Goal: Task Accomplishment & Management: Complete application form

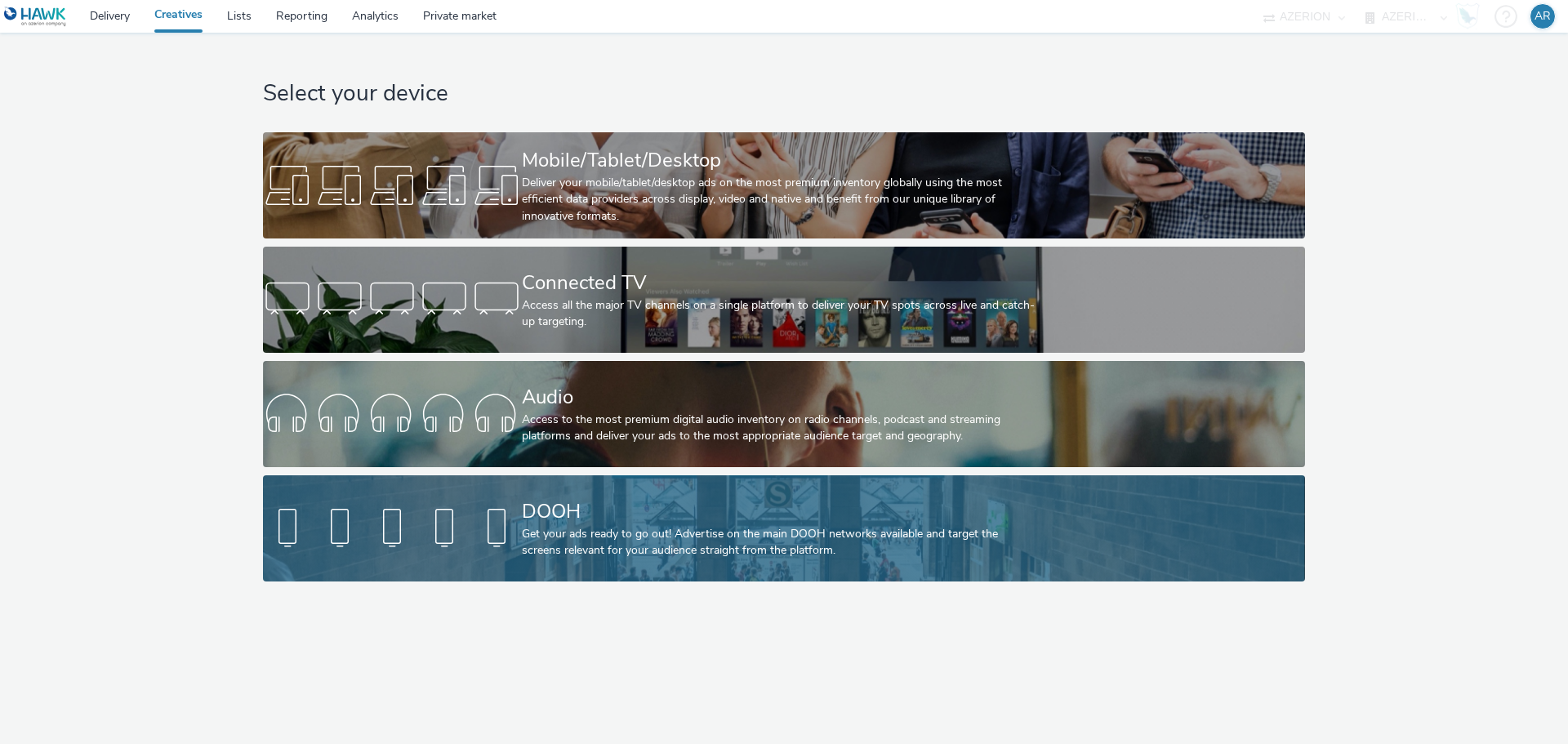
click at [728, 517] on div "DOOH" at bounding box center [780, 512] width 517 height 28
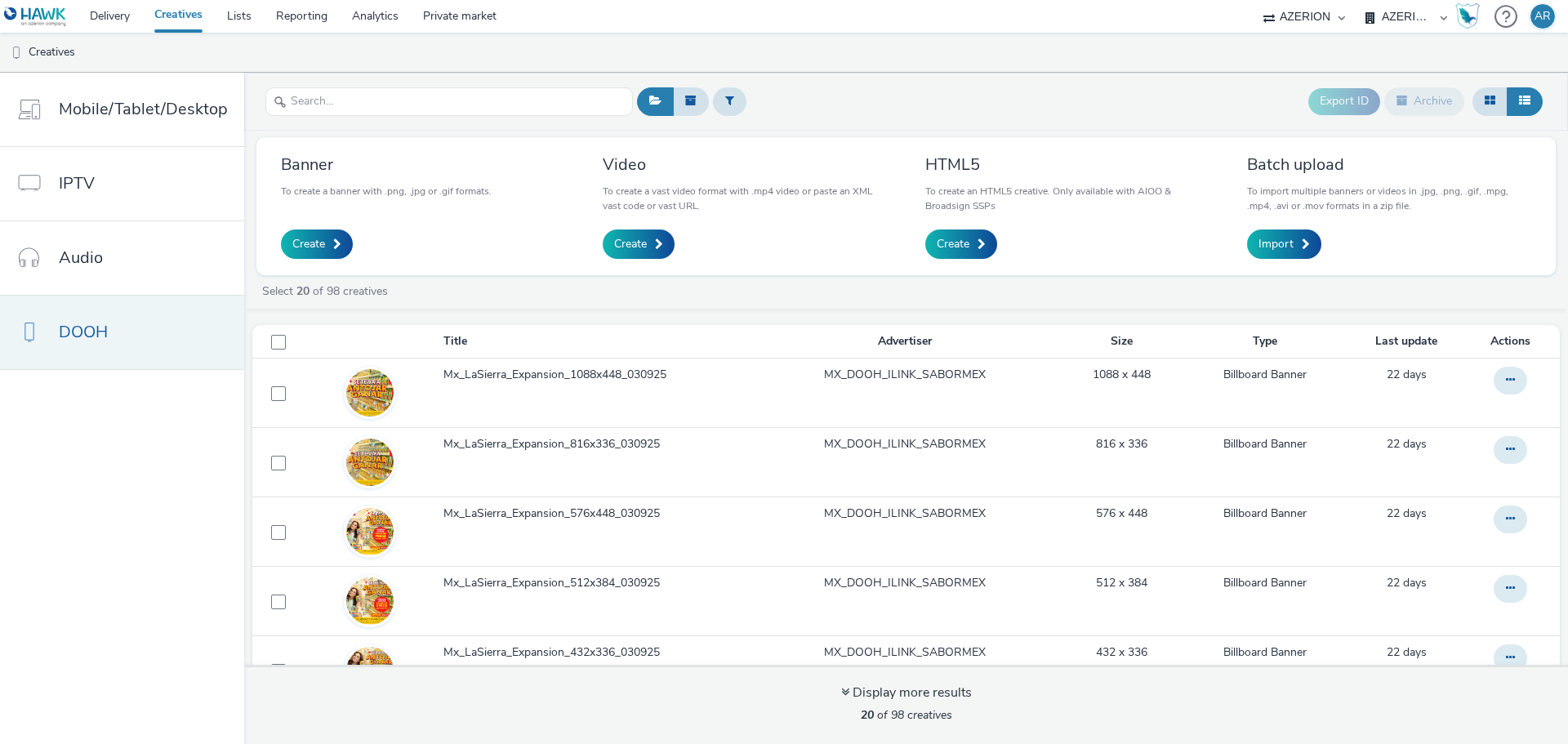
click at [89, 324] on span "DOOH" at bounding box center [83, 332] width 49 height 24
click at [317, 246] on span "Create" at bounding box center [308, 244] width 33 height 16
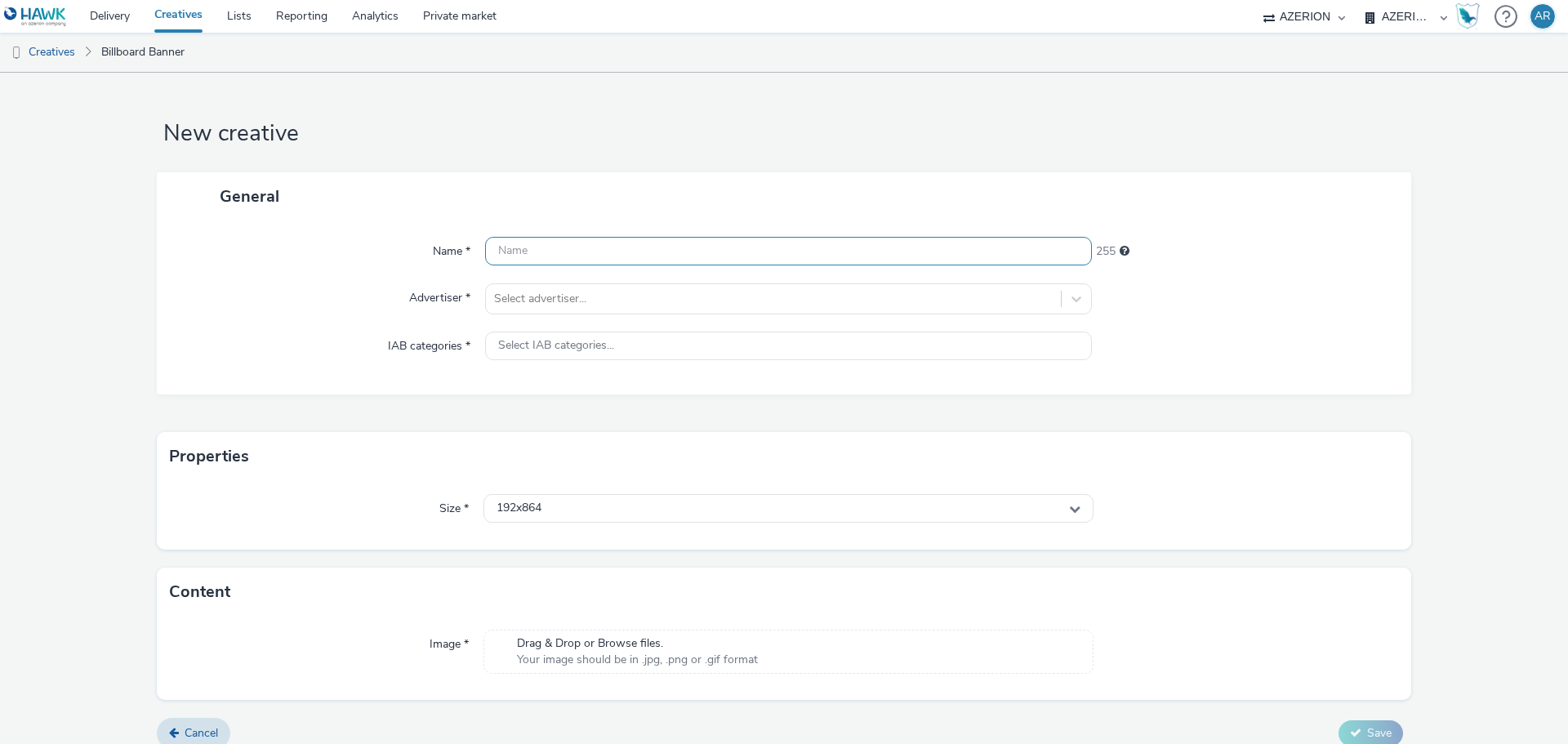
click at [654, 259] on input "text" at bounding box center [788, 251] width 606 height 28
paste input "Mx_Honda_HardSell_Sep25_"
click at [726, 257] on input "Mx_Honda_HardSell_Sep25_Global_" at bounding box center [788, 251] width 606 height 28
paste input "800X1200_ACURA"
type input "Mx_Honda_HardSell_Sep25_Global_800X1200_ACURA"
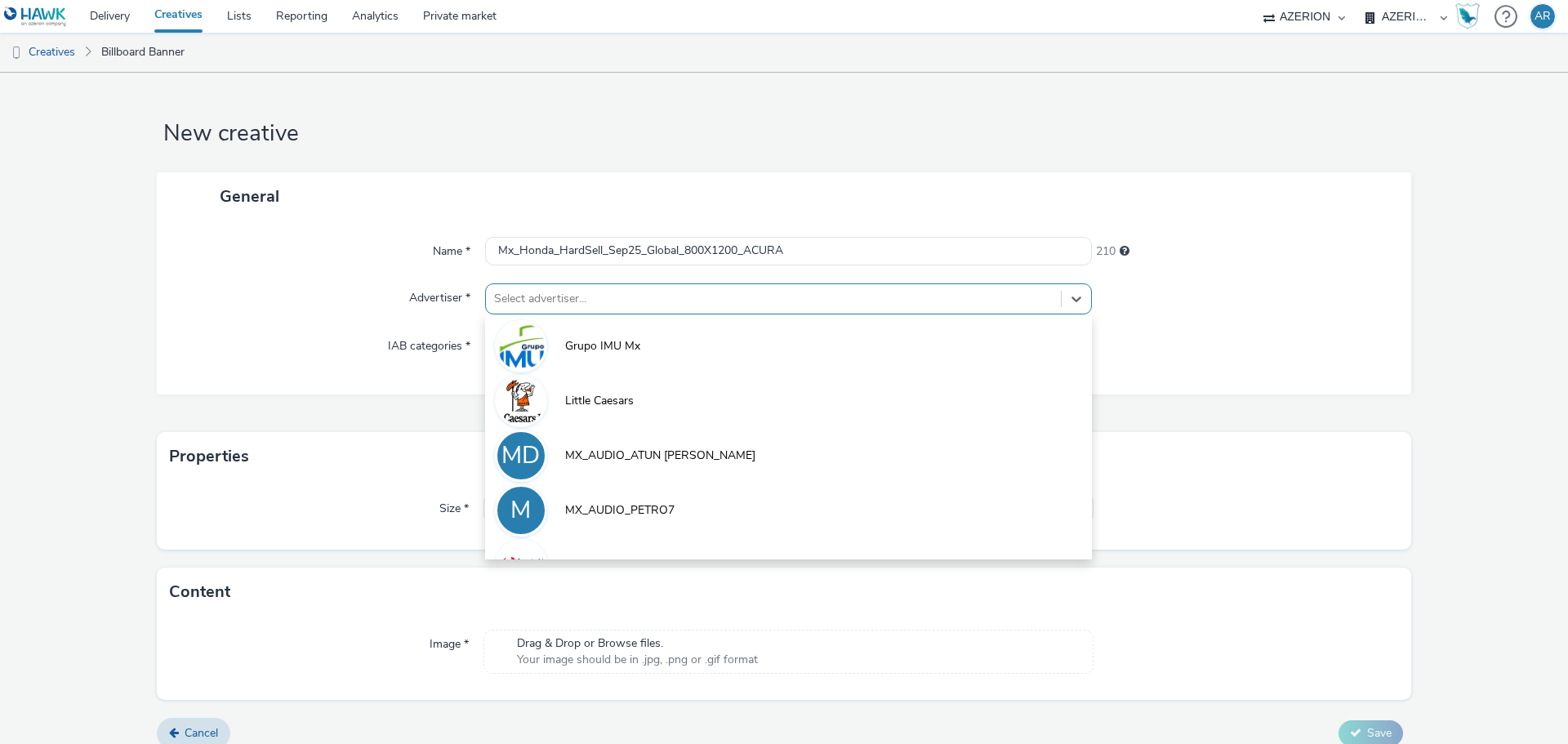
click at [673, 298] on div at bounding box center [773, 299] width 558 height 20
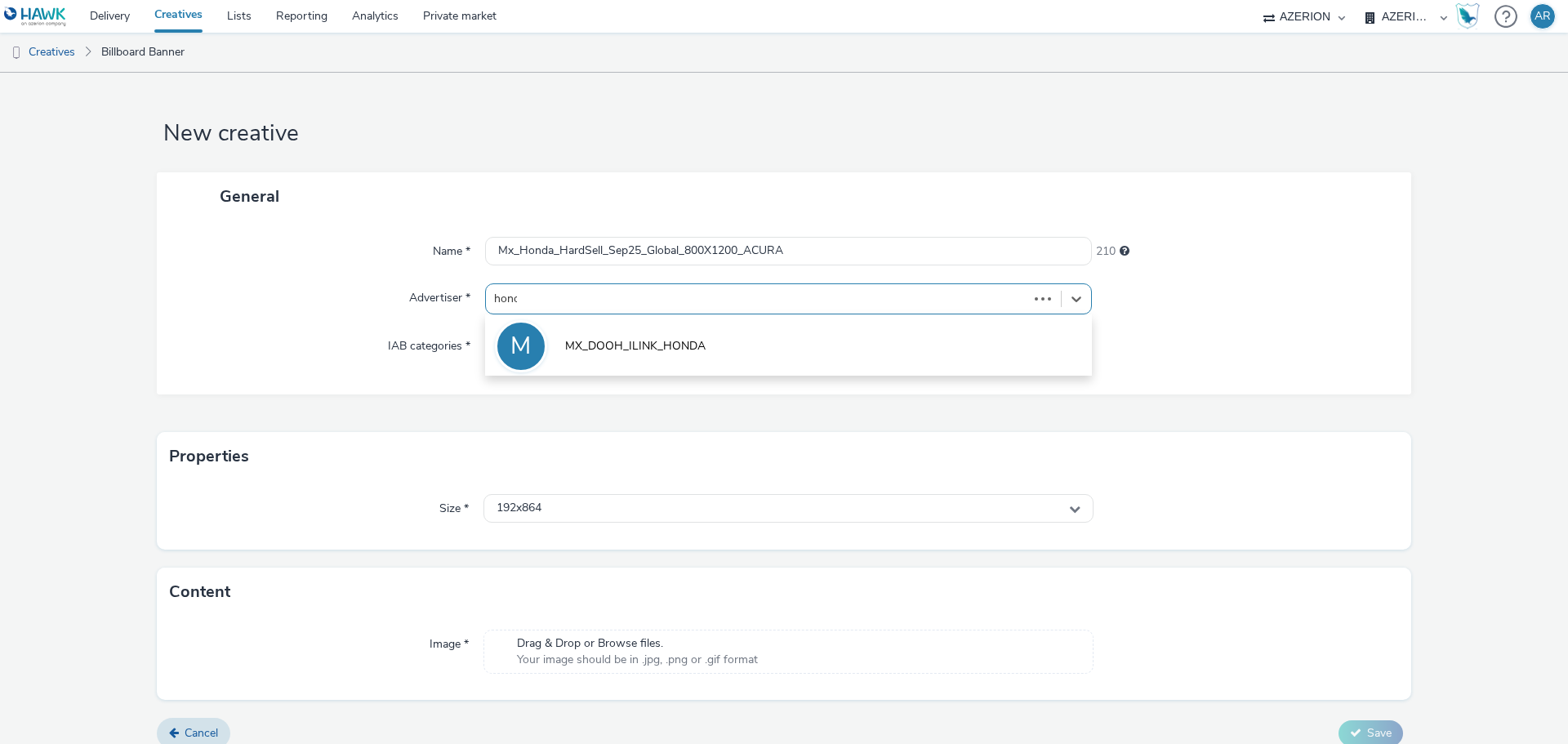
type input "honda"
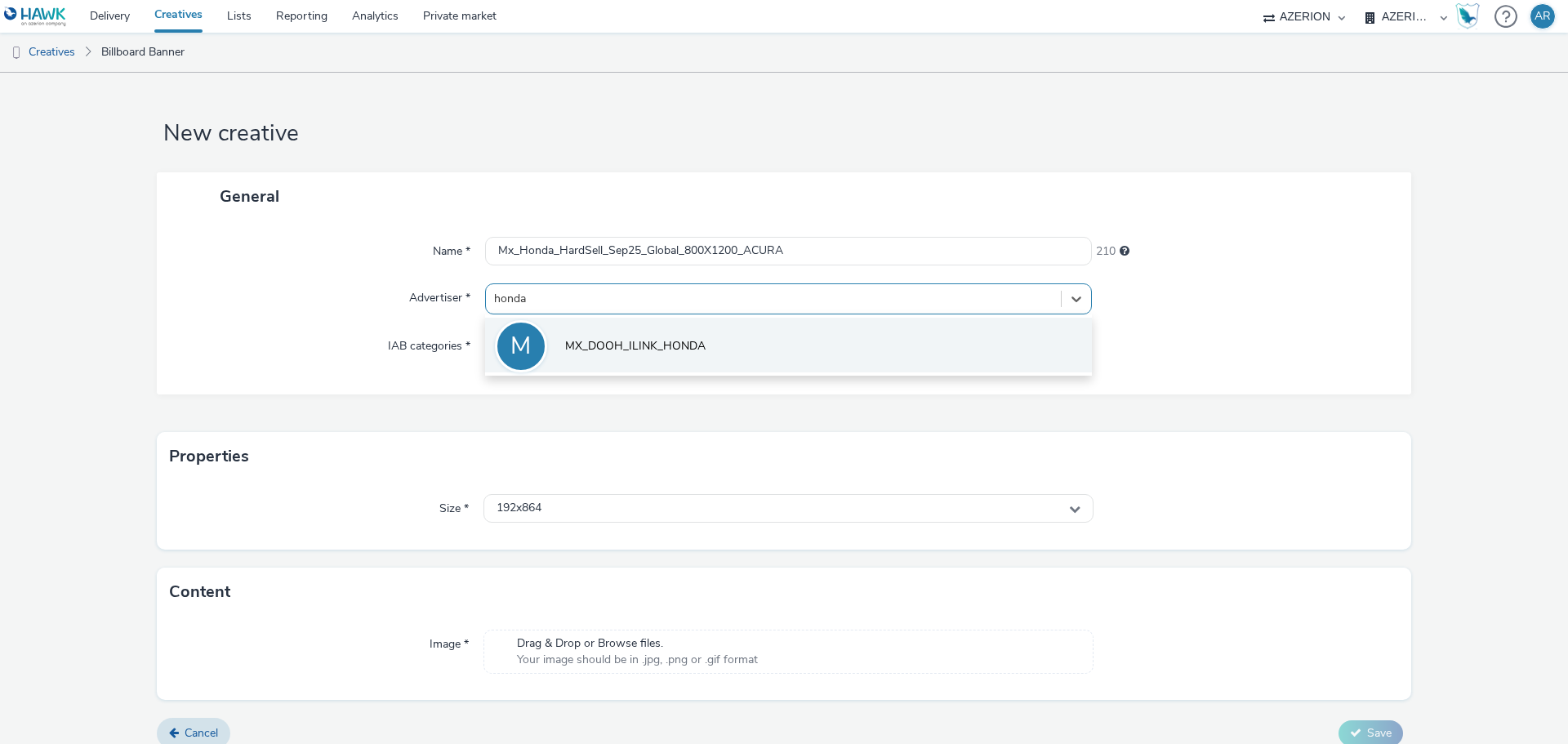
click at [665, 342] on span "MX_DOOH_ILINK_HONDA" at bounding box center [636, 346] width 141 height 16
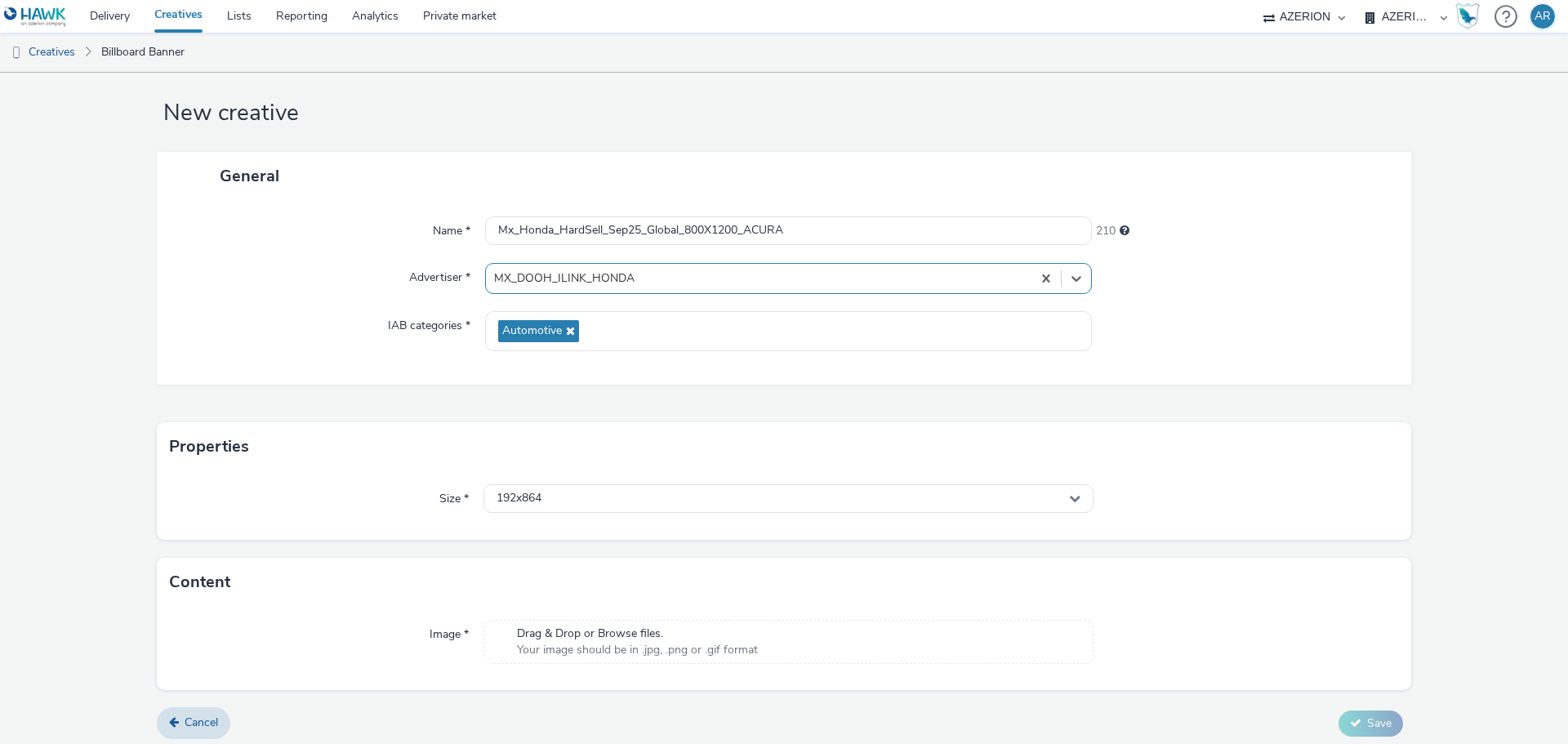
scroll to position [27, 0]
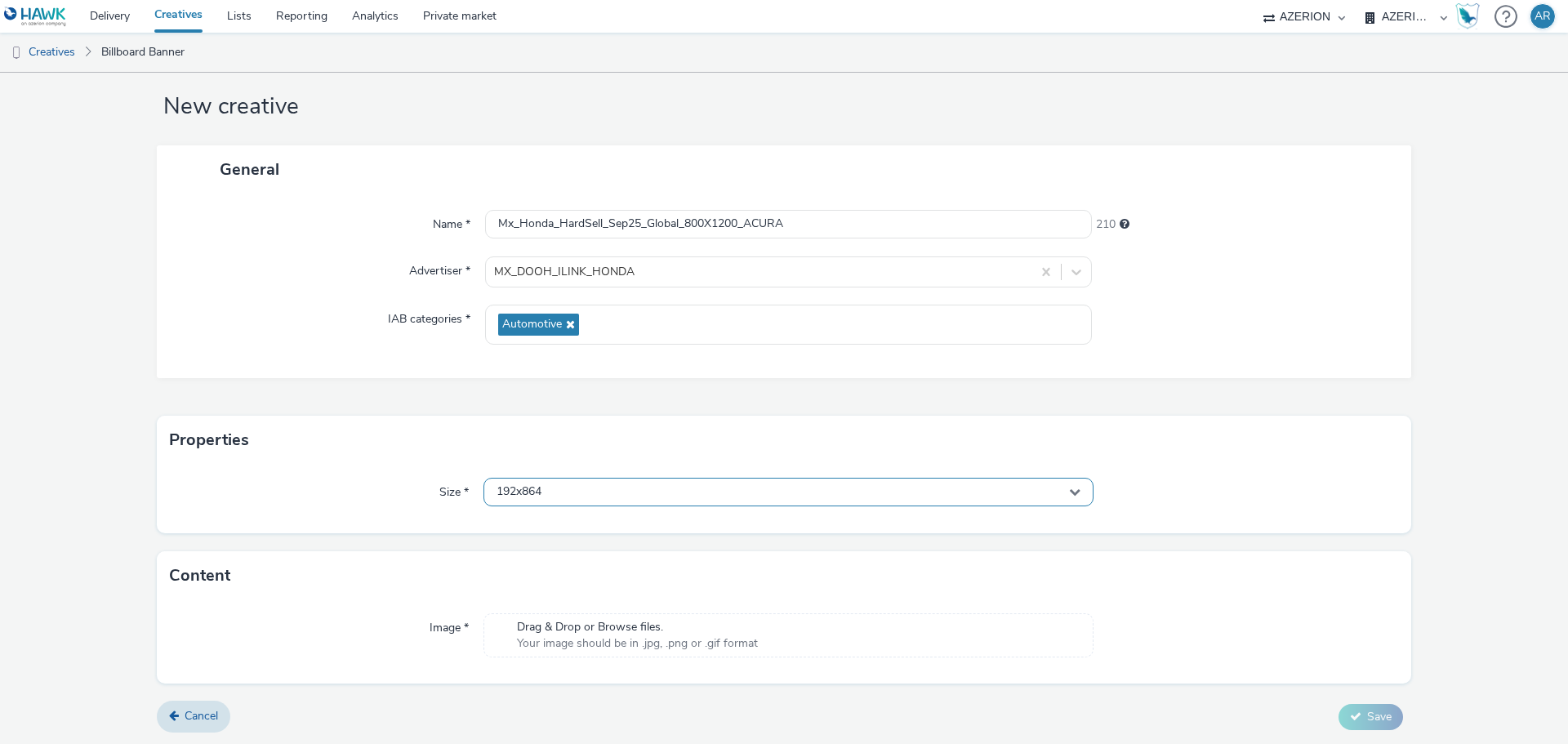
click at [592, 488] on div "192x864" at bounding box center [788, 492] width 610 height 28
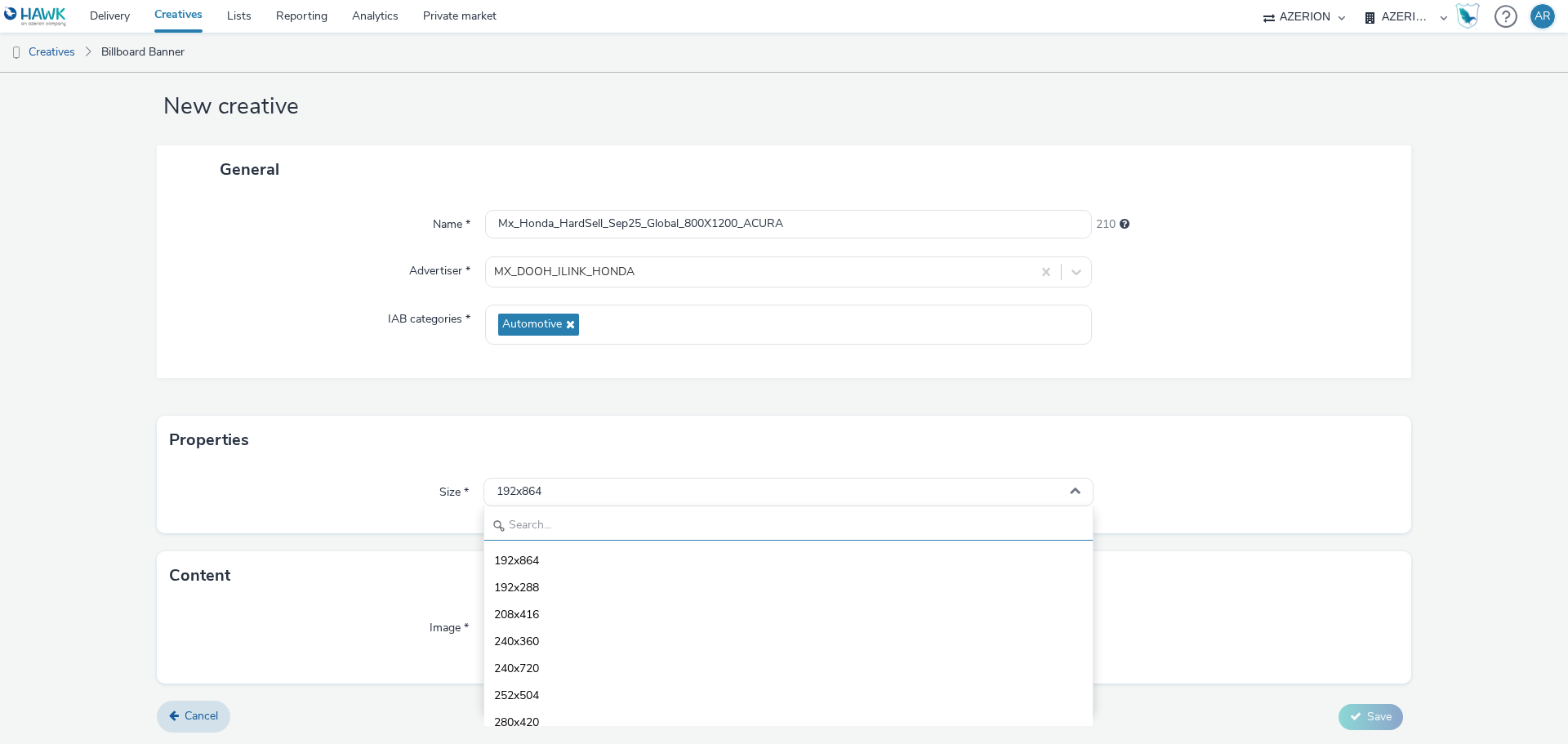
click at [565, 522] on input "text" at bounding box center [788, 526] width 608 height 28
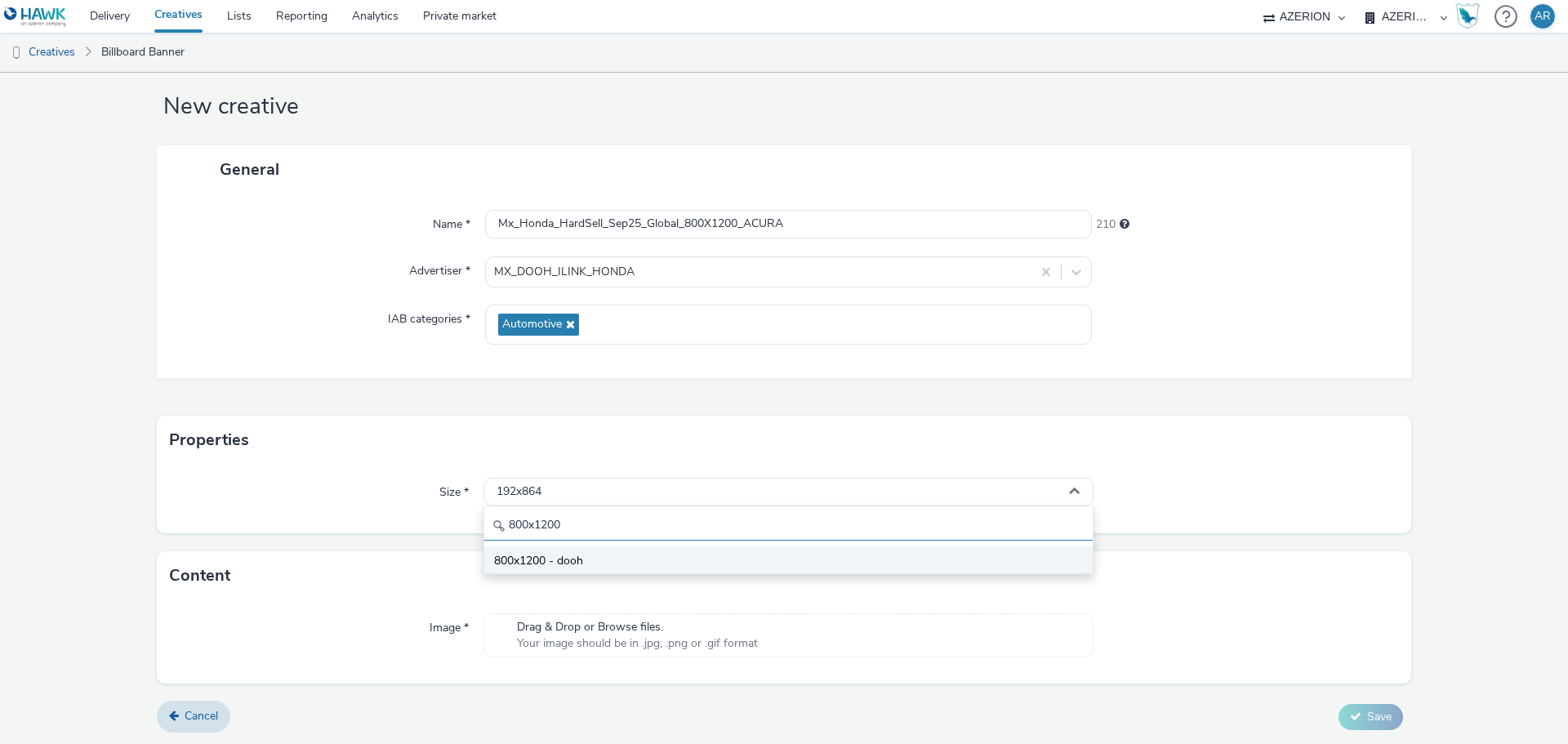
type input "800x1200"
click at [544, 563] on span "800x1200 - dooh" at bounding box center [539, 561] width 89 height 16
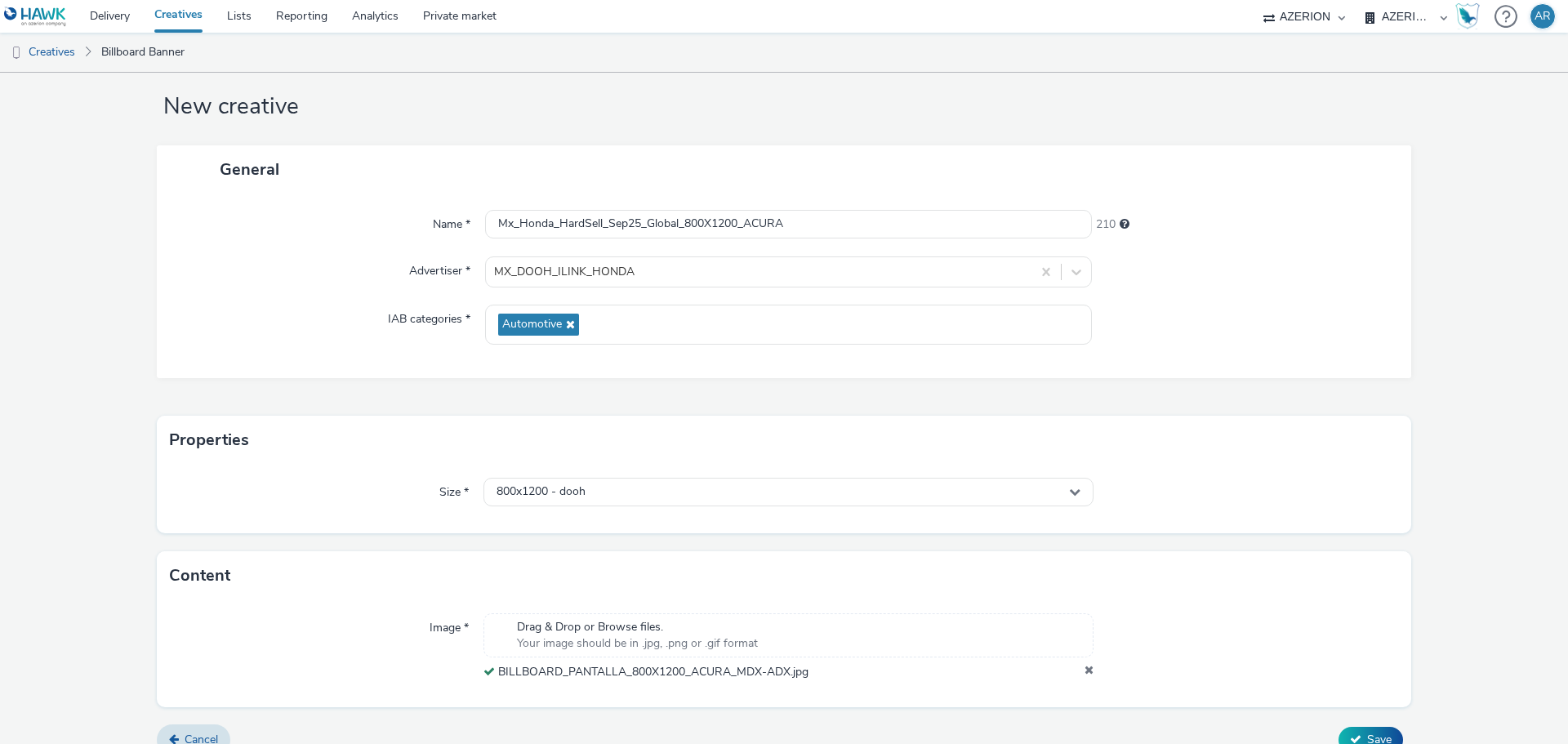
scroll to position [51, 0]
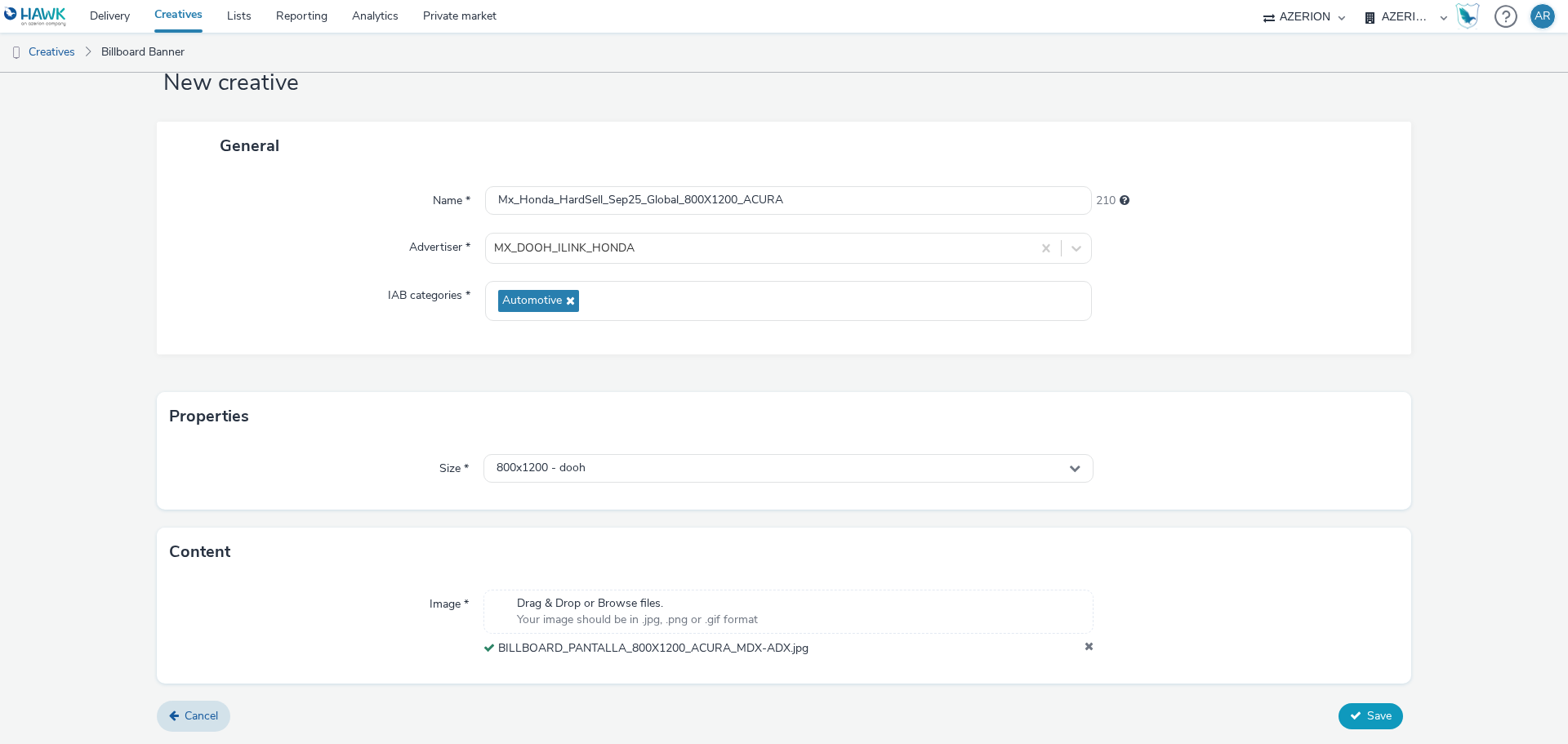
click at [1367, 708] on span "Save" at bounding box center [1379, 715] width 25 height 15
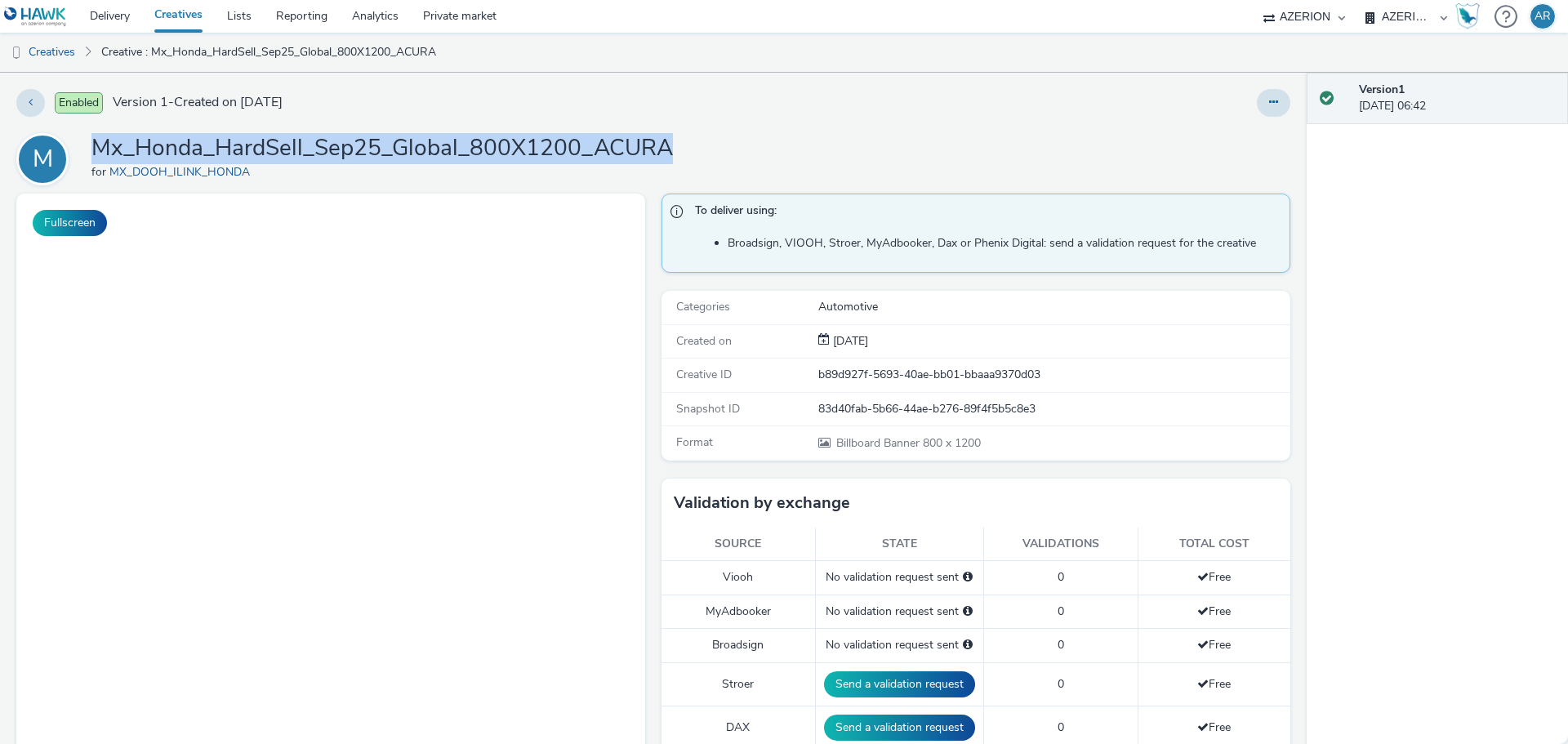
drag, startPoint x: 672, startPoint y: 153, endPoint x: 97, endPoint y: 143, distance: 575.1
click at [97, 143] on div "M Mx_Honda_HardSell_Sep25_Global_800X1200_ACURA for MX_DOOH_ILINK_HONDA" at bounding box center [653, 158] width 1274 height 53
copy h1 "Mx_Honda_HardSell_Sep25_Global_800X1200_ACURA"
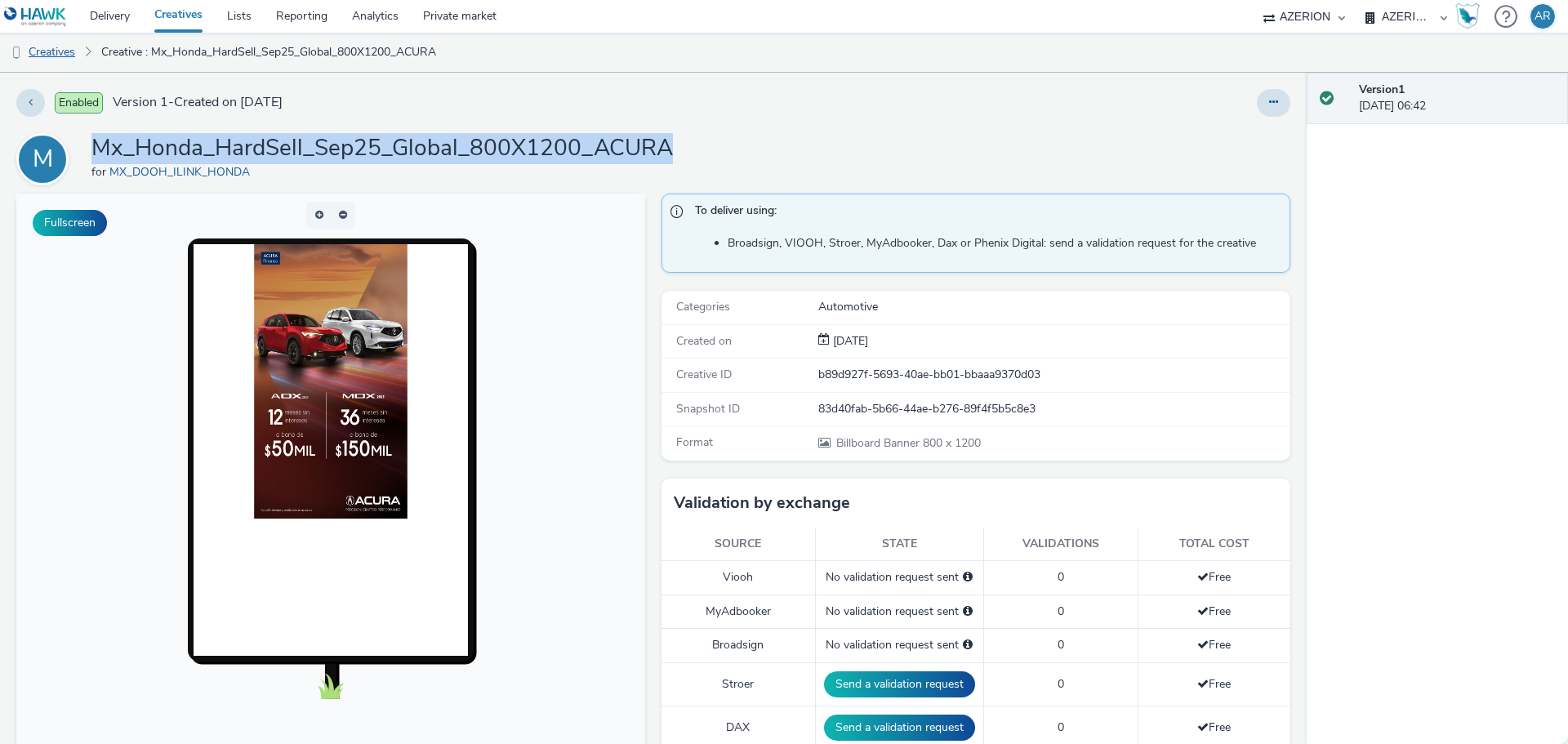
click at [45, 53] on link "Creatives" at bounding box center [42, 53] width 84 height 39
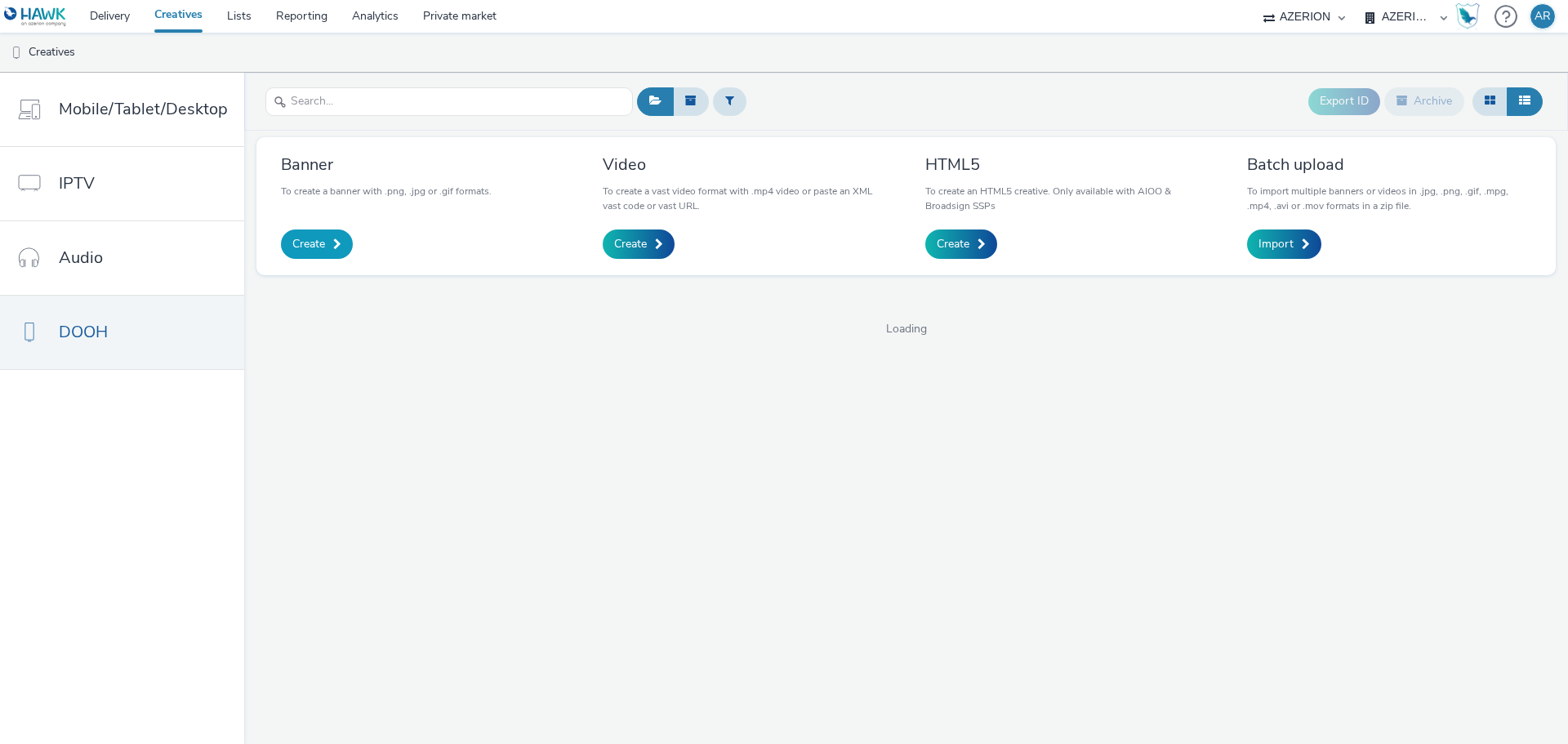
click at [300, 232] on link "Create" at bounding box center [316, 244] width 72 height 29
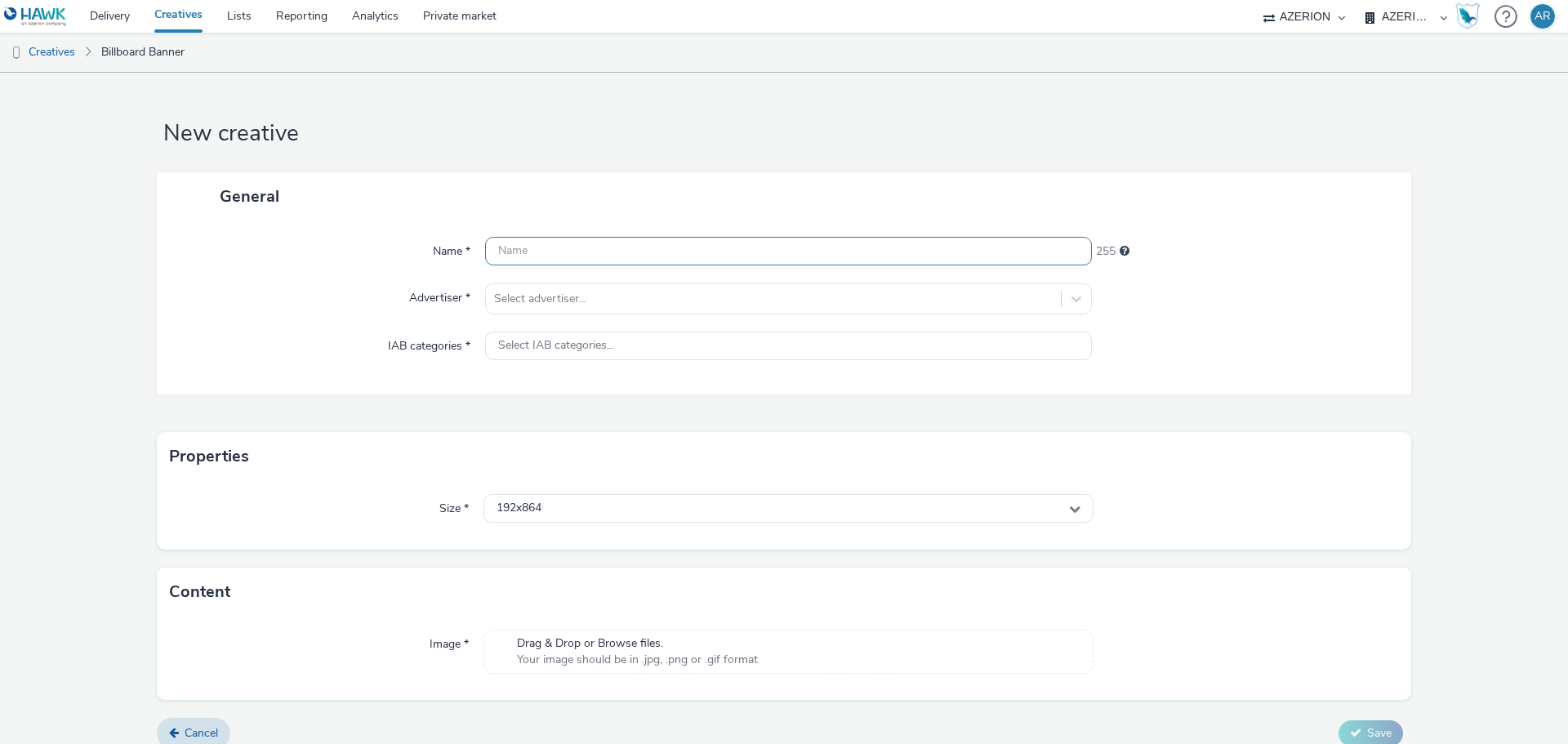
click at [606, 253] on input "text" at bounding box center [788, 251] width 606 height 28
paste input "Mx_Honda_HardSell_Sep25_Global_800X1200_ACURA"
drag, startPoint x: 788, startPoint y: 246, endPoint x: 744, endPoint y: 251, distance: 44.3
click at [744, 251] on input "Mx_Honda_HardSell_Sep25_Global_800X1200_ACURA" at bounding box center [788, 251] width 606 height 28
paste input "ODY-PILOT"
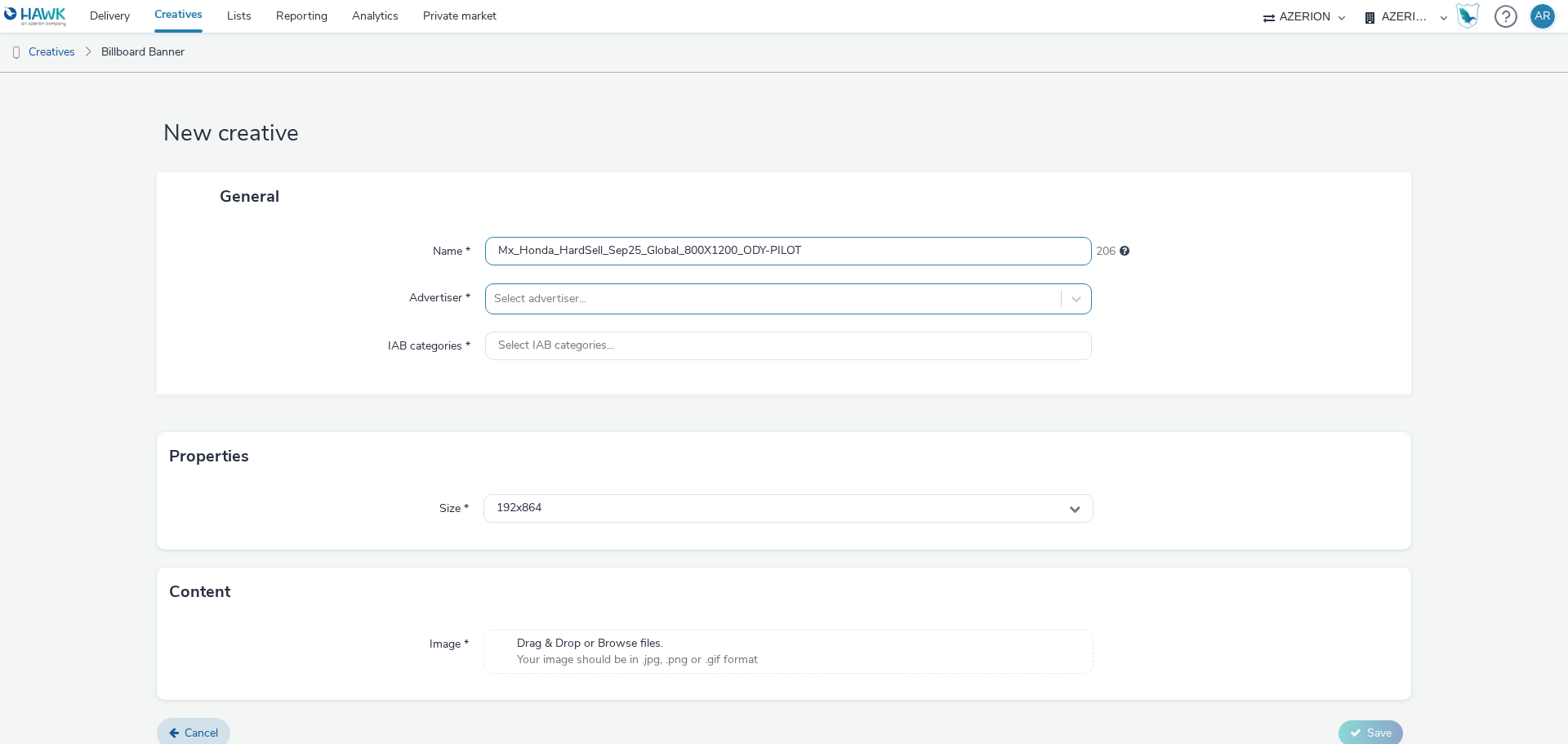
type input "Mx_Honda_HardSell_Sep25_Global_800X1200_ODY-PILOT"
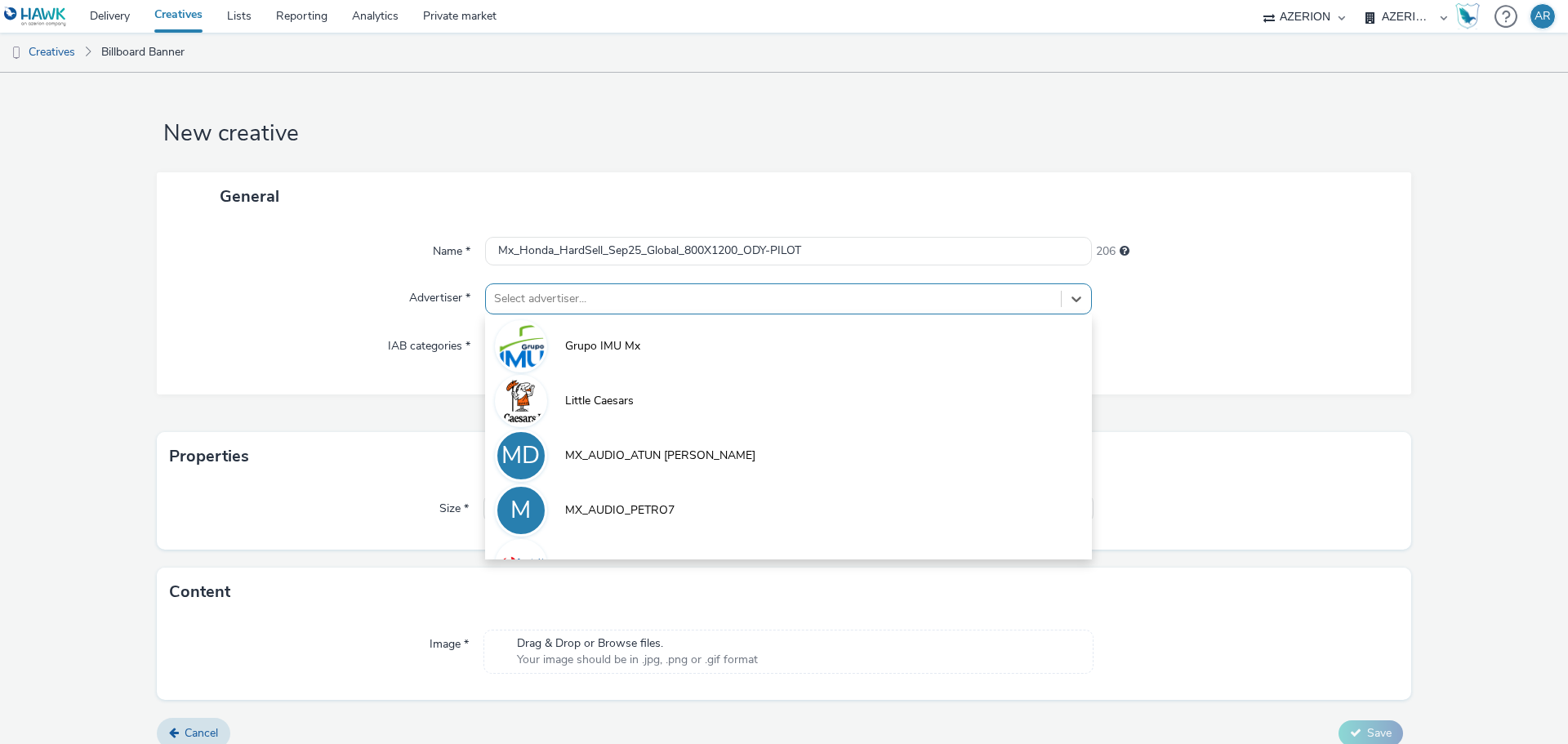
click at [688, 299] on div at bounding box center [773, 299] width 558 height 20
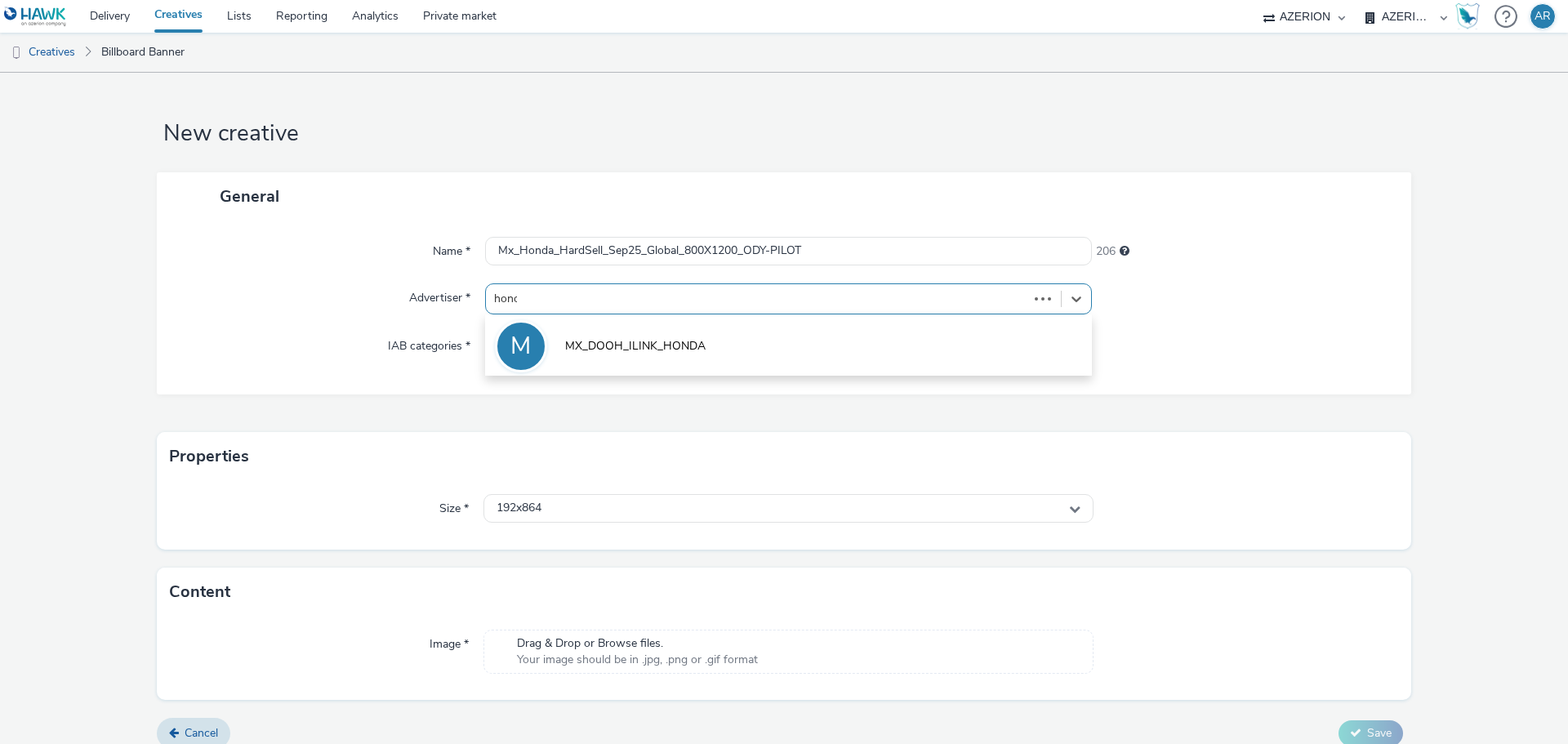
type input "honda"
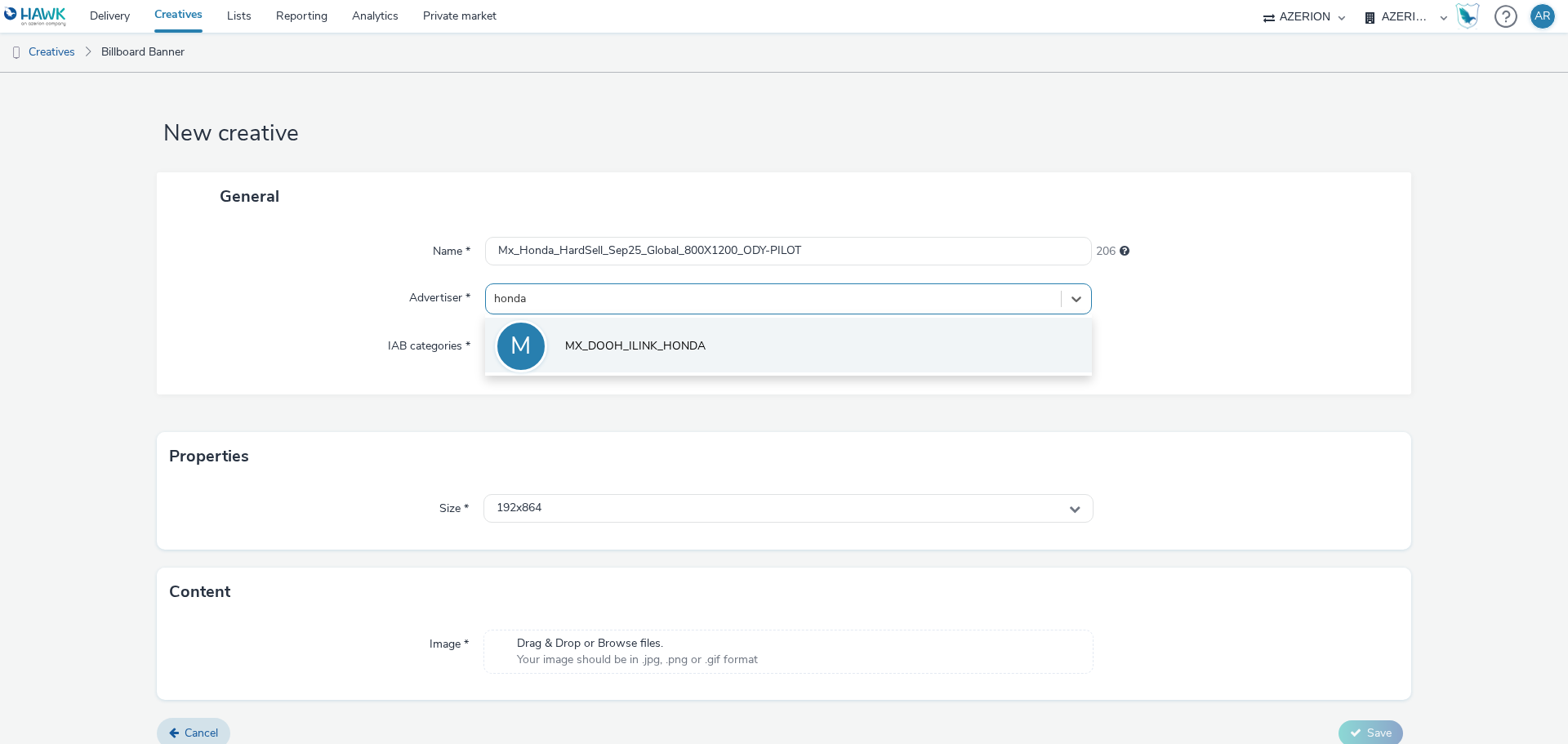
click at [682, 347] on span "MX_DOOH_ILINK_HONDA" at bounding box center [636, 346] width 141 height 16
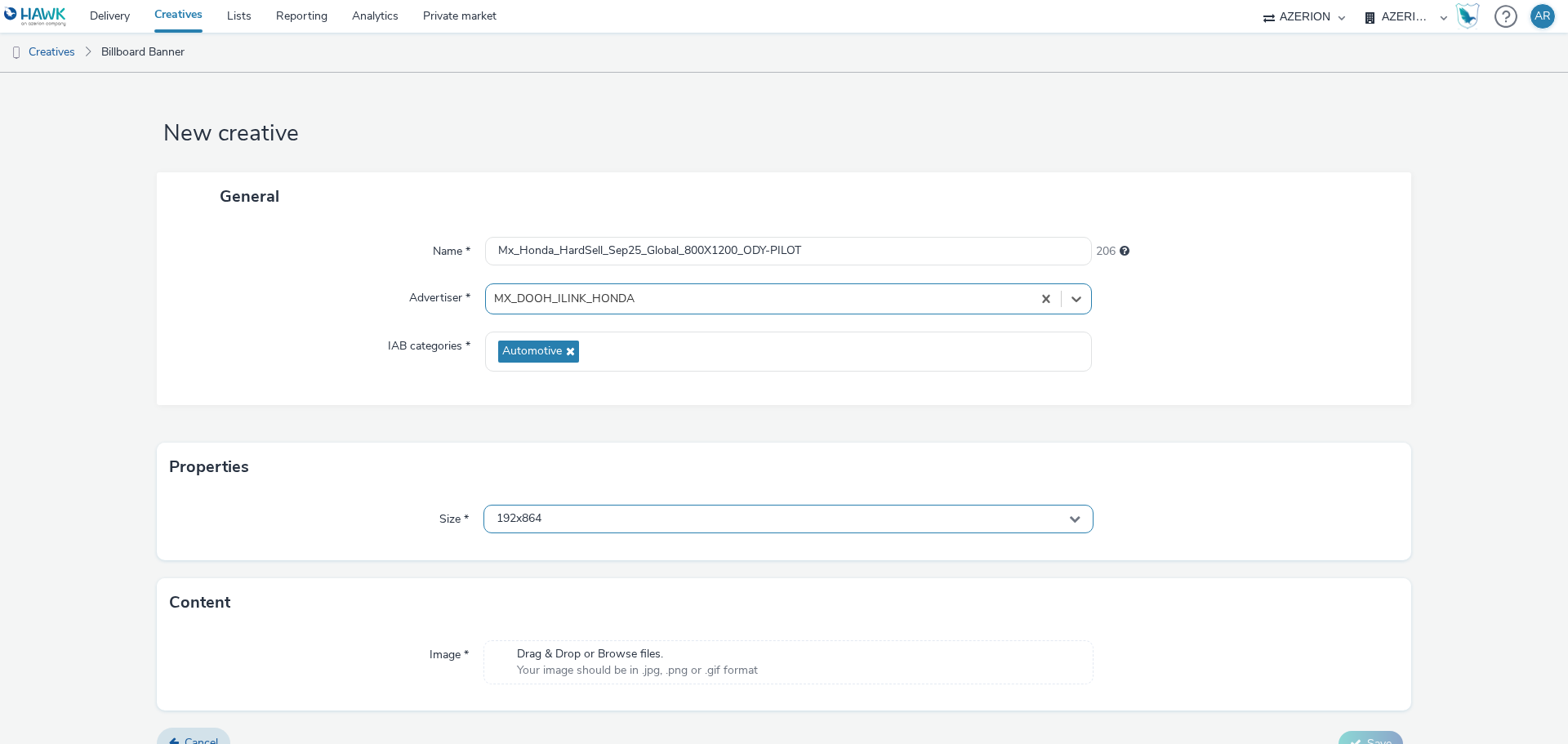
click at [626, 520] on div "192x864" at bounding box center [788, 519] width 610 height 28
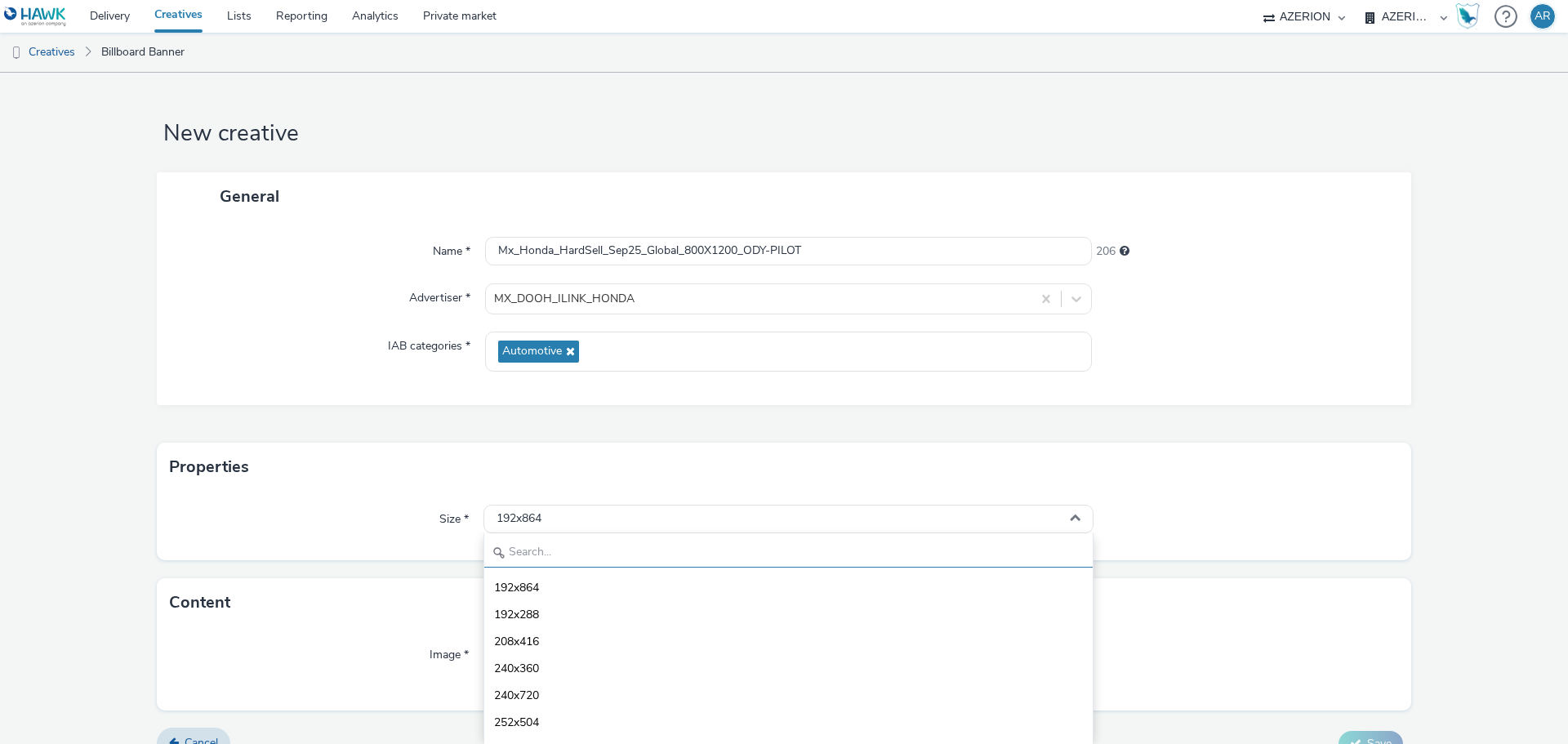
click at [587, 554] on input "text" at bounding box center [788, 553] width 608 height 28
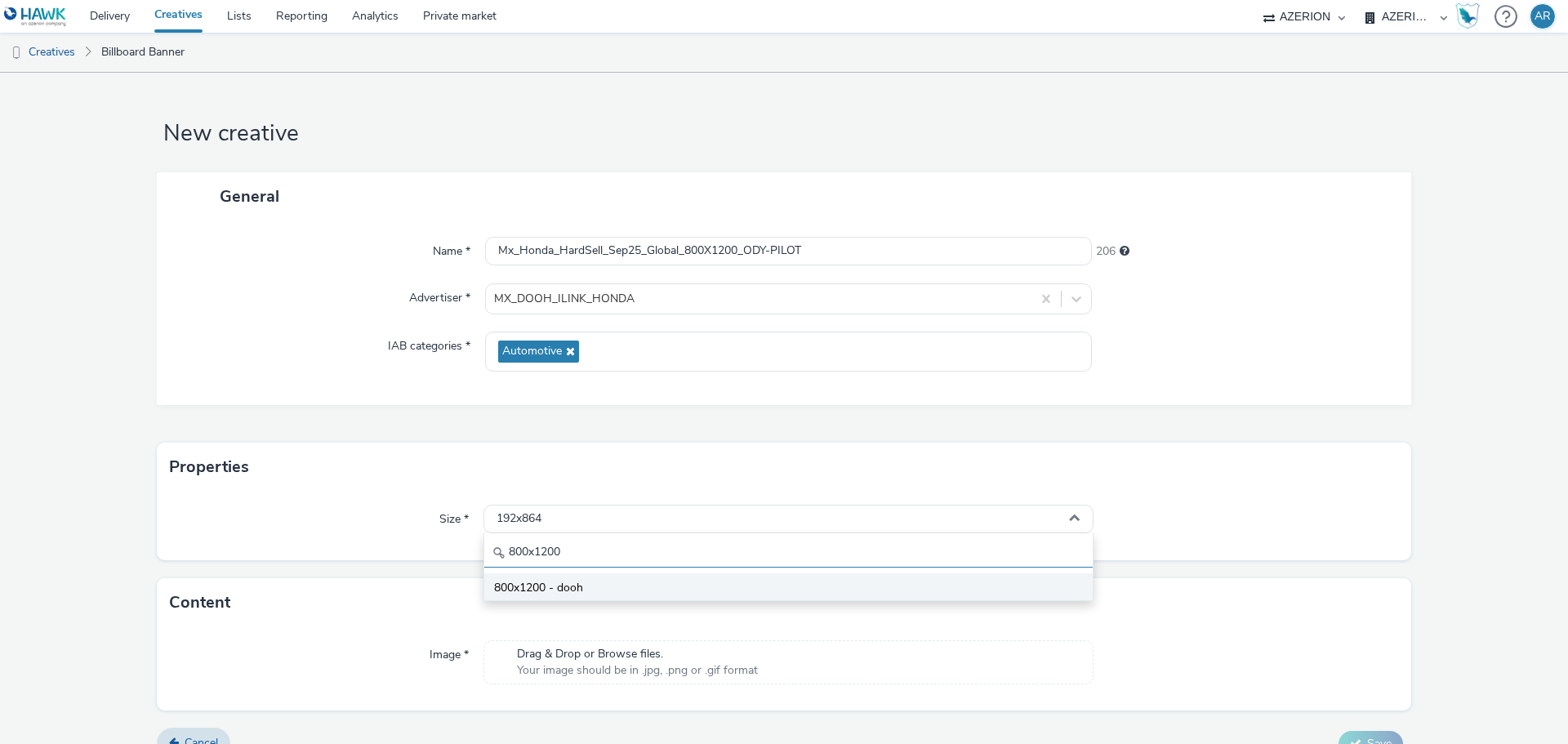
type input "800x1200"
click at [568, 586] on span "800x1200 - dooh" at bounding box center [539, 587] width 89 height 16
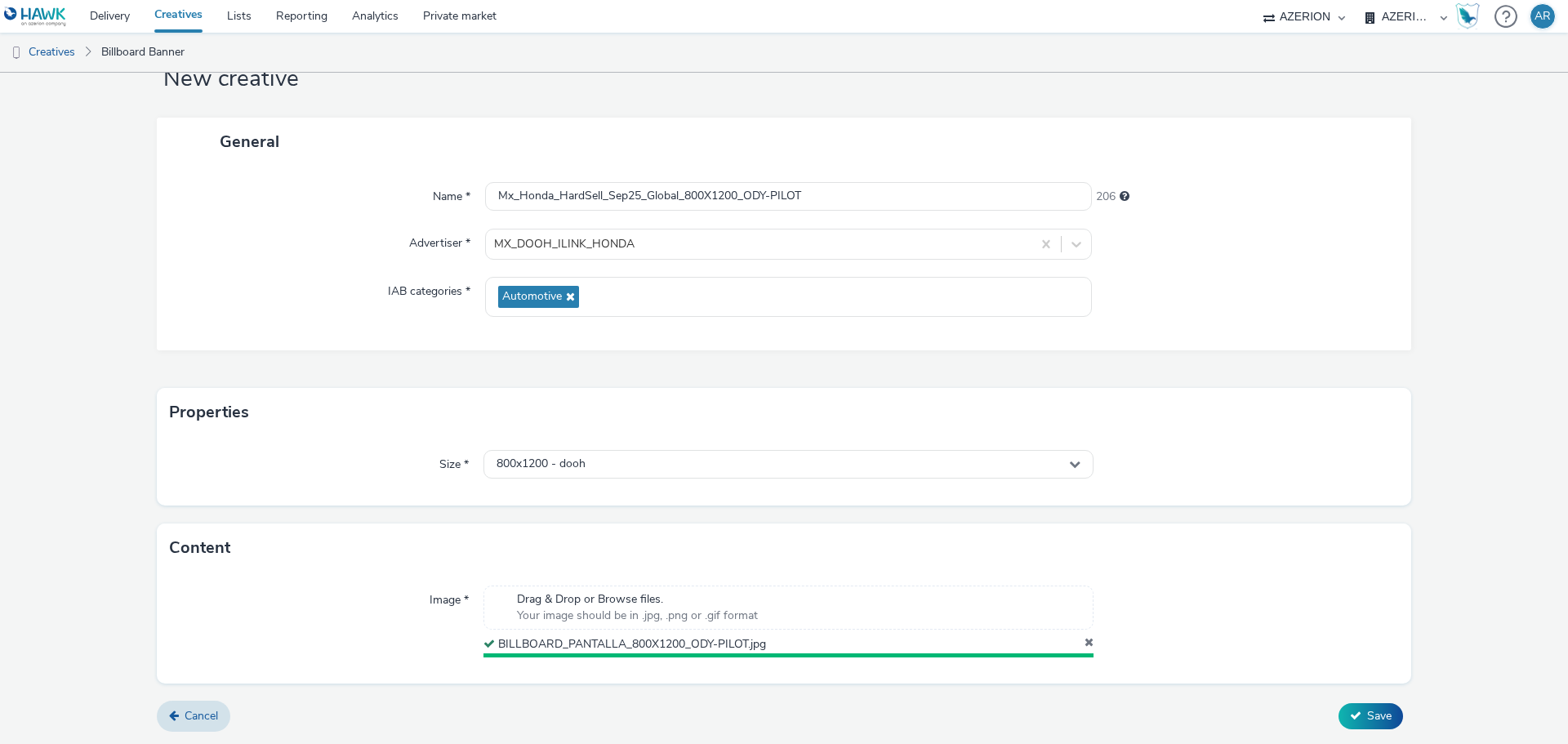
scroll to position [51, 0]
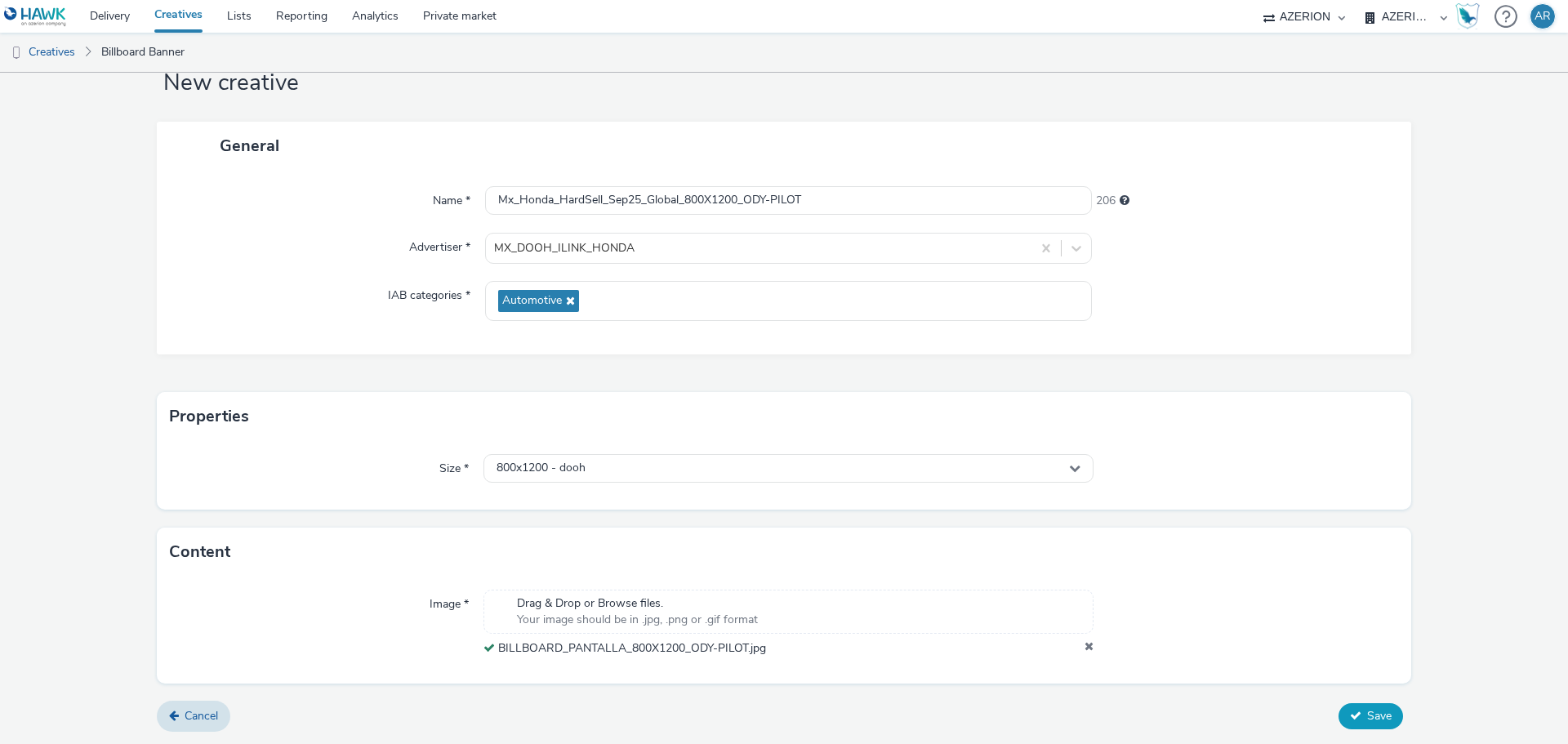
click at [1367, 716] on span "Save" at bounding box center [1379, 715] width 25 height 15
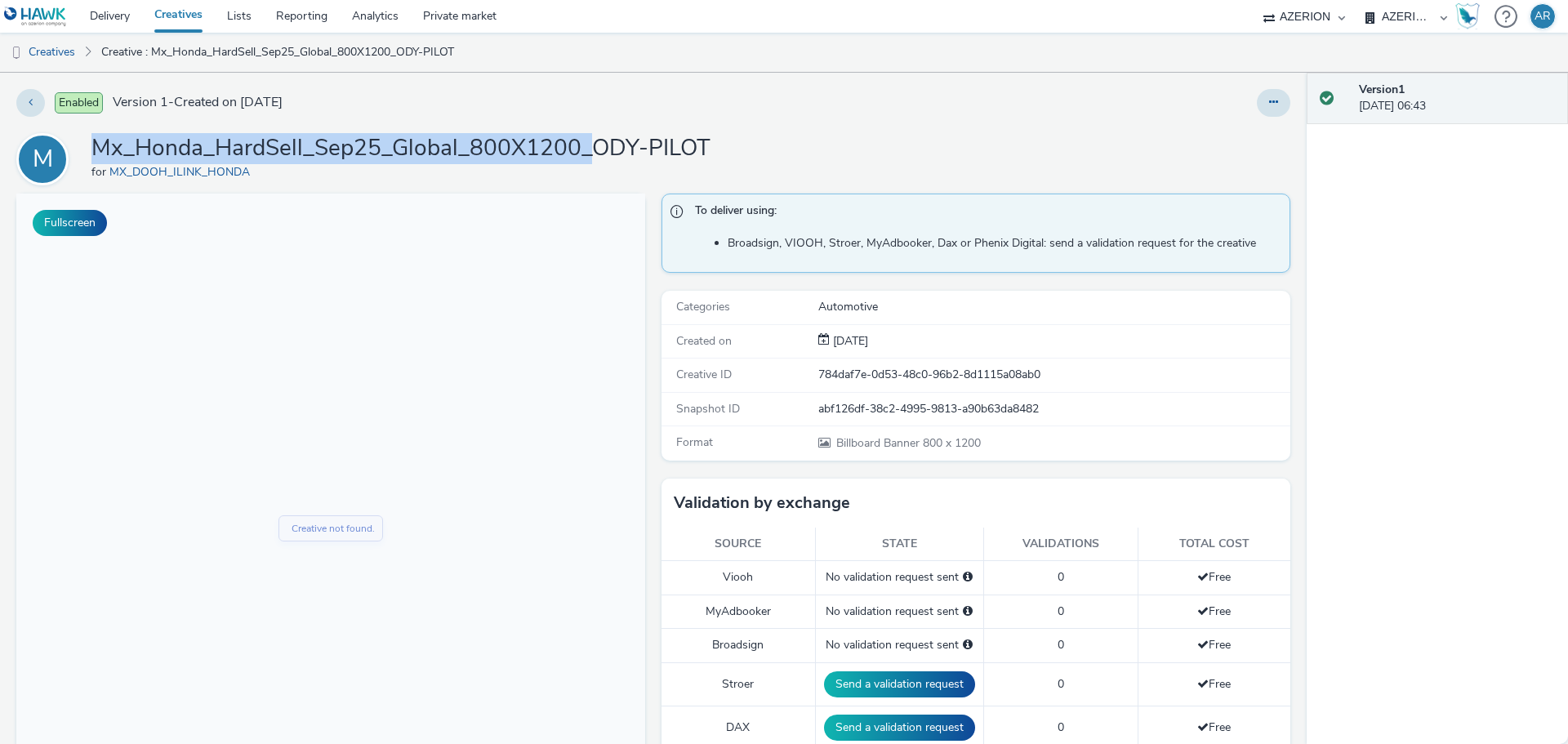
drag, startPoint x: 587, startPoint y: 148, endPoint x: 95, endPoint y: 141, distance: 492.0
click at [95, 141] on h1 "Mx_Honda_HardSell_Sep25_Global_800X1200_ODY-PILOT" at bounding box center [401, 148] width 619 height 31
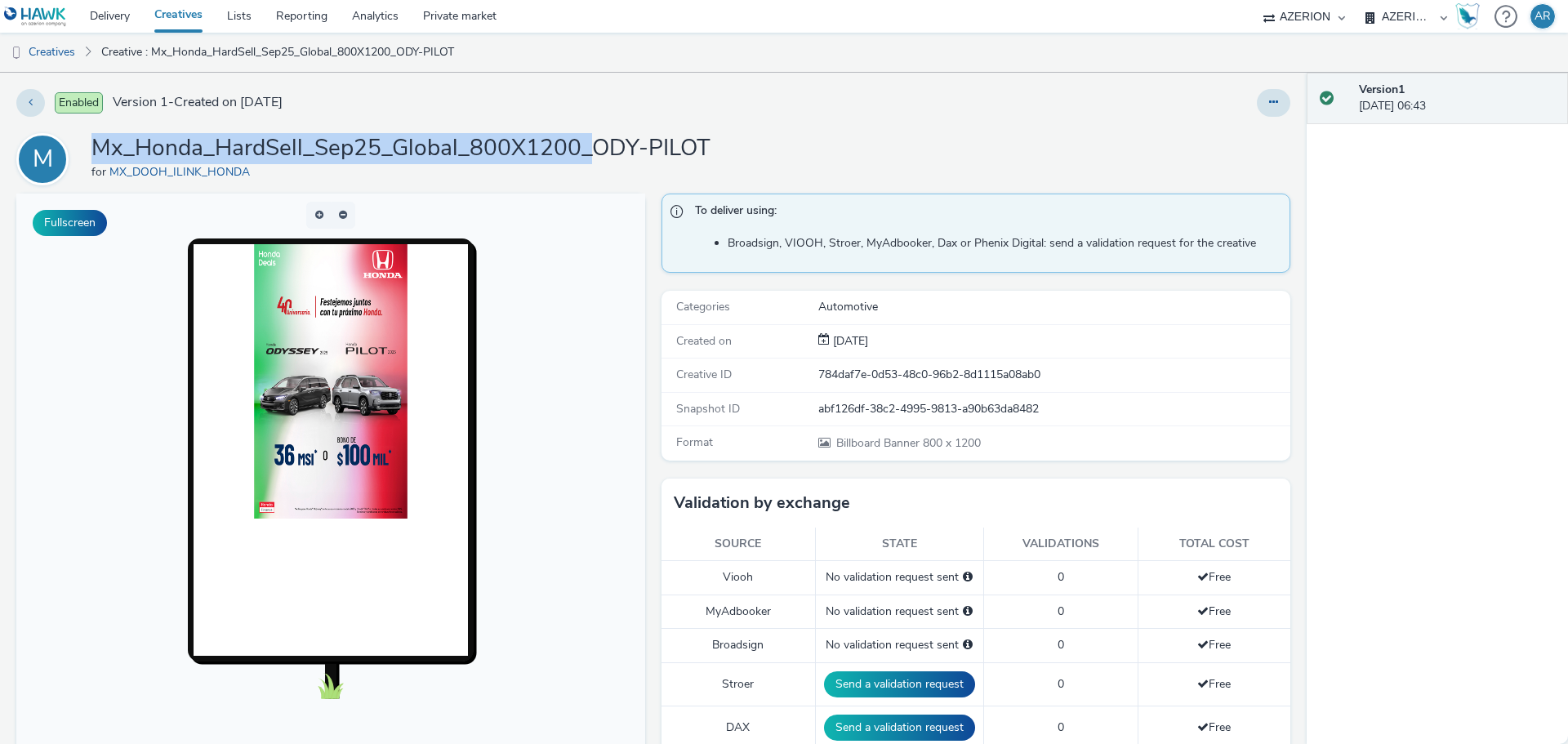
copy h1 "Mx_Honda_HardSell_Sep25_Global_800X1200_"
click at [56, 54] on link "Creatives" at bounding box center [42, 53] width 84 height 39
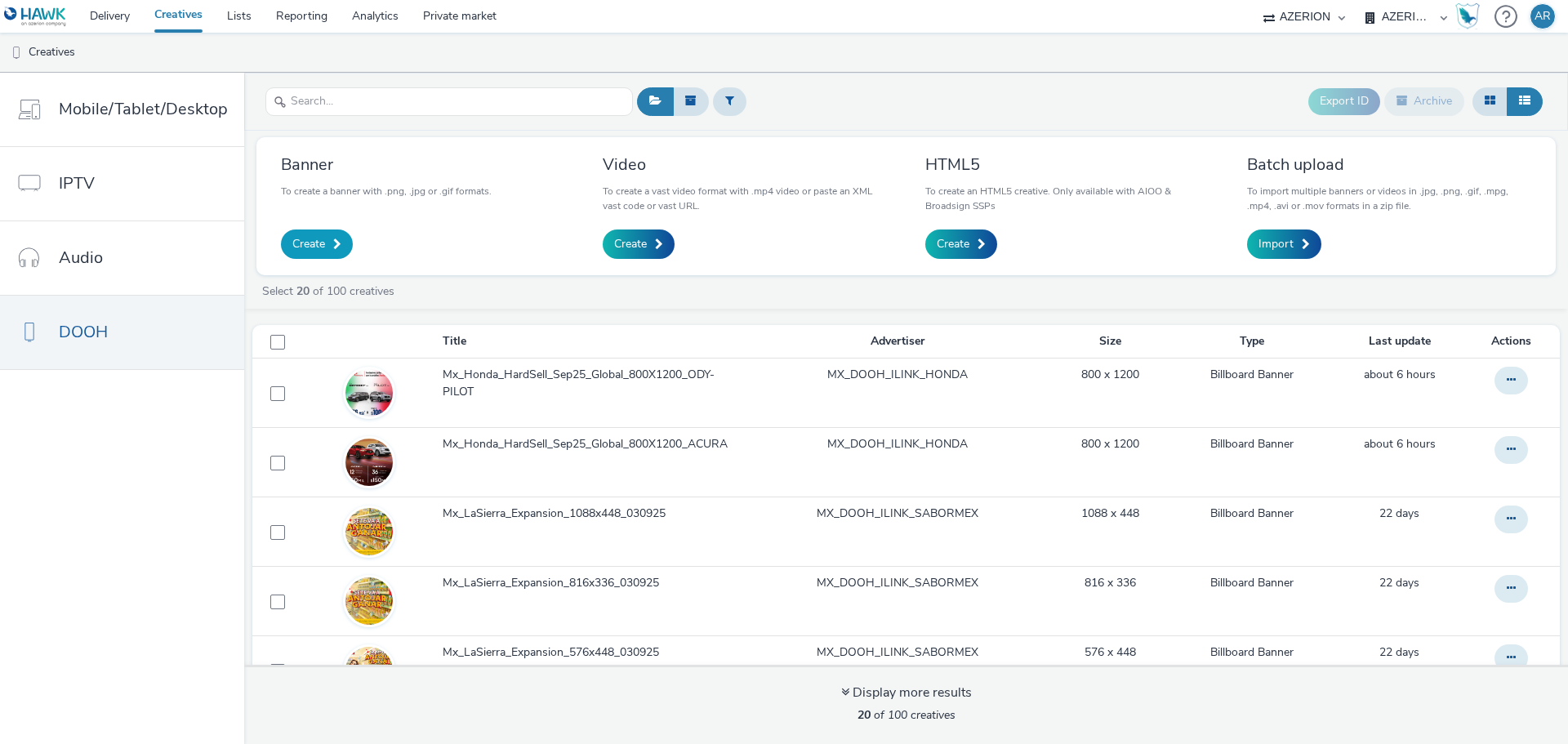
click at [303, 242] on span "Create" at bounding box center [308, 244] width 33 height 16
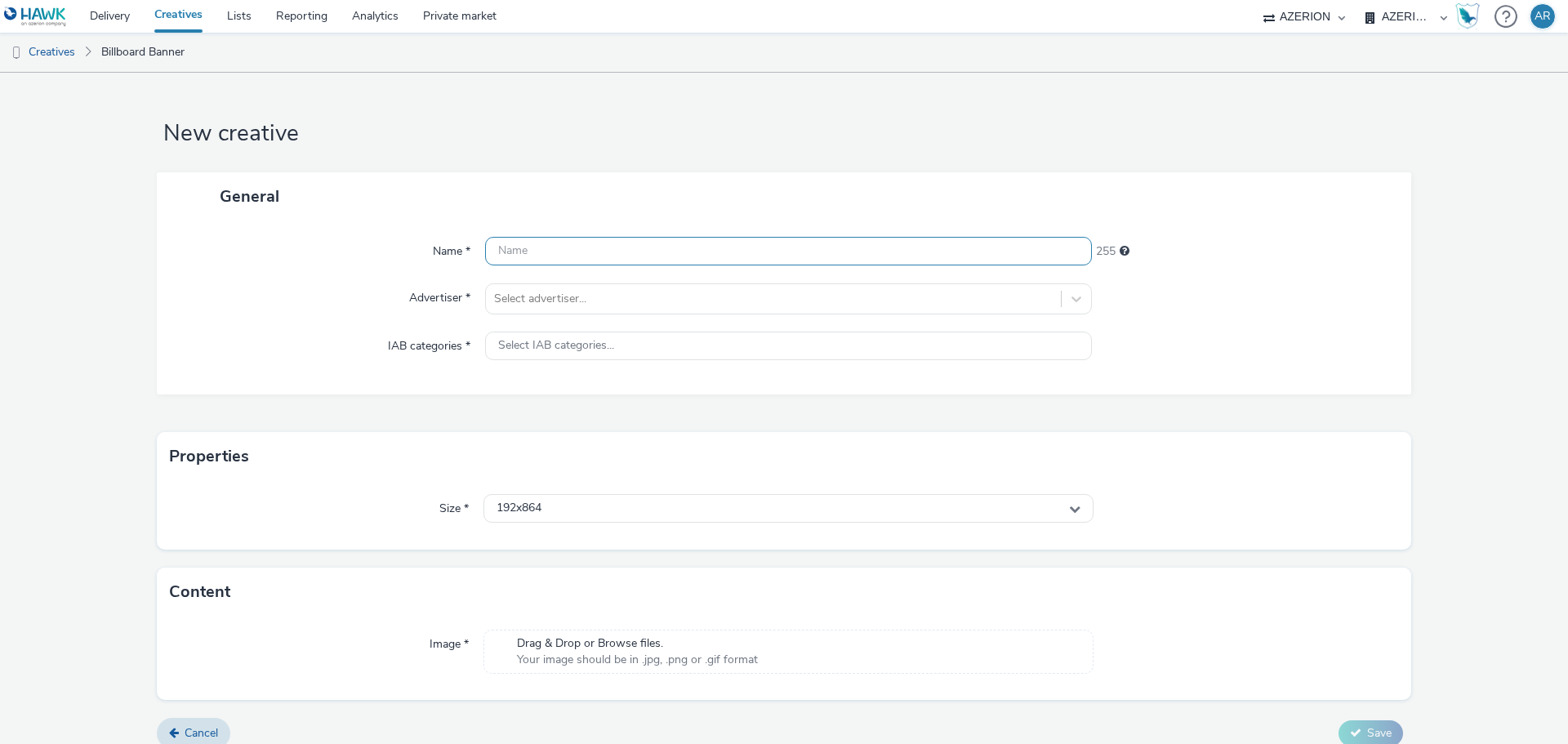
click at [588, 253] on input "text" at bounding box center [788, 251] width 606 height 28
paste input "Mx_Honda_HardSell_Sep25_Global_800X1200_"
click at [757, 254] on input "Mx_Honda_HardSell_Sep25_Global_800X1200_" at bounding box center [788, 251] width 606 height 28
paste input "SEDANES"
type input "Mx_Honda_HardSell_Sep25_Global_800X1200_SEDANES"
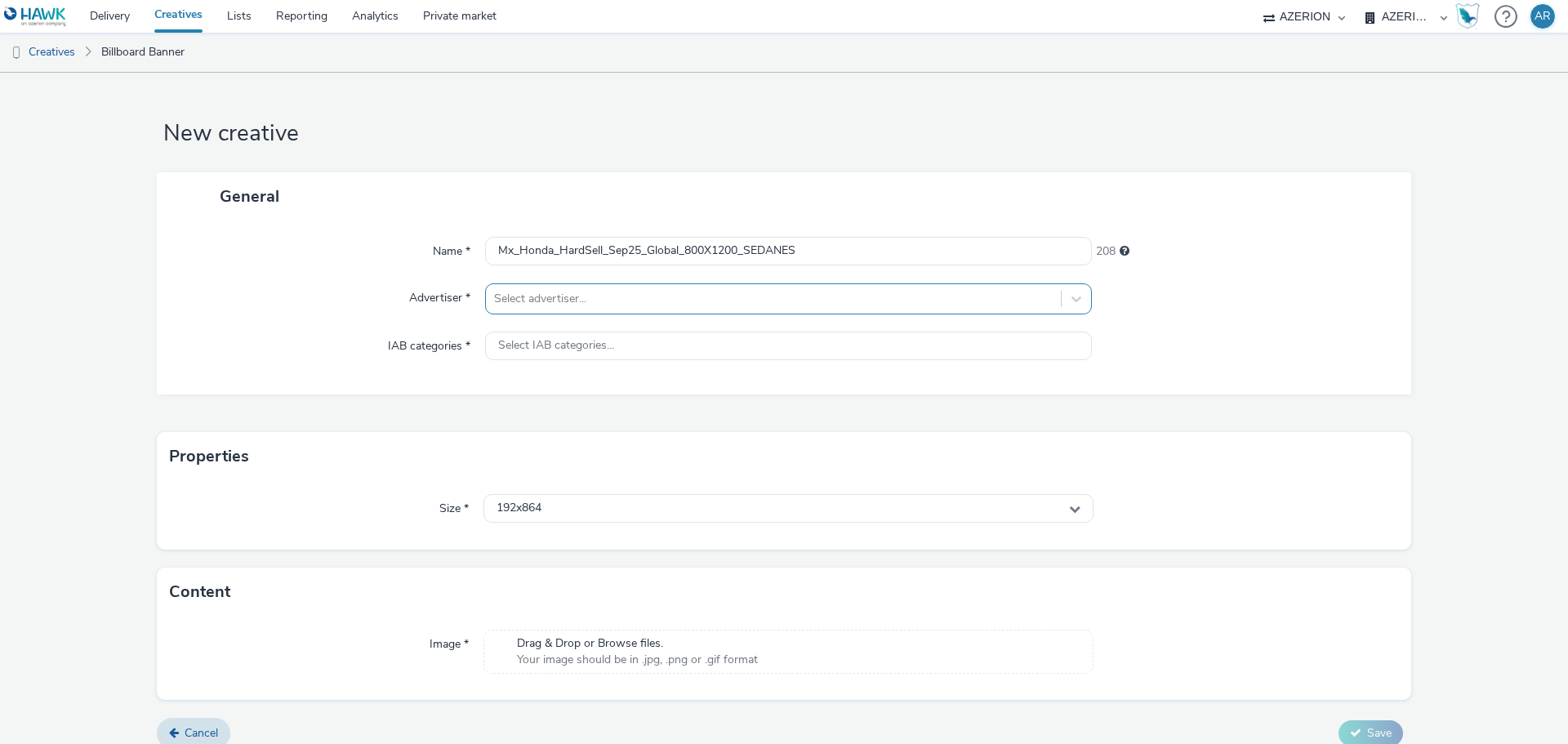
click at [645, 289] on div at bounding box center [773, 299] width 558 height 20
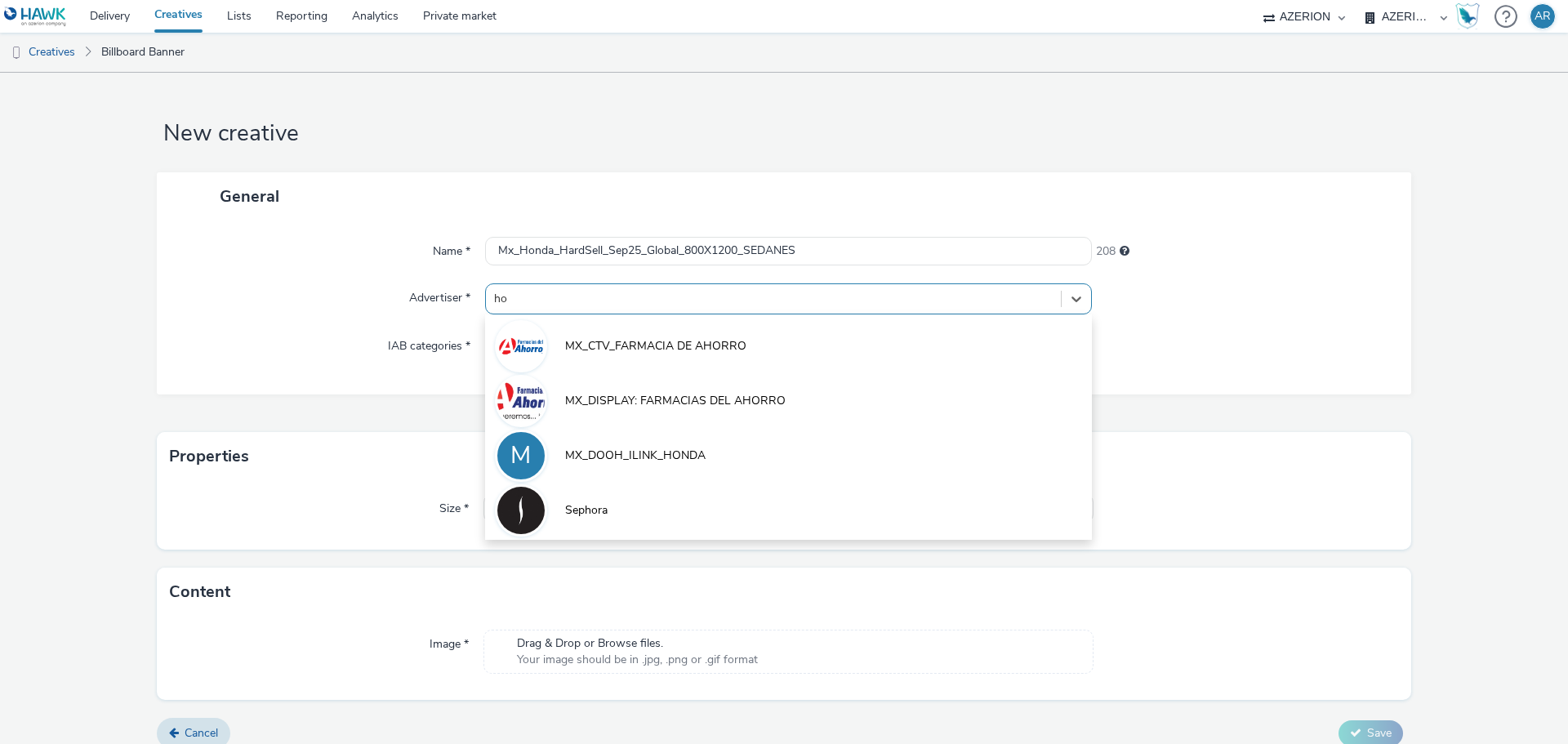
type input "hon"
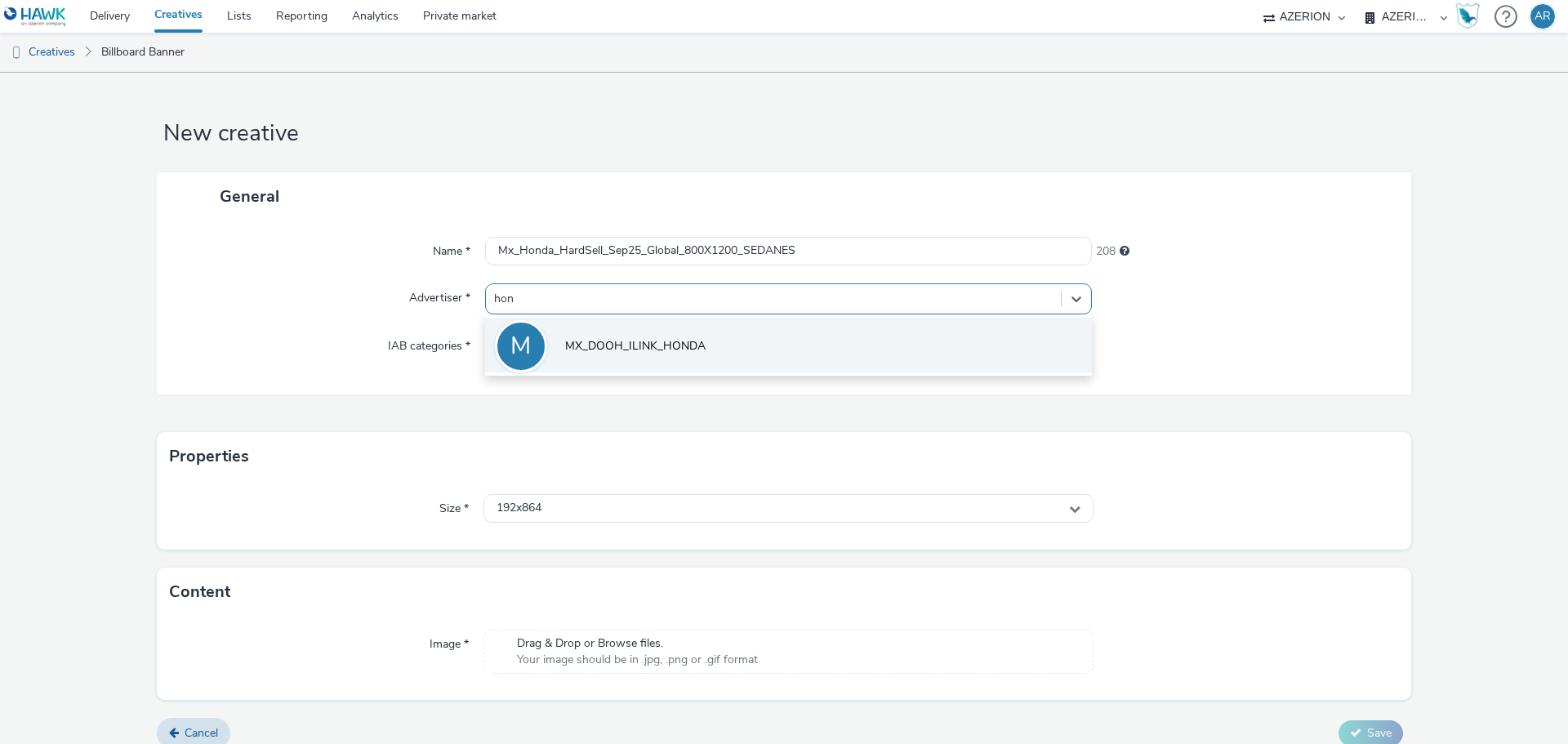
click at [639, 344] on span "MX_DOOH_ILINK_HONDA" at bounding box center [636, 346] width 141 height 16
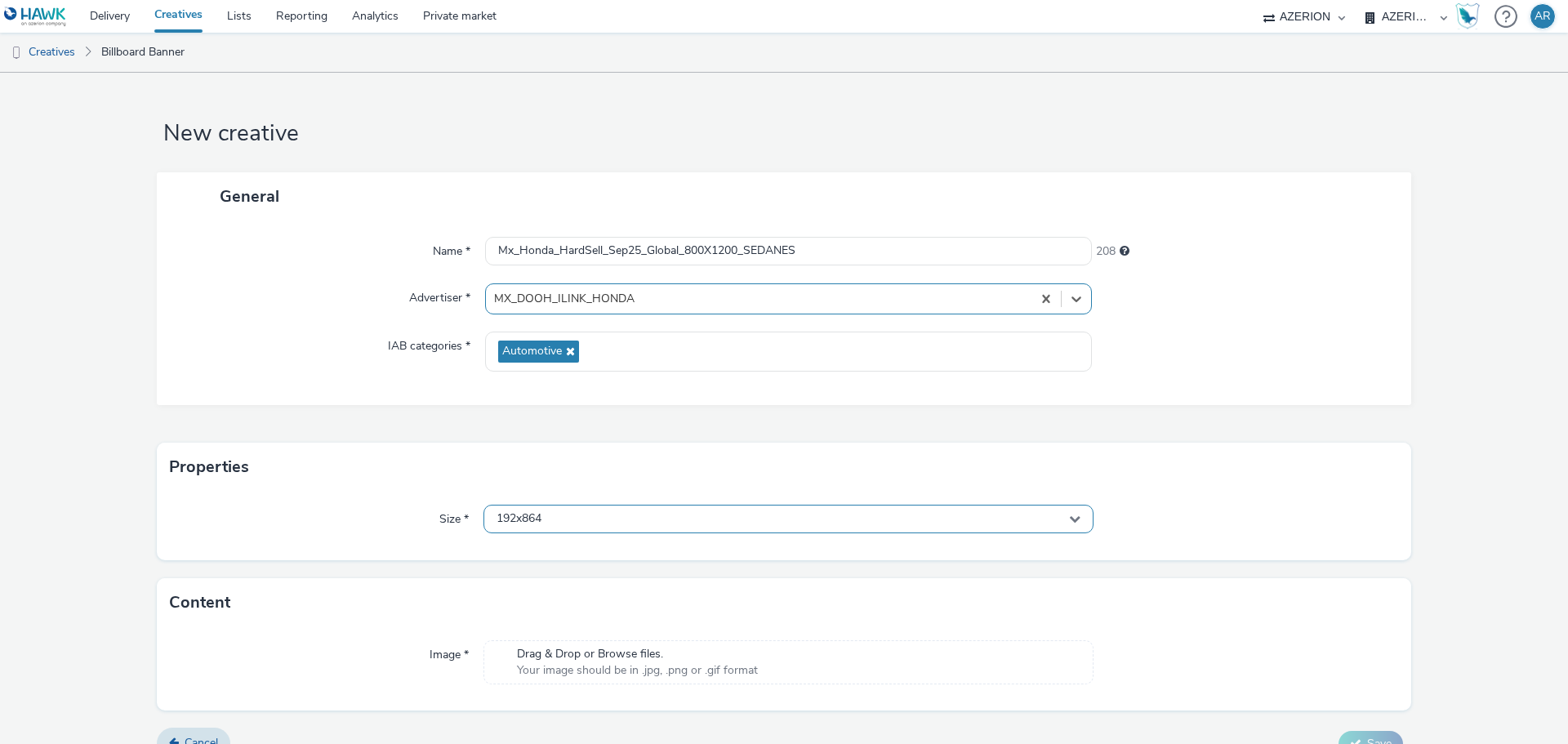
click at [606, 514] on div "192x864" at bounding box center [788, 519] width 610 height 28
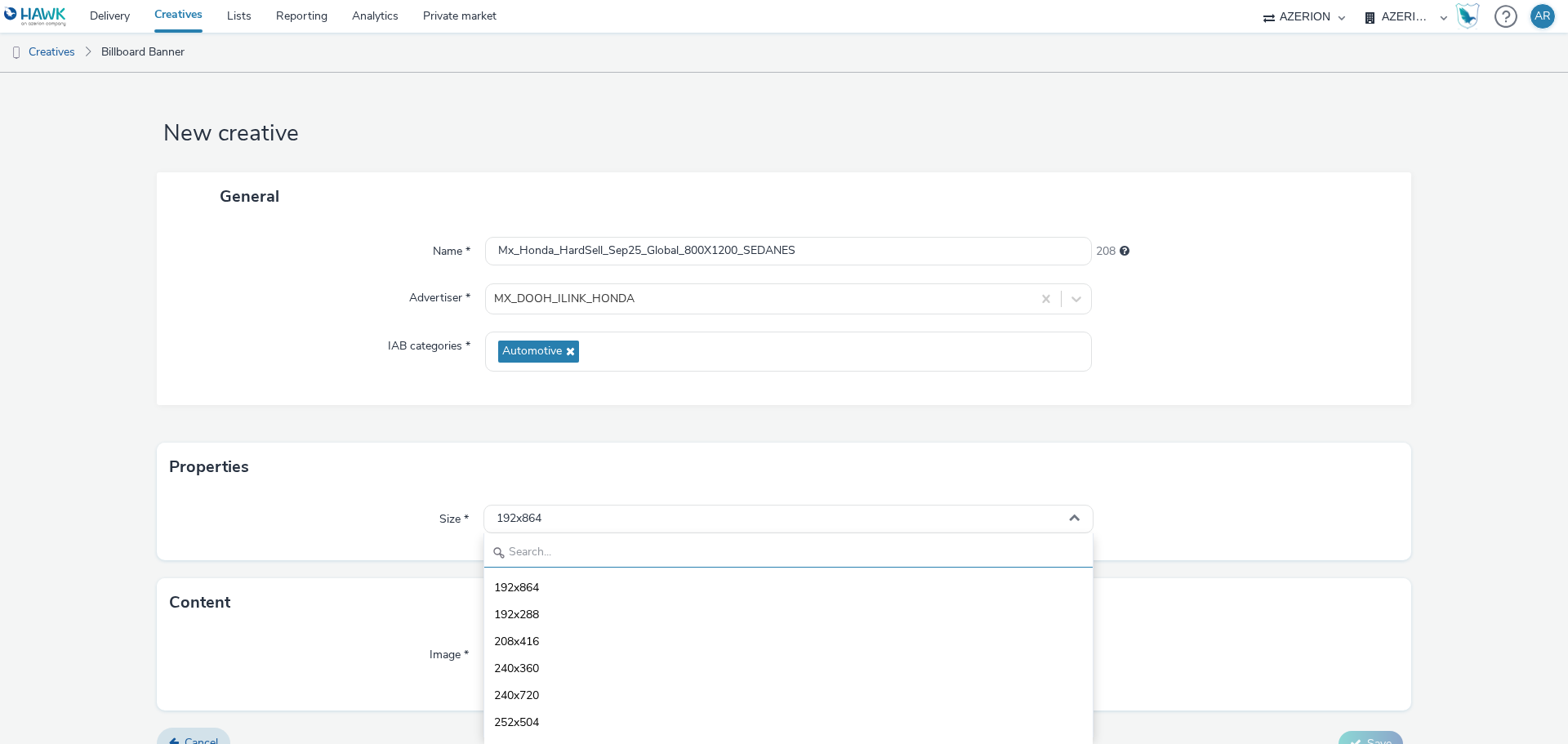
click at [583, 558] on input "text" at bounding box center [788, 553] width 608 height 28
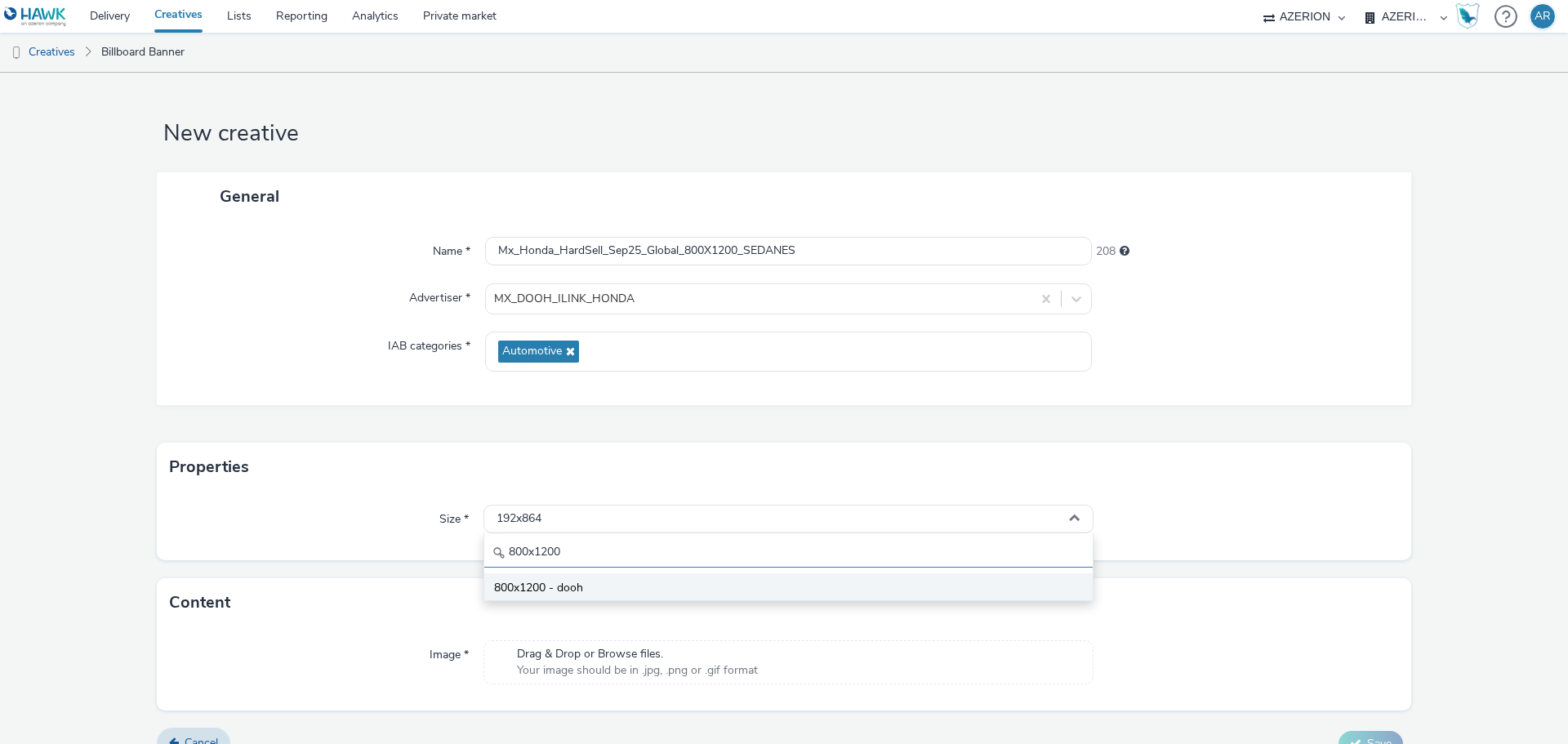
type input "800x1200"
click at [566, 580] on span "800x1200 - dooh" at bounding box center [539, 587] width 89 height 16
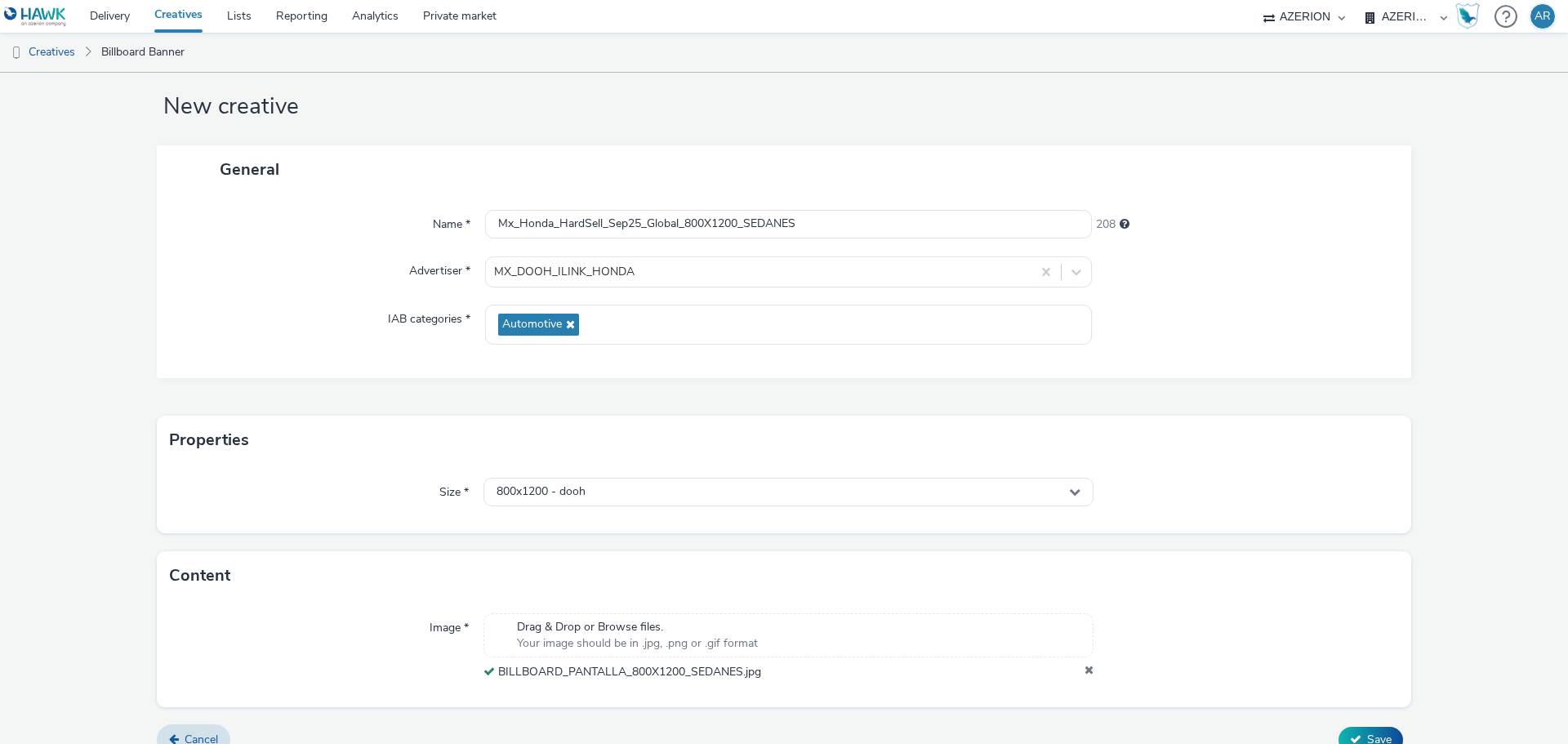
scroll to position [51, 0]
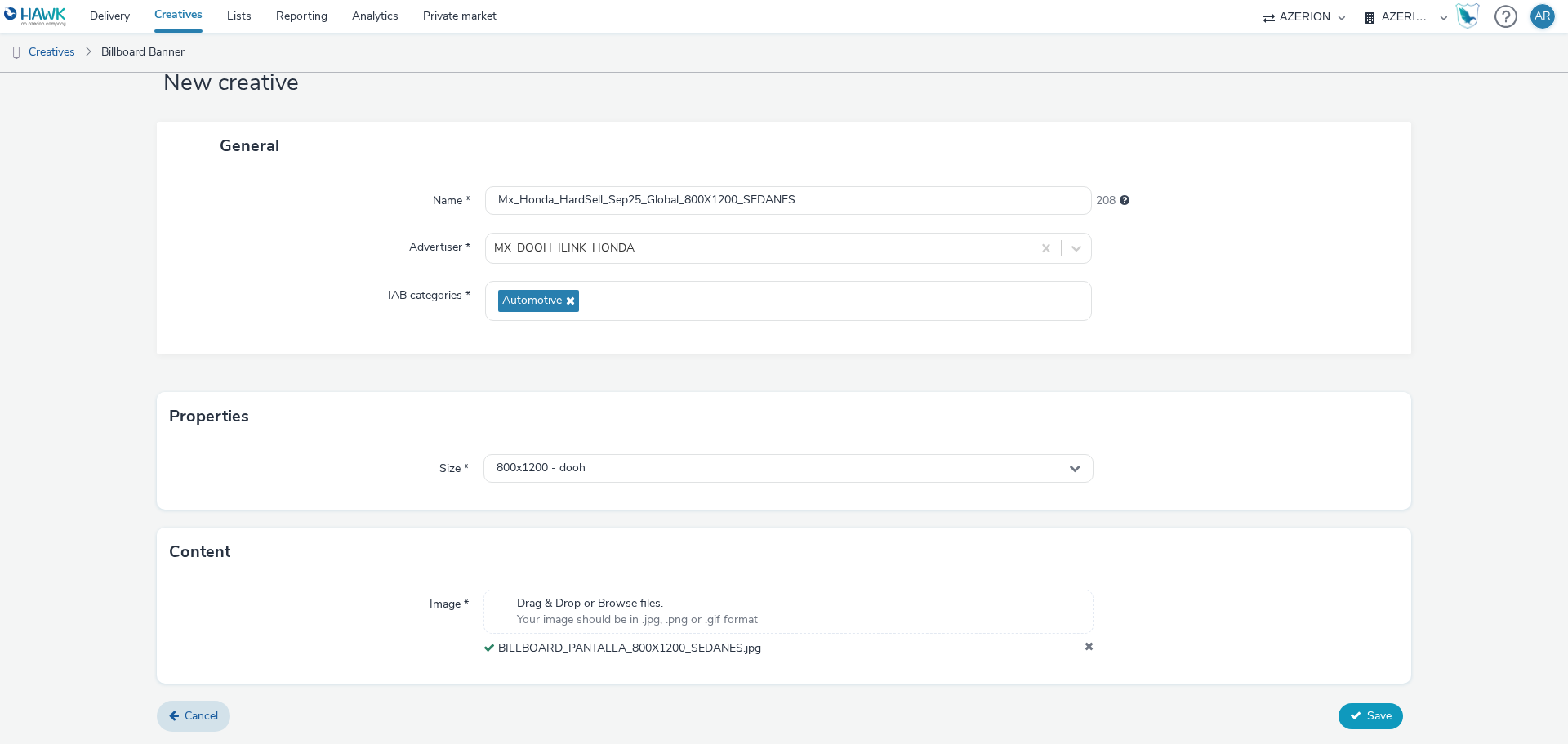
click at [1353, 709] on button "Save" at bounding box center [1370, 716] width 64 height 26
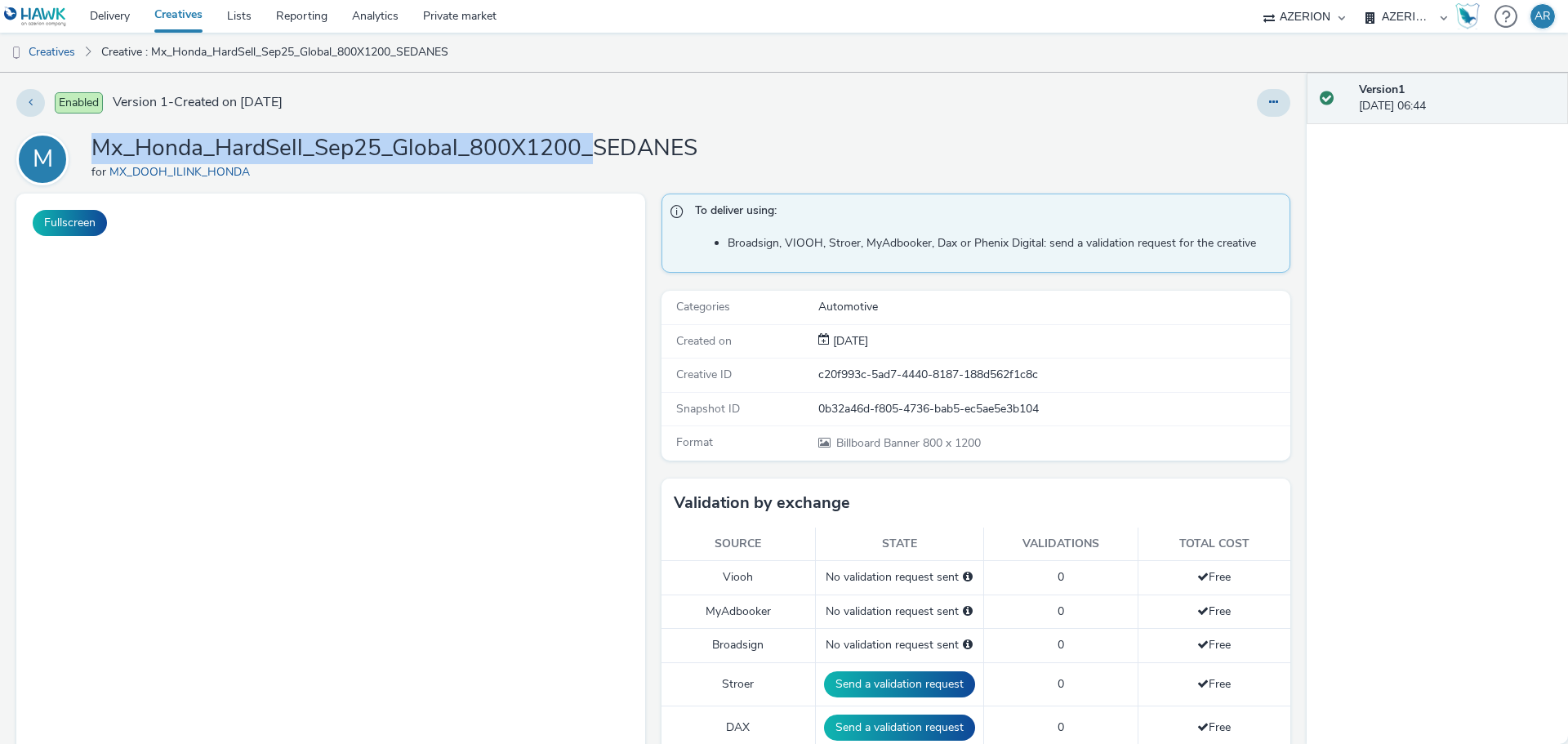
drag, startPoint x: 590, startPoint y: 146, endPoint x: 98, endPoint y: 141, distance: 492.0
click at [98, 141] on h1 "Mx_Honda_HardSell_Sep25_Global_800X1200_SEDANES" at bounding box center [394, 148] width 606 height 31
copy h1 "Mx_Honda_HardSell_Sep25_Global_800X1200_"
click at [48, 50] on link "Creatives" at bounding box center [42, 53] width 84 height 39
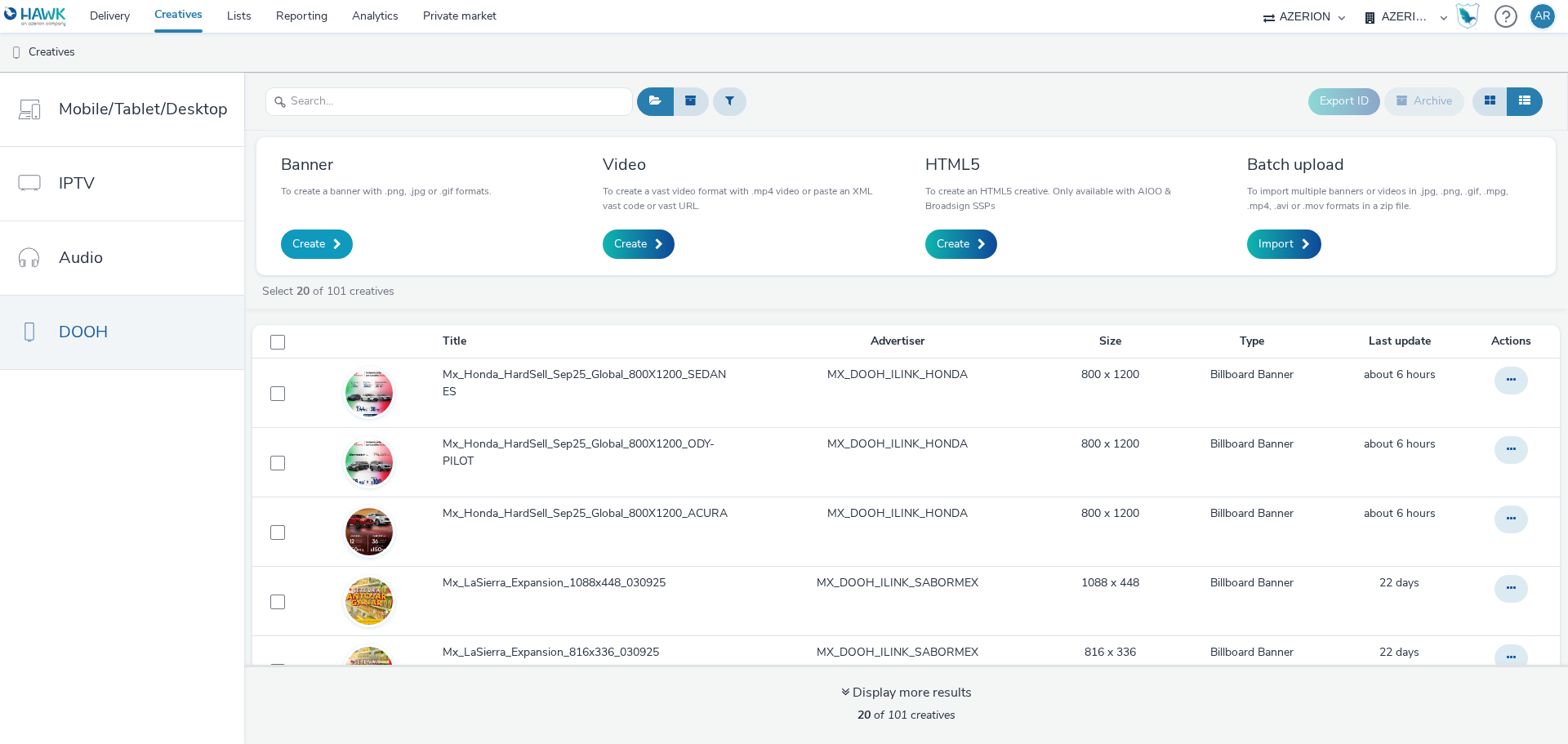
click at [313, 245] on span "Create" at bounding box center [308, 244] width 33 height 16
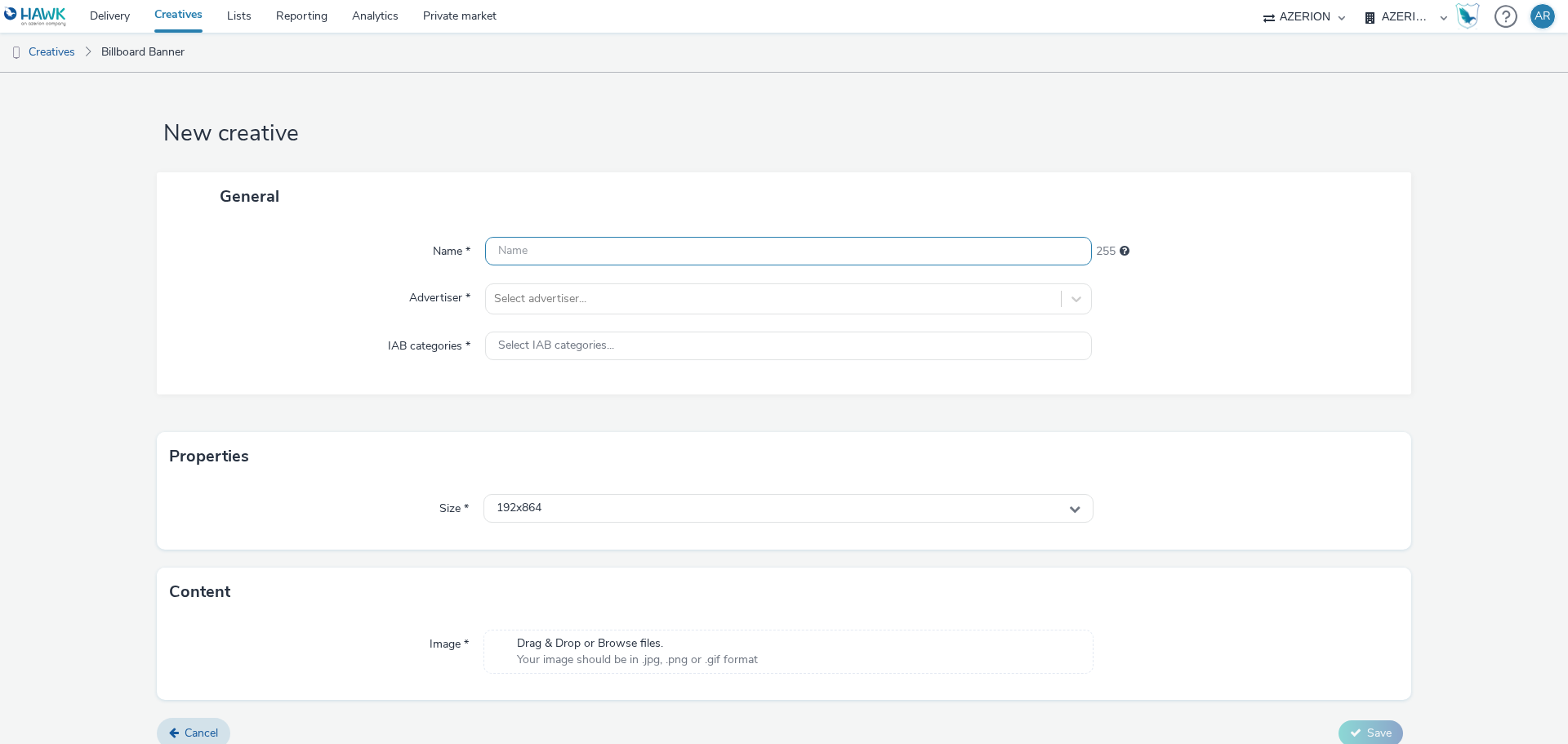
click at [587, 246] on input "text" at bounding box center [788, 251] width 606 height 28
paste input "Mx_Honda_HardSell_Sep25_Global_800X1200_"
click at [776, 257] on input "Mx_Honda_HardSell_Sep25_Global_800X1200_" at bounding box center [788, 251] width 606 height 28
paste input "SUVS"
type input "Mx_Honda_HardSell_Sep25_Global_800X1200_SUVS"
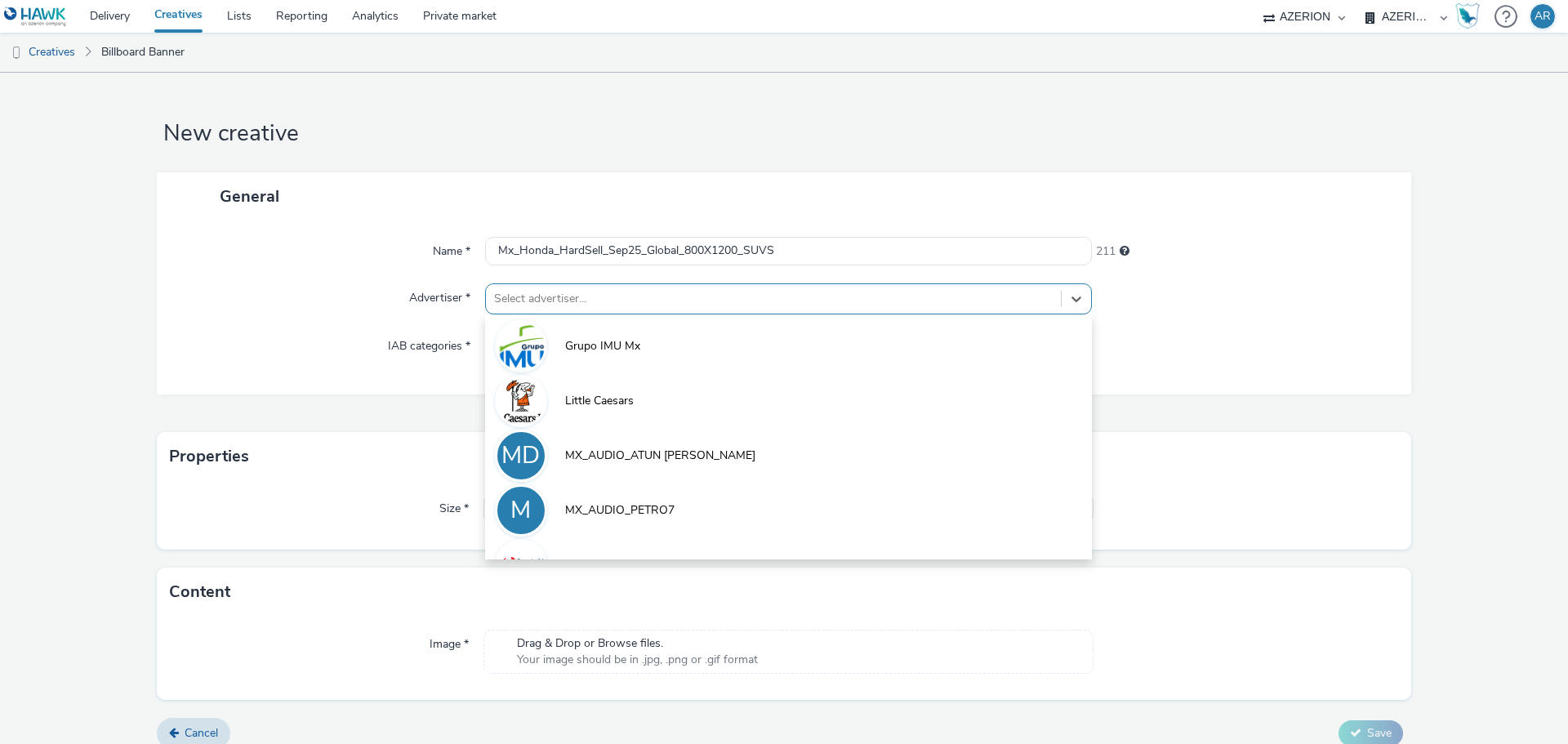
click at [701, 299] on div at bounding box center [773, 299] width 558 height 20
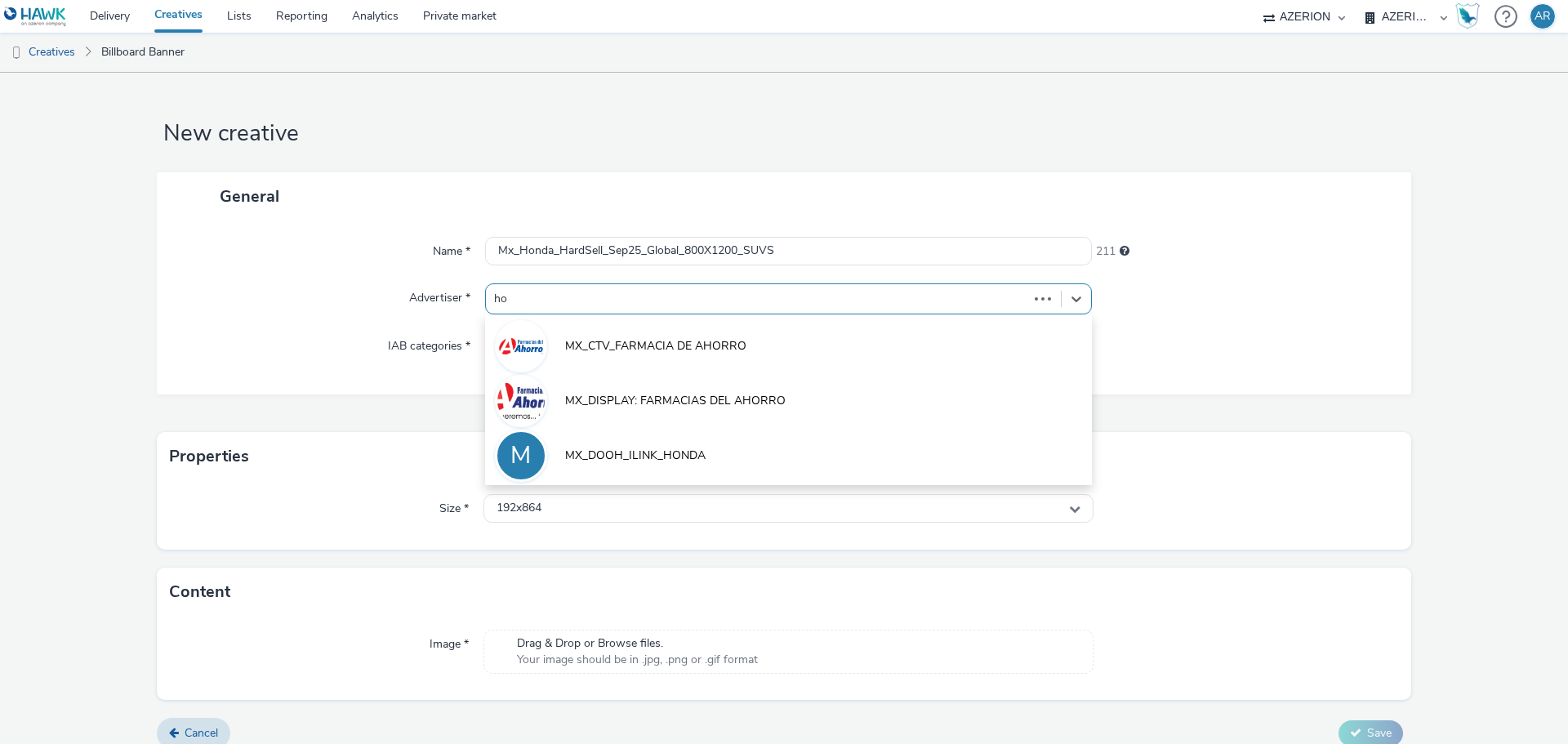
type input "hon"
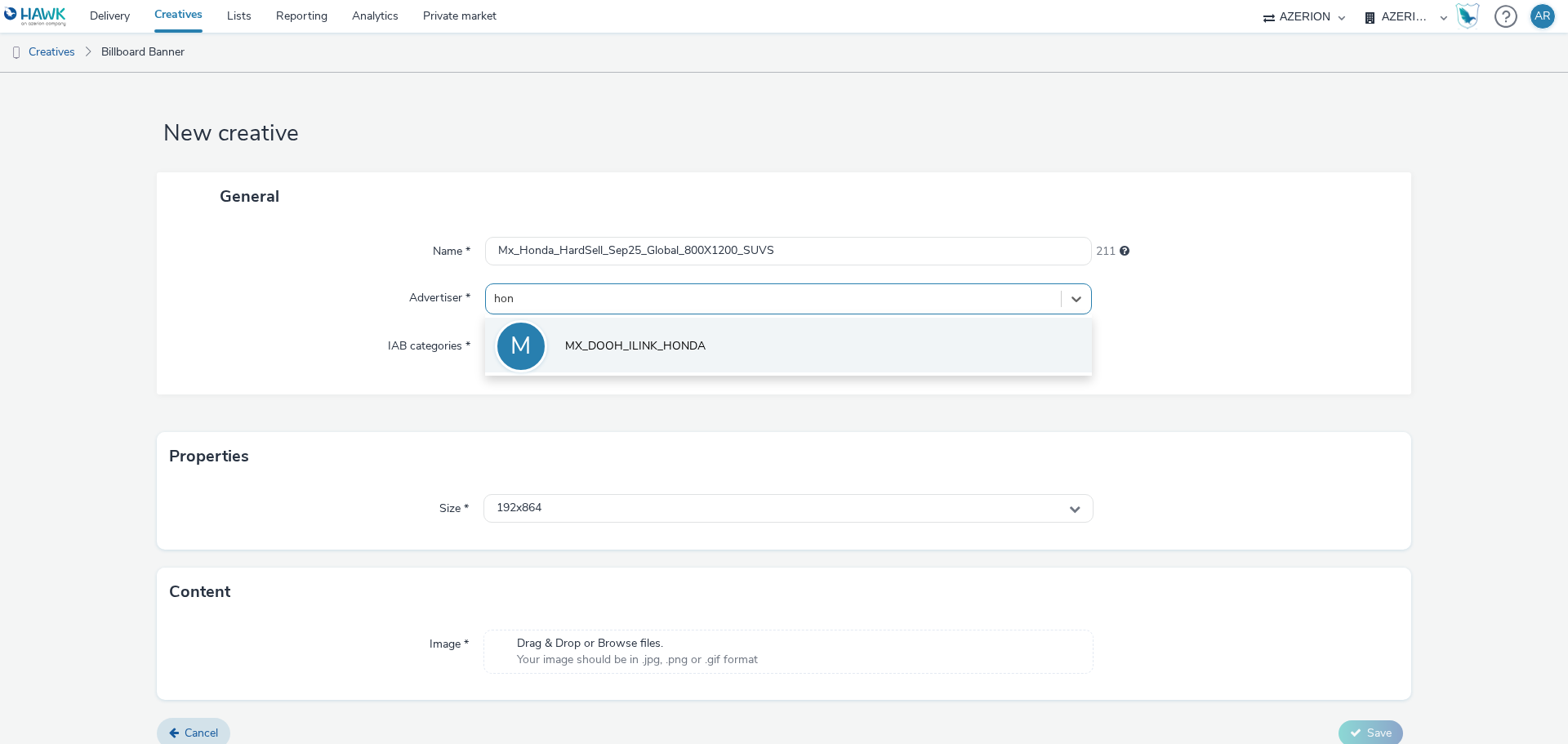
click at [675, 342] on span "MX_DOOH_ILINK_HONDA" at bounding box center [636, 346] width 141 height 16
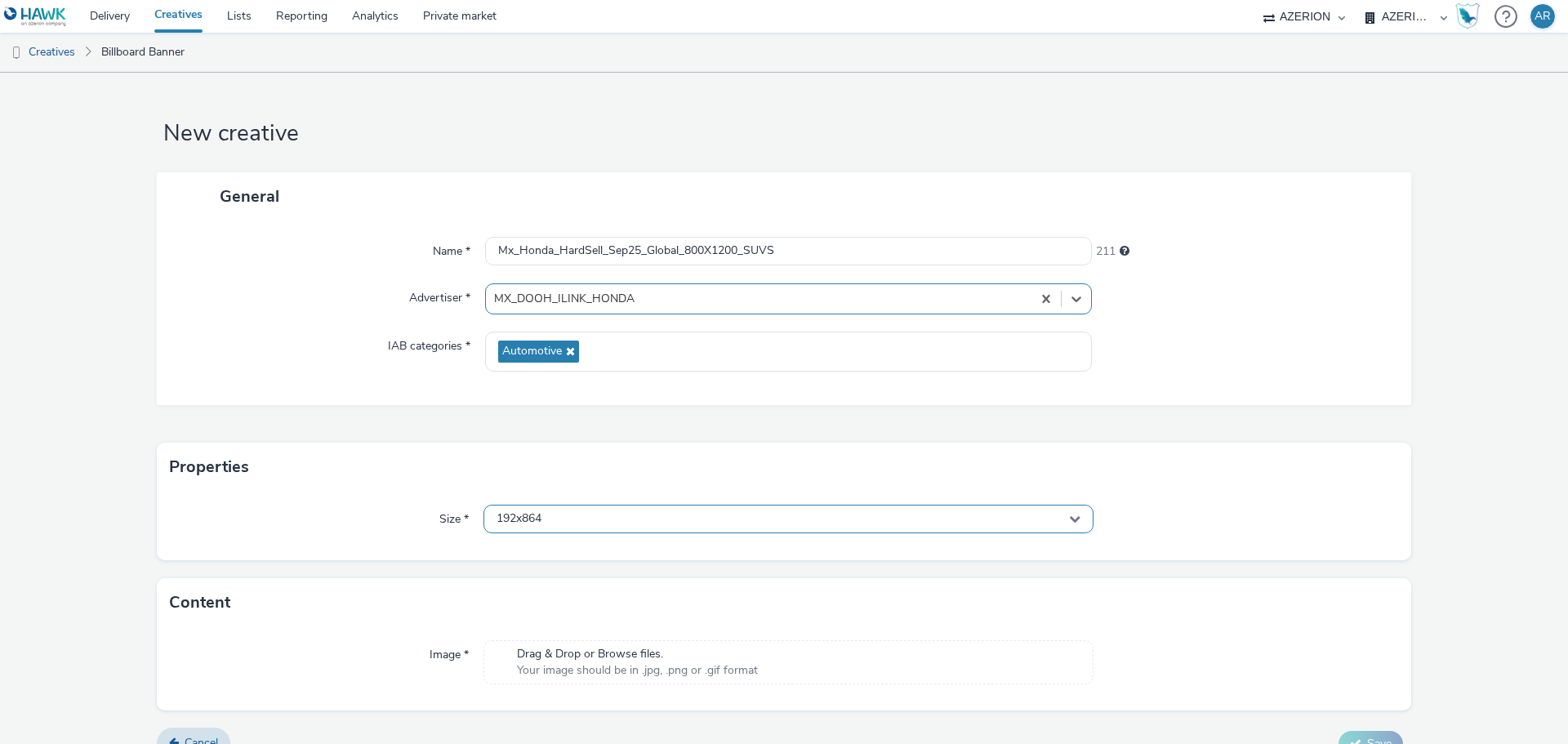
click at [643, 513] on div "192x864" at bounding box center [788, 519] width 610 height 28
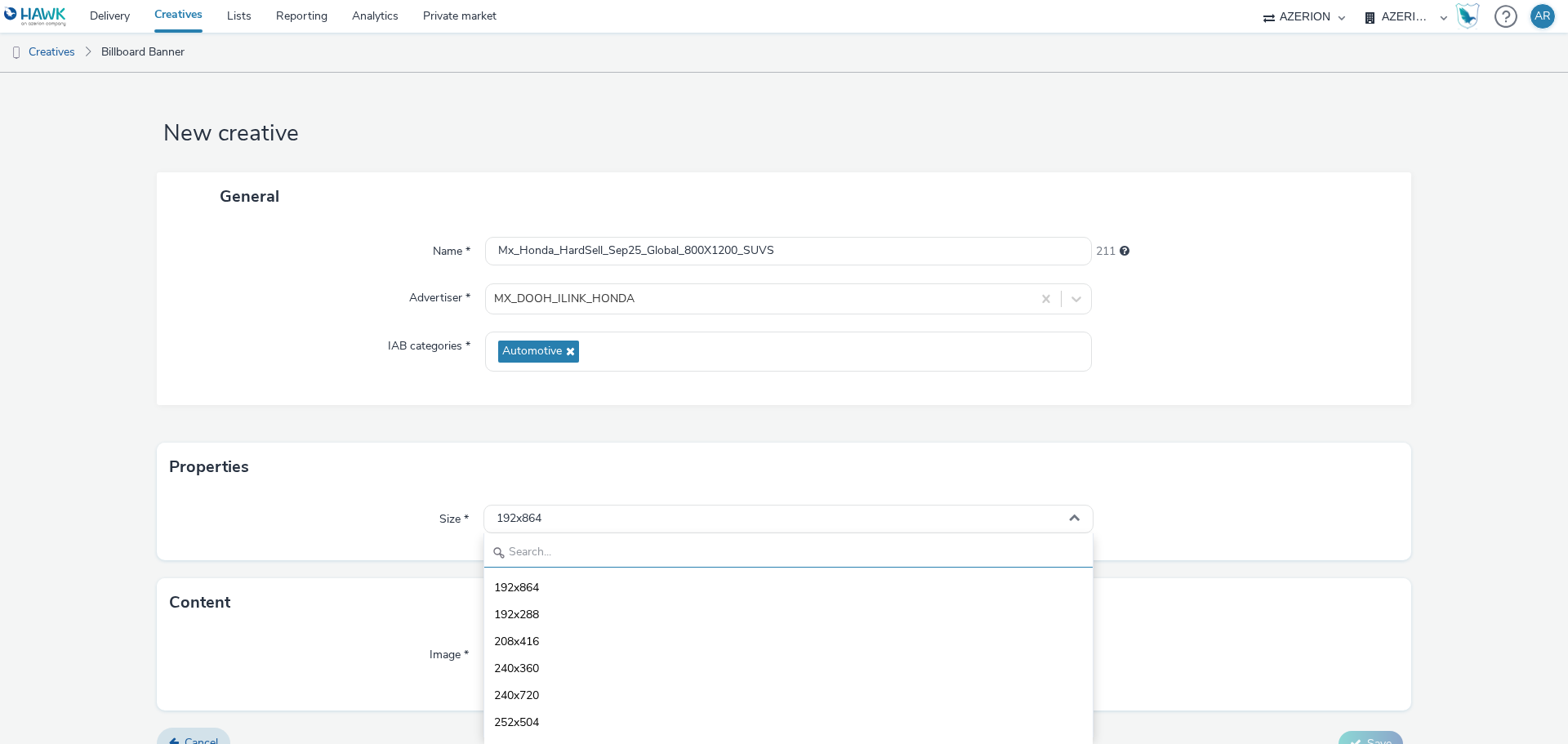
click at [613, 554] on input "text" at bounding box center [788, 553] width 608 height 28
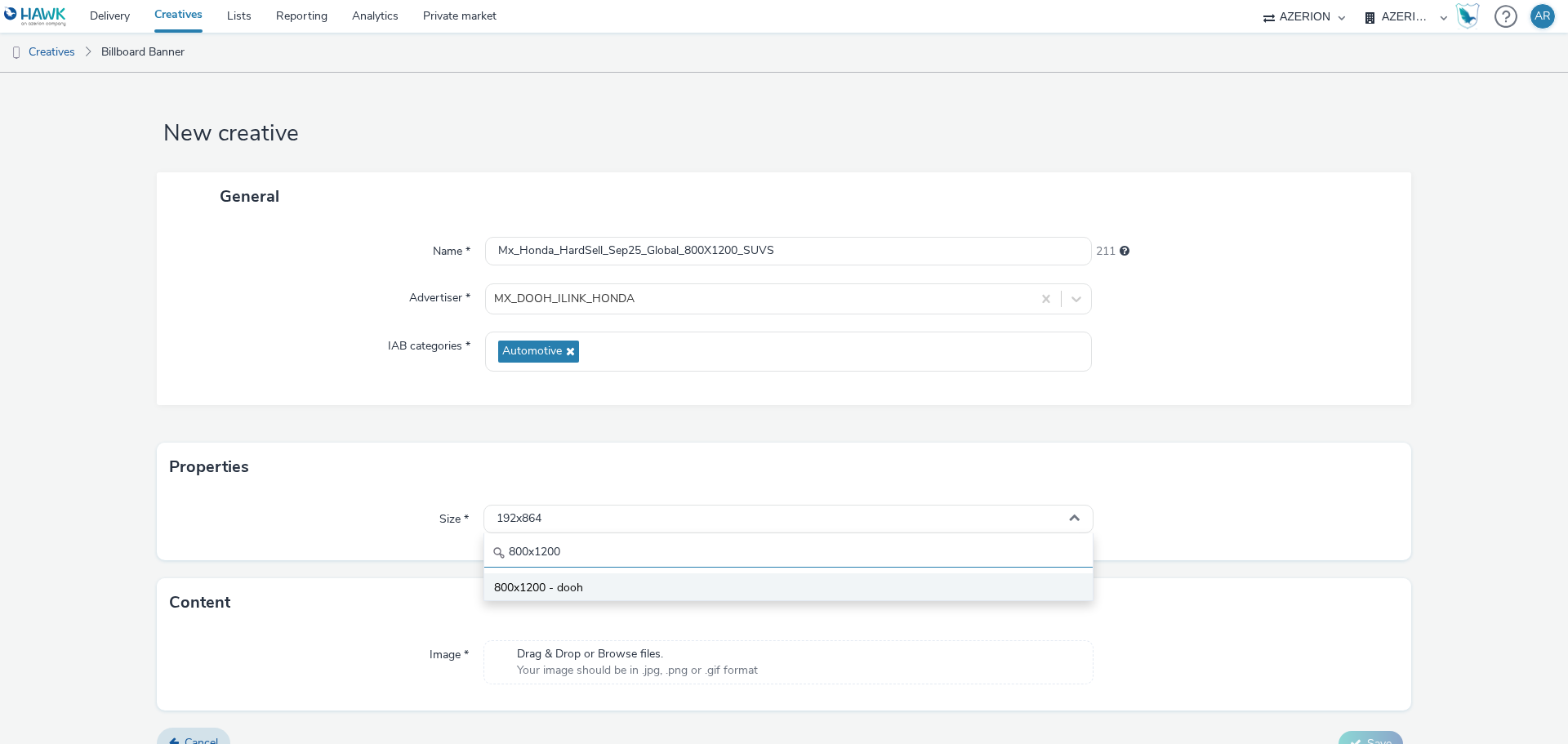
type input "800x1200"
click at [562, 574] on li "800x1200 - dooh" at bounding box center [788, 586] width 608 height 27
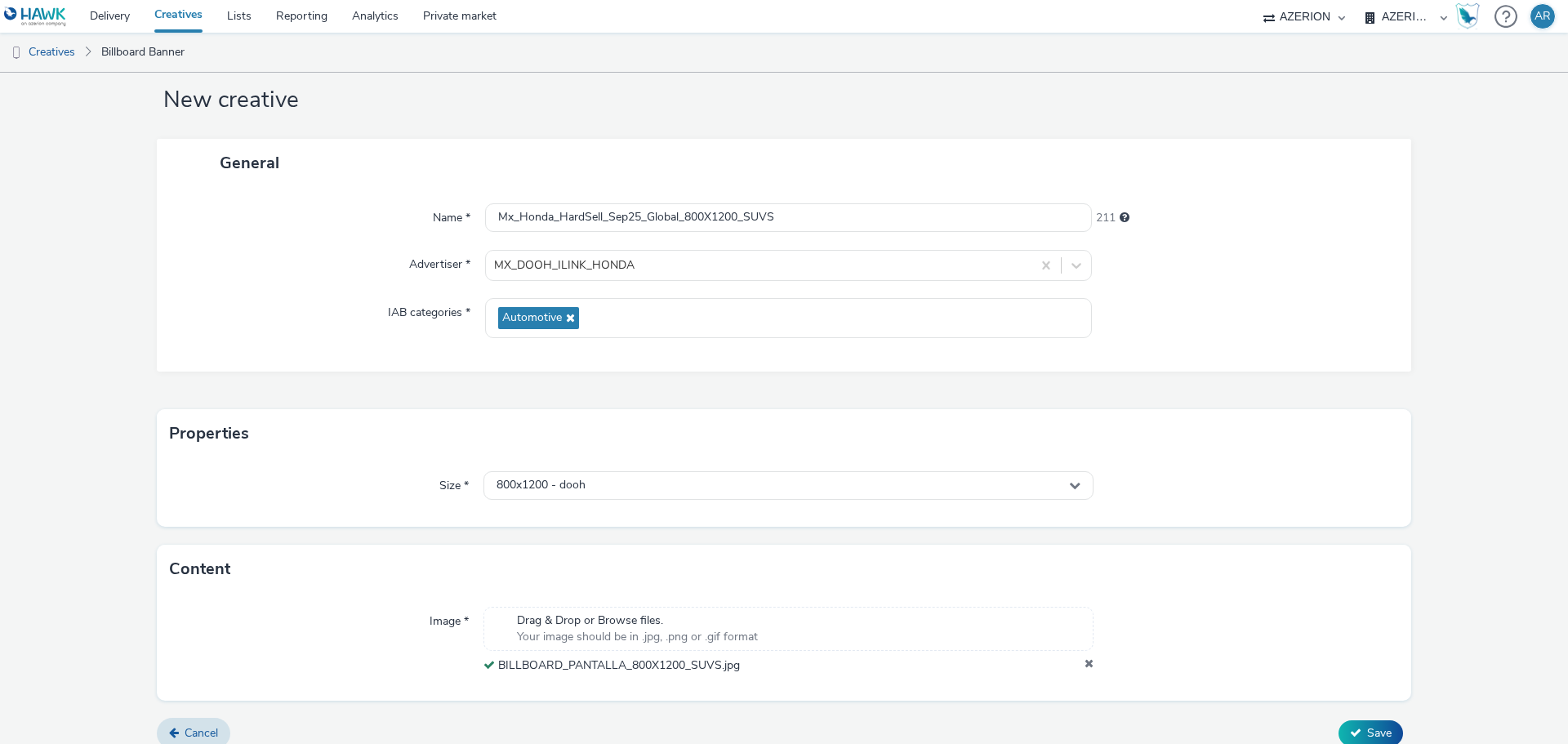
scroll to position [51, 0]
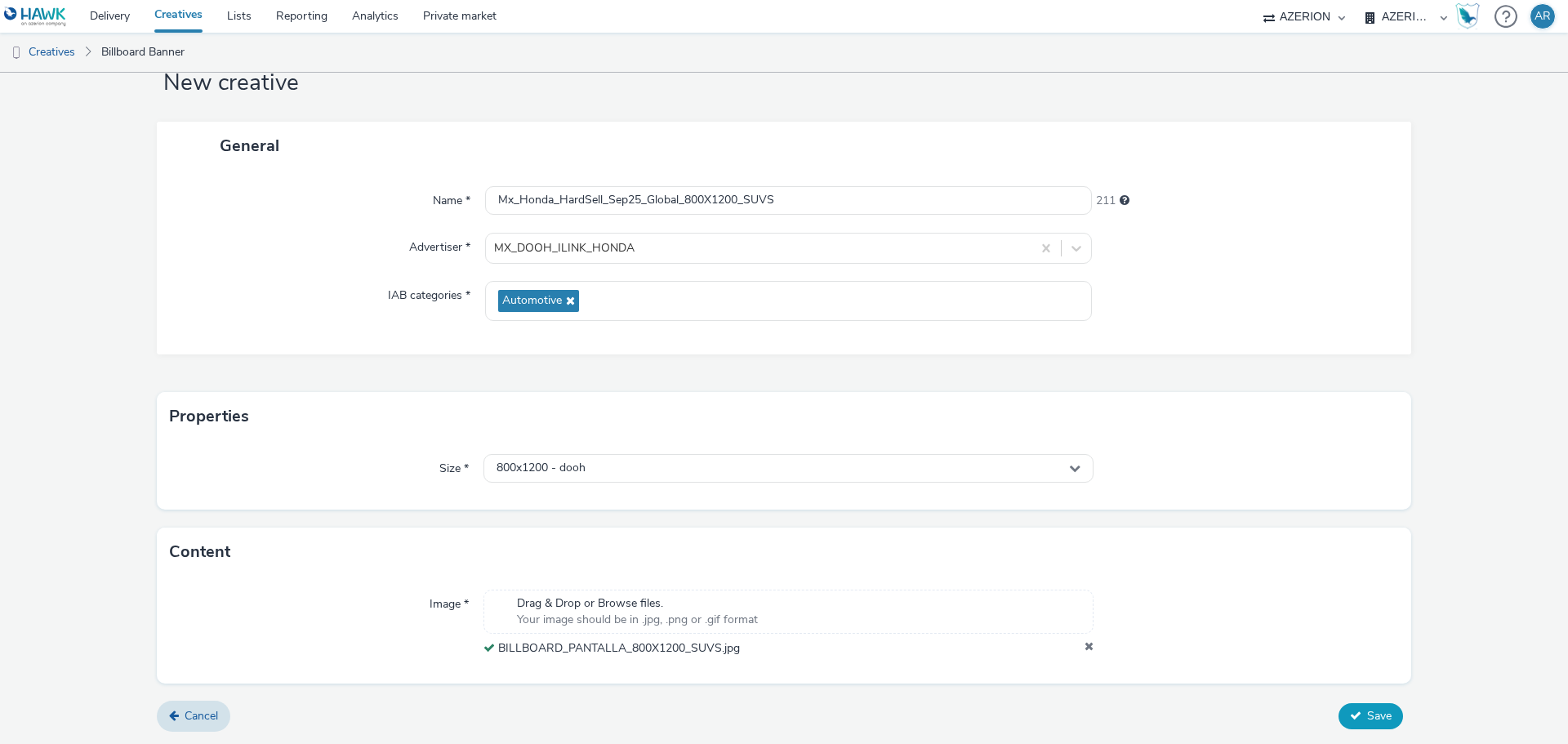
click at [1367, 706] on button "Save" at bounding box center [1370, 716] width 64 height 26
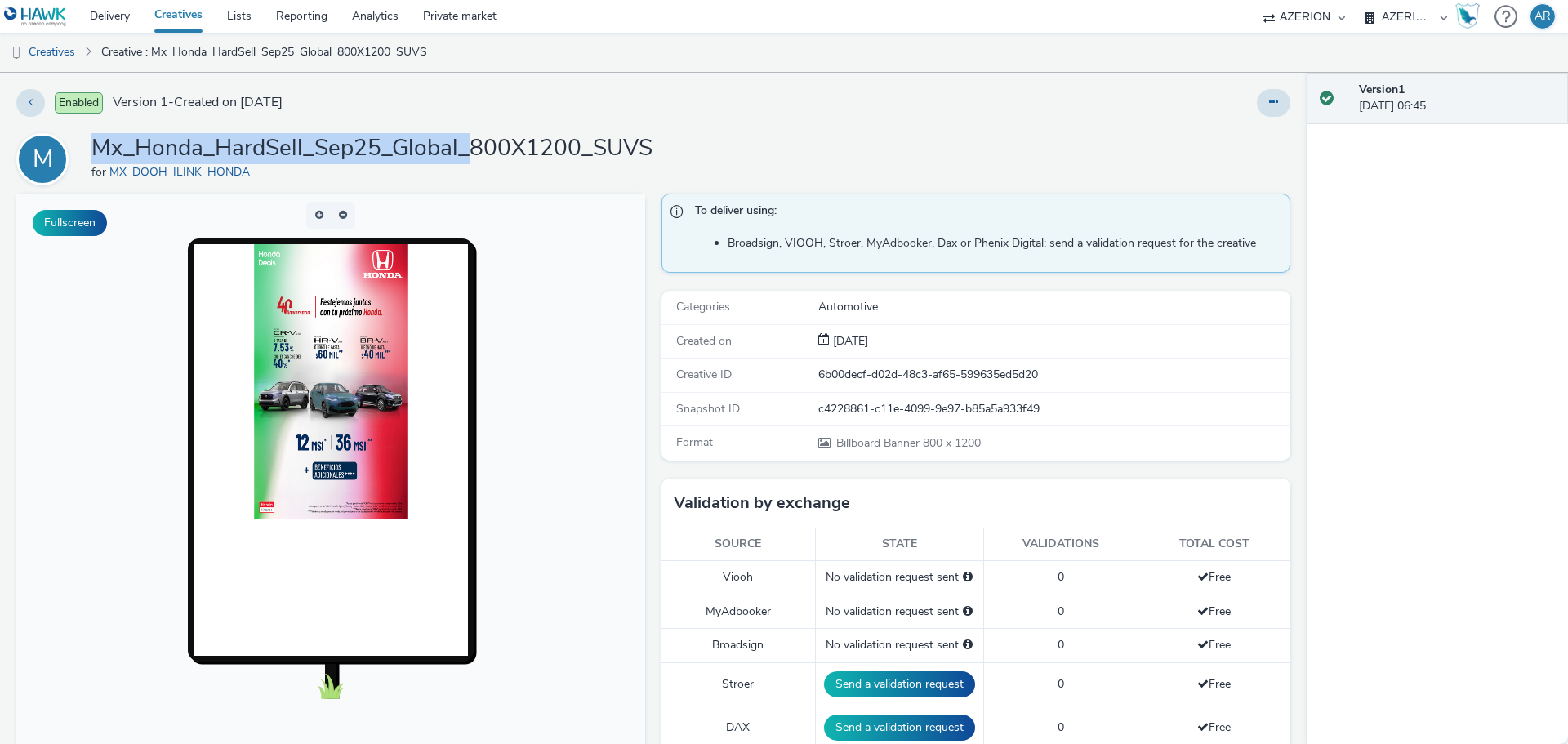
drag, startPoint x: 470, startPoint y: 156, endPoint x: 93, endPoint y: 129, distance: 378.0
click at [93, 129] on div "Enabled Version 1 - Created on [DATE] M Mx_Honda_HardSell_Sep25_Global_800X1200…" at bounding box center [653, 408] width 1306 height 671
copy h1 "Mx_Honda_HardSell_Sep25_Global_"
click at [53, 49] on link "Creatives" at bounding box center [42, 53] width 84 height 39
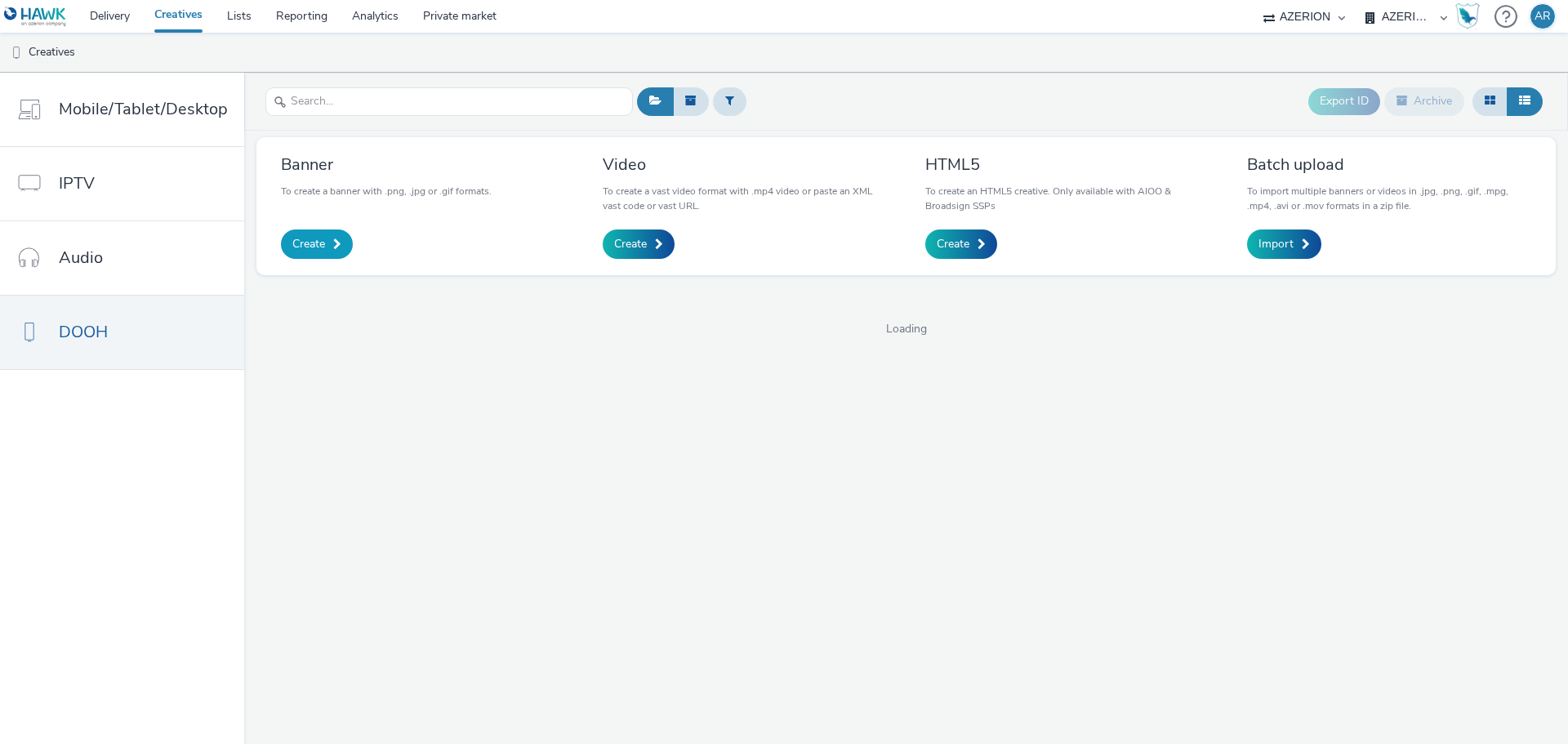
click at [309, 244] on span "Create" at bounding box center [308, 244] width 33 height 16
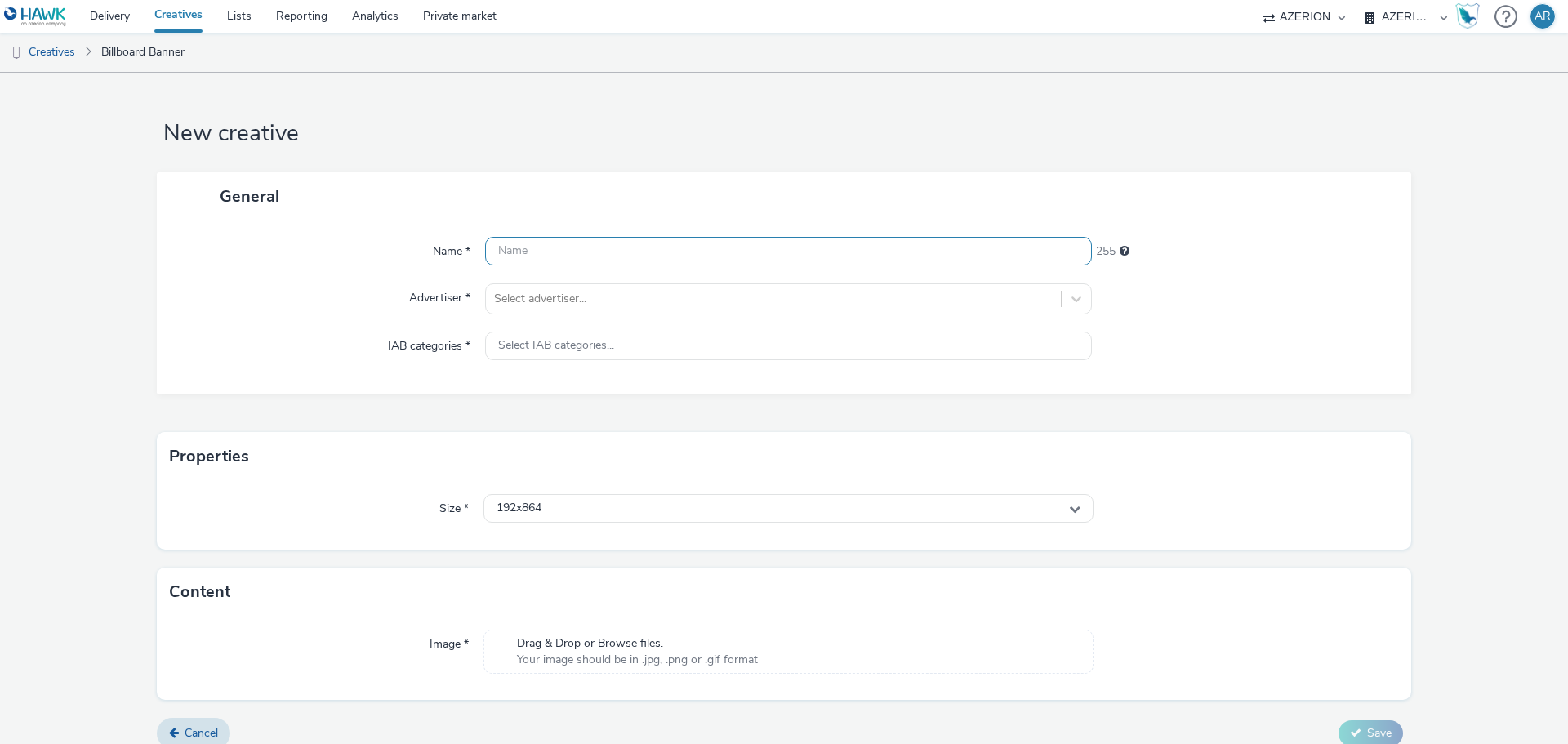
click at [663, 244] on input "text" at bounding box center [788, 251] width 606 height 28
paste input "Mx_Honda_HardSell_Sep25_Global_"
click at [751, 242] on input "Mx_Honda_HardSell_Sep25_Global_" at bounding box center [788, 251] width 606 height 28
paste input "840X400_ACURA"
type input "Mx_Honda_HardSell_Sep25_Global_840X400_ACURA"
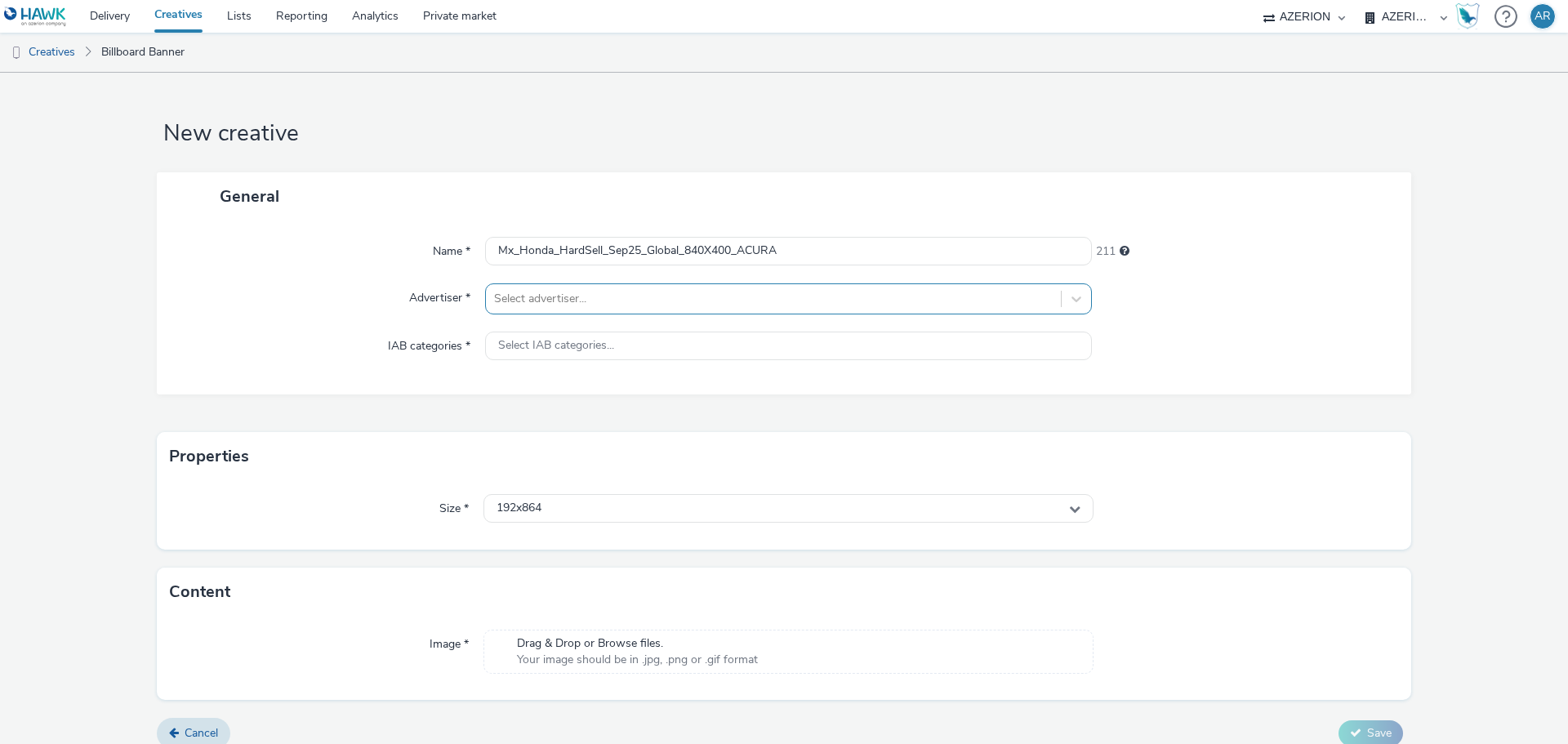
click at [570, 301] on div at bounding box center [773, 299] width 558 height 20
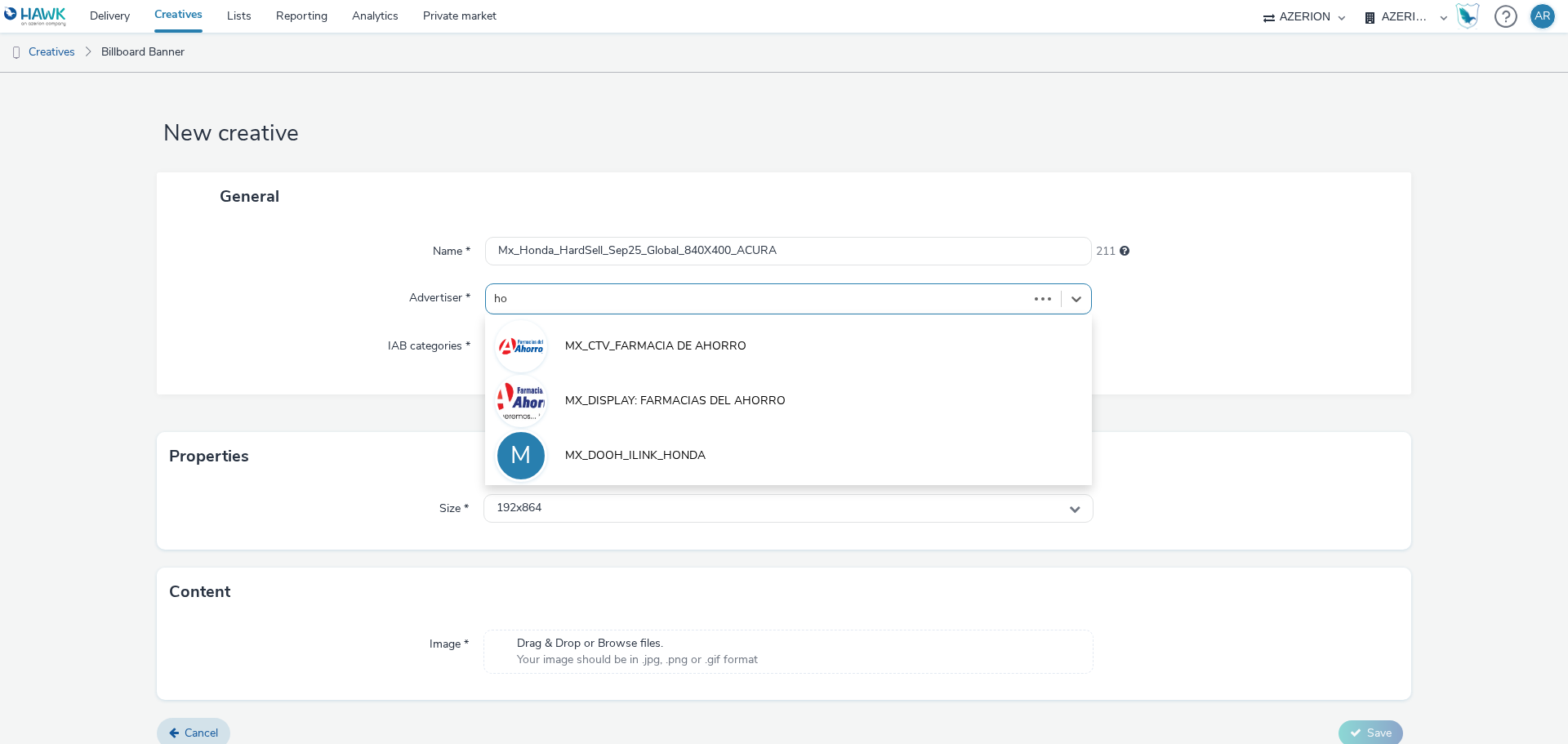
type input "hon"
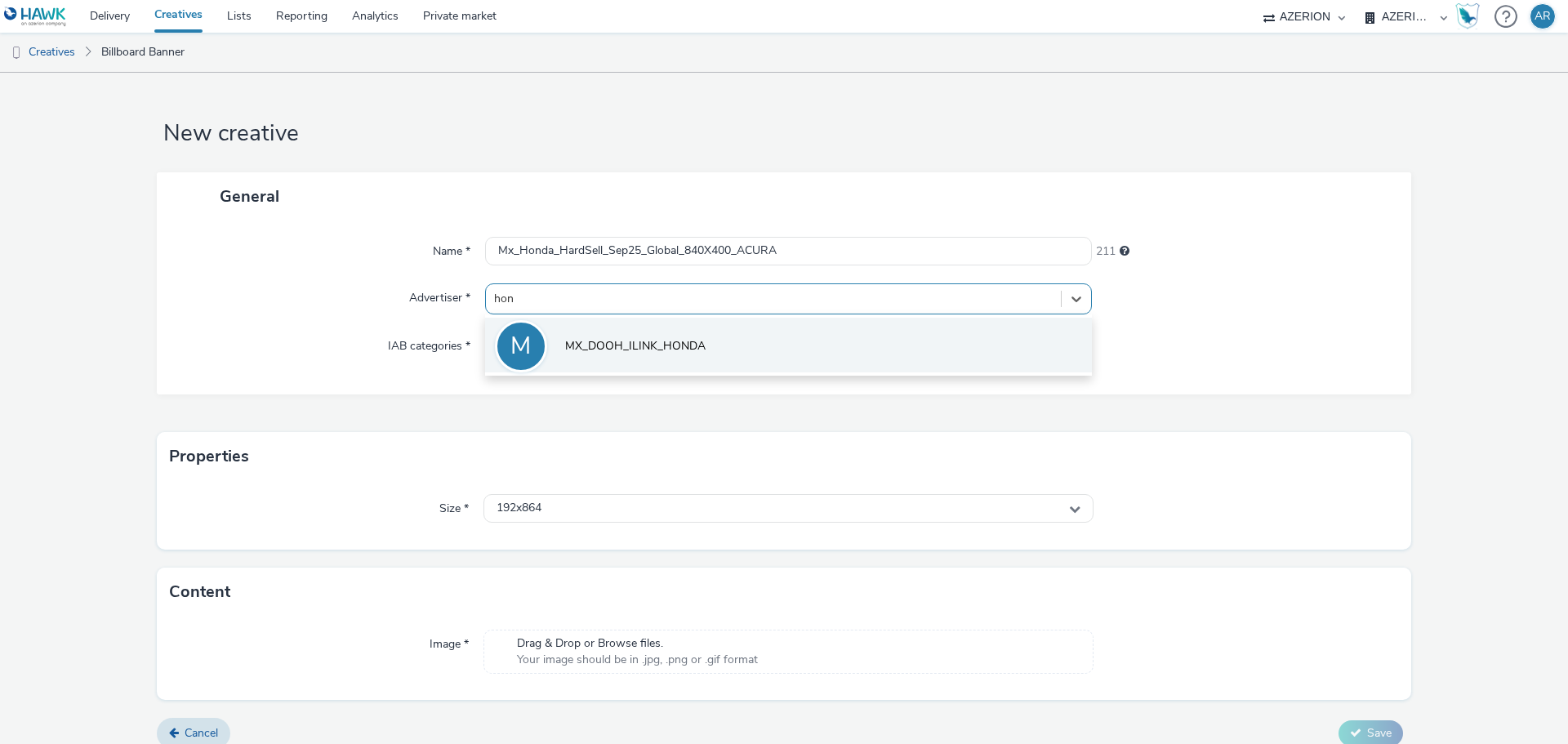
click at [610, 349] on span "MX_DOOH_ILINK_HONDA" at bounding box center [636, 346] width 141 height 16
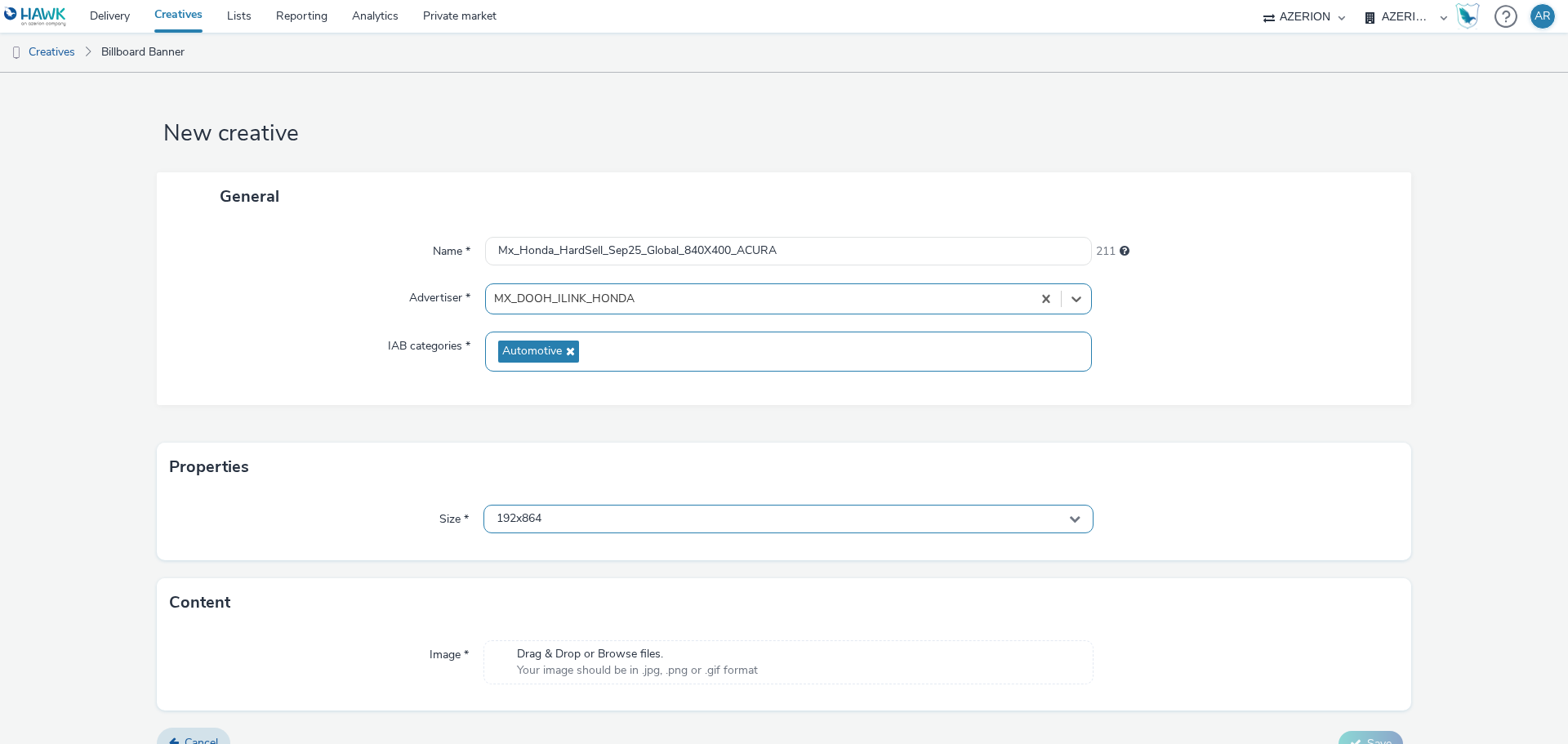
click at [581, 517] on div "192x864" at bounding box center [788, 519] width 610 height 28
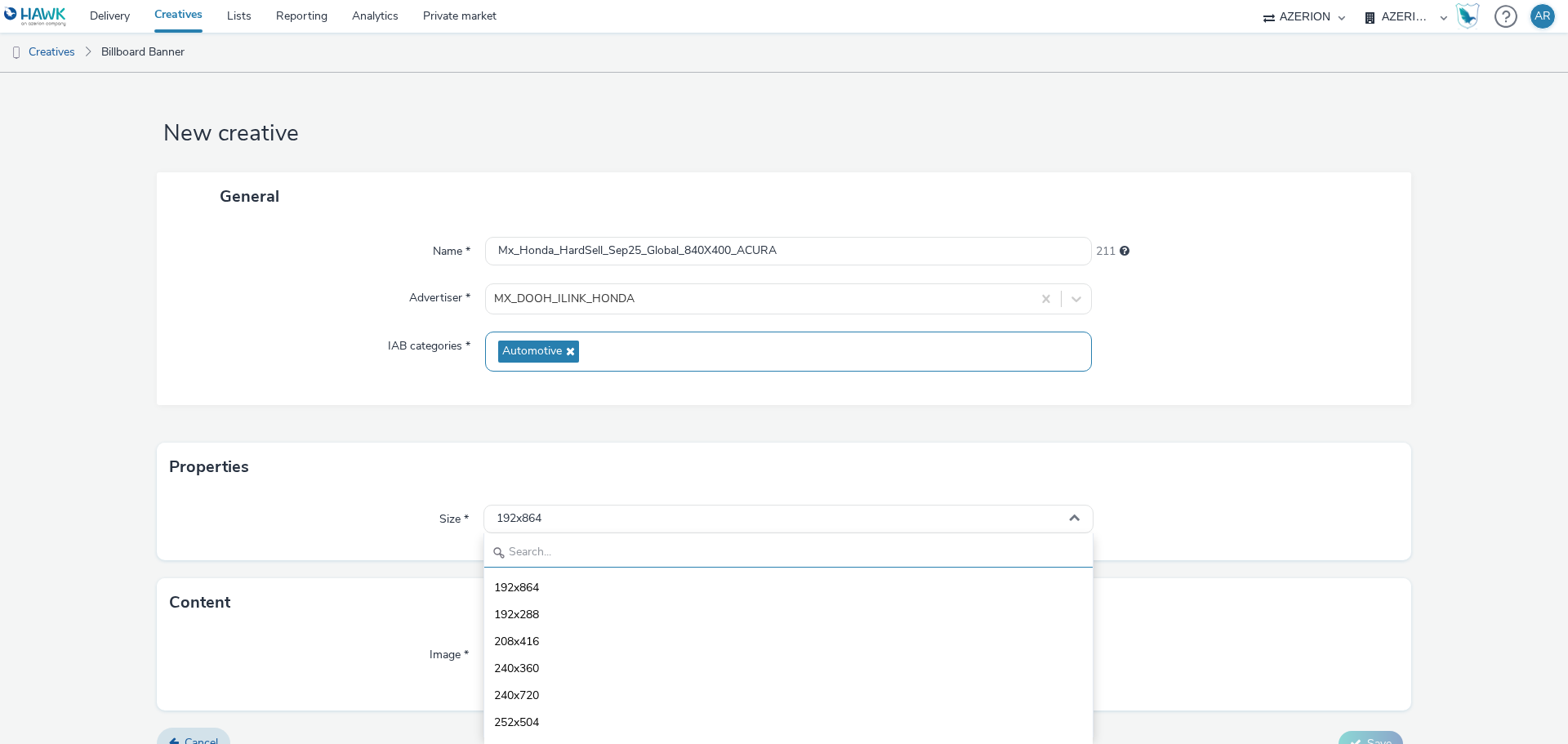
click at [549, 554] on input "text" at bounding box center [788, 553] width 608 height 28
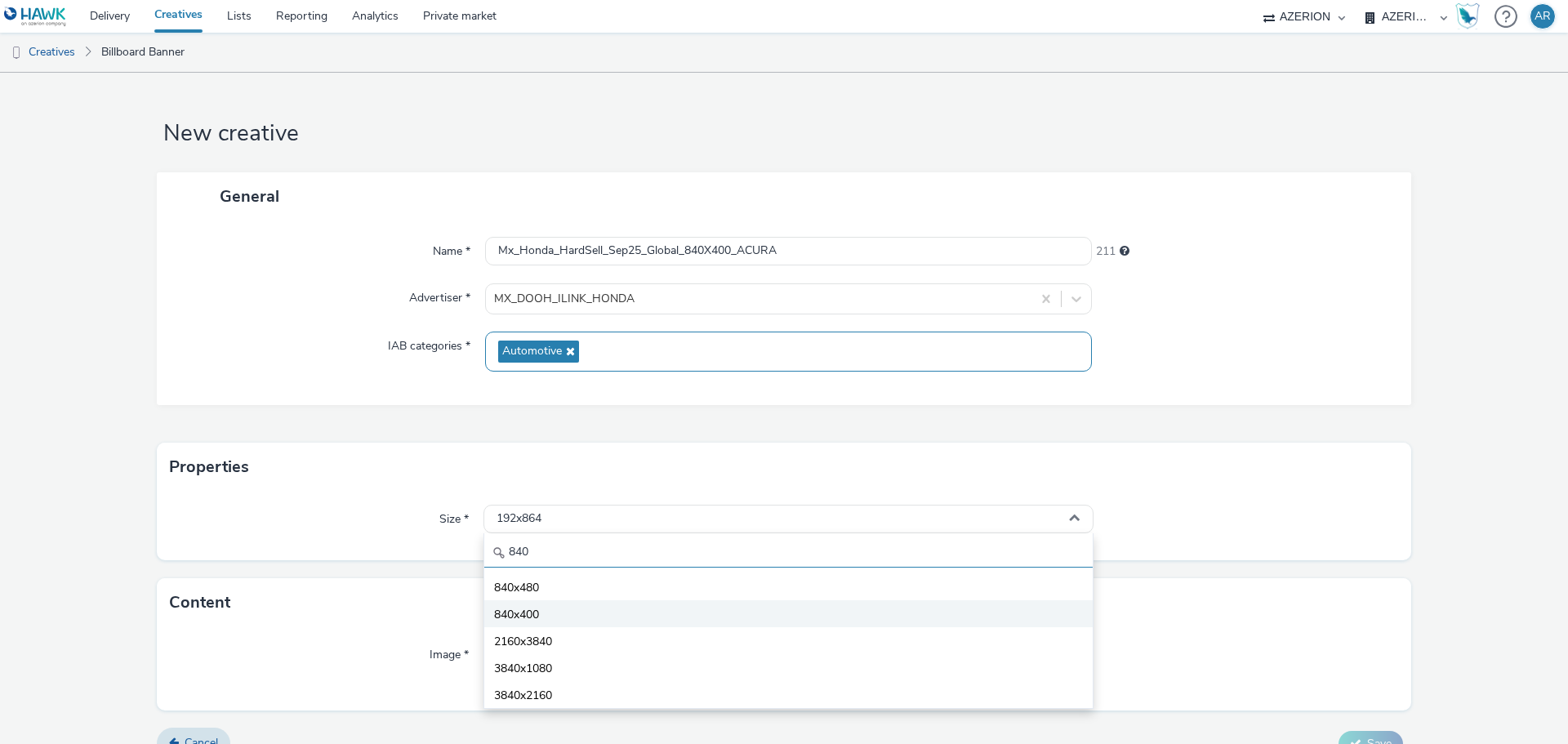
type input "840"
click at [523, 609] on span "840x400" at bounding box center [516, 614] width 45 height 16
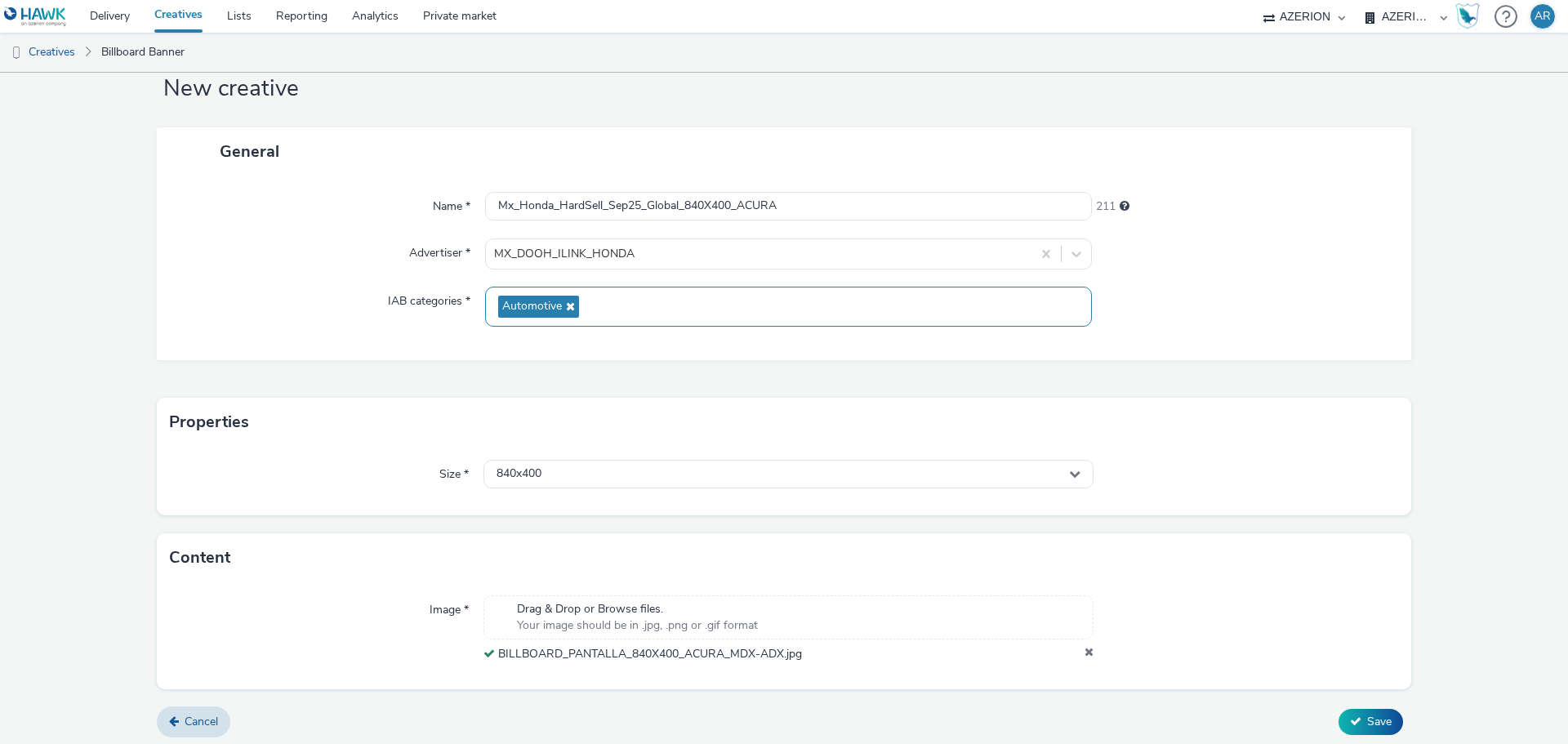
scroll to position [51, 0]
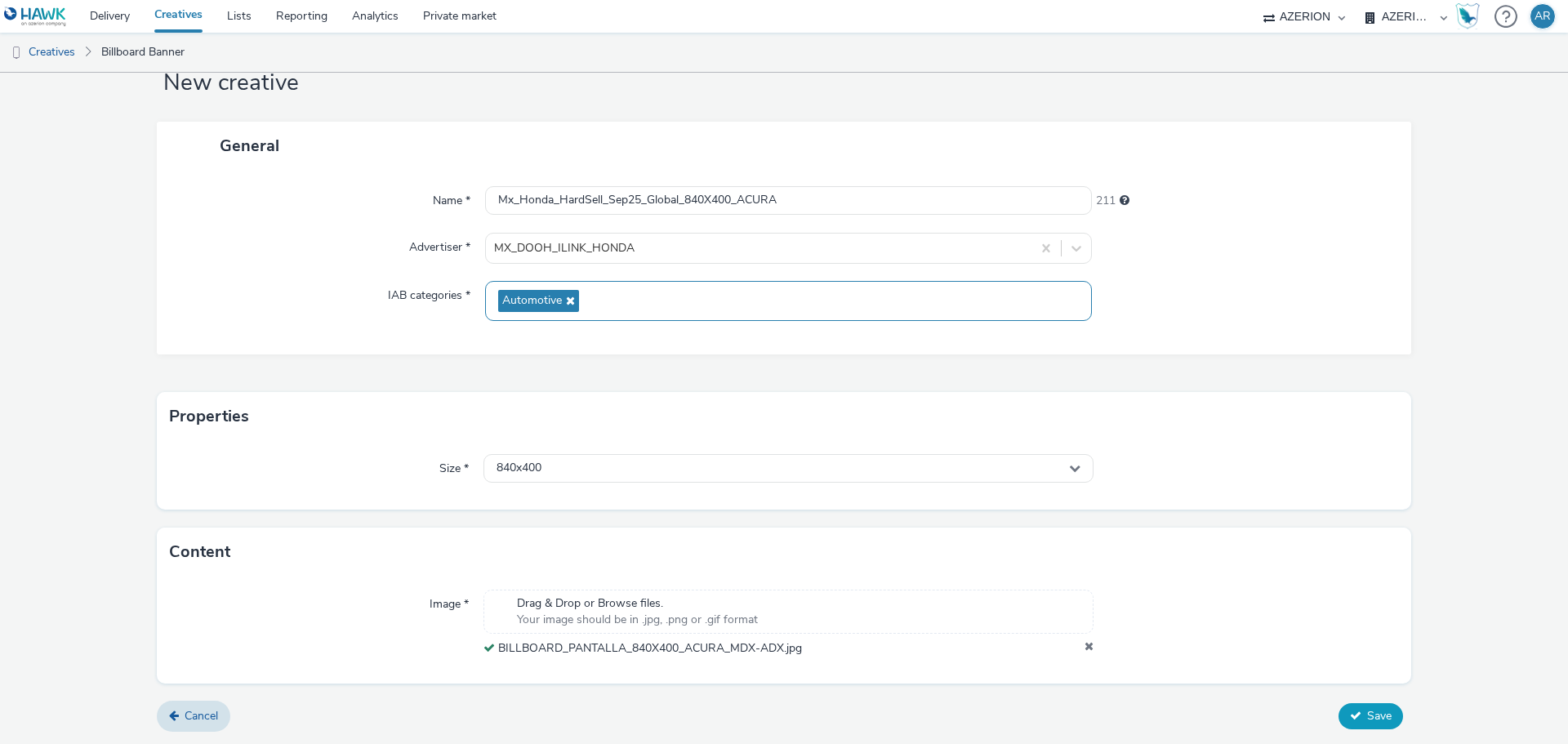
click at [1353, 712] on button "Save" at bounding box center [1370, 716] width 64 height 26
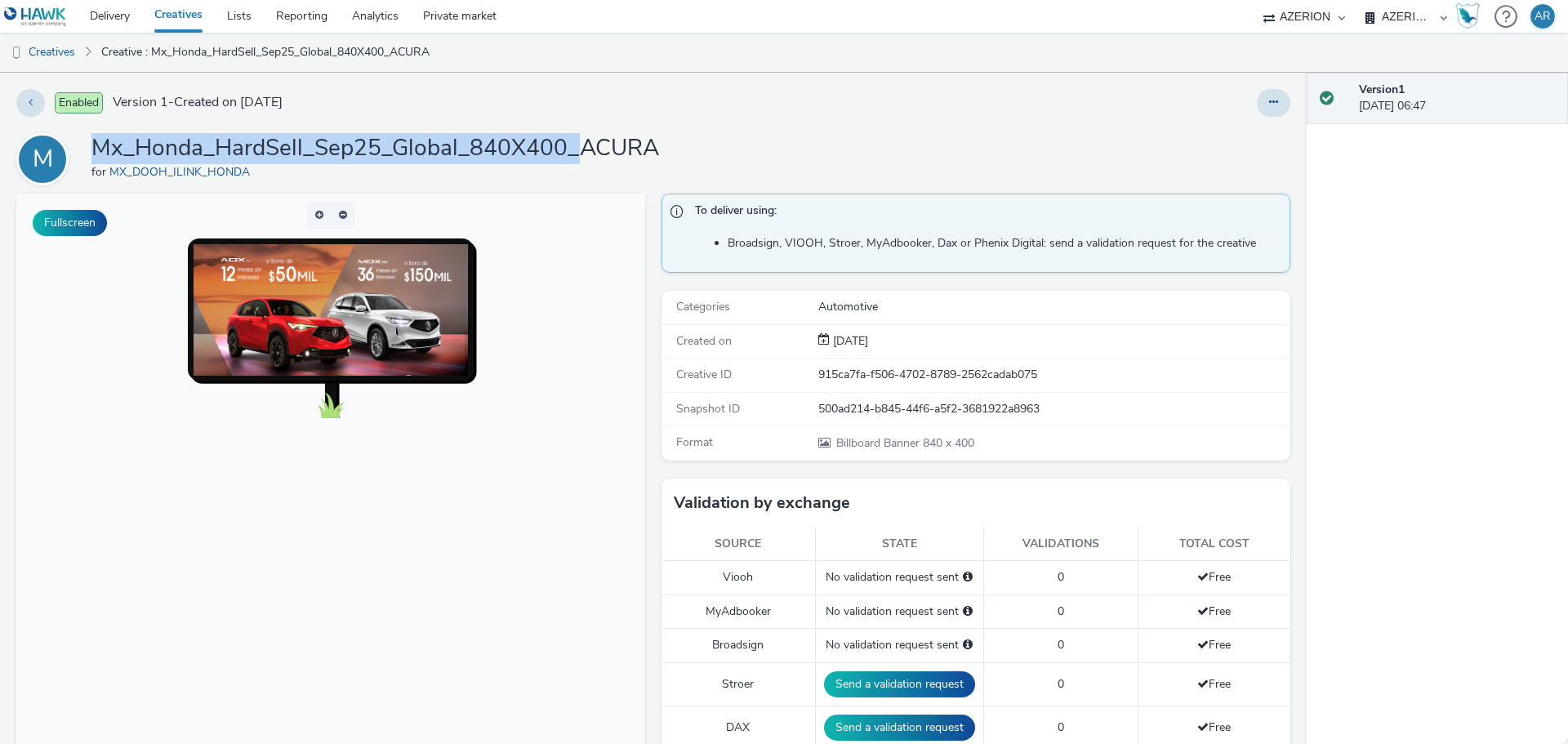
drag, startPoint x: 574, startPoint y: 150, endPoint x: 97, endPoint y: 148, distance: 477.0
click at [97, 148] on h1 "Mx_Honda_HardSell_Sep25_Global_840X400_ACURA" at bounding box center [375, 148] width 567 height 31
copy h1 "Mx_Honda_HardSell_Sep25_Global_840X400_"
click at [48, 58] on link "Creatives" at bounding box center [42, 53] width 84 height 39
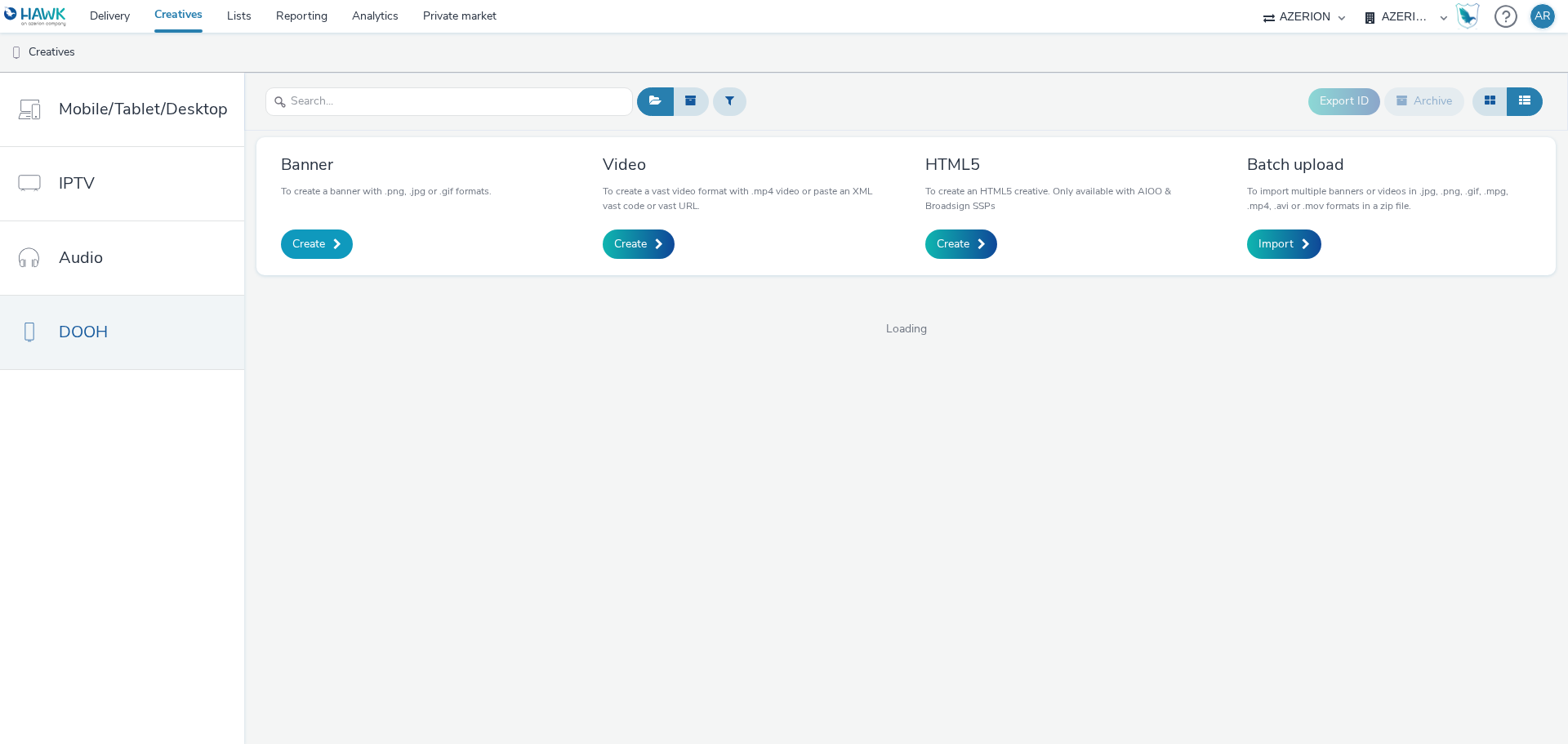
click at [320, 245] on span "Create" at bounding box center [308, 244] width 33 height 16
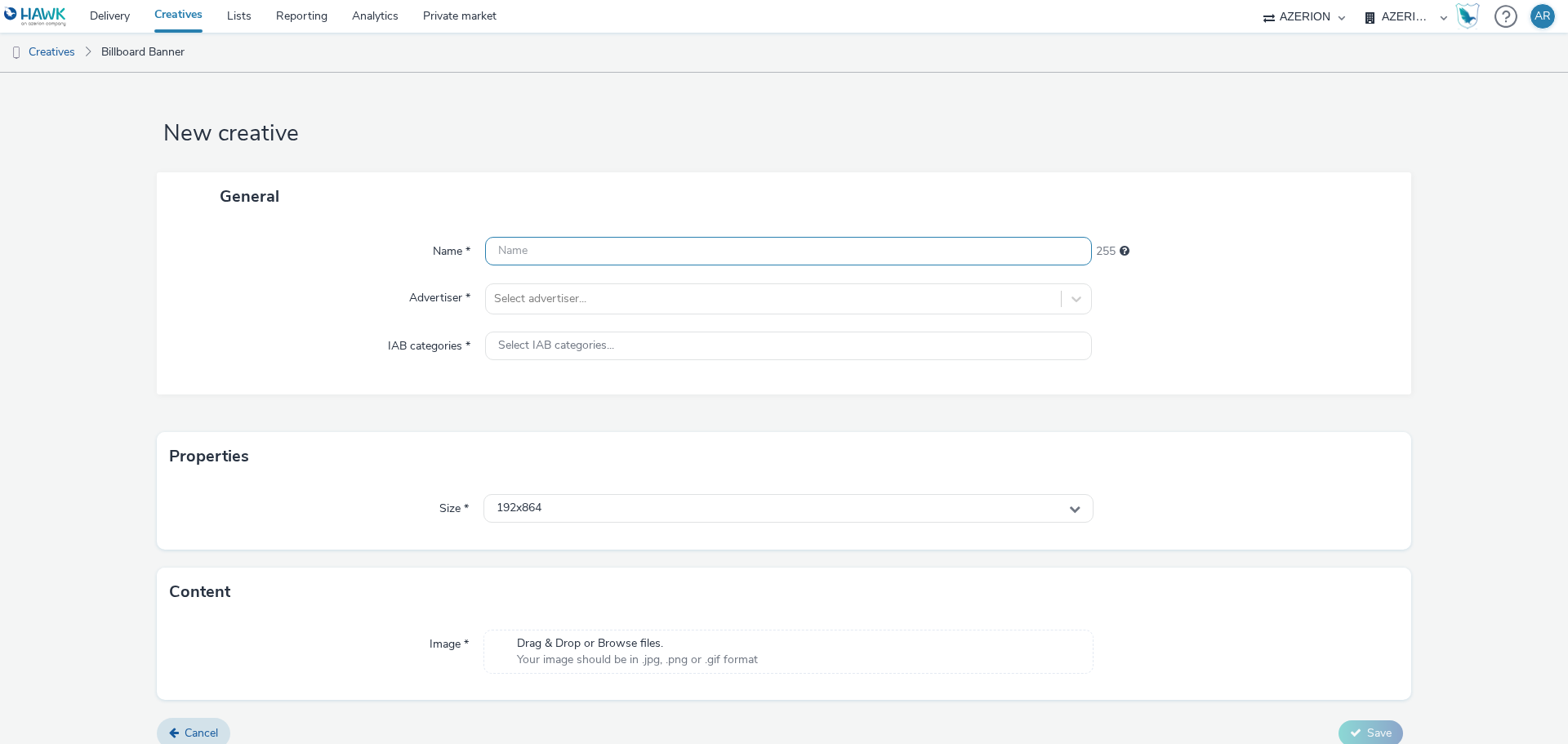
click at [682, 254] on input "text" at bounding box center [788, 251] width 606 height 28
paste input "Mx_Honda_HardSell_Sep25_Global_840X400_"
click at [777, 247] on input "Mx_Honda_HardSell_Sep25_Global_840X400_" at bounding box center [788, 251] width 606 height 28
paste input "ODY_PILOT"
type input "Mx_Honda_HardSell_Sep25_Global_840X400_ODY_PILOT"
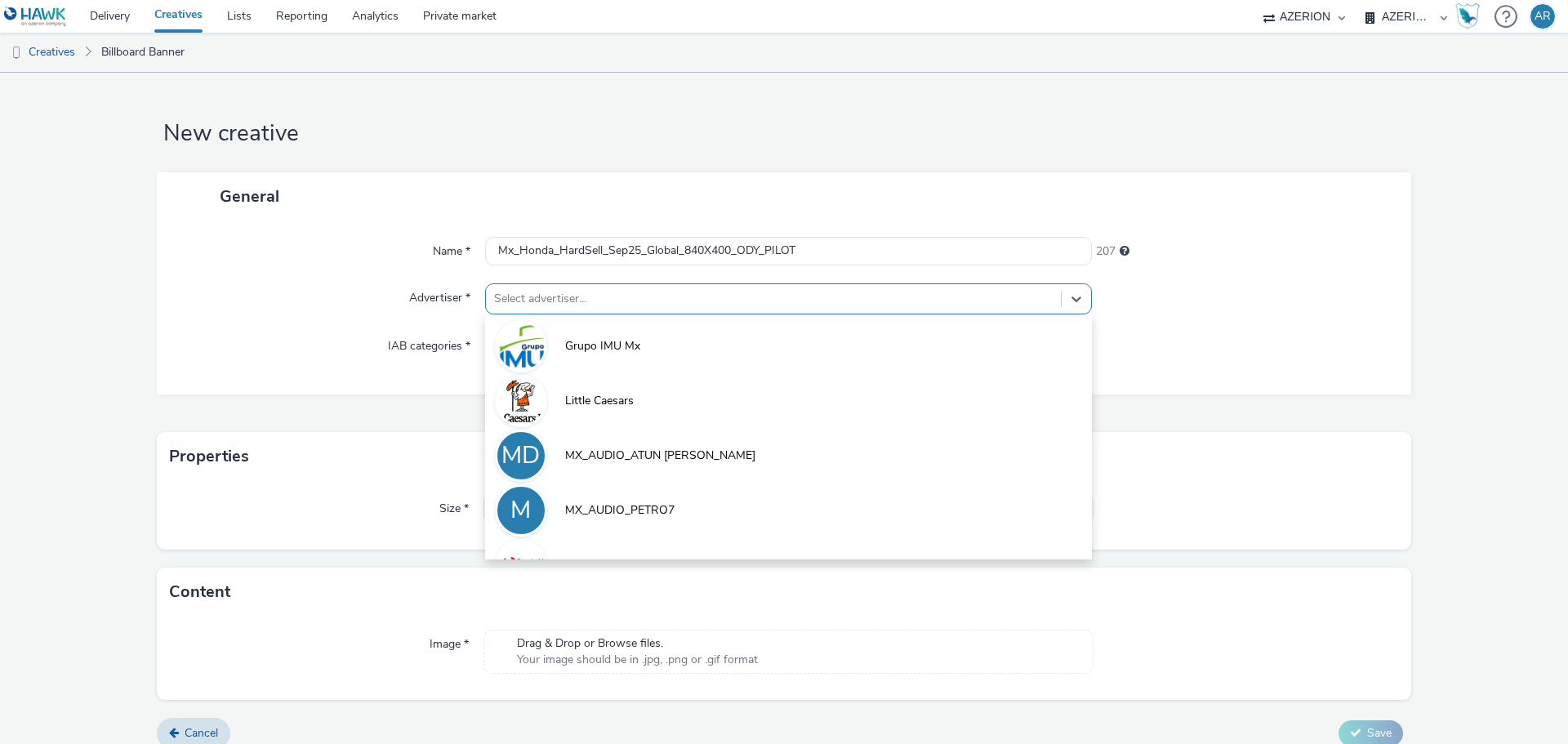
click at [593, 291] on div at bounding box center [773, 299] width 558 height 20
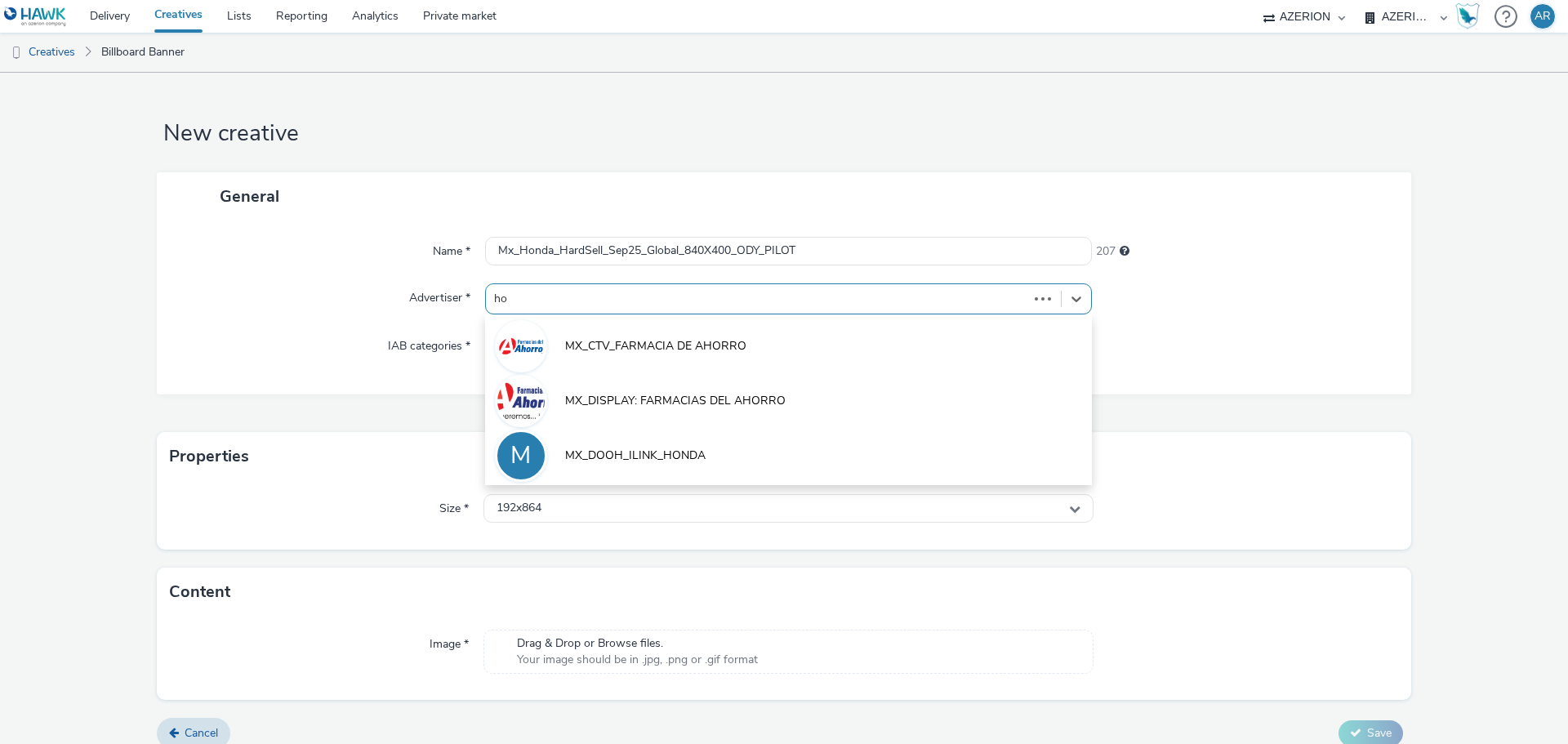
type input "hon"
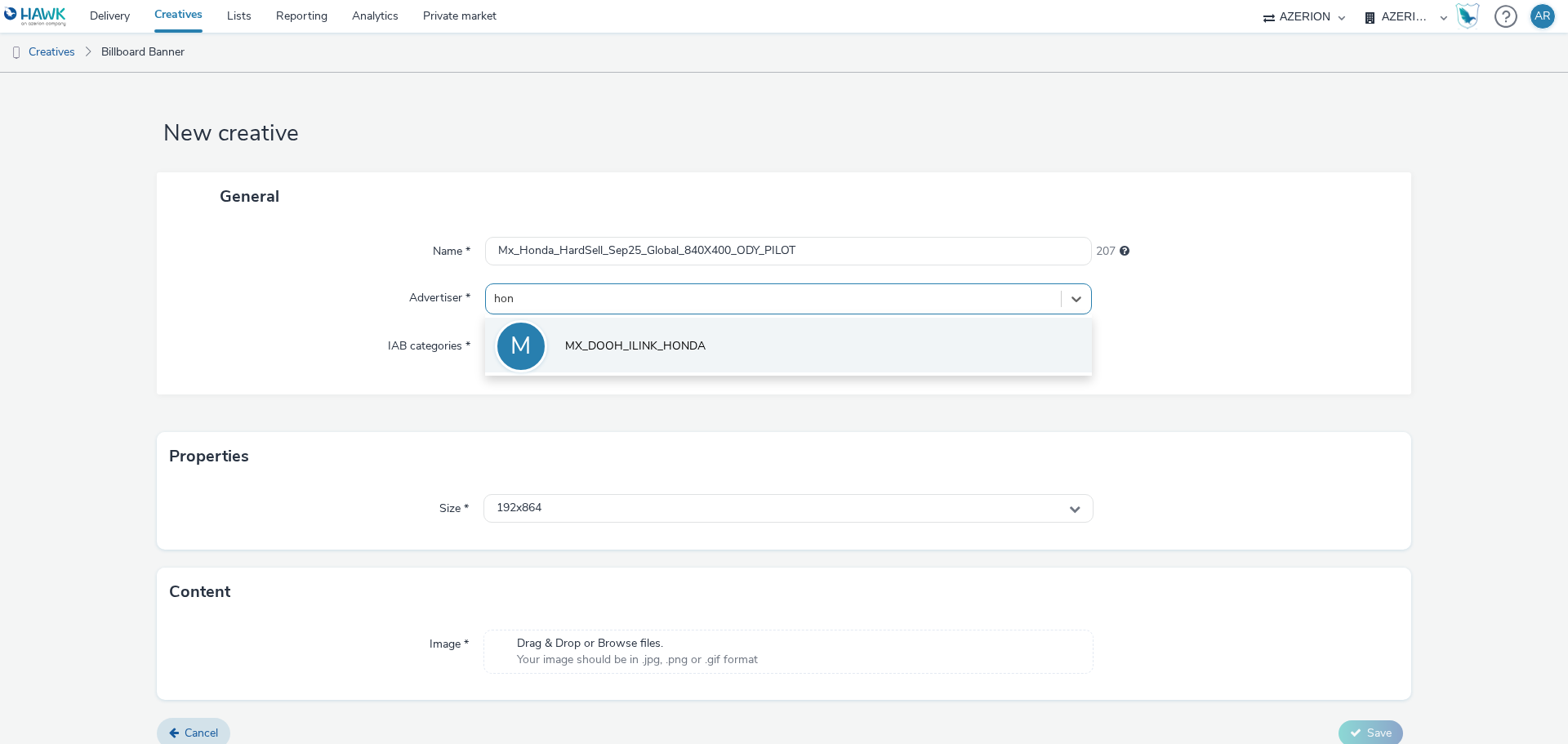
click at [656, 339] on span "MX_DOOH_ILINK_HONDA" at bounding box center [636, 346] width 141 height 16
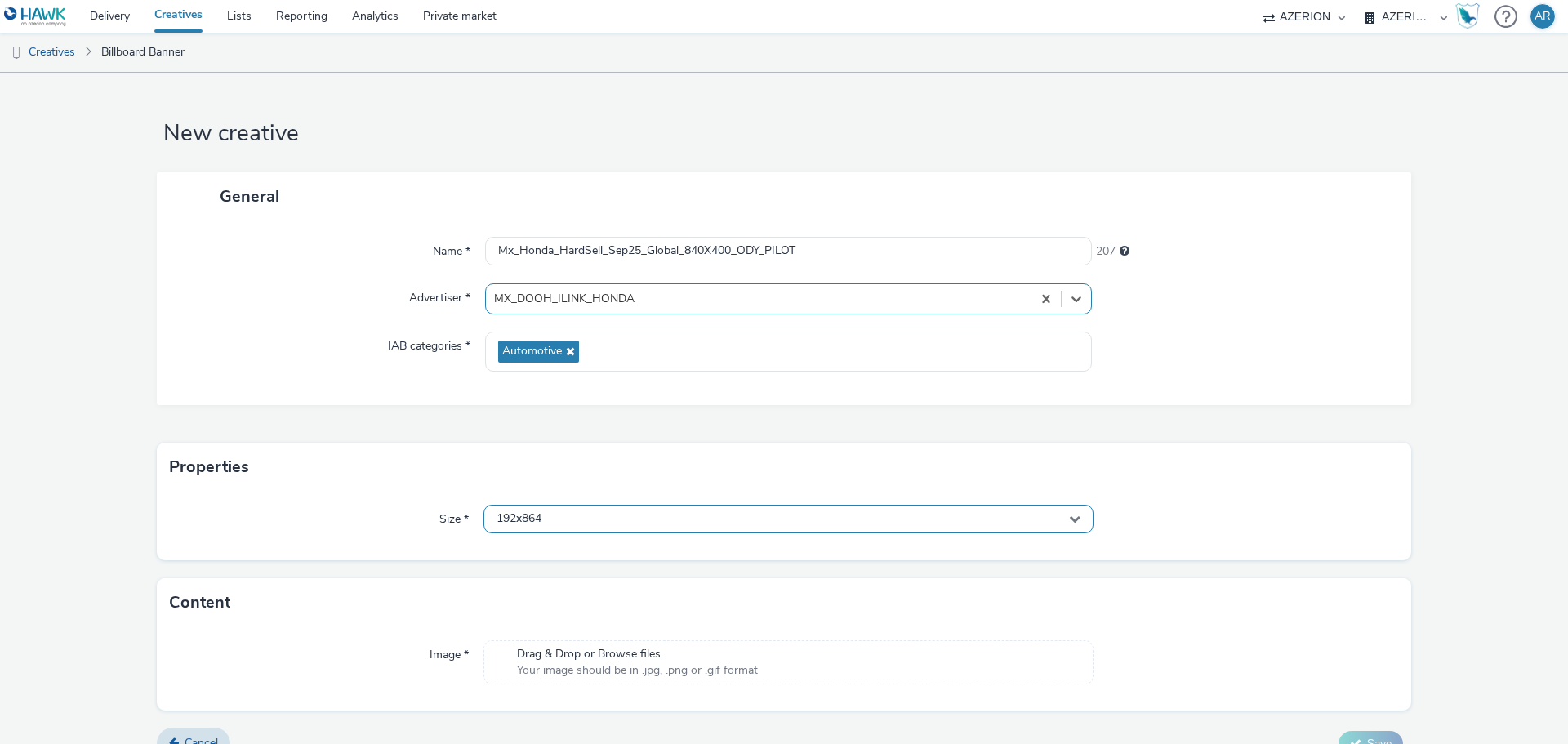
click at [648, 514] on div "192x864" at bounding box center [788, 519] width 610 height 28
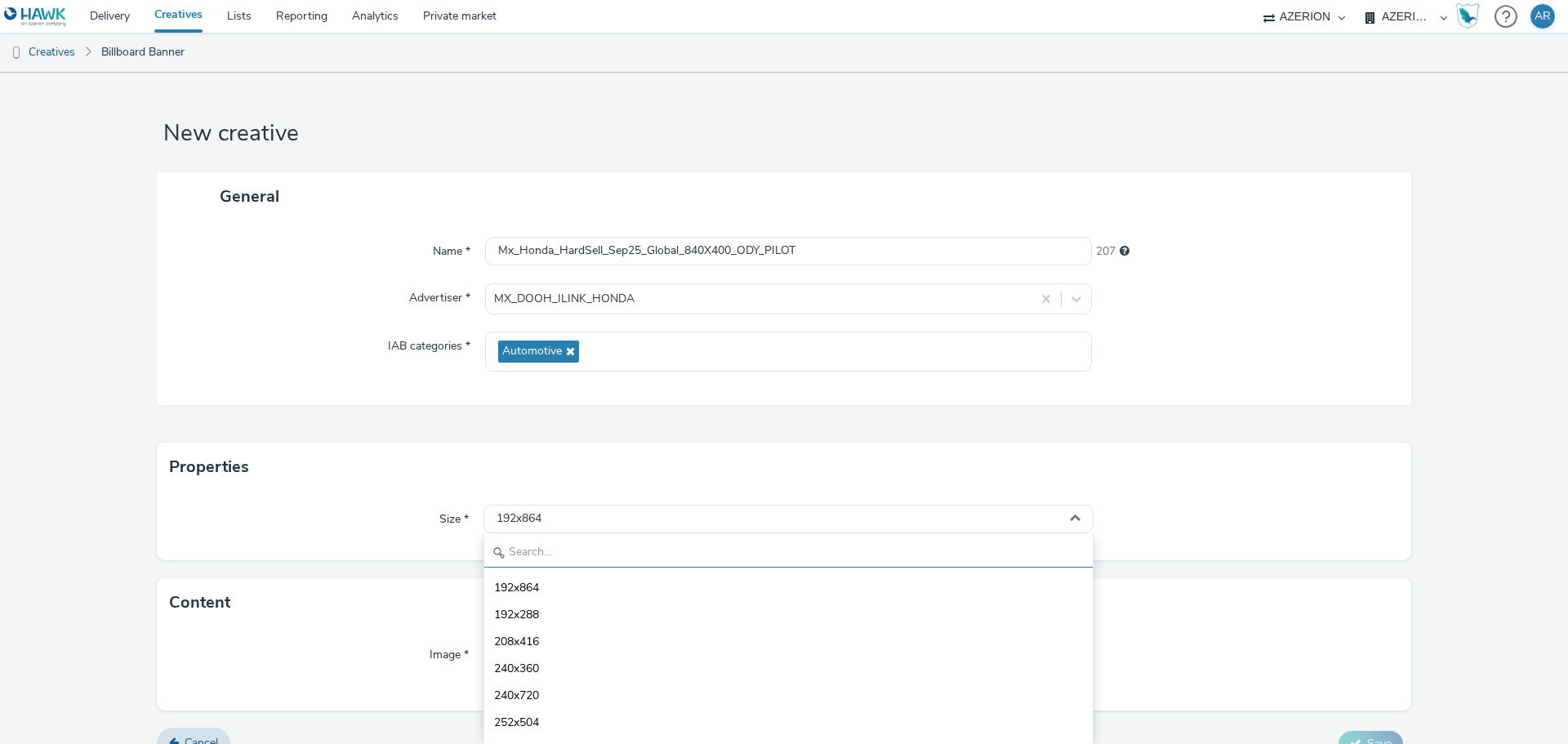
click at [583, 562] on input "text" at bounding box center [788, 553] width 608 height 28
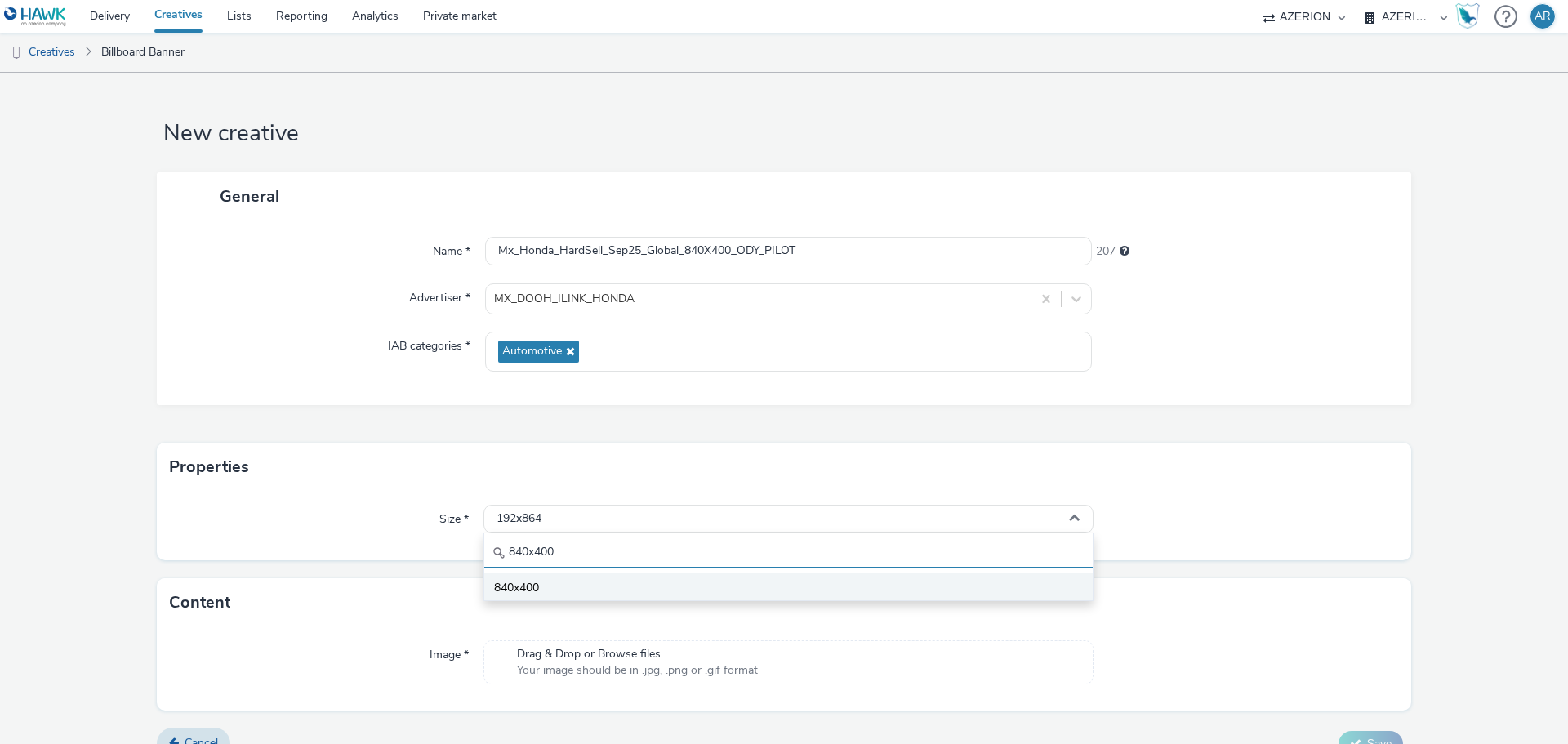
type input "840x400"
click at [541, 580] on li "840x400" at bounding box center [788, 586] width 608 height 27
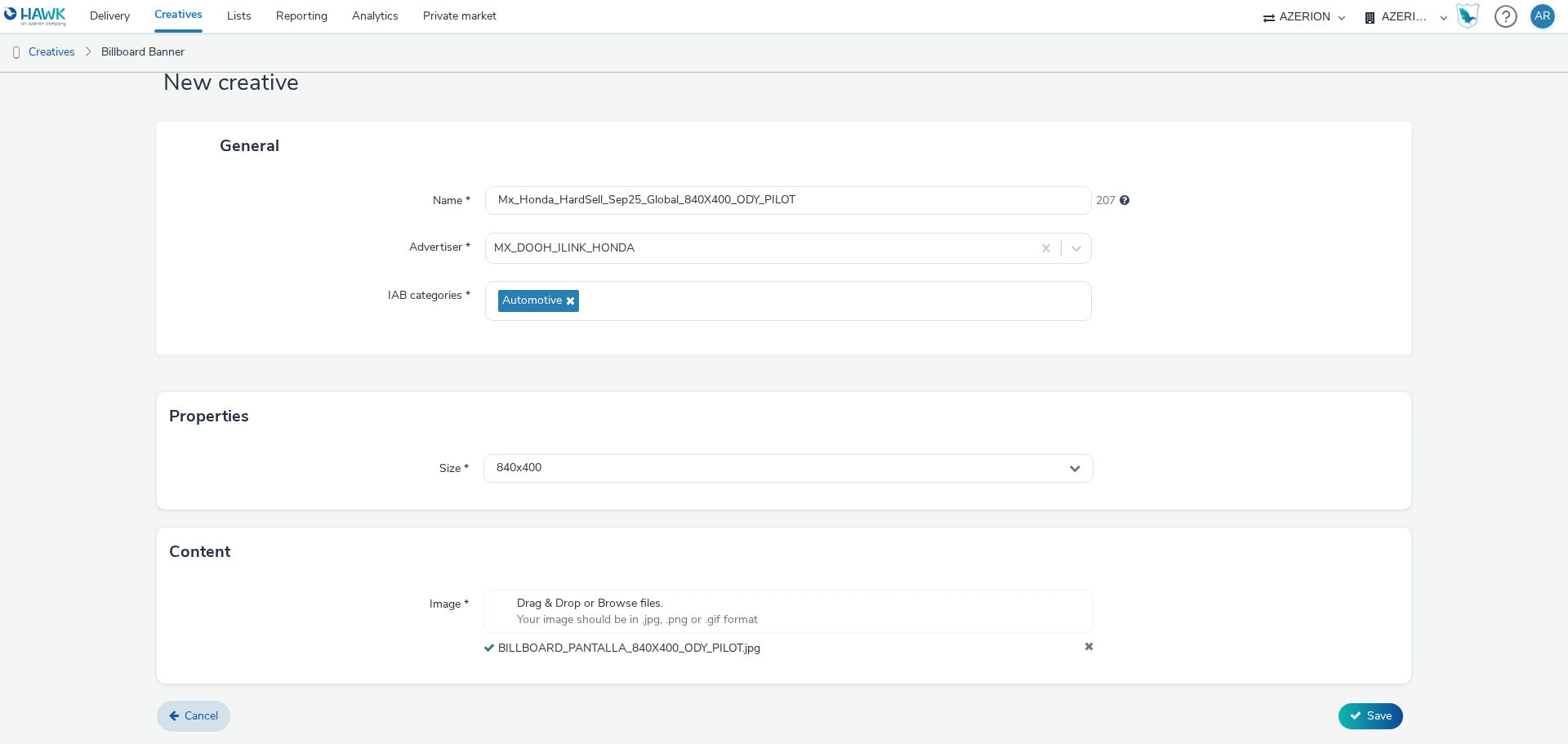
scroll to position [51, 0]
click at [1367, 708] on span "Save" at bounding box center [1379, 715] width 25 height 15
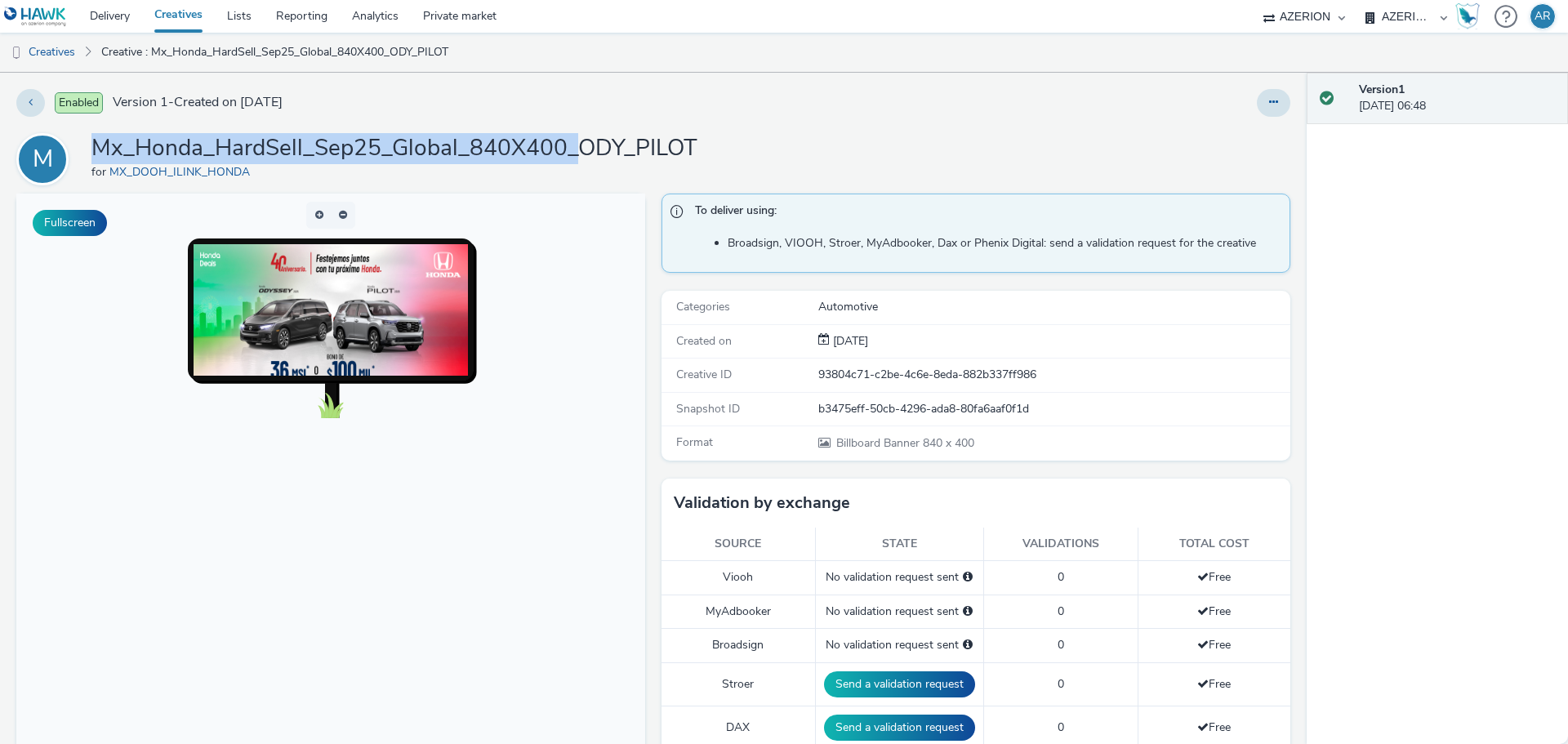
drag, startPoint x: 578, startPoint y: 146, endPoint x: 94, endPoint y: 148, distance: 484.0
click at [94, 148] on h1 "Mx_Honda_HardSell_Sep25_Global_840X400_ODY_PILOT" at bounding box center [394, 148] width 606 height 31
copy h1 "Mx_Honda_HardSell_Sep25_Global_840X400_"
click at [46, 49] on link "Creatives" at bounding box center [42, 53] width 84 height 39
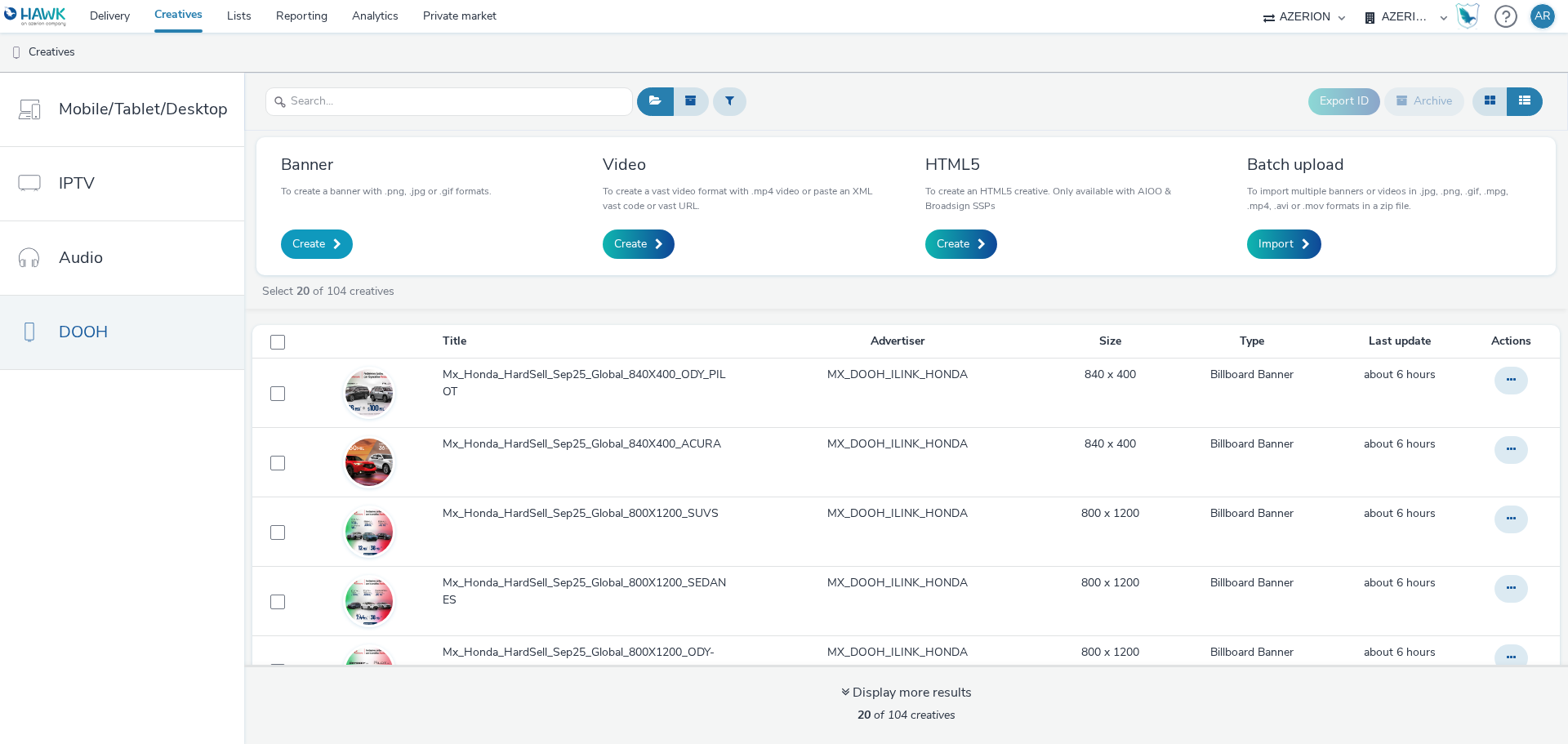
click at [319, 239] on span "Create" at bounding box center [308, 244] width 33 height 16
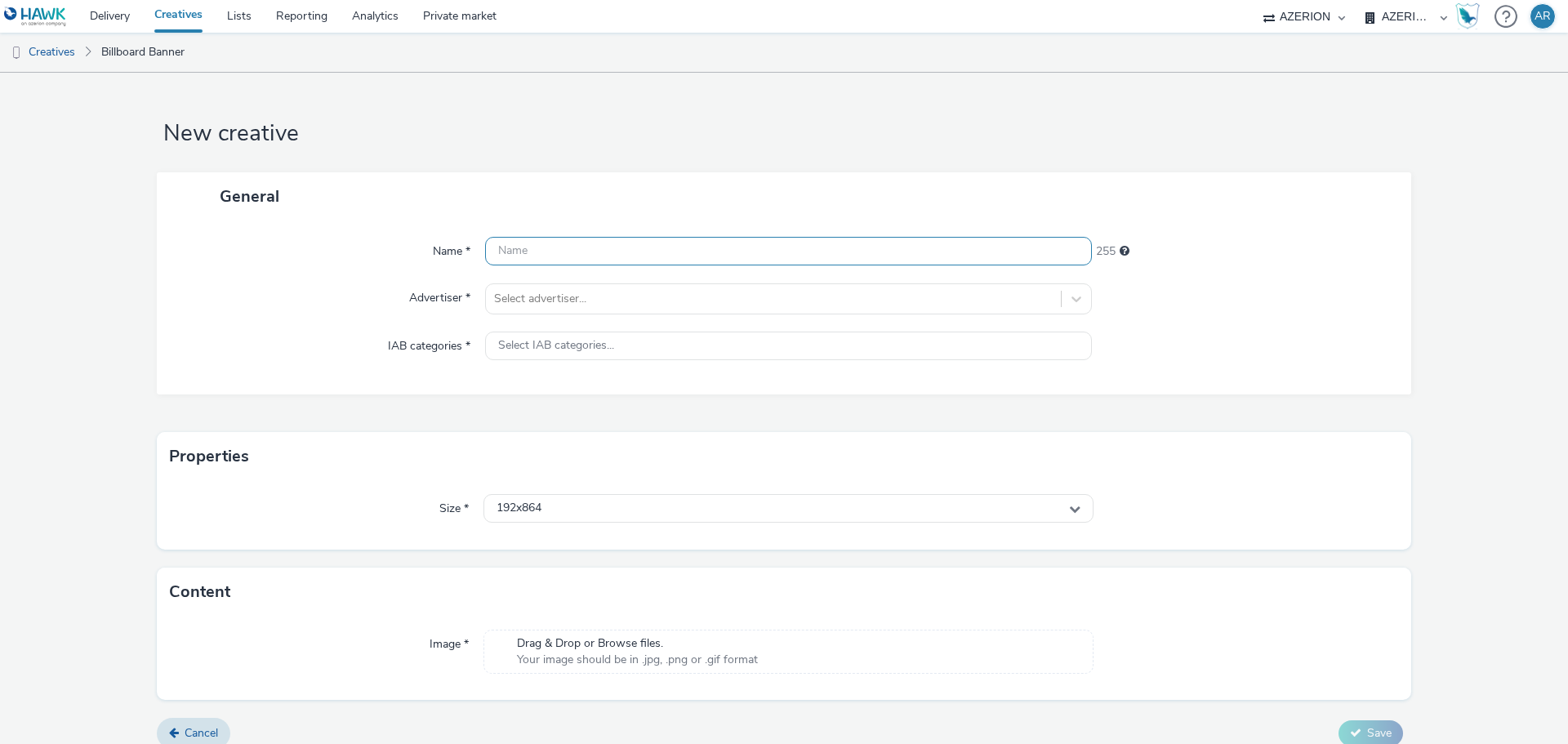
click at [743, 256] on input "text" at bounding box center [788, 251] width 606 height 28
paste input "Mx_Honda_HardSell_Sep25_Global_840X400_"
click at [769, 245] on input "Mx_Honda_HardSell_Sep25_Global_840X400_" at bounding box center [788, 251] width 606 height 28
paste input "SEDANES"
type input "Mx_Honda_HardSell_Sep25_Global_840X400_SEDANES"
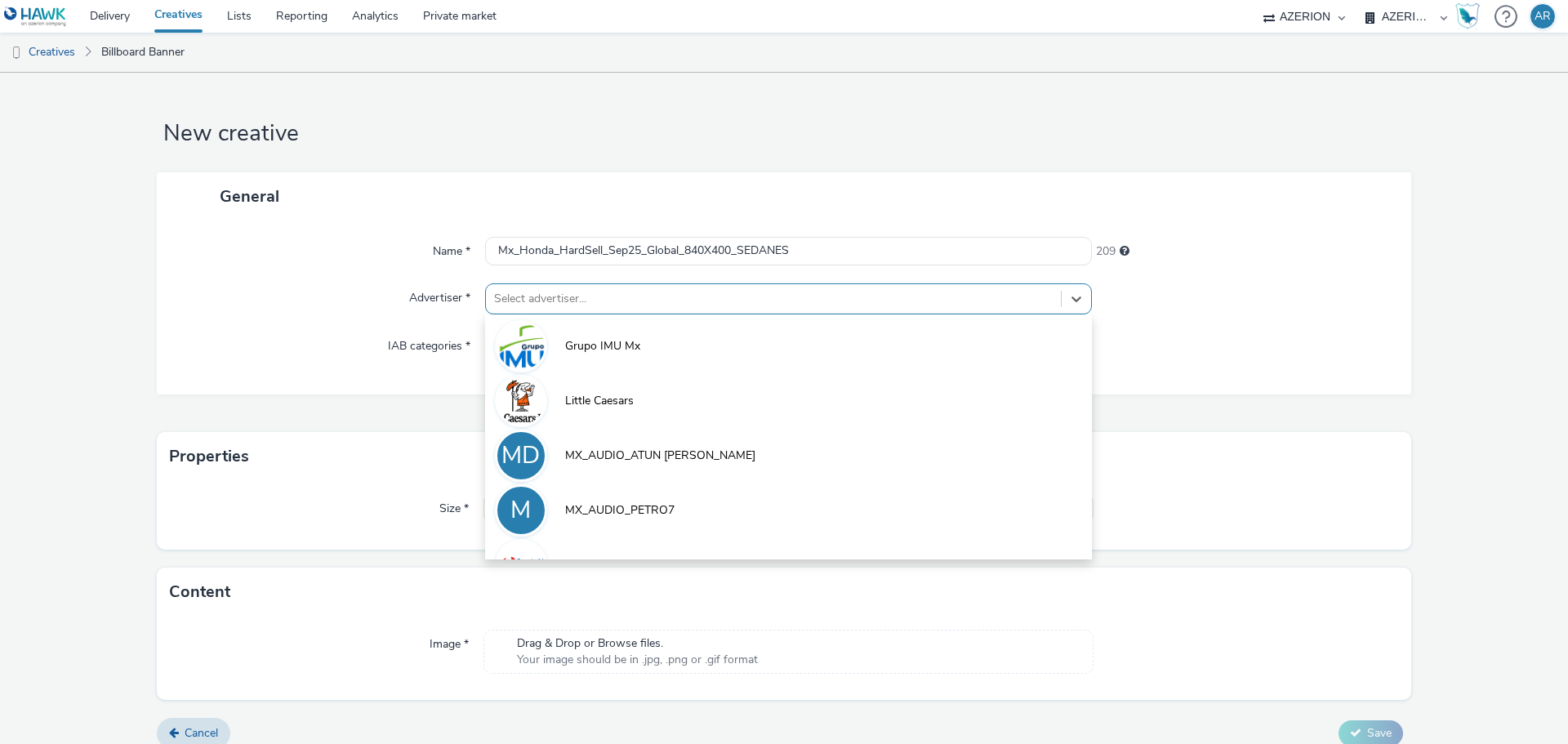
click at [691, 299] on div at bounding box center [773, 299] width 558 height 20
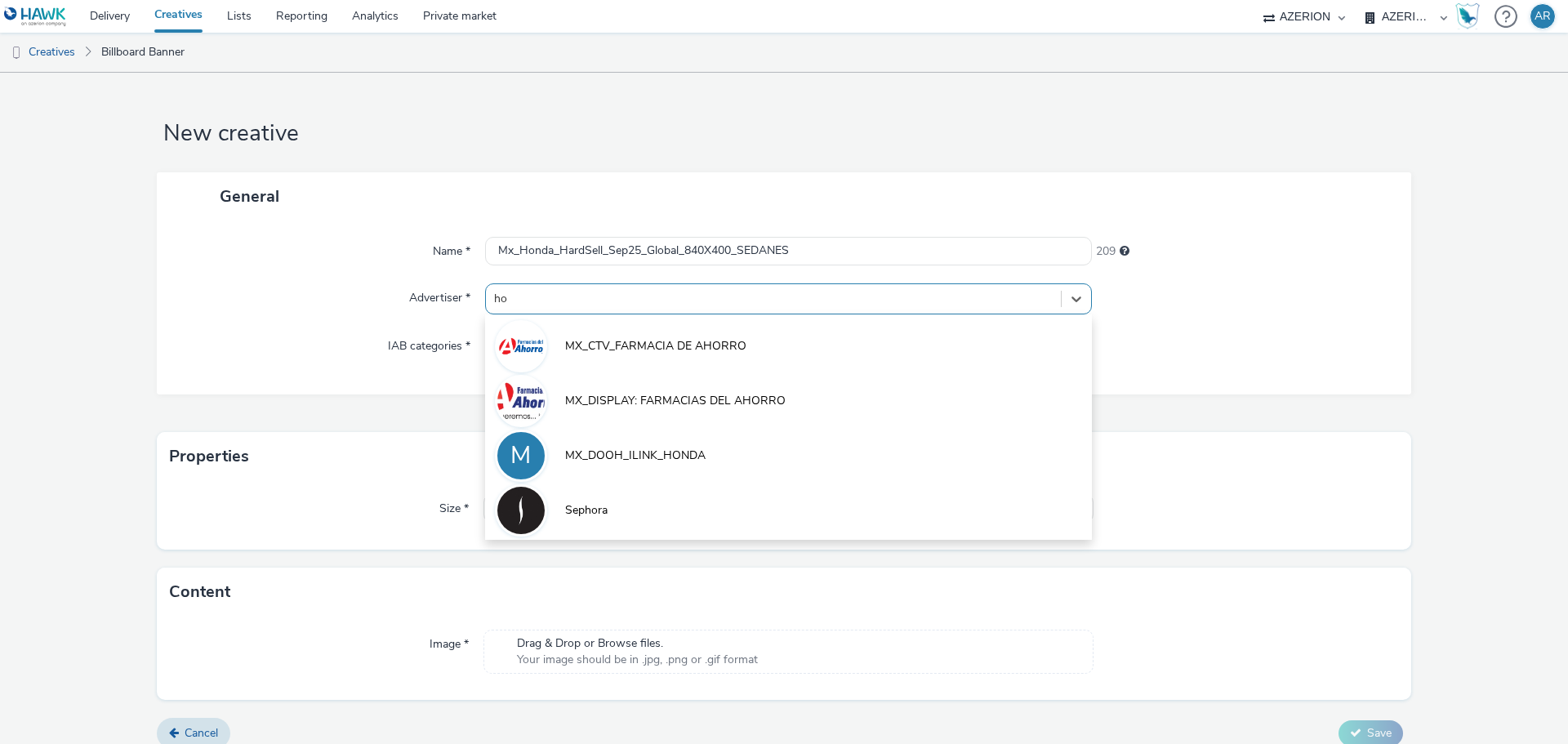
type input "hon"
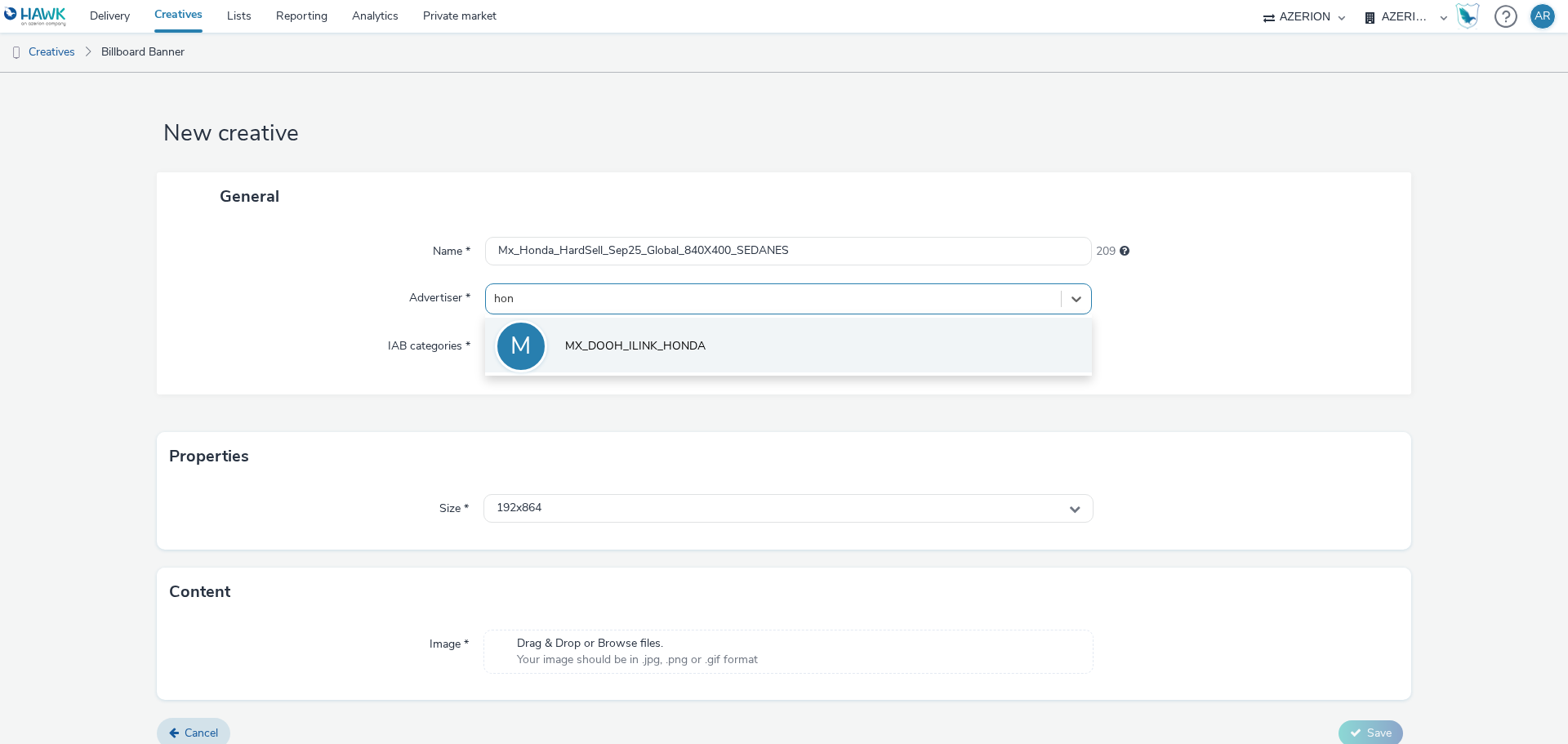
click at [678, 340] on span "MX_DOOH_ILINK_HONDA" at bounding box center [636, 346] width 141 height 16
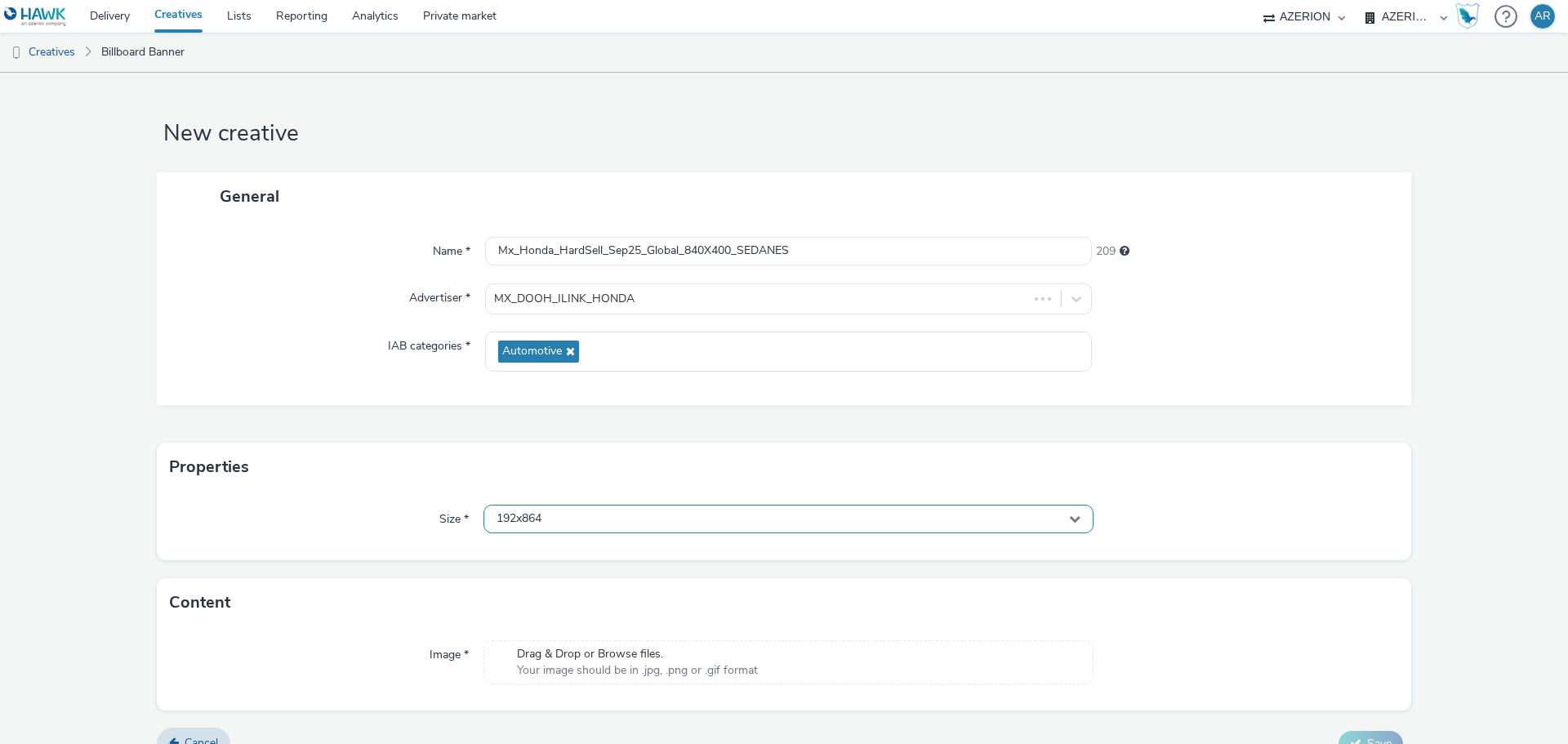
click at [661, 514] on div "192x864" at bounding box center [788, 519] width 610 height 28
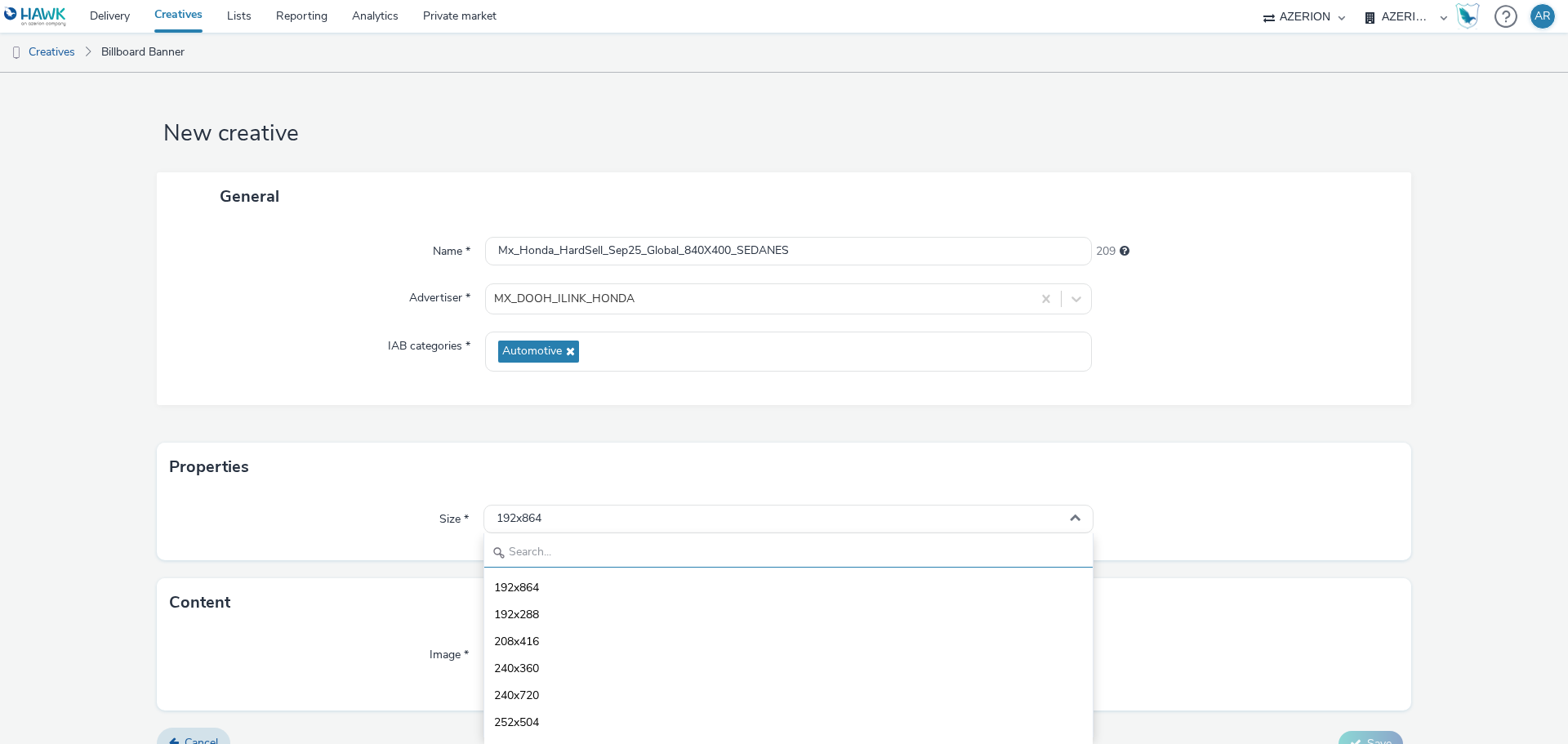
click at [632, 552] on input "text" at bounding box center [788, 553] width 608 height 28
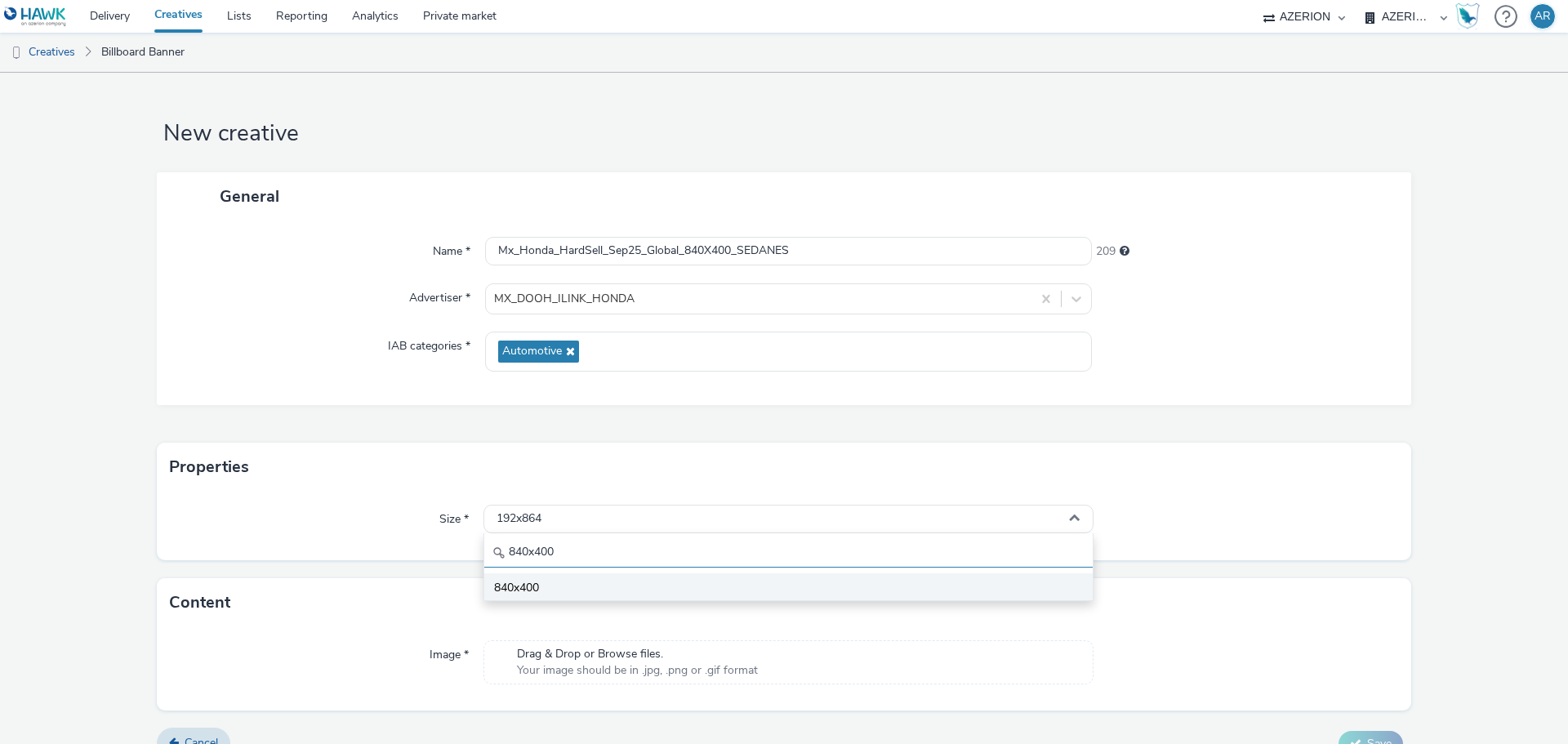
type input "840x400"
click at [515, 587] on span "840x400" at bounding box center [516, 587] width 45 height 16
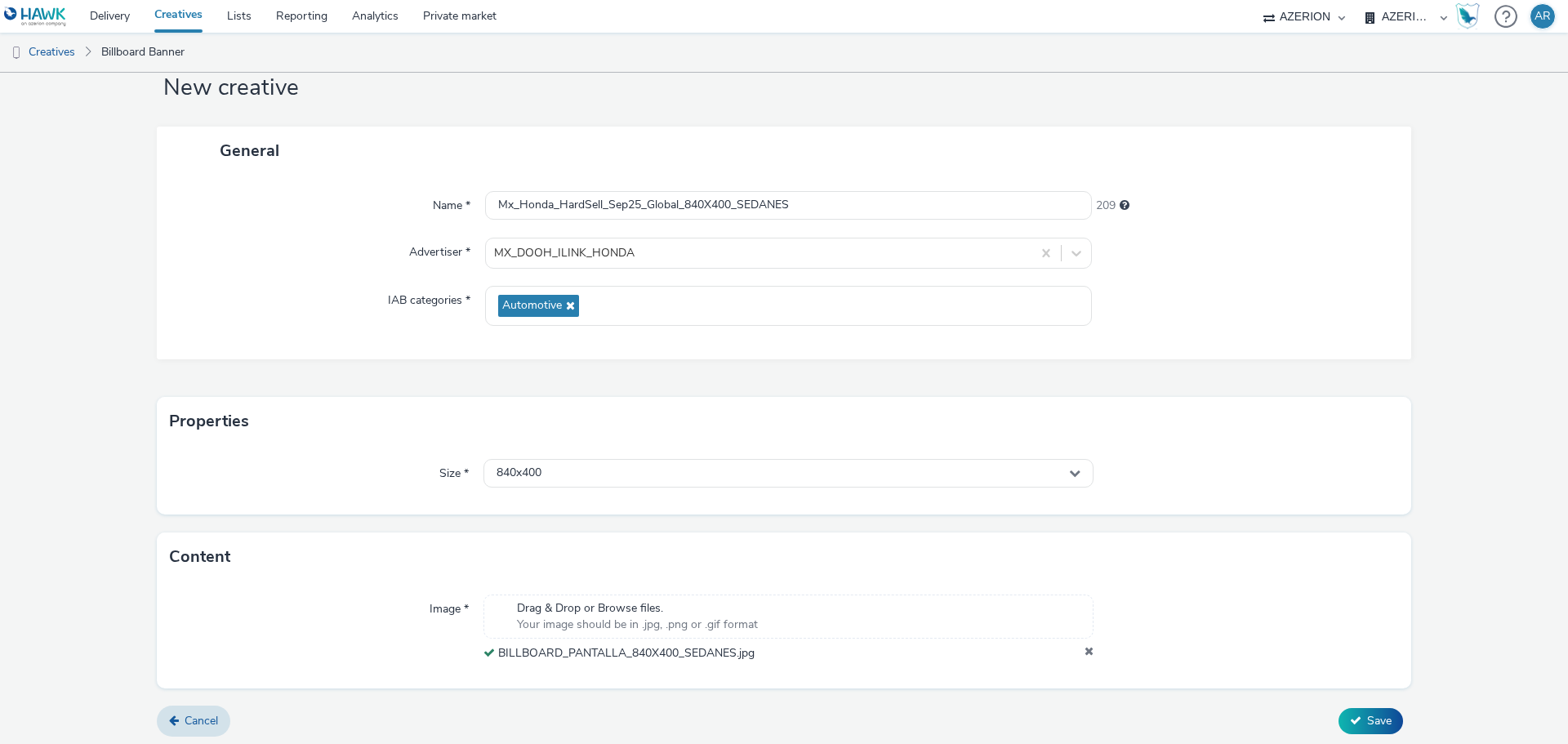
scroll to position [51, 0]
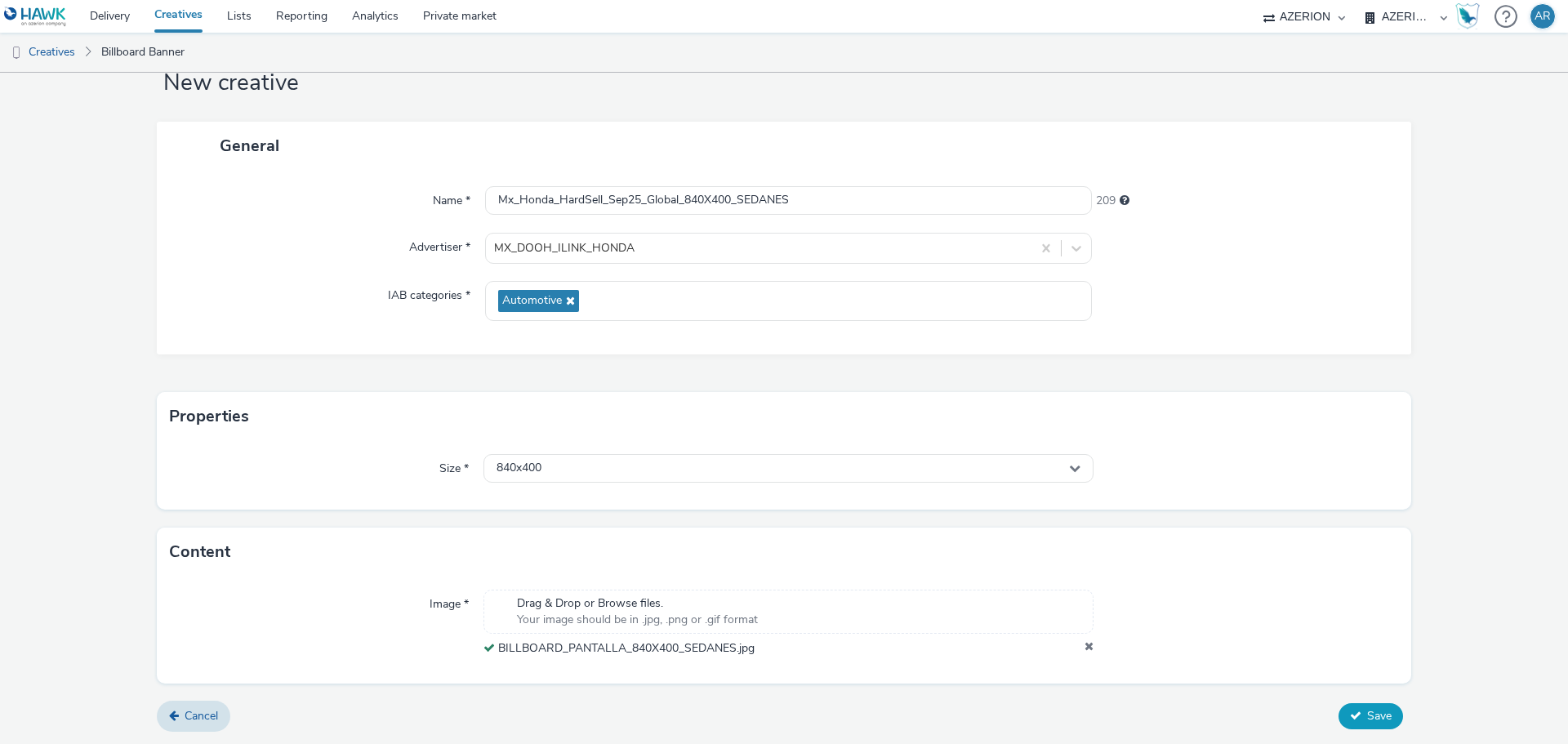
click at [1367, 715] on span "Save" at bounding box center [1379, 715] width 25 height 15
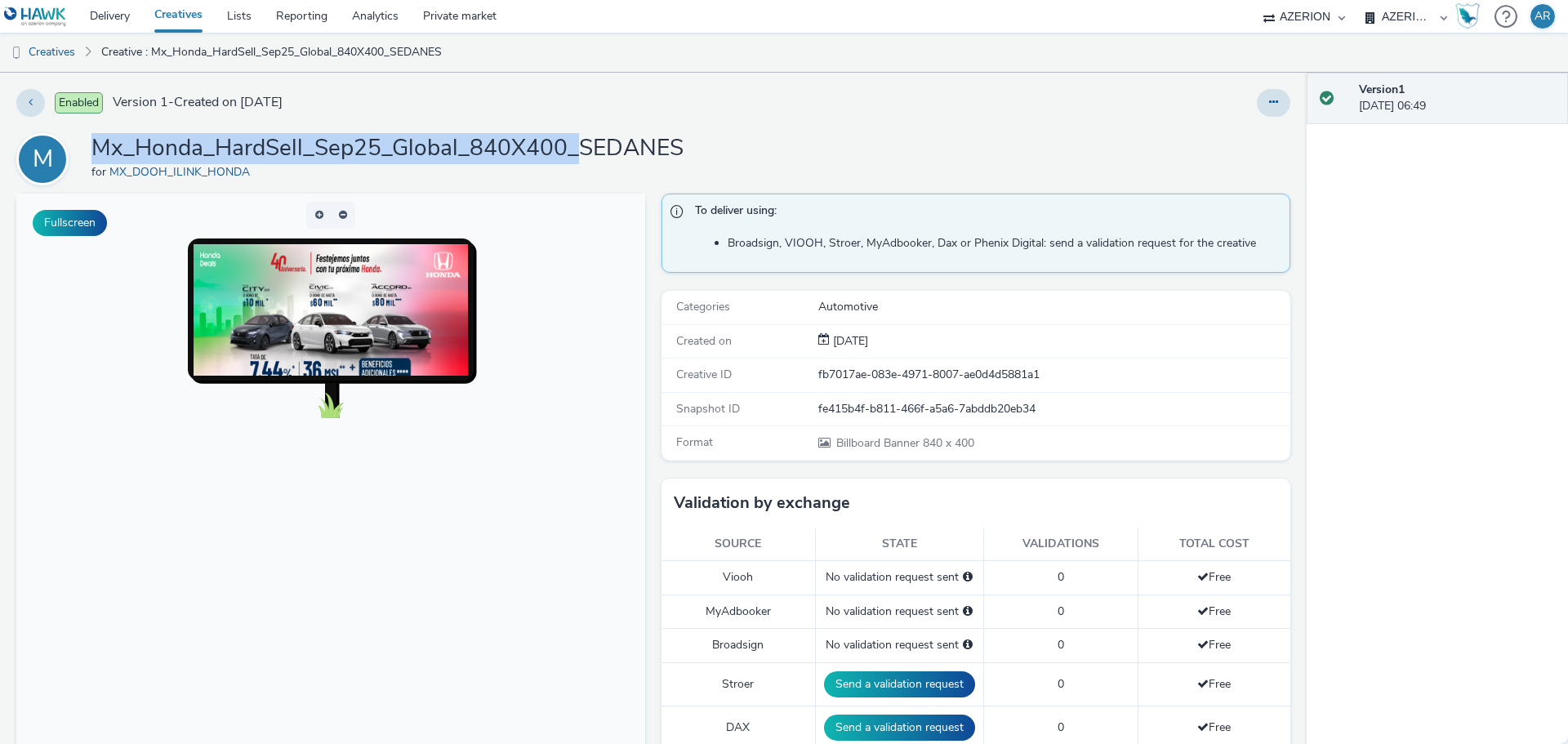
drag, startPoint x: 577, startPoint y: 147, endPoint x: 100, endPoint y: 156, distance: 477.1
click at [100, 156] on h1 "Mx_Honda_HardSell_Sep25_Global_840X400_SEDANES" at bounding box center [387, 148] width 592 height 31
copy h1 "Mx_Honda_HardSell_Sep25_Global_840X400_"
click at [52, 52] on link "Creatives" at bounding box center [42, 53] width 84 height 39
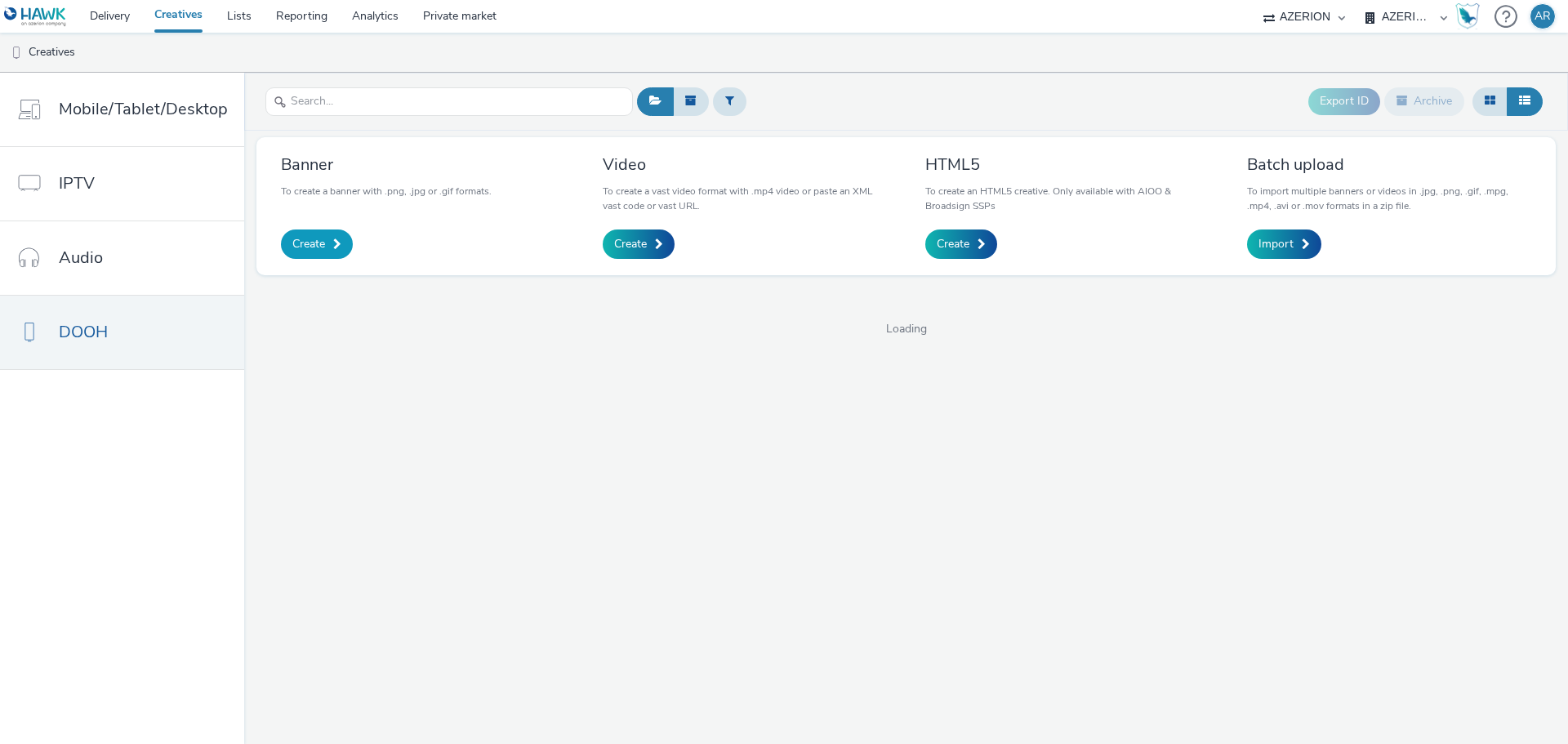
click at [310, 239] on span "Create" at bounding box center [308, 244] width 33 height 16
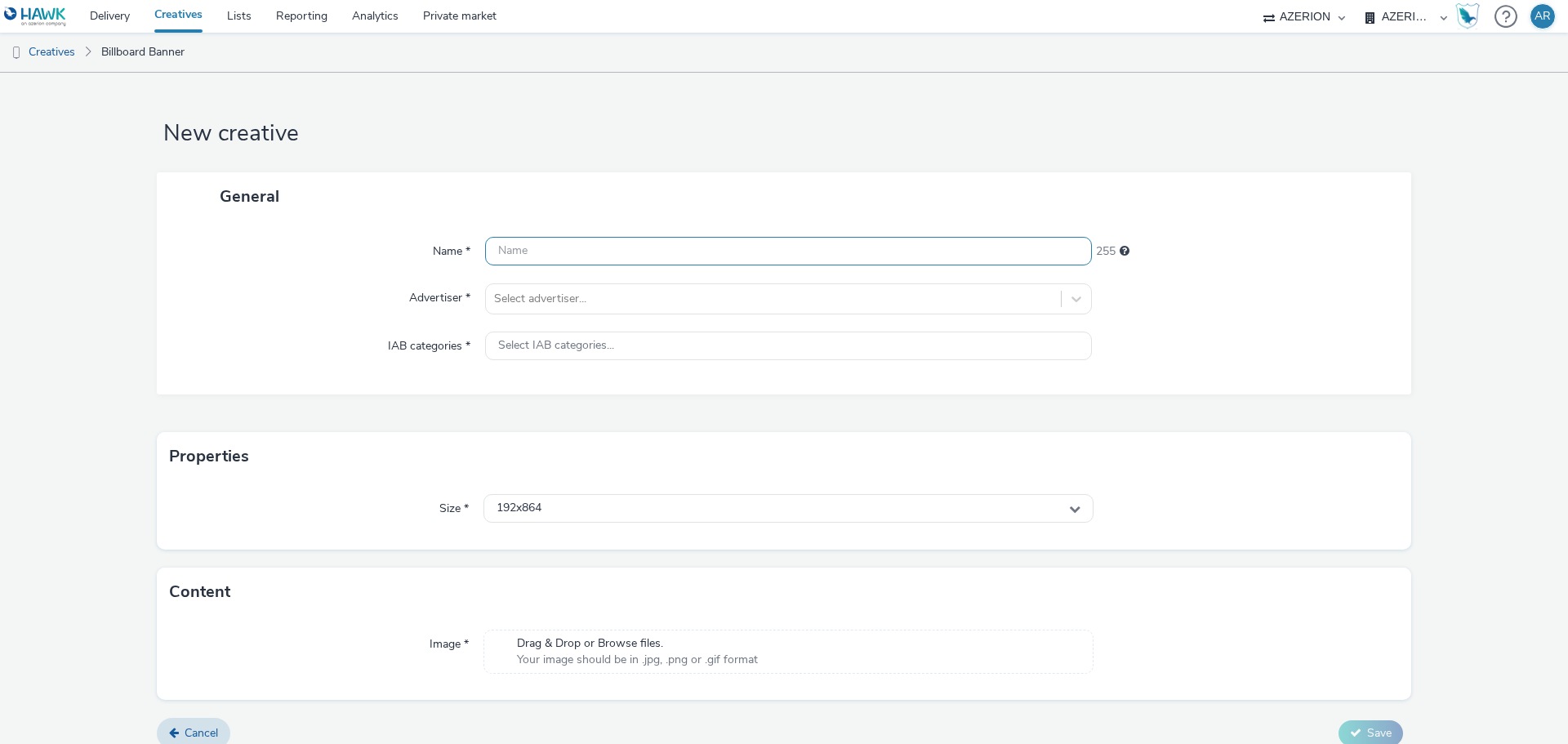
click at [646, 256] on input "text" at bounding box center [788, 251] width 606 height 28
paste input "Mx_Honda_HardSell_Sep25_Global_840X400_"
click at [769, 257] on input "Mx_Honda_HardSell_Sep25_Global_840X400_" at bounding box center [788, 251] width 606 height 28
paste input "SUVS"
type input "Mx_Honda_HardSell_Sep25_Global_840X400_SUVS"
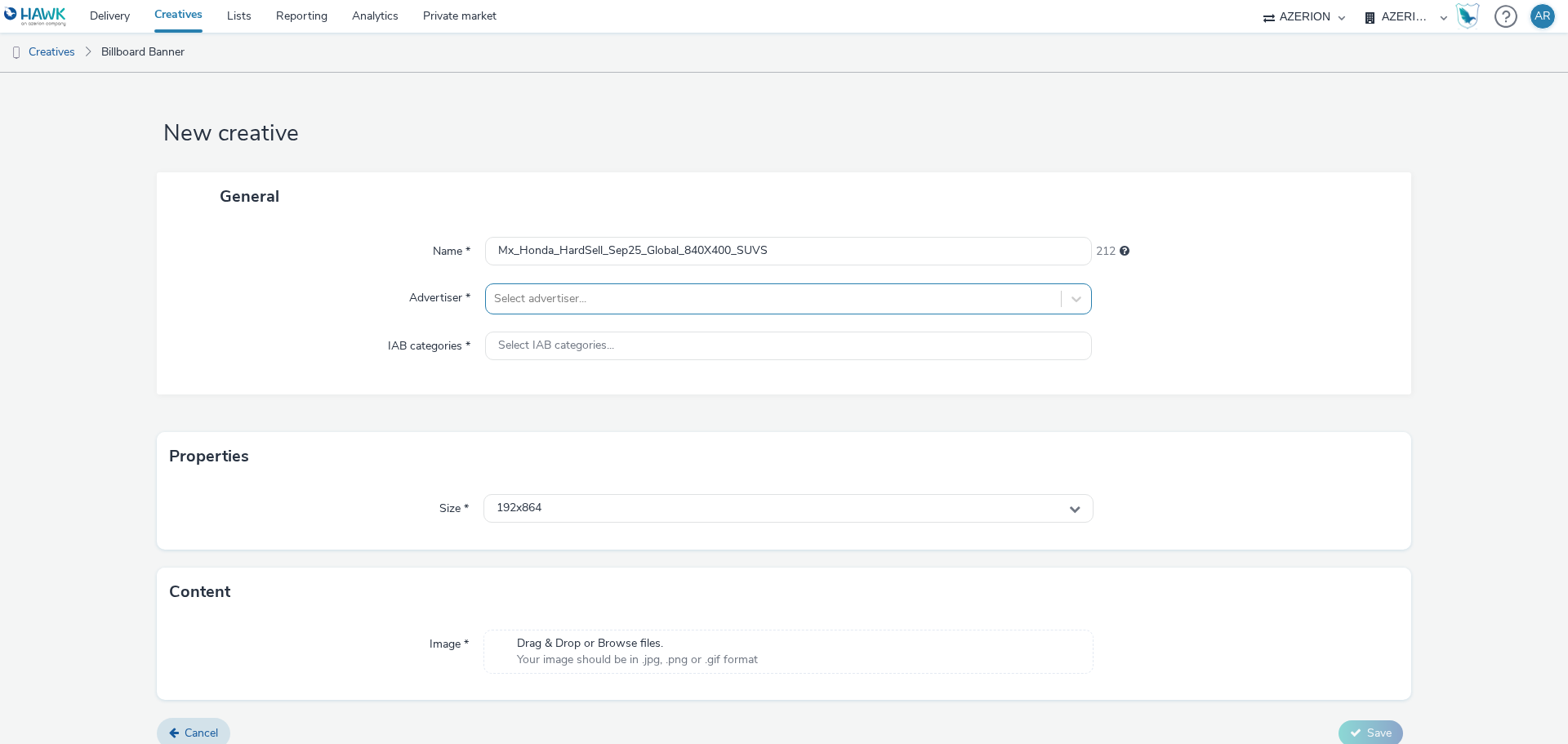
click at [656, 295] on div at bounding box center [773, 299] width 558 height 20
type input "hond"
click at [656, 341] on span "MX_DOOH_ILINK_HONDA" at bounding box center [636, 346] width 141 height 16
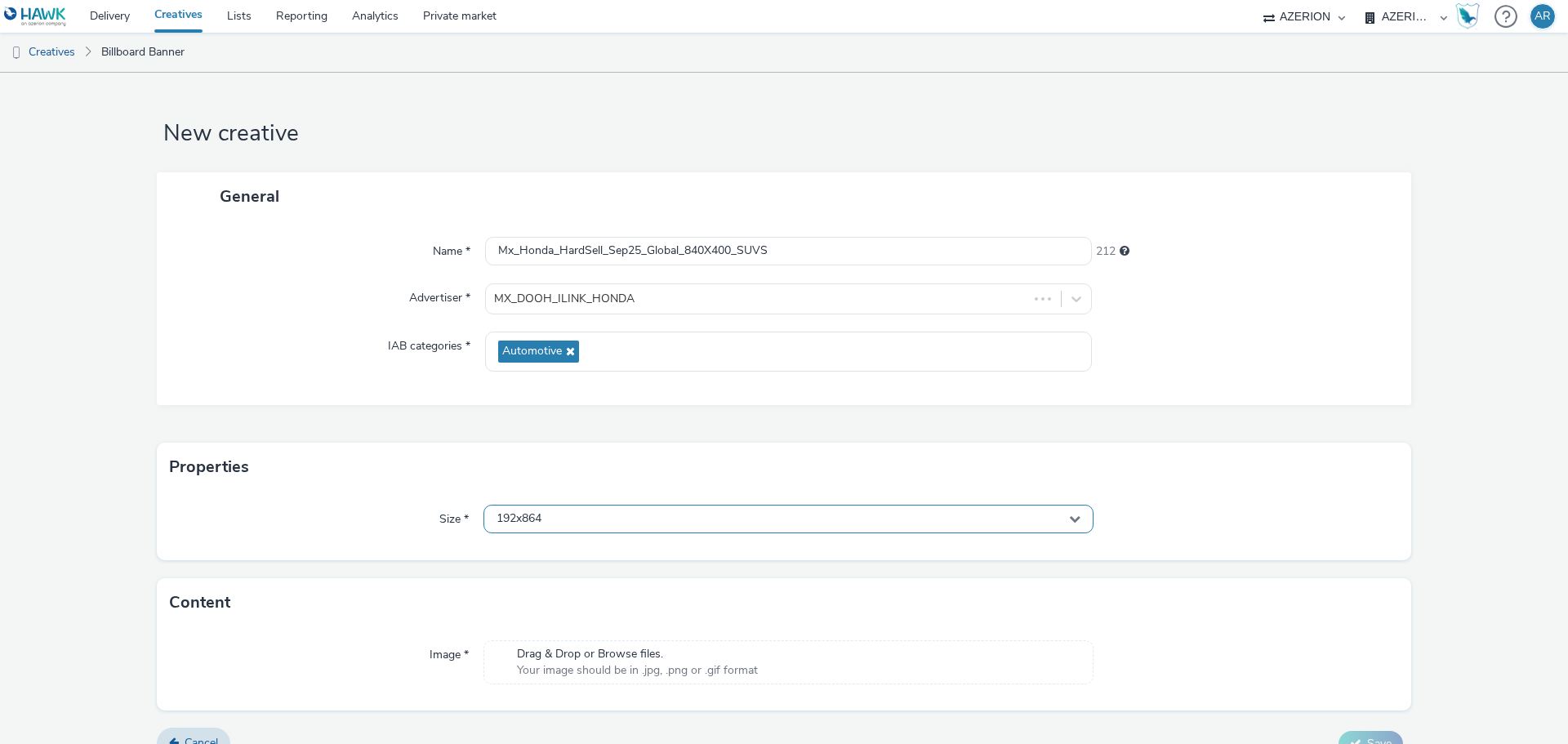
click at [610, 516] on div "192x864" at bounding box center [788, 519] width 610 height 28
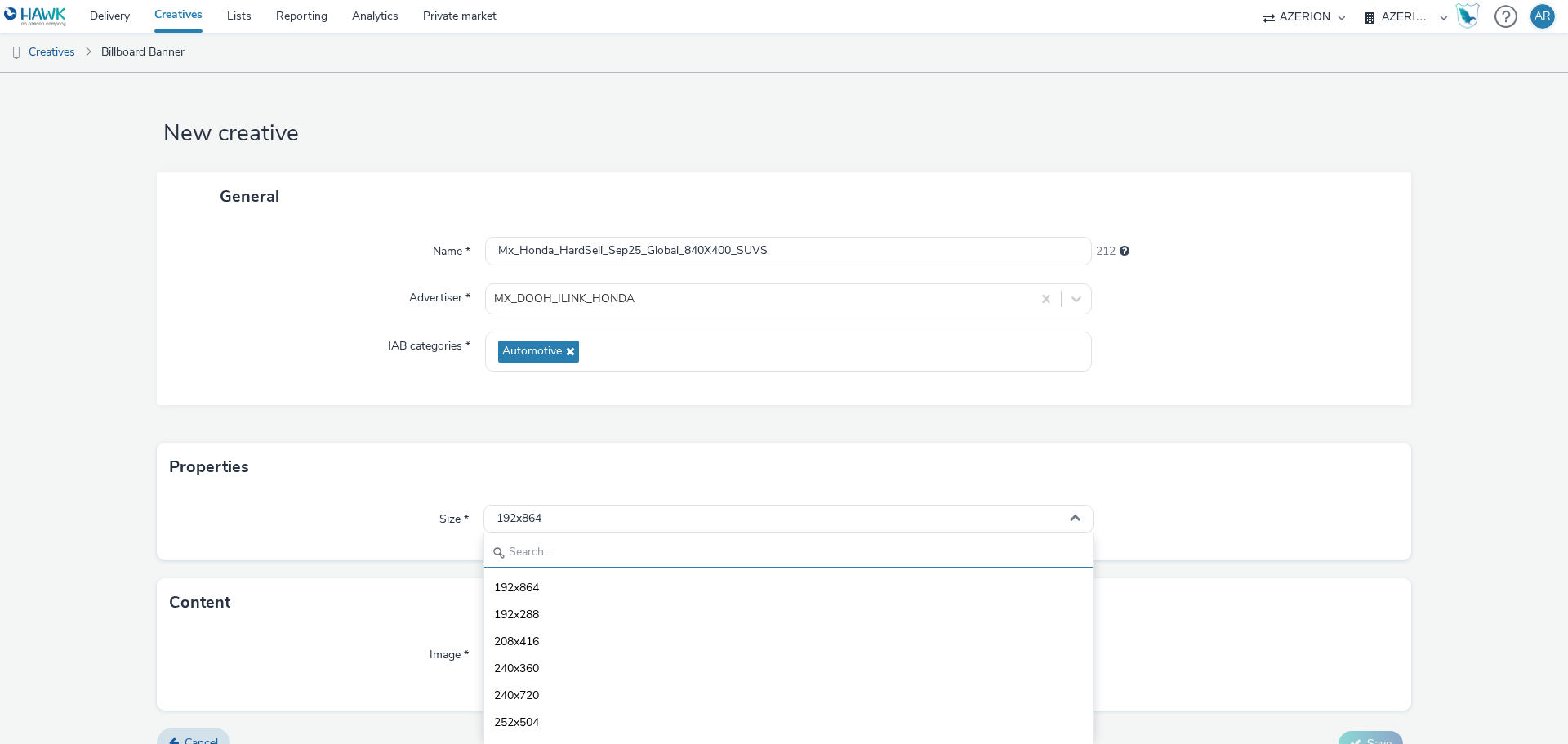
click at [570, 556] on input "text" at bounding box center [788, 553] width 608 height 28
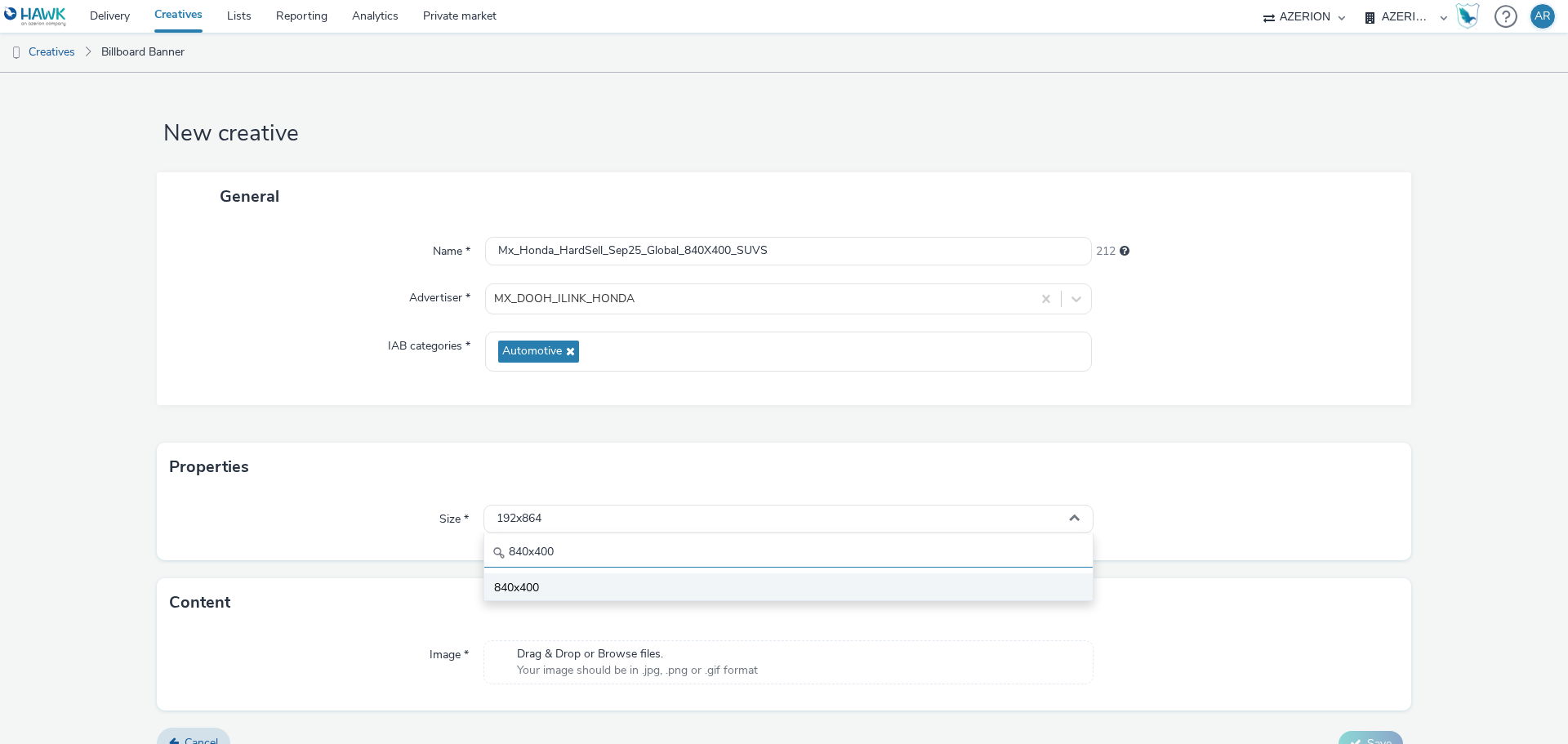
type input "840x400"
click at [517, 586] on span "840x400" at bounding box center [516, 587] width 45 height 16
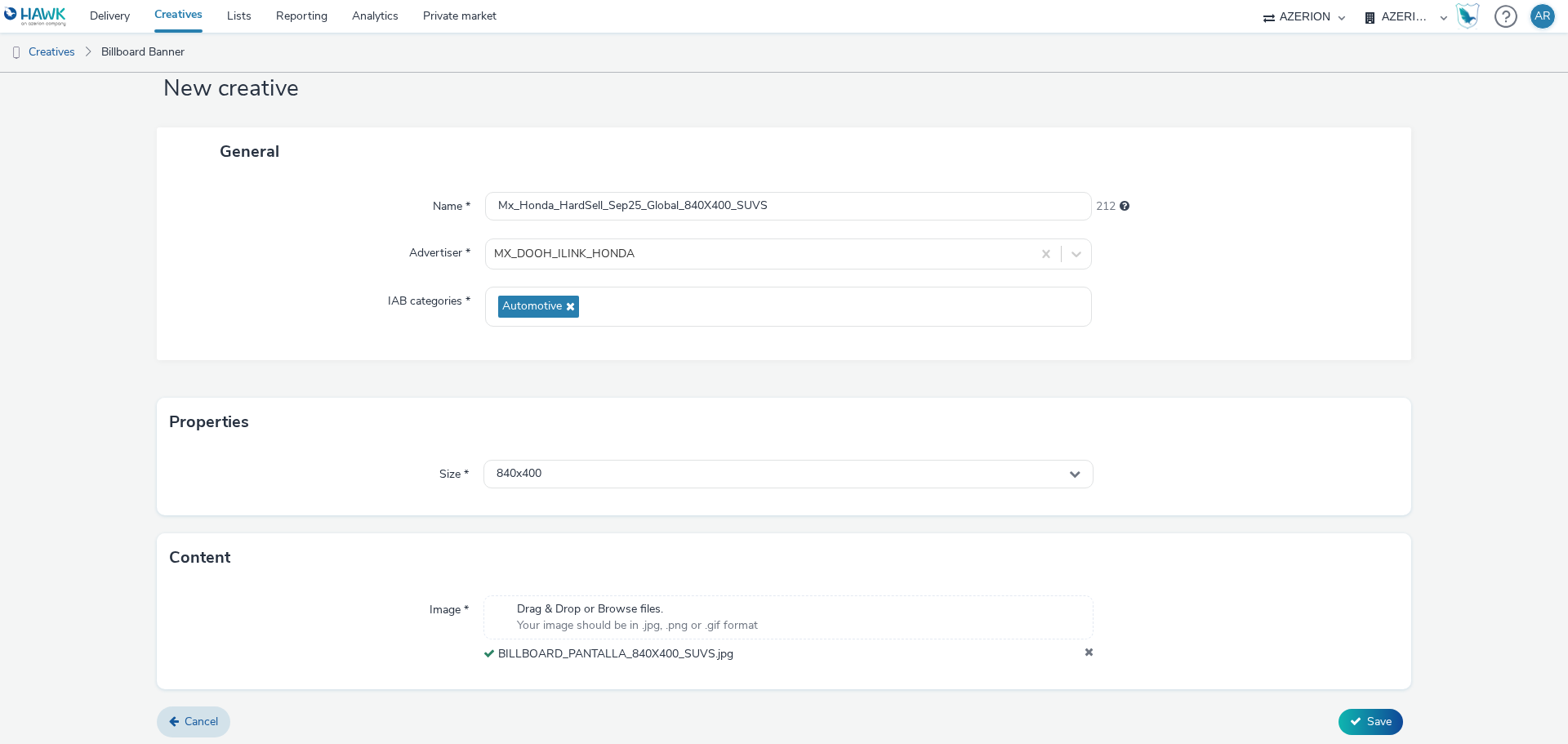
scroll to position [51, 0]
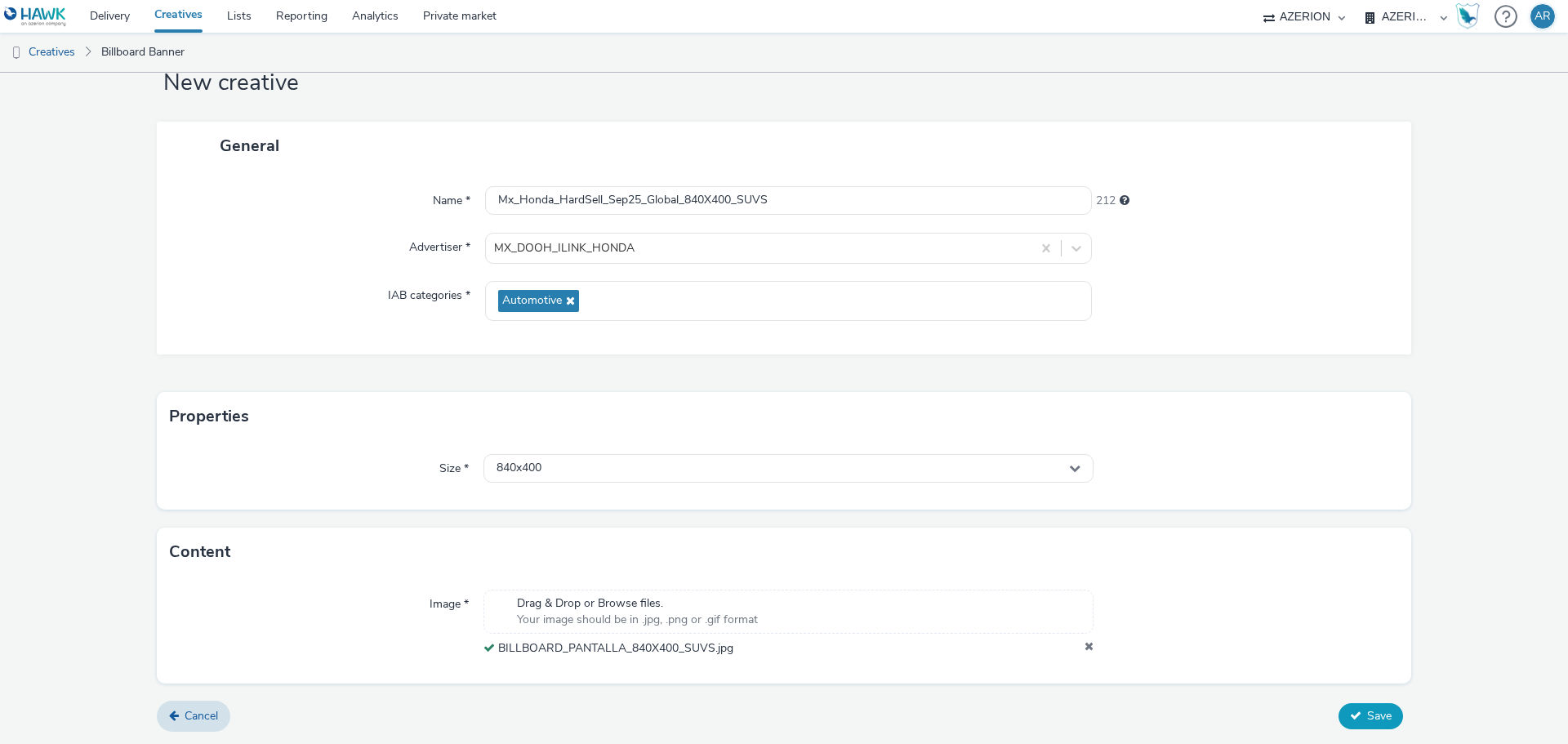
click at [1368, 709] on span "Save" at bounding box center [1379, 715] width 25 height 15
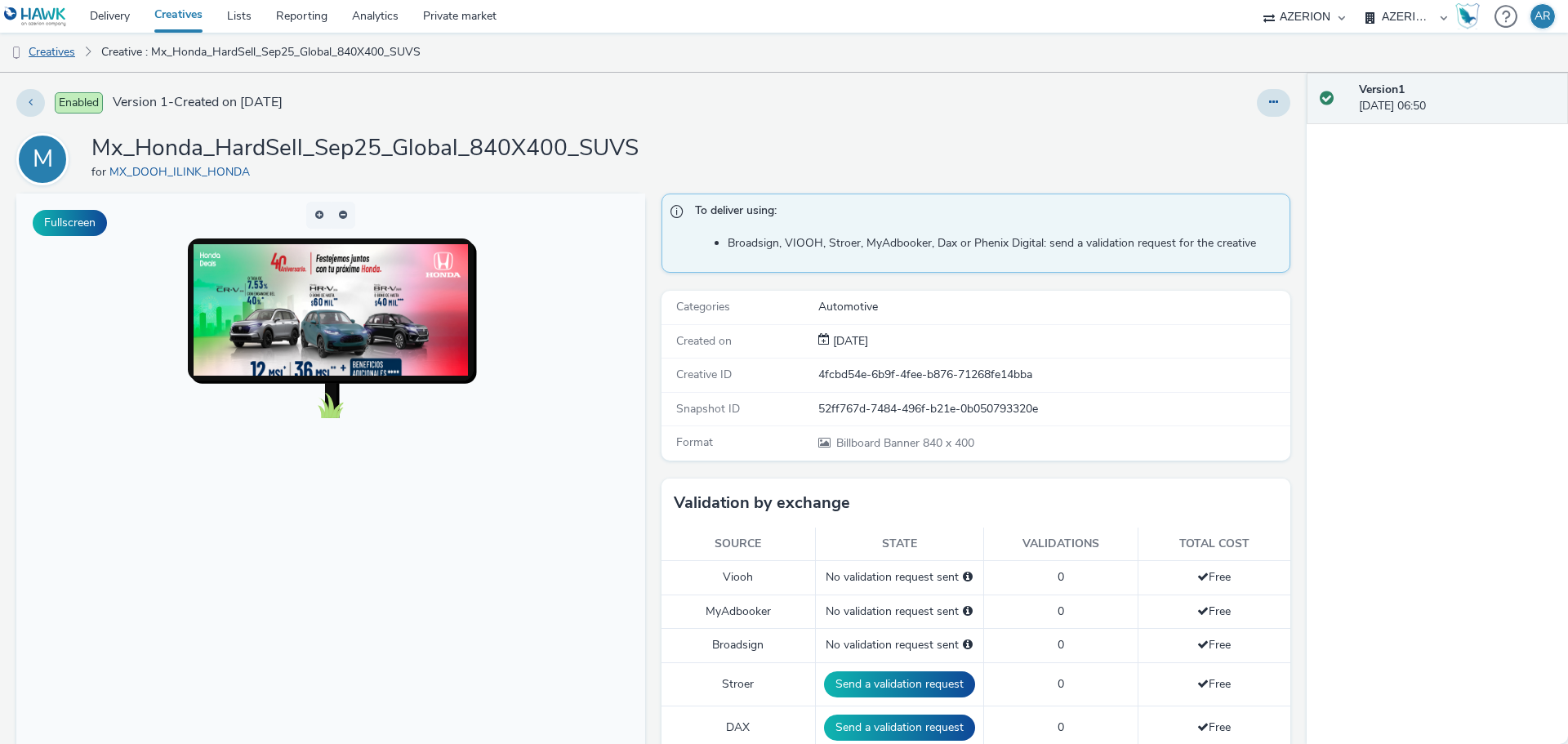
click at [45, 53] on link "Creatives" at bounding box center [42, 53] width 84 height 39
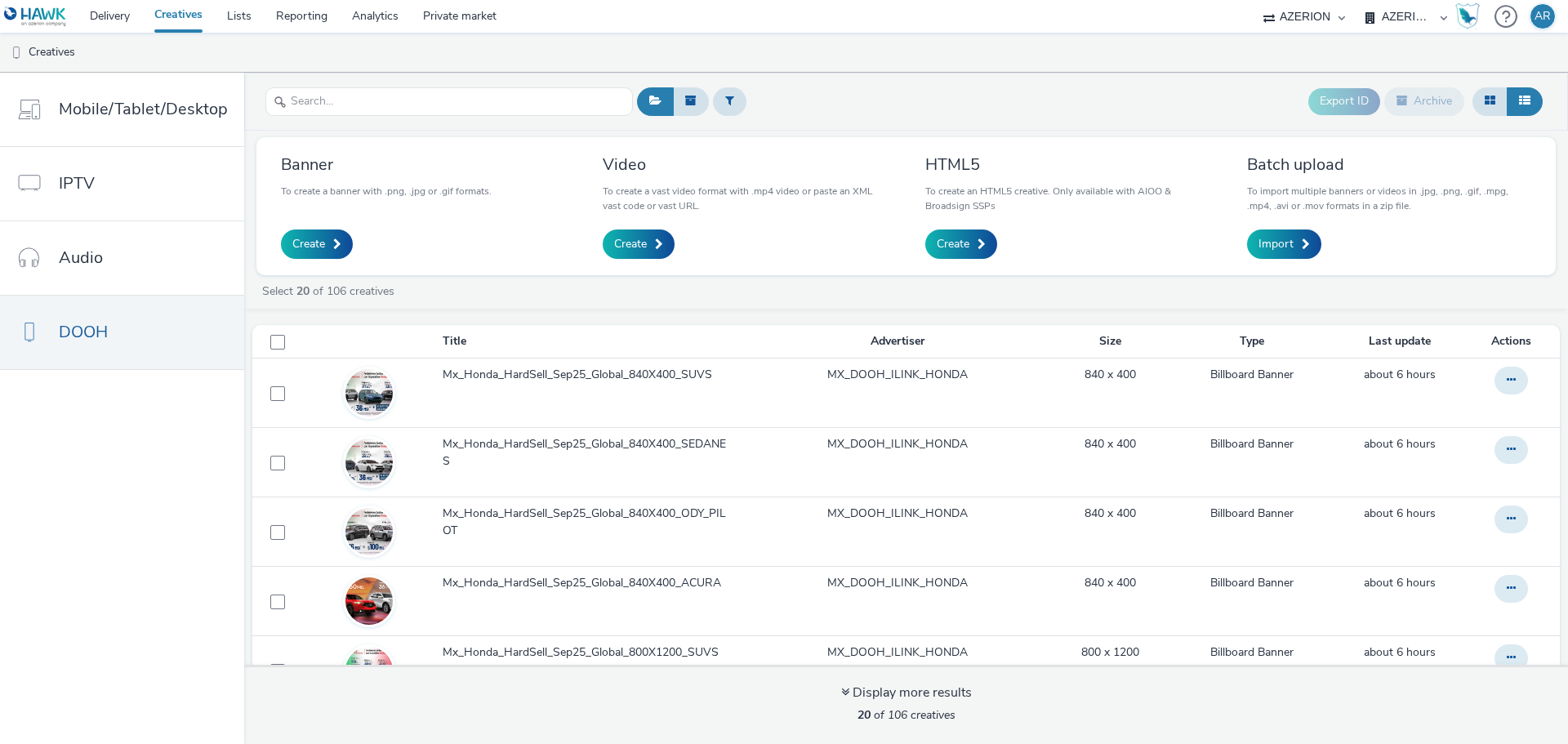
click at [770, 91] on div "Export ID Archive" at bounding box center [1090, 101] width 914 height 40
click at [305, 234] on link "Create" at bounding box center [316, 244] width 72 height 29
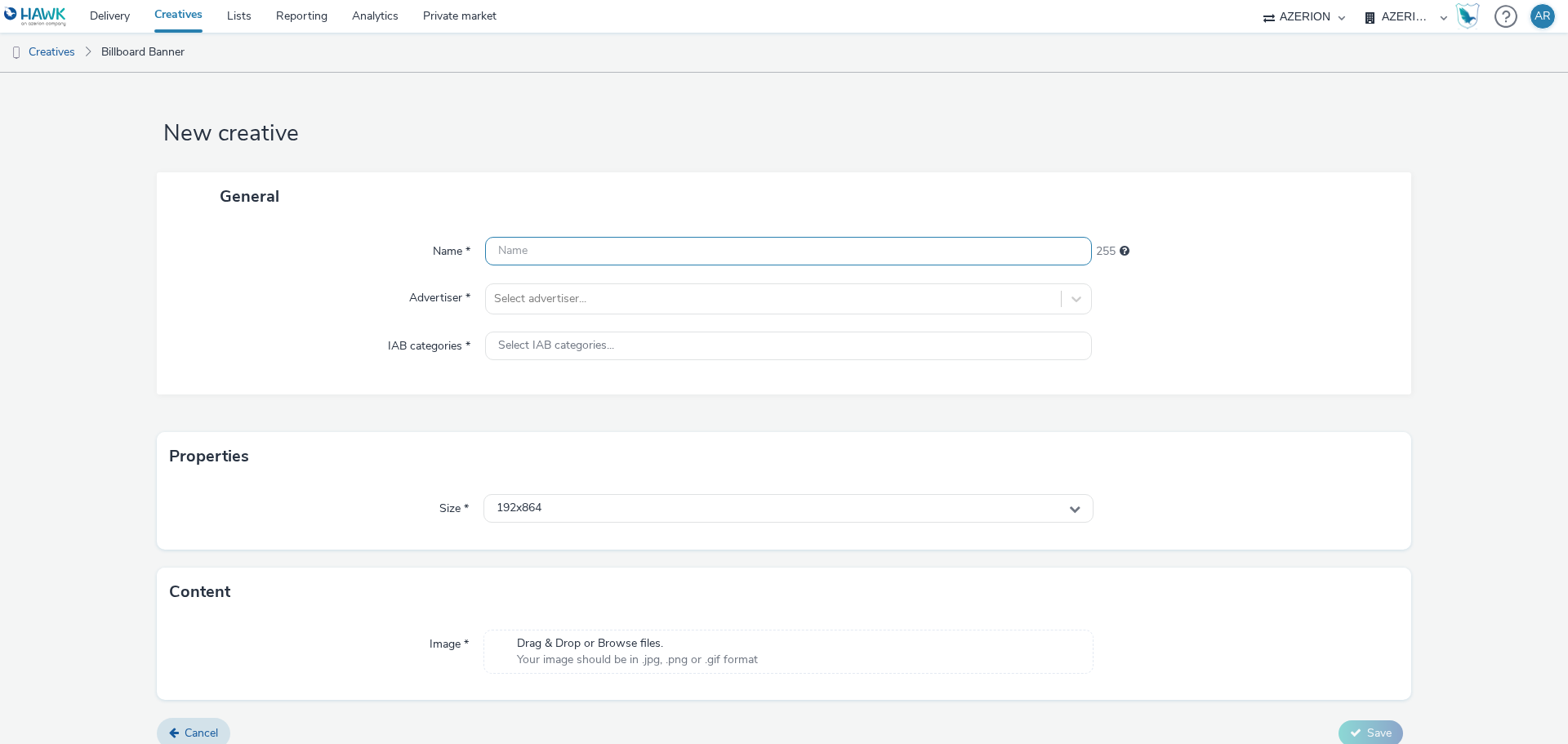
click at [630, 243] on input "text" at bounding box center [788, 251] width 606 height 28
paste input "SUVS"
drag, startPoint x: 567, startPoint y: 255, endPoint x: 444, endPoint y: 251, distance: 123.1
click at [444, 251] on div "Name * SUVS 251" at bounding box center [784, 251] width 1222 height 29
drag, startPoint x: 568, startPoint y: 253, endPoint x: 446, endPoint y: 239, distance: 122.8
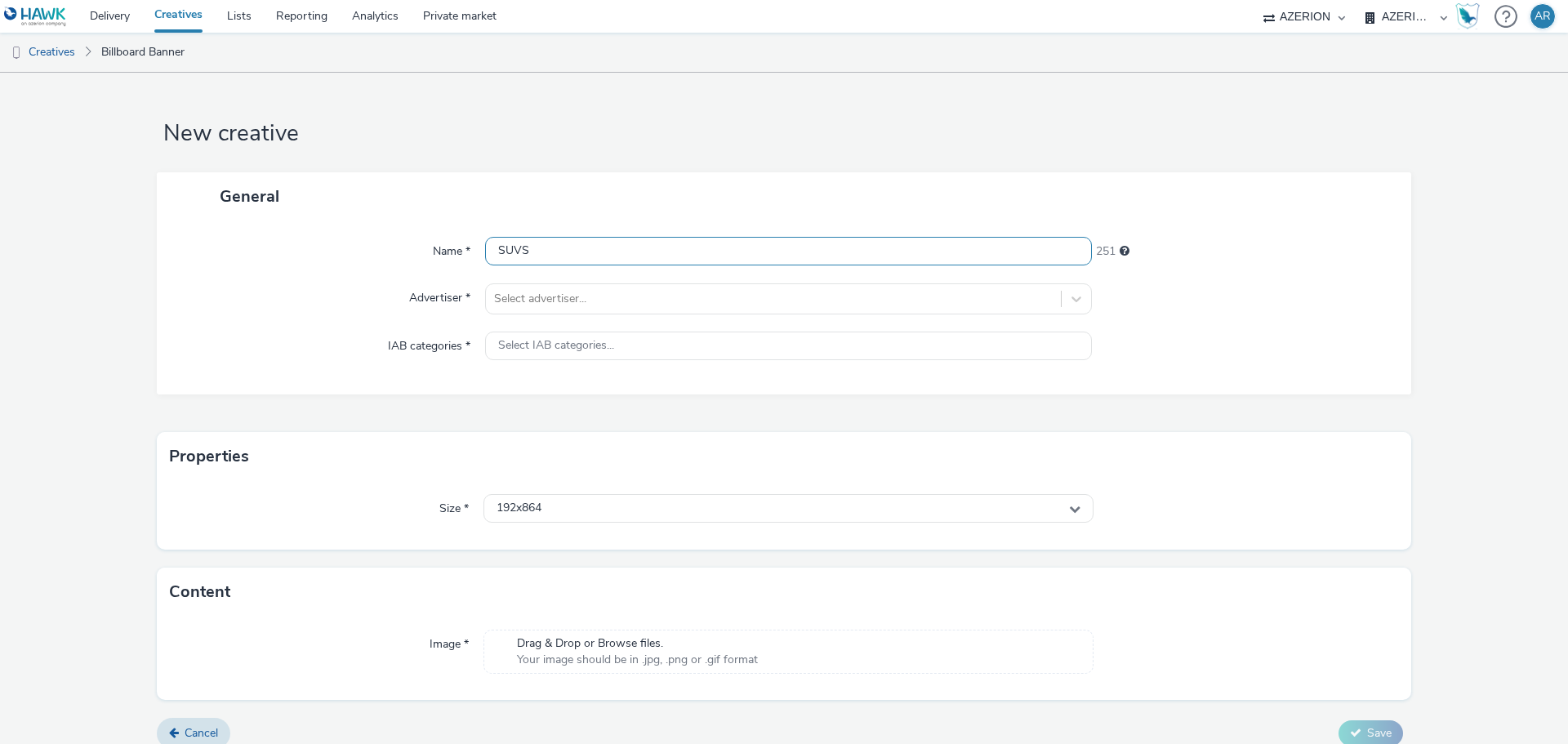
click at [446, 239] on div "Name * SUVS 251" at bounding box center [784, 251] width 1222 height 29
paste input "Mx_Honda_HardSell_Sep25_"
click at [719, 247] on input "Mx_Honda_HardSell_Sep25_ViaVerde_" at bounding box center [788, 251] width 606 height 28
paste input "320X960_ACURA"
type input "Mx_Honda_HardSell_Sep25_ViaVerde_320X960_ACURA"
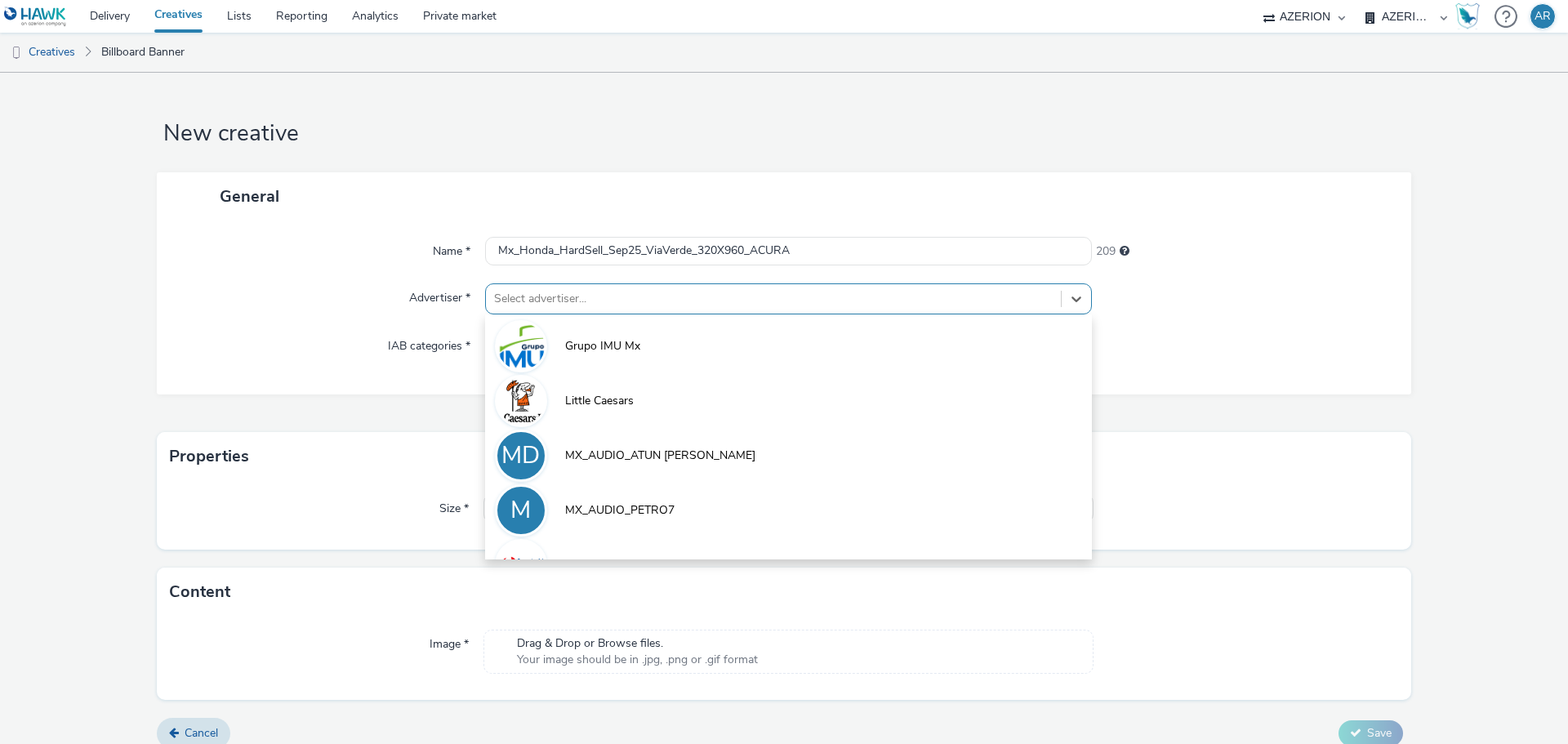
click at [784, 300] on div at bounding box center [773, 299] width 558 height 20
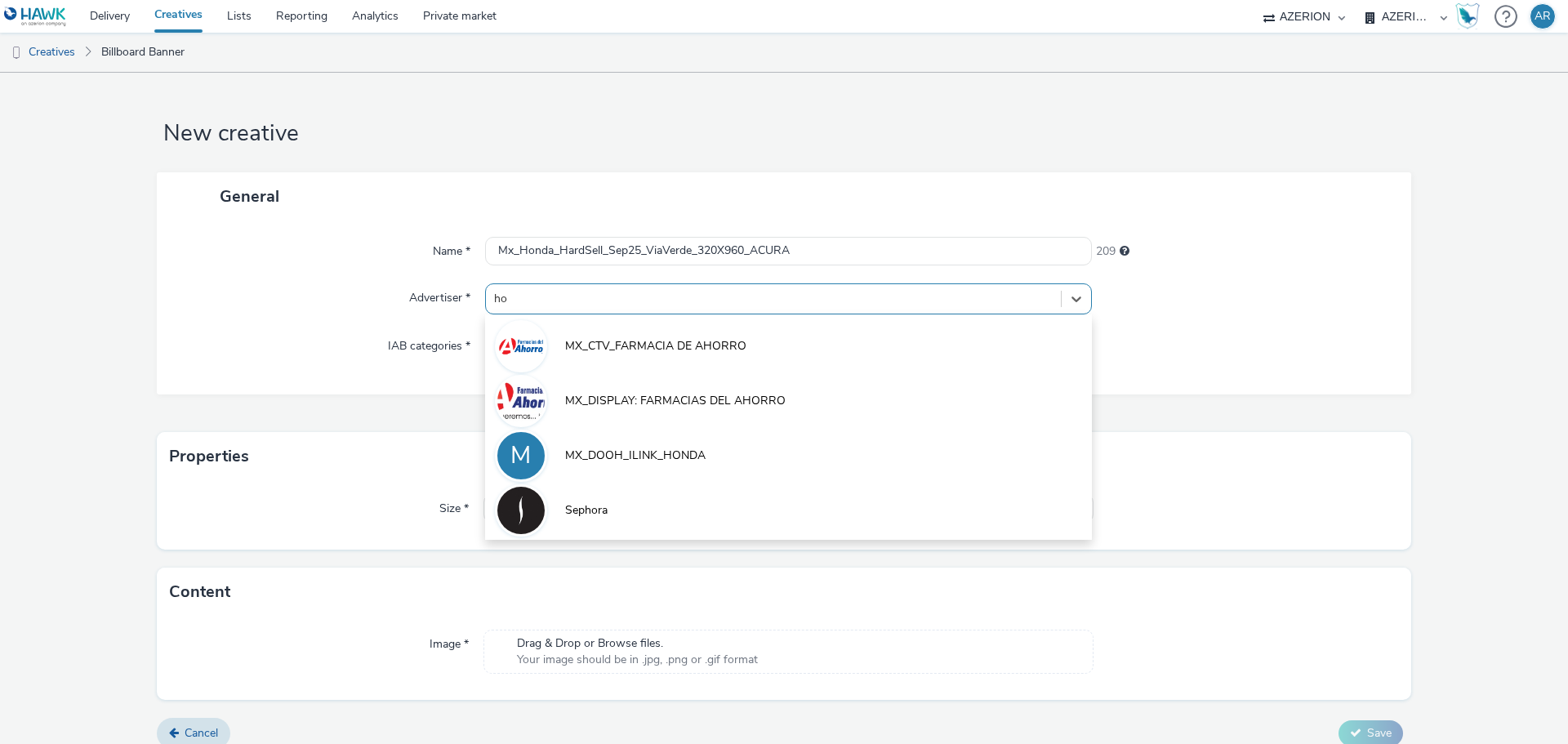
type input "hon"
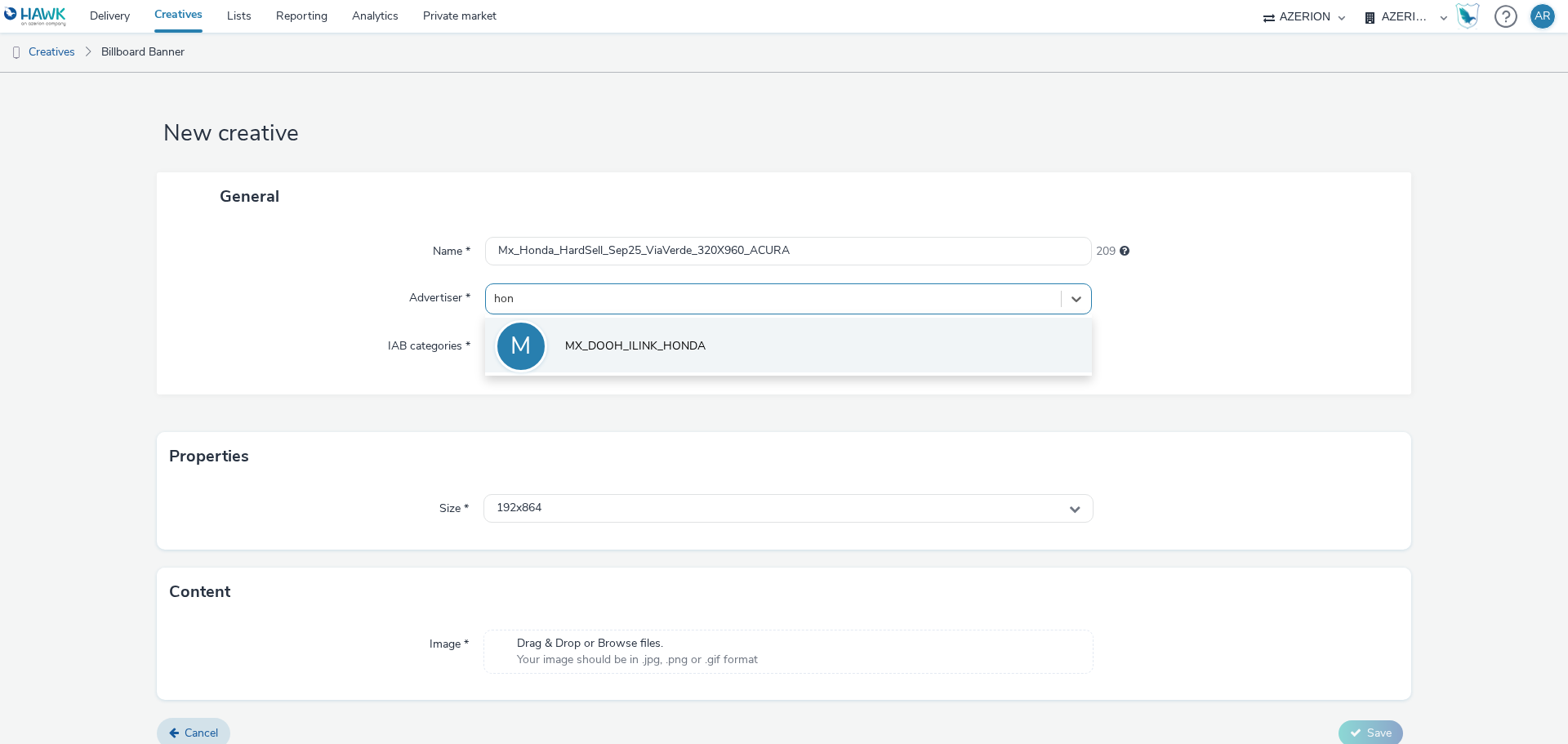
click at [683, 344] on span "MX_DOOH_ILINK_HONDA" at bounding box center [636, 346] width 141 height 16
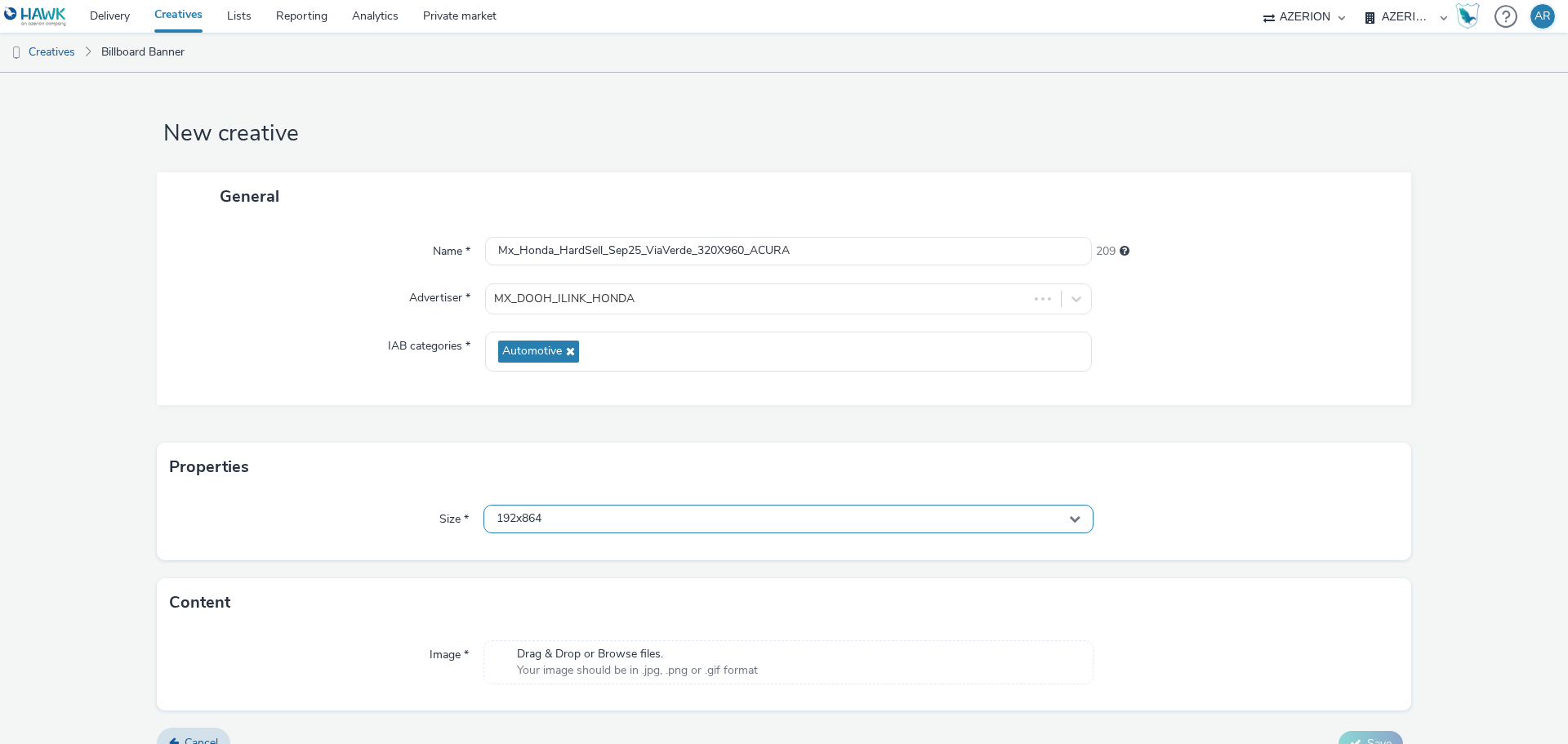
click at [603, 514] on div "192x864" at bounding box center [788, 519] width 610 height 28
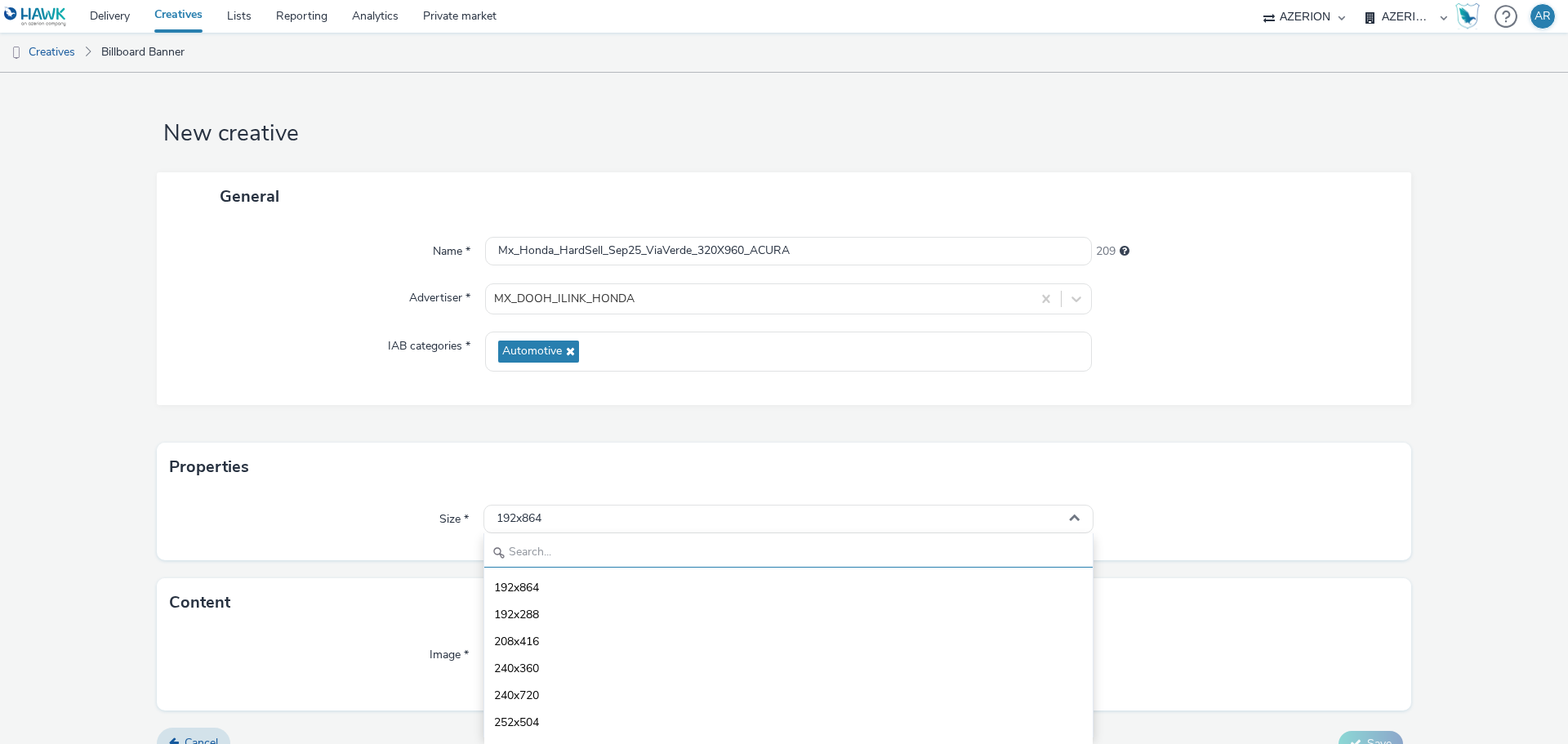
click at [548, 547] on input "text" at bounding box center [788, 553] width 608 height 28
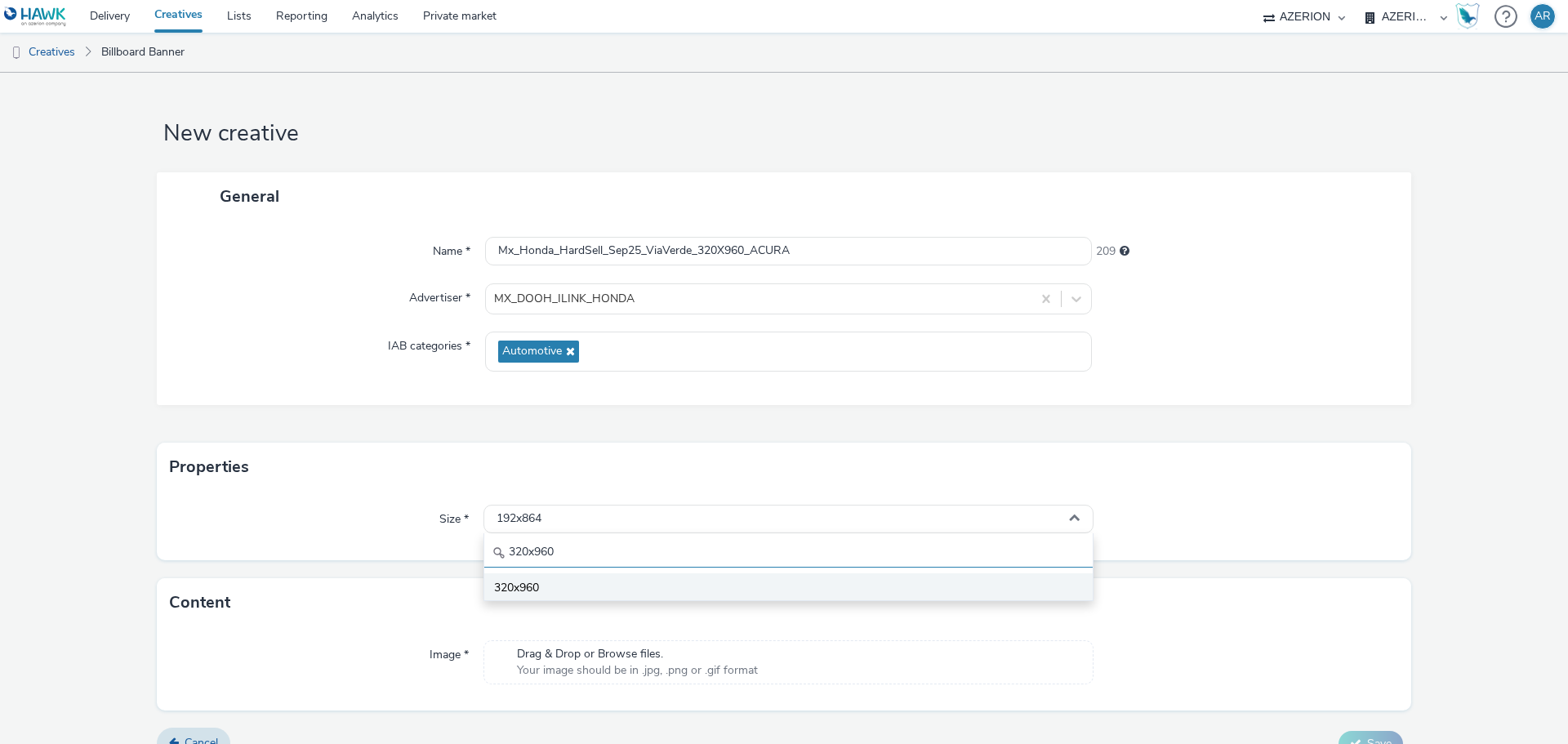
type input "320x960"
click at [526, 580] on span "320x960" at bounding box center [516, 587] width 45 height 16
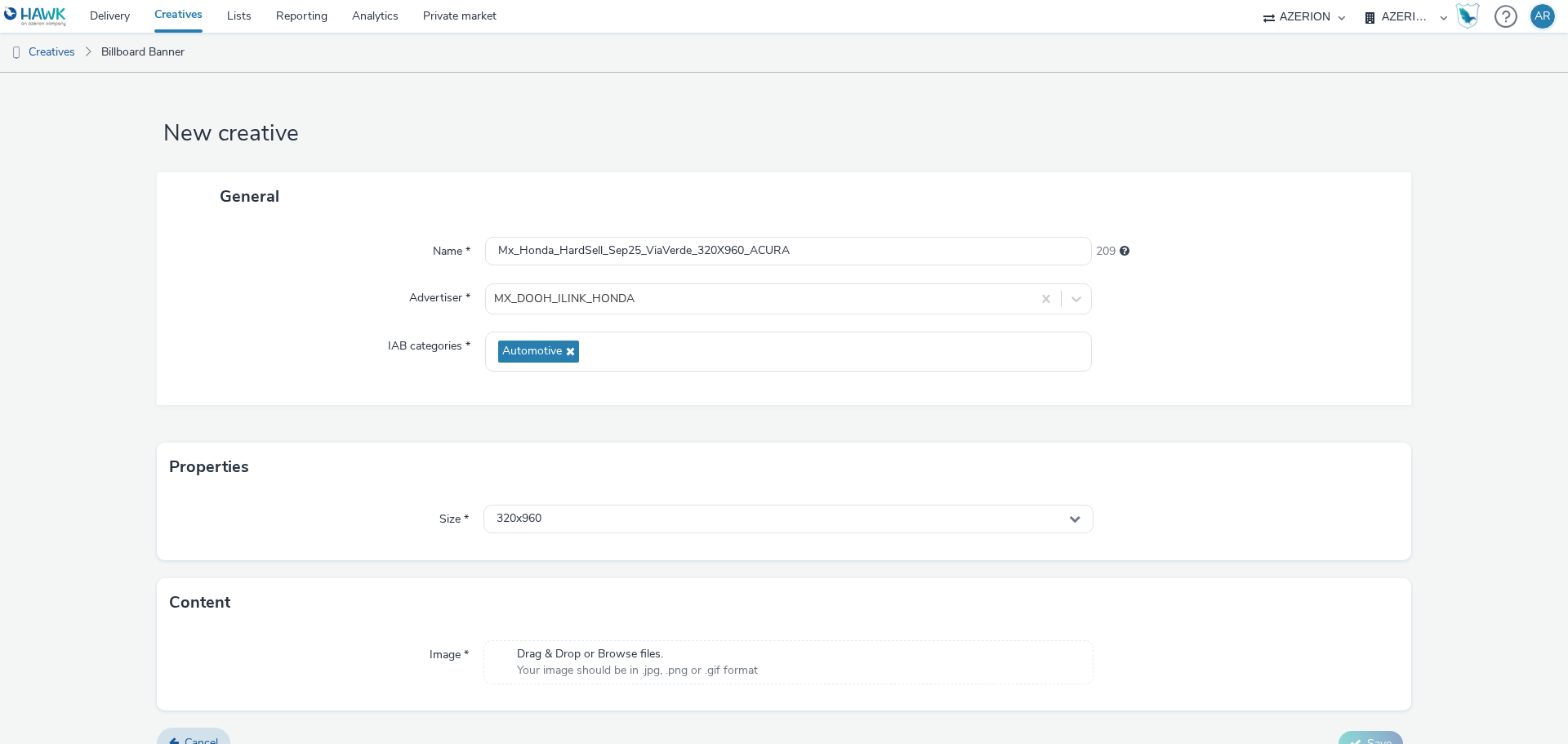
scroll to position [27, 0]
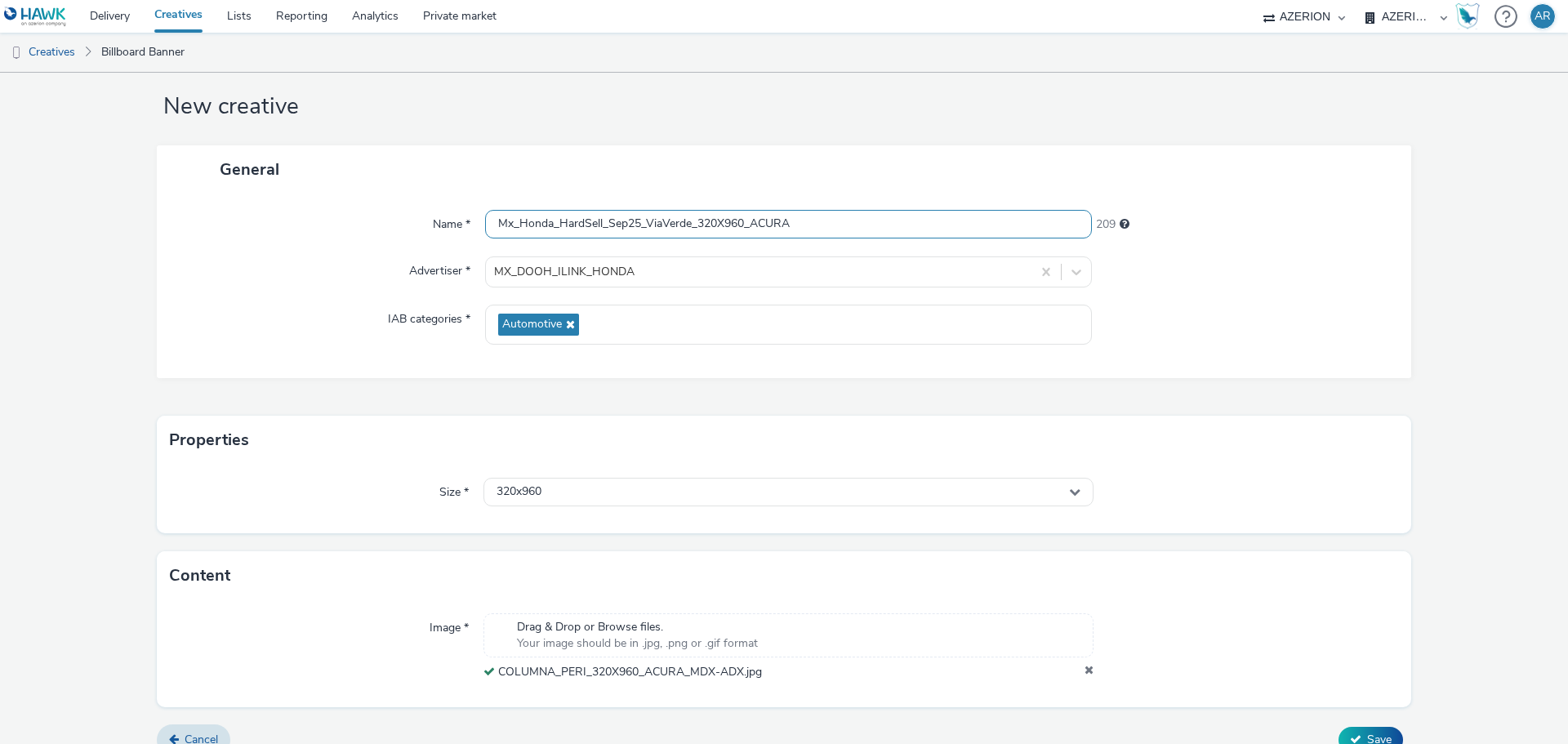
drag, startPoint x: 752, startPoint y: 227, endPoint x: 495, endPoint y: 212, distance: 257.4
click at [495, 212] on input "Mx_Honda_HardSell_Sep25_ViaVerde_320X960_ACURA" at bounding box center [788, 224] width 606 height 28
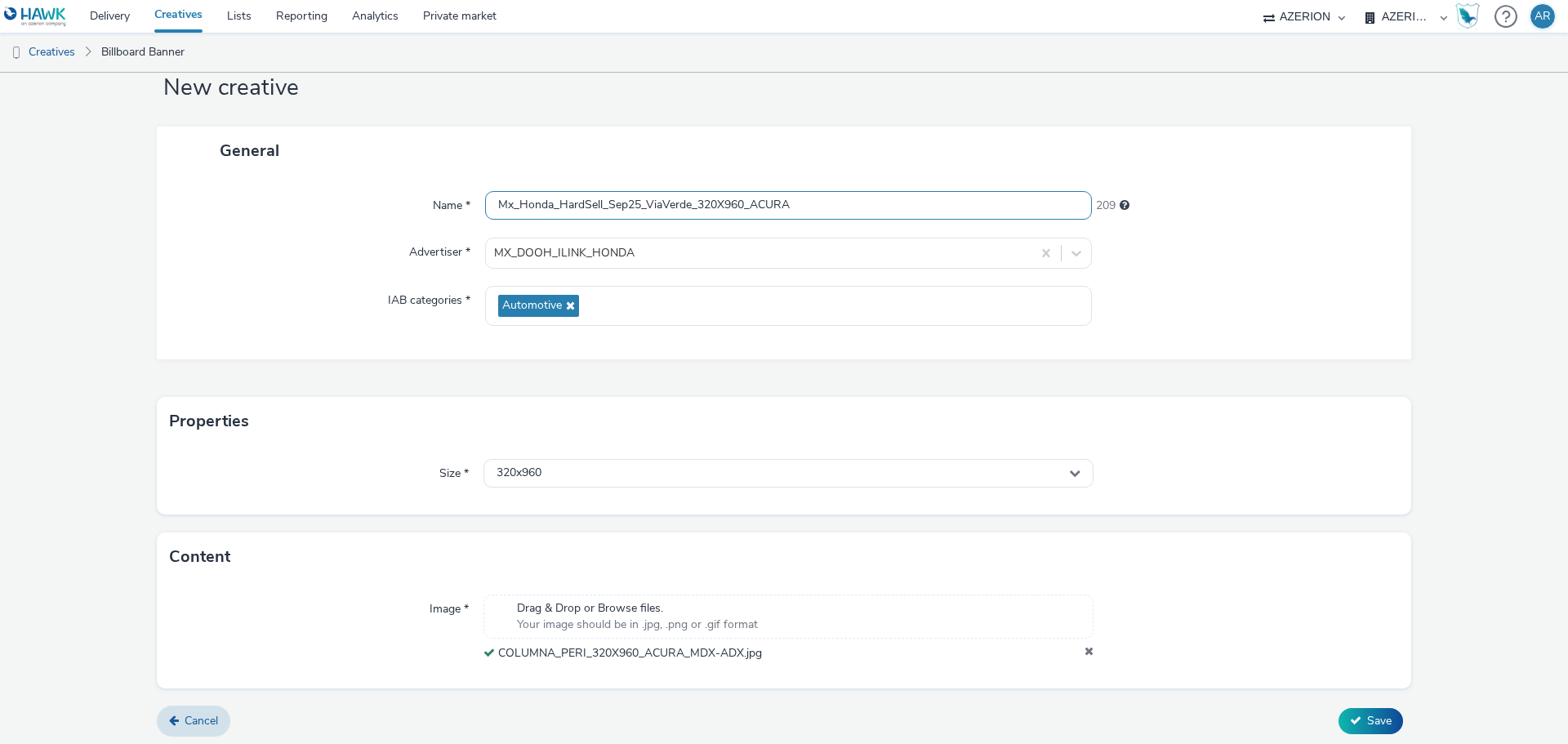
scroll to position [51, 0]
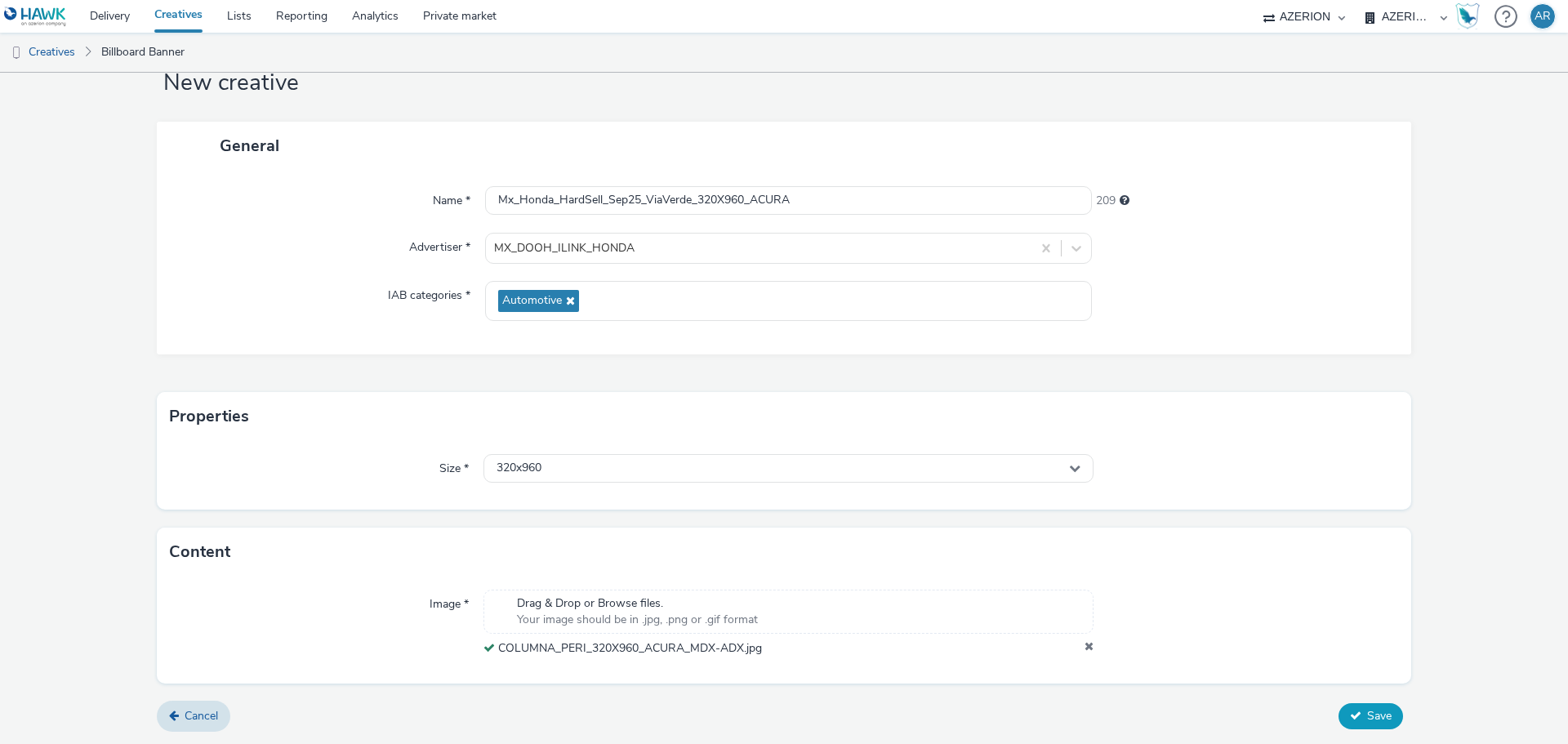
click at [1367, 717] on span "Save" at bounding box center [1379, 715] width 25 height 15
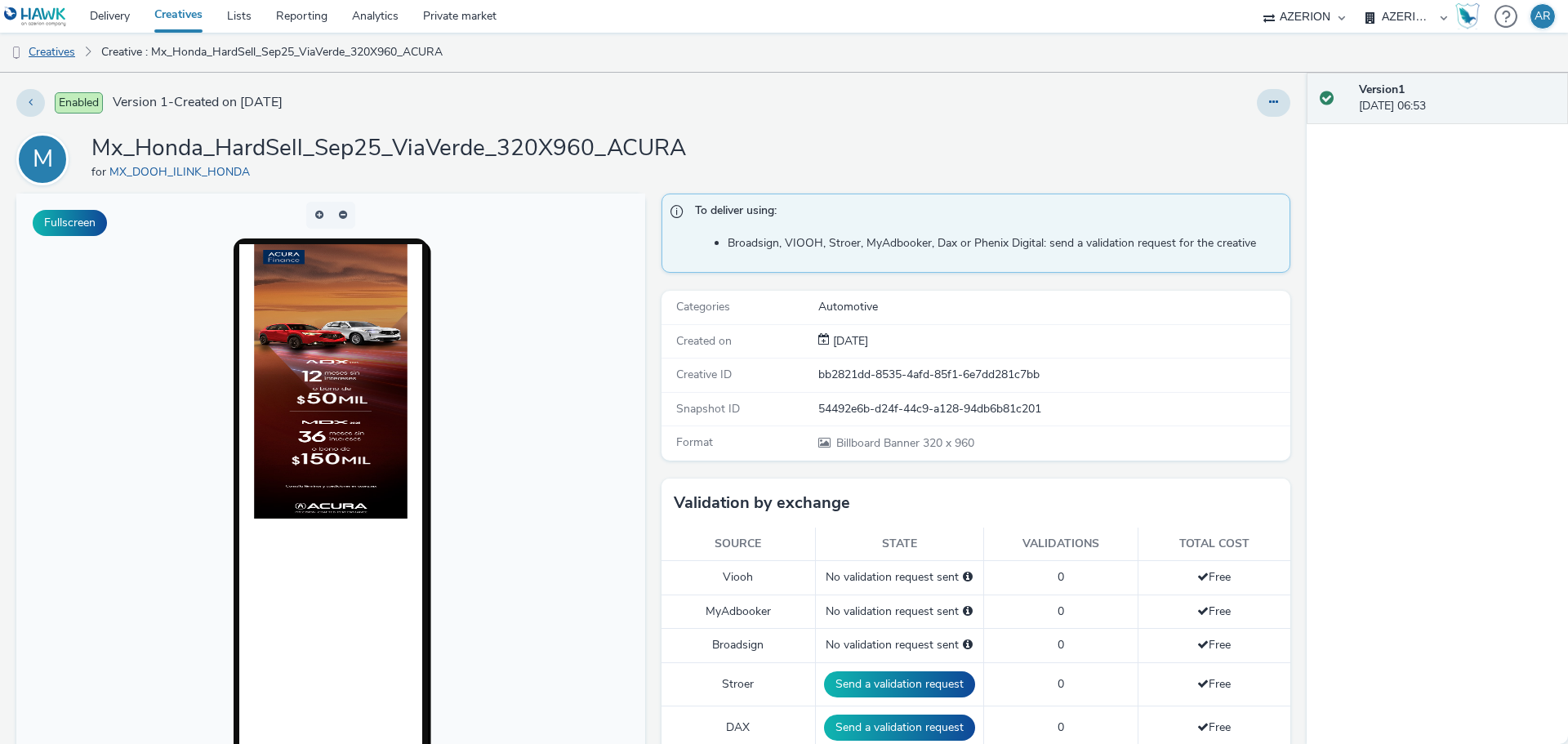
click at [61, 53] on link "Creatives" at bounding box center [42, 53] width 84 height 39
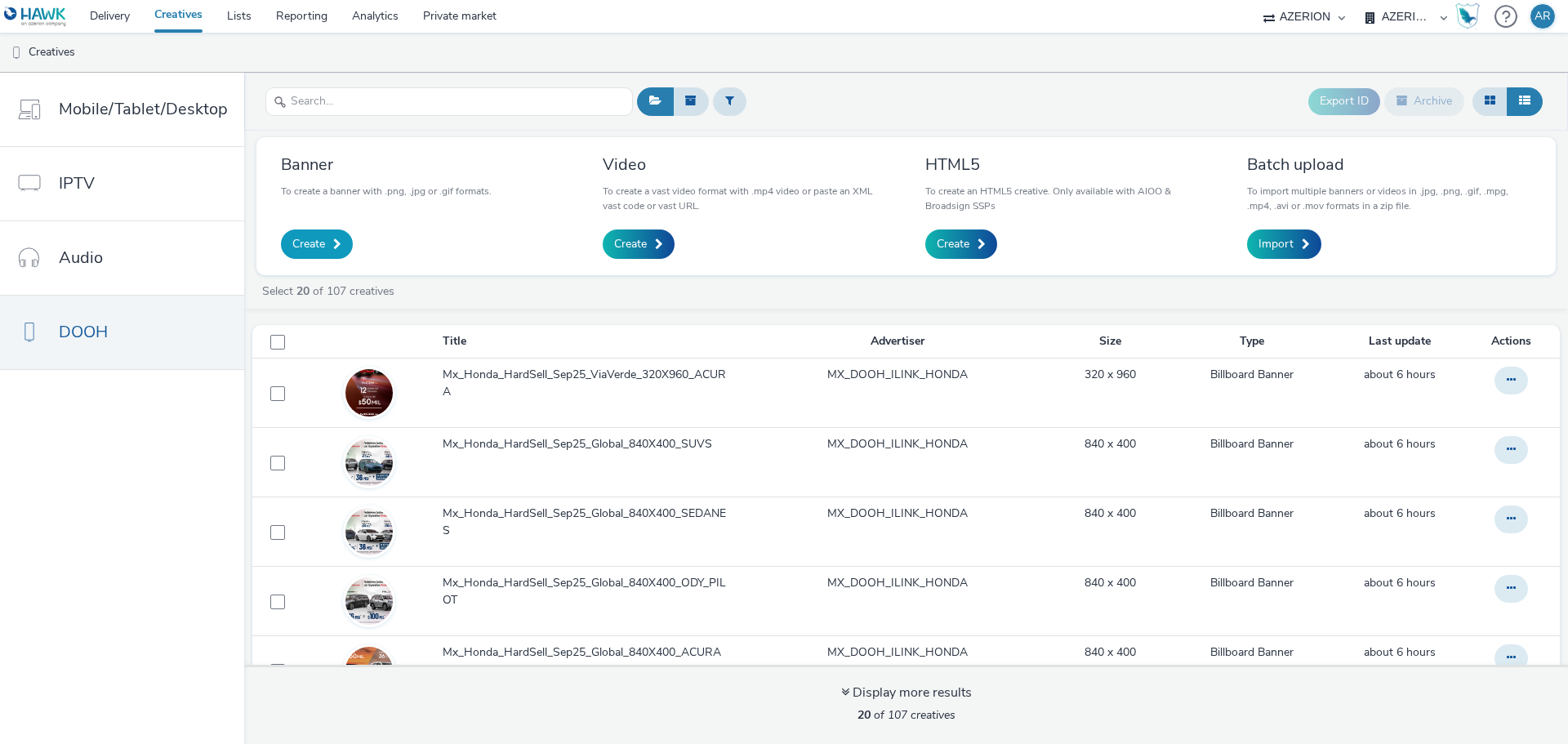
click at [313, 235] on link "Create" at bounding box center [316, 244] width 72 height 29
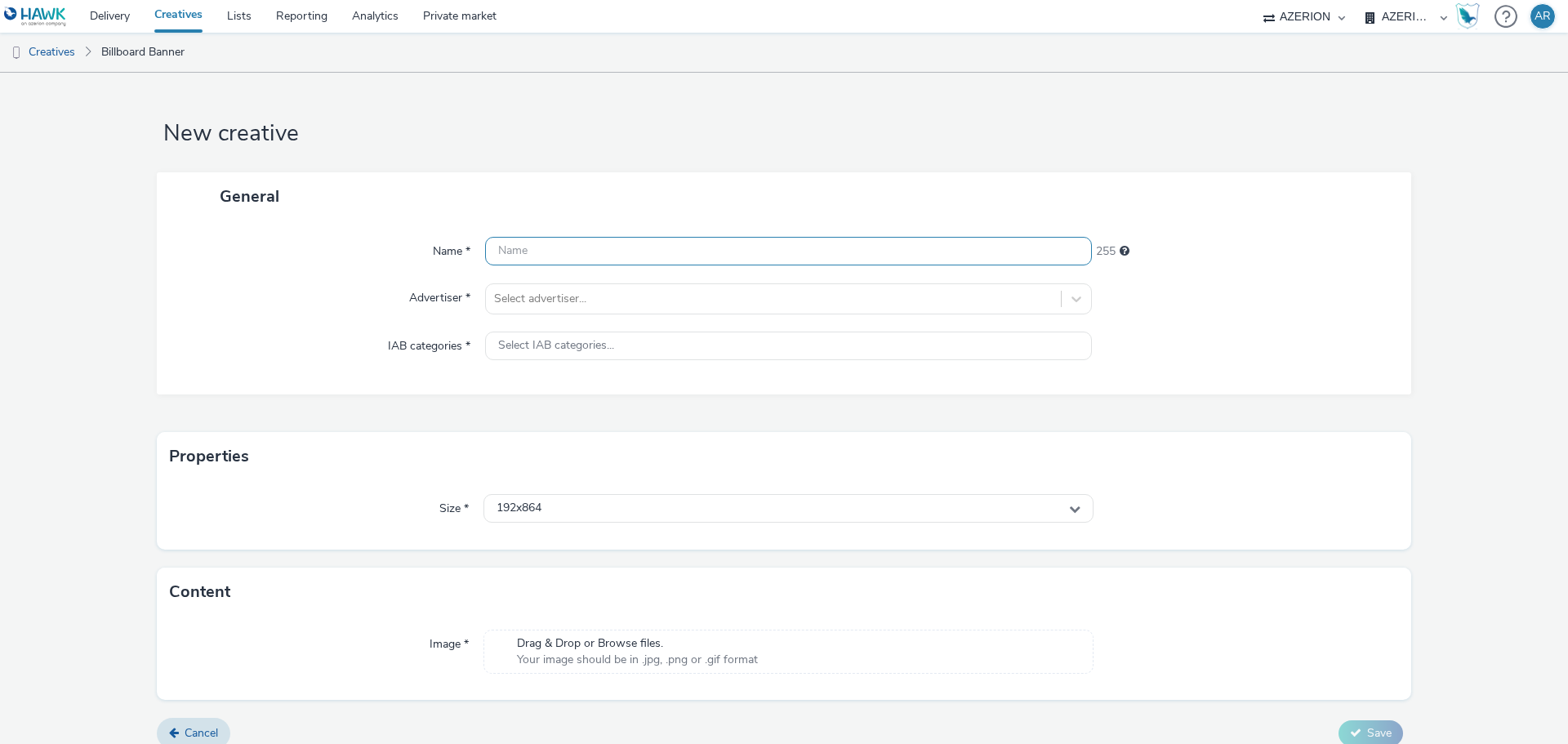
click at [634, 252] on input "text" at bounding box center [788, 251] width 606 height 28
paste input "Mx_Honda_HardSell_Sep25_ViaVerde_320X960_"
click at [784, 248] on input "Mx_Honda_HardSell_Sep25_ViaVerde_320X960_" at bounding box center [788, 251] width 606 height 28
paste input "ODY-PILOT"
type input "Mx_Honda_HardSell_Sep25_ViaVerde_320X960_ODY-PILOT"
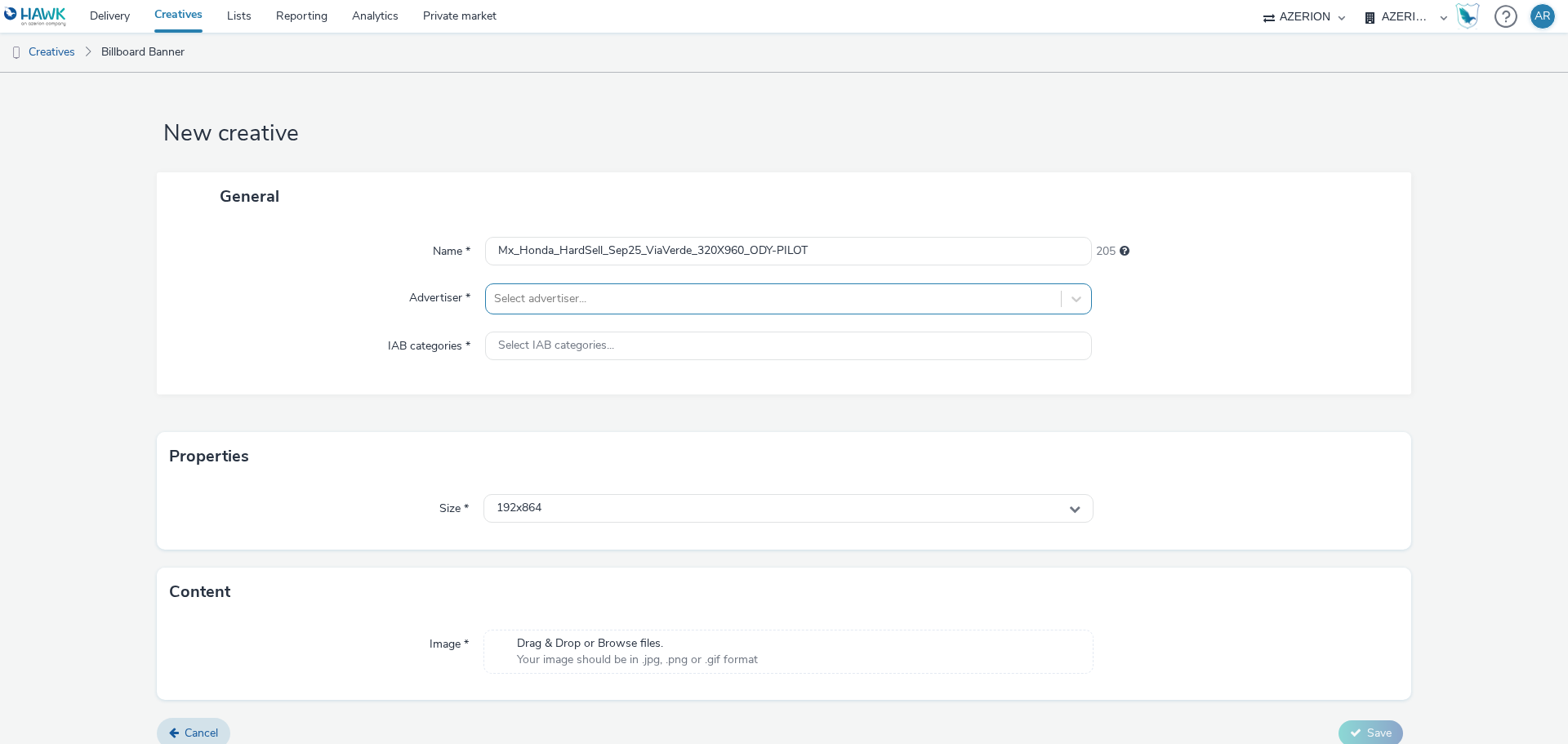
click at [655, 295] on div at bounding box center [773, 299] width 558 height 20
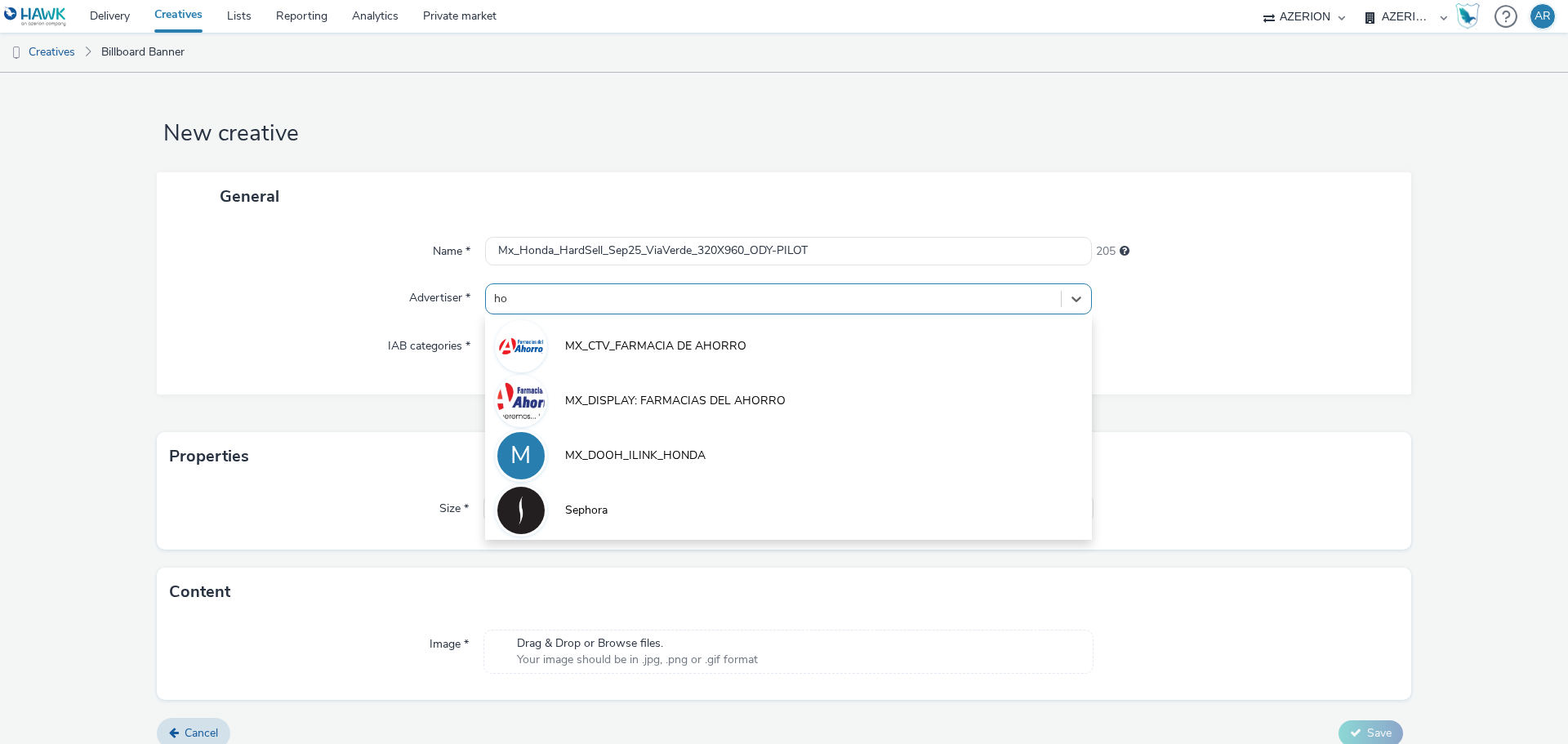
type input "hon"
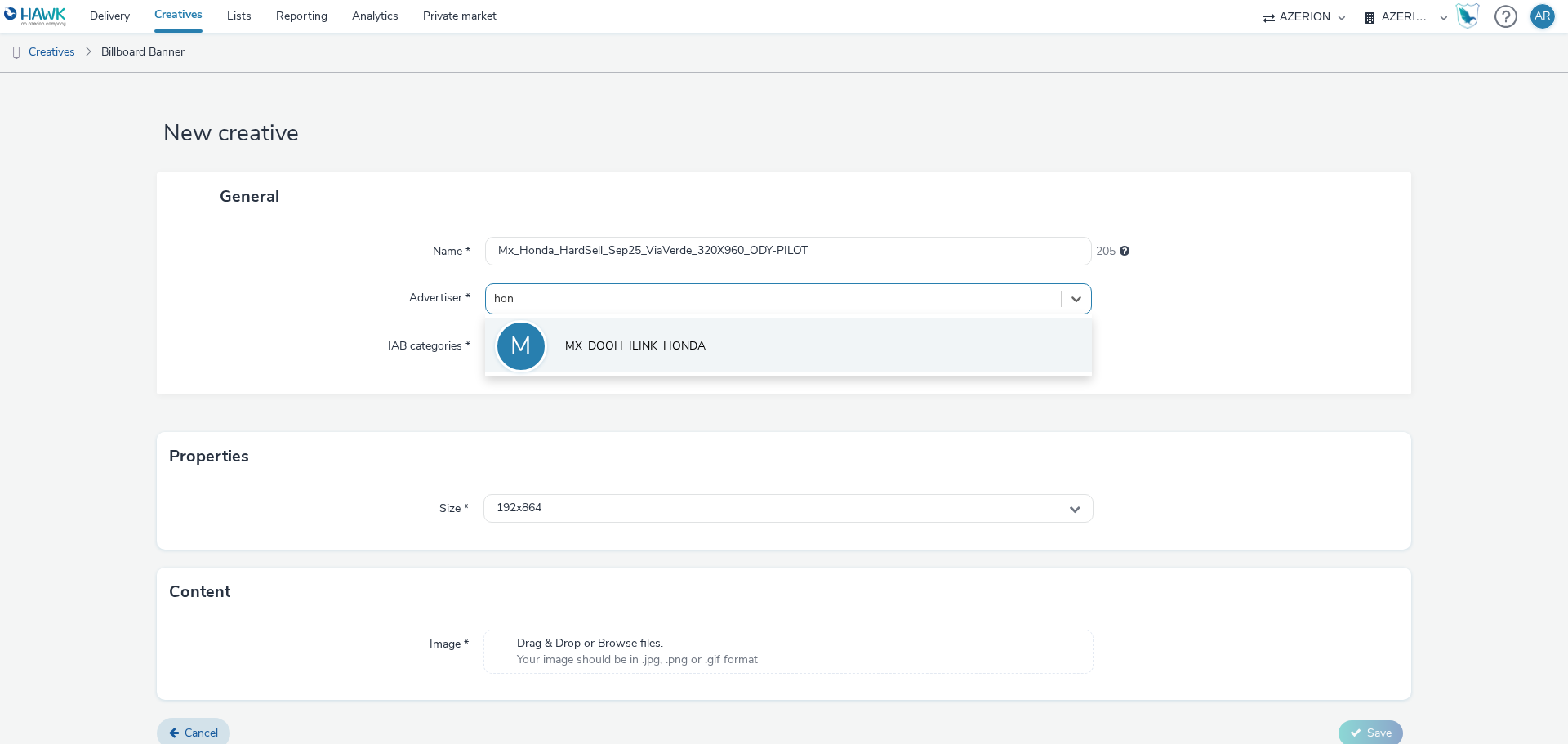
click at [612, 344] on span "MX_DOOH_ILINK_HONDA" at bounding box center [636, 346] width 141 height 16
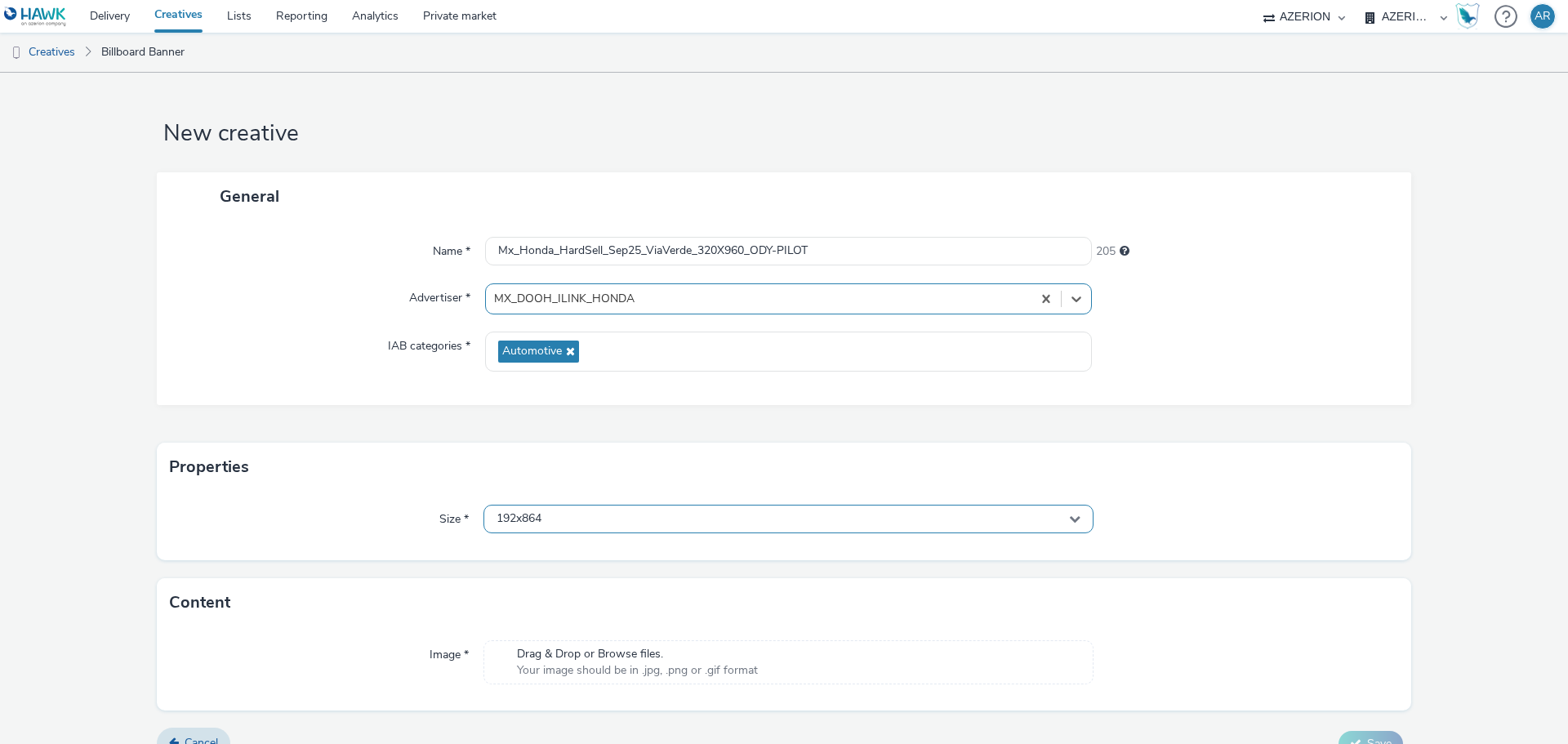
click at [587, 516] on div "192x864" at bounding box center [788, 519] width 610 height 28
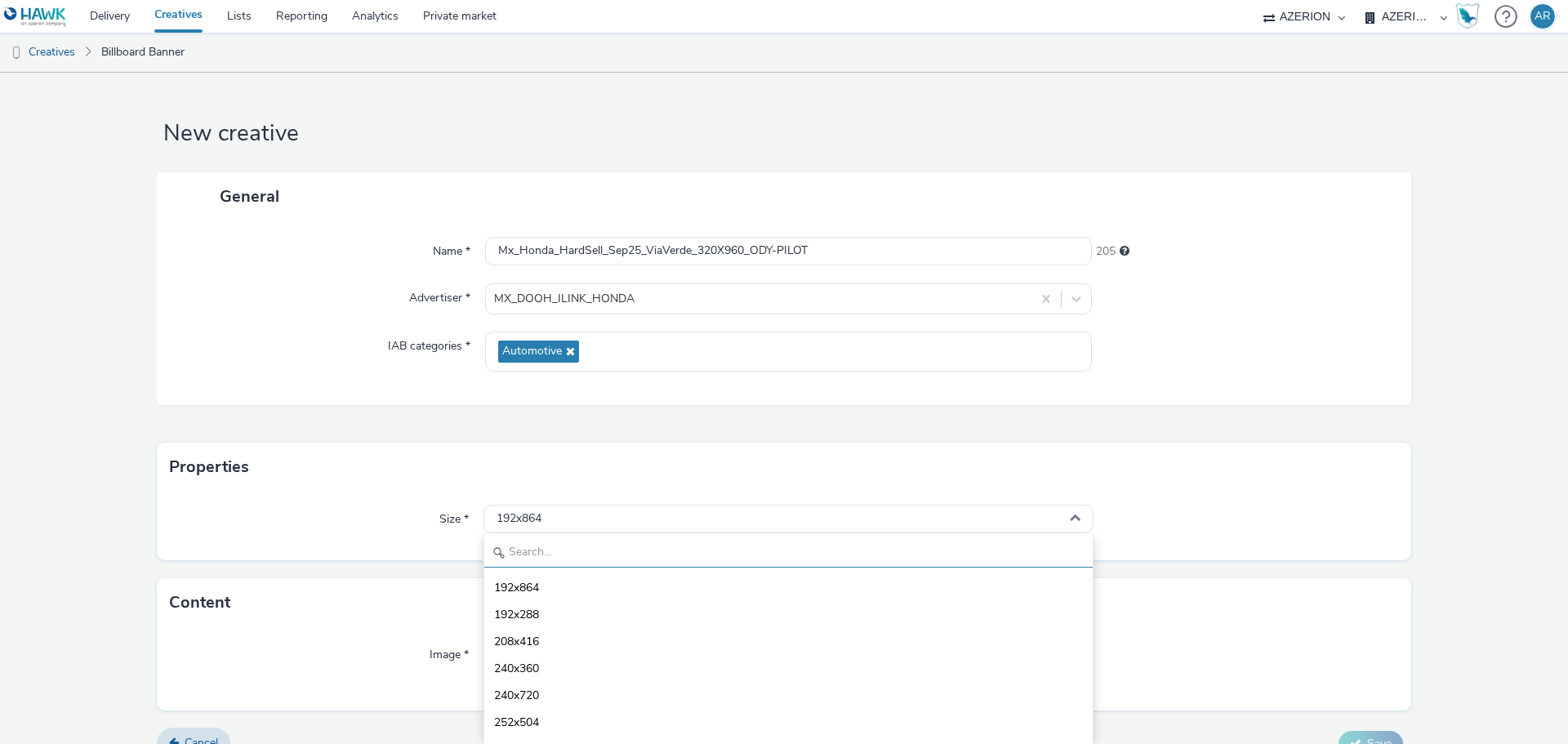
click at [572, 556] on input "text" at bounding box center [788, 553] width 608 height 28
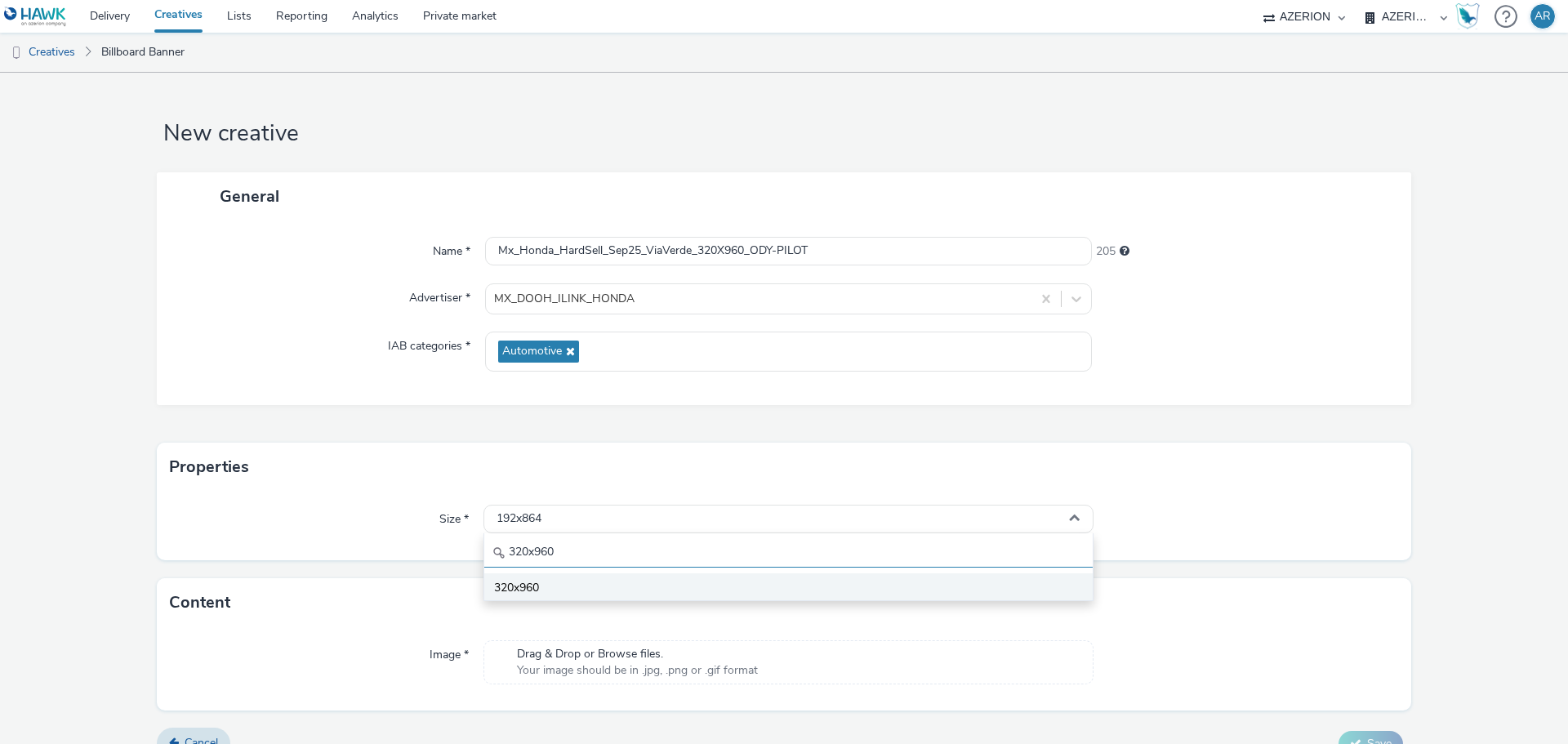
type input "320x960"
click at [543, 582] on li "320x960" at bounding box center [788, 586] width 608 height 27
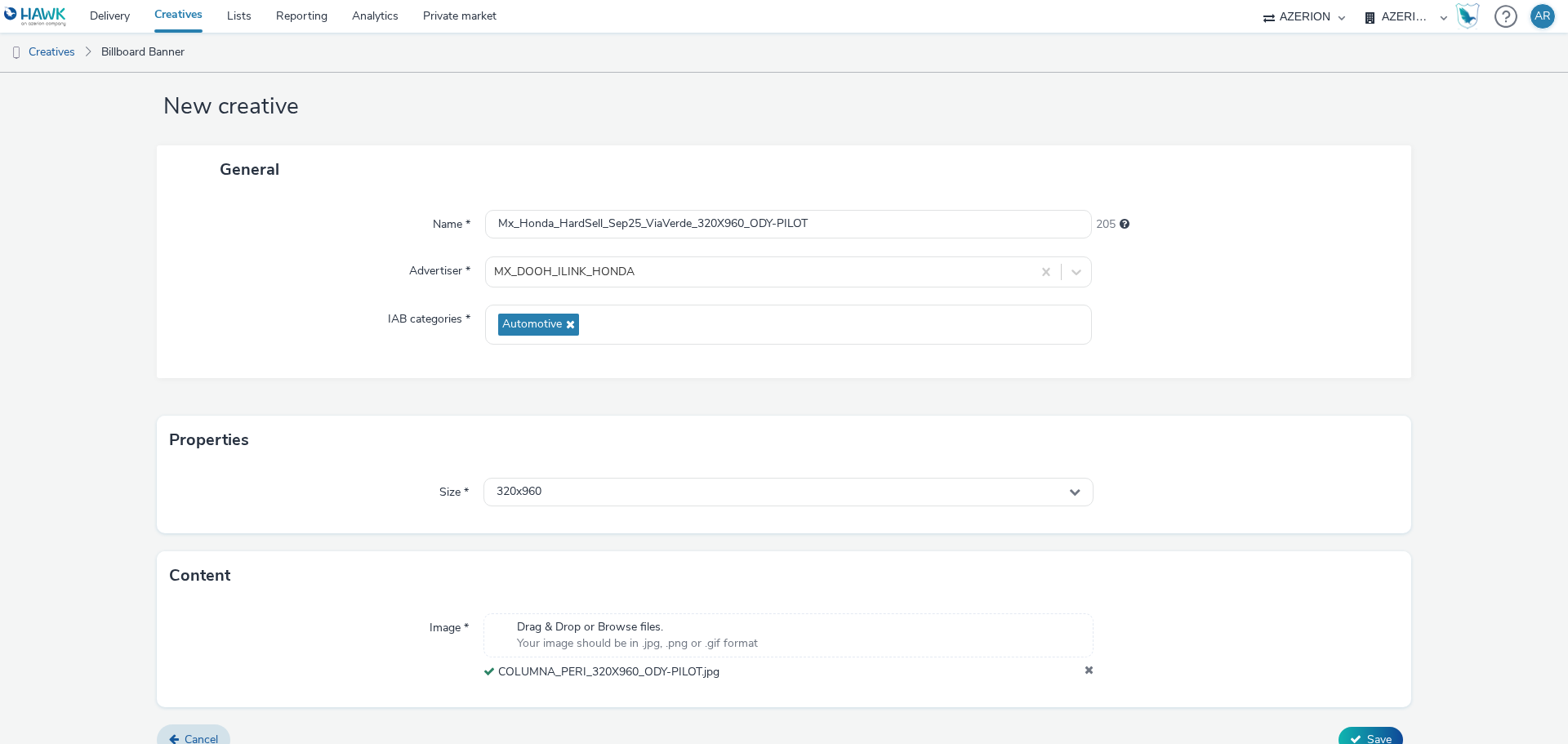
scroll to position [51, 0]
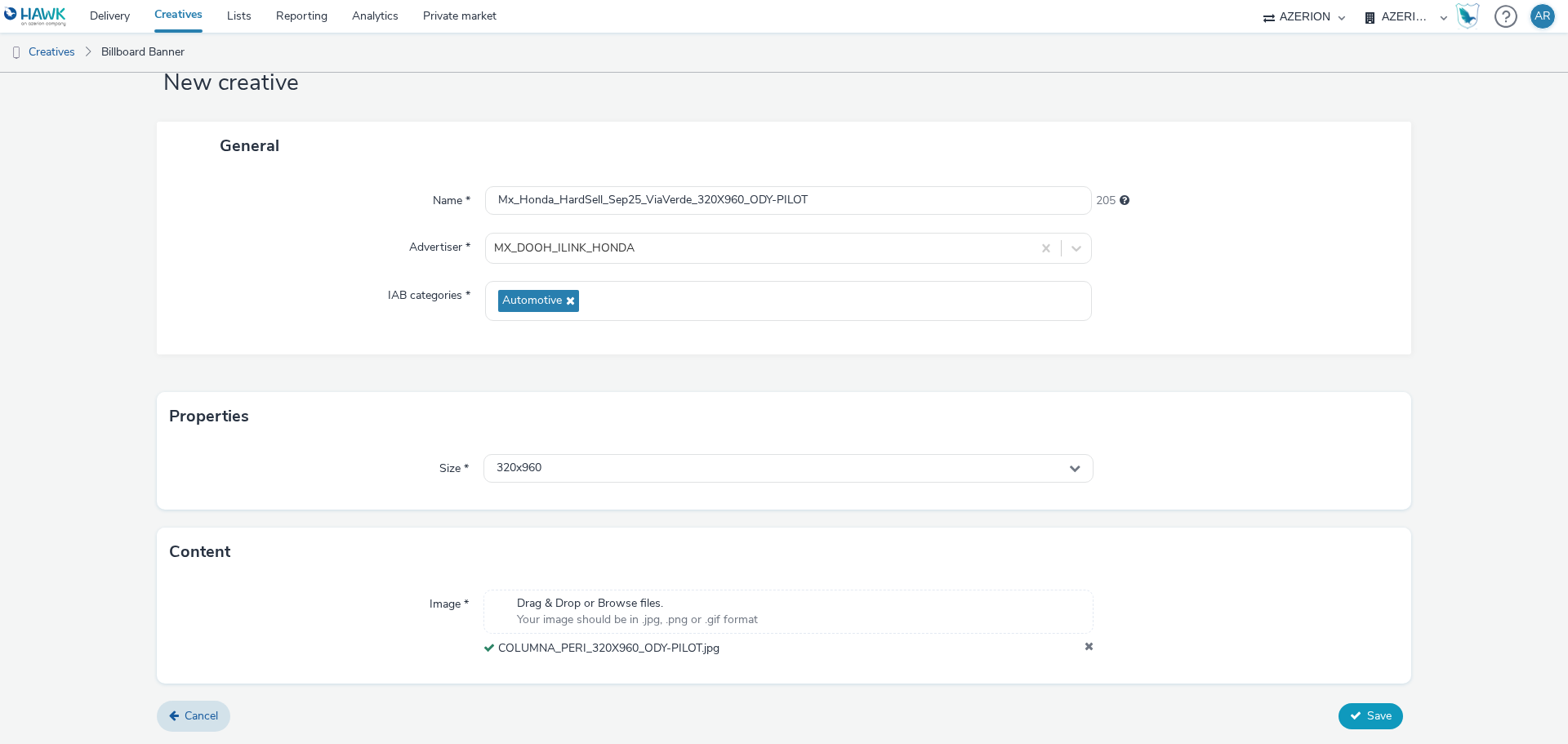
click at [1367, 714] on span "Save" at bounding box center [1379, 715] width 25 height 15
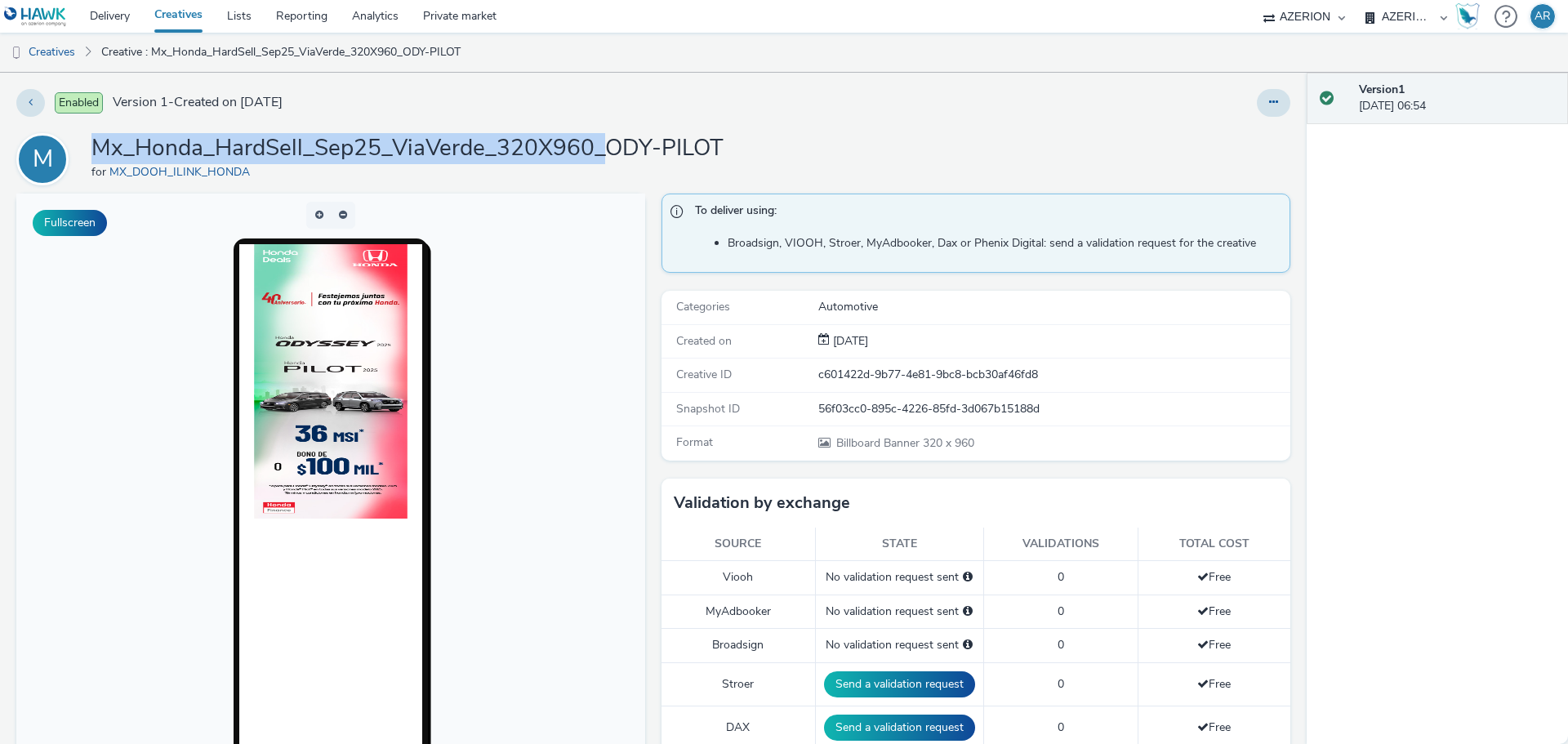
drag, startPoint x: 605, startPoint y: 152, endPoint x: 90, endPoint y: 157, distance: 515.0
click at [90, 157] on div "M Mx_Honda_HardSell_Sep25_ViaVerde_320X960_ODY-PILOT for MX_DOOH_ILINK_HONDA" at bounding box center [653, 158] width 1274 height 53
copy h1 "Mx_Honda_HardSell_Sep25_ViaVerde_320X960_"
click at [60, 48] on link "Creatives" at bounding box center [42, 53] width 84 height 39
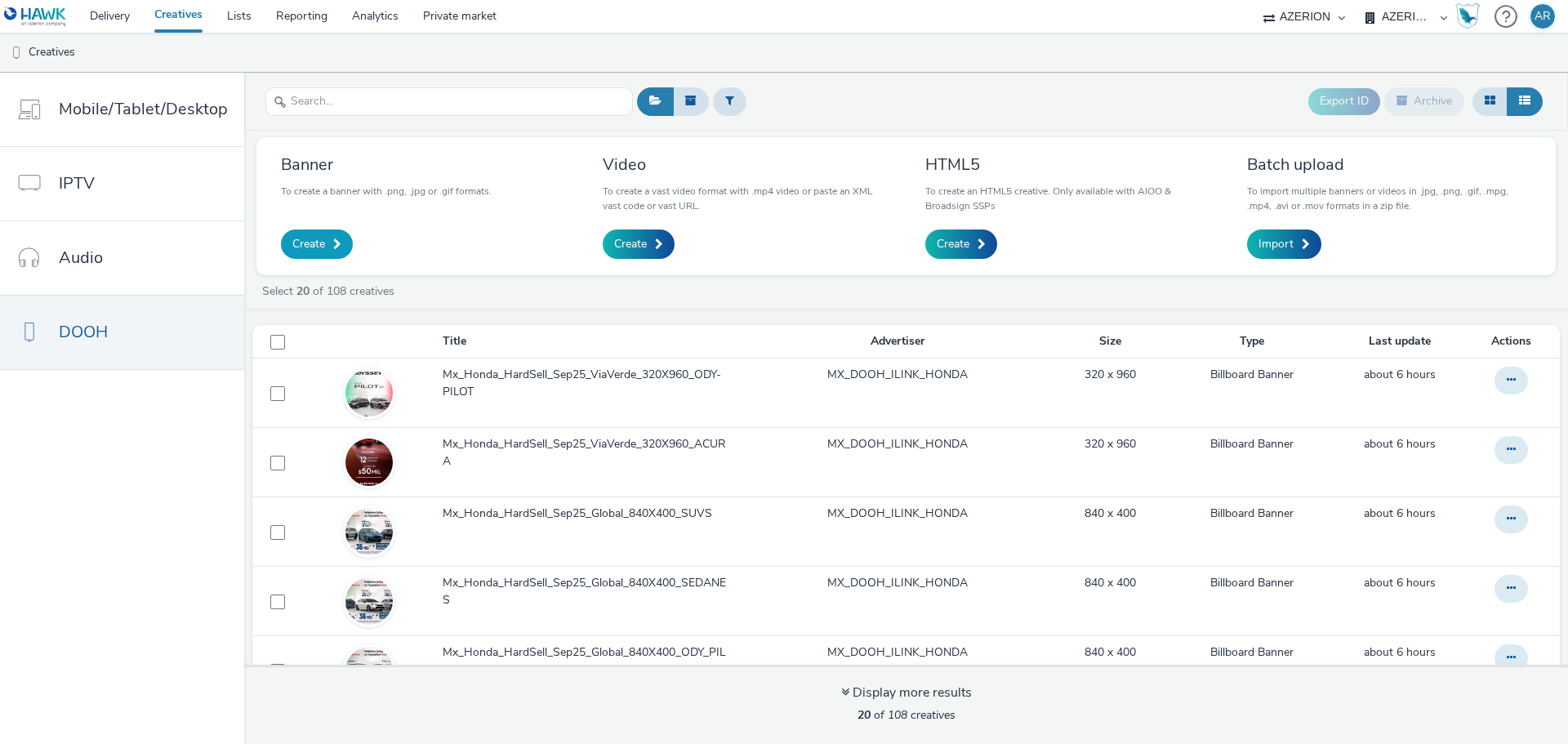
click at [320, 239] on span "Create" at bounding box center [308, 244] width 33 height 16
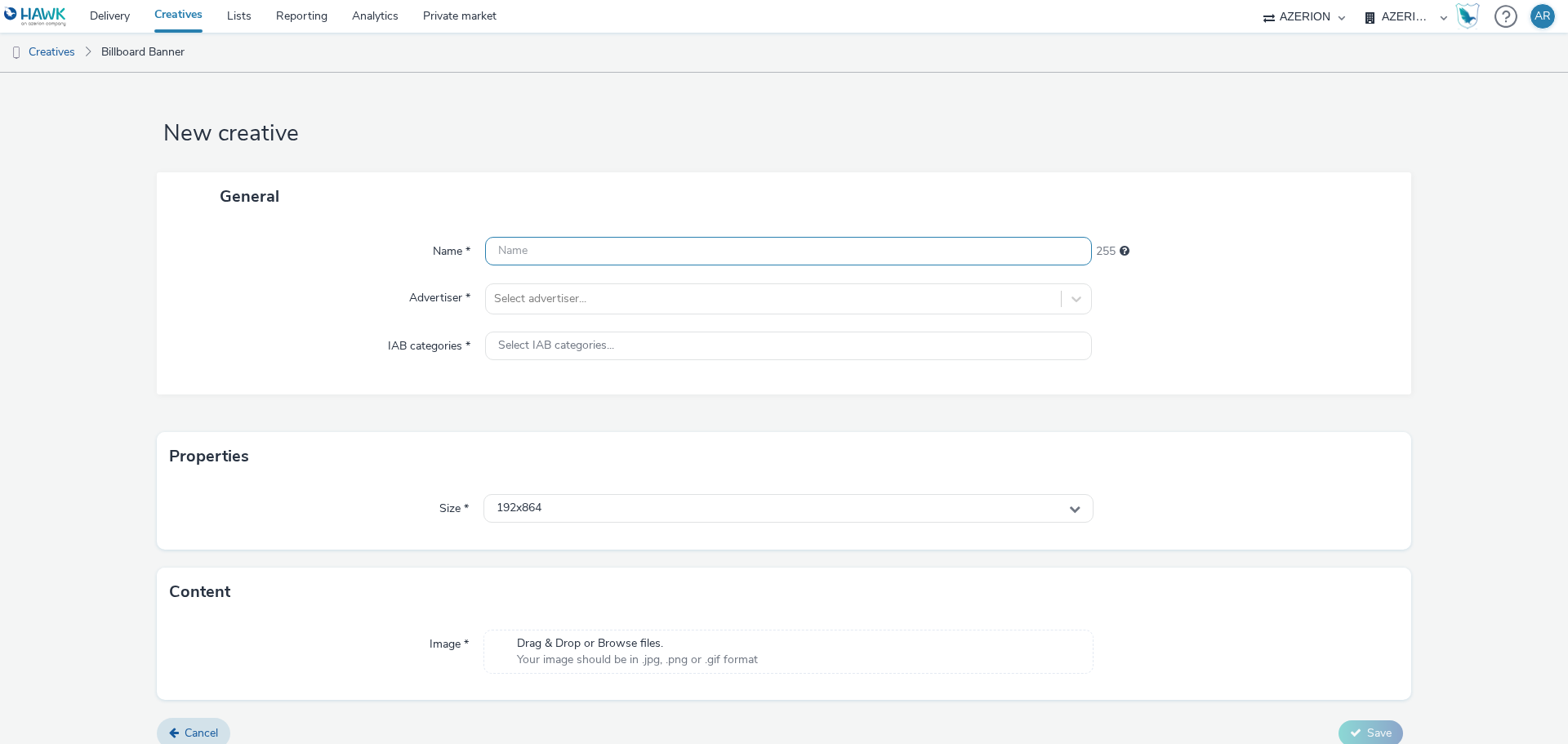
click at [653, 261] on input "text" at bounding box center [788, 251] width 606 height 28
paste input "Mx_Honda_HardSell_Sep25_ViaVerde_320X960_"
click at [779, 253] on input "Mx_Honda_HardSell_Sep25_ViaVerde_320X960_" at bounding box center [788, 251] width 606 height 28
paste input "SEDANES"
type input "Mx_Honda_HardSell_Sep25_ViaVerde_320X960_SEDANES"
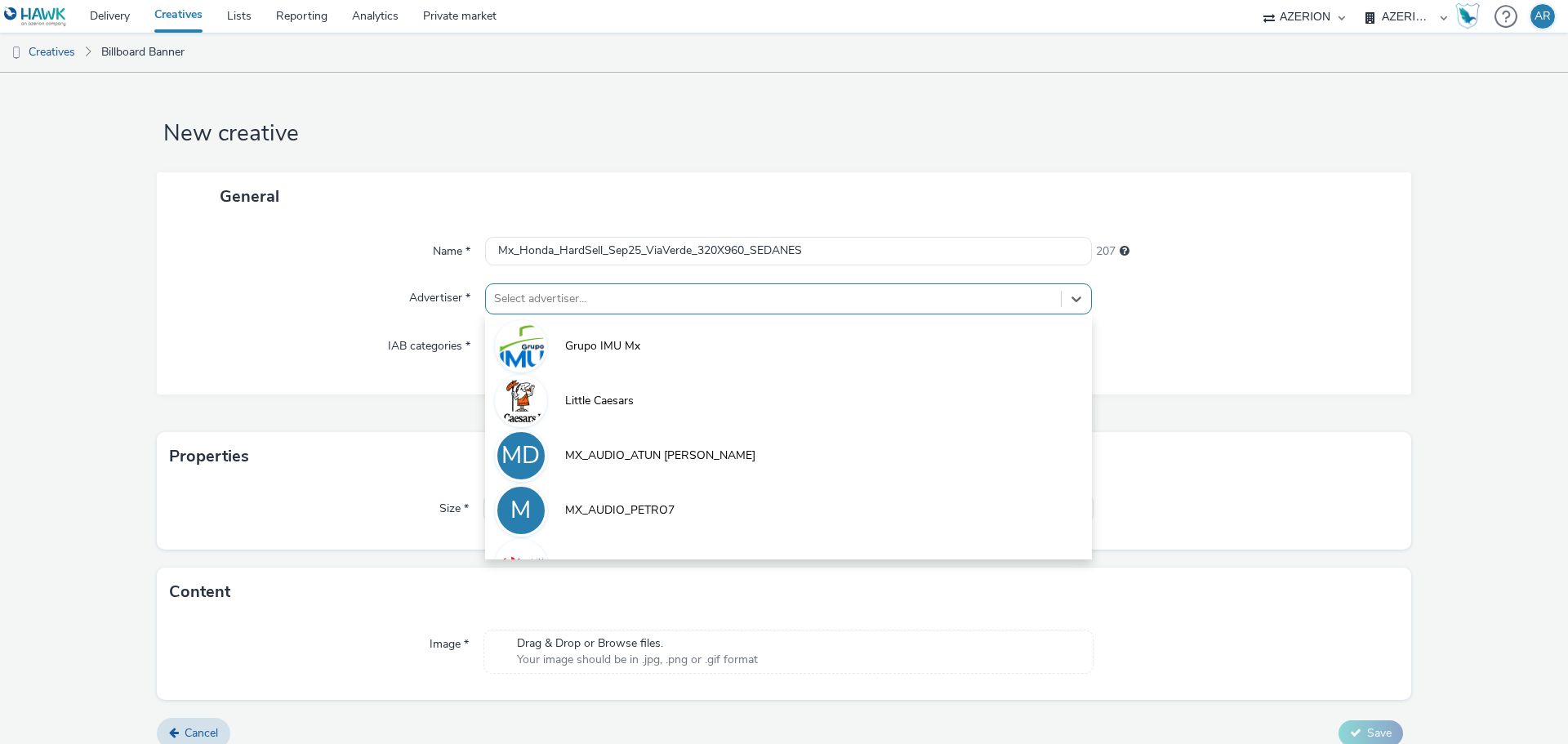
click at [711, 299] on div at bounding box center [773, 299] width 558 height 20
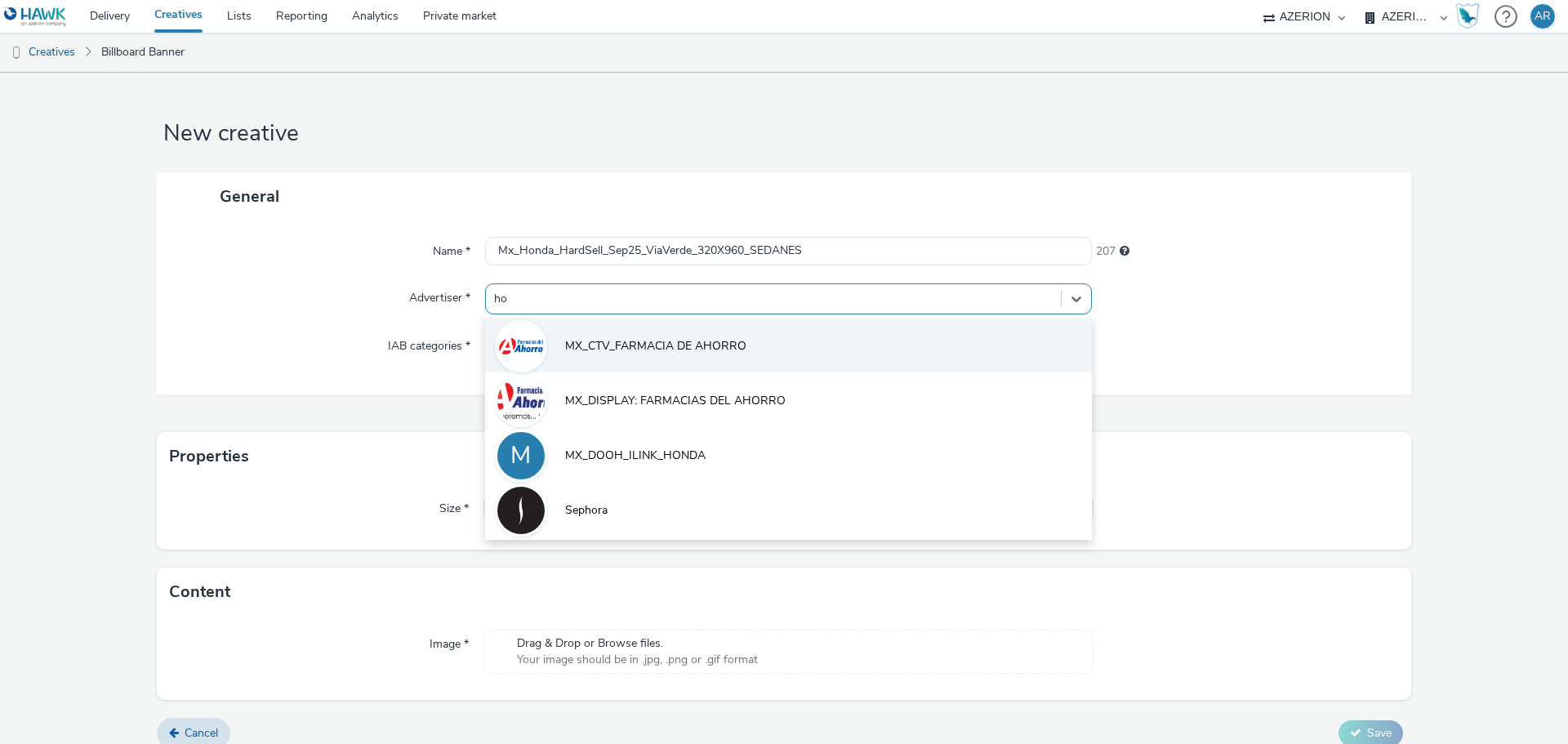
type input "hon"
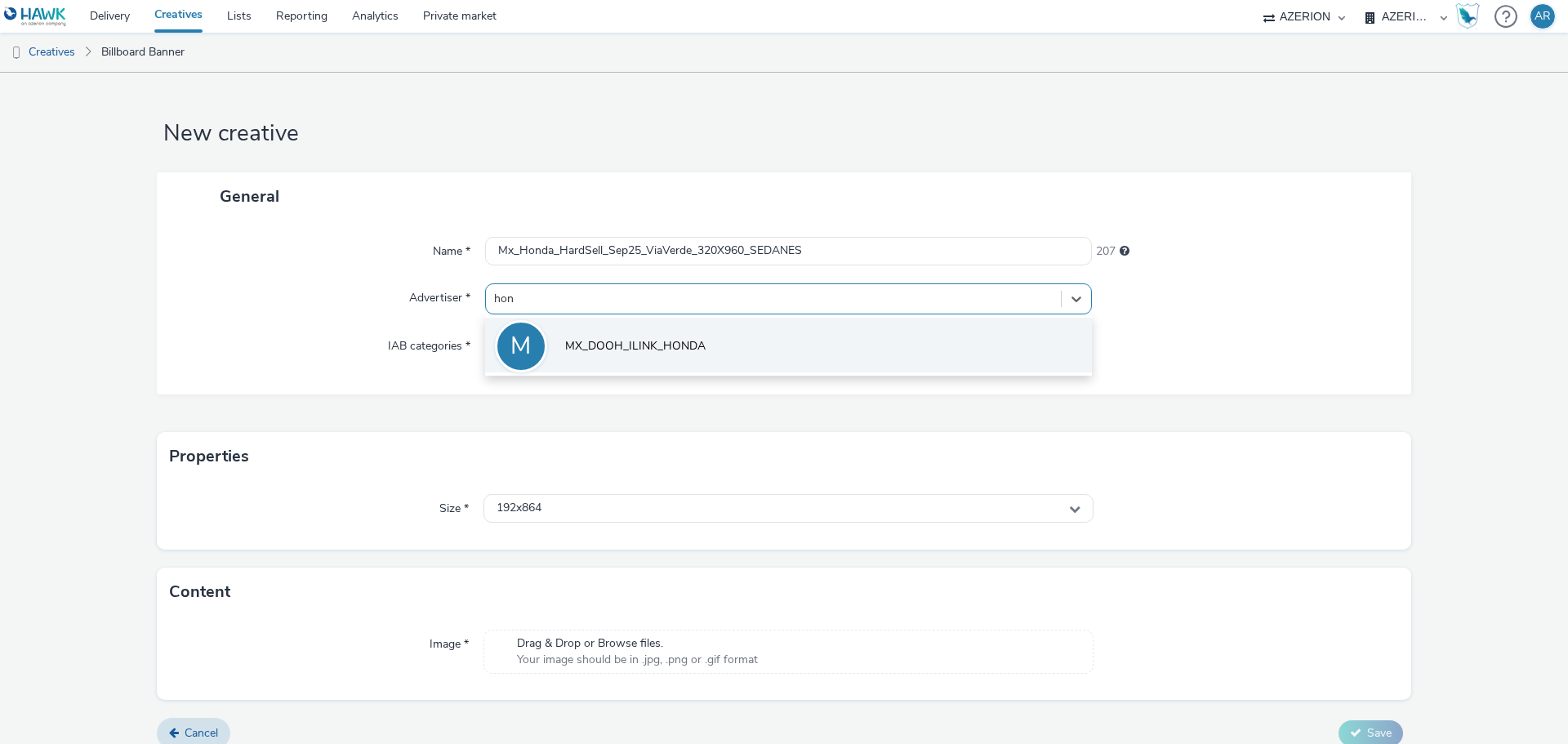
click at [655, 342] on span "MX_DOOH_ILINK_HONDA" at bounding box center [636, 346] width 141 height 16
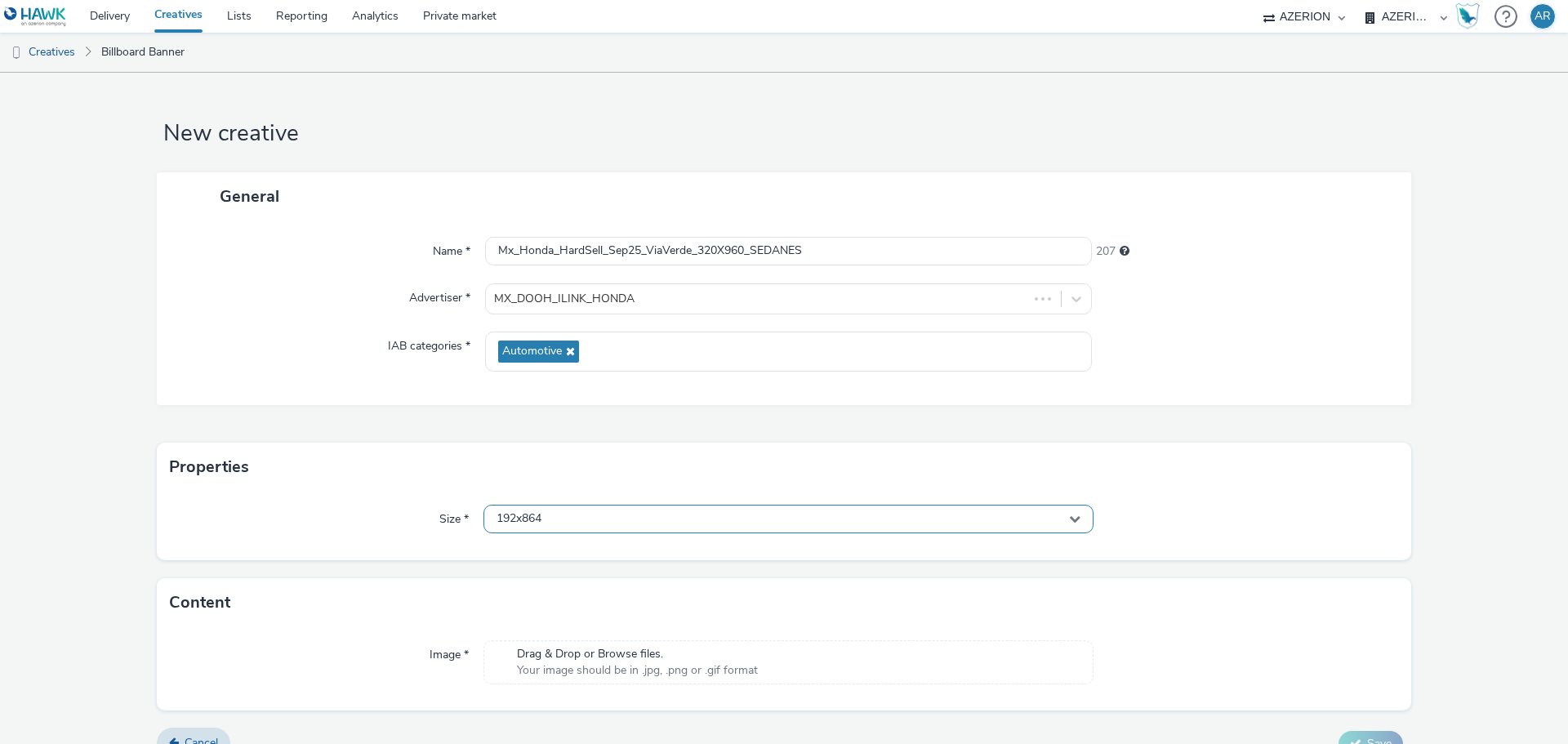
click at [639, 507] on div "192x864" at bounding box center [788, 519] width 610 height 28
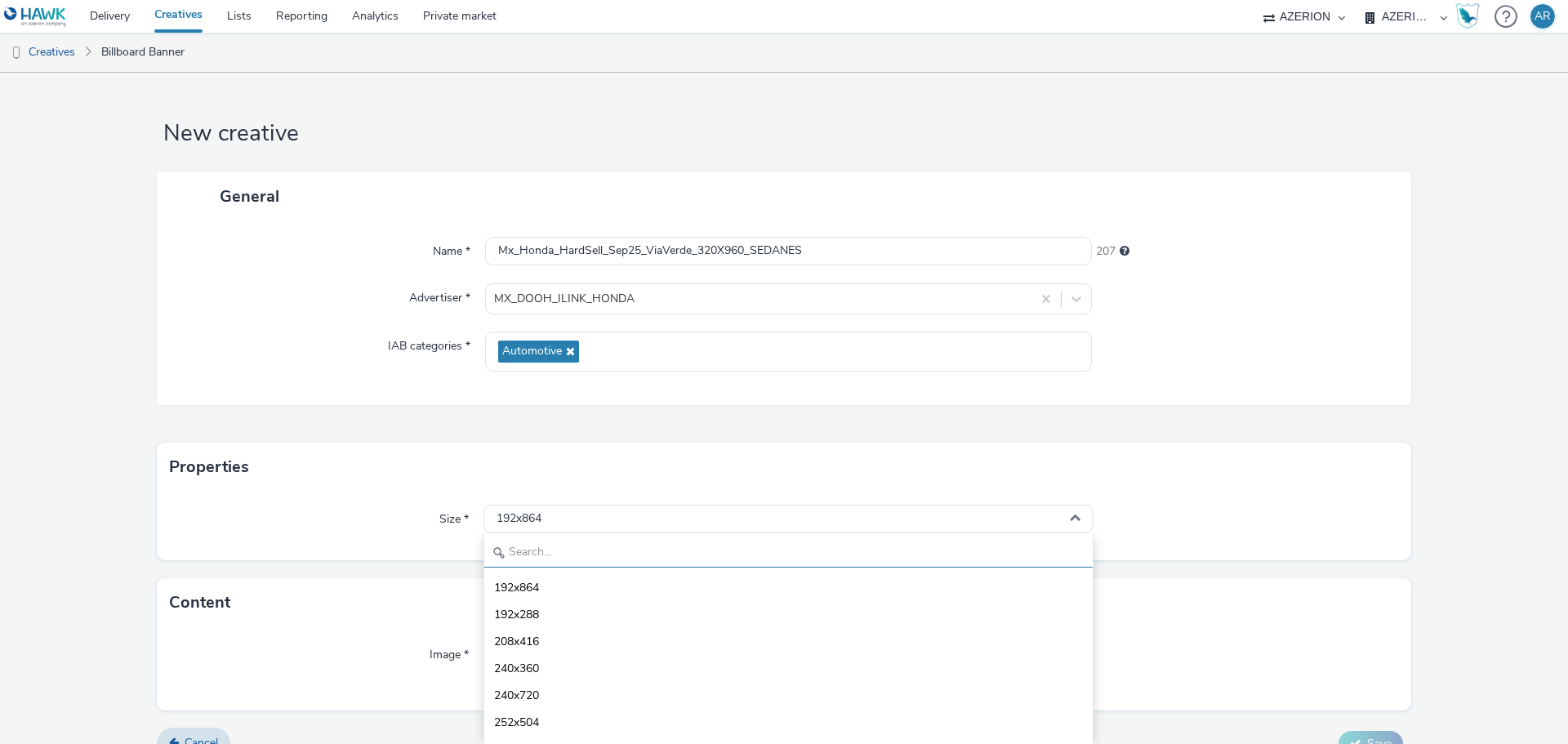
click at [599, 553] on input "text" at bounding box center [788, 553] width 608 height 28
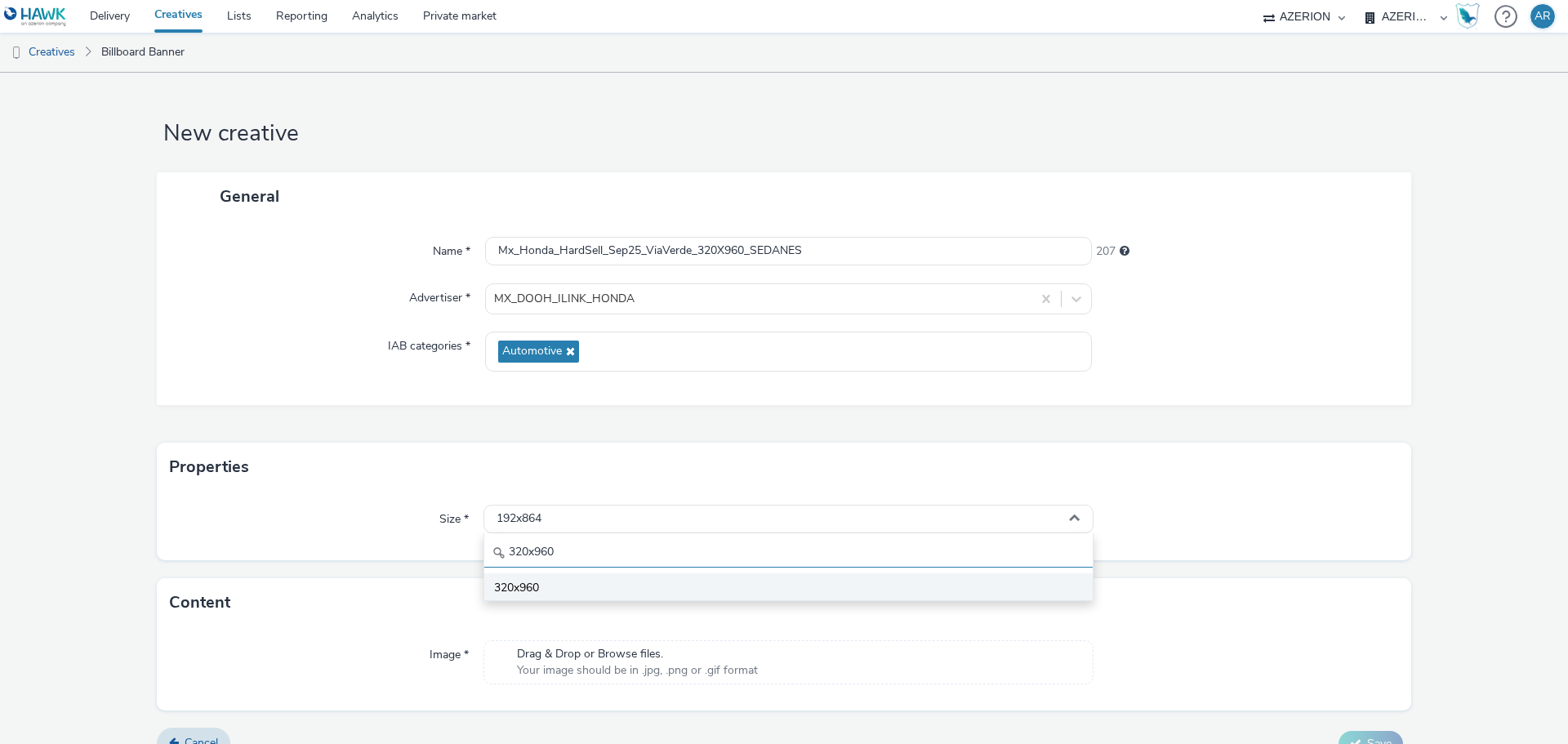
type input "320x960"
click at [556, 586] on li "320x960" at bounding box center [788, 586] width 608 height 27
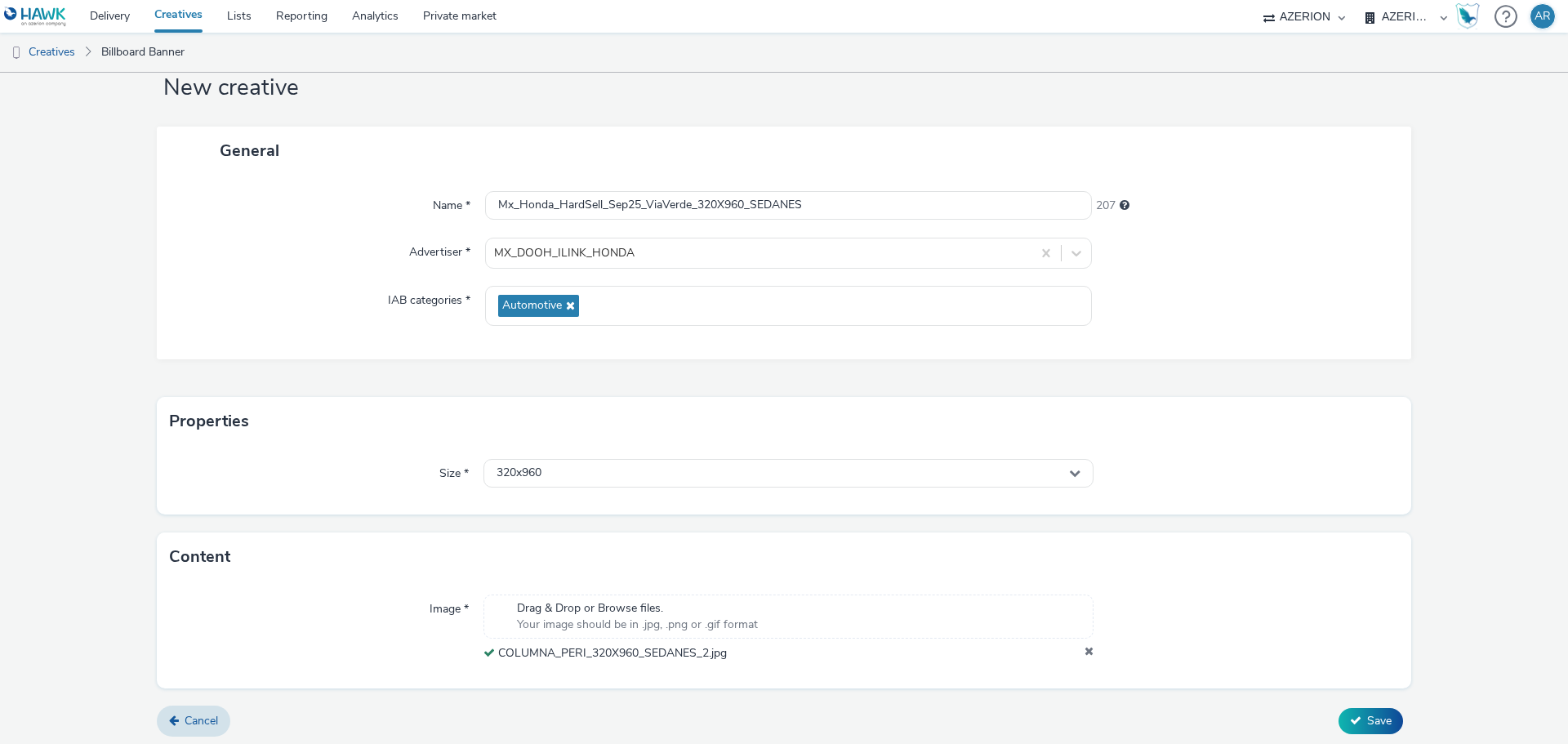
scroll to position [51, 0]
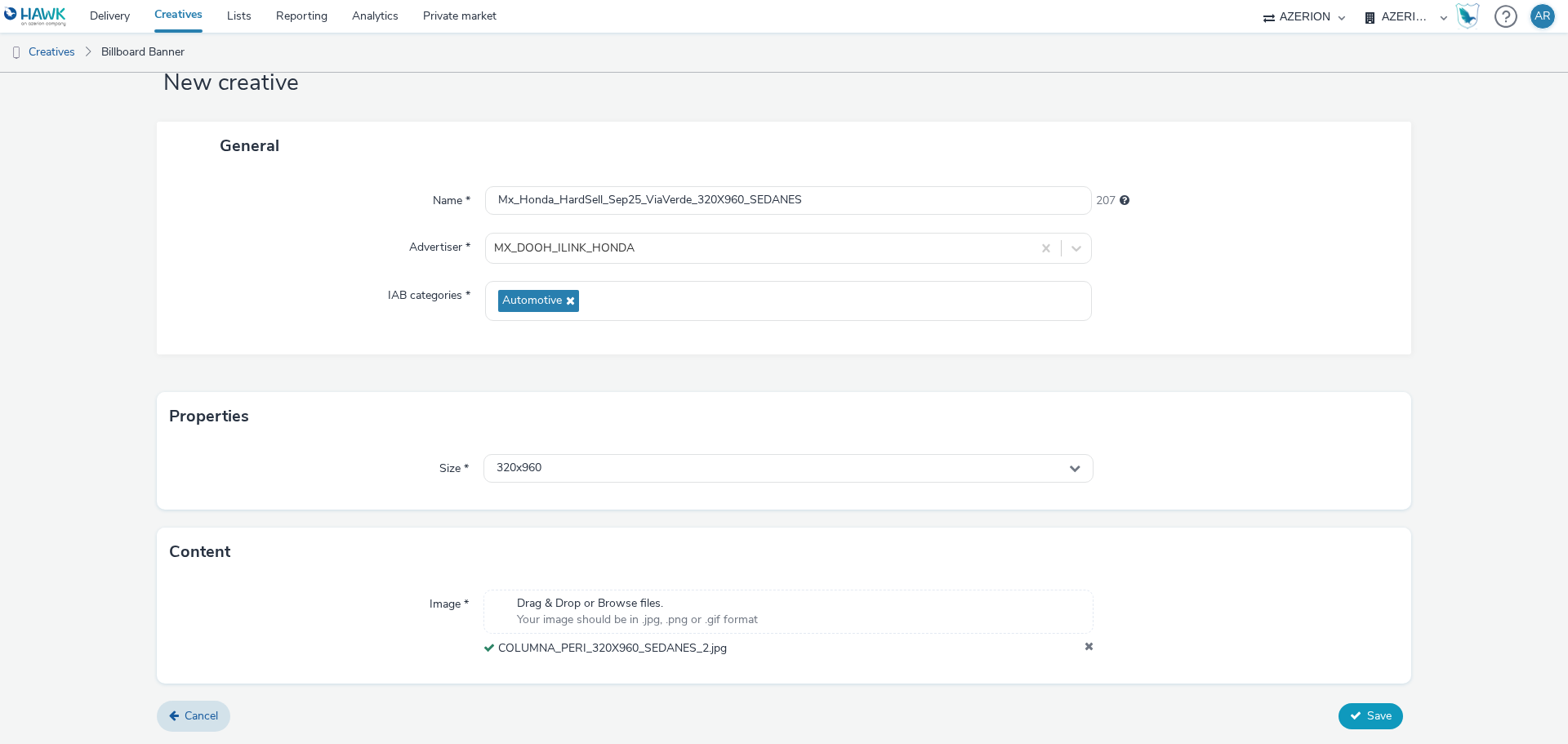
click at [1367, 716] on span "Save" at bounding box center [1379, 715] width 25 height 15
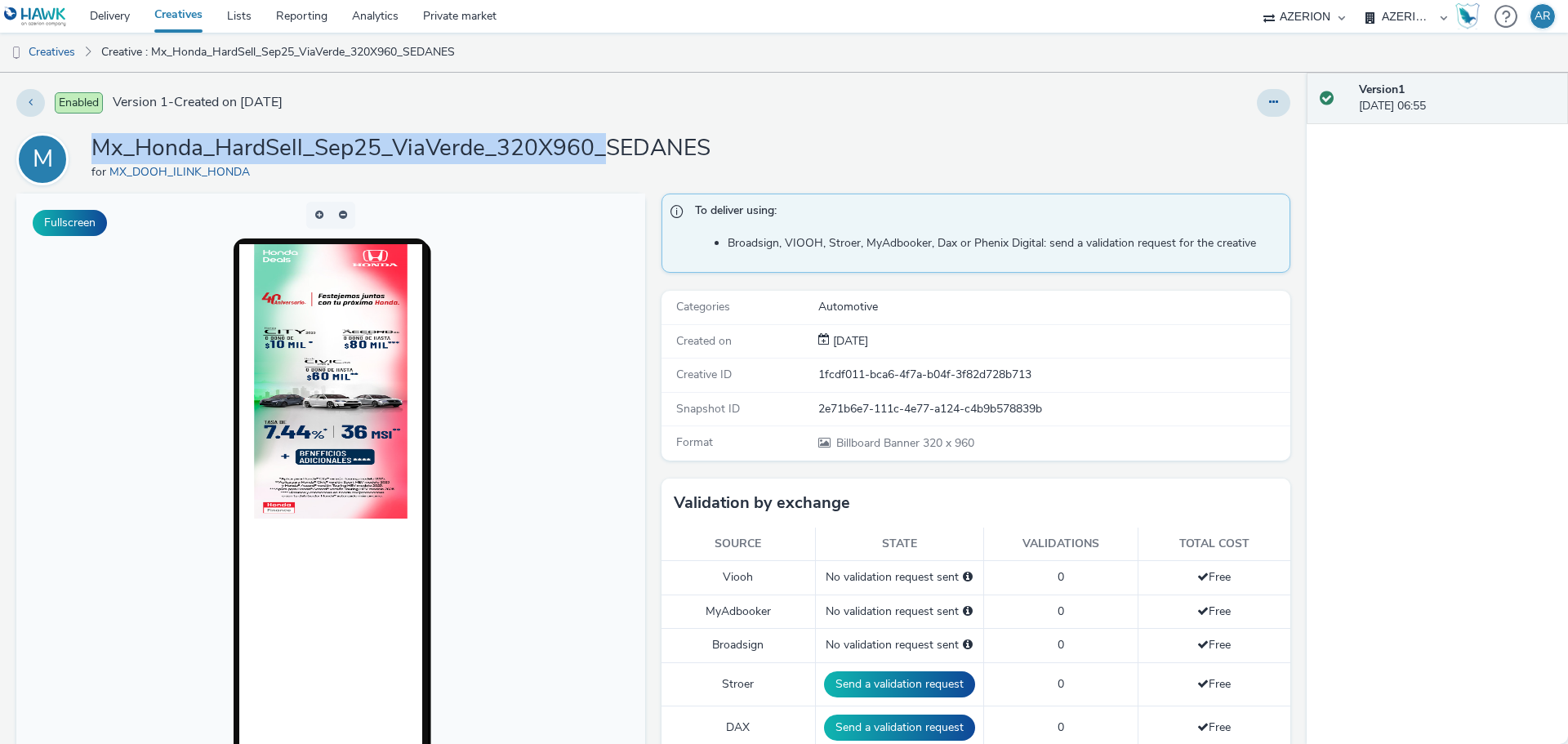
drag, startPoint x: 601, startPoint y: 150, endPoint x: 96, endPoint y: 146, distance: 505.0
click at [96, 146] on h1 "Mx_Honda_HardSell_Sep25_ViaVerde_320X960_SEDANES" at bounding box center [401, 148] width 619 height 31
copy h1 "Mx_Honda_HardSell_Sep25_ViaVerde_320X960_"
click at [46, 49] on link "Creatives" at bounding box center [42, 53] width 84 height 39
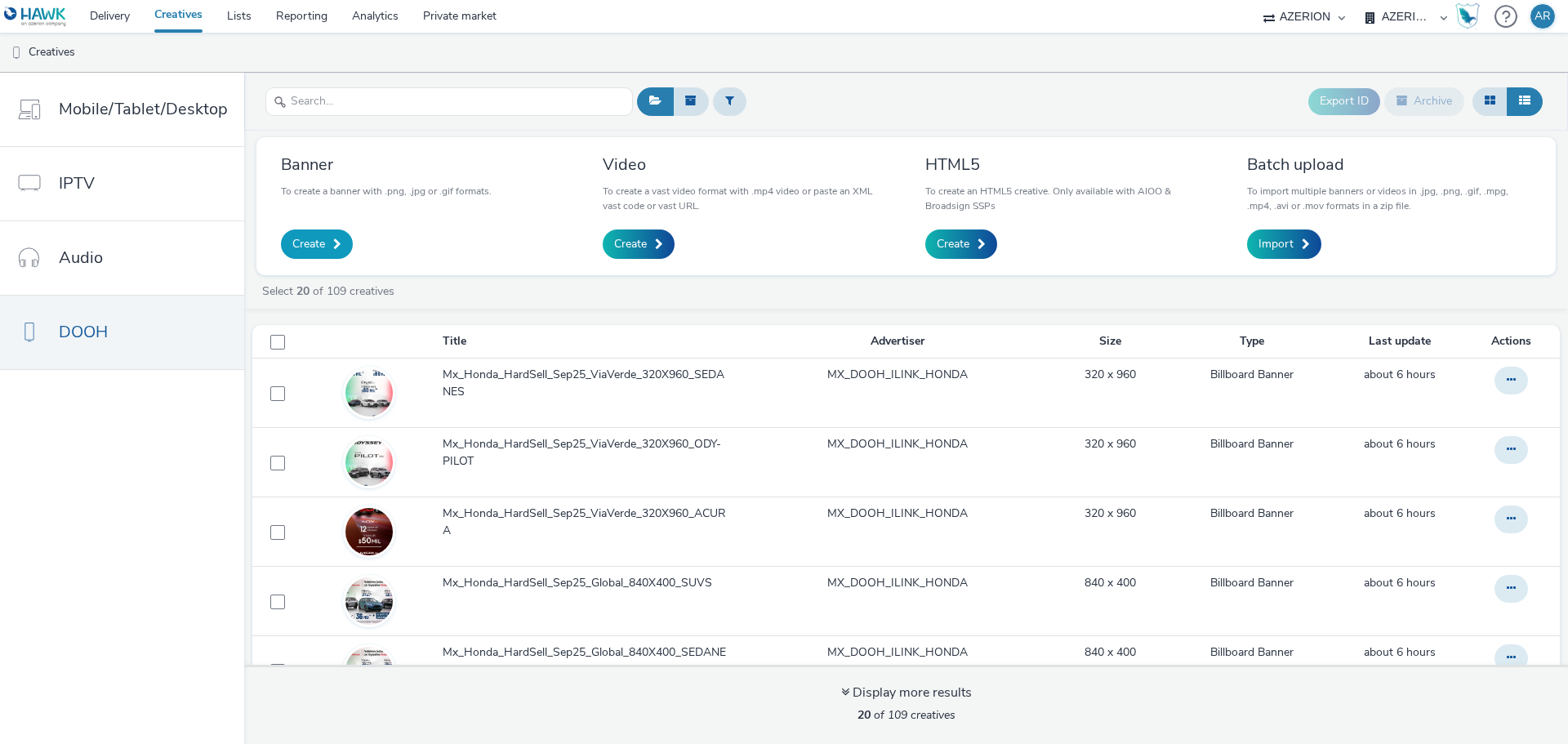
click at [301, 242] on span "Create" at bounding box center [308, 244] width 33 height 16
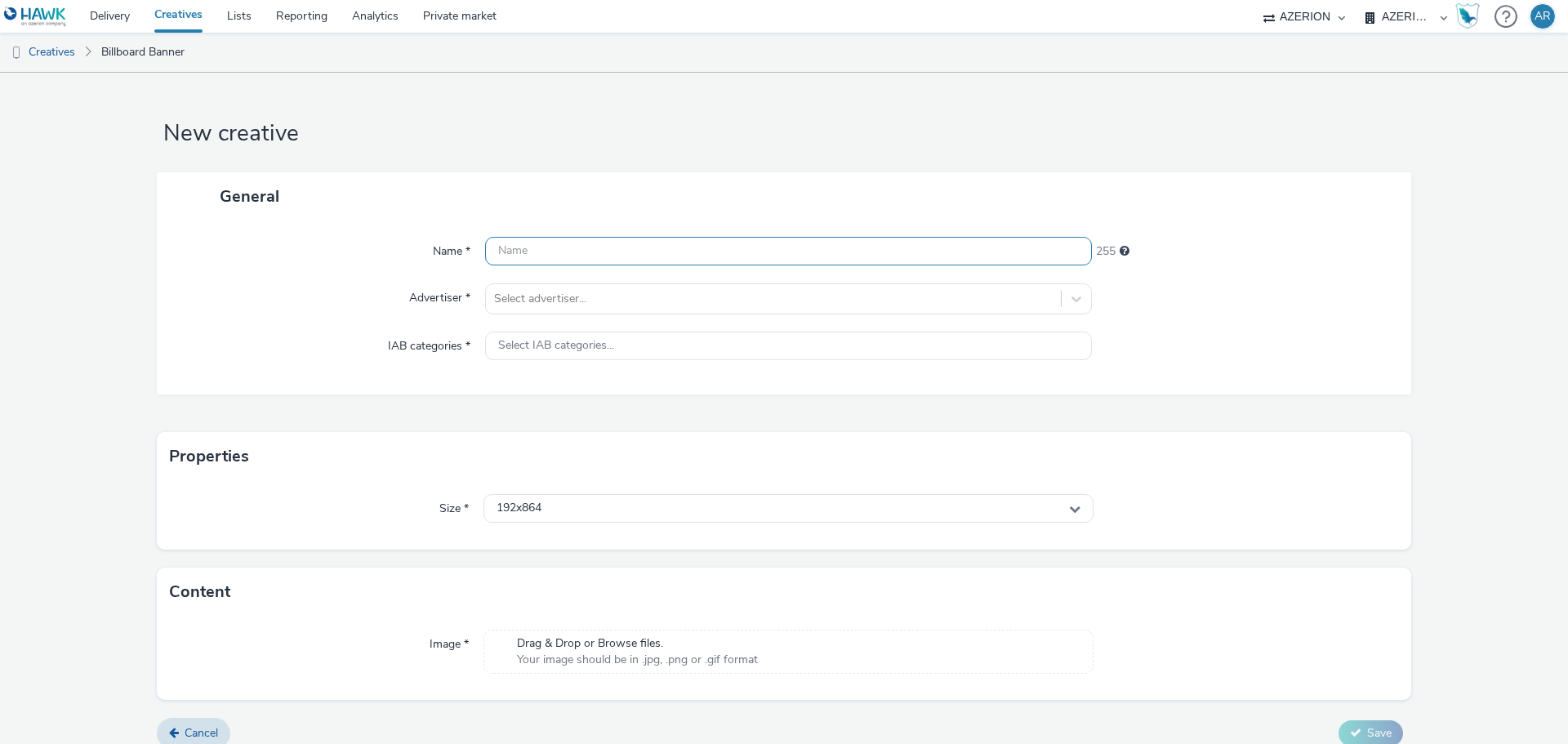
click at [589, 250] on input "text" at bounding box center [788, 251] width 606 height 28
paste input "Mx_Honda_HardSell_Sep25_ViaVerde_320X960_"
click at [774, 254] on input "Mx_Honda_HardSell_Sep25_ViaVerde_320X960_" at bounding box center [788, 251] width 606 height 28
paste input "SUVS"
type input "Mx_Honda_HardSell_Sep25_ViaVerde_320X960_SUVS"
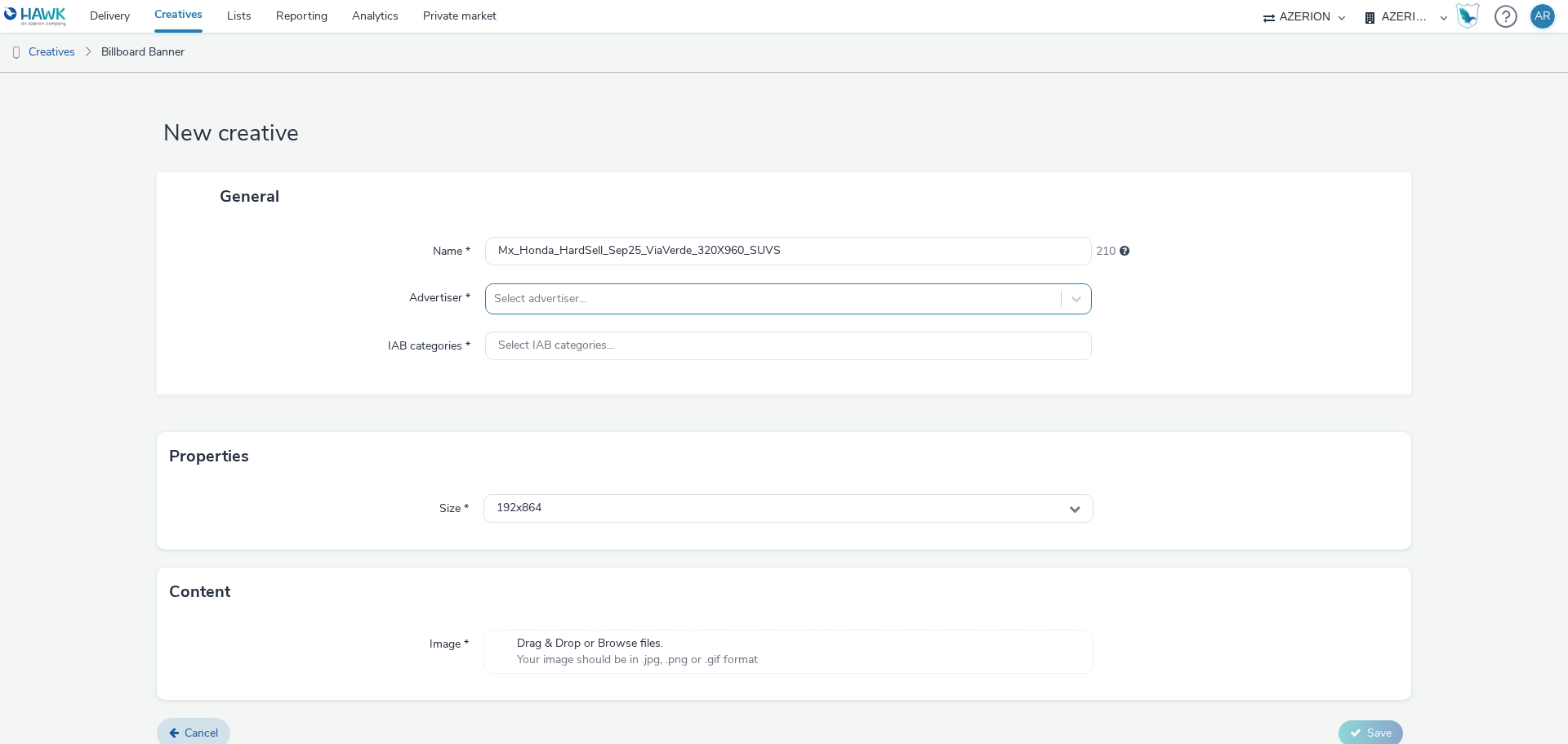
click at [644, 295] on div at bounding box center [773, 299] width 558 height 20
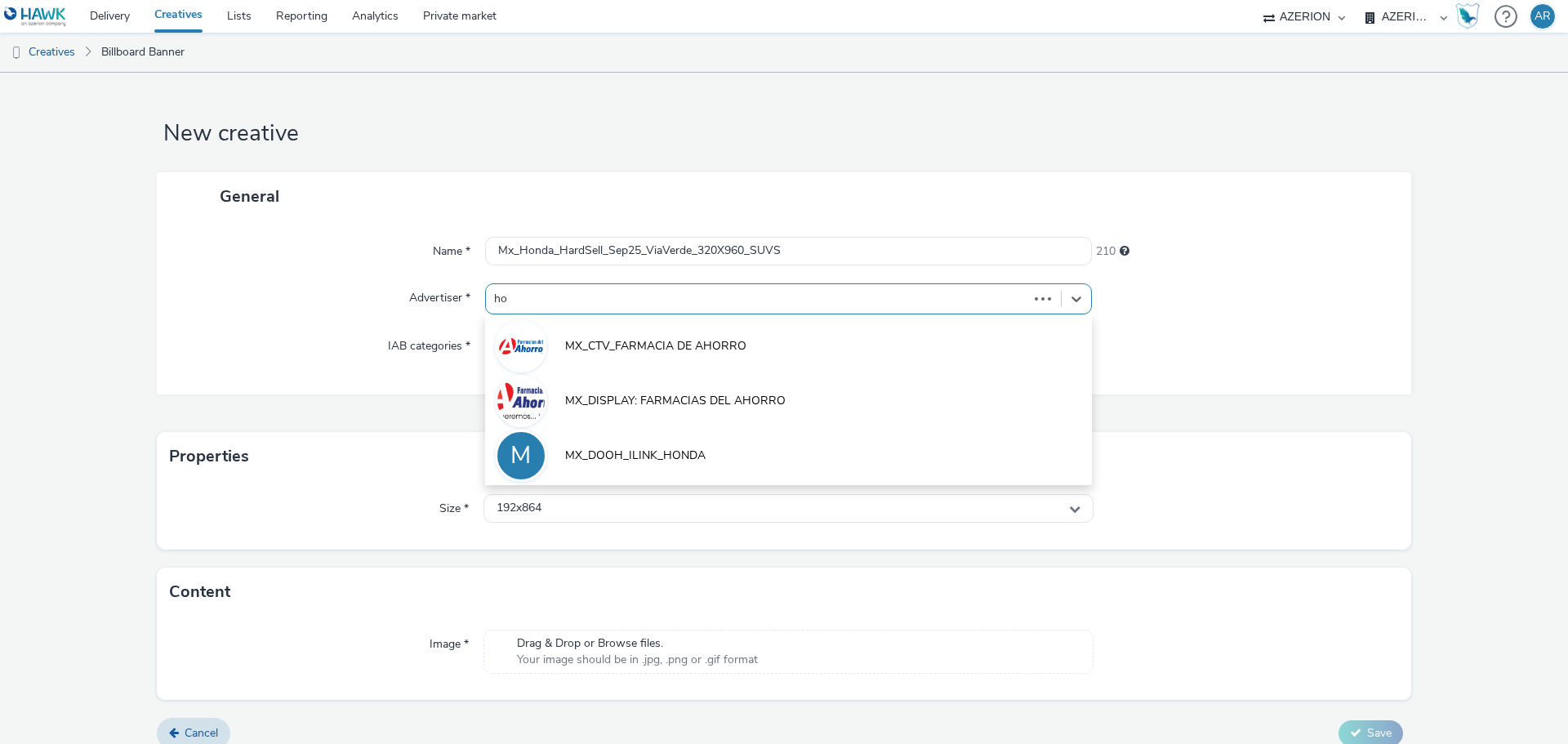
type input "hon"
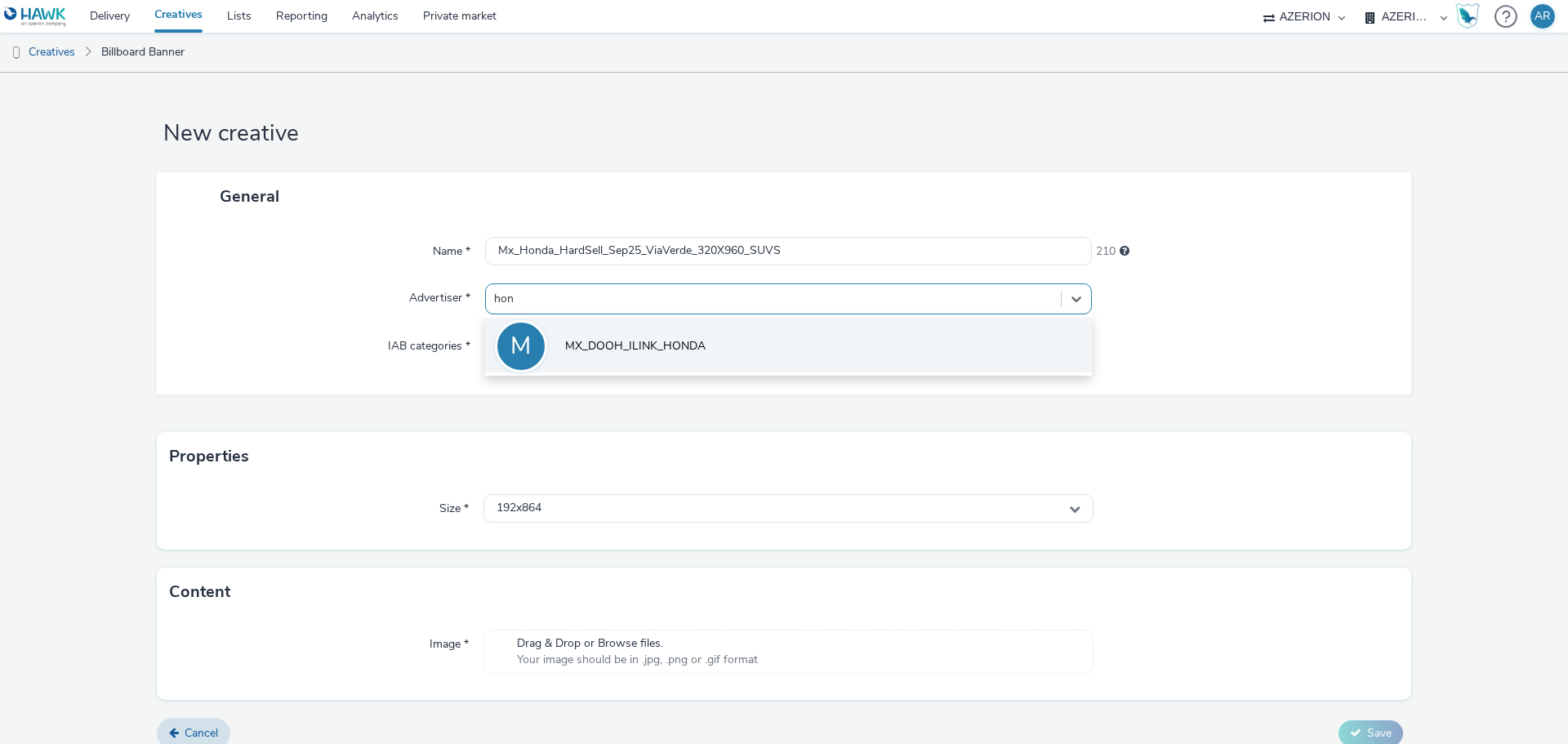
click at [670, 344] on span "MX_DOOH_ILINK_HONDA" at bounding box center [636, 346] width 141 height 16
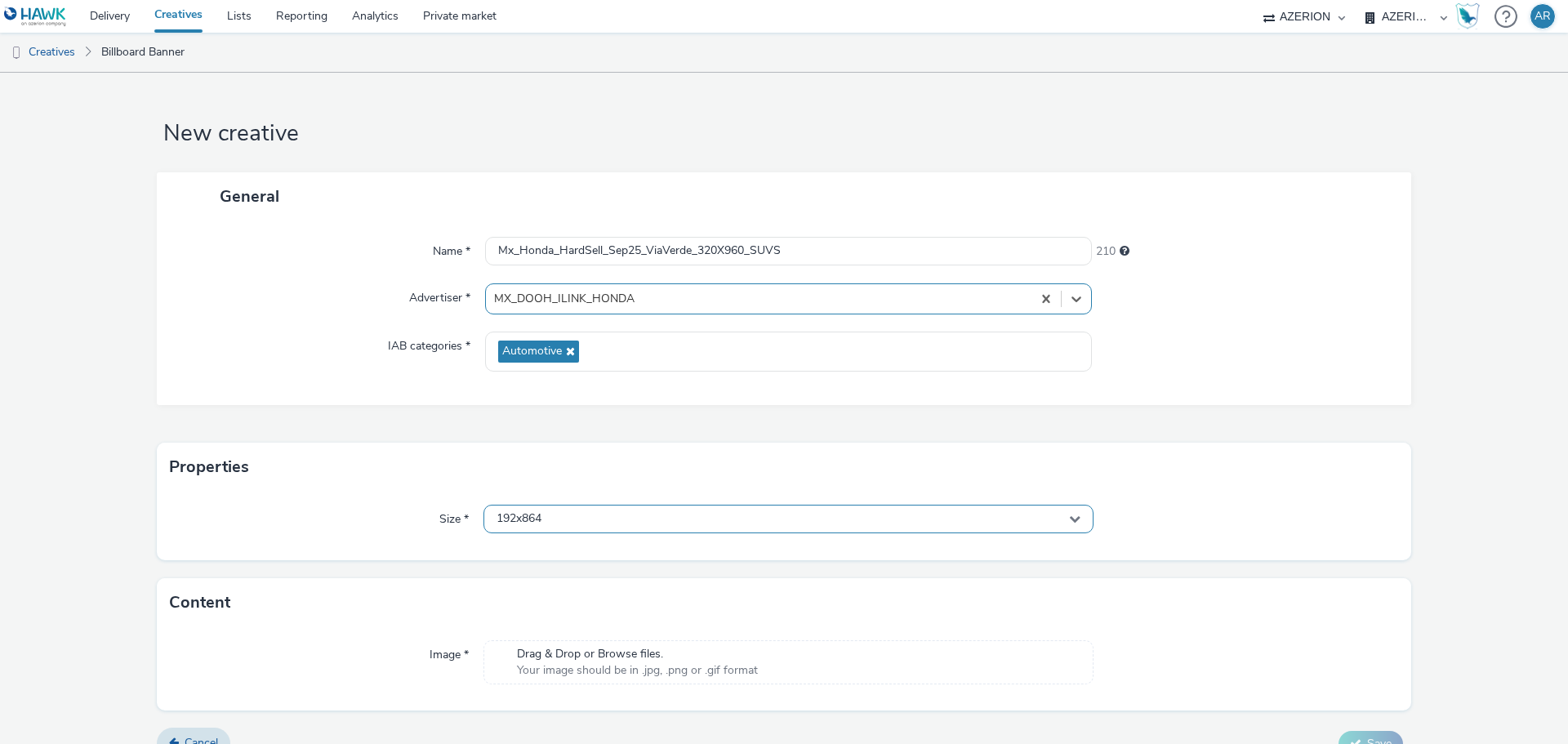
click at [604, 514] on div "192x864" at bounding box center [788, 519] width 610 height 28
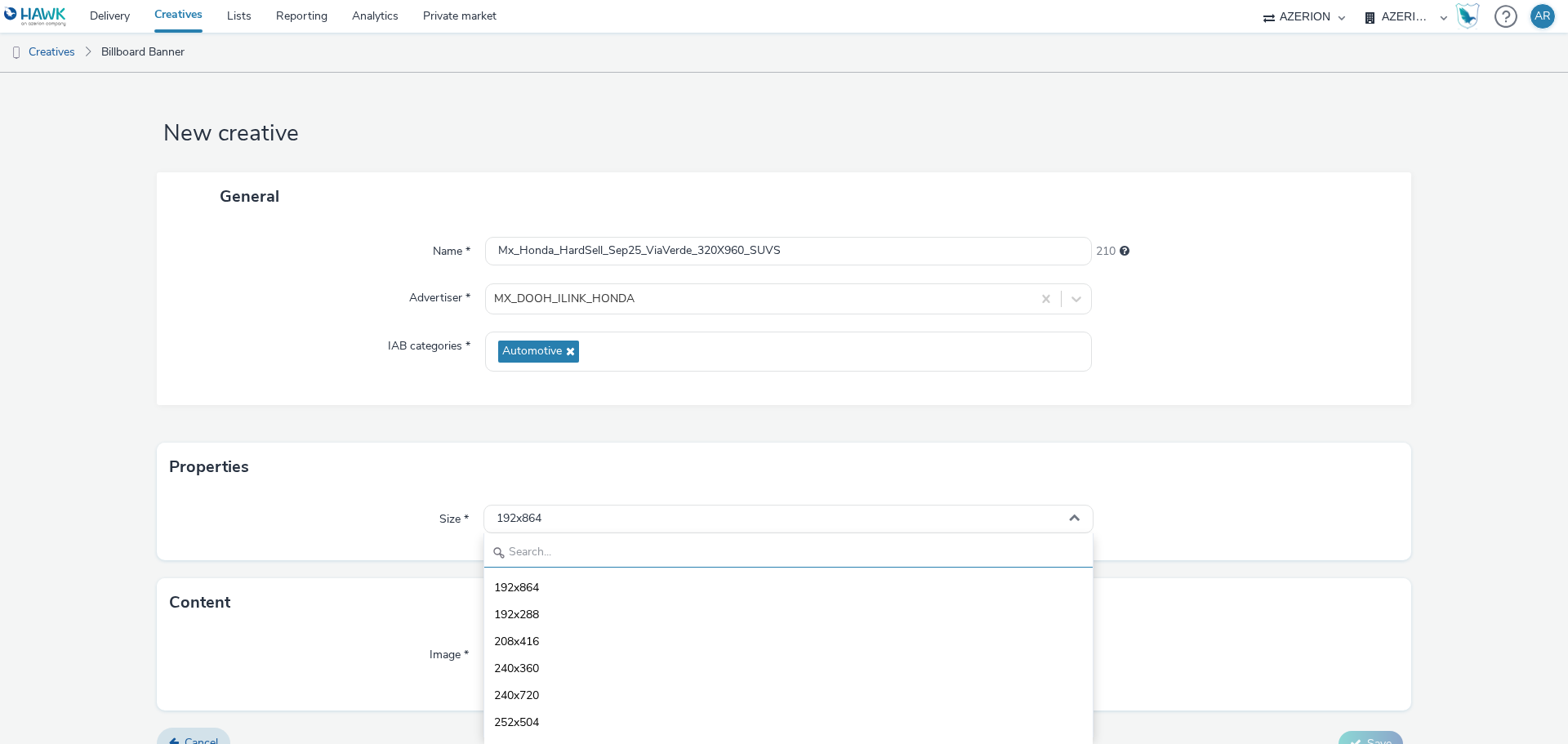
click at [578, 554] on input "text" at bounding box center [788, 553] width 608 height 28
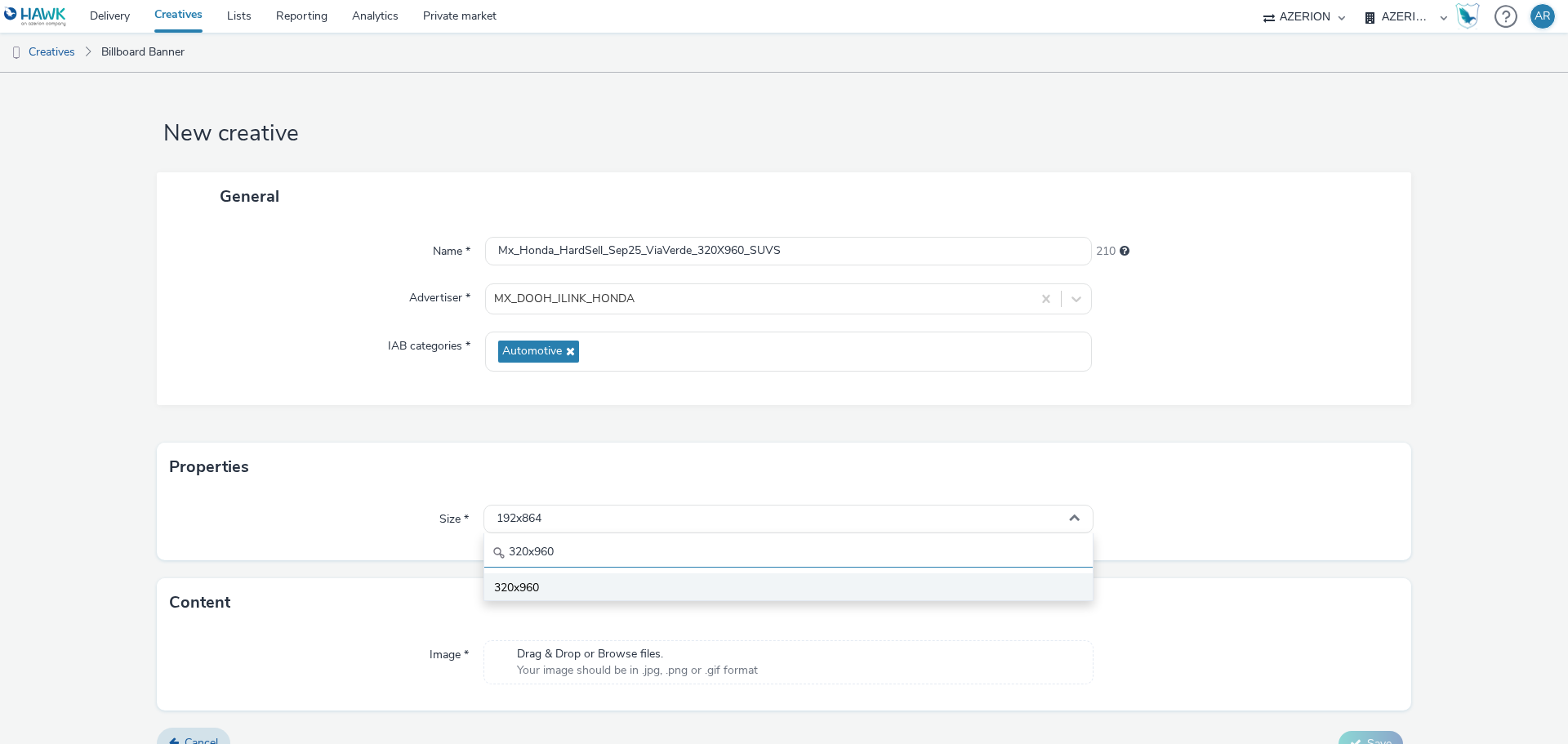
type input "320x960"
click at [527, 582] on span "320x960" at bounding box center [516, 587] width 45 height 16
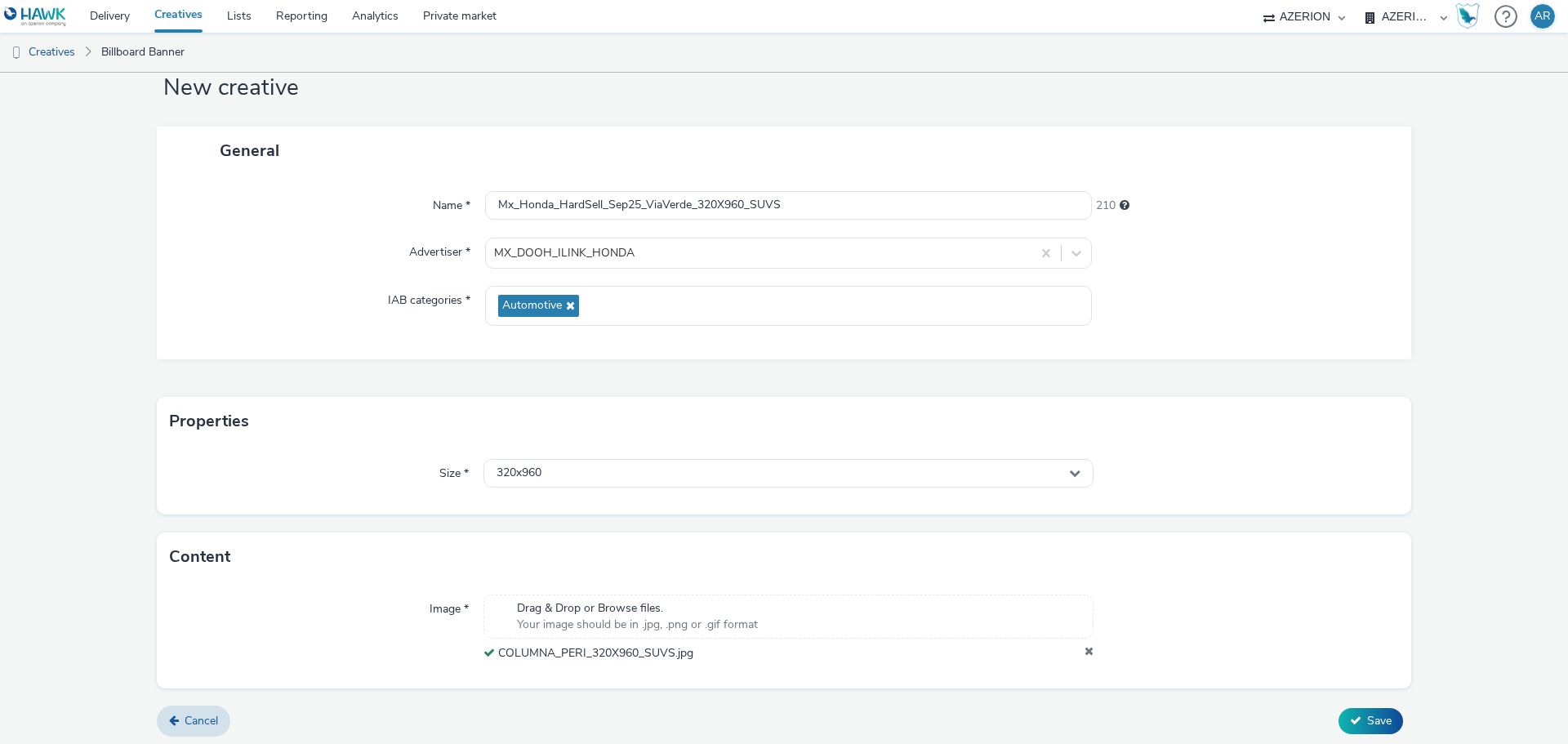
scroll to position [51, 0]
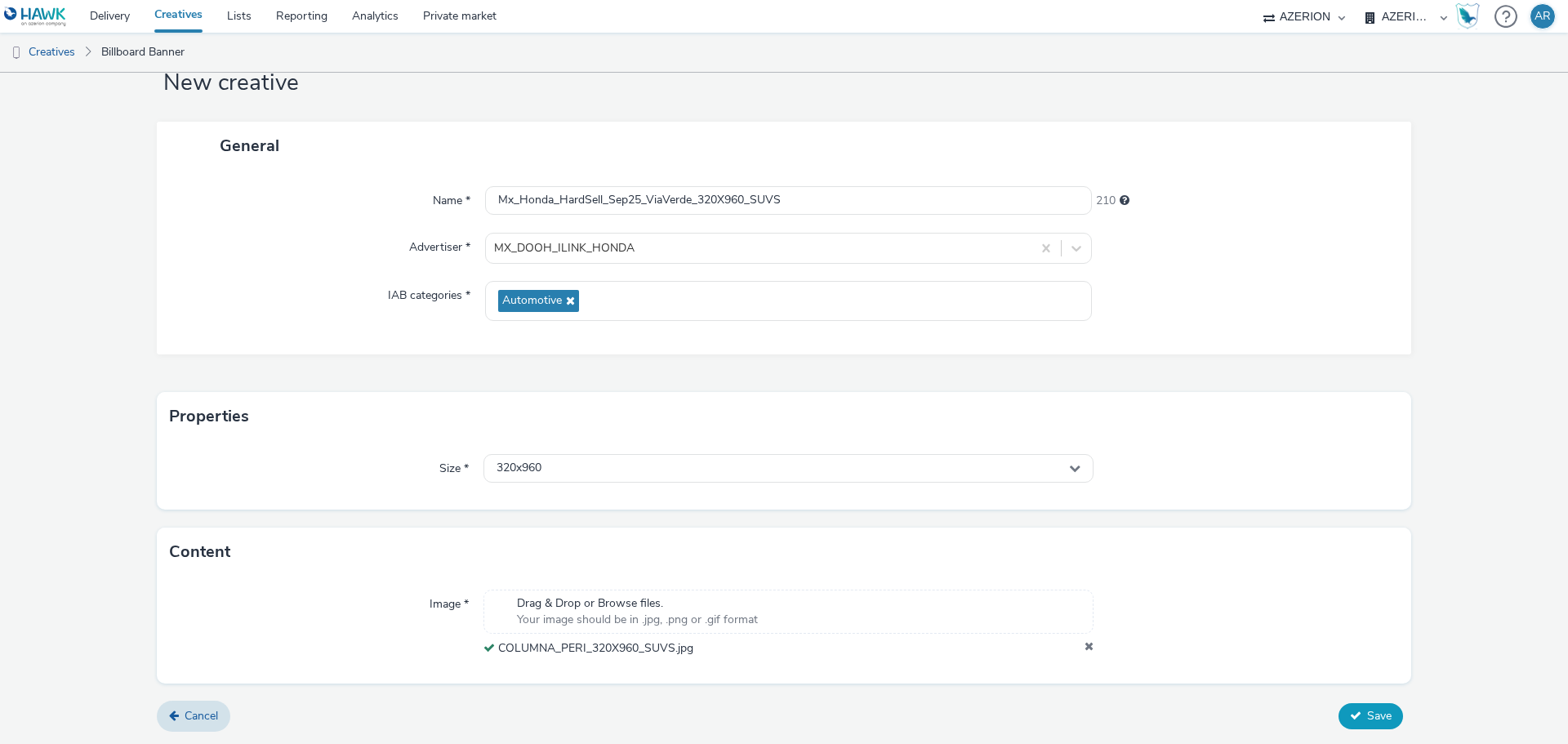
click at [1374, 710] on span "Save" at bounding box center [1379, 715] width 25 height 15
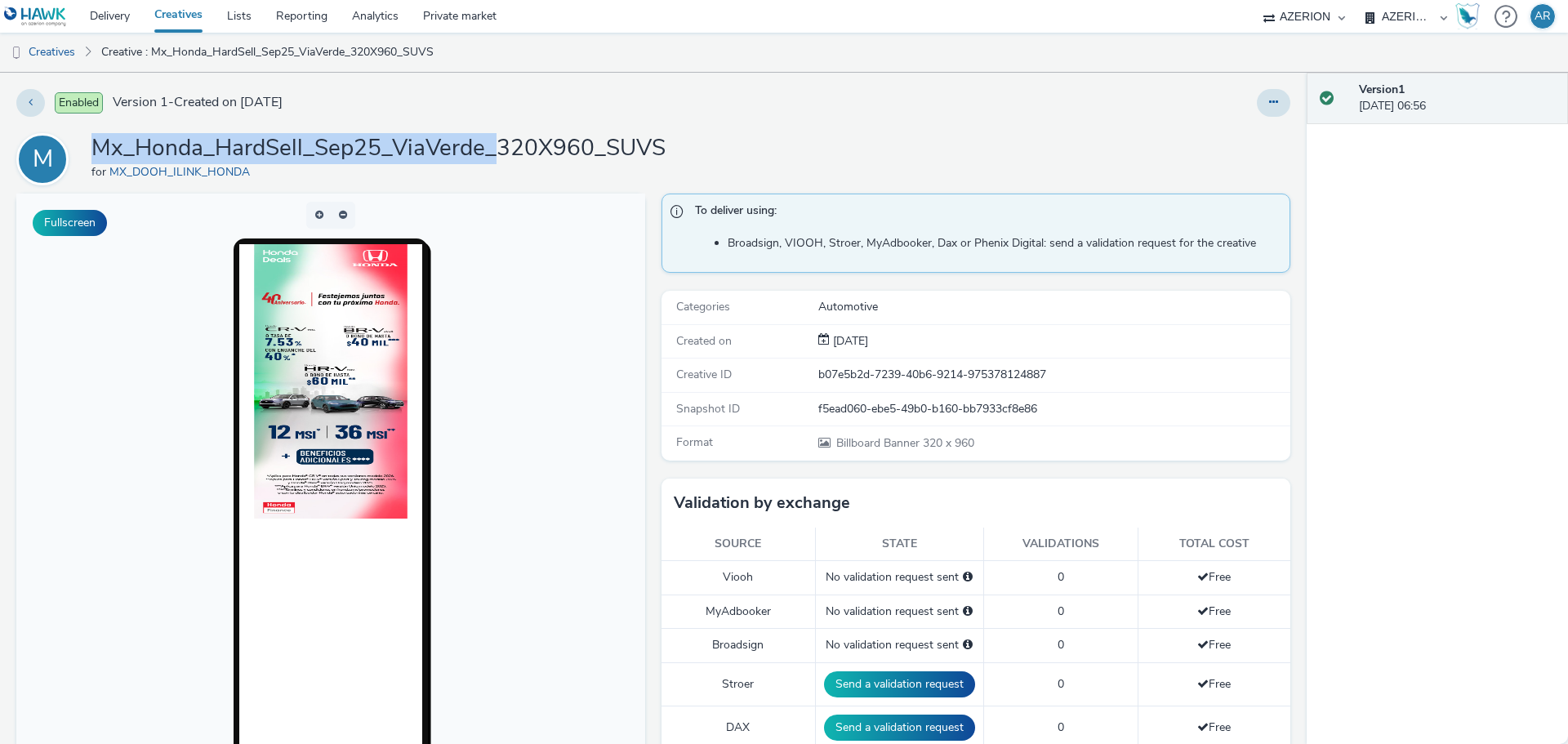
drag, startPoint x: 498, startPoint y: 153, endPoint x: 92, endPoint y: 142, distance: 406.1
click at [92, 142] on h1 "Mx_Honda_HardSell_Sep25_ViaVerde_320X960_SUVS" at bounding box center [378, 148] width 574 height 31
copy h1 "Mx_Honda_HardSell_Sep25_ViaVerde_"
click at [47, 54] on link "Creatives" at bounding box center [42, 53] width 84 height 39
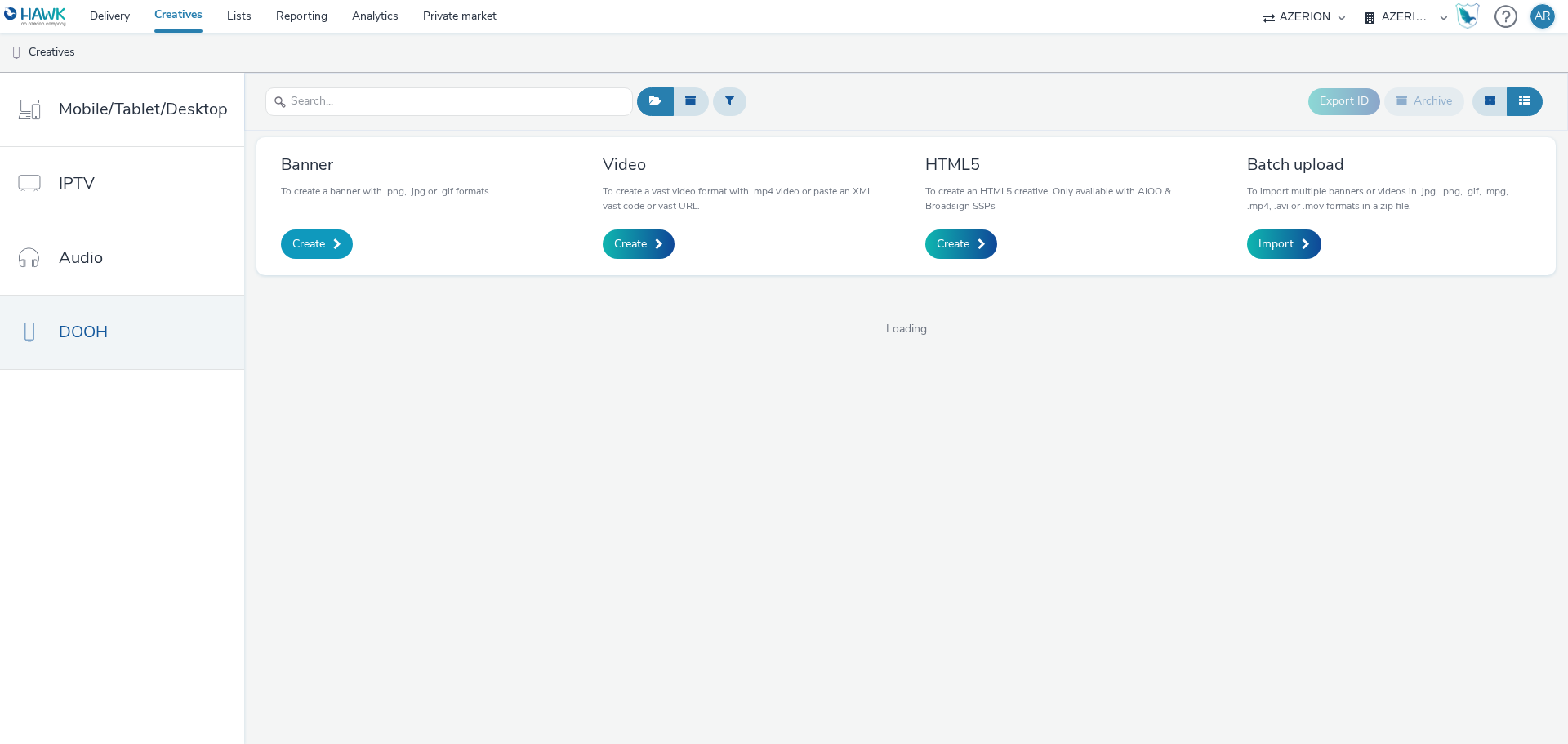
click at [309, 241] on span "Create" at bounding box center [308, 244] width 33 height 16
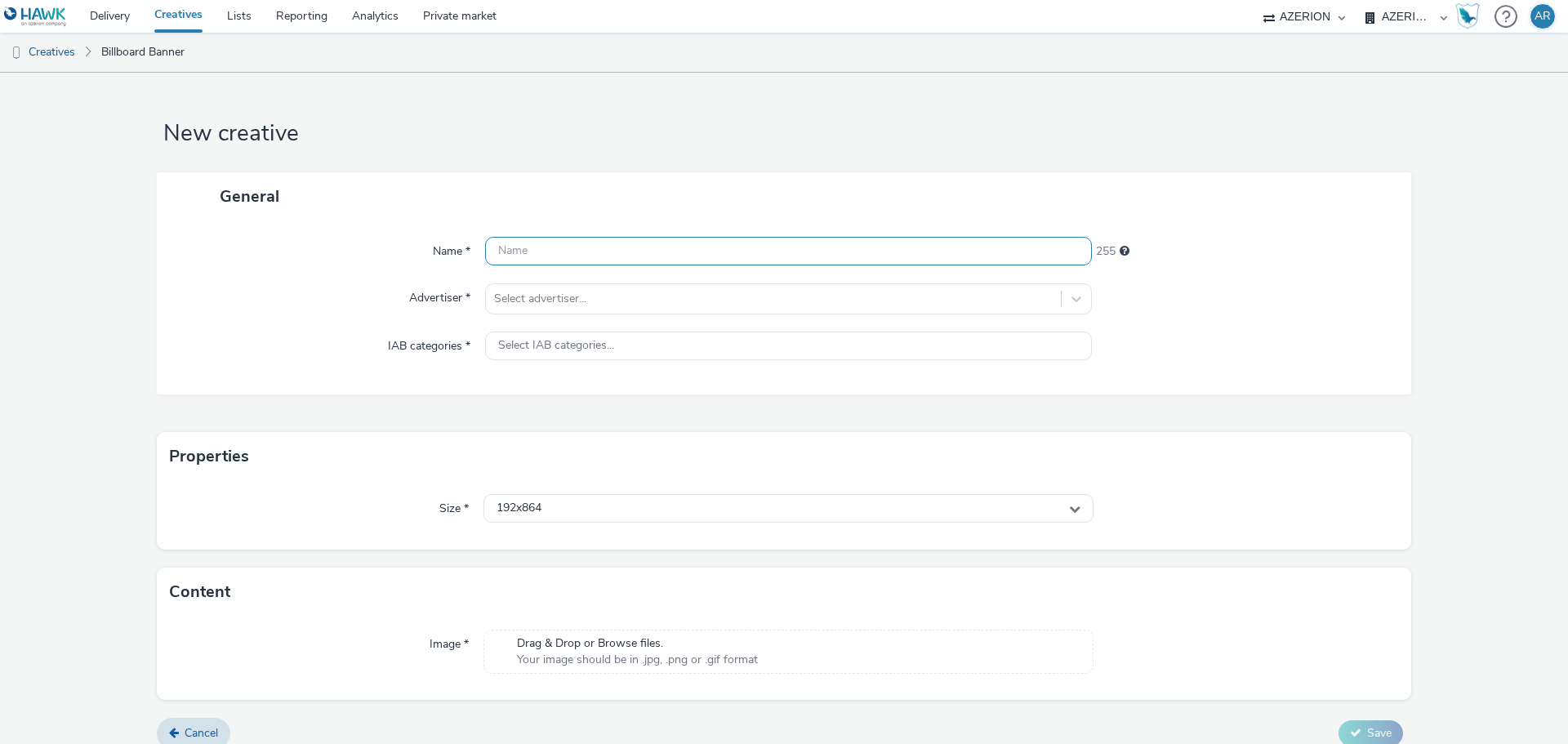
click at [613, 250] on input "text" at bounding box center [788, 251] width 606 height 28
paste input "Mx_Honda_HardSell_Sep25_ViaVerde_"
click at [730, 249] on input "Mx_Honda_HardSell_Sep25_ViaVerde_" at bounding box center [788, 251] width 606 height 28
paste input "320X1280_ACURA"
type input "Mx_Honda_HardSell_Sep25_ViaVerde_320X1280_ACURA"
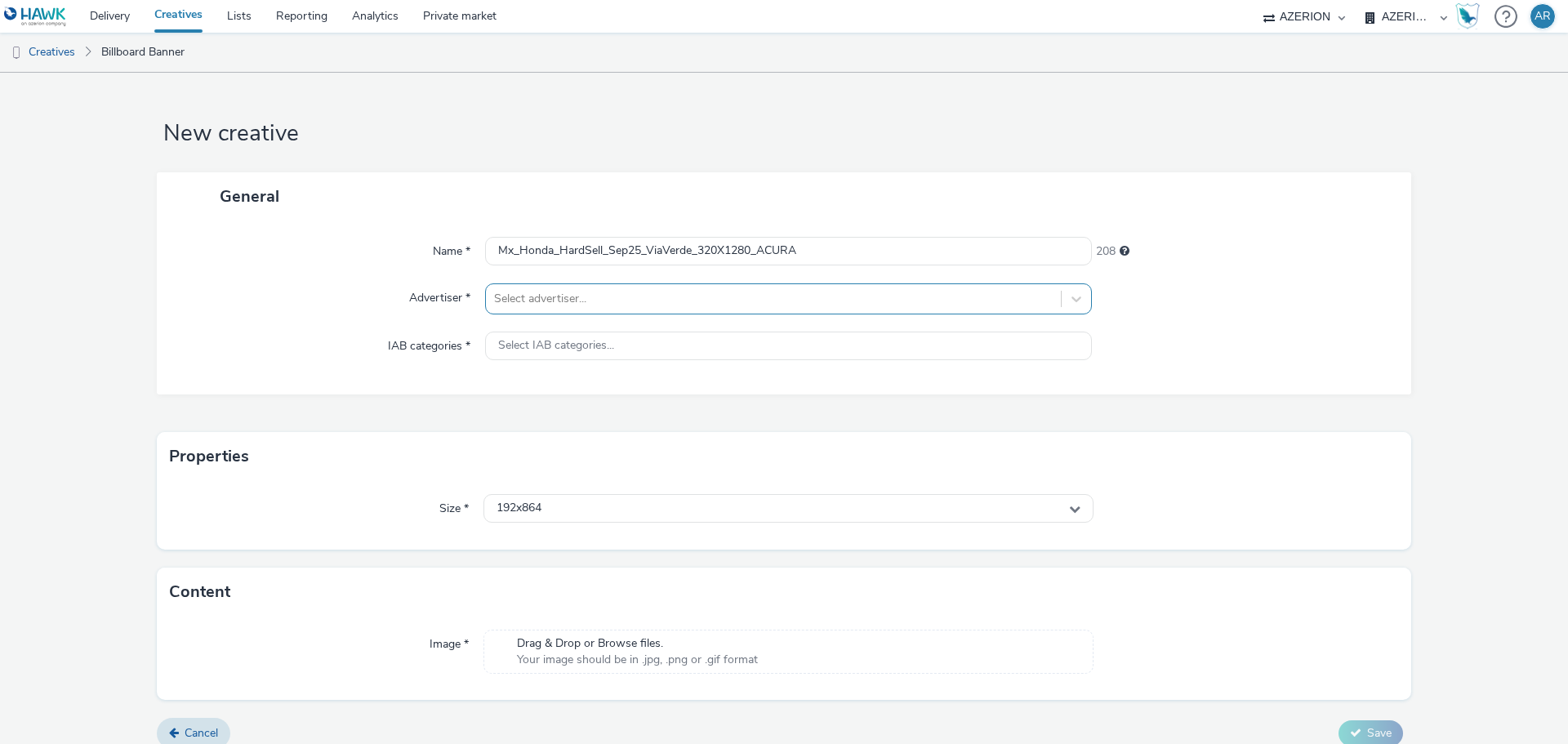
click at [665, 291] on div at bounding box center [773, 299] width 558 height 20
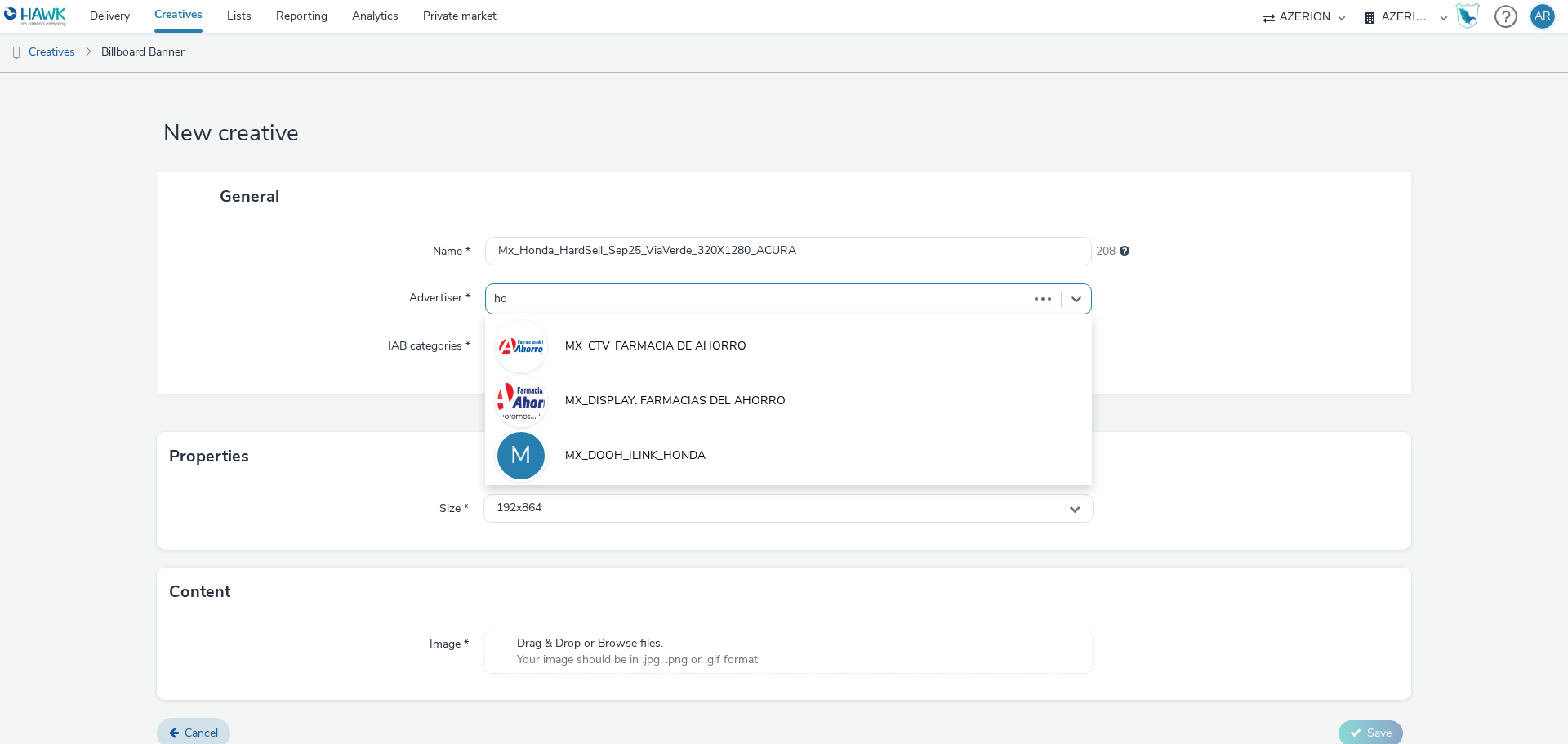
type input "hon"
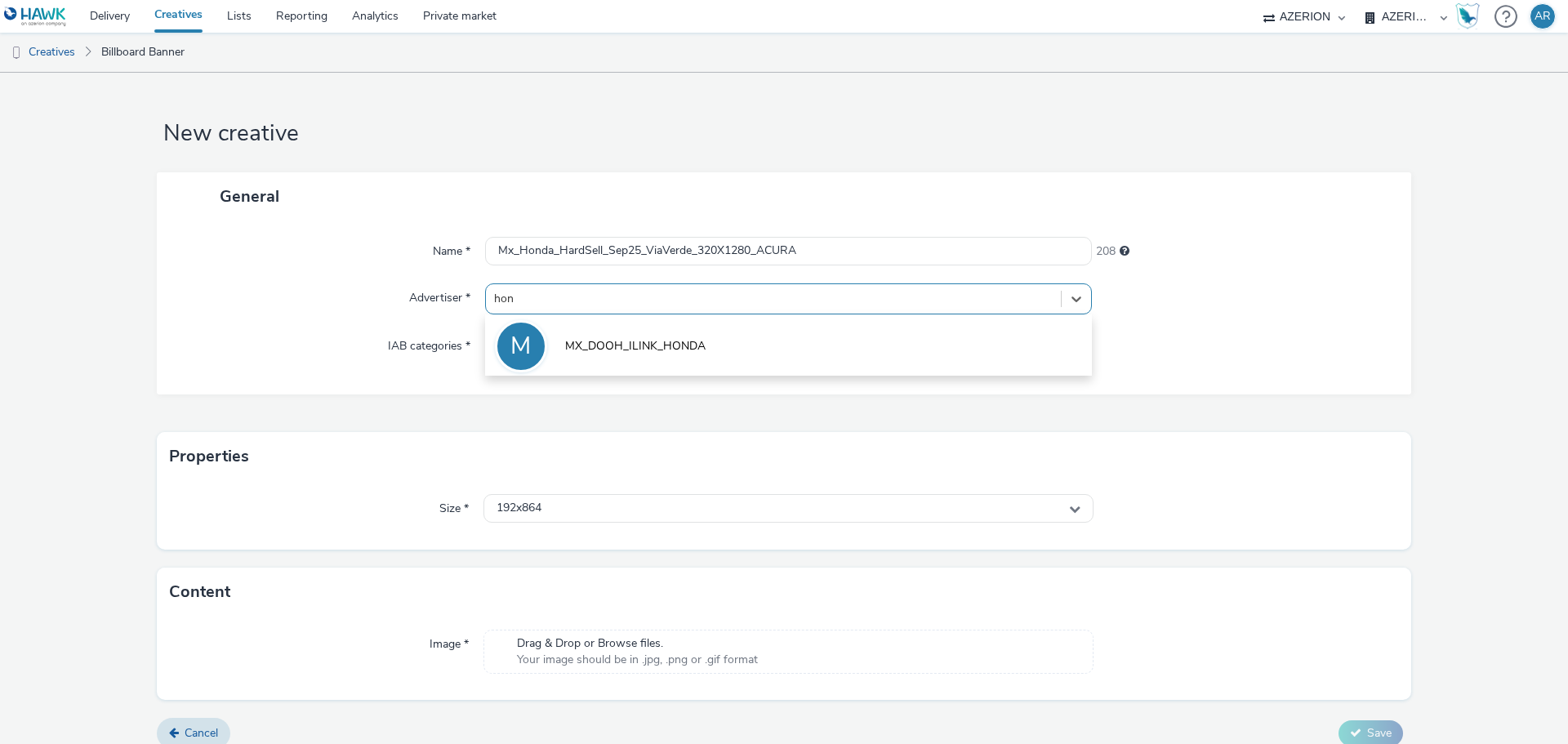
click at [668, 349] on span "MX_DOOH_ILINK_HONDA" at bounding box center [636, 346] width 141 height 16
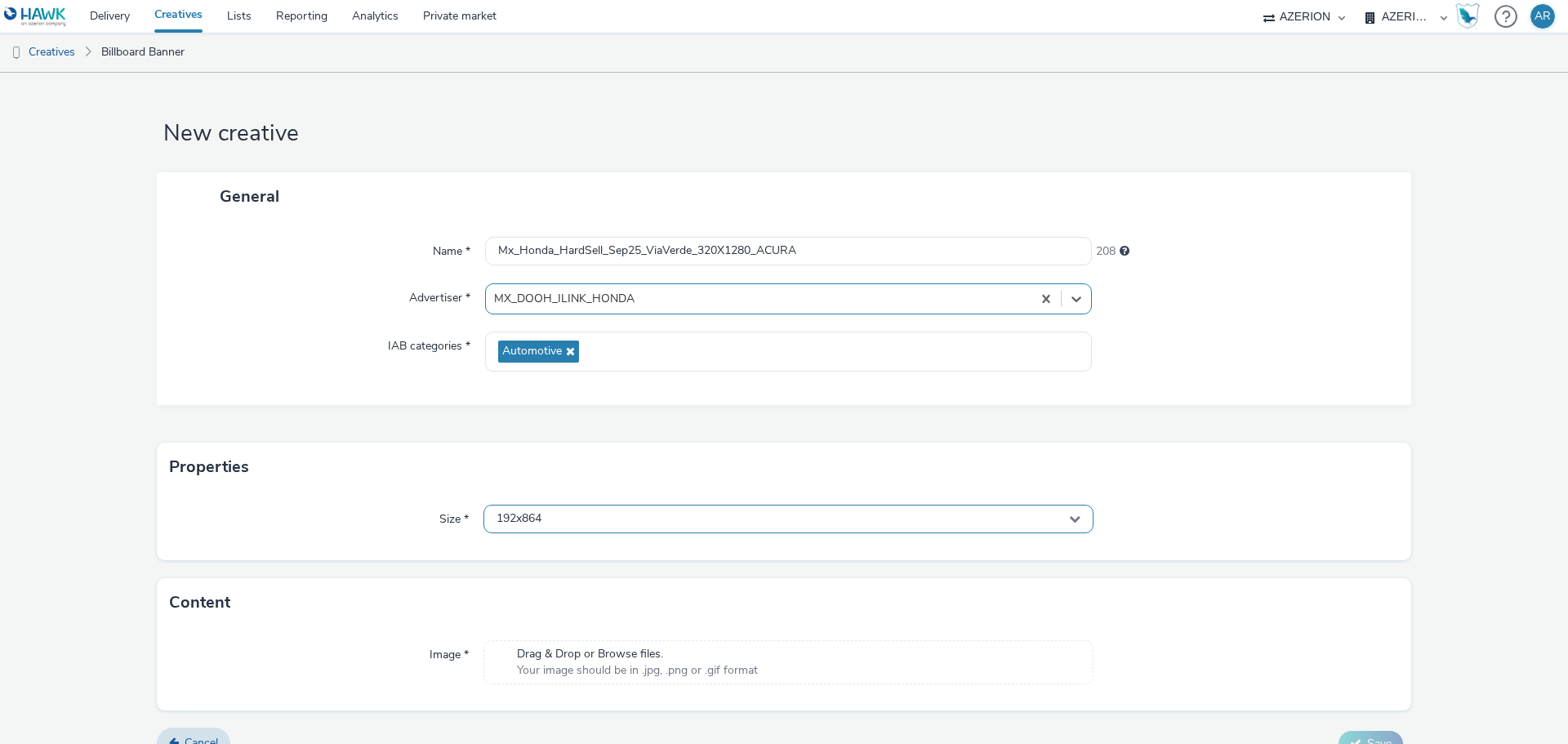
click at [630, 524] on div "192x864" at bounding box center [788, 519] width 610 height 28
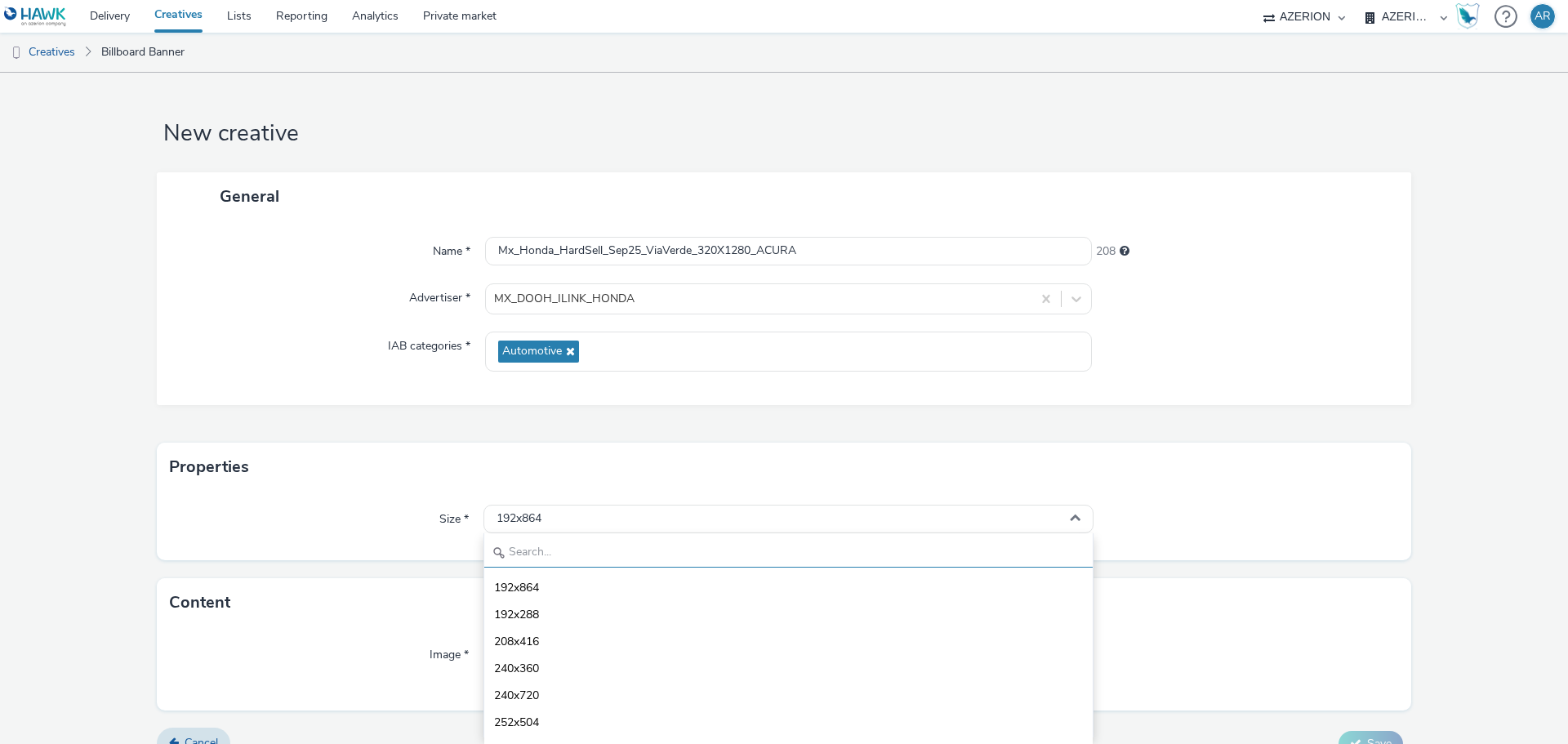
click at [628, 552] on input "text" at bounding box center [788, 553] width 608 height 28
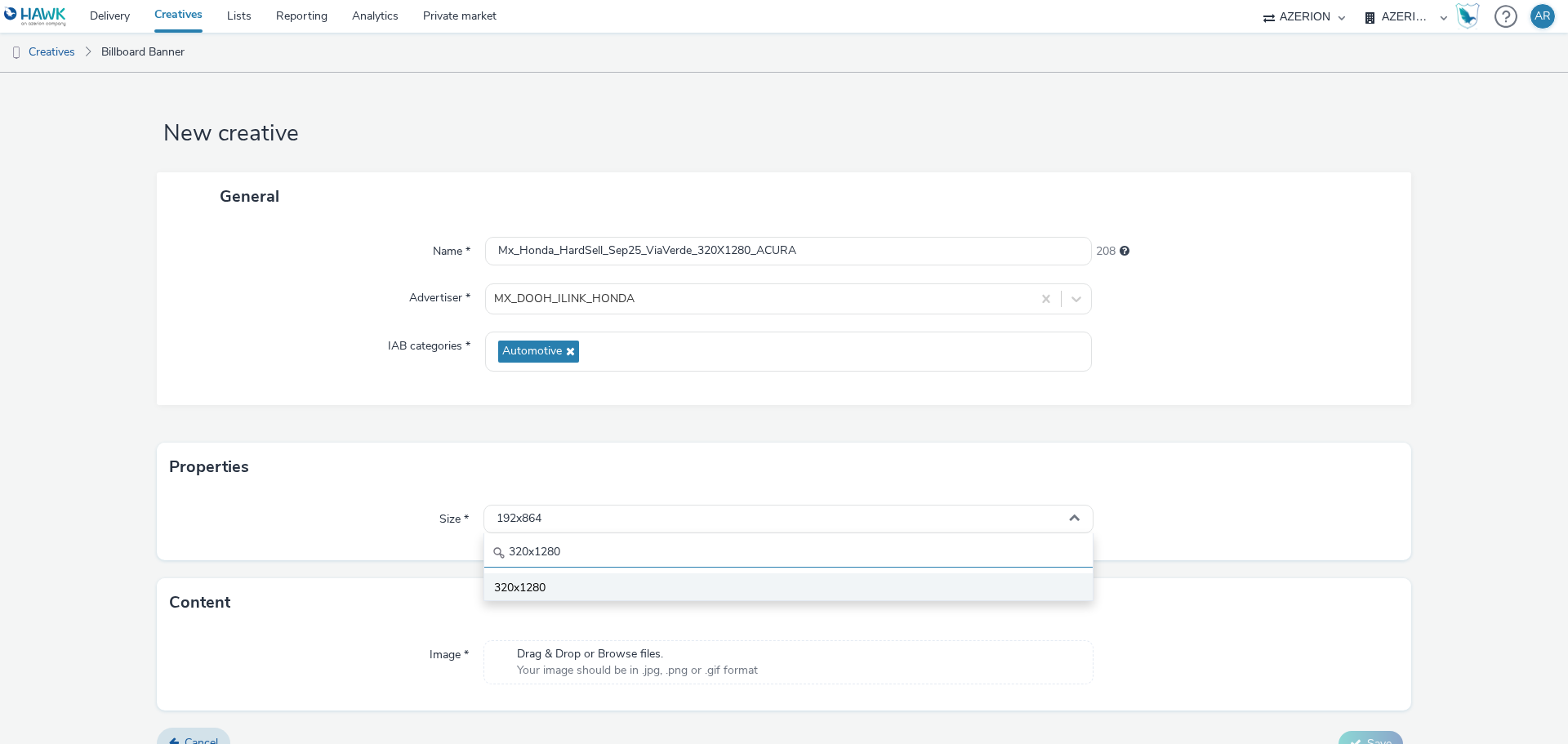
type input "320x1280"
click at [542, 594] on span "320x1280" at bounding box center [520, 587] width 52 height 16
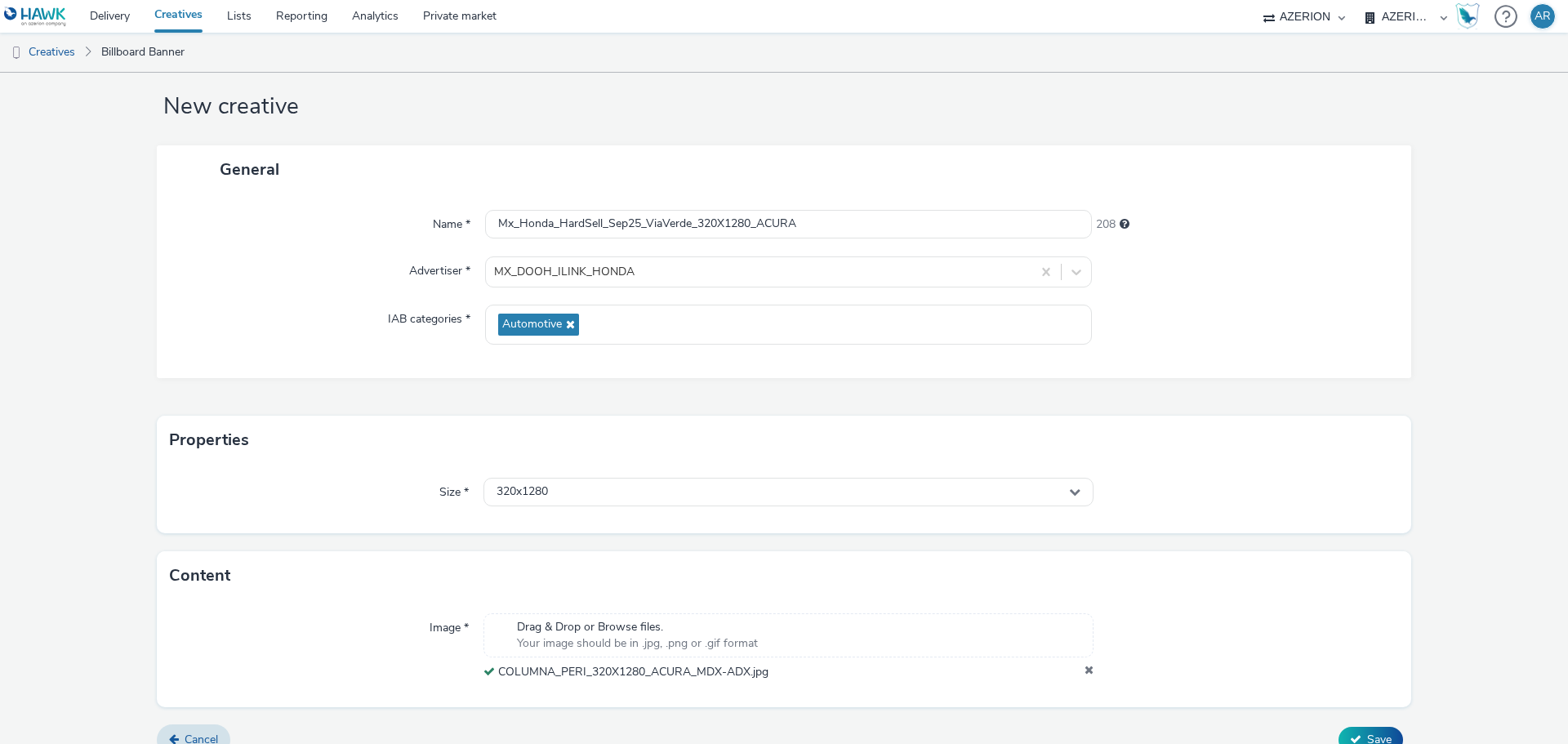
scroll to position [51, 0]
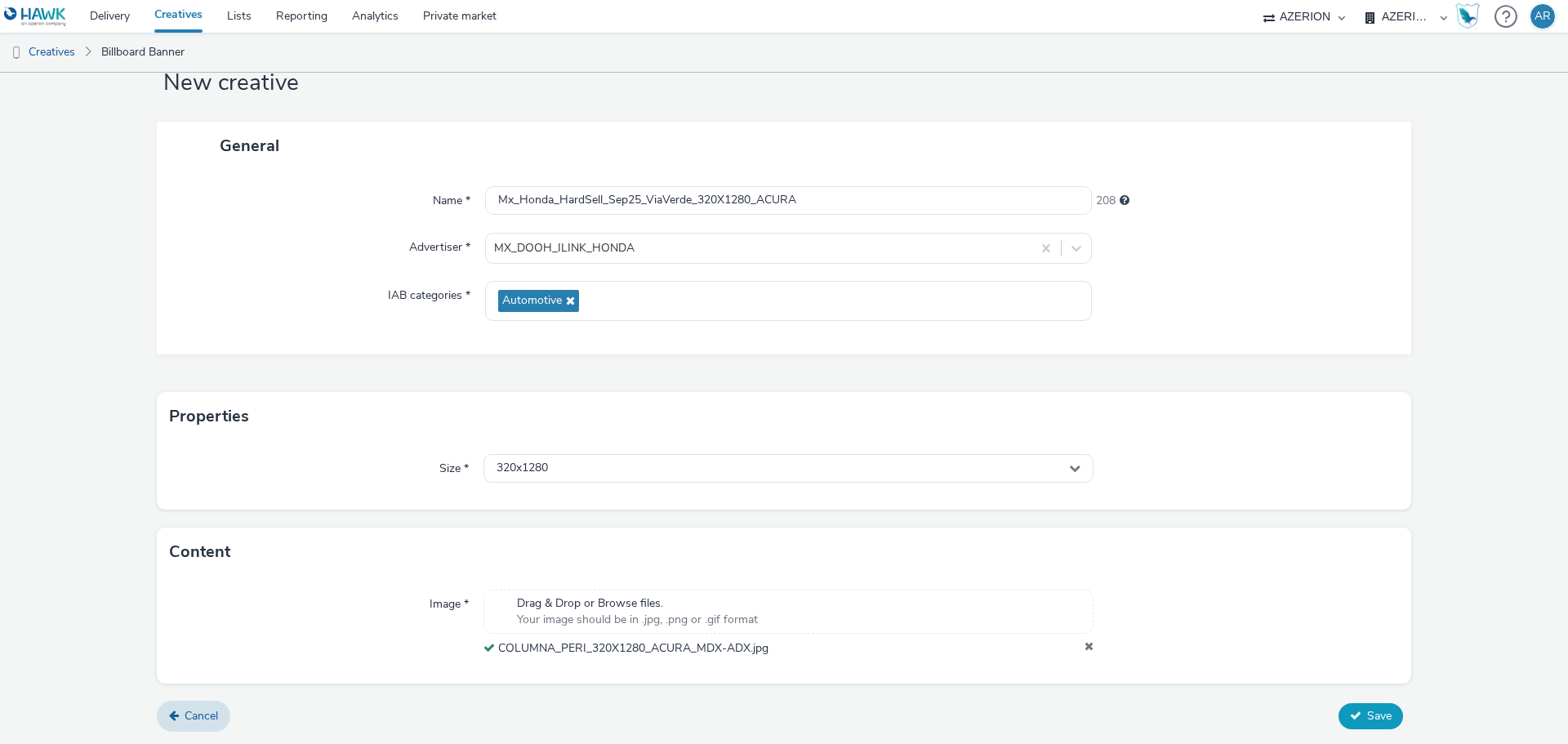
click at [1367, 712] on span "Save" at bounding box center [1379, 715] width 25 height 15
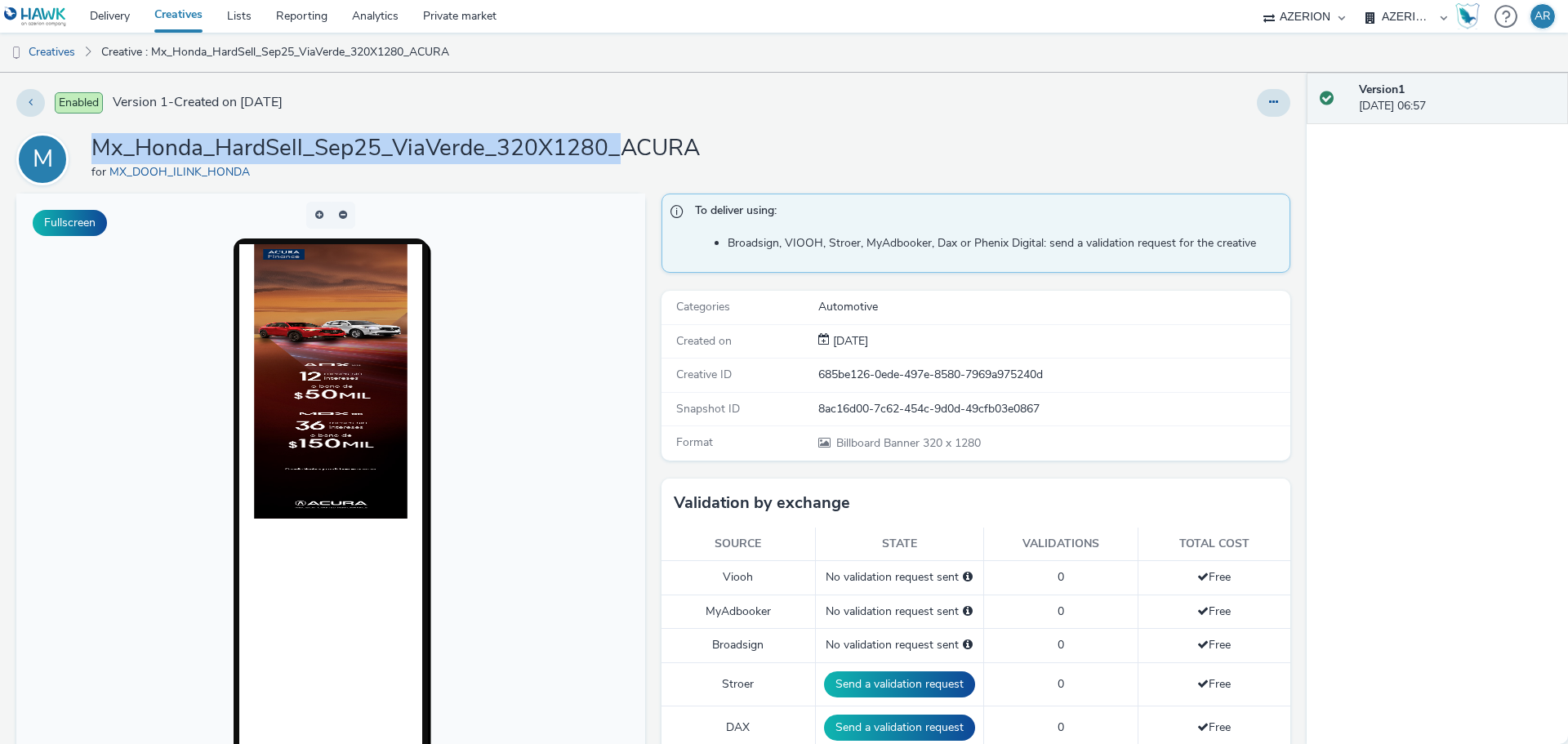
drag, startPoint x: 616, startPoint y: 153, endPoint x: 100, endPoint y: 150, distance: 516.0
click at [100, 150] on h1 "Mx_Honda_HardSell_Sep25_ViaVerde_320X1280_ACURA" at bounding box center [395, 148] width 608 height 31
click at [65, 48] on link "Creatives" at bounding box center [42, 53] width 84 height 39
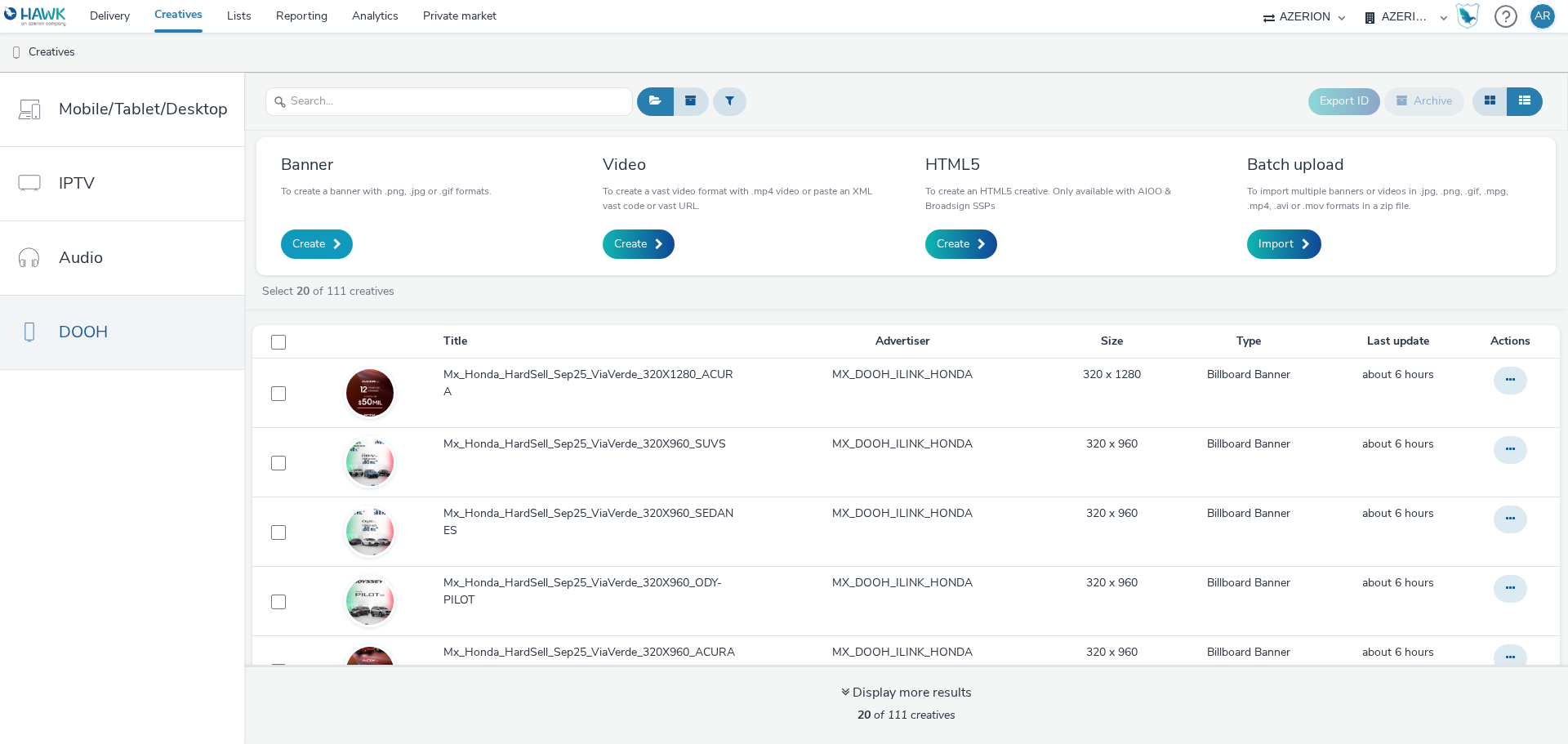
click at [315, 237] on span "Create" at bounding box center [308, 244] width 33 height 16
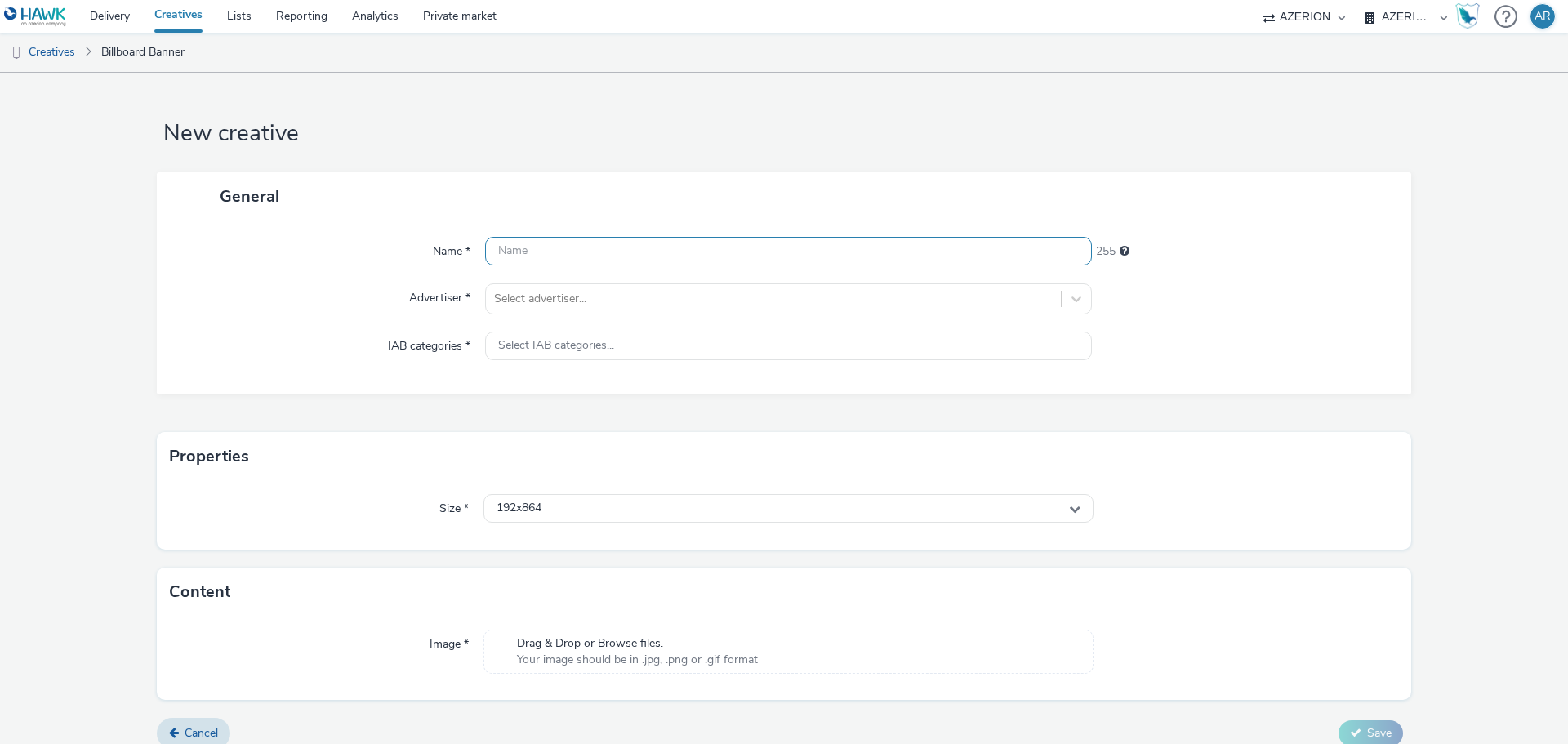
click at [557, 251] on input "text" at bounding box center [788, 251] width 606 height 28
paste input "Mx_Honda_HardSell_Sep25_ViaVerde_320X1280_"
click at [775, 247] on input "Mx_Honda_HardSell_Sep25_ViaVerde_320X1280_" at bounding box center [788, 251] width 606 height 28
paste input "ODY-PILOT"
type input "Mx_Honda_HardSell_Sep25_ViaVerde_320X1280_ODY-PILOT"
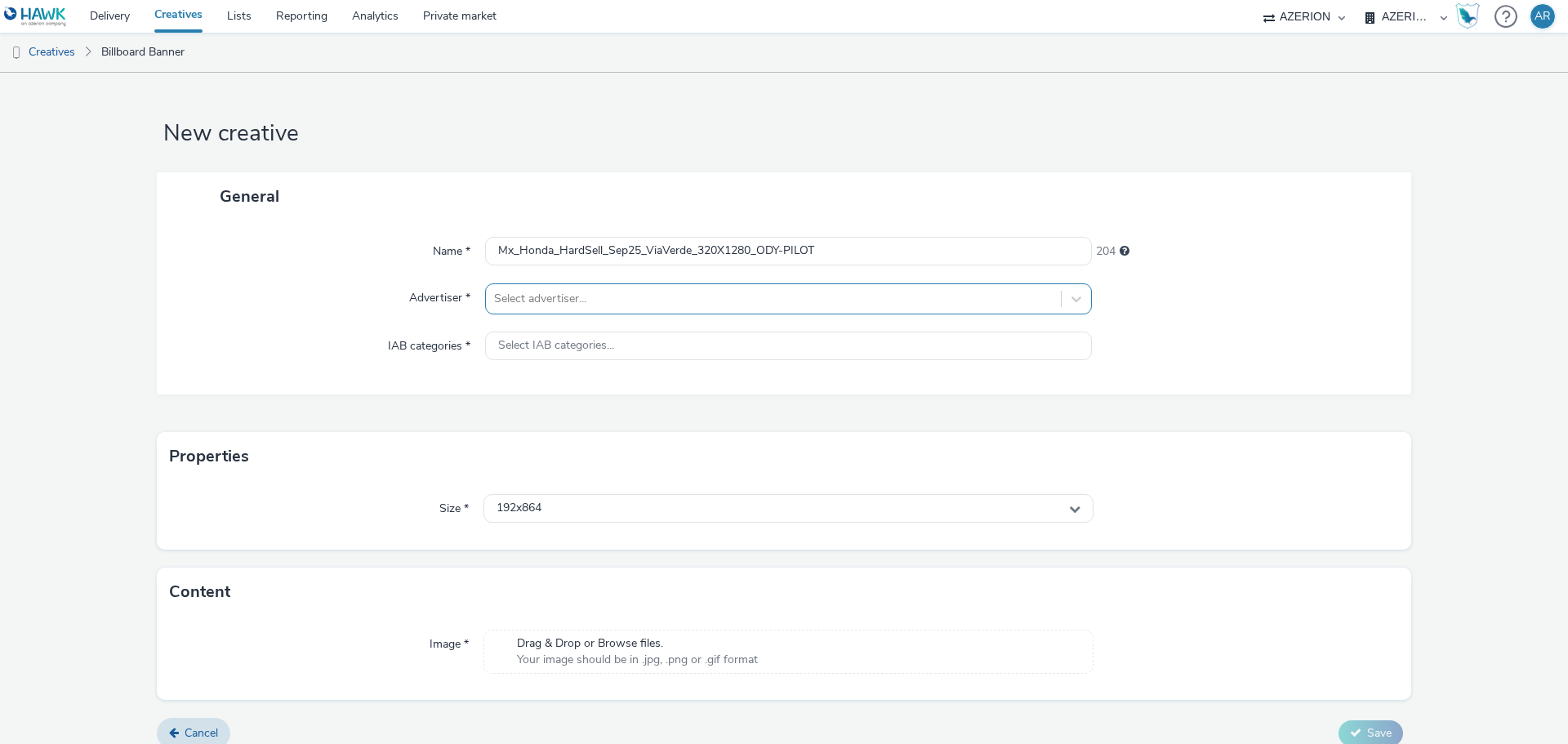
click at [735, 295] on div at bounding box center [773, 299] width 558 height 20
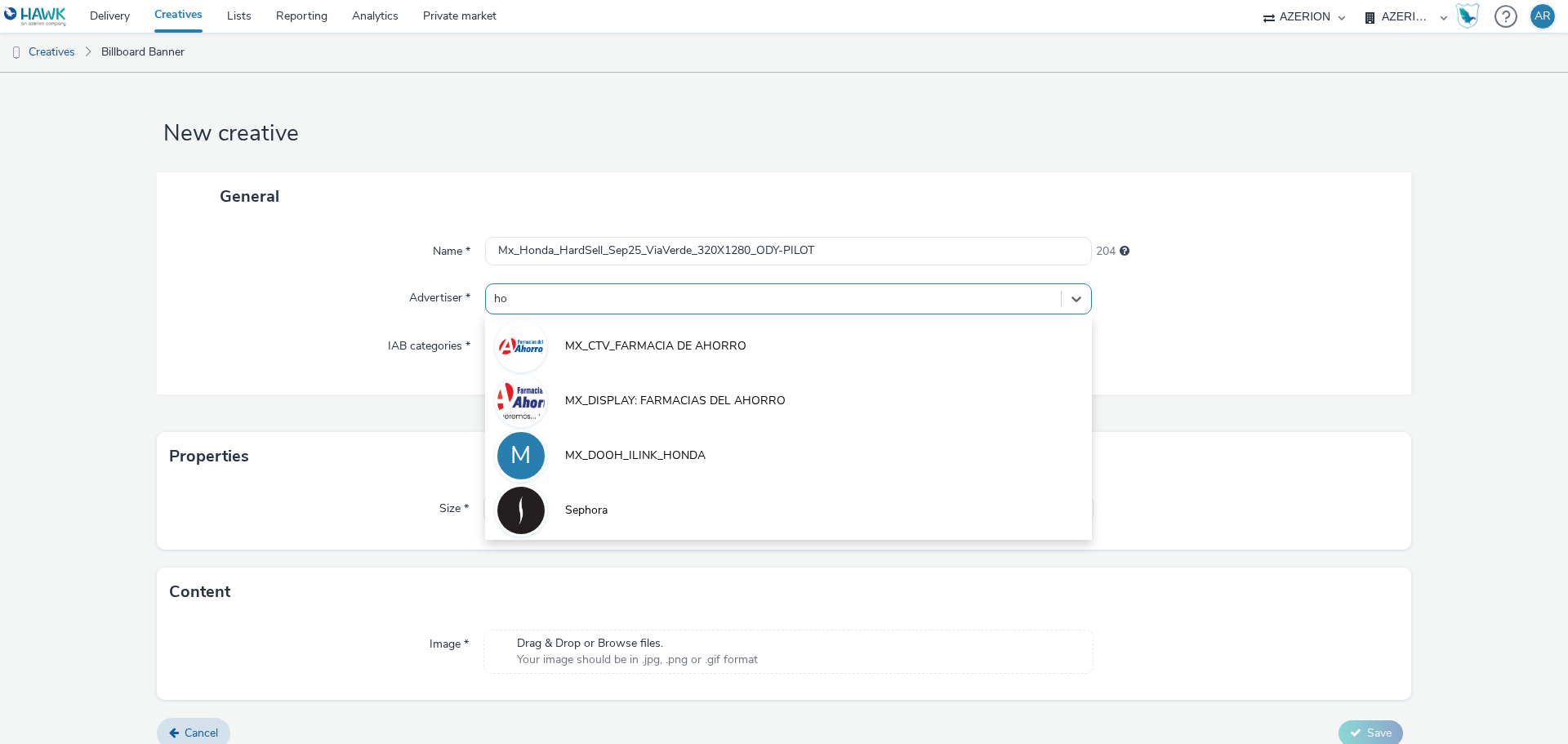
type input "hon"
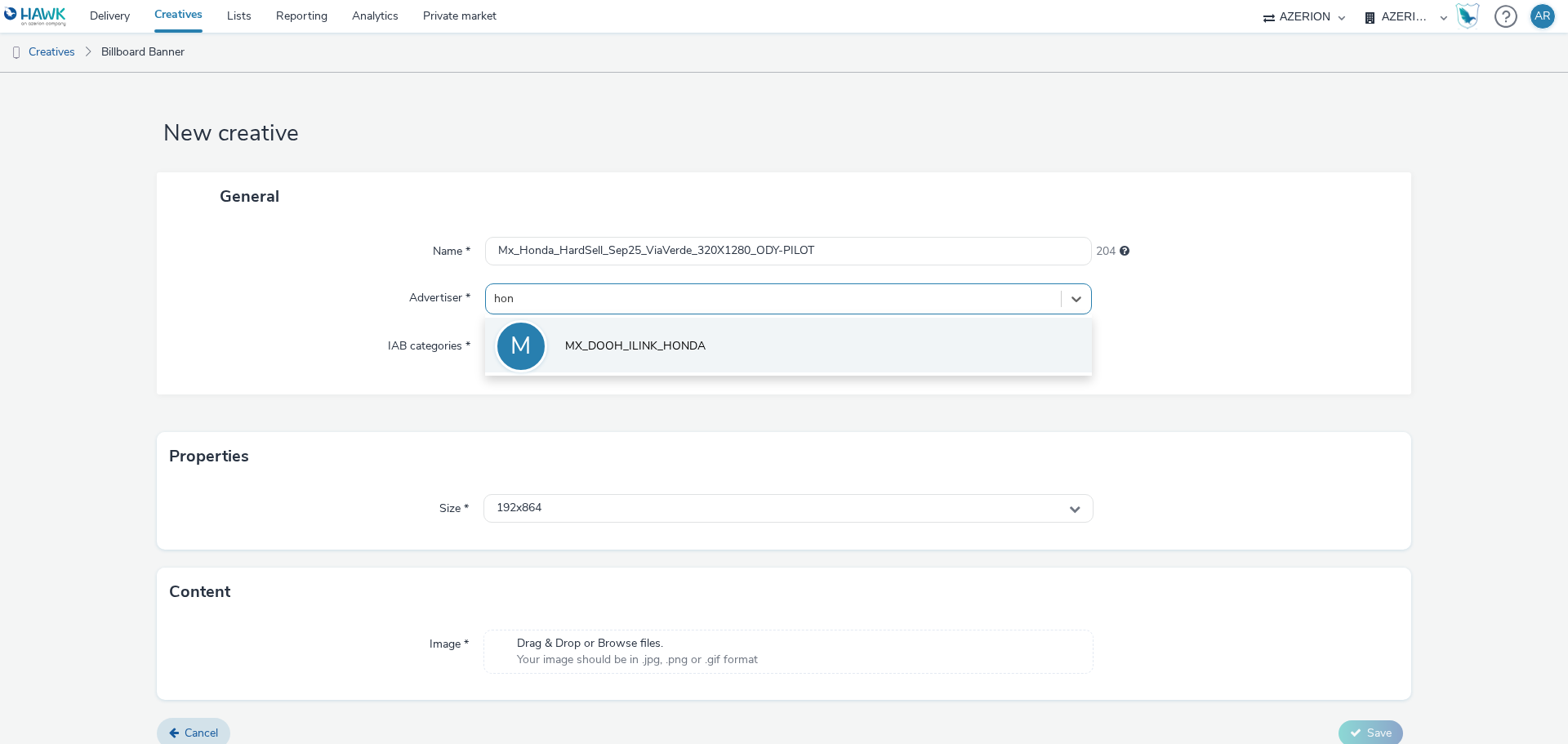
click at [686, 351] on span "MX_DOOH_ILINK_HONDA" at bounding box center [636, 346] width 141 height 16
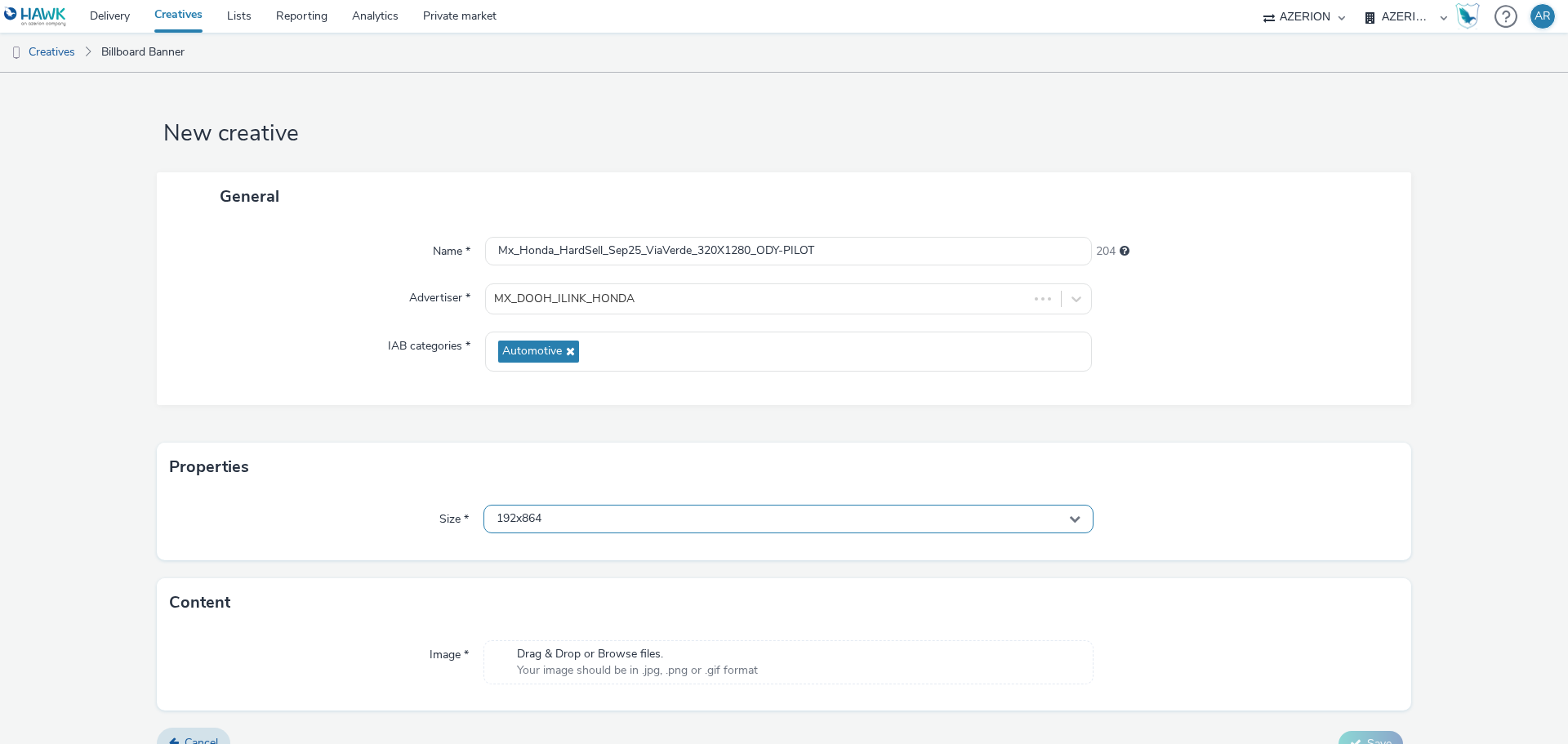
click at [622, 521] on div "192x864" at bounding box center [788, 519] width 610 height 28
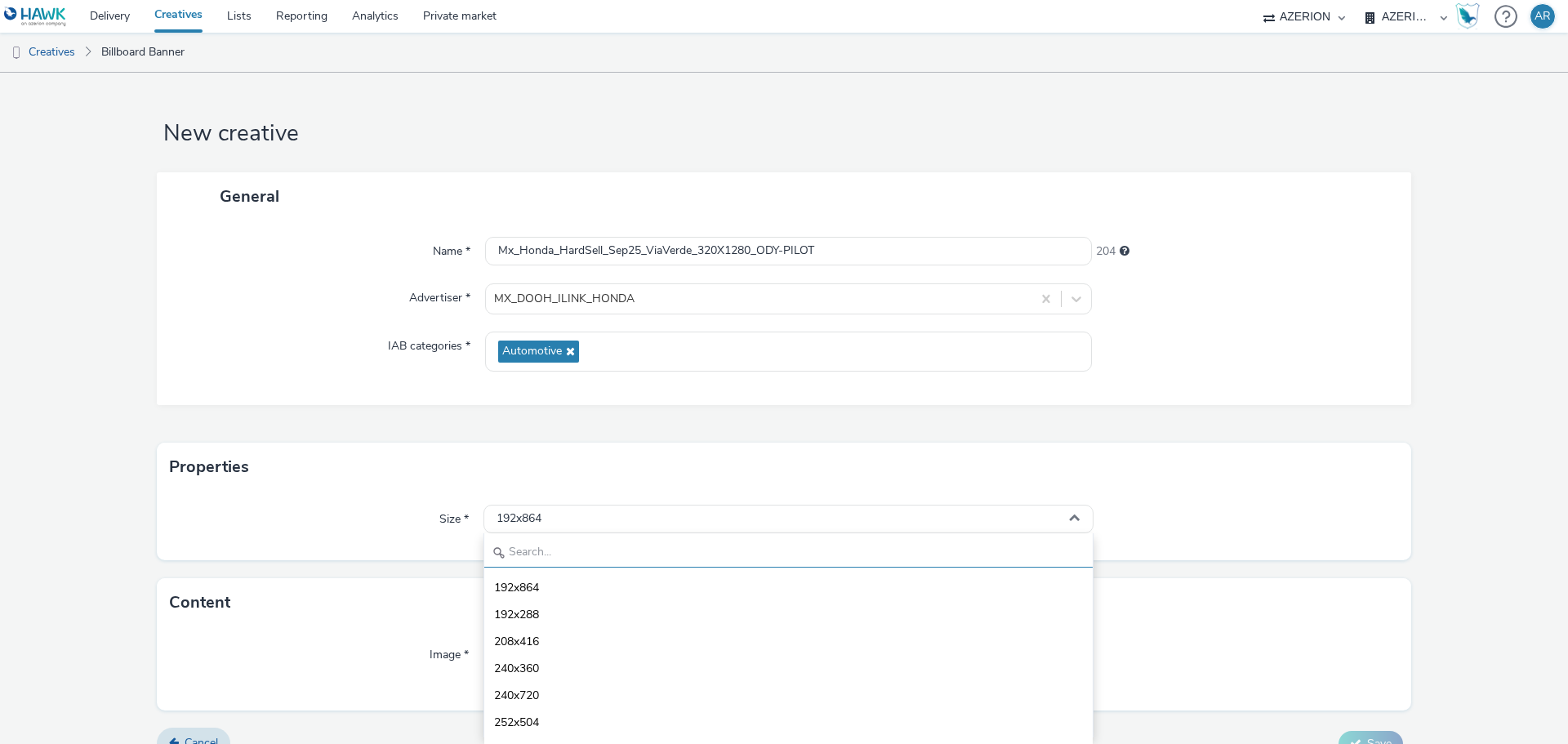
click at [573, 554] on input "text" at bounding box center [788, 553] width 608 height 28
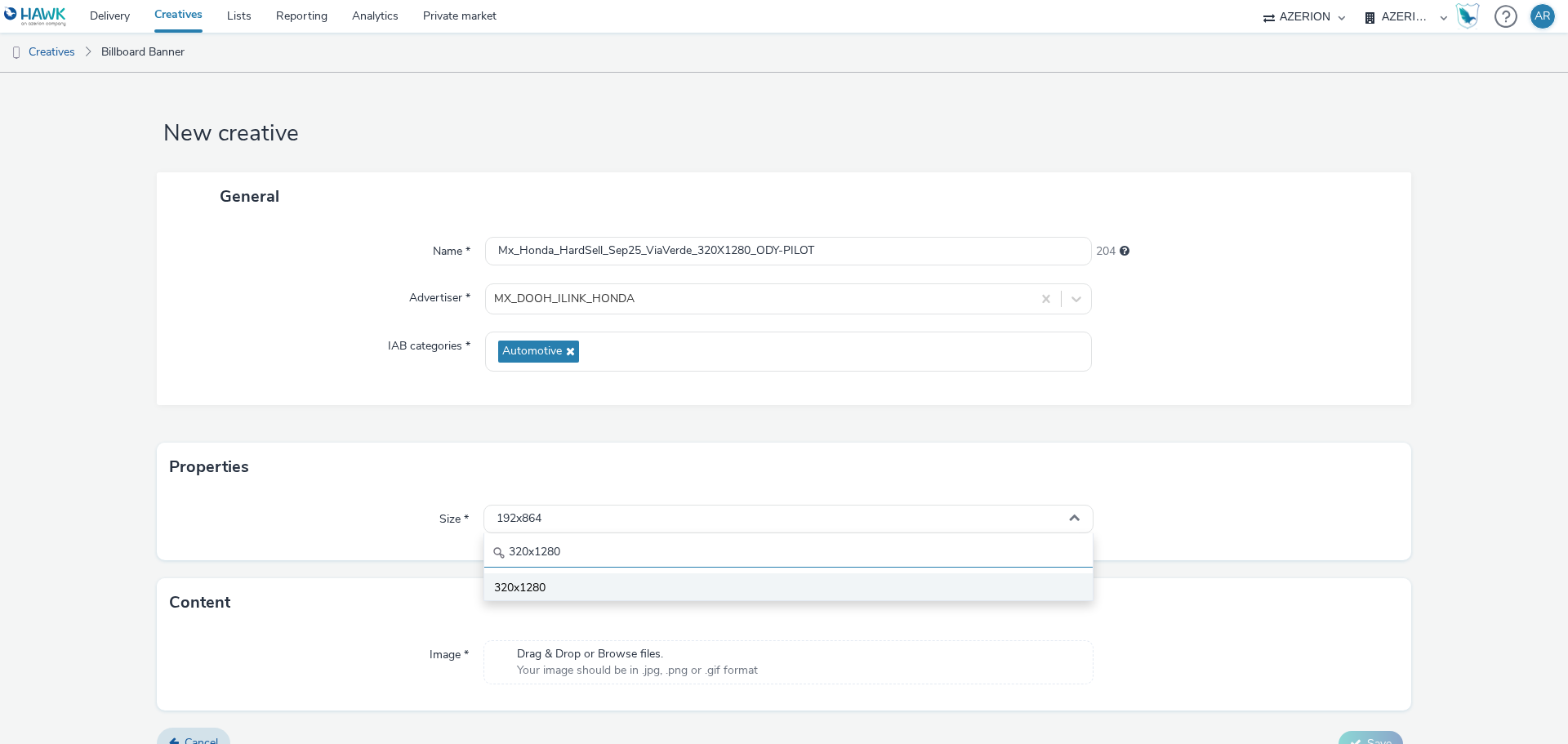
type input "320x1280"
click at [527, 583] on span "320x1280" at bounding box center [520, 587] width 52 height 16
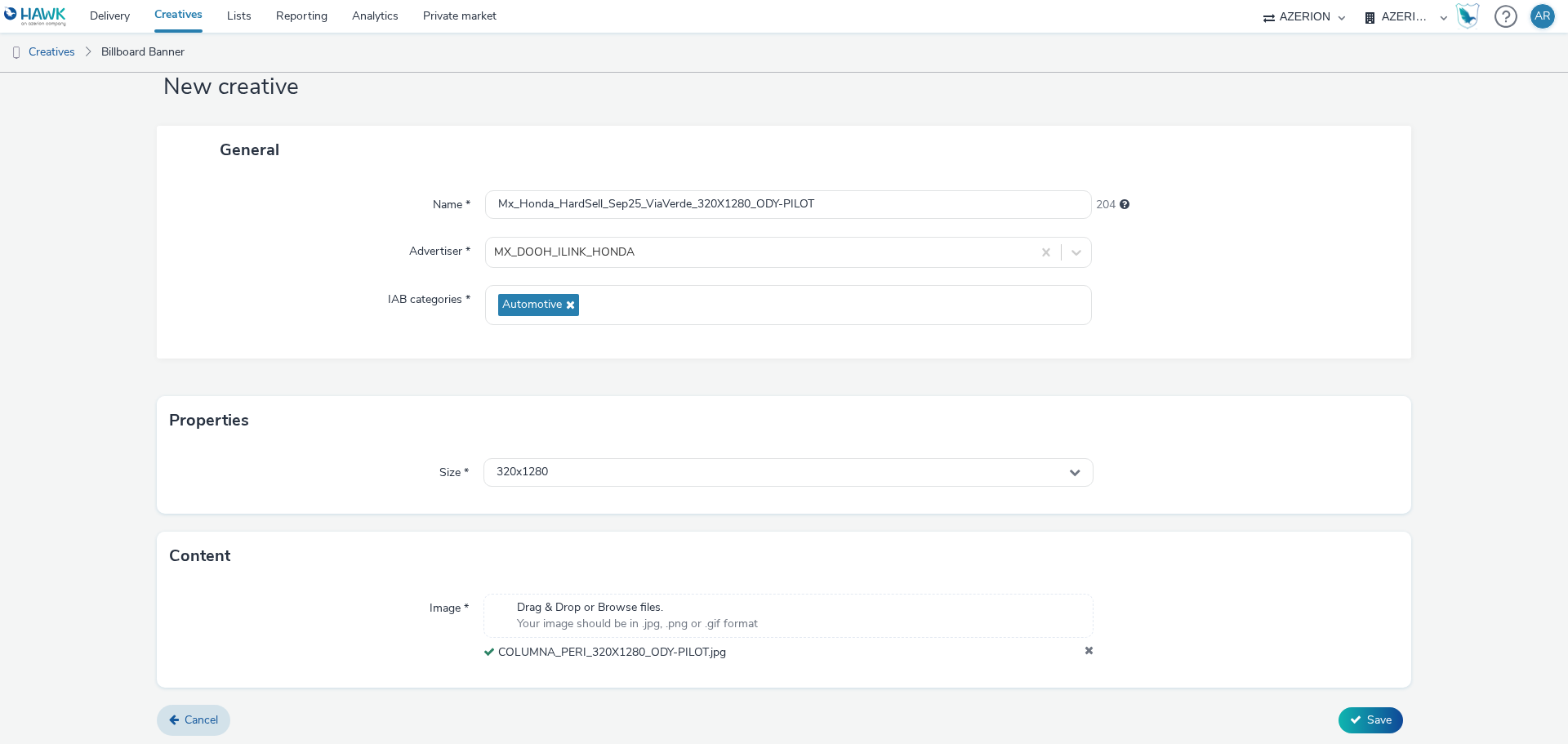
scroll to position [51, 0]
click at [1367, 716] on span "Save" at bounding box center [1379, 715] width 25 height 15
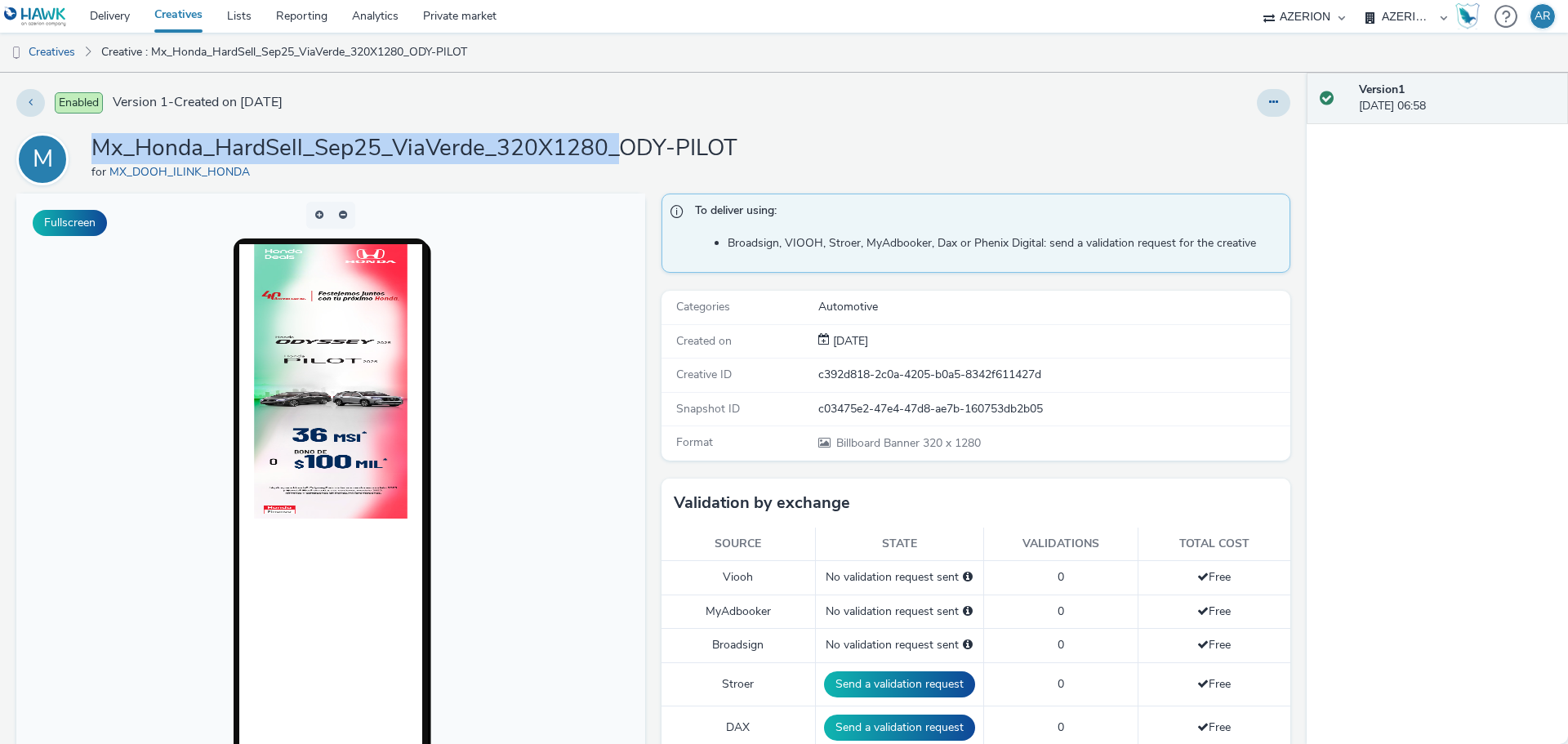
drag, startPoint x: 616, startPoint y: 155, endPoint x: 99, endPoint y: 149, distance: 517.0
click at [99, 149] on h1 "Mx_Honda_HardSell_Sep25_ViaVerde_320X1280_ODY-PILOT" at bounding box center [414, 148] width 646 height 31
click at [39, 54] on link "Creatives" at bounding box center [42, 53] width 84 height 39
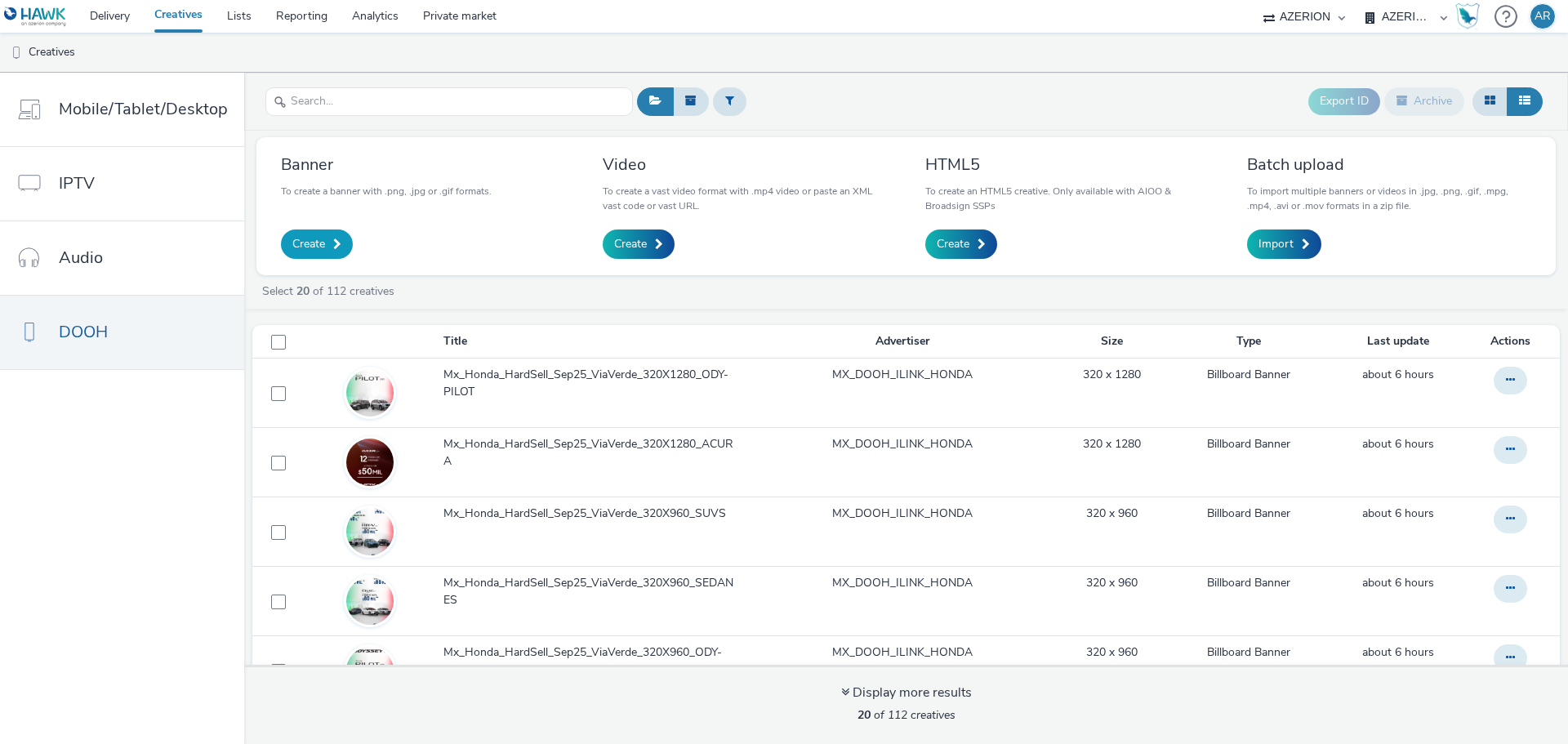
click at [298, 251] on span "Create" at bounding box center [308, 244] width 33 height 16
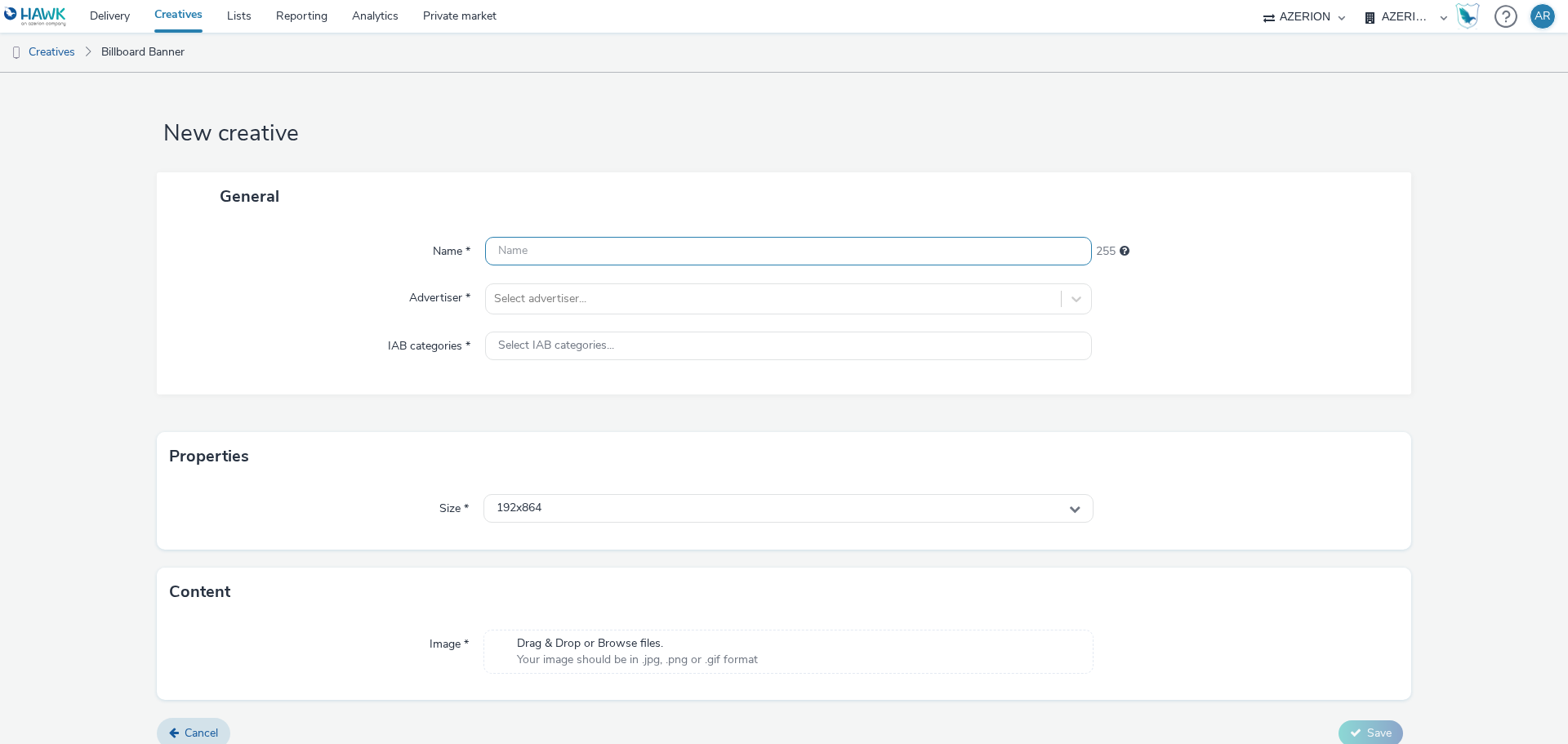
click at [686, 243] on input "text" at bounding box center [788, 251] width 606 height 28
paste input "Mx_Honda_HardSell_Sep25_ViaVerde_320X1280_"
click at [776, 250] on input "Mx_Honda_HardSell_Sep25_ViaVerde_320X1280_" at bounding box center [788, 251] width 606 height 28
paste input "SEDANES"
type input "Mx_Honda_HardSell_Sep25_ViaVerde_320X1280_SEDANES"
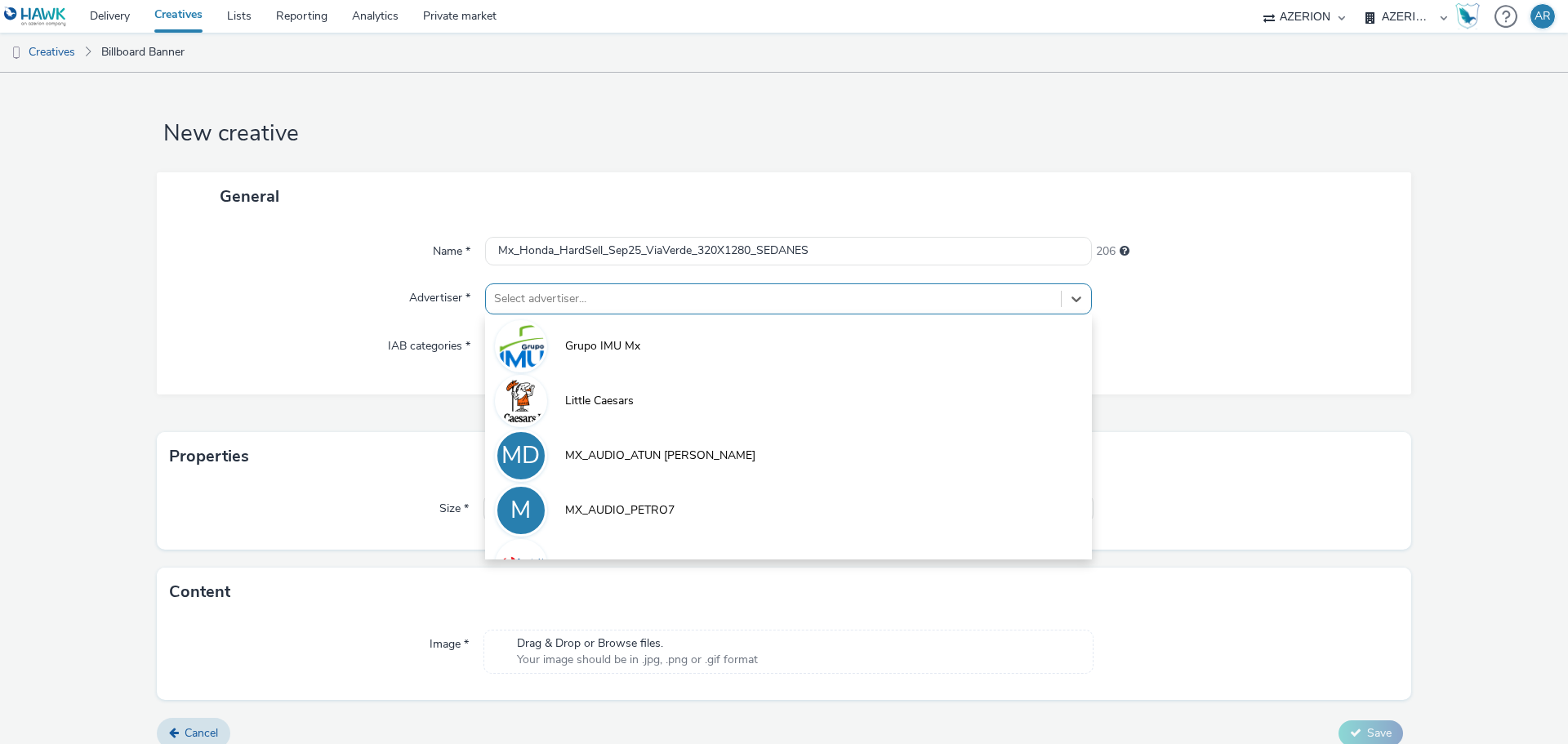
click at [676, 295] on div at bounding box center [773, 299] width 558 height 20
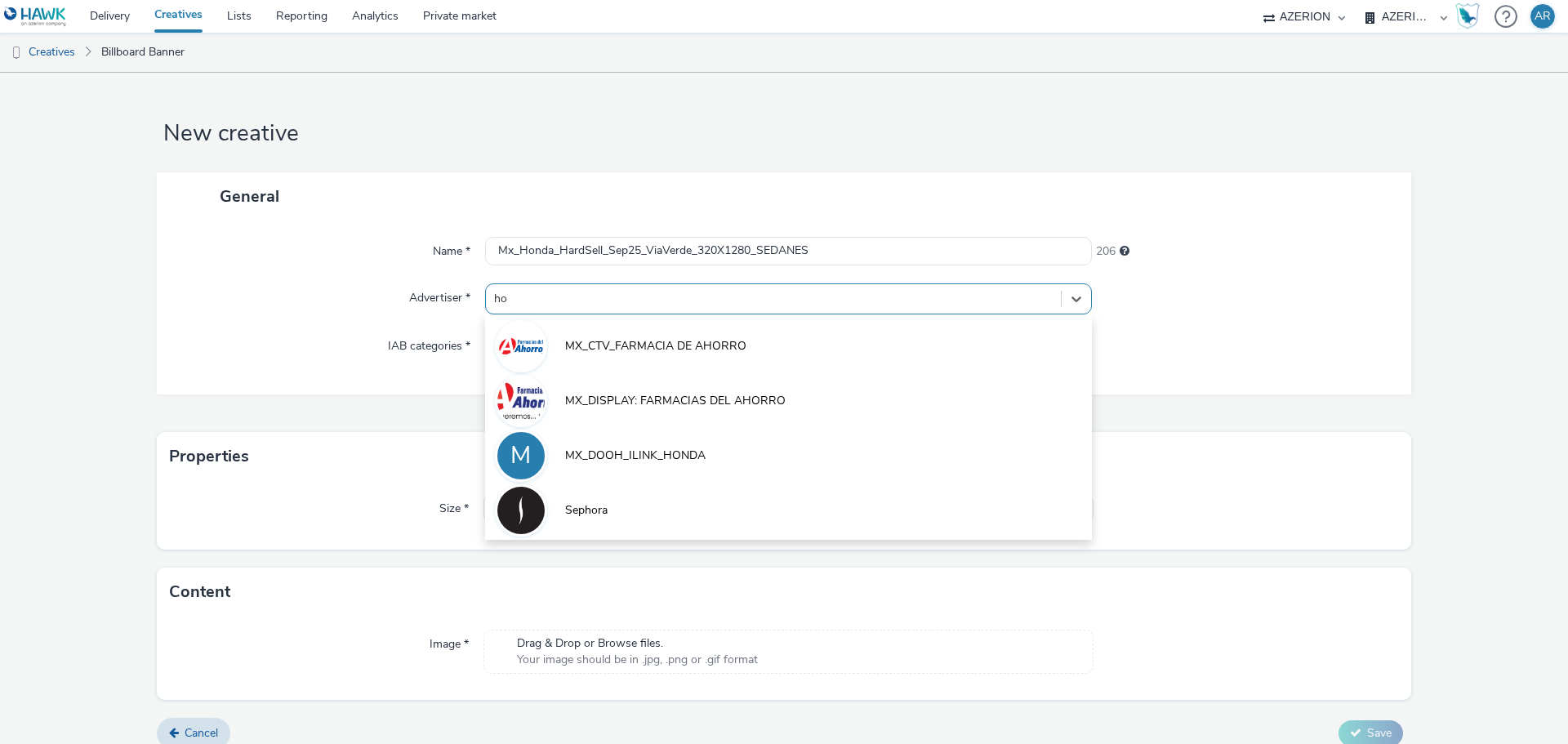
type input "hon"
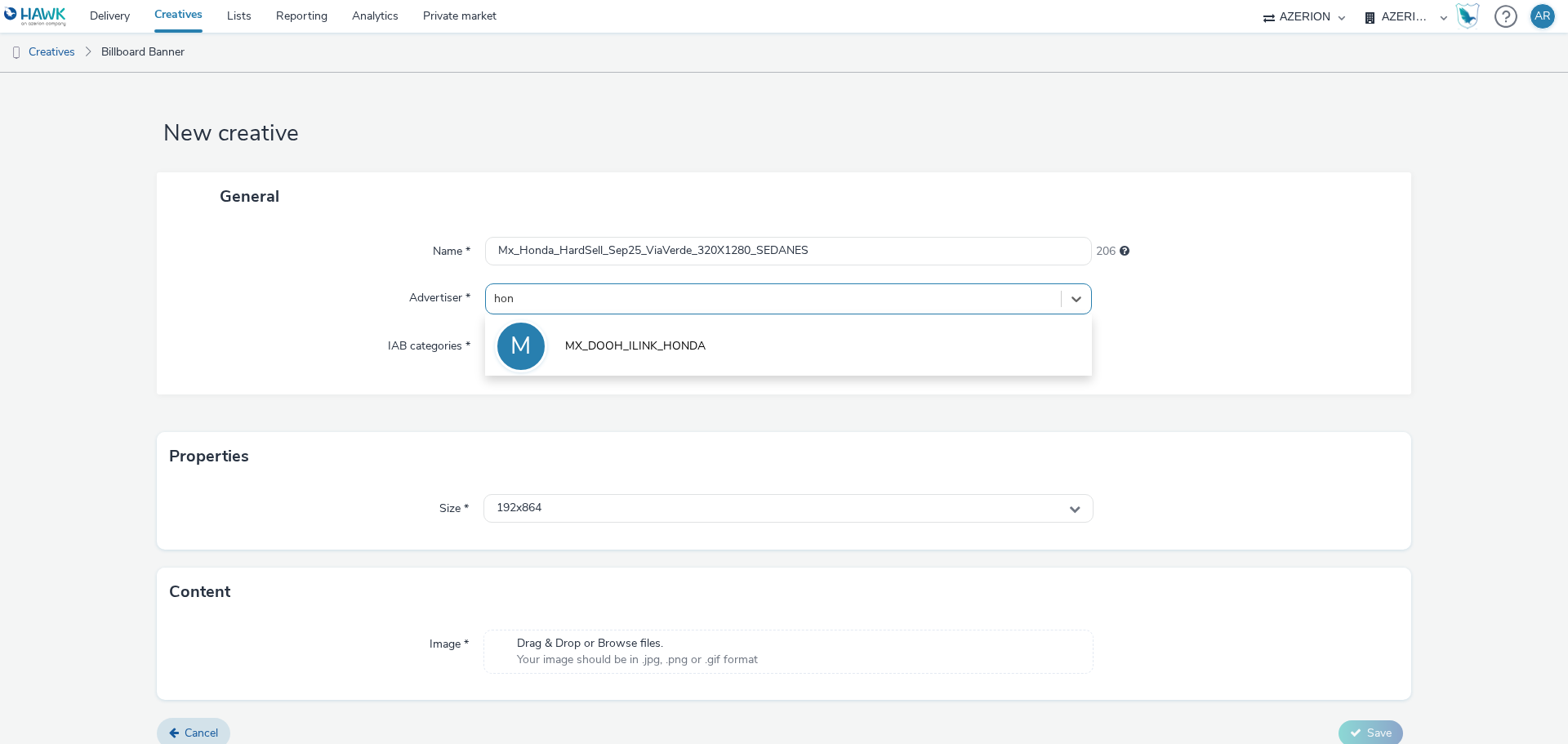
click at [612, 341] on span "MX_DOOH_ILINK_HONDA" at bounding box center [636, 346] width 141 height 16
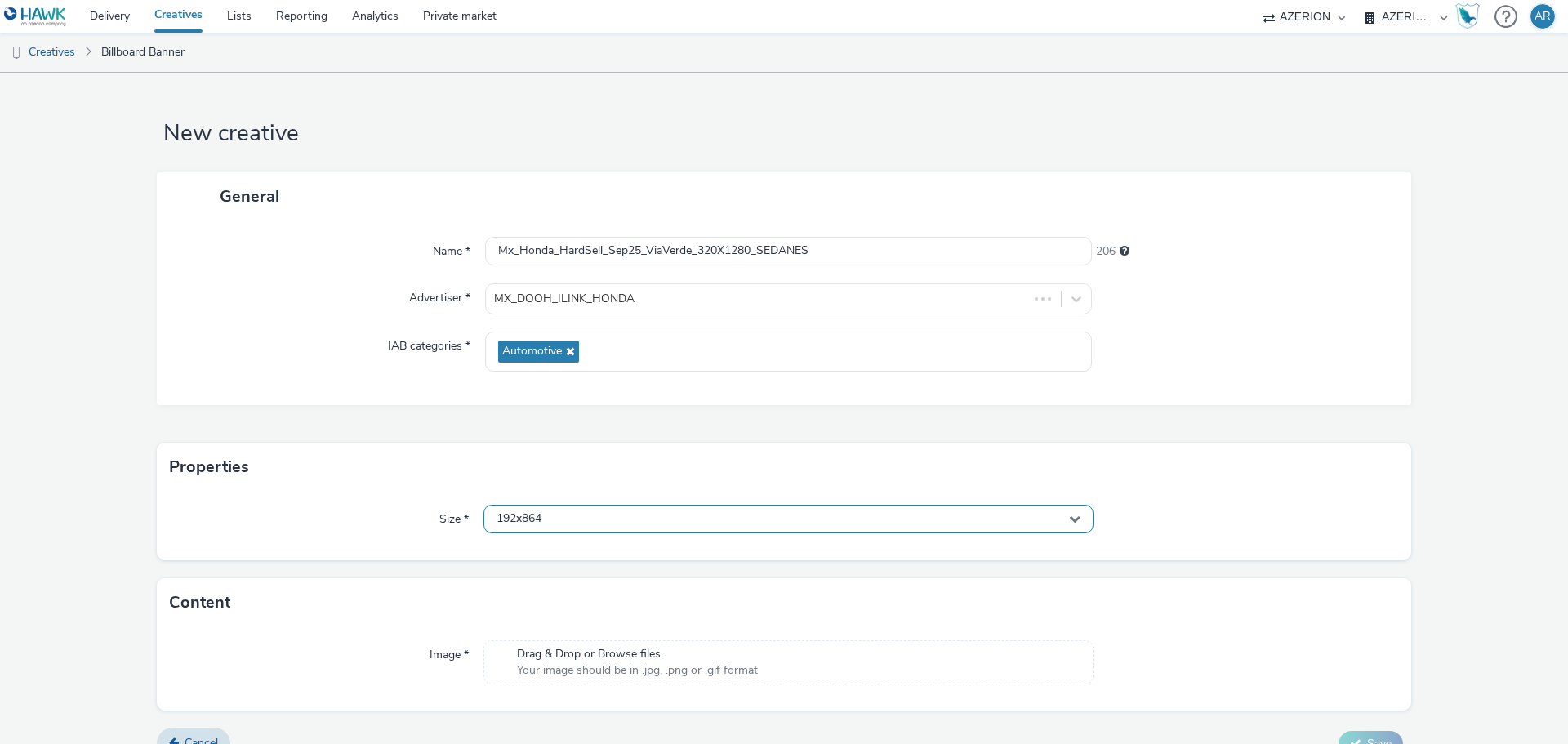
click at [650, 518] on div "192x864" at bounding box center [788, 519] width 610 height 28
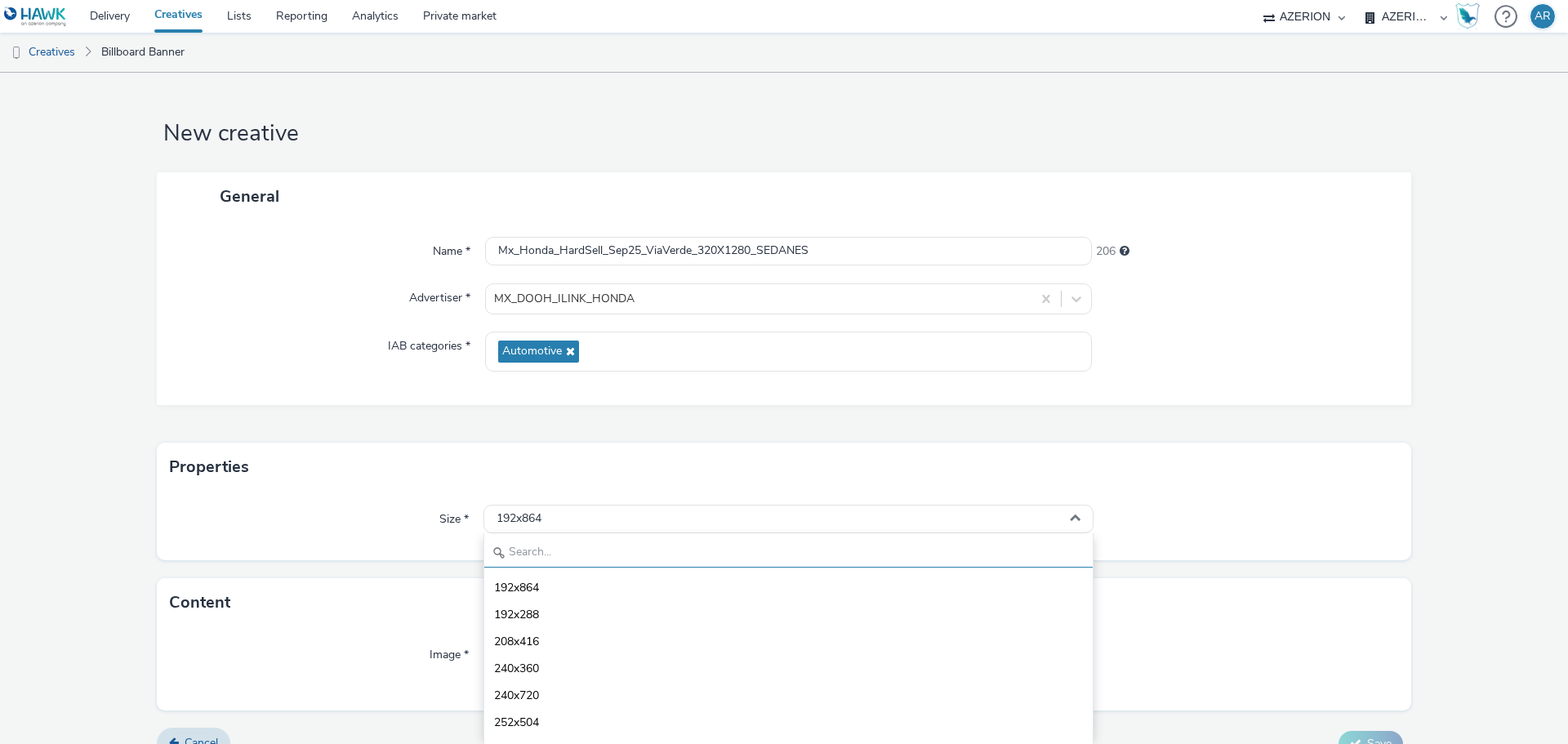
click at [619, 547] on input "text" at bounding box center [788, 553] width 608 height 28
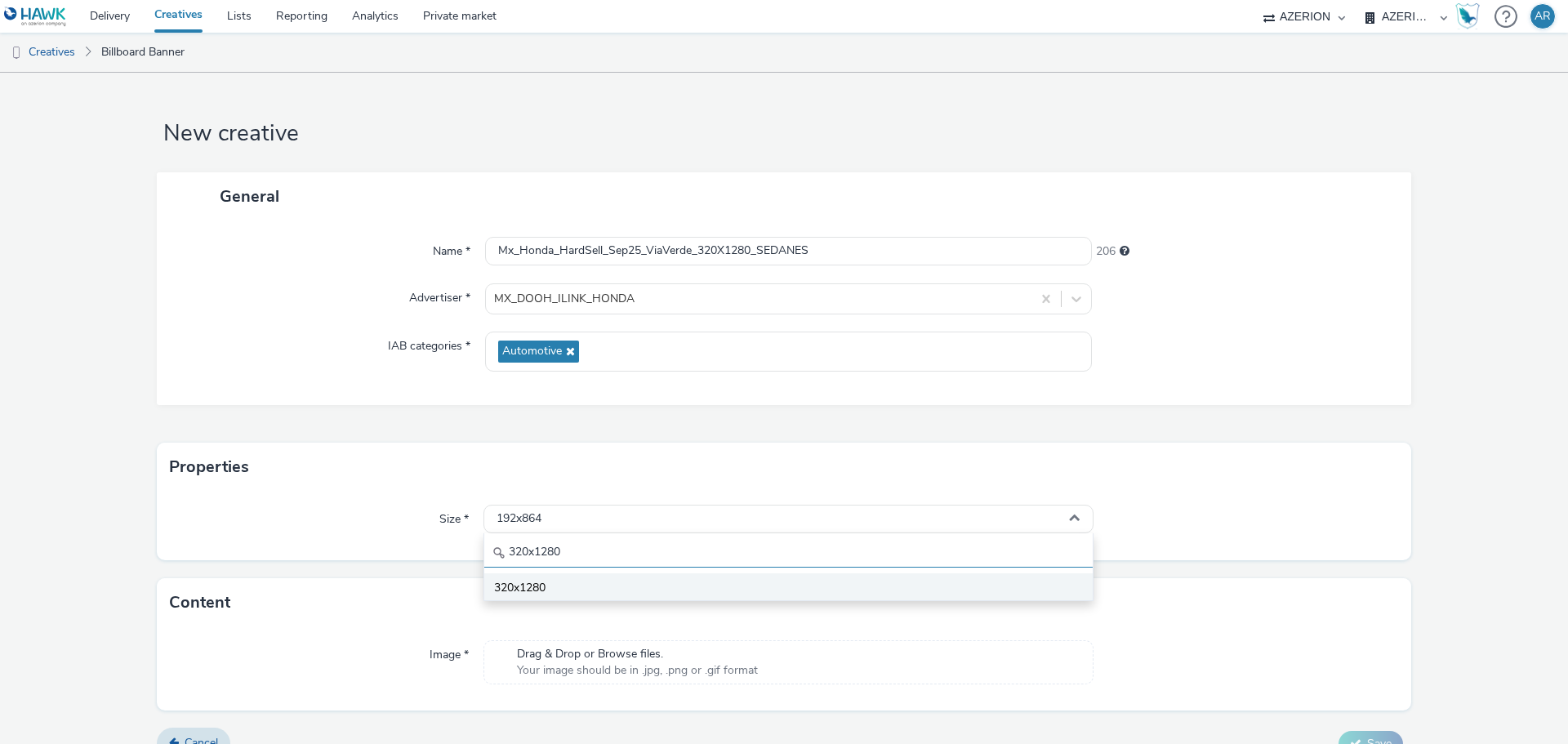
type input "320x1280"
click at [513, 586] on span "320x1280" at bounding box center [520, 587] width 52 height 16
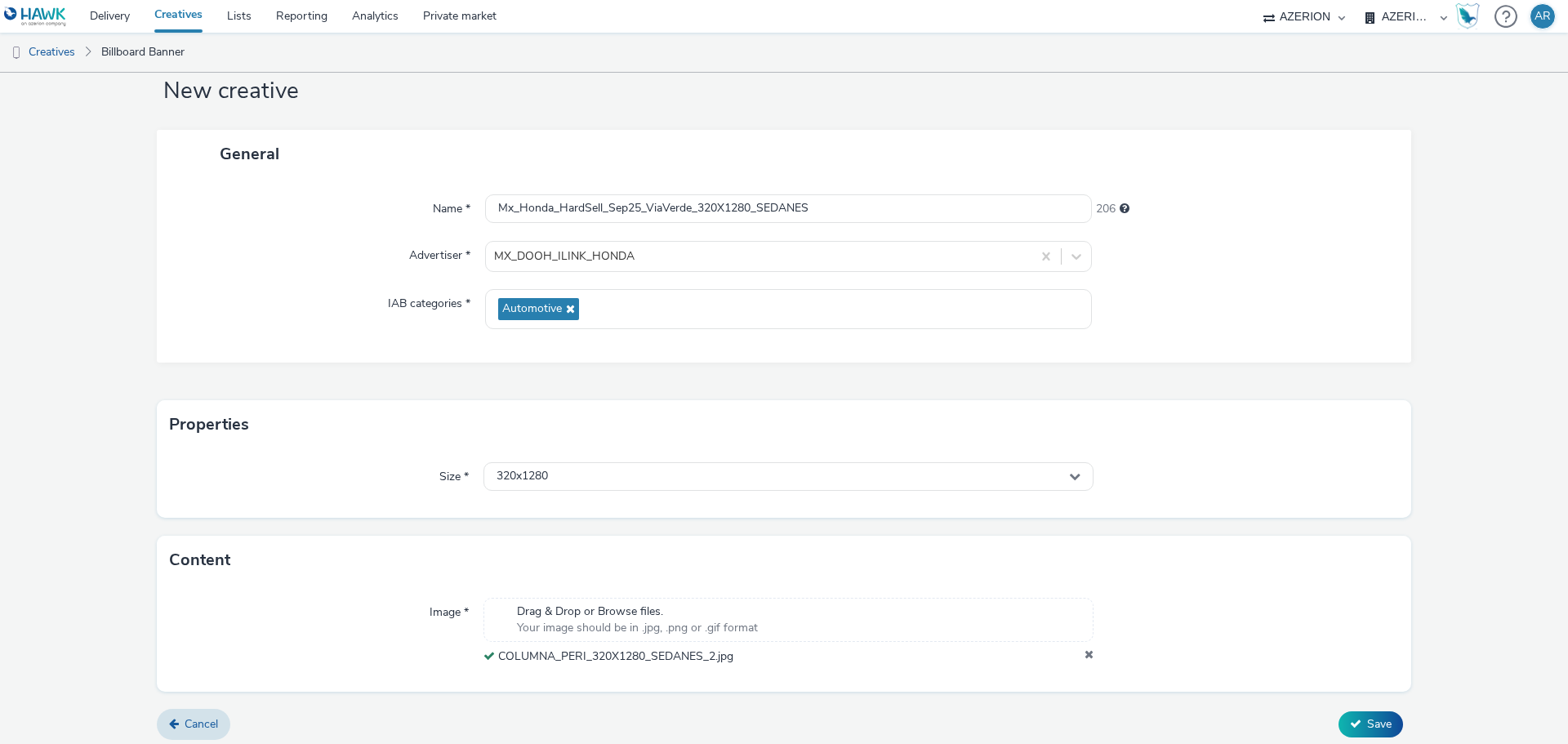
scroll to position [51, 0]
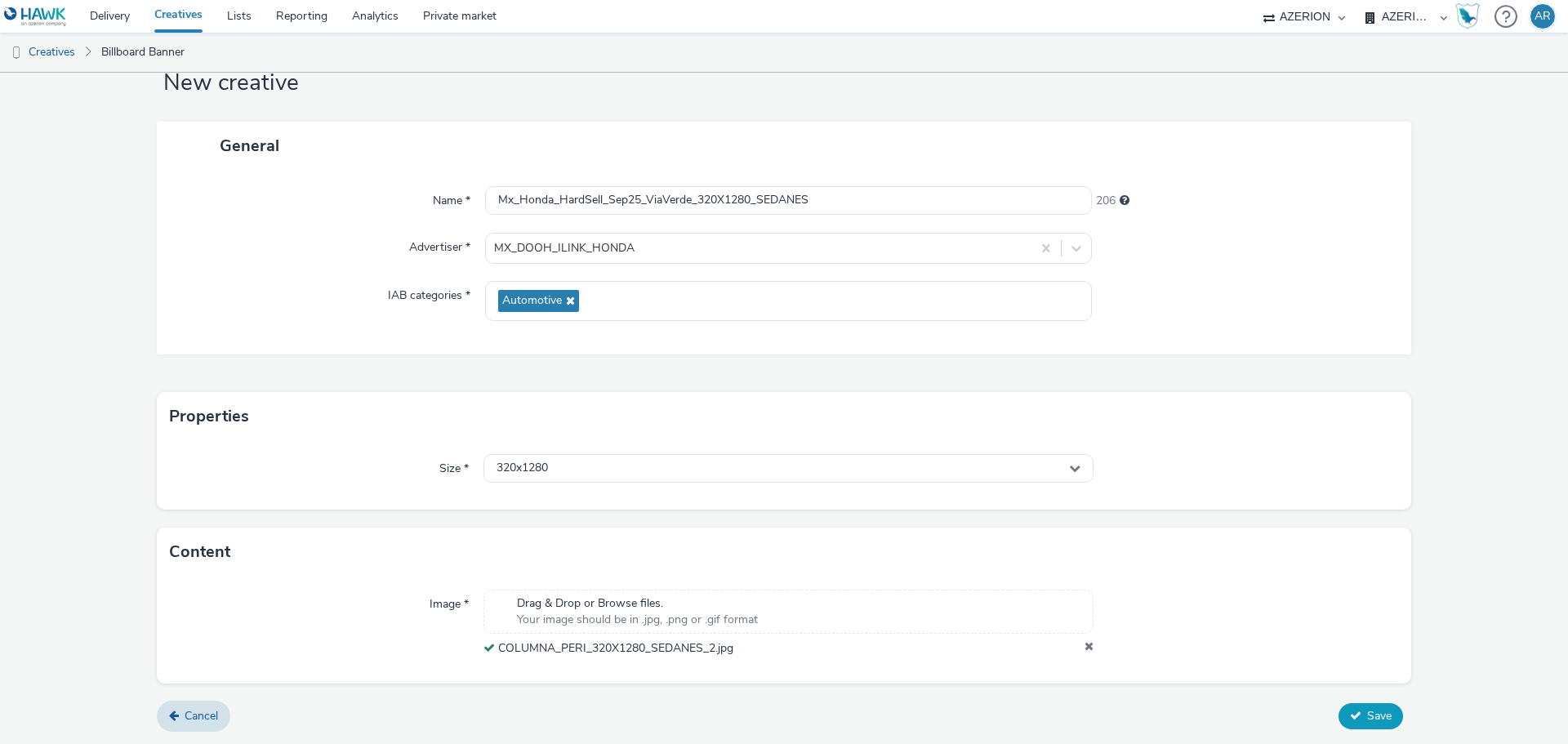
click at [1369, 716] on span "Save" at bounding box center [1379, 715] width 25 height 15
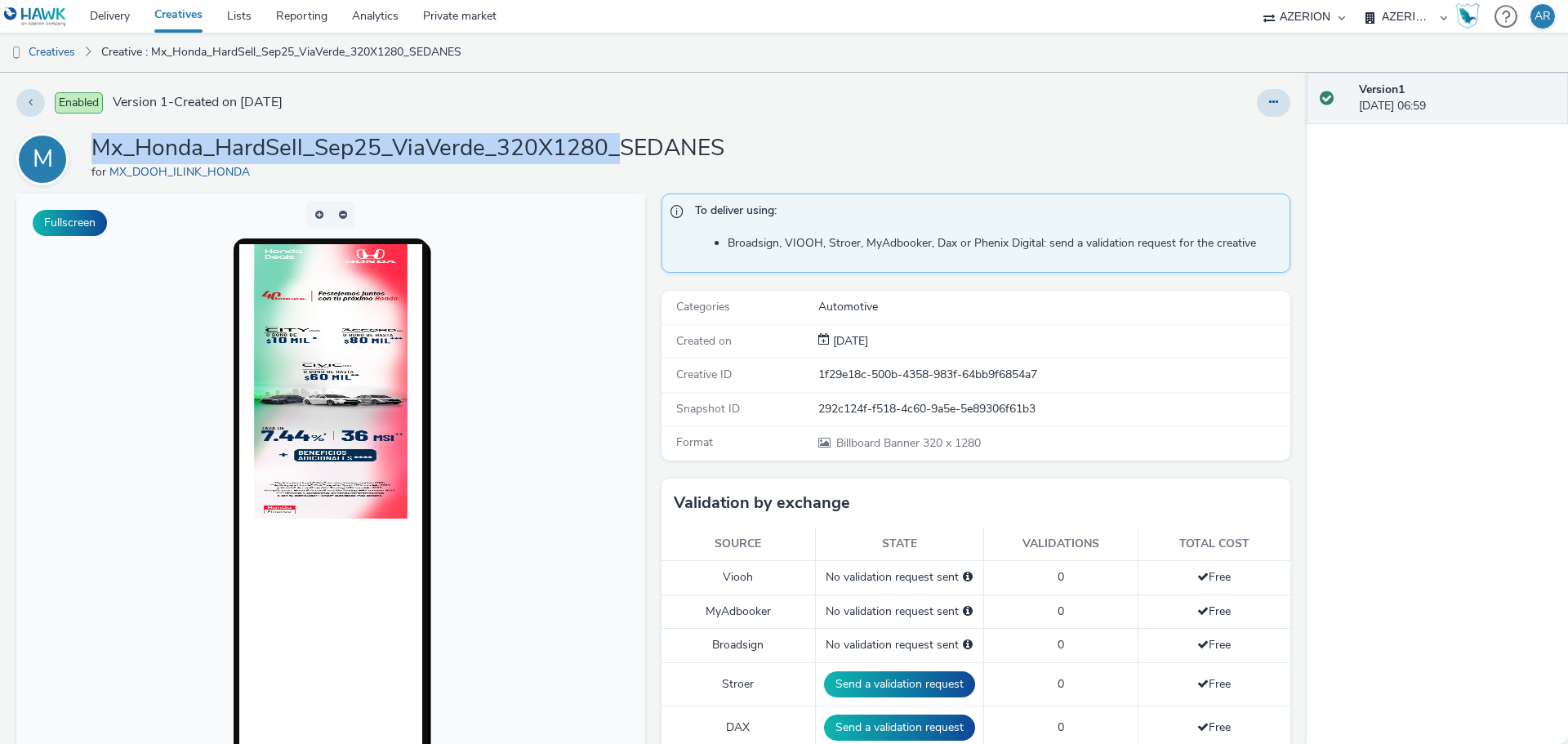
drag, startPoint x: 617, startPoint y: 145, endPoint x: 92, endPoint y: 145, distance: 525.0
click at [92, 145] on h1 "Mx_Honda_HardSell_Sep25_ViaVerde_320X1280_SEDANES" at bounding box center [408, 148] width 633 height 31
click at [56, 49] on link "Creatives" at bounding box center [42, 53] width 84 height 39
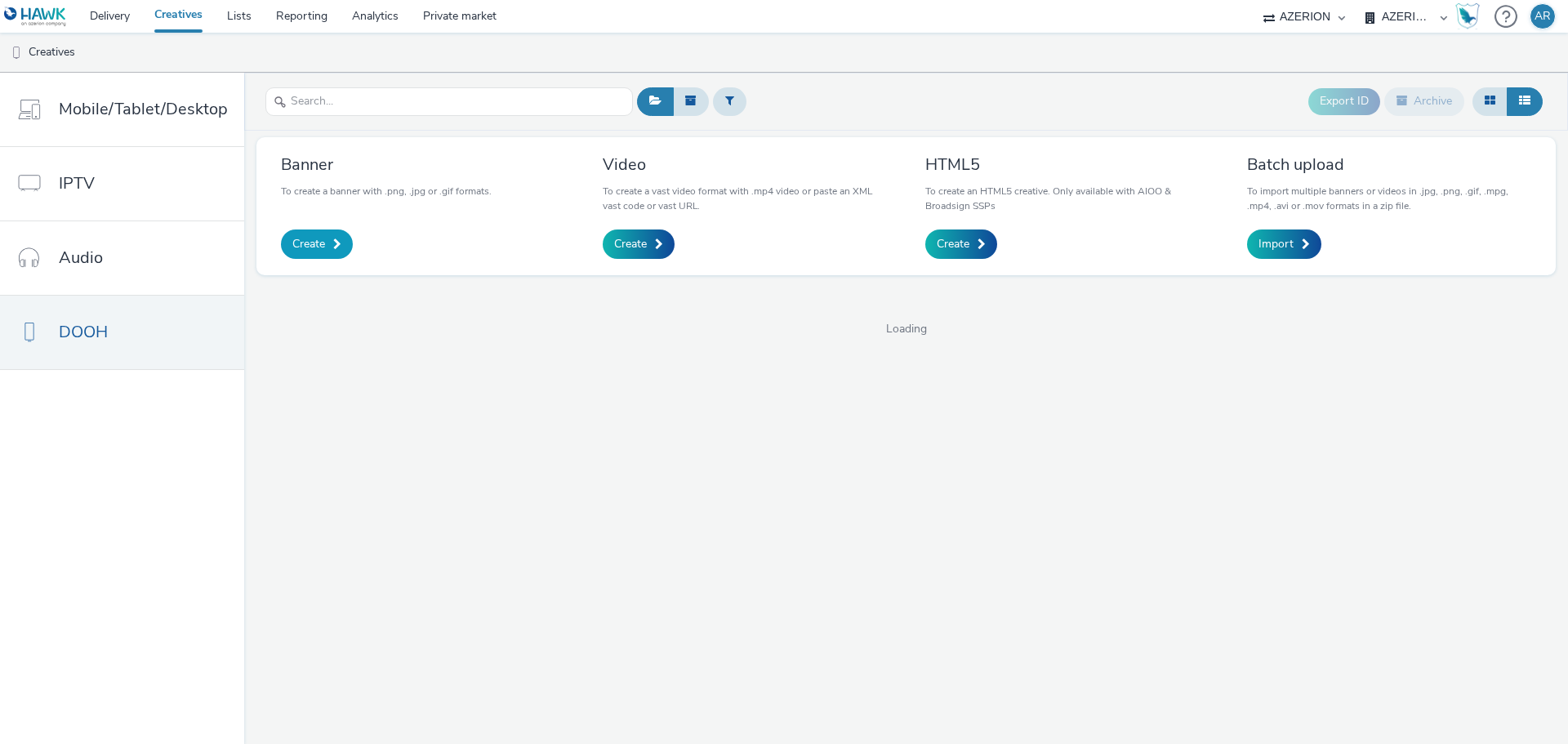
click at [303, 241] on span "Create" at bounding box center [308, 244] width 33 height 16
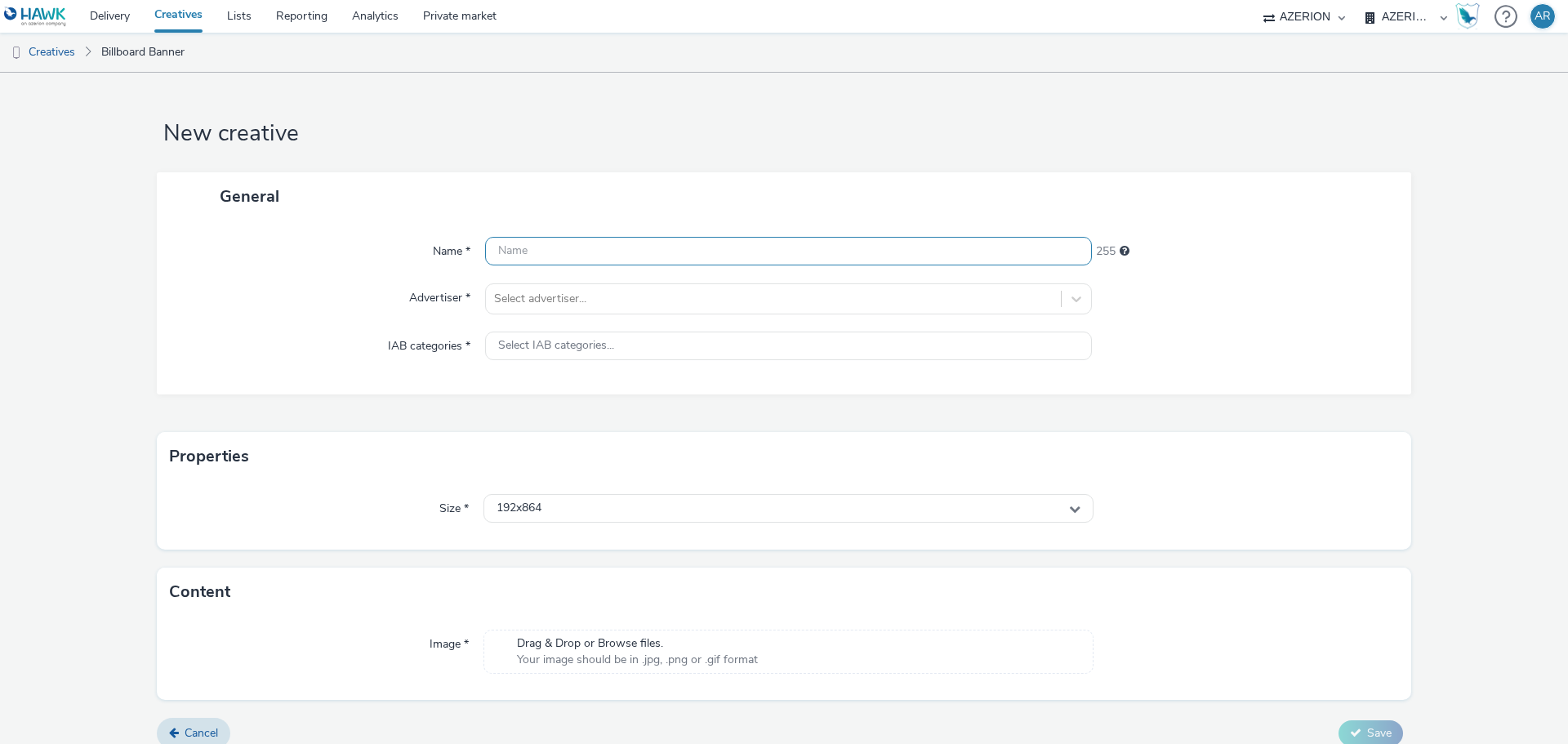
click at [662, 250] on input "text" at bounding box center [788, 251] width 606 height 28
paste input "Mx_Honda_HardSell_Sep25_ViaVerde_320X1280_"
click at [776, 252] on input "Mx_Honda_HardSell_Sep25_ViaVerde_320X1280_" at bounding box center [788, 251] width 606 height 28
paste input "SUVS"
type input "Mx_Honda_HardSell_Sep25_ViaVerde_320X1280_SUVS"
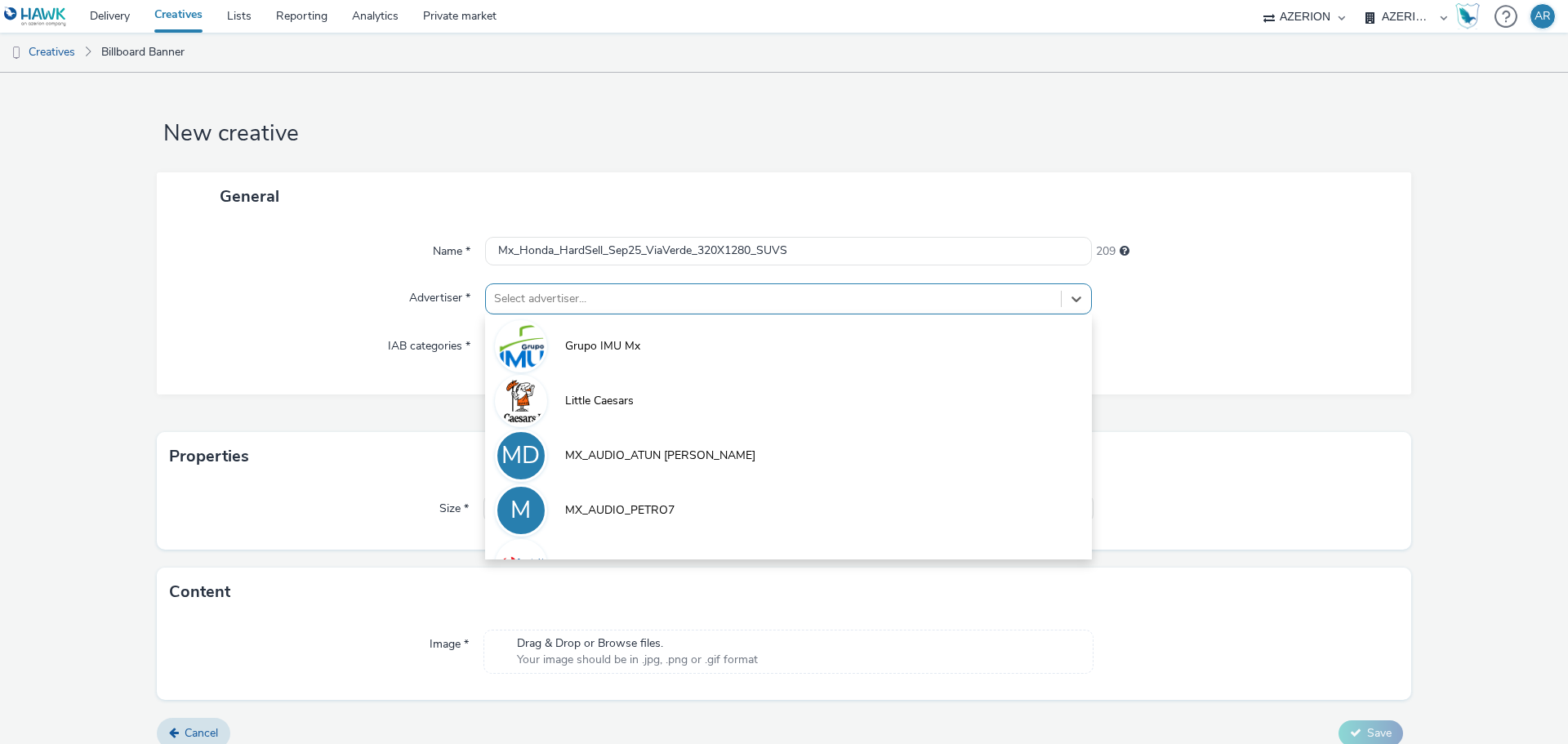
click at [660, 293] on div at bounding box center [773, 299] width 558 height 20
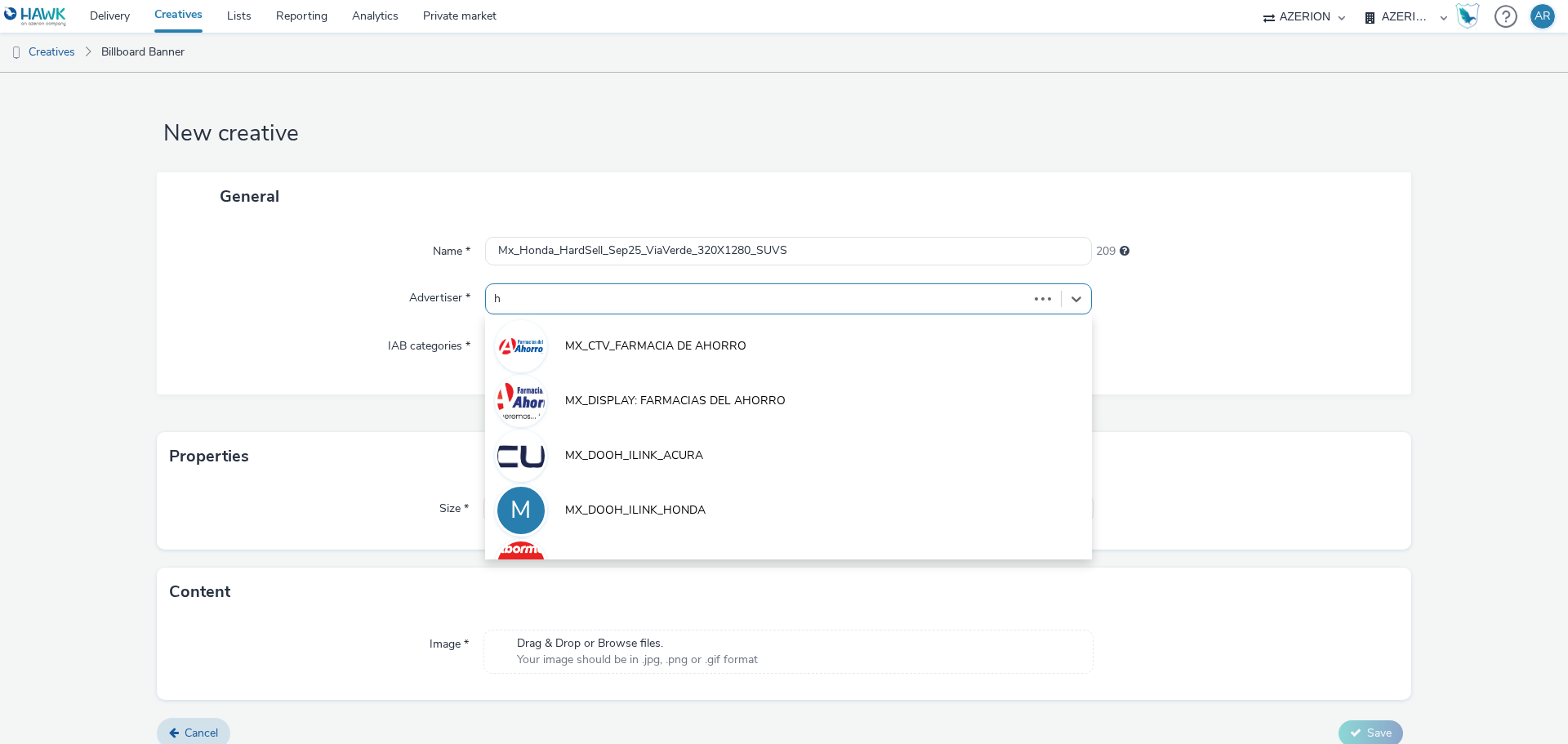
type input "ho"
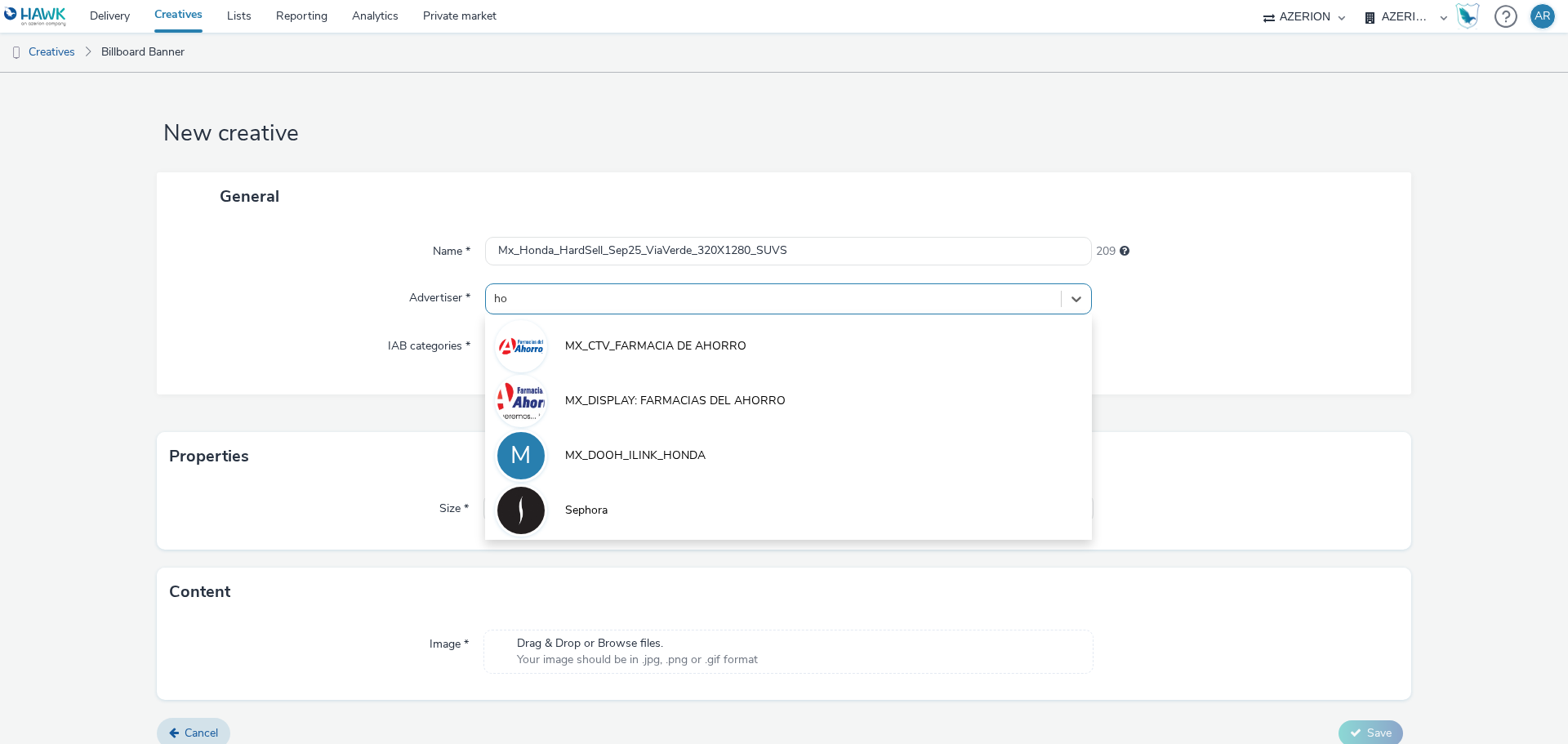
click at [654, 454] on span "MX_DOOH_ILINK_HONDA" at bounding box center [636, 456] width 141 height 16
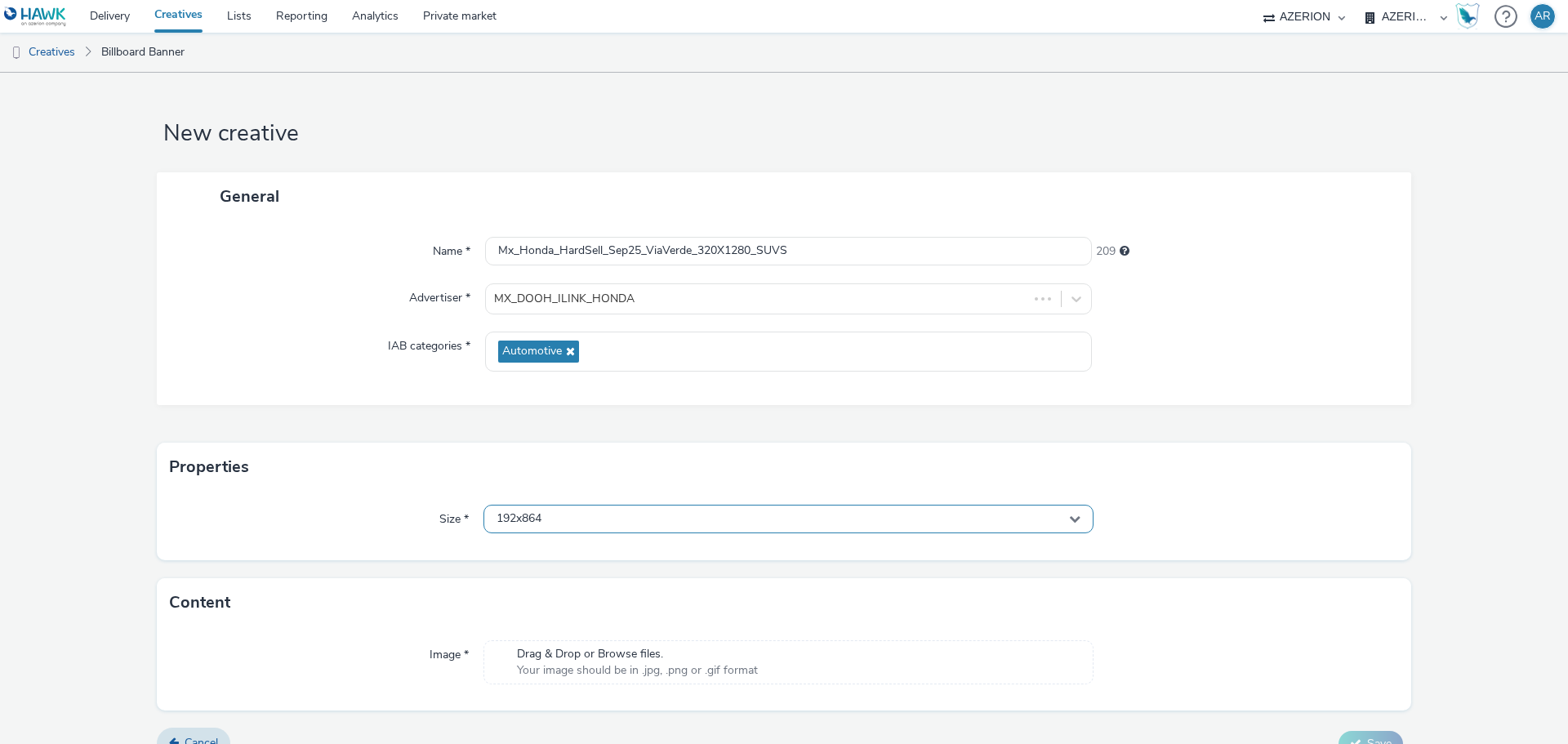
click at [608, 512] on div "192x864" at bounding box center [788, 519] width 610 height 28
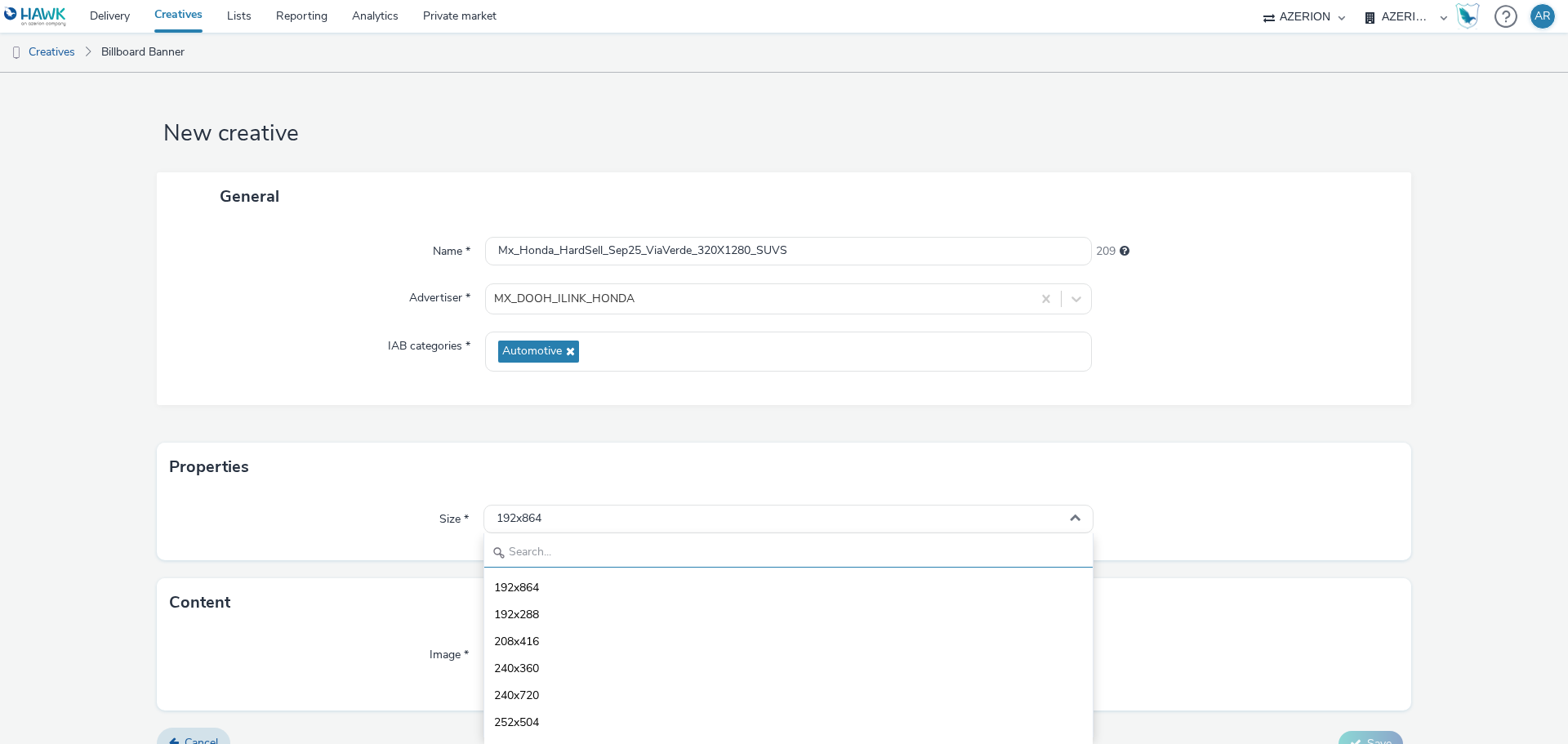
click at [555, 546] on input "text" at bounding box center [788, 553] width 608 height 28
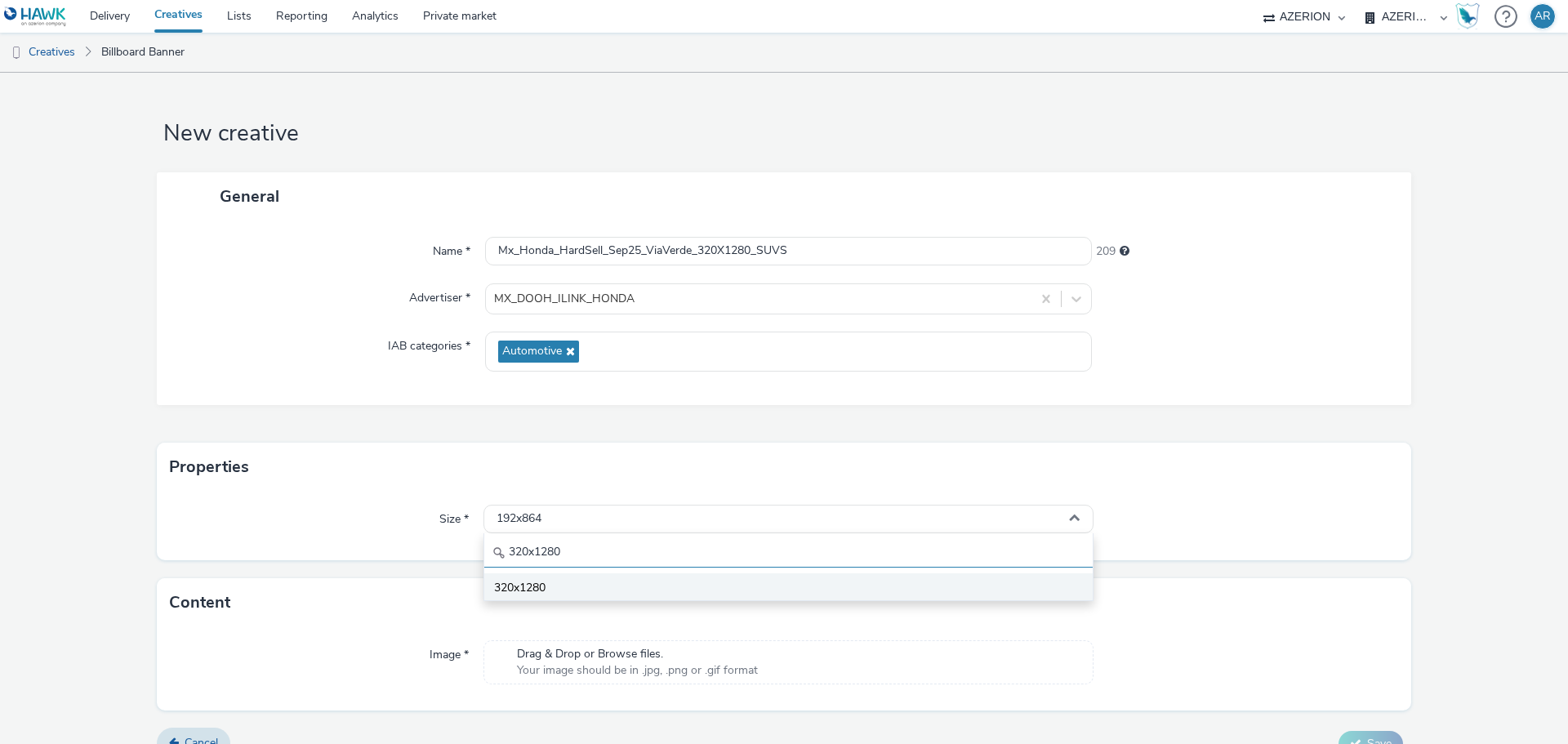
type input "320x1280"
click at [539, 586] on span "320x1280" at bounding box center [520, 587] width 52 height 16
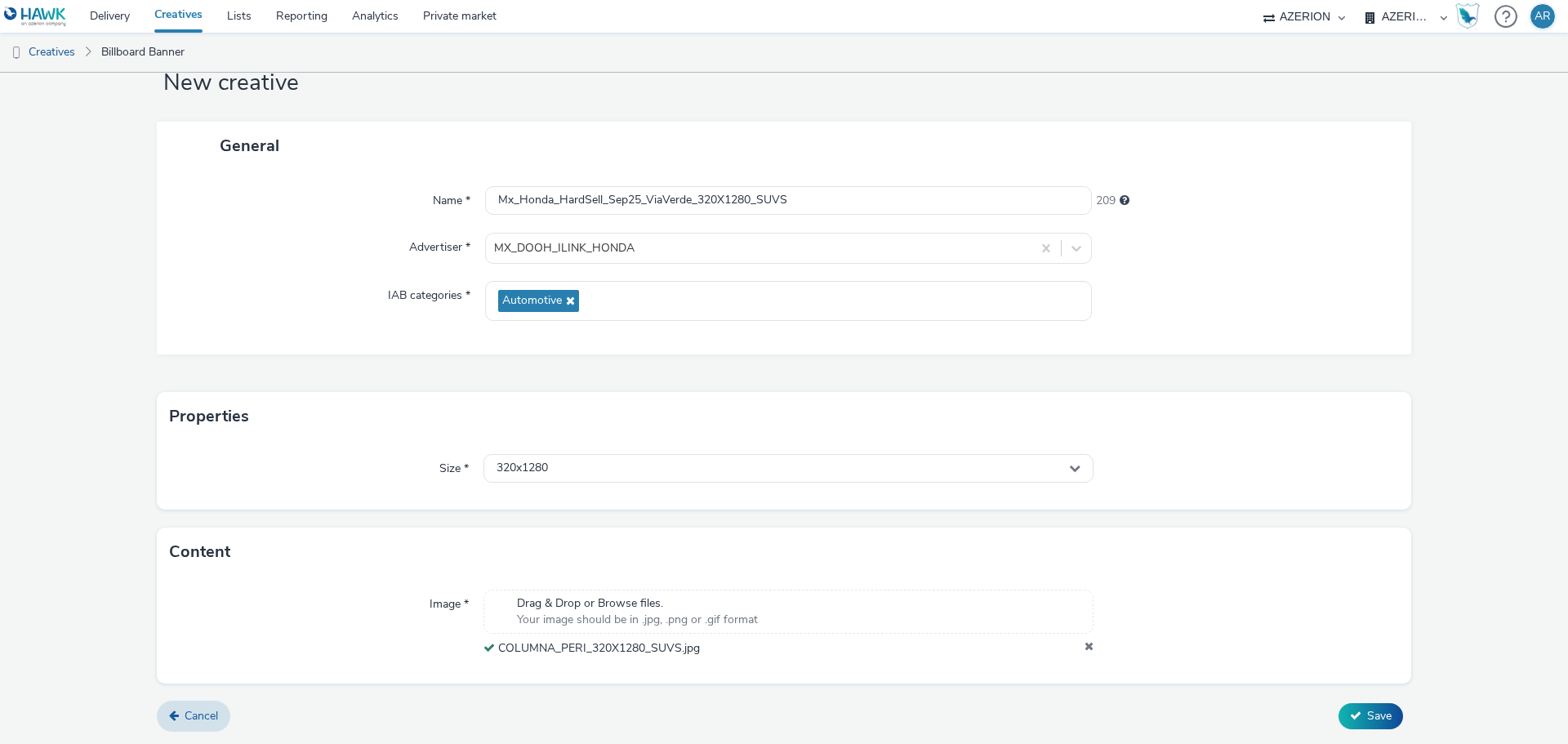
scroll to position [51, 0]
click at [1370, 713] on span "Save" at bounding box center [1379, 715] width 25 height 15
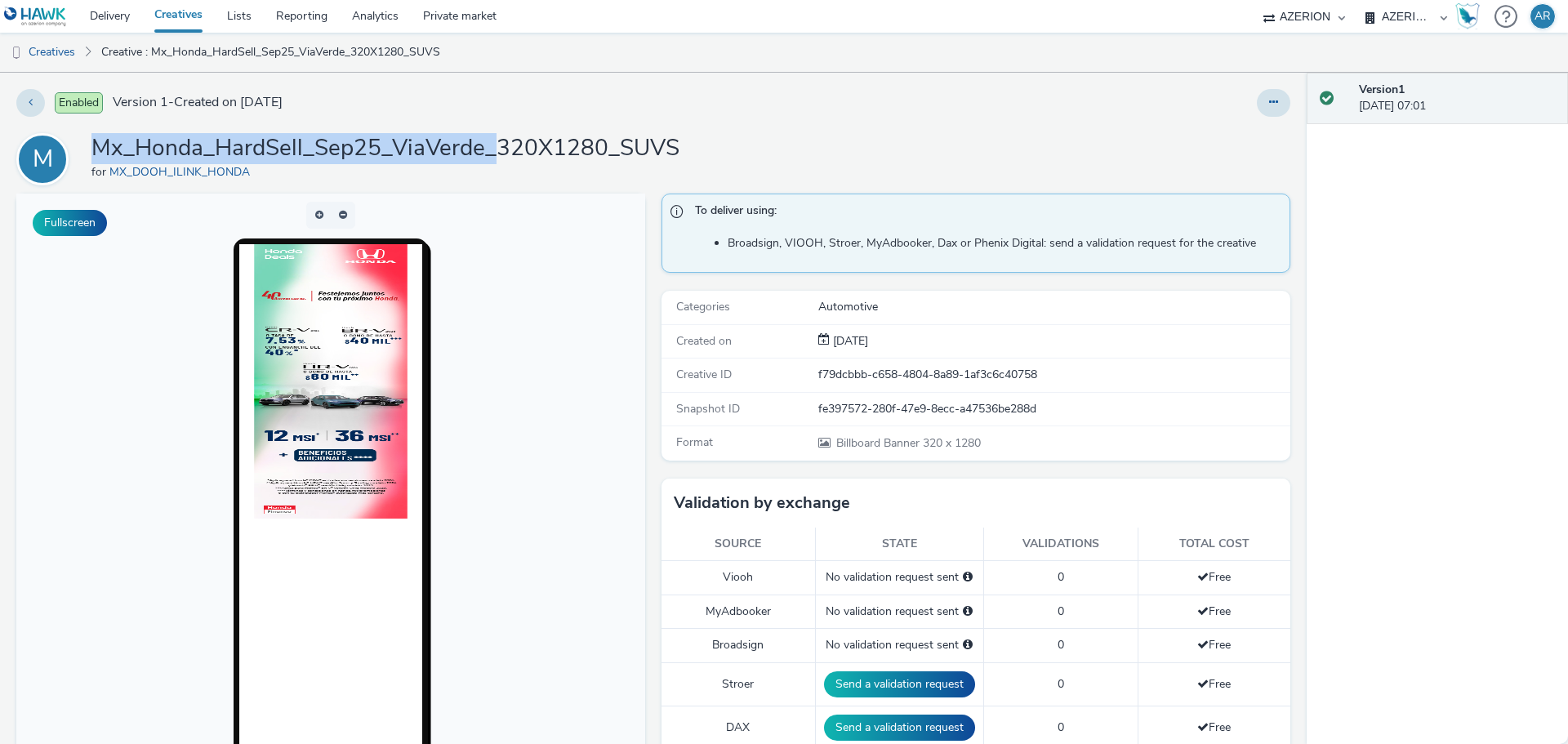
drag, startPoint x: 498, startPoint y: 154, endPoint x: 100, endPoint y: 146, distance: 398.1
click at [100, 146] on h1 "Mx_Honda_HardSell_Sep25_ViaVerde_320X1280_SUVS" at bounding box center [386, 148] width 588 height 31
click at [40, 53] on link "Creatives" at bounding box center [42, 53] width 84 height 39
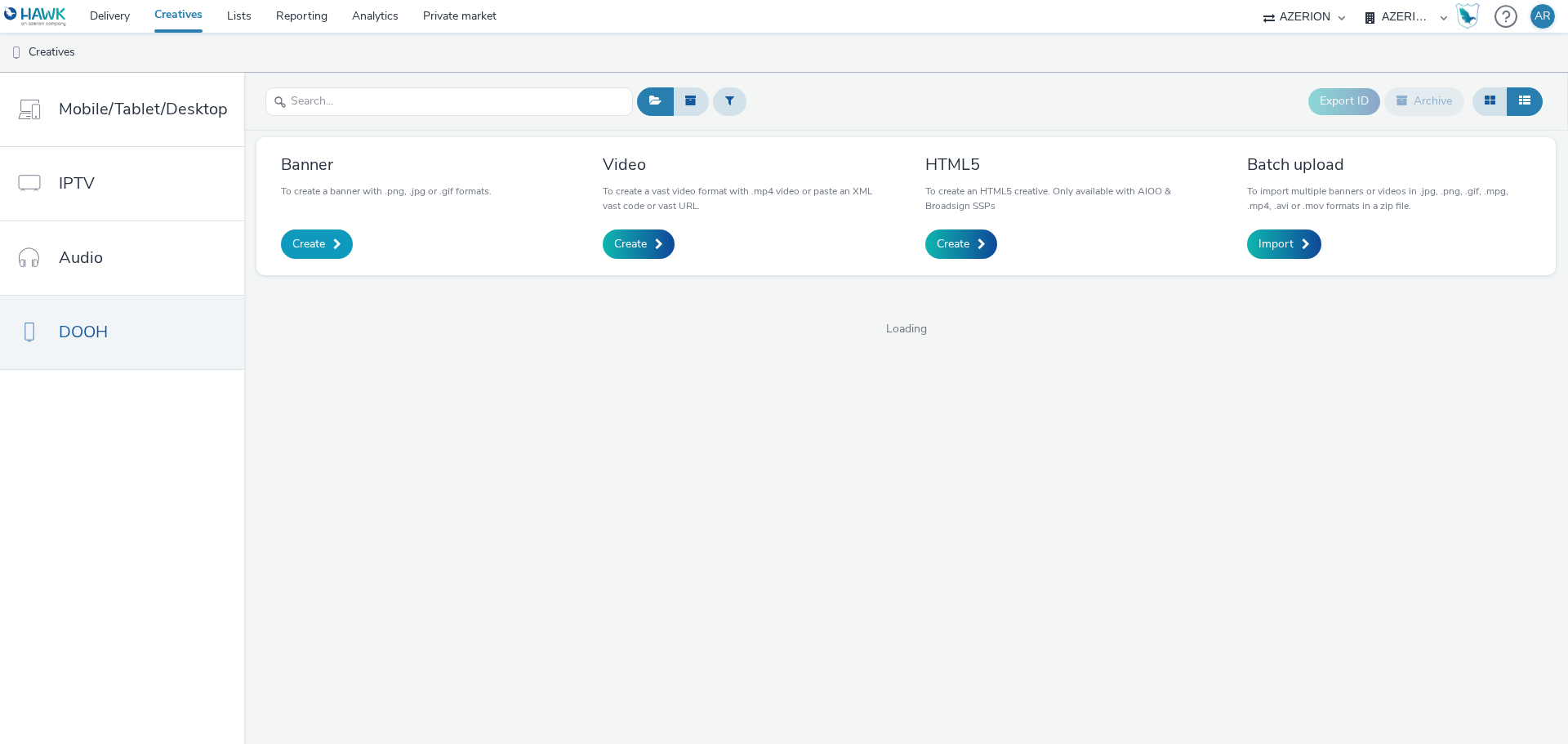
click at [305, 238] on span "Create" at bounding box center [308, 244] width 33 height 16
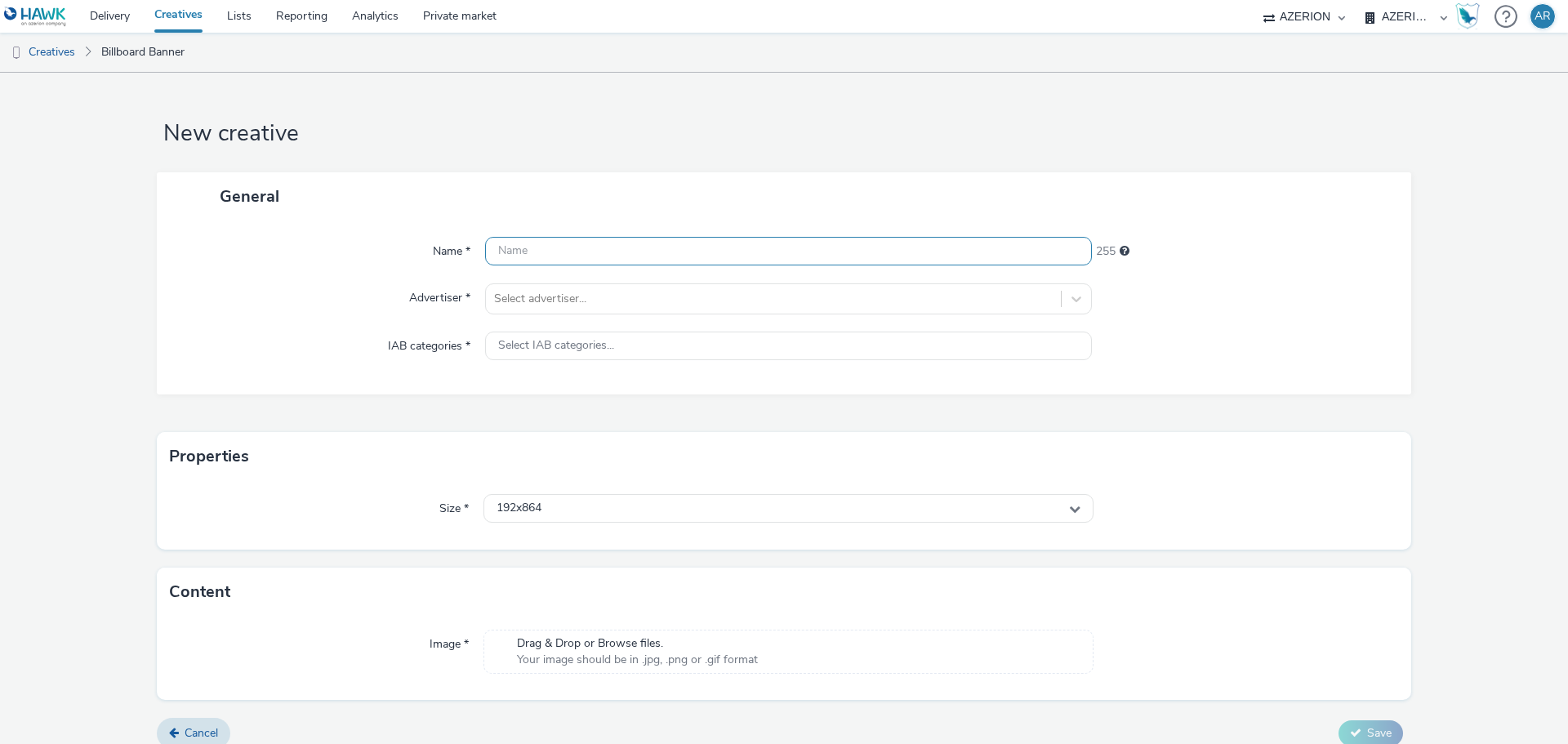
click at [625, 254] on input "text" at bounding box center [788, 251] width 606 height 28
paste input "Mx_Honda_HardSell_Sep25_ViaVerde_"
click at [759, 255] on input "Mx_Honda_HardSell_Sep25_ViaVerde_" at bounding box center [788, 251] width 606 height 28
paste input "510X1300_ACURA"
type input "Mx_Honda_HardSell_Sep25_ViaVerde_510X1300_ACURA"
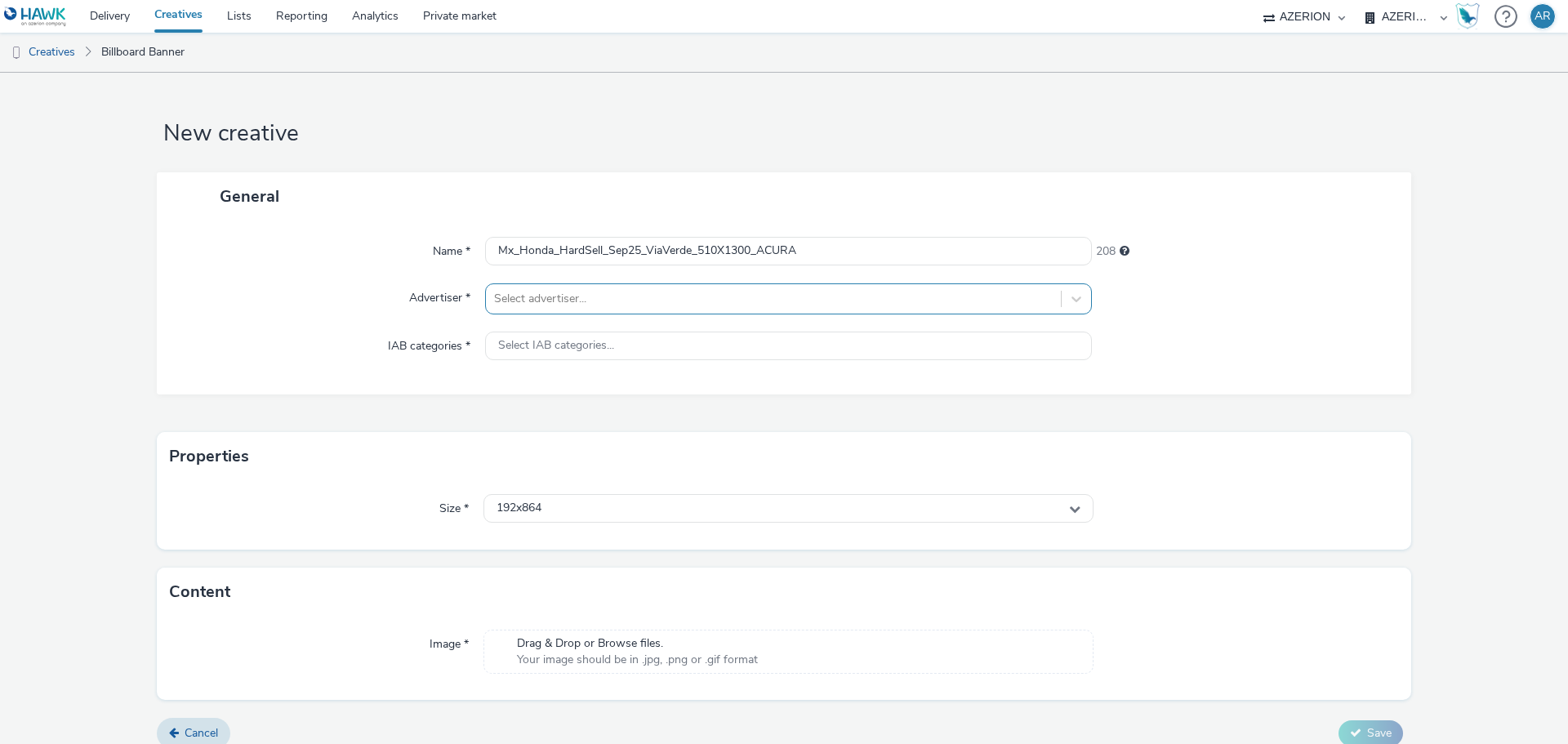
click at [703, 297] on div at bounding box center [773, 299] width 558 height 20
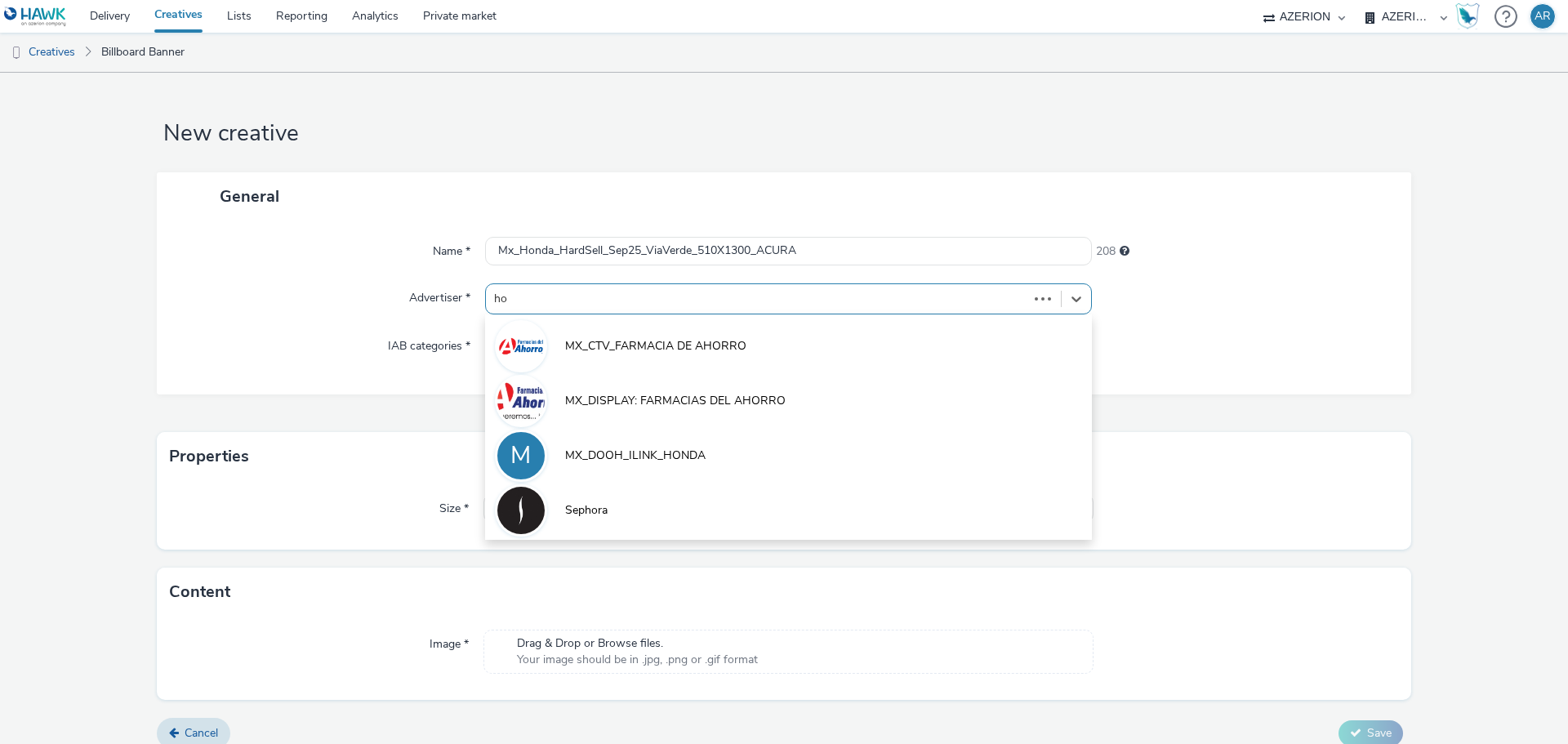
type input "hon"
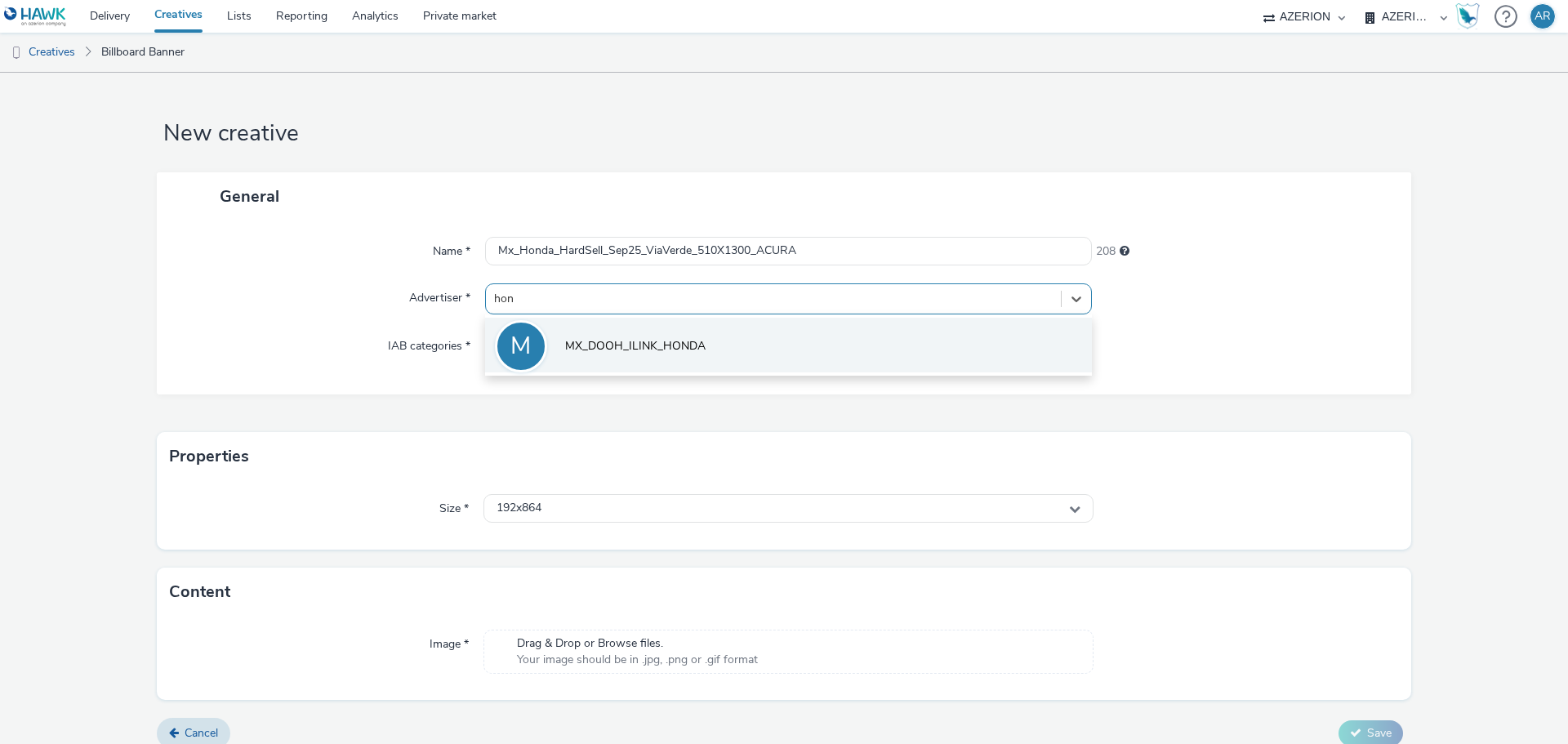
click at [646, 352] on span "MX_DOOH_ILINK_HONDA" at bounding box center [636, 346] width 141 height 16
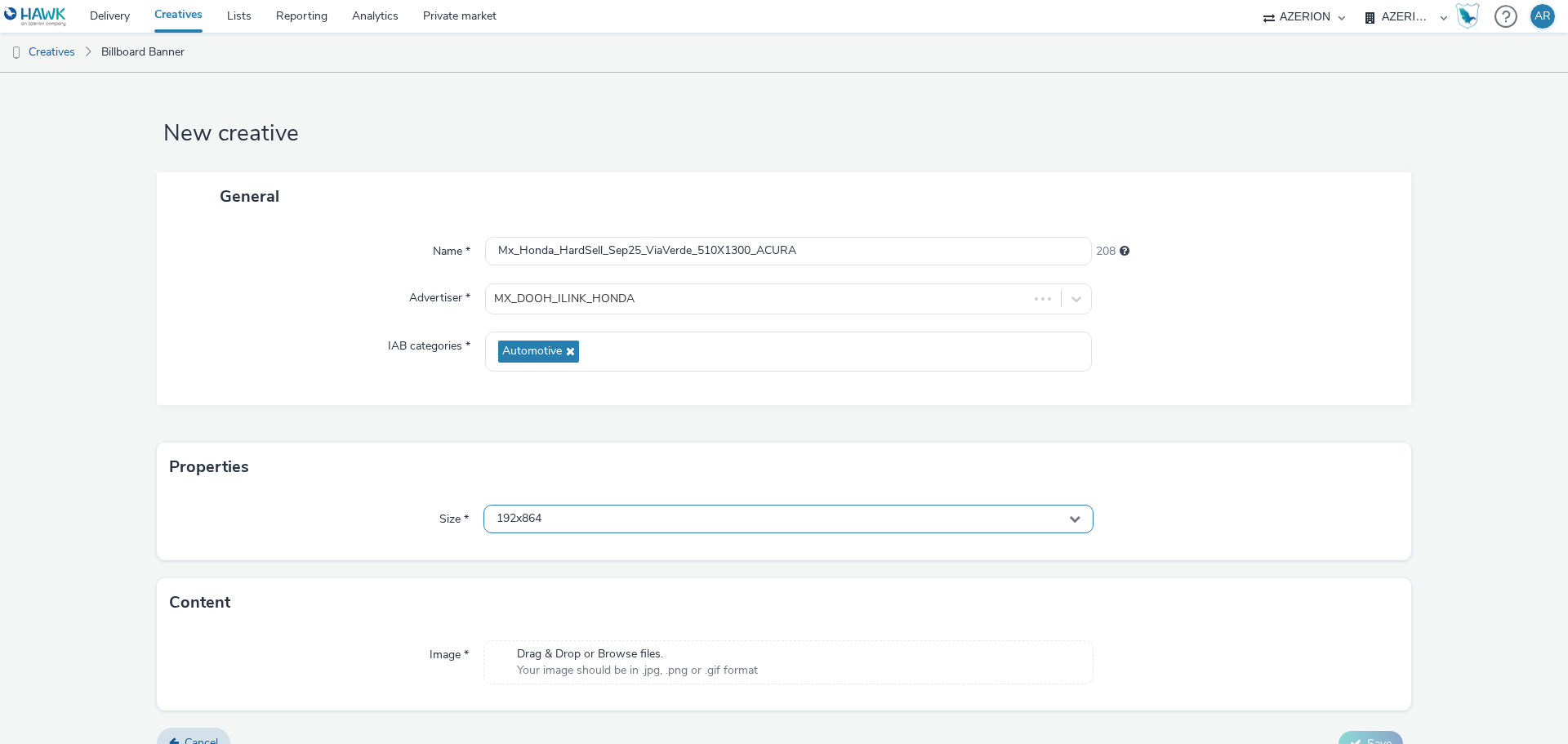
click at [595, 519] on div "192x864" at bounding box center [788, 519] width 610 height 28
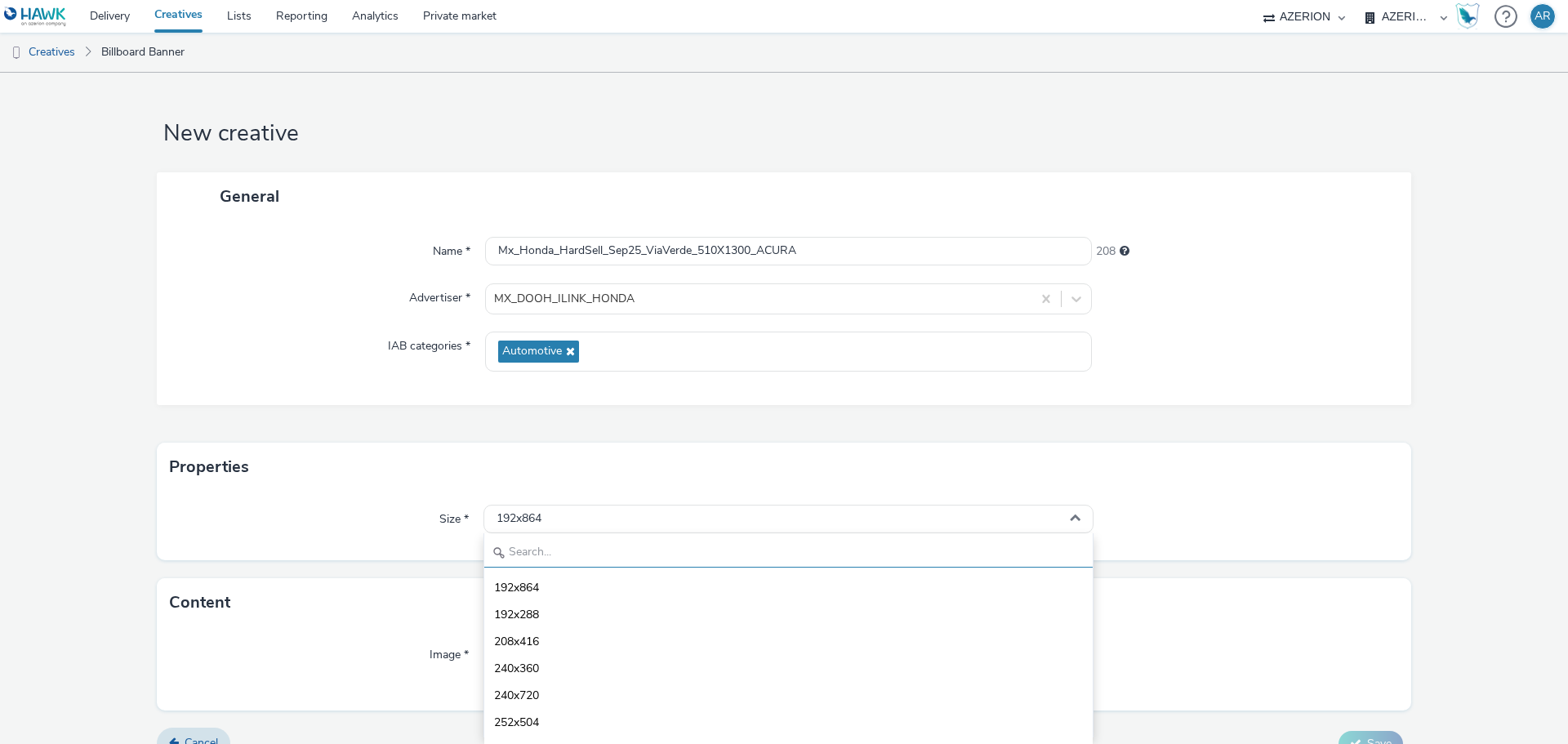
click at [572, 555] on input "text" at bounding box center [788, 553] width 608 height 28
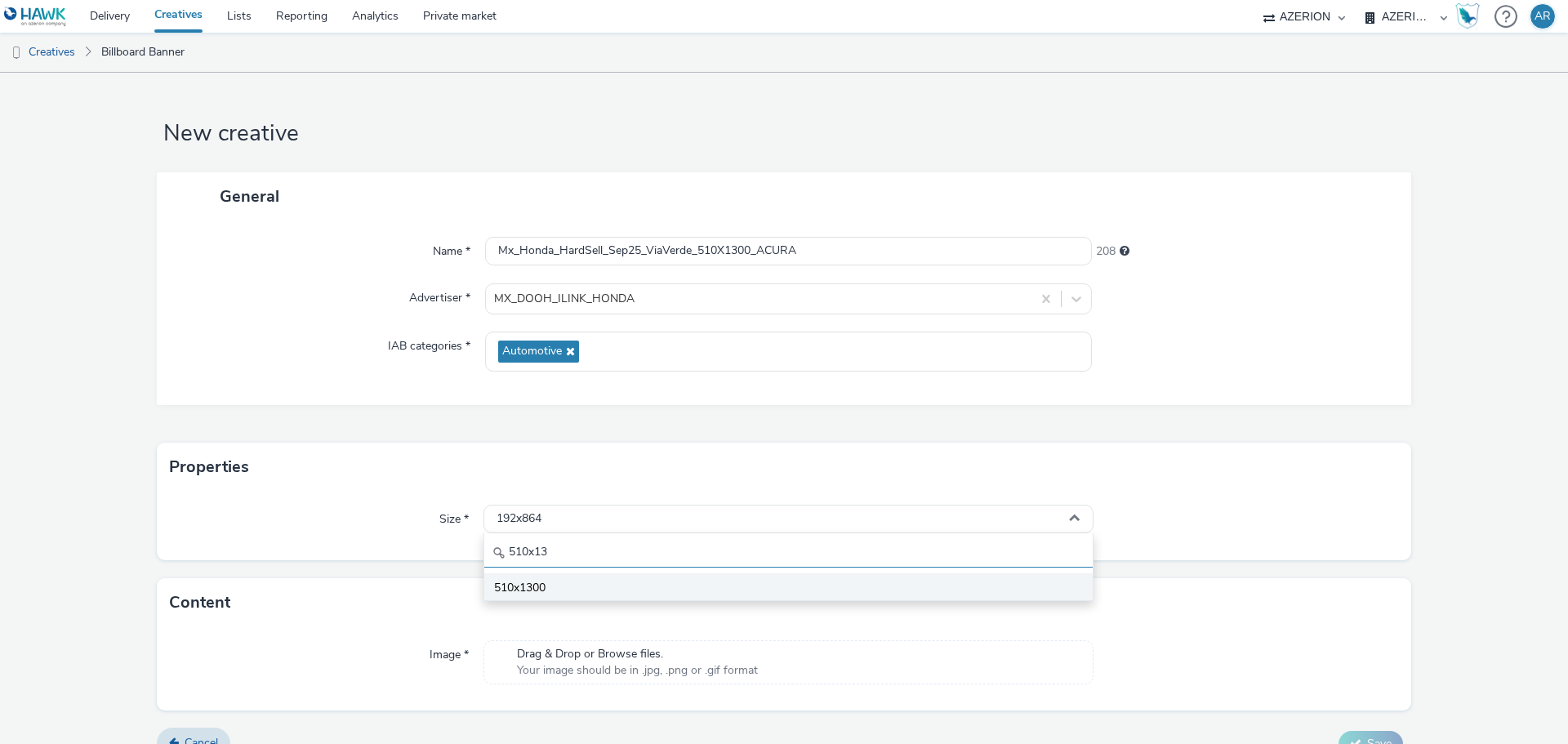
type input "510x13"
click at [543, 583] on span "510x1300" at bounding box center [520, 587] width 52 height 16
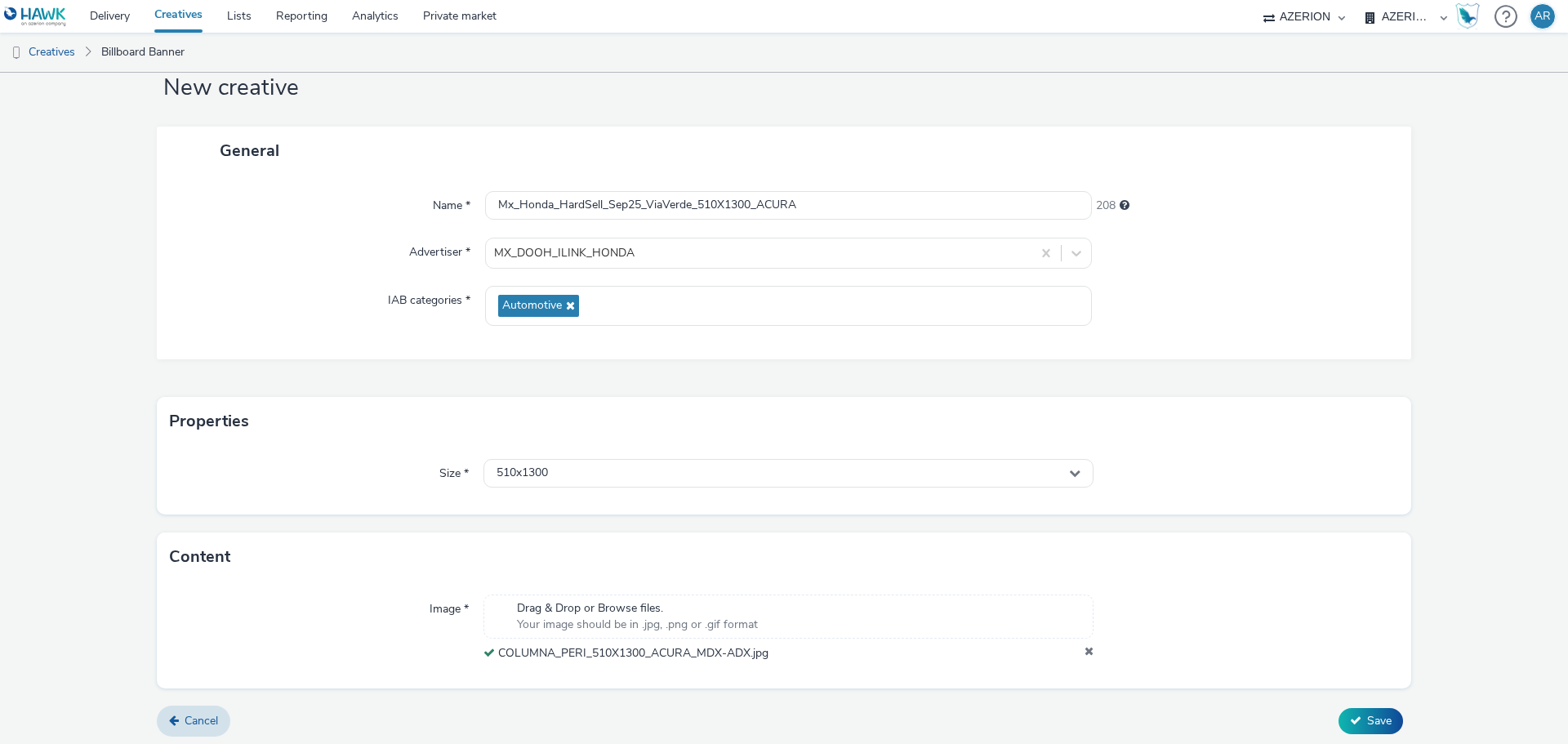
scroll to position [51, 0]
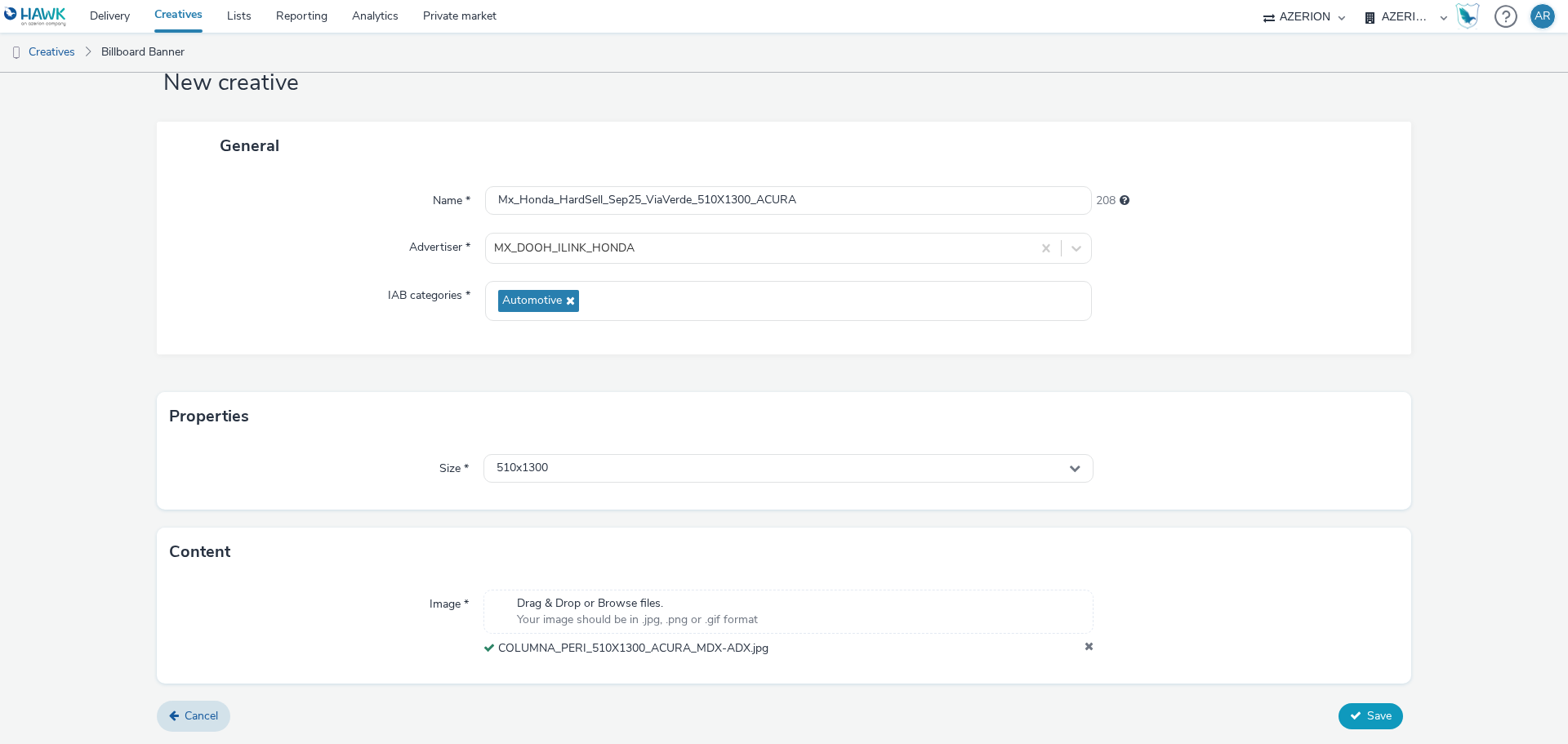
click at [1367, 711] on span "Save" at bounding box center [1379, 715] width 25 height 15
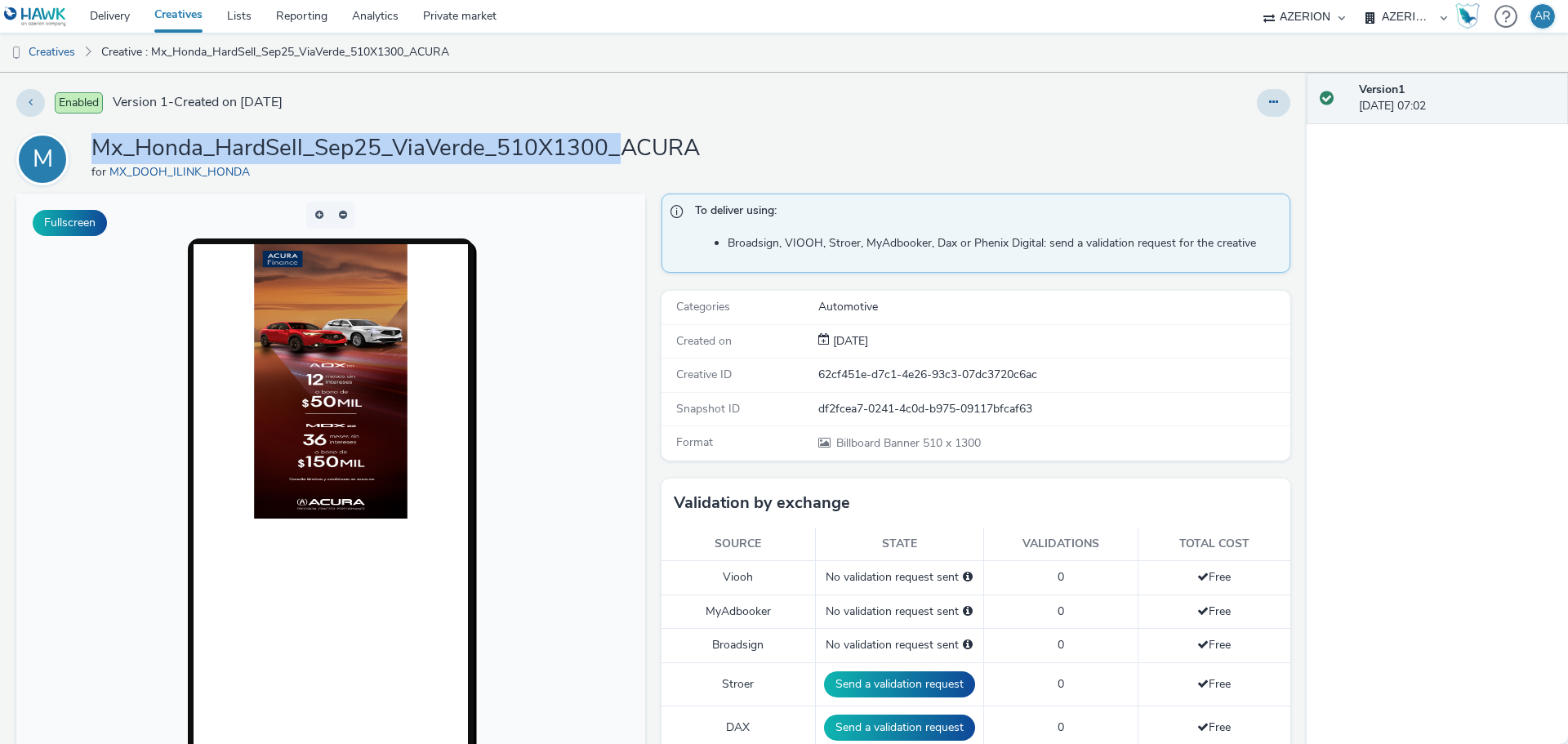
drag, startPoint x: 621, startPoint y: 150, endPoint x: 96, endPoint y: 147, distance: 525.0
click at [96, 147] on h1 "Mx_Honda_HardSell_Sep25_ViaVerde_510X1300_ACURA" at bounding box center [395, 148] width 608 height 31
click at [38, 47] on link "Creatives" at bounding box center [42, 53] width 84 height 39
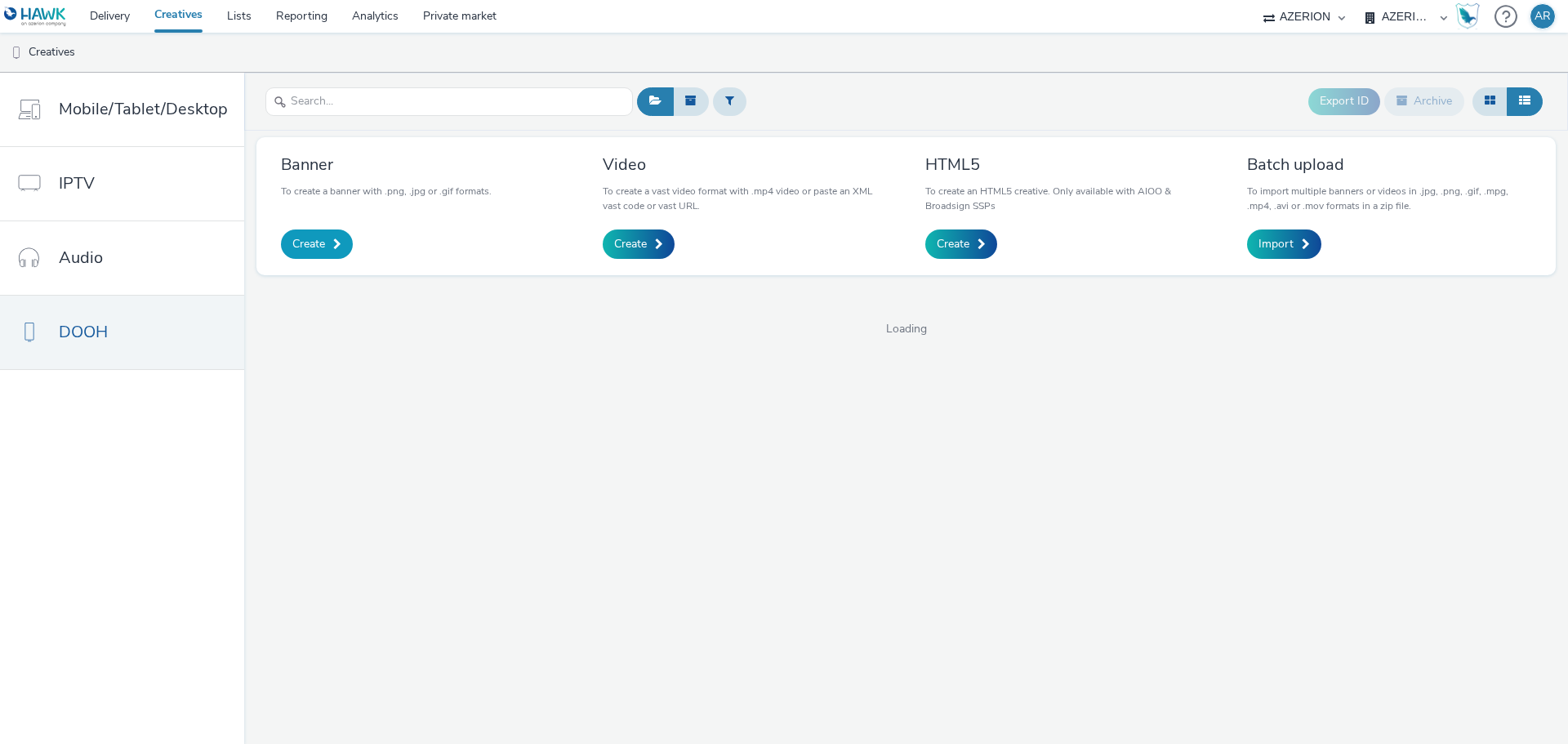
click at [310, 234] on link "Create" at bounding box center [316, 244] width 72 height 29
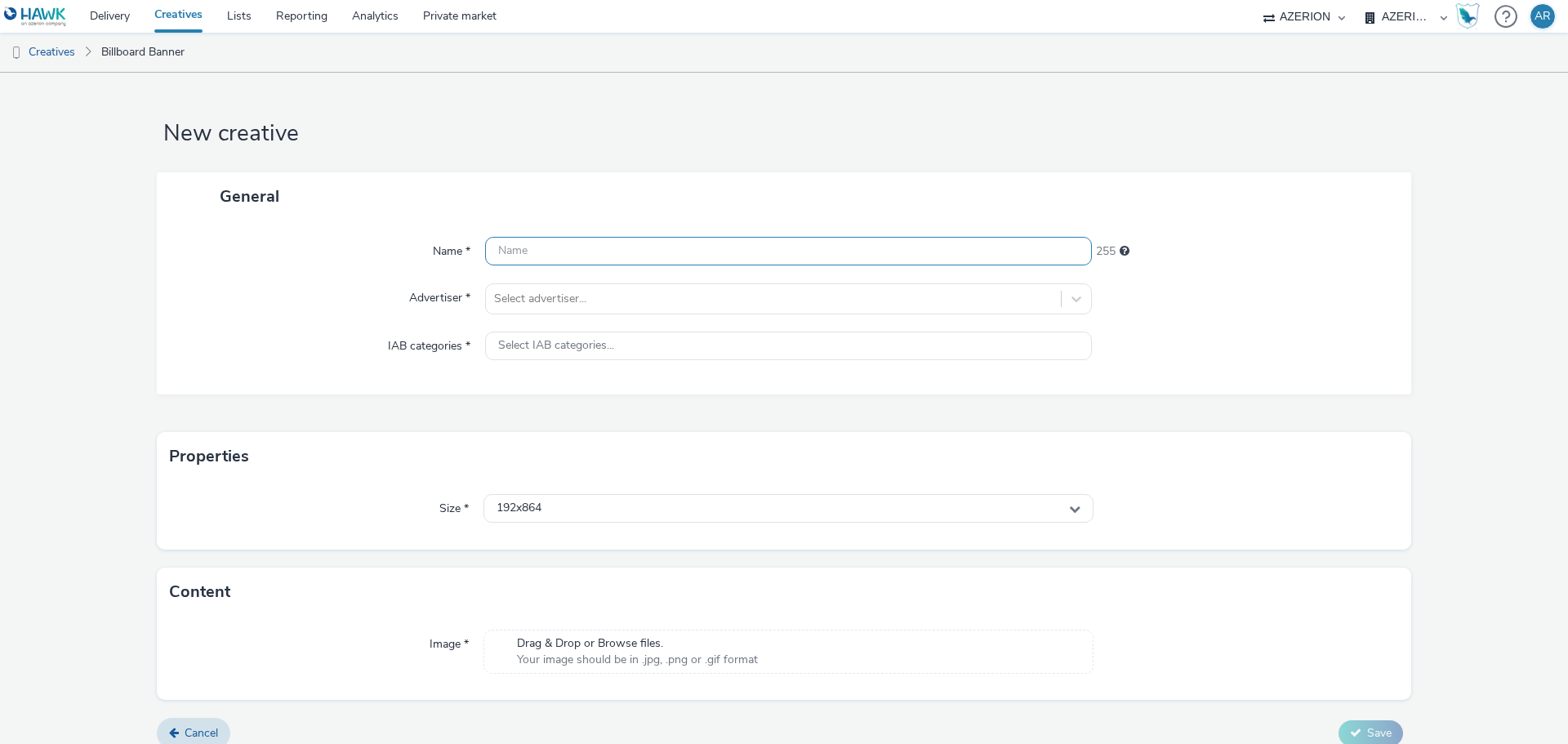
click at [584, 247] on input "text" at bounding box center [788, 251] width 606 height 28
paste input "Mx_Honda_HardSell_Sep25_ViaVerde_510X1300_"
click at [782, 251] on input "Mx_Honda_HardSell_Sep25_ViaVerde_510X1300_" at bounding box center [788, 251] width 606 height 28
paste input "ODY-PILOT"
type input "Mx_Honda_HardSell_Sep25_ViaVerde_510X1300_ODY-PILOT"
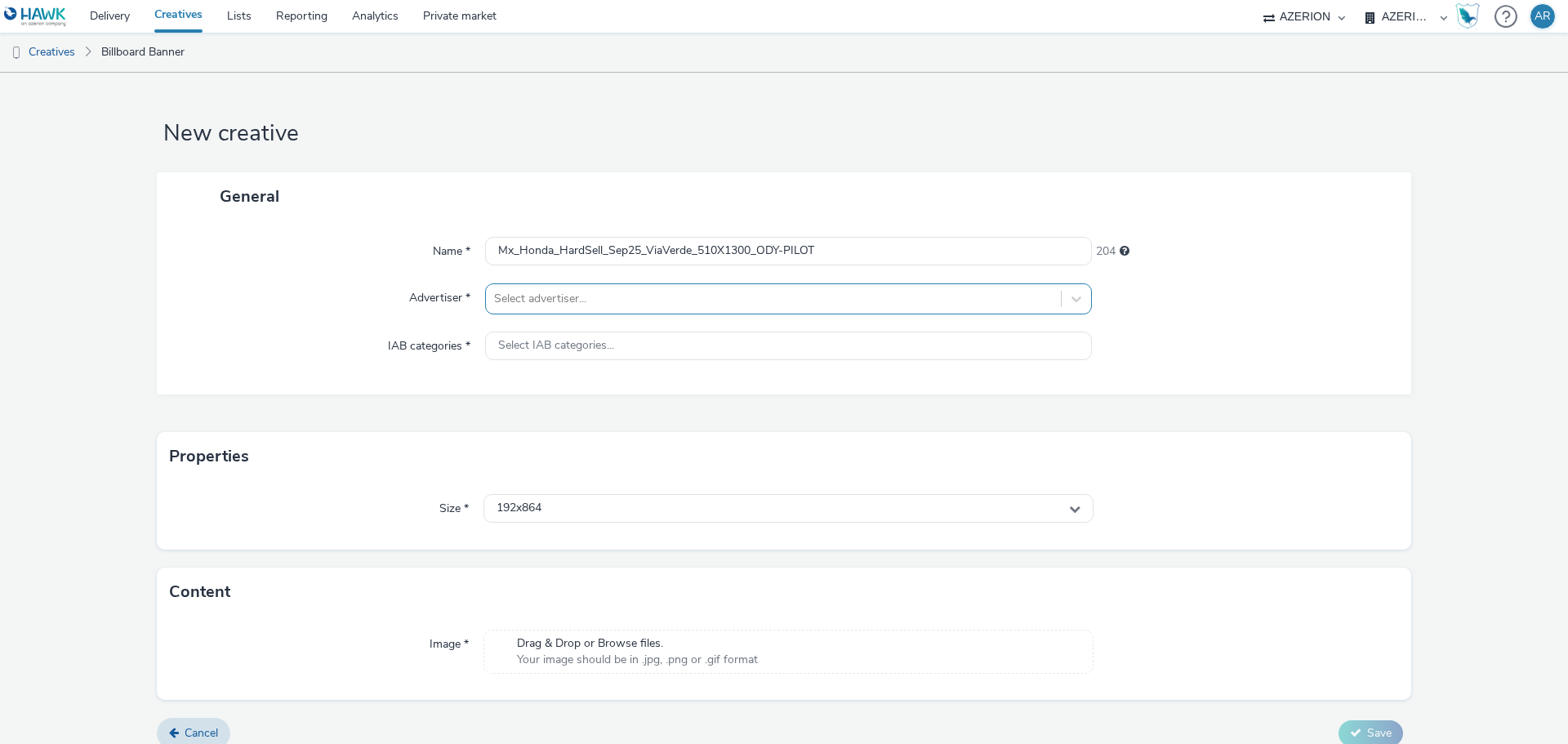
click at [700, 295] on div at bounding box center [773, 299] width 558 height 20
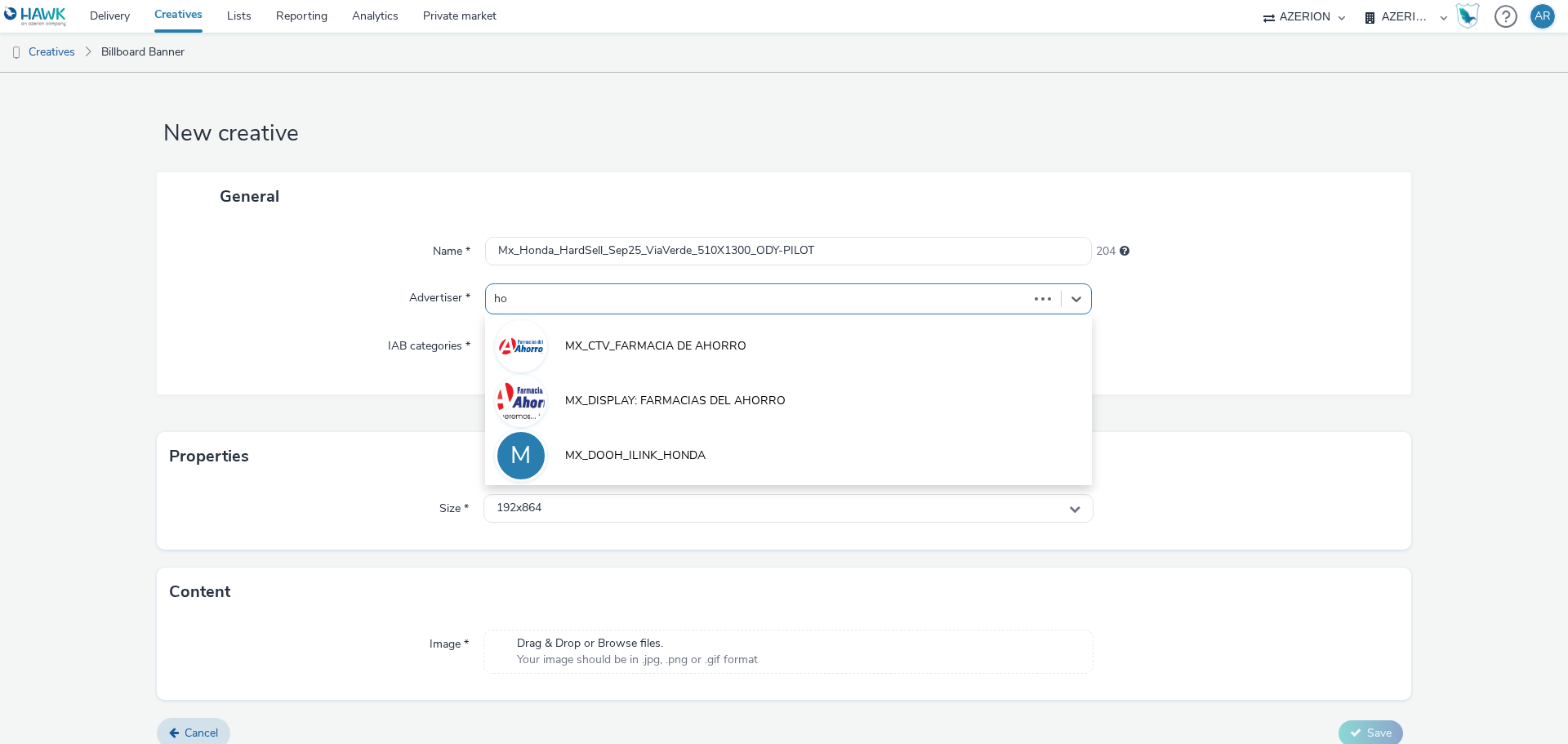
type input "hon"
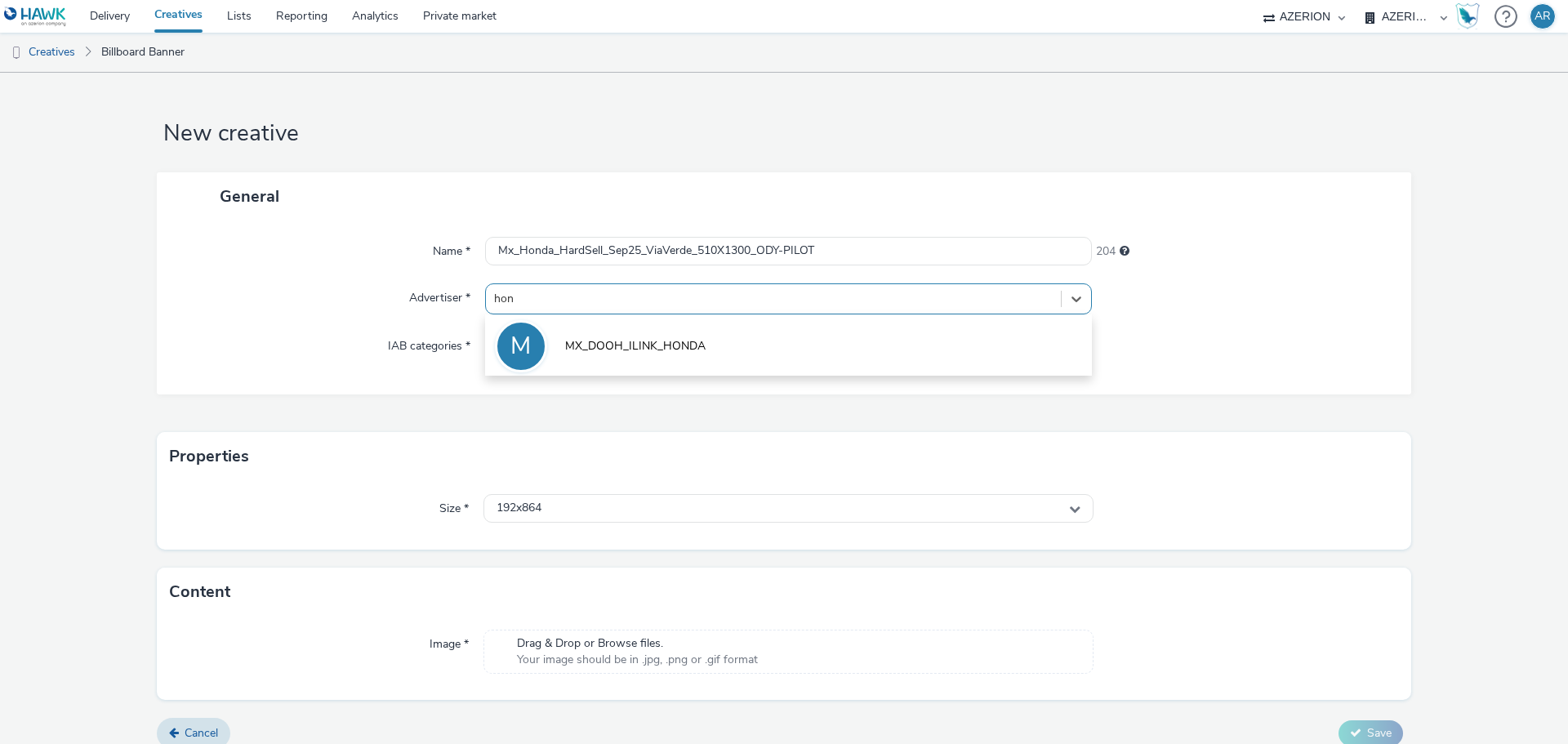
click at [681, 343] on span "MX_DOOH_ILINK_HONDA" at bounding box center [636, 346] width 141 height 16
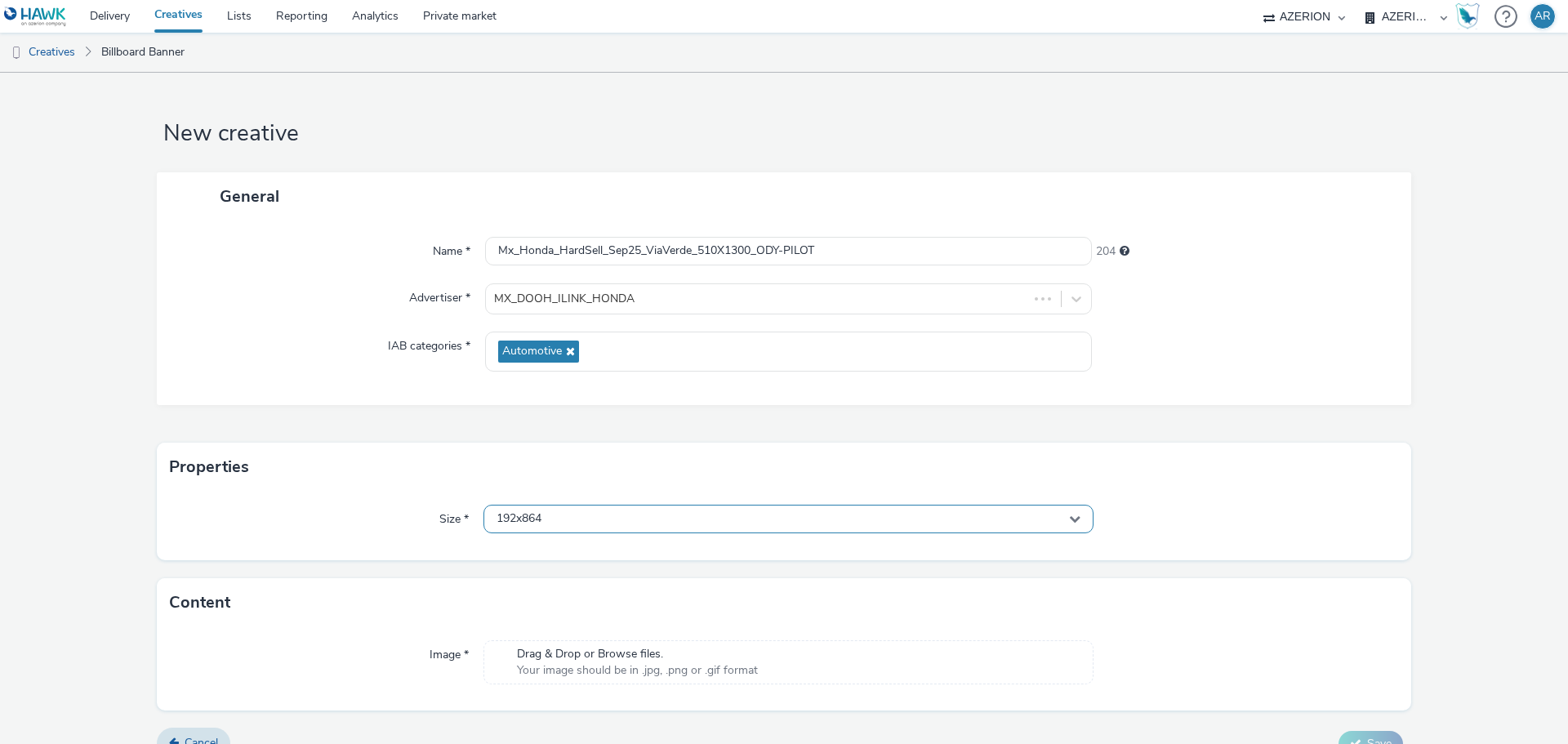
click at [582, 510] on div "192x864" at bounding box center [788, 519] width 610 height 28
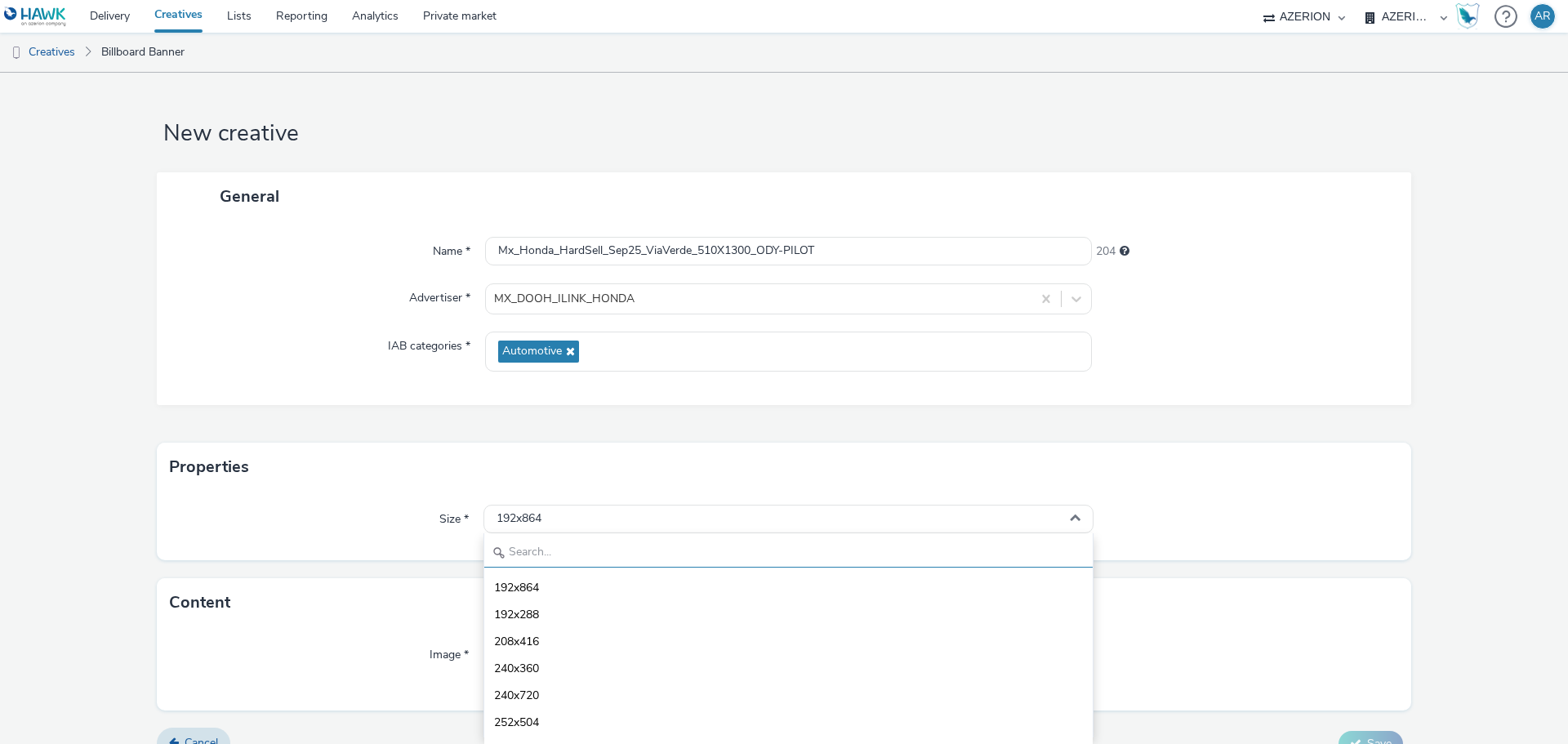
click at [561, 550] on input "text" at bounding box center [788, 553] width 608 height 28
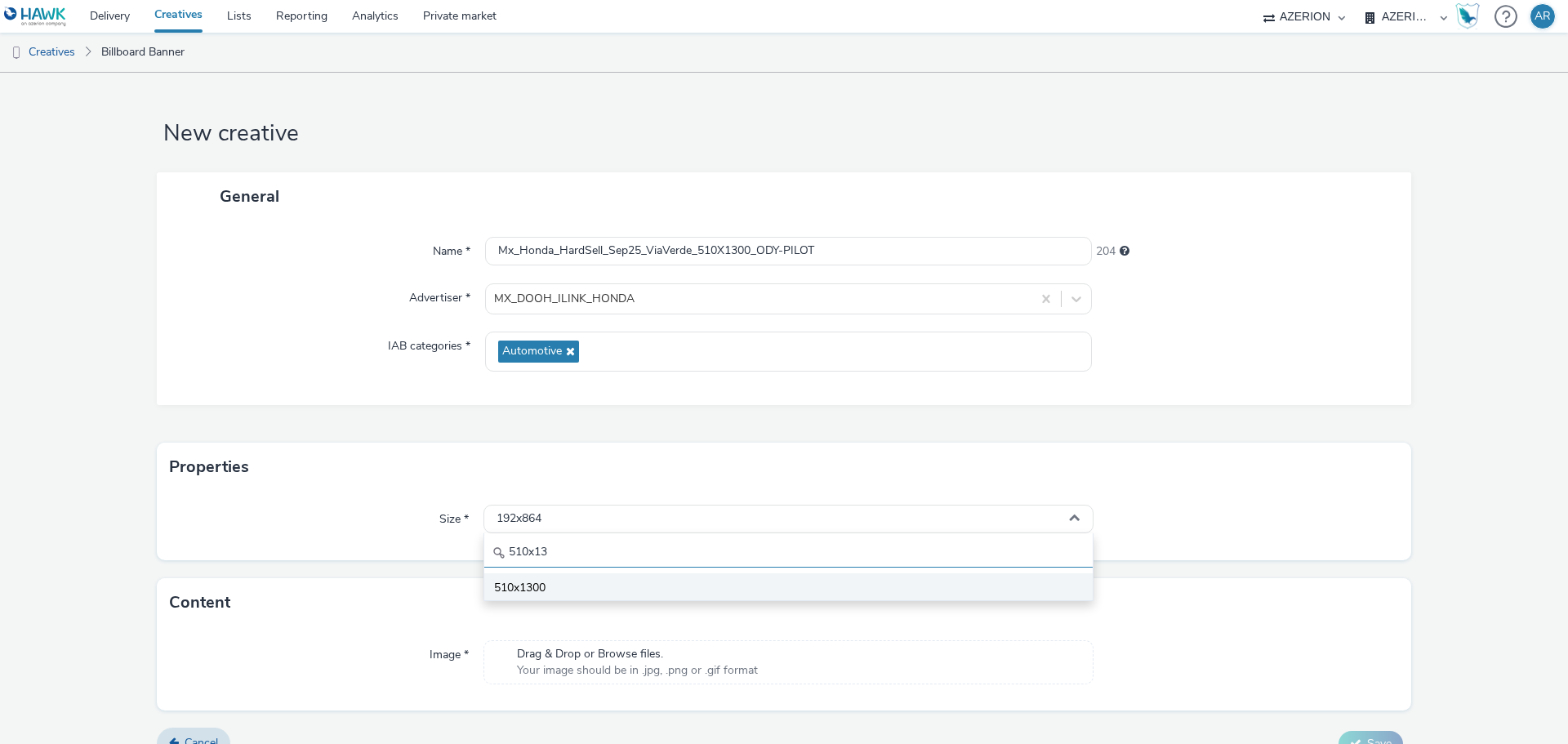
type input "510x13"
click at [539, 582] on span "510x1300" at bounding box center [520, 587] width 52 height 16
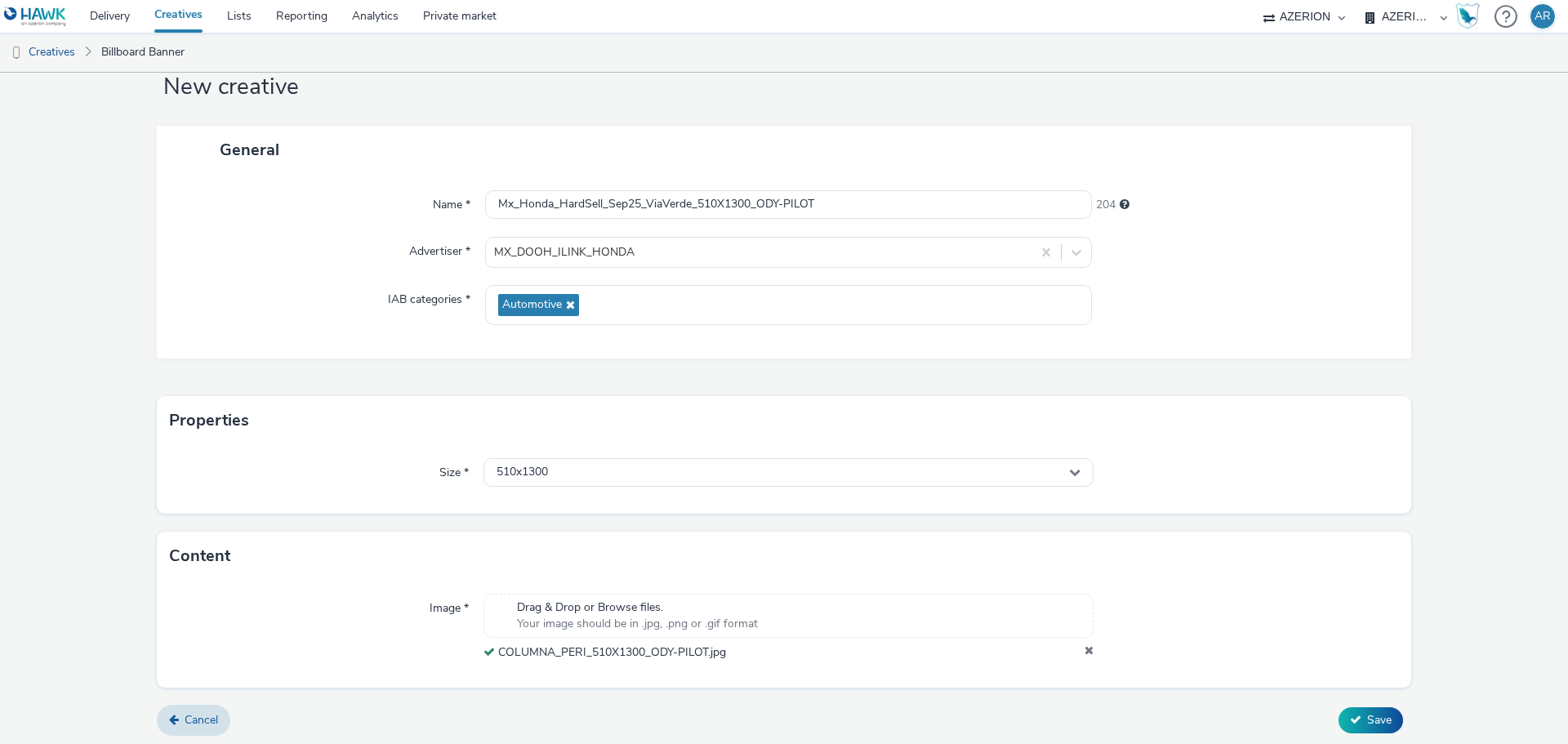
scroll to position [51, 0]
click at [1367, 708] on span "Save" at bounding box center [1379, 715] width 25 height 15
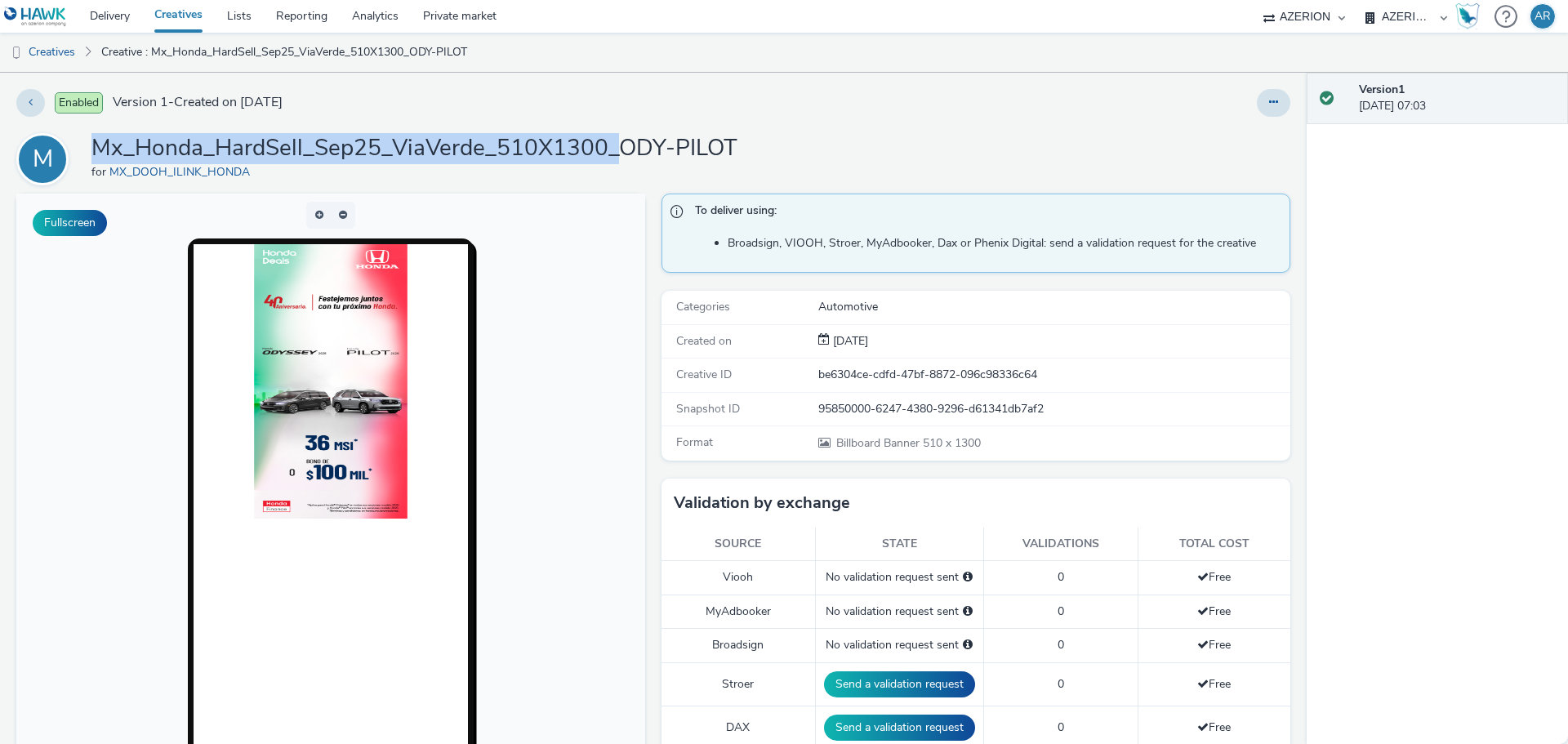
drag, startPoint x: 621, startPoint y: 147, endPoint x: 91, endPoint y: 136, distance: 530.1
click at [91, 136] on div "M Mx_Honda_HardSell_Sep25_ViaVerde_510X1300_ODY-PILOT for MX_DOOH_ILINK_HONDA" at bounding box center [653, 158] width 1274 height 53
click at [34, 50] on link "Creatives" at bounding box center [42, 53] width 84 height 39
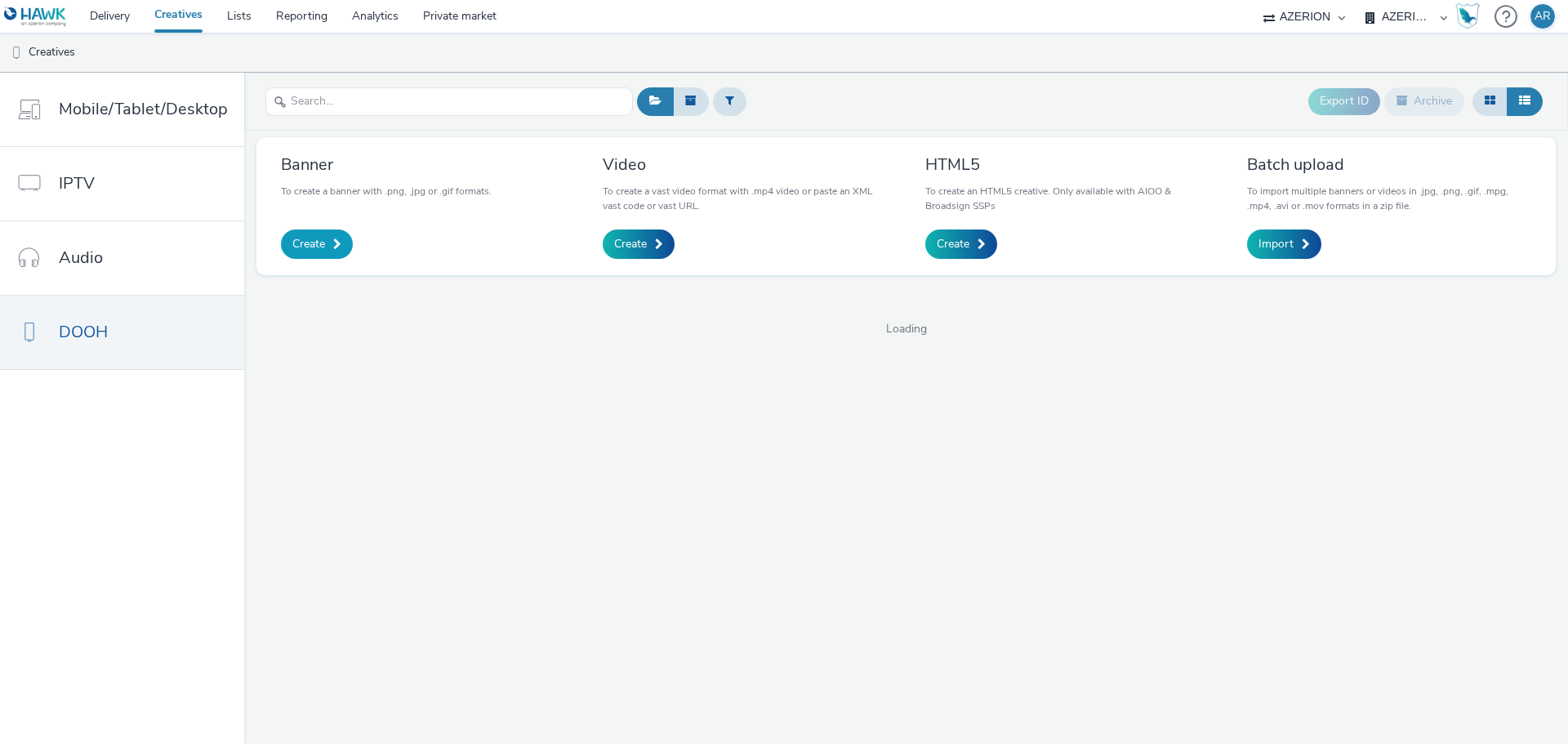
click at [317, 237] on span "Create" at bounding box center [308, 244] width 33 height 16
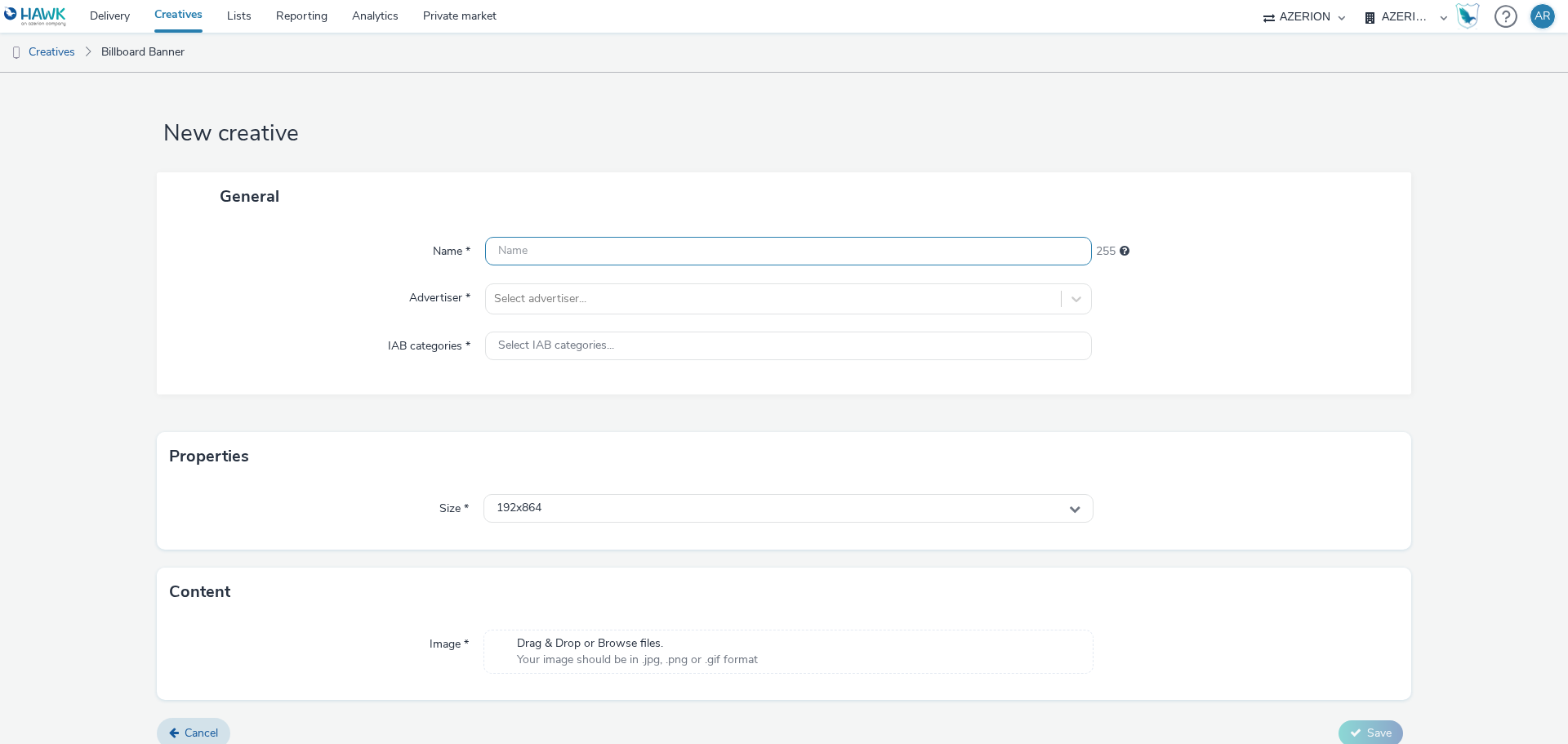
click at [577, 254] on input "text" at bounding box center [788, 251] width 606 height 28
paste input "Mx_Honda_HardSell_Sep25_ViaVerde_510X1300_"
click at [781, 255] on input "Mx_Honda_HardSell_Sep25_ViaVerde_510X1300_" at bounding box center [788, 251] width 606 height 28
paste input "SEDANES"
type input "Mx_Honda_HardSell_Sep25_ViaVerde_510X1300_SEDANES"
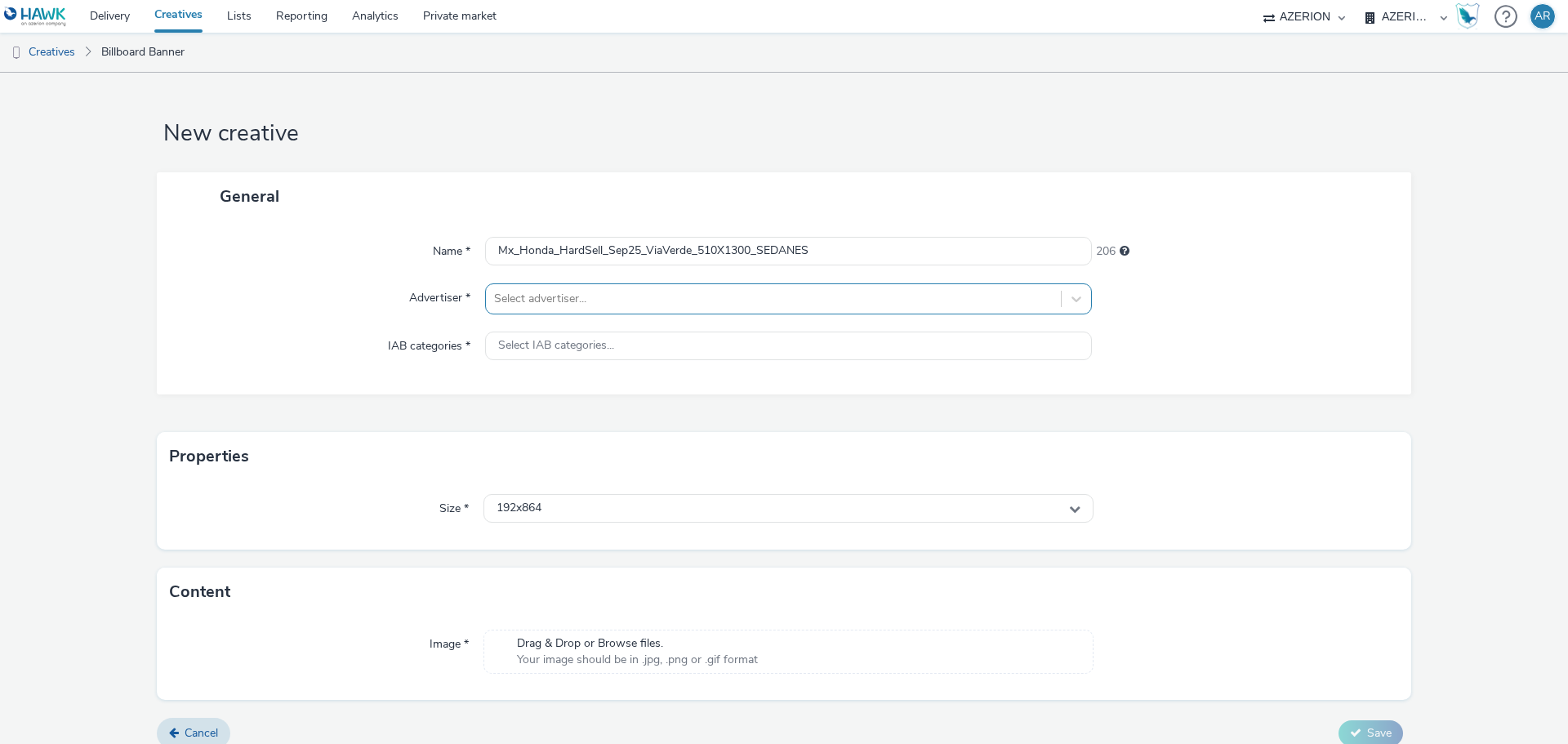
click at [695, 292] on div at bounding box center [773, 299] width 558 height 20
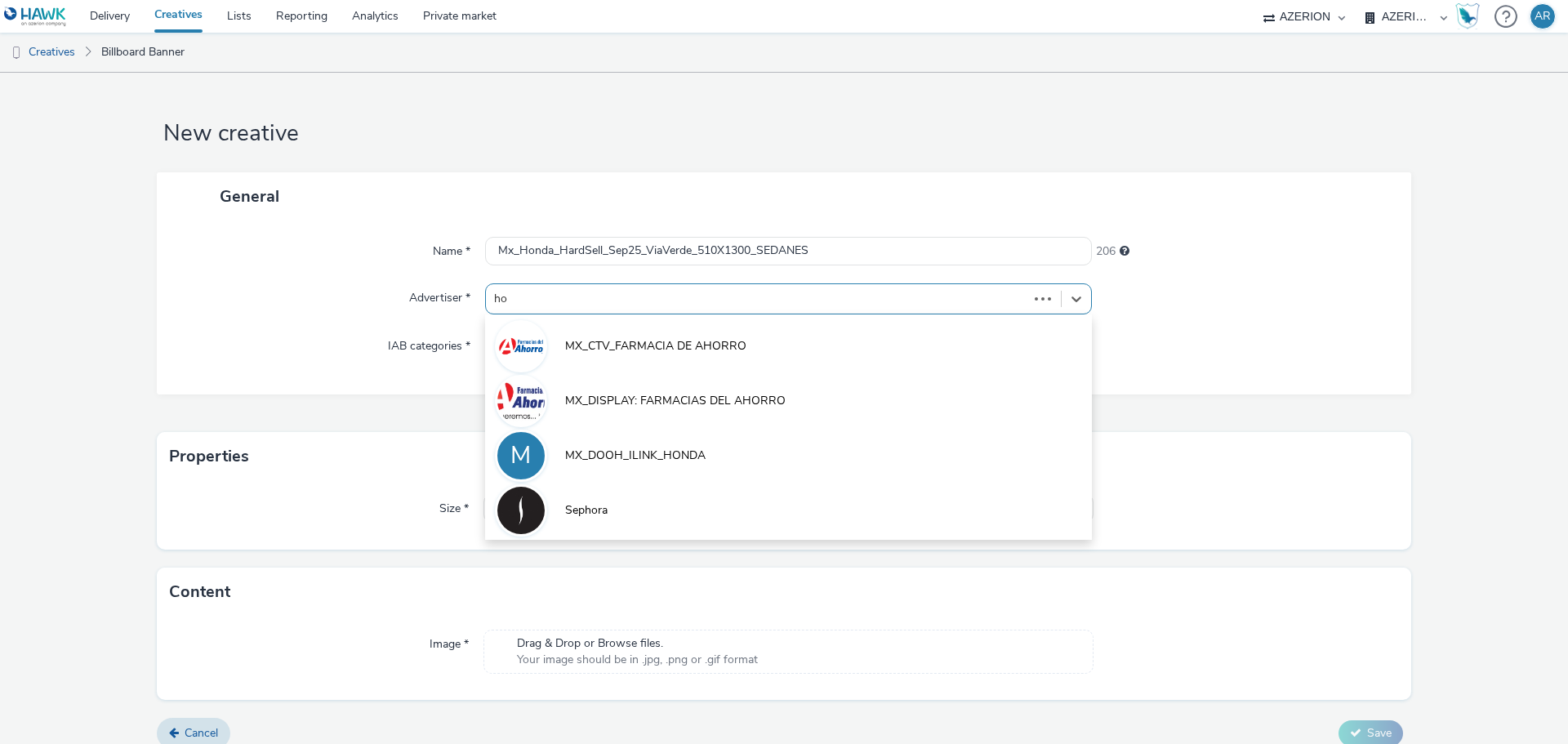
type input "hon"
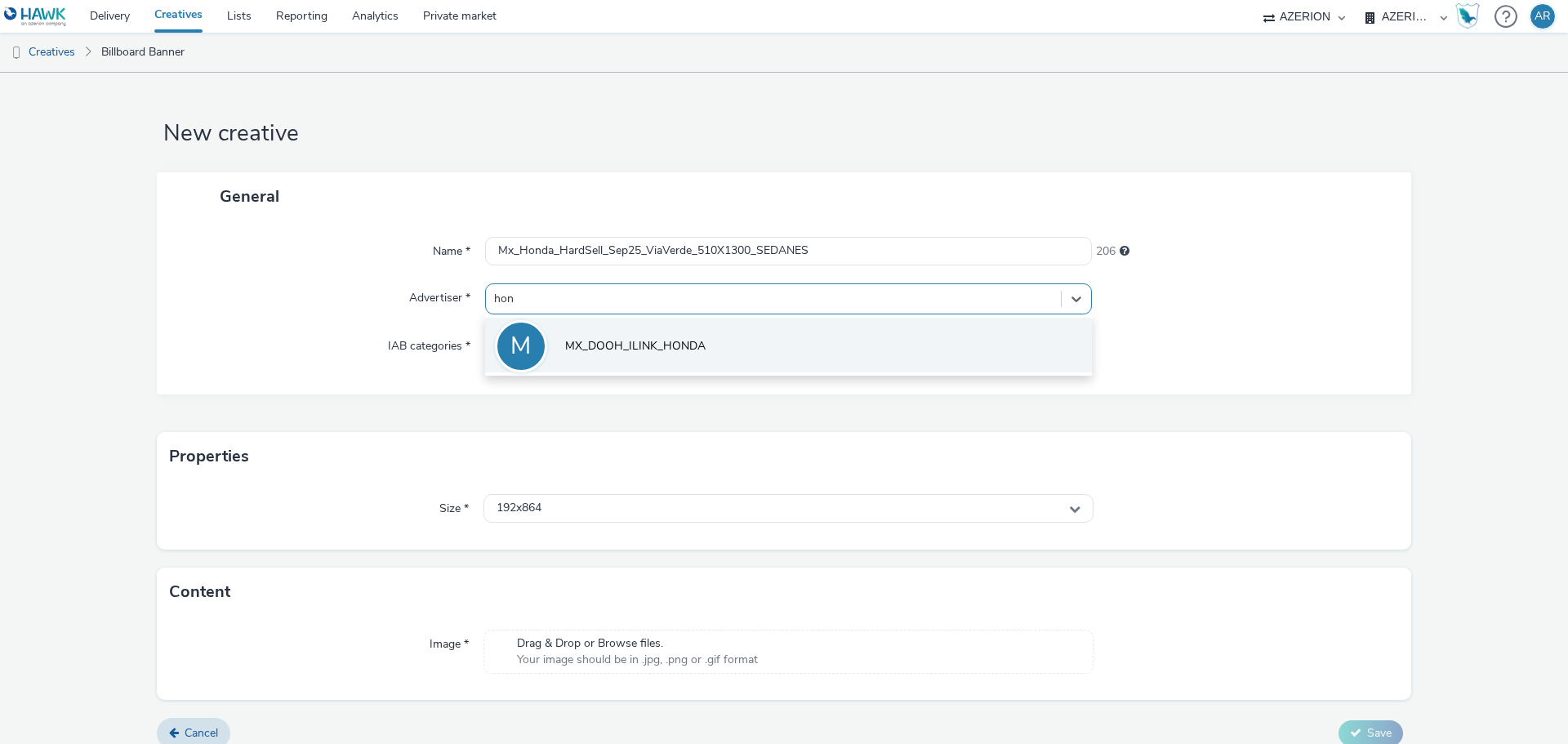
click at [669, 333] on li "M MX_DOOH_ILINK_HONDA" at bounding box center [788, 344] width 606 height 54
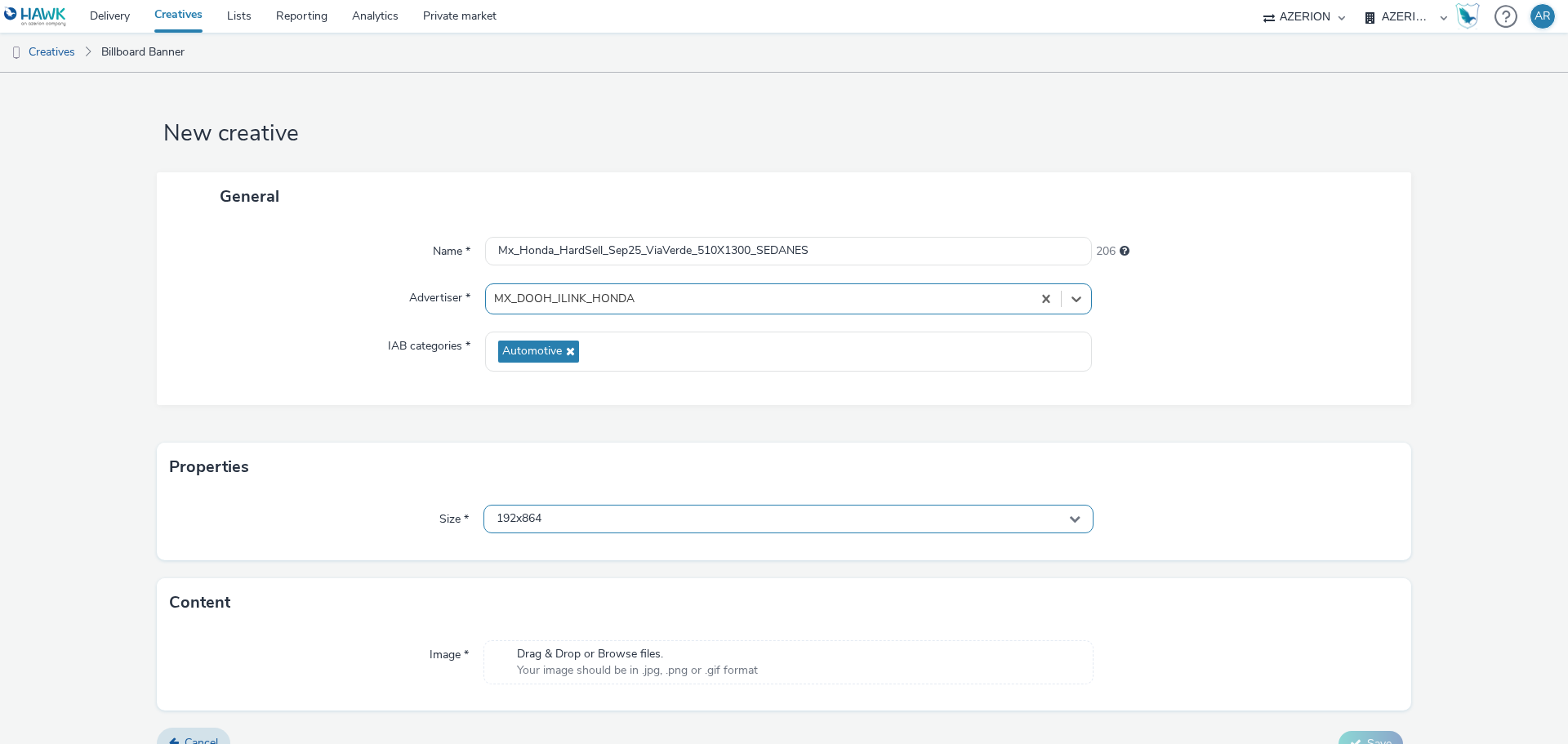
click at [625, 509] on div "192x864" at bounding box center [788, 519] width 610 height 28
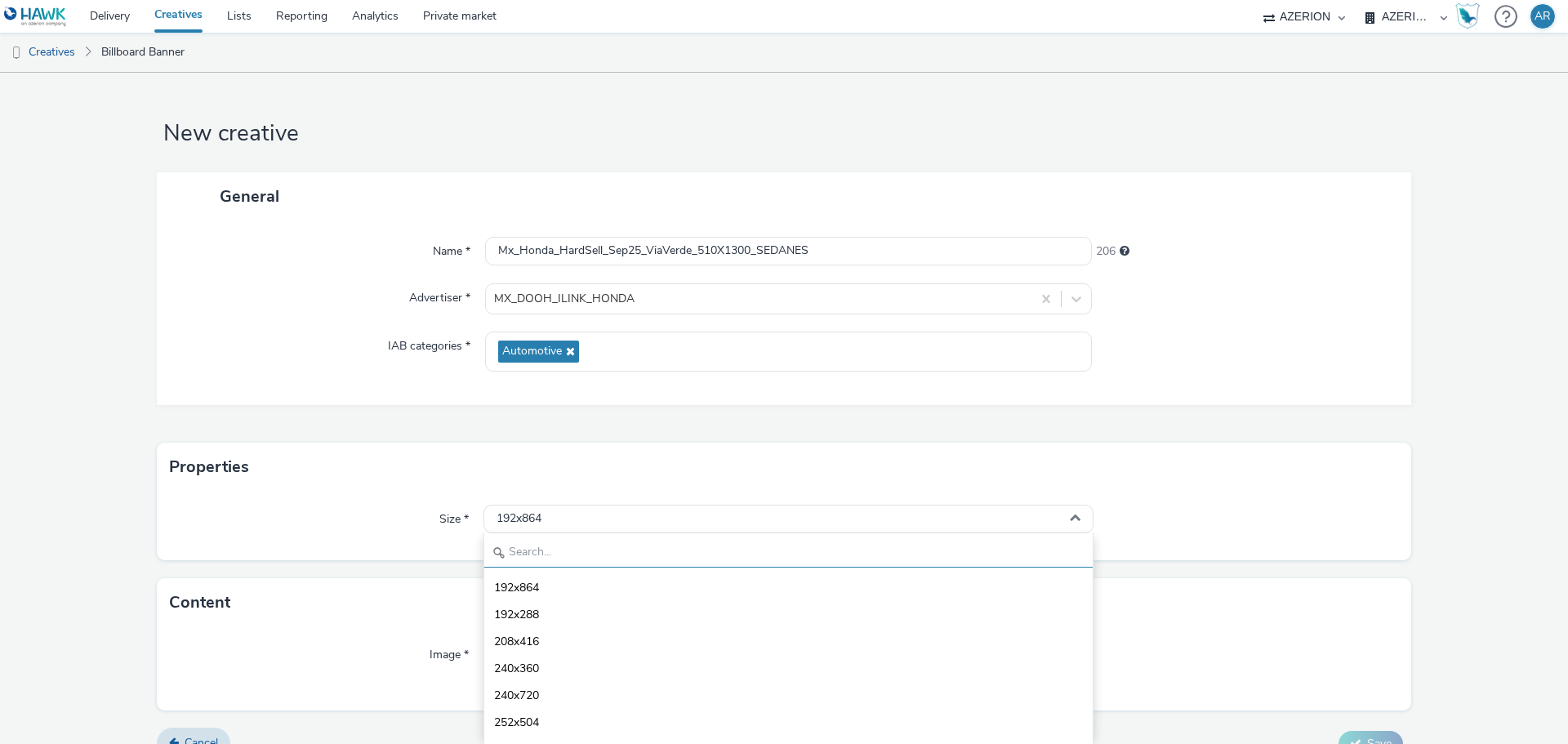
click at [571, 555] on input "text" at bounding box center [788, 553] width 608 height 28
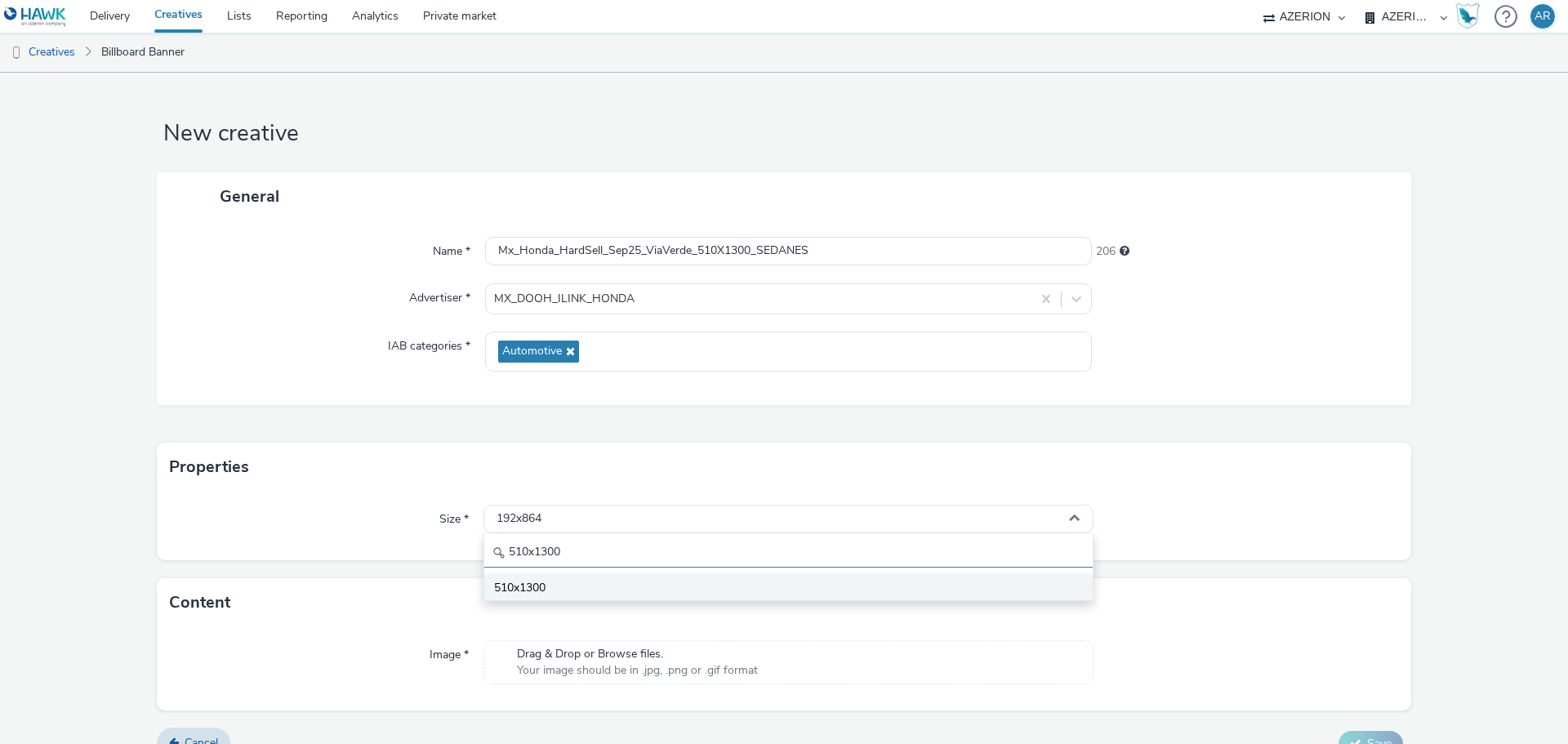
type input "510x1300"
click at [516, 589] on span "510x1300" at bounding box center [520, 587] width 52 height 16
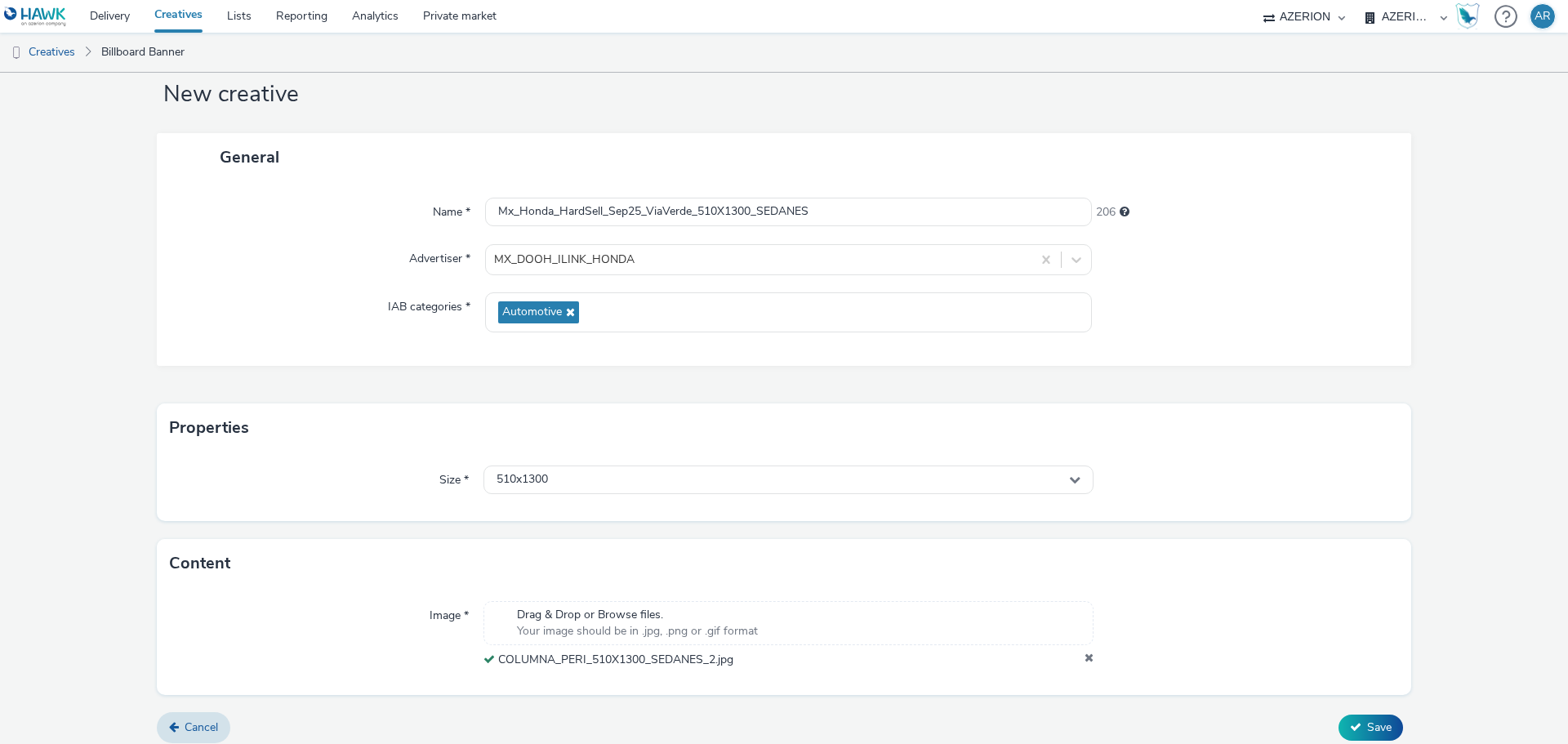
scroll to position [51, 0]
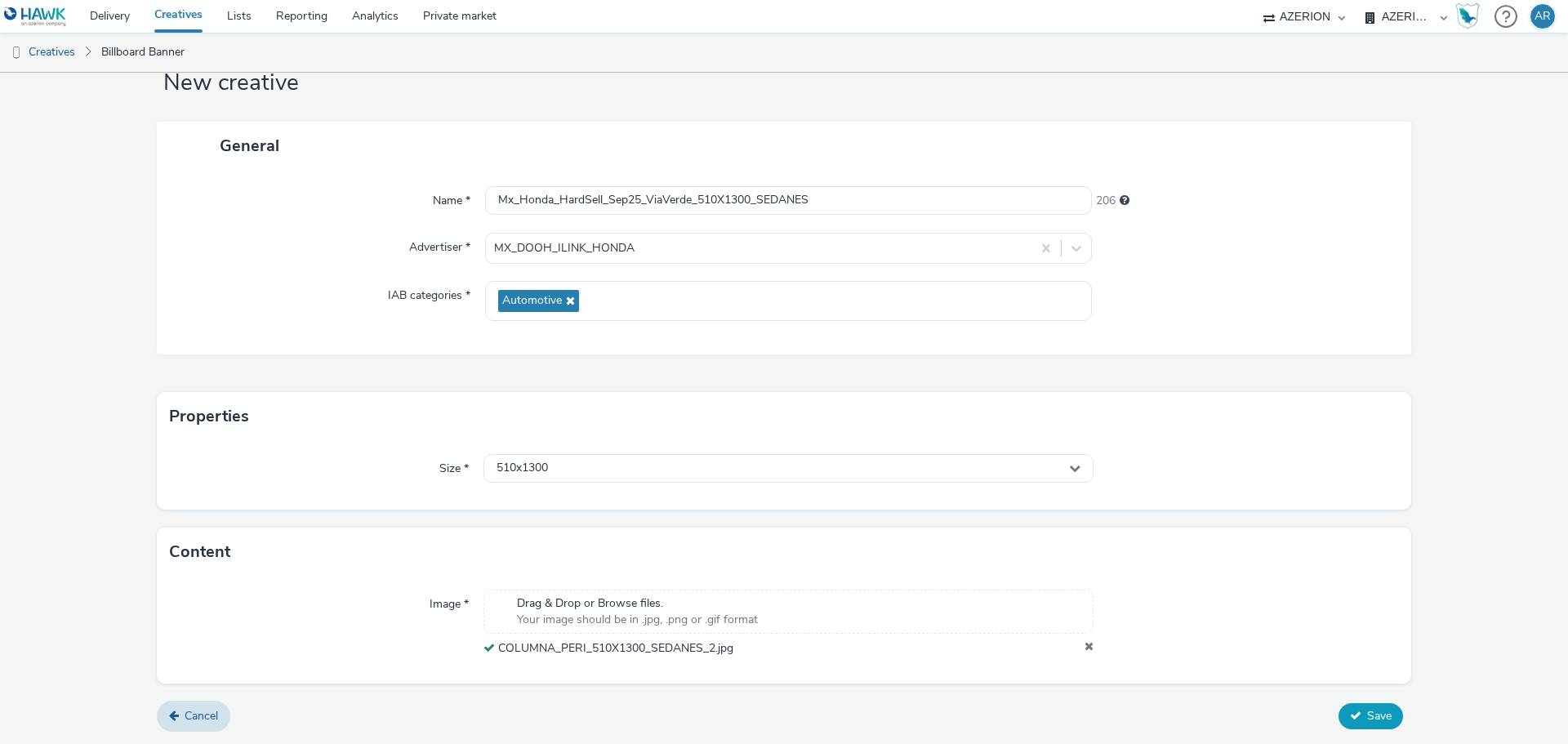
click at [1367, 716] on span "Save" at bounding box center [1379, 715] width 25 height 15
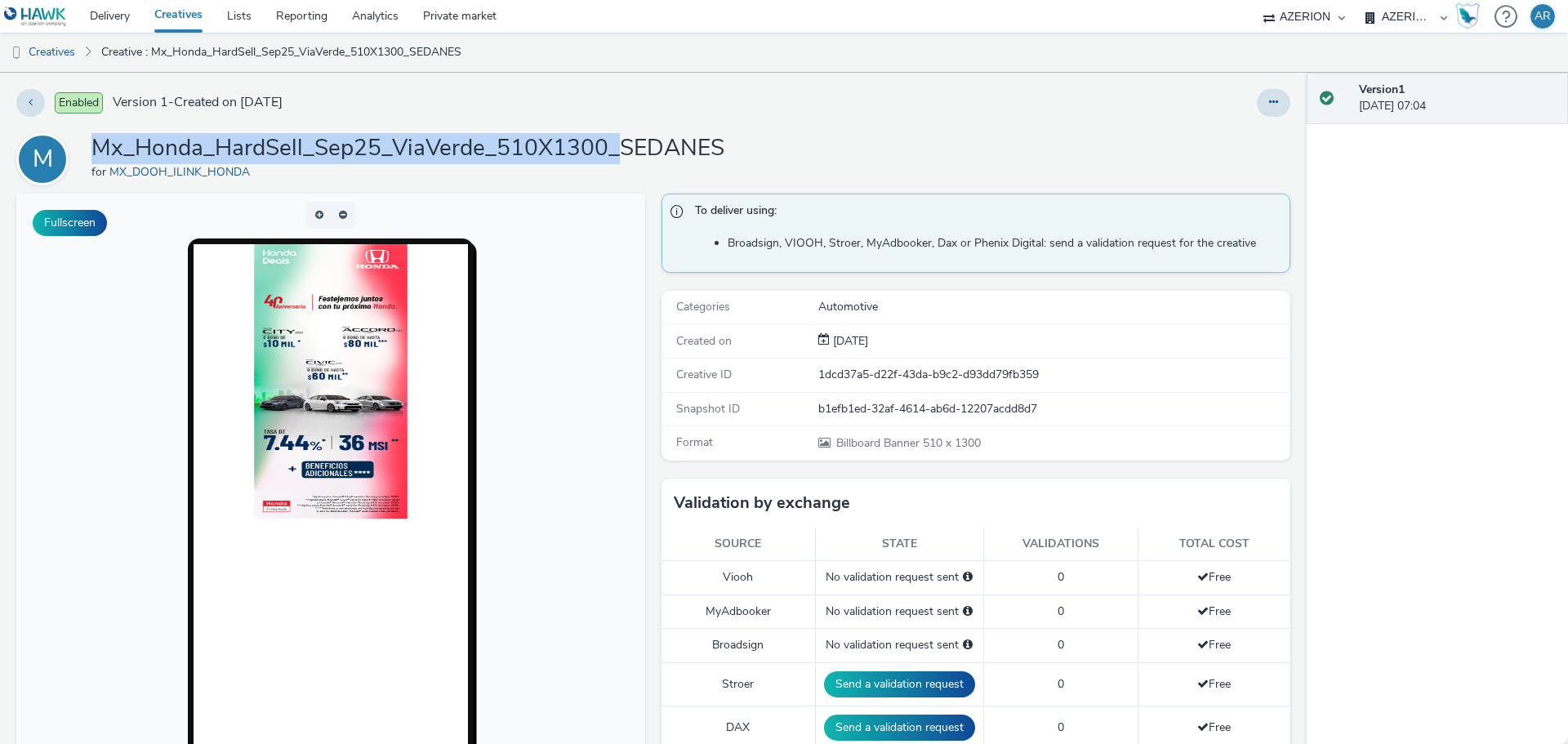
drag, startPoint x: 617, startPoint y: 152, endPoint x: 99, endPoint y: 152, distance: 518.0
click at [99, 152] on h1 "Mx_Honda_HardSell_Sep25_ViaVerde_510X1300_SEDANES" at bounding box center [408, 148] width 633 height 31
click at [71, 54] on link "Creatives" at bounding box center [42, 53] width 84 height 39
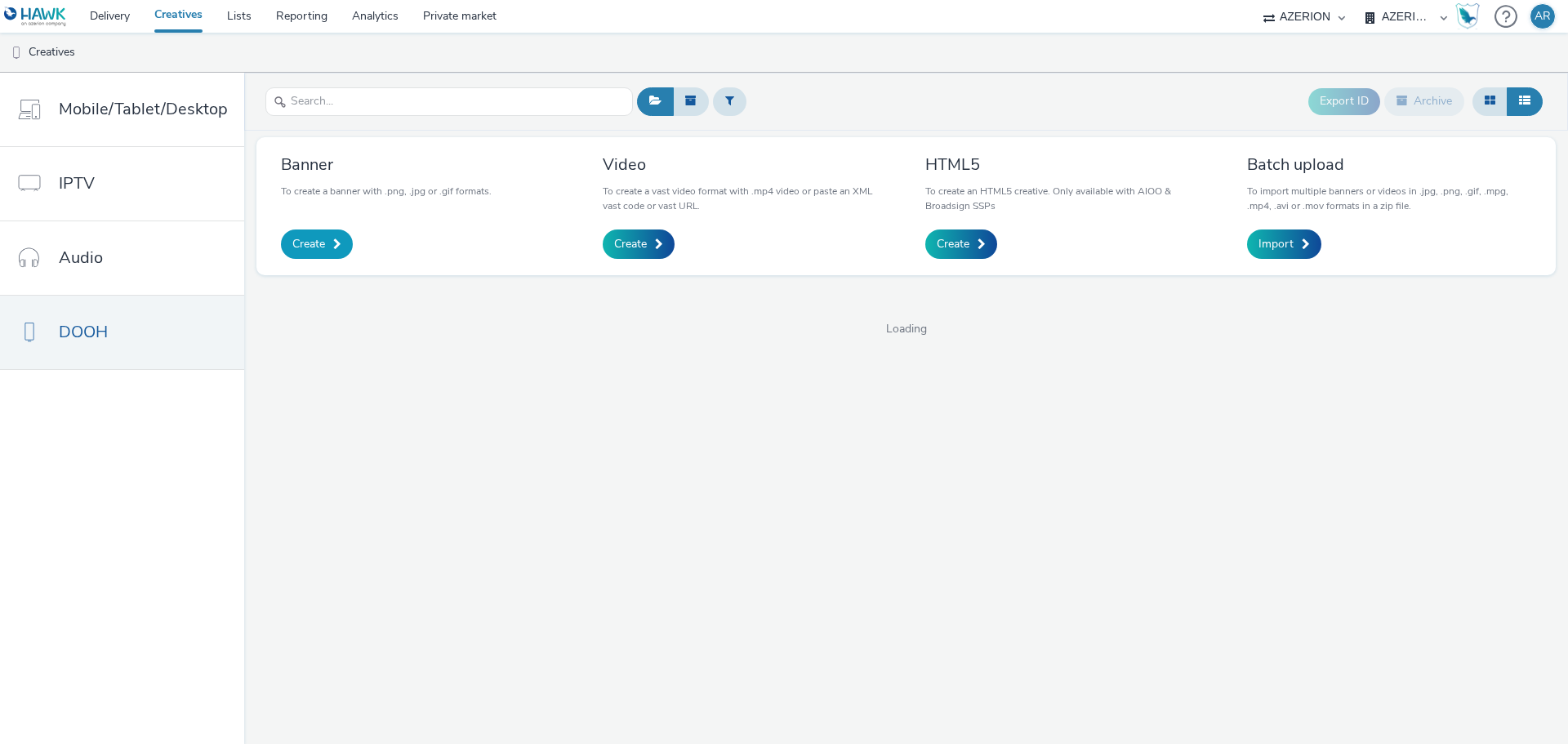
click at [309, 233] on link "Create" at bounding box center [316, 244] width 72 height 29
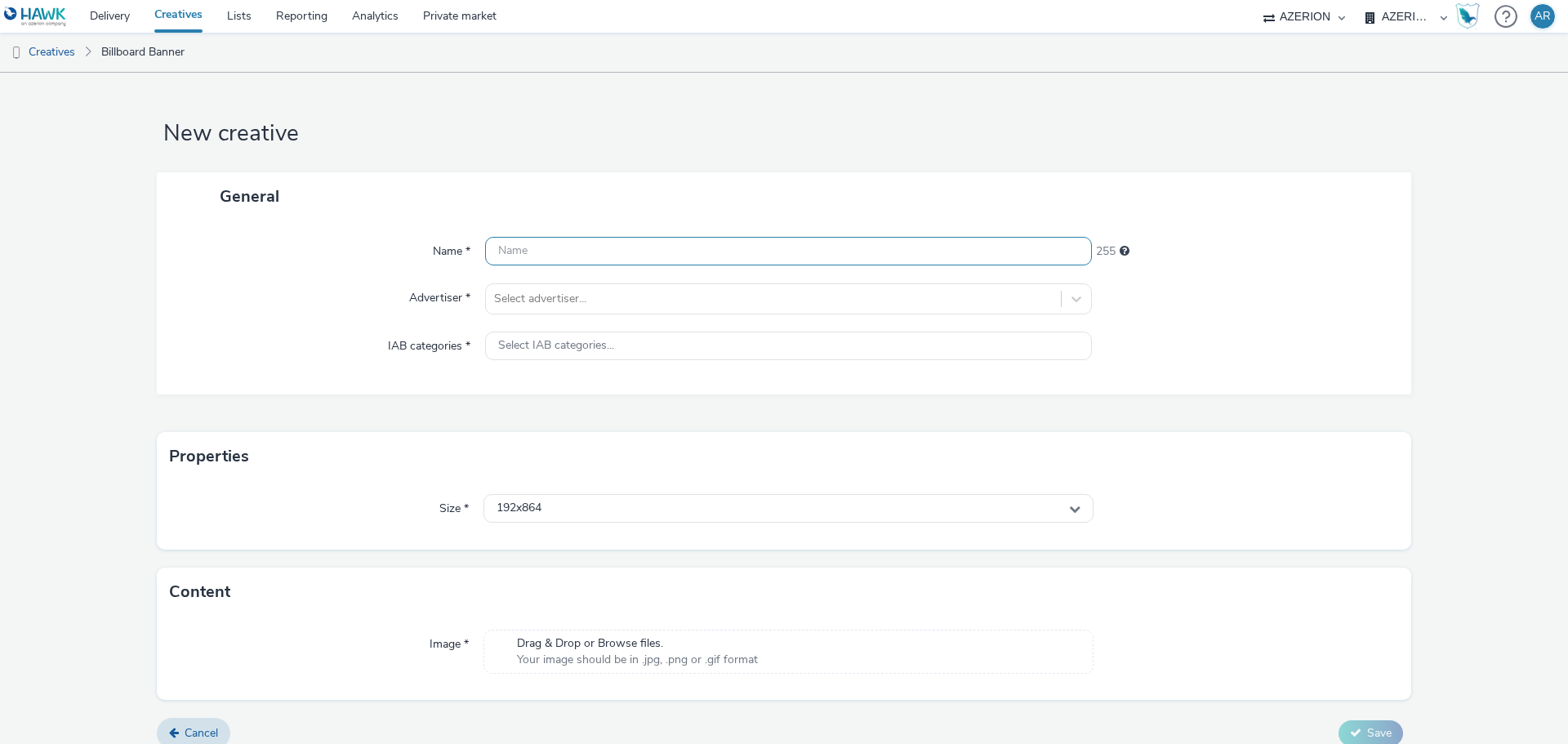
click at [573, 250] on input "text" at bounding box center [788, 251] width 606 height 28
paste input "Mx_Honda_HardSell_Sep25_ViaVerde_510X1300_"
click at [768, 252] on input "Mx_Honda_HardSell_Sep25_ViaVerde_510X1300_" at bounding box center [788, 251] width 606 height 28
paste input "SUVS"
type input "Mx_Honda_HardSell_Sep25_ViaVerde_510X1300_SUVS"
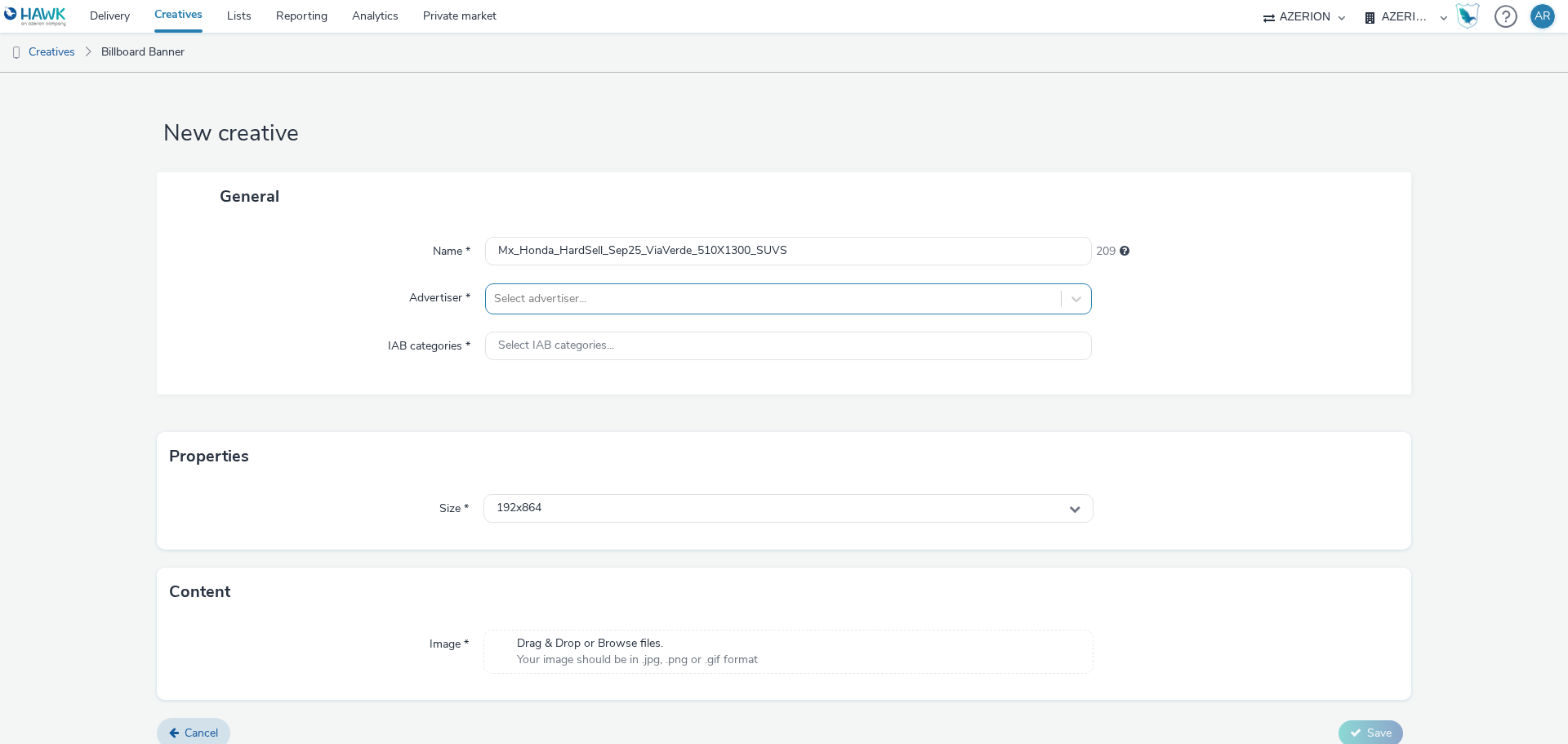
click at [616, 293] on div at bounding box center [773, 299] width 558 height 20
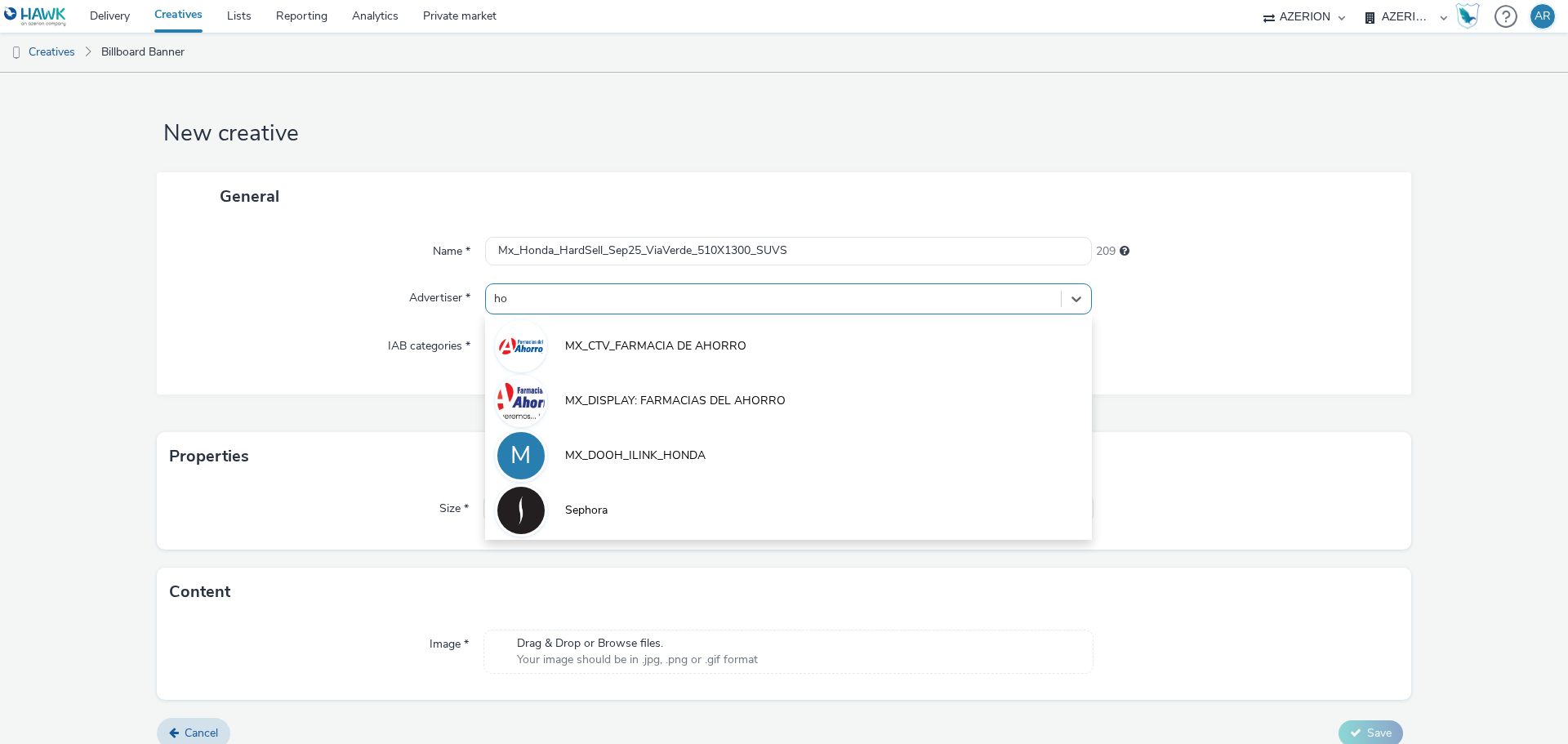
type input "hon"
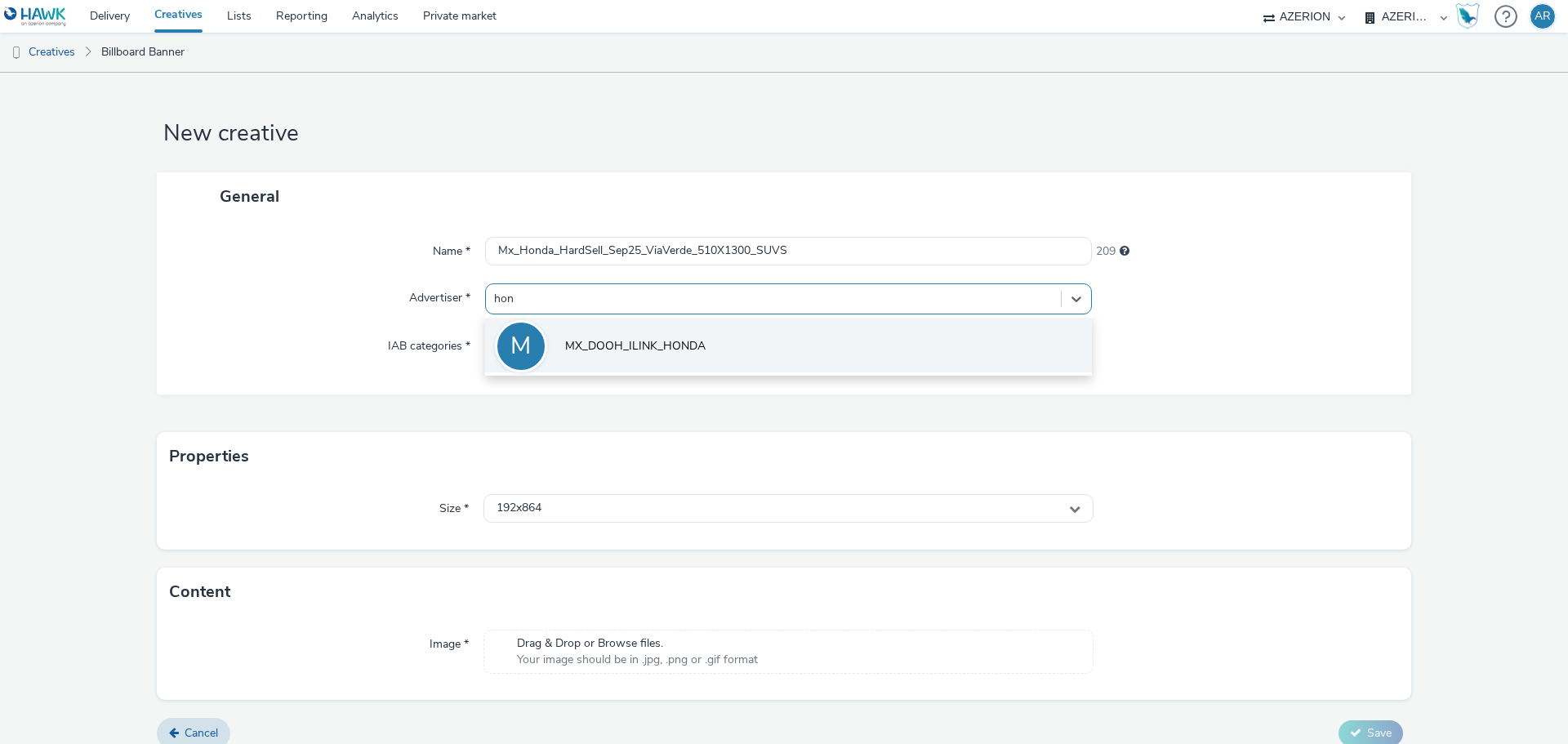
click at [630, 338] on span "MX_DOOH_ILINK_HONDA" at bounding box center [636, 346] width 141 height 16
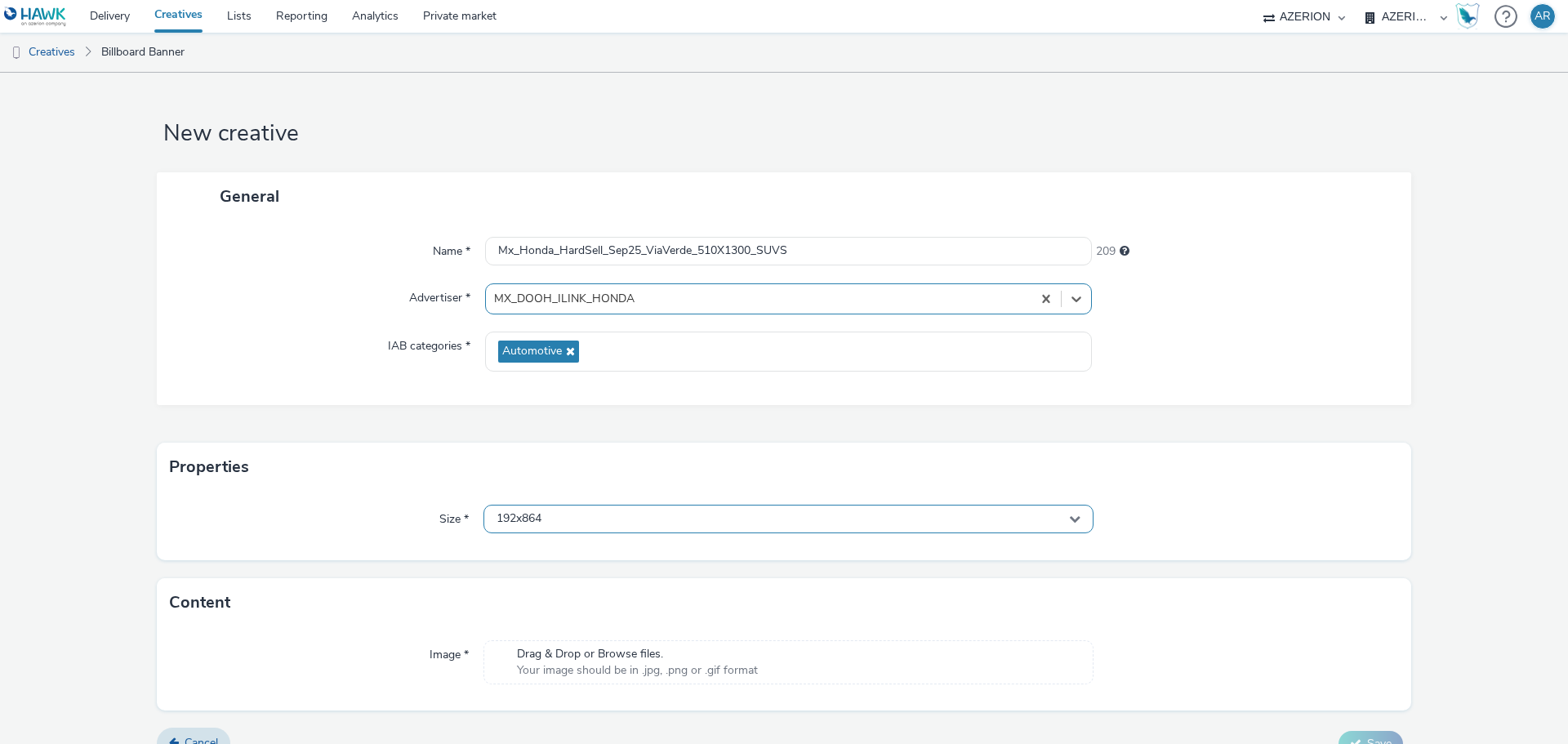
click at [634, 514] on div "192x864" at bounding box center [788, 519] width 610 height 28
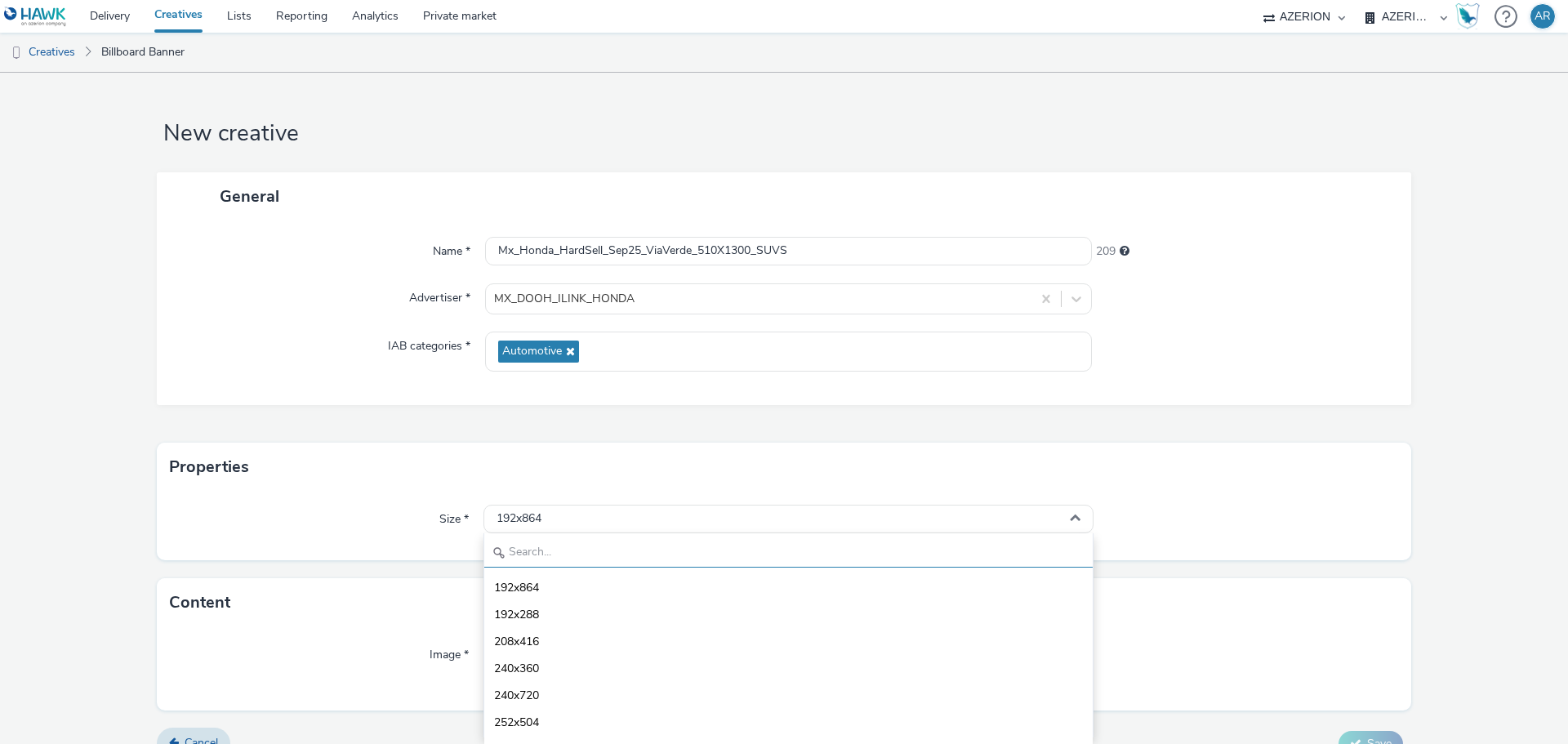
click at [610, 566] on input "text" at bounding box center [788, 553] width 608 height 28
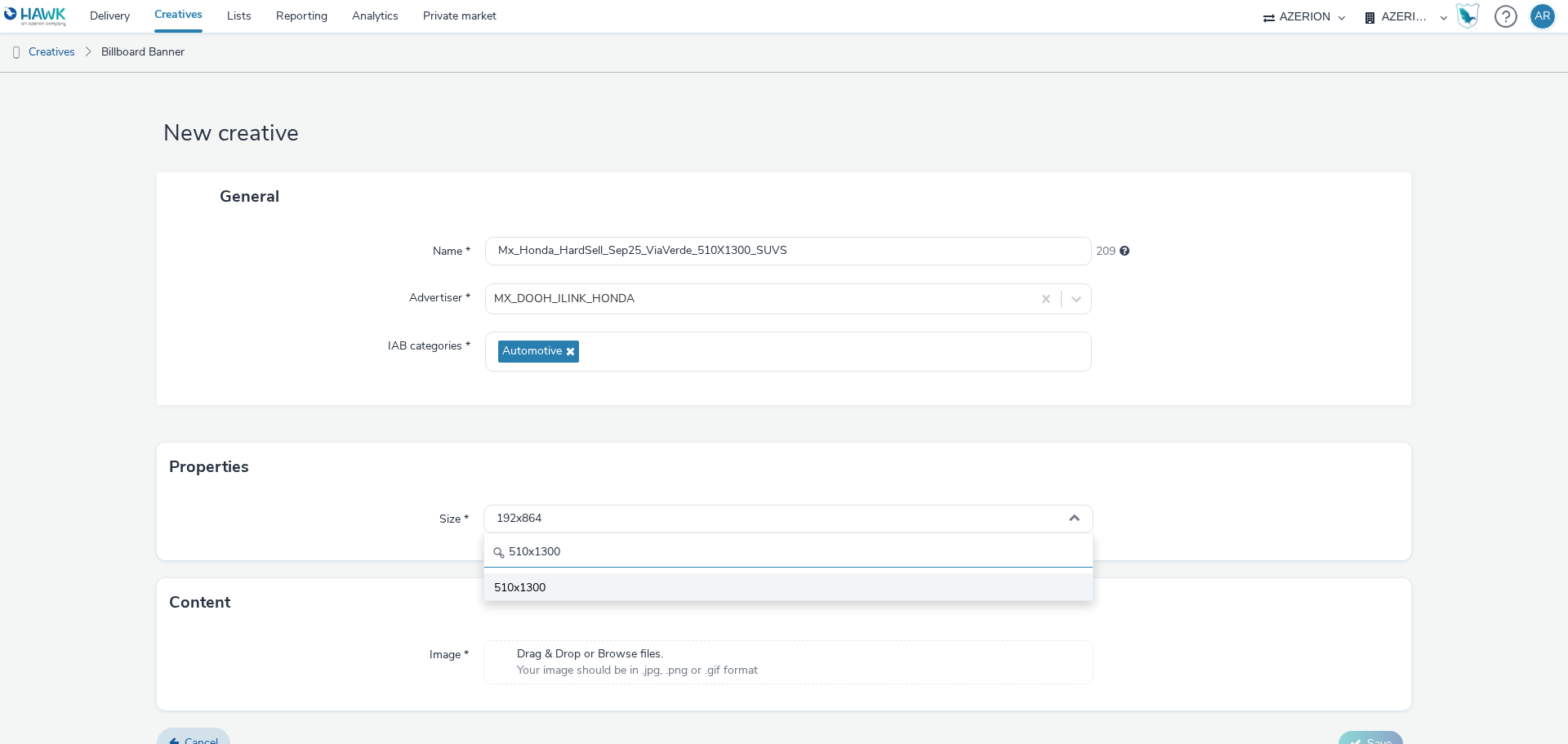
type input "510x1300"
click at [533, 592] on span "510x1300" at bounding box center [520, 587] width 52 height 16
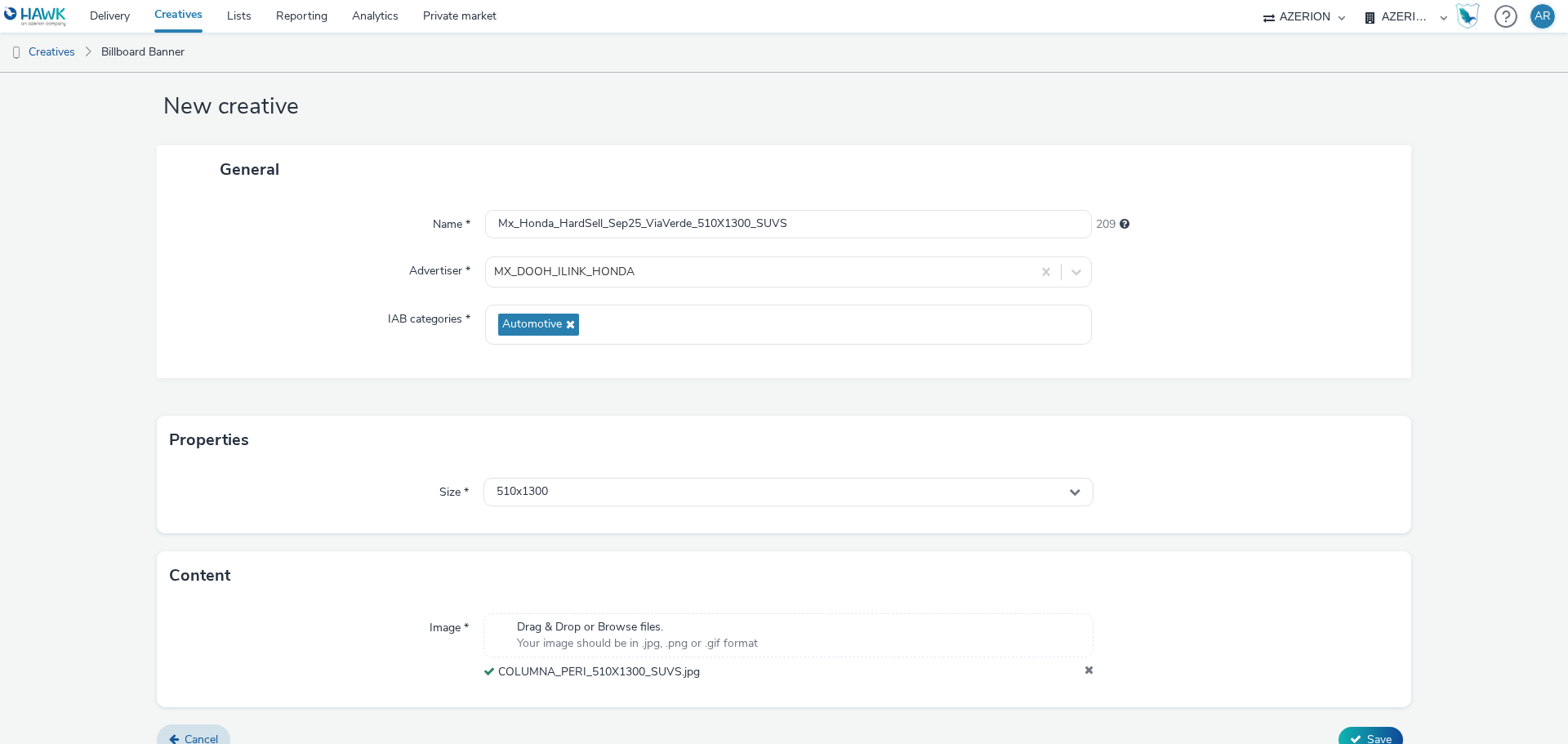
scroll to position [51, 0]
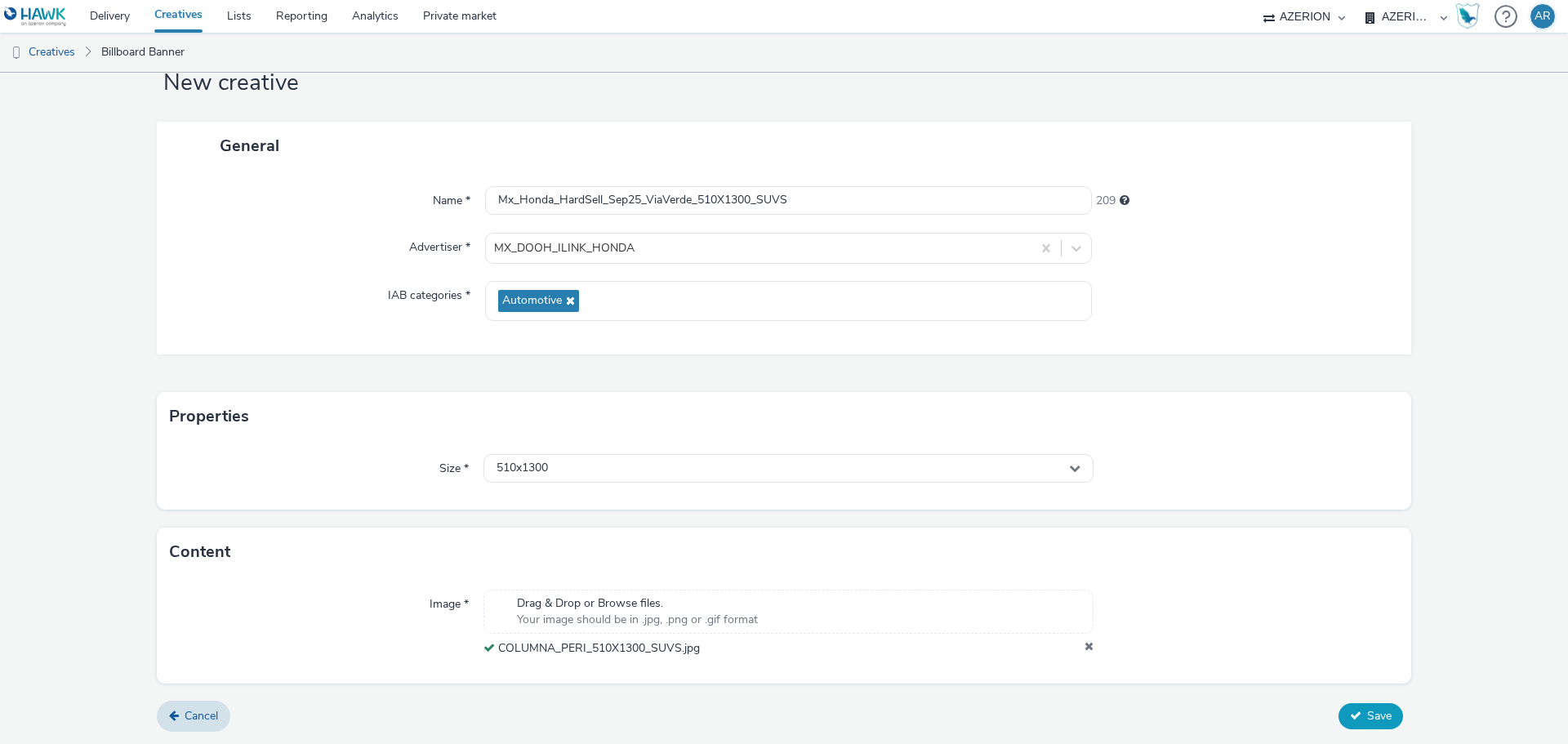
click at [1361, 704] on button "Save" at bounding box center [1370, 716] width 64 height 26
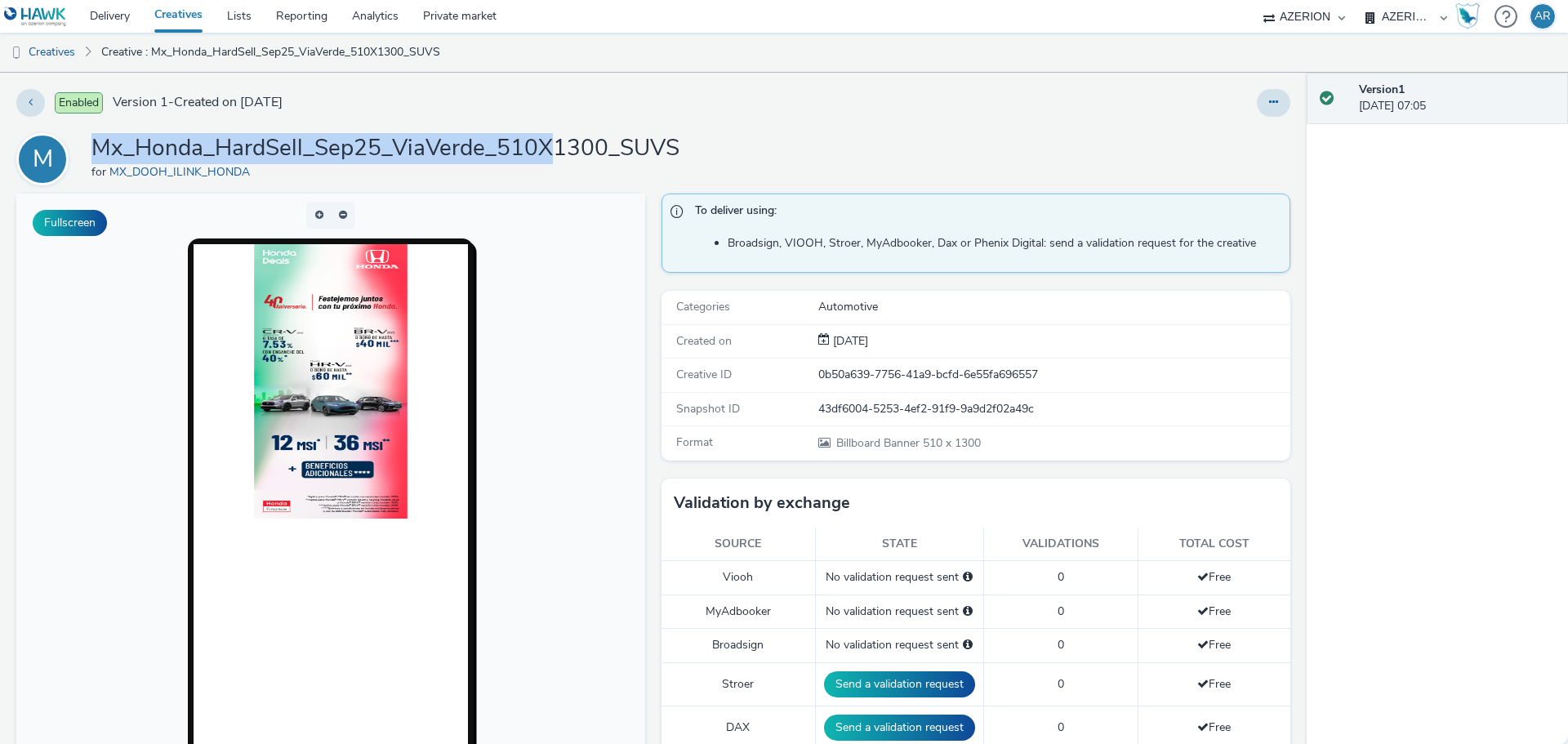
drag, startPoint x: 548, startPoint y: 147, endPoint x: 100, endPoint y: 151, distance: 448.0
click at [100, 151] on h1 "Mx_Honda_HardSell_Sep25_ViaVerde_510X1300_SUVS" at bounding box center [386, 148] width 588 height 31
click at [59, 55] on link "Creatives" at bounding box center [42, 53] width 84 height 39
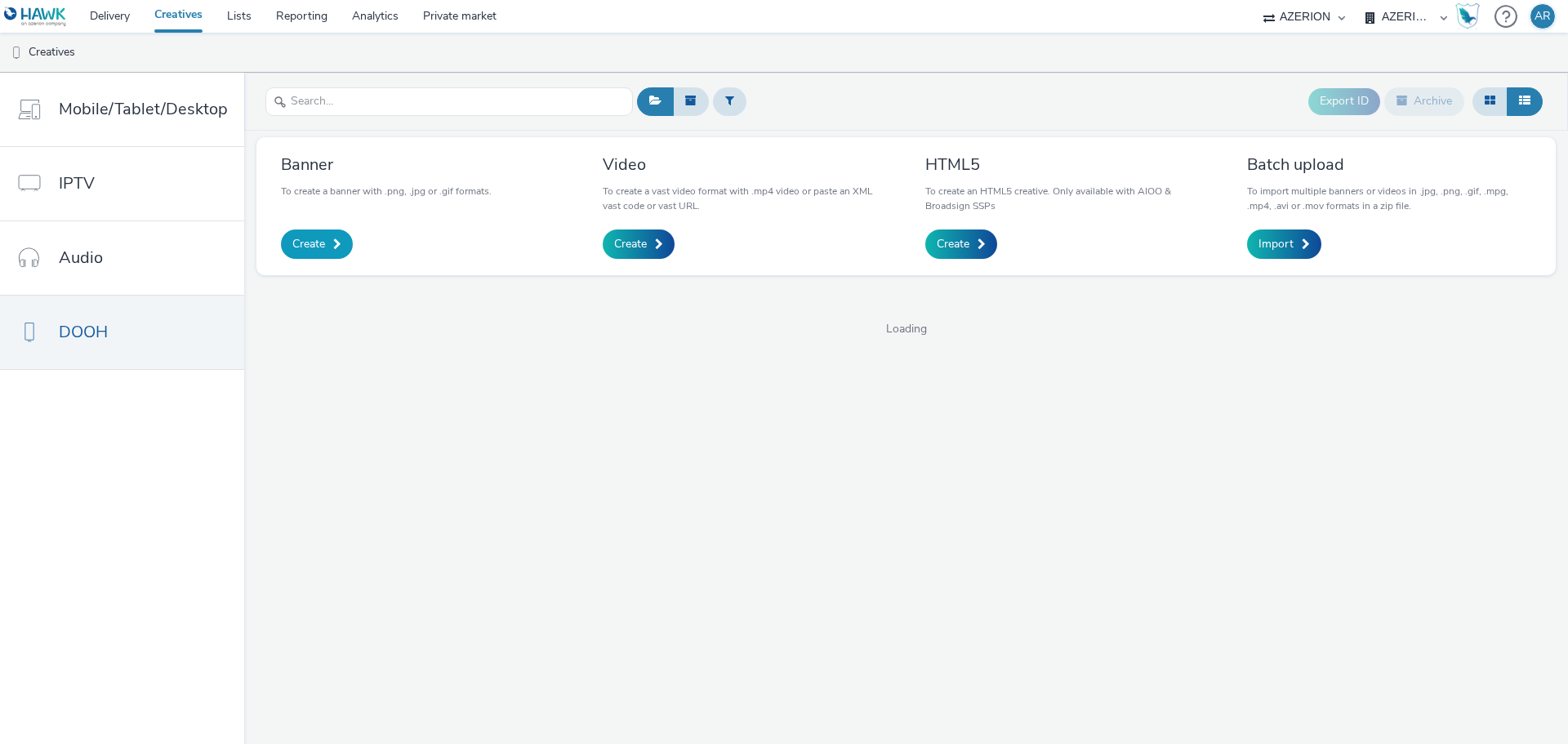
click at [316, 237] on span "Create" at bounding box center [308, 244] width 33 height 16
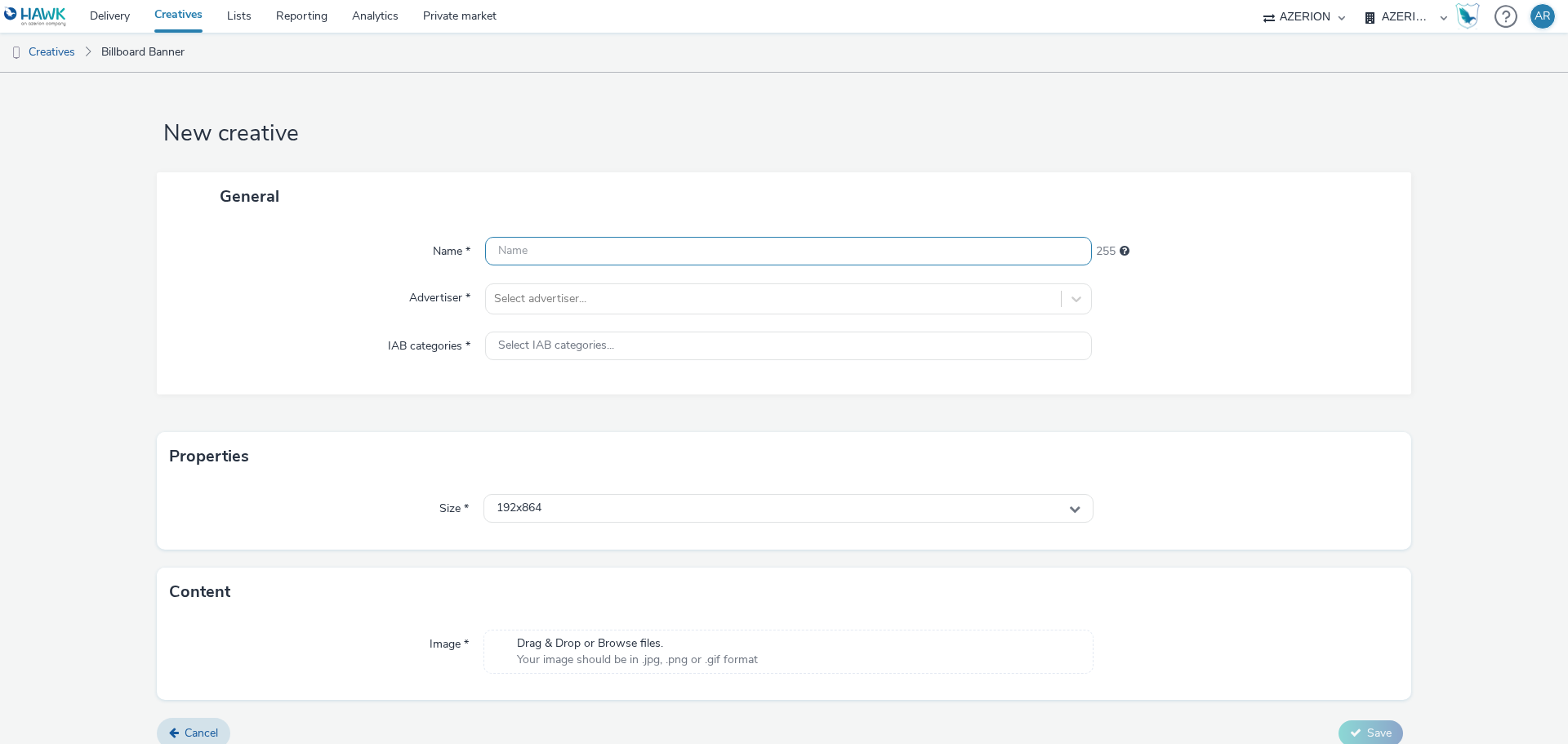
click at [640, 252] on input "text" at bounding box center [788, 251] width 606 height 28
paste input "Mx_Honda_HardSell_Sep25_ViaVerde_510X"
click at [771, 248] on input "Mx_Honda_HardSell_Sep25_ViaVerde_510X" at bounding box center [788, 251] width 606 height 28
paste input "1550_ACURA"
type input "Mx_Honda_HardSell_Sep25_ViaVerde_510X1550_ACURA"
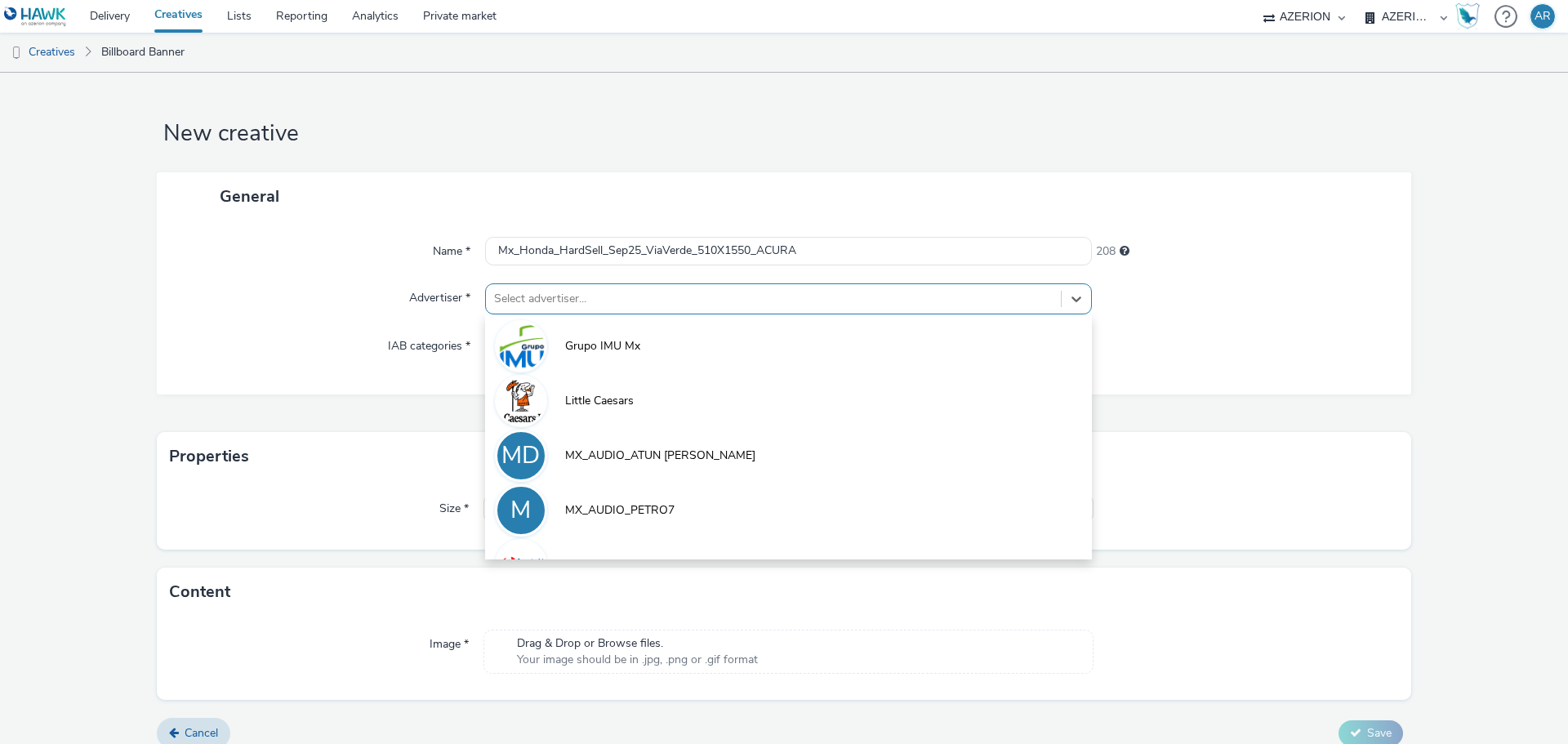
click at [768, 295] on div at bounding box center [773, 299] width 558 height 20
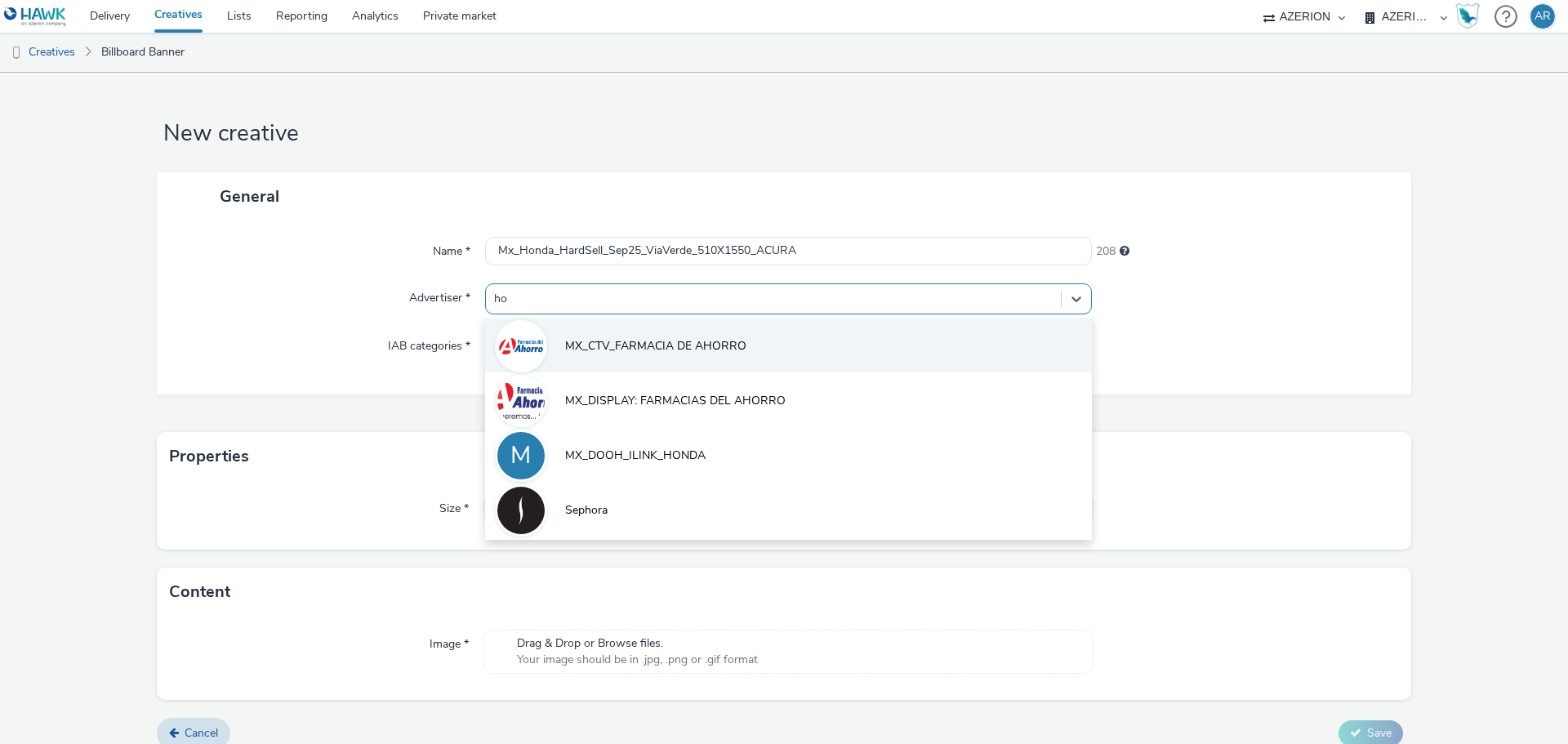
type input "hon"
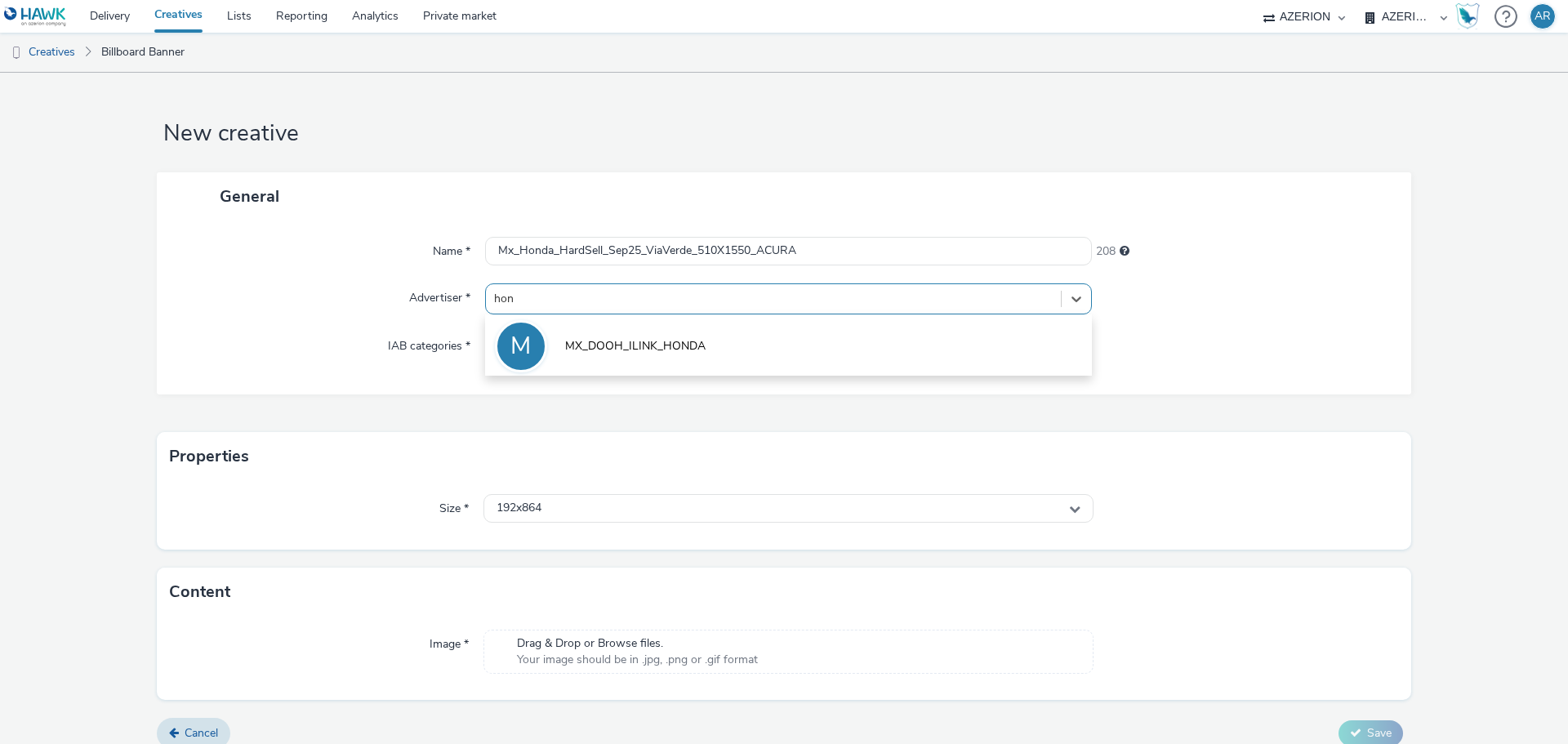
click at [646, 345] on span "MX_DOOH_ILINK_HONDA" at bounding box center [636, 346] width 141 height 16
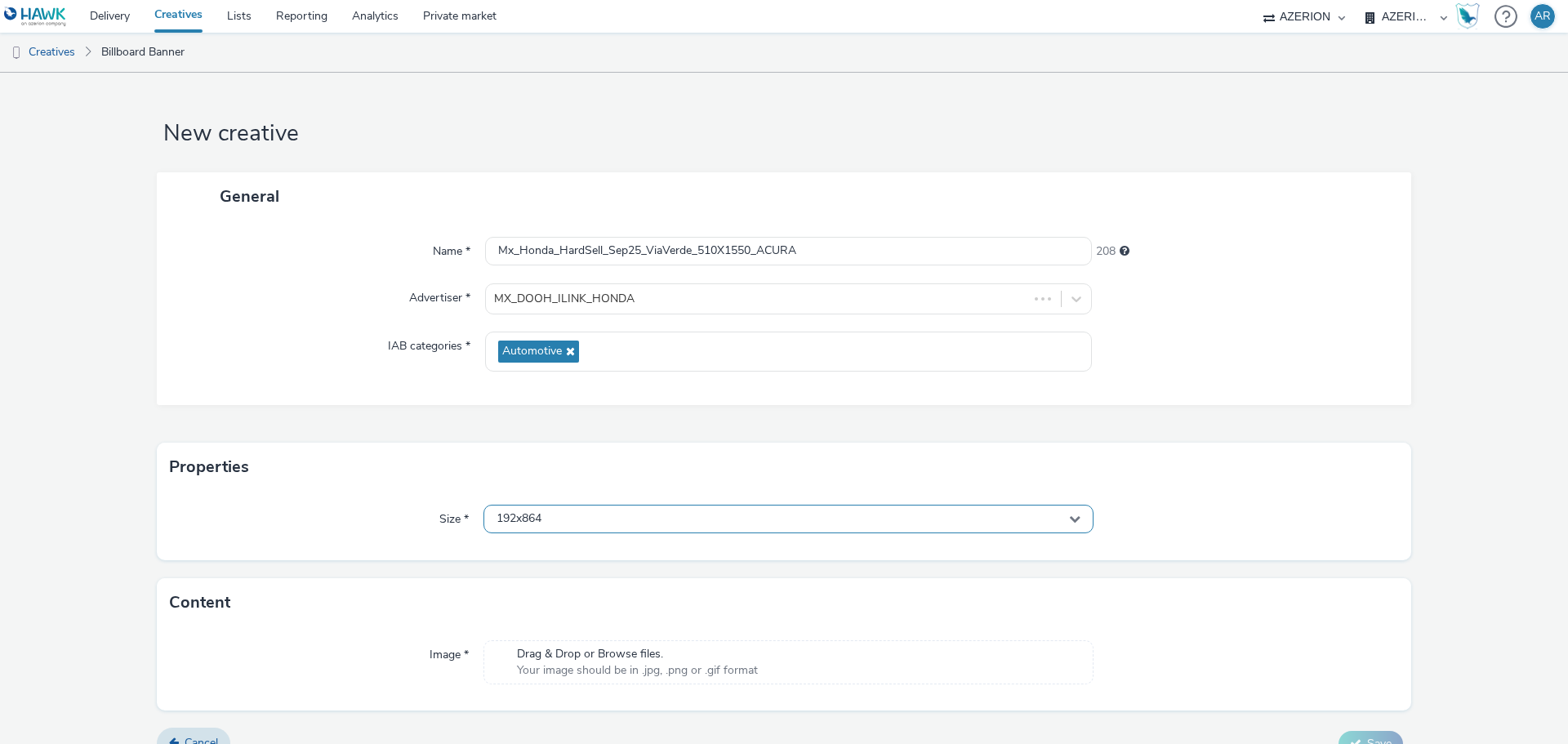
click at [615, 509] on div "192x864" at bounding box center [788, 519] width 610 height 28
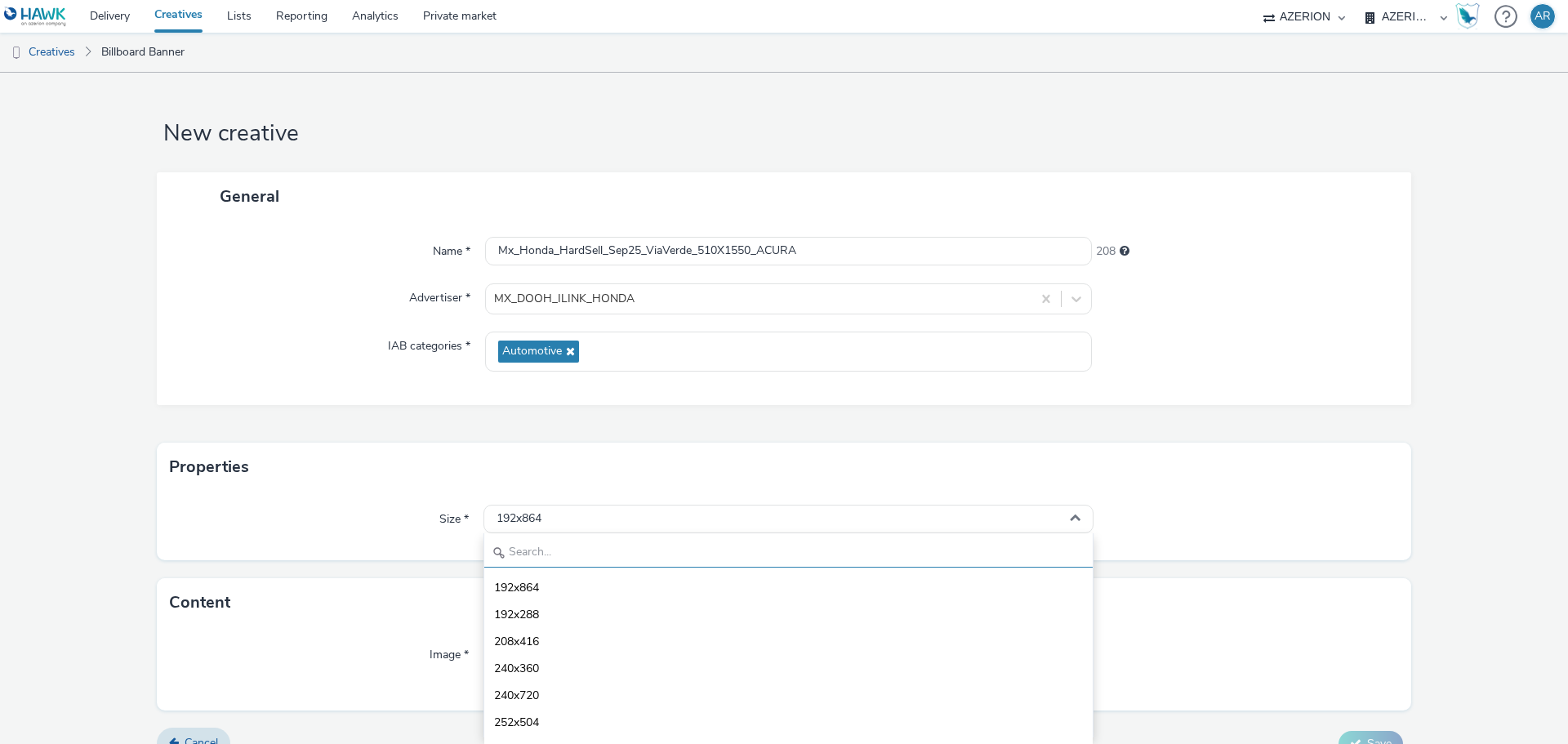
click at [579, 545] on input "text" at bounding box center [788, 553] width 608 height 28
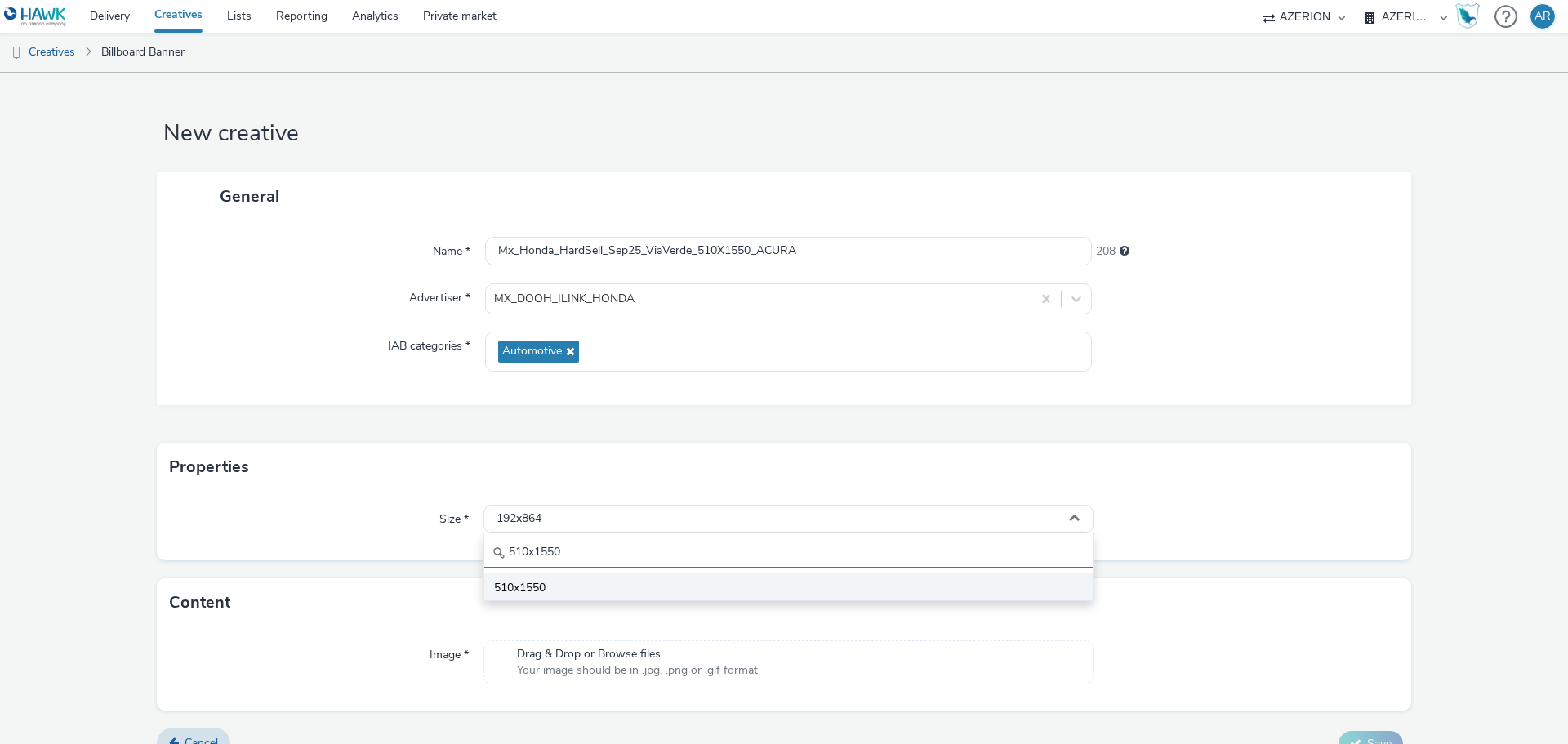
type input "510x1550"
click at [538, 586] on span "510x1550" at bounding box center [520, 587] width 52 height 16
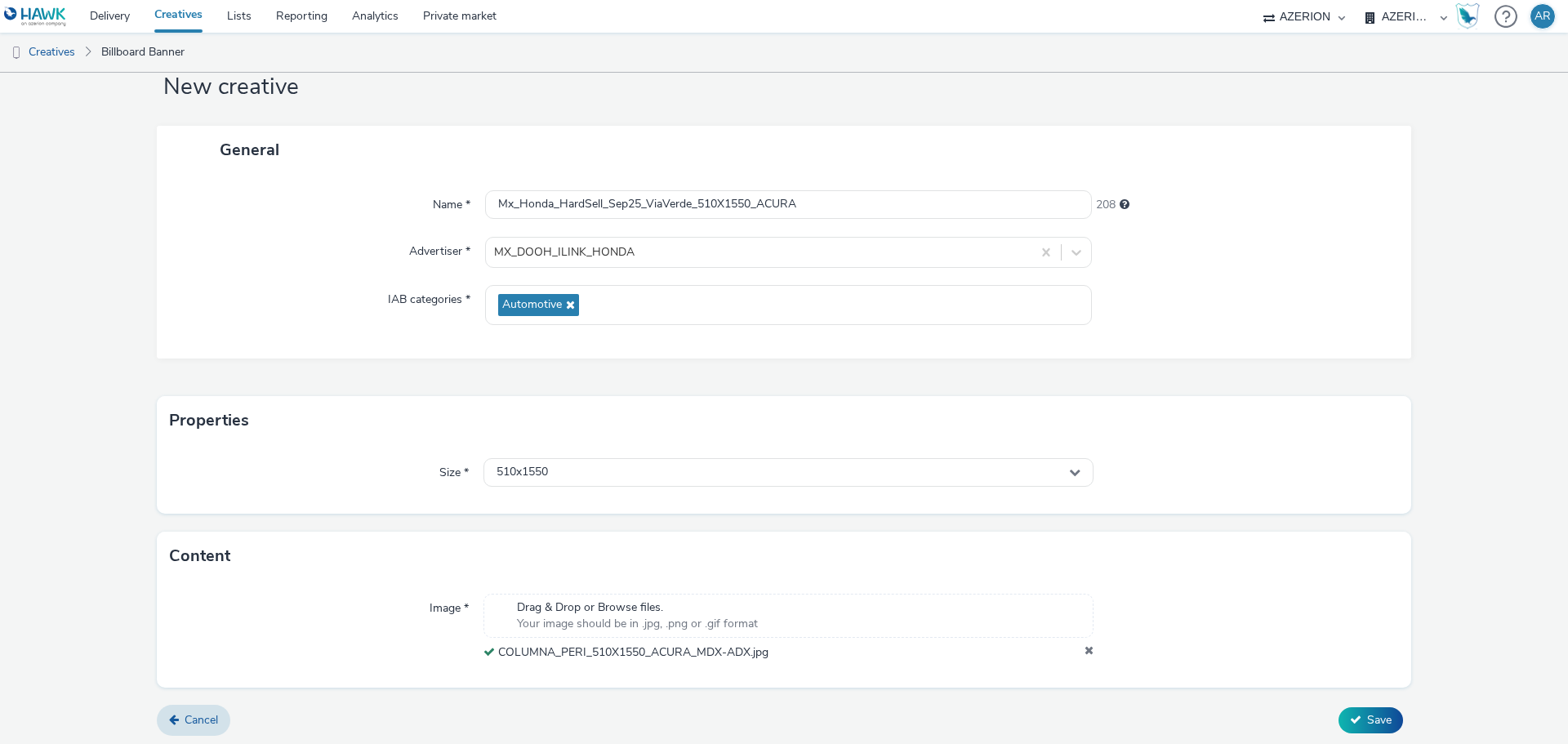
scroll to position [51, 0]
click at [1367, 708] on span "Save" at bounding box center [1379, 715] width 25 height 15
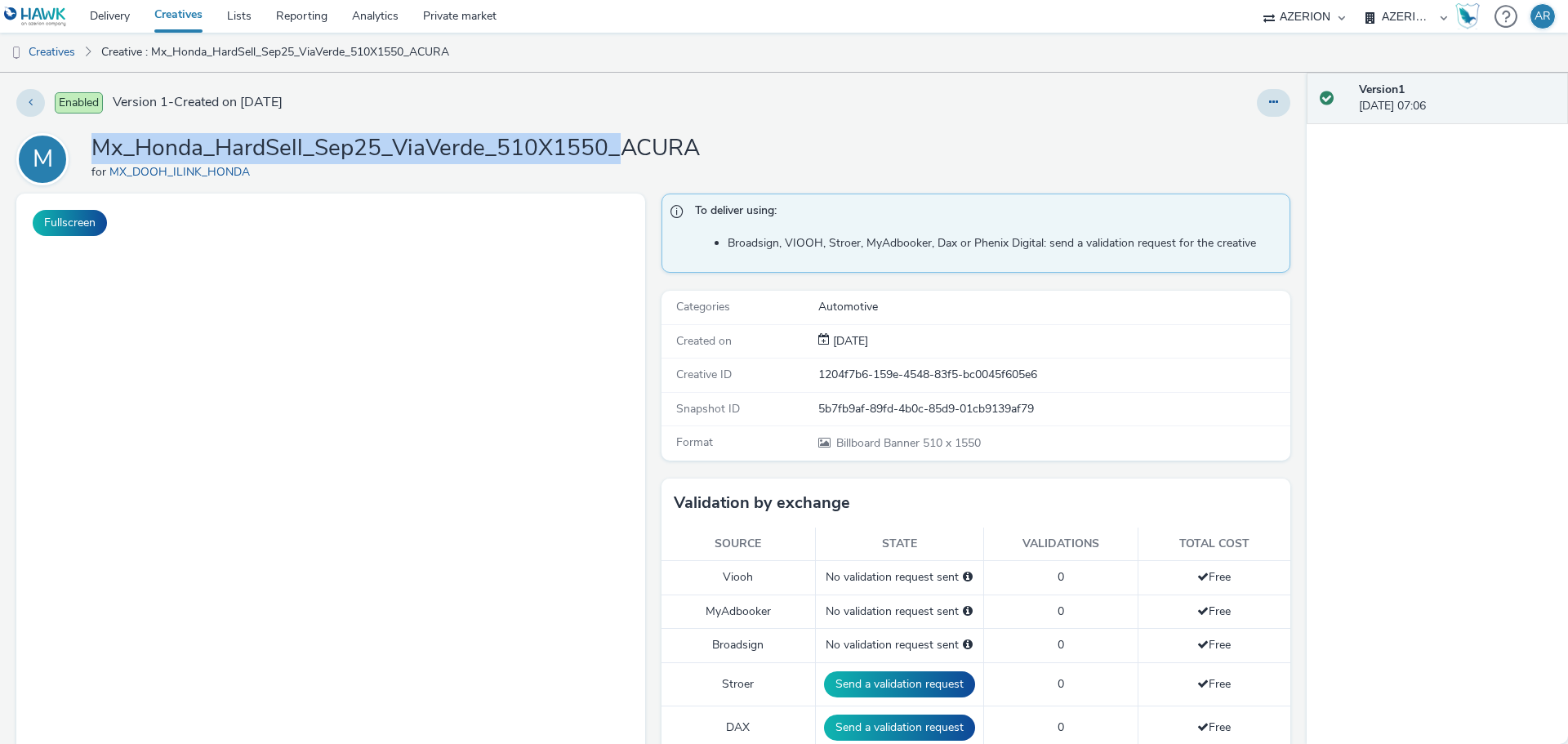
drag, startPoint x: 618, startPoint y: 151, endPoint x: 101, endPoint y: 143, distance: 517.1
click at [101, 143] on h1 "Mx_Honda_HardSell_Sep25_ViaVerde_510X1550_ACURA" at bounding box center [395, 148] width 608 height 31
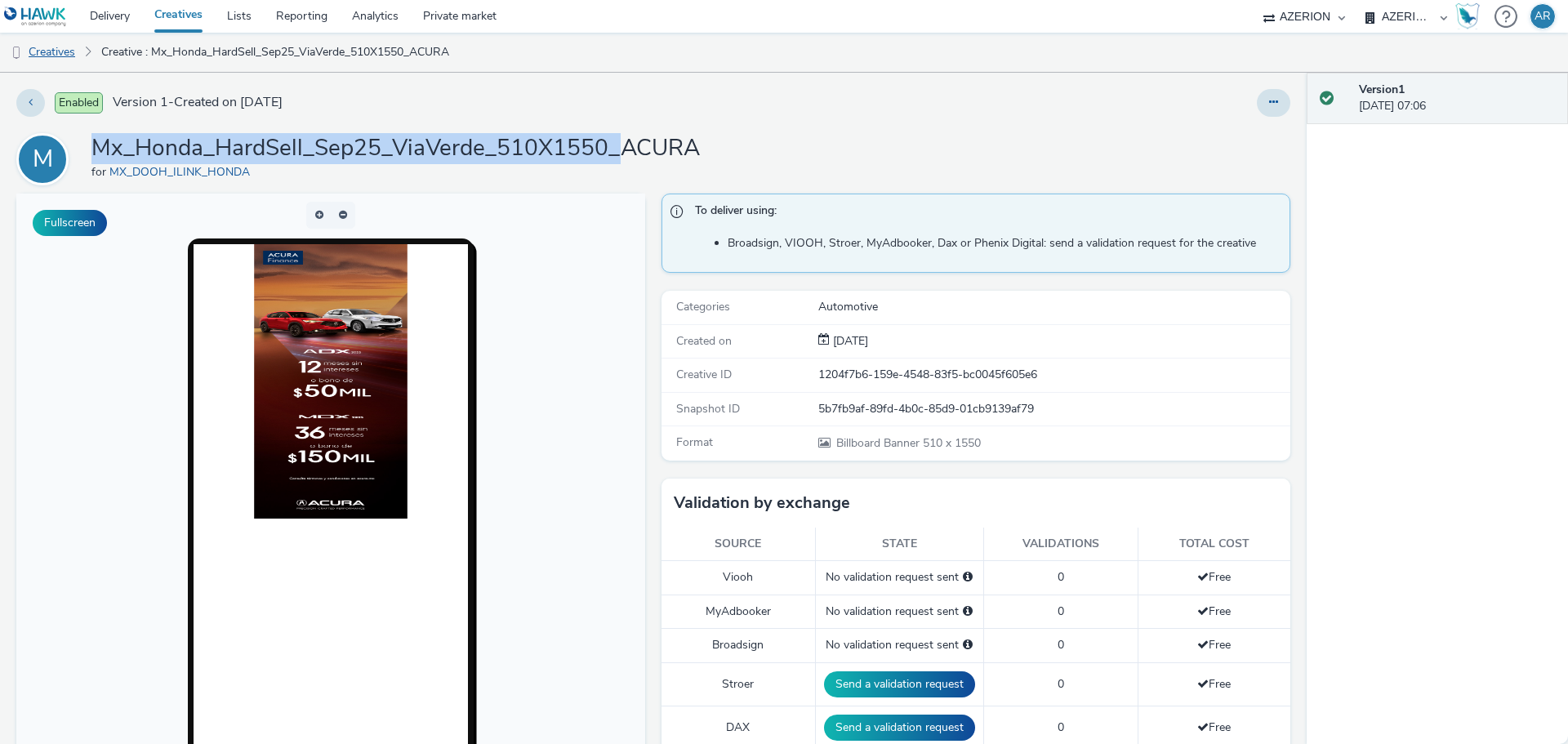
click at [63, 51] on link "Creatives" at bounding box center [42, 53] width 84 height 39
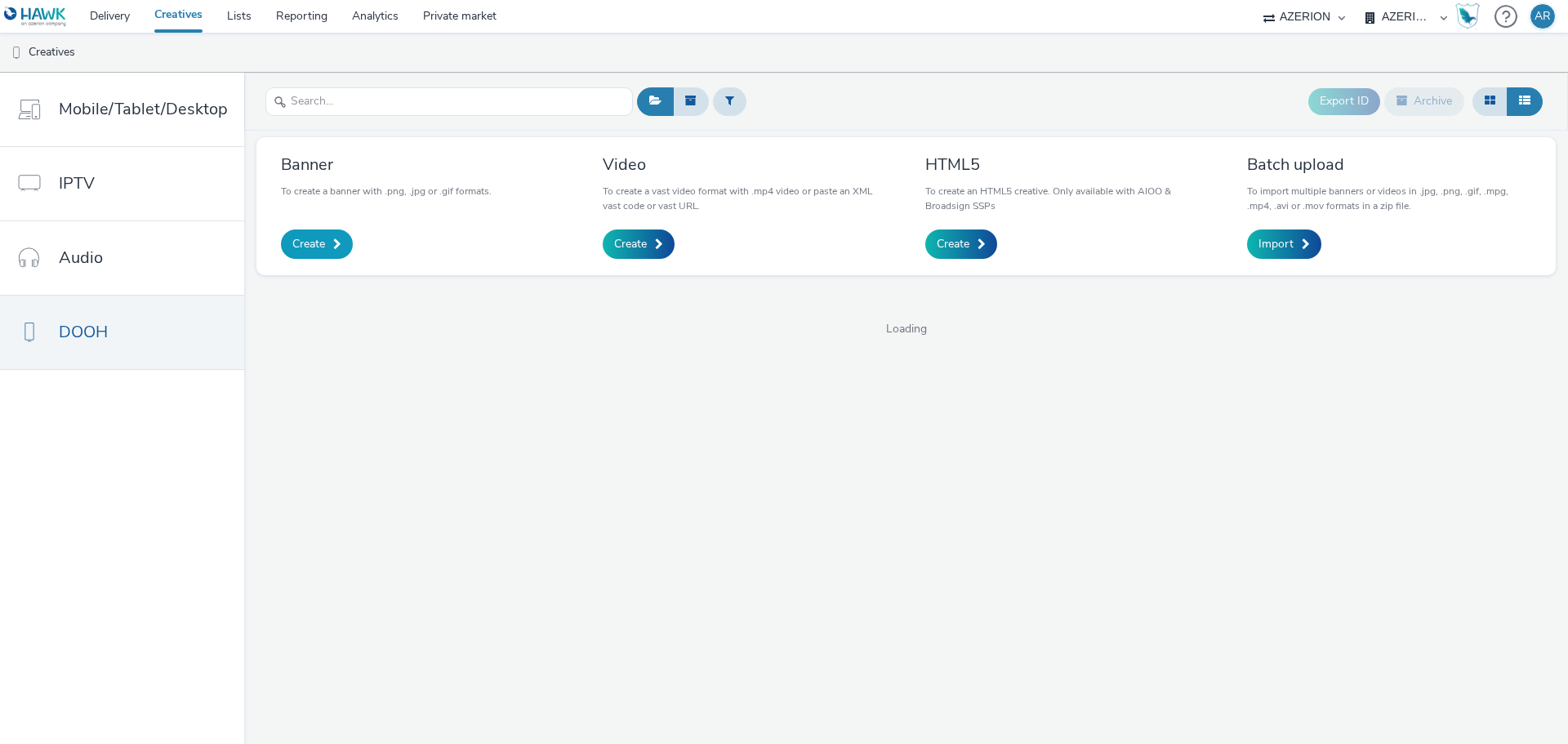
click at [315, 241] on span "Create" at bounding box center [308, 244] width 33 height 16
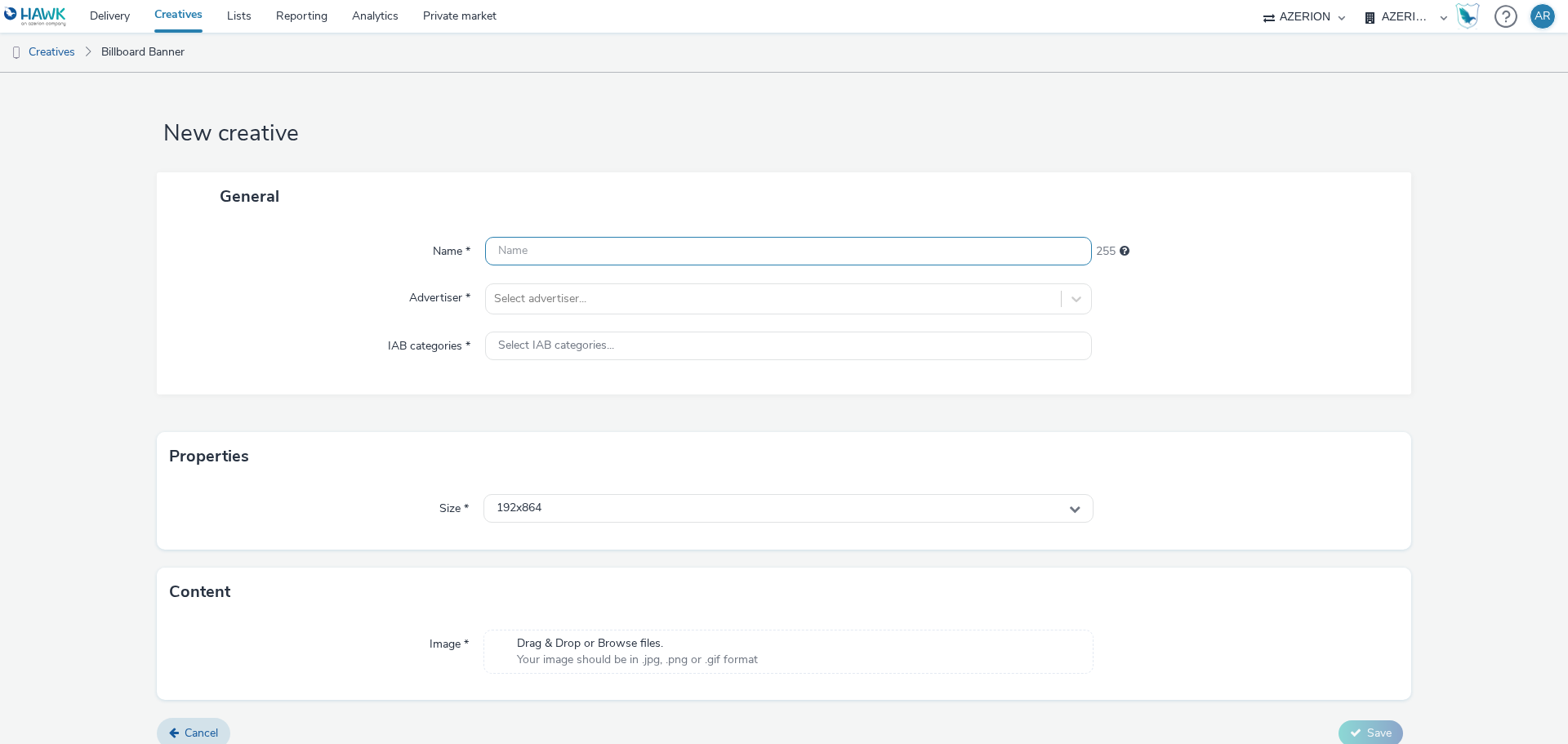
click at [631, 250] on input "text" at bounding box center [788, 251] width 606 height 28
paste input "Mx_Honda_HardSell_Sep25_ViaVerde_510X1550_"
click at [781, 251] on input "Mx_Honda_HardSell_Sep25_ViaVerde_510X1550_" at bounding box center [788, 251] width 606 height 28
paste input "ODY-PILOT"
type input "Mx_Honda_HardSell_Sep25_ViaVerde_510X1550_ODY-PILOT"
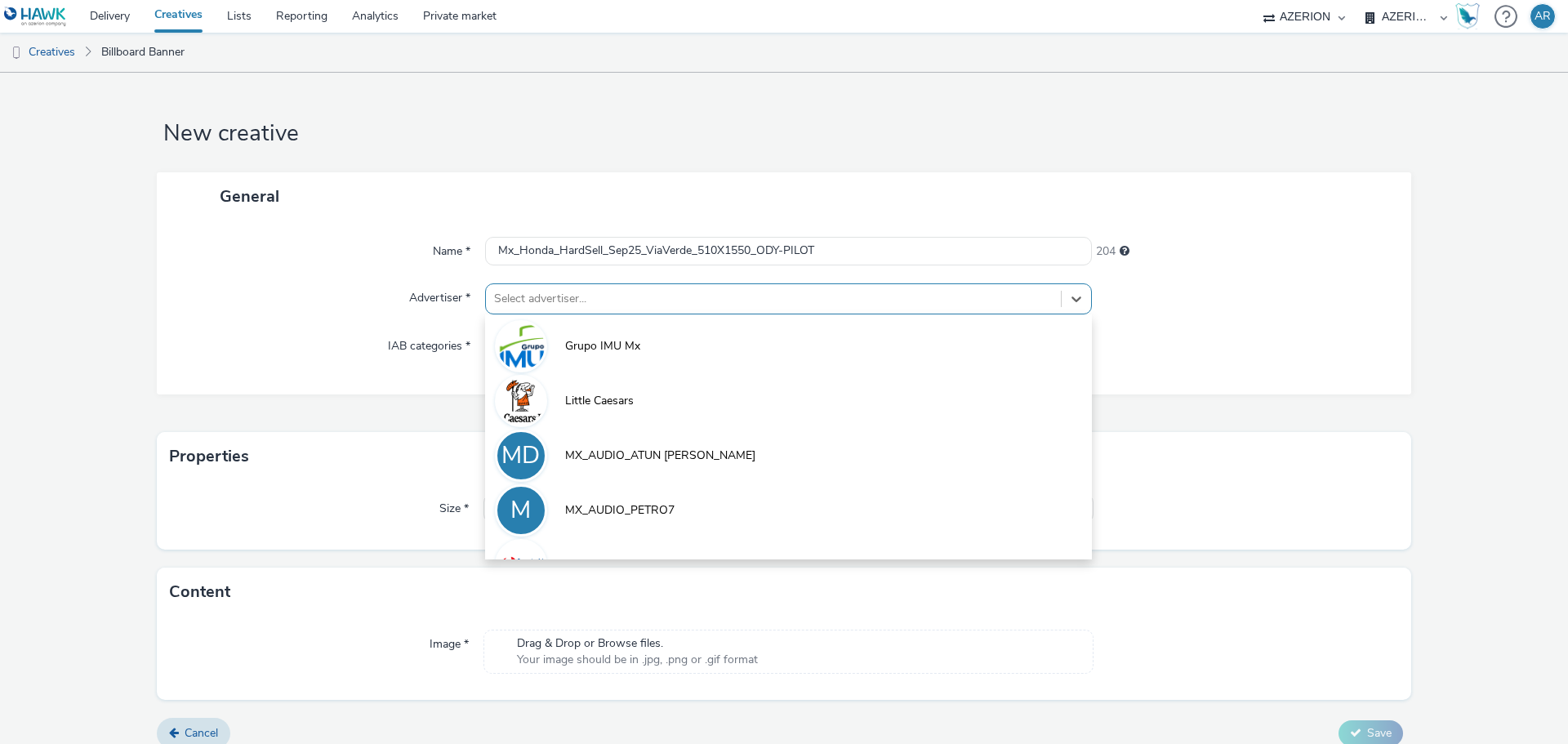
click at [768, 289] on div at bounding box center [773, 299] width 558 height 20
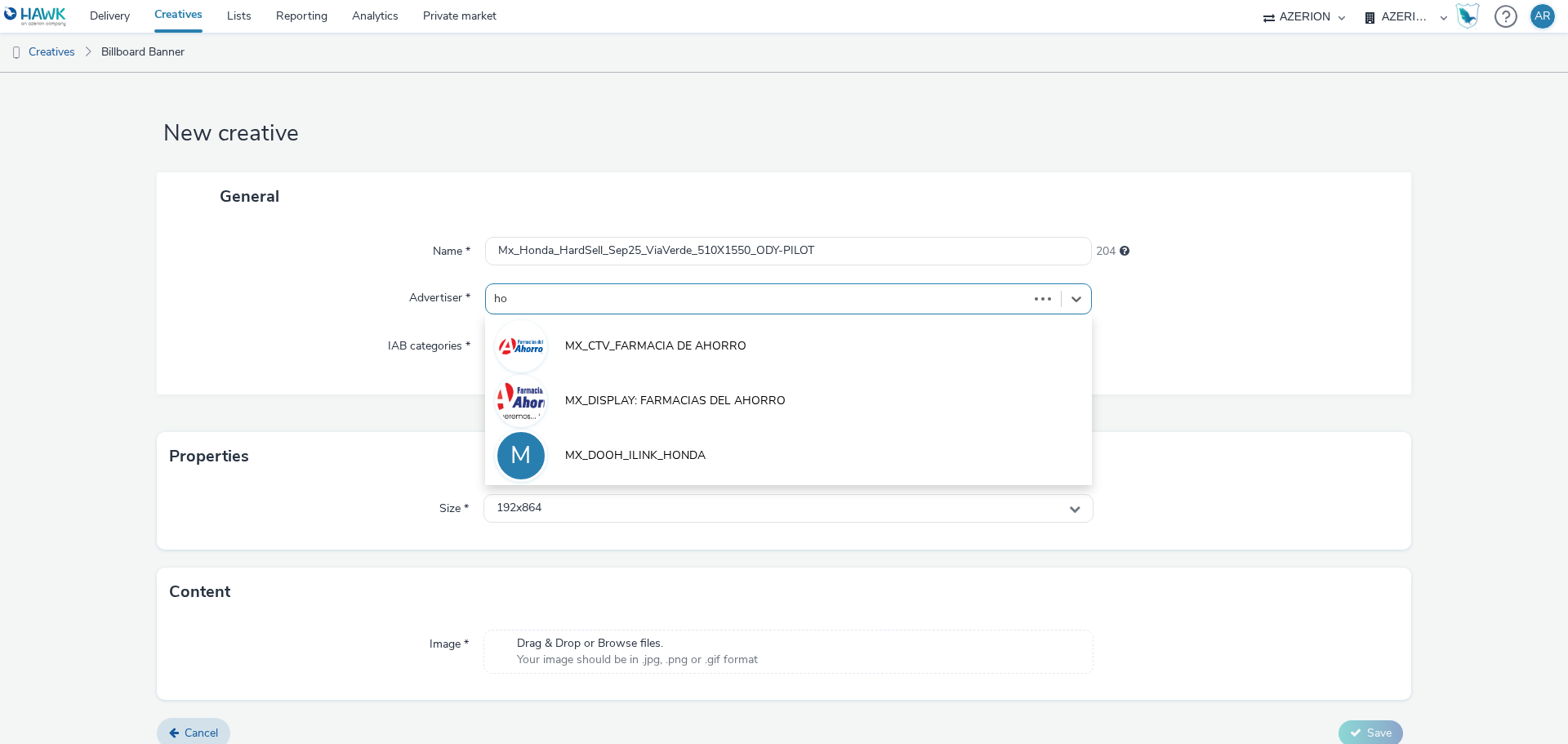
type input "hon"
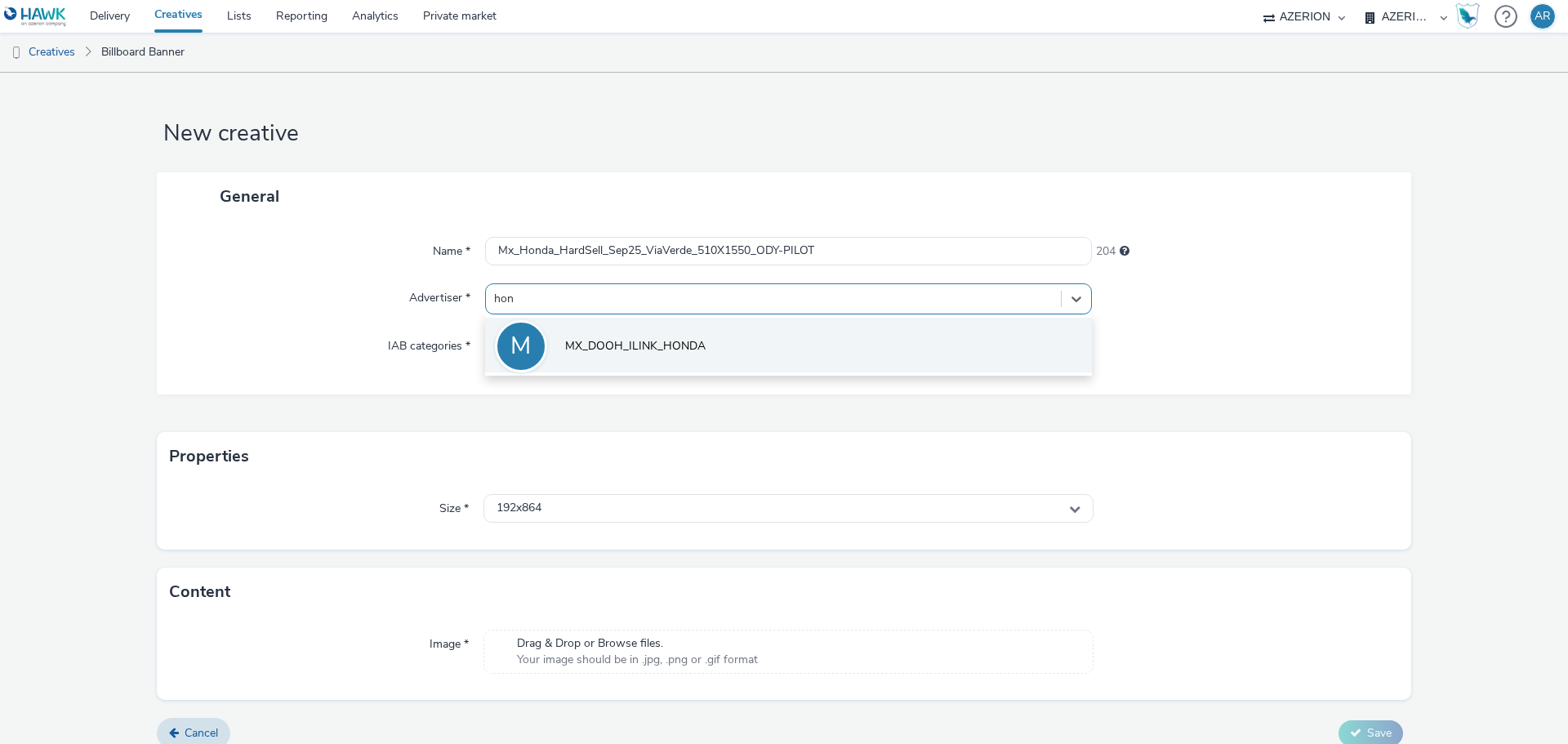
click at [695, 340] on span "MX_DOOH_ILINK_HONDA" at bounding box center [636, 346] width 141 height 16
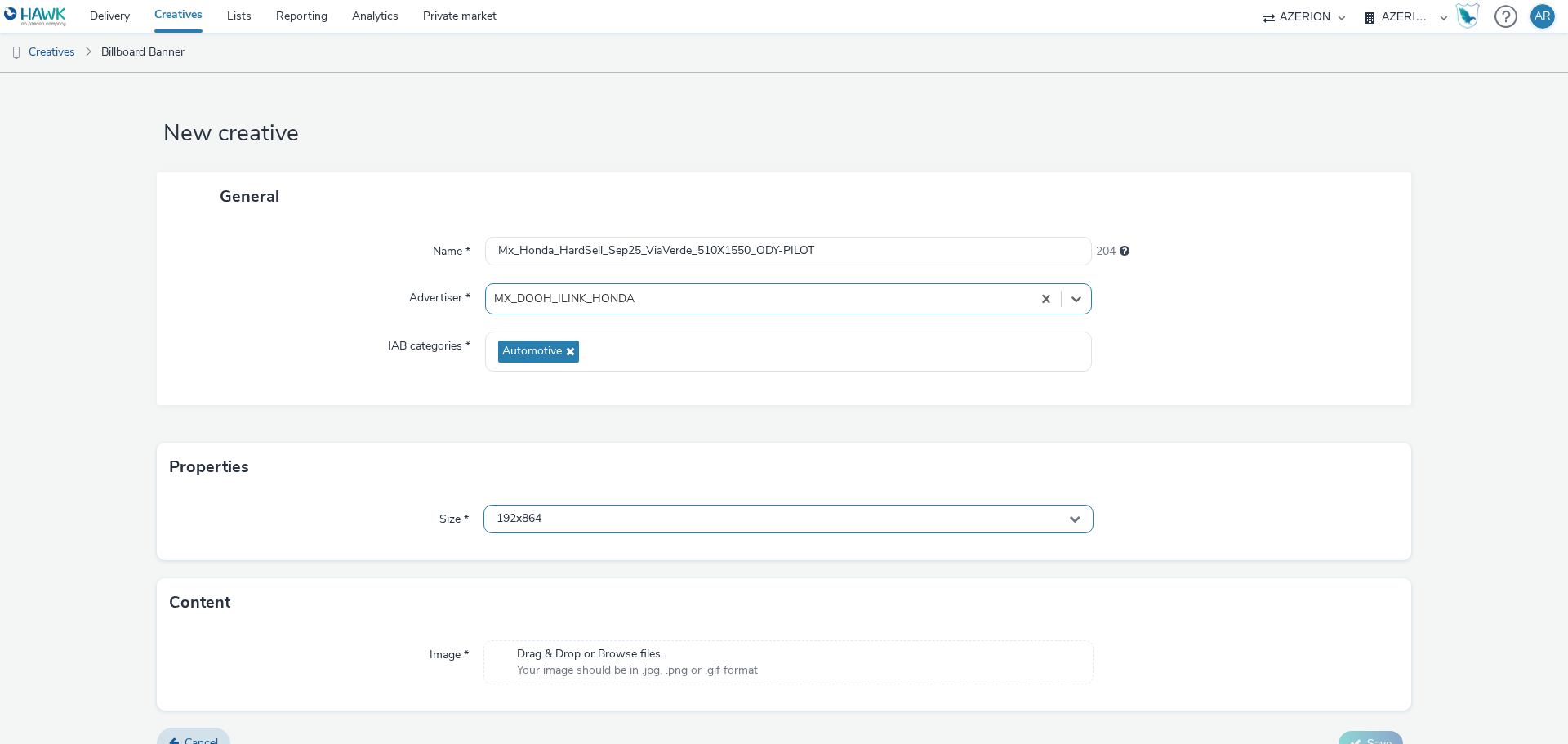
click at [674, 518] on div "192x864" at bounding box center [788, 519] width 610 height 28
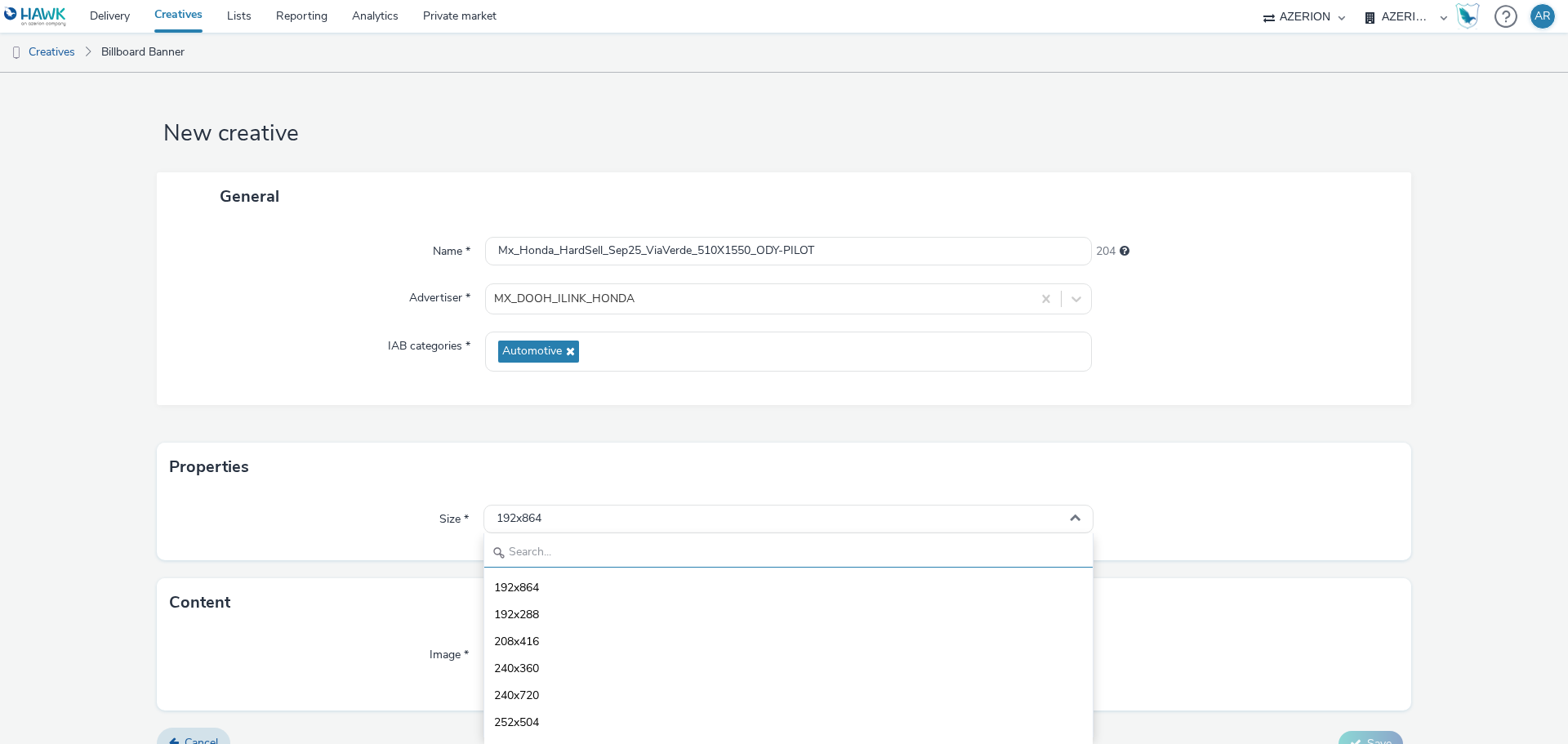
click at [590, 546] on input "text" at bounding box center [788, 553] width 608 height 28
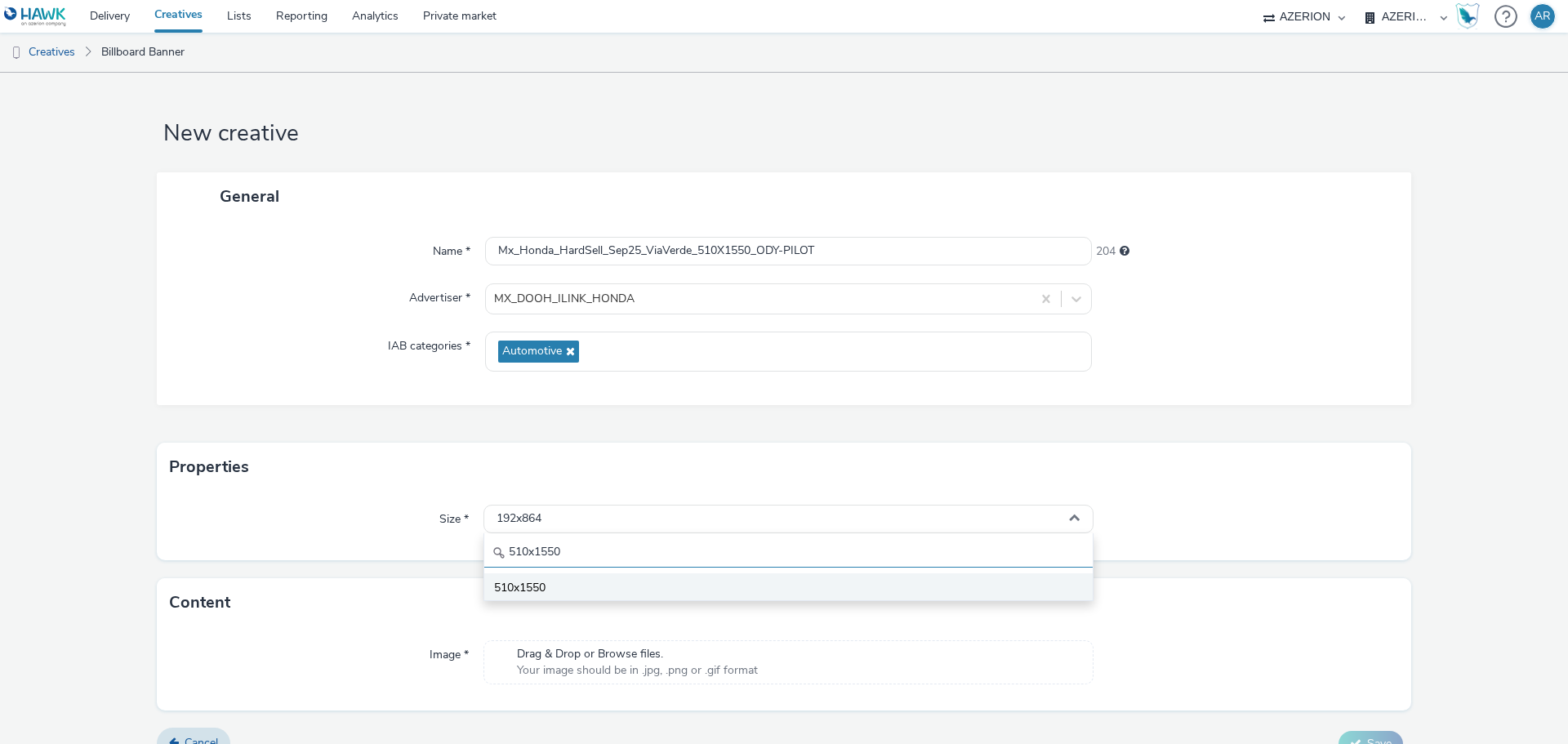
type input "510x1550"
click at [532, 586] on span "510x1550" at bounding box center [520, 587] width 52 height 16
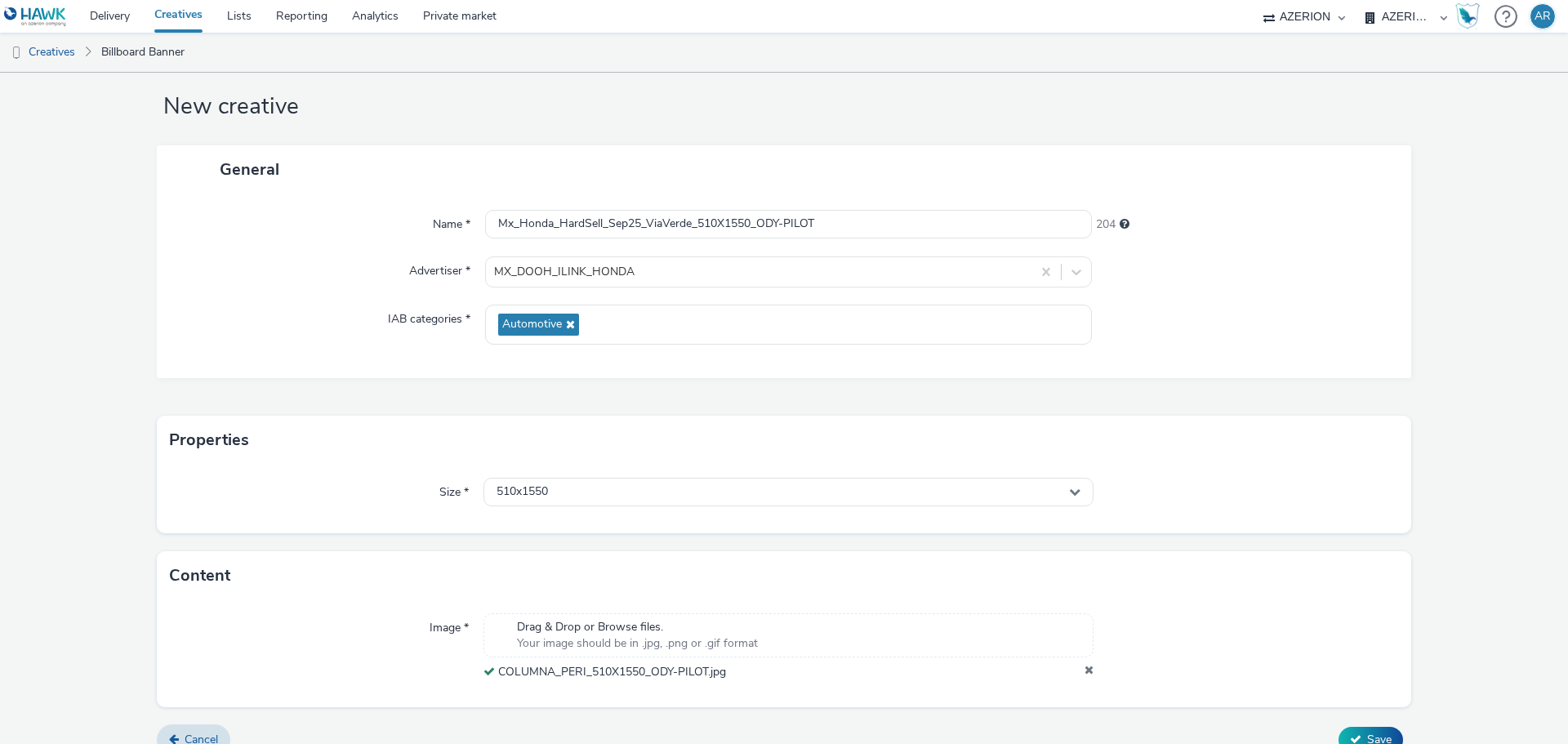
scroll to position [51, 0]
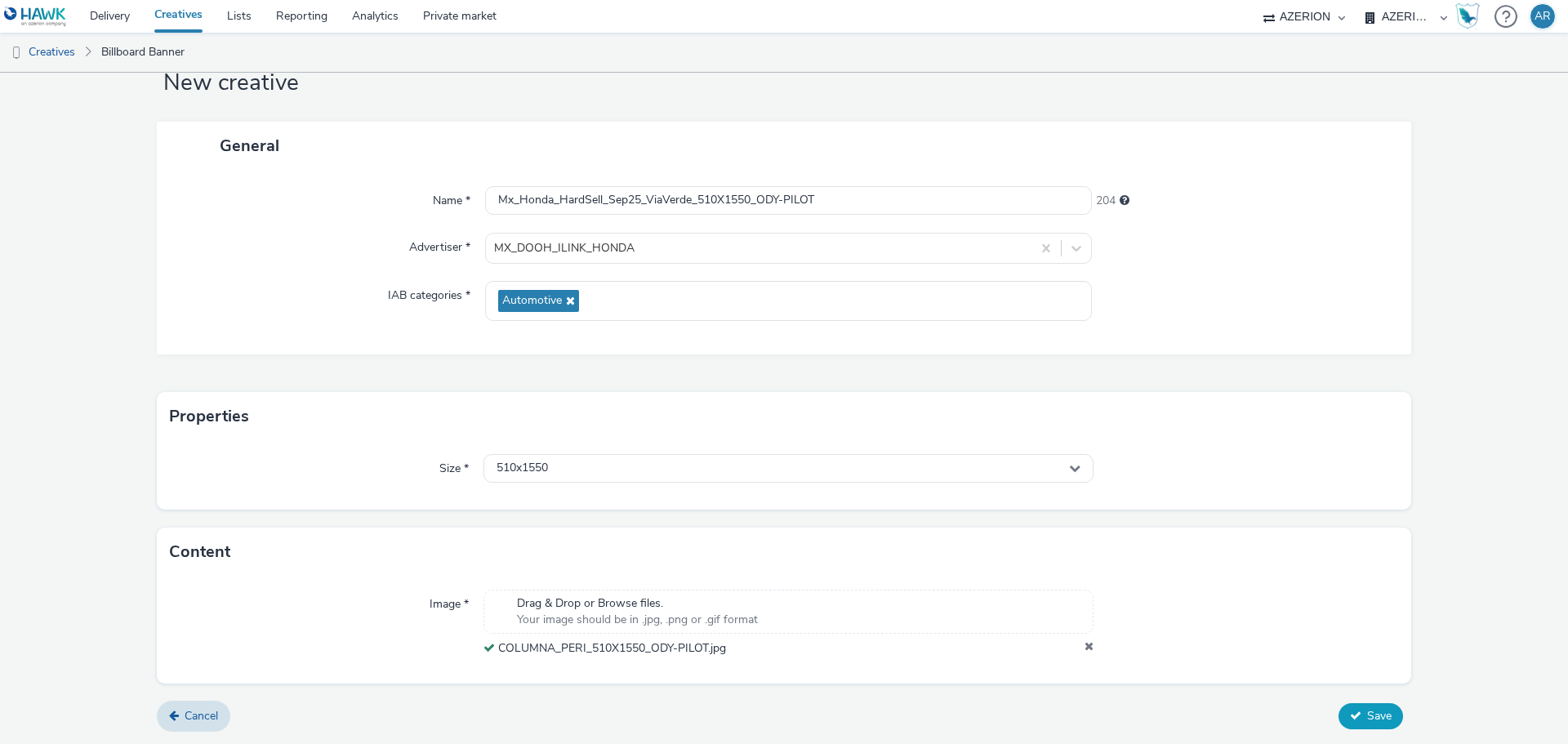
click at [1363, 705] on button "Save" at bounding box center [1370, 716] width 64 height 26
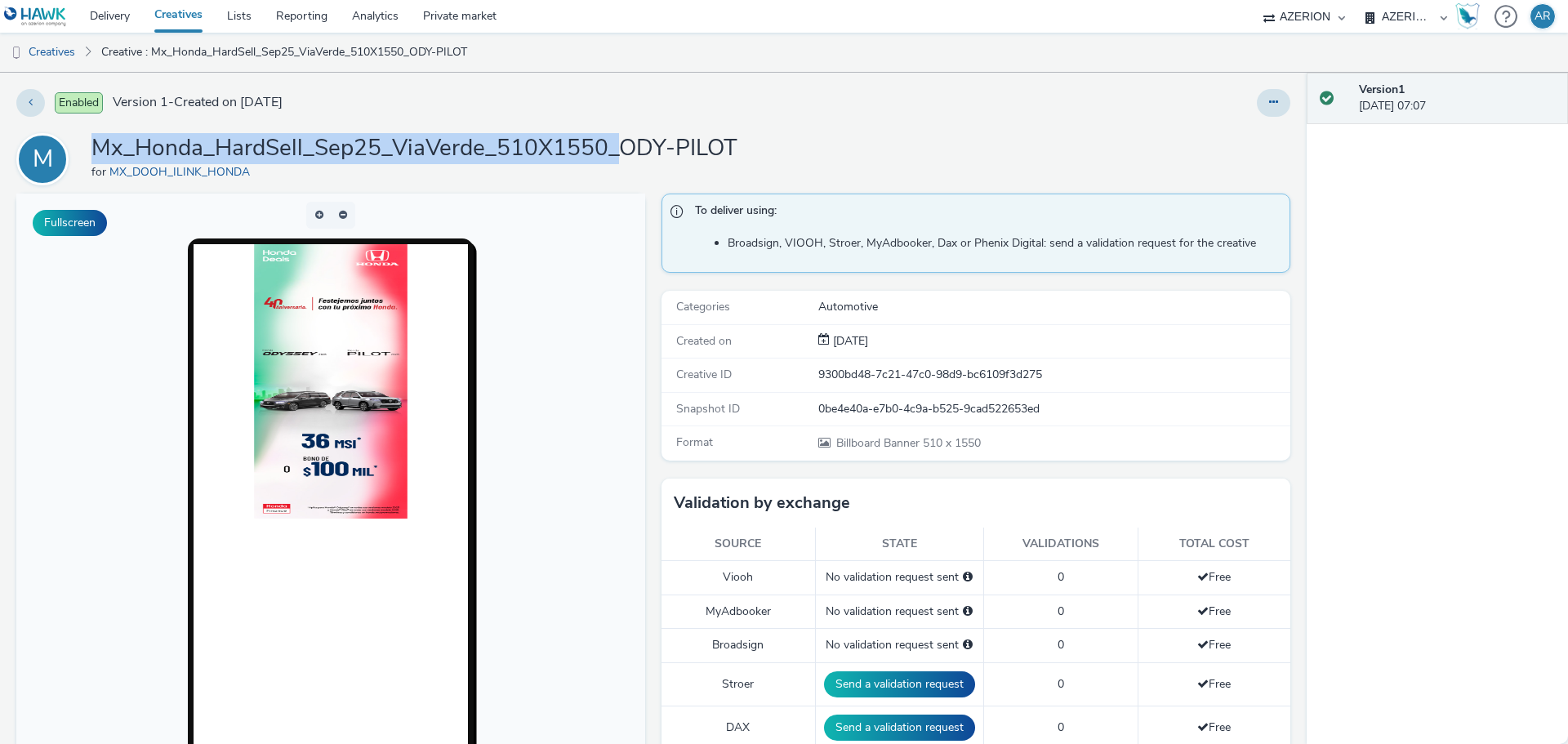
drag, startPoint x: 617, startPoint y: 147, endPoint x: 100, endPoint y: 154, distance: 517.0
click at [100, 154] on h1 "Mx_Honda_HardSell_Sep25_ViaVerde_510X1550_ODY-PILOT" at bounding box center [414, 148] width 646 height 31
click at [54, 53] on link "Creatives" at bounding box center [42, 53] width 84 height 39
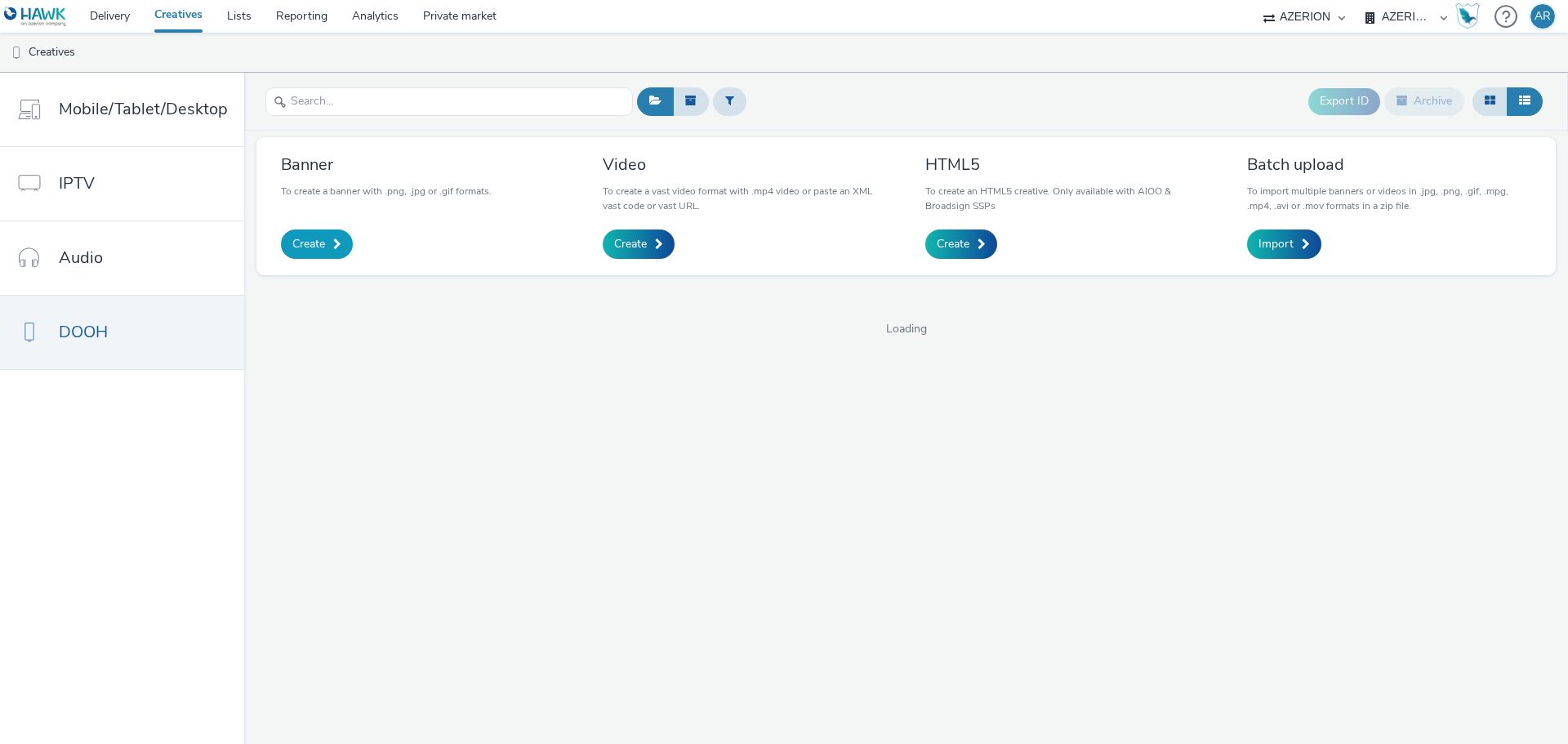
click at [320, 239] on span "Create" at bounding box center [308, 244] width 33 height 16
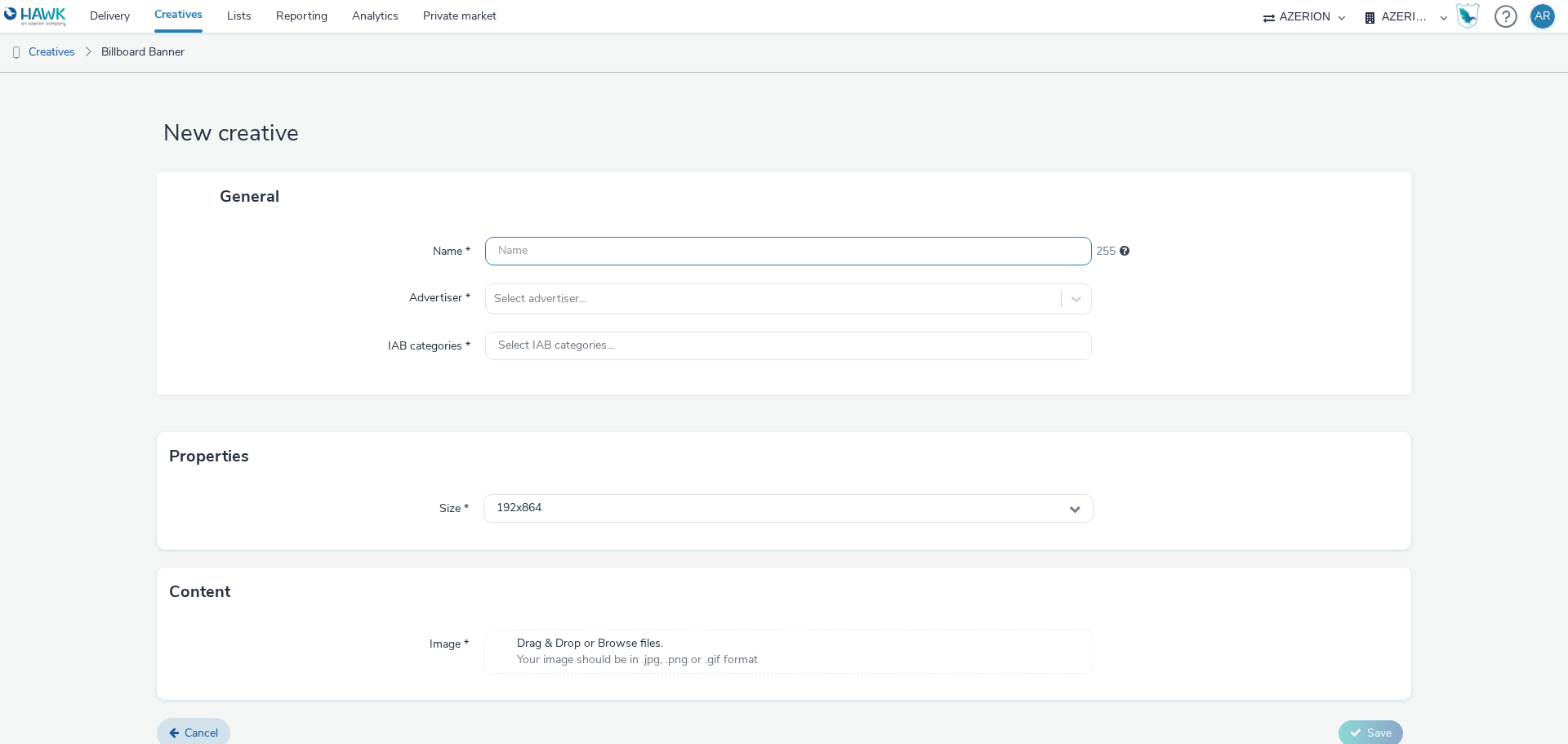
click at [557, 251] on input "text" at bounding box center [788, 251] width 606 height 28
paste input "Mx_Honda_HardSell_Sep25_ViaVerde_510X1550_"
click at [780, 258] on input "Mx_Honda_HardSell_Sep25_ViaVerde_510X1550_" at bounding box center [788, 251] width 606 height 28
paste input "SEDANES"
type input "Mx_Honda_HardSell_Sep25_ViaVerde_510X1550_SEDANES"
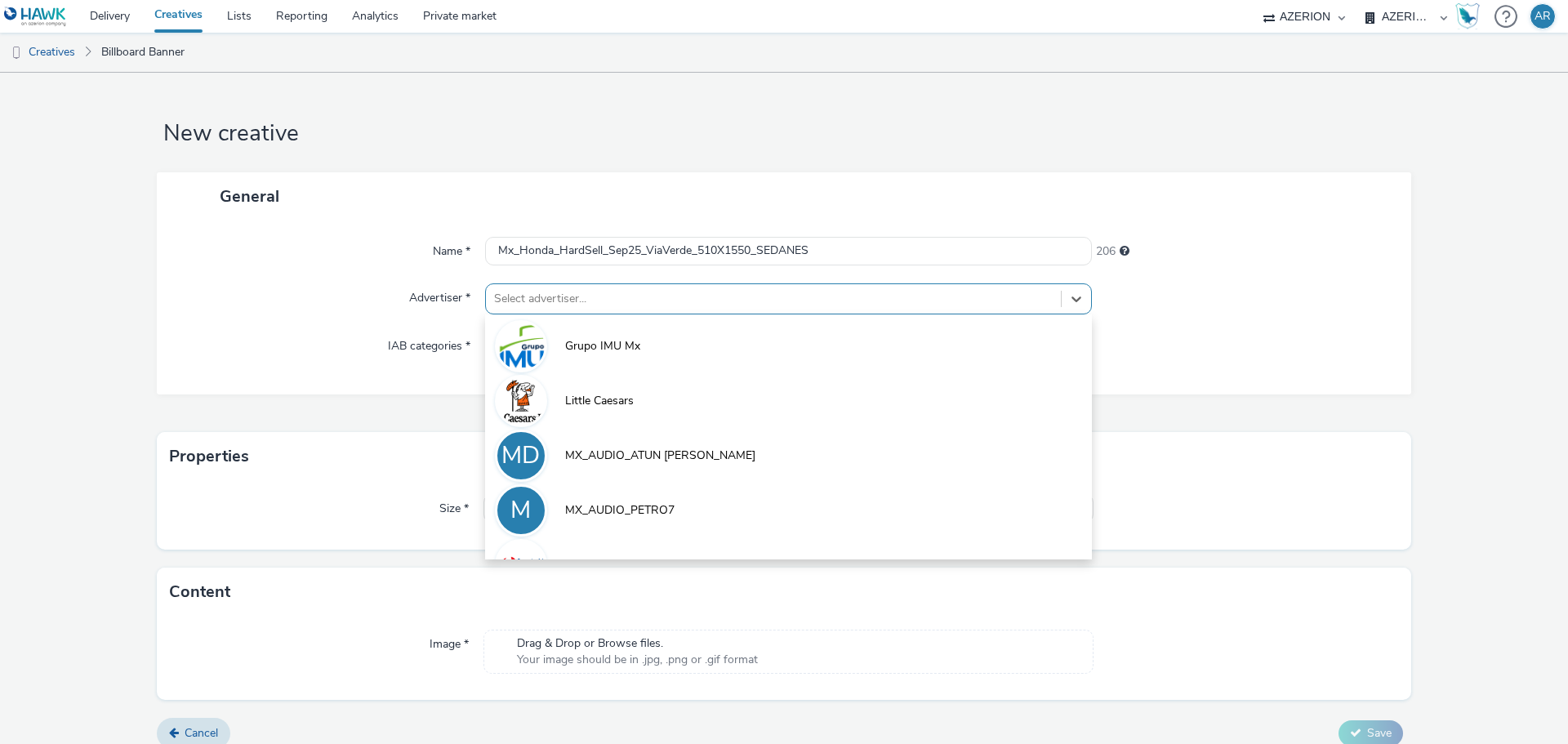
click at [717, 293] on div at bounding box center [773, 299] width 558 height 20
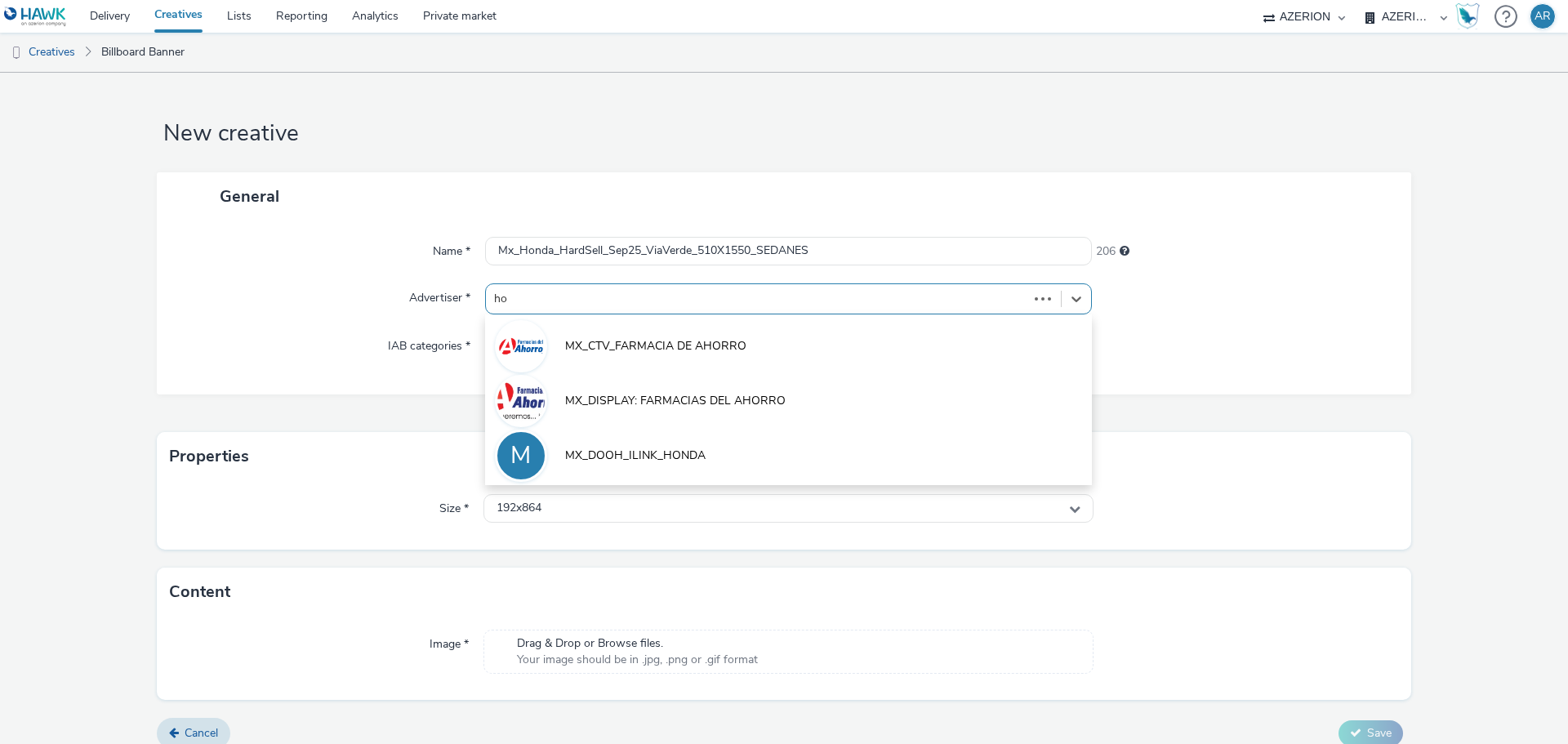
type input "hon"
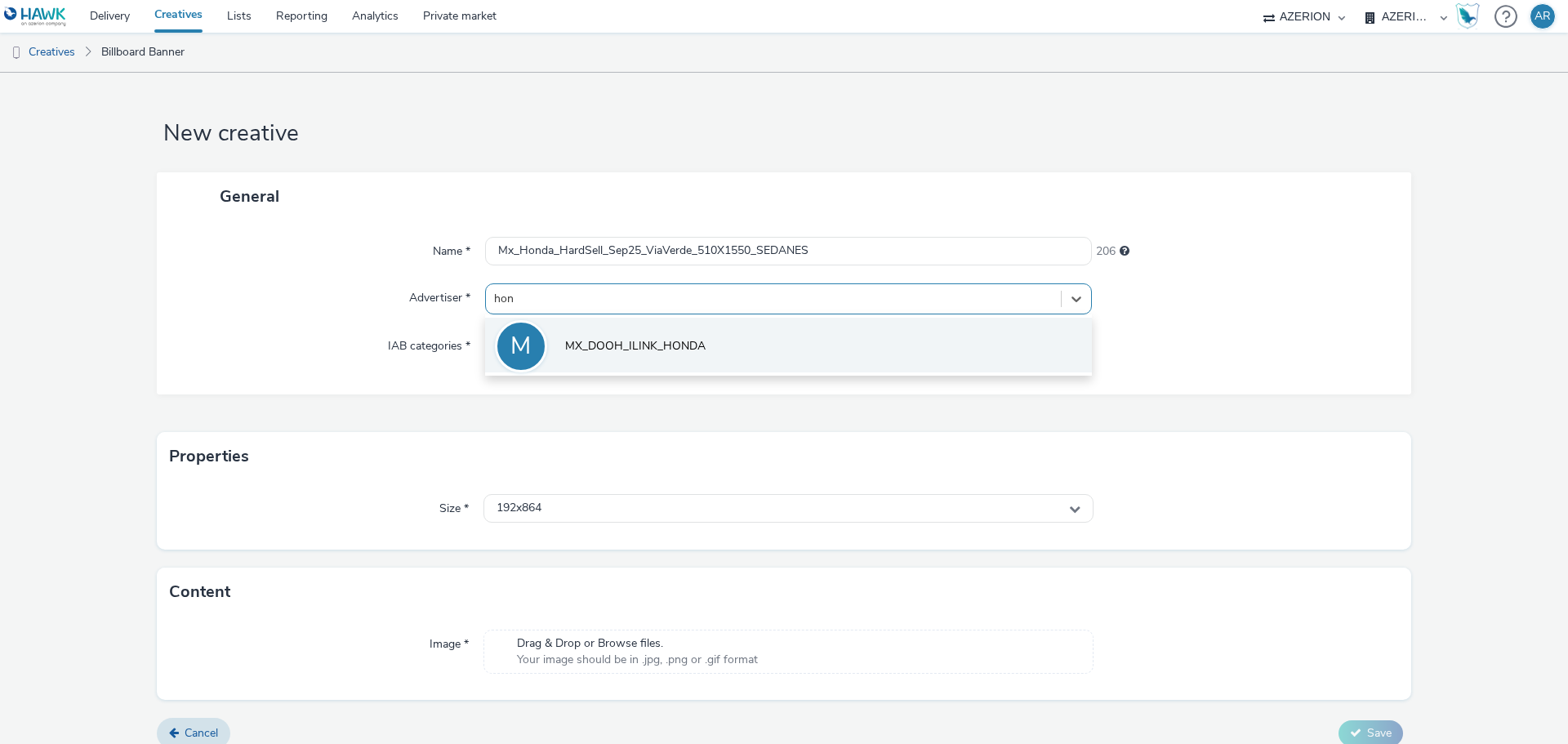
click at [709, 339] on li "M MX_DOOH_ILINK_HONDA" at bounding box center [788, 344] width 606 height 54
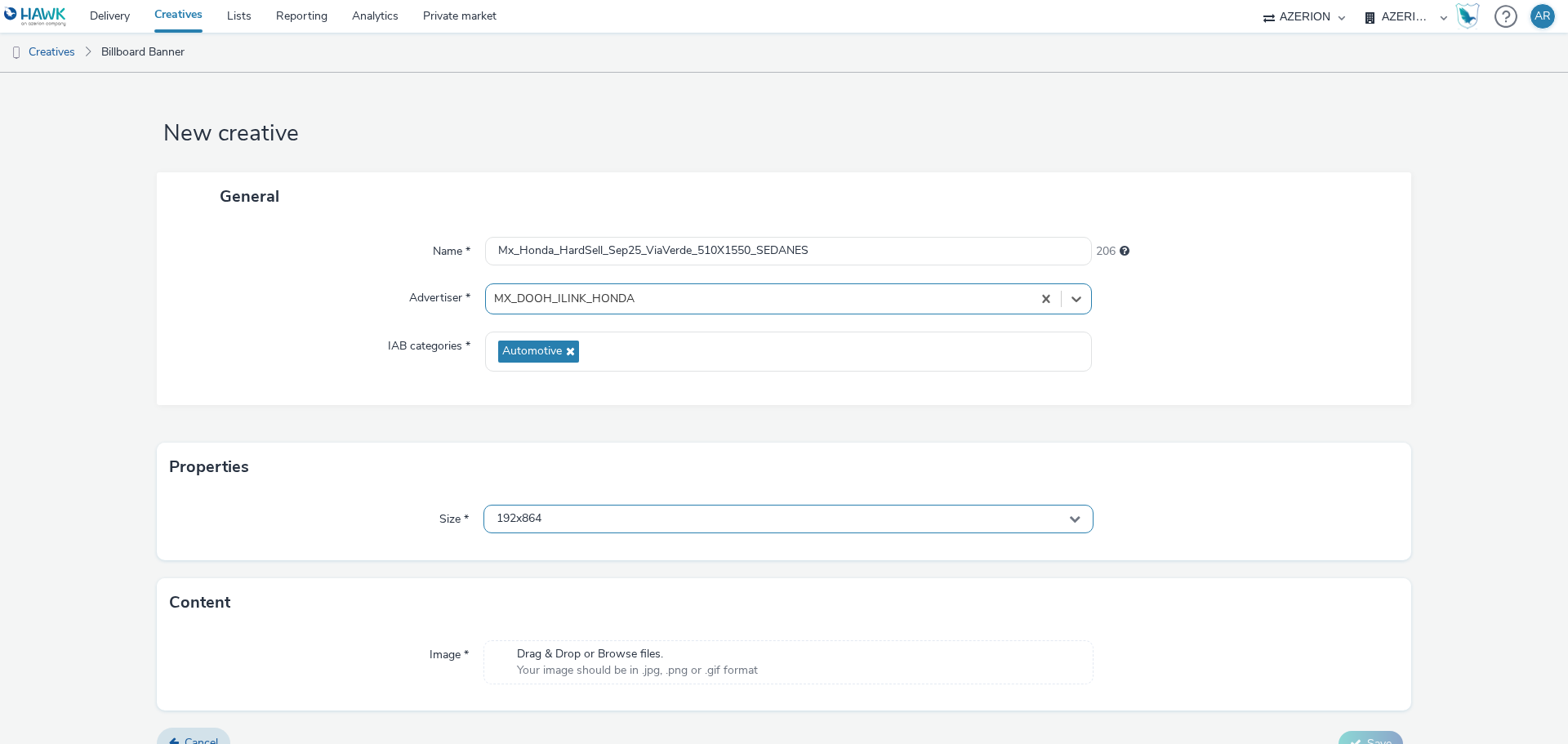
click at [622, 514] on div "192x864" at bounding box center [788, 519] width 610 height 28
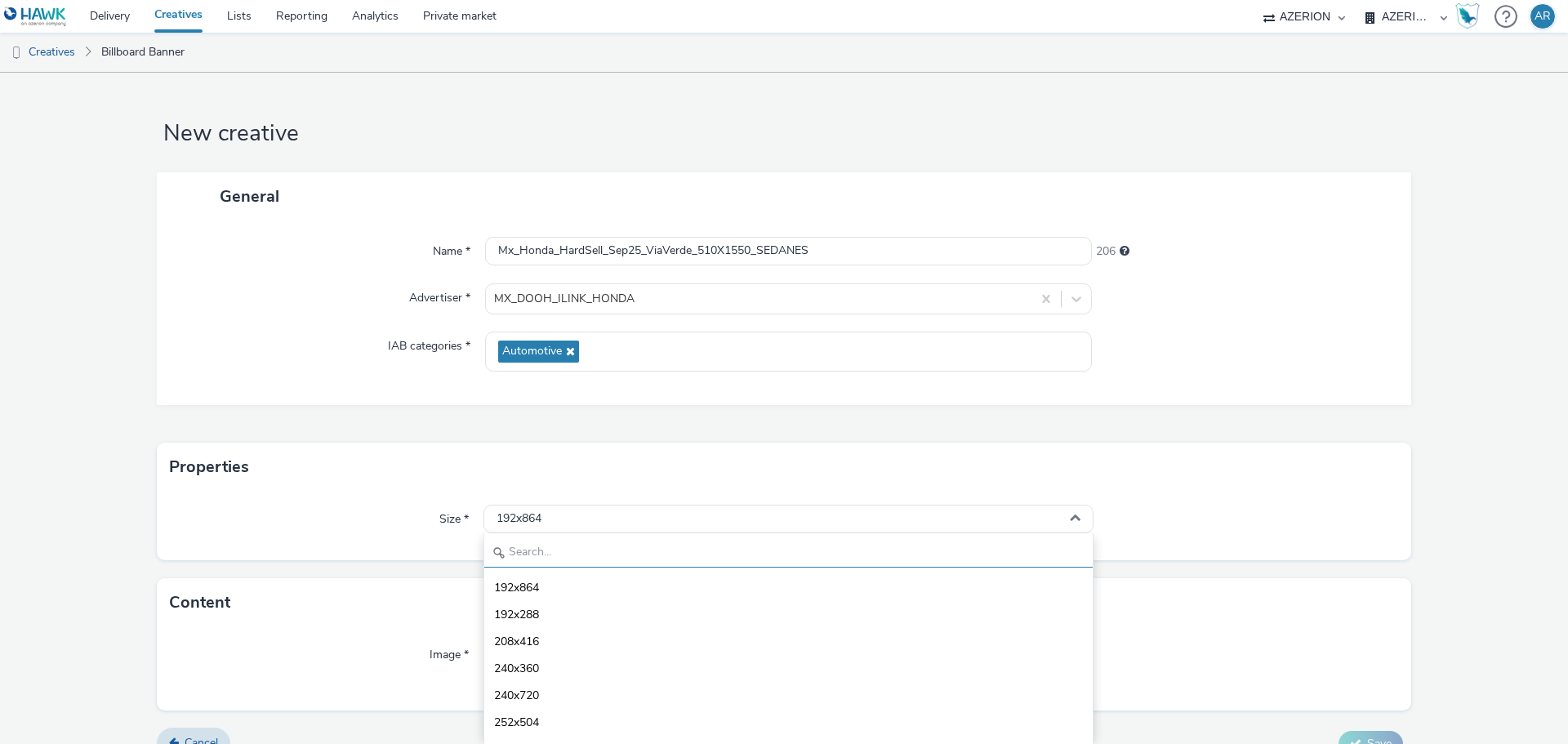
click at [576, 556] on input "text" at bounding box center [788, 553] width 608 height 28
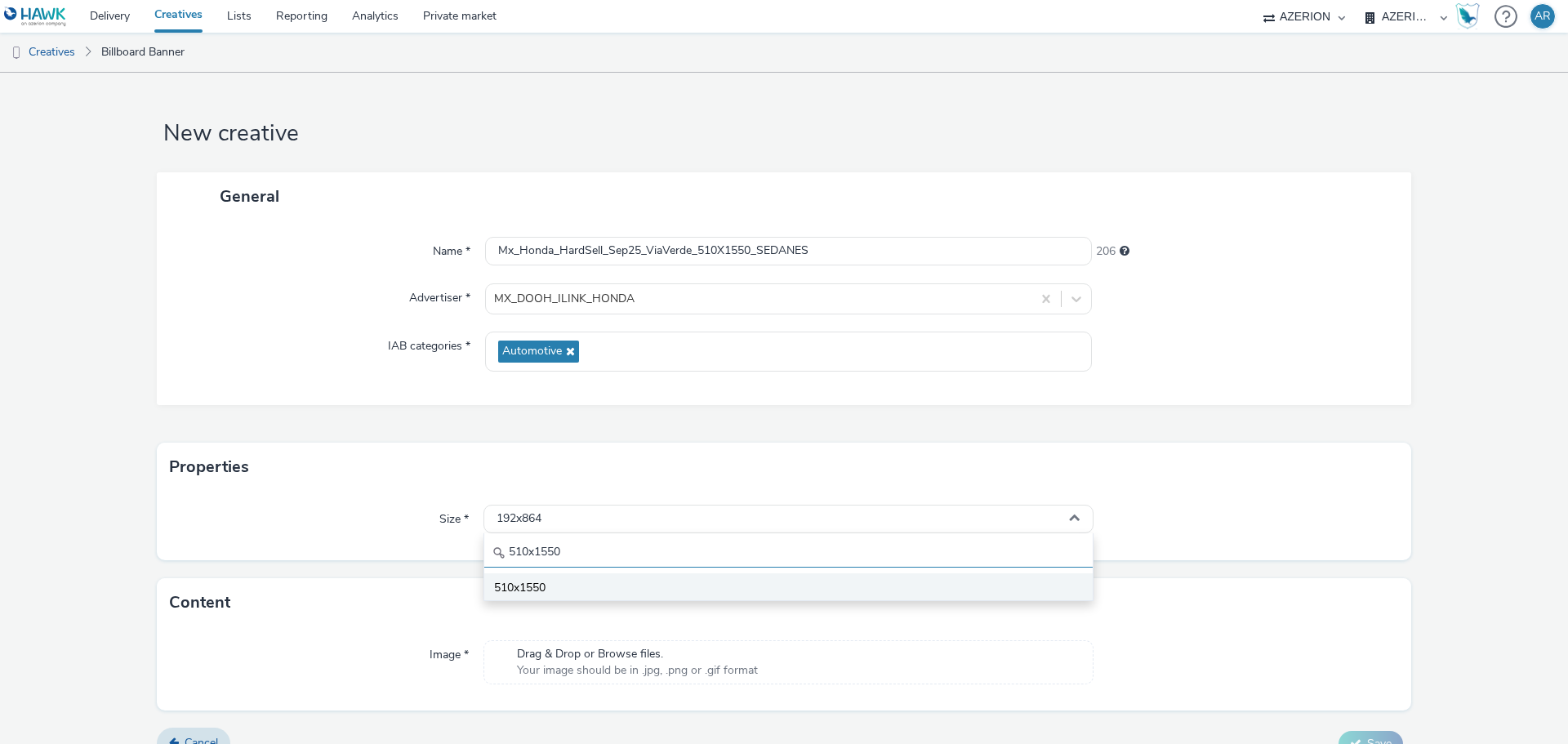
type input "510x1550"
click at [562, 586] on li "510x1550" at bounding box center [788, 586] width 608 height 27
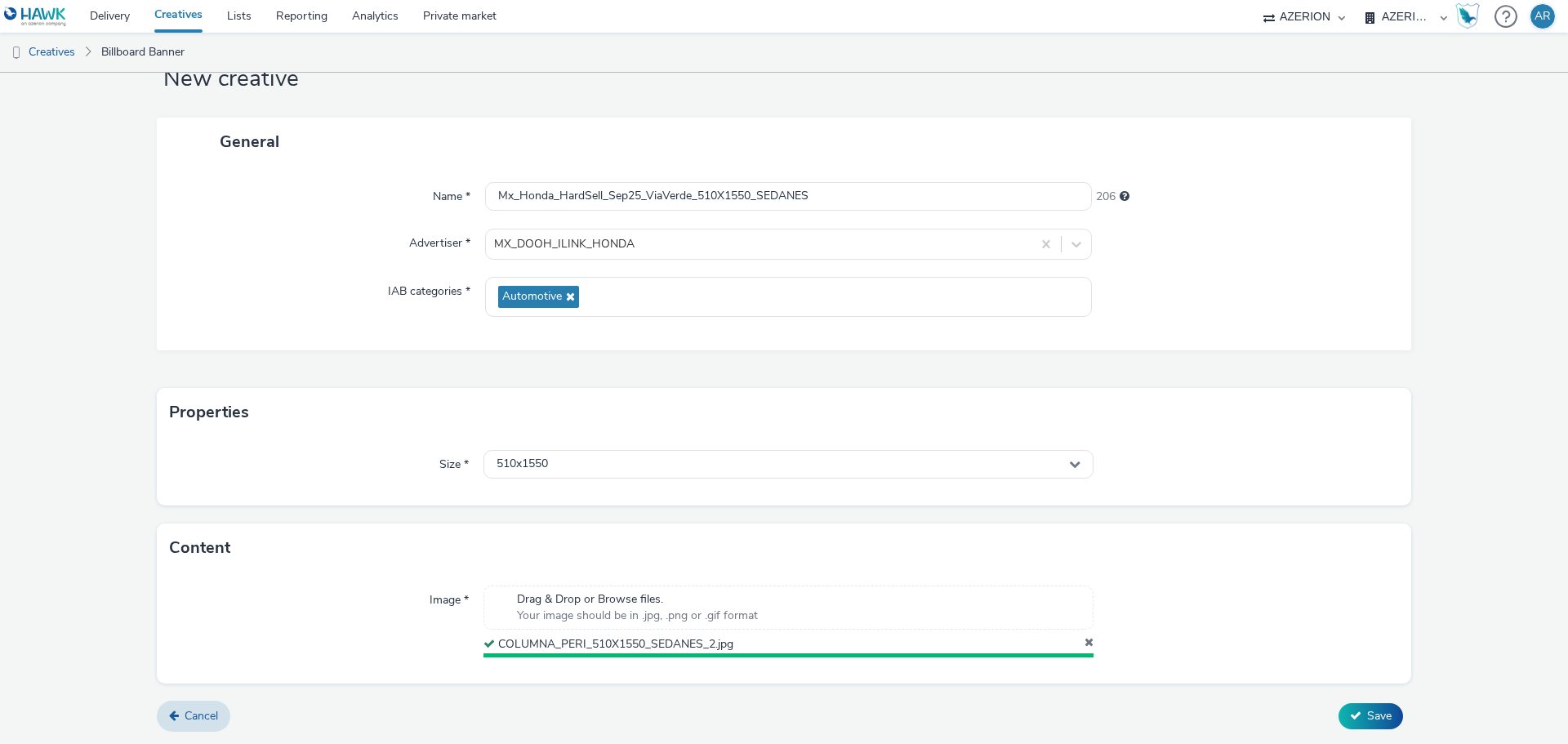
scroll to position [51, 0]
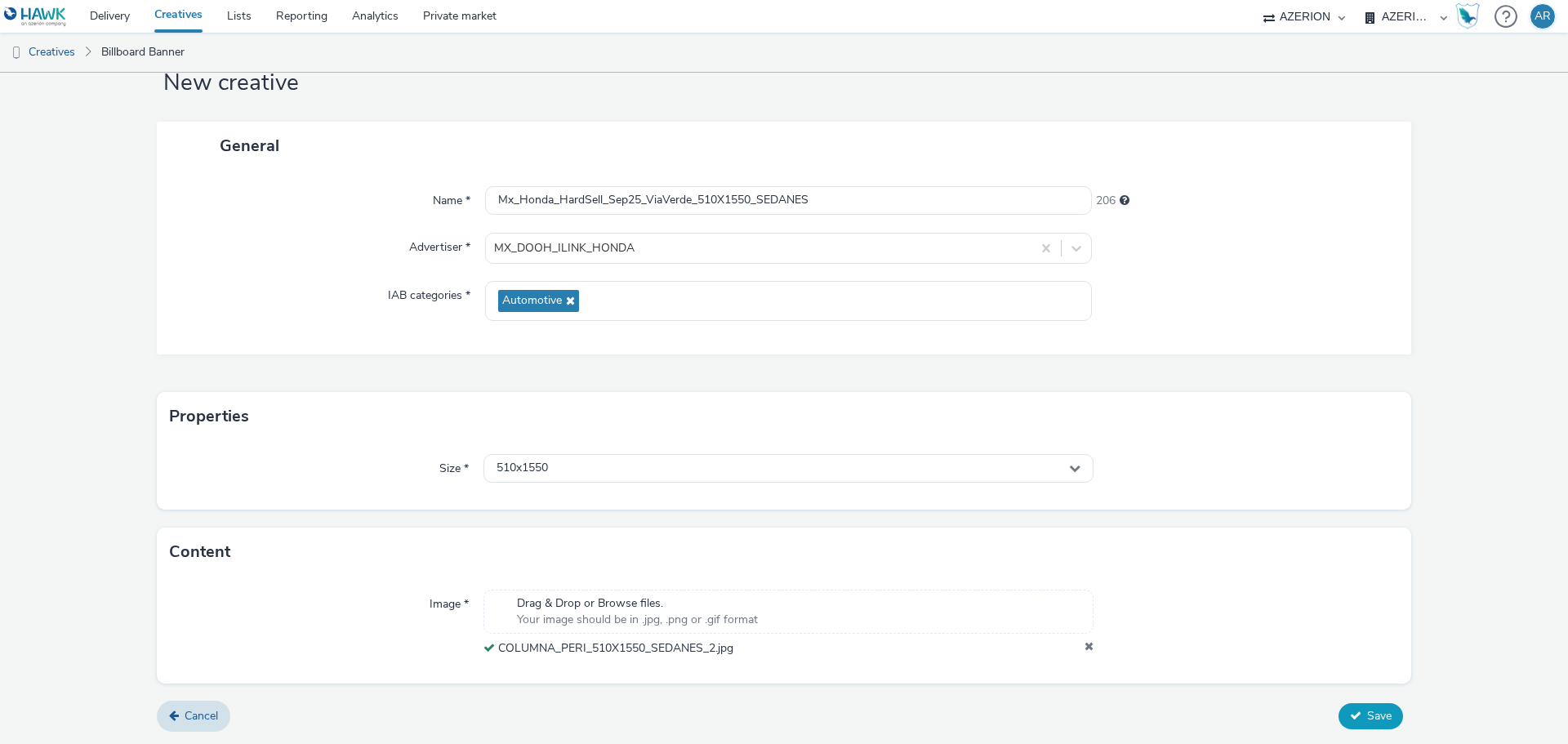
click at [1367, 713] on span "Save" at bounding box center [1379, 715] width 25 height 15
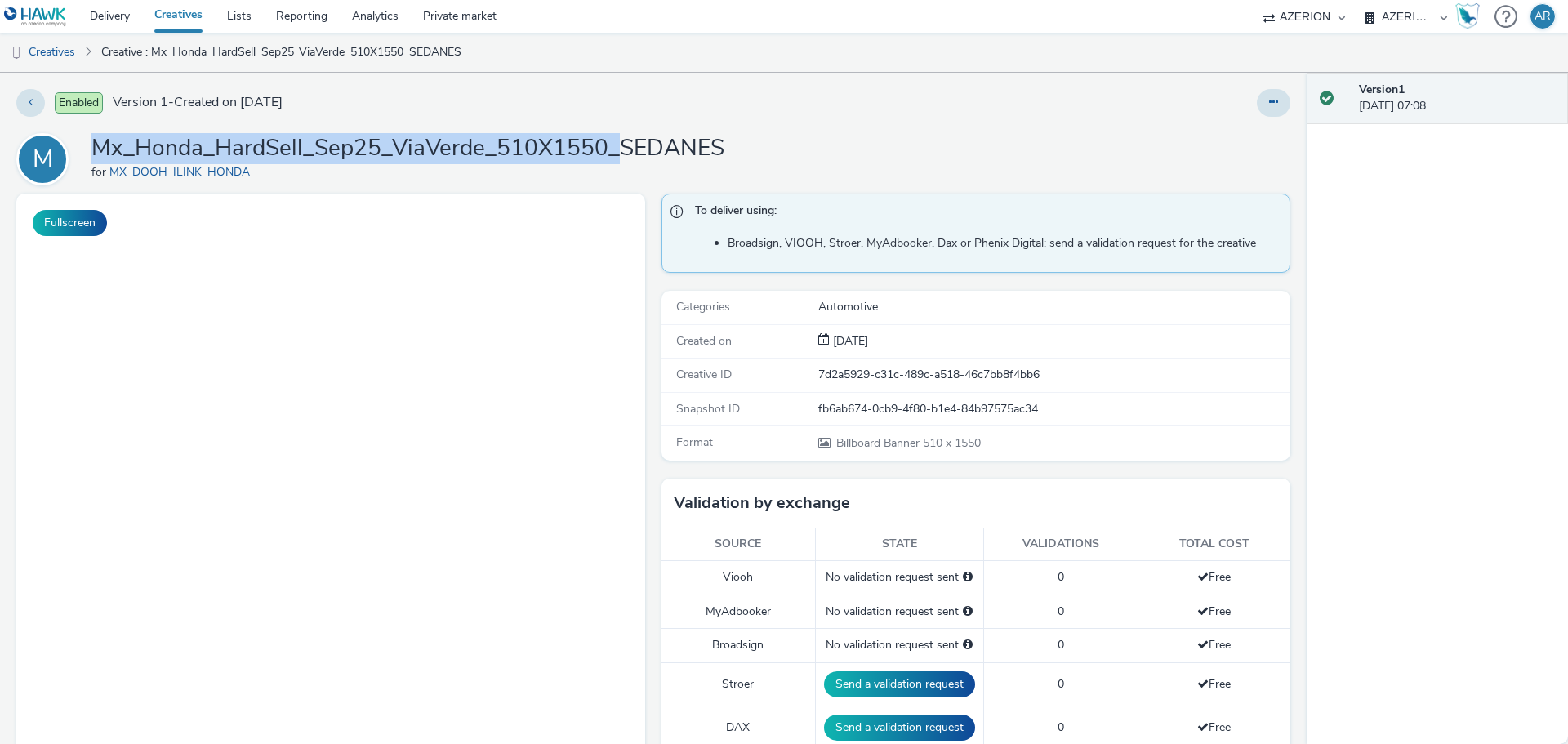
drag, startPoint x: 622, startPoint y: 145, endPoint x: 97, endPoint y: 133, distance: 525.1
click at [97, 133] on div "Enabled Version 1 - Created on [DATE] M Mx_Honda_HardSell_Sep25_ViaVerde_510X15…" at bounding box center [653, 408] width 1306 height 671
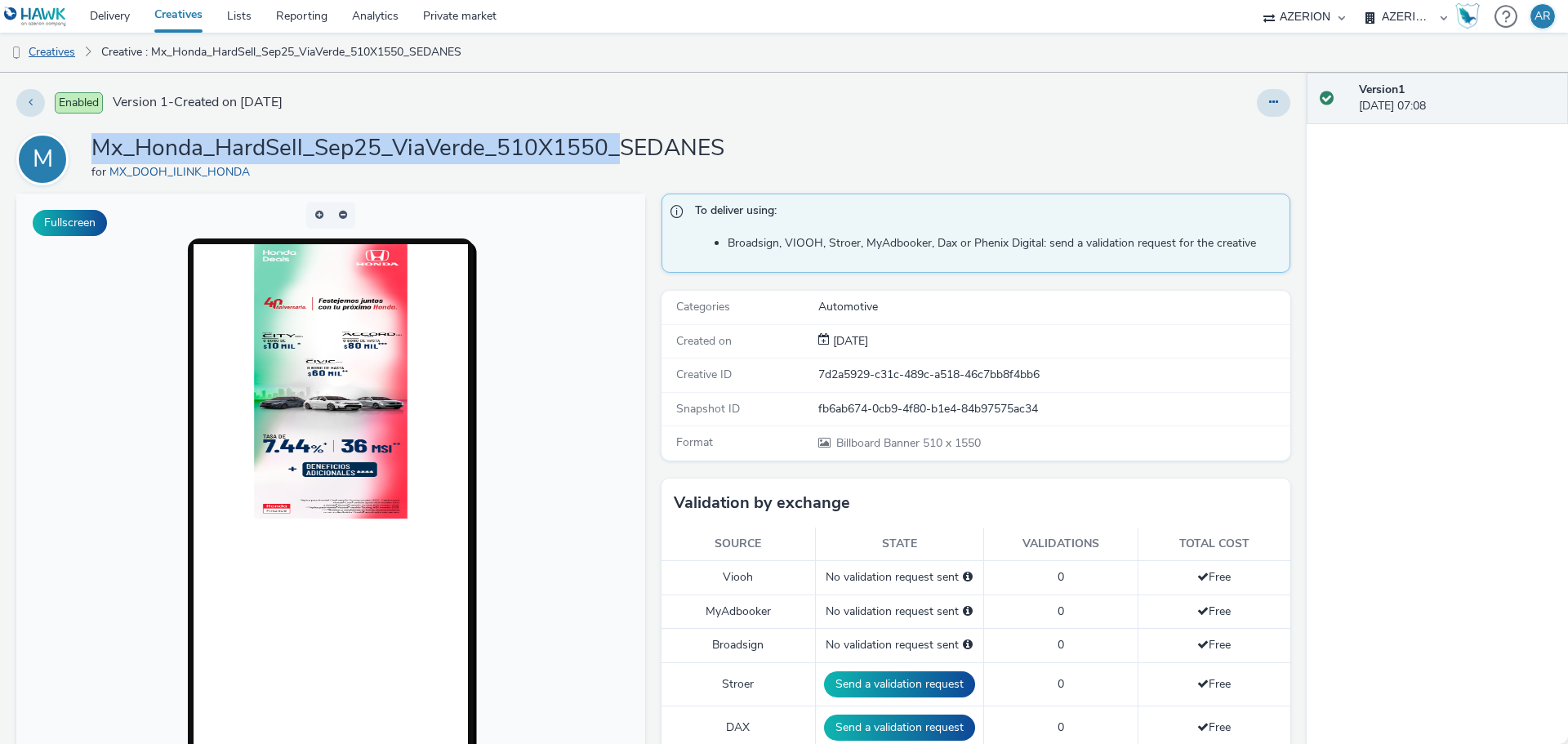
click at [54, 51] on link "Creatives" at bounding box center [42, 53] width 84 height 39
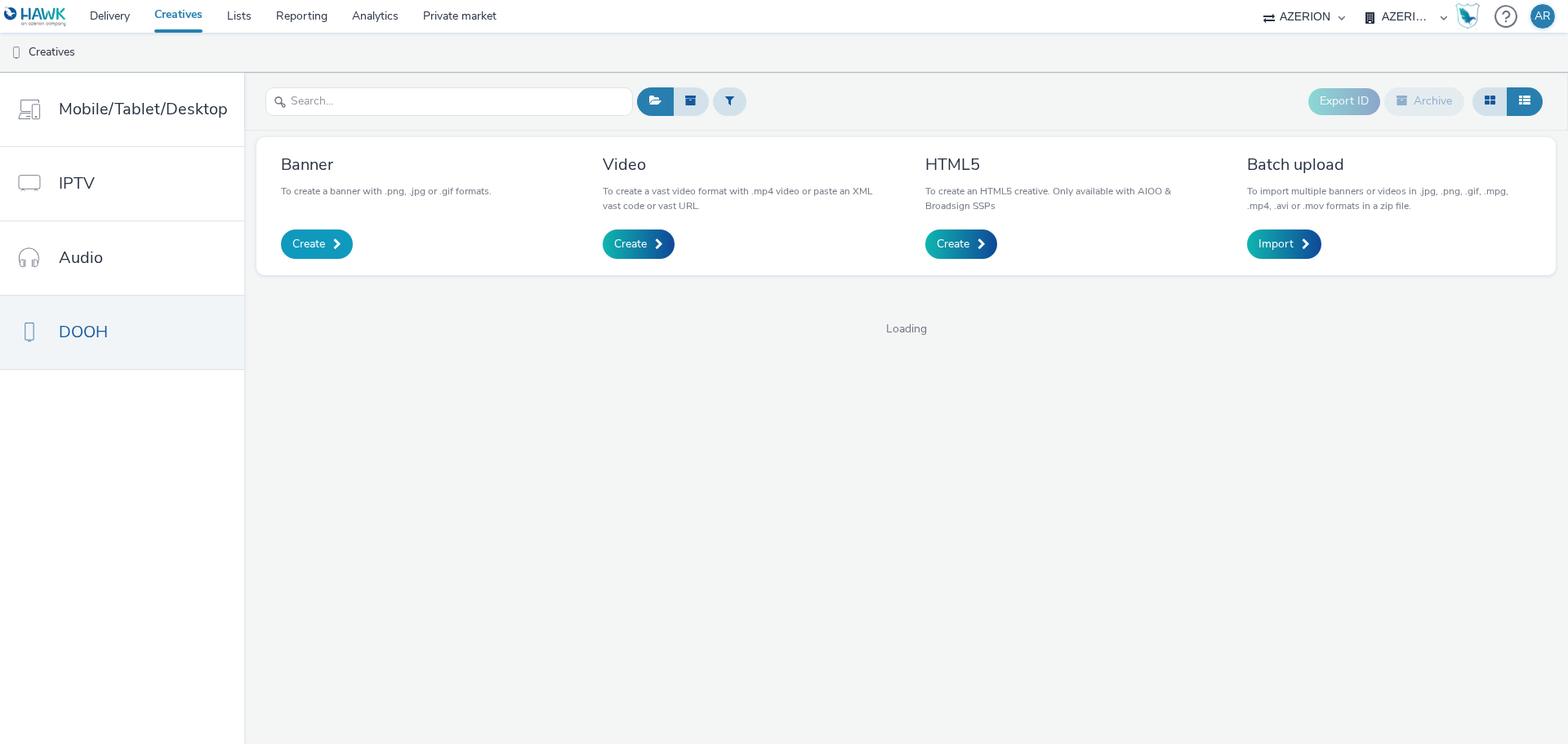
click at [325, 246] on link "Create" at bounding box center [316, 244] width 72 height 29
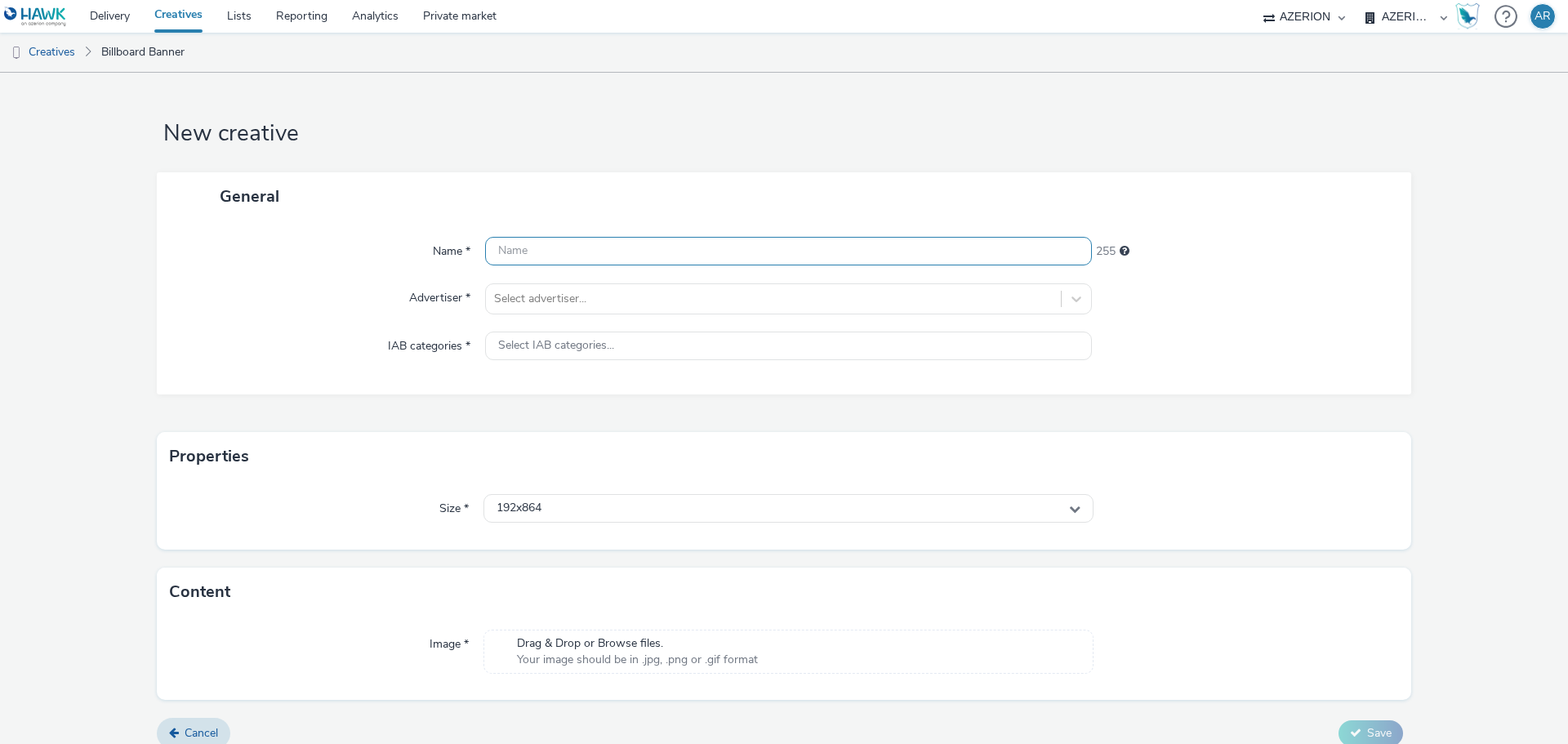
click at [565, 255] on input "text" at bounding box center [788, 251] width 606 height 28
paste input "Mx_Honda_HardSell_Sep25_ViaVerde_510X1550_"
click at [774, 251] on input "Mx_Honda_HardSell_Sep25_ViaVerde_510X1550_" at bounding box center [788, 251] width 606 height 28
paste input "SUVS"
type input "Mx_Honda_HardSell_Sep25_ViaVerde_510X1550_SUVS"
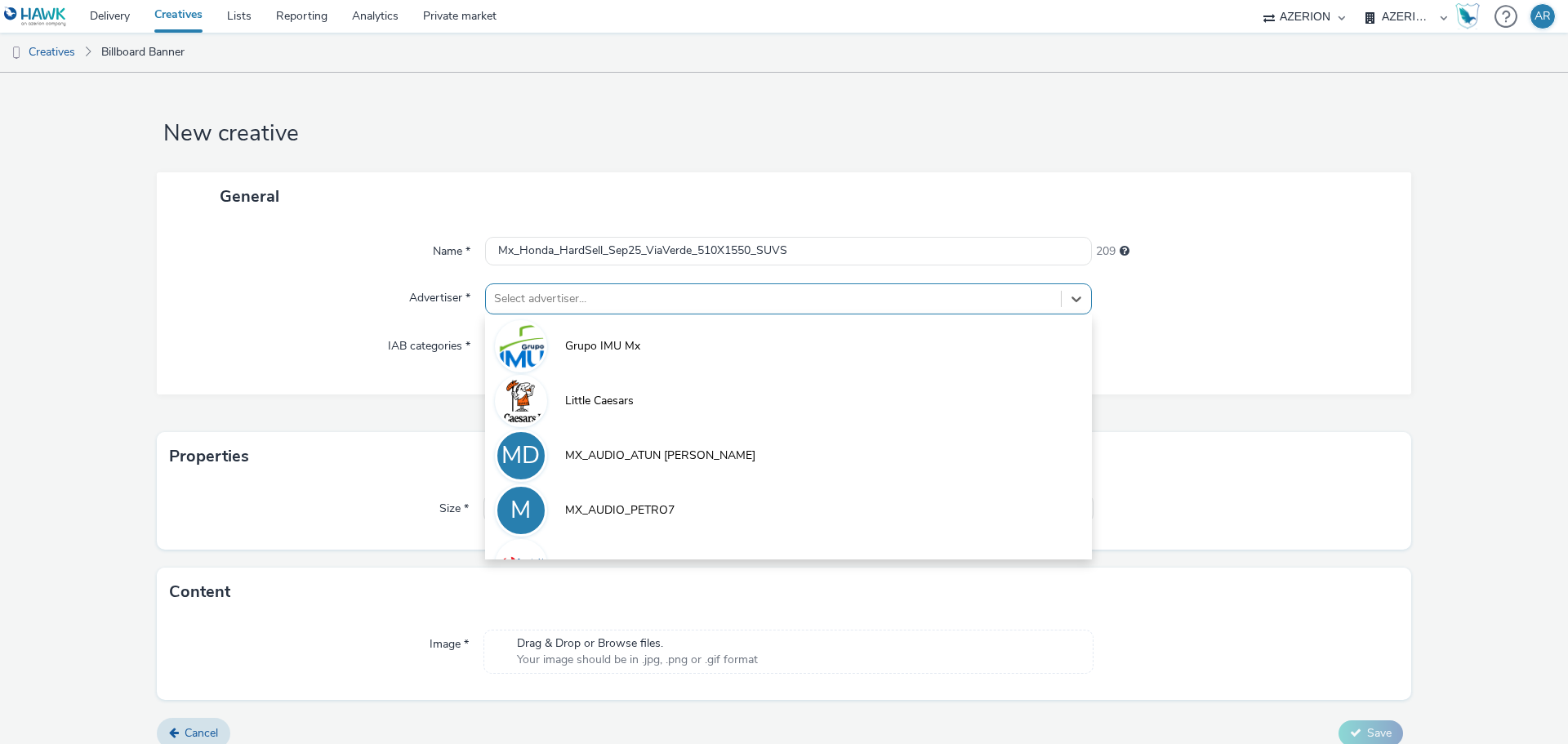
click at [688, 290] on div at bounding box center [773, 299] width 558 height 20
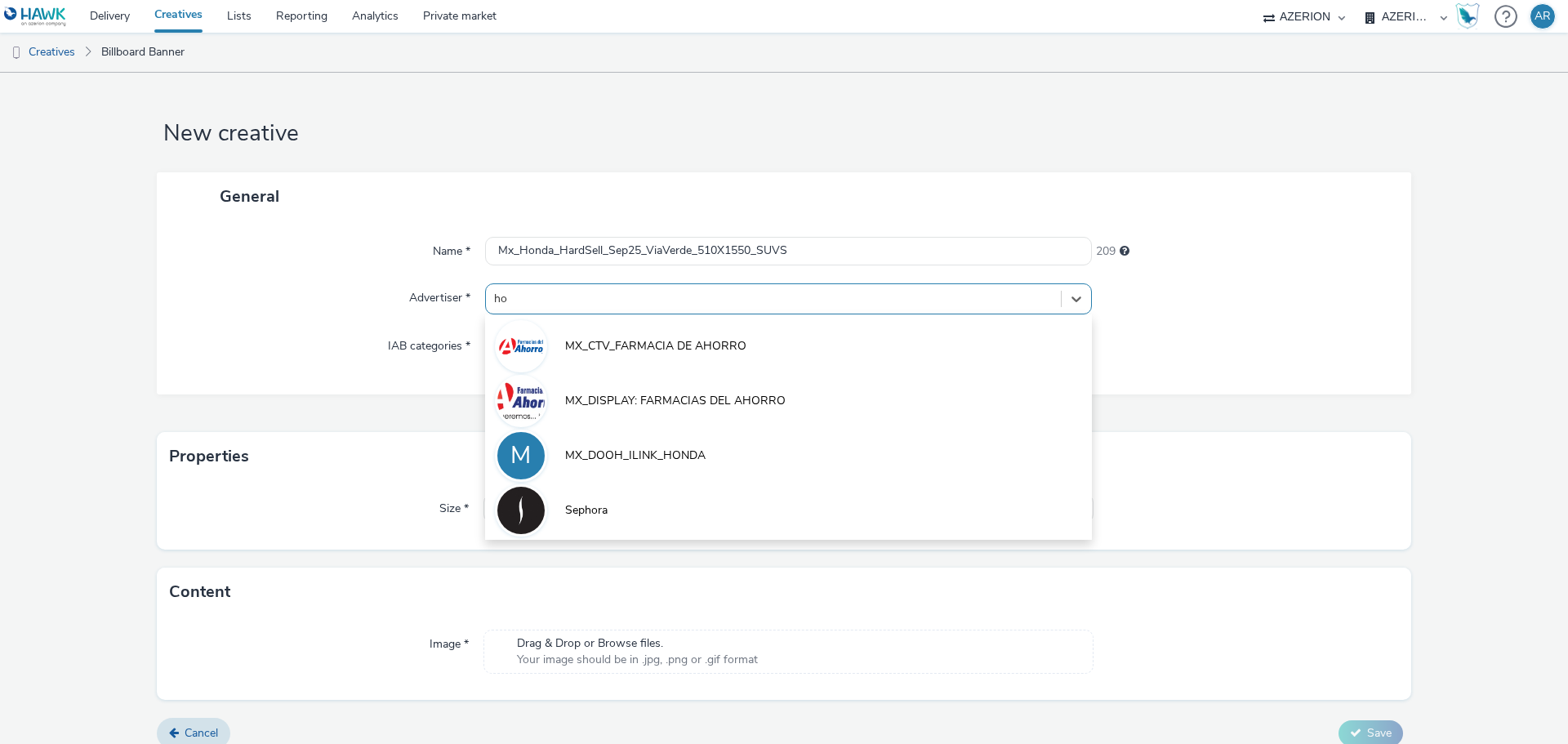
type input "hon"
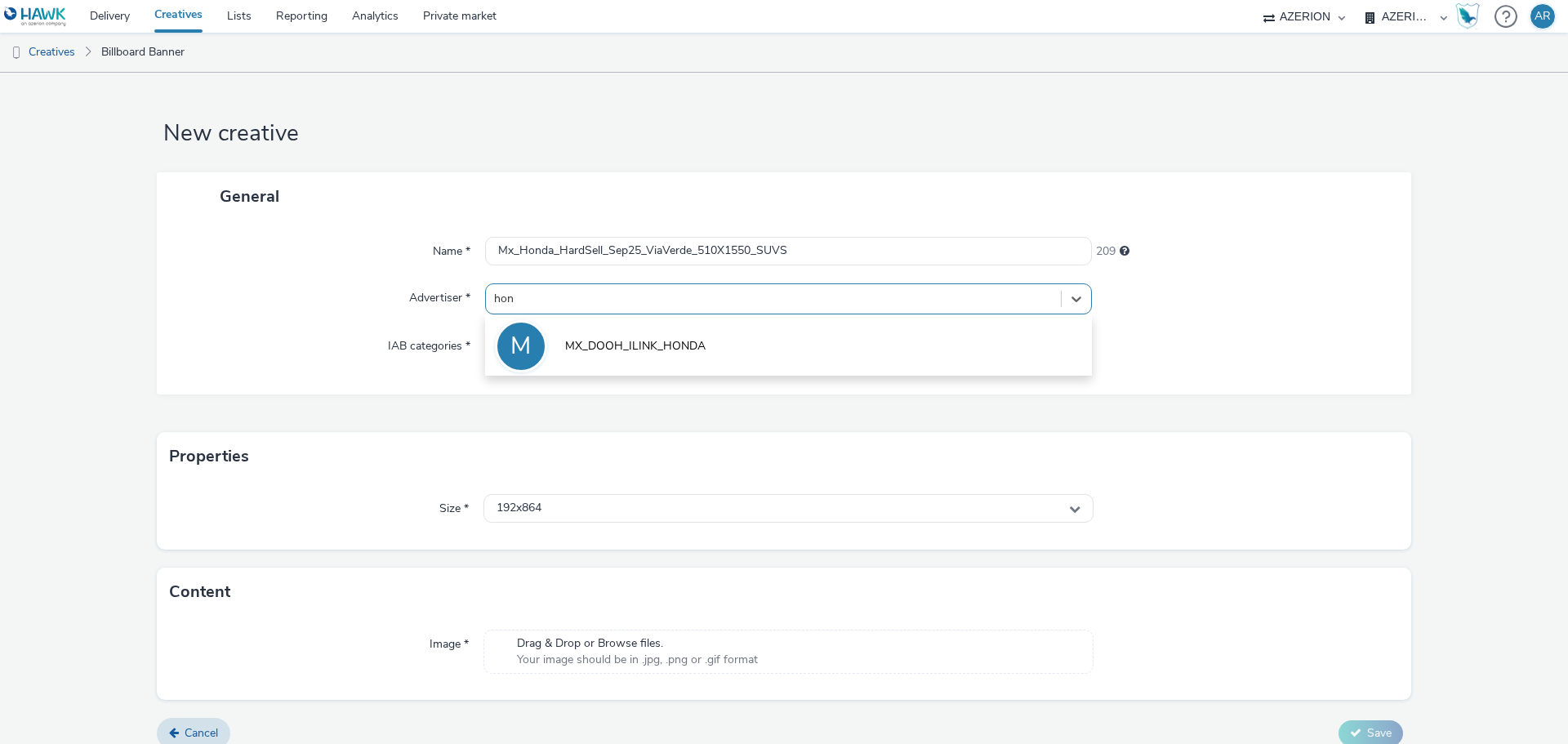
click at [684, 338] on span "MX_DOOH_ILINK_HONDA" at bounding box center [636, 346] width 141 height 16
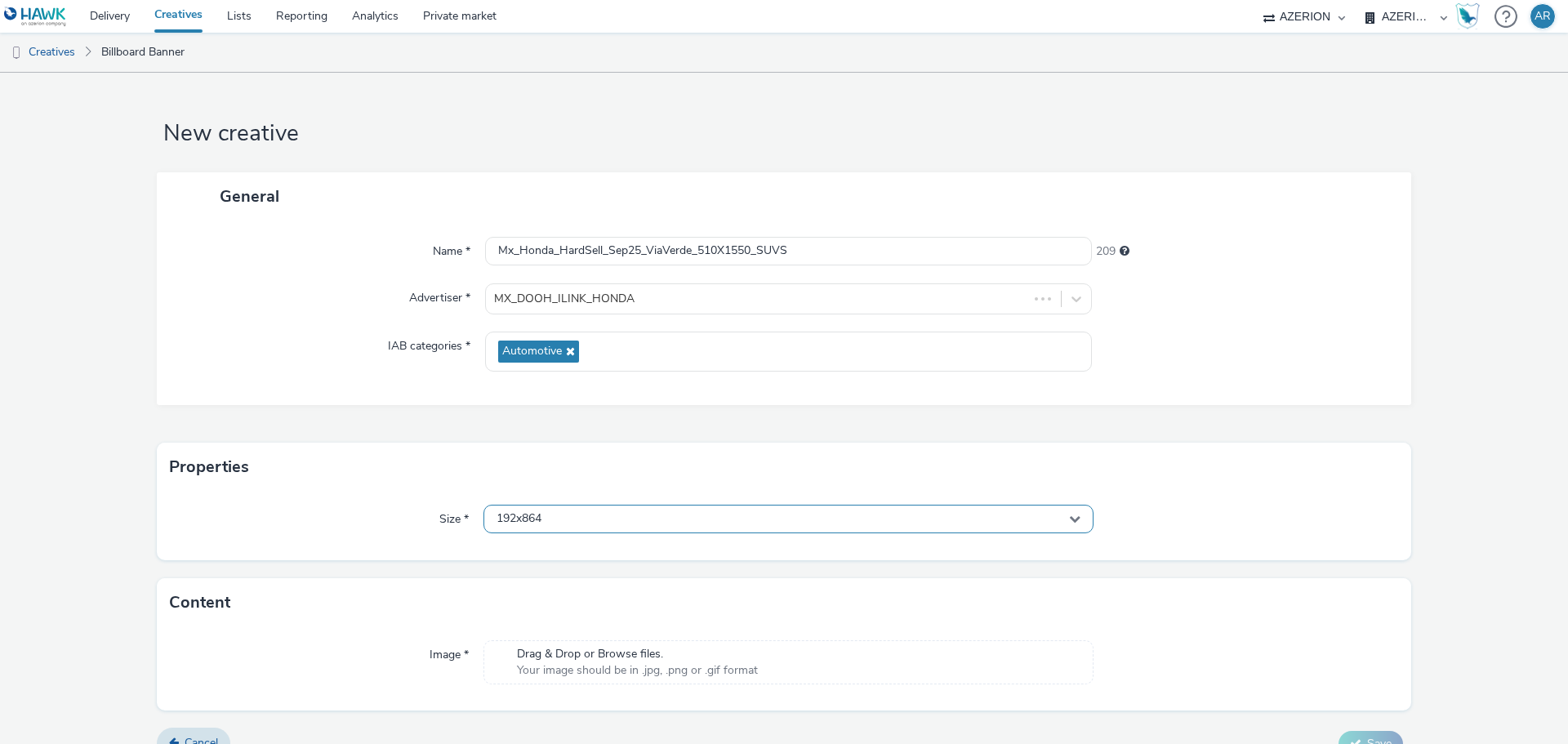
click at [695, 512] on div "192x864" at bounding box center [788, 519] width 610 height 28
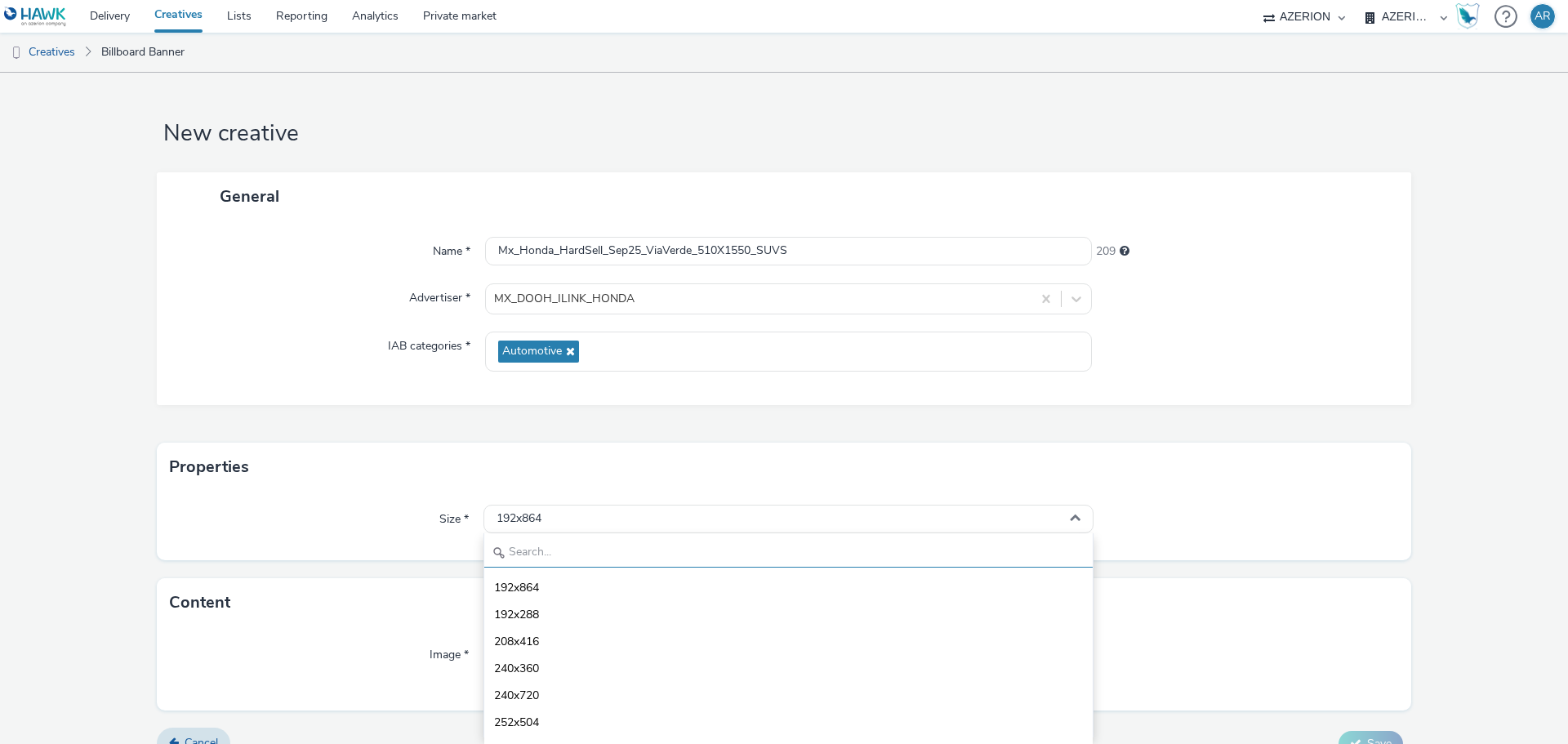
click at [655, 558] on input "text" at bounding box center [788, 553] width 608 height 28
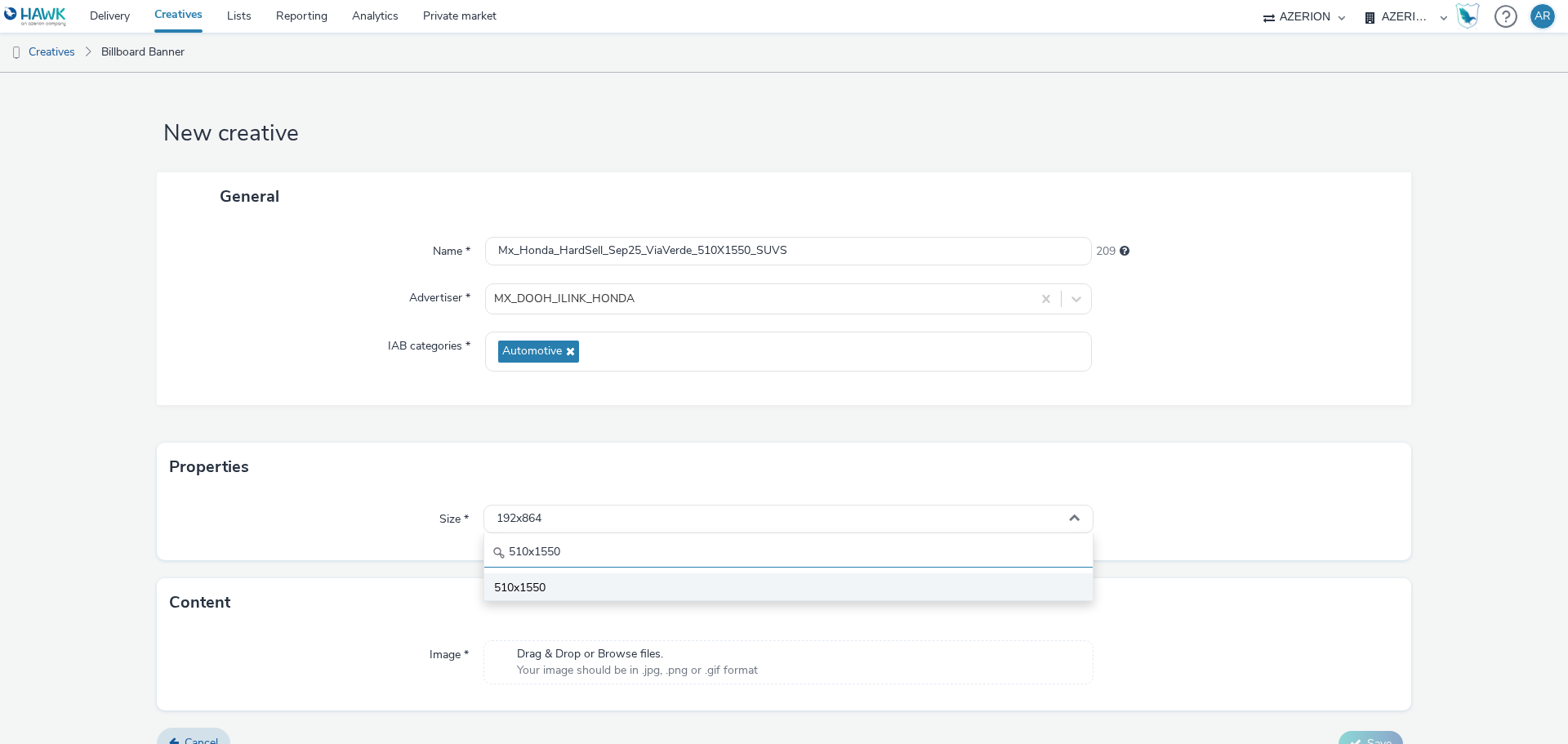
type input "510x1550"
click at [556, 586] on li "510x1550" at bounding box center [788, 586] width 608 height 27
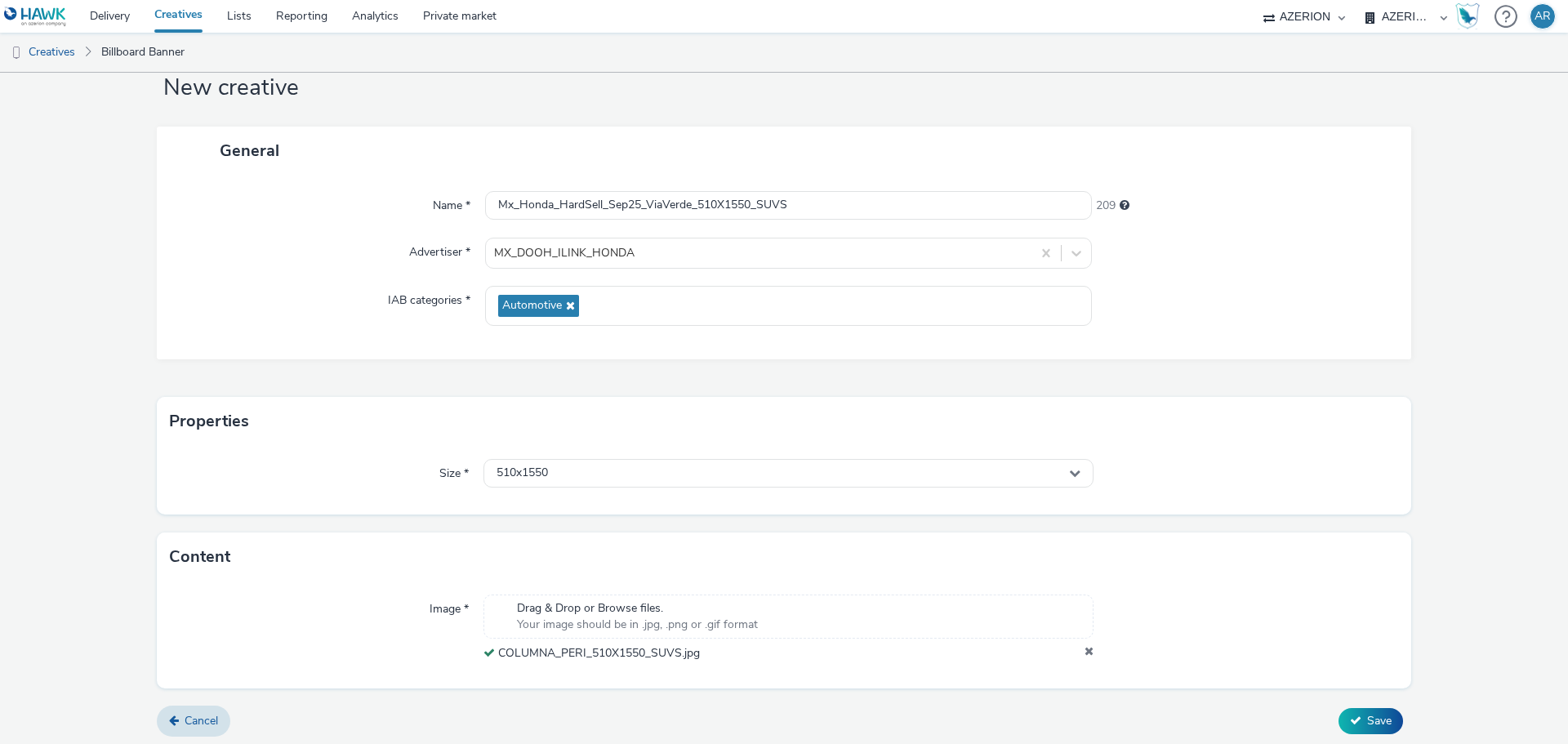
scroll to position [51, 0]
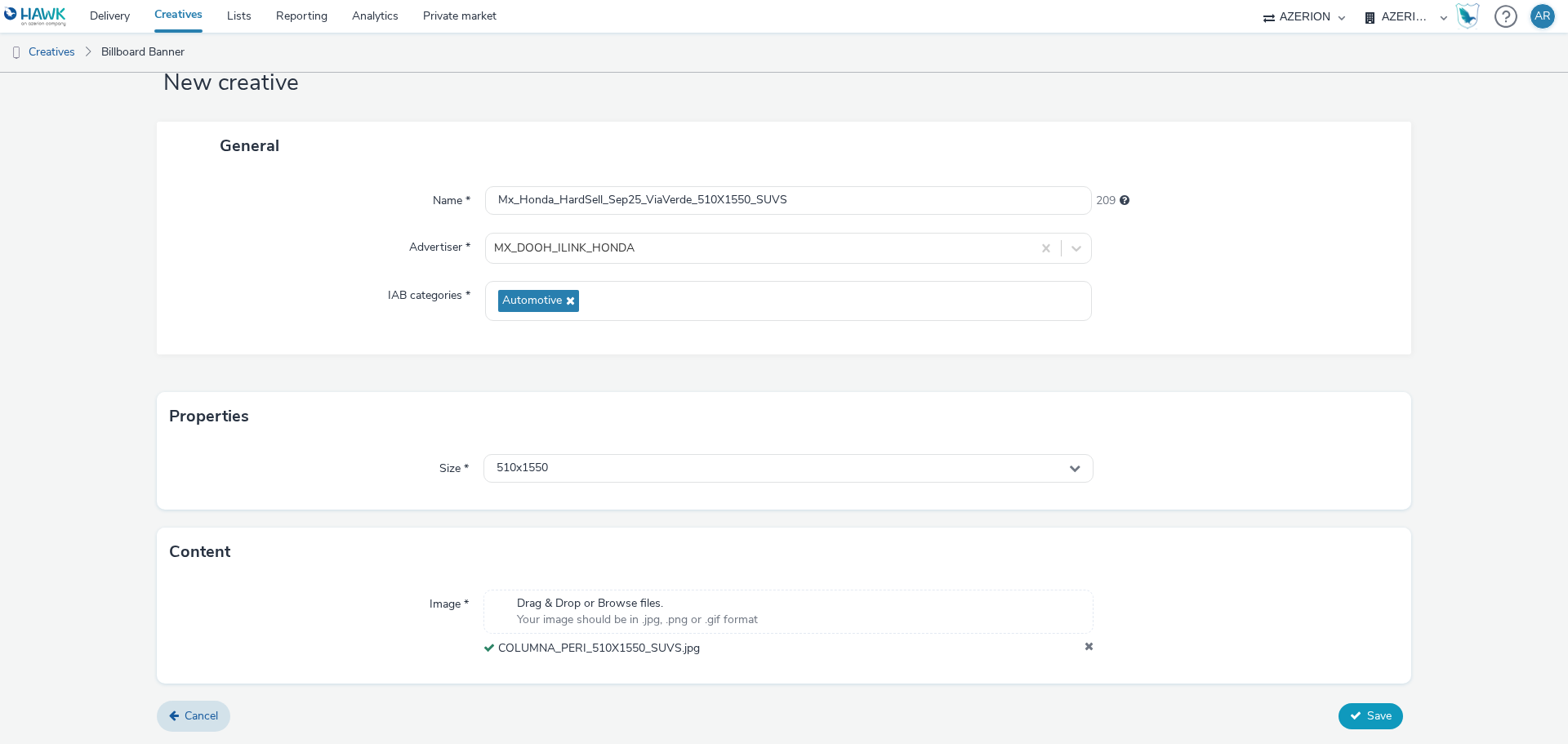
click at [1367, 708] on span "Save" at bounding box center [1379, 715] width 25 height 15
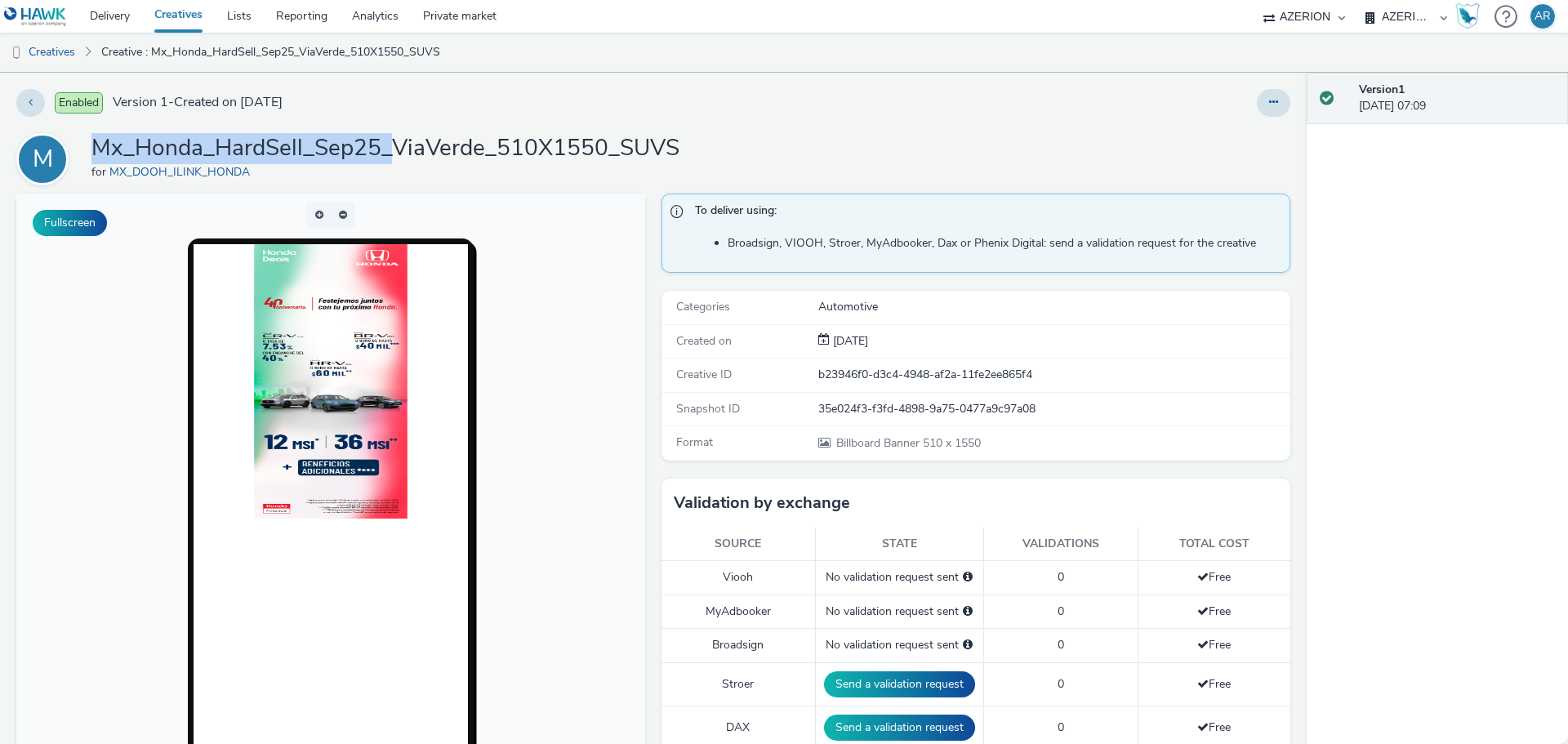
drag, startPoint x: 390, startPoint y: 153, endPoint x: 96, endPoint y: 153, distance: 294.0
click at [96, 153] on h1 "Mx_Honda_HardSell_Sep25_ViaVerde_510X1550_SUVS" at bounding box center [386, 148] width 588 height 31
click at [48, 46] on link "Creatives" at bounding box center [42, 53] width 84 height 39
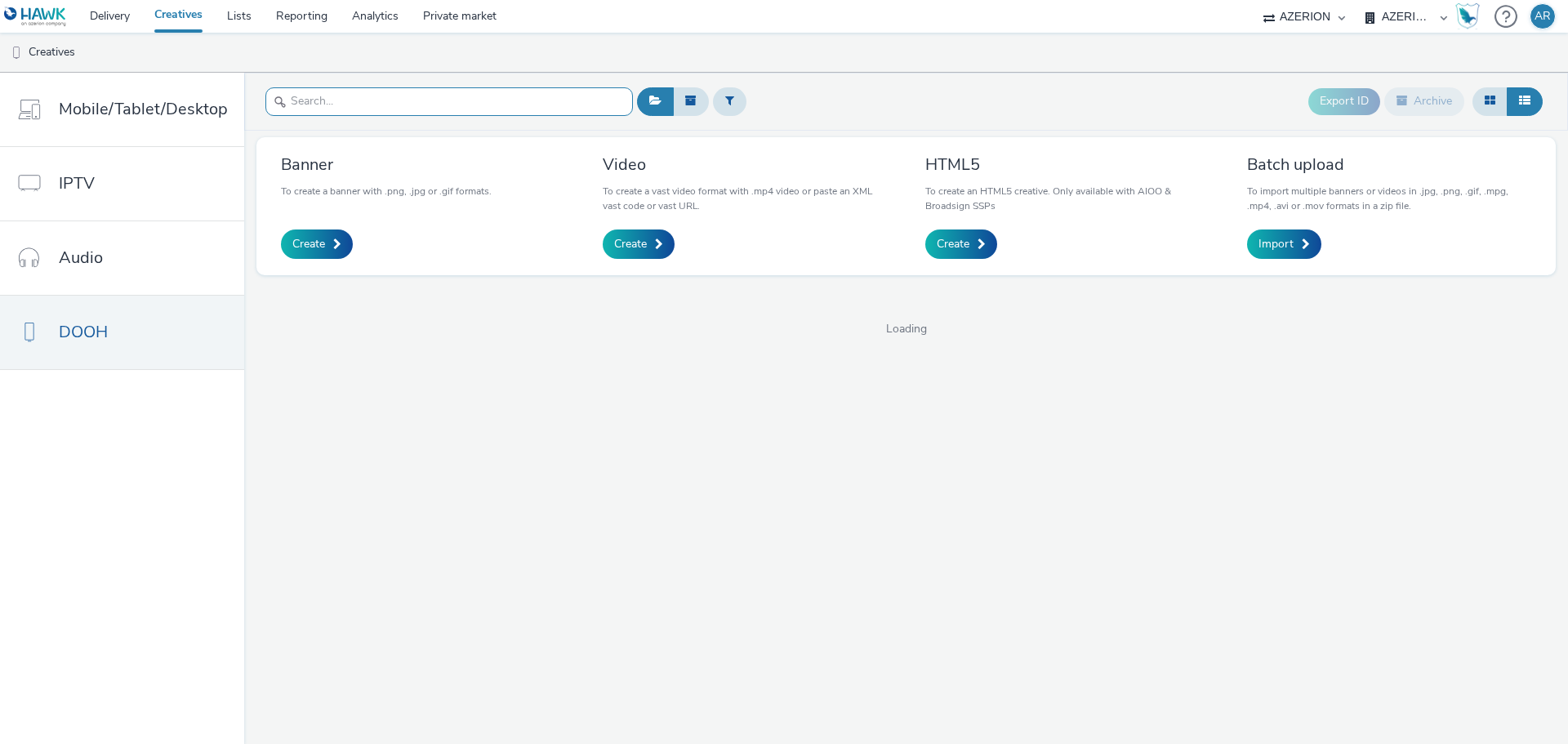
click at [312, 100] on input "text" at bounding box center [449, 101] width 368 height 28
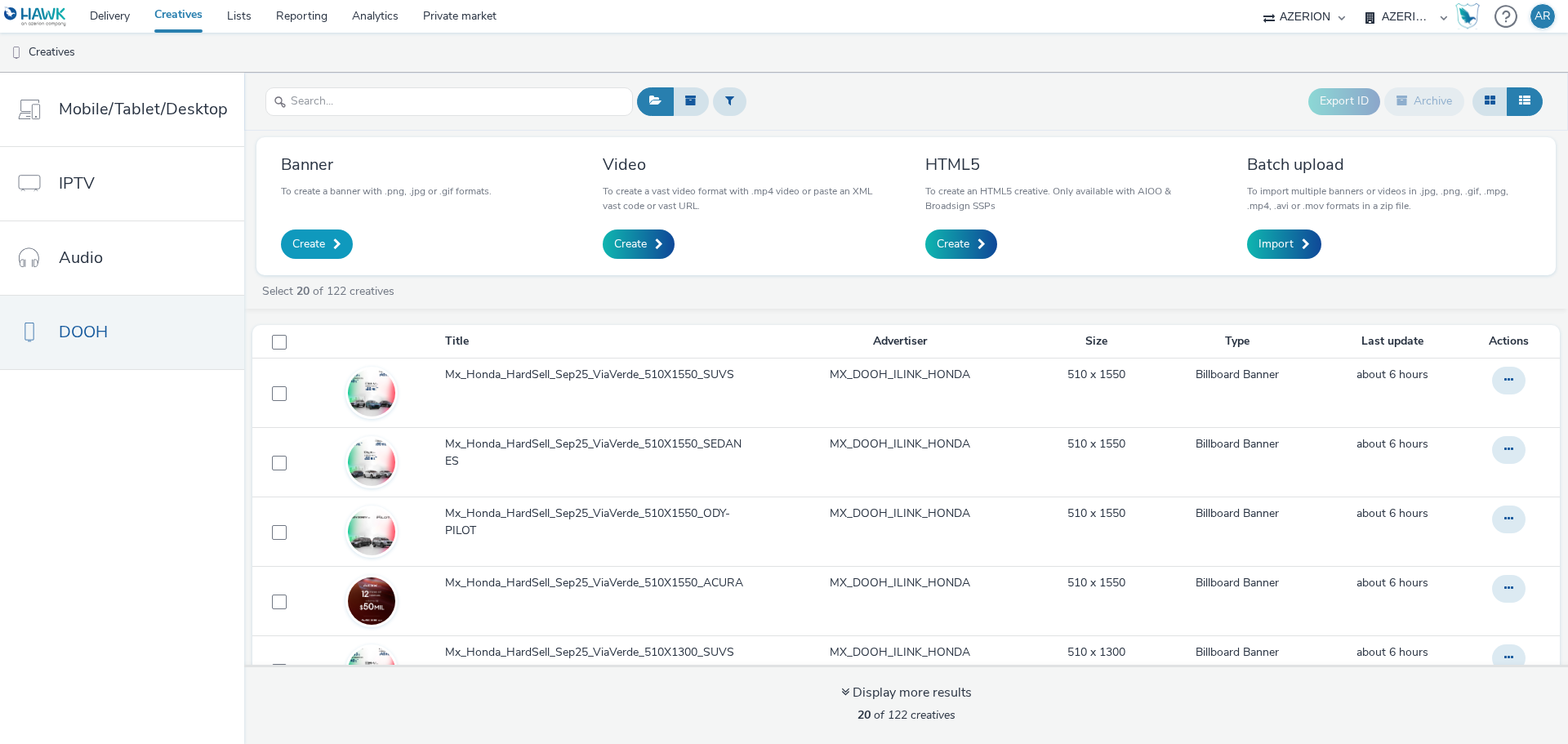
click at [316, 239] on span "Create" at bounding box center [308, 244] width 33 height 16
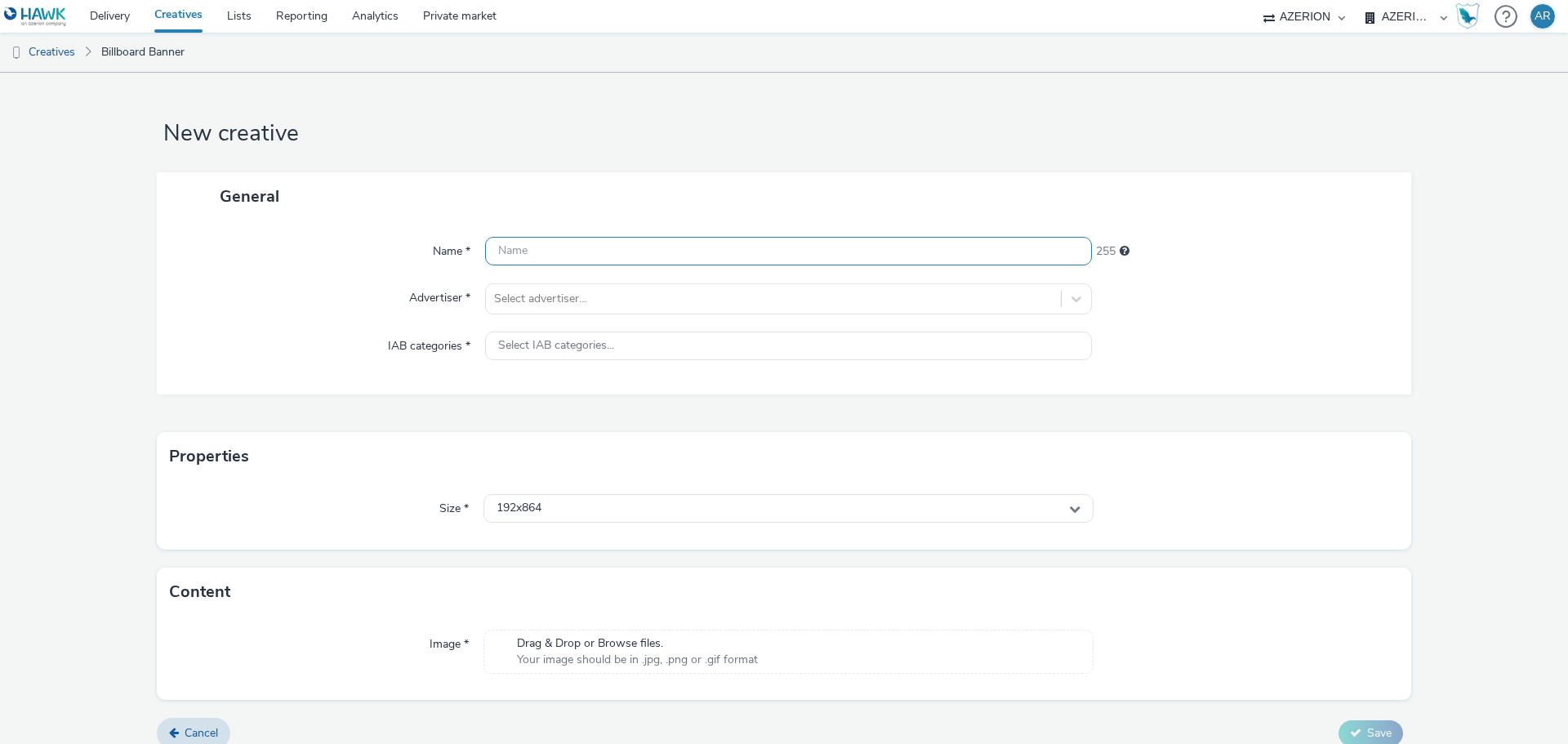
click at [681, 246] on input "text" at bounding box center [788, 251] width 606 height 28
paste input "Mx_Honda_HardSell_Sep25_"
click at [697, 255] on input "Mx_Honda_HardSell_Sep25_" at bounding box center [788, 251] width 606 height 28
click at [735, 245] on input "Mx_Honda_HardSell_Sep25_EMEPE_" at bounding box center [788, 251] width 606 height 28
paste input "768x448_ACURA"
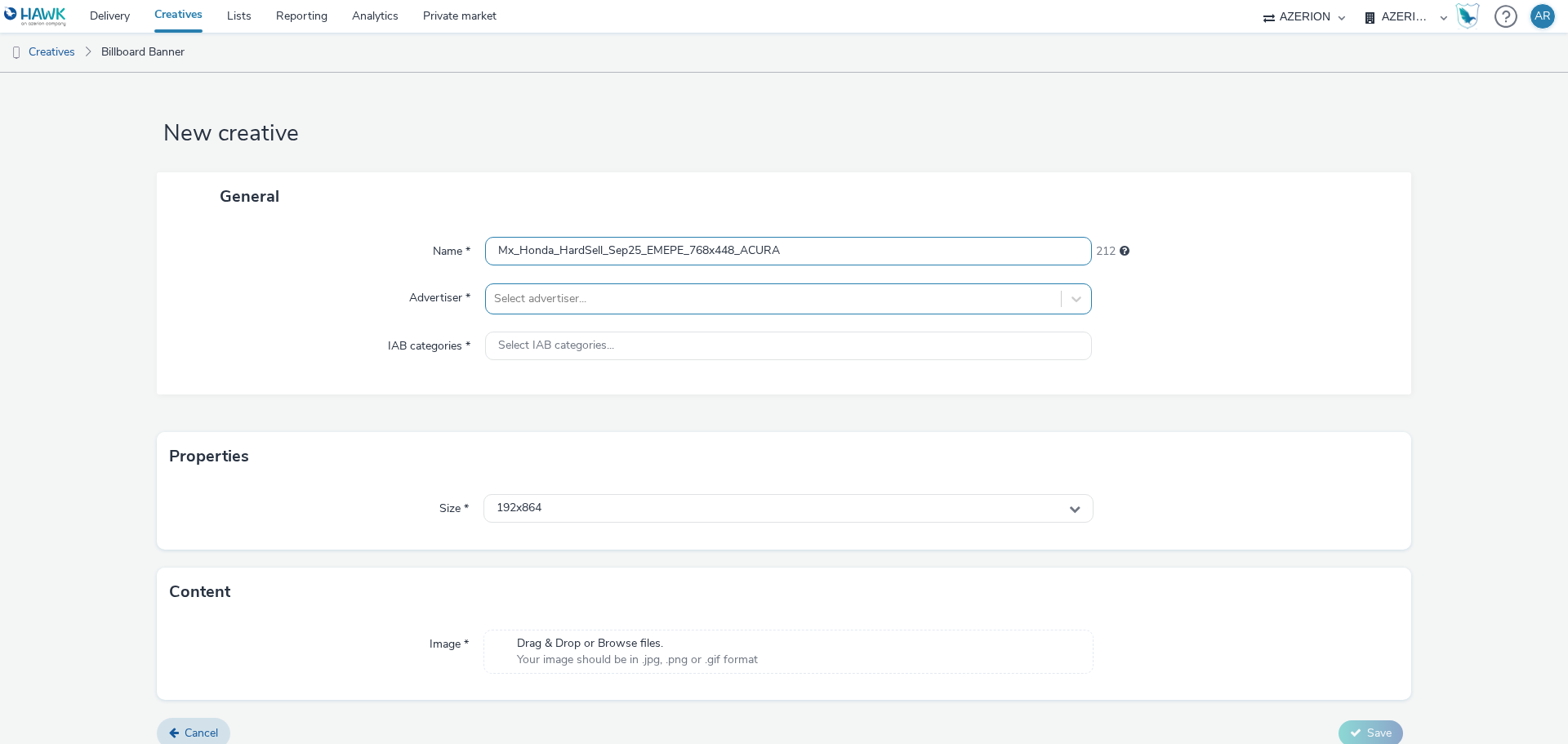
type input "Mx_Honda_HardSell_Sep25_EMEPE_768x448_ACURA"
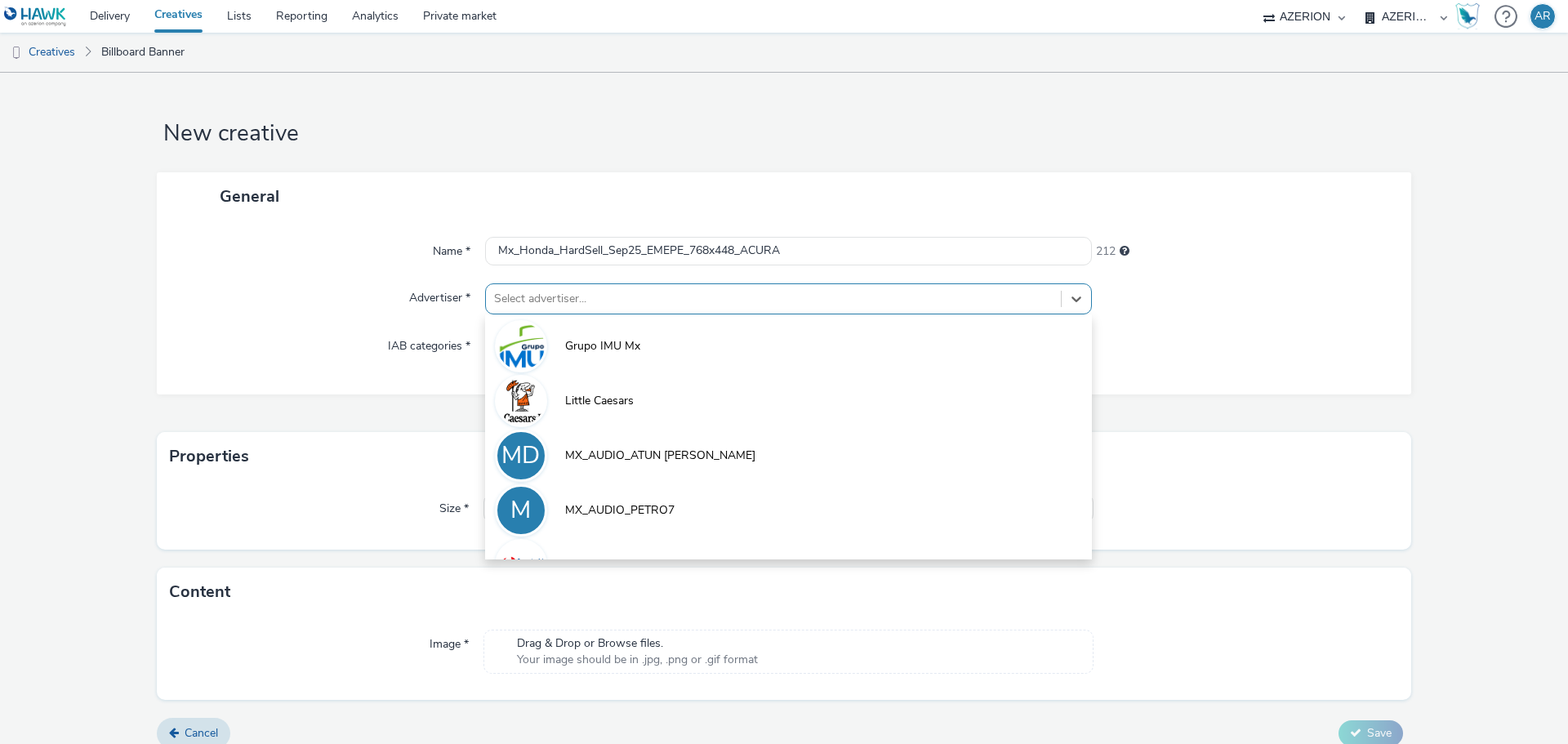
click at [707, 292] on div at bounding box center [773, 299] width 558 height 20
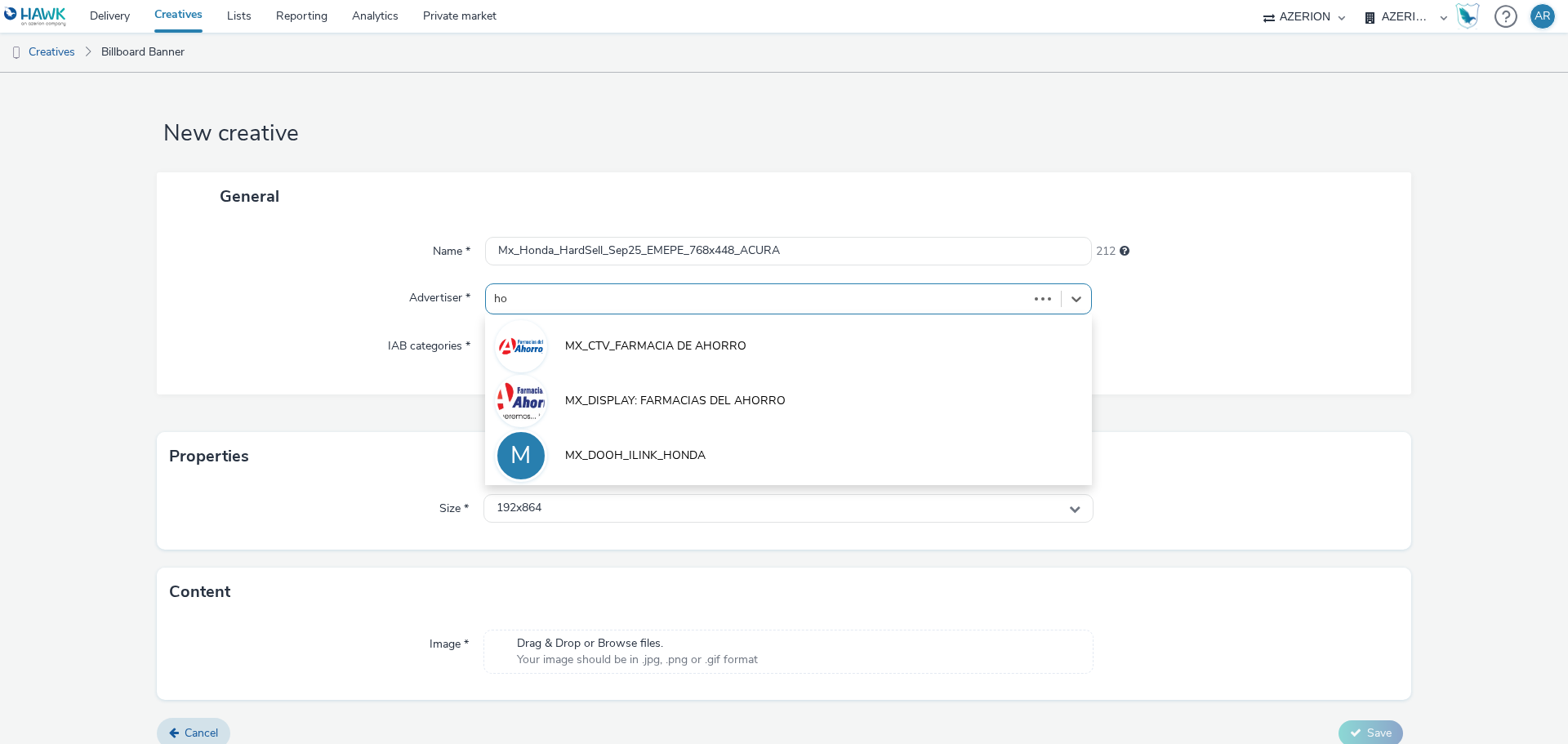
type input "hon"
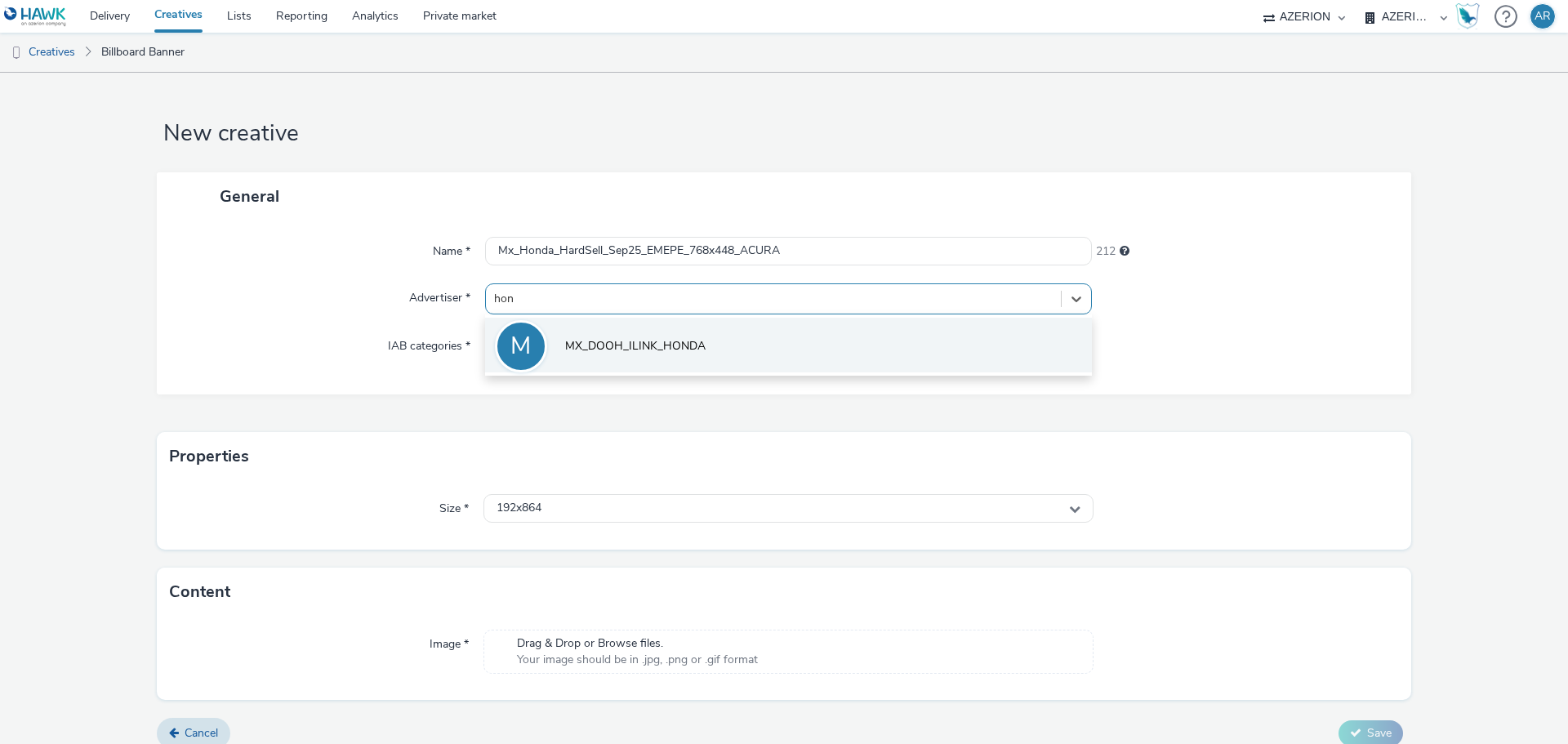
click at [653, 344] on span "MX_DOOH_ILINK_HONDA" at bounding box center [636, 346] width 141 height 16
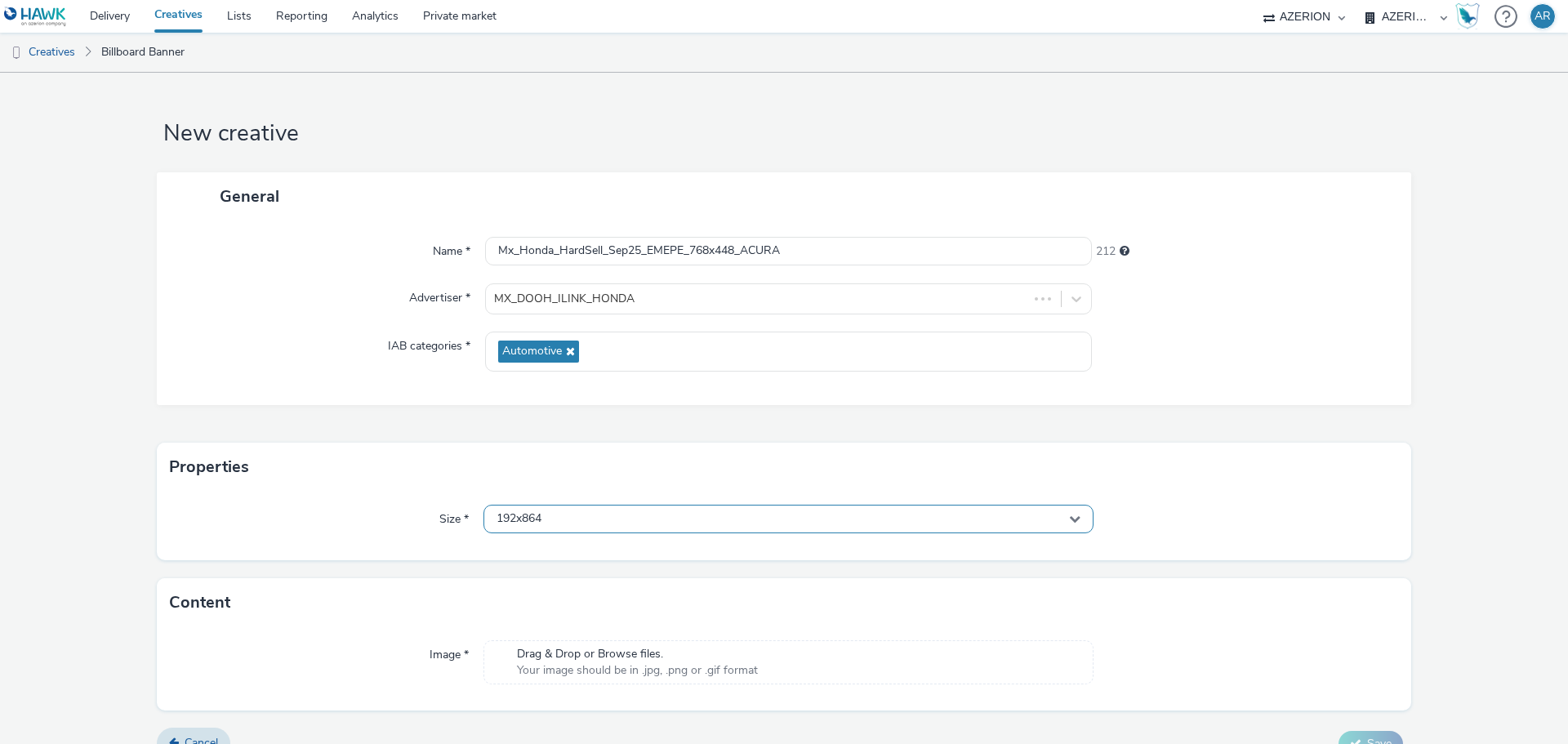
click at [577, 511] on div "192x864" at bounding box center [788, 519] width 610 height 28
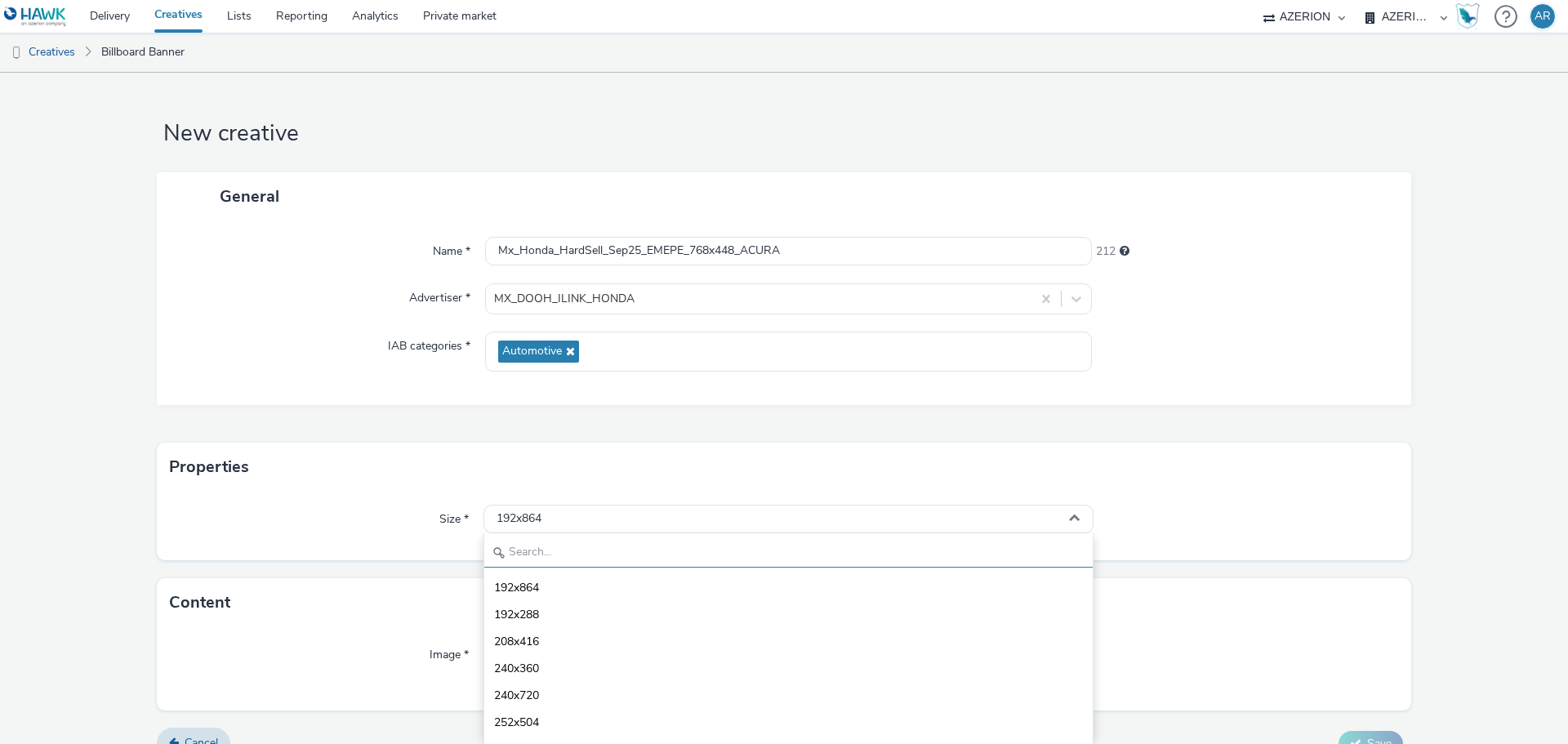
click at [562, 550] on input "text" at bounding box center [788, 553] width 608 height 28
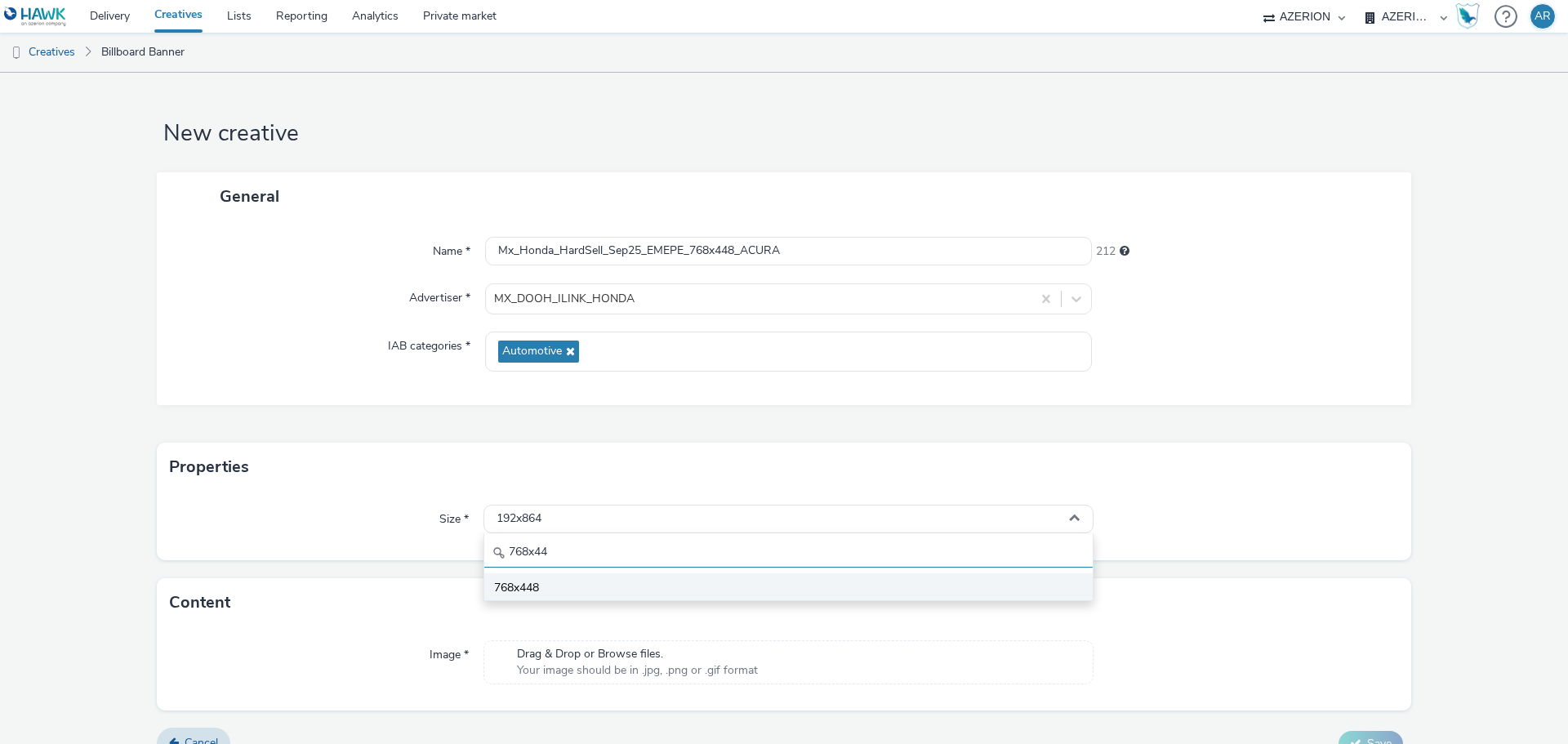
type input "768x44"
click at [541, 593] on li "768x448" at bounding box center [788, 586] width 608 height 27
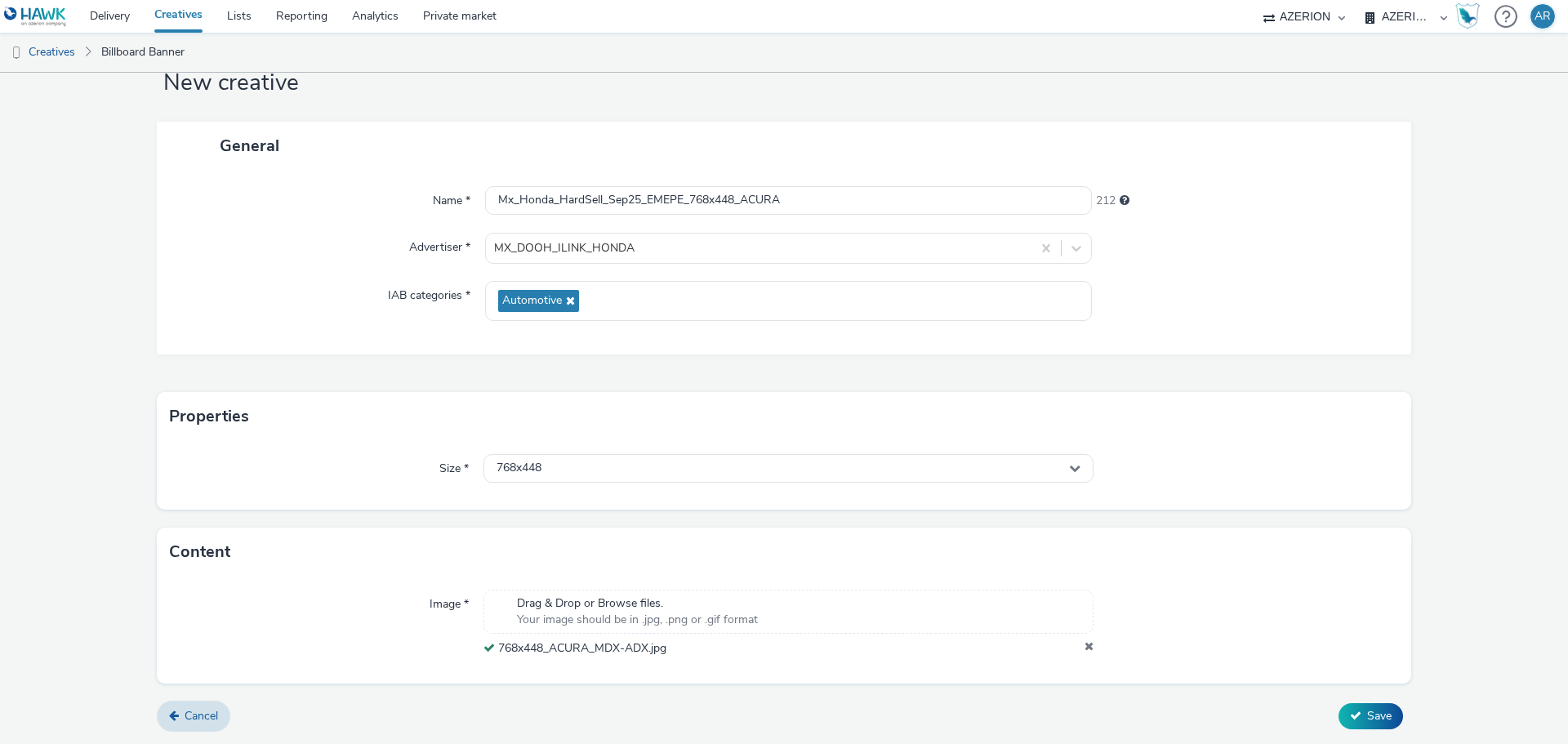
scroll to position [51, 0]
click at [1369, 717] on span "Save" at bounding box center [1379, 715] width 25 height 15
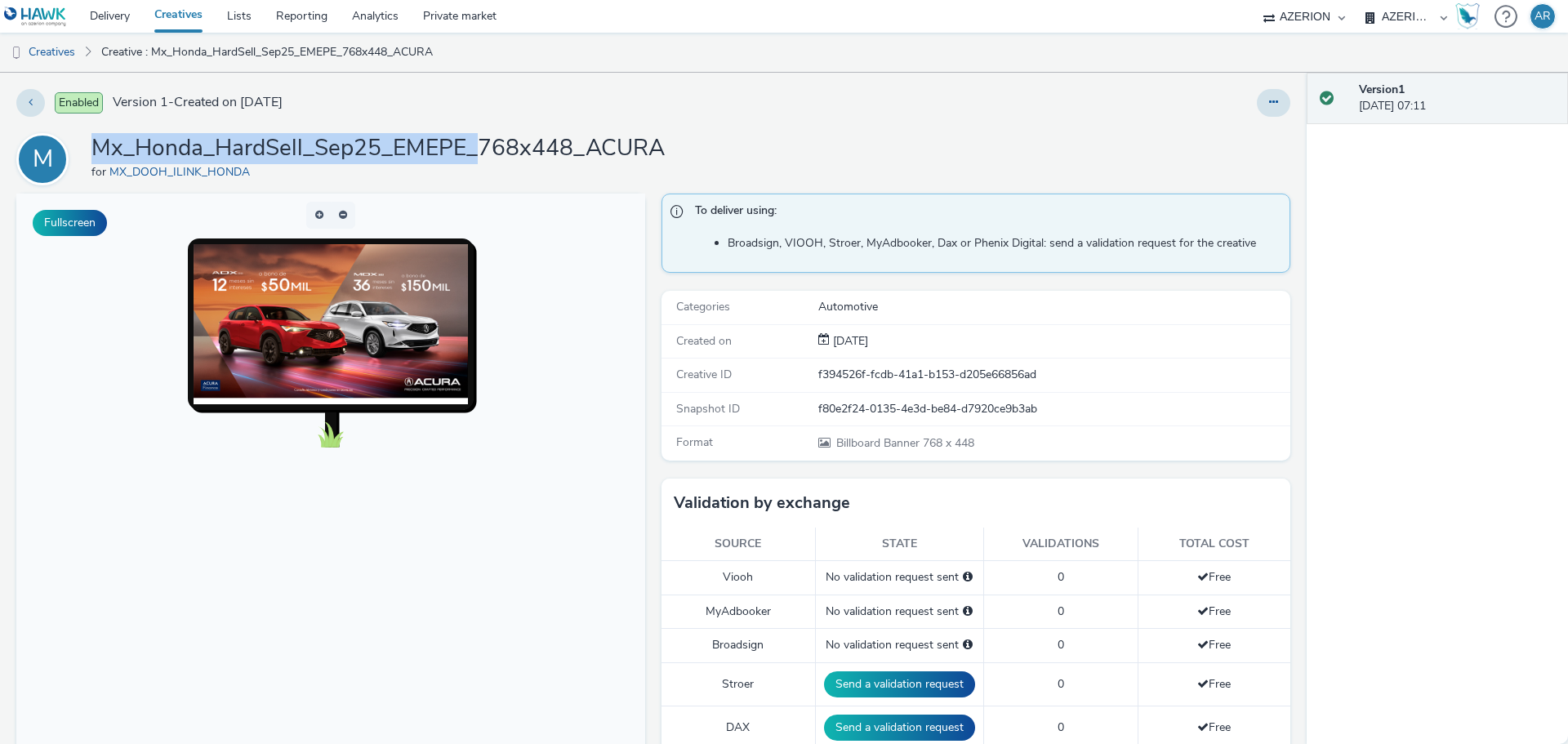
drag, startPoint x: 480, startPoint y: 145, endPoint x: 84, endPoint y: 141, distance: 396.0
click at [84, 141] on div "M Mx_Honda_HardSell_Sep25_EMEPE_768x448_ACURA for MX_DOOH_ILINK_HONDA" at bounding box center [653, 158] width 1274 height 53
click at [37, 55] on link "Creatives" at bounding box center [42, 53] width 84 height 39
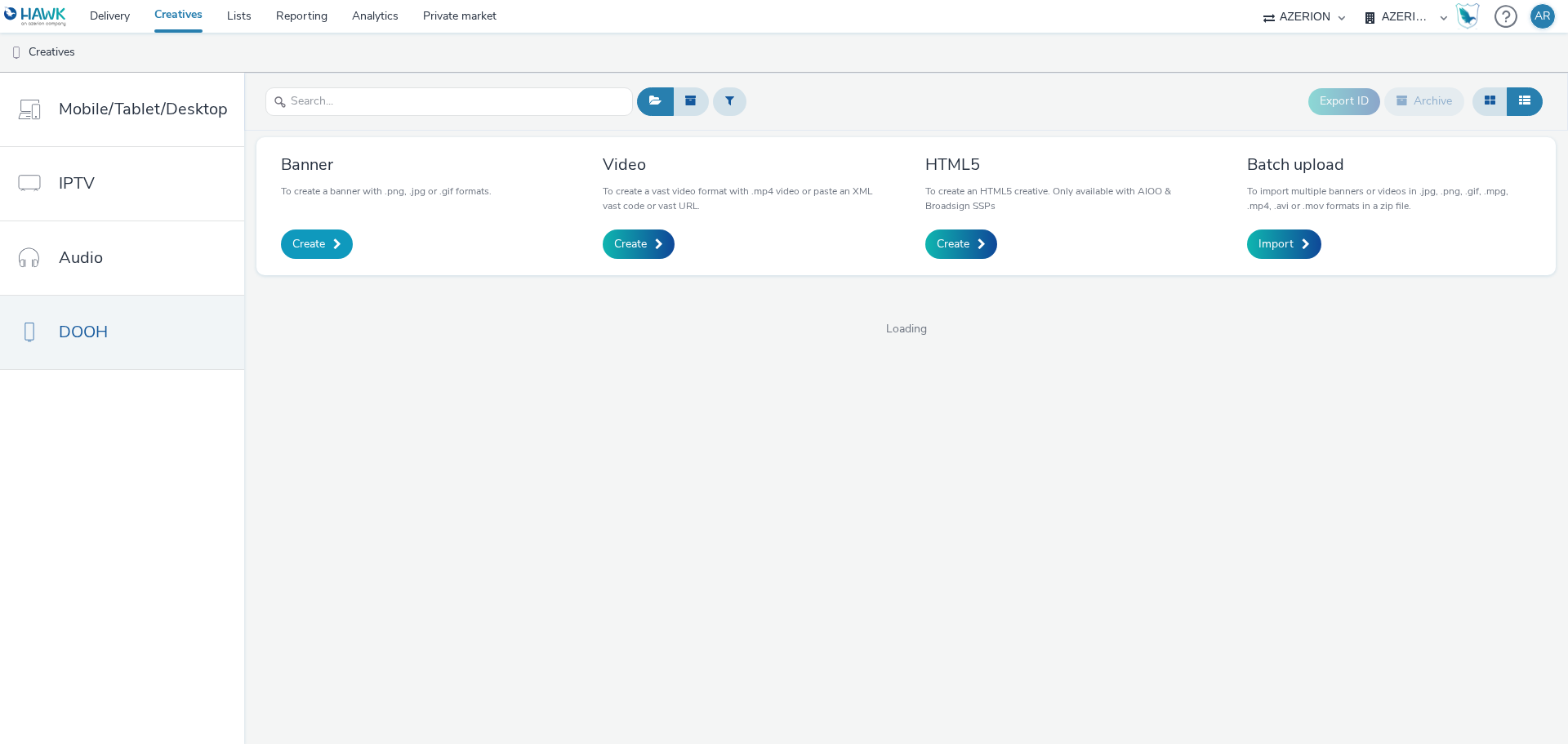
click at [305, 247] on span "Create" at bounding box center [308, 244] width 33 height 16
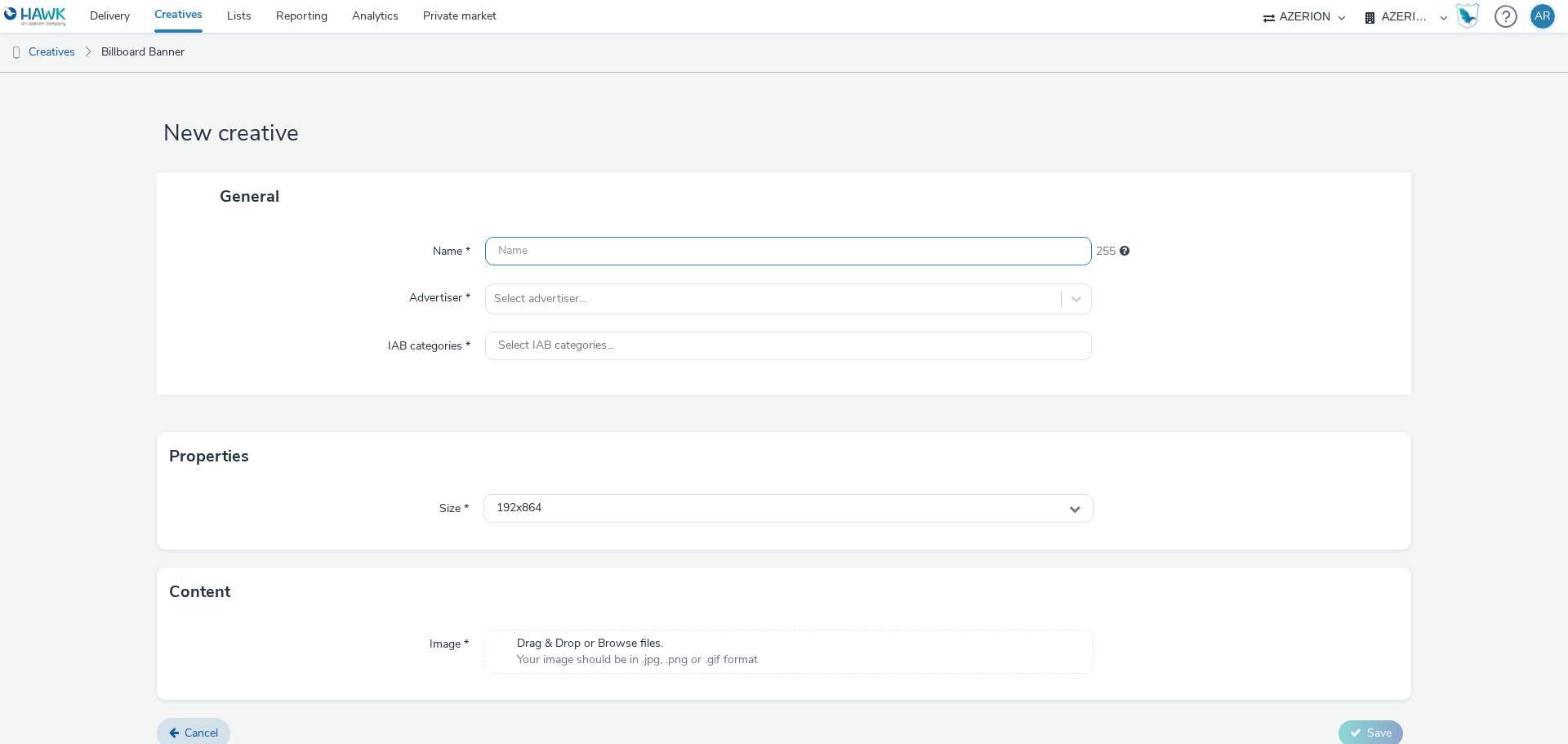
click at [547, 261] on input "text" at bounding box center [788, 251] width 606 height 28
paste input "Mx_Honda_HardSell_Sep25_EMEPE_"
click at [743, 255] on input "Mx_Honda_HardSell_Sep25_EMEPE_" at bounding box center [788, 251] width 606 height 28
paste input "864X1152_ACURA"
type input "Mx_Honda_HardSell_Sep25_EMEPE_864X1152_ACURA"
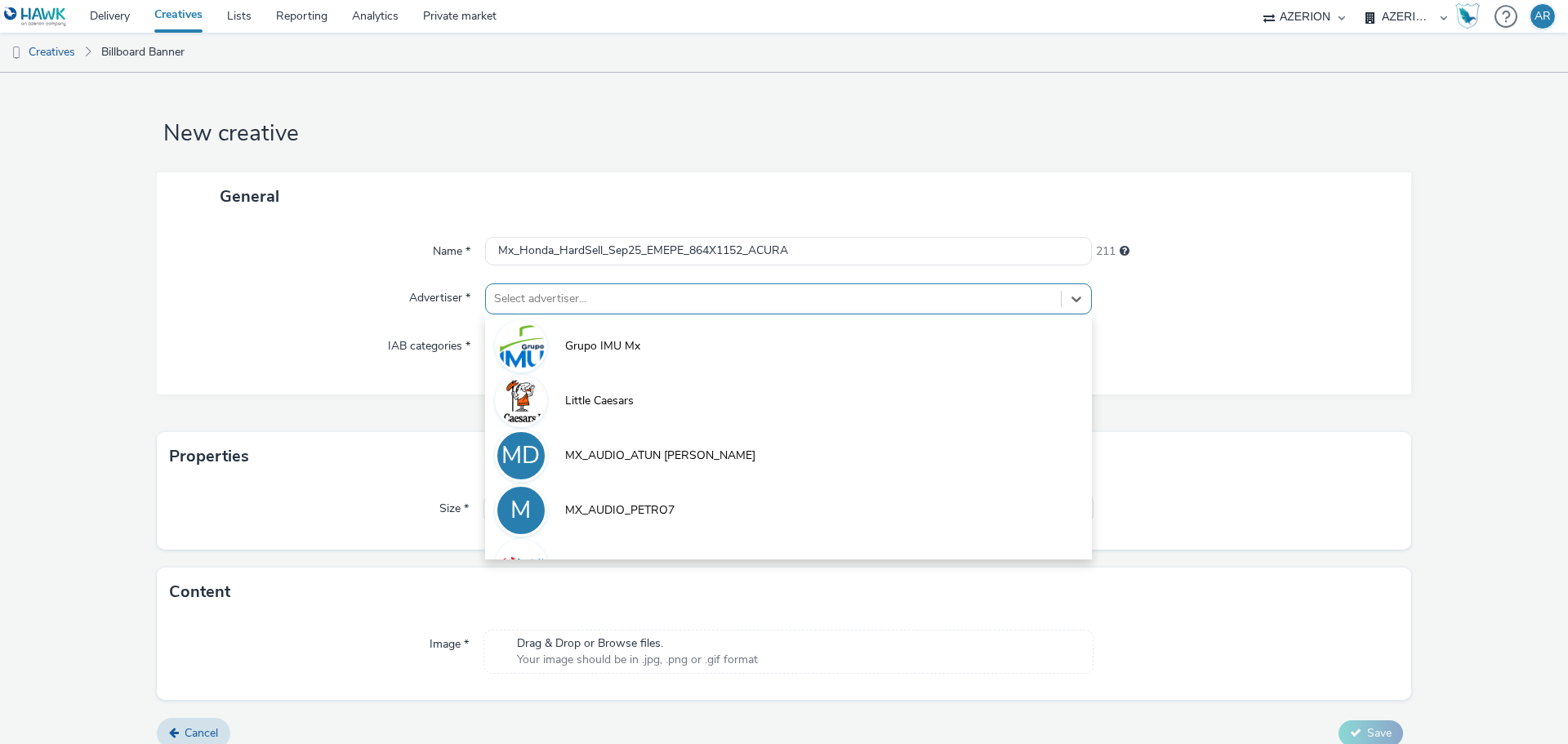
click at [731, 292] on div at bounding box center [773, 299] width 558 height 20
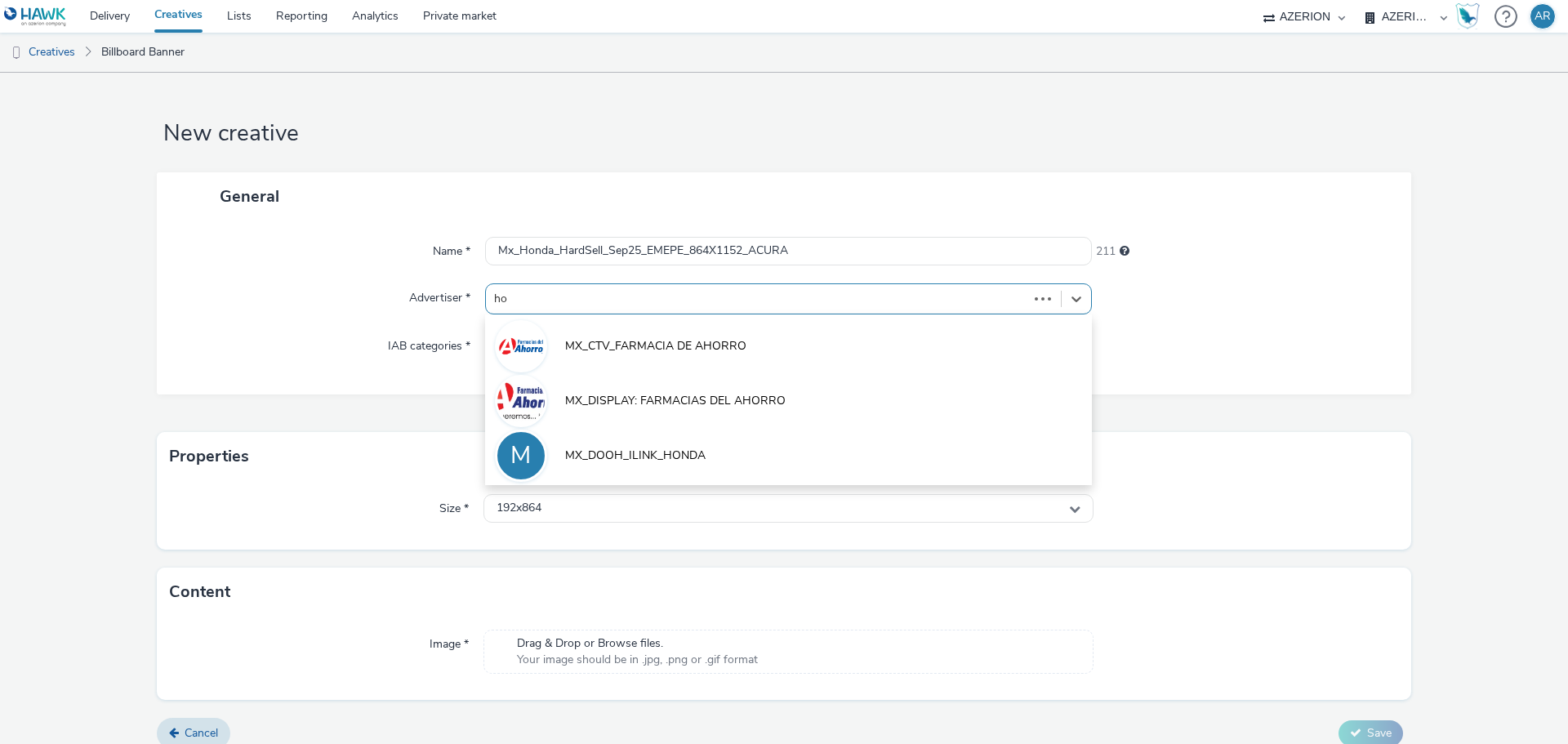
type input "hon"
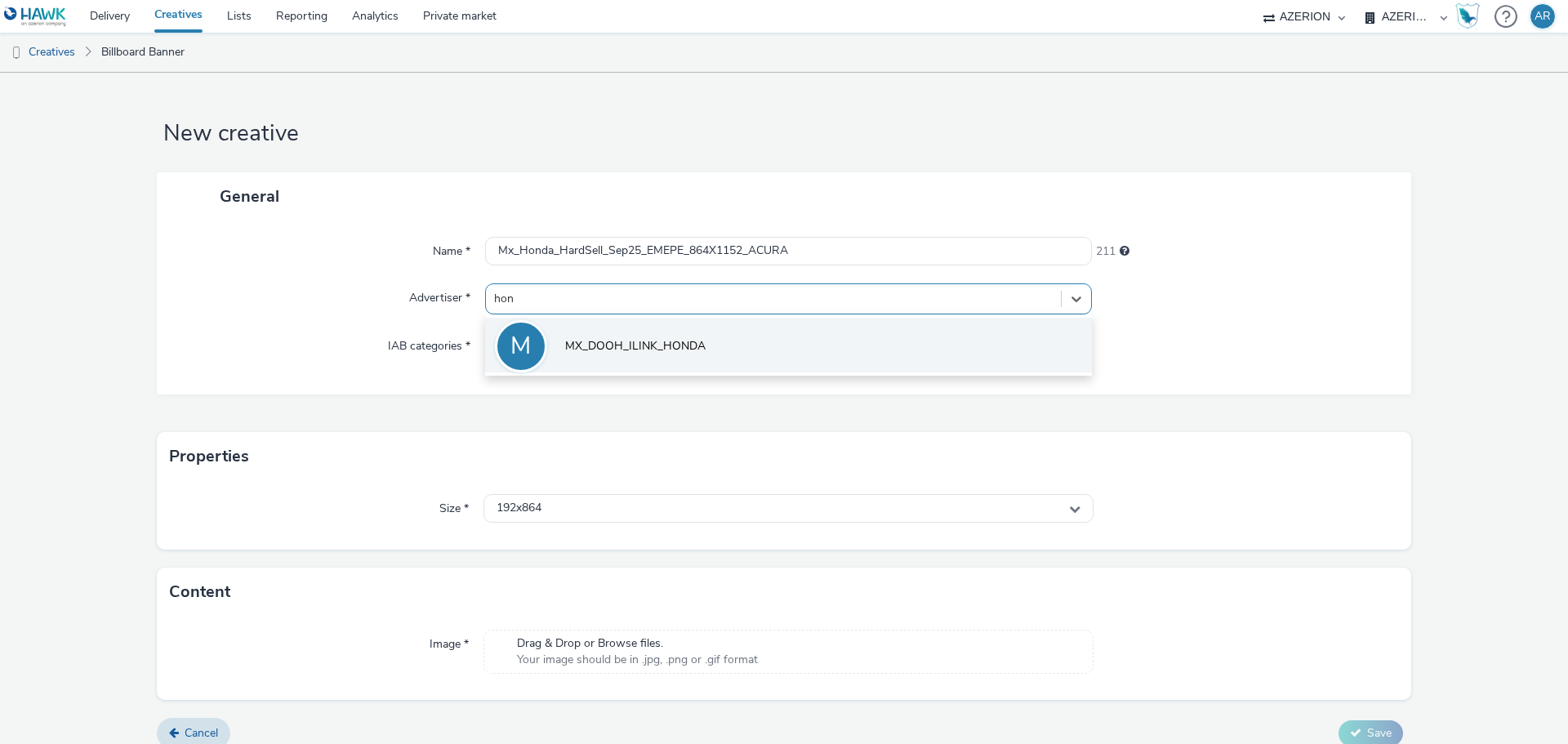
click at [681, 339] on span "MX_DOOH_ILINK_HONDA" at bounding box center [636, 346] width 141 height 16
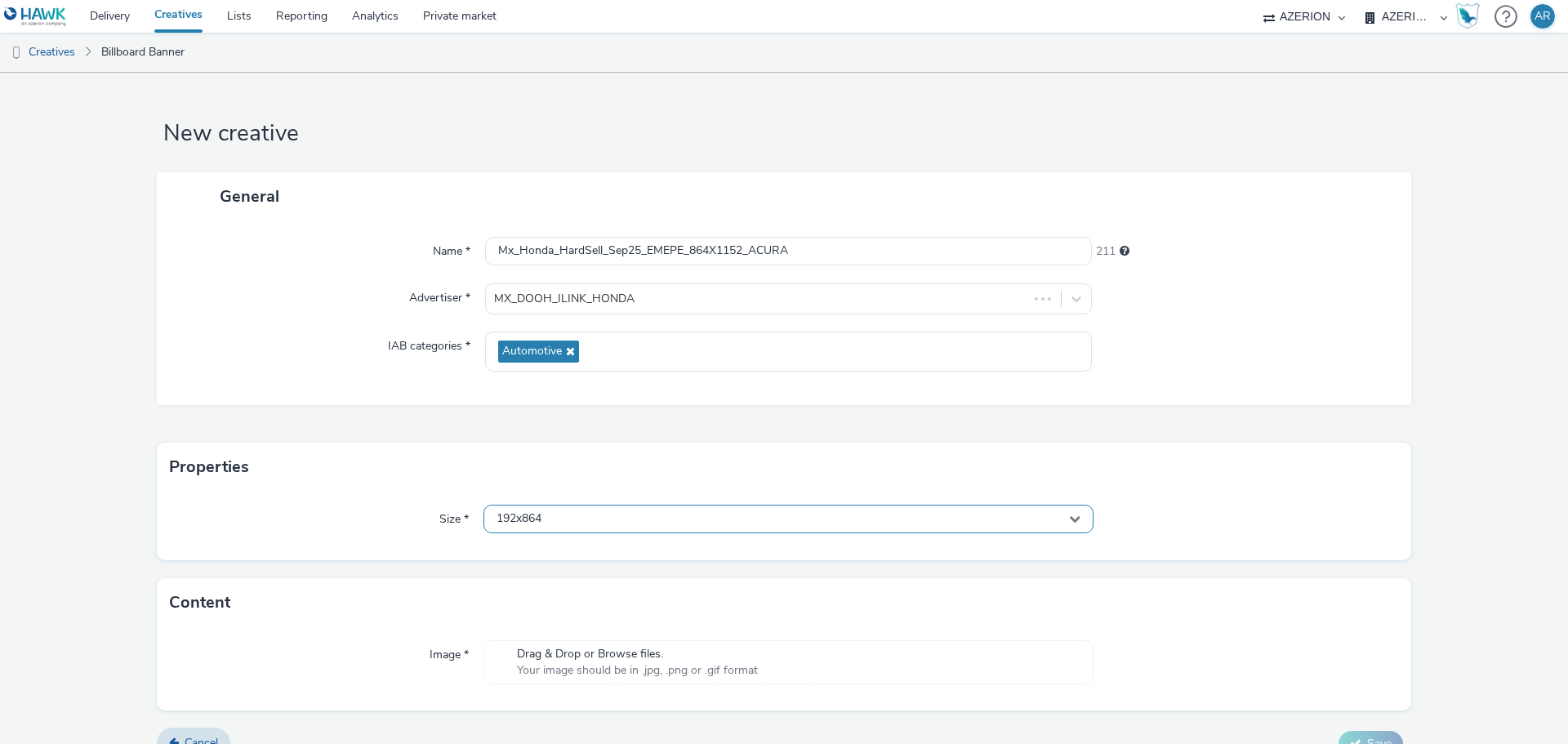
click at [636, 520] on div "192x864" at bounding box center [788, 519] width 610 height 28
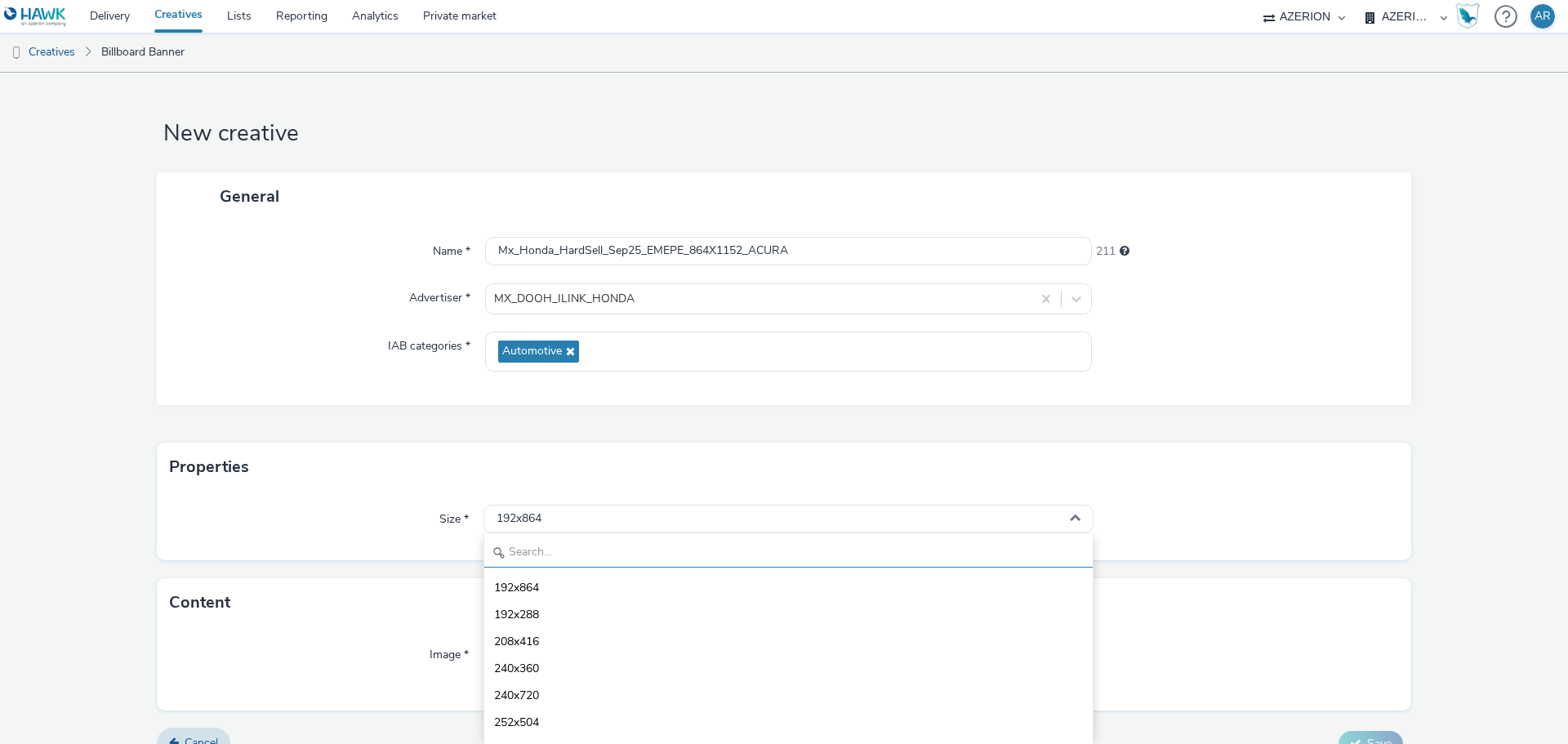
click at [553, 547] on input "text" at bounding box center [788, 553] width 608 height 28
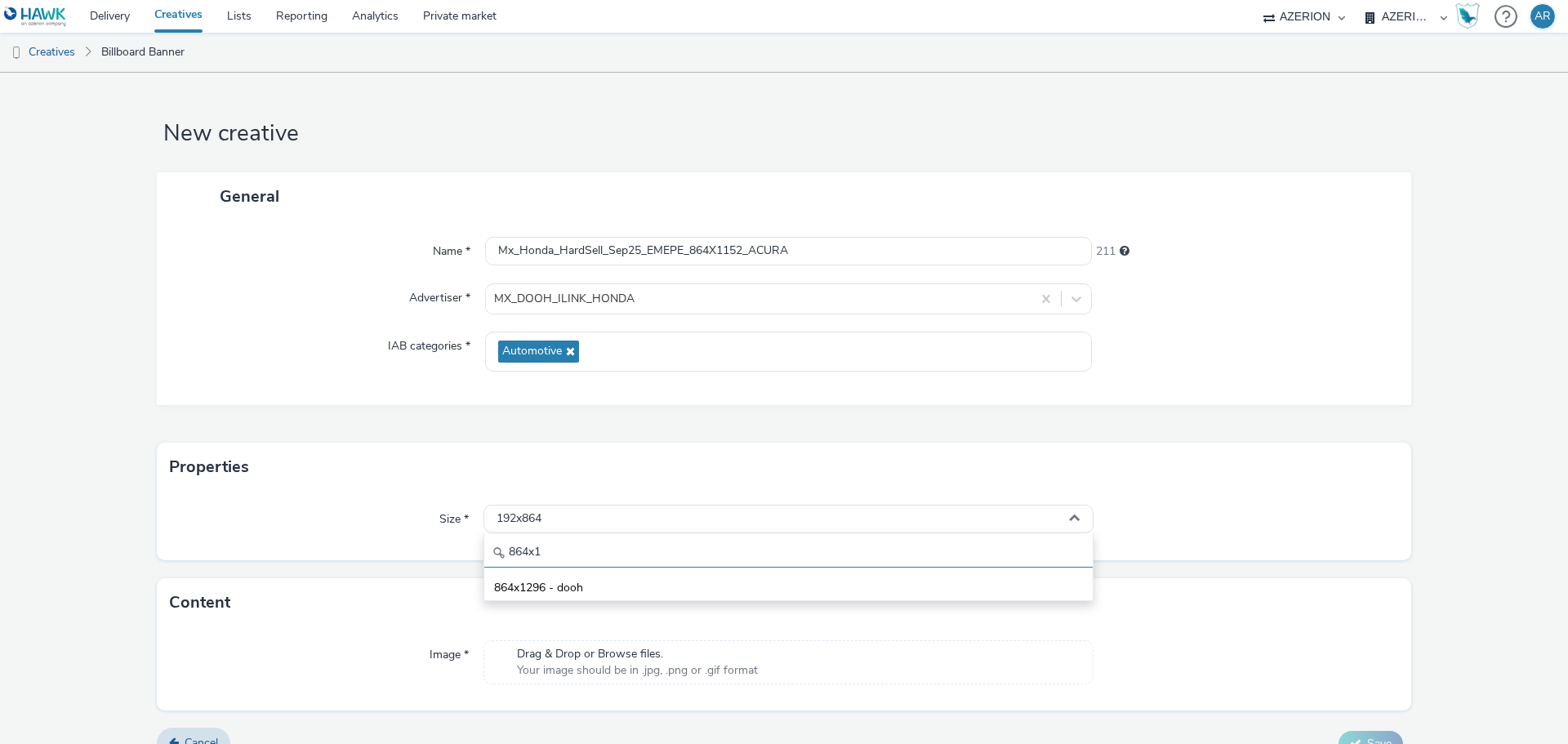
type input "864x1"
click at [752, 257] on input "Mx_Honda_HardSell_Sep25_EMEPE_864X1152_ACURA" at bounding box center [788, 251] width 606 height 28
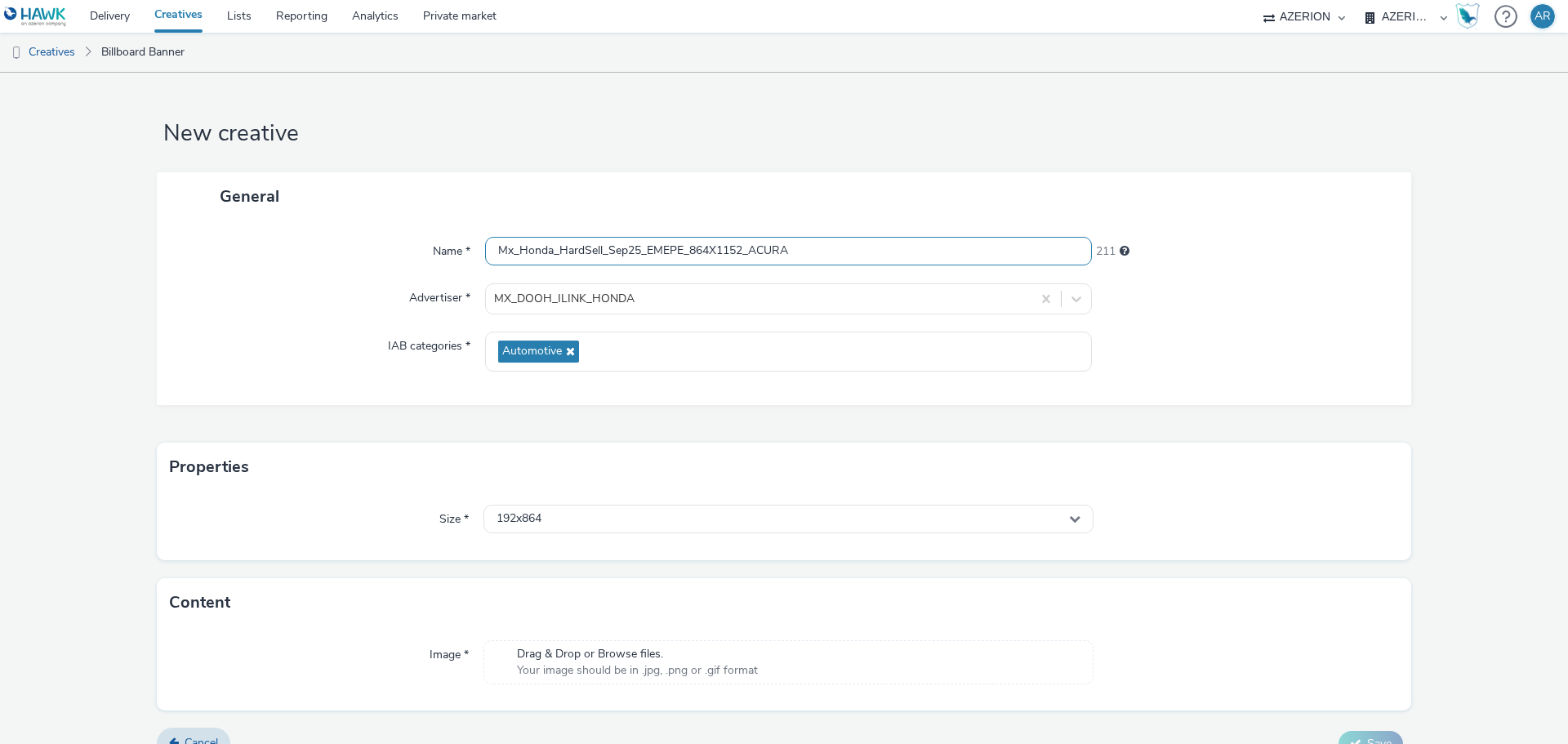
drag, startPoint x: 808, startPoint y: 247, endPoint x: 688, endPoint y: 241, distance: 120.1
click at [688, 241] on input "Mx_Honda_HardSell_Sep25_EMEPE_864X1152_ACURA" at bounding box center [788, 251] width 606 height 28
paste input "1382X226"
type input "Mx_Honda_HardSell_Sep25_EMEPE_1382X226_ACURA"
click at [651, 513] on div "192x864" at bounding box center [788, 519] width 610 height 28
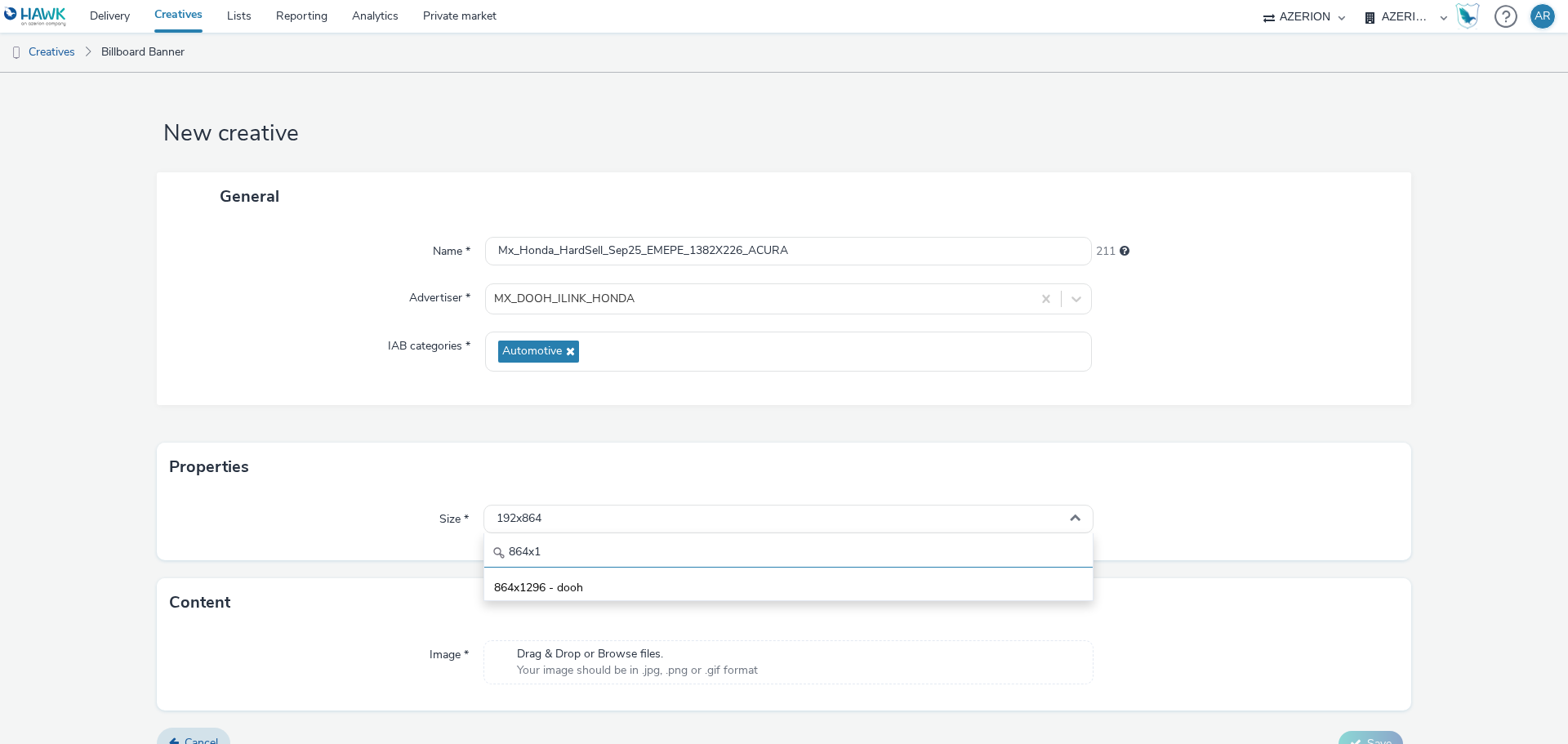
click at [565, 552] on input "864x1" at bounding box center [788, 553] width 608 height 28
drag, startPoint x: 565, startPoint y: 552, endPoint x: 478, endPoint y: 533, distance: 89.1
click at [478, 533] on div "Size * 192x864 864x1 864x1296 - dooh" at bounding box center [784, 519] width 1228 height 29
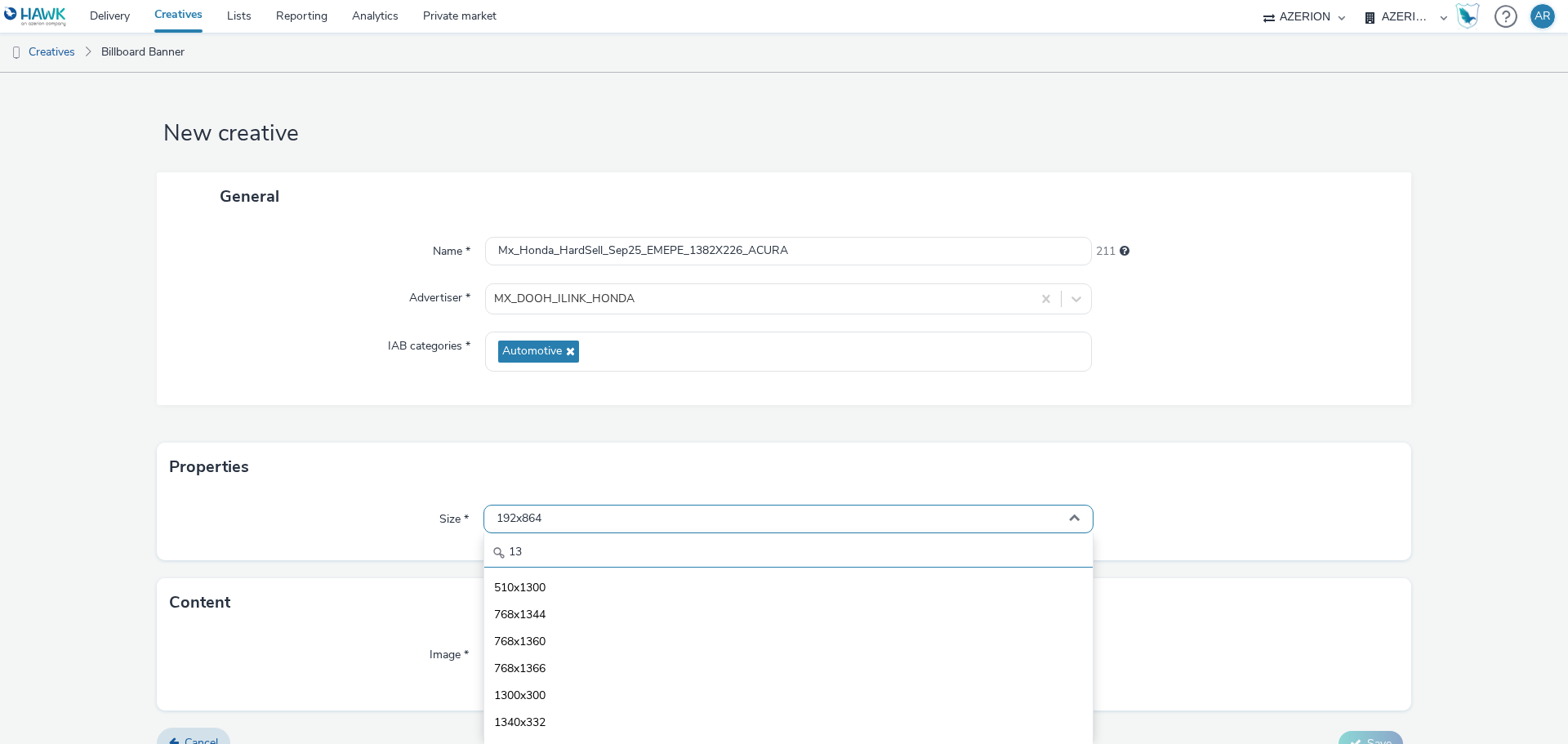
type input "1"
click at [576, 507] on div "192x864" at bounding box center [788, 519] width 610 height 28
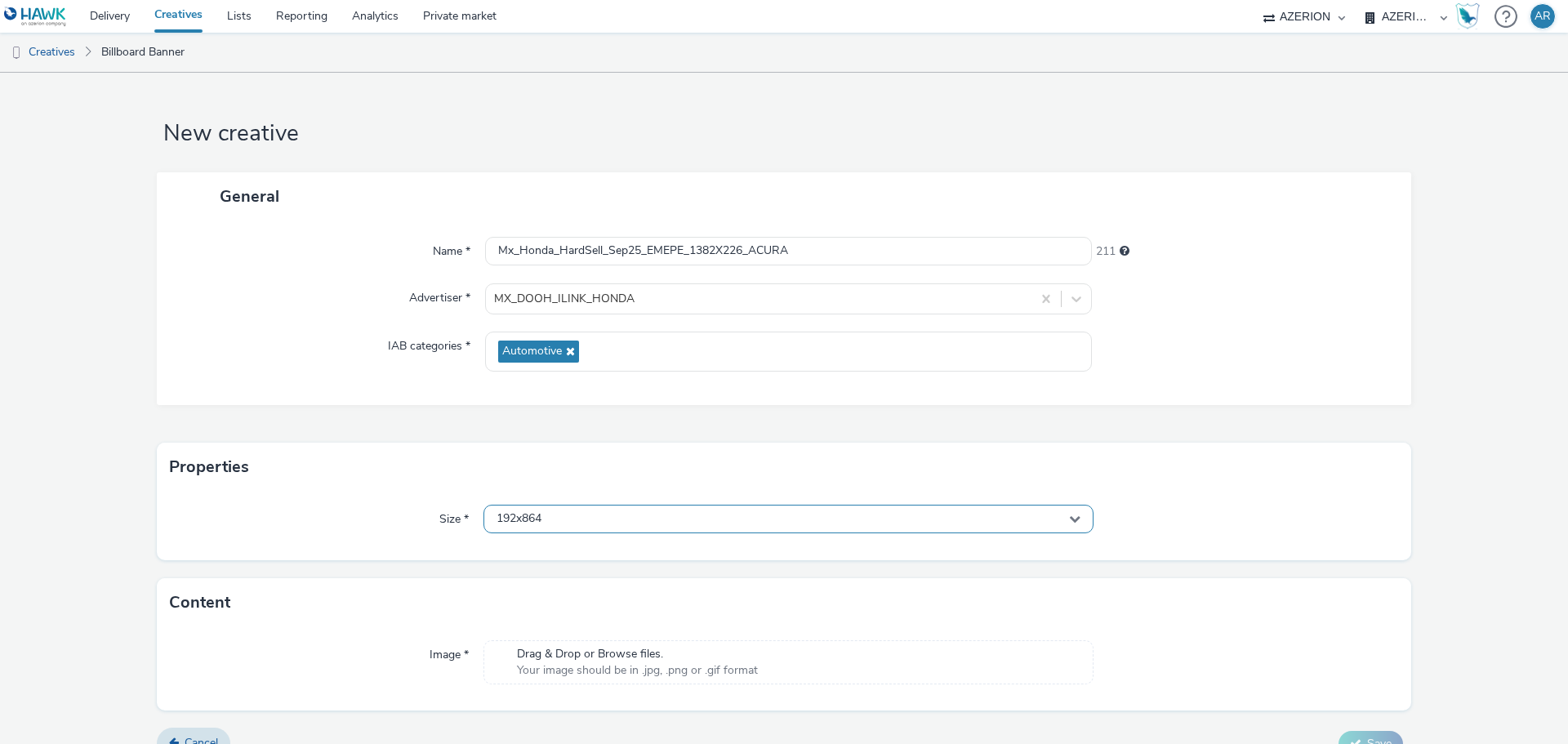
click at [569, 514] on div "192x864" at bounding box center [788, 519] width 610 height 28
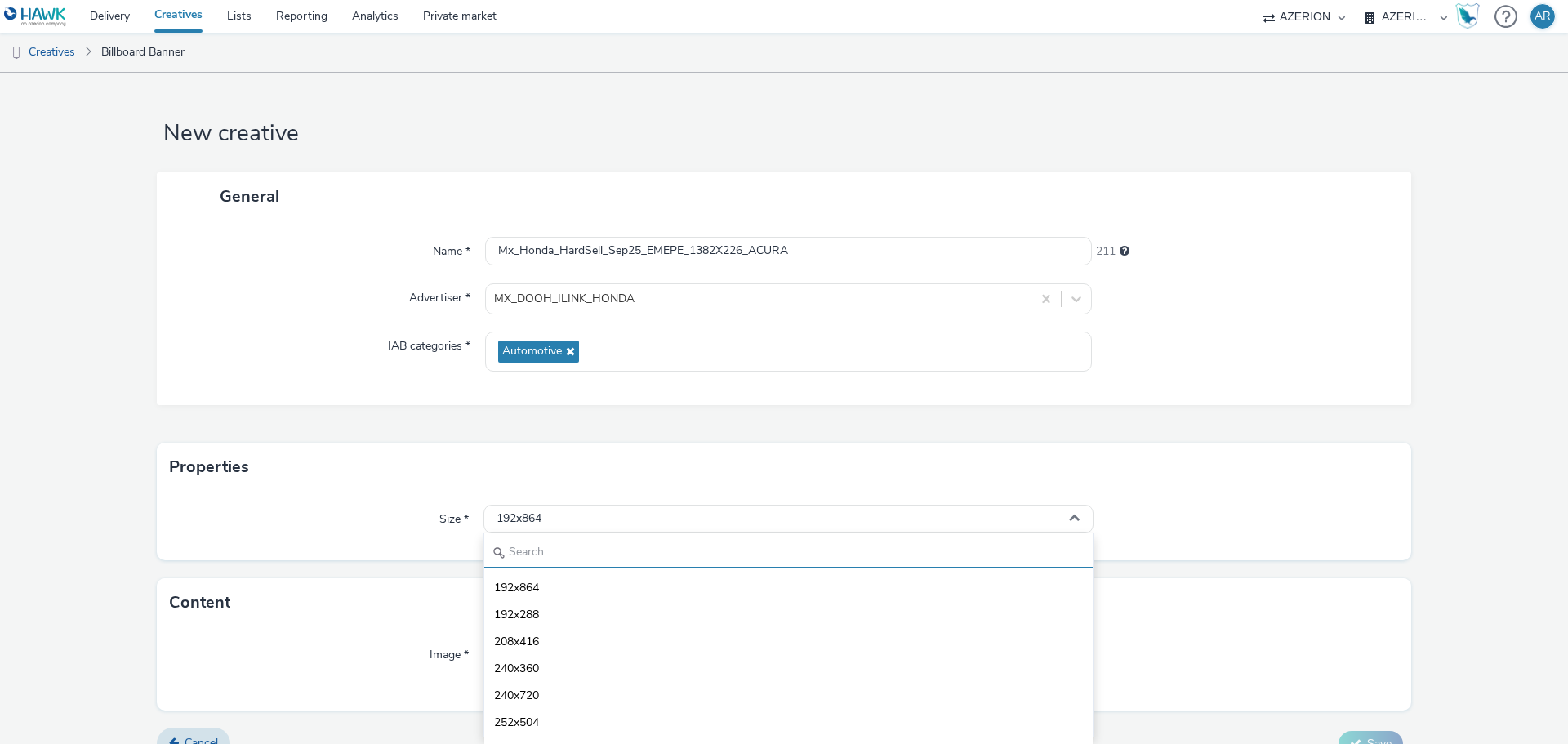
click at [536, 546] on input "text" at bounding box center [788, 553] width 608 height 28
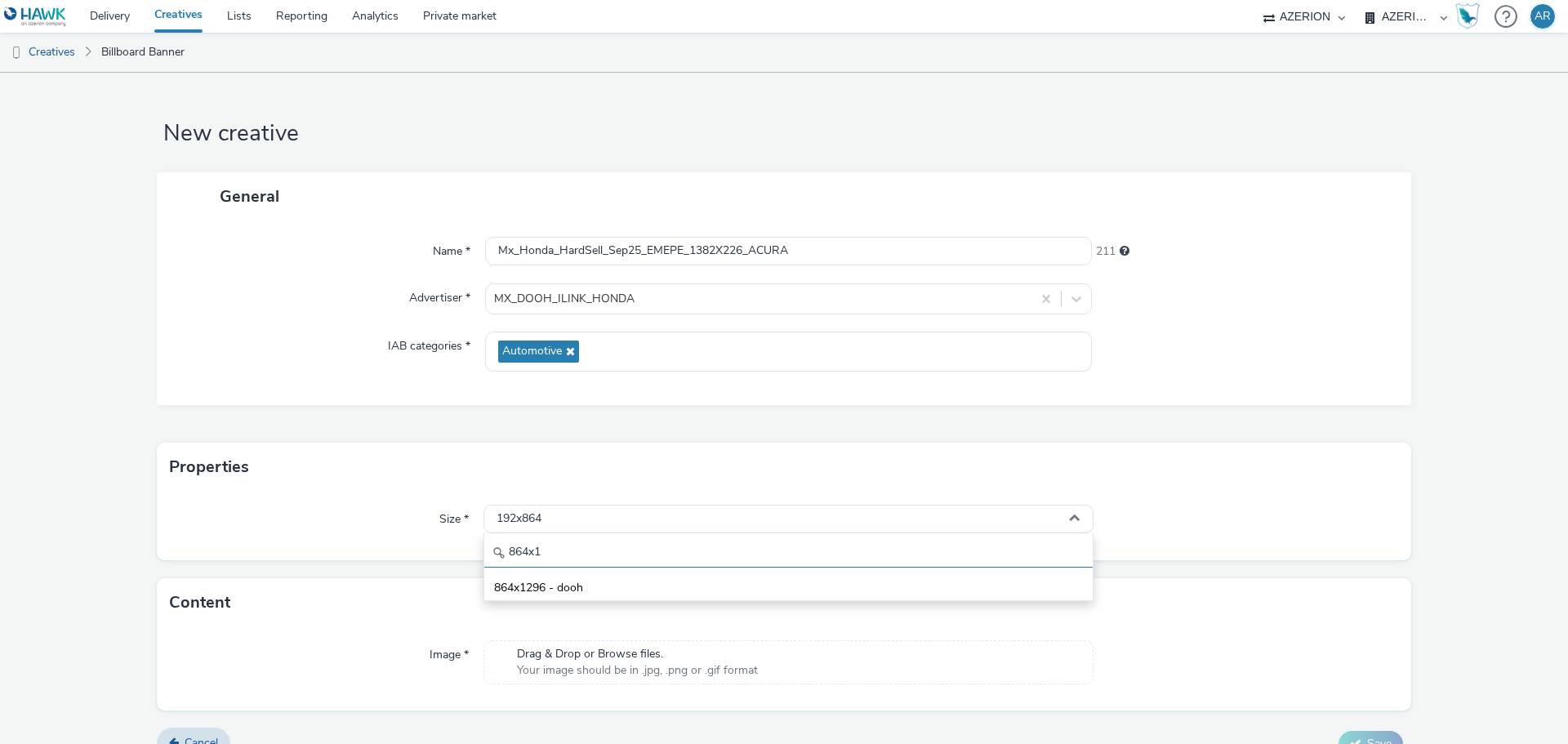
type input "864x1"
drag, startPoint x: 574, startPoint y: 555, endPoint x: 493, endPoint y: 567, distance: 81.9
click at [493, 568] on div "864x1 864x1296 - dooh" at bounding box center [788, 567] width 610 height 68
click at [546, 510] on div "192x864" at bounding box center [788, 519] width 610 height 28
click at [546, 547] on input "864x1" at bounding box center [788, 553] width 608 height 28
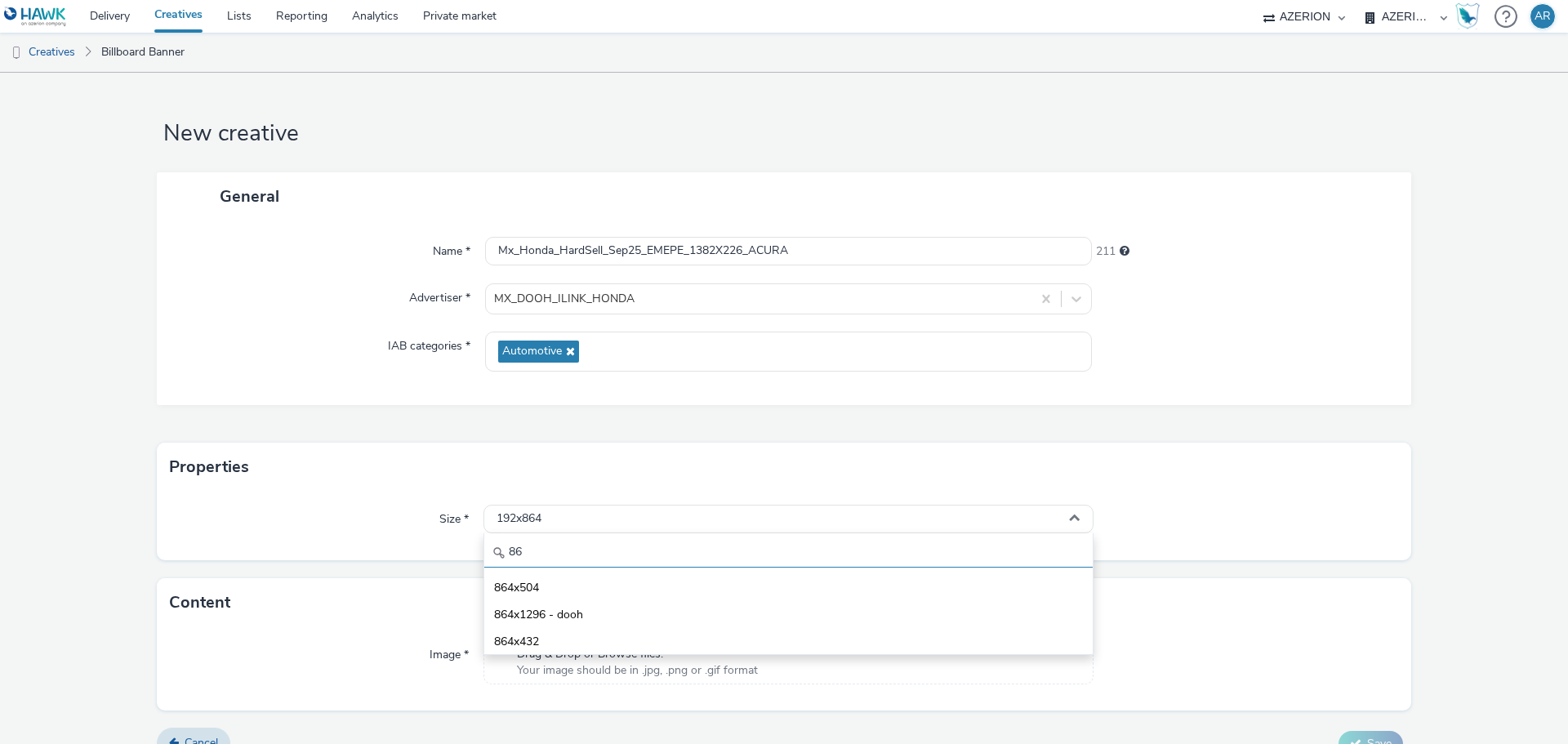
type input "8"
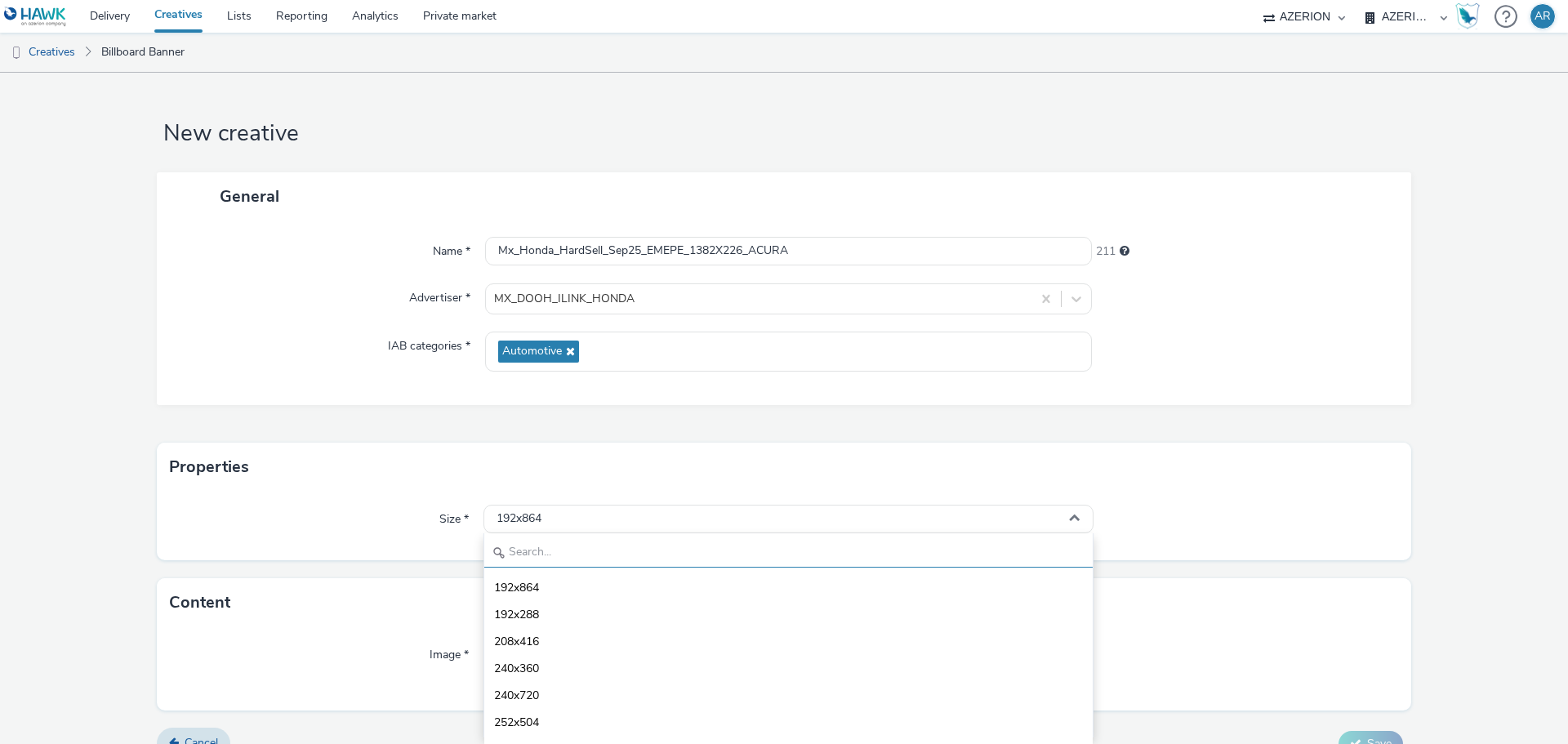
paste input "1382x226"
type input "1382x226"
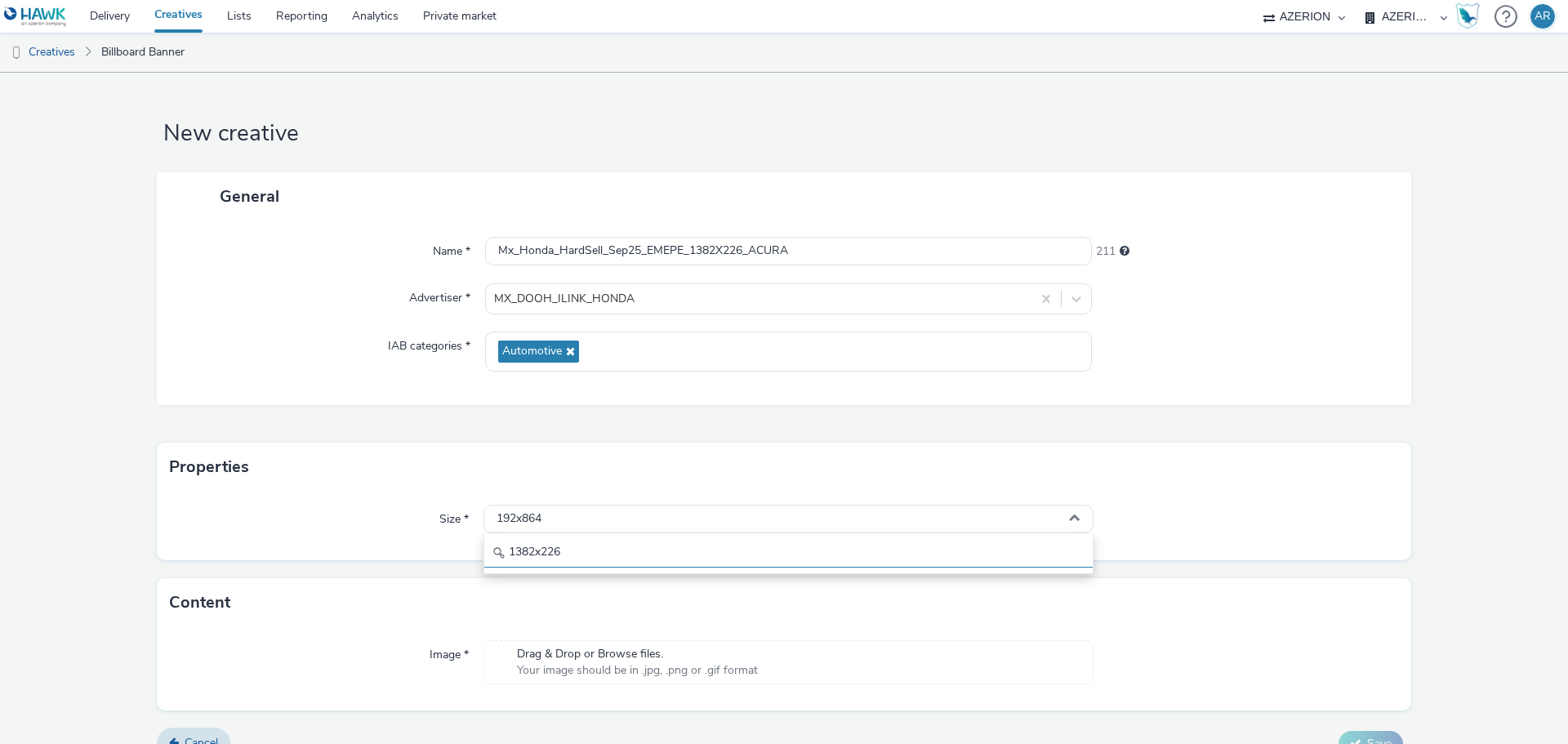
drag, startPoint x: 575, startPoint y: 553, endPoint x: 507, endPoint y: 557, distance: 68.1
click at [507, 557] on input "1382x226" at bounding box center [788, 553] width 608 height 28
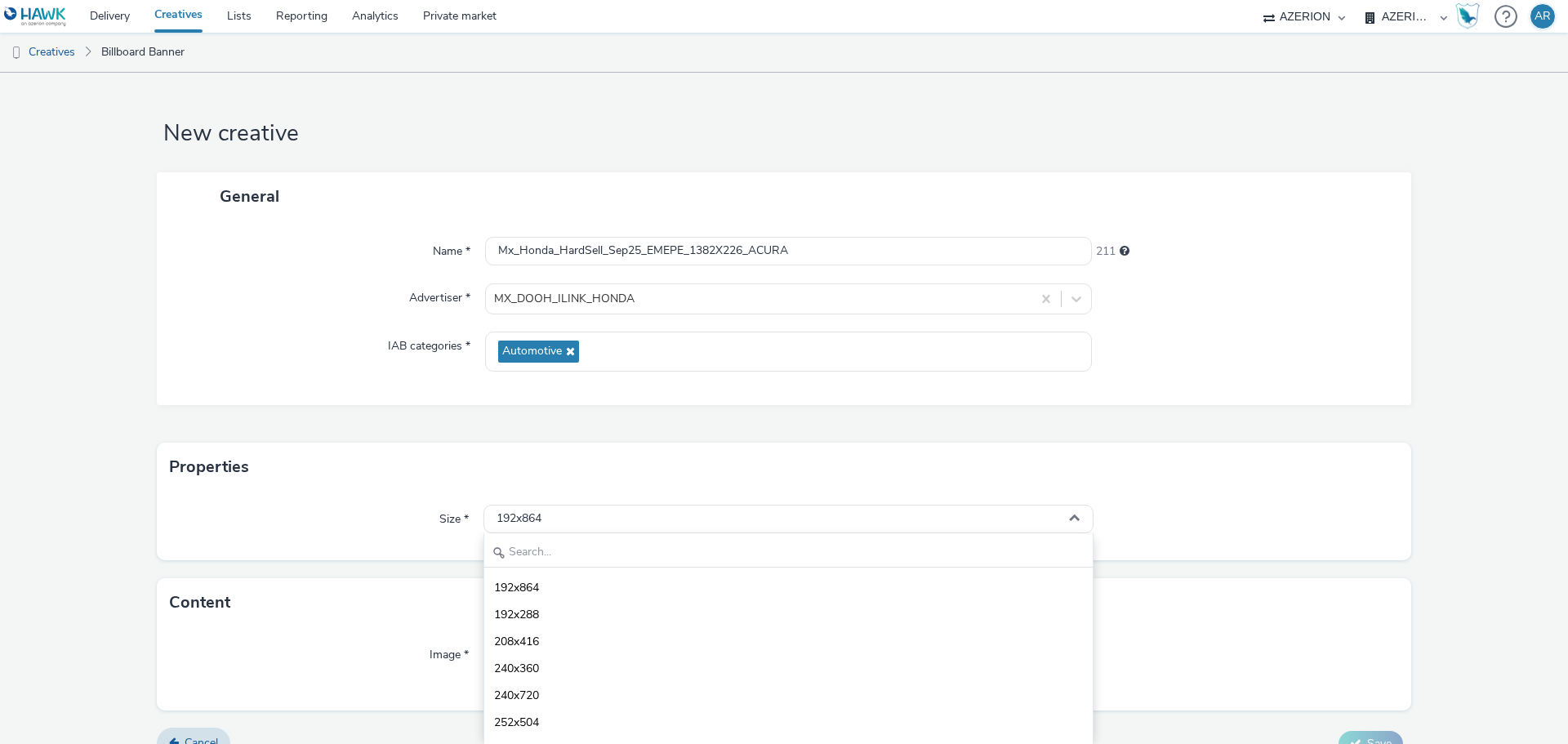
click at [715, 222] on div "Name * Mx_Honda_HardSell_Sep25_EMEPE_1382X226_ACURA 211 Advertiser * MX_DOOH_IL…" at bounding box center [784, 312] width 1255 height 184
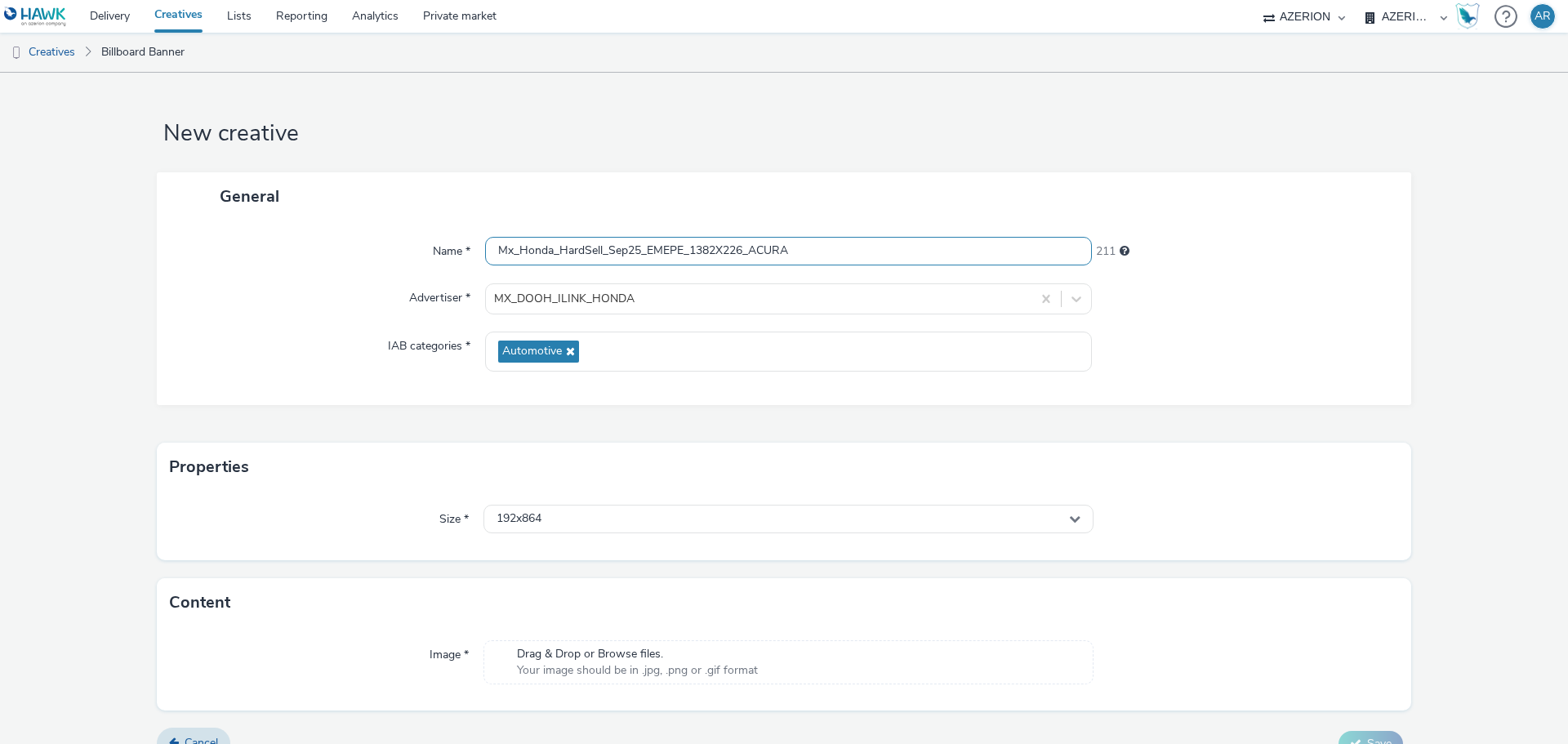
drag, startPoint x: 689, startPoint y: 251, endPoint x: 817, endPoint y: 267, distance: 129.0
click at [817, 267] on div "Name * Mx_Honda_HardSell_Sep25_EMEPE_1382X226_ACURA 211 Advertiser * MX_DOOH_IL…" at bounding box center [784, 312] width 1255 height 184
paste input "PILOT-ODYSSEY_768x448"
type input "Mx_Honda_HardSell_Sep25_EMEPE_PILOT-ODYSSEY_768x448"
click at [628, 510] on div "192x864" at bounding box center [788, 519] width 610 height 28
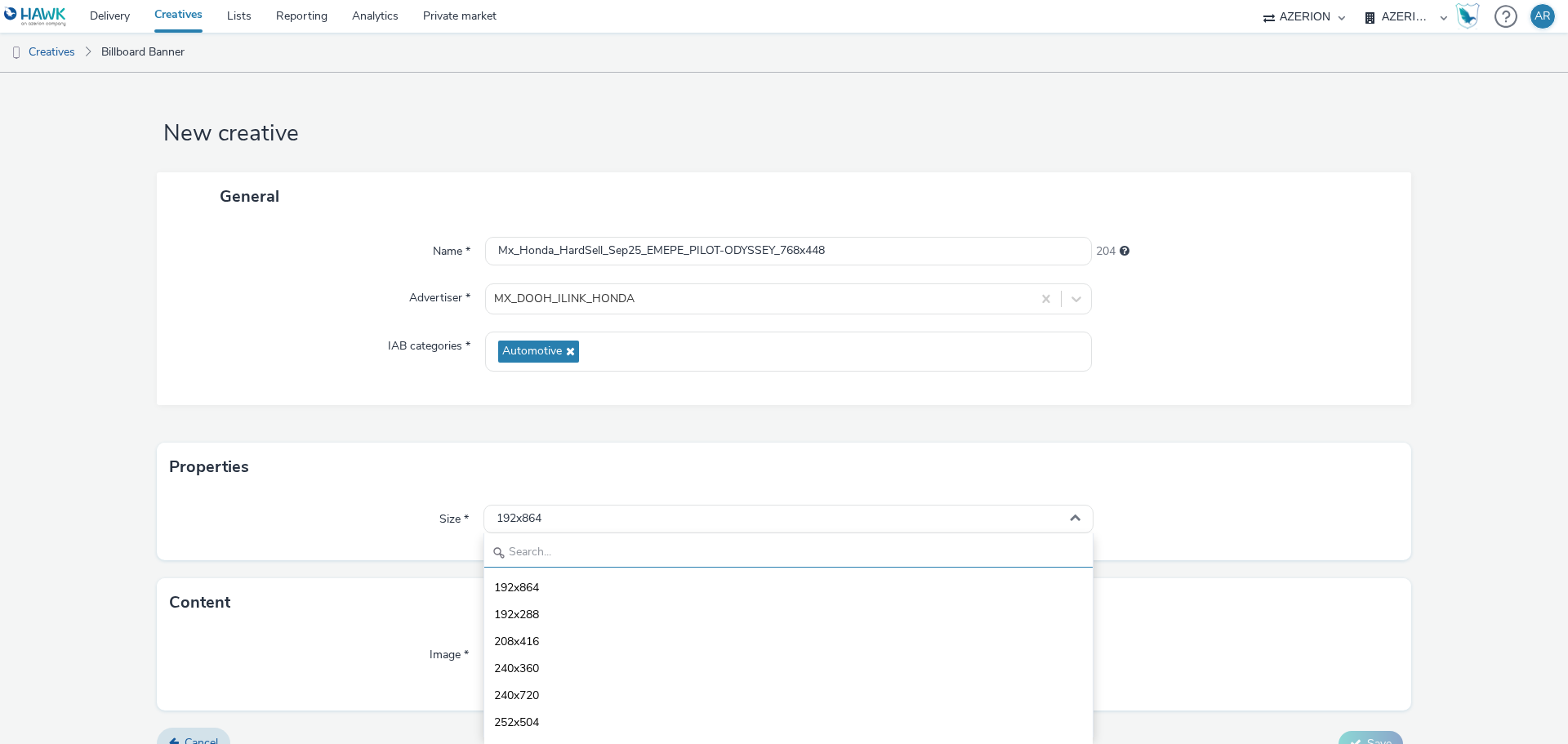
click at [592, 544] on input "text" at bounding box center [788, 553] width 608 height 28
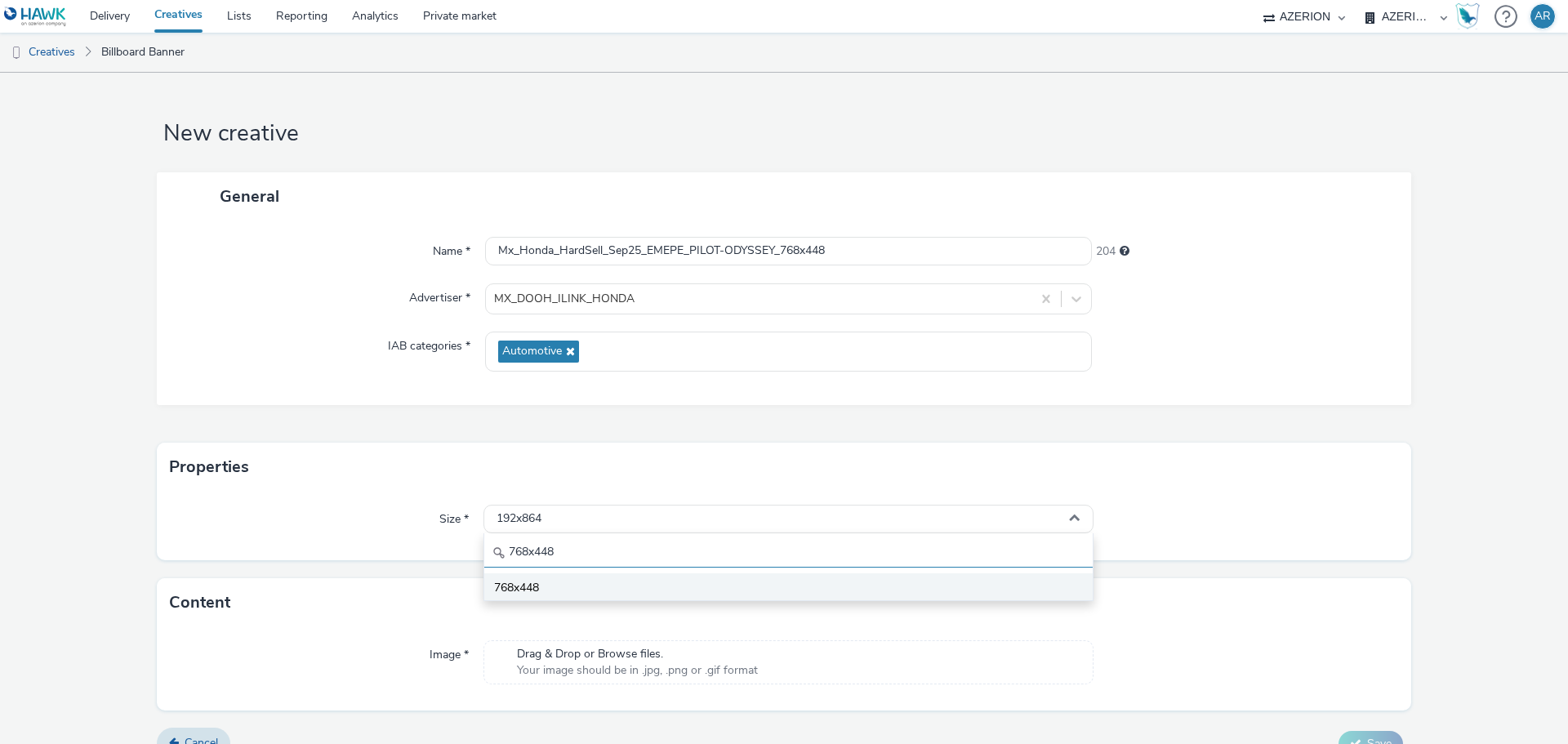
type input "768x448"
click at [552, 587] on li "768x448" at bounding box center [788, 586] width 608 height 27
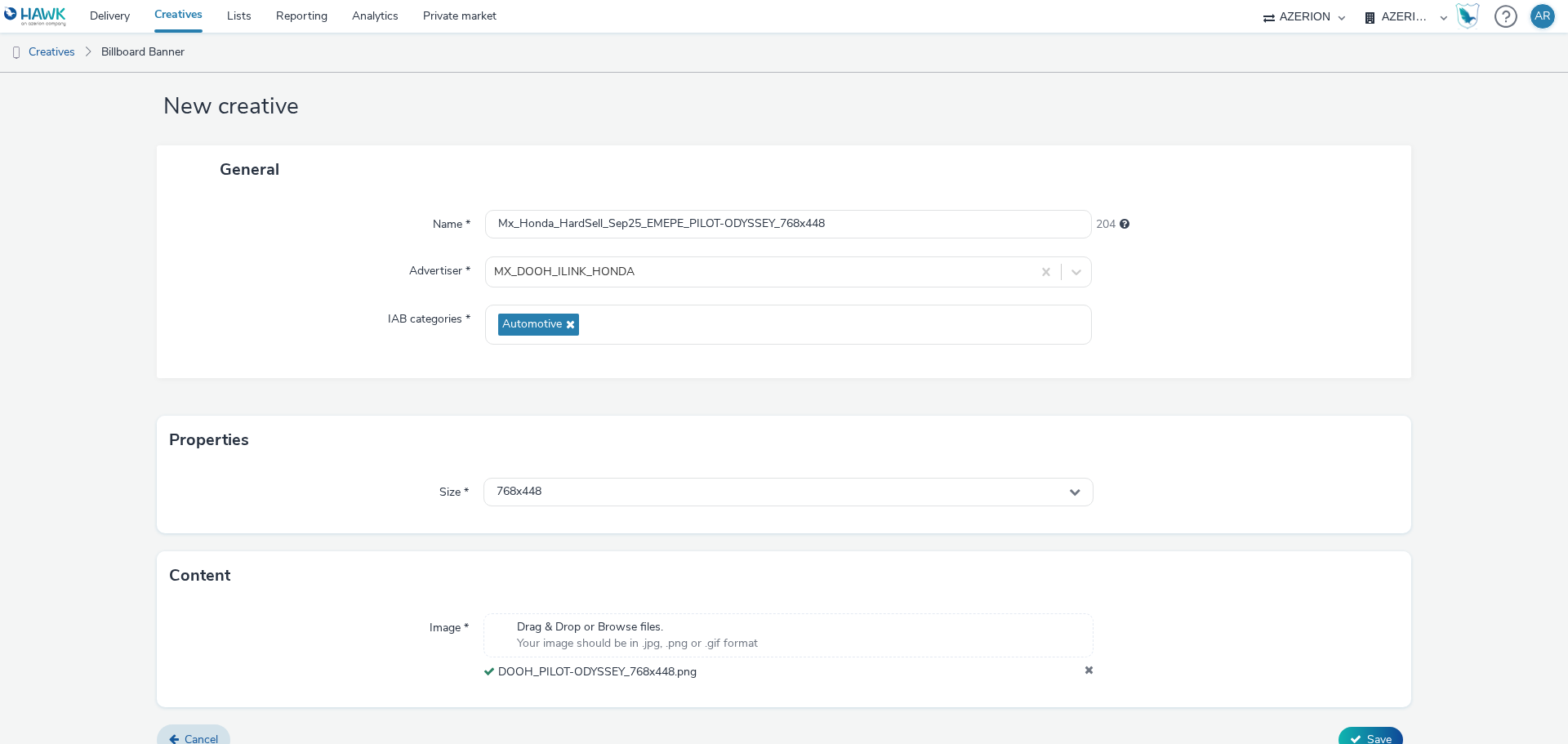
scroll to position [51, 0]
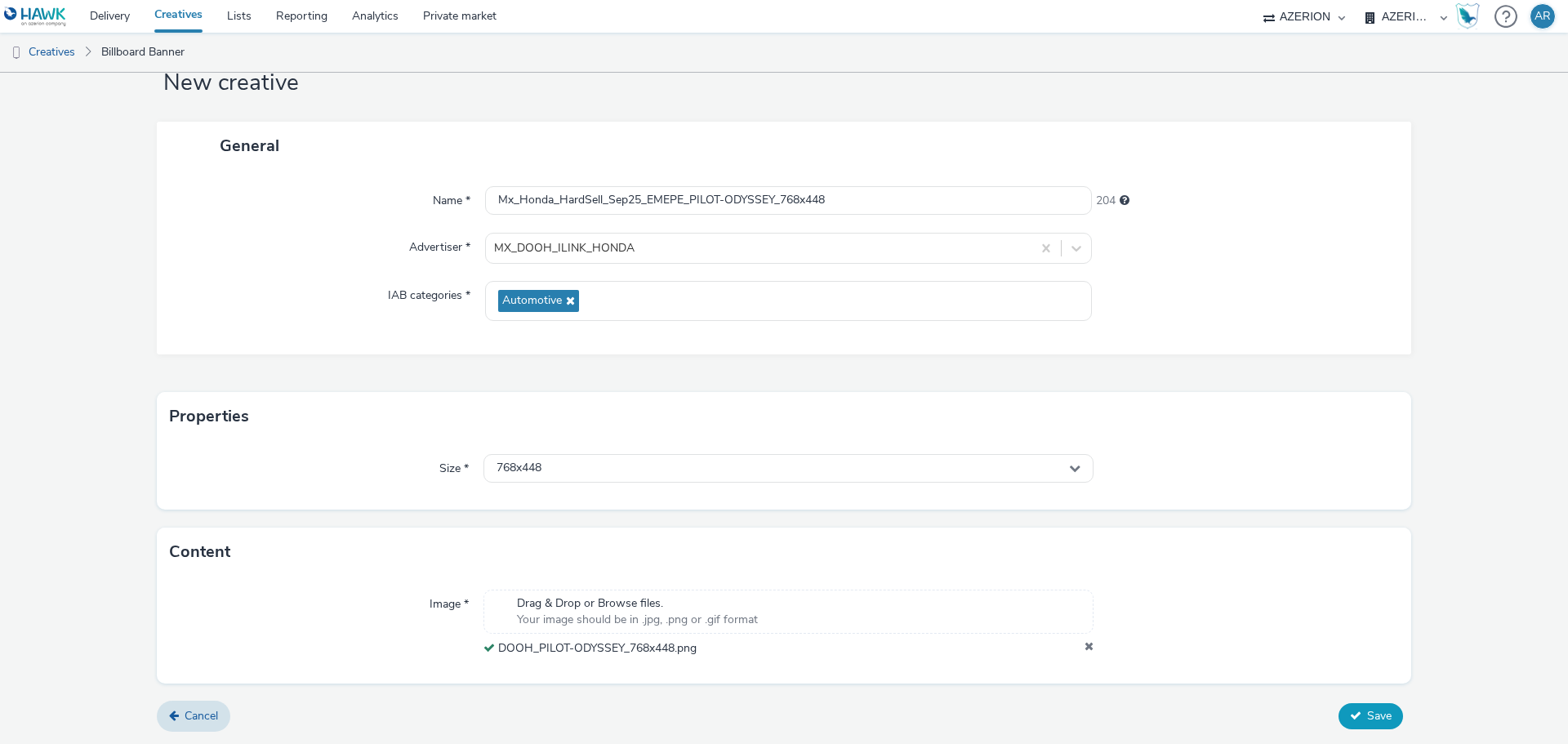
click at [1350, 712] on icon at bounding box center [1355, 715] width 12 height 12
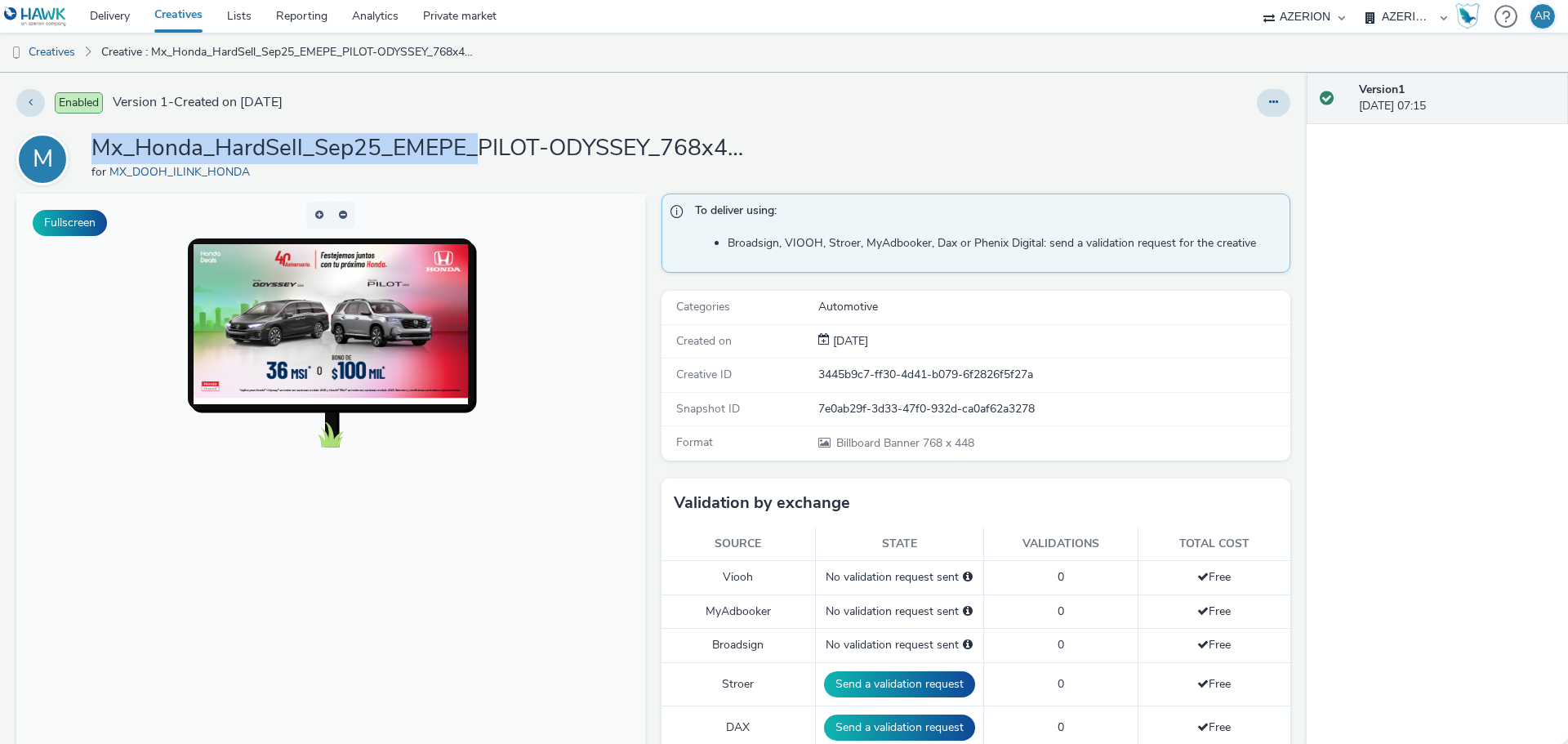
drag, startPoint x: 478, startPoint y: 145, endPoint x: 93, endPoint y: 149, distance: 385.0
click at [93, 149] on h1 "Mx_Honda_HardSell_Sep25_EMEPE_PILOT-ODYSSEY_768x448" at bounding box center [418, 148] width 654 height 31
click at [40, 54] on link "Creatives" at bounding box center [42, 53] width 84 height 39
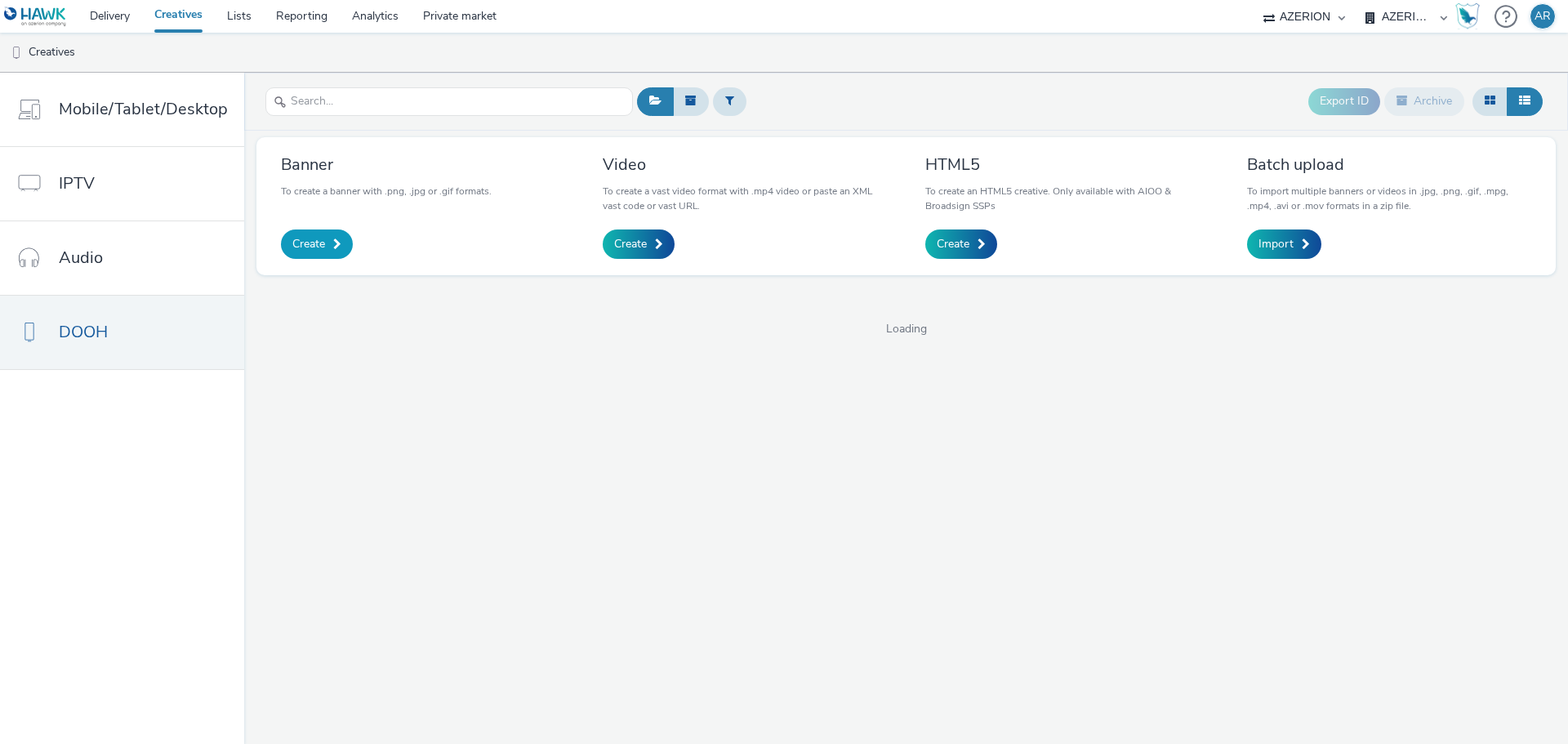
click at [314, 234] on link "Create" at bounding box center [316, 244] width 72 height 29
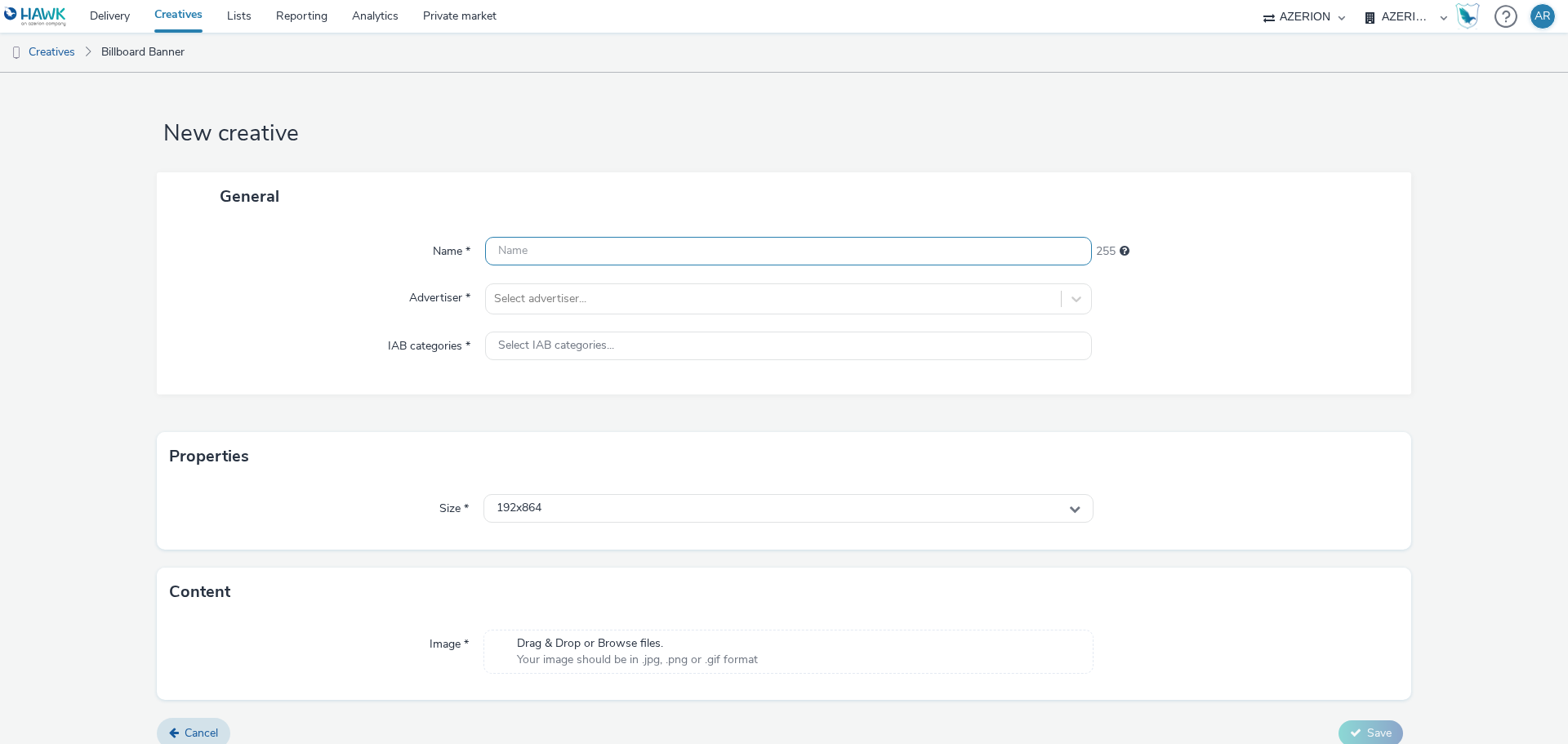
click at [651, 255] on input "text" at bounding box center [788, 251] width 606 height 28
paste input "Mx_Honda_HardSell_Sep25_EMEPE_"
click at [714, 259] on input "Mx_Honda_HardSell_Sep25_EMEPE_" at bounding box center [788, 251] width 606 height 28
paste input "SEDANES_768x448"
type input "Mx_Honda_HardSell_Sep25_EMEPE_SEDANES_768x448"
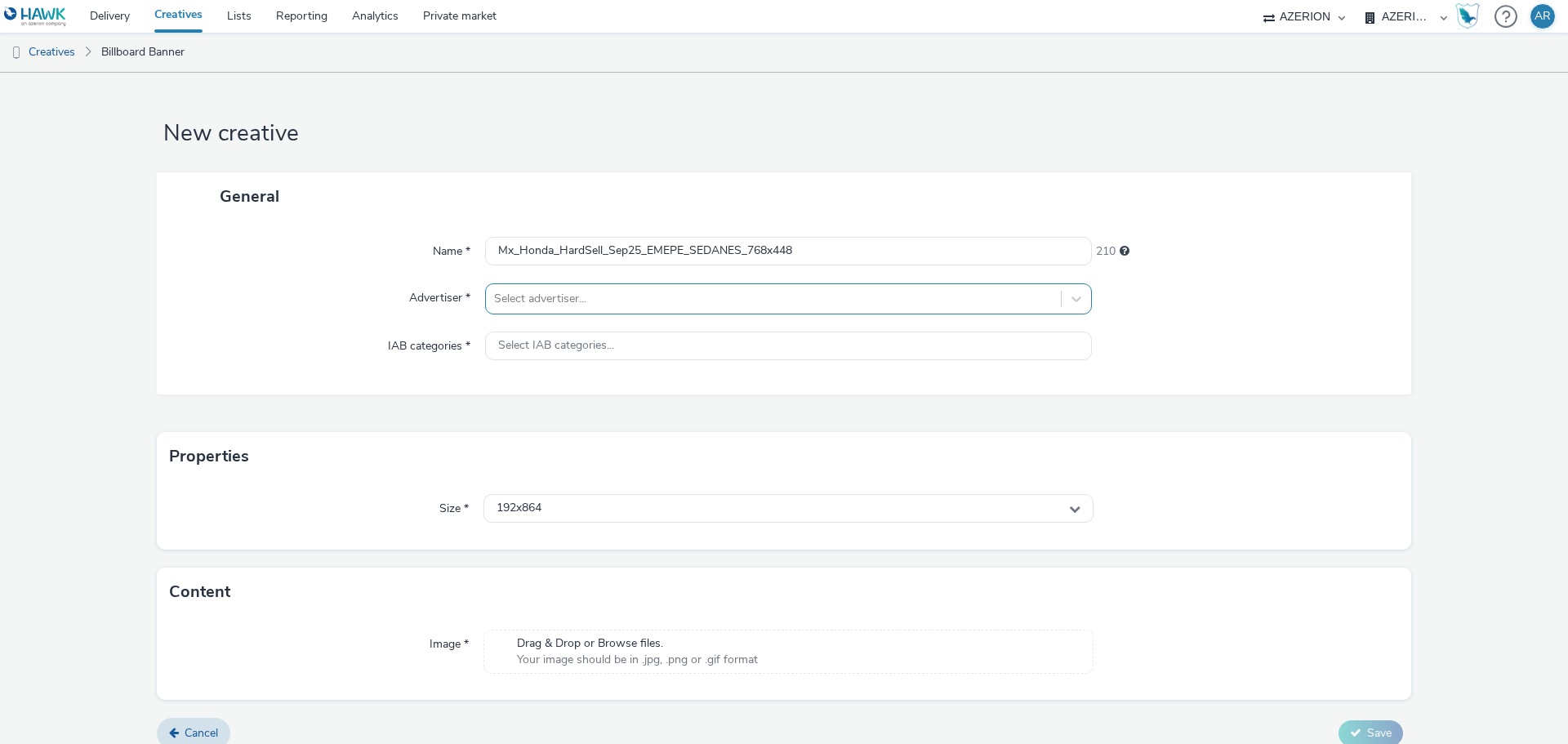
click at [681, 295] on div at bounding box center [773, 299] width 558 height 20
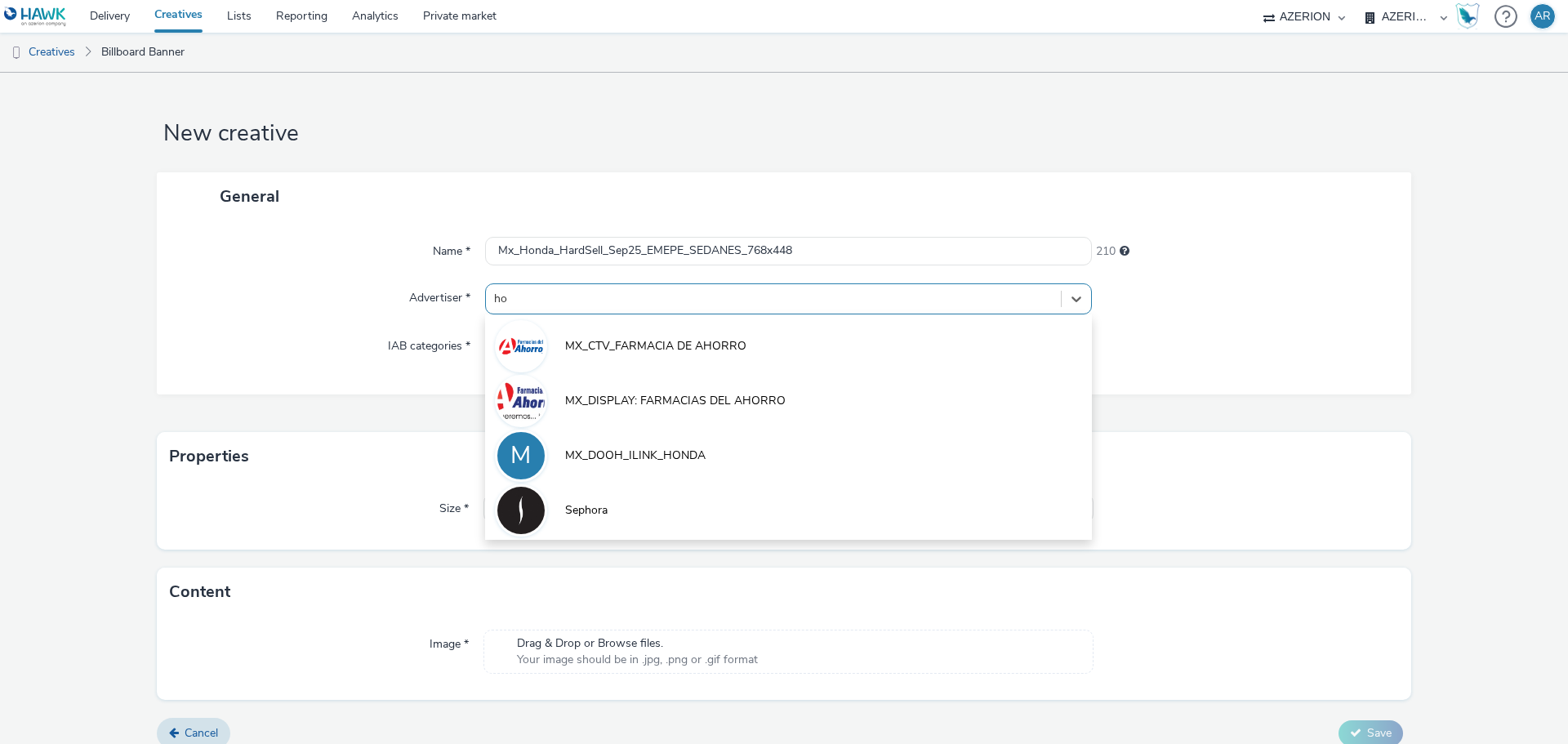
type input "hon"
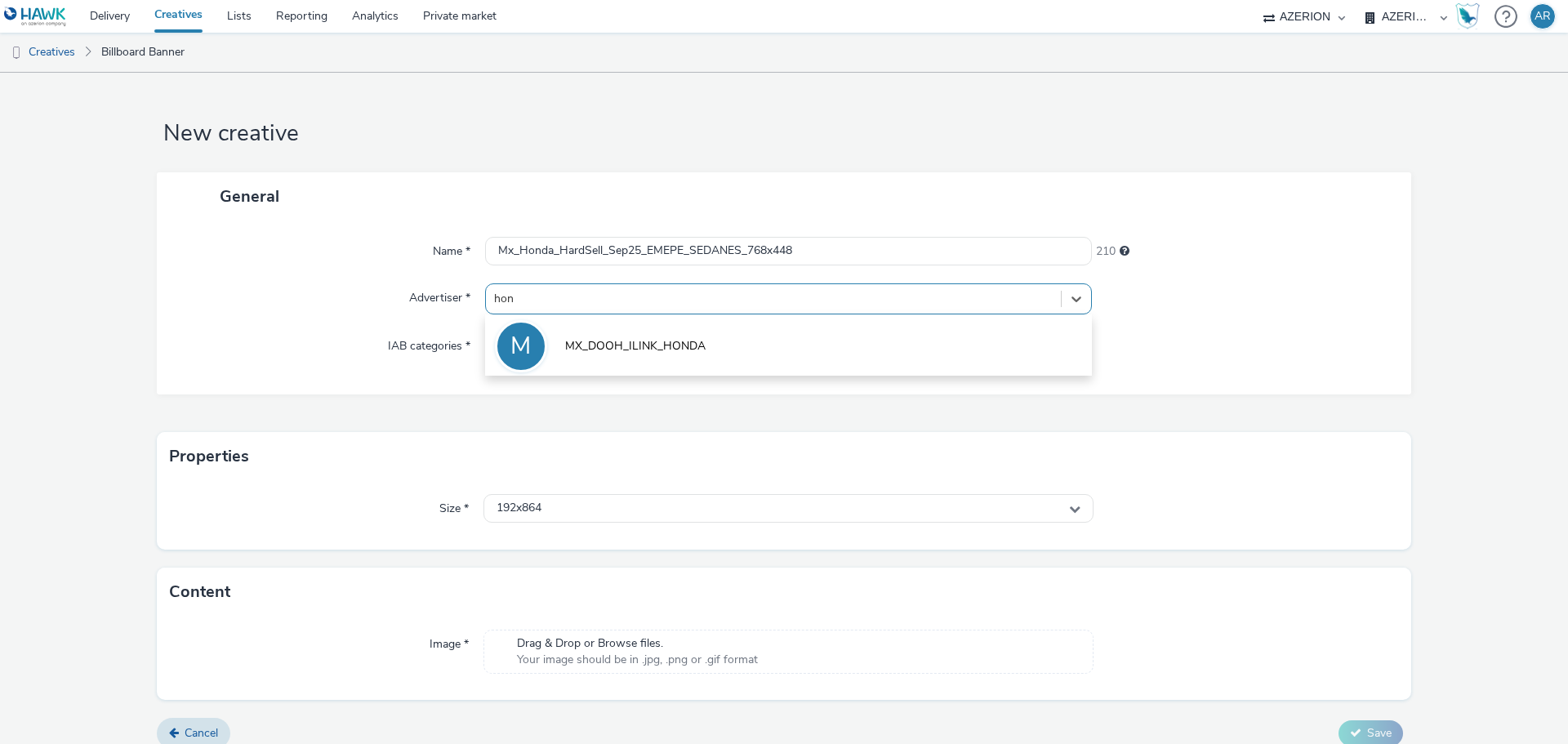
click at [661, 341] on span "MX_DOOH_ILINK_HONDA" at bounding box center [636, 346] width 141 height 16
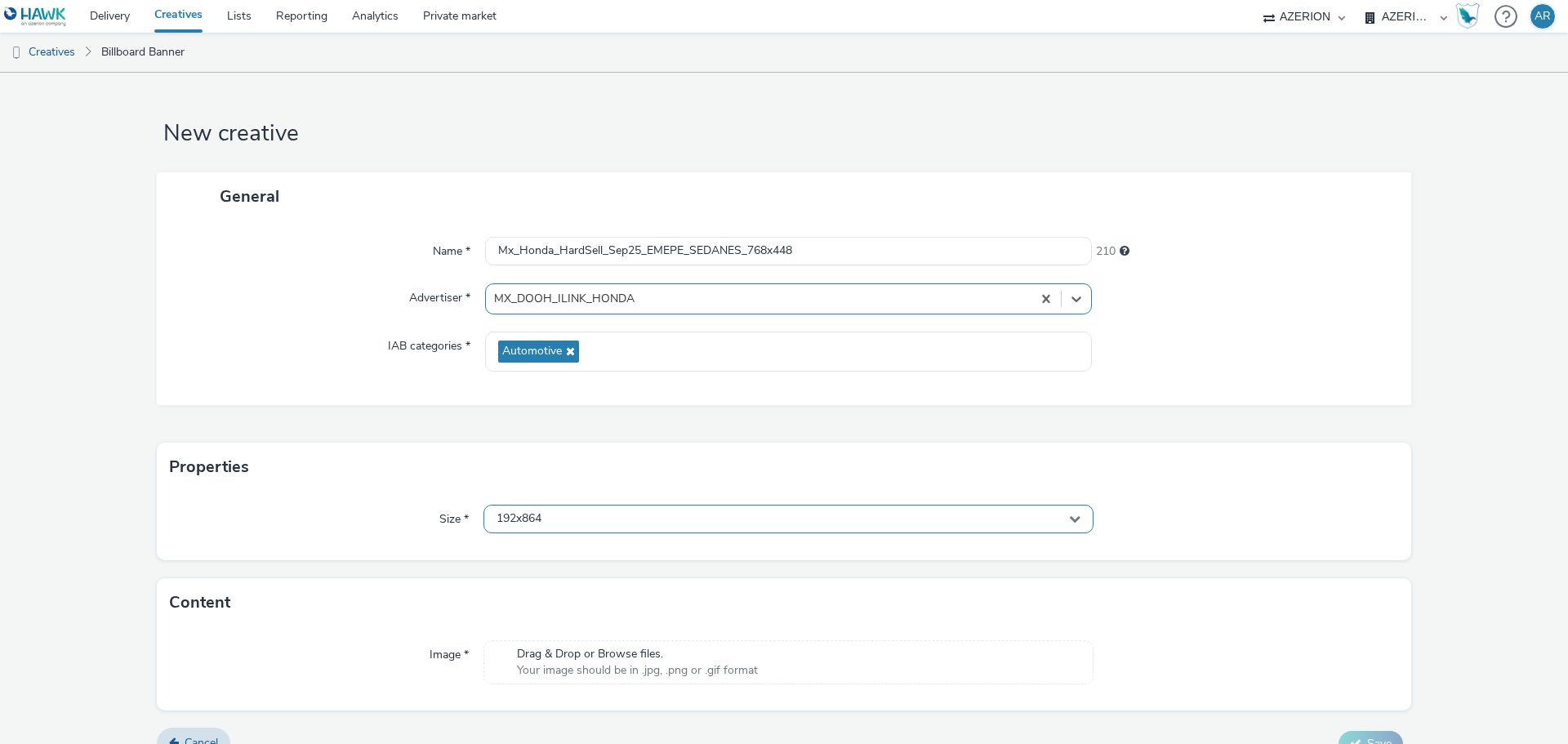
click at [589, 529] on div "192x864" at bounding box center [788, 519] width 610 height 28
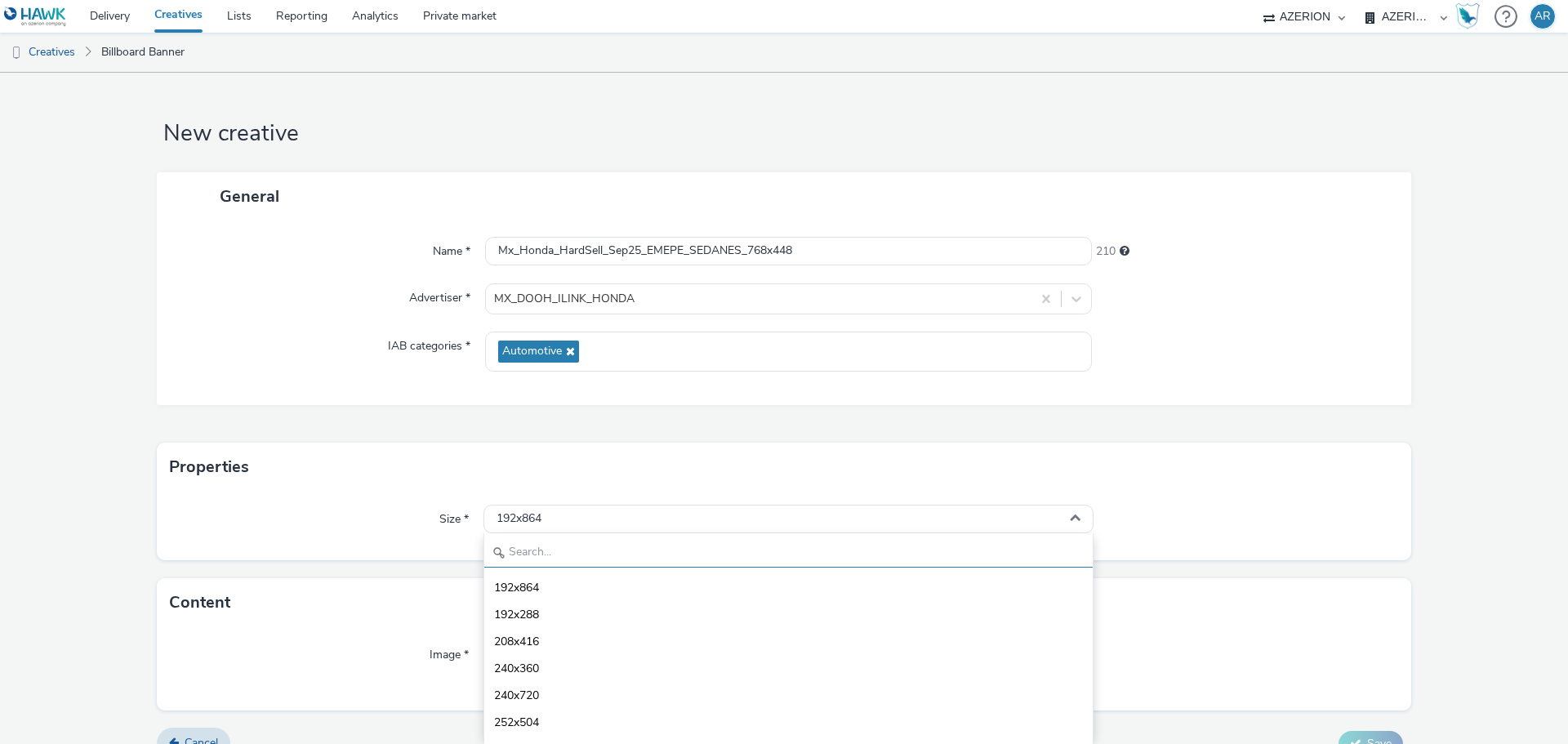
scroll to position [27, 0]
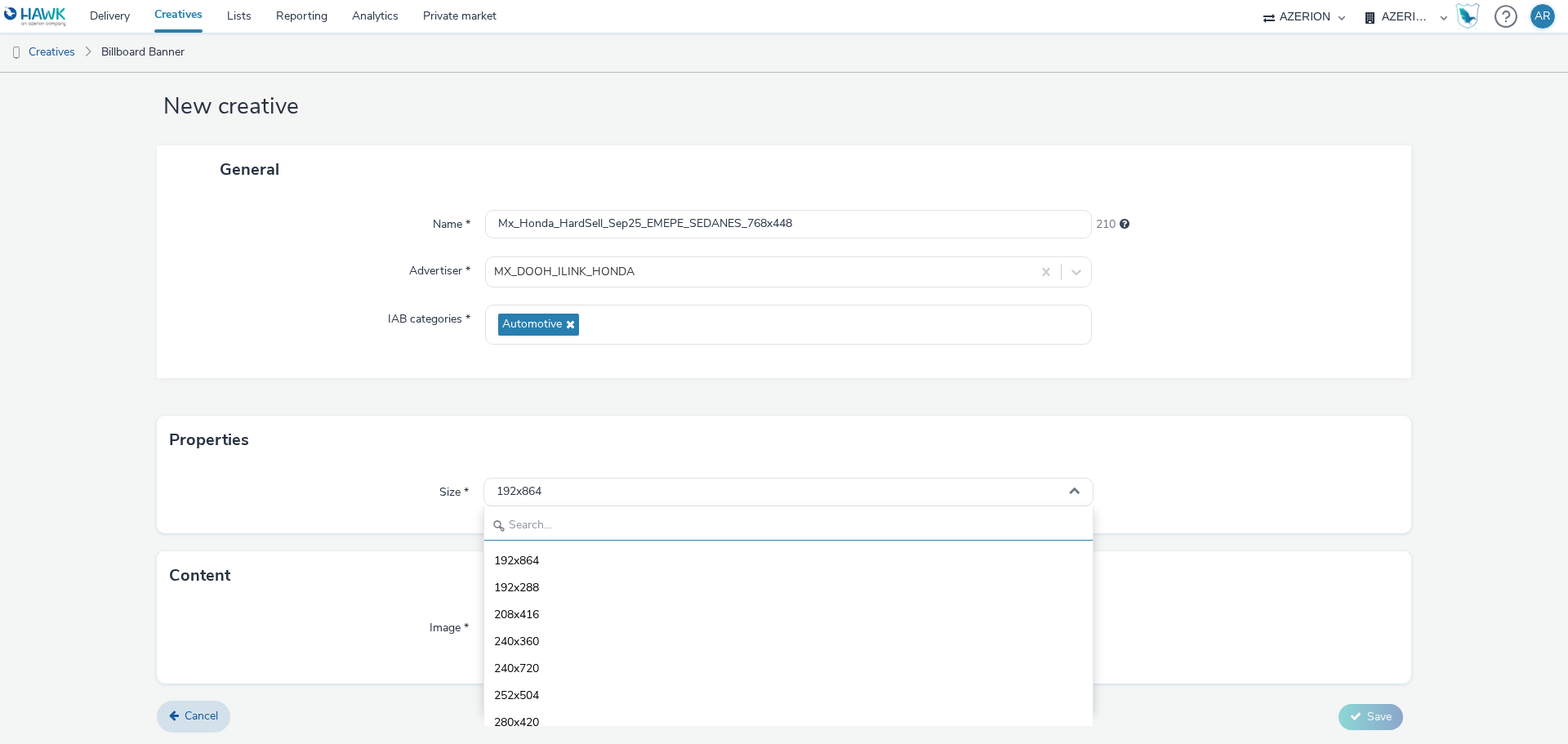
click at [589, 527] on input "text" at bounding box center [788, 526] width 608 height 28
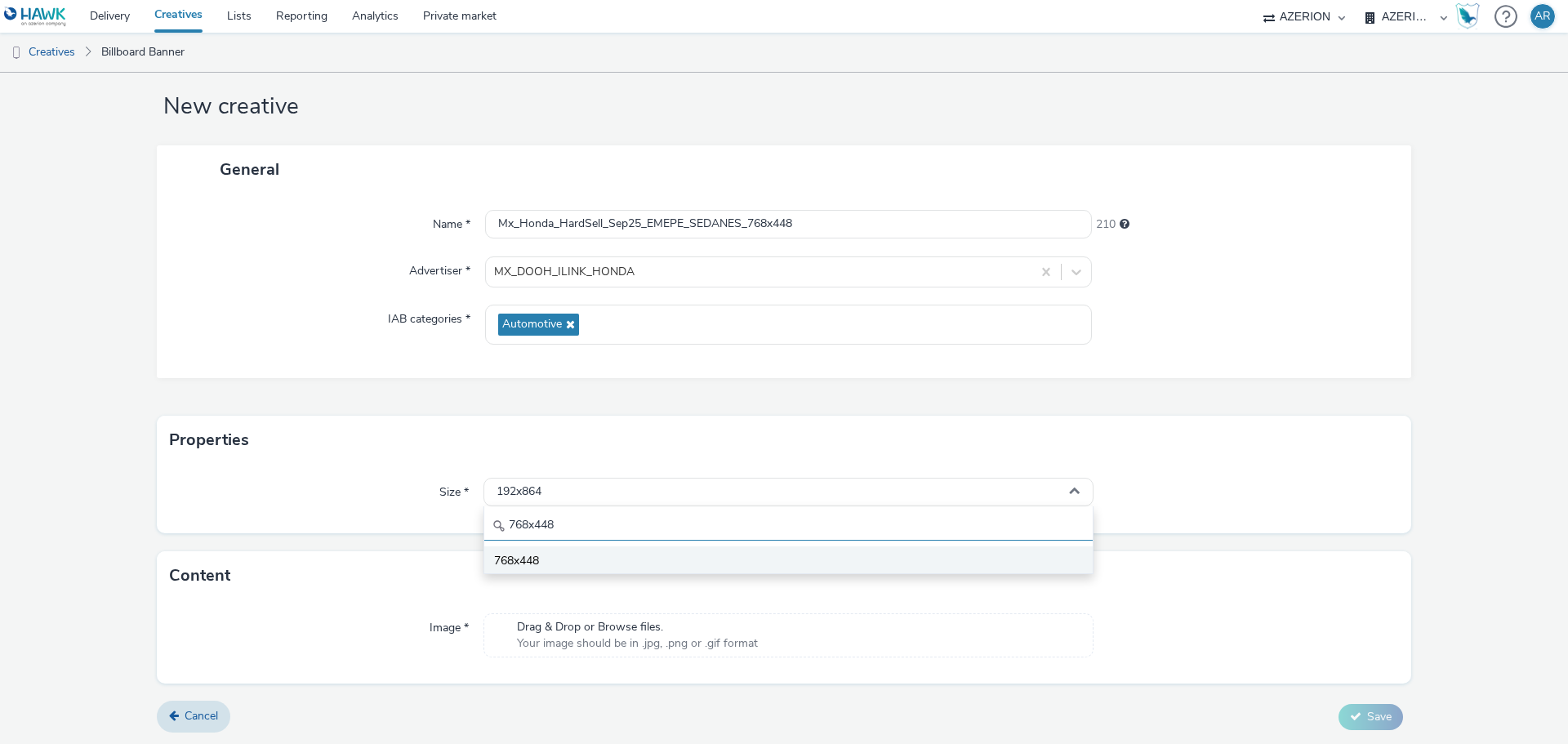
type input "768x448"
click at [544, 556] on li "768x448" at bounding box center [788, 560] width 608 height 27
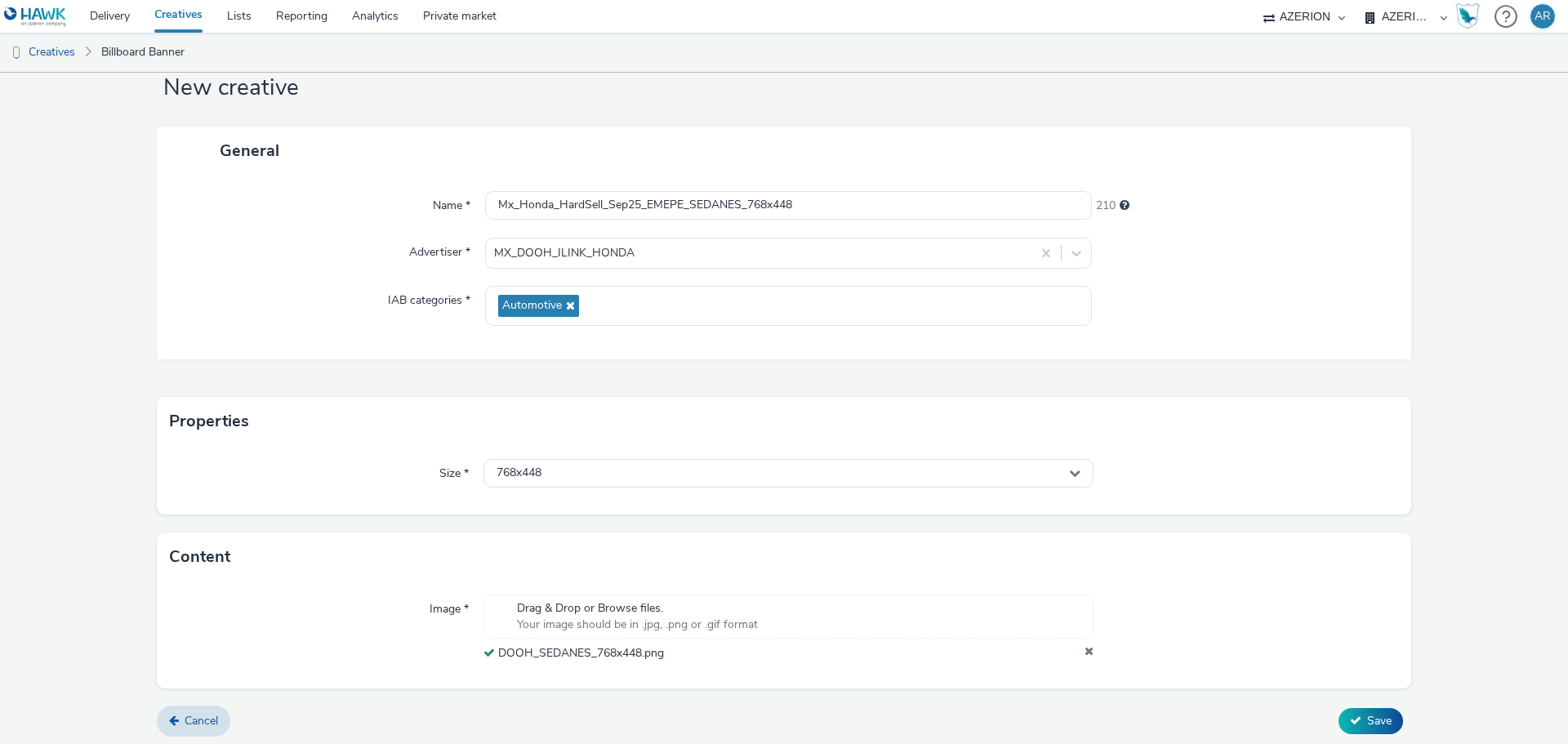
scroll to position [51, 0]
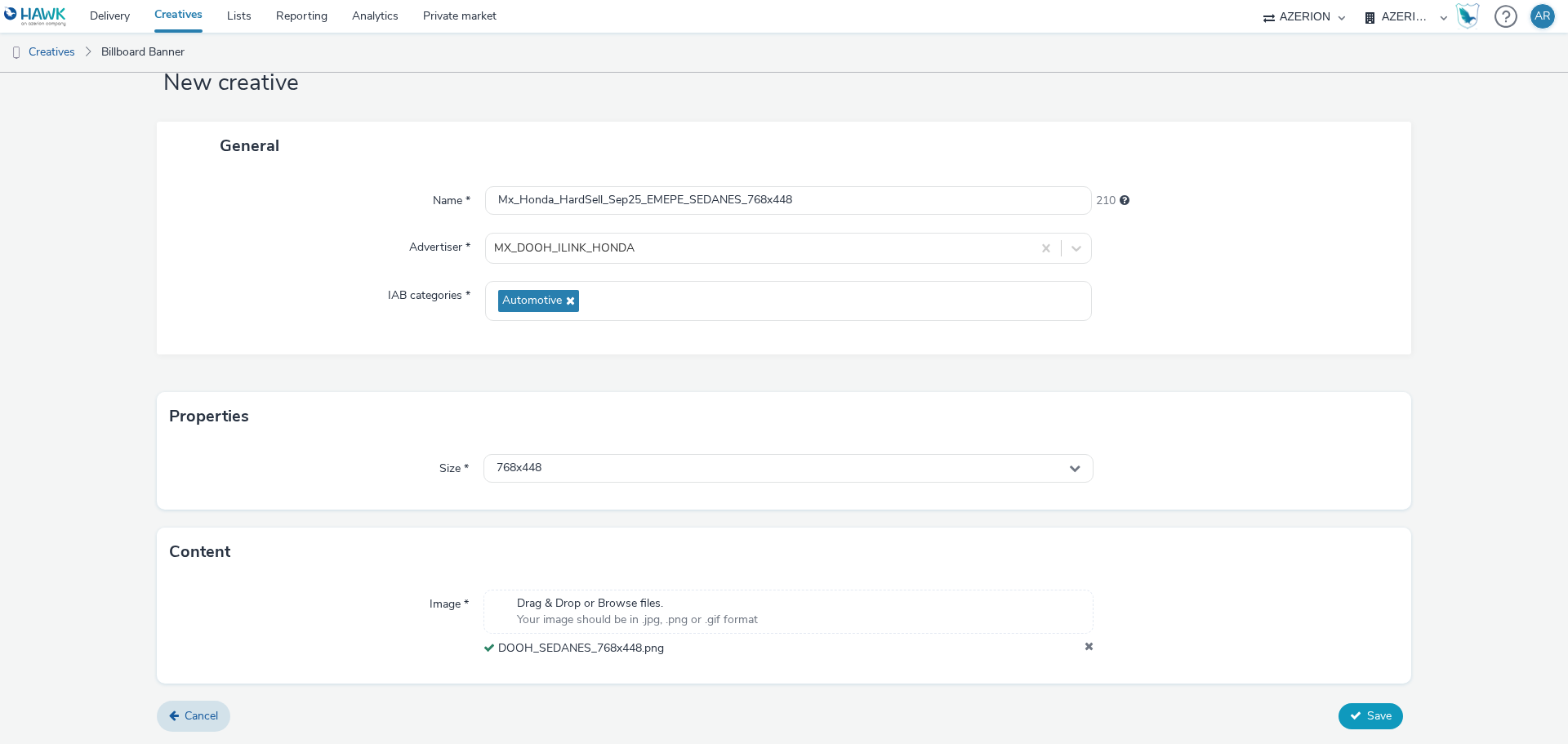
click at [1367, 715] on span "Save" at bounding box center [1379, 715] width 25 height 15
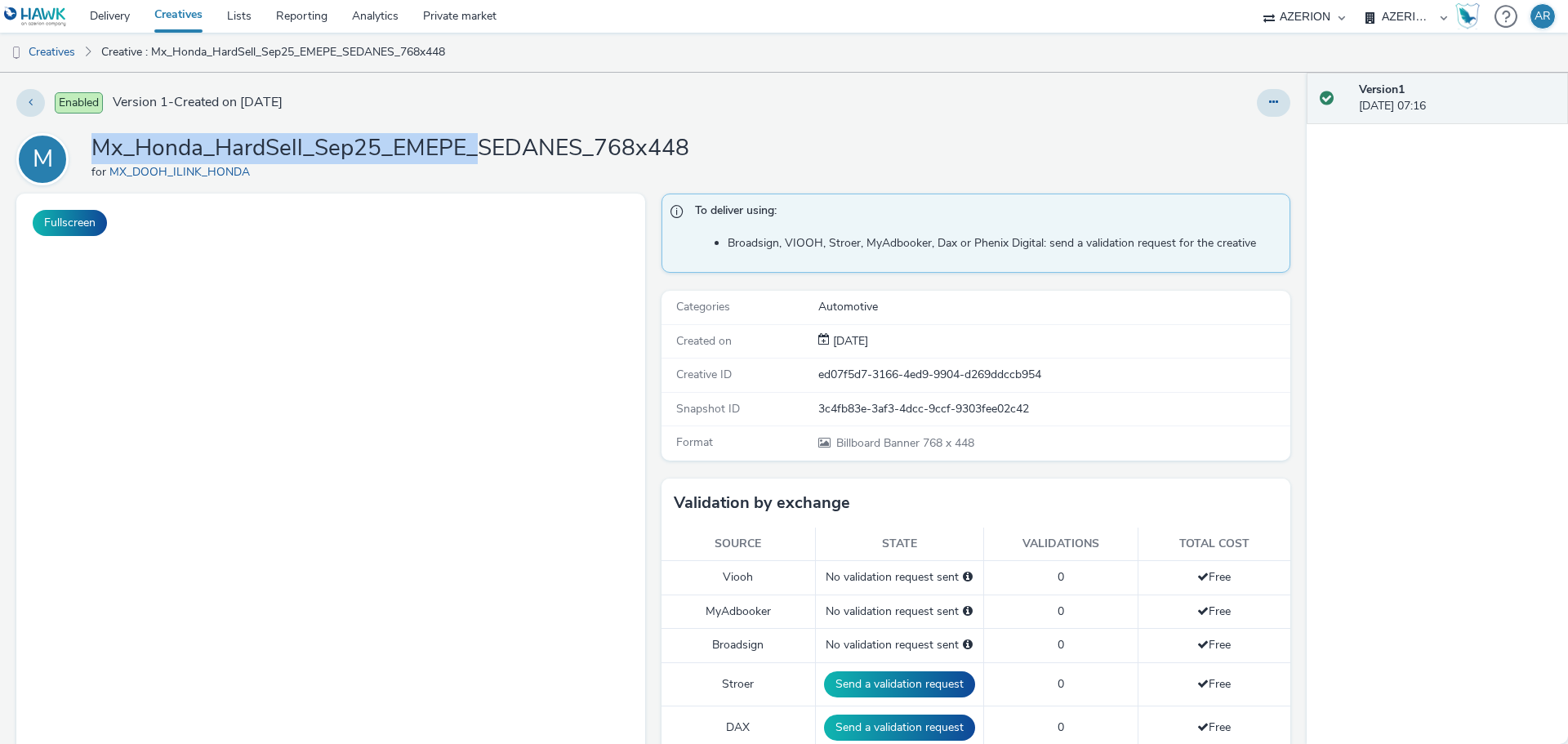
drag, startPoint x: 478, startPoint y: 153, endPoint x: 93, endPoint y: 150, distance: 385.0
click at [93, 150] on h1 "Mx_Honda_HardSell_Sep25_EMEPE_SEDANES_768x448" at bounding box center [390, 148] width 597 height 31
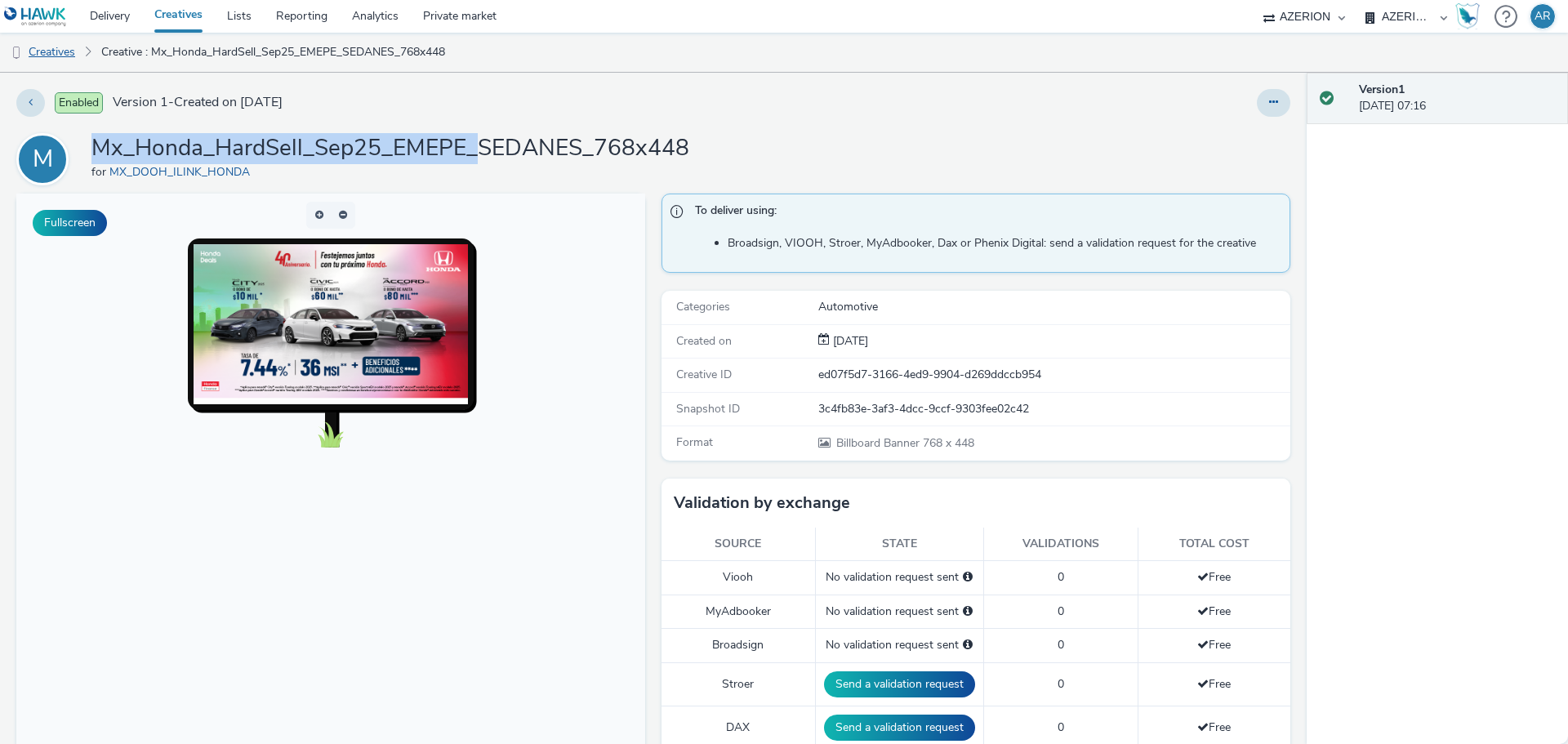
click at [38, 54] on link "Creatives" at bounding box center [42, 53] width 84 height 39
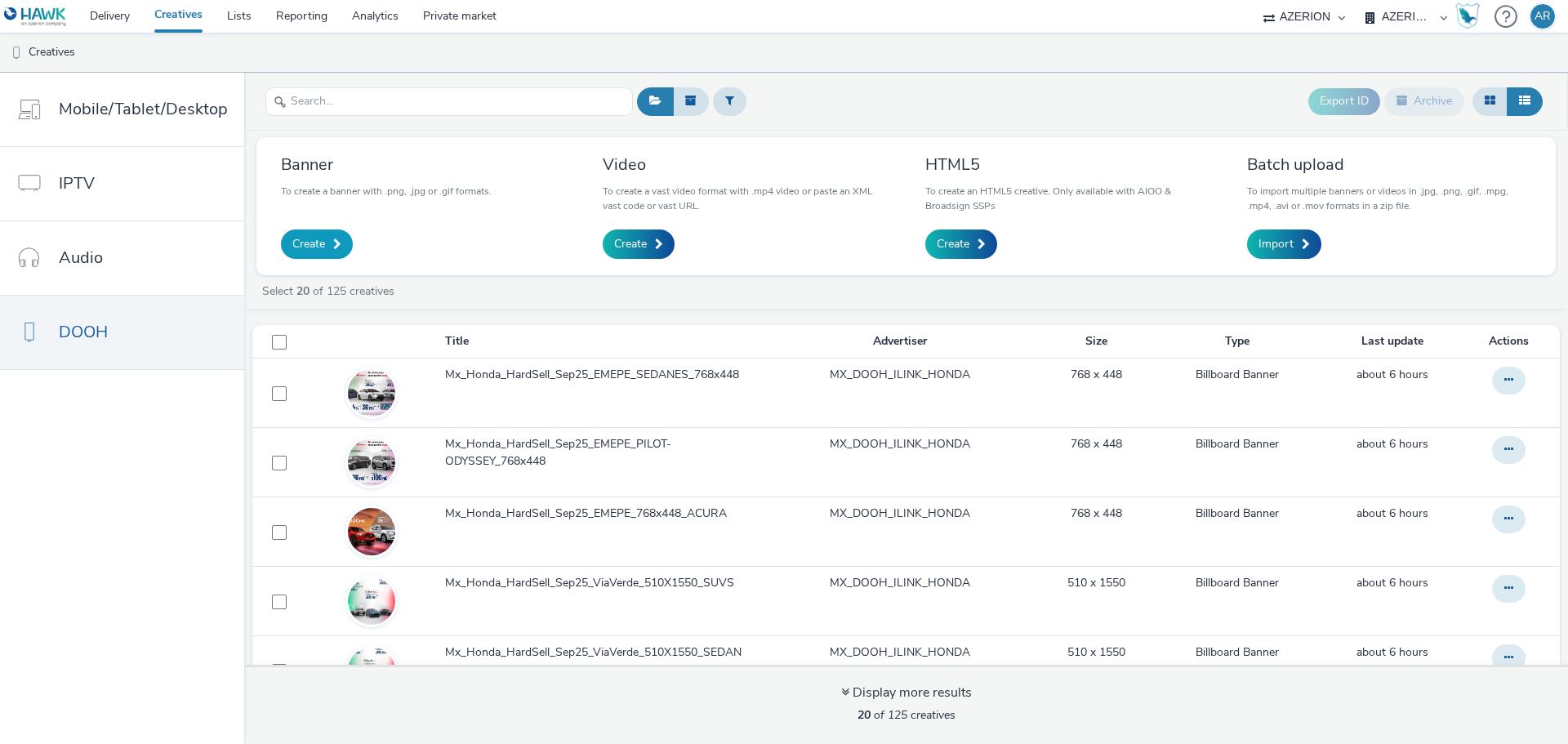
click at [309, 237] on link "Create" at bounding box center [316, 244] width 72 height 29
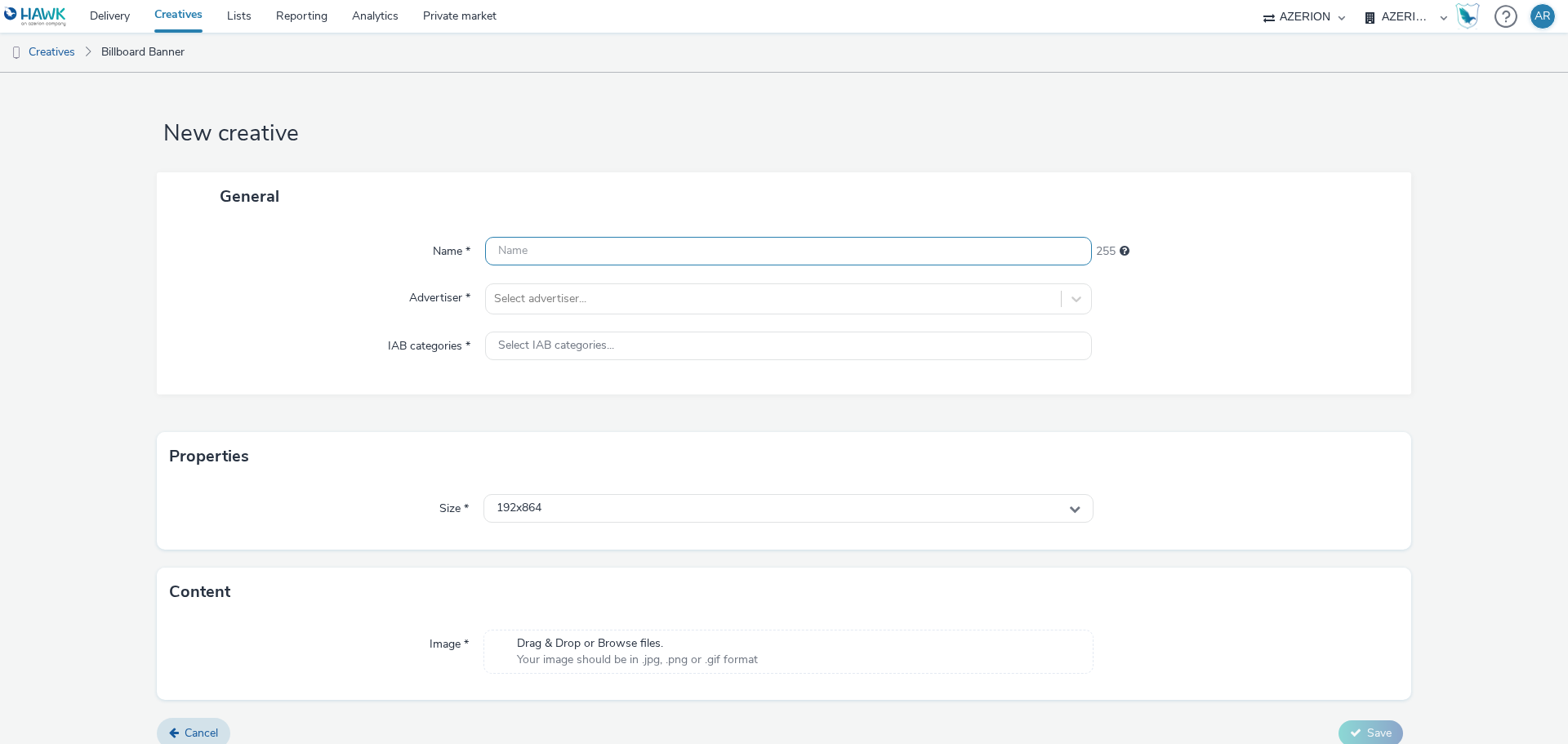
click at [646, 247] on input "text" at bounding box center [788, 251] width 606 height 28
paste input "Mx_Honda_HardSell_Sep25_EMEPE_"
type input "Mx_Honda_HardSell_Sep25_EMEPE_"
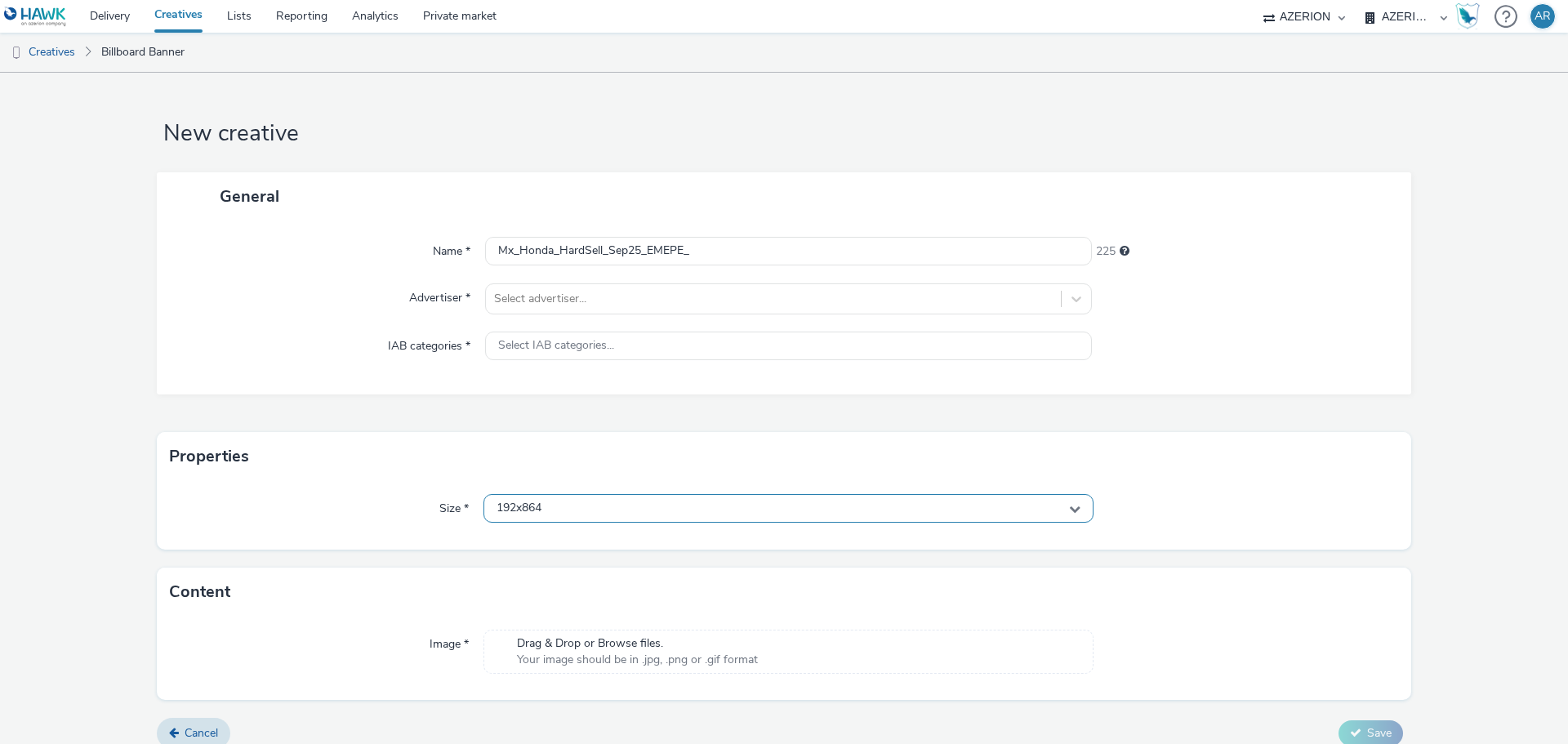
click at [600, 513] on div "192x864" at bounding box center [788, 508] width 610 height 28
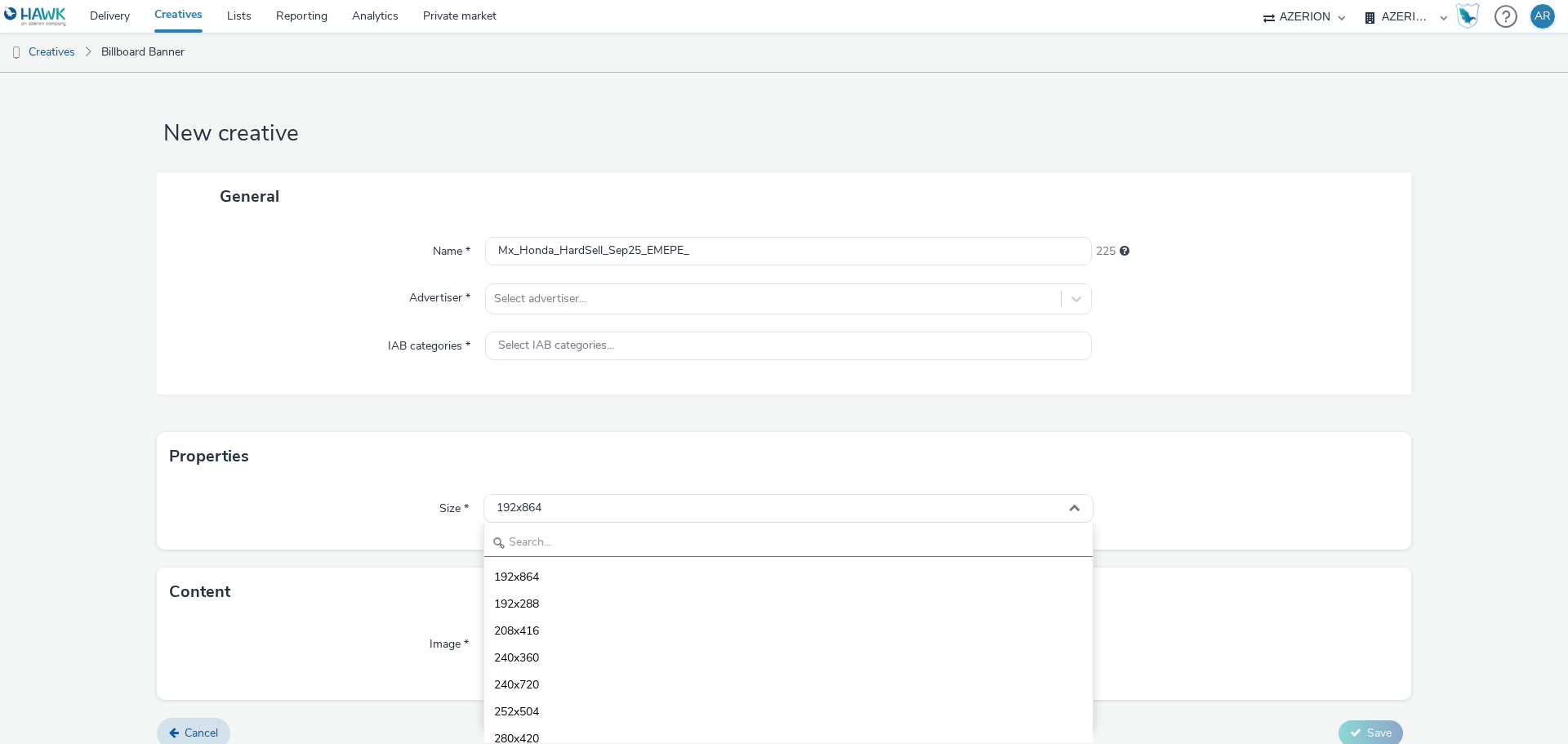
click at [537, 540] on input "text" at bounding box center [788, 542] width 608 height 28
paste input "864x1152"
type input "864x1152"
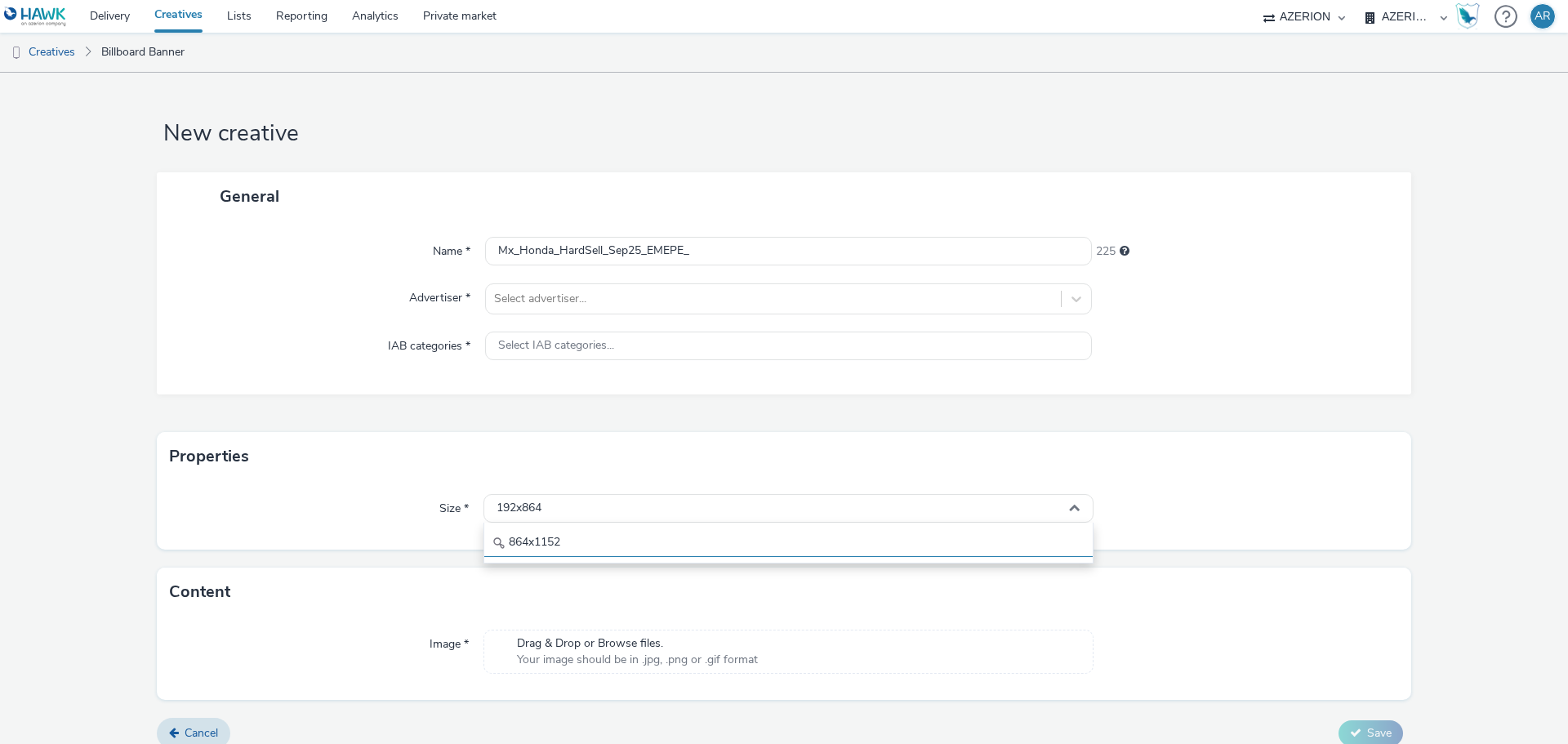
drag, startPoint x: 582, startPoint y: 535, endPoint x: 500, endPoint y: 541, distance: 82.2
click at [500, 541] on div "864x1152" at bounding box center [788, 542] width 608 height 28
click at [565, 508] on div "192x864" at bounding box center [788, 508] width 610 height 28
drag, startPoint x: 565, startPoint y: 544, endPoint x: 509, endPoint y: 545, distance: 56.0
click at [509, 545] on input "864x1152" at bounding box center [788, 542] width 608 height 28
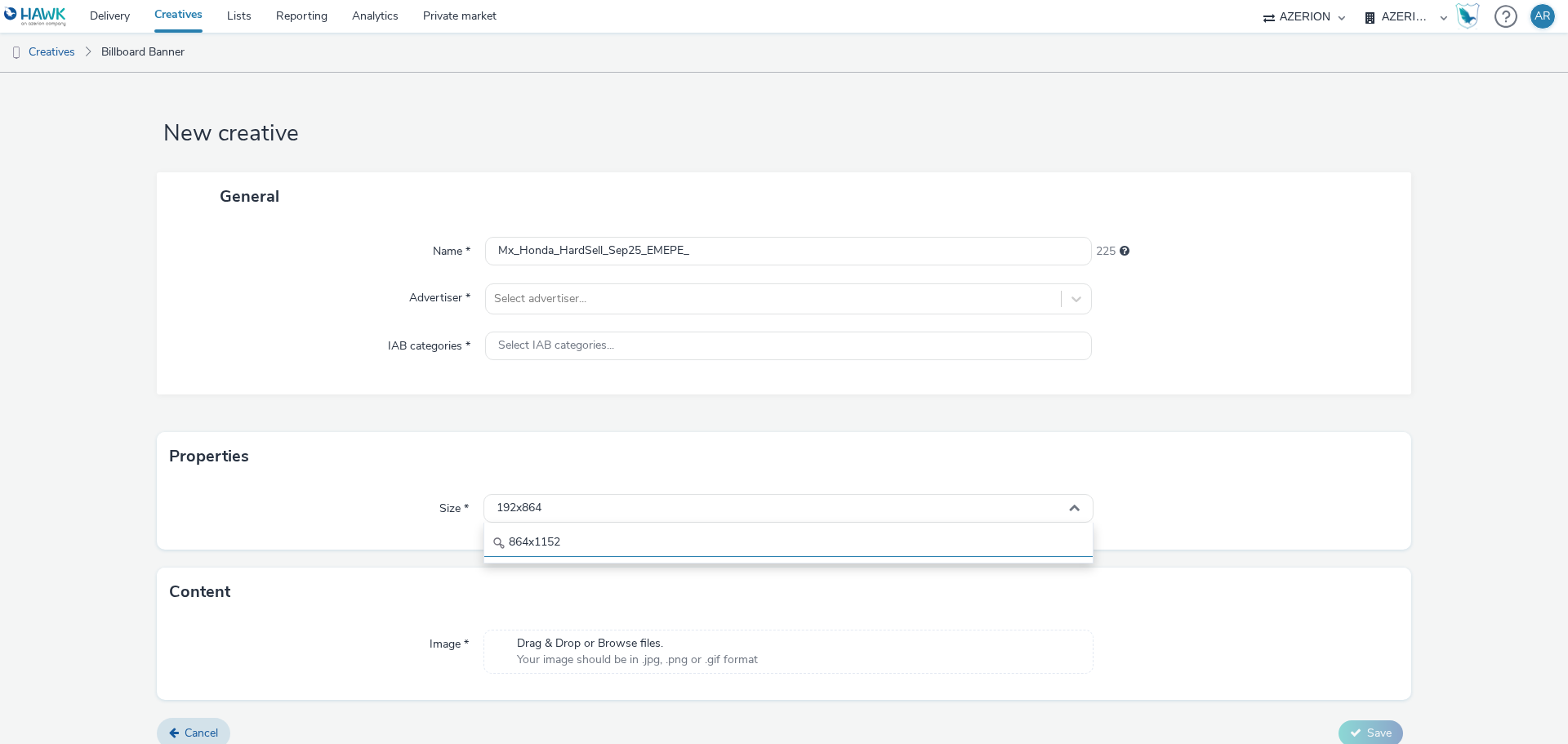
type input "8"
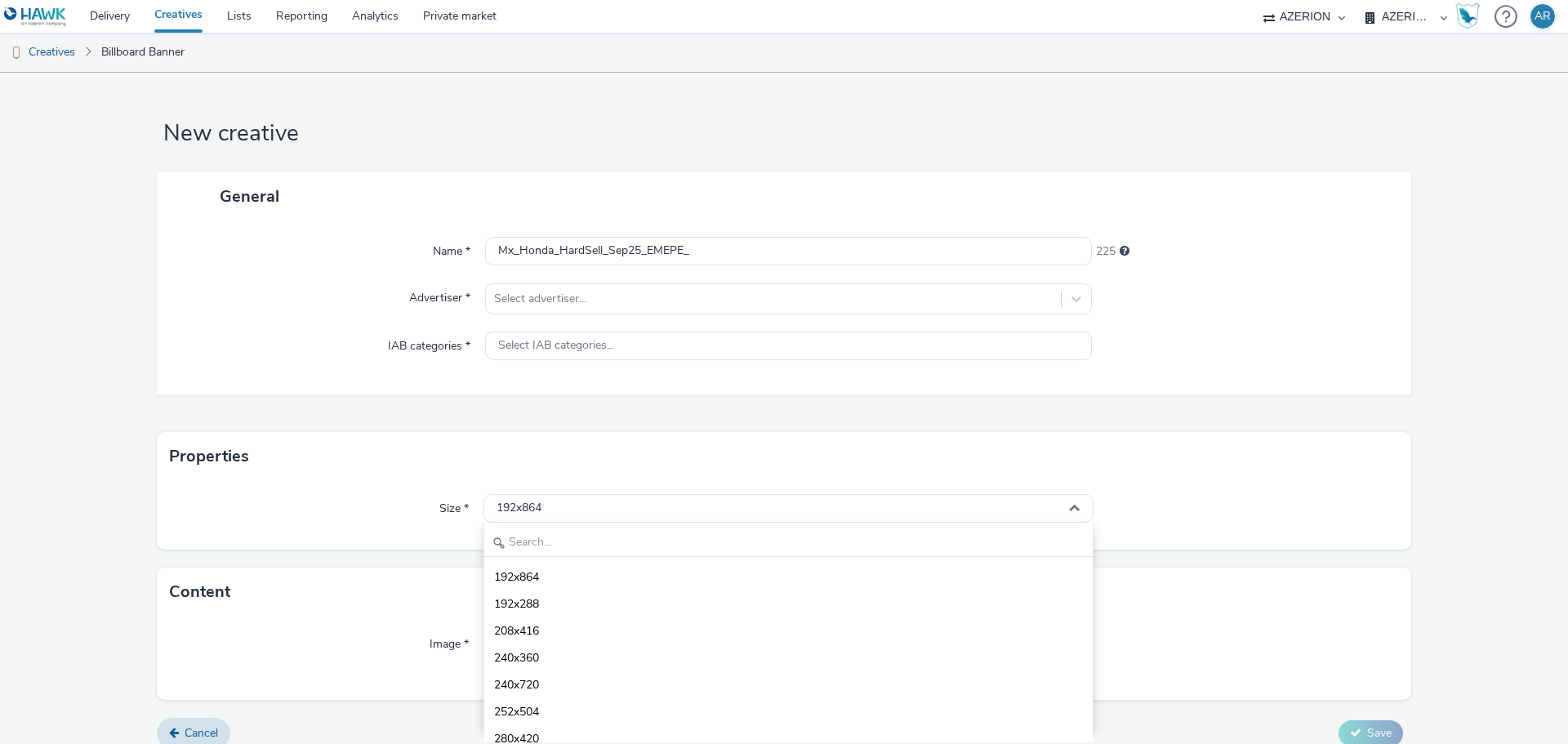
click at [398, 502] on div "Size *" at bounding box center [327, 508] width 313 height 29
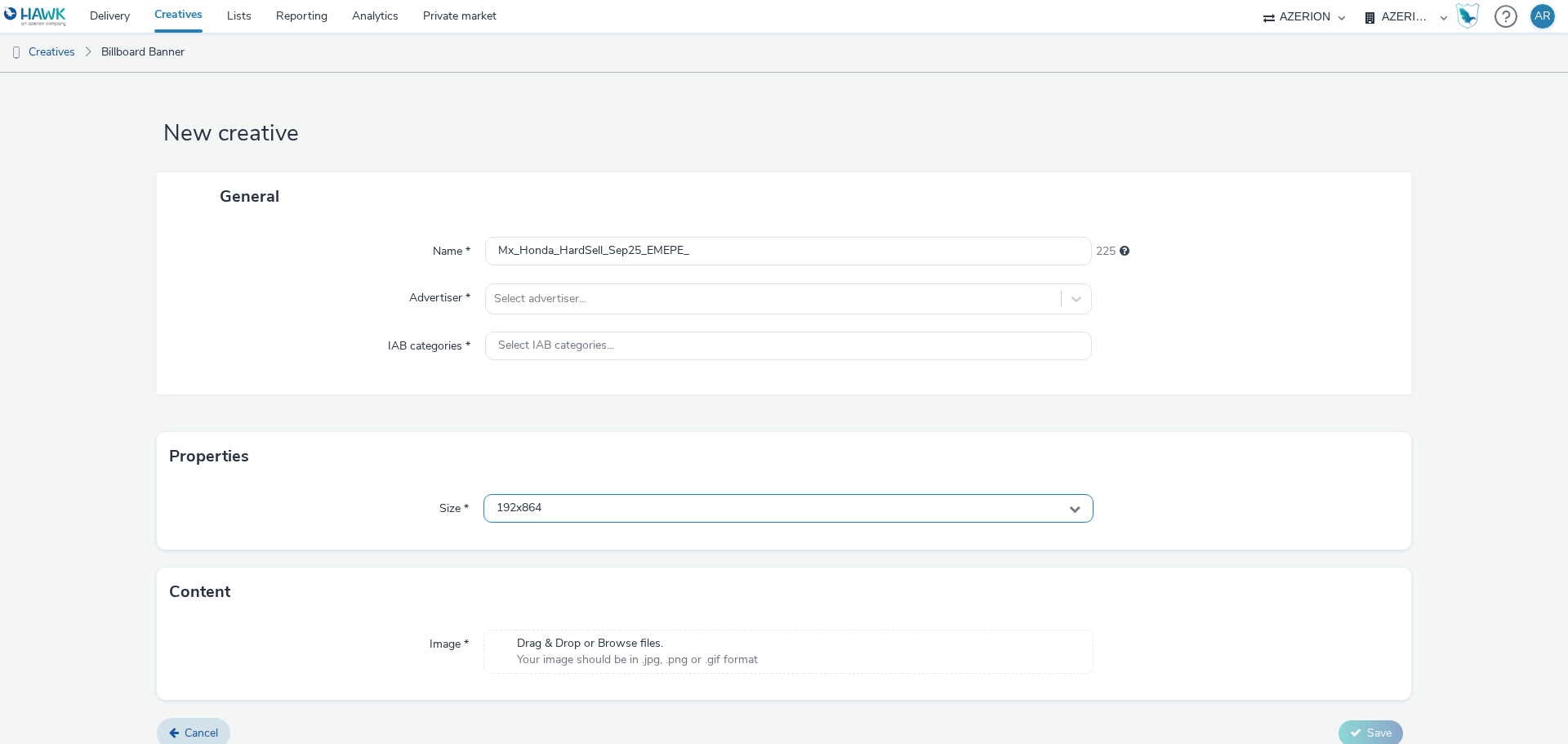
click at [568, 509] on div "192x864" at bounding box center [788, 508] width 610 height 28
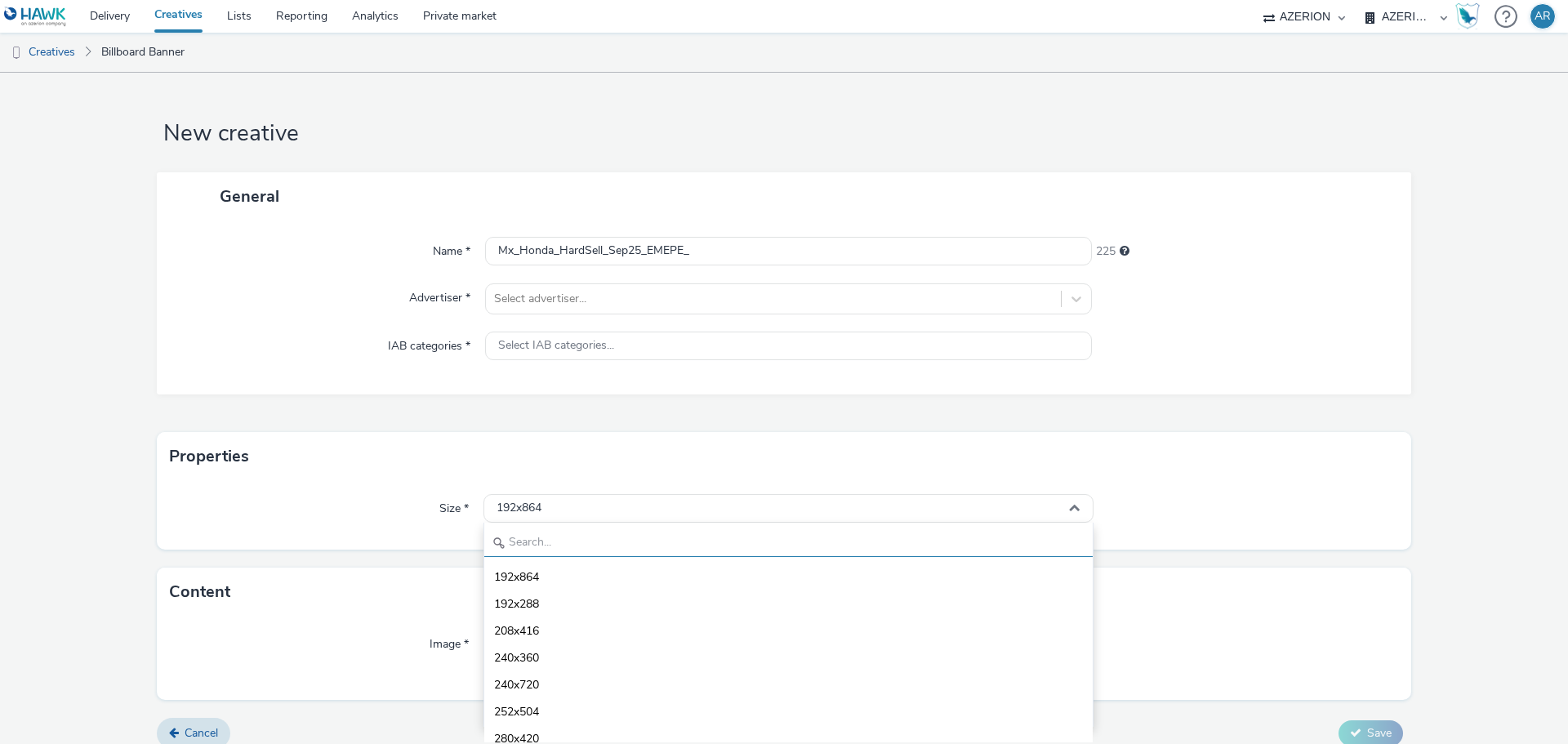
click at [546, 538] on input "text" at bounding box center [788, 542] width 608 height 28
paste input "1382x226"
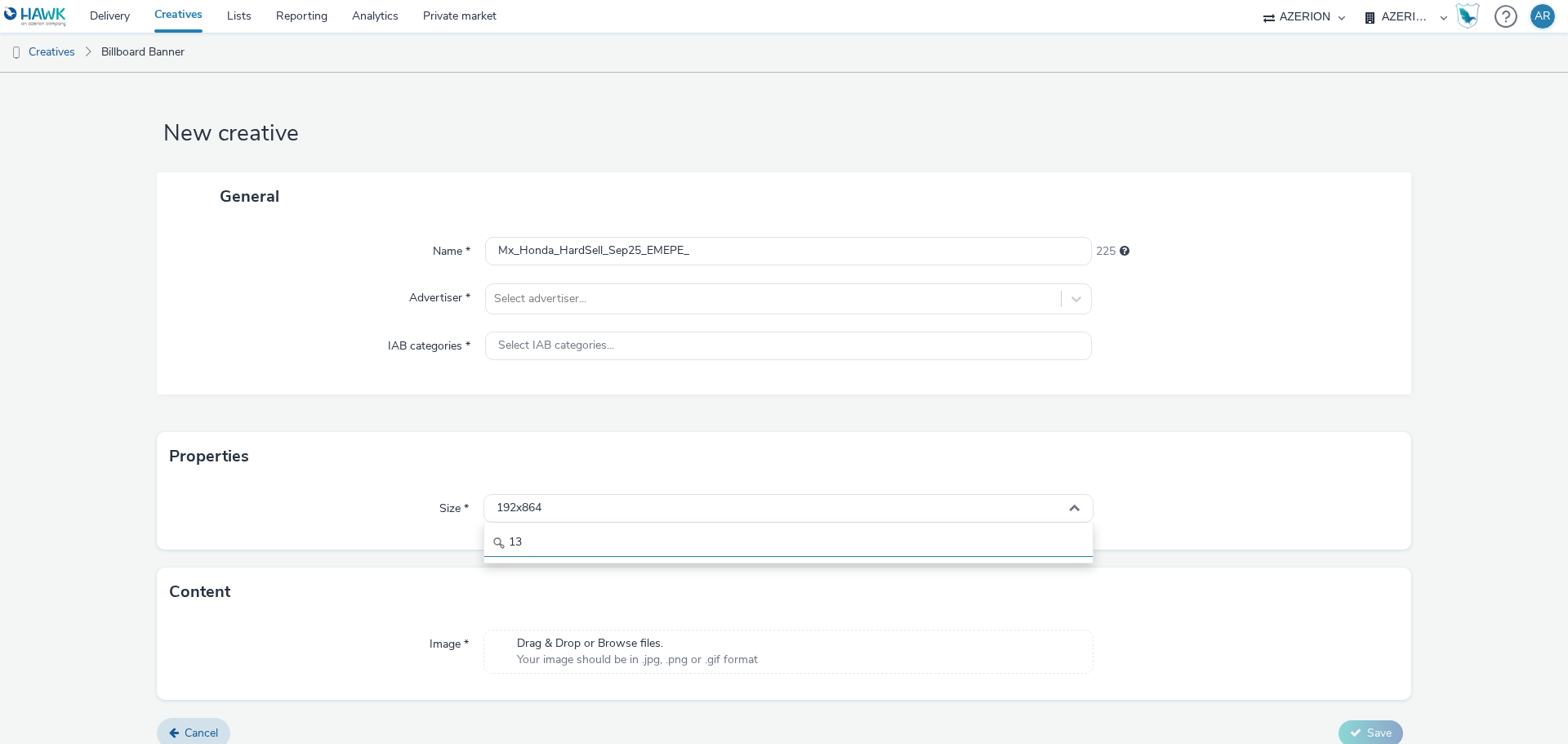
type input "1"
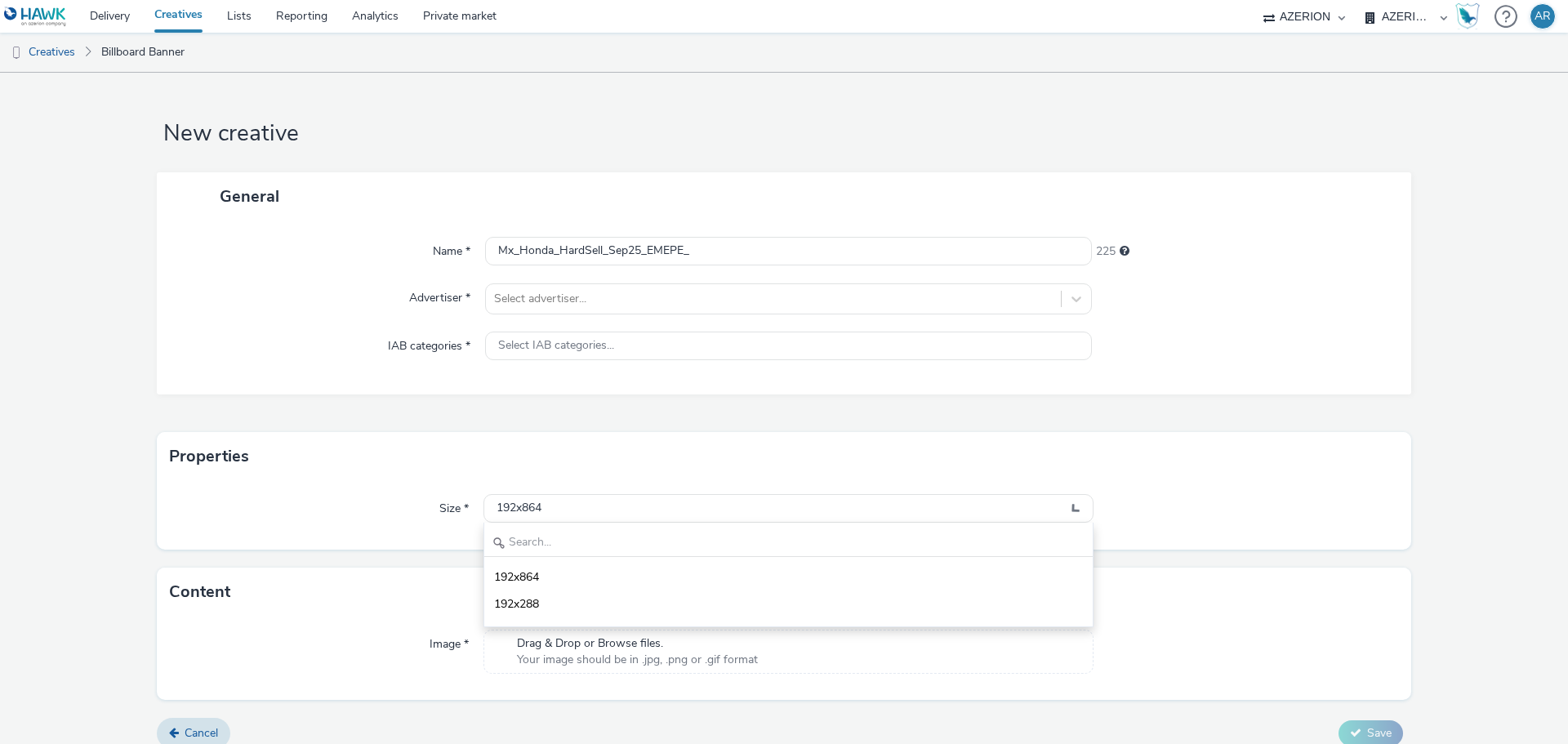
click at [390, 507] on div "Size *" at bounding box center [327, 508] width 313 height 29
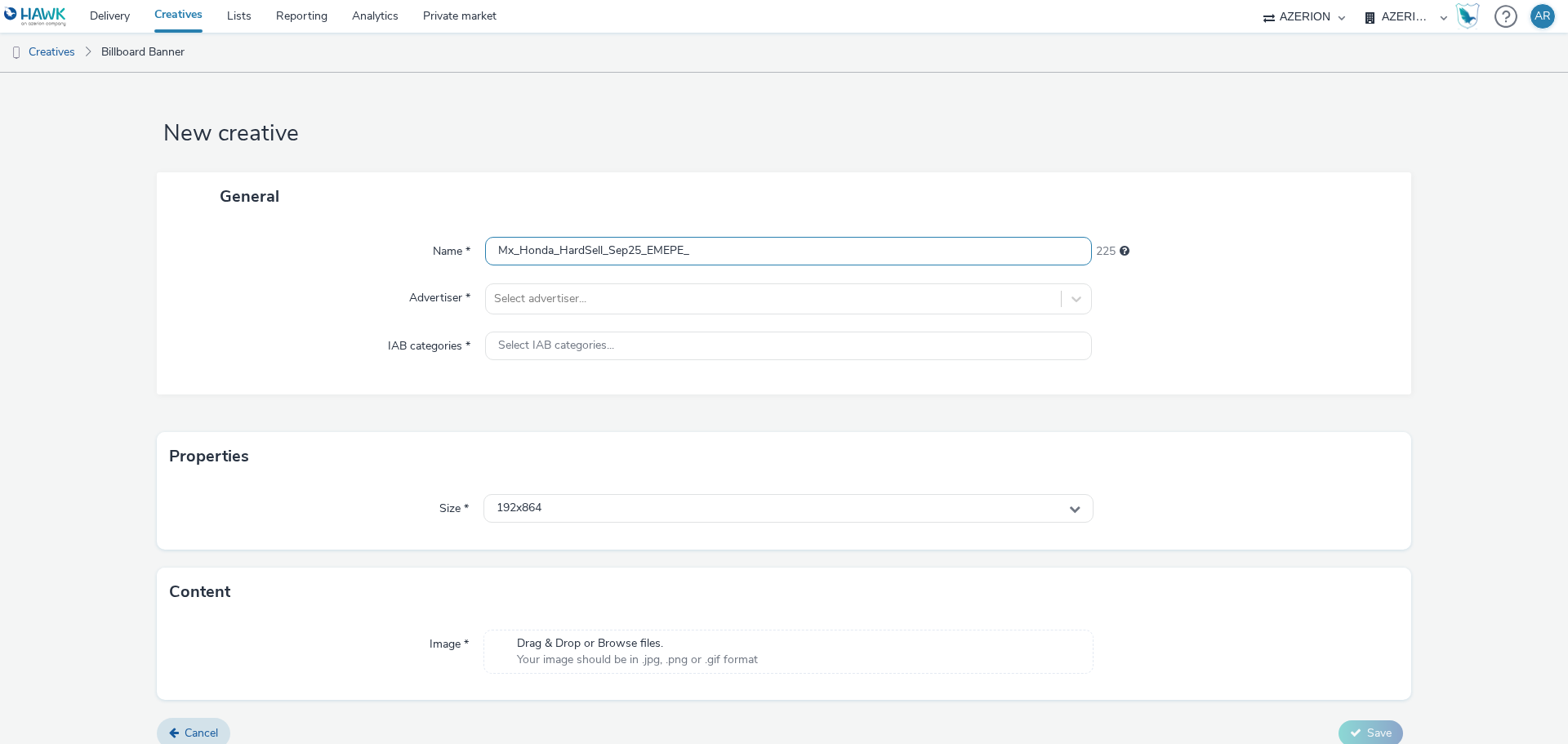
click at [748, 250] on input "Mx_Honda_HardSell_Sep25_EMEPE_" at bounding box center [788, 251] width 606 height 28
paste input "SUVs_768x448"
type input "Mx_Honda_HardSell_Sep25_EMEPE_SUVs_768x448"
click at [692, 301] on div at bounding box center [773, 299] width 558 height 20
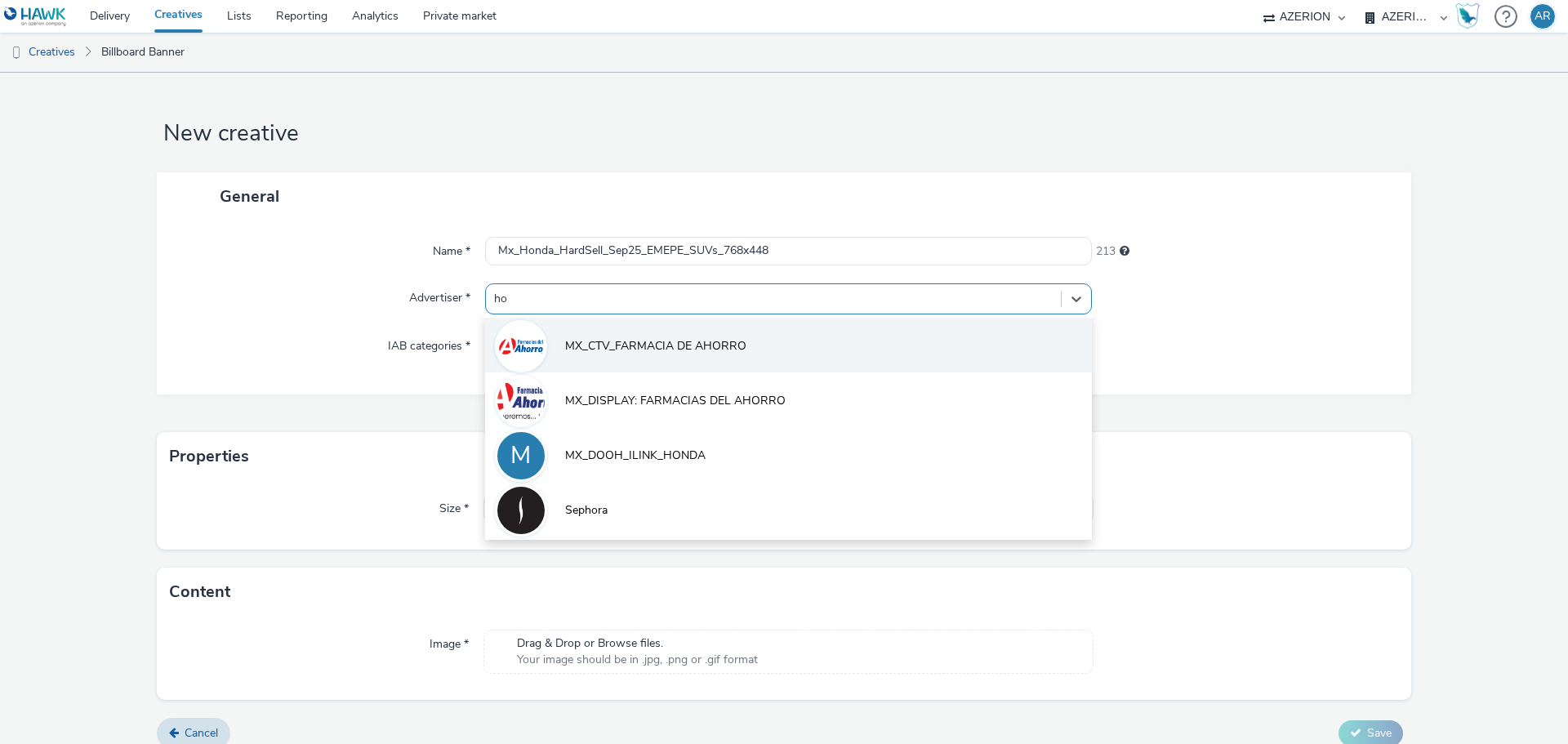
type input "hon"
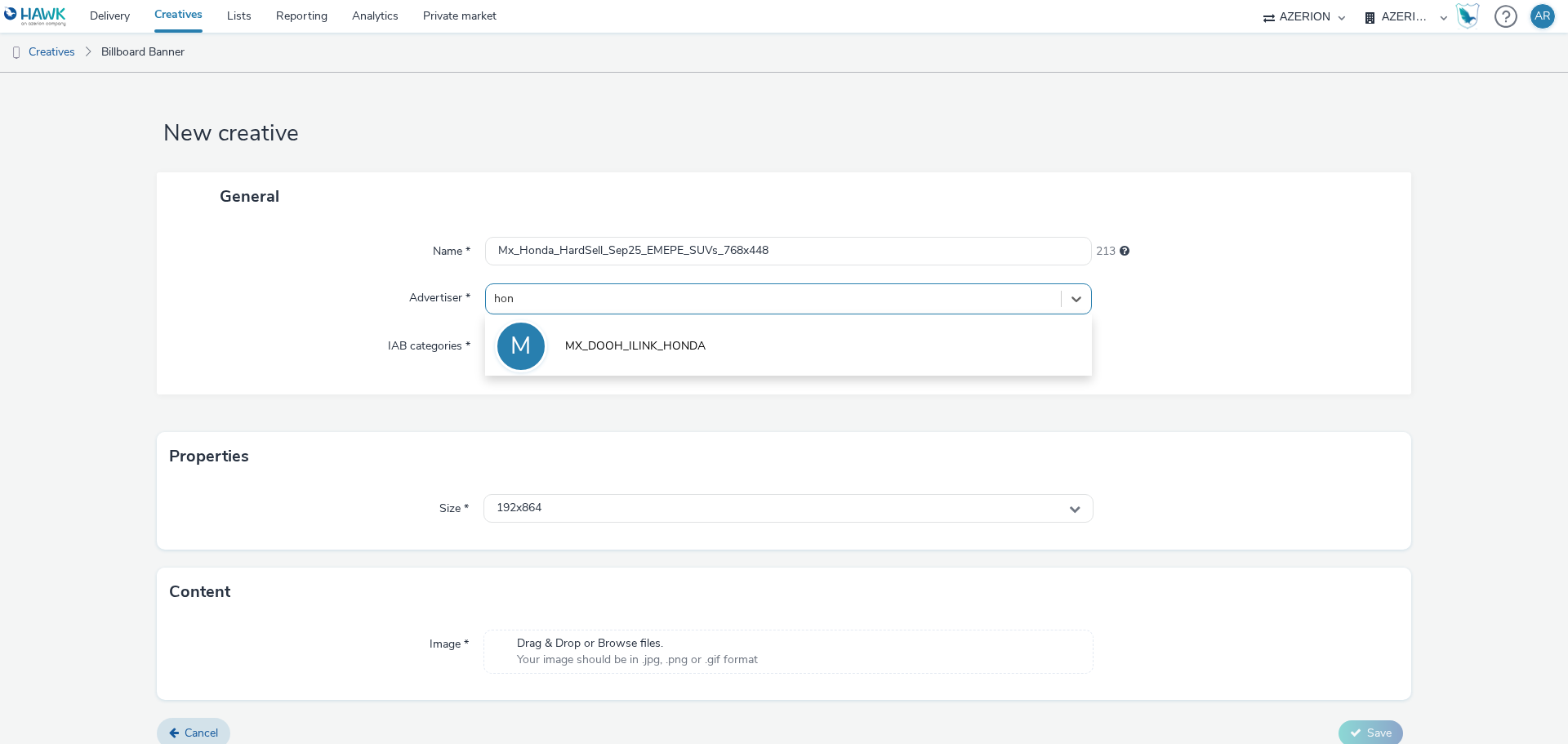
click at [618, 344] on span "MX_DOOH_ILINK_HONDA" at bounding box center [636, 346] width 141 height 16
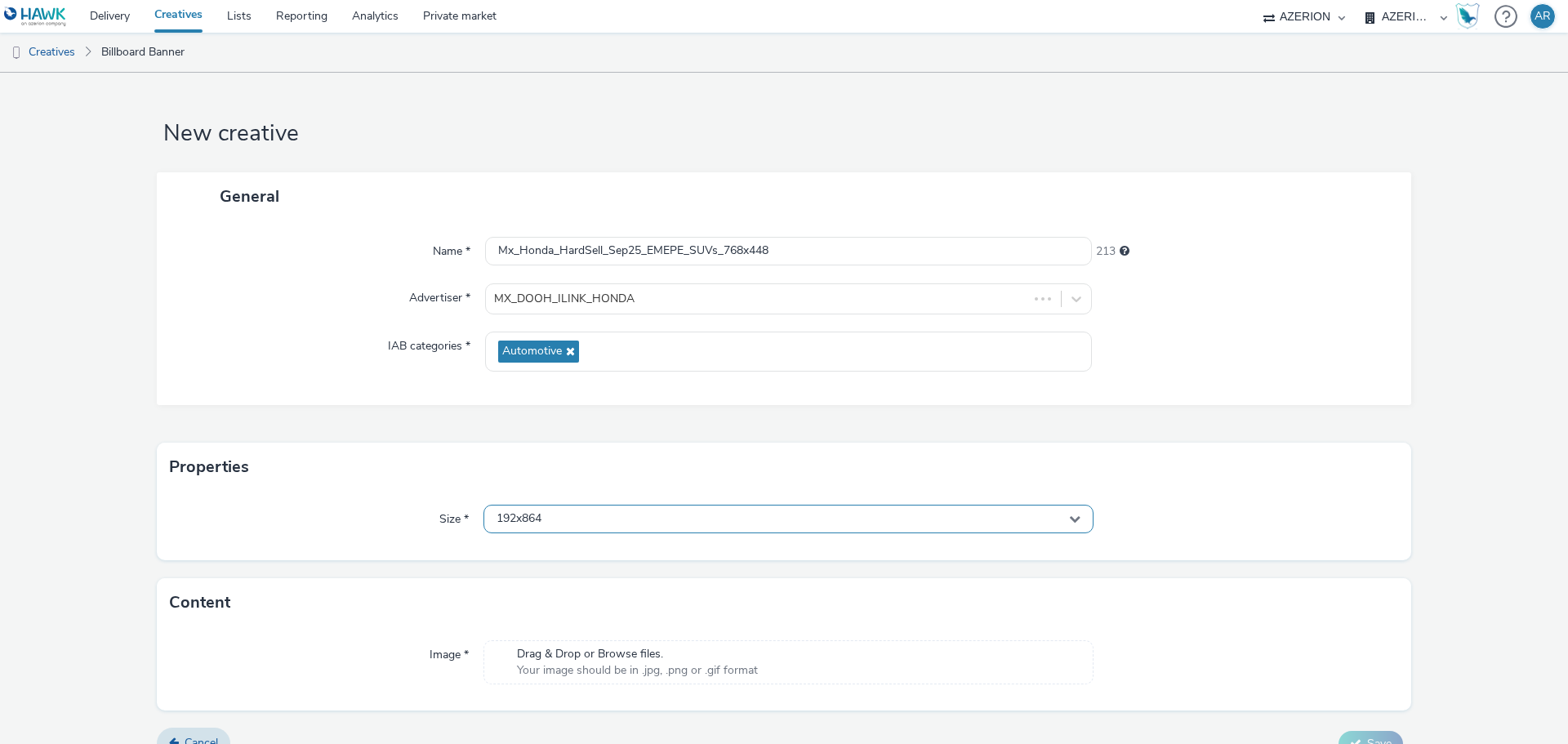
click at [587, 517] on div "192x864" at bounding box center [788, 519] width 610 height 28
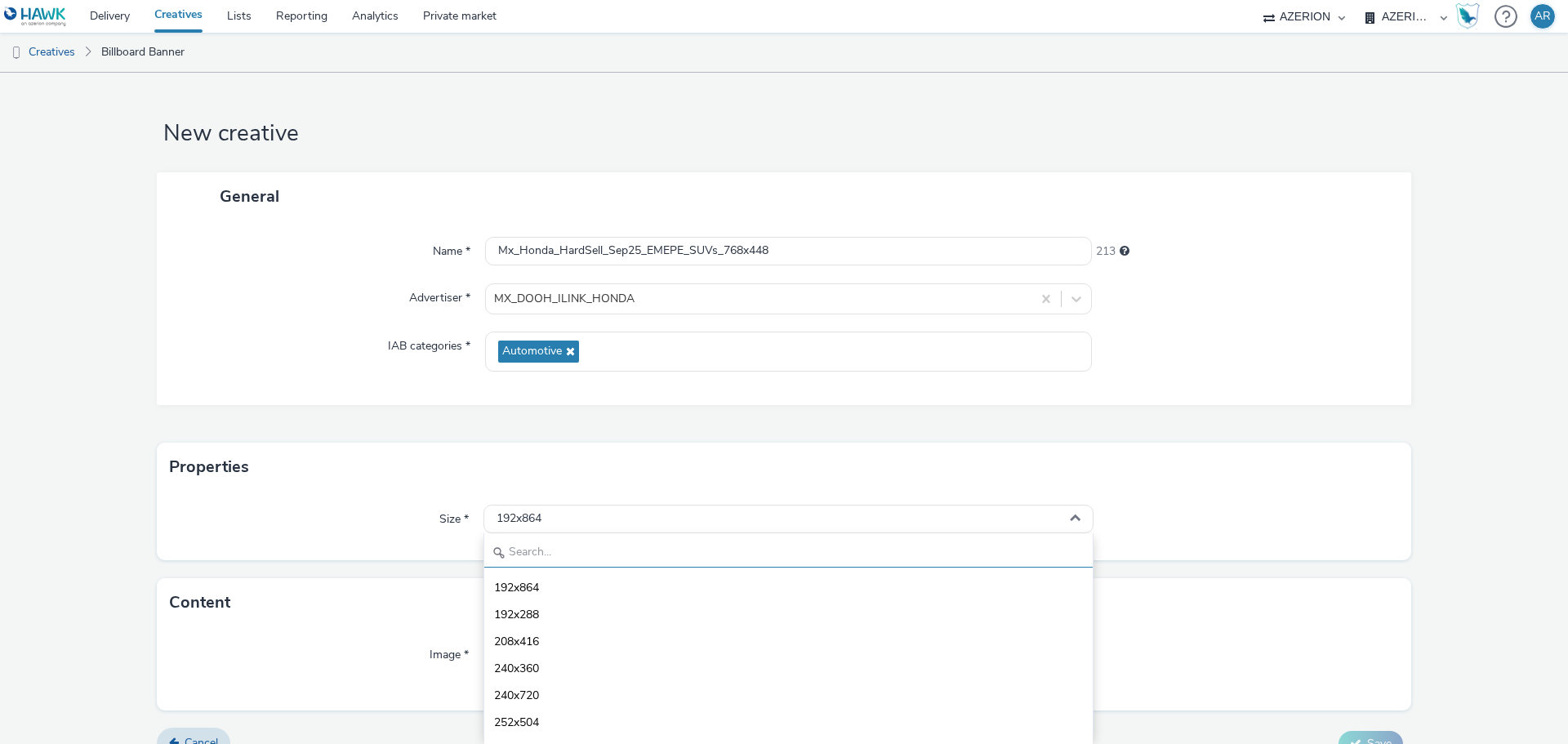
click at [571, 557] on input "text" at bounding box center [788, 553] width 608 height 28
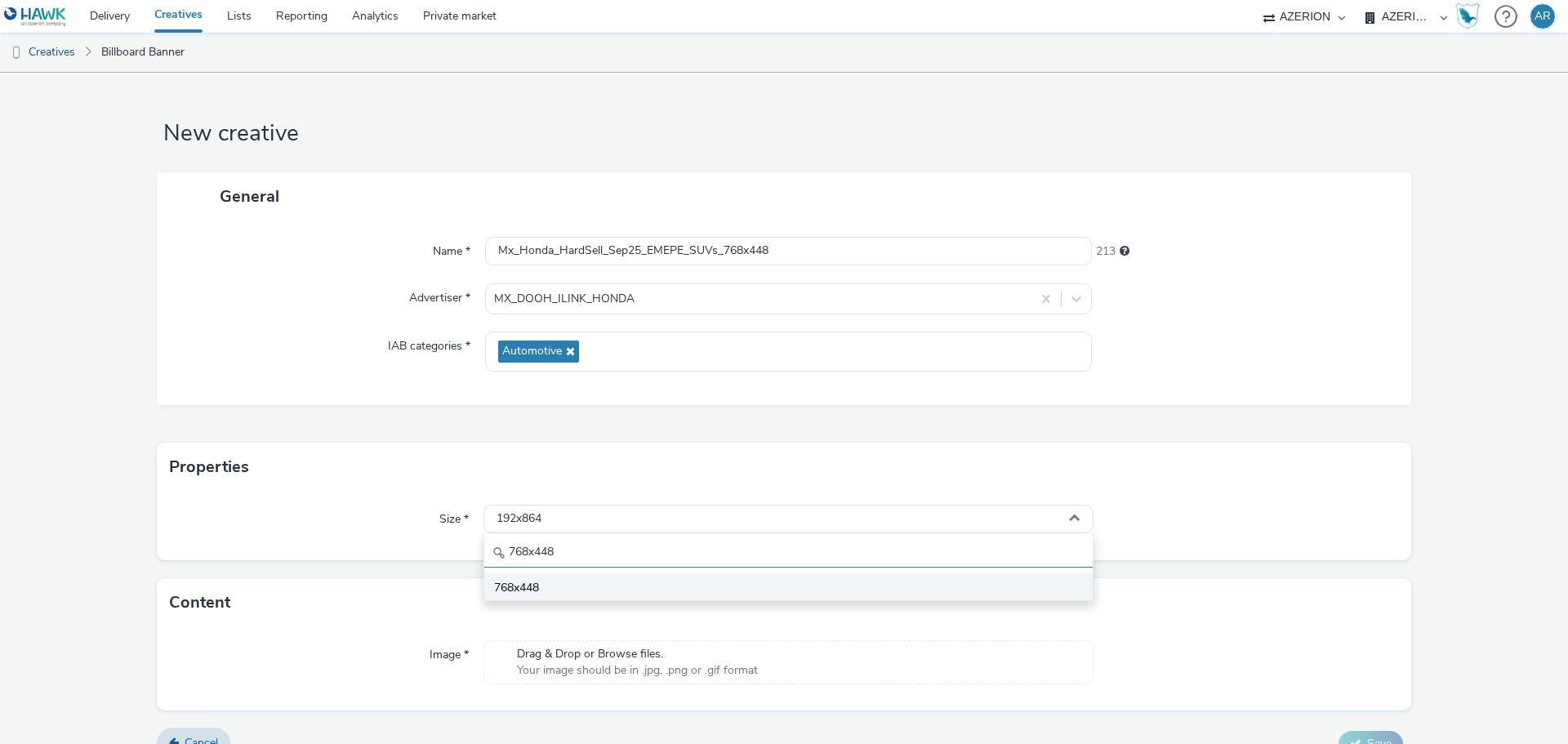
type input "768x448"
click at [506, 586] on span "768x448" at bounding box center [516, 587] width 45 height 16
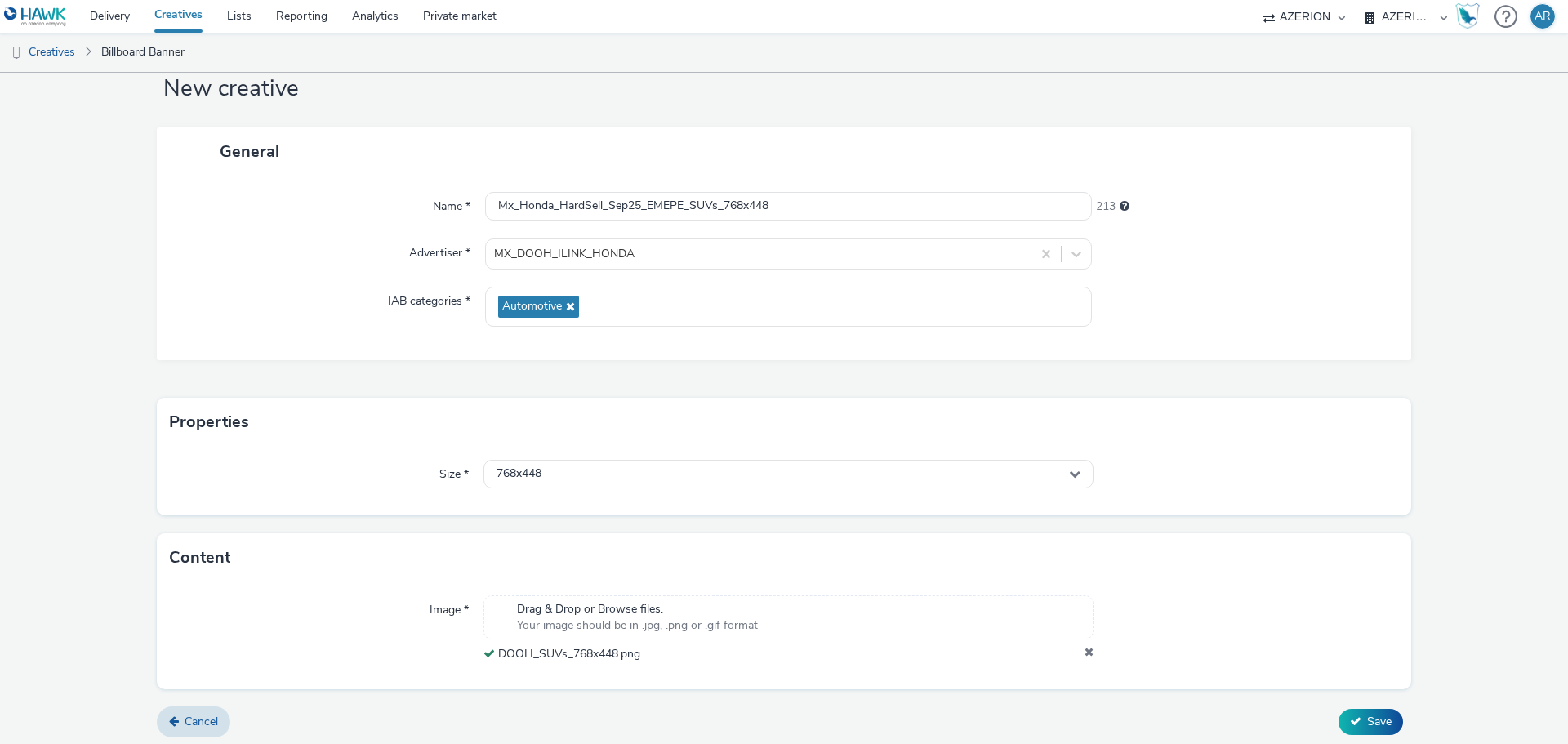
scroll to position [51, 0]
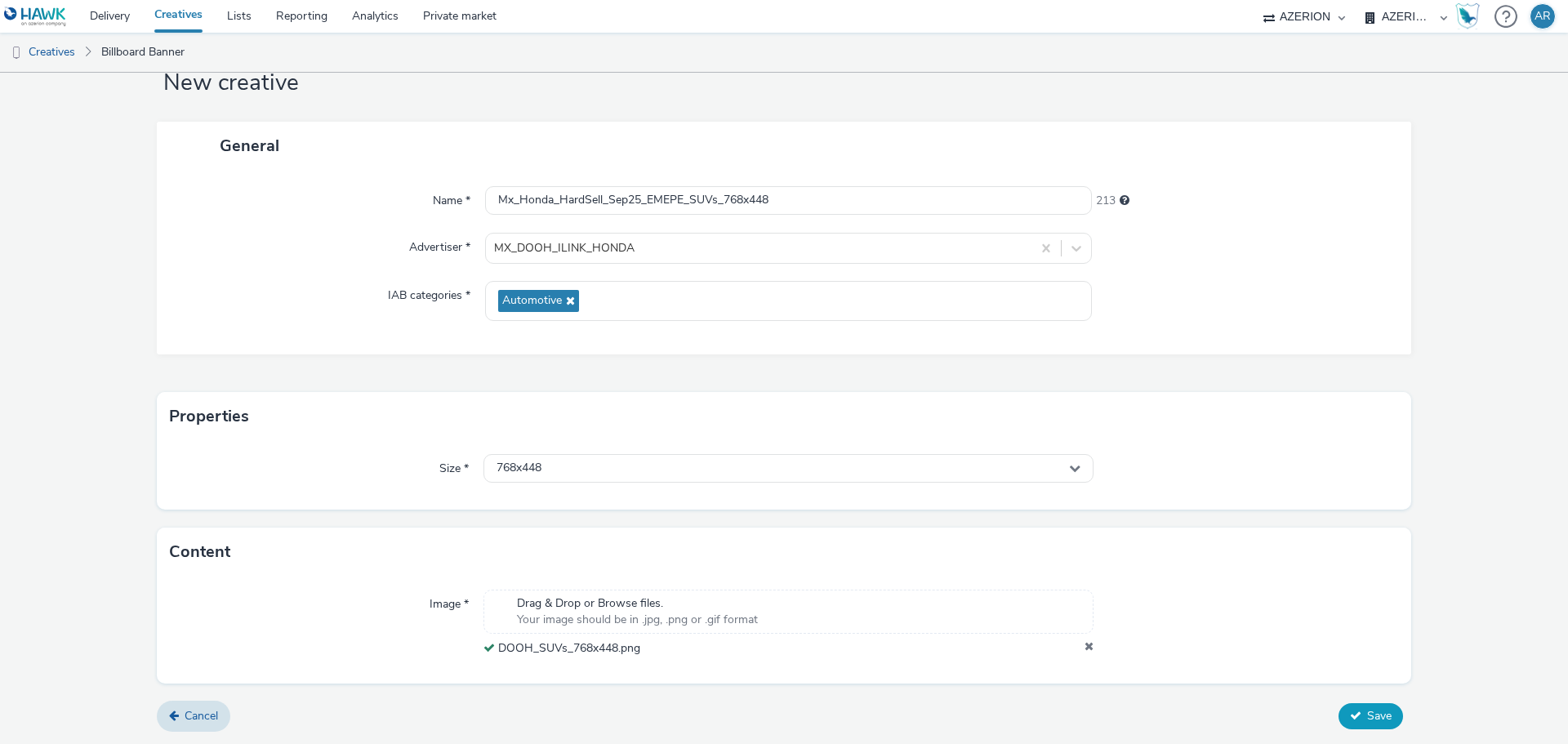
click at [1371, 710] on span "Save" at bounding box center [1379, 715] width 25 height 15
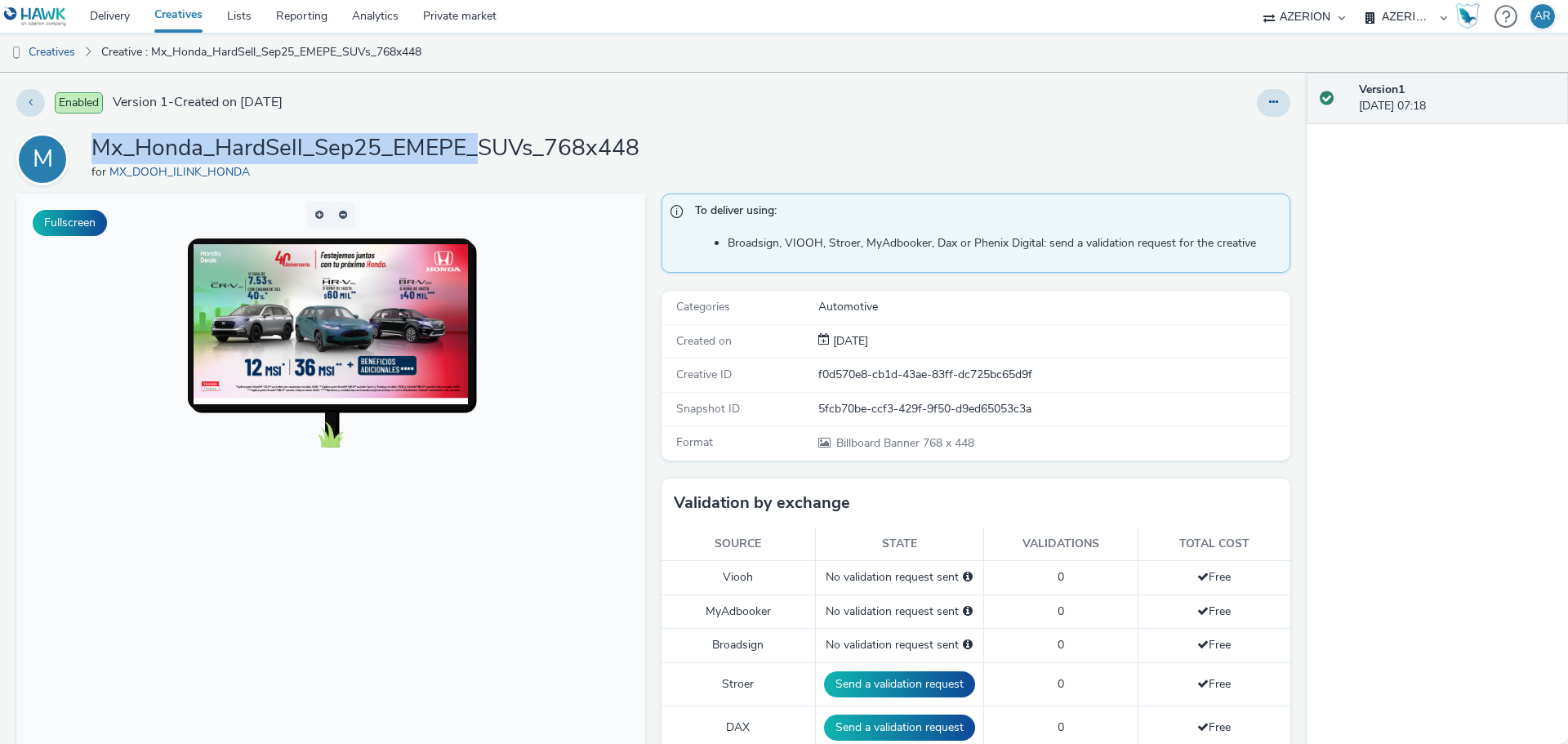
drag, startPoint x: 477, startPoint y: 152, endPoint x: 100, endPoint y: 143, distance: 377.1
click at [100, 143] on h1 "Mx_Honda_HardSell_Sep25_EMEPE_SUVs_768x448" at bounding box center [365, 148] width 548 height 31
click at [57, 49] on link "Creatives" at bounding box center [42, 53] width 84 height 39
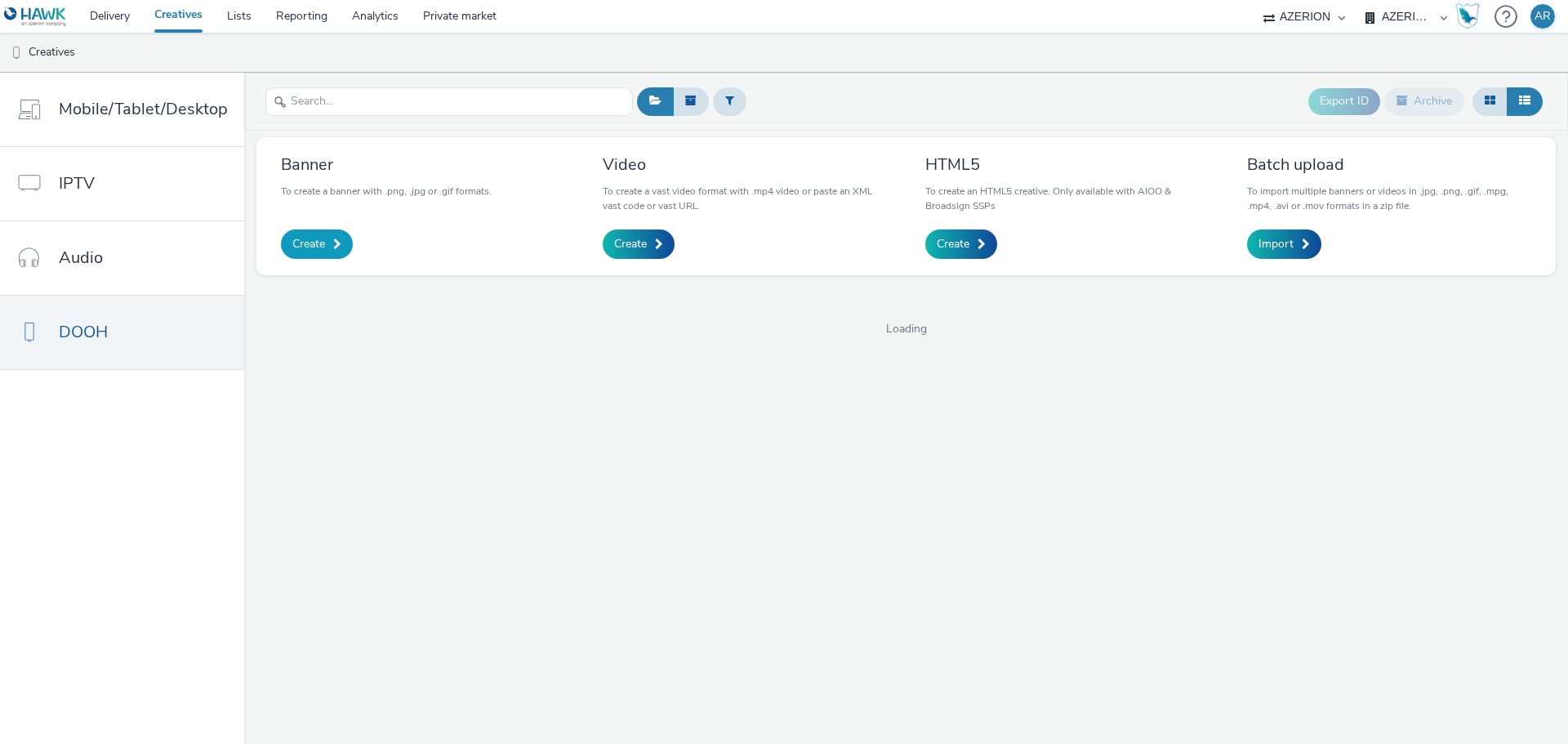
click at [321, 241] on span "Create" at bounding box center [308, 244] width 33 height 16
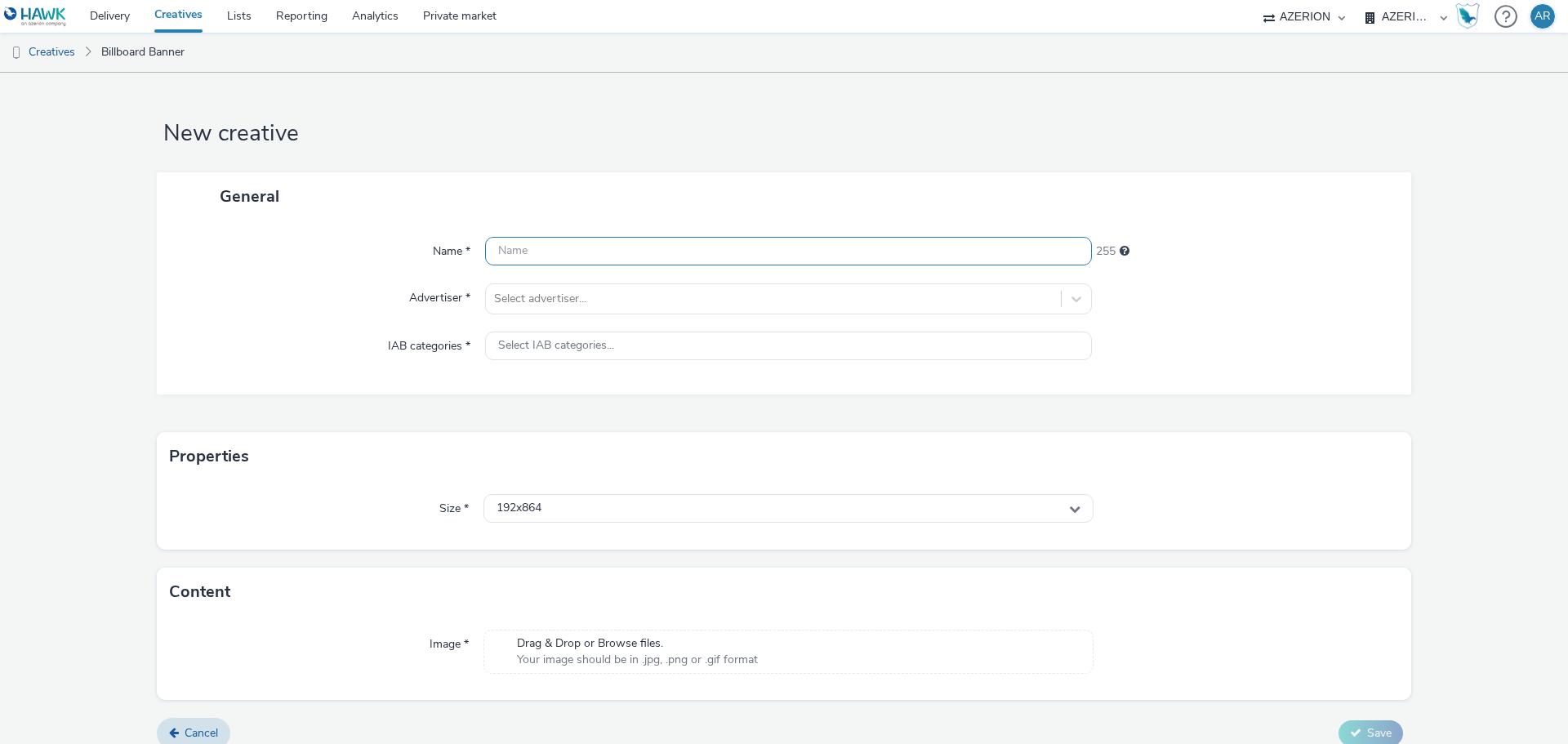
click at [722, 246] on input "text" at bounding box center [788, 251] width 606 height 28
paste input "Mx_Honda_HardSell_Sep25_EMEPE_"
type input "Mx_Honda_HardSell_Sep25_EMEPE_"
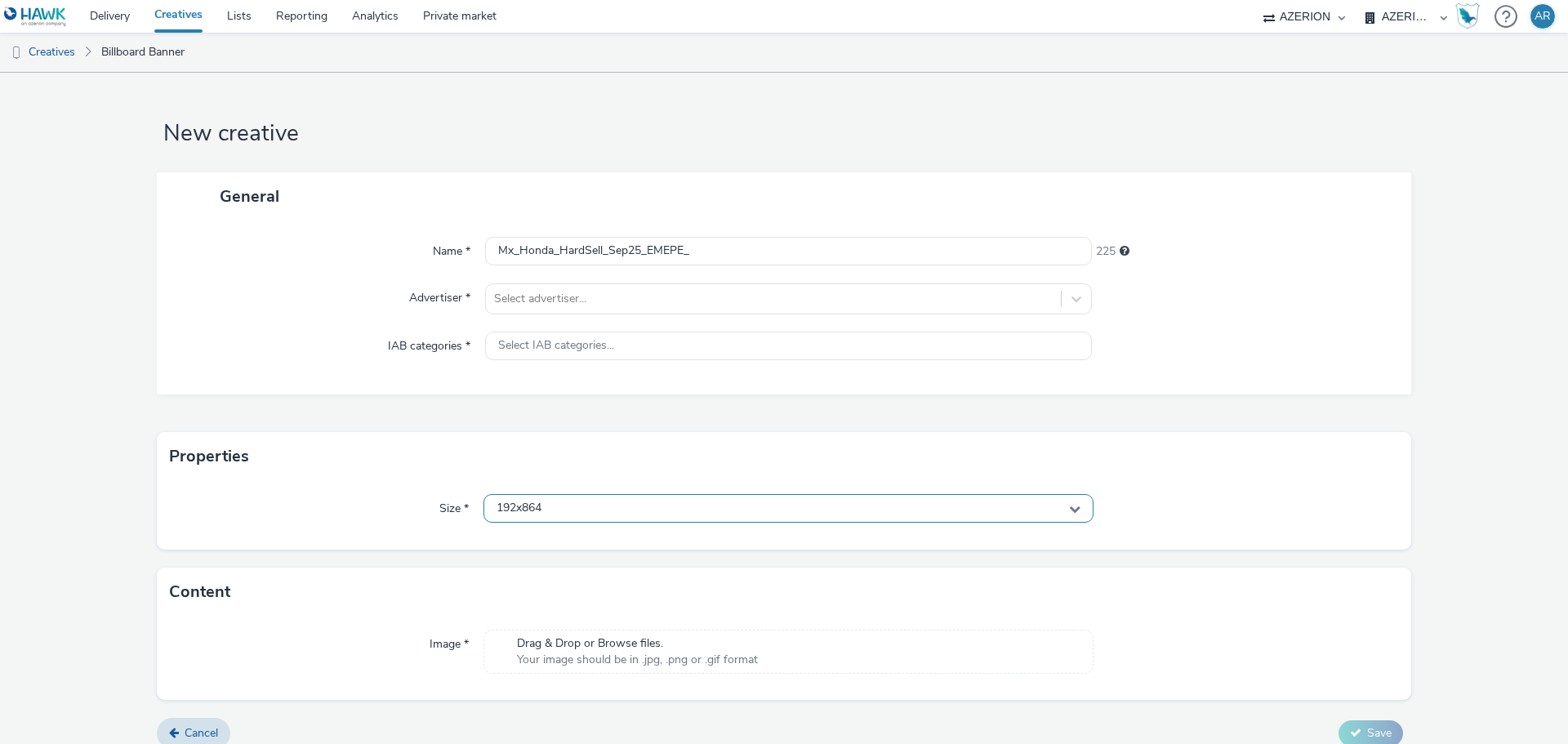
click at [568, 504] on div "192x864" at bounding box center [788, 508] width 610 height 28
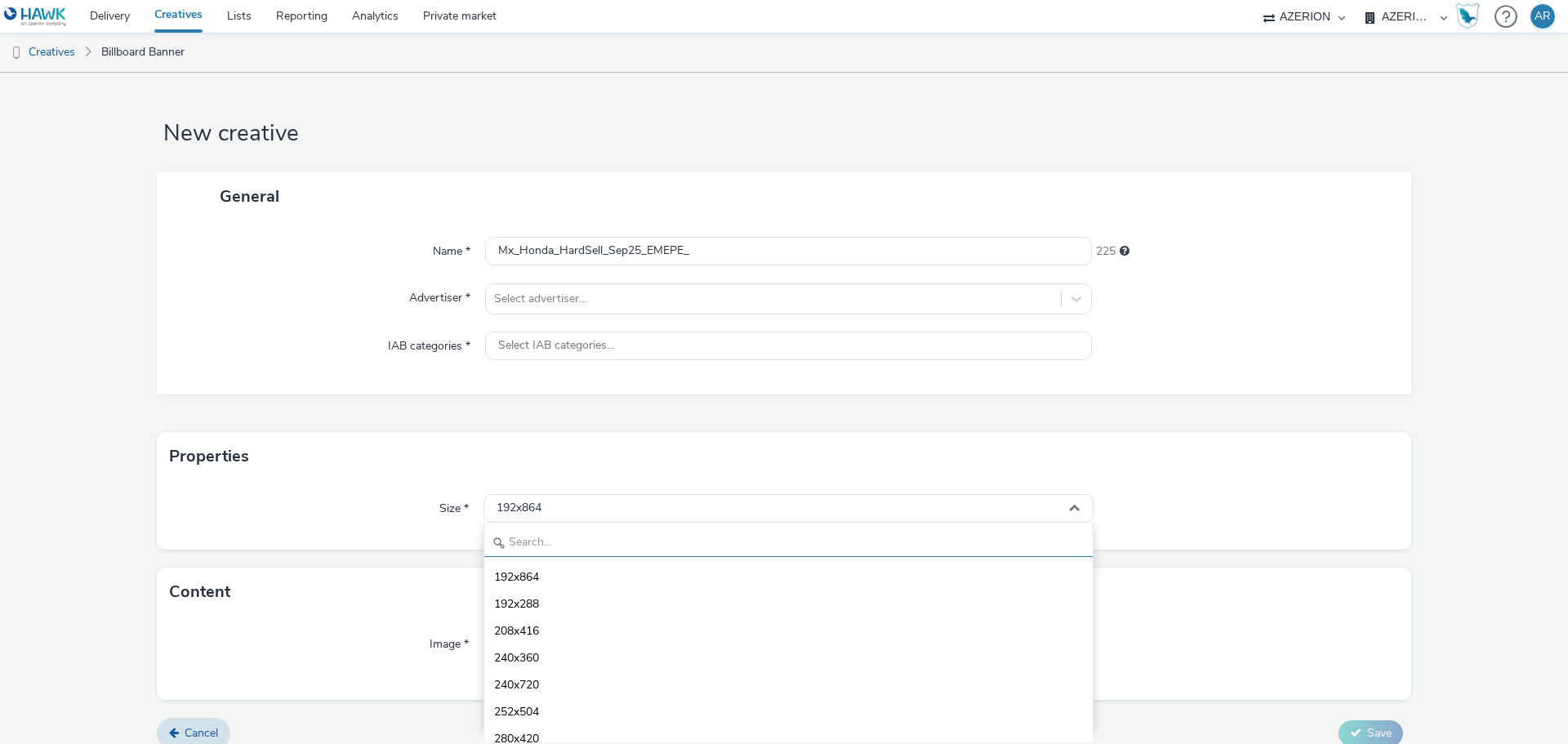
click at [545, 538] on input "text" at bounding box center [788, 542] width 608 height 28
paste input "864x1152"
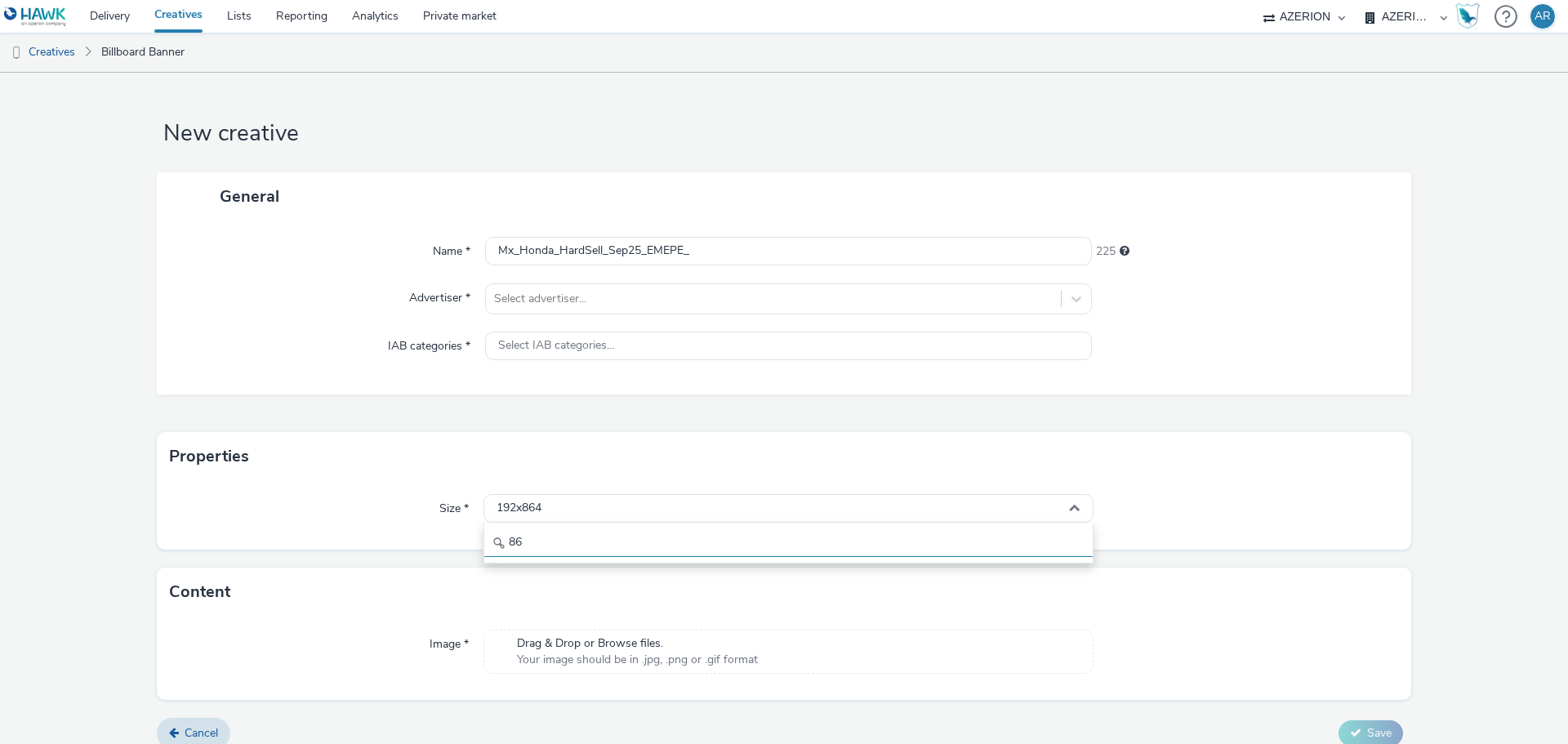
type input "8"
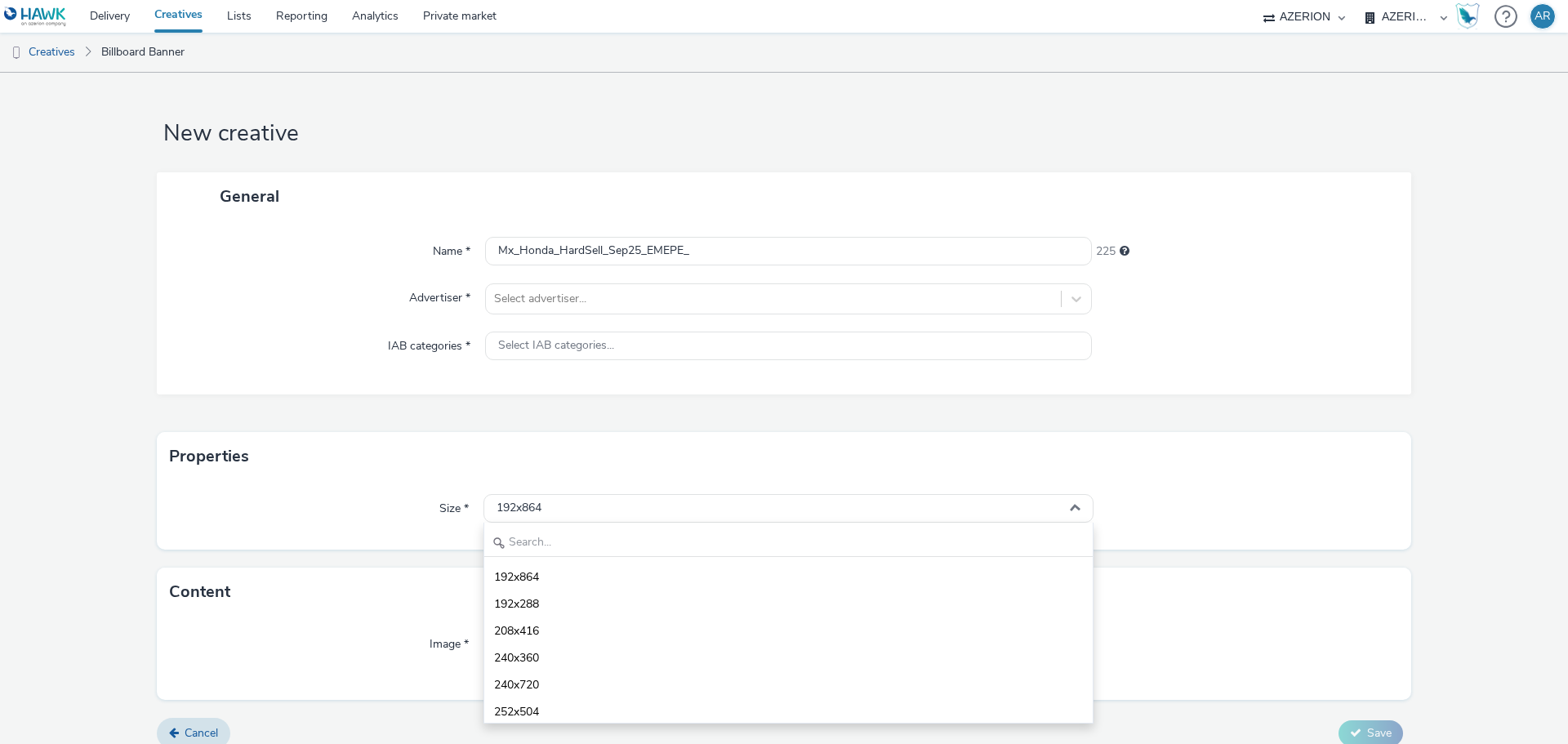
click at [407, 536] on div "Size * 192x864 192x864 192x288 208x416 240x360 240x720 252x504 280x420 288x420 …" at bounding box center [784, 514] width 1255 height 69
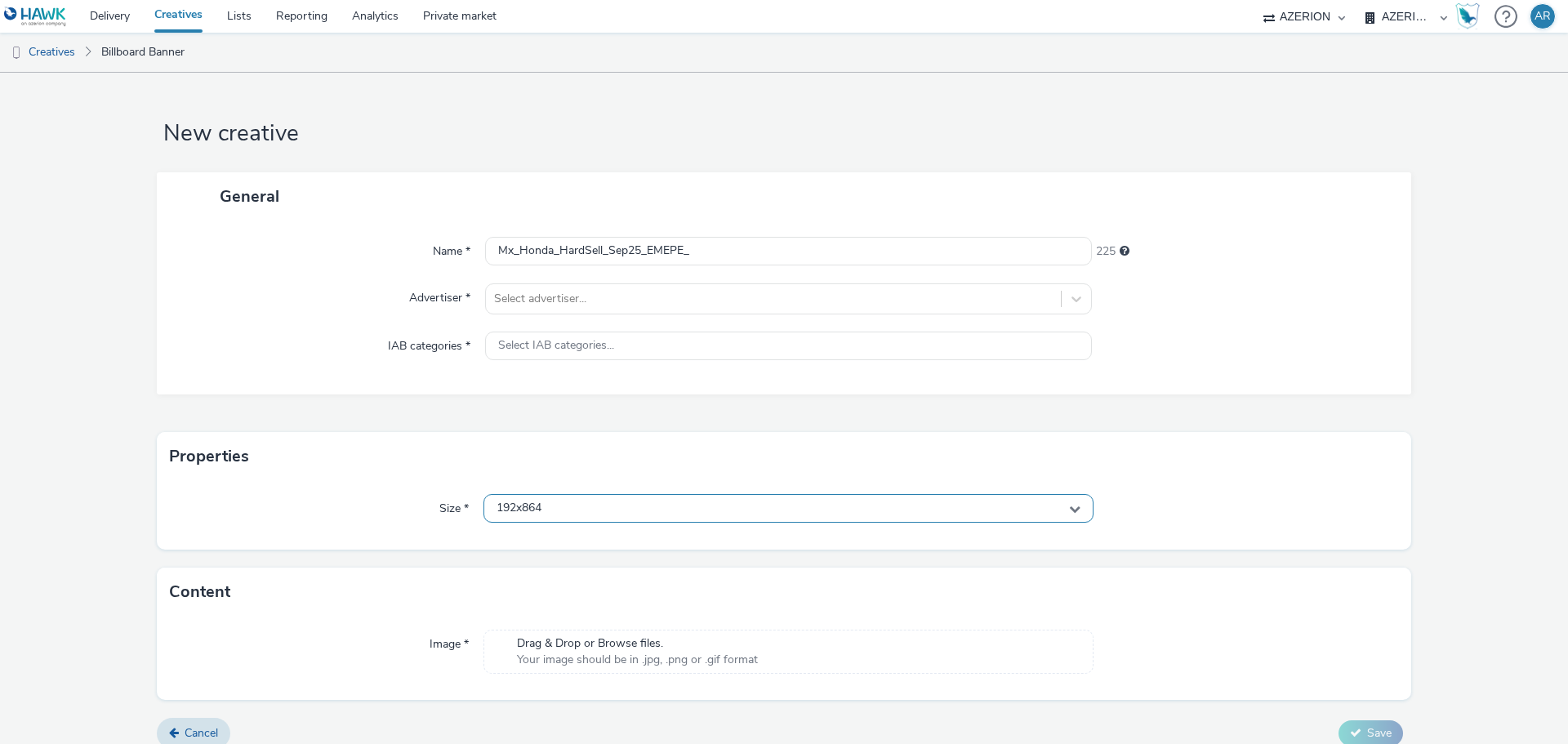
click at [562, 505] on div "192x864" at bounding box center [788, 508] width 610 height 28
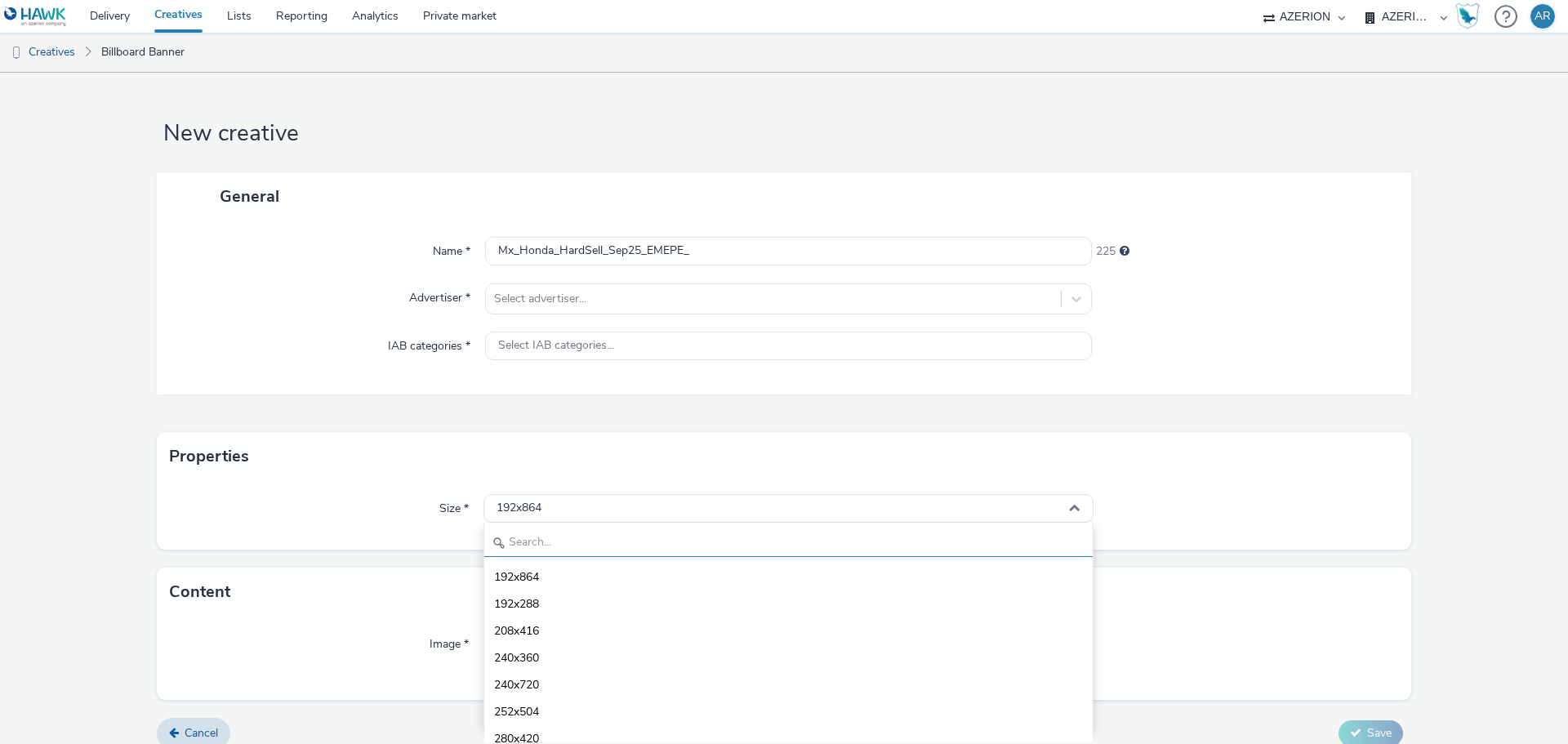
click at [571, 537] on input "text" at bounding box center [788, 542] width 608 height 28
paste input "1382x226"
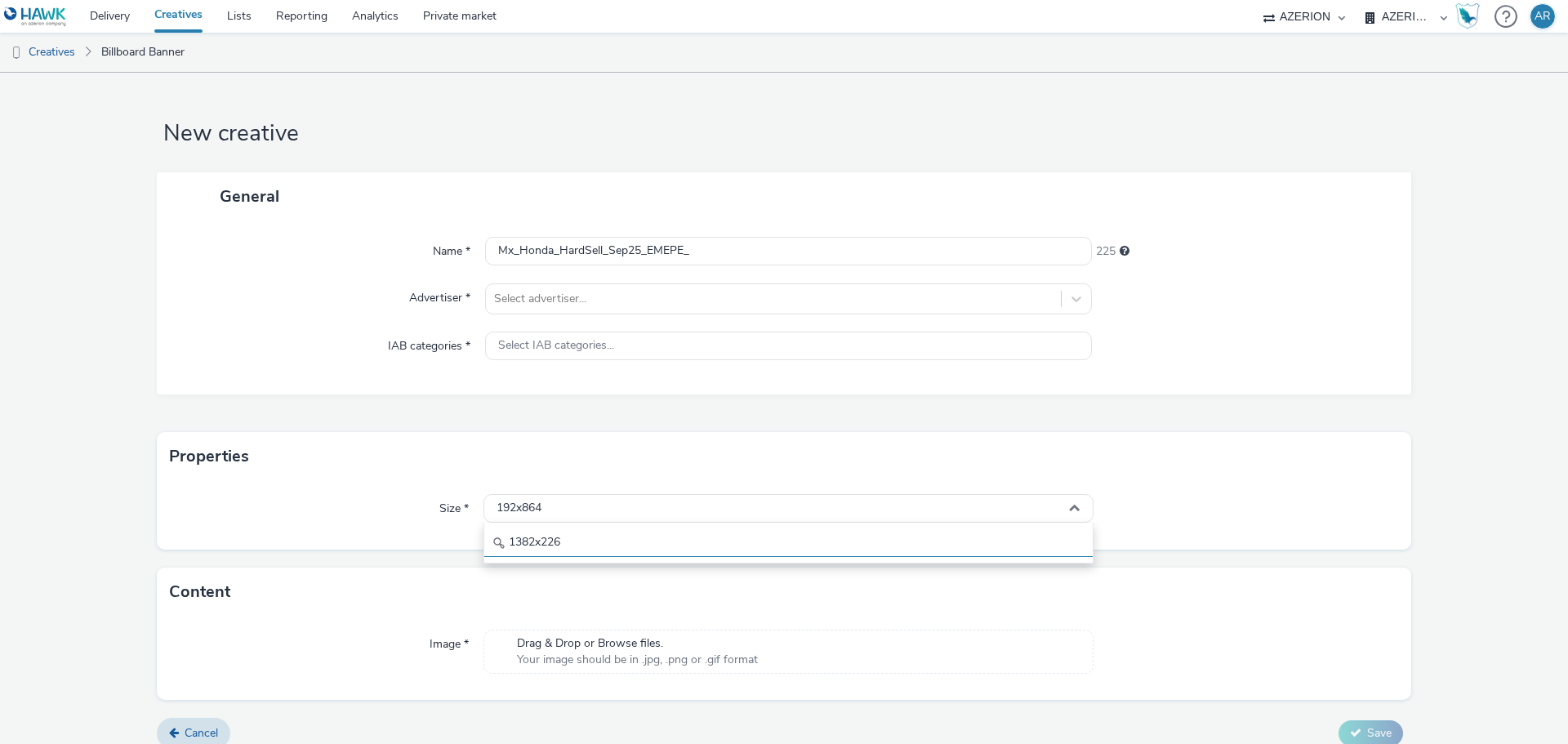
type input "1382x226"
click at [439, 550] on form "New creative General Name * Mx_Honda_HardSell_Sep25_EMEPE_ 225 Advertiser * Sel…" at bounding box center [784, 416] width 1568 height 688
drag, startPoint x: 696, startPoint y: 253, endPoint x: 646, endPoint y: 260, distance: 50.5
click at [646, 260] on input "Mx_Honda_HardSell_Sep25_EMEPE_" at bounding box center [788, 251] width 606 height 28
click at [722, 256] on input "Mx_Honda_HardSell_Sep25_JCDE_" at bounding box center [788, 251] width 606 height 28
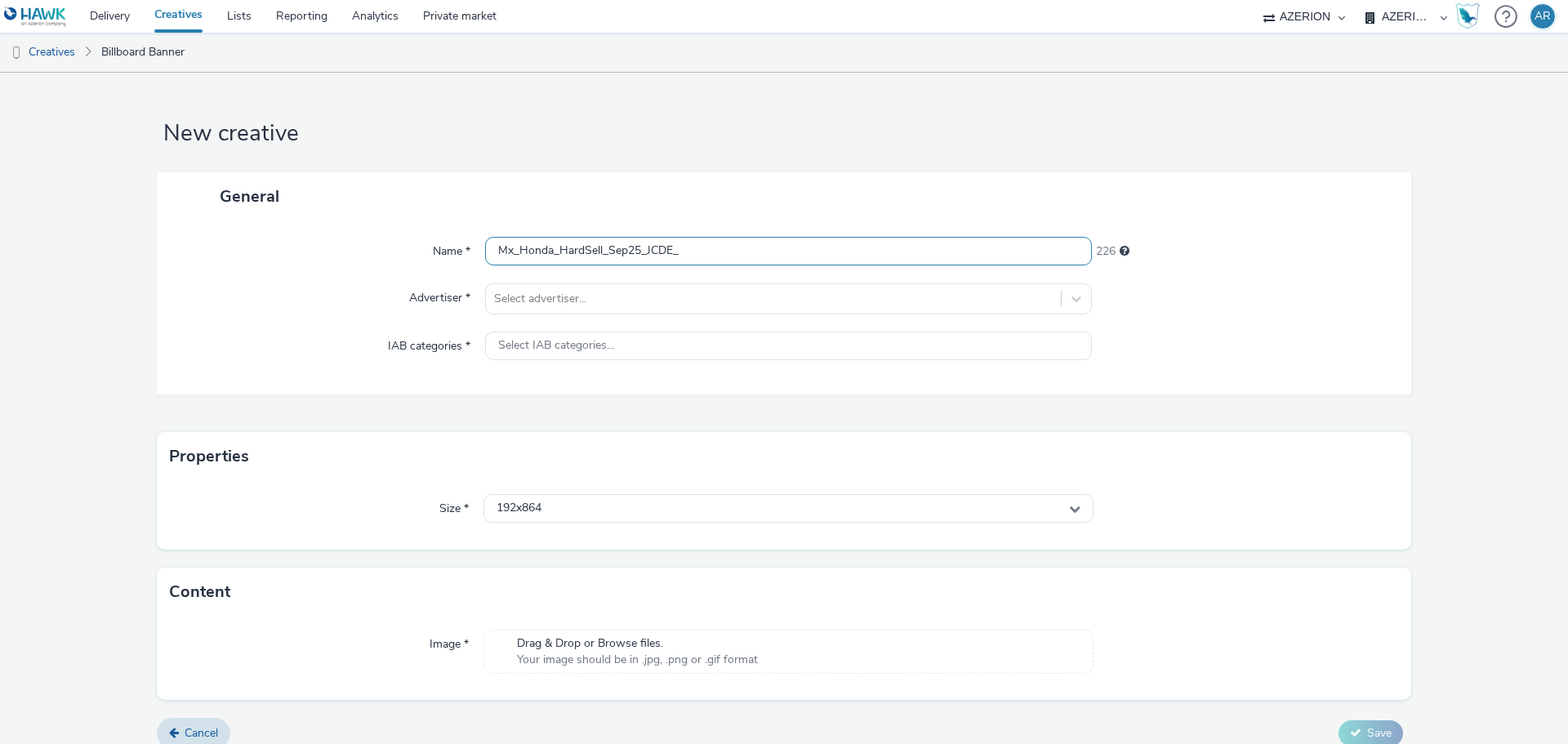
paste input "800X1200_ACURA"
type input "Mx_Honda_HardSell_Sep25_JCDE_800X1200_ACURA"
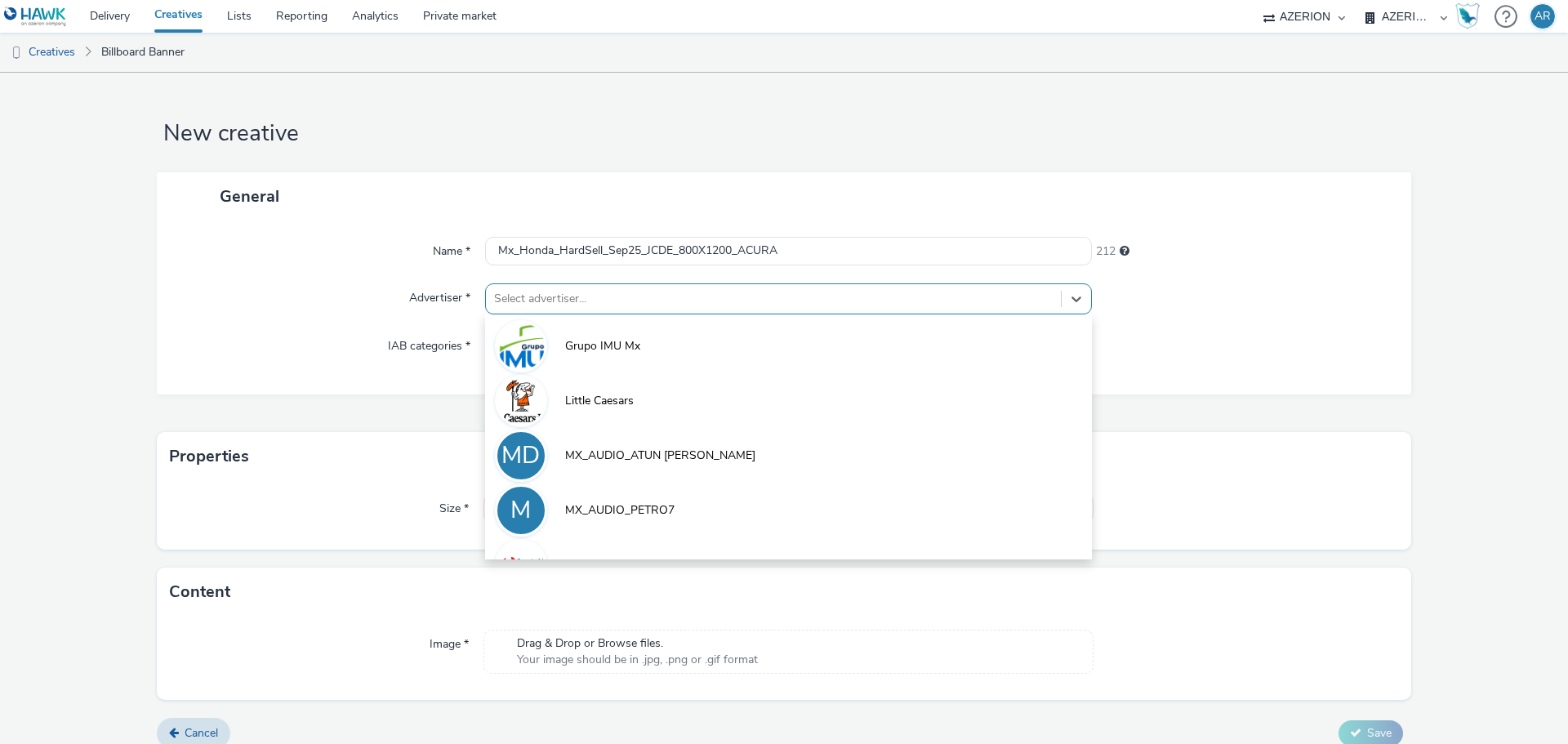
click at [683, 289] on div at bounding box center [773, 299] width 558 height 20
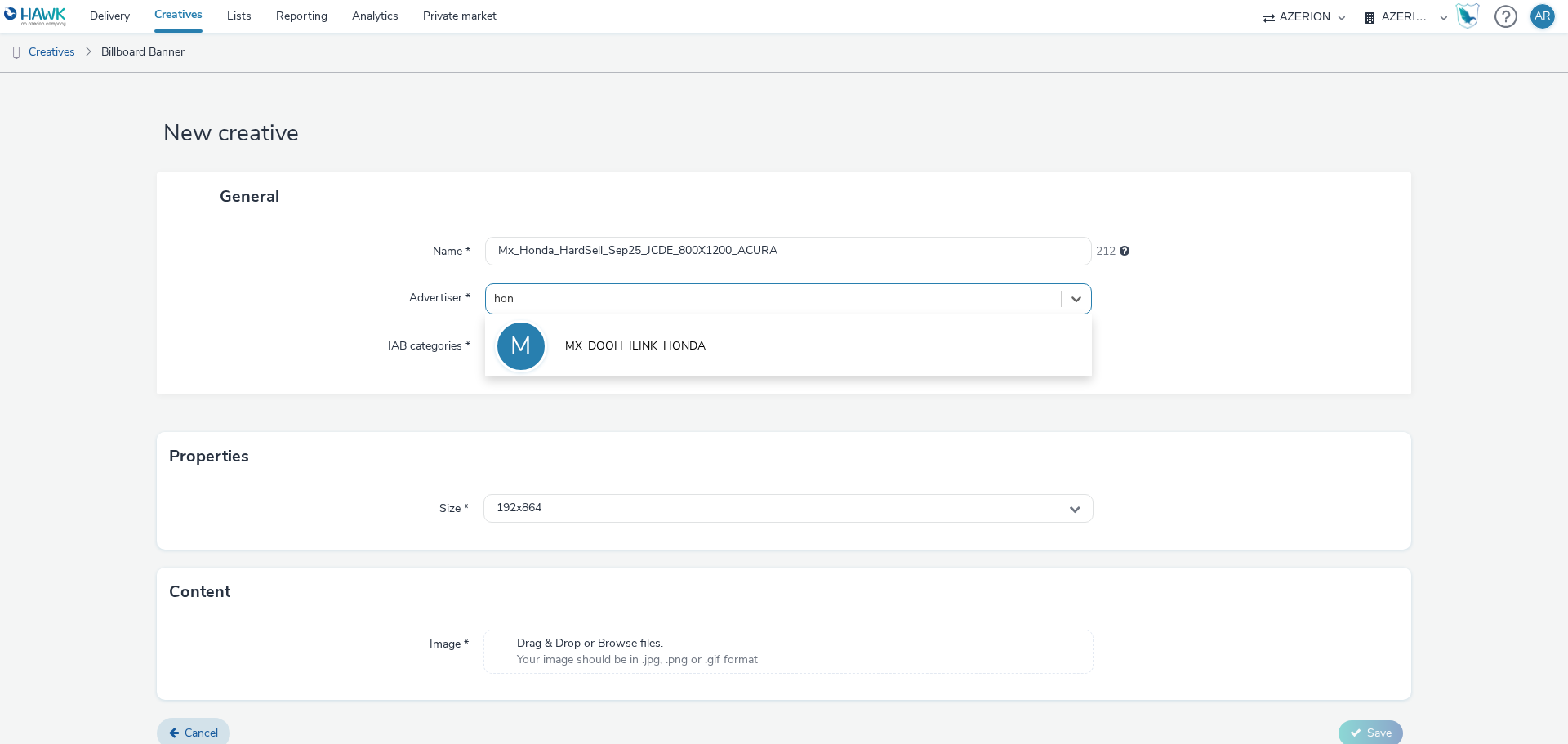
type input "hond"
click at [672, 343] on span "MX_DOOH_ILINK_HONDA" at bounding box center [636, 346] width 141 height 16
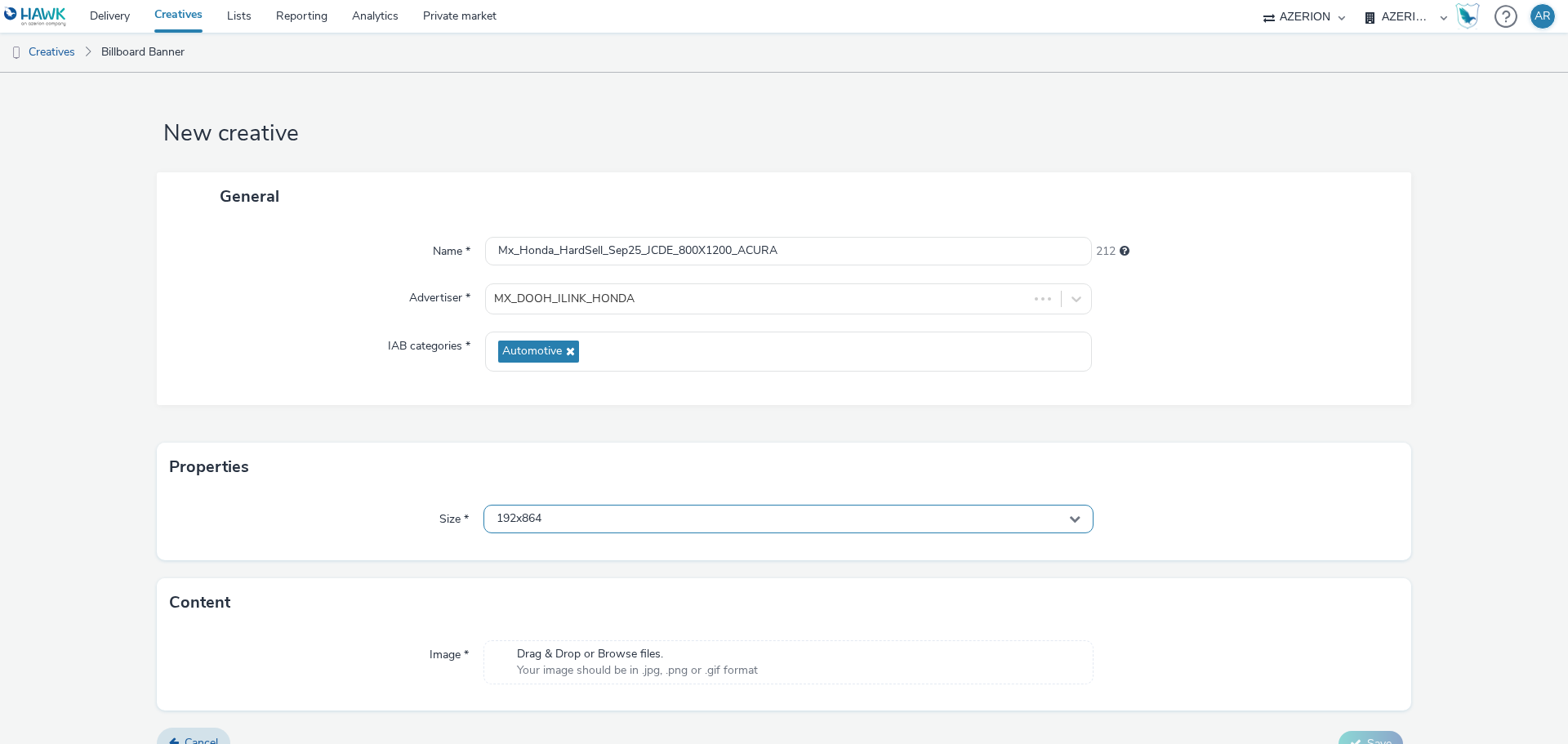
click at [616, 521] on div "192x864" at bounding box center [788, 519] width 610 height 28
drag, startPoint x: 601, startPoint y: 552, endPoint x: 503, endPoint y: 554, distance: 98.0
click at [503, 554] on input "1382x226" at bounding box center [788, 553] width 608 height 28
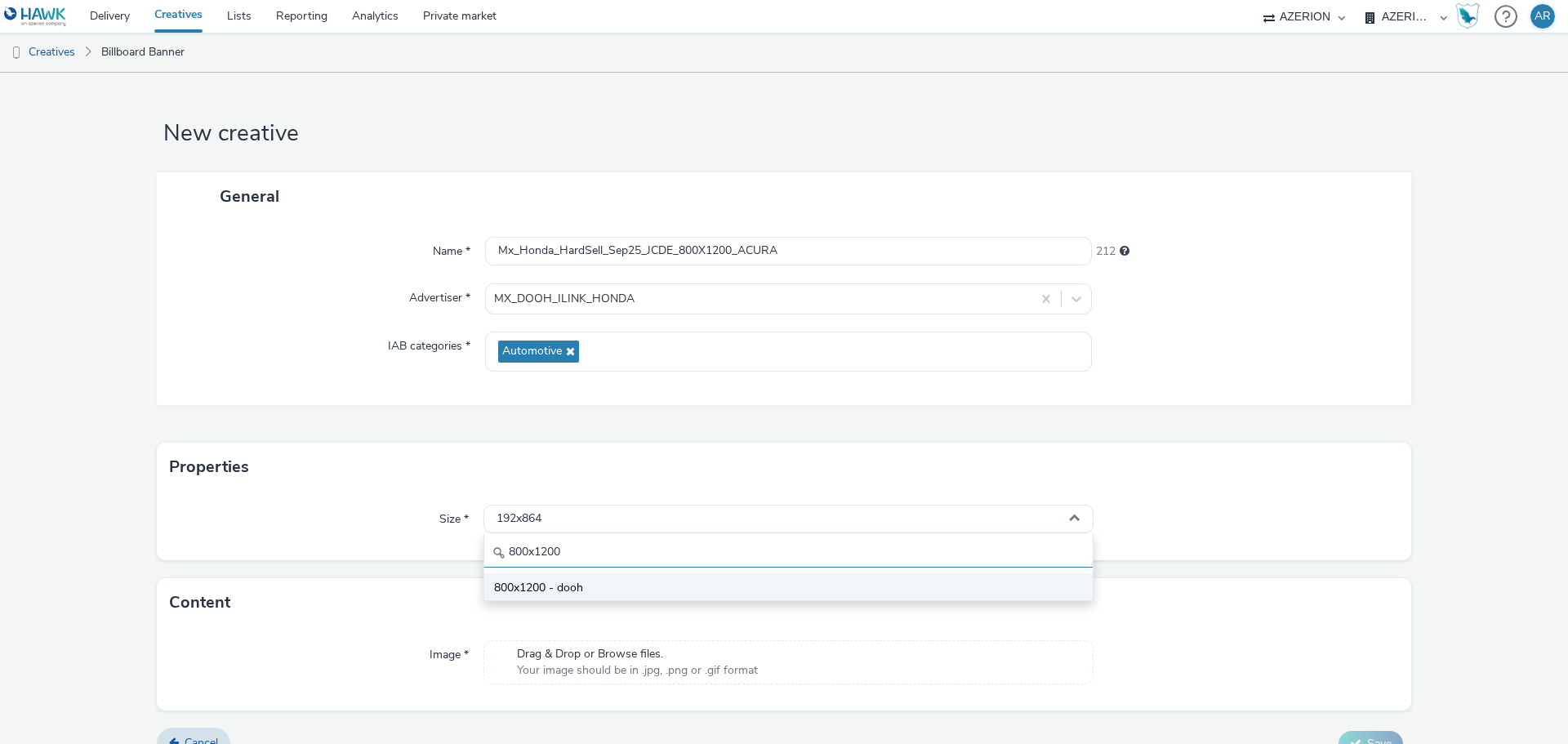
type input "800x1200"
click at [526, 586] on span "800x1200 - dooh" at bounding box center [539, 587] width 89 height 16
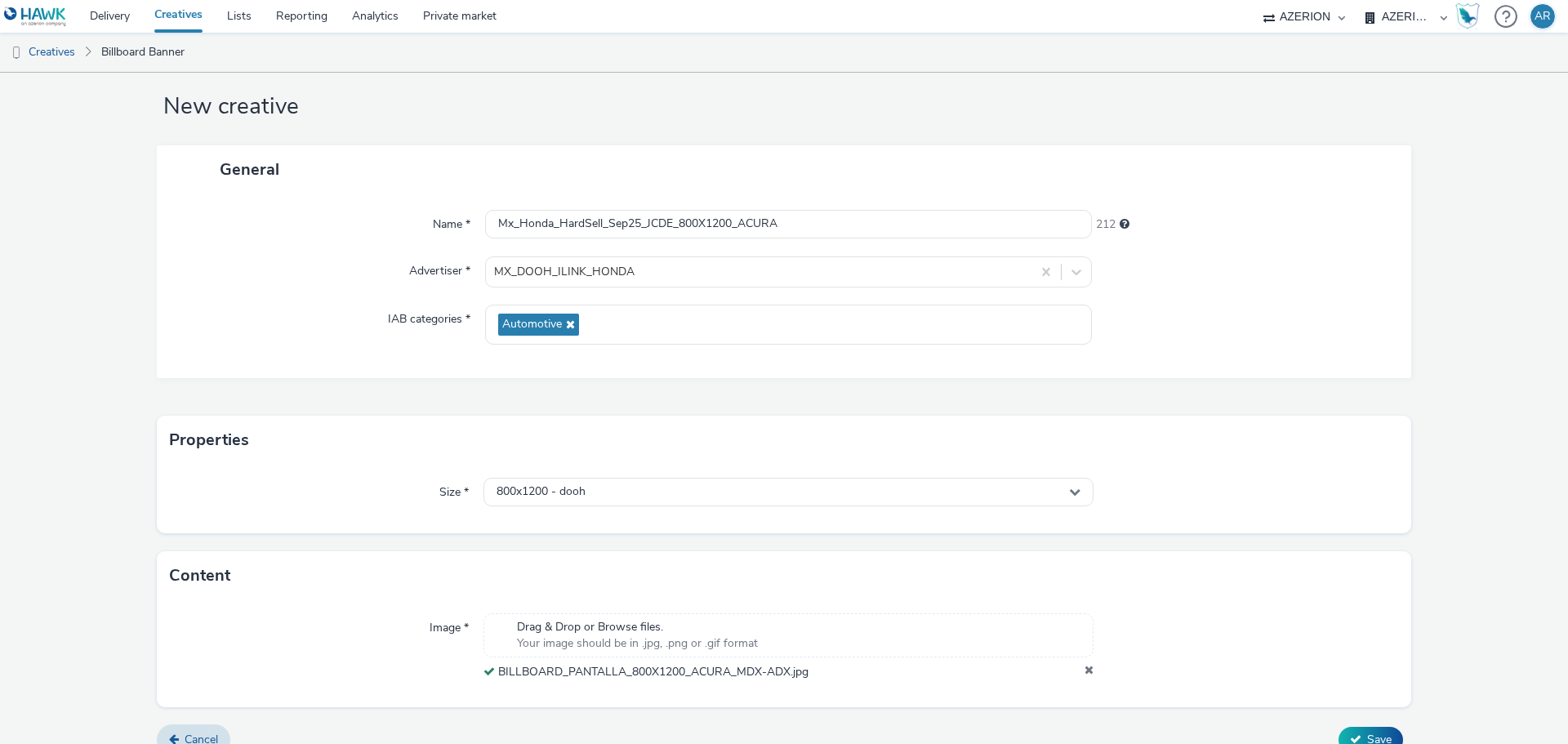
scroll to position [51, 0]
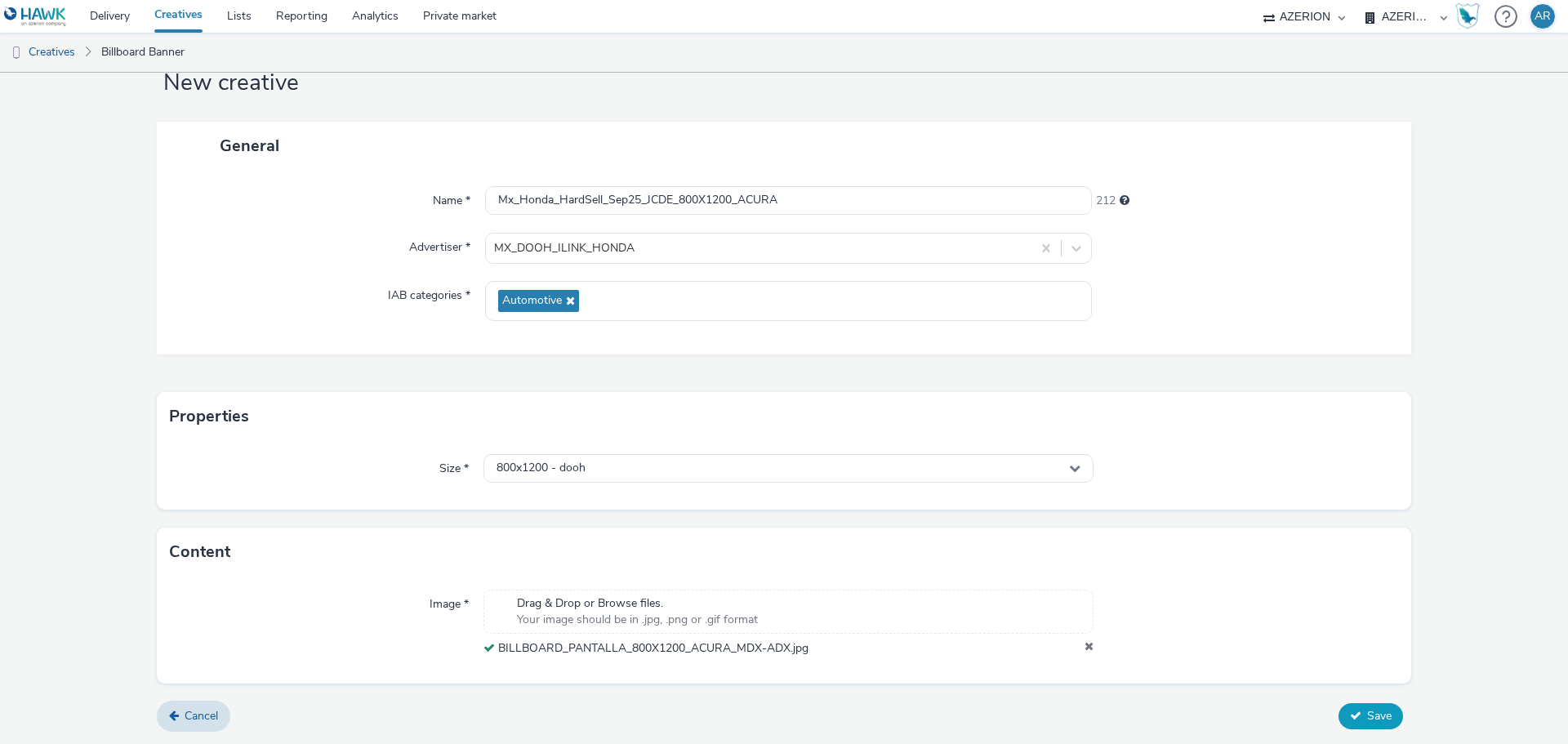
click at [1356, 700] on form "New creative General Name * Mx_Honda_HardSell_Sep25_JCDE_800X1200_ACURA 212 Adv…" at bounding box center [784, 383] width 1568 height 722
click at [1372, 709] on span "Save" at bounding box center [1379, 715] width 25 height 15
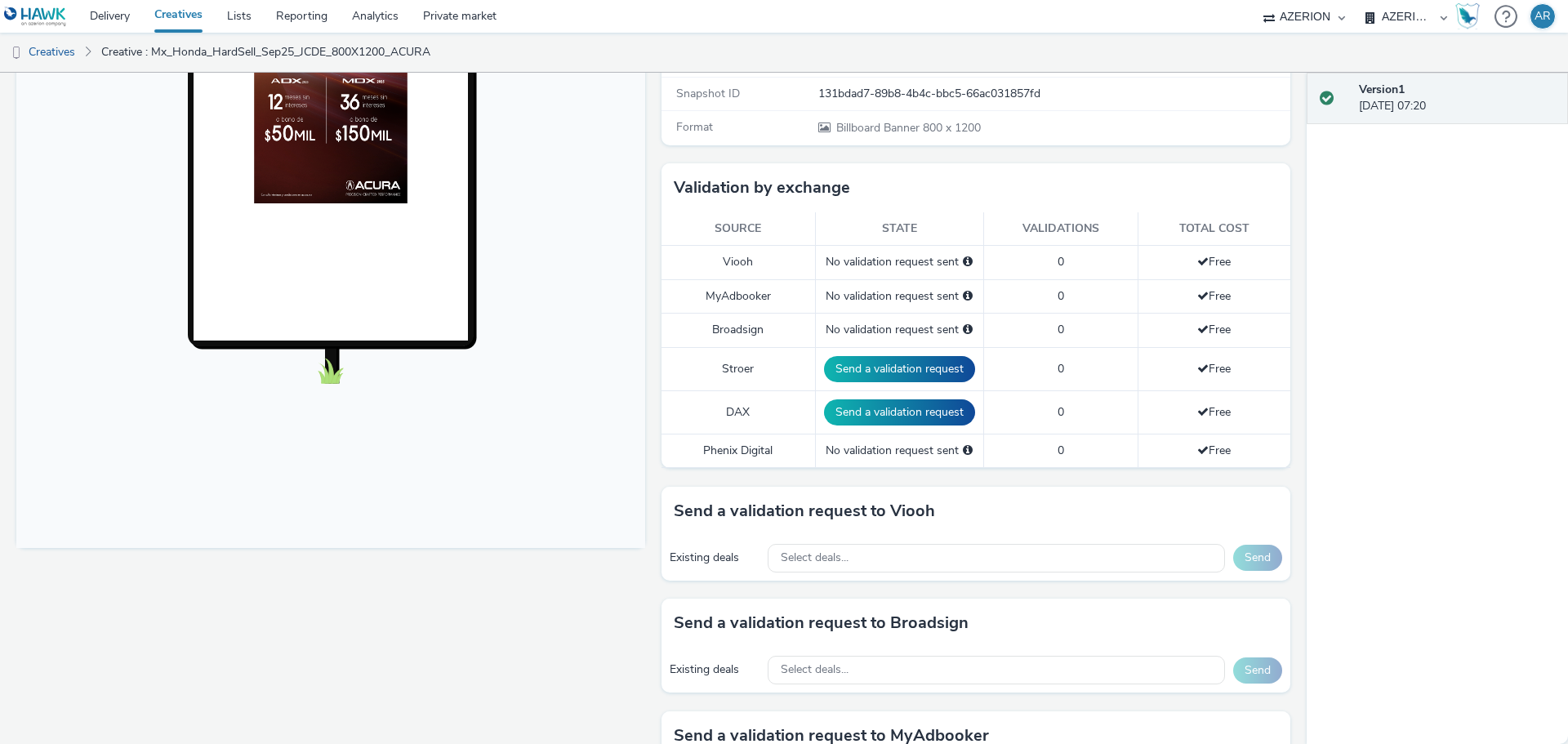
scroll to position [327, 0]
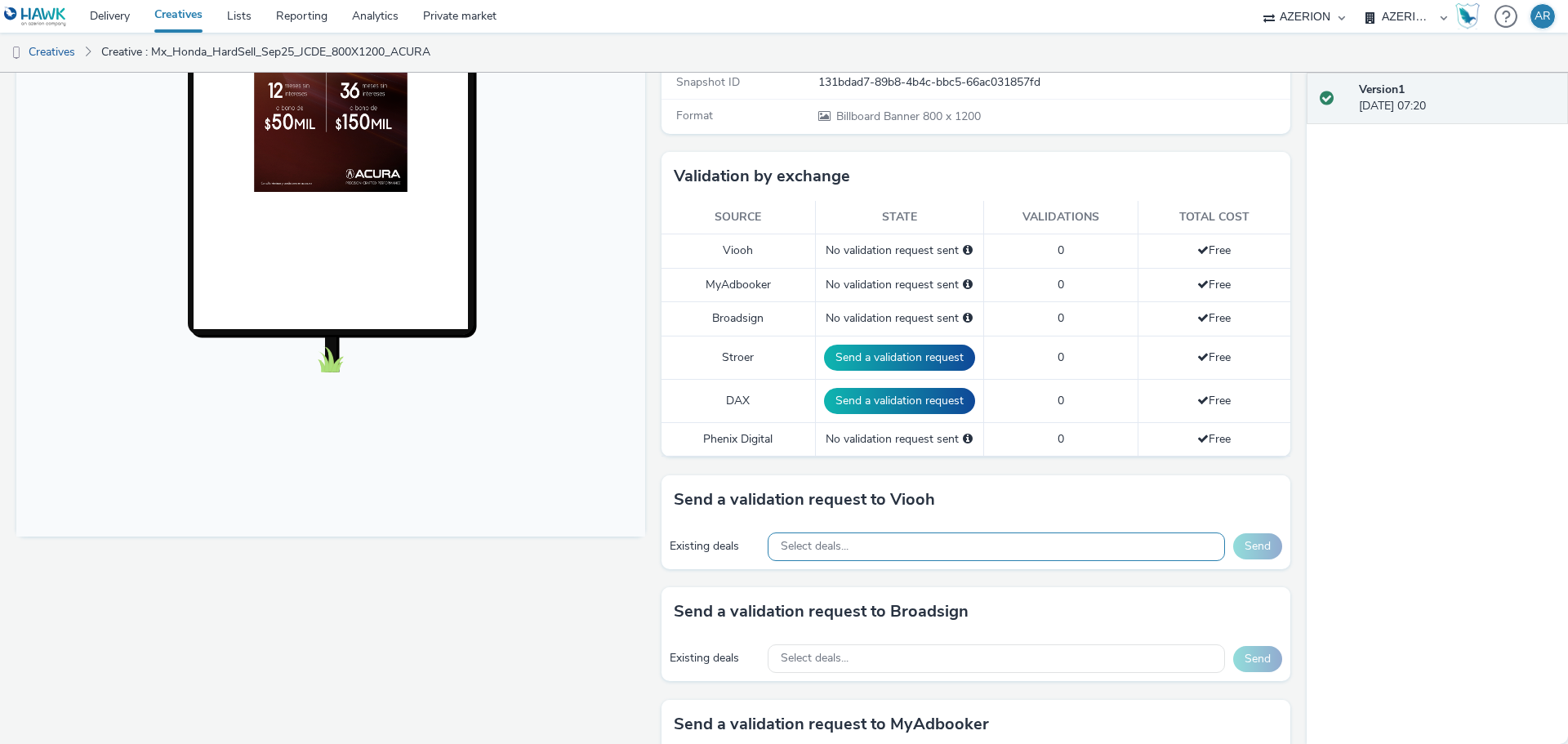
click at [976, 549] on div "Select deals..." at bounding box center [996, 546] width 458 height 28
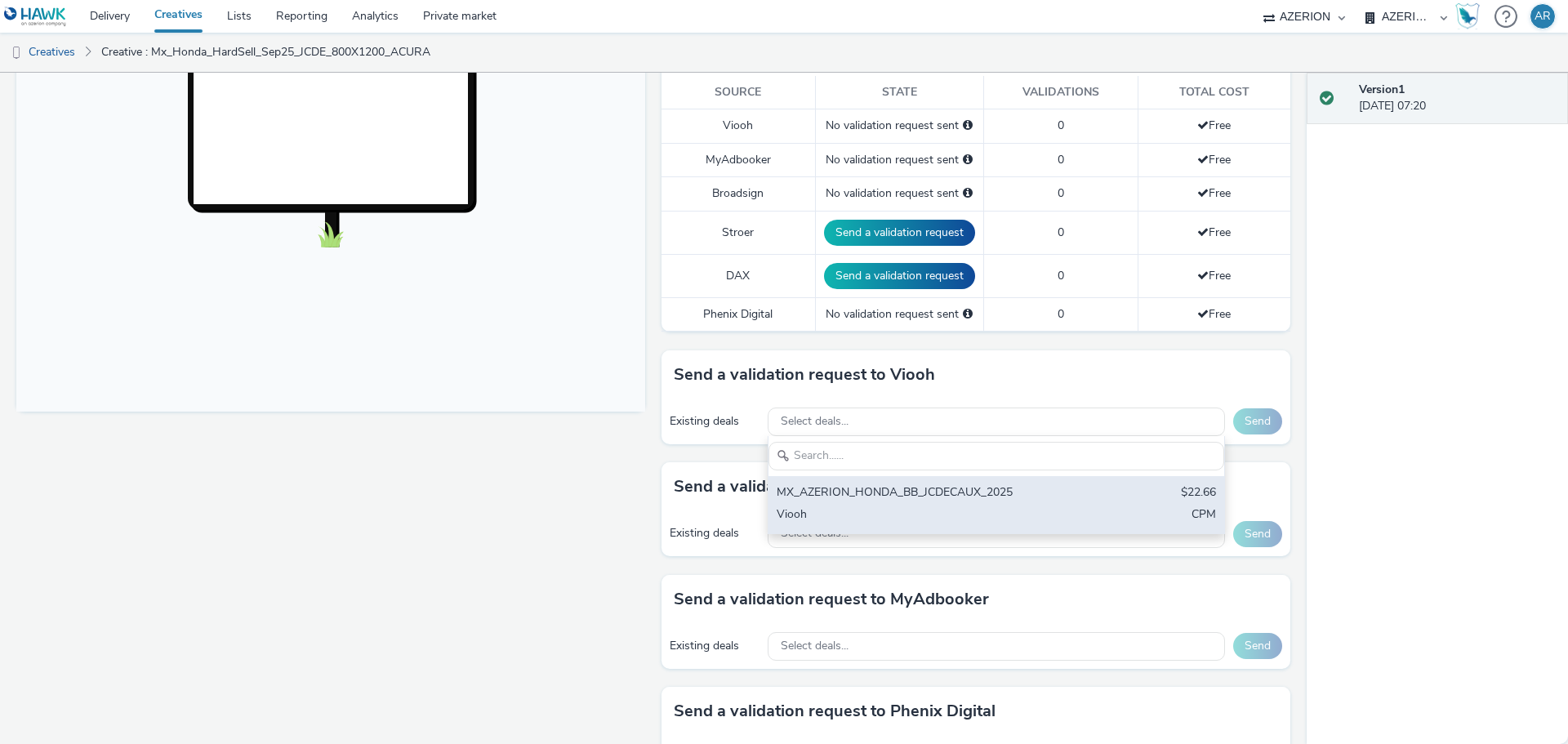
scroll to position [489, 0]
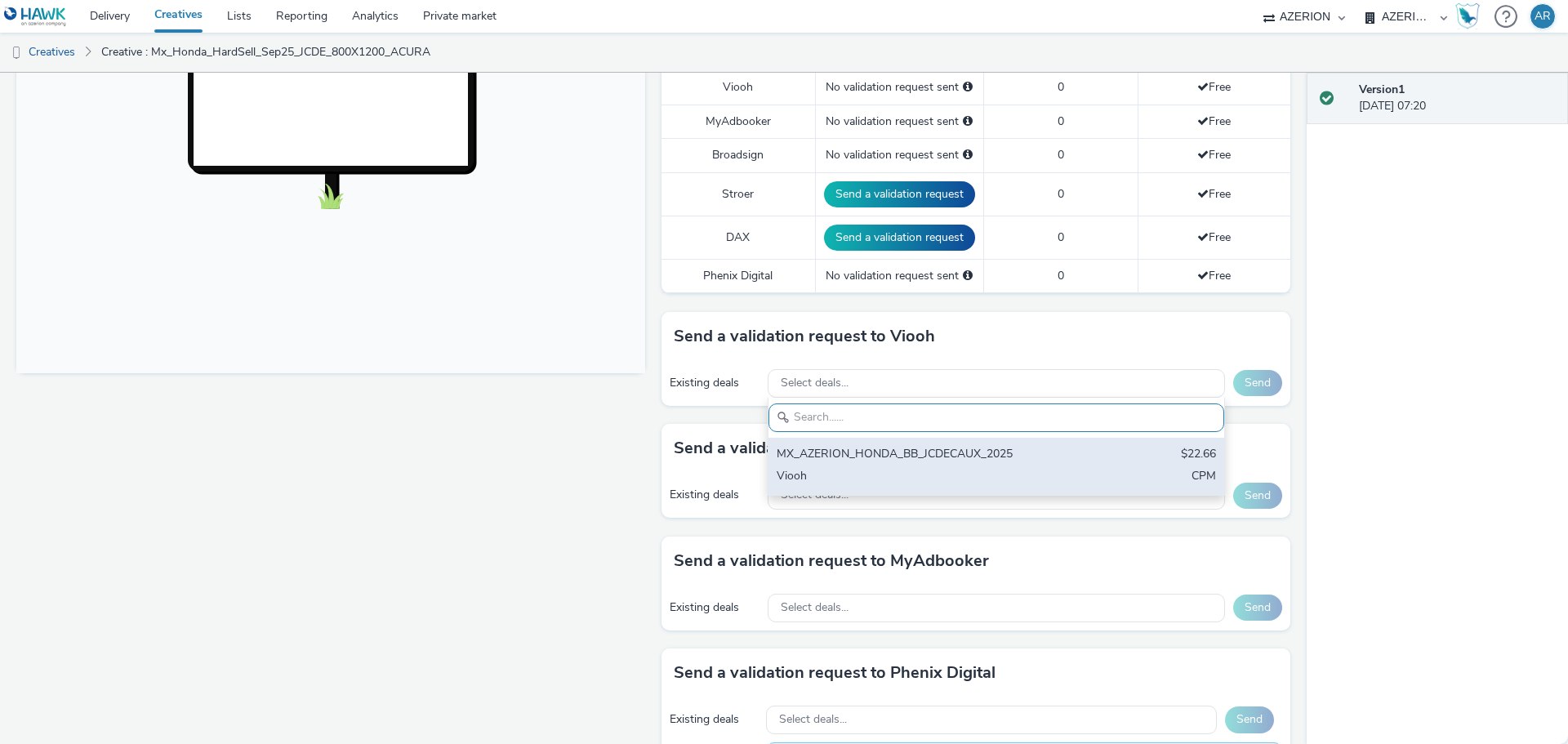
click at [922, 452] on div "MX_AZERION_HONDA_BB_JCDECAUX_2025" at bounding box center [922, 455] width 290 height 19
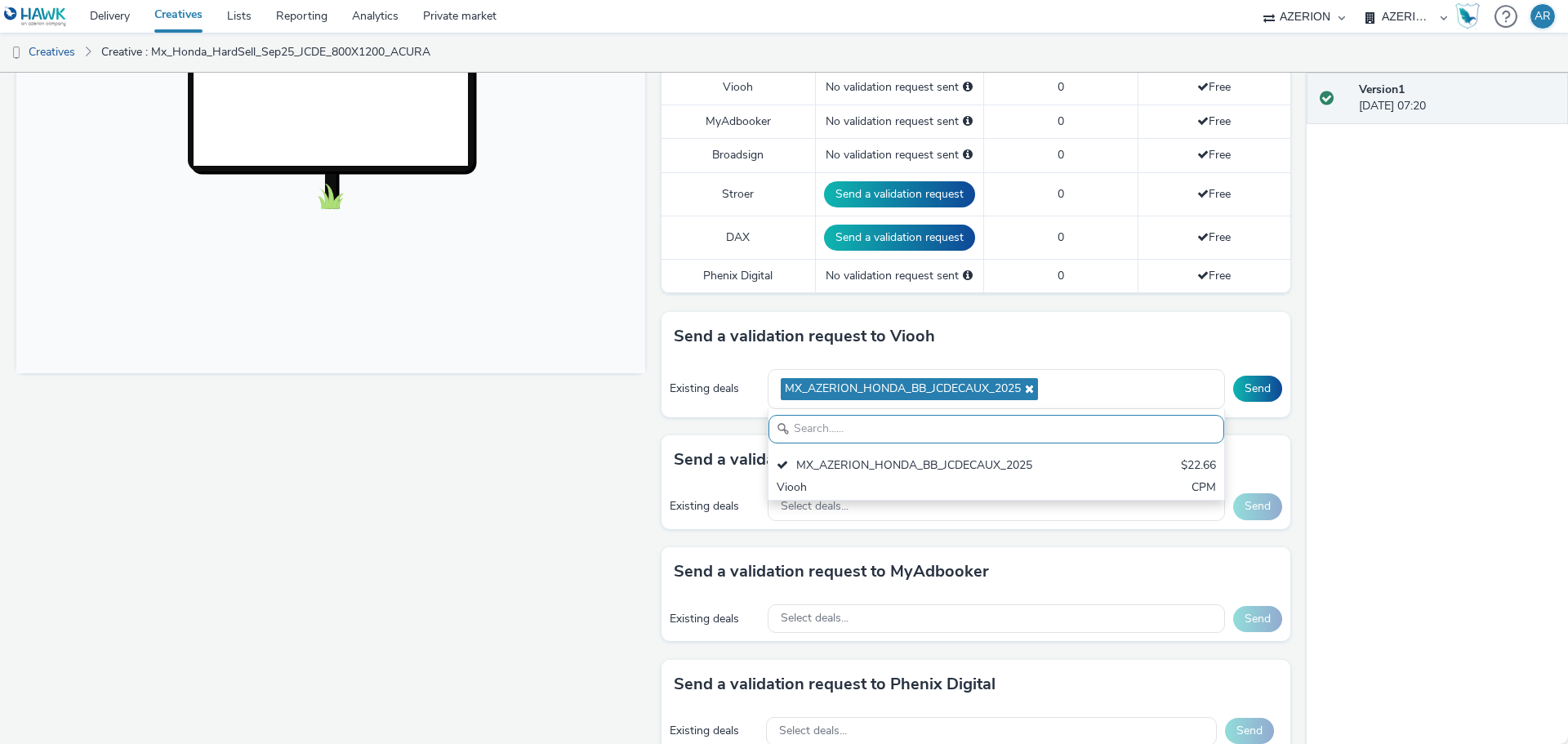
click at [1233, 336] on div "Send a validation request to Viooh" at bounding box center [976, 336] width 629 height 49
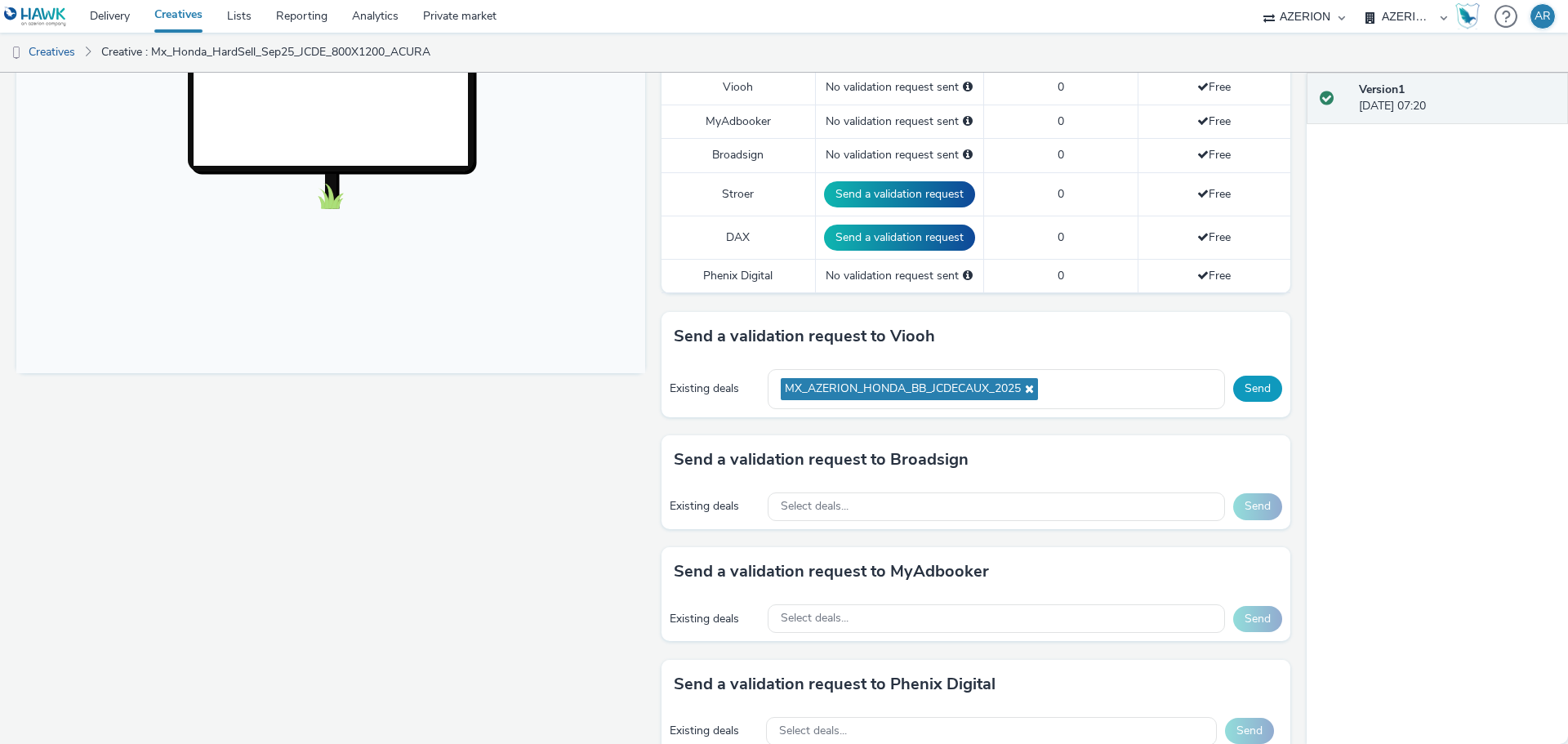
click at [1244, 386] on button "Send" at bounding box center [1257, 388] width 49 height 26
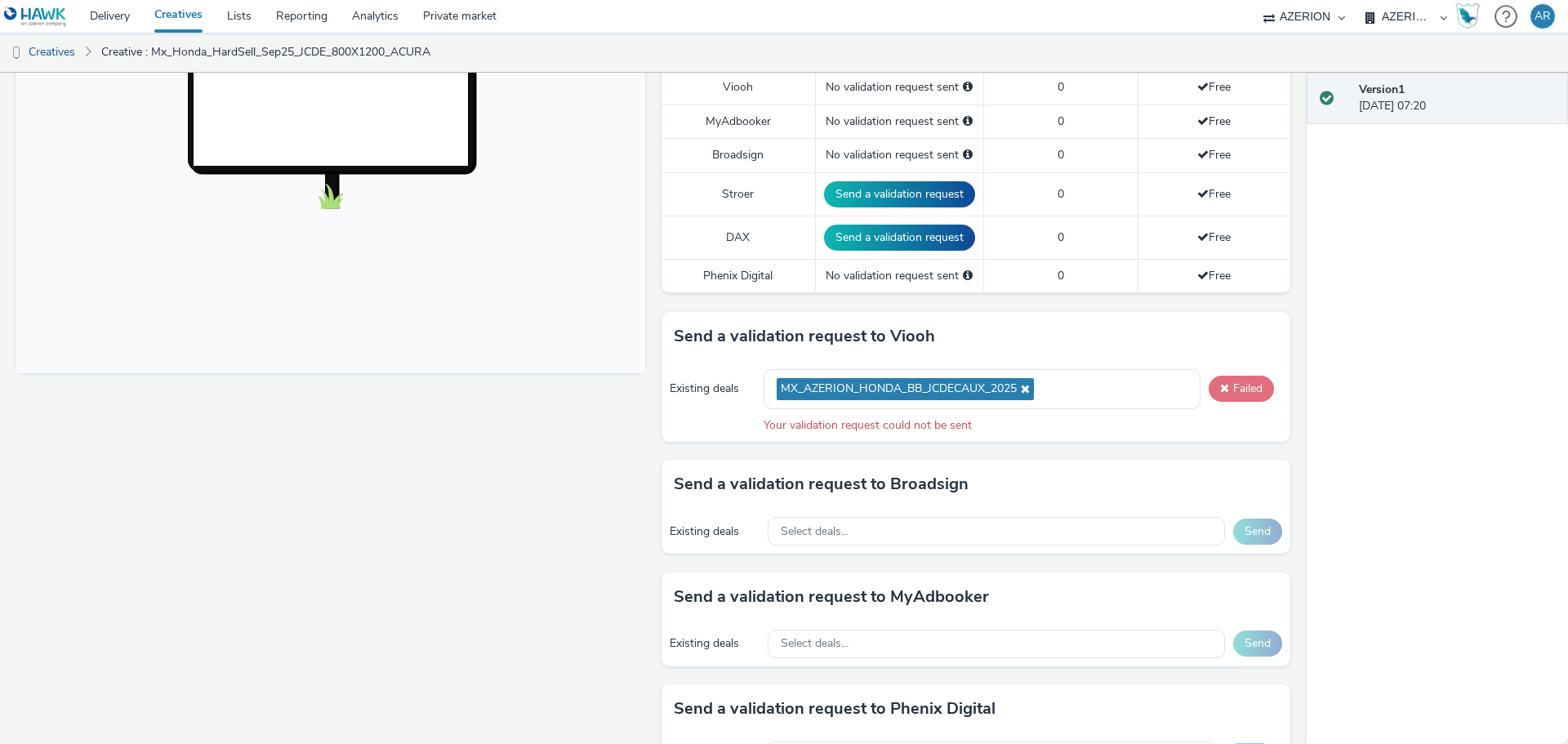
click at [1220, 388] on span at bounding box center [1224, 387] width 9 height 12
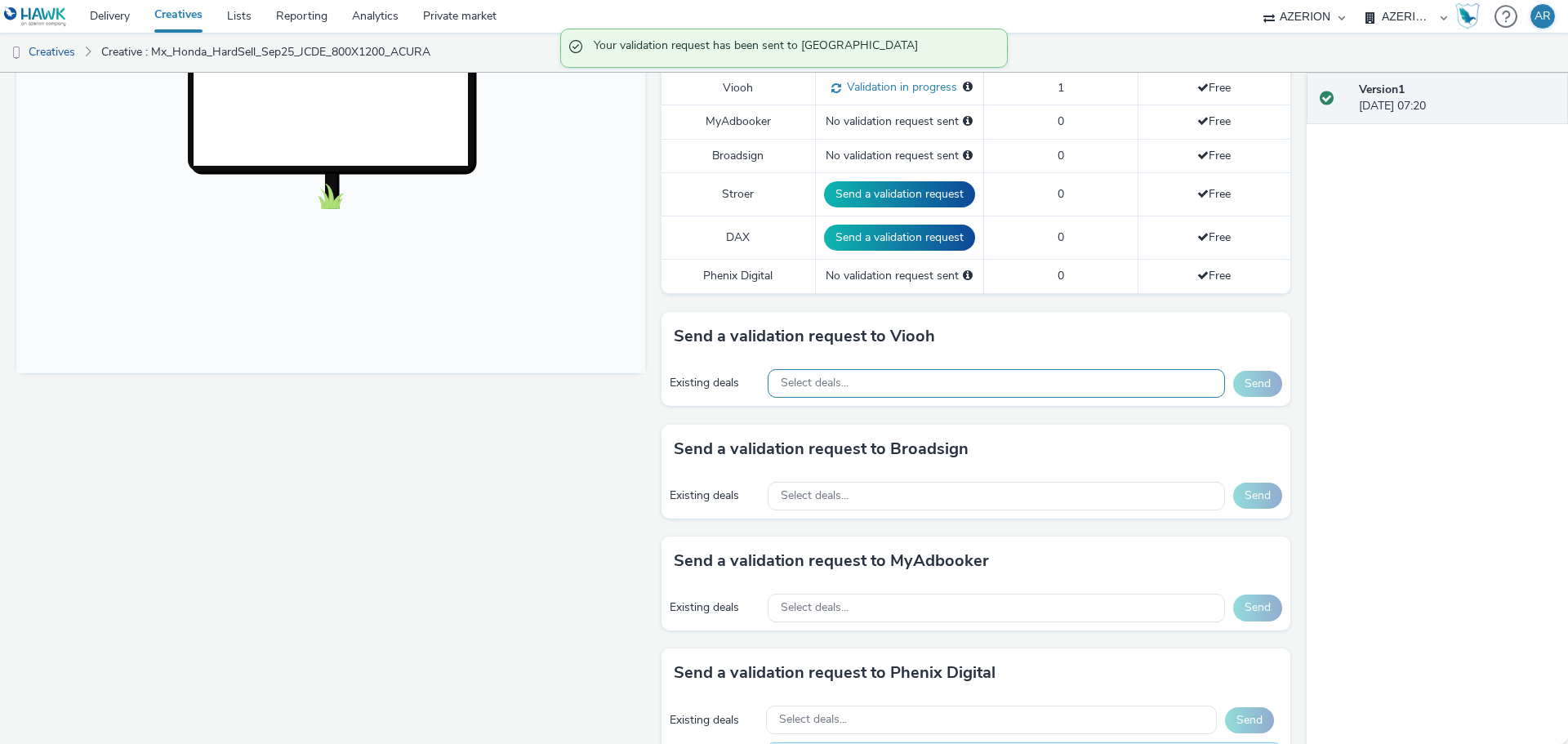
click at [1136, 385] on div "Select deals..." at bounding box center [996, 384] width 458 height 28
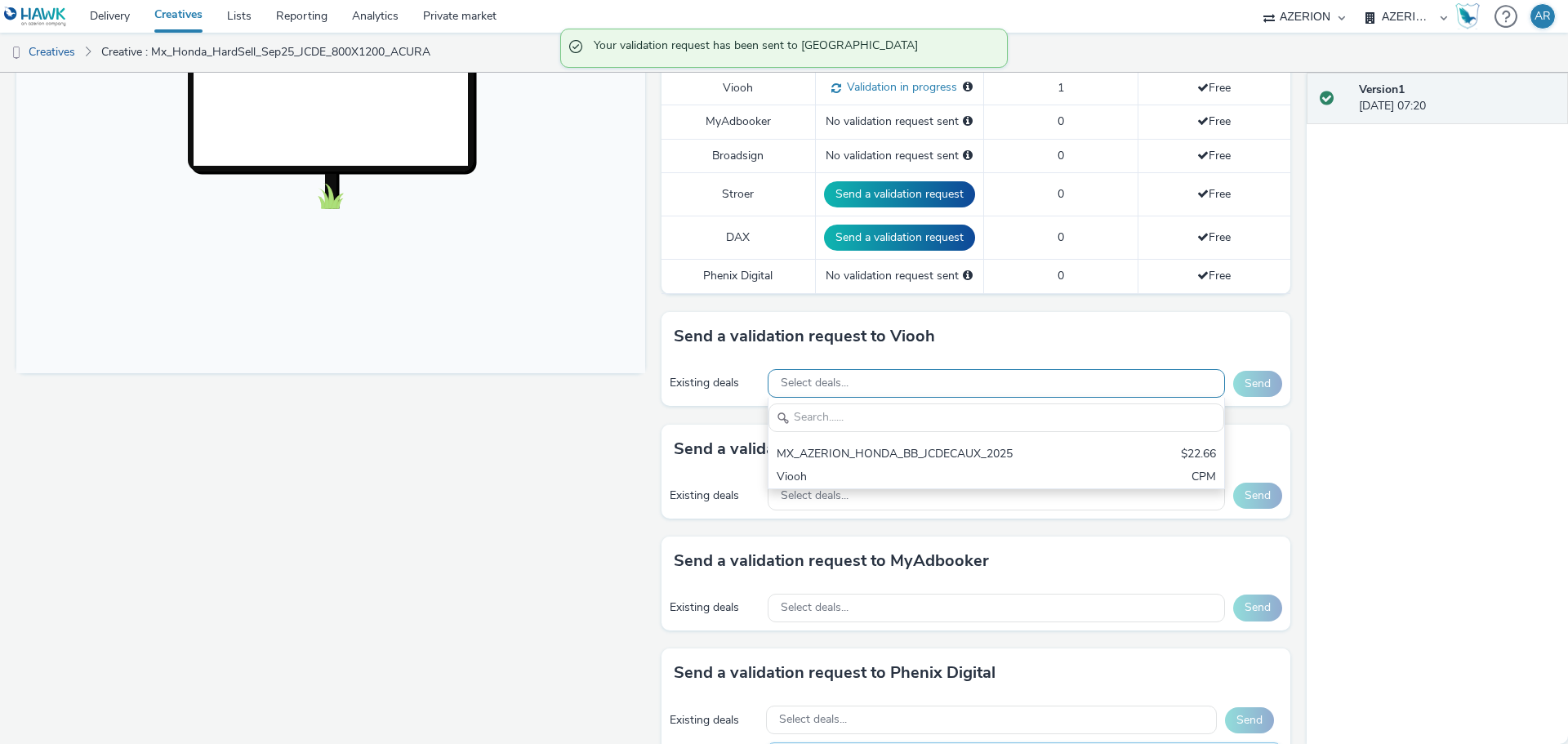
scroll to position [0, 0]
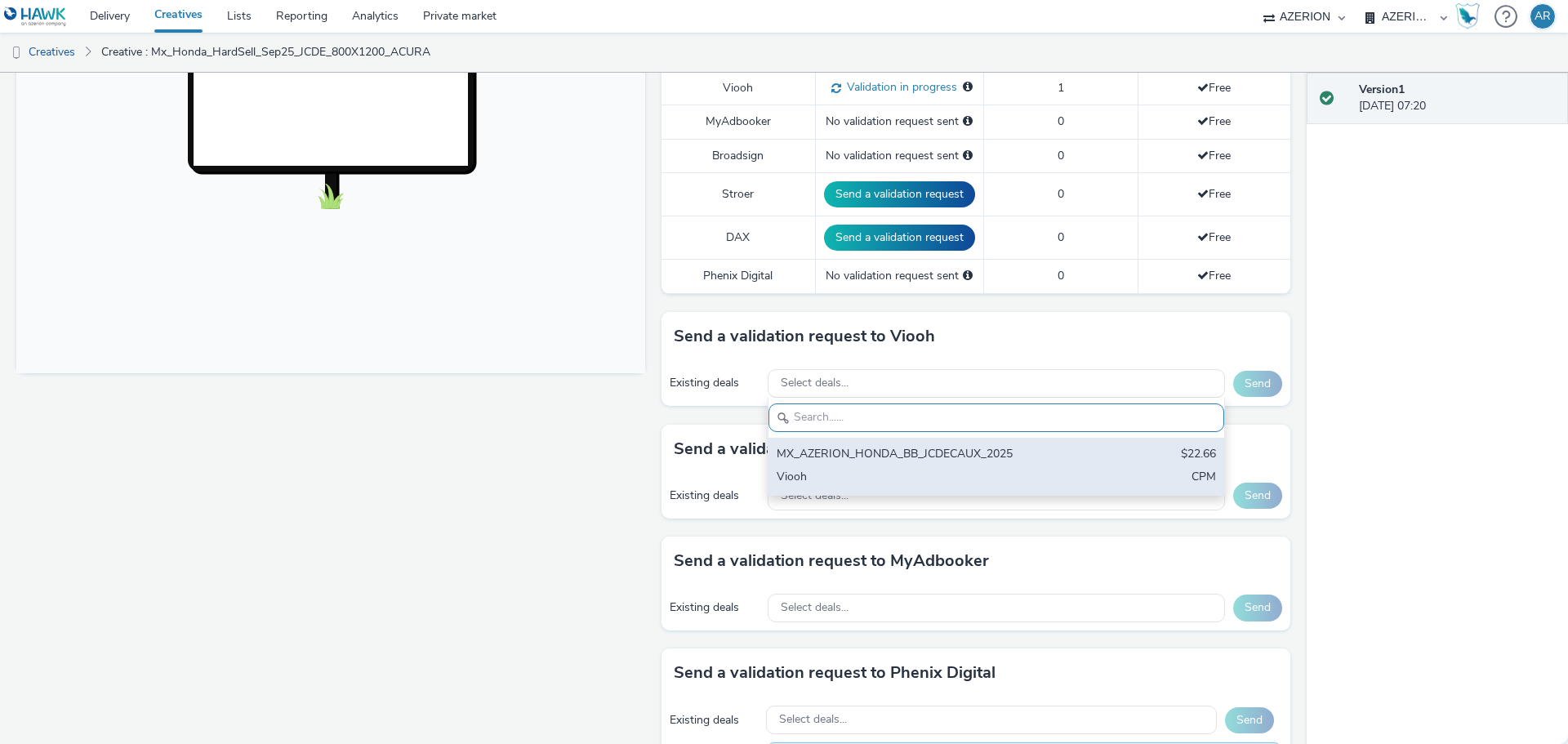
click at [780, 473] on div "Viooh" at bounding box center [922, 477] width 290 height 19
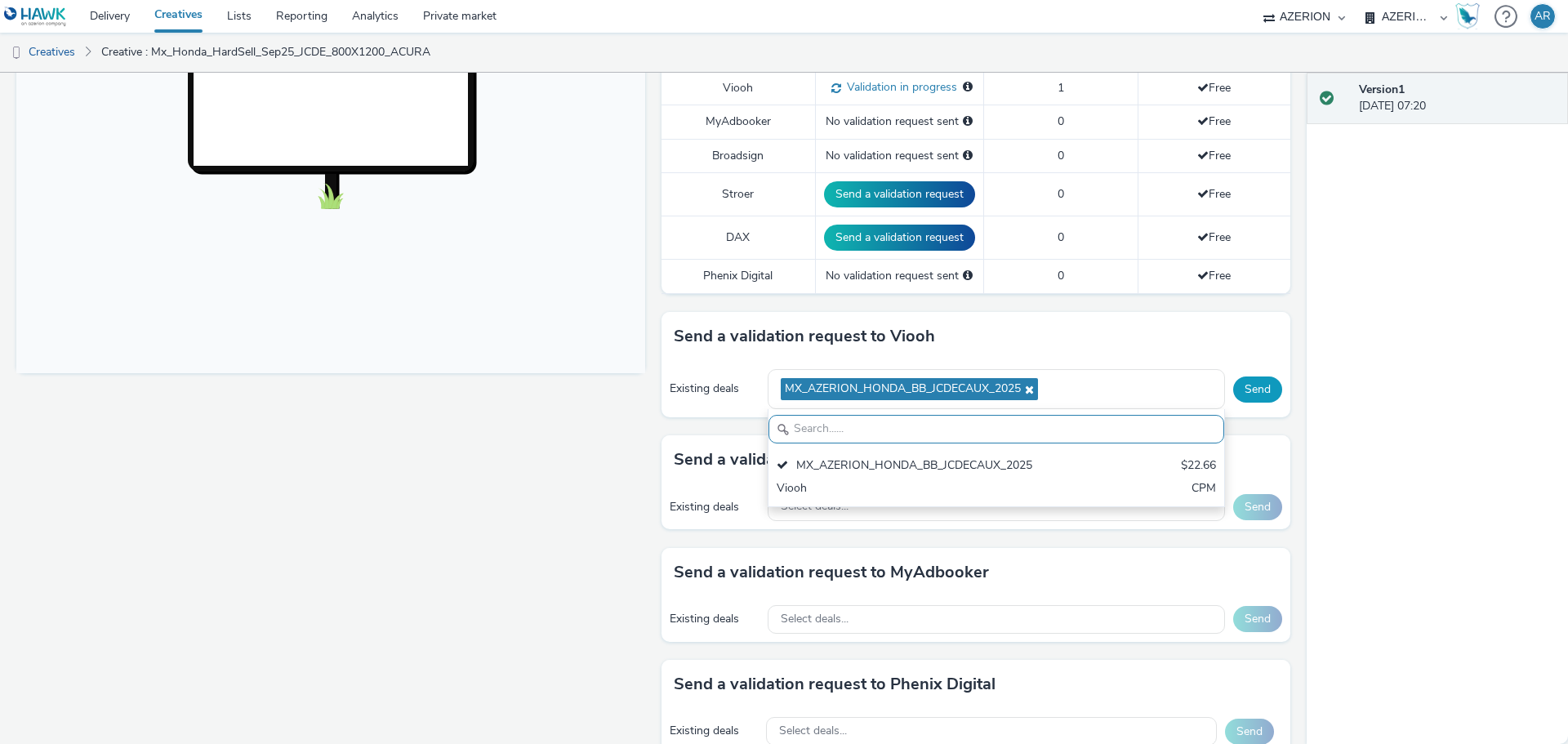
click at [1253, 390] on button "Send" at bounding box center [1257, 389] width 49 height 26
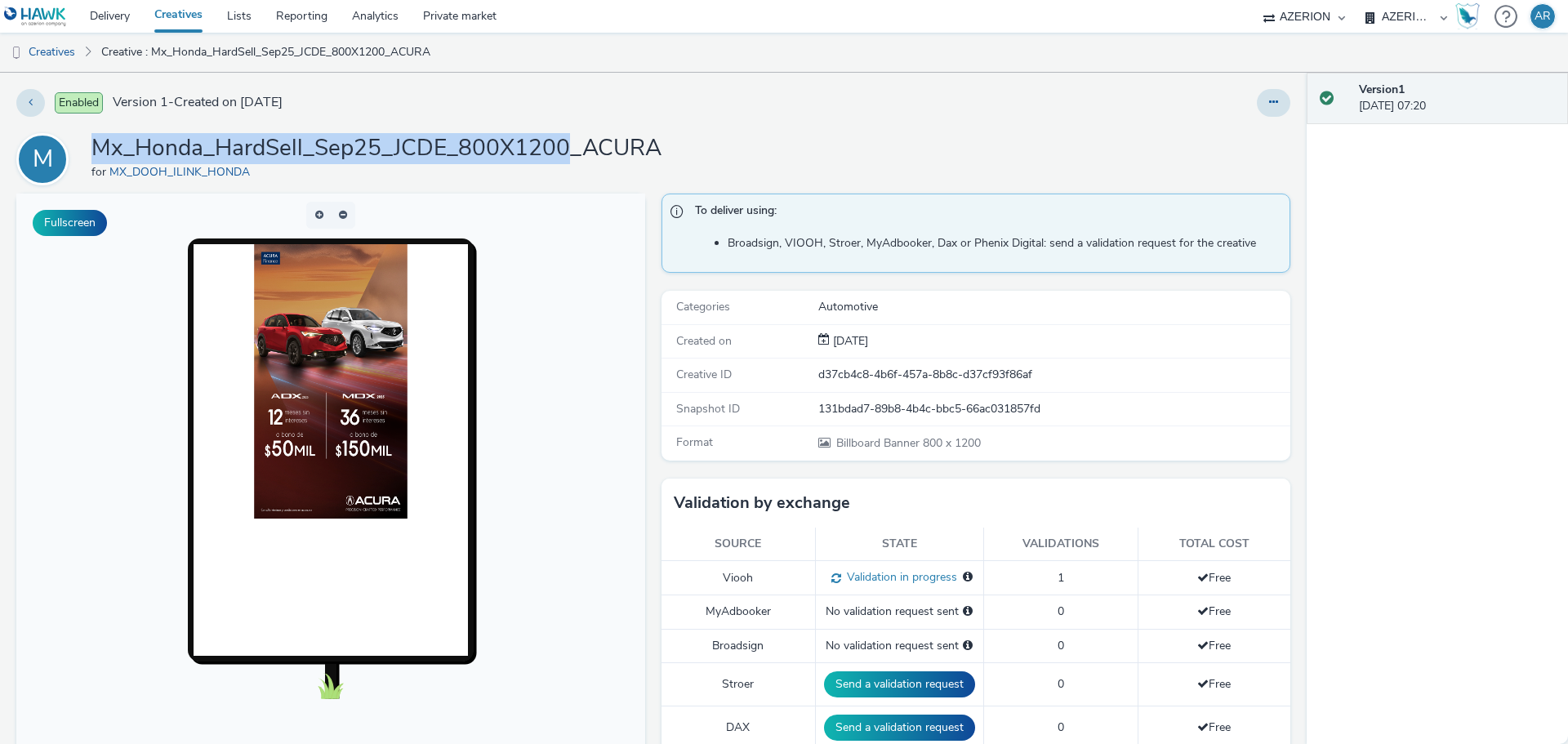
drag, startPoint x: 570, startPoint y: 142, endPoint x: 100, endPoint y: 149, distance: 470.1
click at [100, 149] on h1 "Mx_Honda_HardSell_Sep25_JCDE_800X1200_ACURA" at bounding box center [377, 148] width 570 height 31
click at [50, 54] on link "Creatives" at bounding box center [42, 53] width 84 height 39
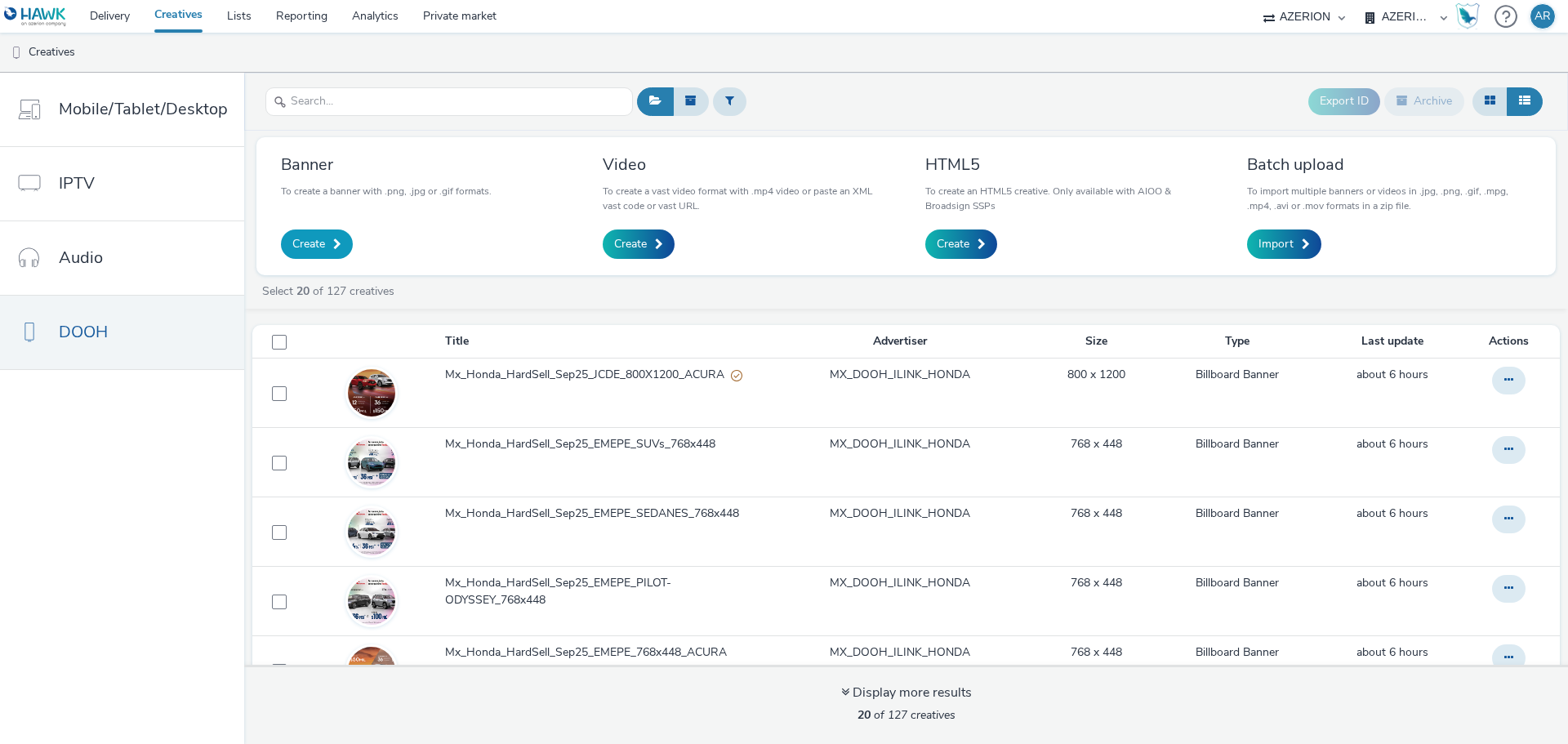
click at [310, 247] on span "Create" at bounding box center [308, 244] width 33 height 16
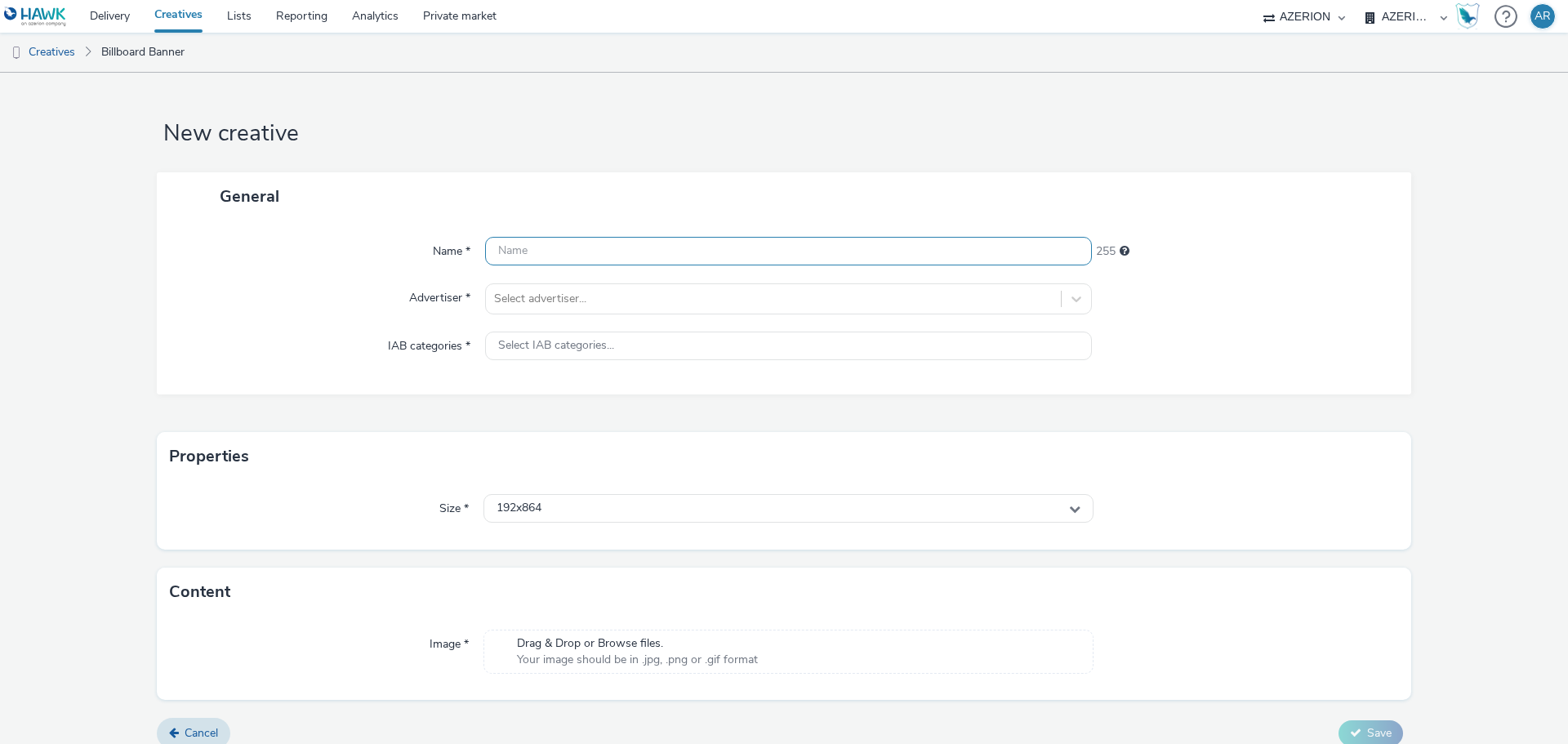
click at [720, 250] on input "text" at bounding box center [788, 251] width 606 height 28
paste input "Mx_Honda_HardSell_Sep25_JCDE_800X1200"
click at [779, 259] on input "Mx_Honda_HardSell_Sep25_JCDE_800X1200" at bounding box center [788, 251] width 606 height 28
paste input "ODY-PILOT"
type input "Mx_Honda_HardSell_Sep25_JCDE_800X1200_ODY-PILOT"
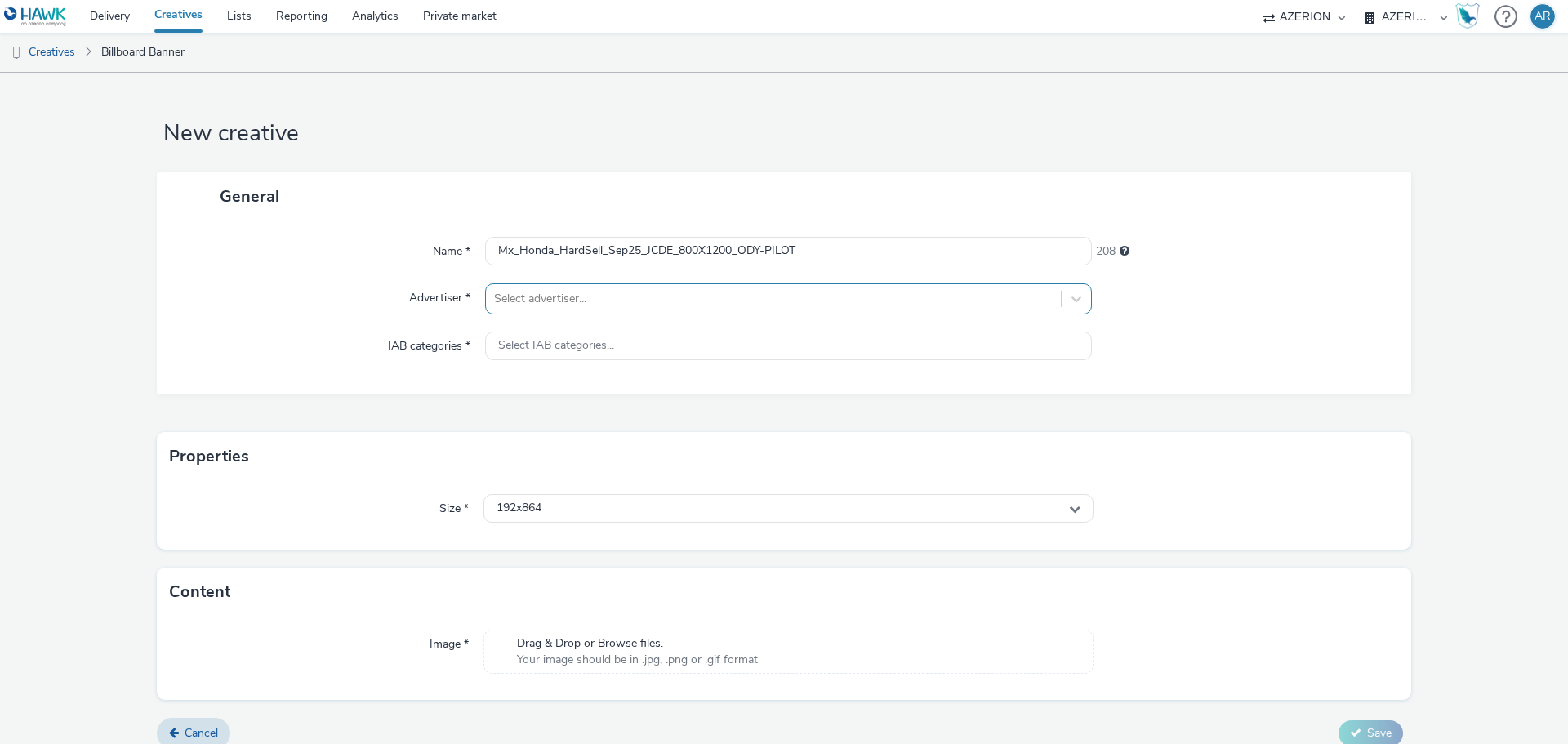
click at [740, 295] on div at bounding box center [773, 299] width 558 height 20
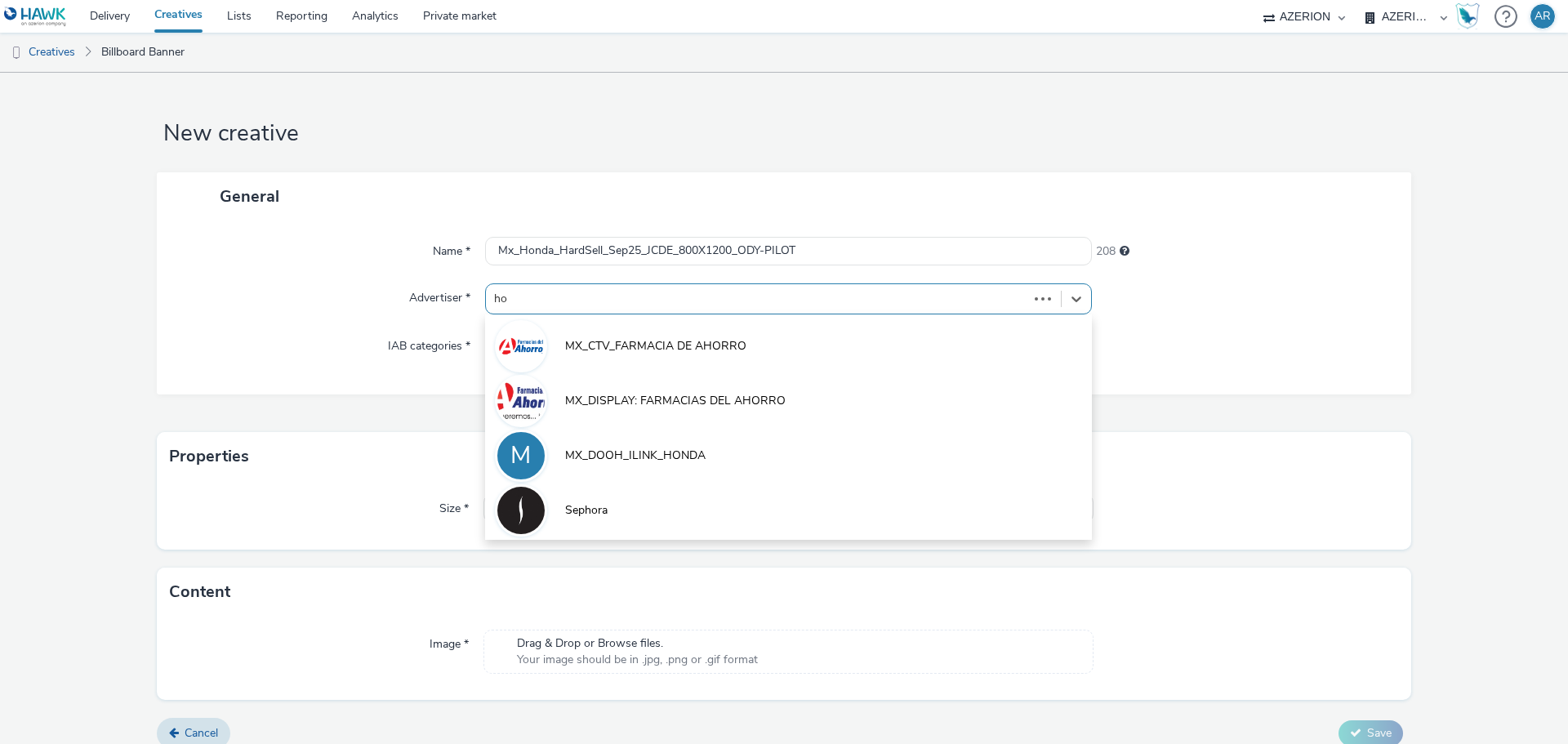
type input "hon"
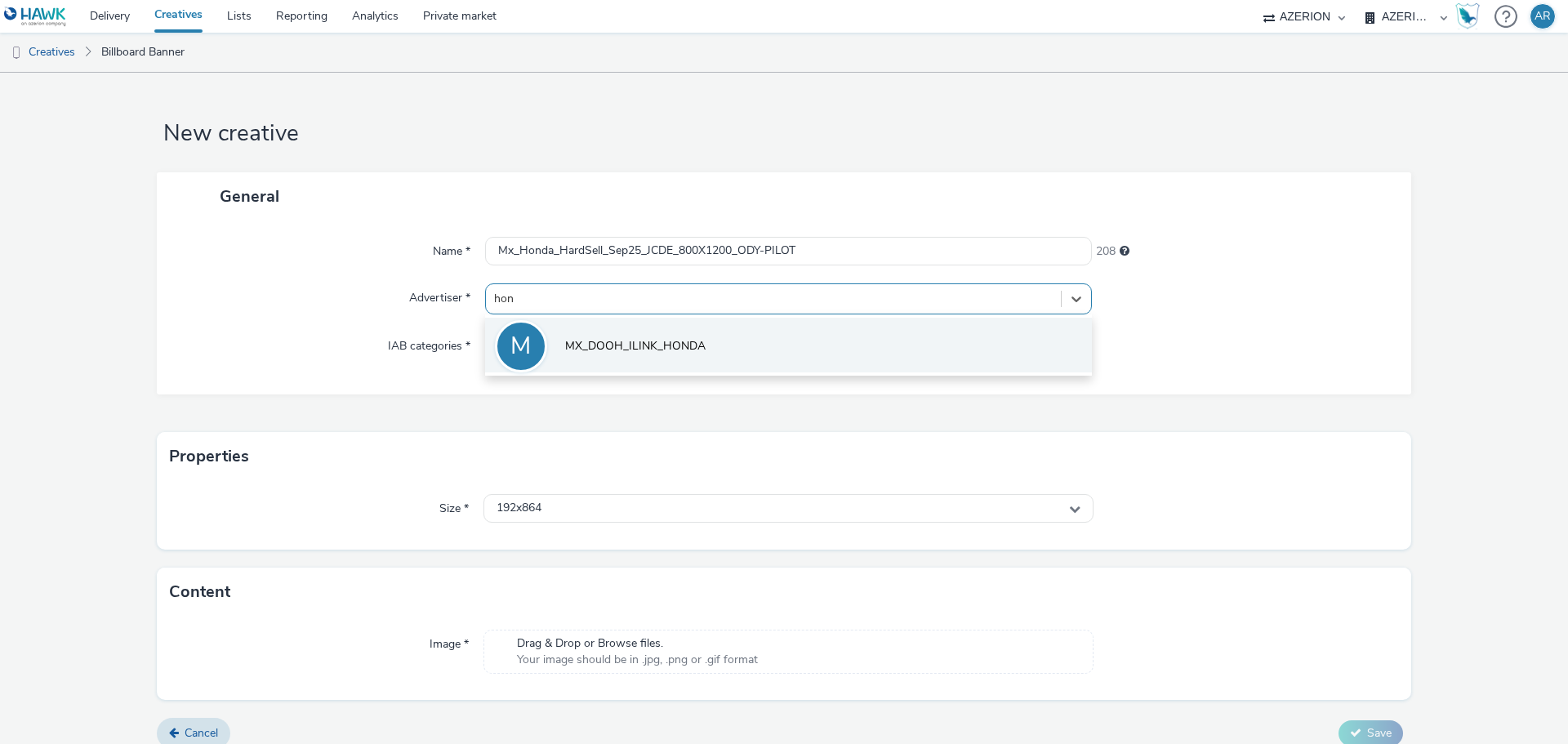
click at [683, 344] on span "MX_DOOH_ILINK_HONDA" at bounding box center [636, 346] width 141 height 16
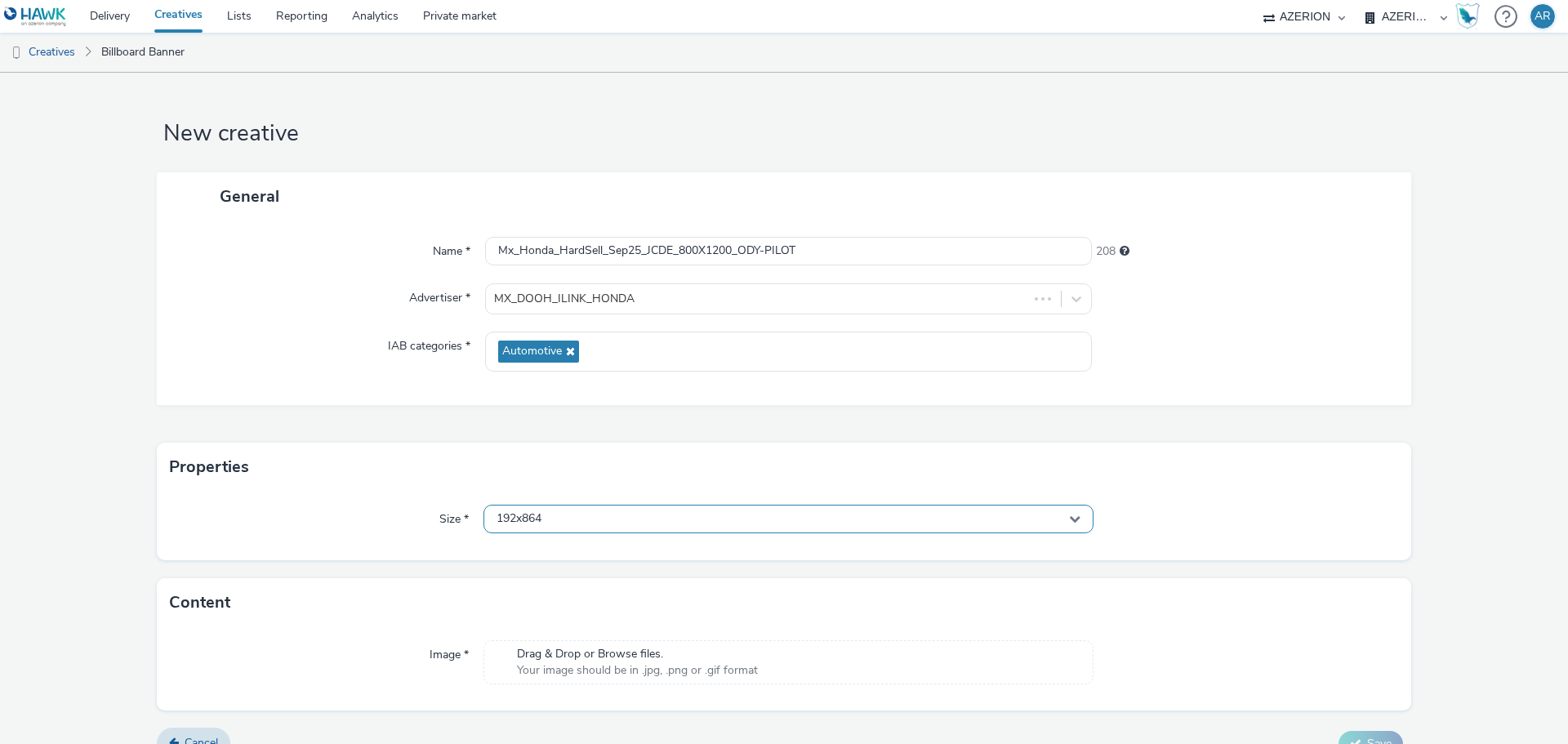
click at [575, 517] on div "192x864" at bounding box center [788, 519] width 610 height 28
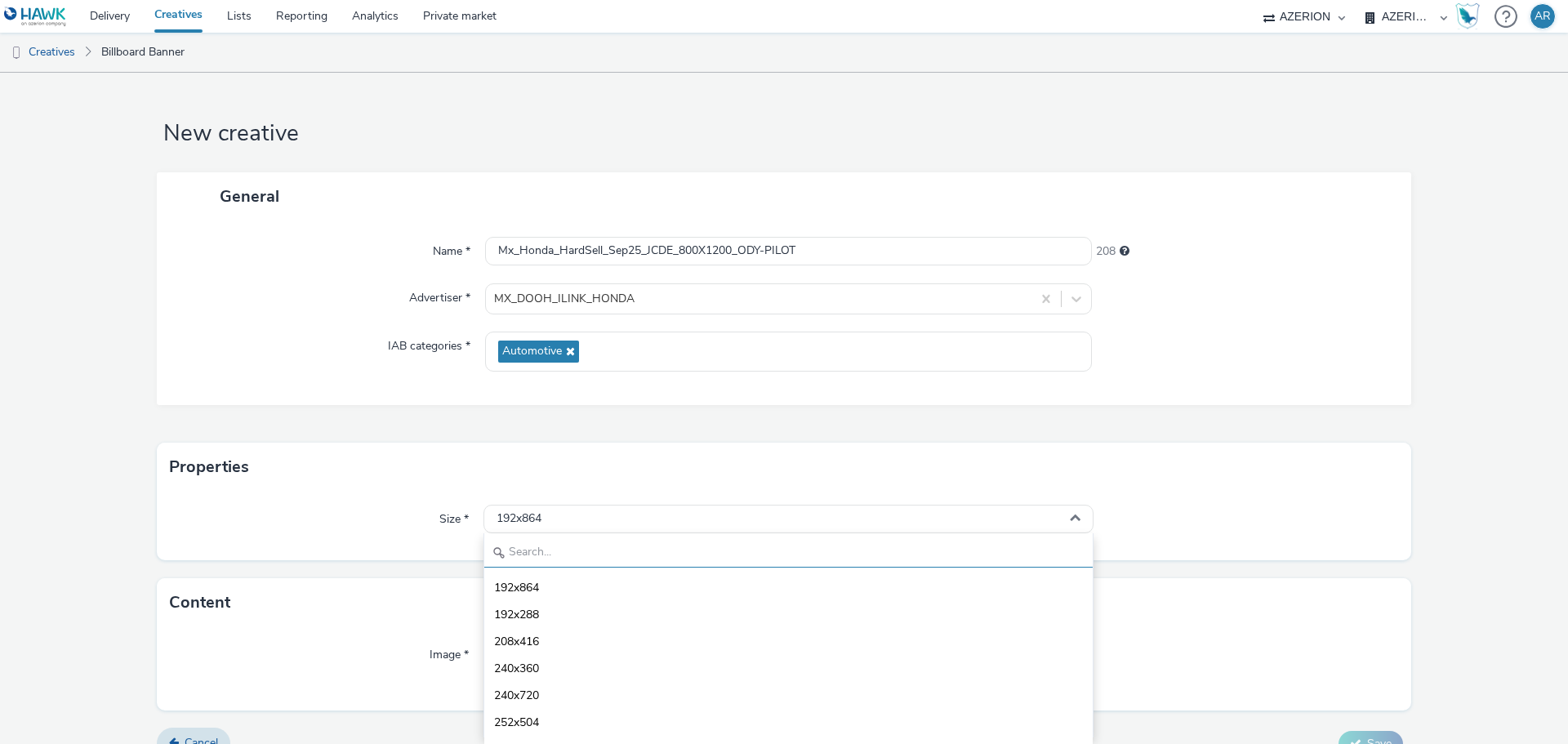
click at [548, 545] on input "text" at bounding box center [788, 553] width 608 height 28
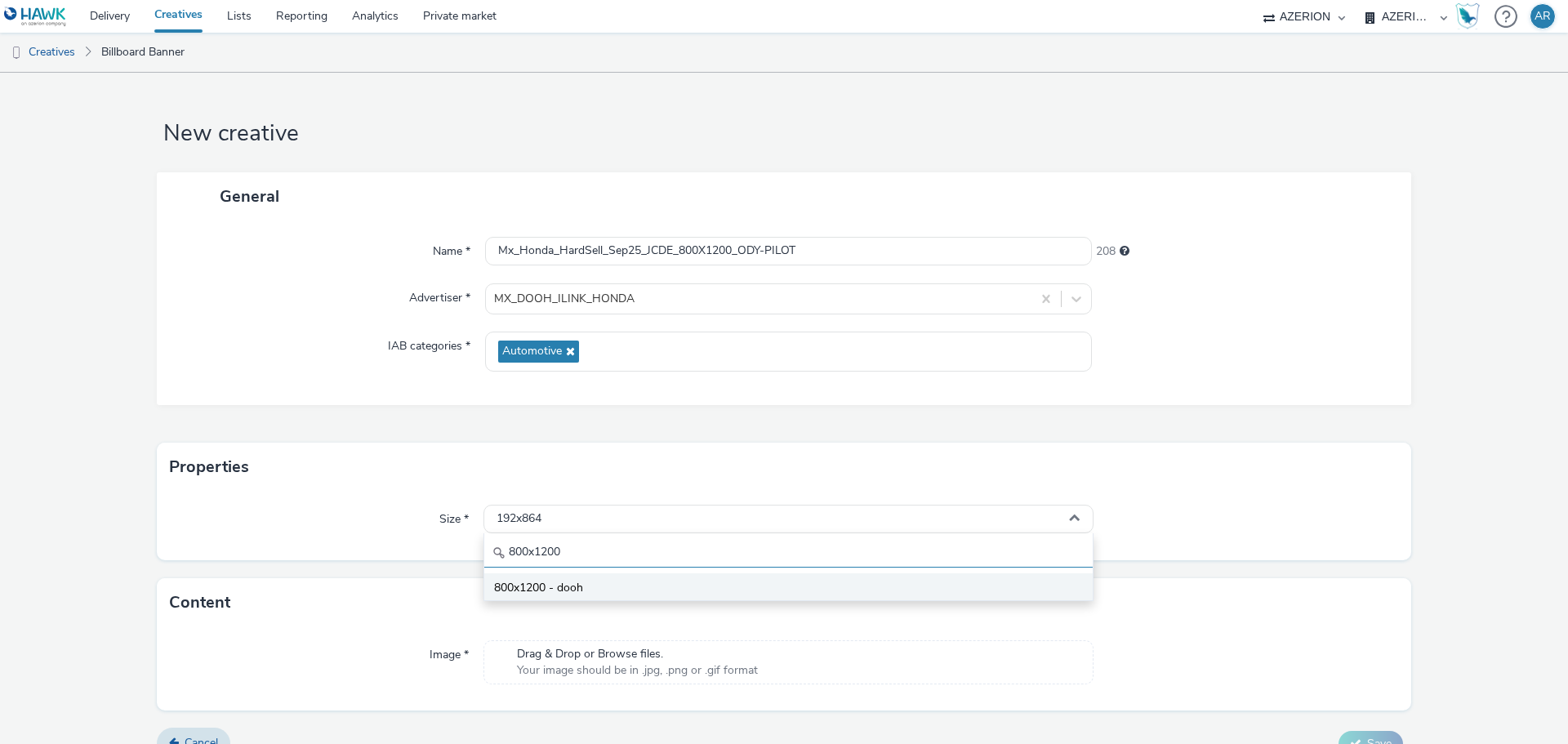
type input "800x1200"
click at [537, 579] on span "800x1200 - dooh" at bounding box center [539, 587] width 89 height 16
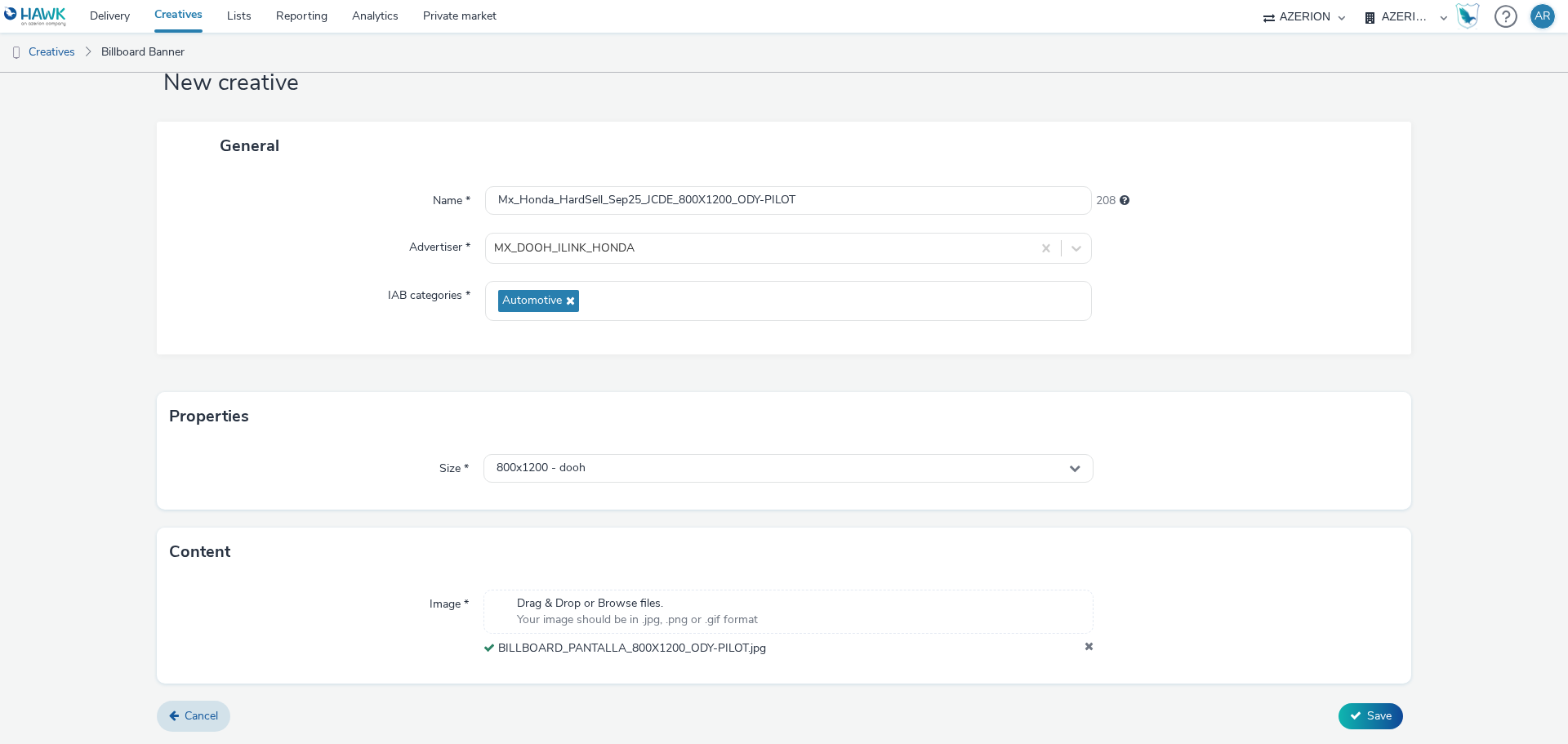
scroll to position [51, 0]
click at [1367, 708] on span "Save" at bounding box center [1379, 715] width 25 height 15
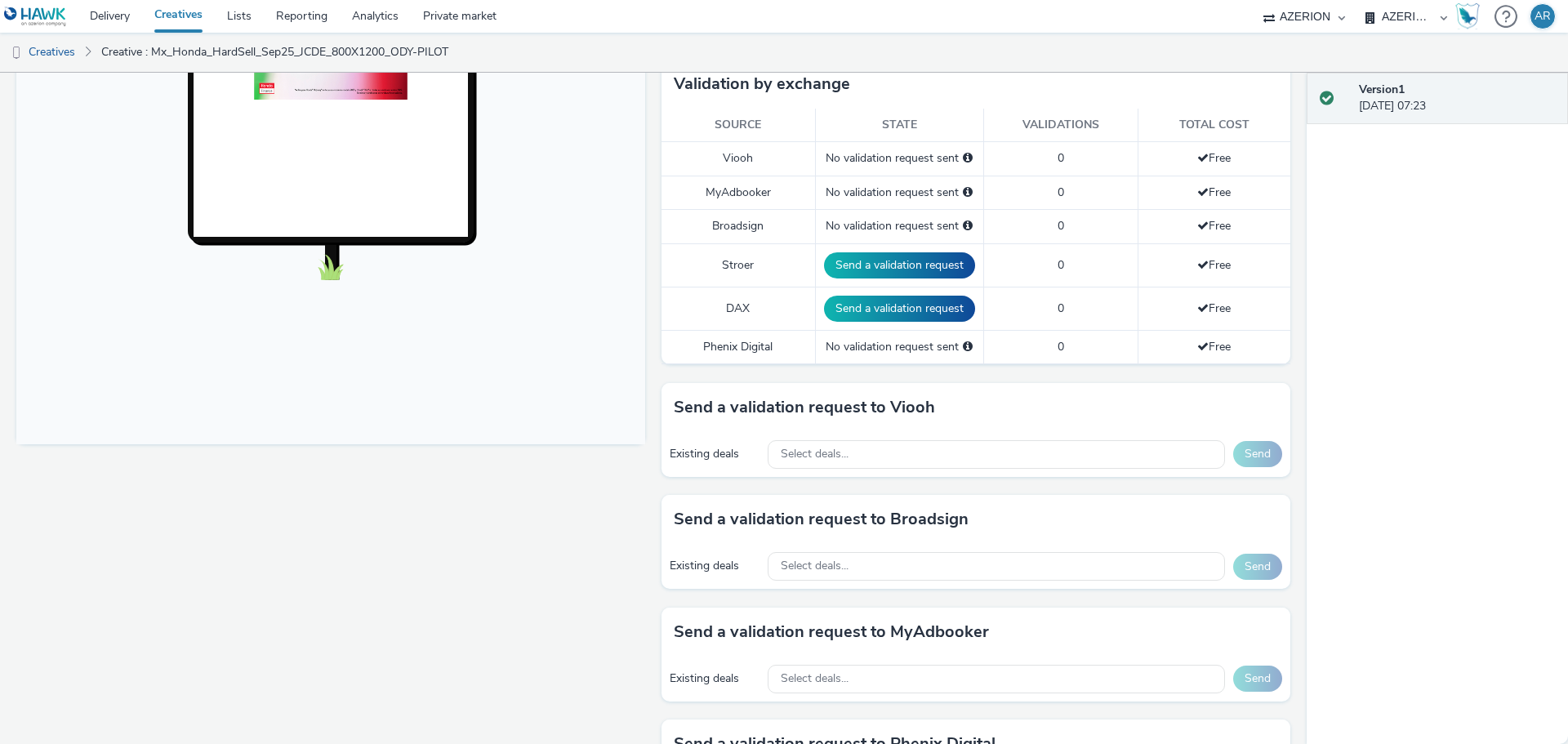
scroll to position [489, 0]
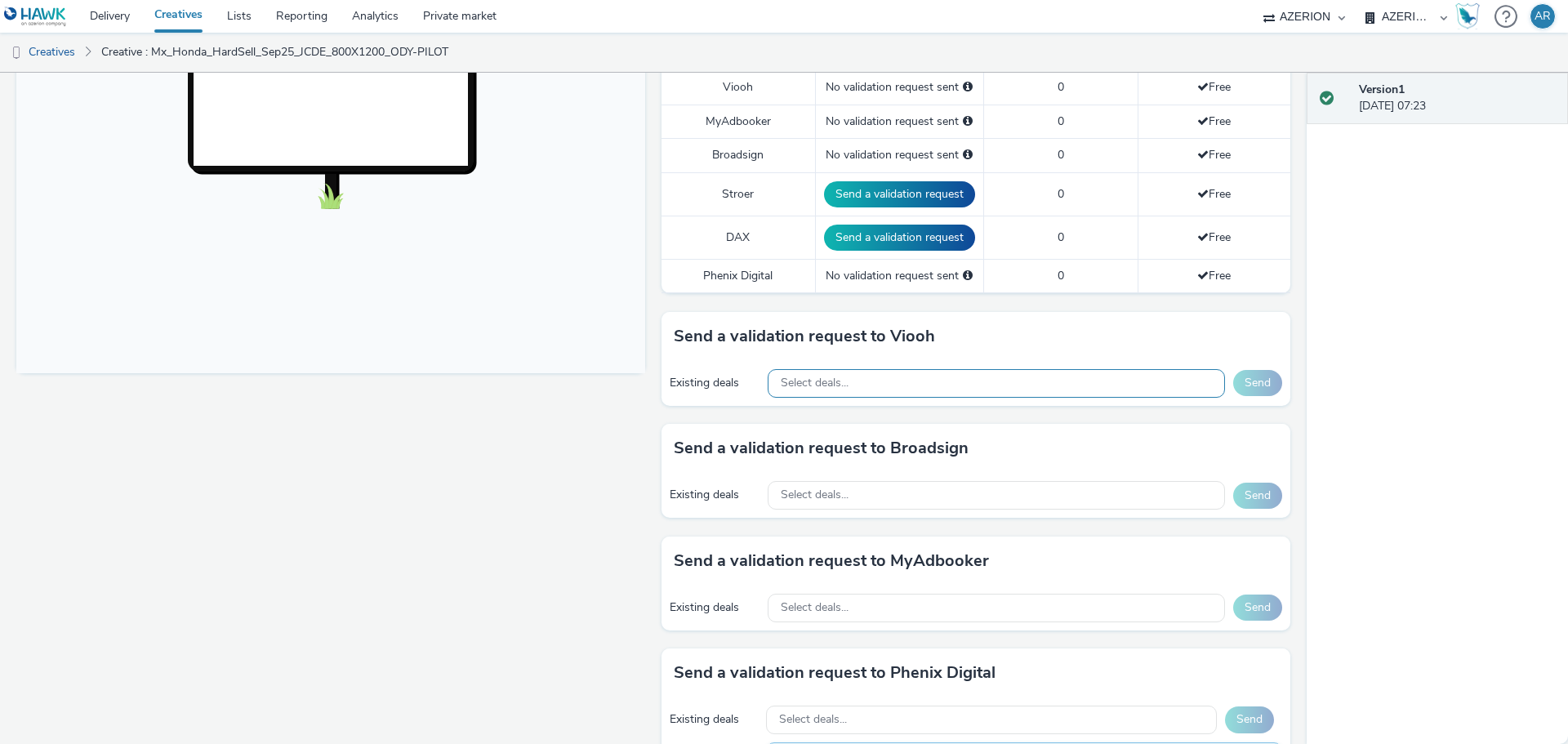
click at [1009, 382] on div "Select deals..." at bounding box center [996, 384] width 458 height 28
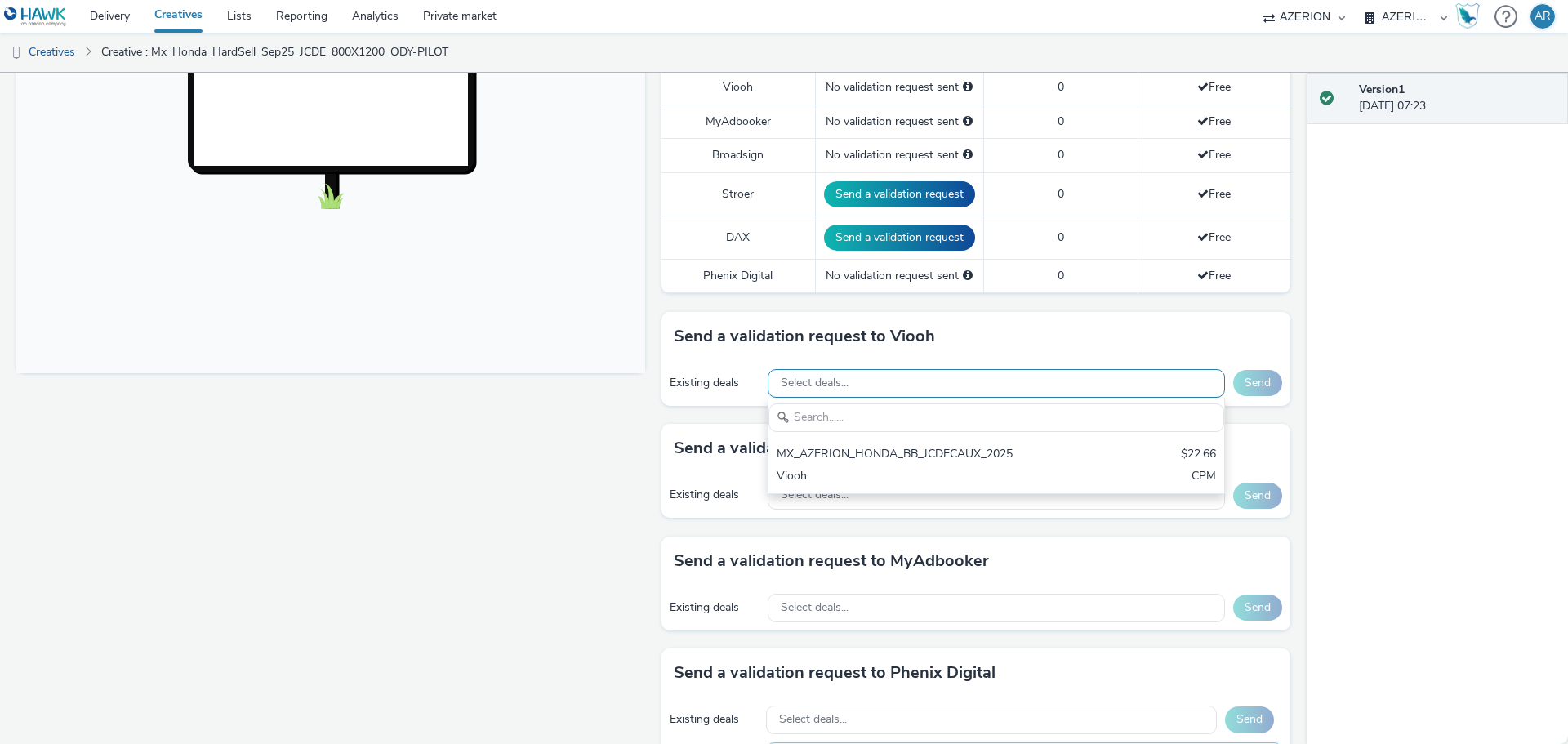
scroll to position [0, 0]
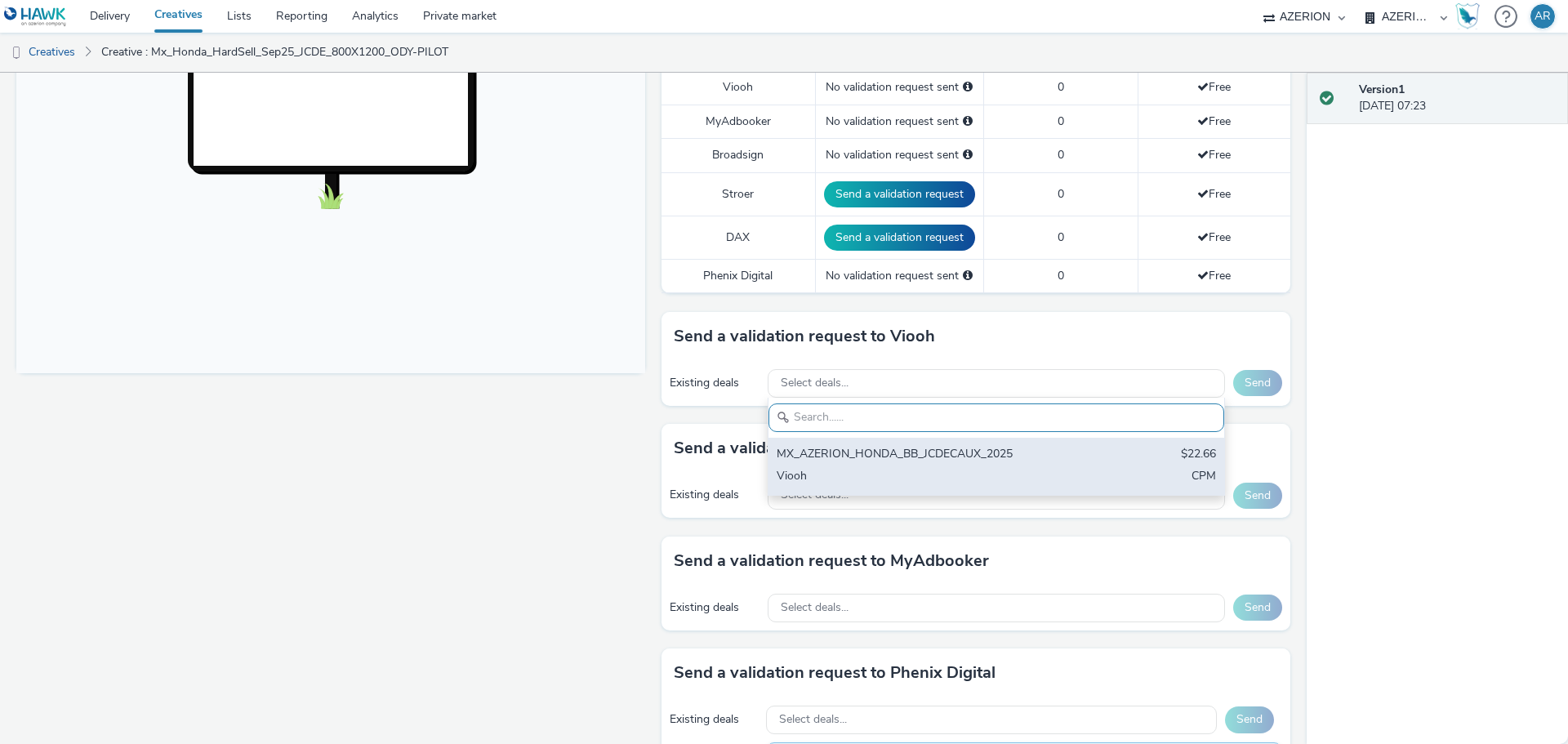
click at [776, 470] on div "Viooh" at bounding box center [922, 477] width 290 height 19
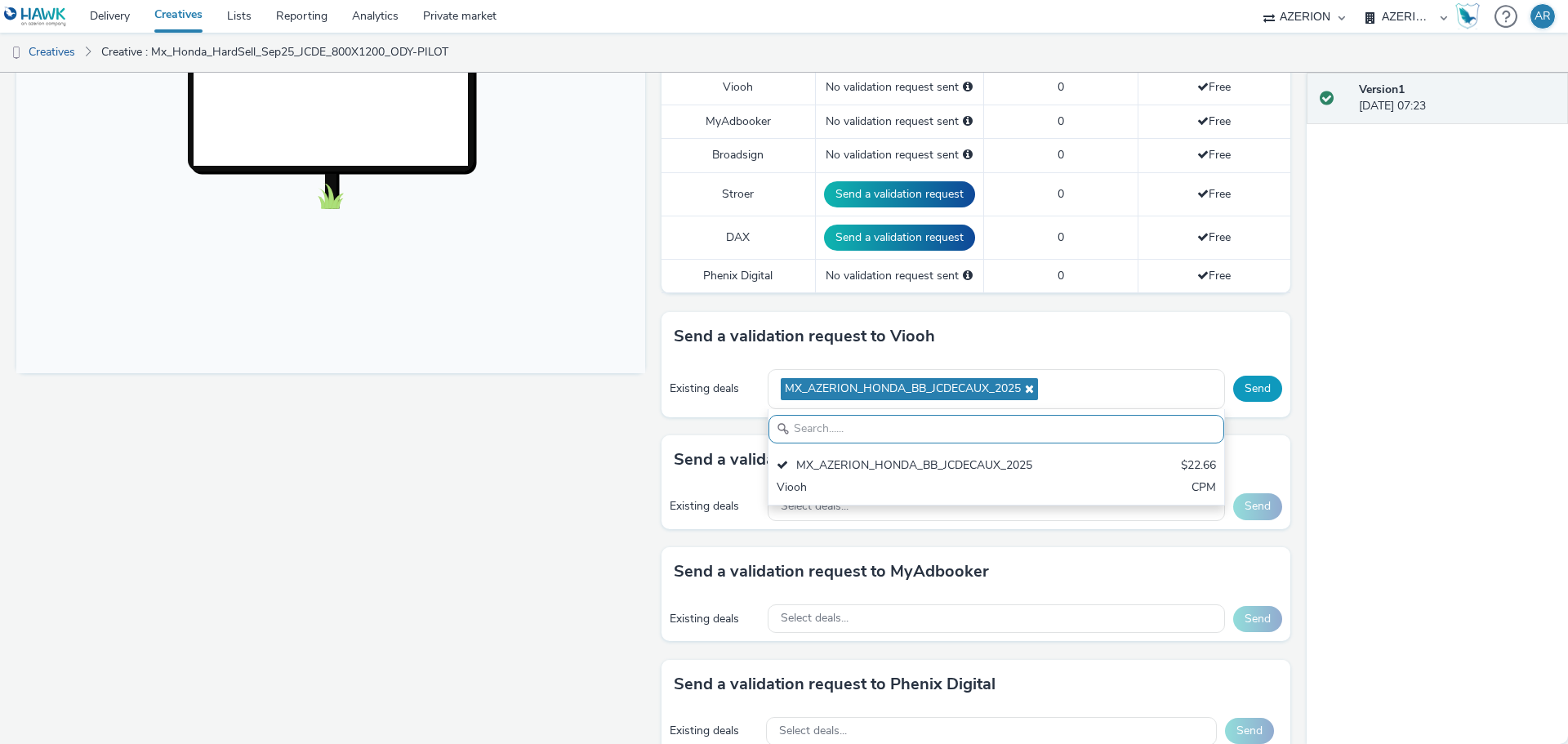
click at [1252, 385] on button "Send" at bounding box center [1257, 388] width 49 height 26
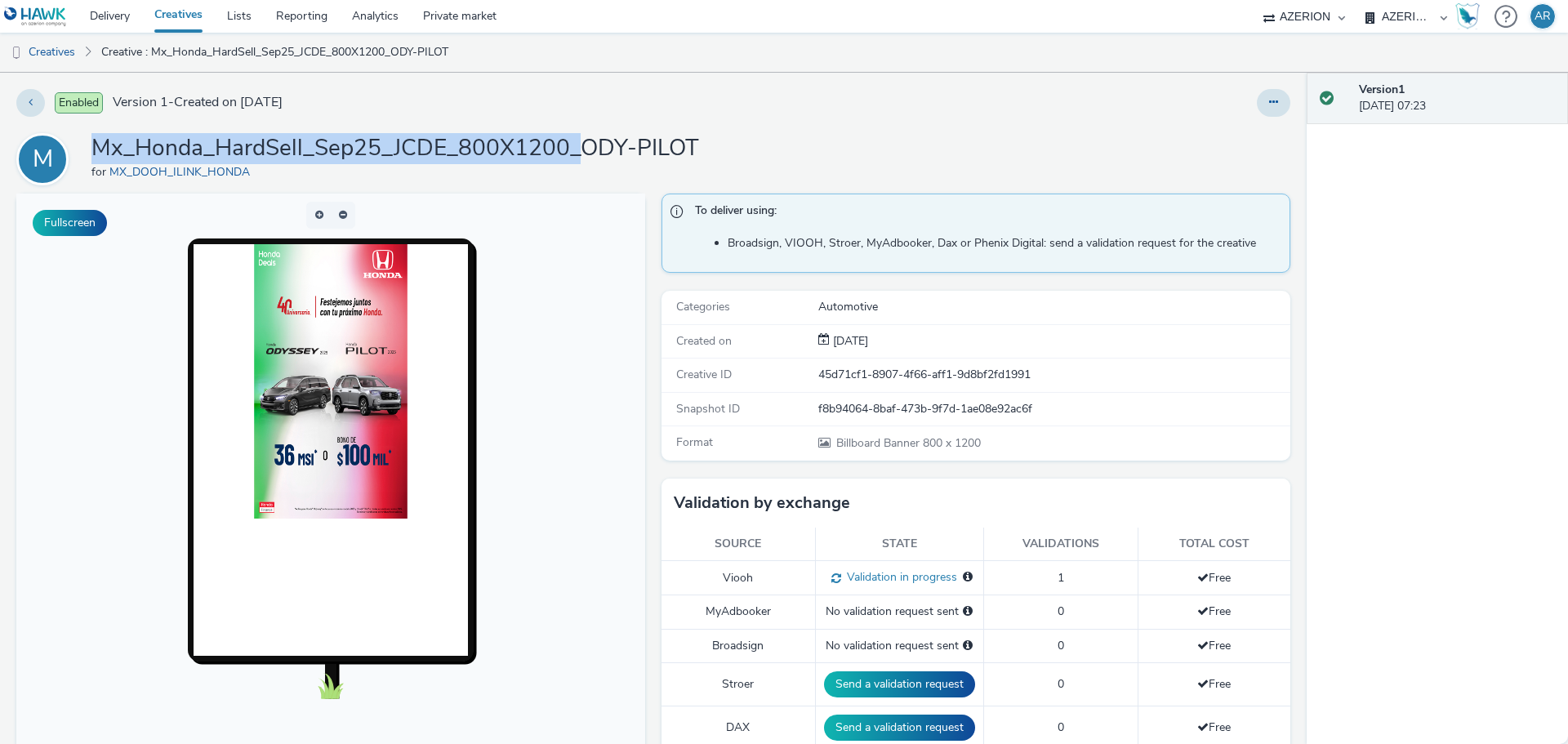
drag, startPoint x: 581, startPoint y: 146, endPoint x: 101, endPoint y: 139, distance: 480.1
click at [101, 139] on h1 "Mx_Honda_HardSell_Sep25_JCDE_800X1200_ODY-PILOT" at bounding box center [395, 148] width 607 height 31
click at [43, 49] on link "Creatives" at bounding box center [42, 53] width 84 height 39
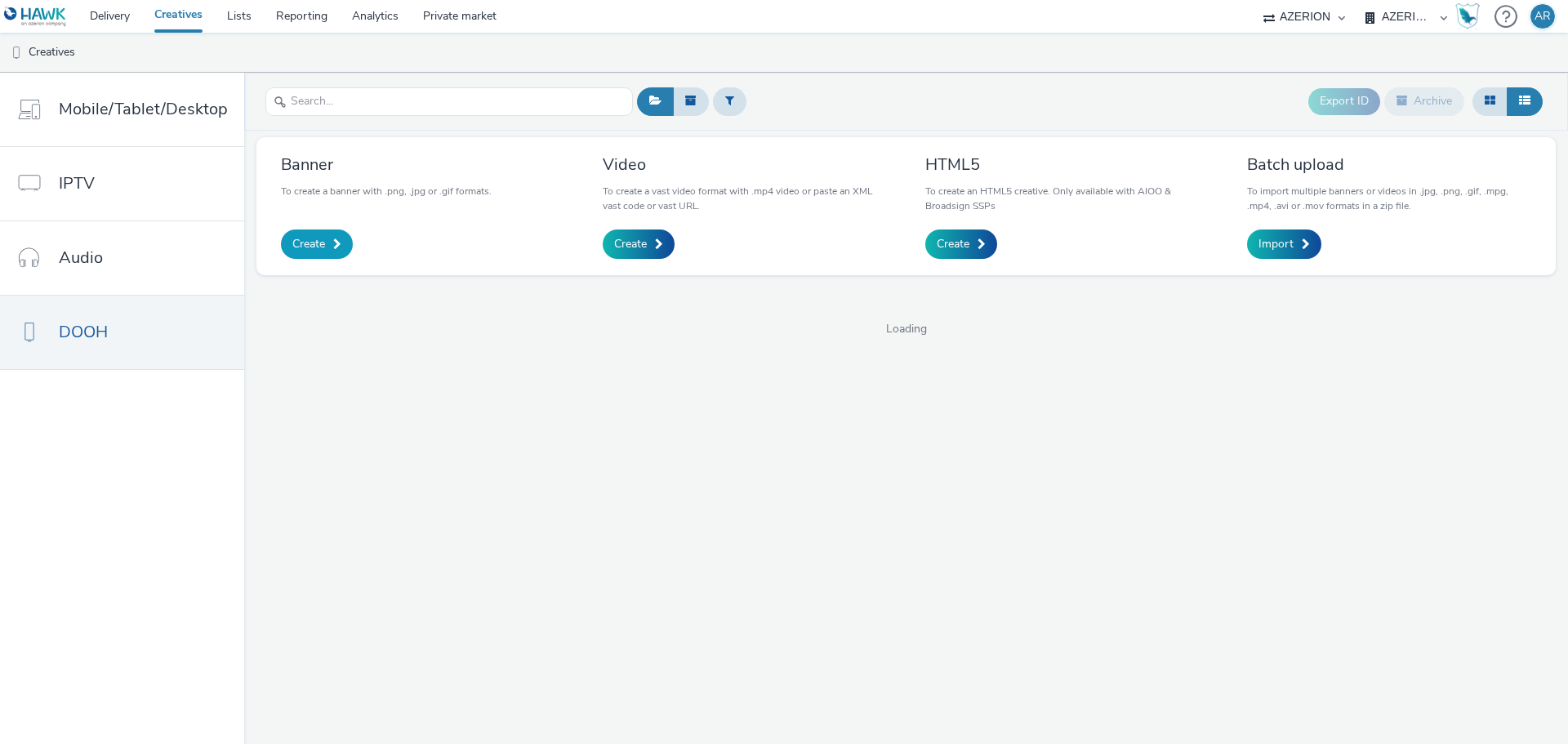
click at [313, 244] on span "Create" at bounding box center [308, 244] width 33 height 16
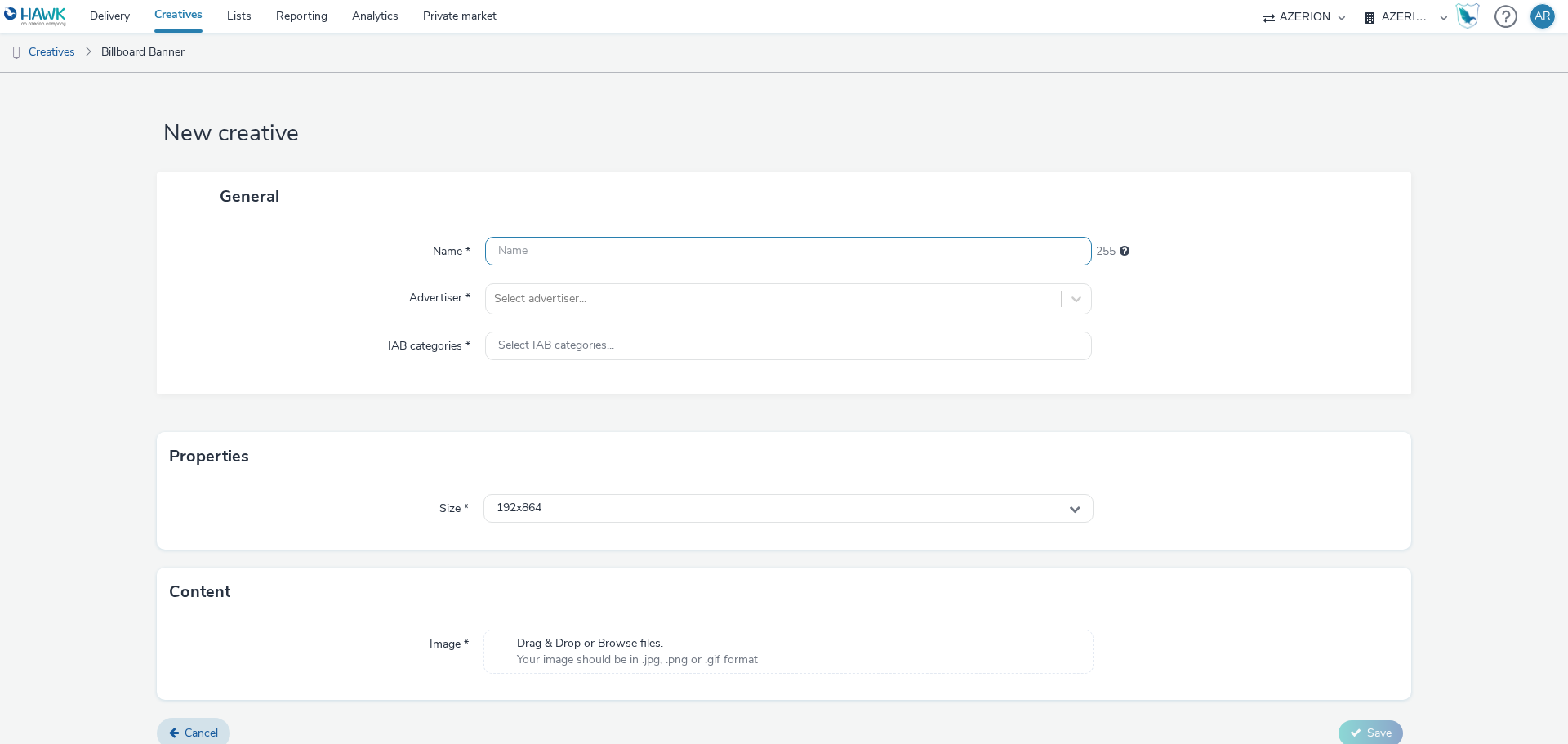
click at [591, 251] on input "text" at bounding box center [788, 251] width 606 height 28
paste input "Mx_Honda_HardSell_Sep25_JCDE_800X1200_"
click at [774, 251] on input "Mx_Honda_HardSell_Sep25_JCDE_800X1200_" at bounding box center [788, 251] width 606 height 28
paste input "SEDANES"
type input "Mx_Honda_HardSell_Sep25_JCDE_800X1200_SEDANES"
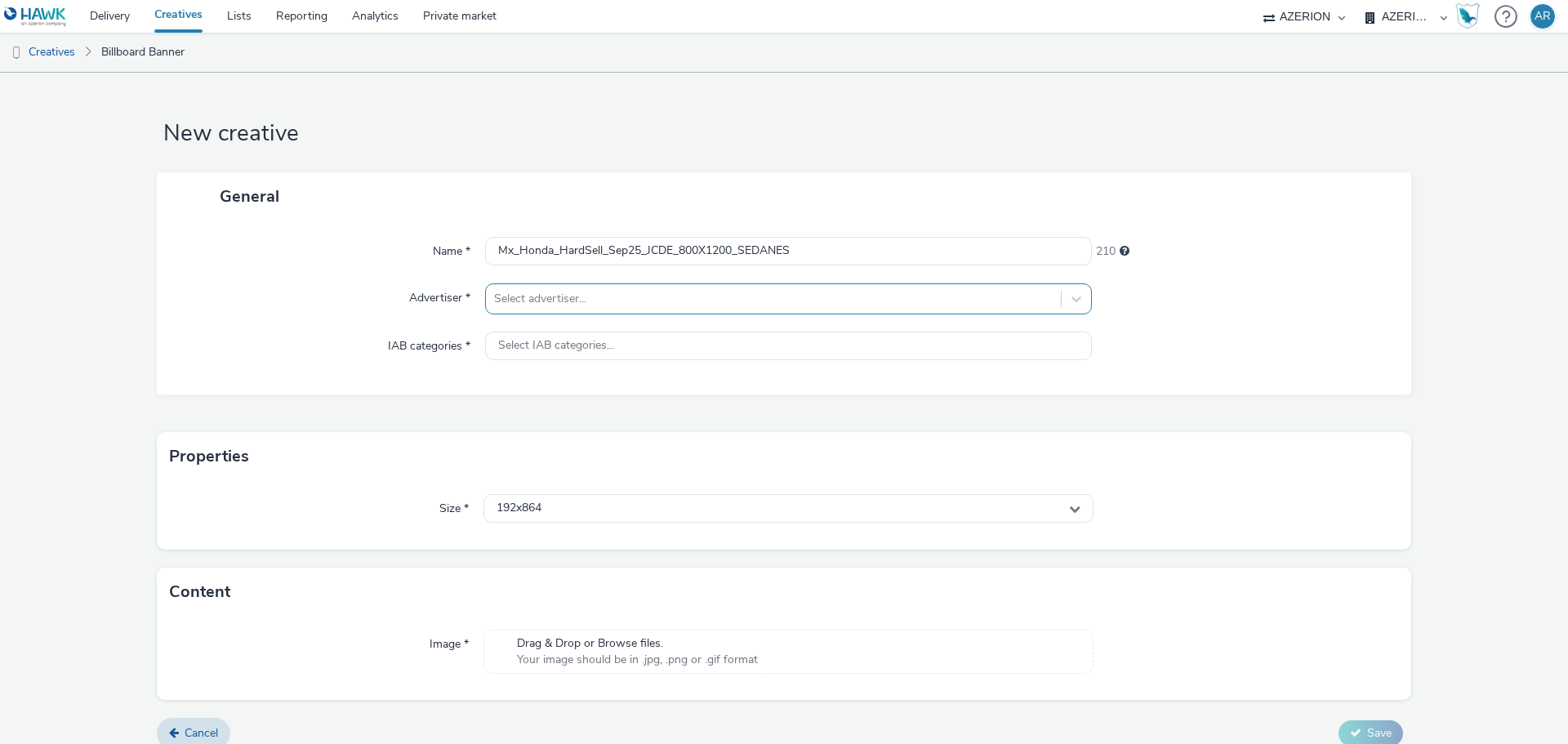
click at [669, 294] on div at bounding box center [773, 299] width 558 height 20
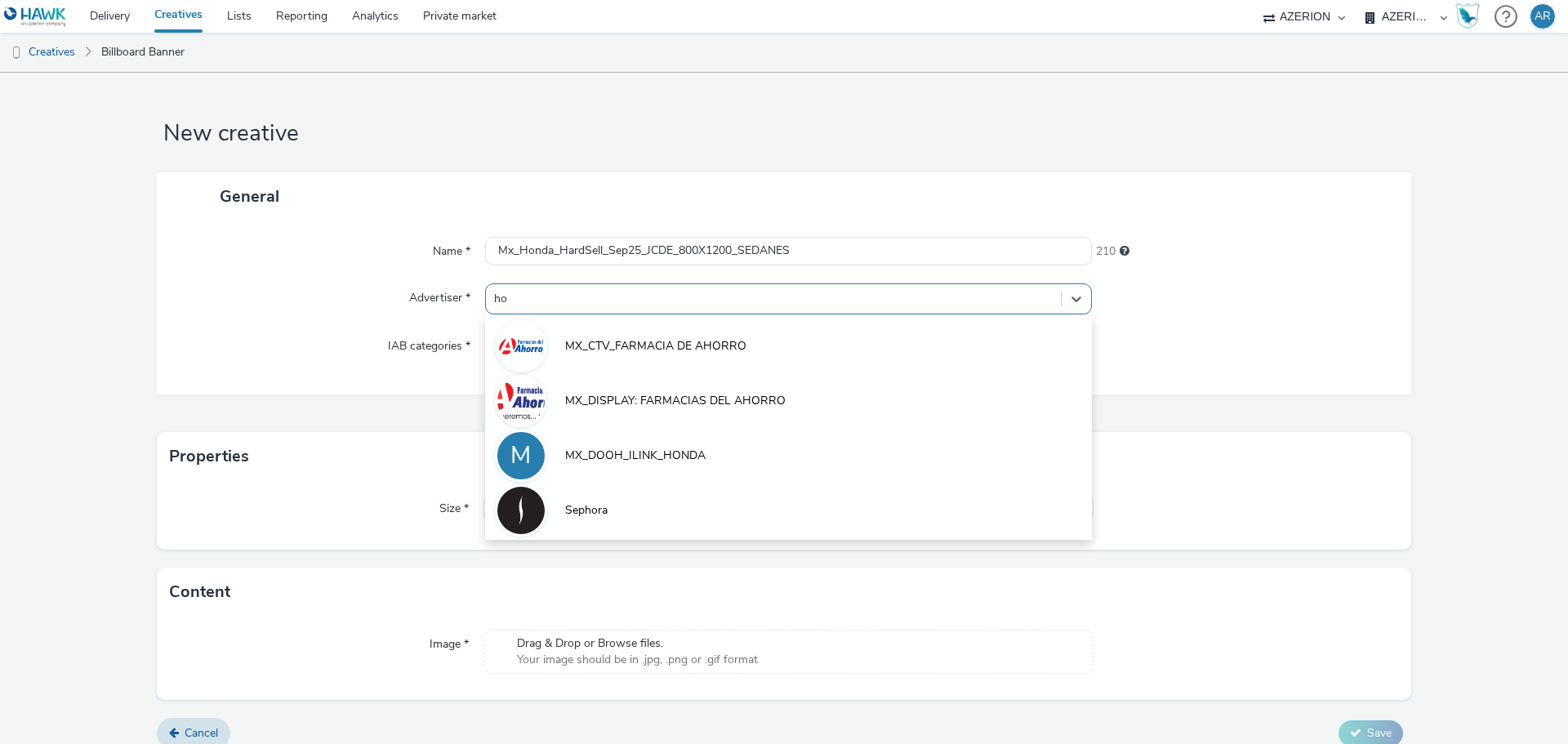
type input "hon"
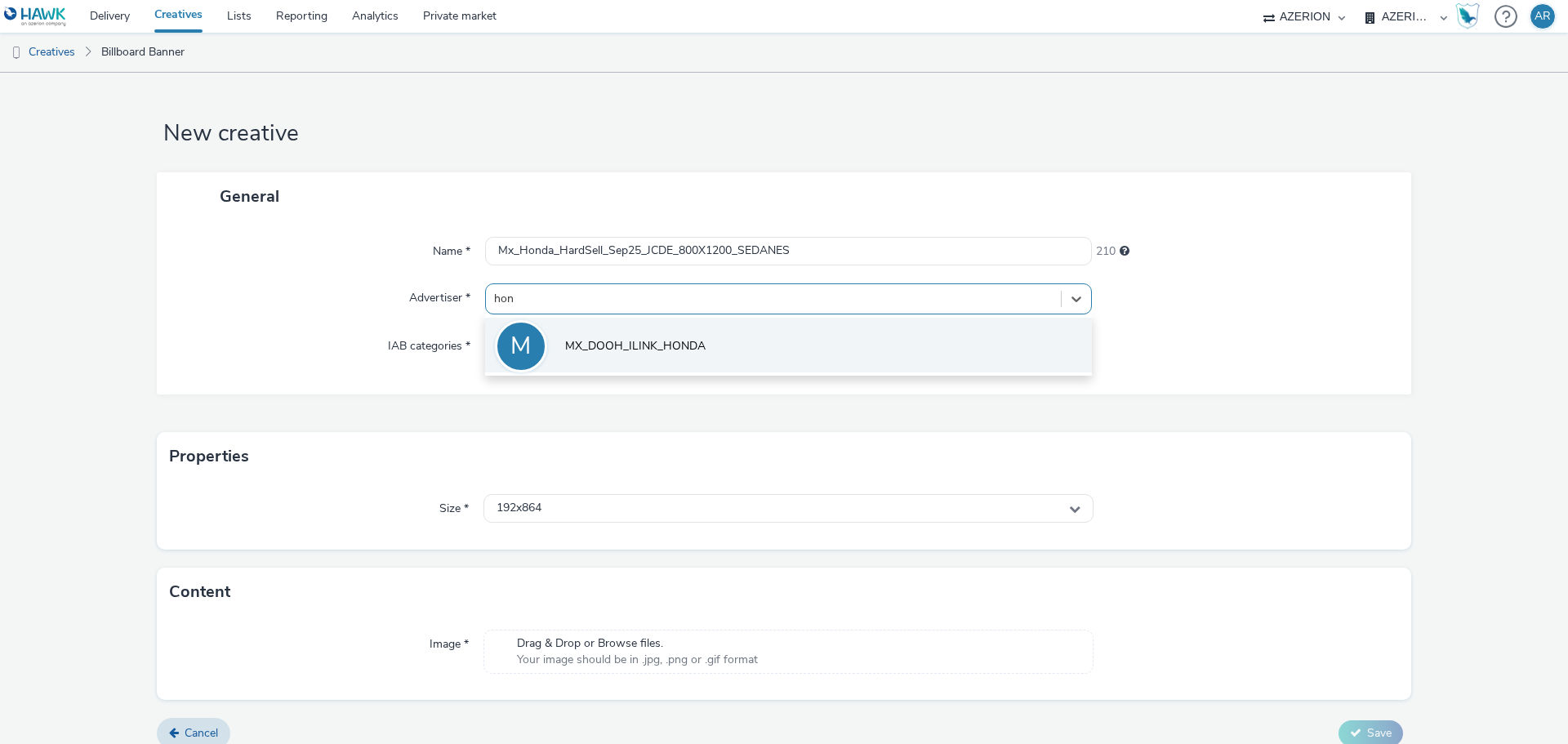
click at [656, 340] on span "MX_DOOH_ILINK_HONDA" at bounding box center [636, 346] width 141 height 16
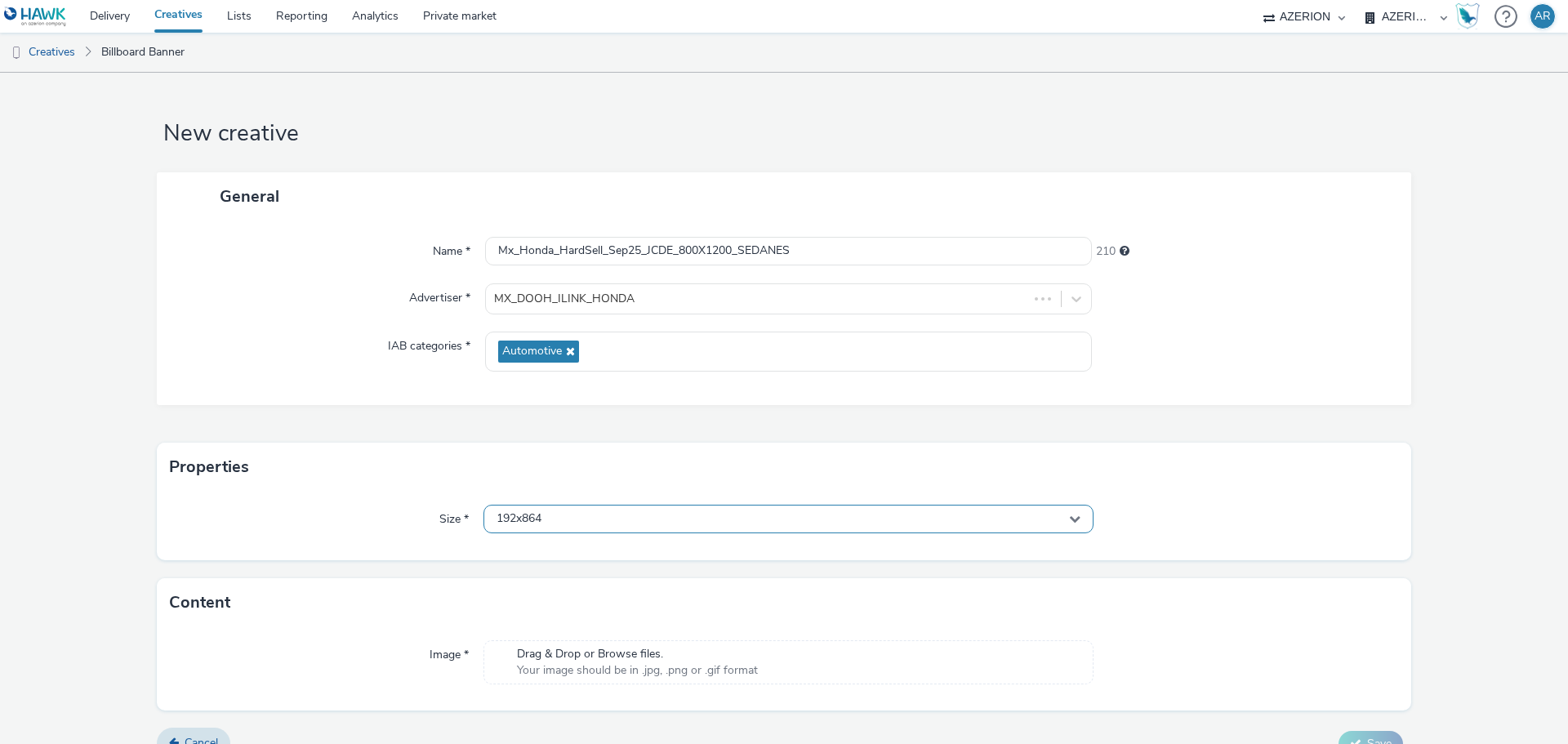
click at [628, 518] on div "192x864" at bounding box center [788, 519] width 610 height 28
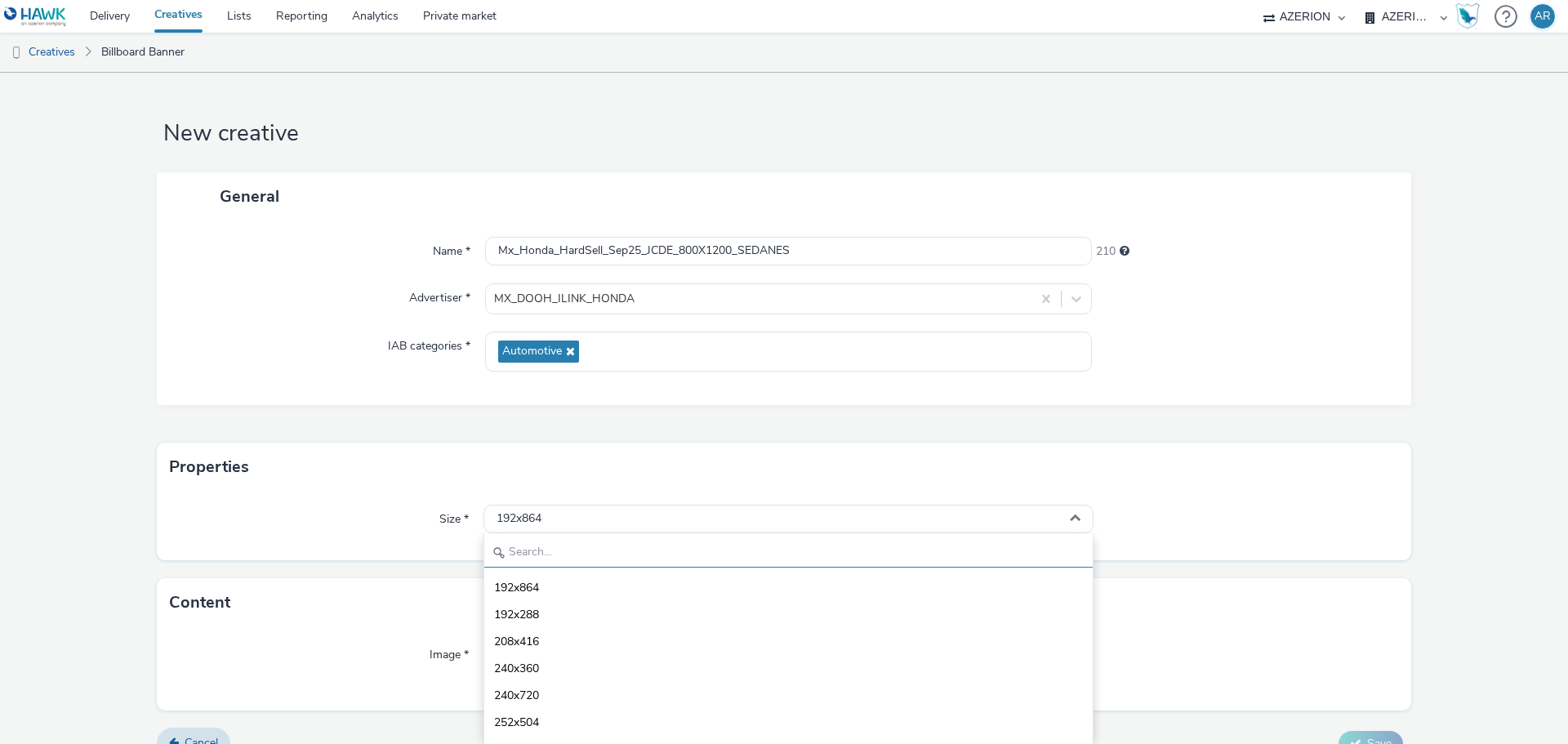
click at [561, 554] on input "text" at bounding box center [788, 553] width 608 height 28
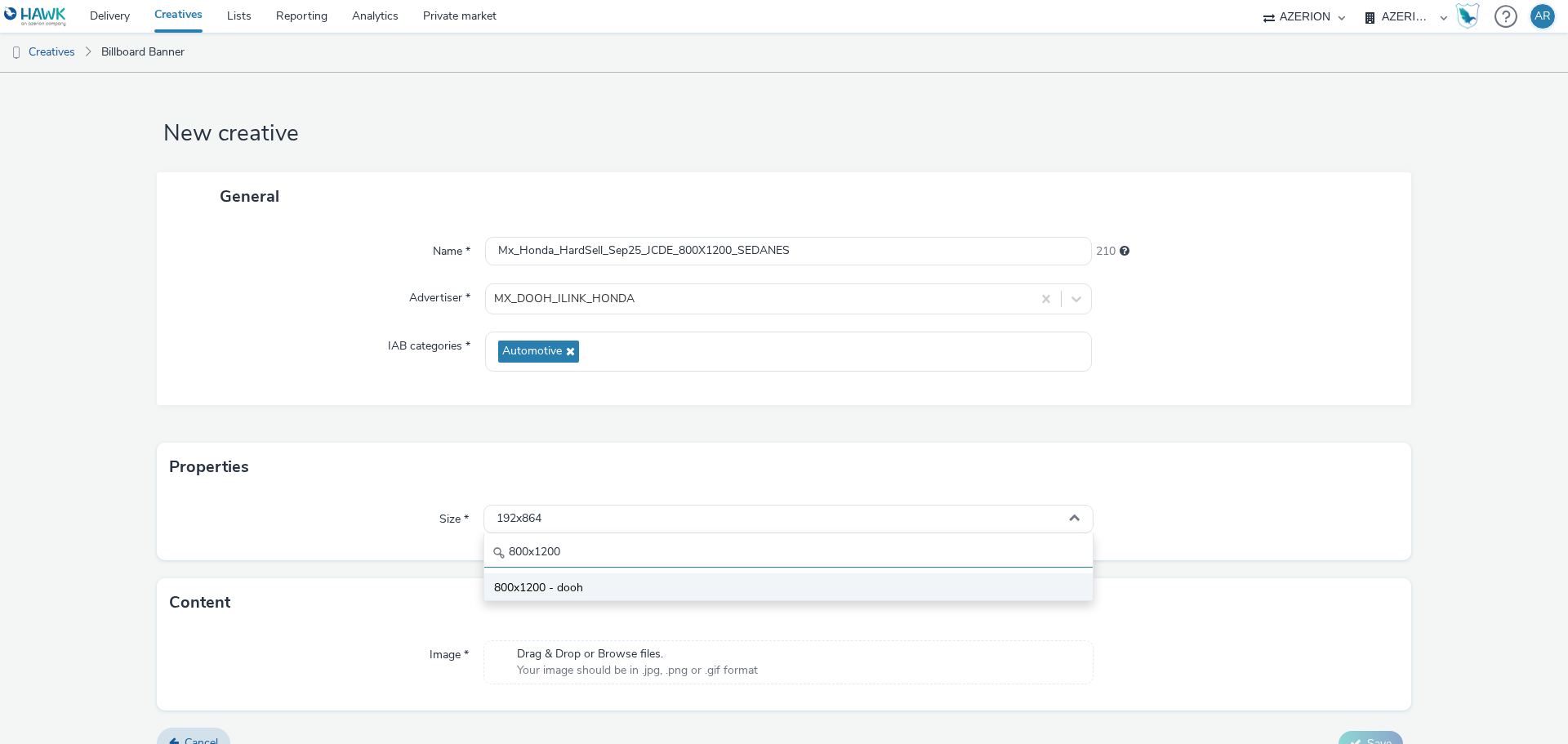
type input "800x1200"
click at [527, 578] on li "800x1200 - dooh" at bounding box center [788, 586] width 608 height 27
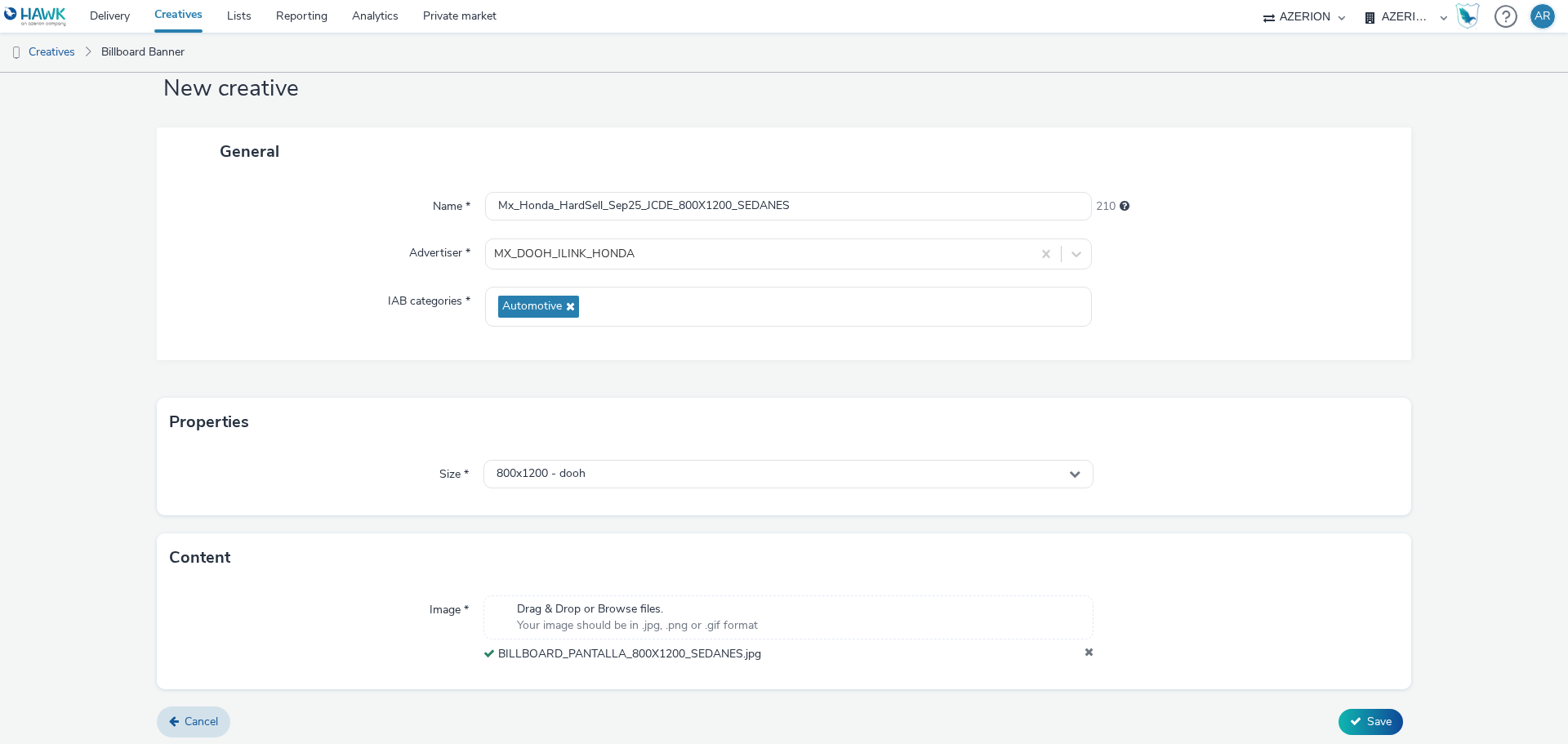
scroll to position [51, 0]
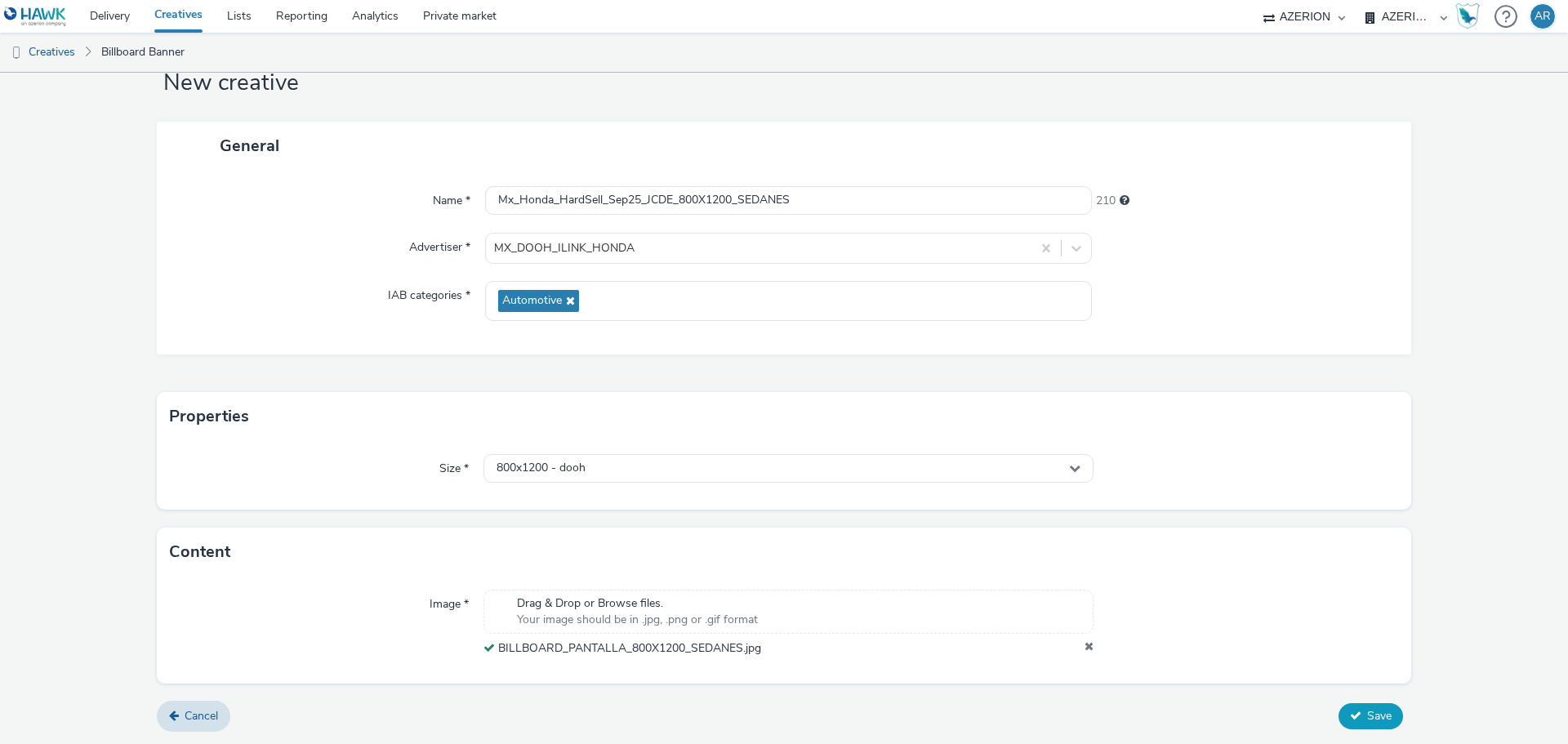
click at [1367, 712] on span "Save" at bounding box center [1379, 715] width 25 height 15
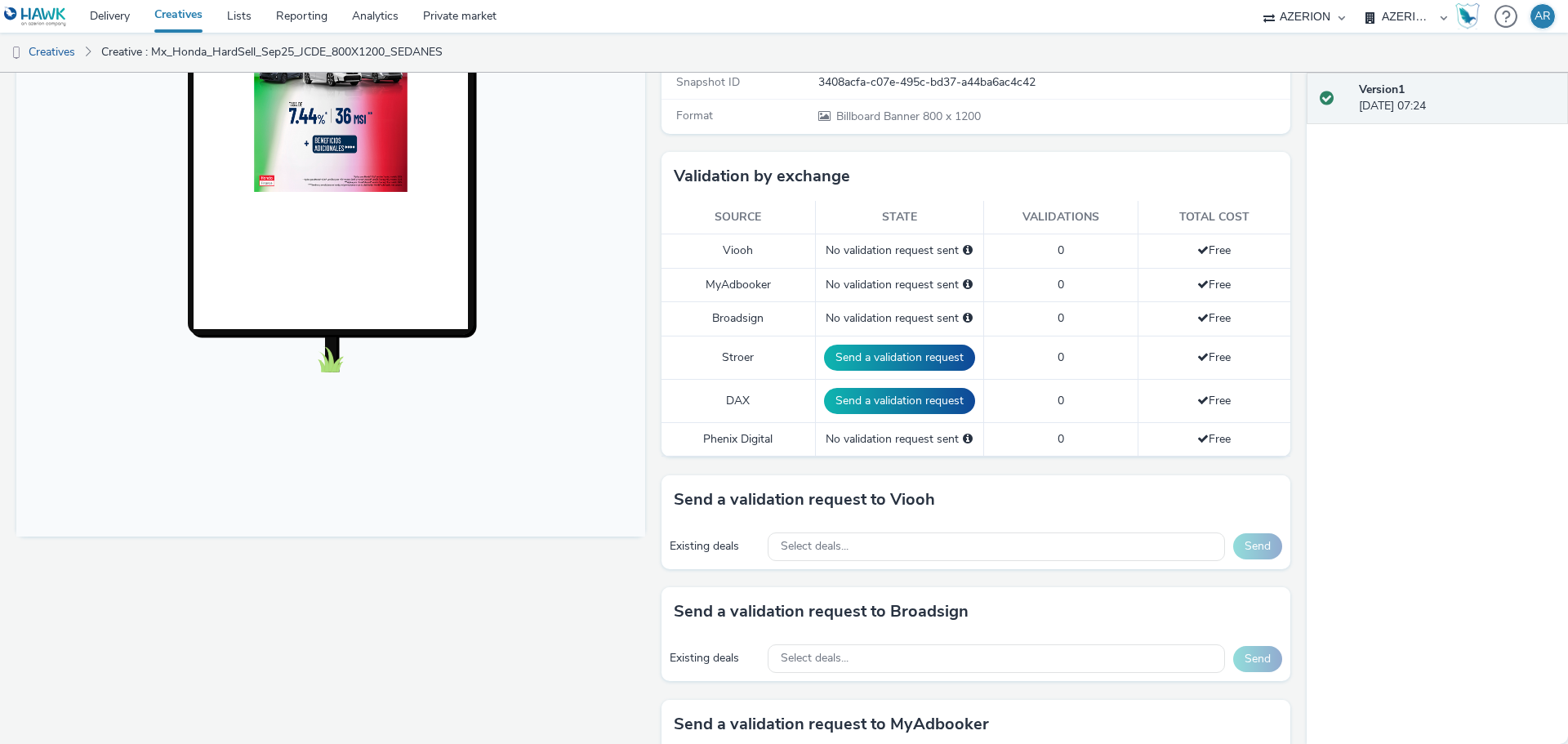
scroll to position [408, 0]
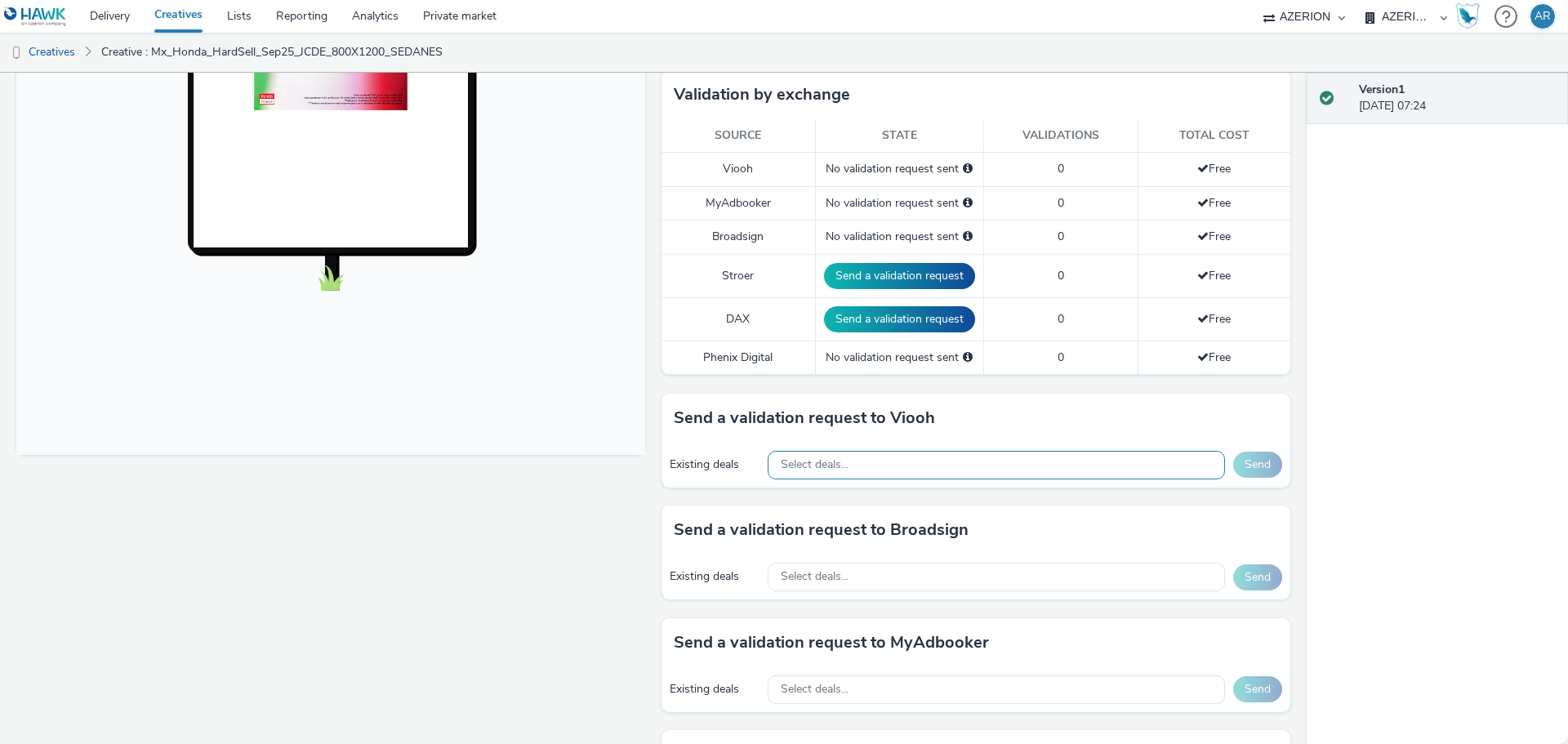
click at [918, 461] on div "Select deals..." at bounding box center [996, 465] width 458 height 28
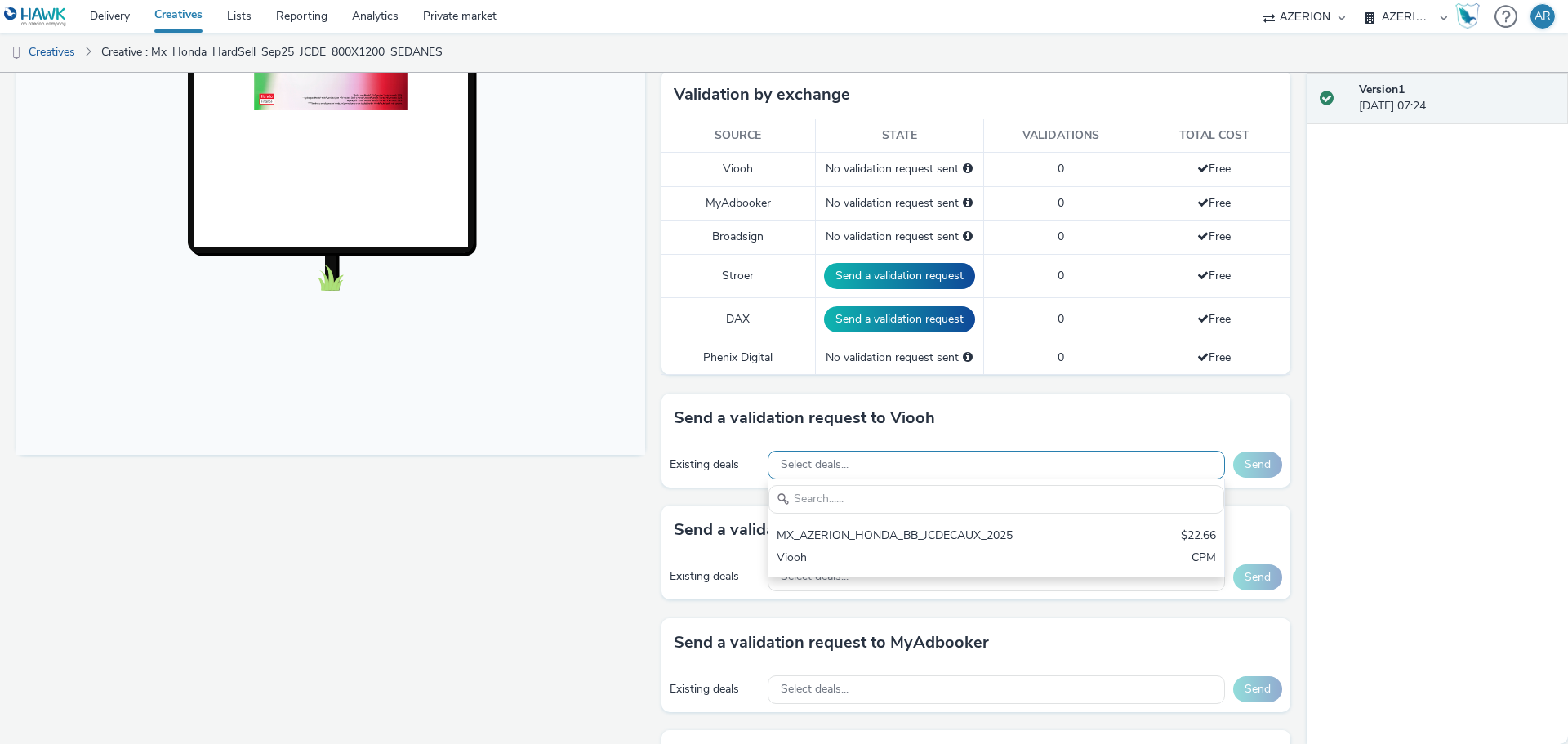
scroll to position [0, 0]
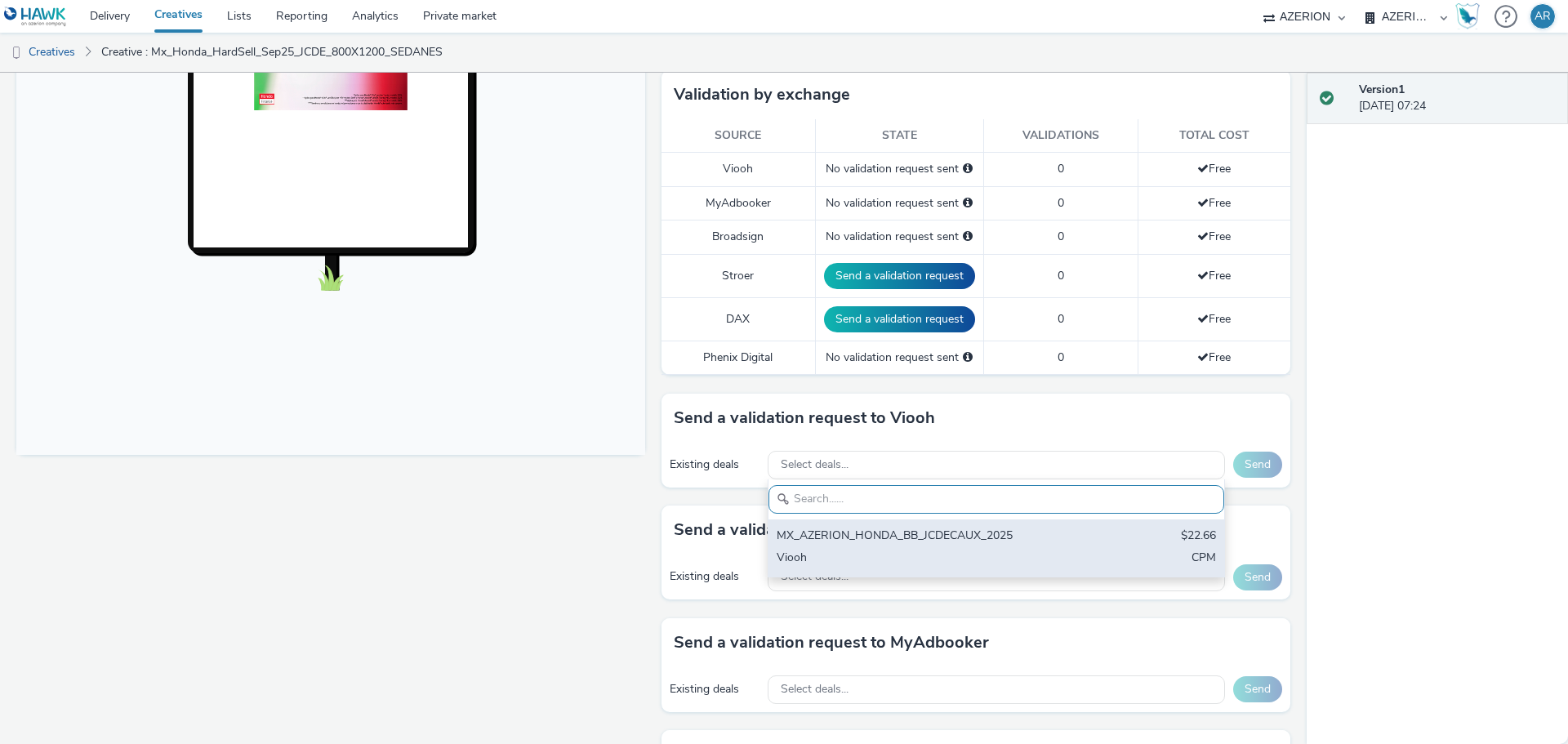
click at [802, 557] on div "Viooh" at bounding box center [922, 558] width 290 height 19
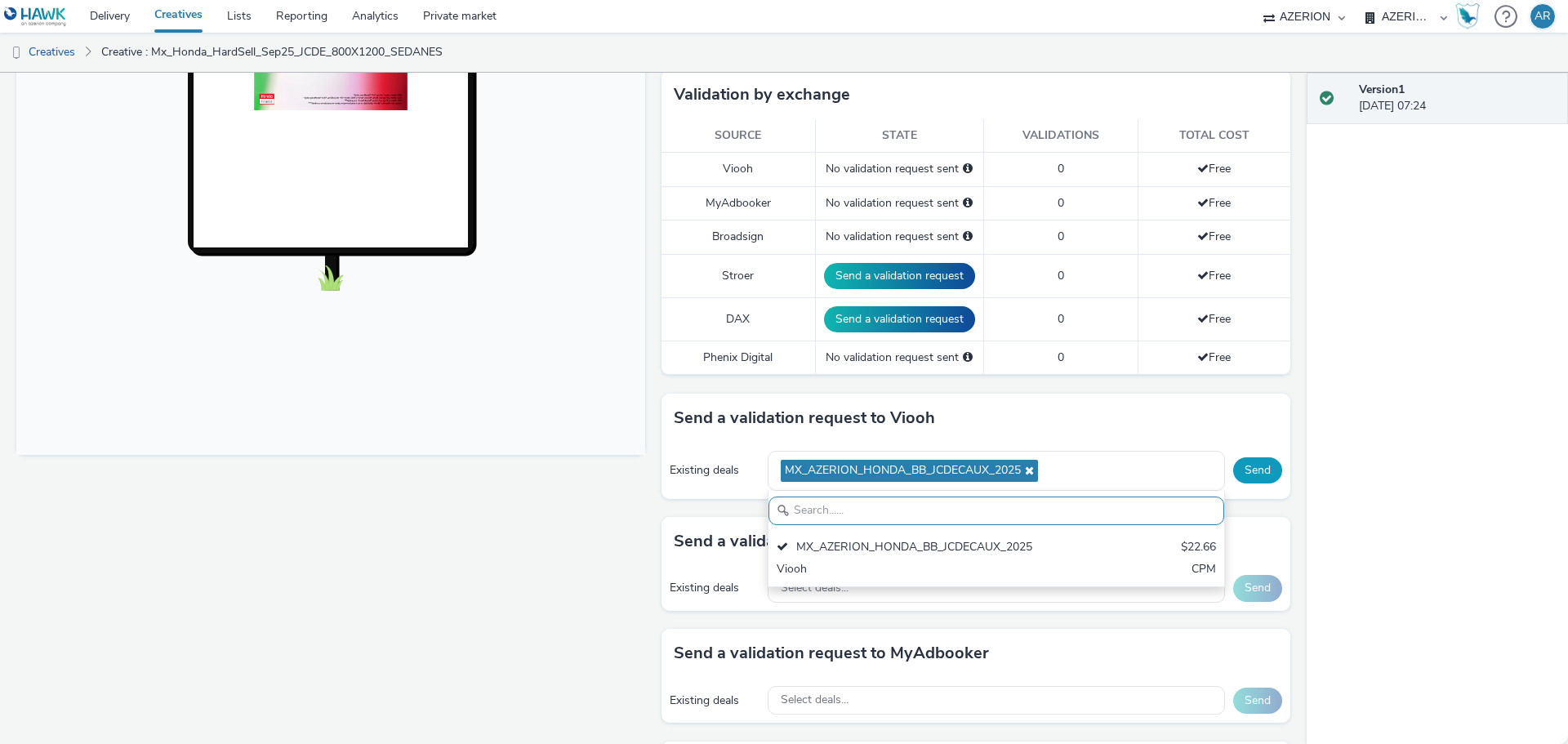
click at [1247, 467] on button "Send" at bounding box center [1257, 470] width 49 height 26
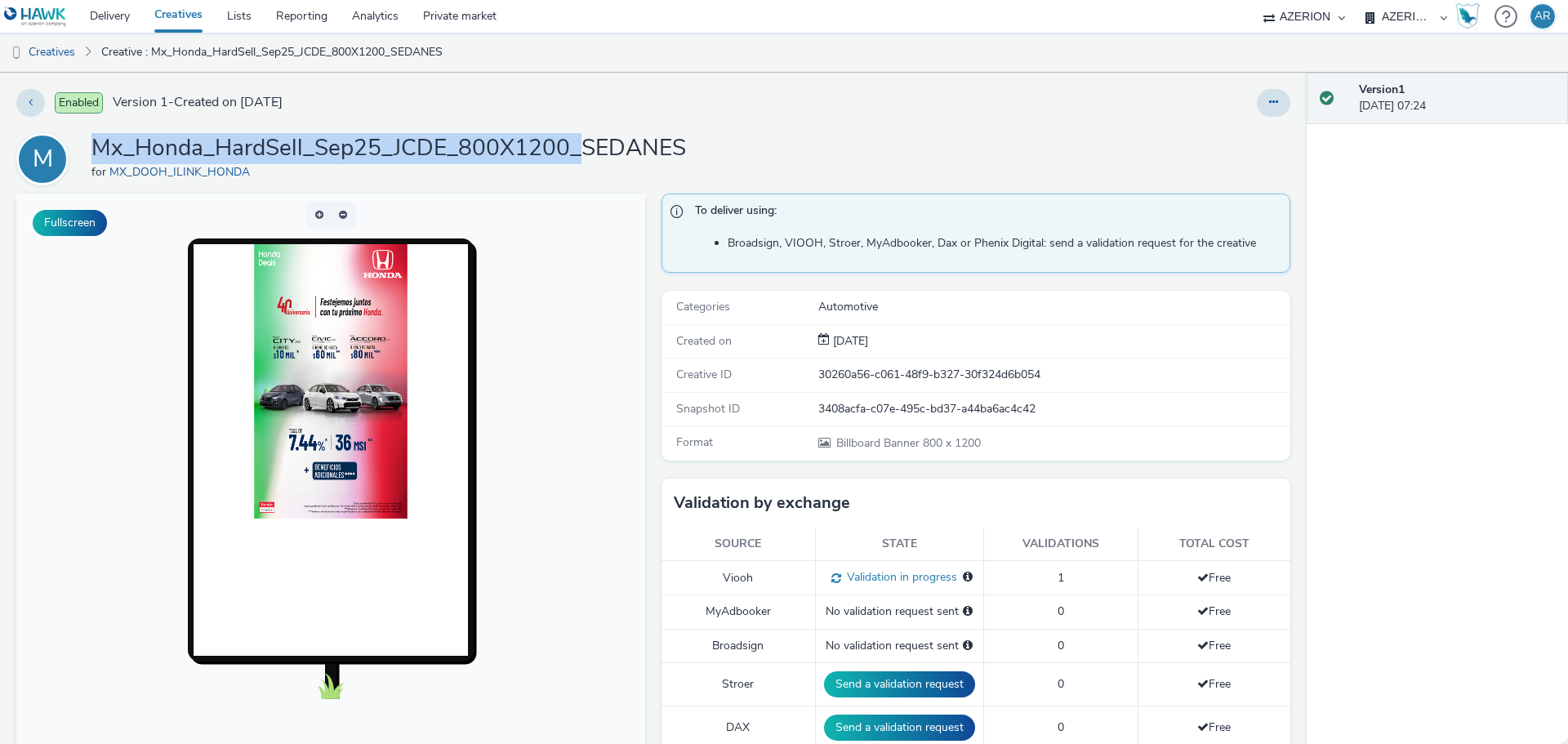
drag, startPoint x: 581, startPoint y: 148, endPoint x: 88, endPoint y: 143, distance: 493.0
click at [88, 143] on div "M Mx_Honda_HardSell_Sep25_JCDE_800X1200_SEDANES for MX_DOOH_ILINK_HONDA" at bounding box center [653, 158] width 1274 height 53
click at [53, 54] on link "Creatives" at bounding box center [42, 53] width 84 height 39
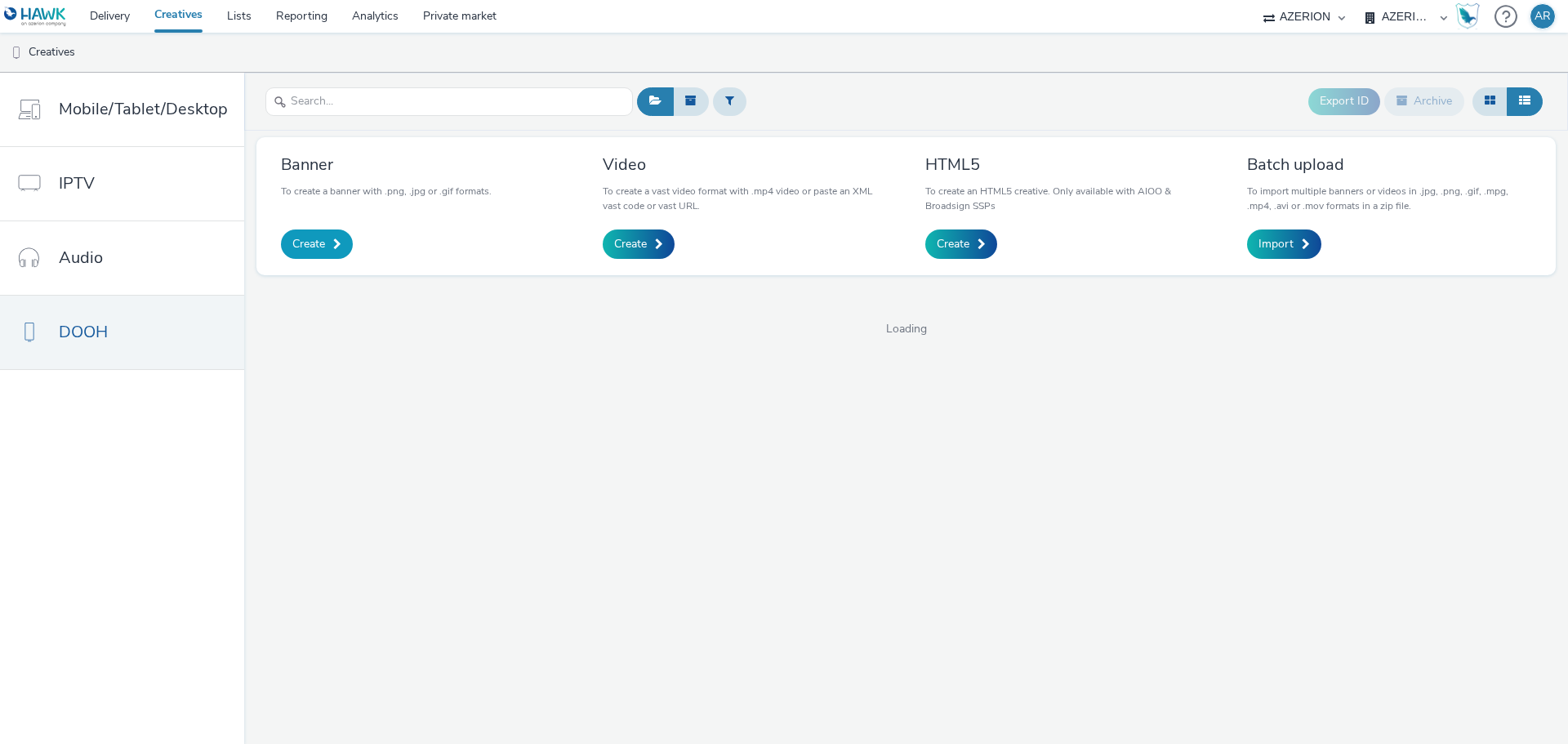
click at [313, 244] on span "Create" at bounding box center [308, 244] width 33 height 16
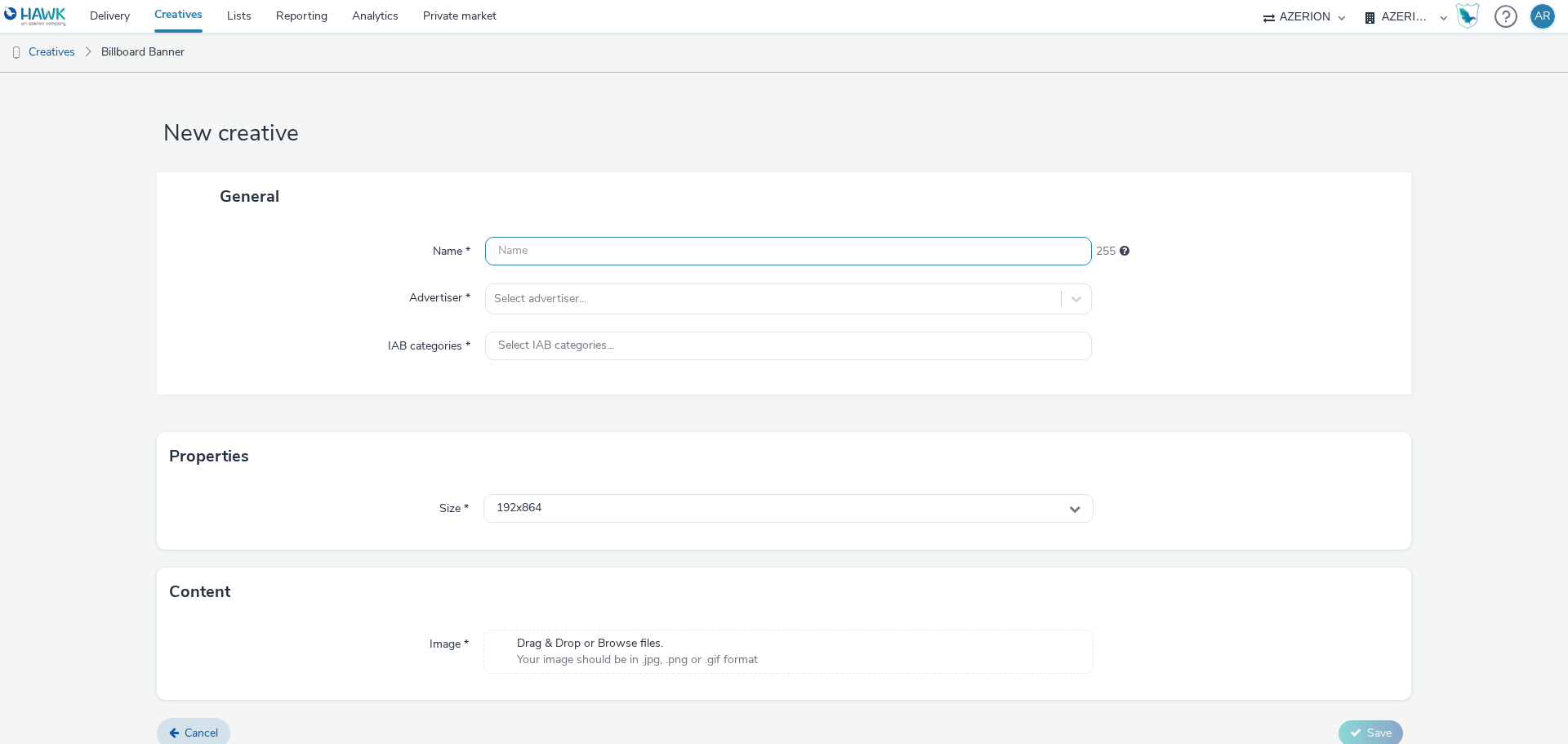
click at [655, 252] on input "text" at bounding box center [788, 251] width 606 height 28
paste input "Mx_Honda_HardSell_Sep25_JCDE_800X1200_"
click at [764, 255] on input "Mx_Honda_HardSell_Sep25_JCDE_800X1200_" at bounding box center [788, 251] width 606 height 28
paste input "SUVS"
type input "Mx_Honda_HardSell_Sep25_JCDE_800X1200_SUVS"
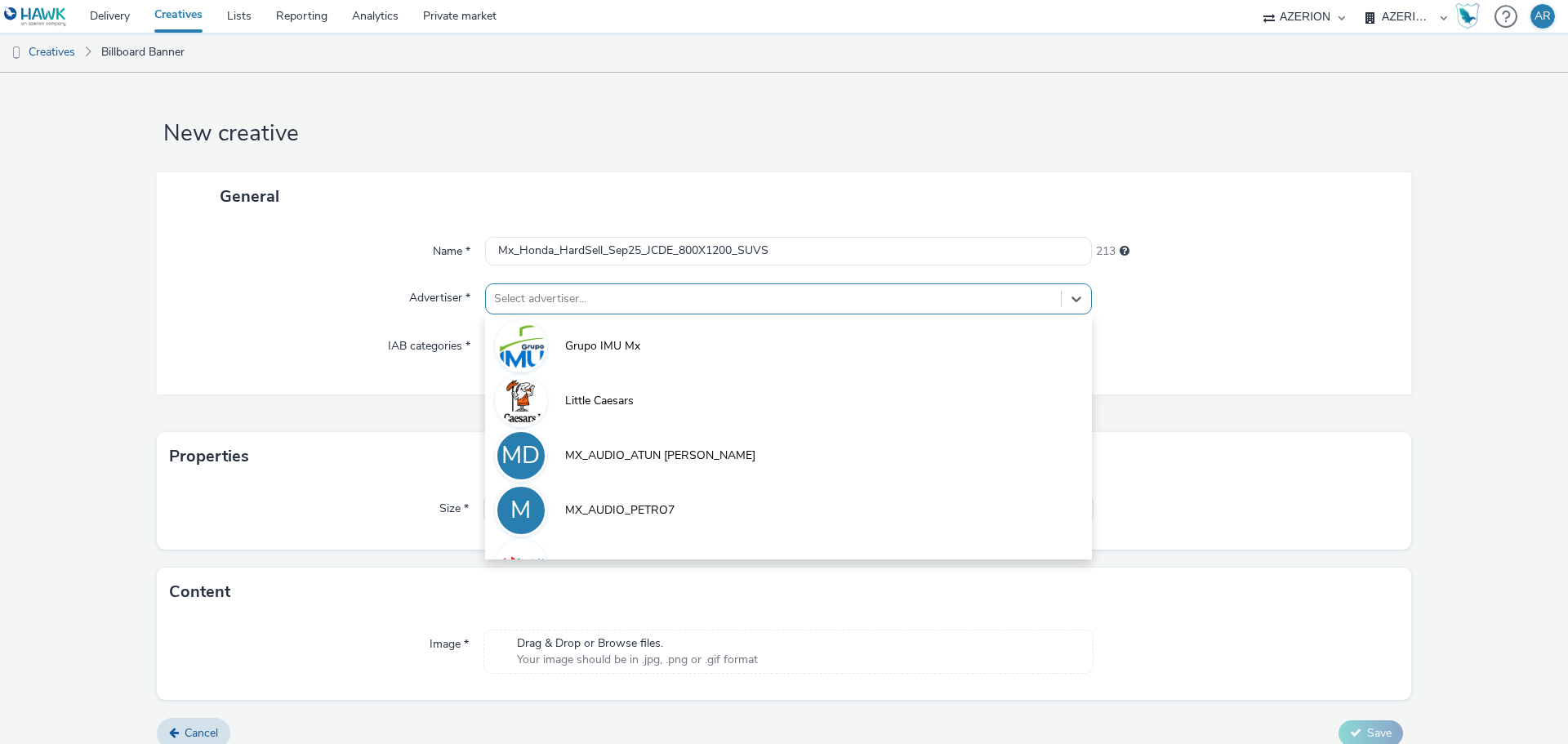
click at [671, 304] on div at bounding box center [773, 299] width 558 height 20
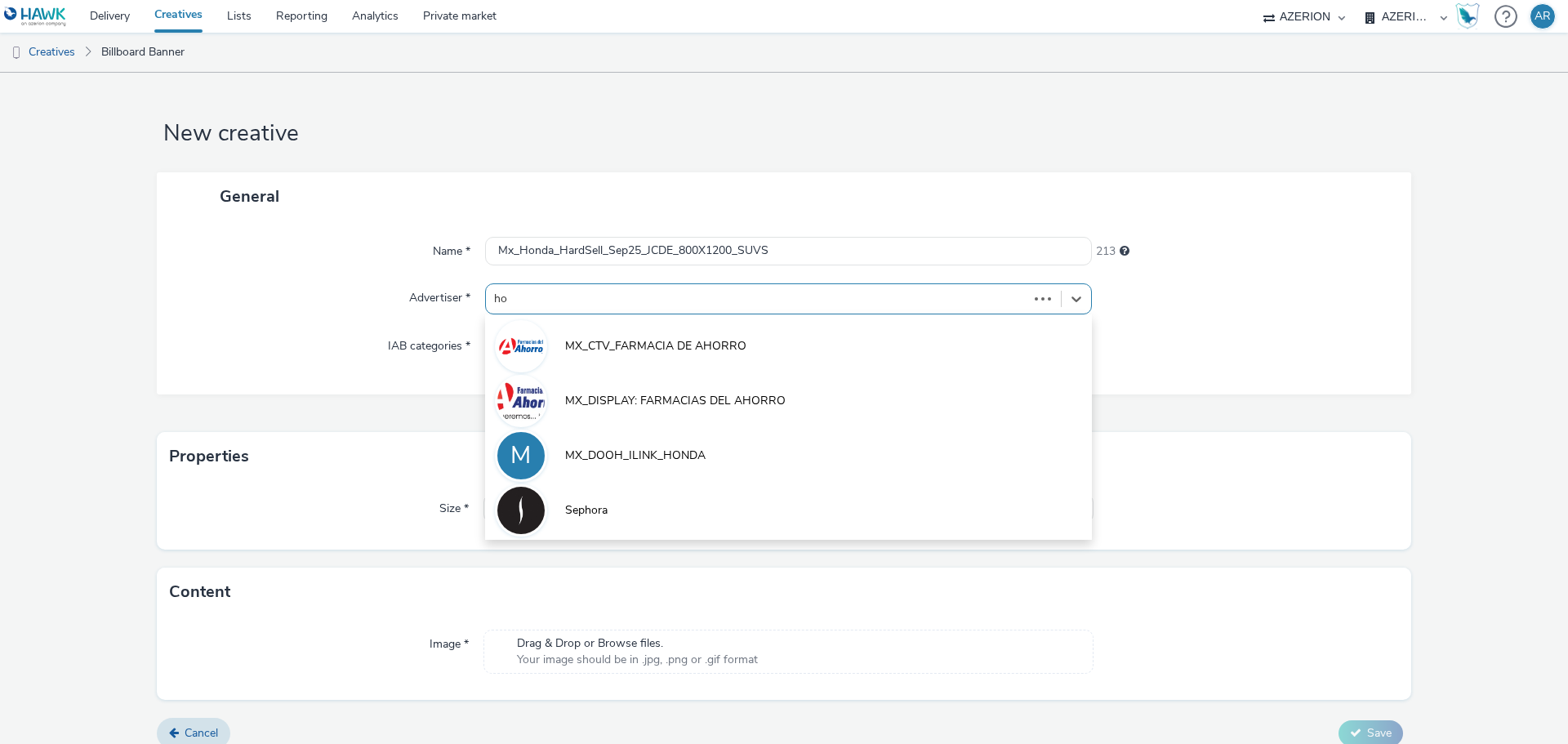
type input "hon"
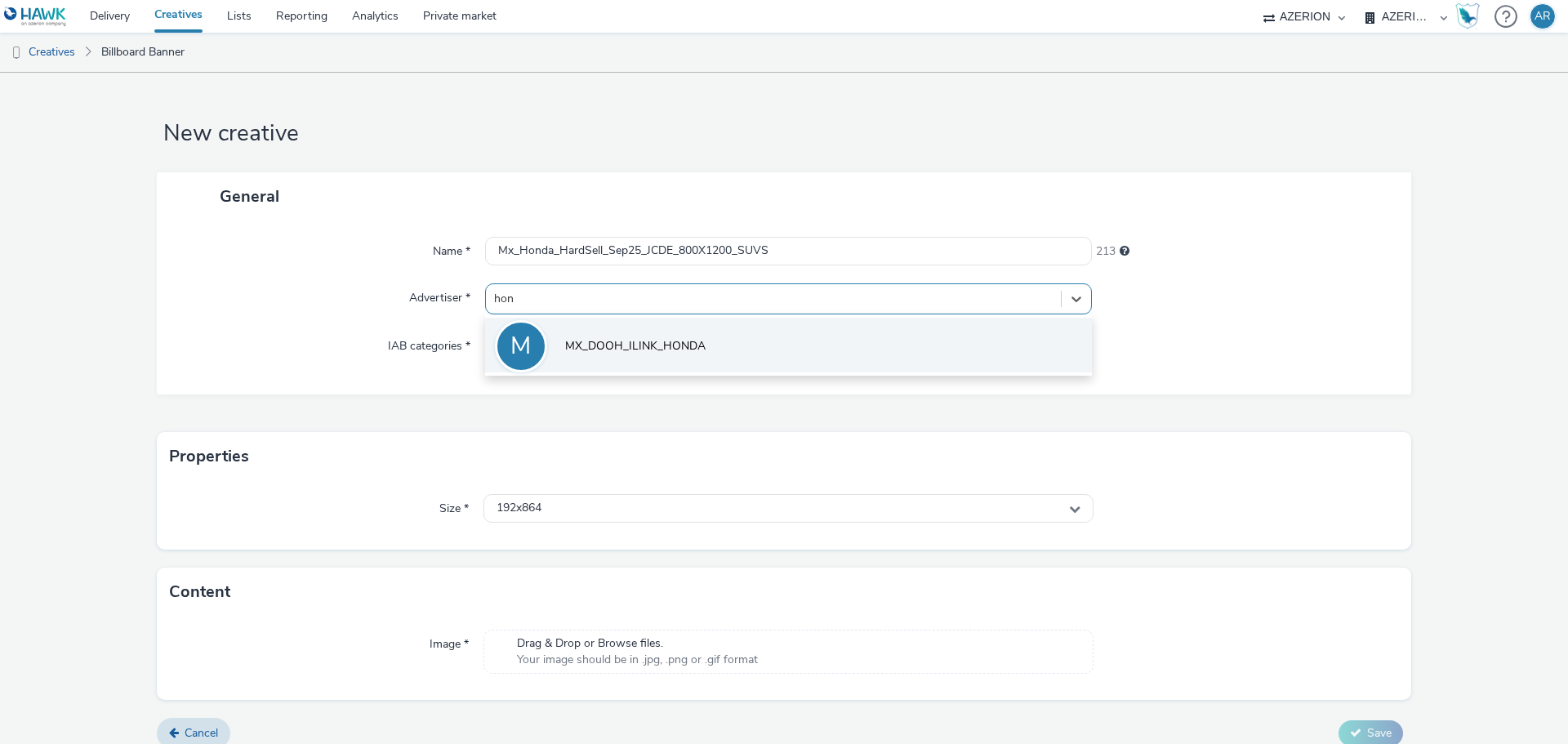
click at [651, 344] on span "MX_DOOH_ILINK_HONDA" at bounding box center [636, 346] width 141 height 16
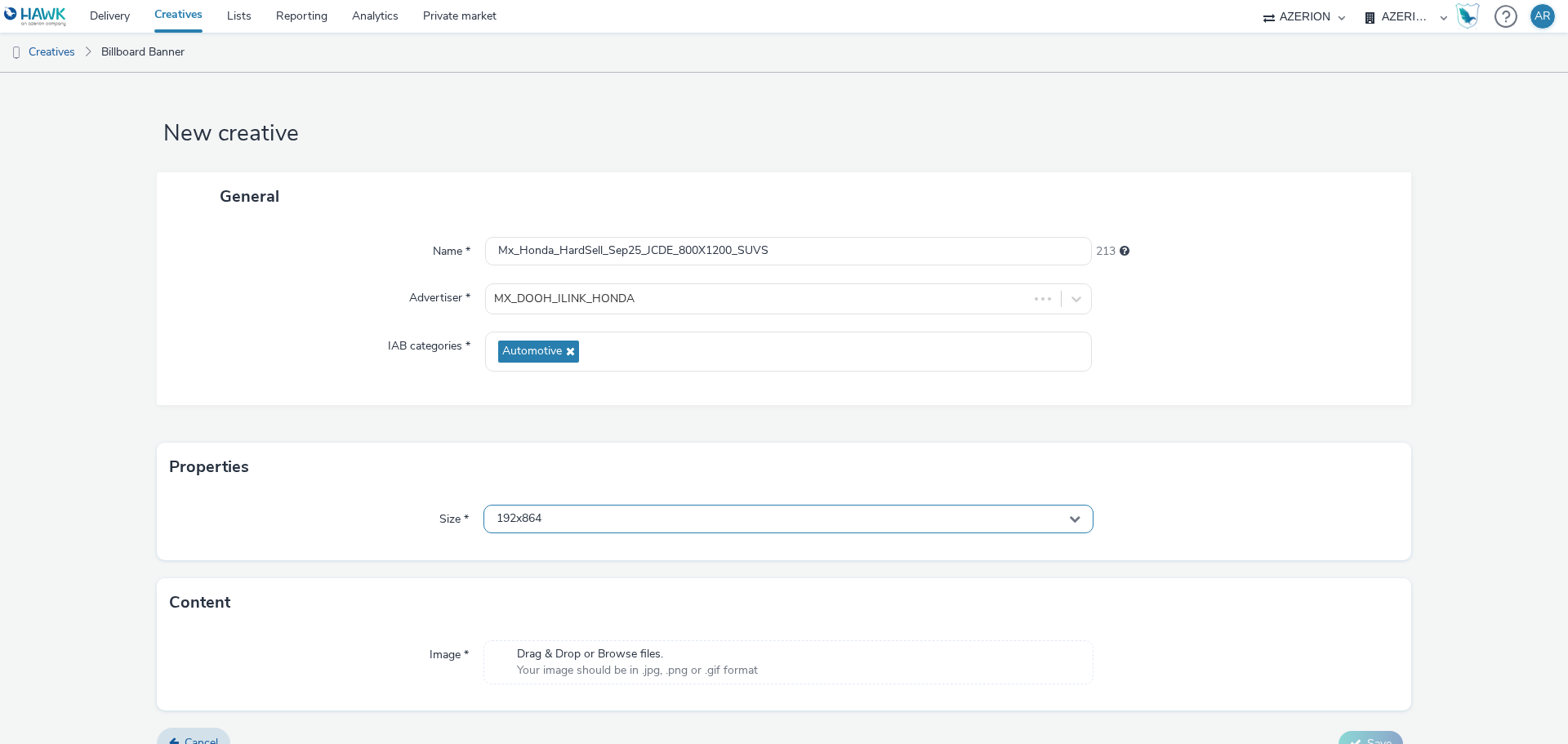
click at [670, 522] on div "192x864" at bounding box center [788, 519] width 610 height 28
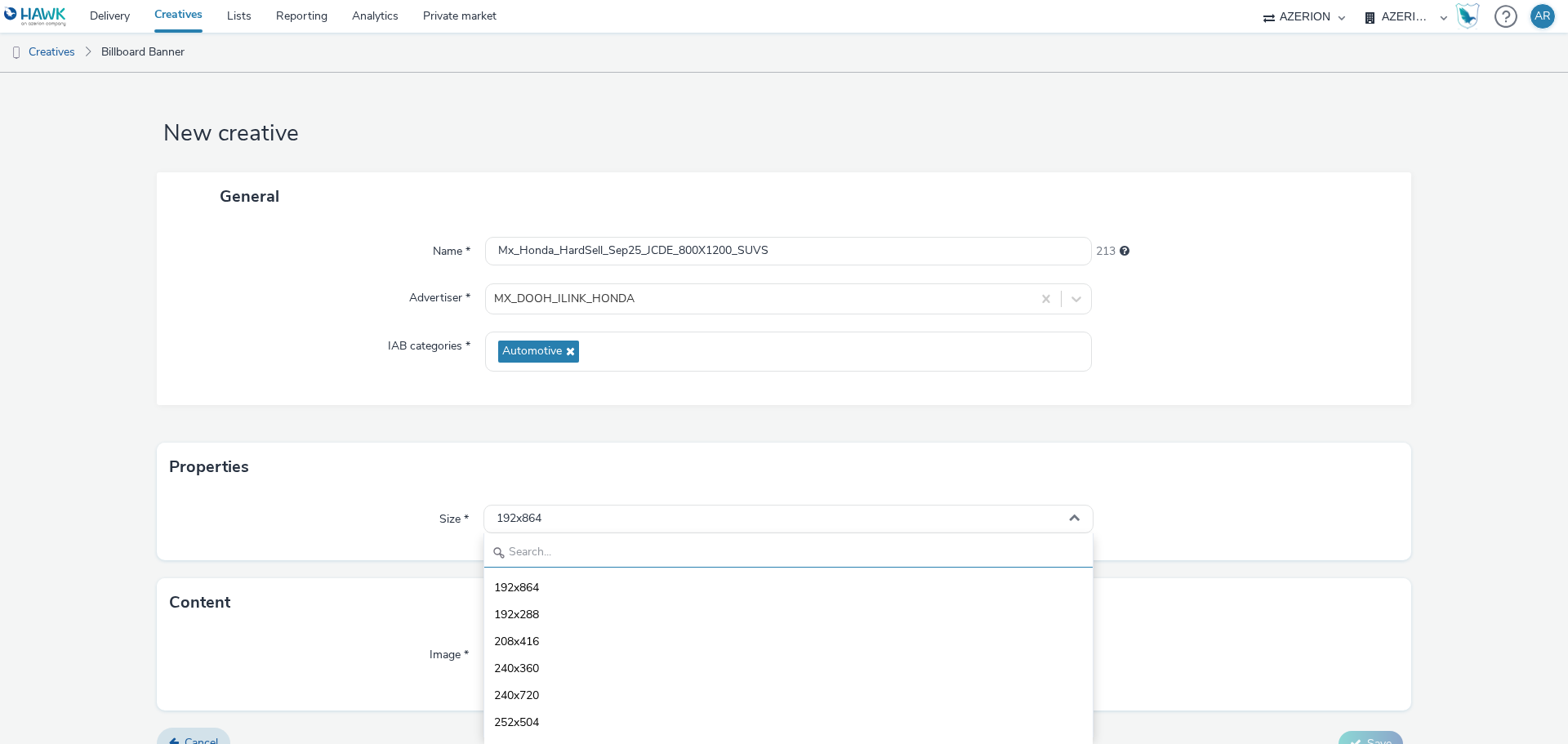
click at [539, 550] on input "text" at bounding box center [788, 553] width 608 height 28
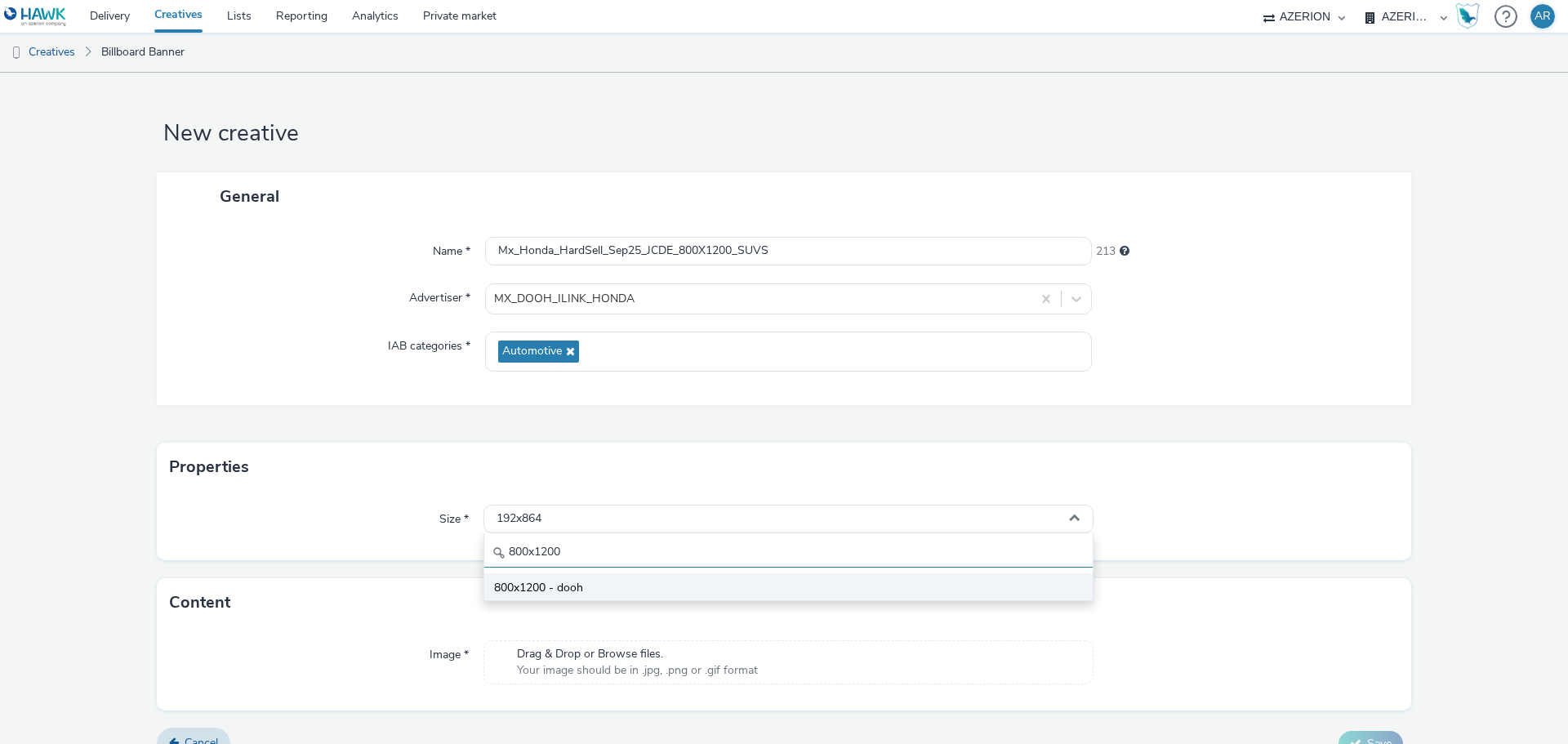
type input "800x1200"
click at [529, 591] on span "800x1200 - dooh" at bounding box center [539, 587] width 89 height 16
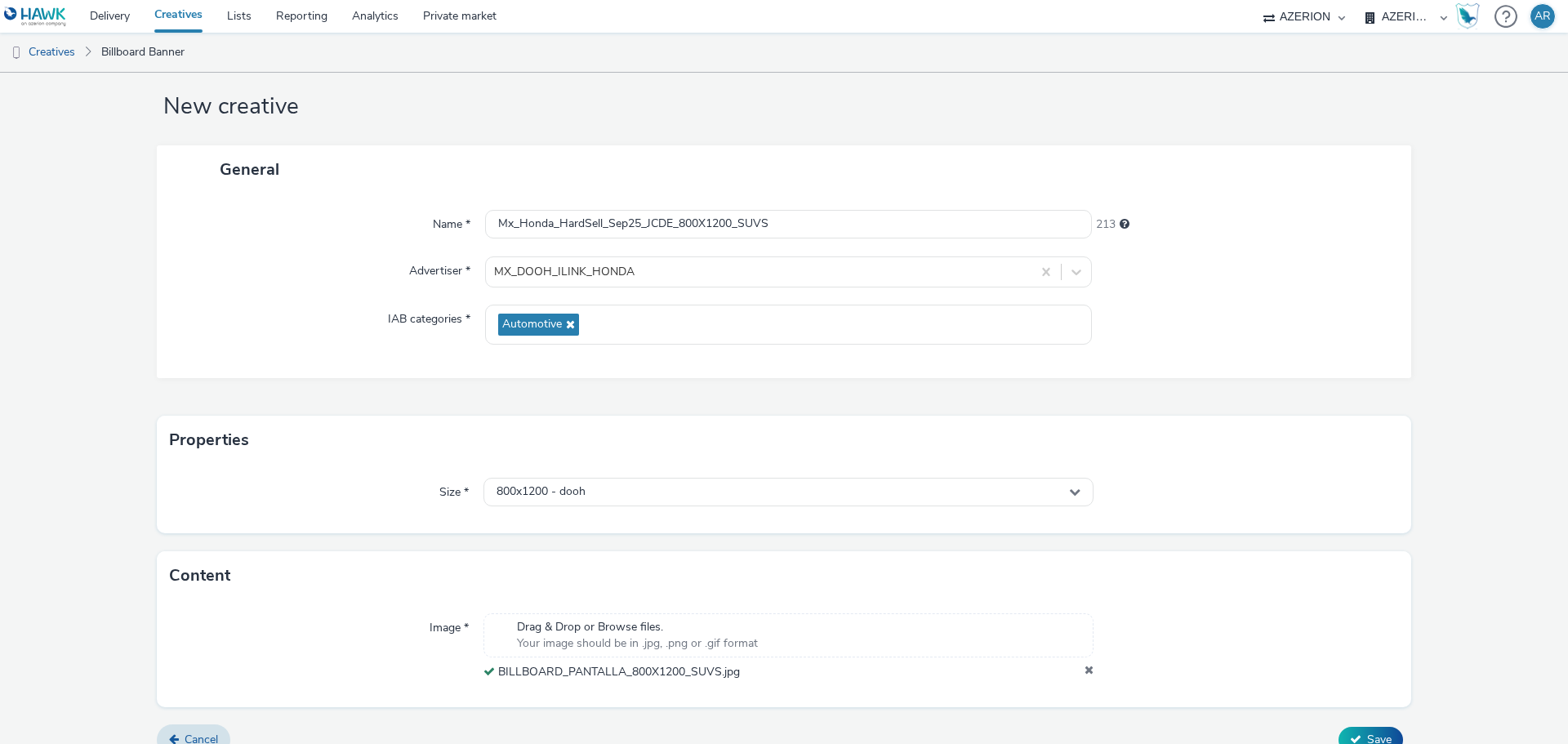
scroll to position [51, 0]
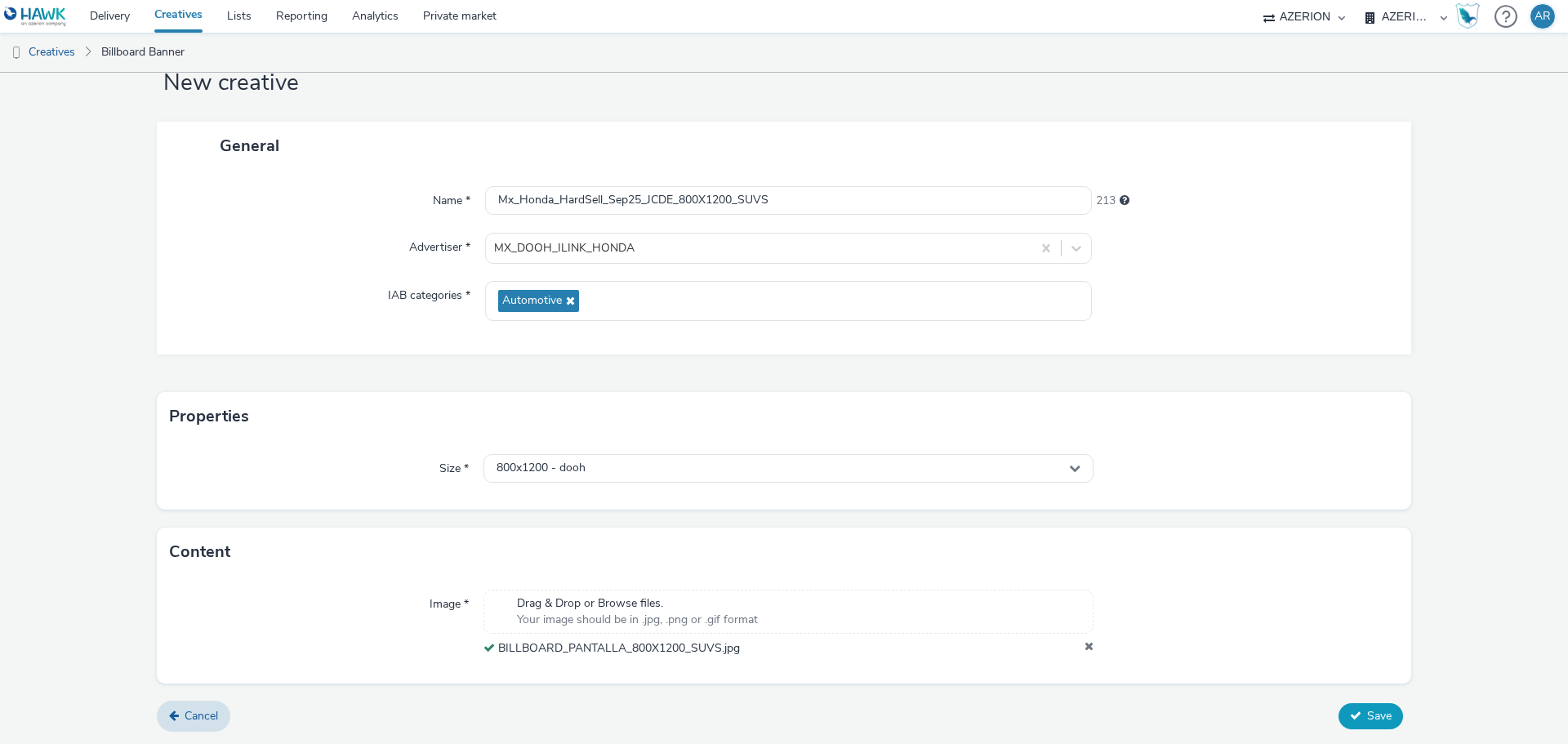
click at [1361, 706] on button "Save" at bounding box center [1370, 716] width 64 height 26
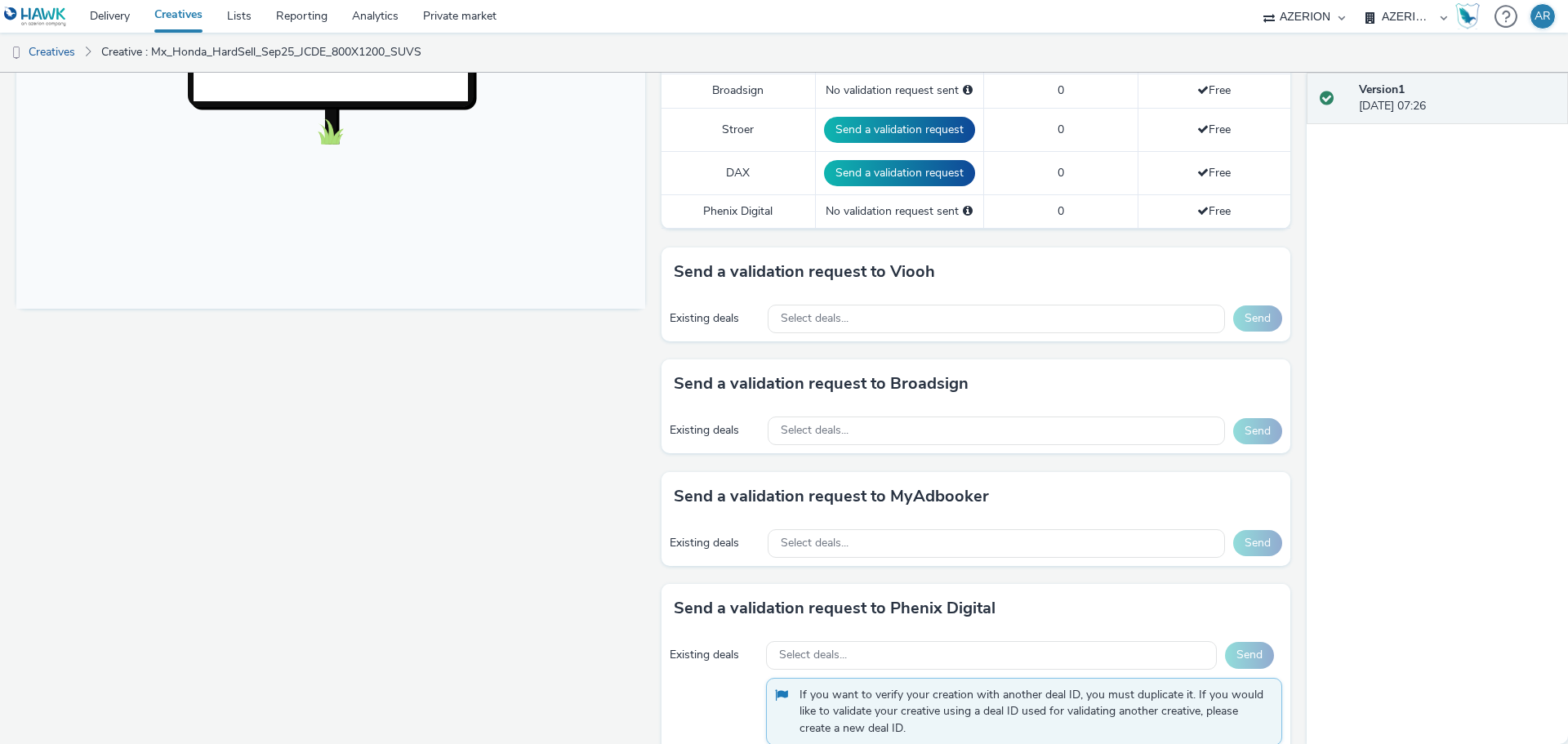
scroll to position [571, 0]
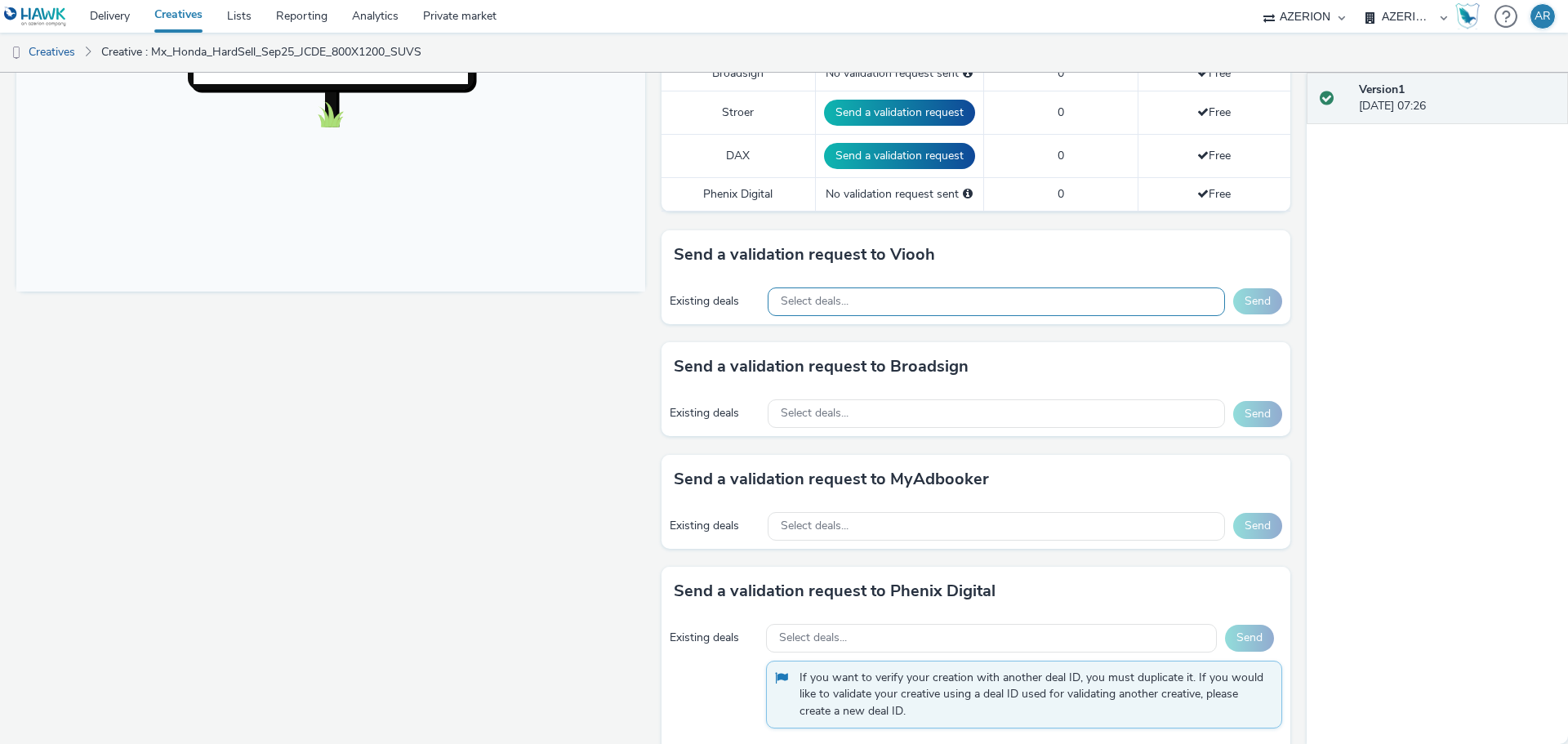
click at [1128, 301] on div "Select deals..." at bounding box center [996, 302] width 458 height 28
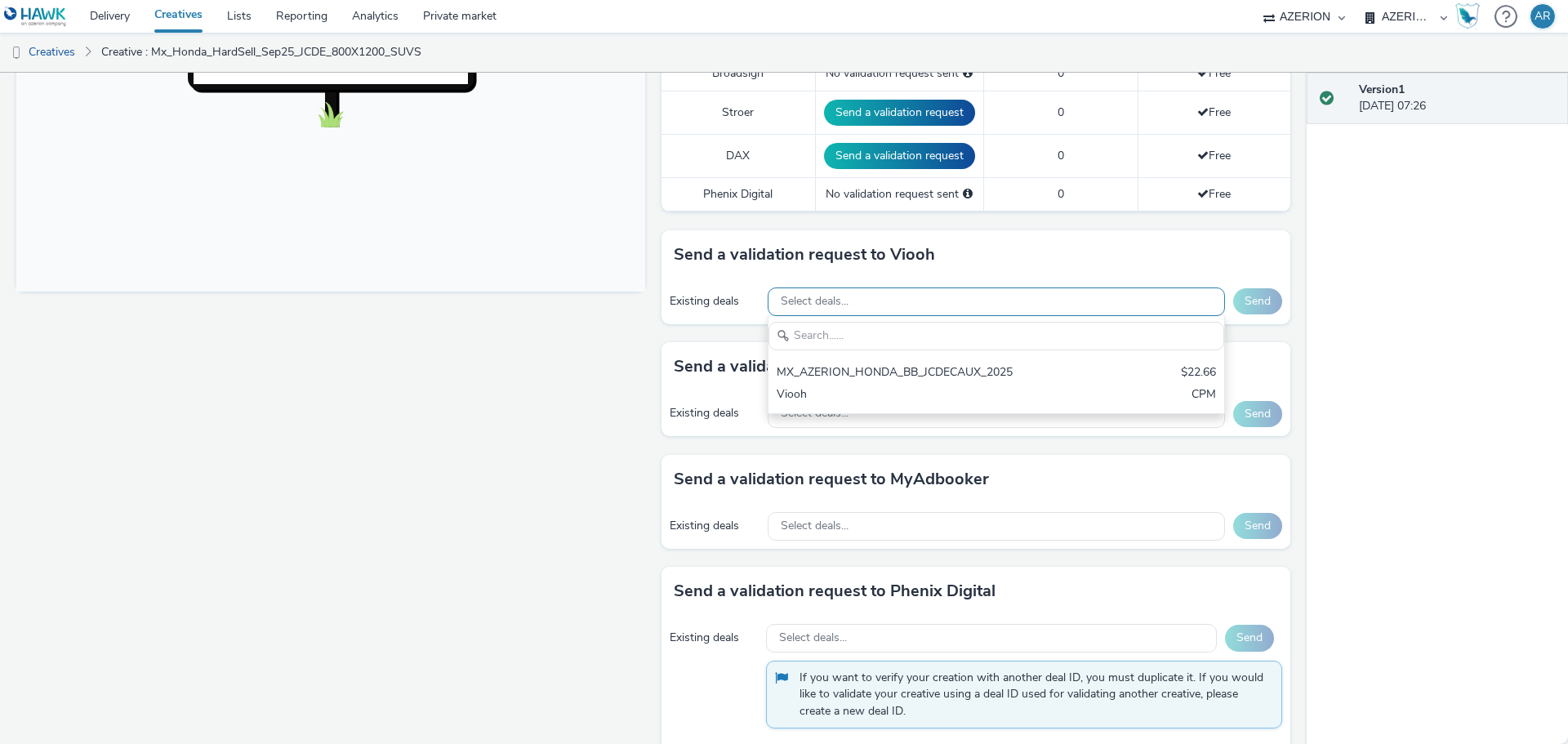
scroll to position [0, 0]
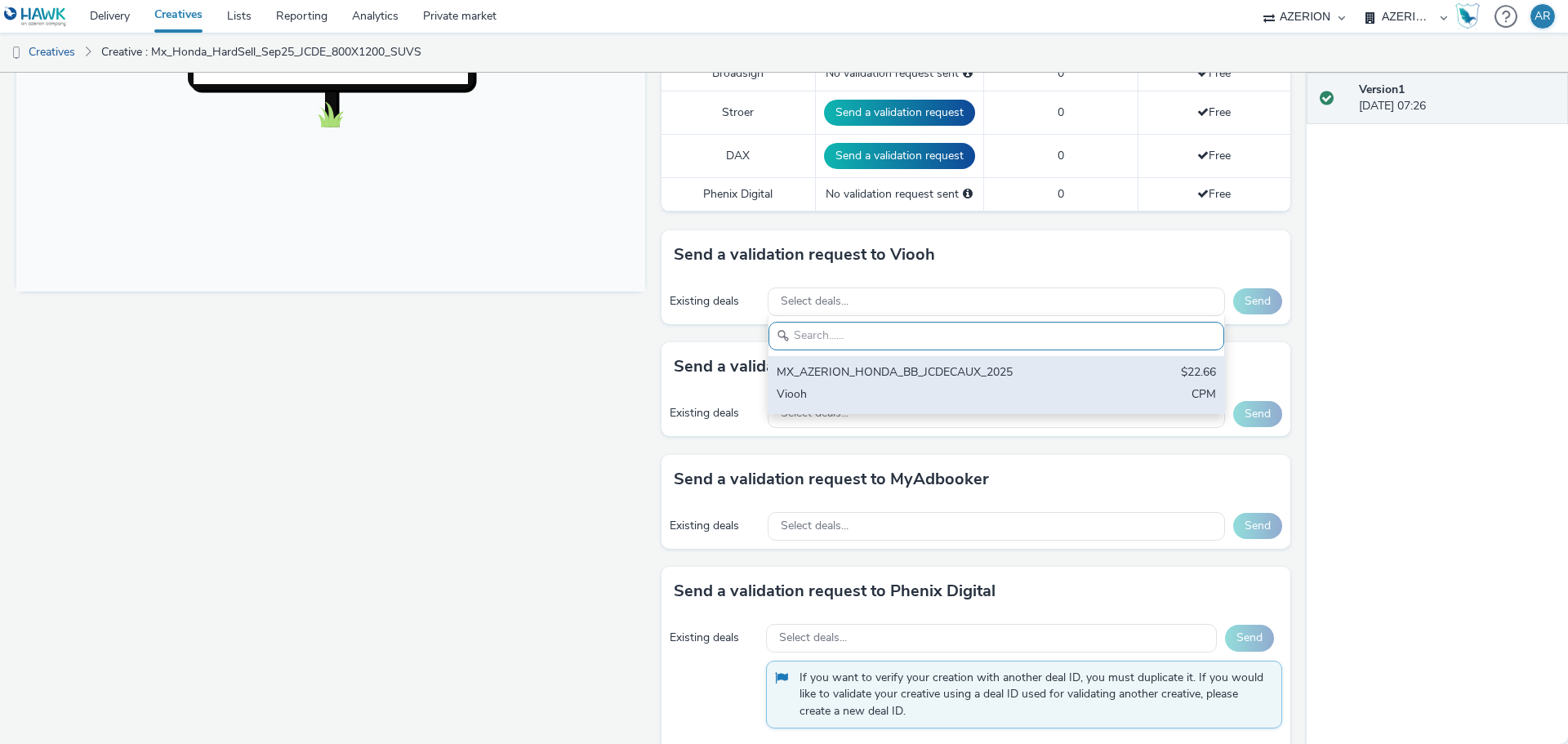
click at [841, 364] on div "MX_AZERION_HONDA_BB_JCDECAUX_2025" at bounding box center [922, 373] width 290 height 19
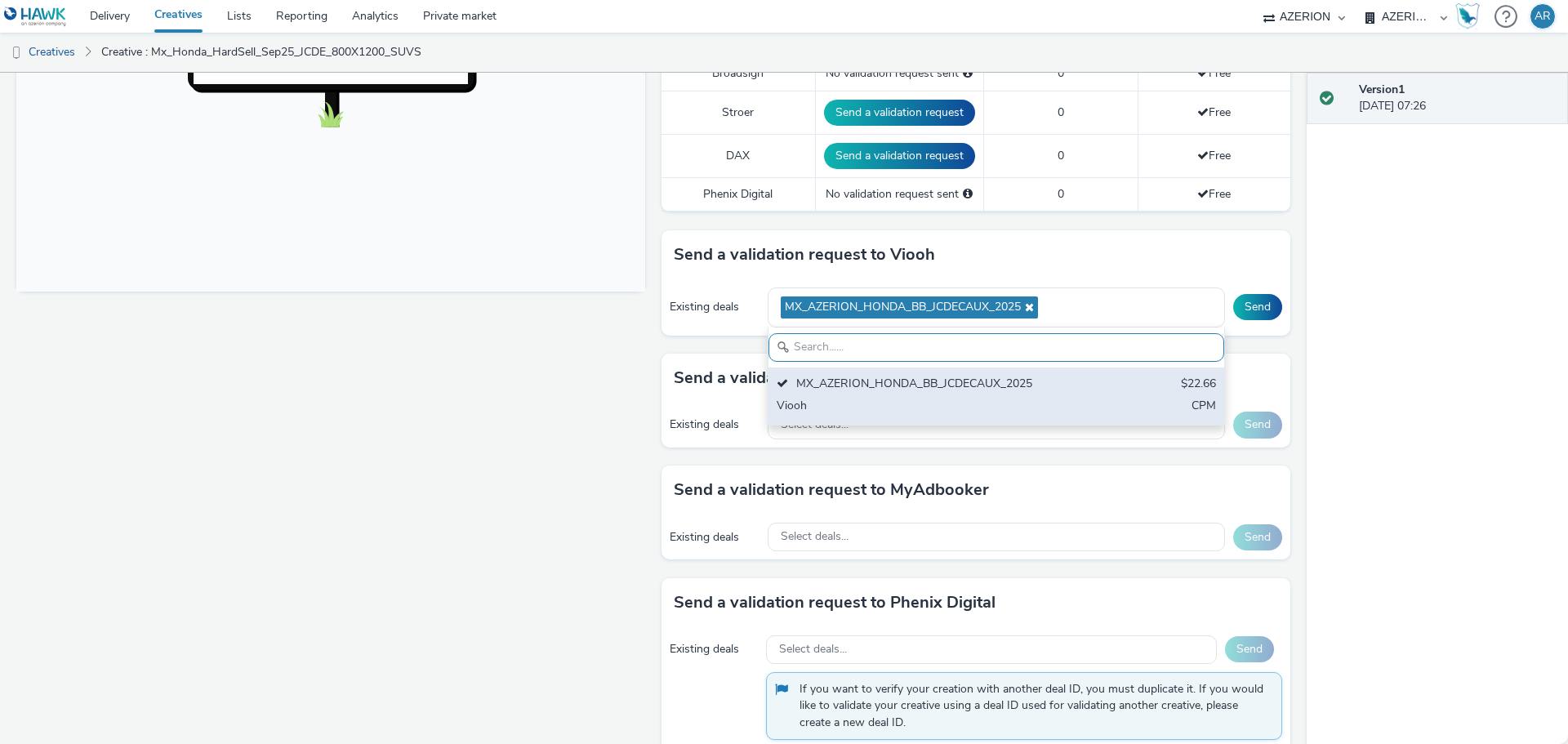
click at [922, 376] on div "MX_AZERION_HONDA_BB_JCDECAUX_2025" at bounding box center [922, 384] width 290 height 19
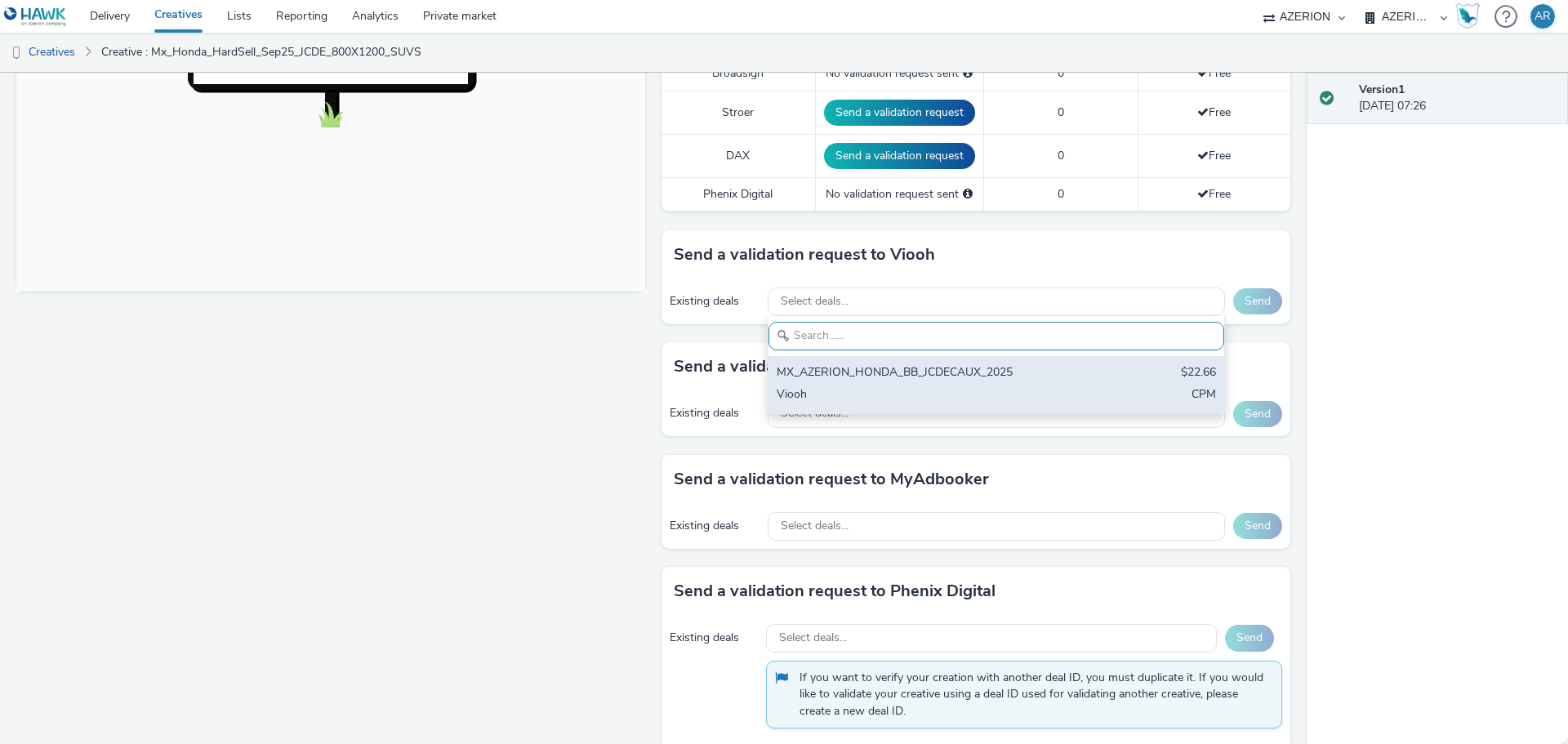
click at [924, 379] on div "MX_AZERION_HONDA_BB_JCDECAUX_2025" at bounding box center [922, 373] width 290 height 19
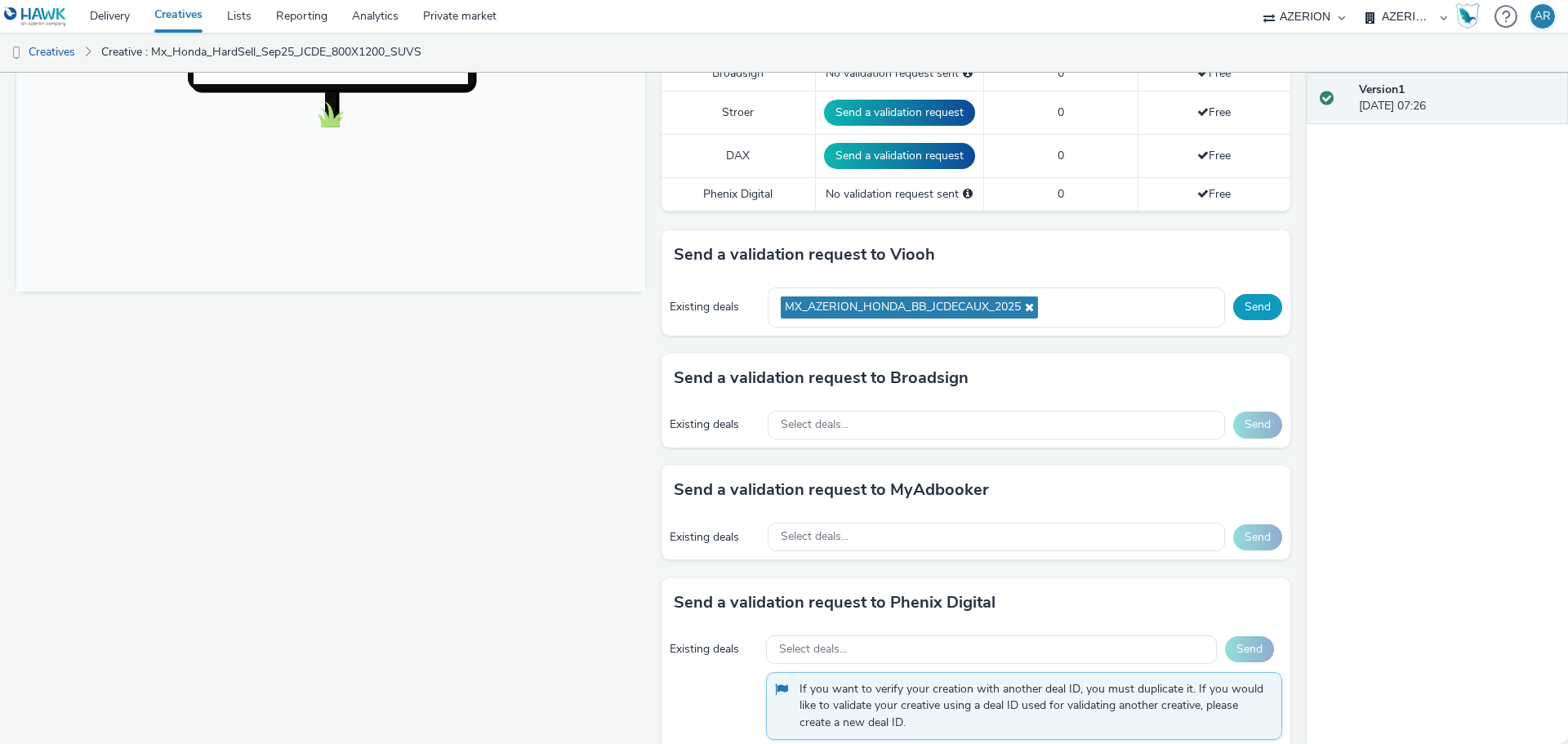
click at [1247, 303] on button "Send" at bounding box center [1257, 306] width 49 height 26
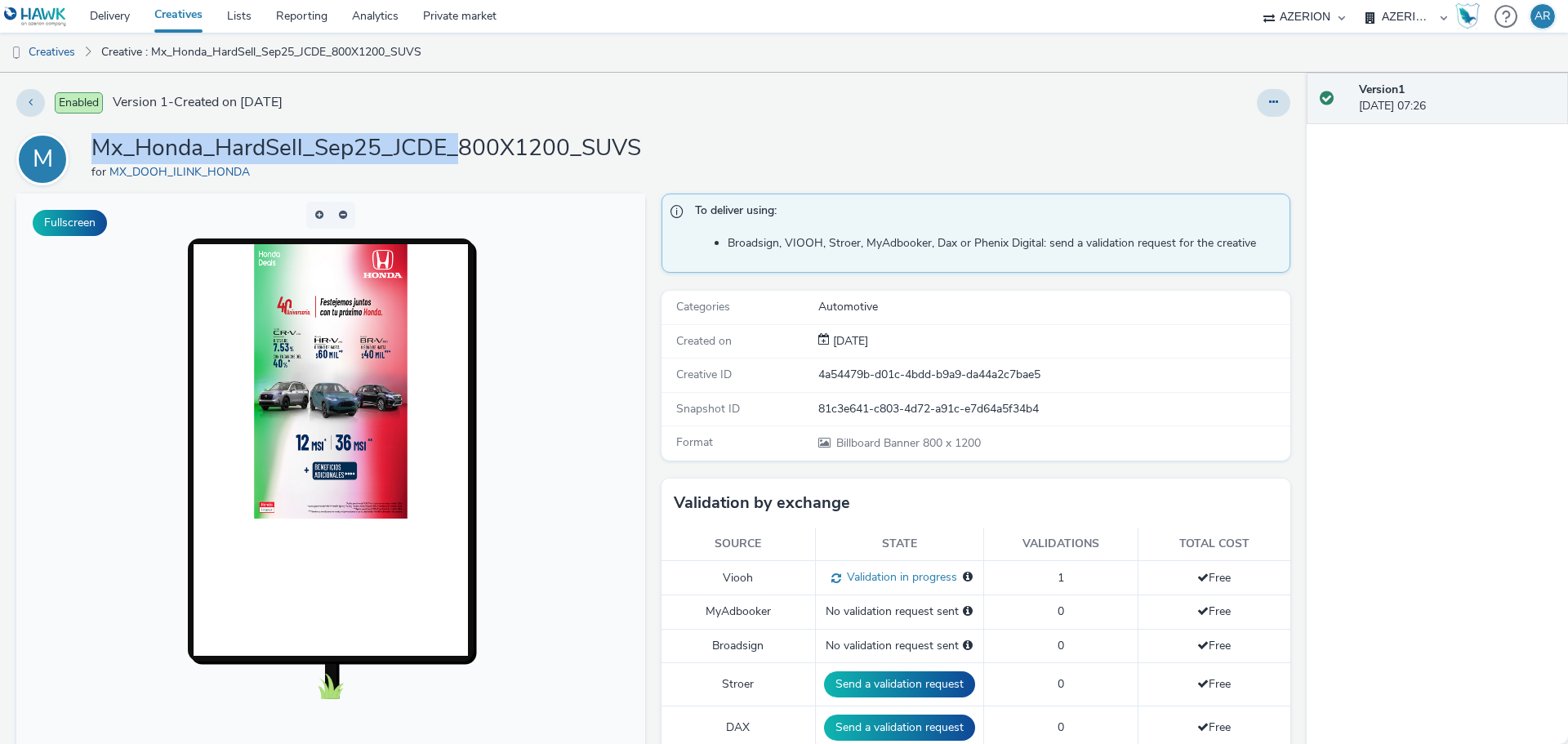
drag, startPoint x: 458, startPoint y: 144, endPoint x: 94, endPoint y: 151, distance: 364.1
click at [94, 151] on h1 "Mx_Honda_HardSell_Sep25_JCDE_800X1200_SUVS" at bounding box center [366, 148] width 549 height 31
click at [46, 56] on link "Creatives" at bounding box center [42, 53] width 84 height 39
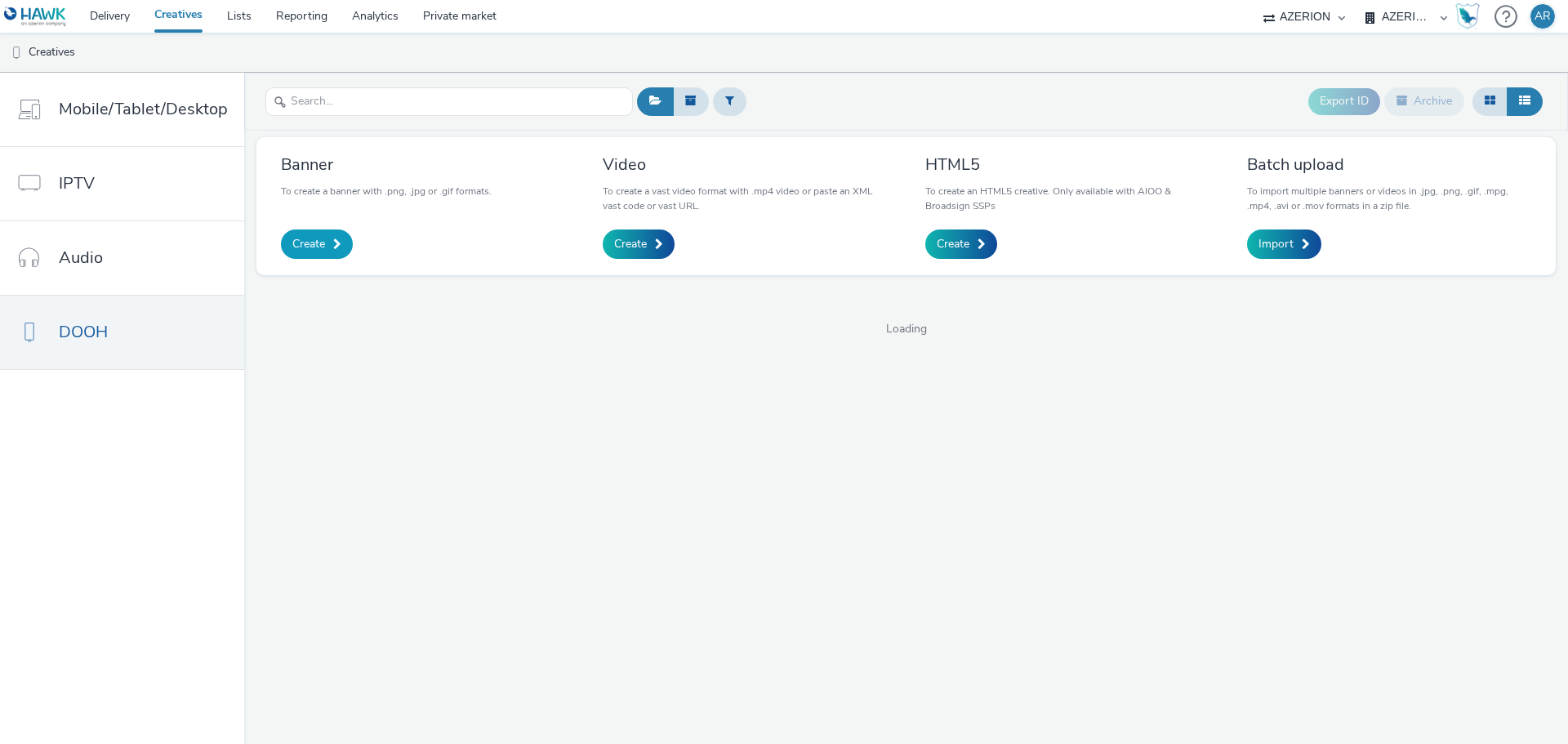
click at [327, 241] on link "Create" at bounding box center [316, 244] width 72 height 29
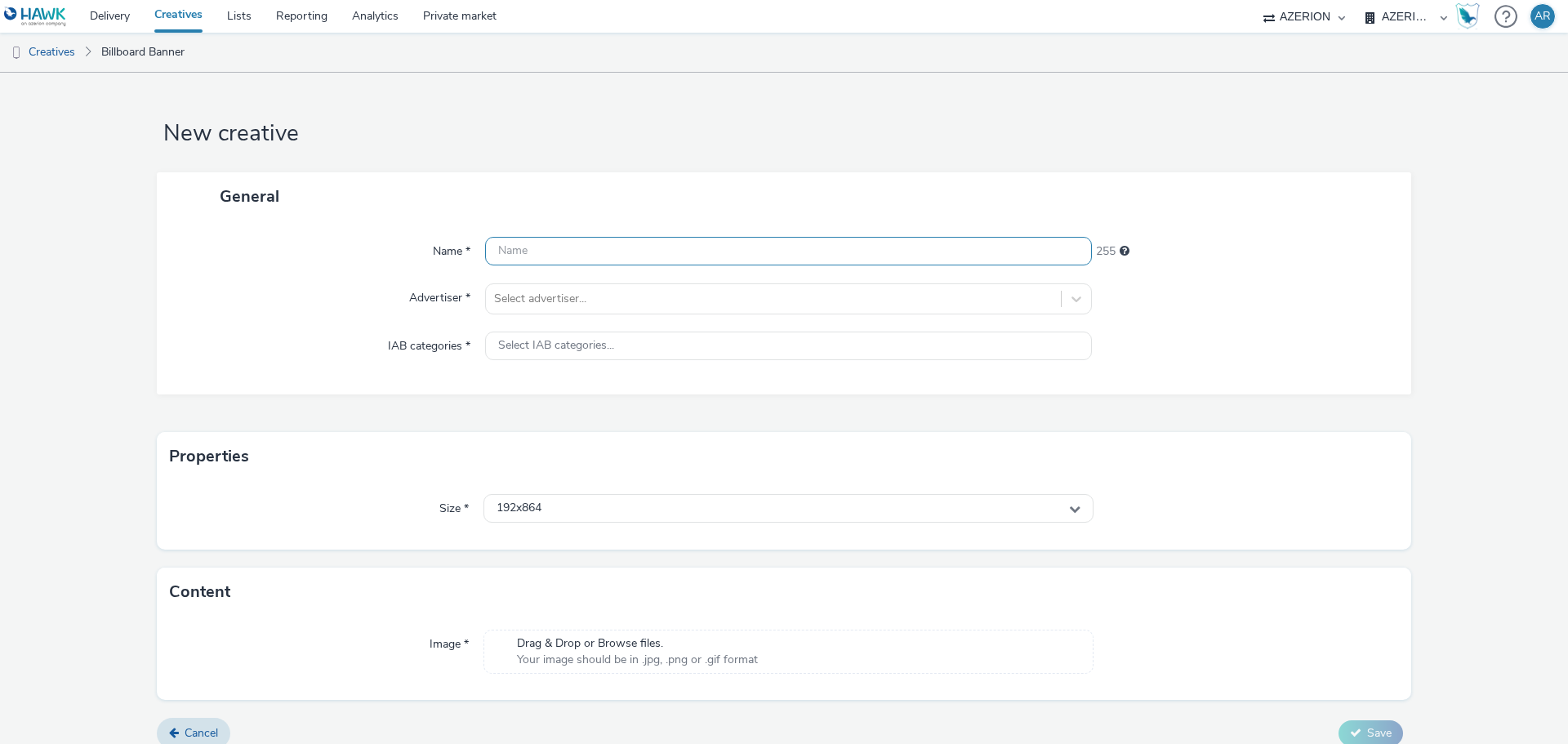
click at [554, 245] on input "text" at bounding box center [788, 251] width 606 height 28
paste input "Mx_Honda_HardSell_Sep25_JCDE_"
click at [752, 251] on input "Mx_Honda_HardSell_Sep25_JCDE_" at bounding box center [788, 251] width 606 height 28
paste input "1920X1080_ACURA"
type input "Mx_Honda_HardSell_Sep25_JCDE_1920X1080_ACURA"
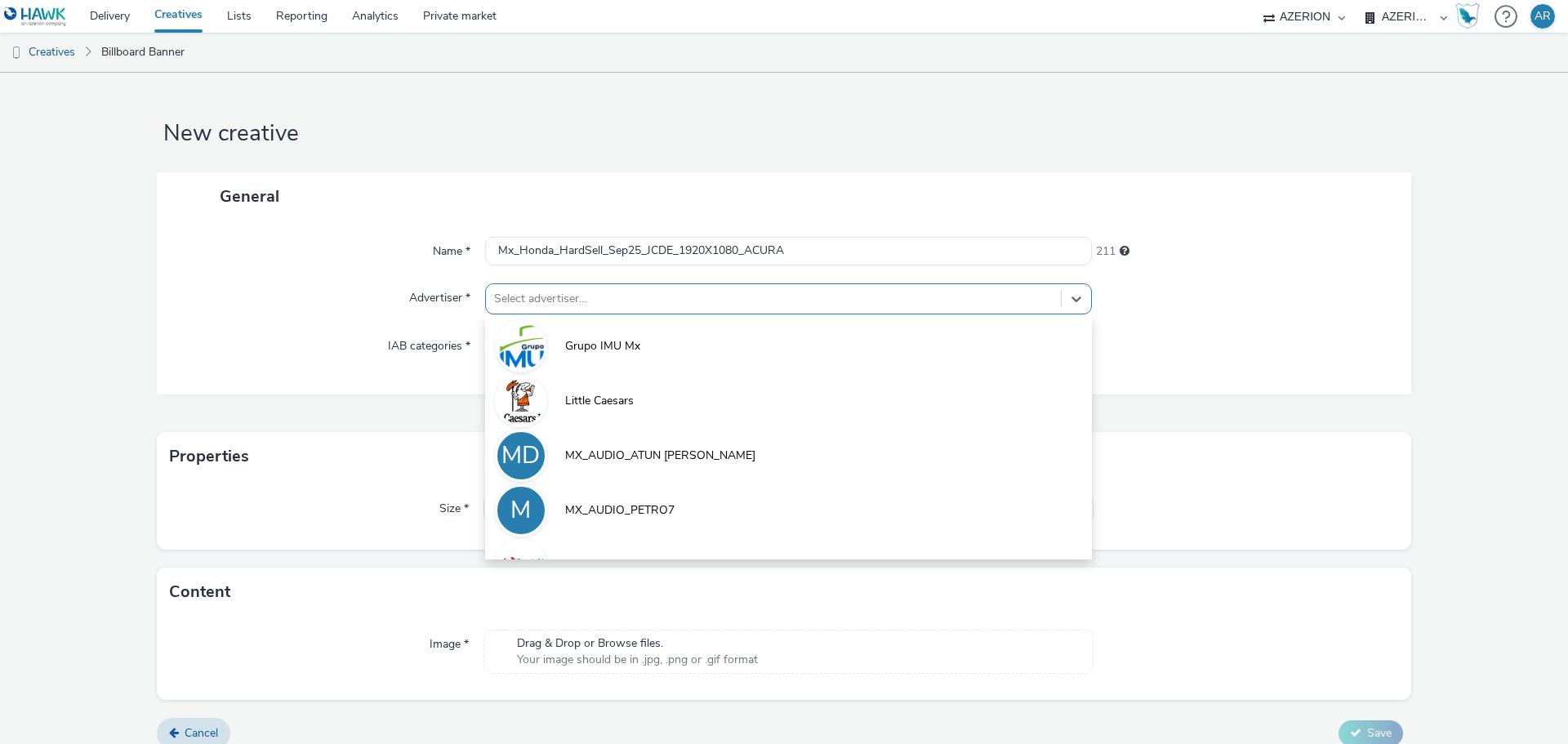
click at [691, 287] on div "Select advertiser..." at bounding box center [774, 298] width 575 height 26
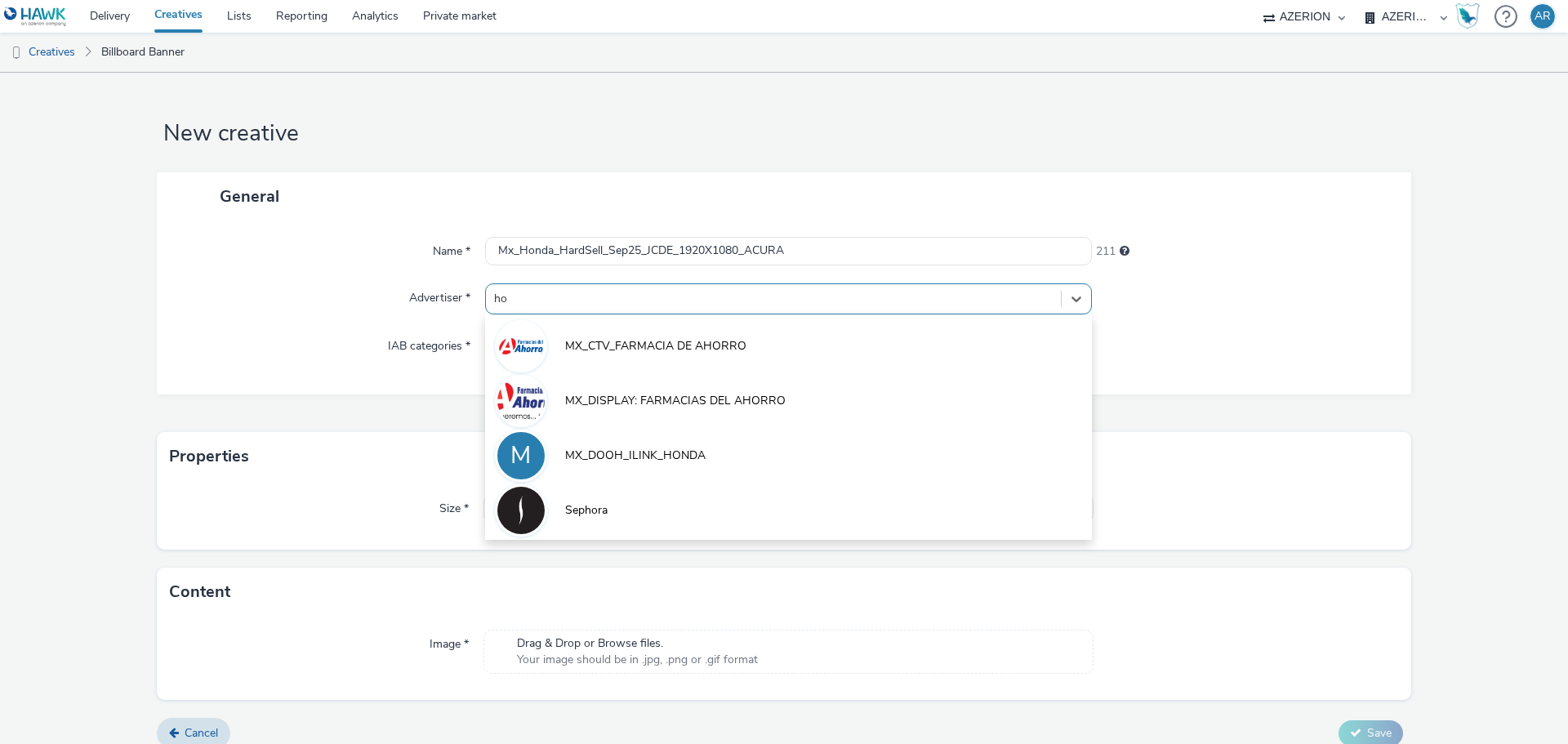
type input "hon"
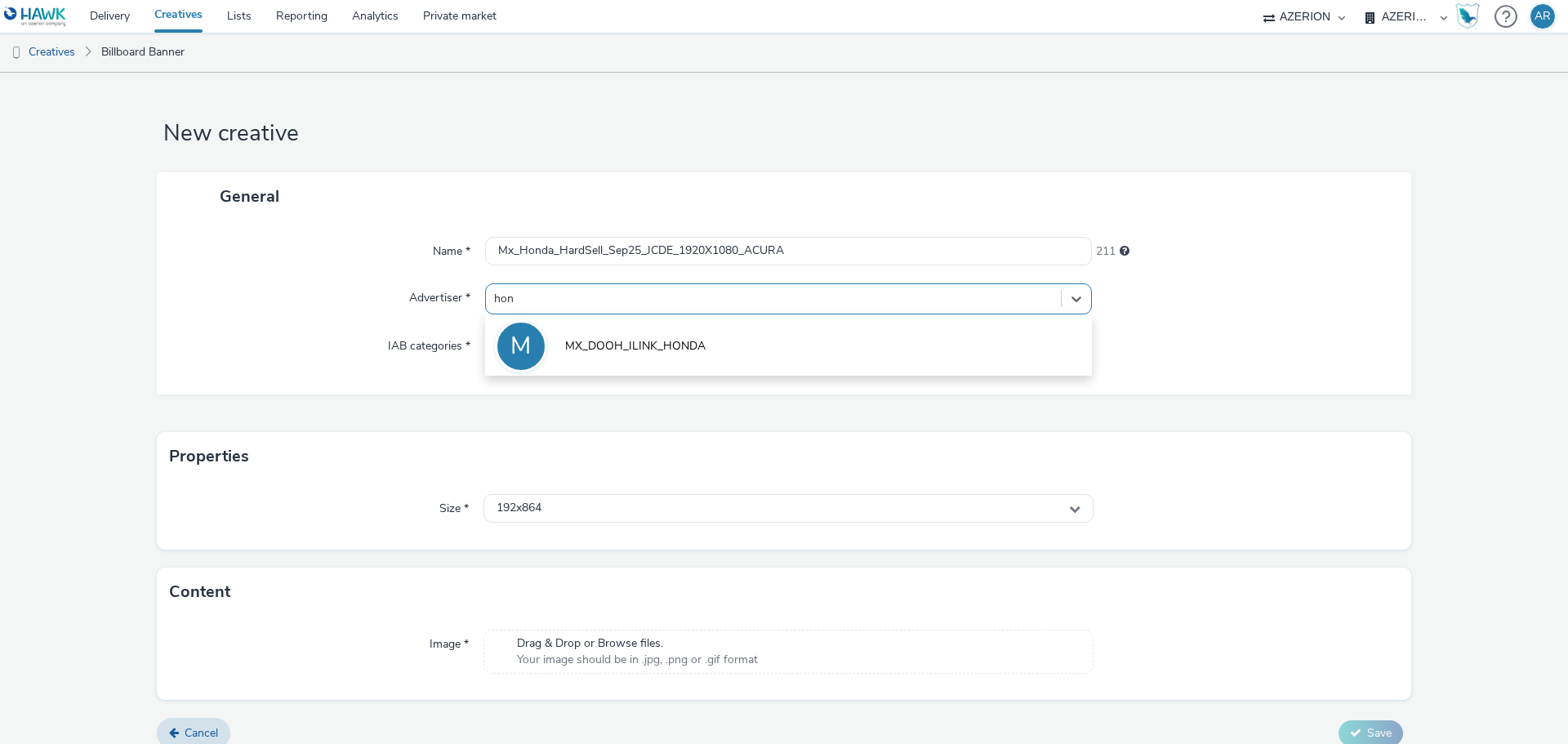
click at [665, 343] on span "MX_DOOH_ILINK_HONDA" at bounding box center [636, 346] width 141 height 16
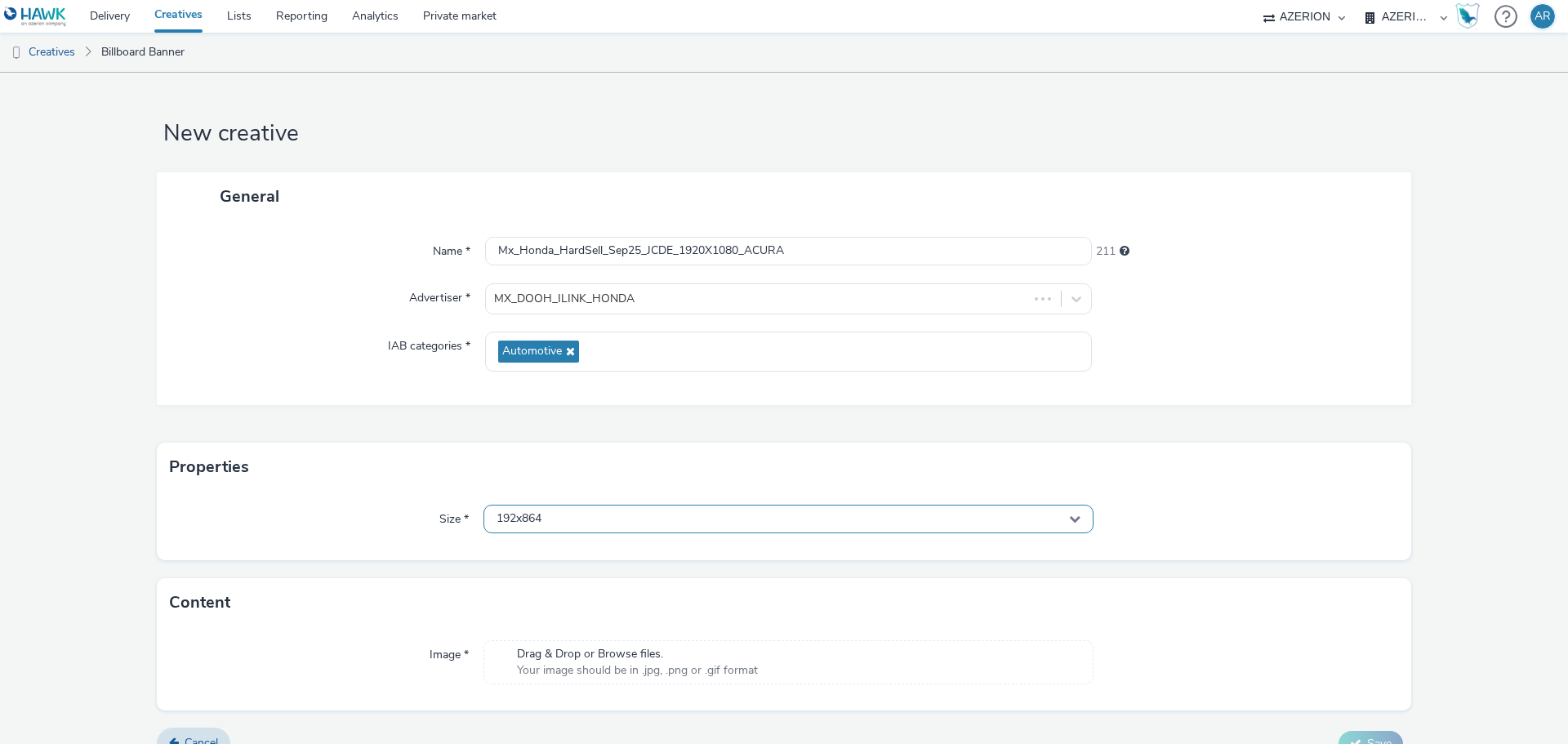
click at [626, 520] on div "192x864" at bounding box center [788, 519] width 610 height 28
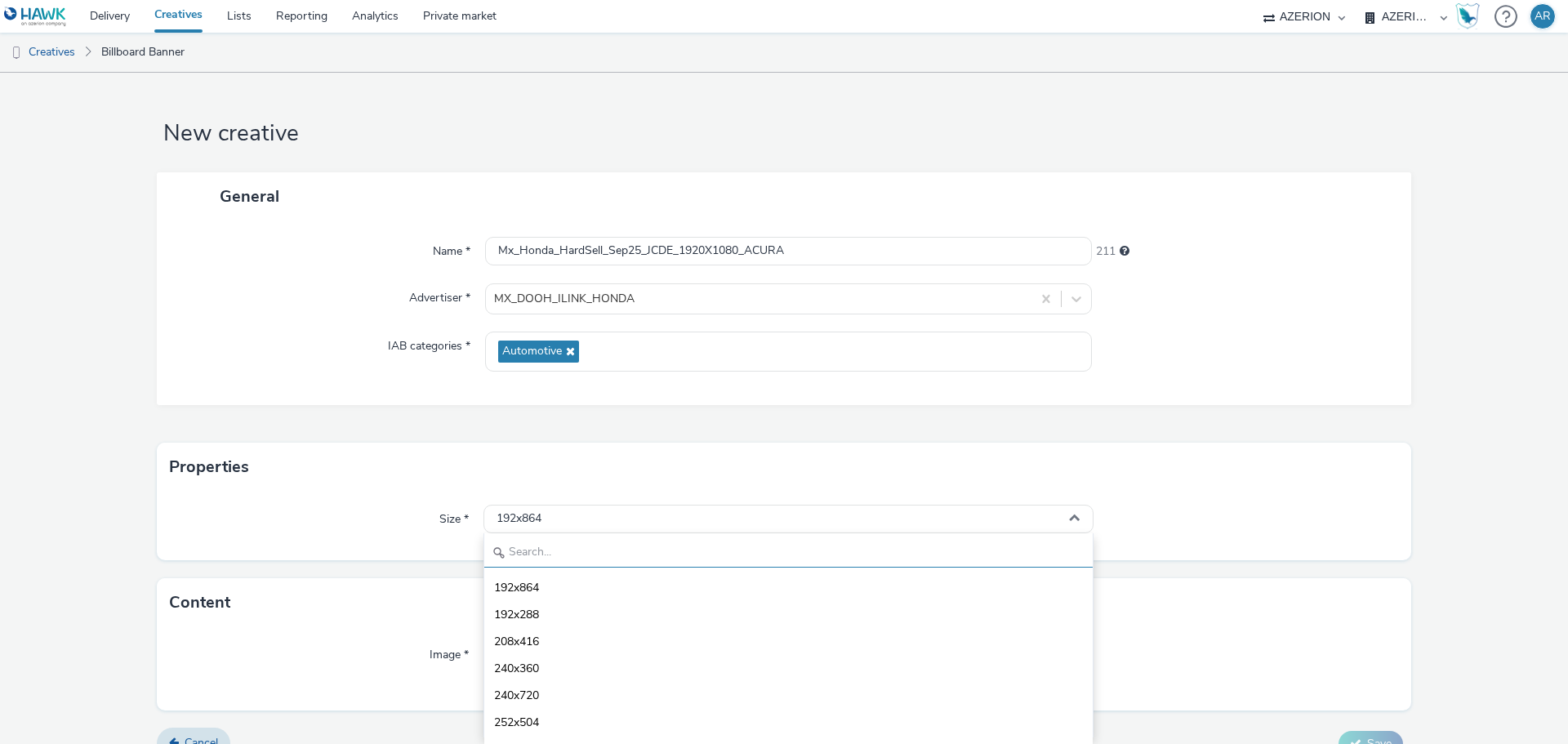
click at [599, 557] on input "text" at bounding box center [788, 553] width 608 height 28
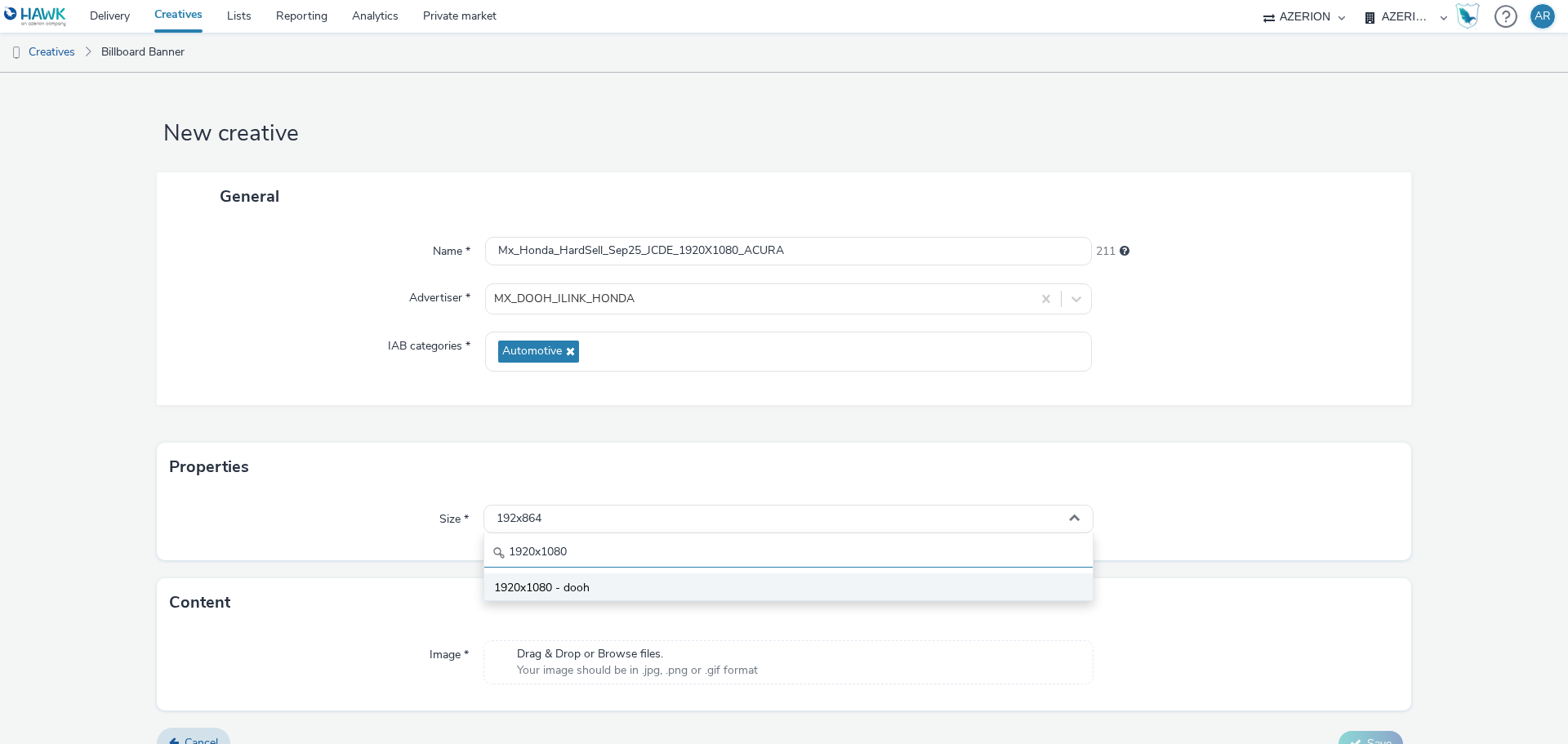
type input "1920x1080"
click at [577, 580] on span "1920x1080 - dooh" at bounding box center [541, 587] width 95 height 16
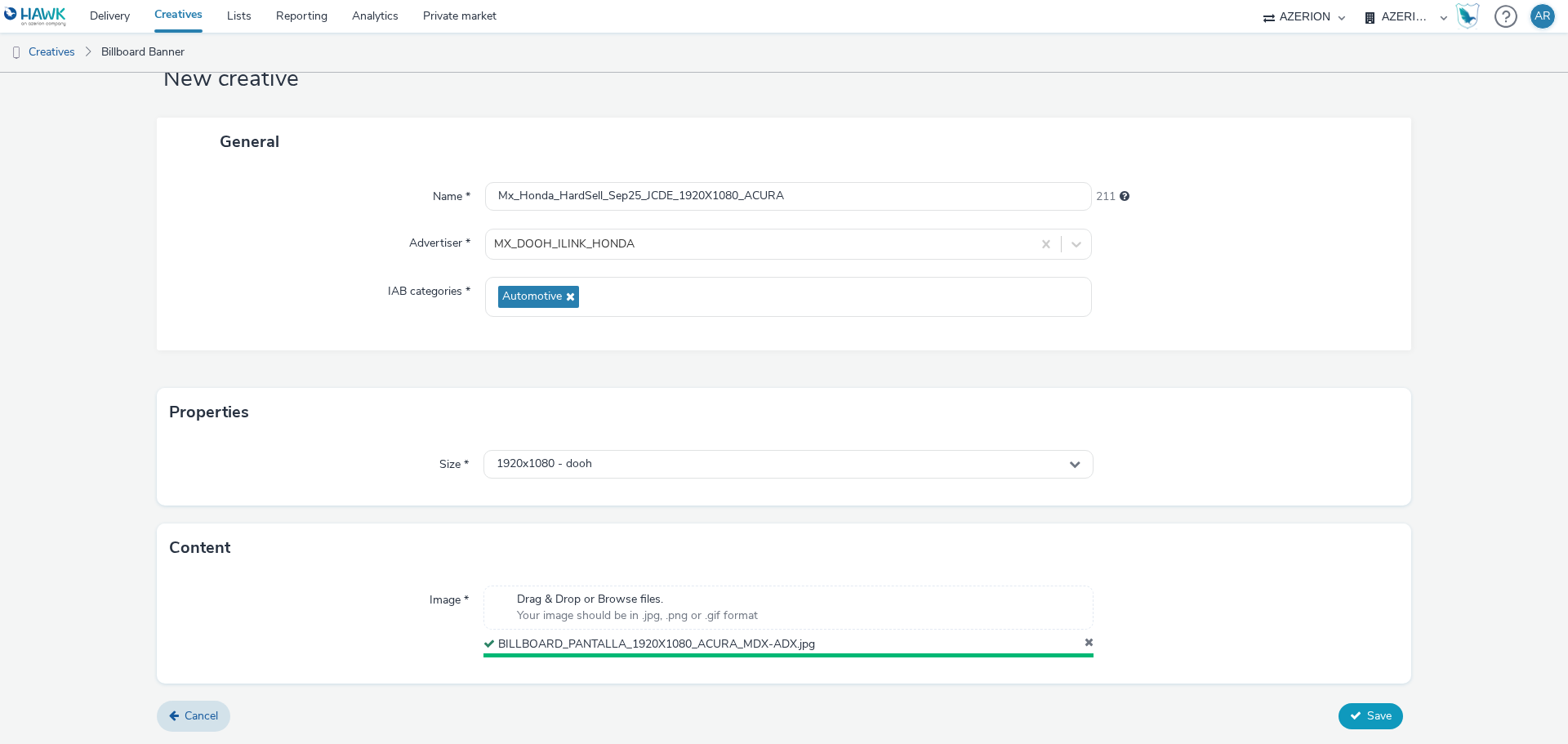
scroll to position [51, 0]
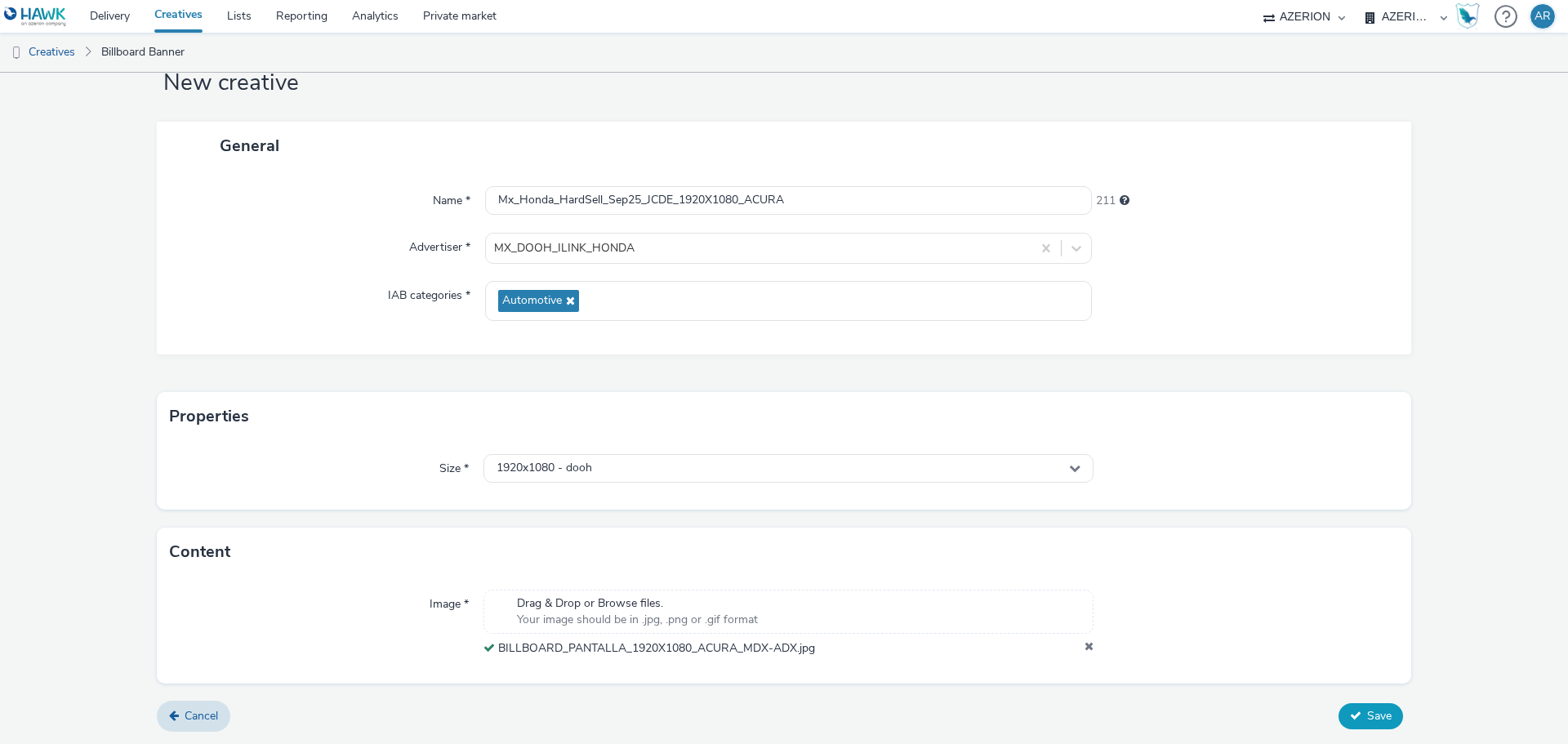
click at [1367, 722] on span "Save" at bounding box center [1379, 715] width 25 height 15
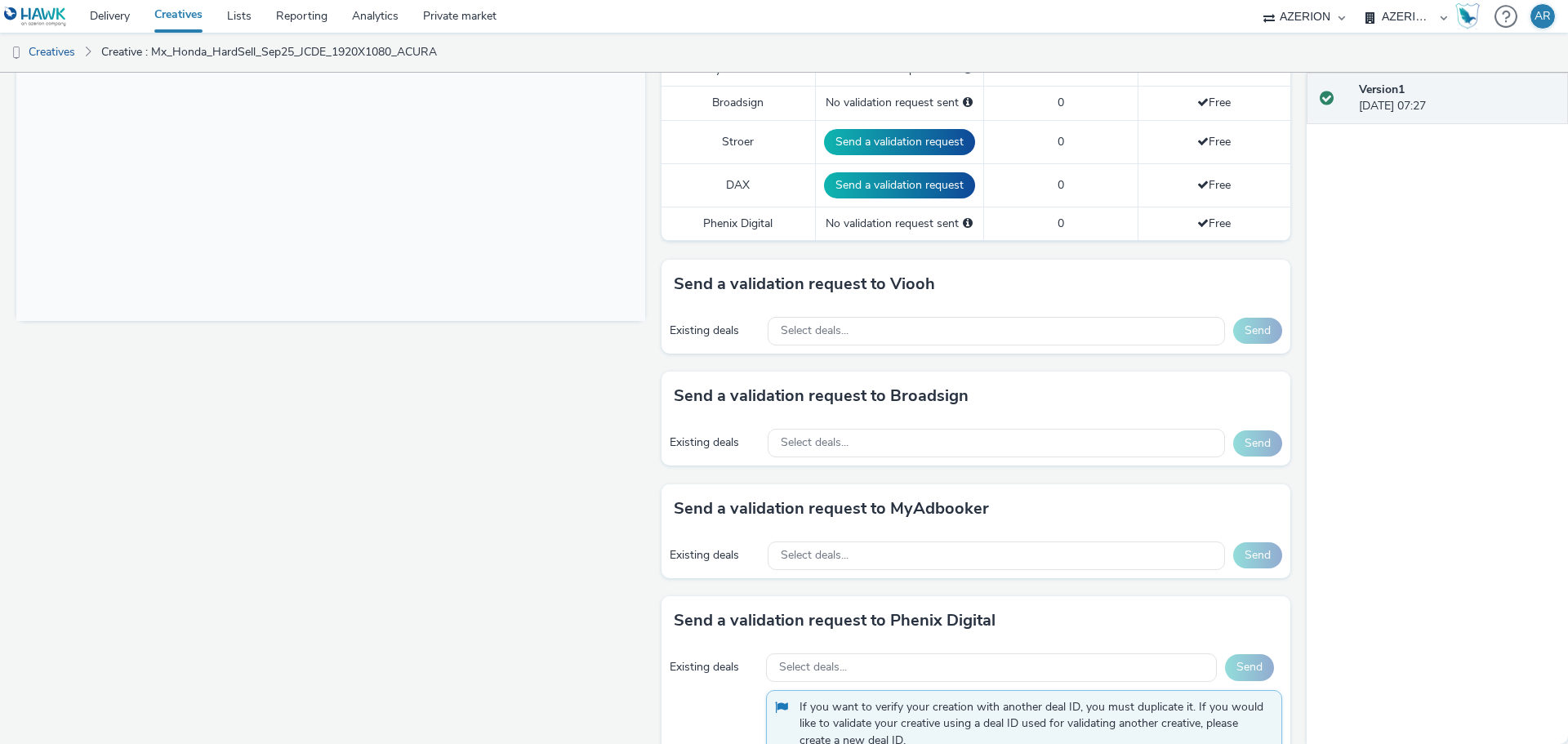
scroll to position [571, 0]
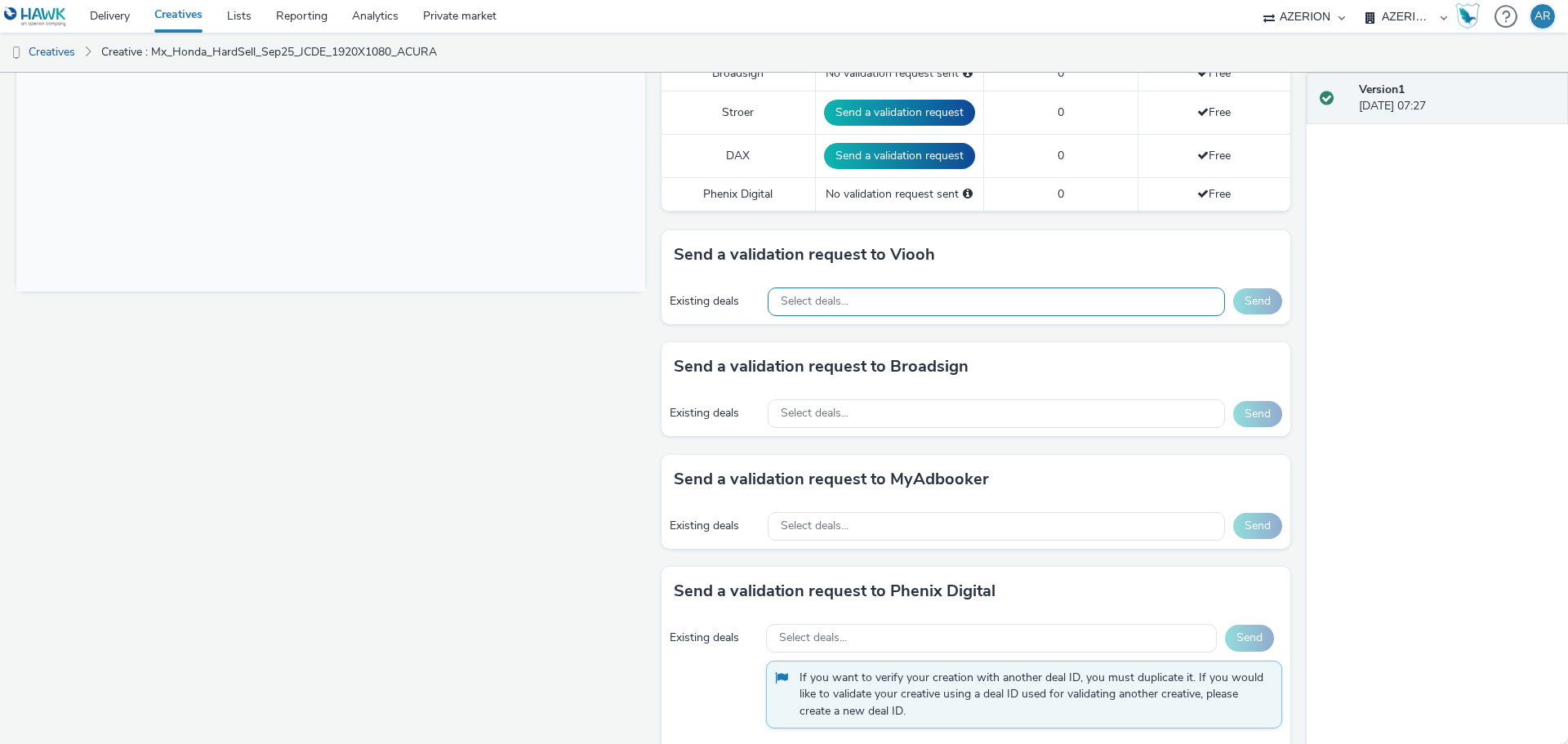
click at [940, 294] on div "Select deals..." at bounding box center [996, 302] width 458 height 28
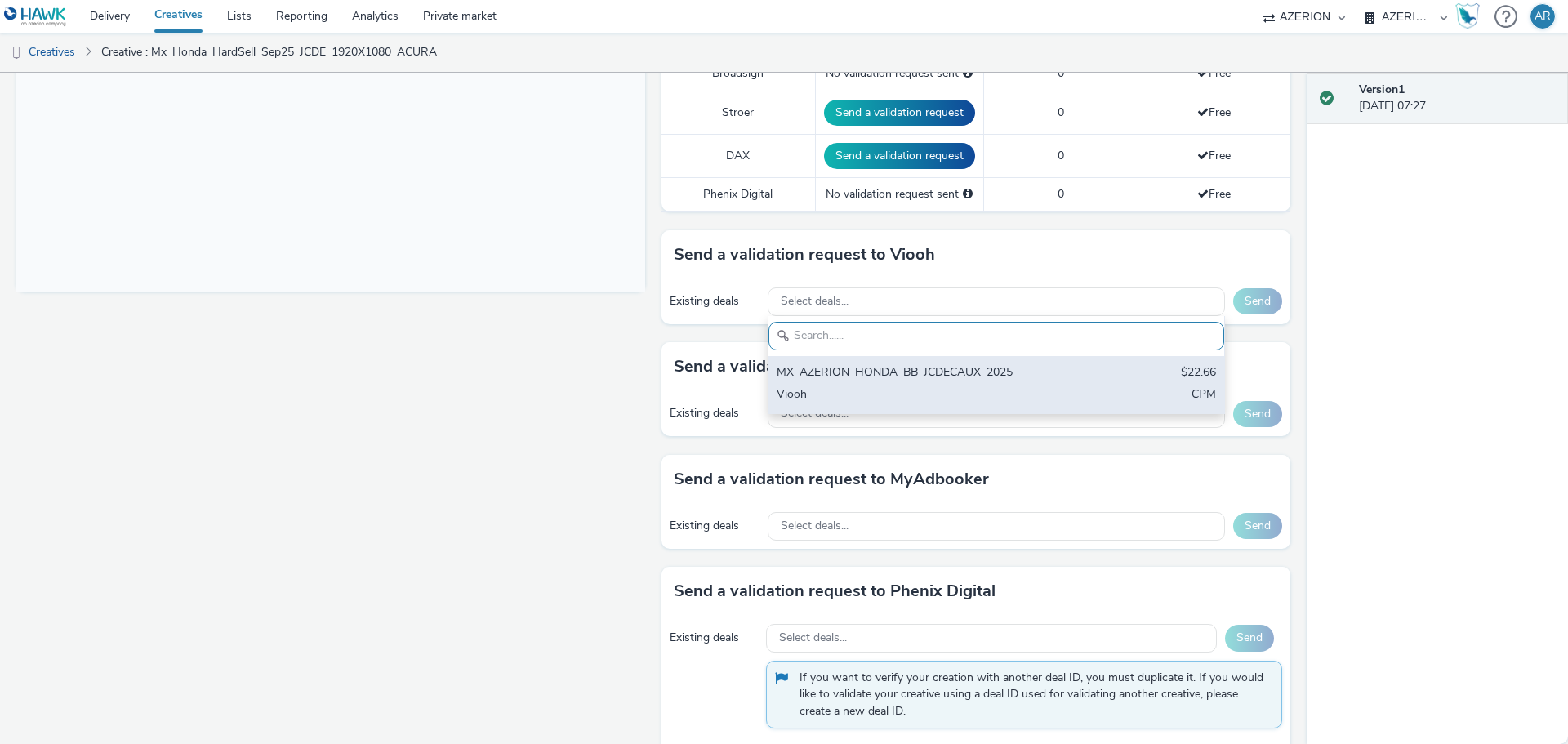
click at [792, 388] on div "Viooh" at bounding box center [922, 395] width 290 height 19
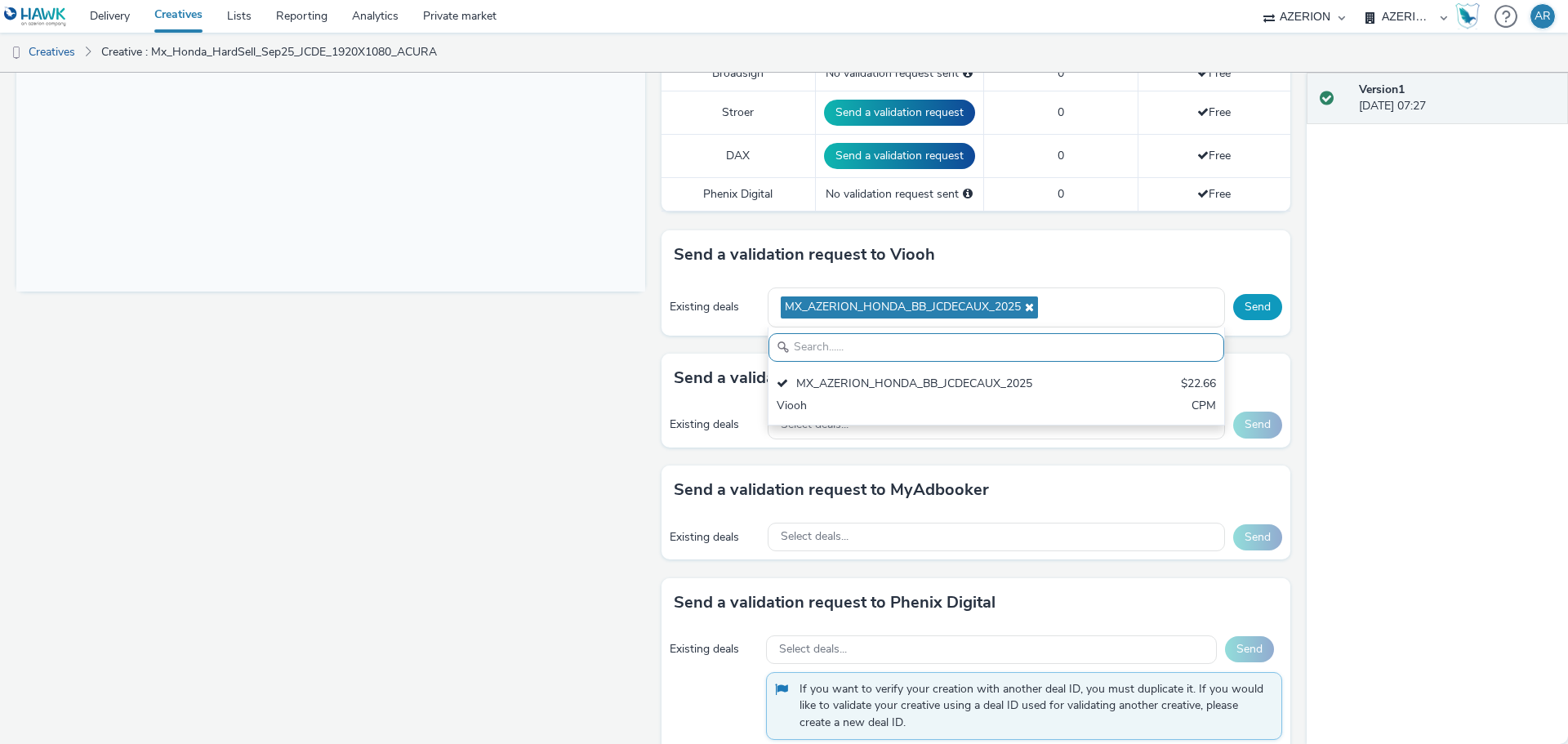
click at [1249, 303] on button "Send" at bounding box center [1257, 306] width 49 height 26
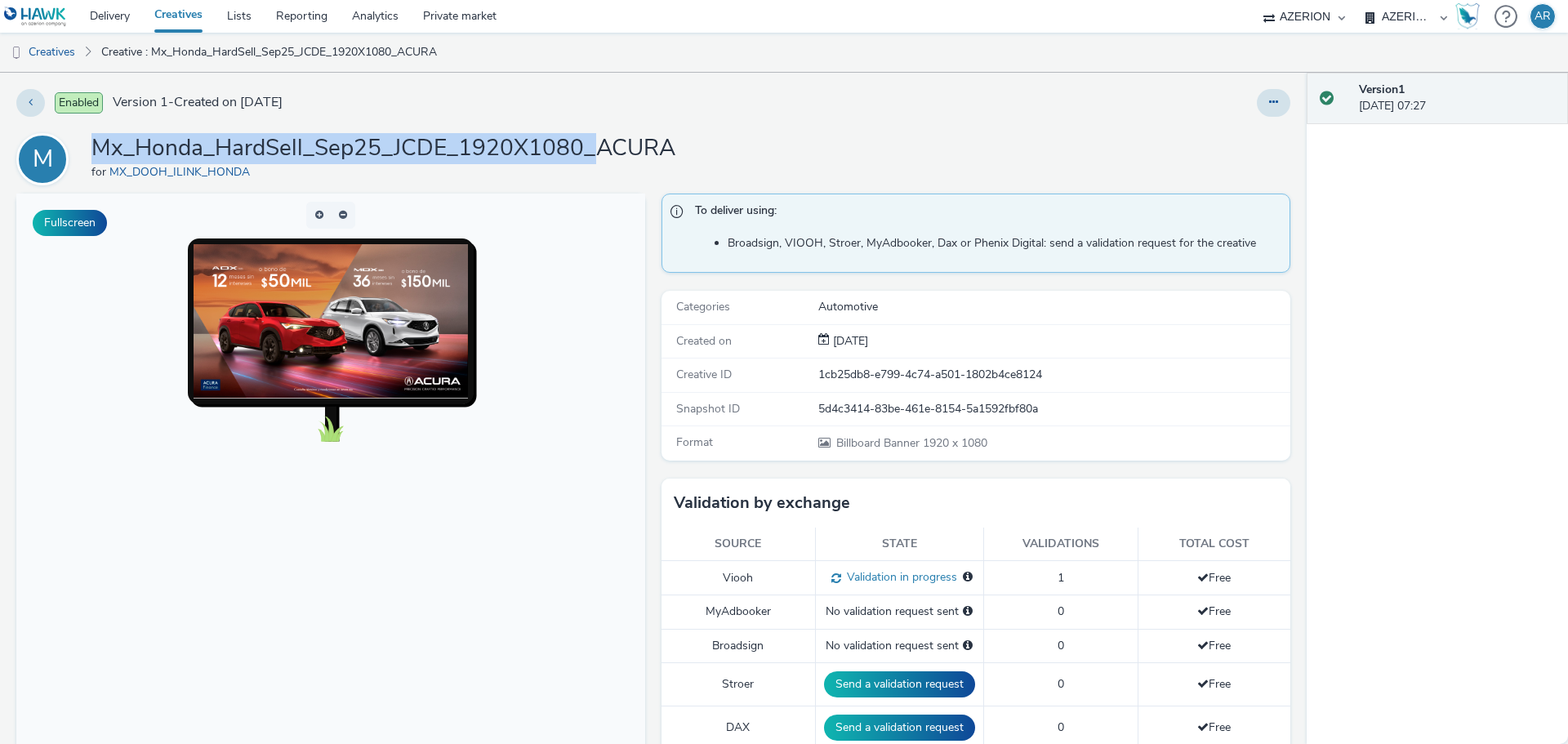
drag, startPoint x: 595, startPoint y: 149, endPoint x: 96, endPoint y: 136, distance: 499.2
click at [96, 136] on h1 "Mx_Honda_HardSell_Sep25_JCDE_1920X1080_ACURA" at bounding box center [384, 148] width 584 height 31
click at [36, 53] on link "Creatives" at bounding box center [42, 53] width 84 height 39
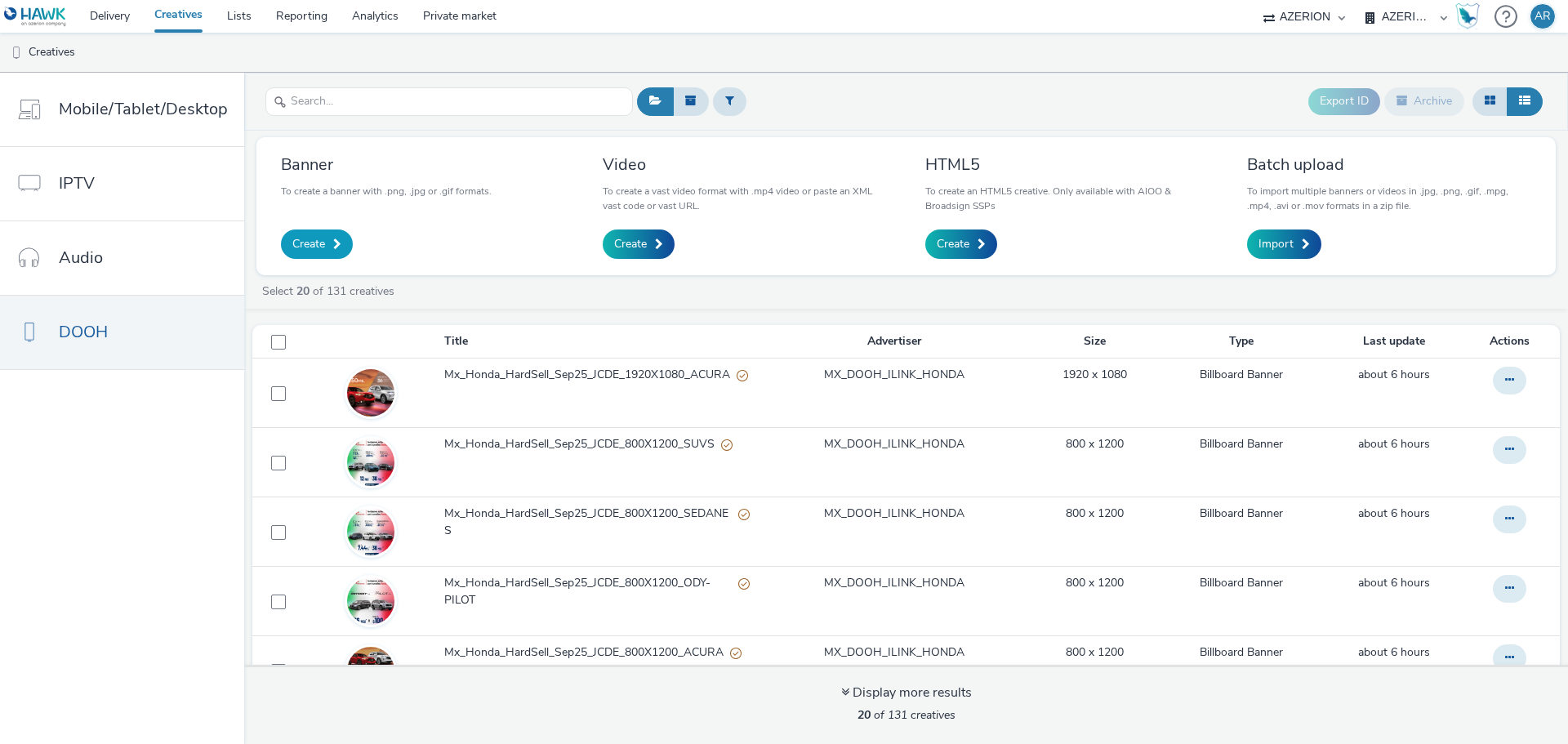
click at [311, 242] on span "Create" at bounding box center [308, 244] width 33 height 16
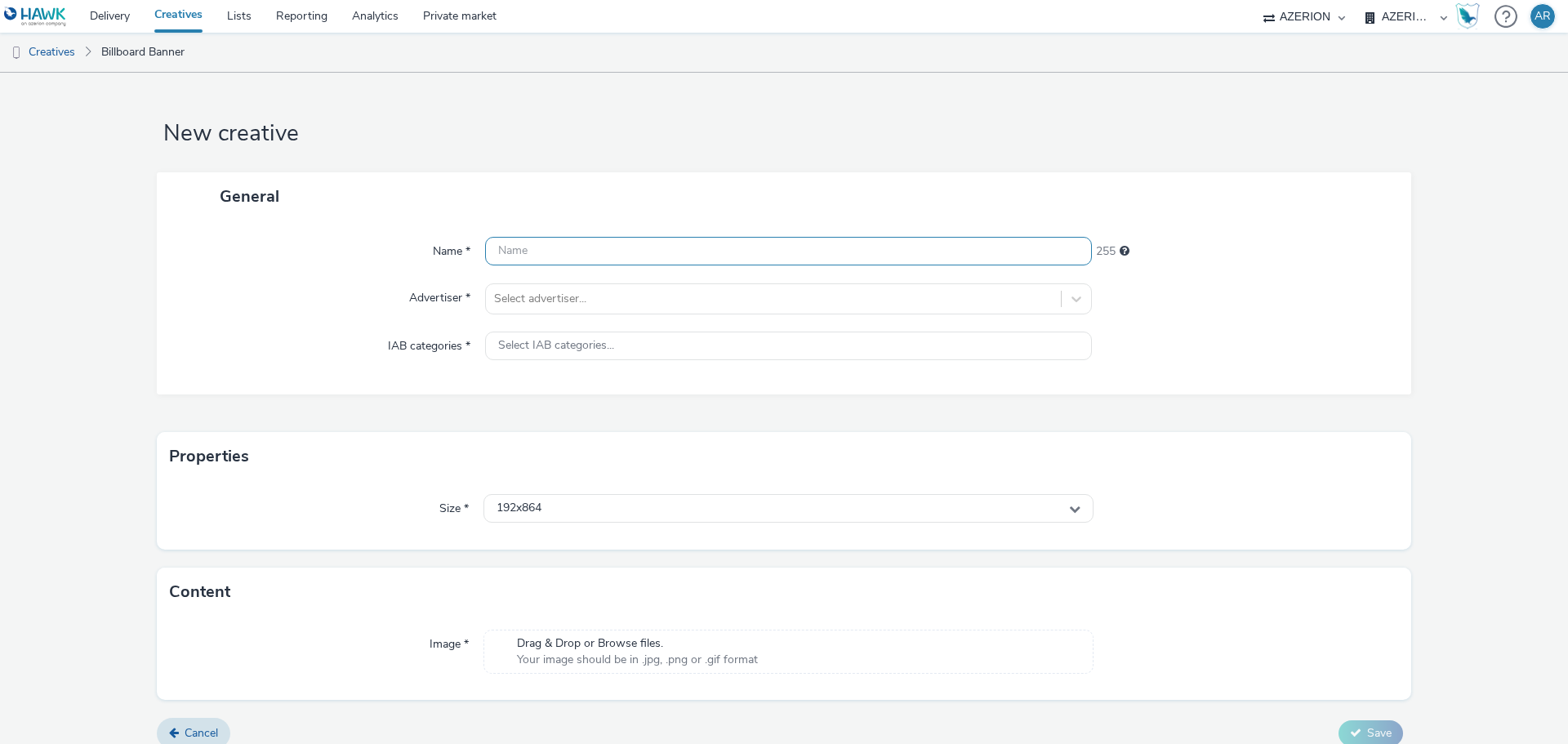
click at [695, 251] on input "text" at bounding box center [788, 251] width 606 height 28
paste input "Mx_Honda_HardSell_Sep25_JCDE_1920X1080_"
click at [759, 247] on input "Mx_Honda_HardSell_Sep25_JCDE_1920X1080_" at bounding box center [788, 251] width 606 height 28
paste input "ODY-PILOT"
type input "Mx_Honda_HardSell_Sep25_JCDE_1920X1080_ODY-PILOT"
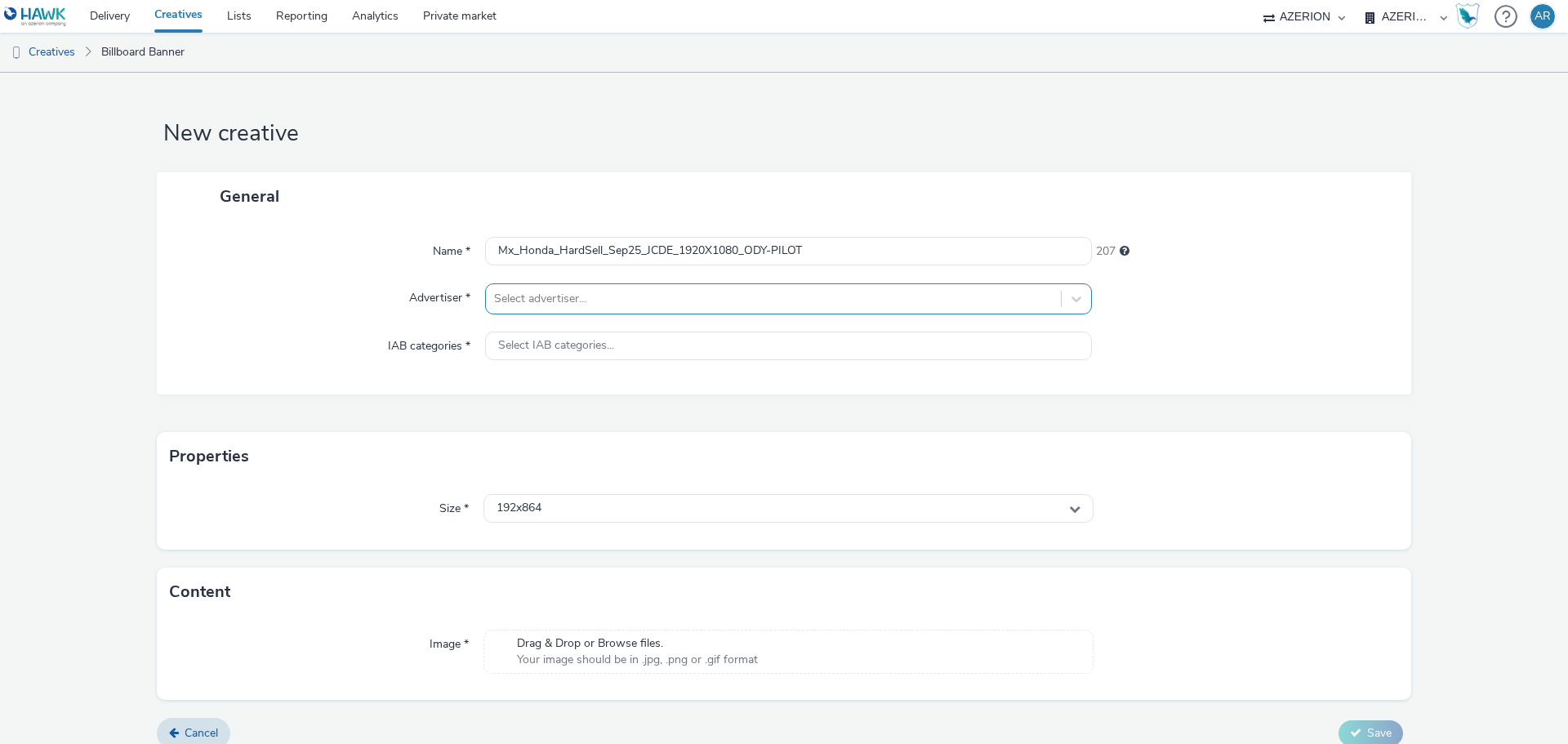
click at [591, 300] on div at bounding box center [773, 299] width 558 height 20
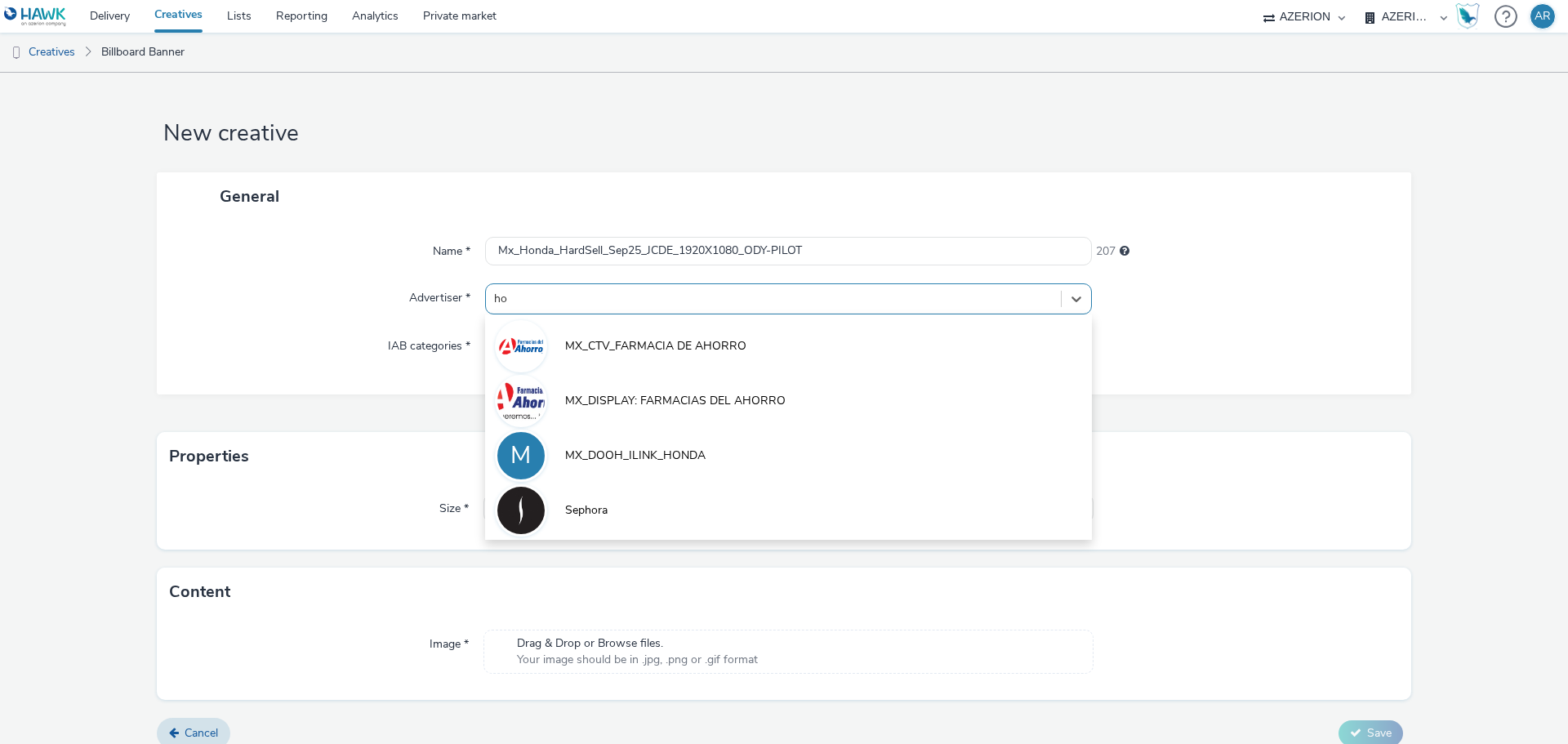
type input "hon"
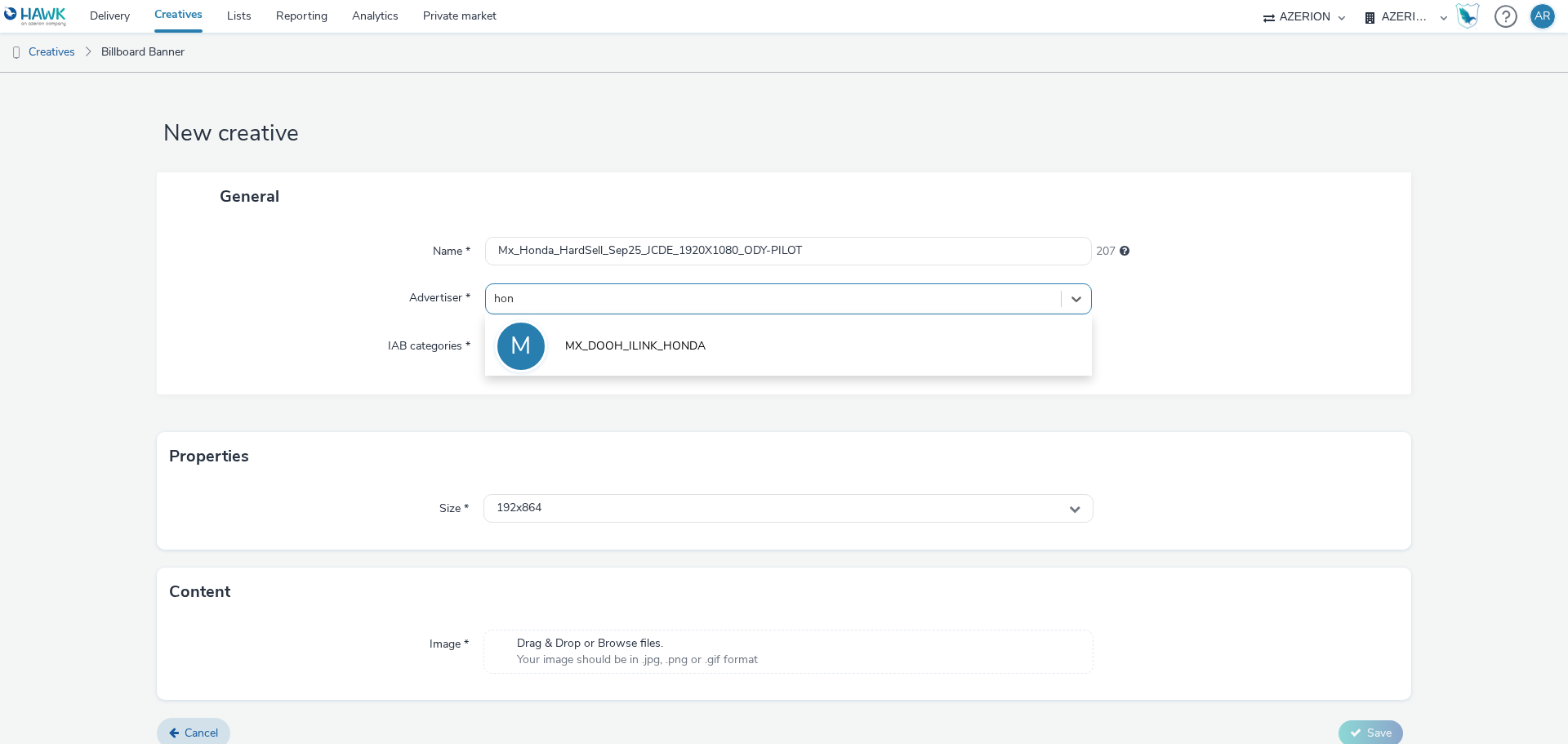
click at [595, 337] on li "M MX_DOOH_ILINK_HONDA" at bounding box center [788, 344] width 606 height 54
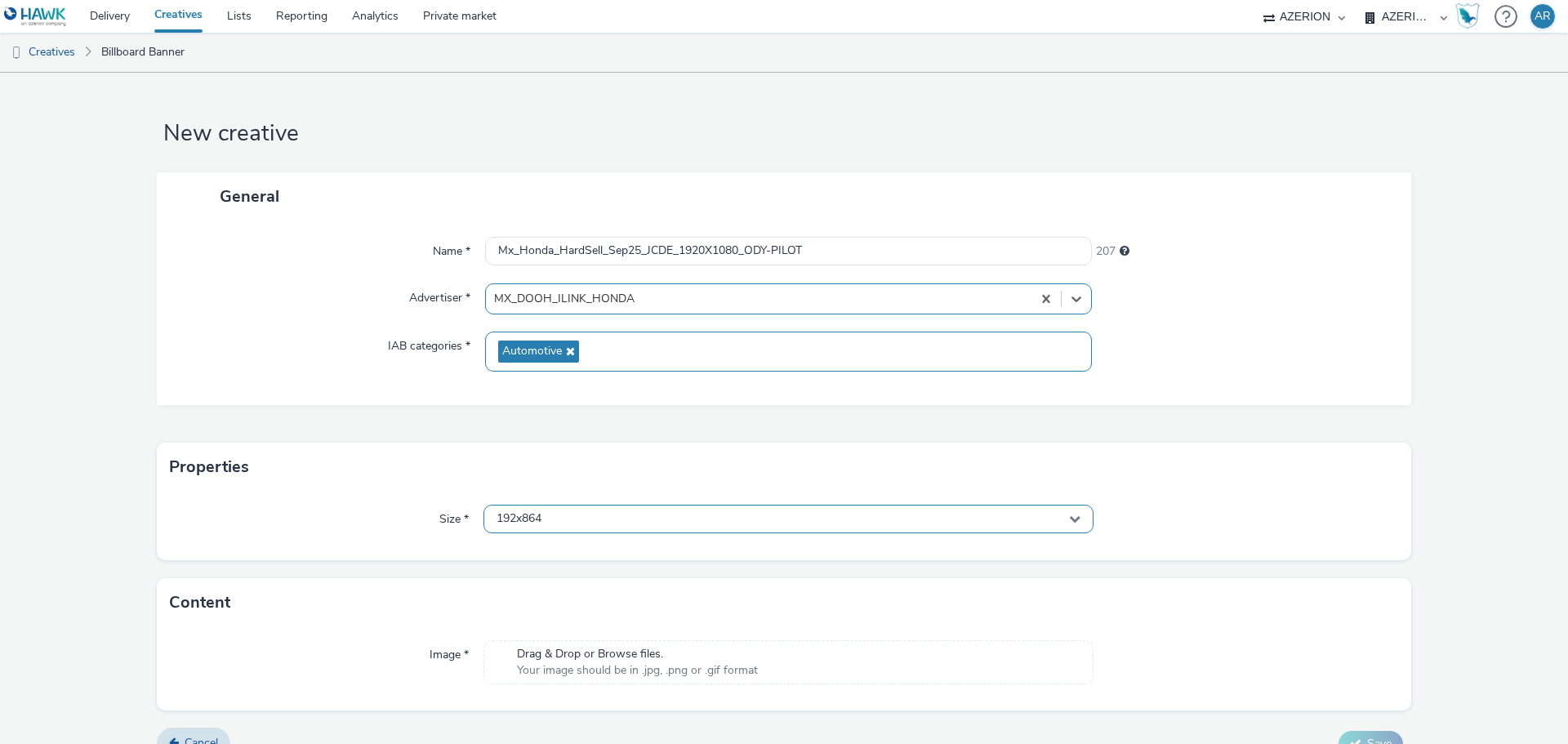
click at [642, 514] on div "192x864" at bounding box center [788, 519] width 610 height 28
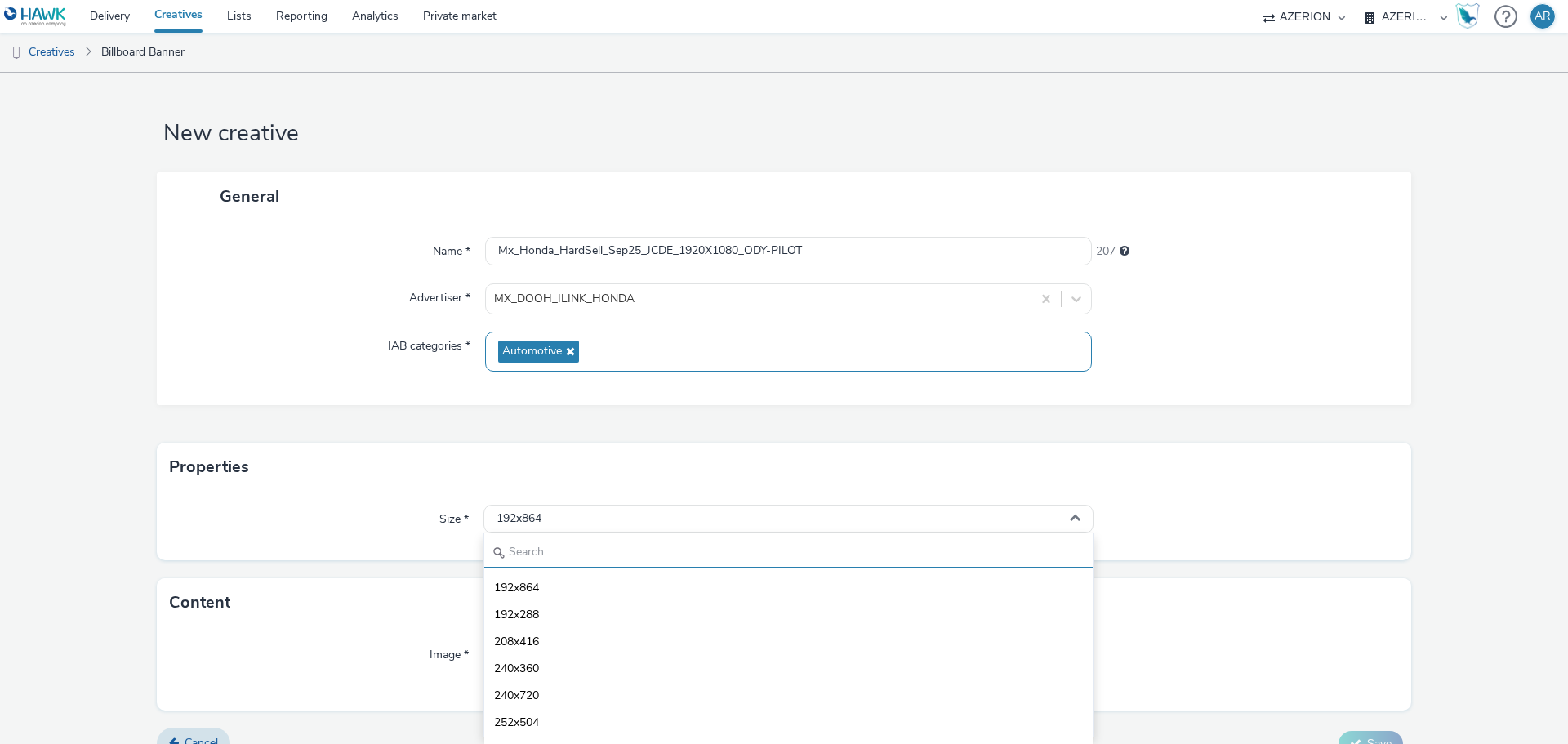
click at [610, 549] on input "text" at bounding box center [788, 553] width 608 height 28
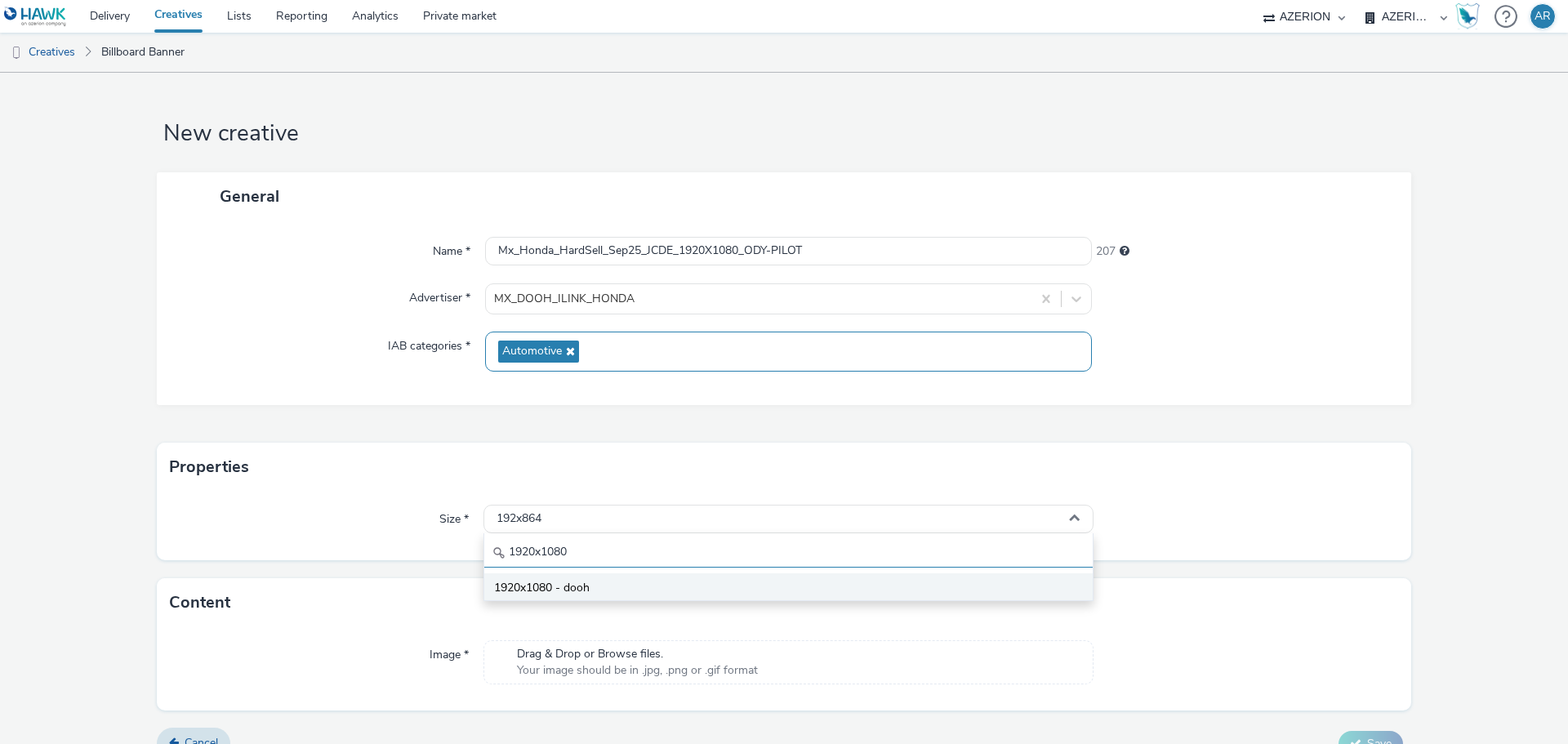
type input "1920x1080"
click at [513, 581] on span "1920x1080 - dooh" at bounding box center [541, 587] width 95 height 16
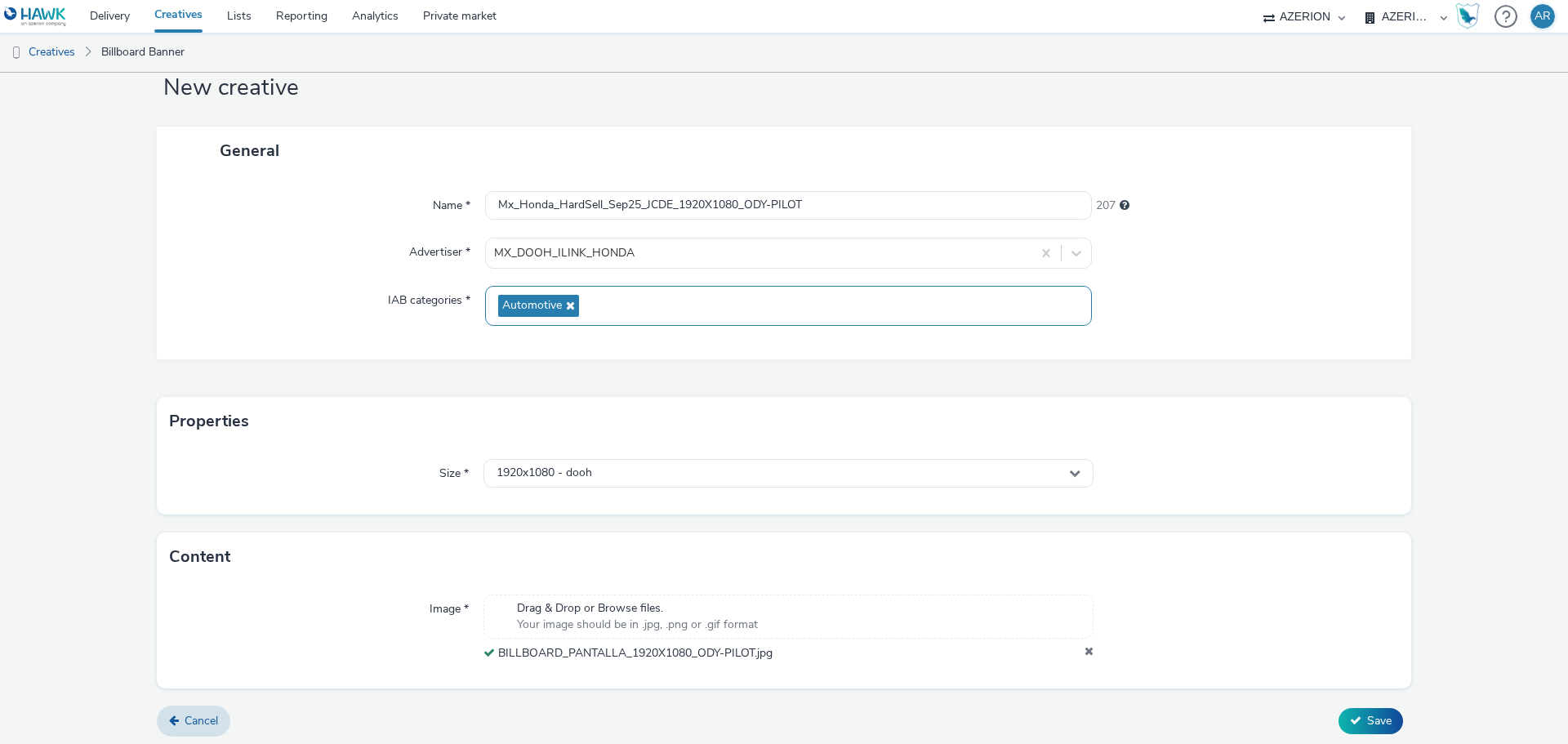
scroll to position [51, 0]
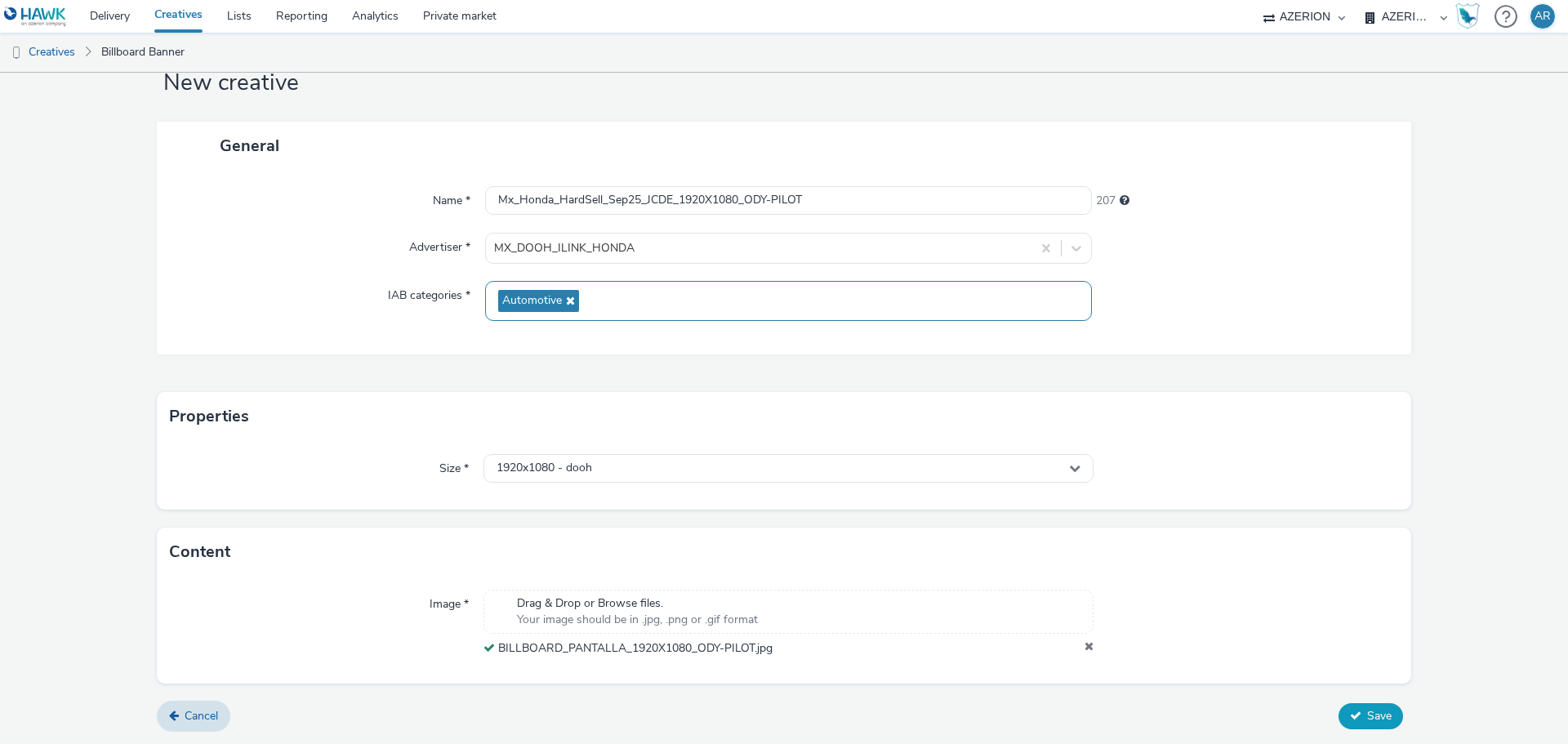
click at [1367, 708] on span "Save" at bounding box center [1379, 715] width 25 height 15
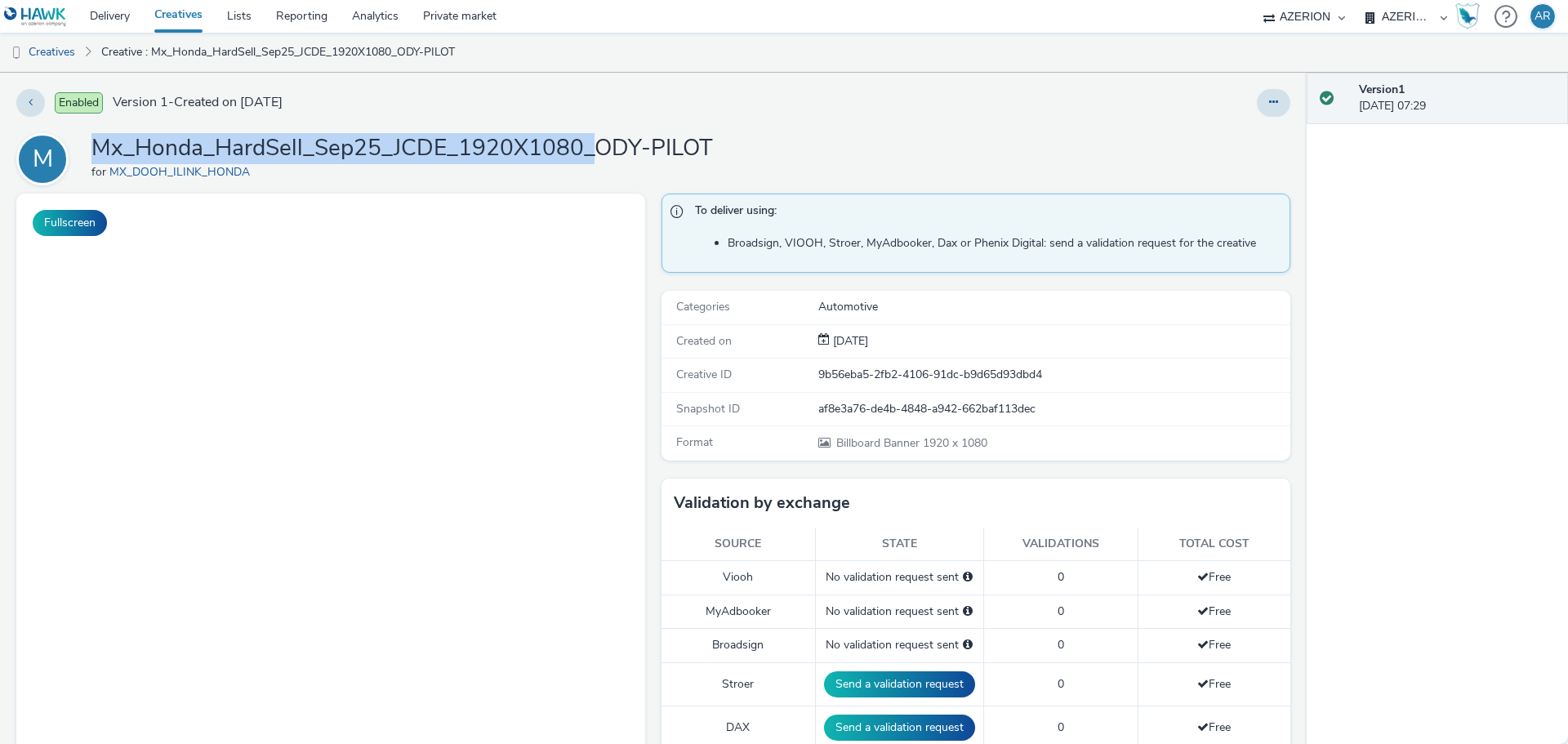
drag, startPoint x: 593, startPoint y: 146, endPoint x: 97, endPoint y: 138, distance: 496.1
click at [97, 138] on h1 "Mx_Honda_HardSell_Sep25_JCDE_1920X1080_ODY-PILOT" at bounding box center [402, 148] width 622 height 31
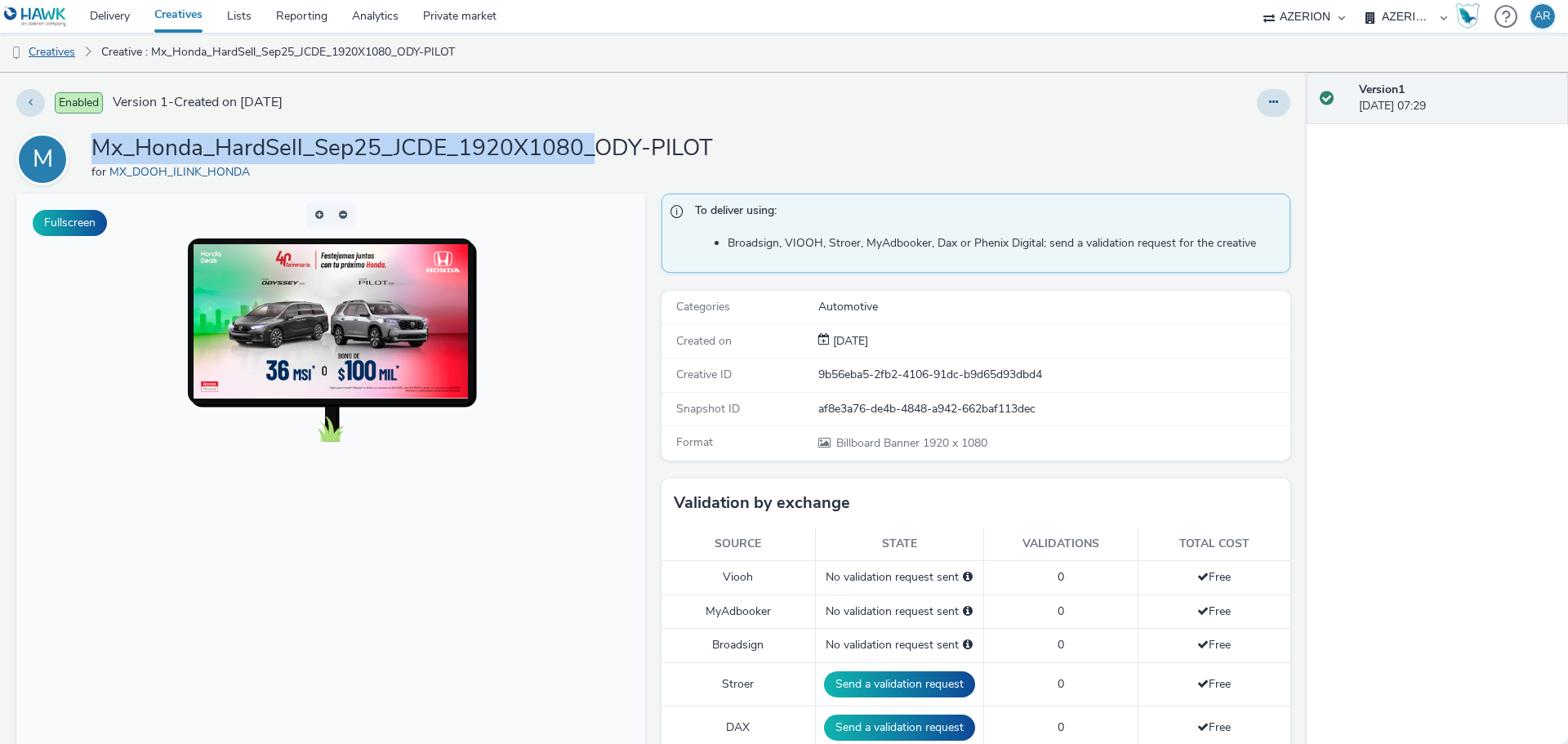
click at [40, 45] on link "Creatives" at bounding box center [42, 53] width 84 height 39
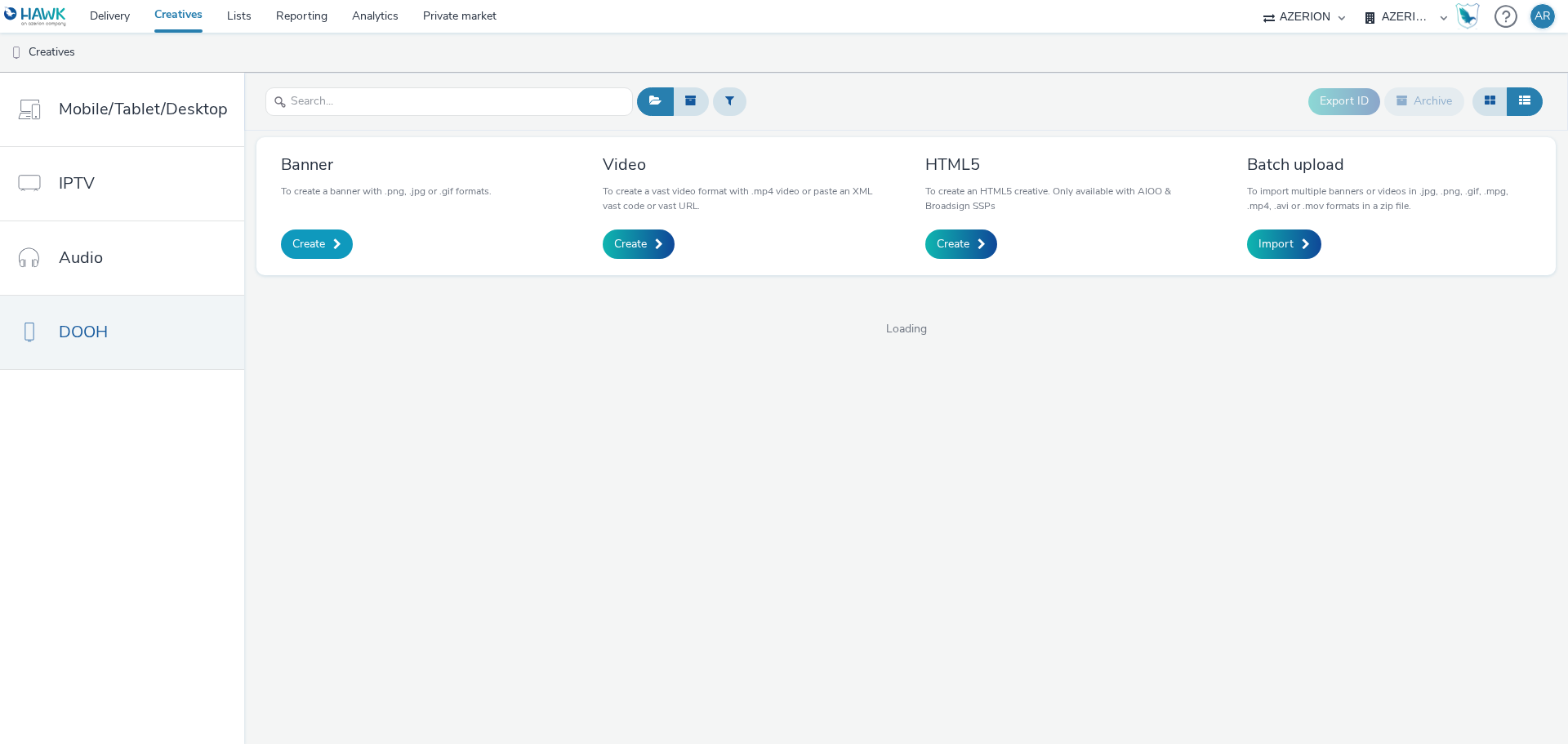
click at [321, 245] on span "Create" at bounding box center [308, 244] width 33 height 16
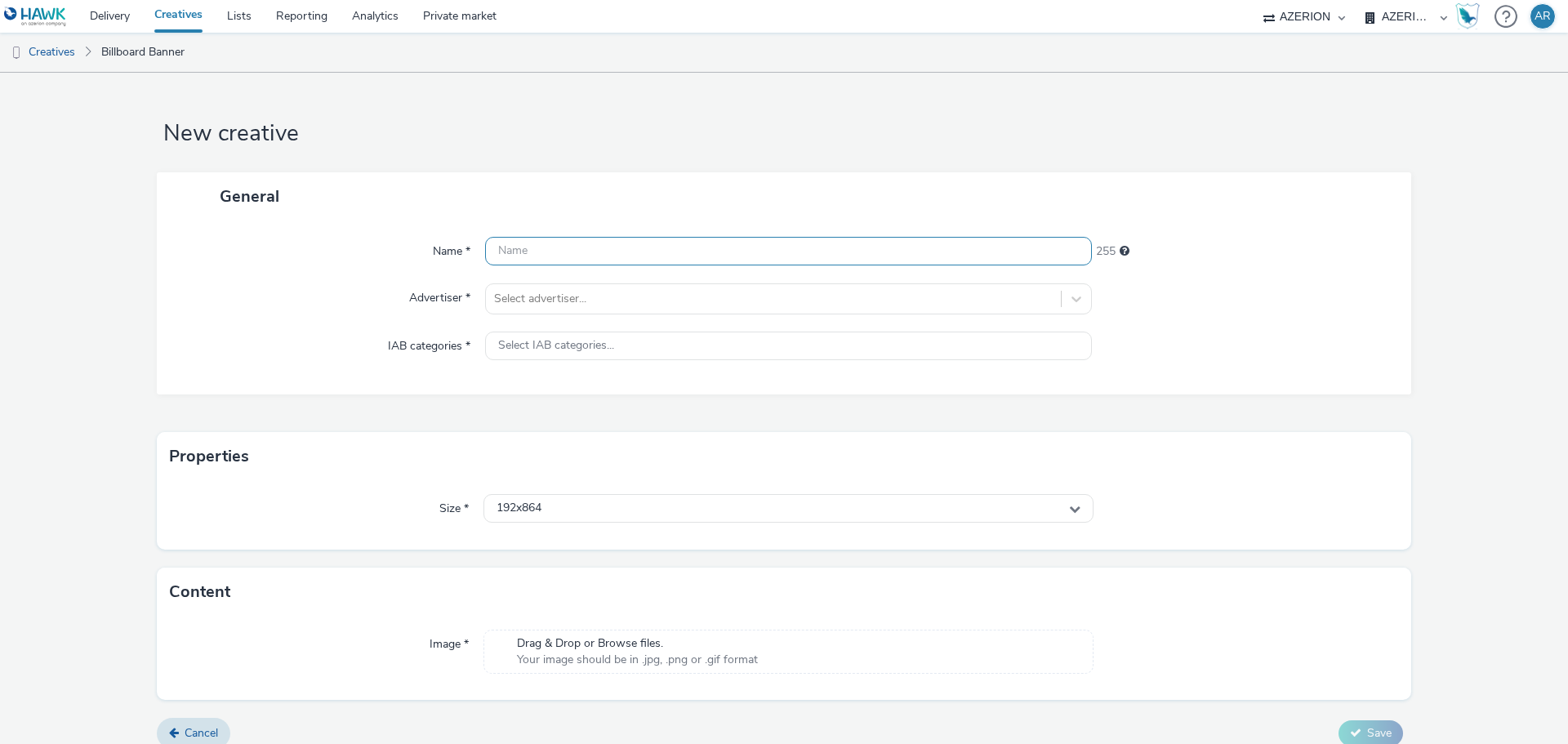
click at [582, 241] on input "text" at bounding box center [788, 251] width 606 height 28
paste input "Mx_Honda_HardSell_Sep25_JCDE_1920X1080_"
click at [768, 255] on input "Mx_Honda_HardSell_Sep25_JCDE_1920X1080_" at bounding box center [788, 251] width 606 height 28
paste input "SEDANES"
type input "Mx_Honda_HardSell_Sep25_JCDE_1920X1080_SEDANES"
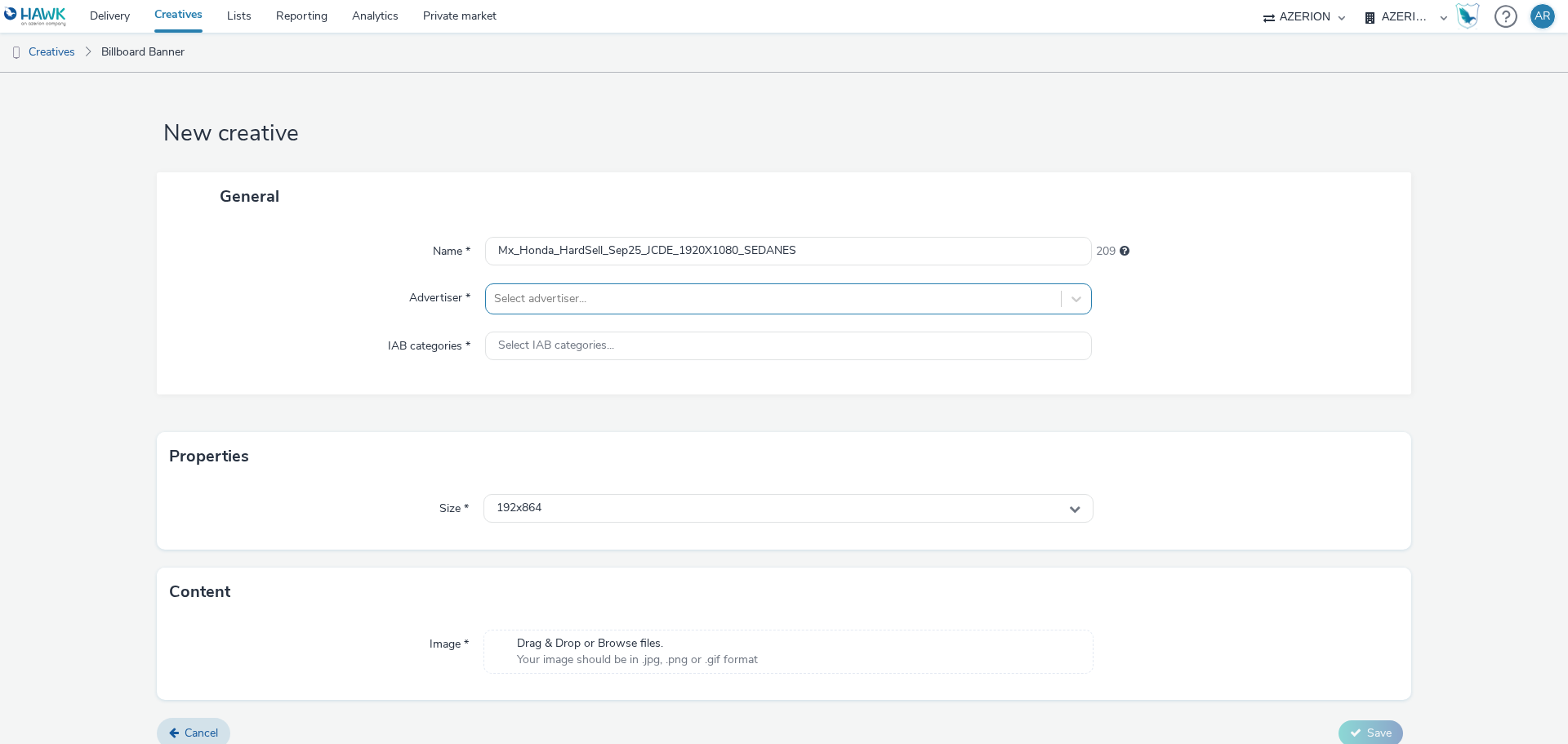
click at [606, 301] on div at bounding box center [773, 299] width 558 height 20
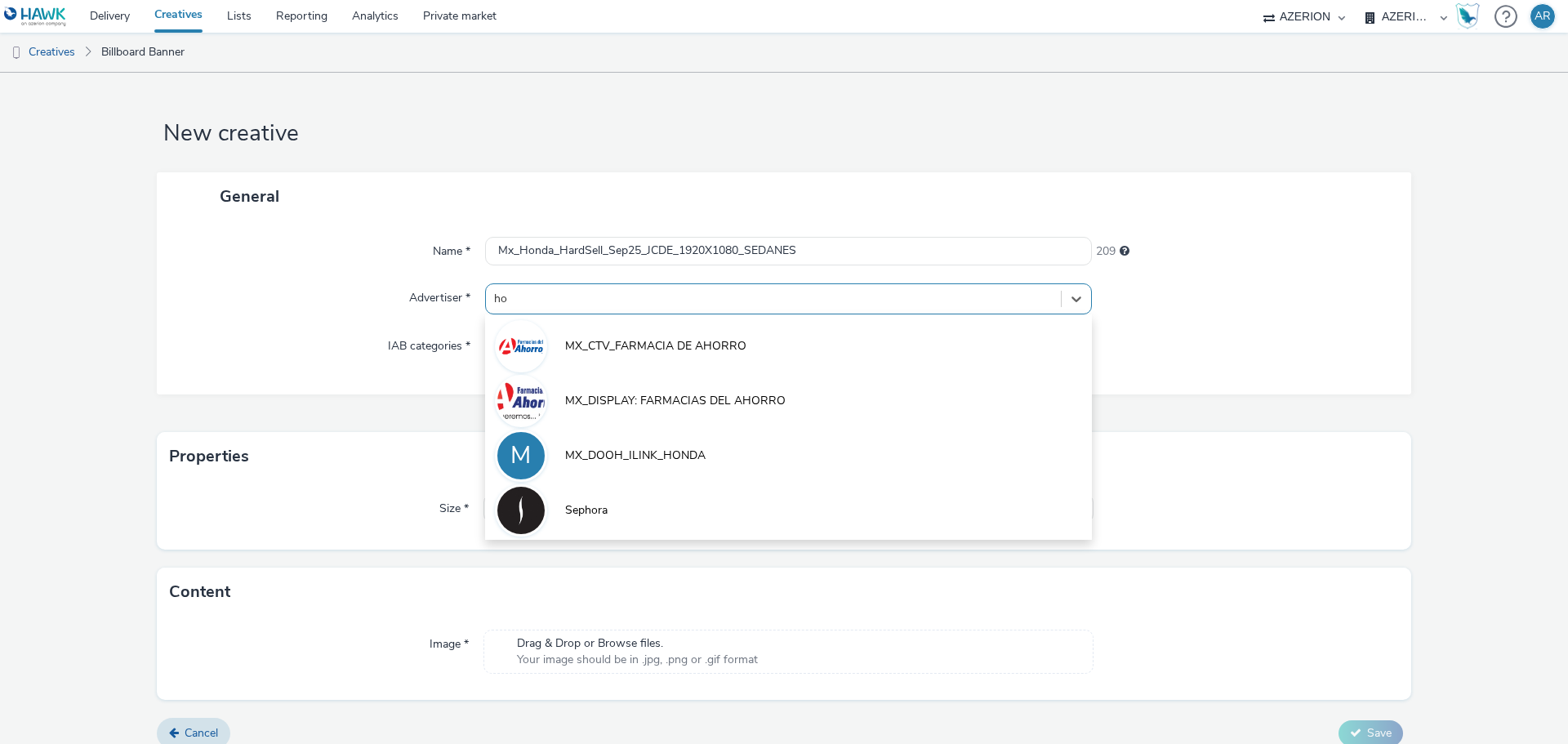
type input "hon"
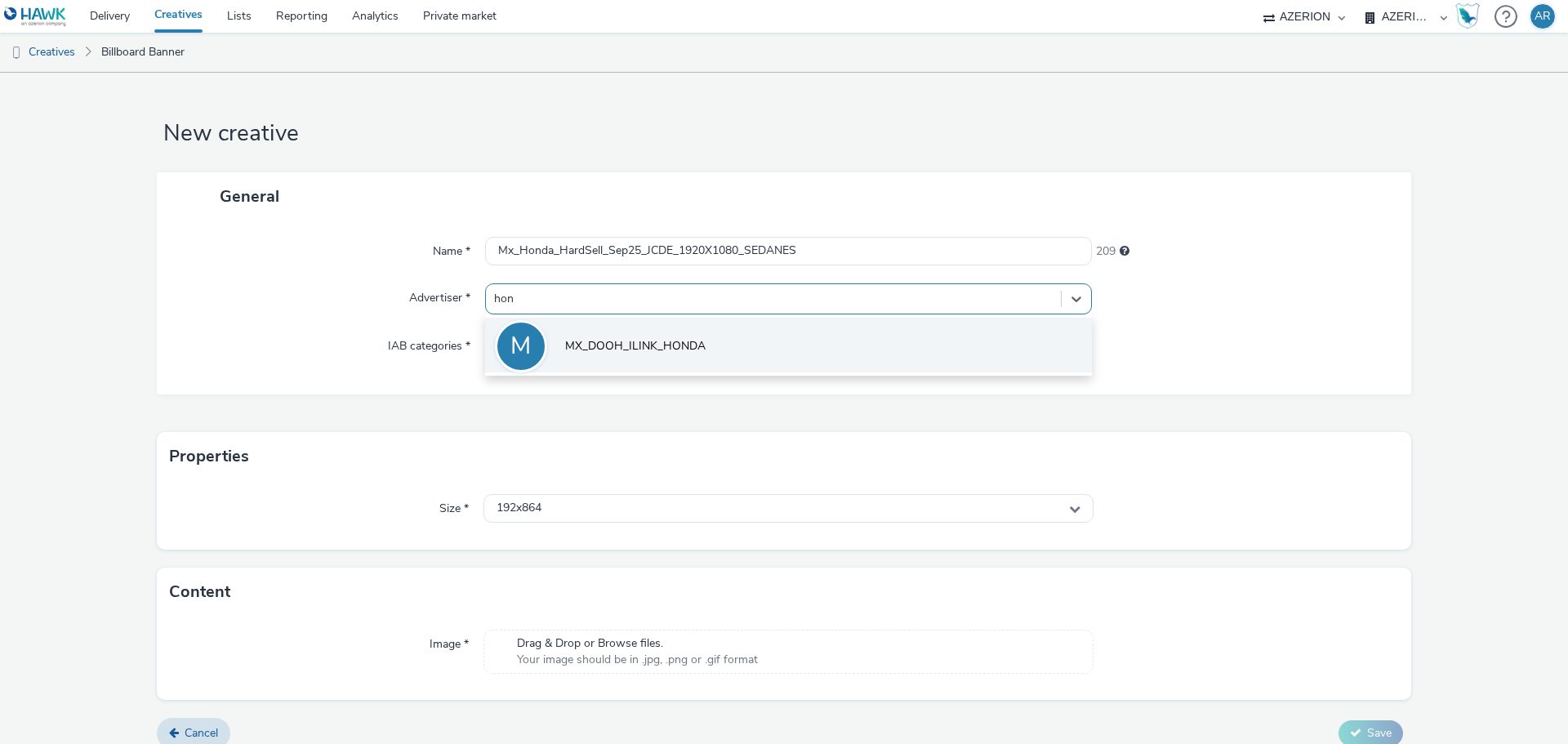
click at [619, 343] on span "MX_DOOH_ILINK_HONDA" at bounding box center [636, 346] width 141 height 16
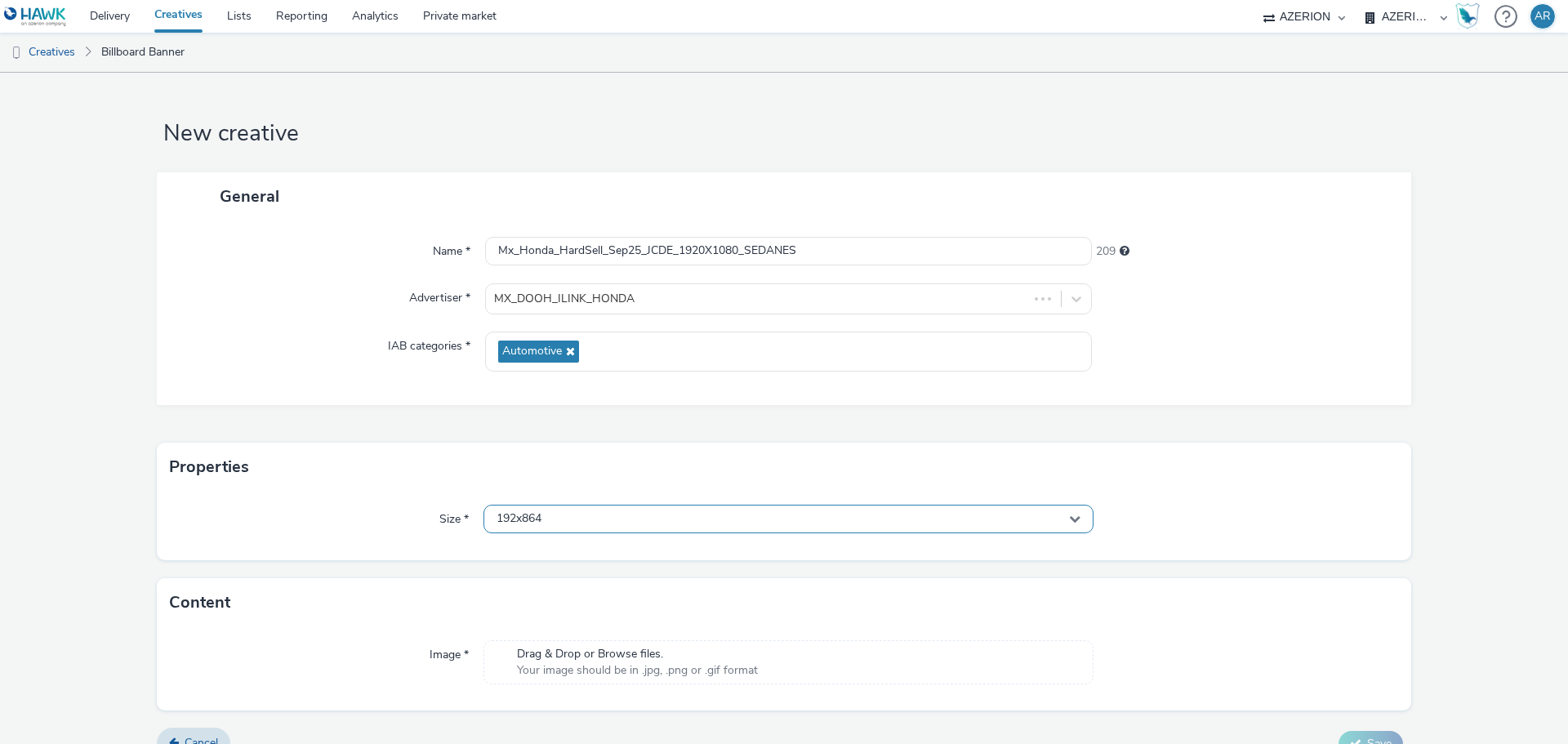
click at [632, 517] on div "192x864" at bounding box center [788, 519] width 610 height 28
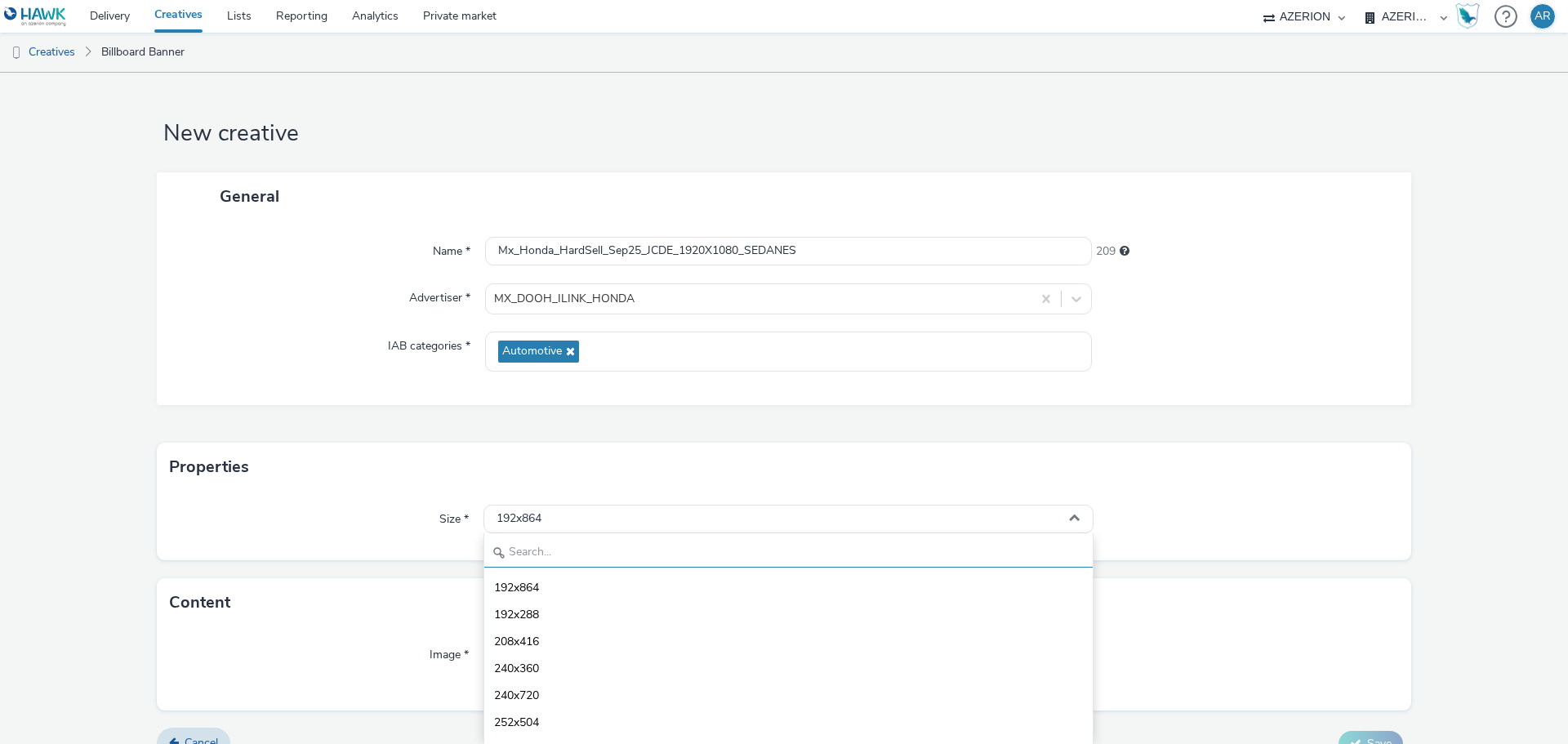
click at [569, 547] on input "text" at bounding box center [788, 553] width 608 height 28
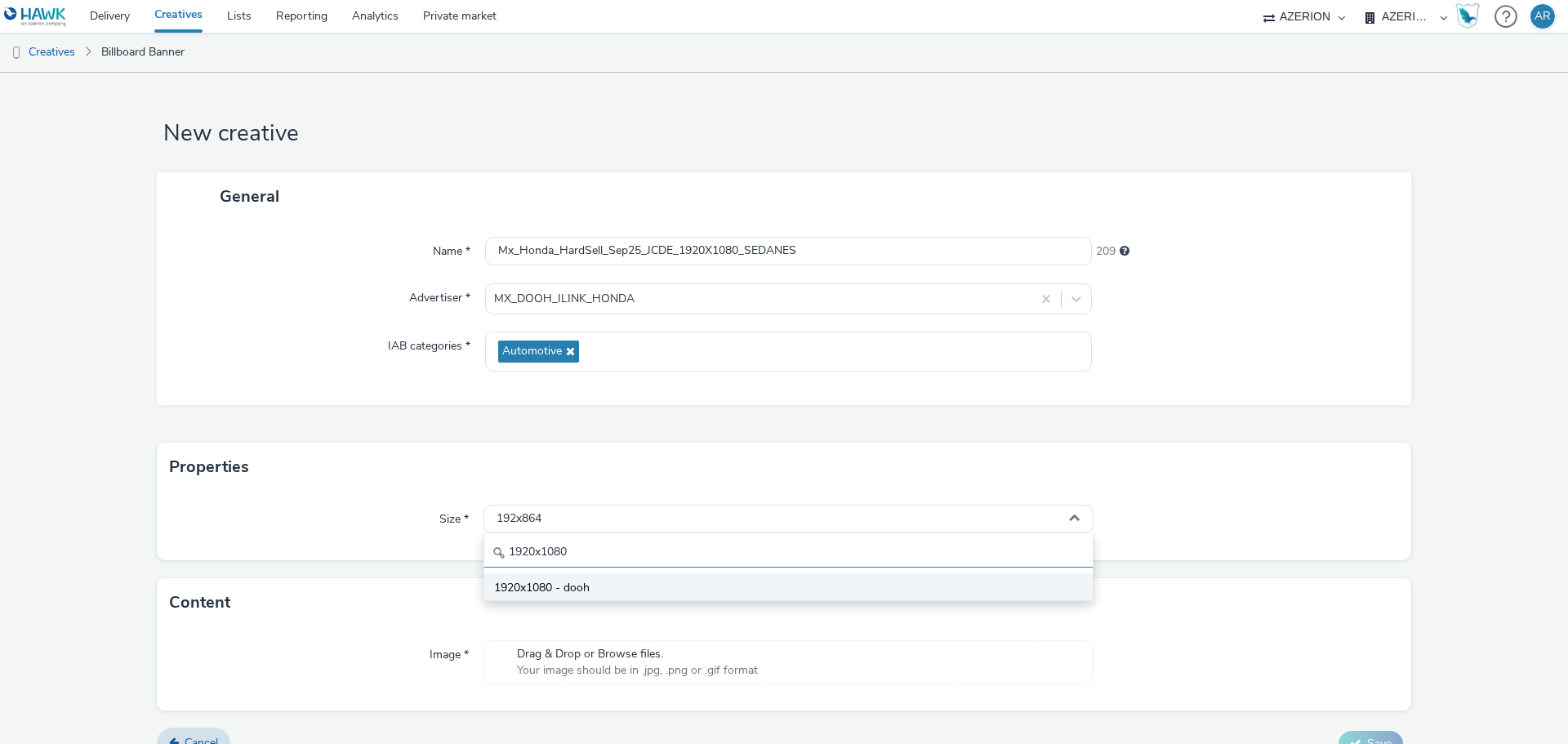
type input "1920x1080"
click at [562, 579] on span "1920x1080 - dooh" at bounding box center [541, 587] width 95 height 16
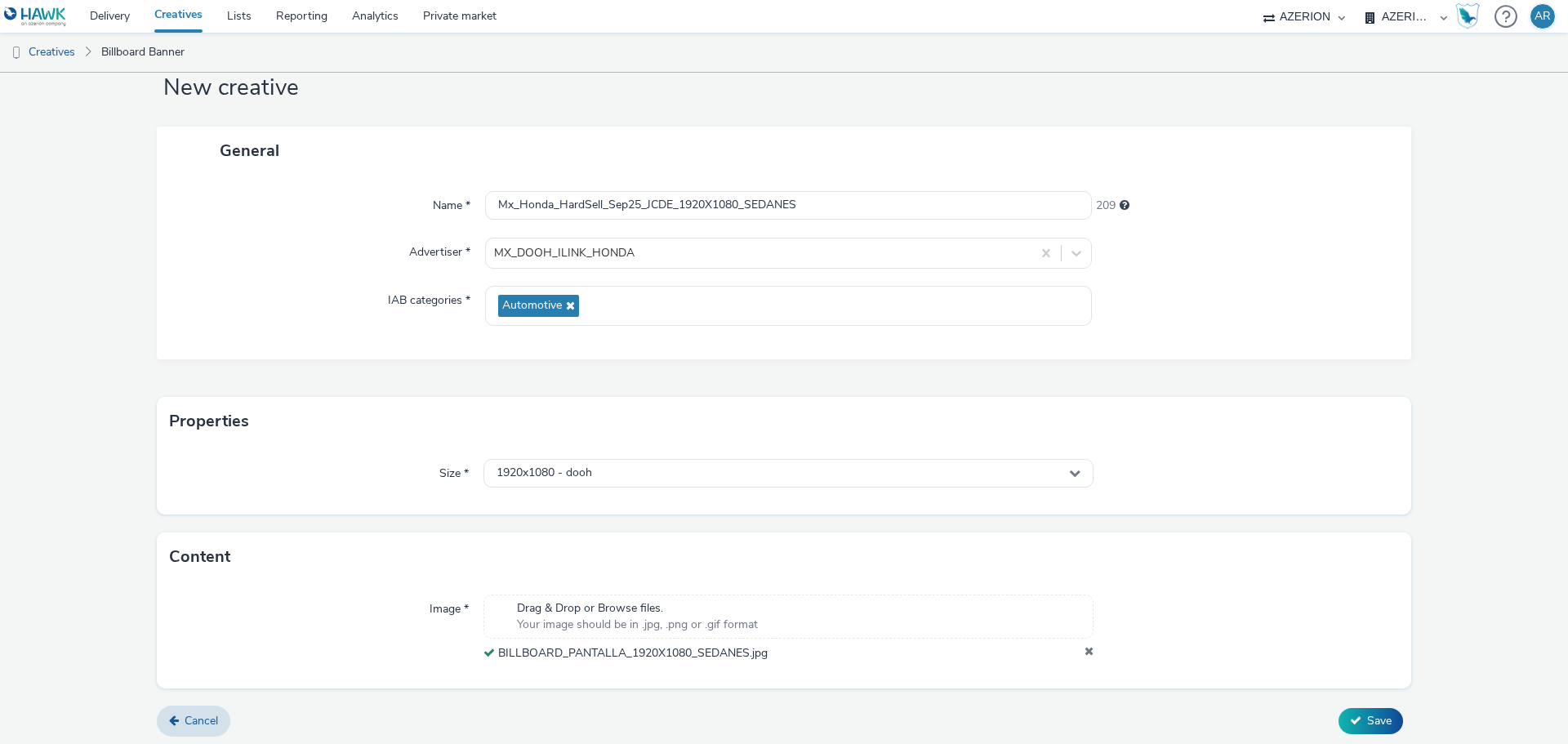
scroll to position [51, 0]
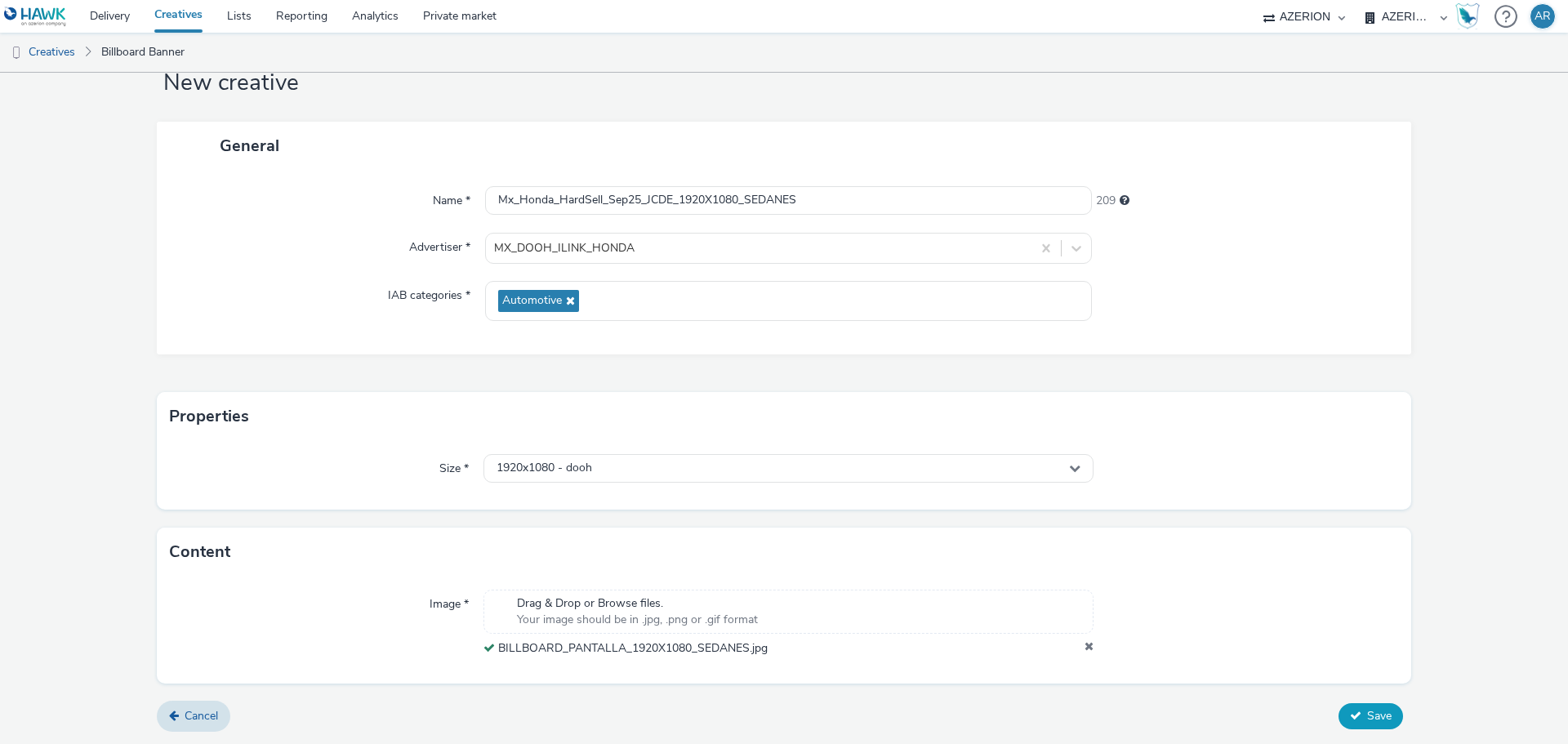
click at [1367, 716] on span "Save" at bounding box center [1379, 715] width 25 height 15
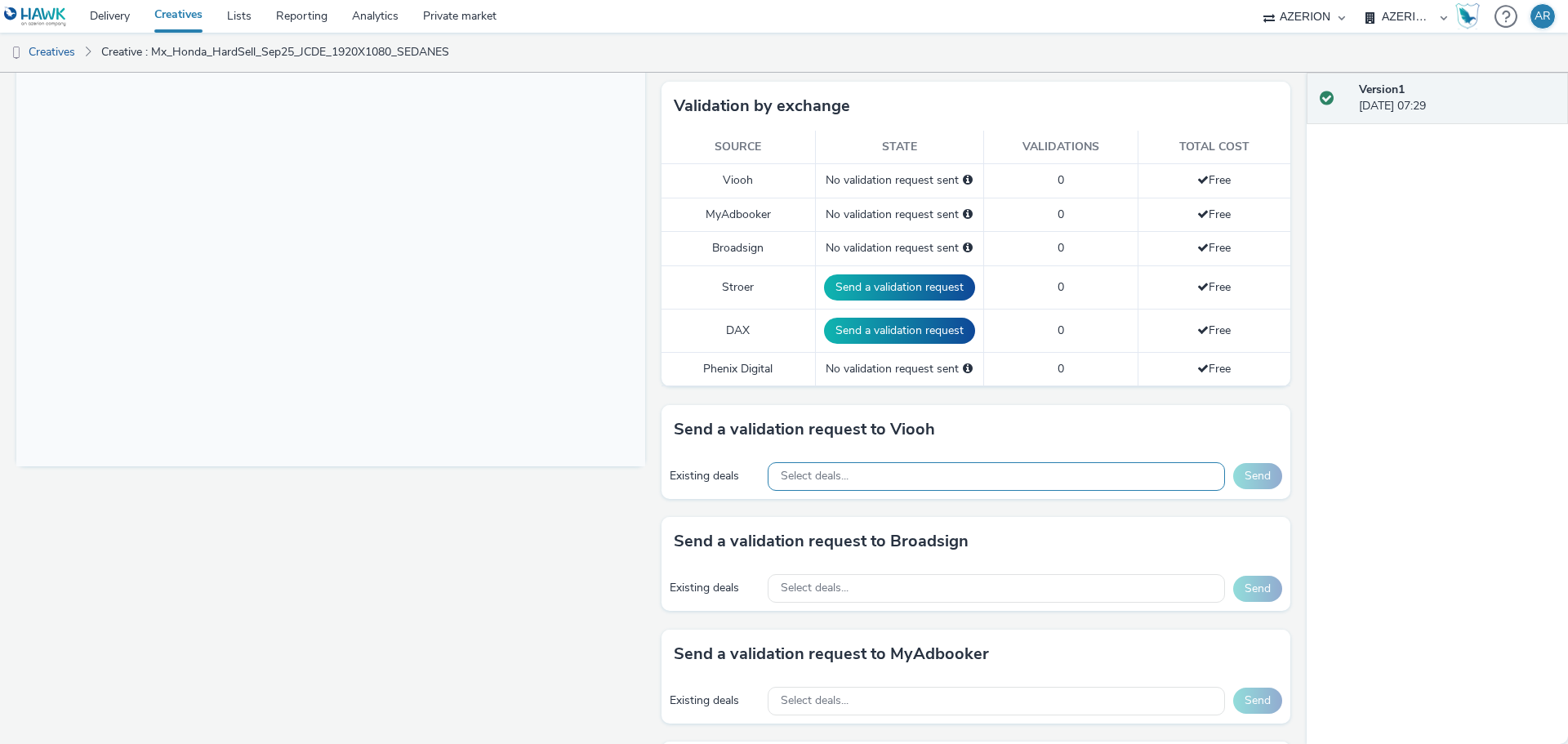
scroll to position [408, 0]
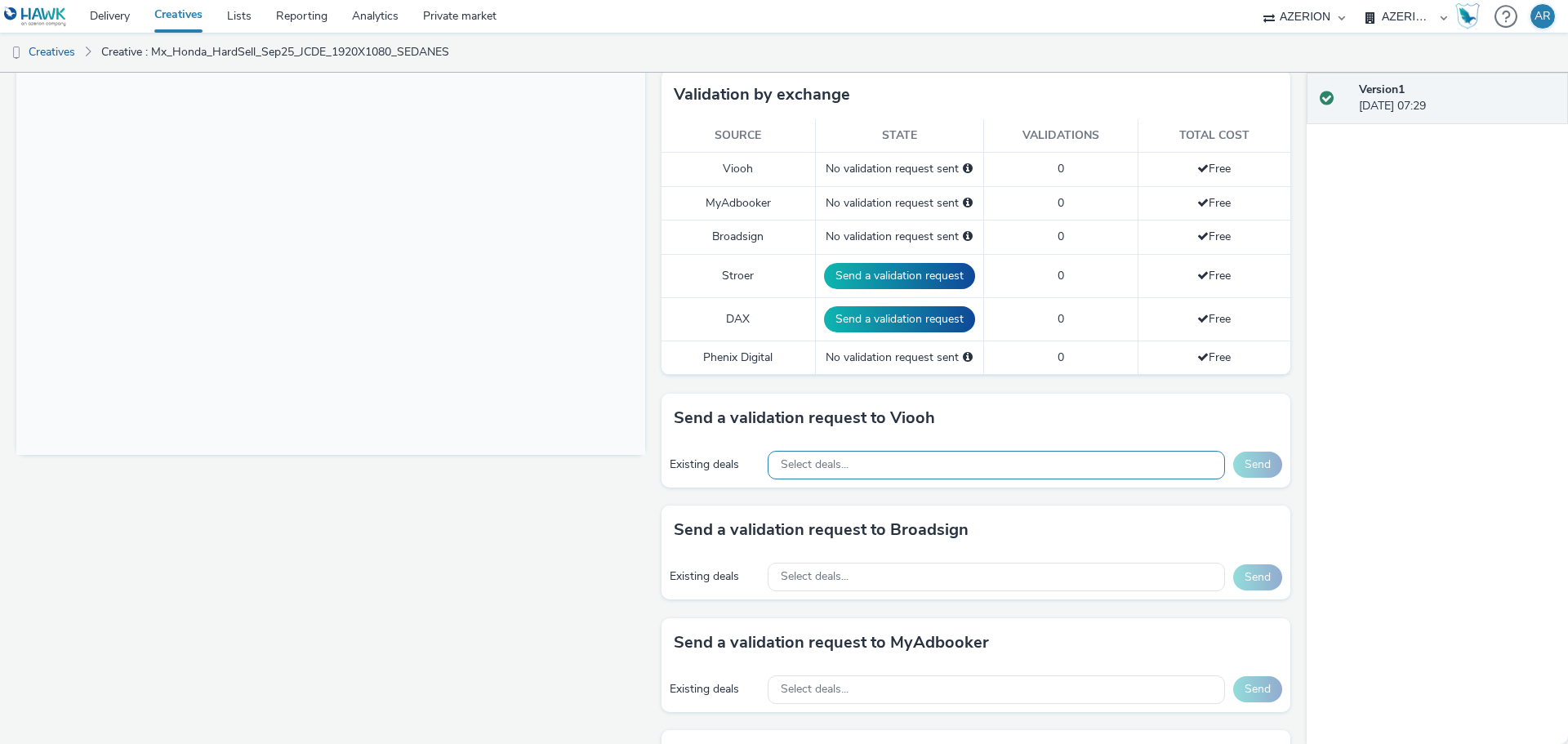
click at [859, 461] on div "Select deals..." at bounding box center [996, 465] width 458 height 28
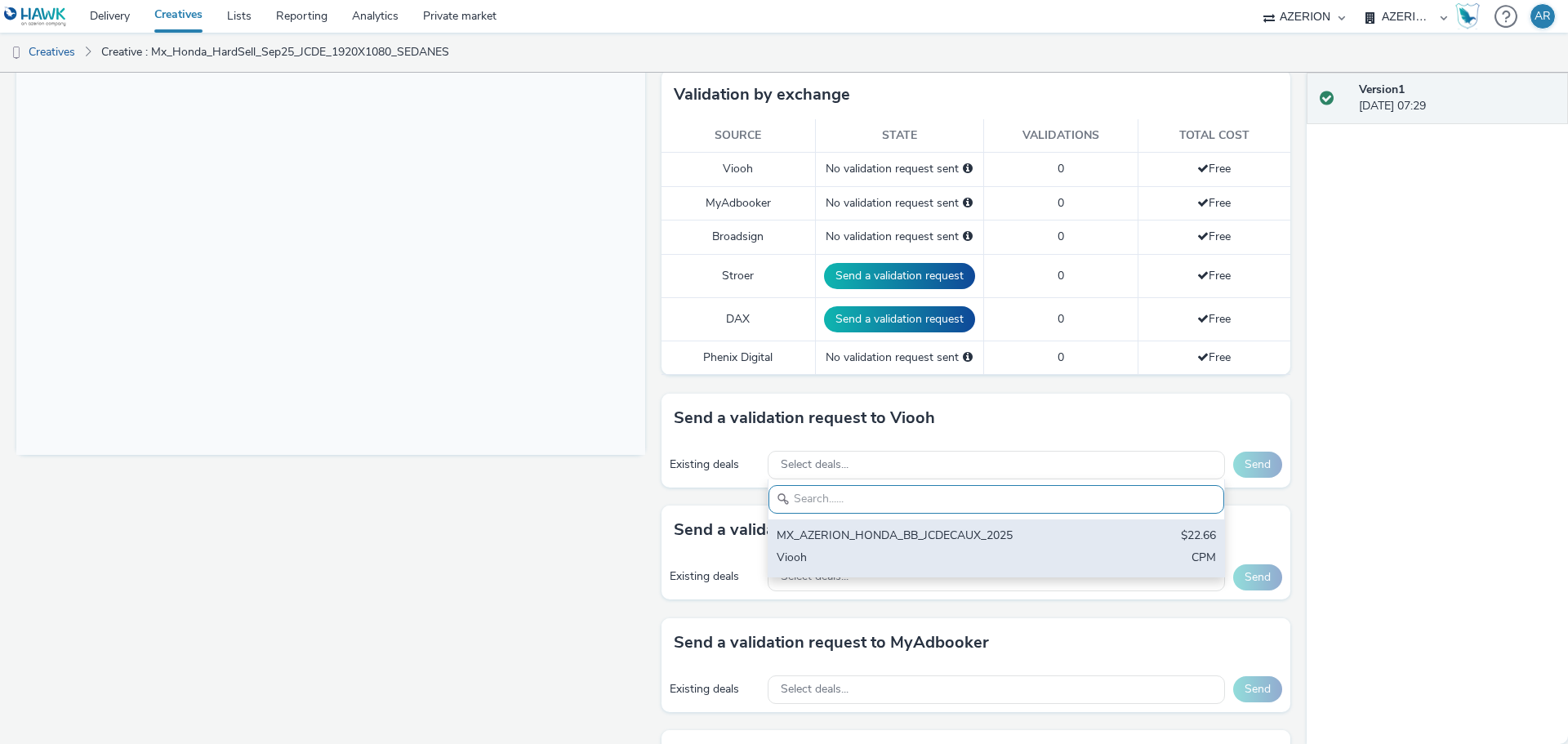
click at [825, 530] on div "MX_AZERION_HONDA_BB_JCDECAUX_2025" at bounding box center [922, 536] width 290 height 19
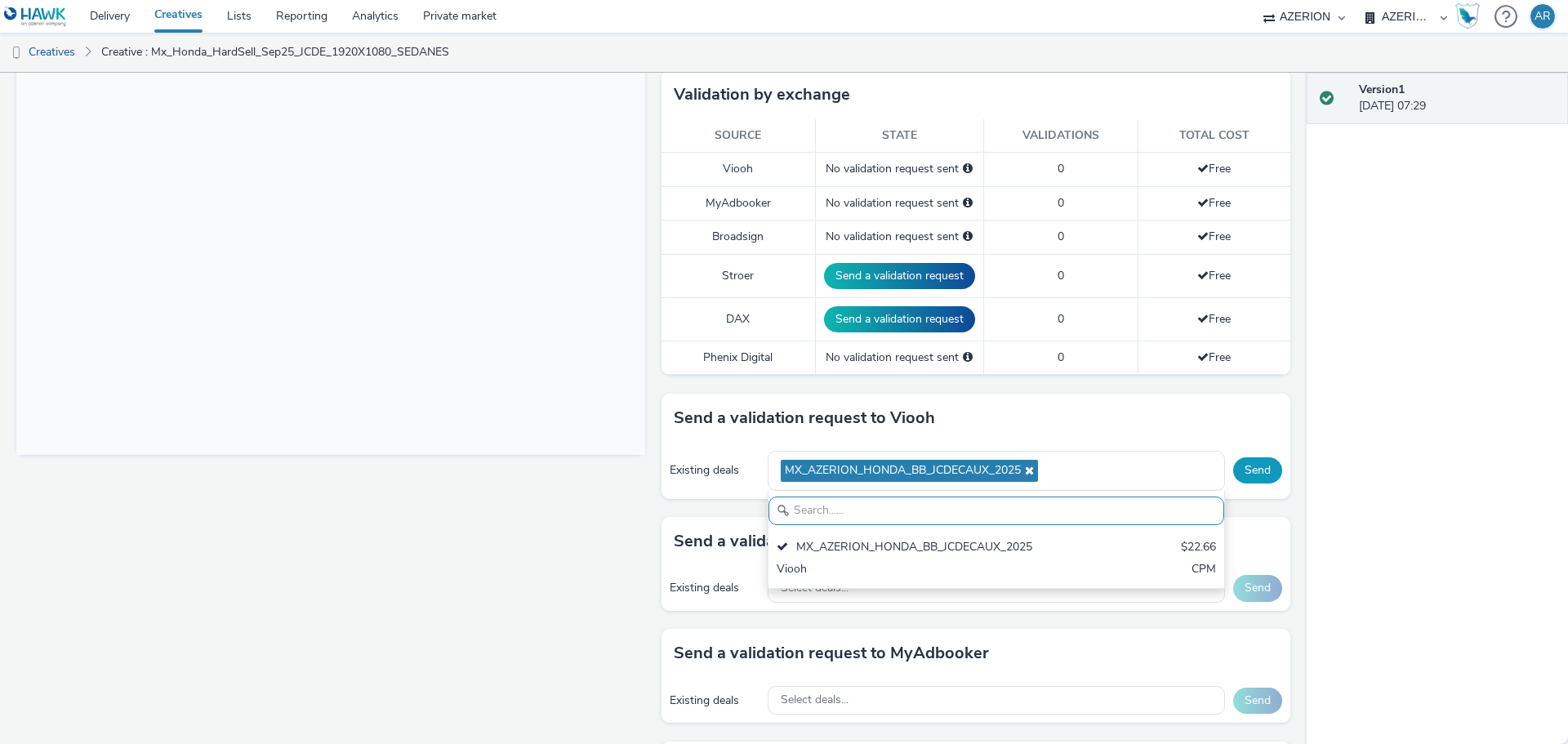
click at [1245, 465] on button "Send" at bounding box center [1257, 470] width 49 height 26
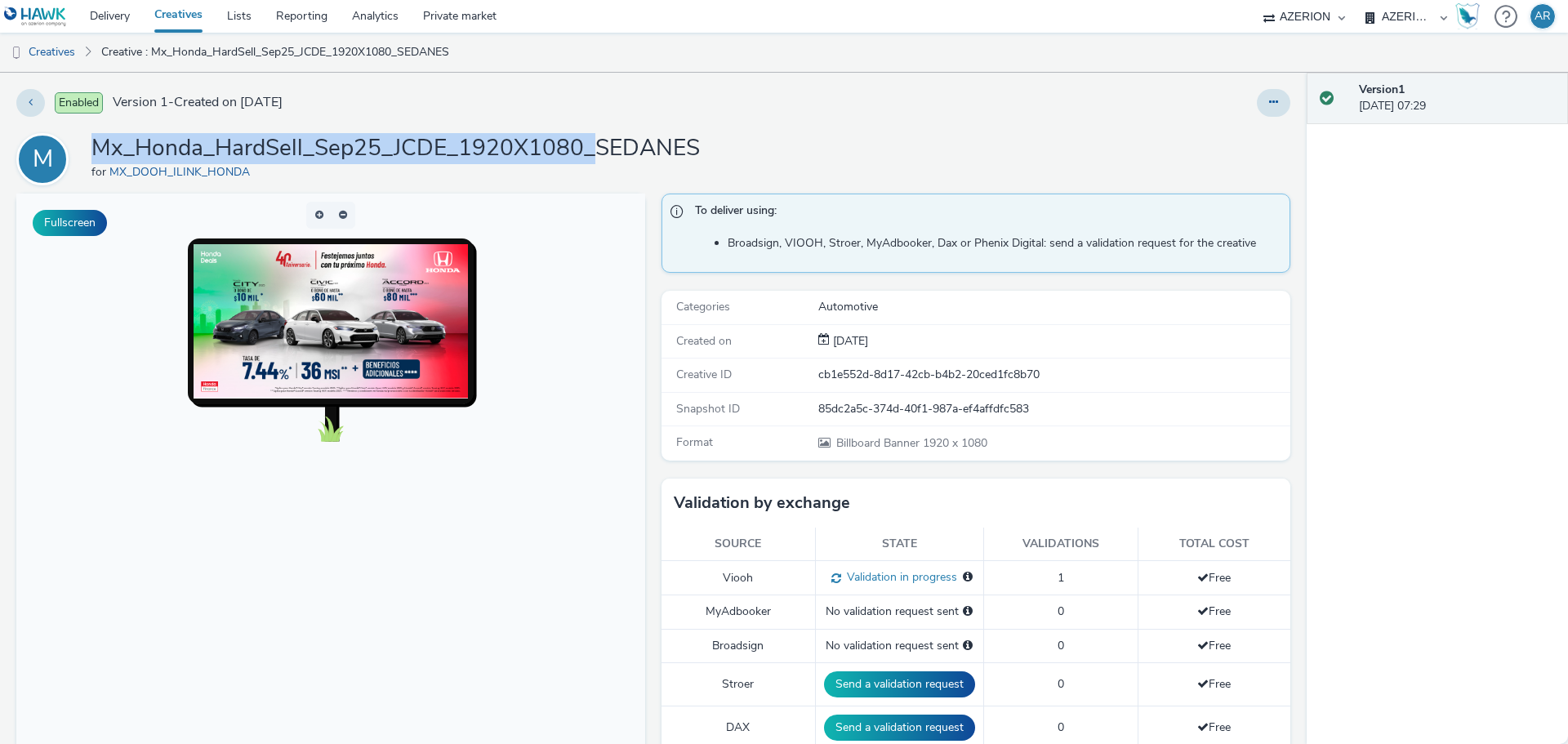
drag, startPoint x: 596, startPoint y: 150, endPoint x: 101, endPoint y: 143, distance: 495.0
click at [101, 143] on h1 "Mx_Honda_HardSell_Sep25_JCDE_1920X1080_SEDANES" at bounding box center [395, 148] width 608 height 31
click at [52, 53] on link "Creatives" at bounding box center [42, 53] width 84 height 39
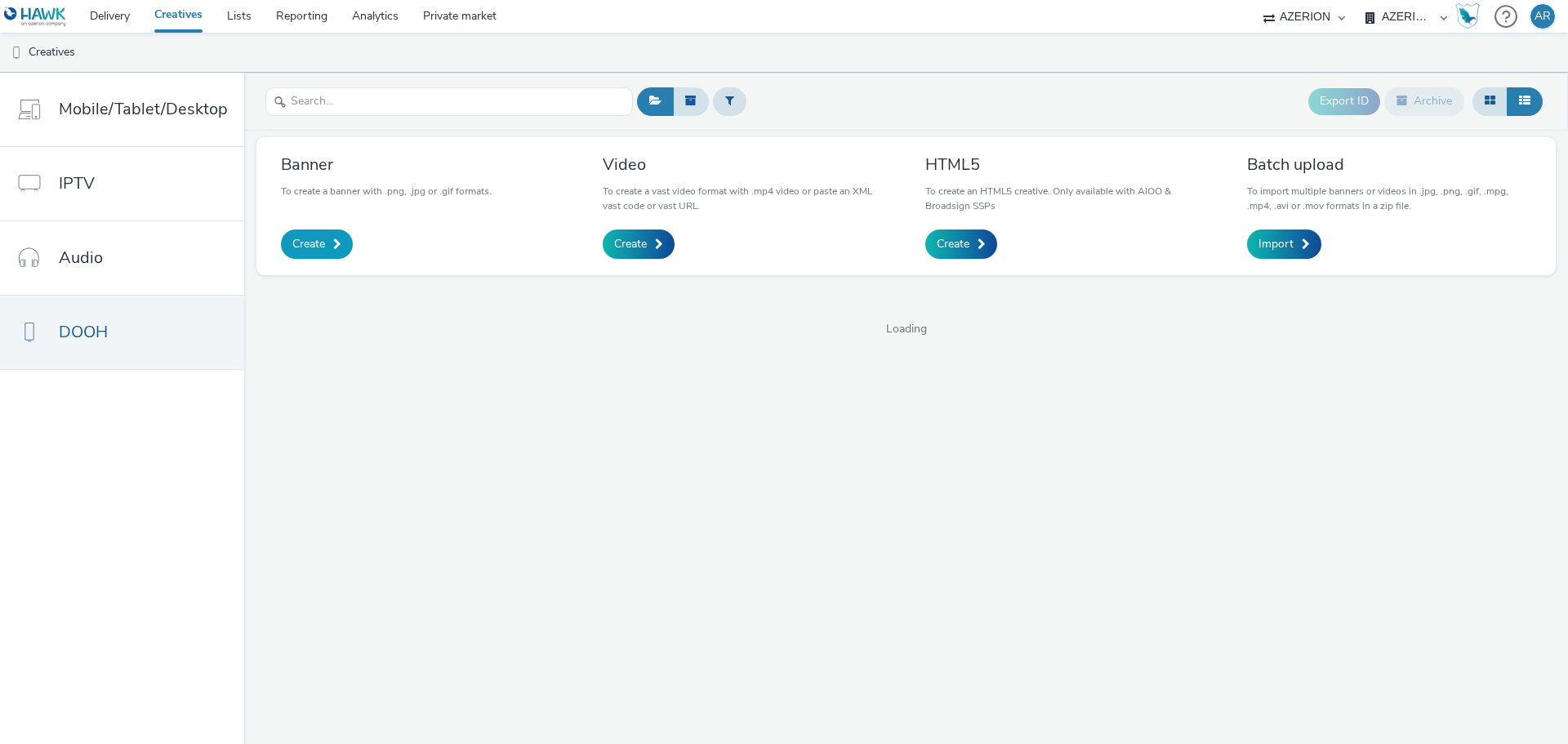
click at [312, 241] on span "Create" at bounding box center [308, 244] width 33 height 16
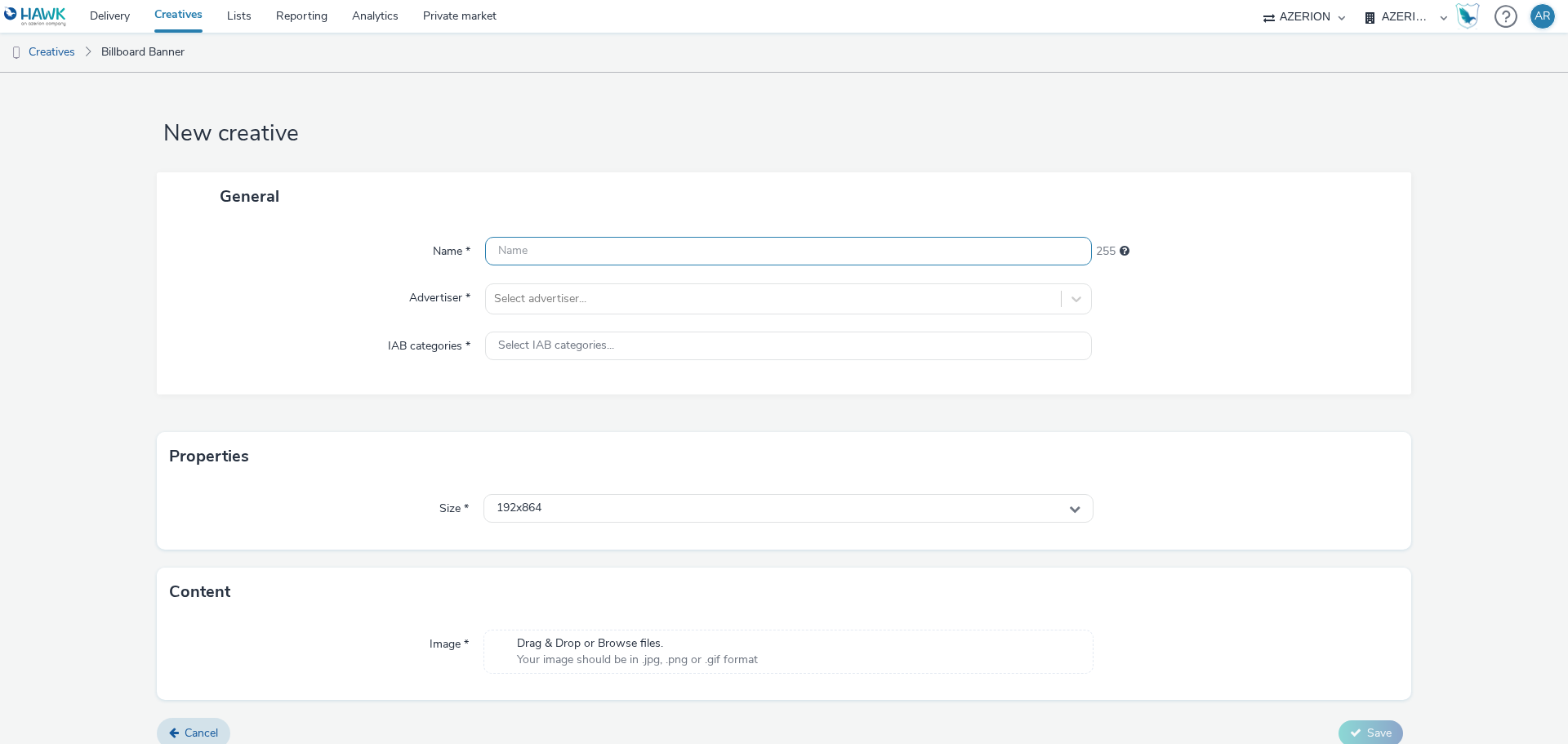
click at [618, 253] on input "text" at bounding box center [788, 251] width 606 height 28
paste input "Mx_Honda_HardSell_Sep25_JCDE_1920X1080_"
click at [766, 254] on input "Mx_Honda_HardSell_Sep25_JCDE_1920X1080_" at bounding box center [788, 251] width 606 height 28
paste input "SUVS"
type input "Mx_Honda_HardSell_Sep25_JCDE_1920X1080_SUVS"
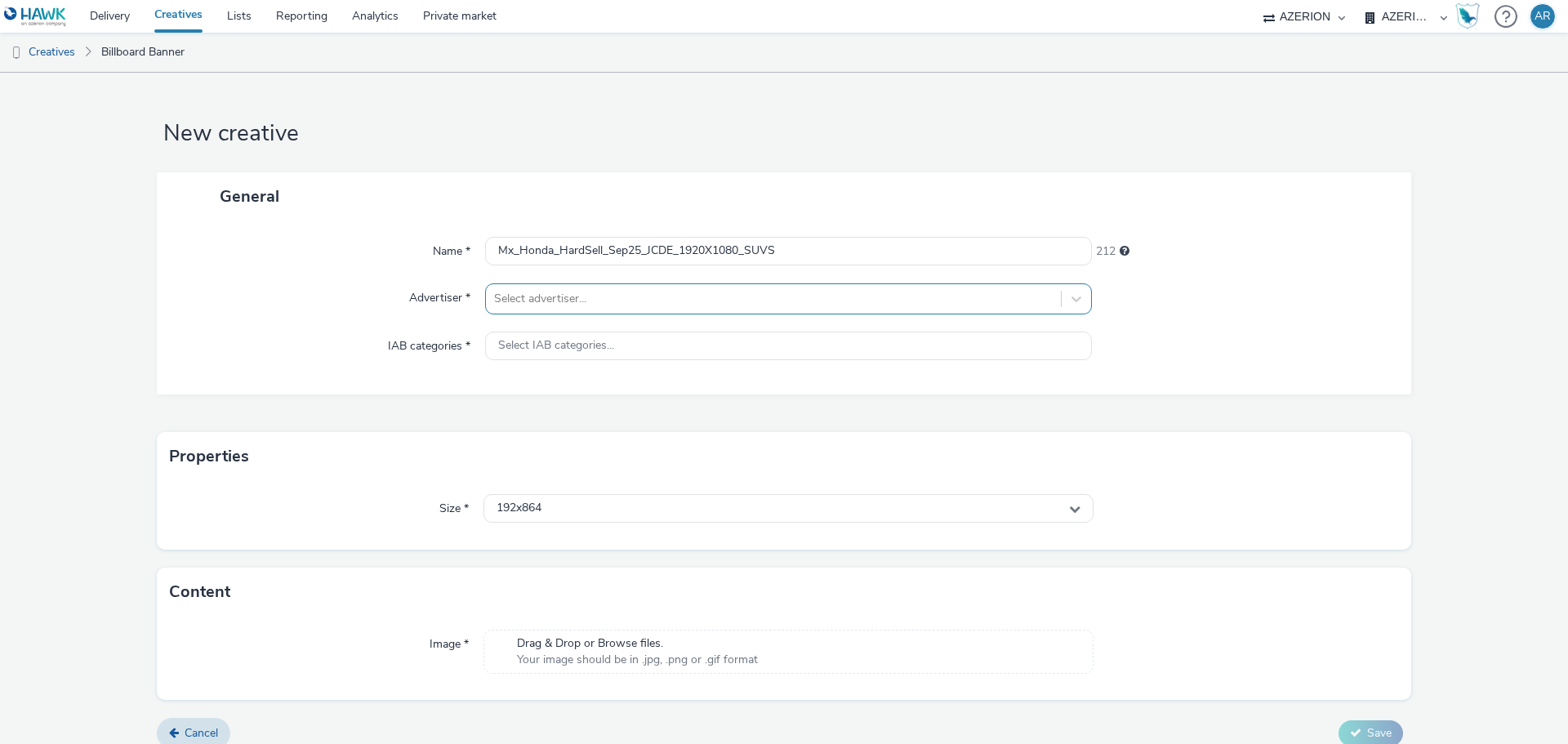
click at [679, 291] on div at bounding box center [773, 299] width 558 height 20
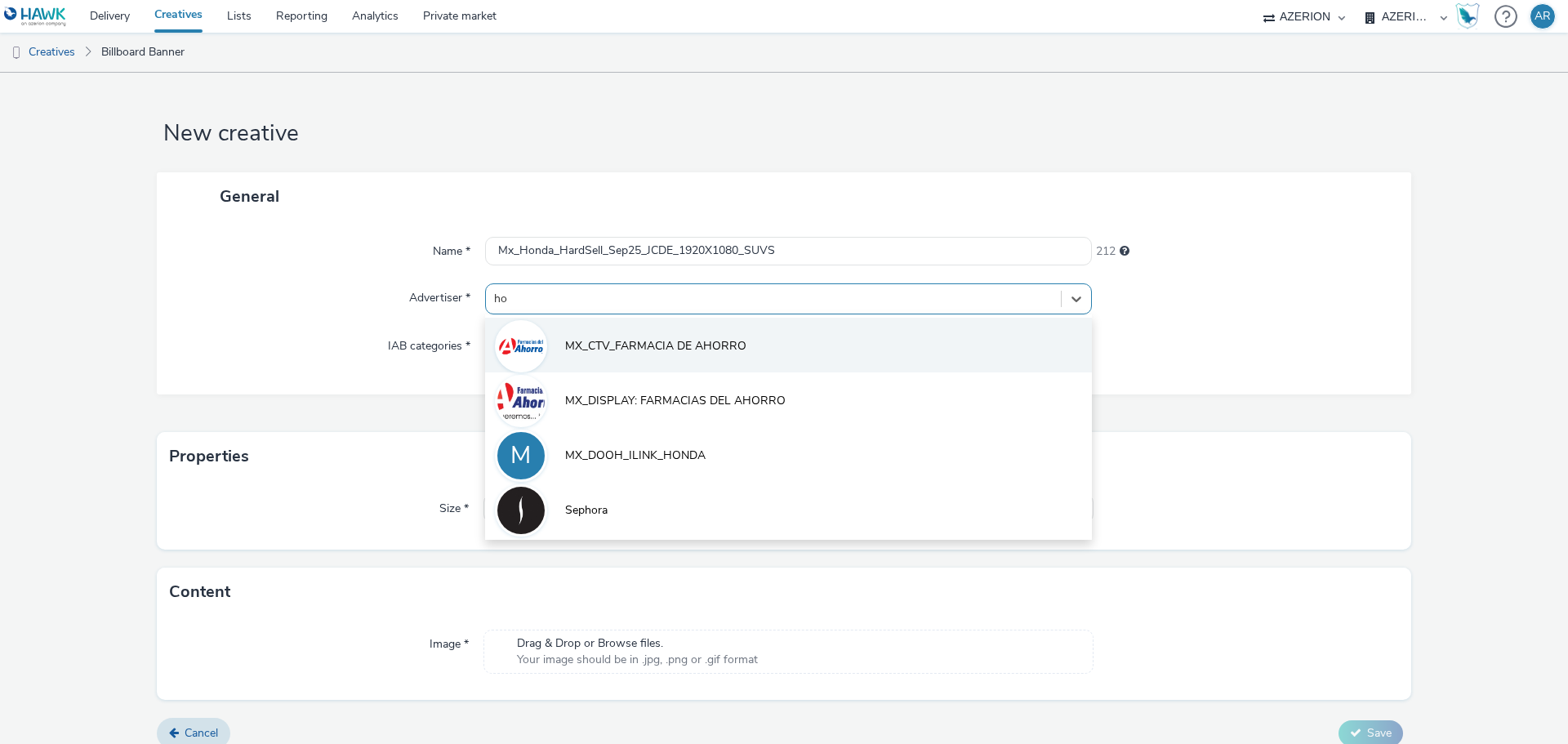
type input "hon"
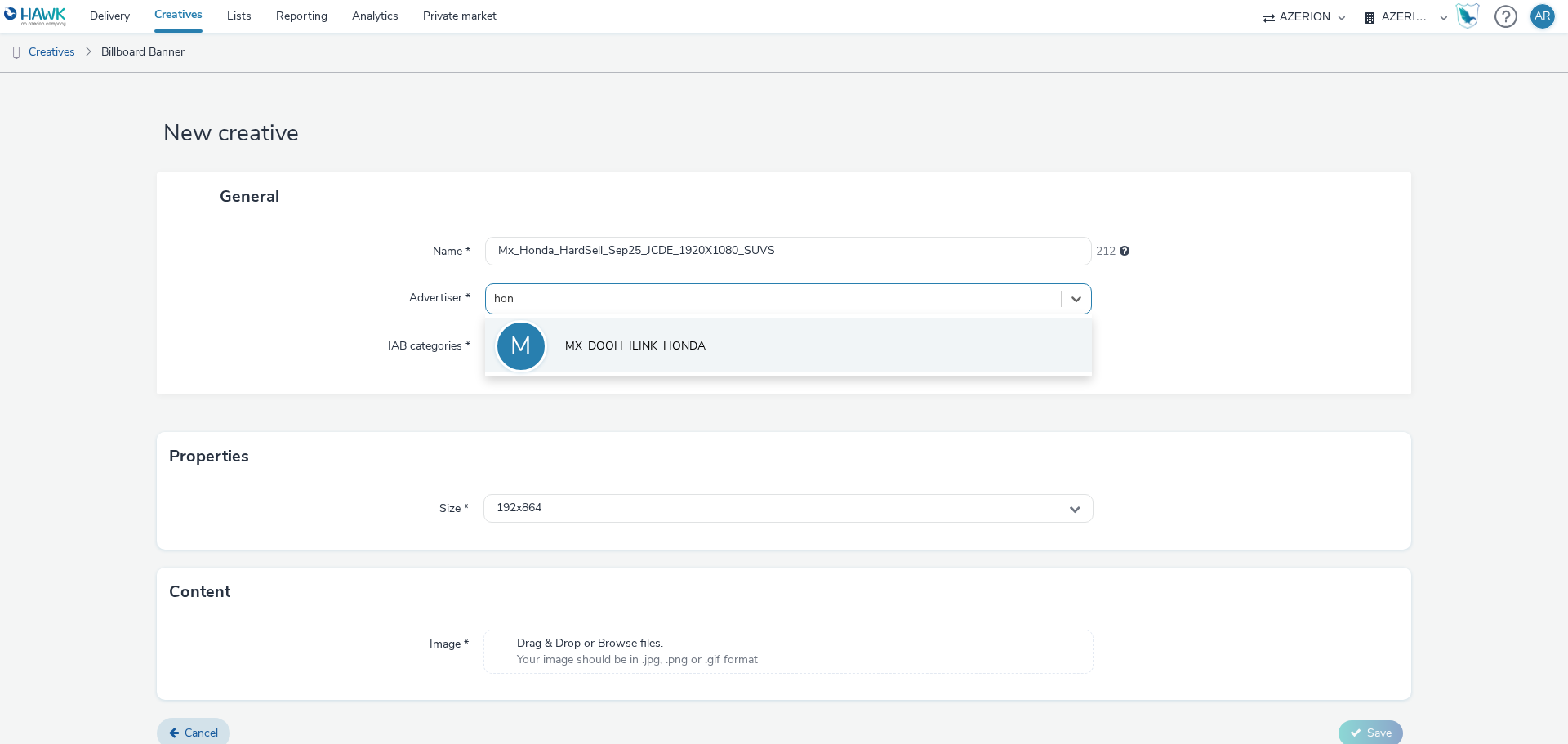
click at [670, 344] on span "MX_DOOH_ILINK_HONDA" at bounding box center [636, 346] width 141 height 16
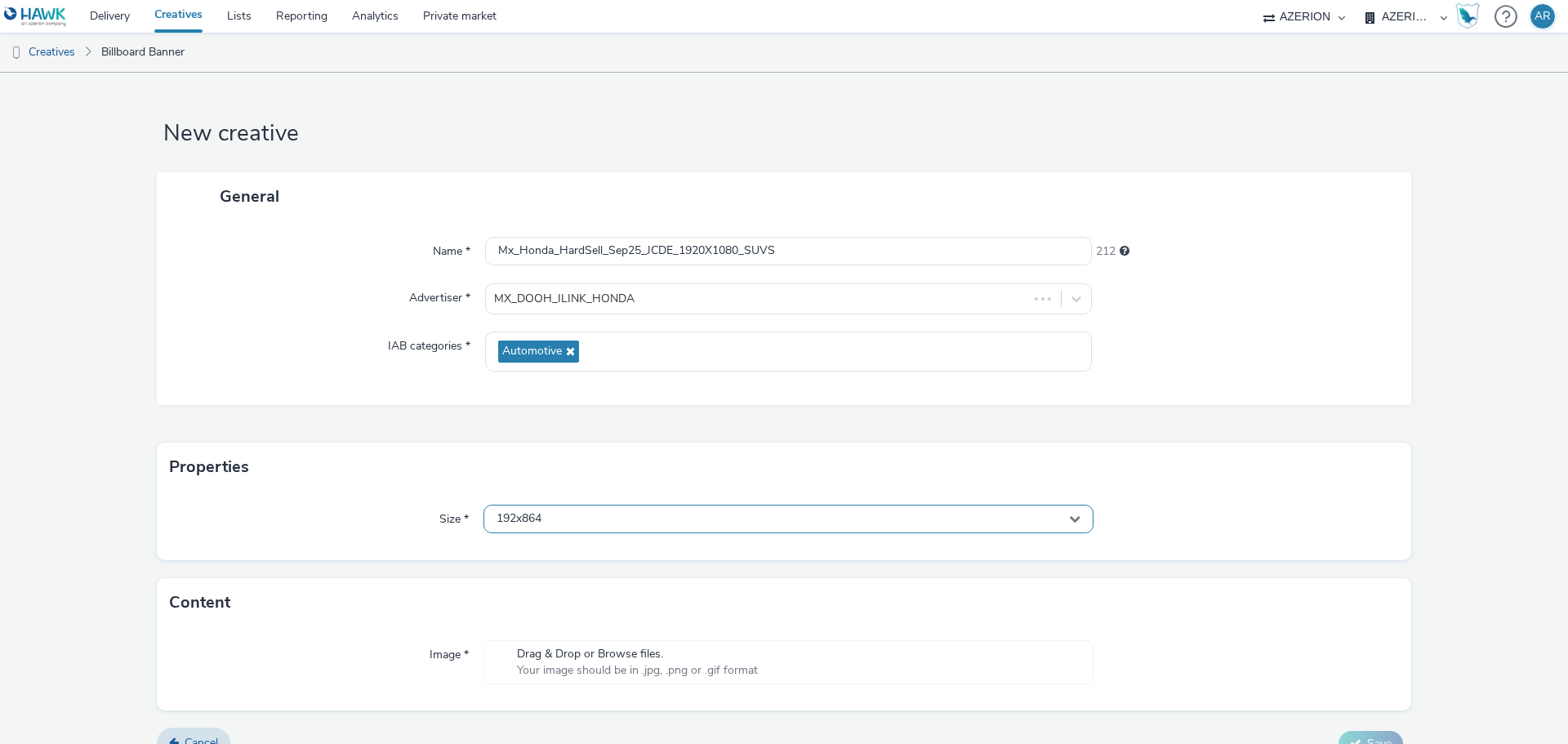
click at [646, 514] on div "192x864" at bounding box center [788, 519] width 610 height 28
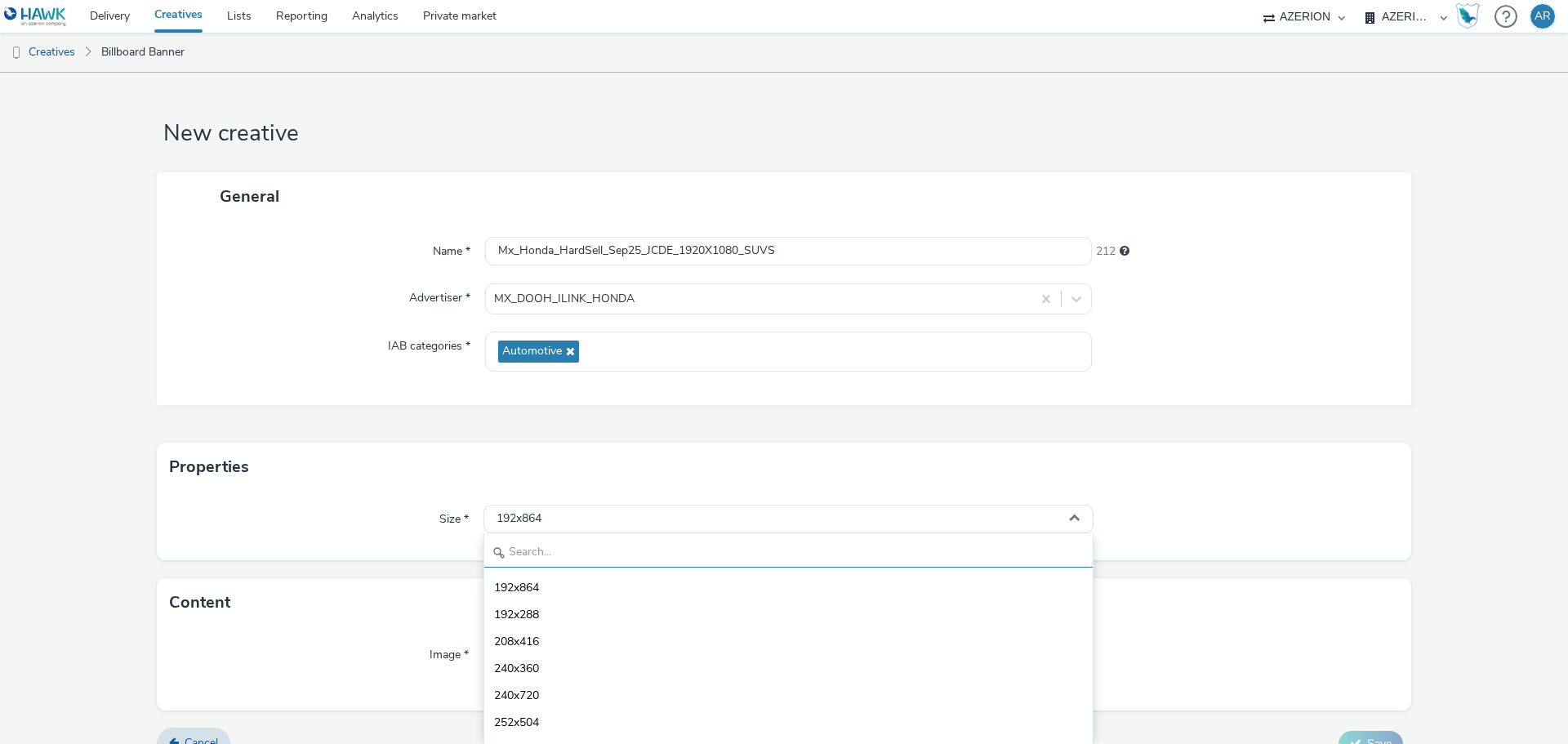
click at [615, 547] on input "text" at bounding box center [788, 553] width 608 height 28
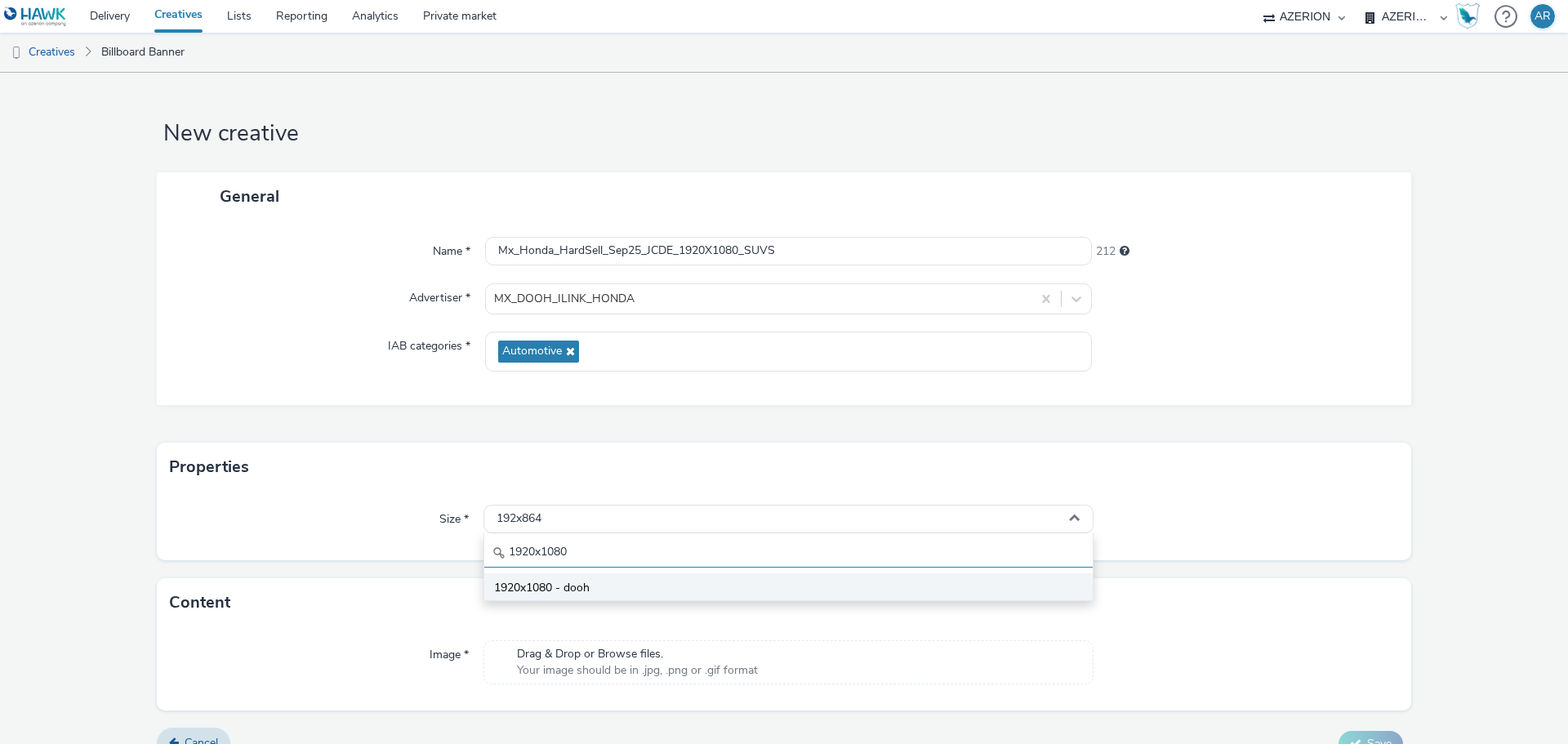
type input "1920x1080"
click at [584, 581] on span "1920x1080 - dooh" at bounding box center [541, 587] width 95 height 16
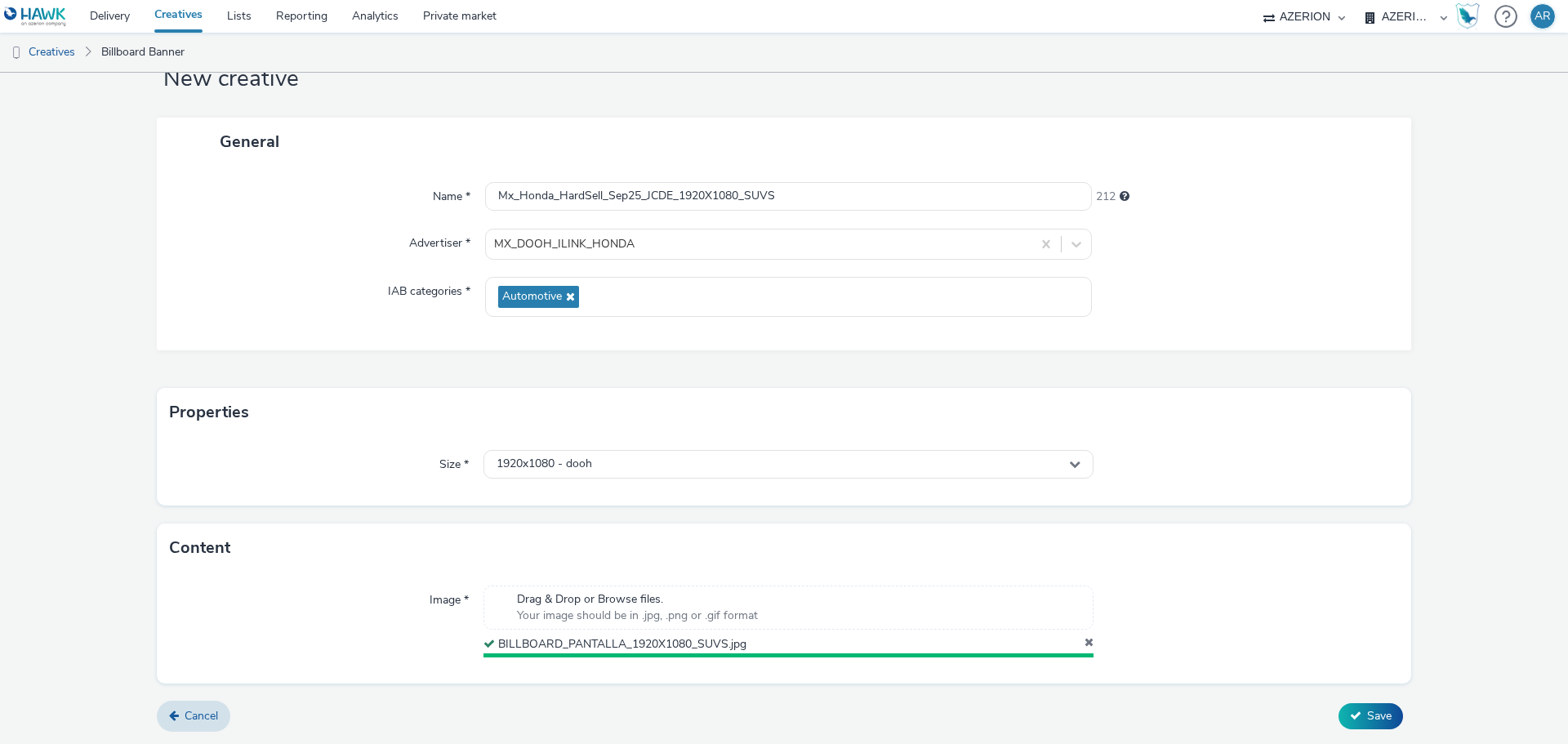
scroll to position [51, 0]
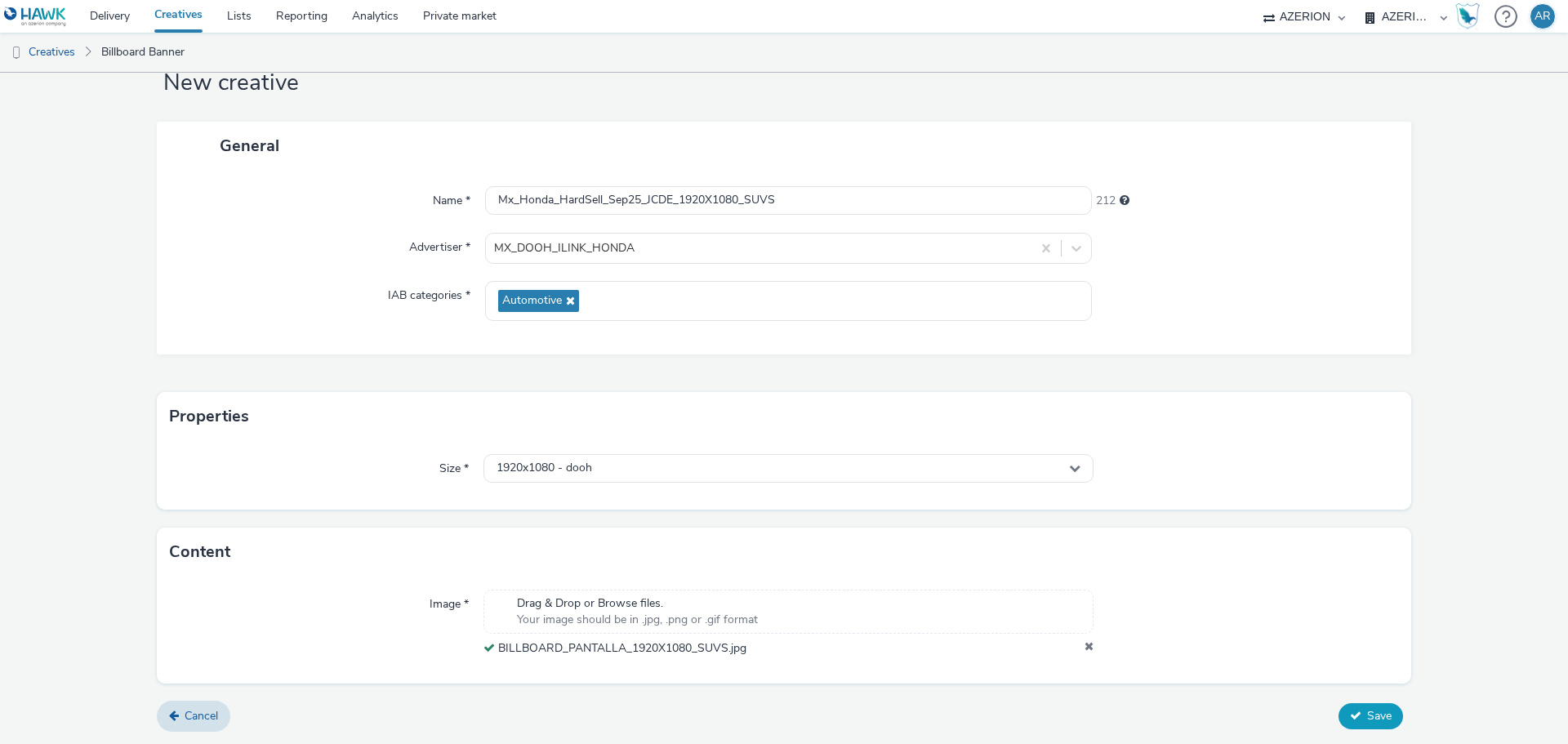
click at [1360, 706] on button "Save" at bounding box center [1370, 716] width 64 height 26
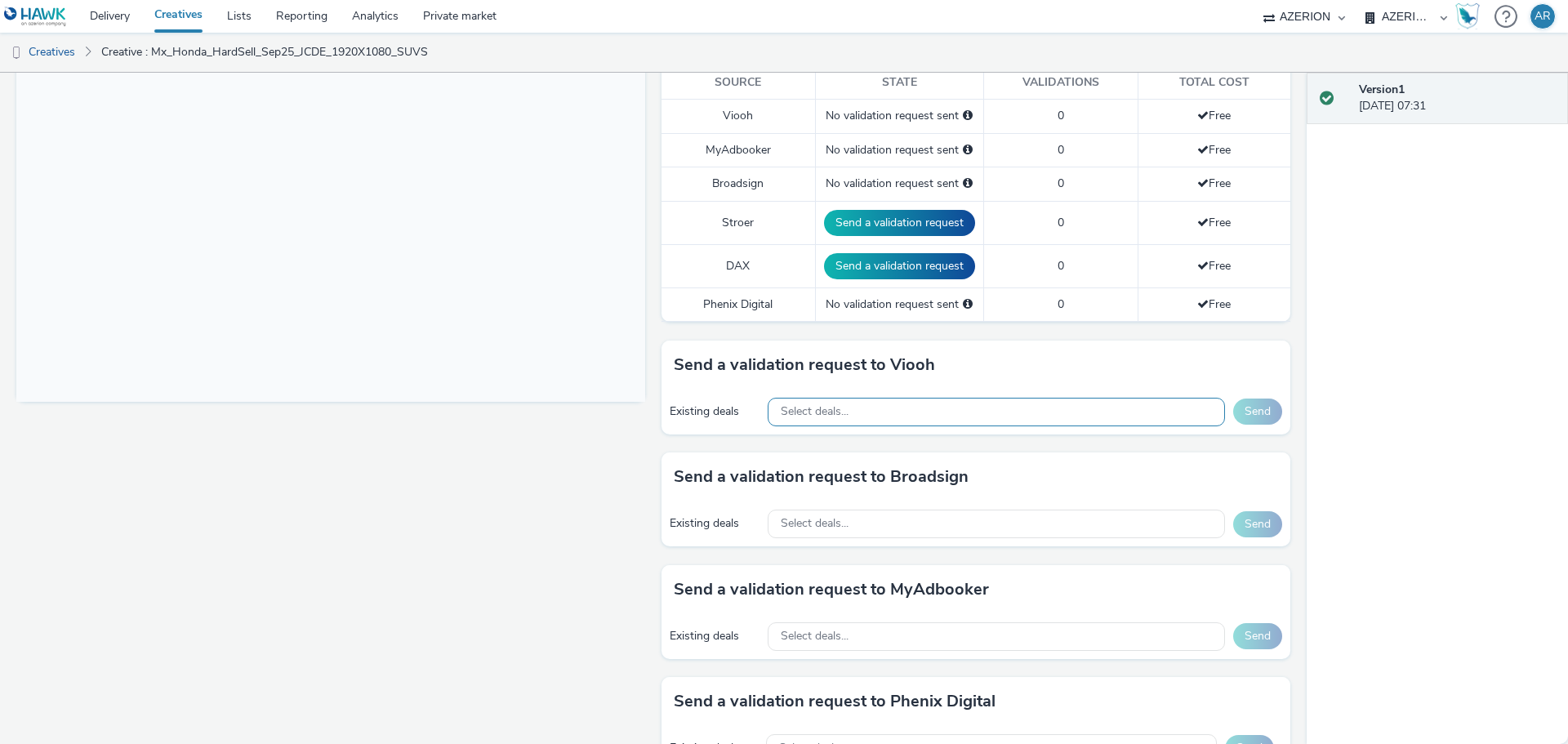
scroll to position [489, 0]
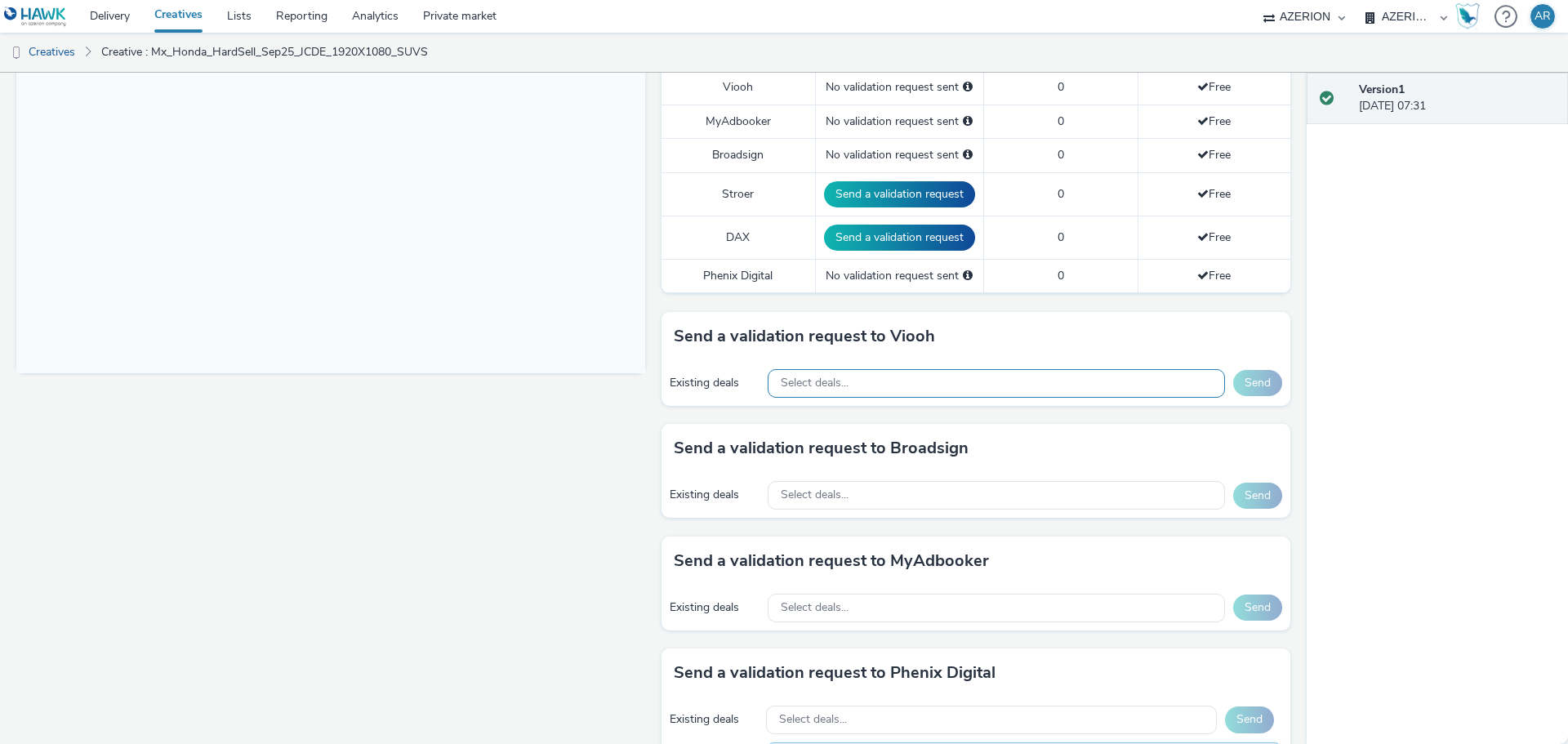
click at [868, 373] on div "Select deals..." at bounding box center [996, 384] width 458 height 28
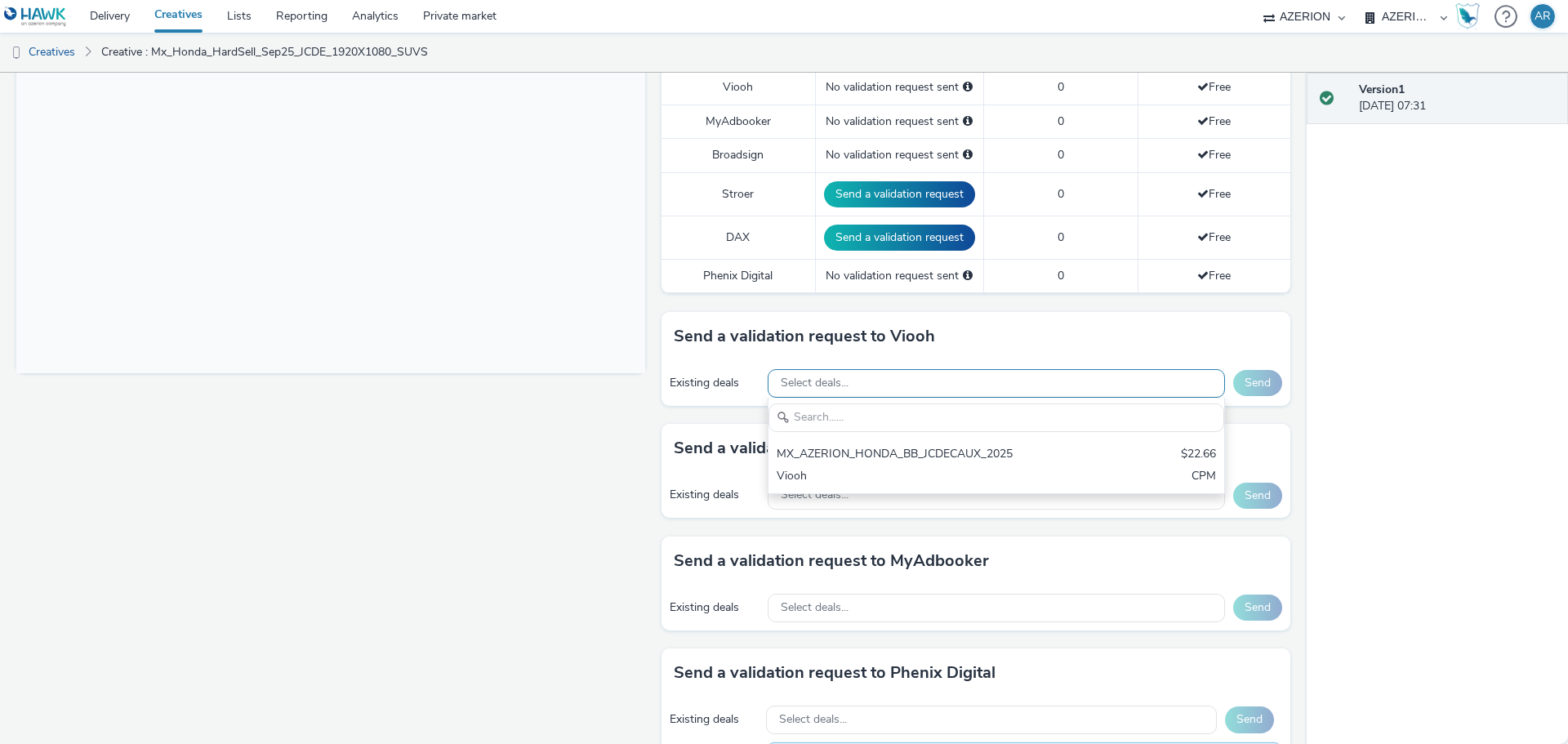
scroll to position [0, 0]
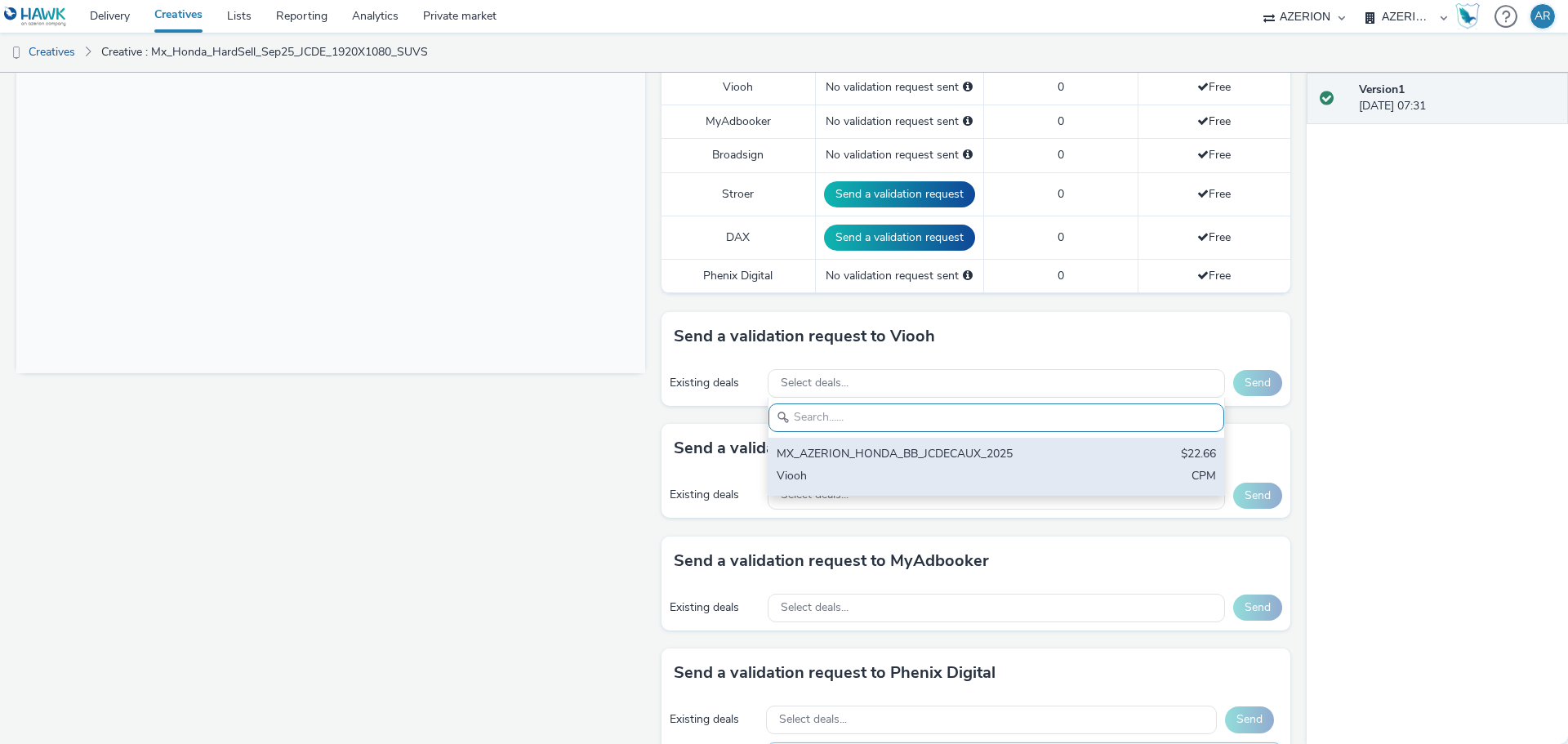
click at [851, 471] on div "Viooh" at bounding box center [922, 477] width 290 height 19
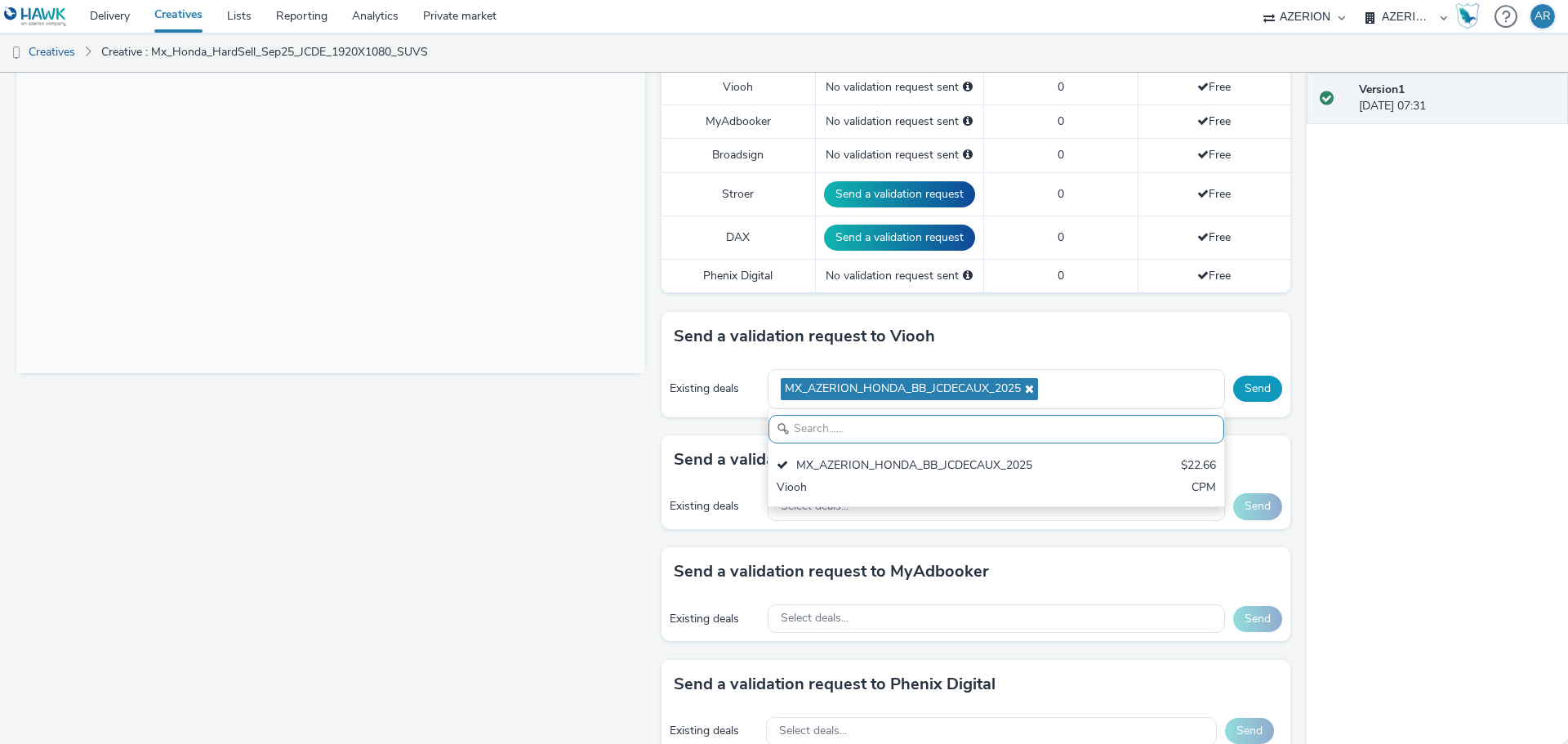
click at [1242, 386] on button "Send" at bounding box center [1257, 388] width 49 height 26
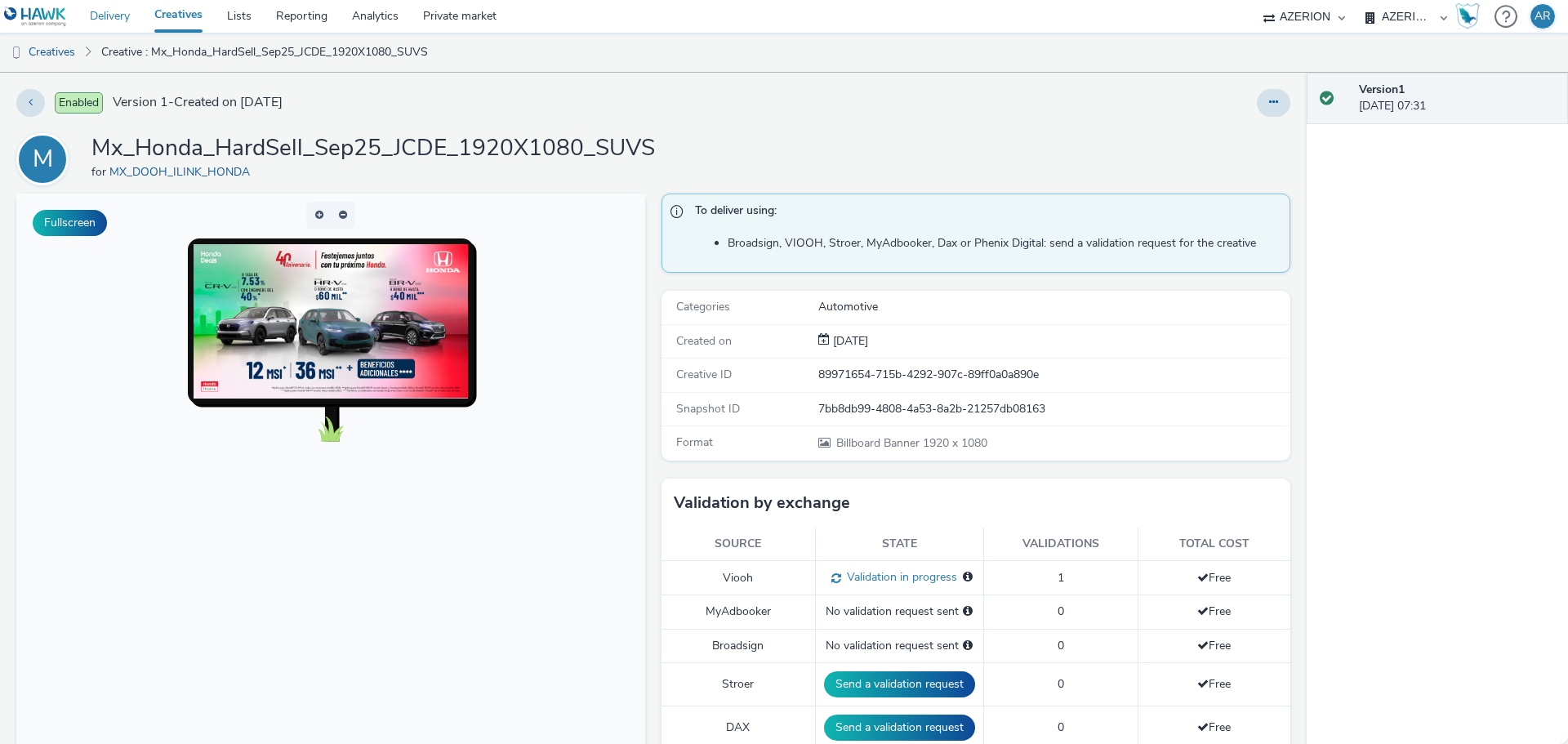
click at [103, 16] on link "Delivery" at bounding box center [110, 16] width 64 height 33
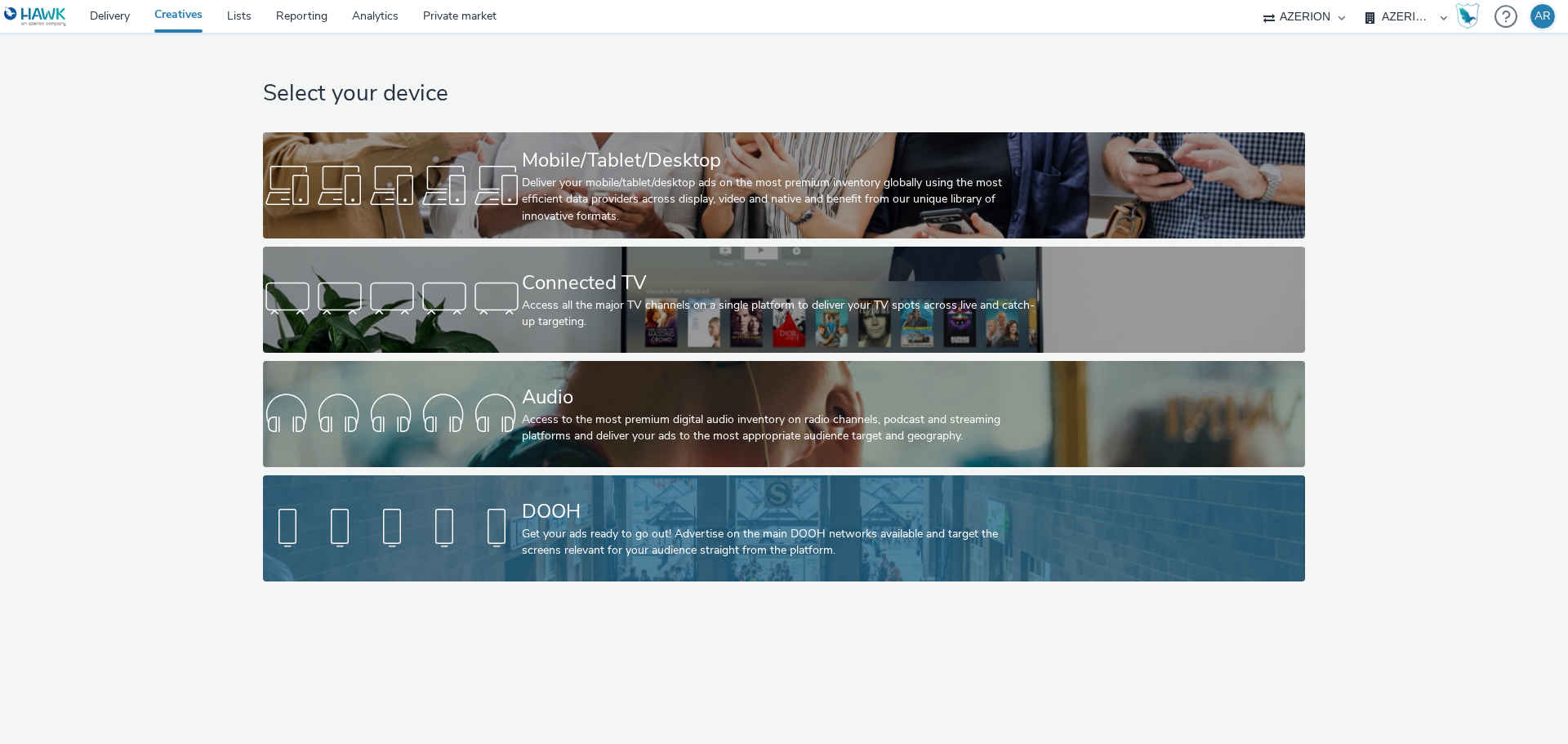
click at [534, 524] on div "DOOH" at bounding box center [780, 512] width 517 height 28
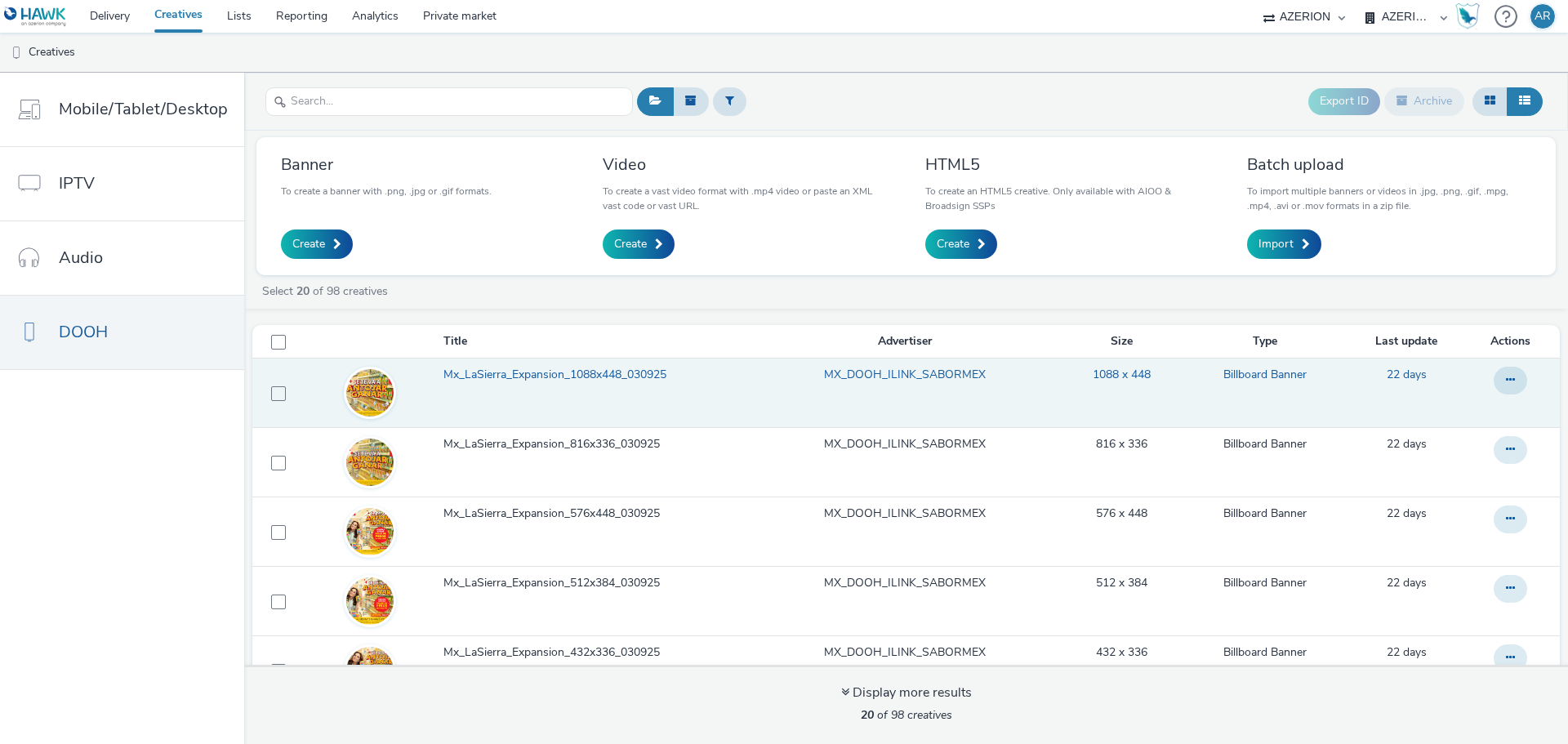
click at [534, 372] on span "Mx_LaSierra_Expansion_1088x448_030925" at bounding box center [558, 375] width 230 height 16
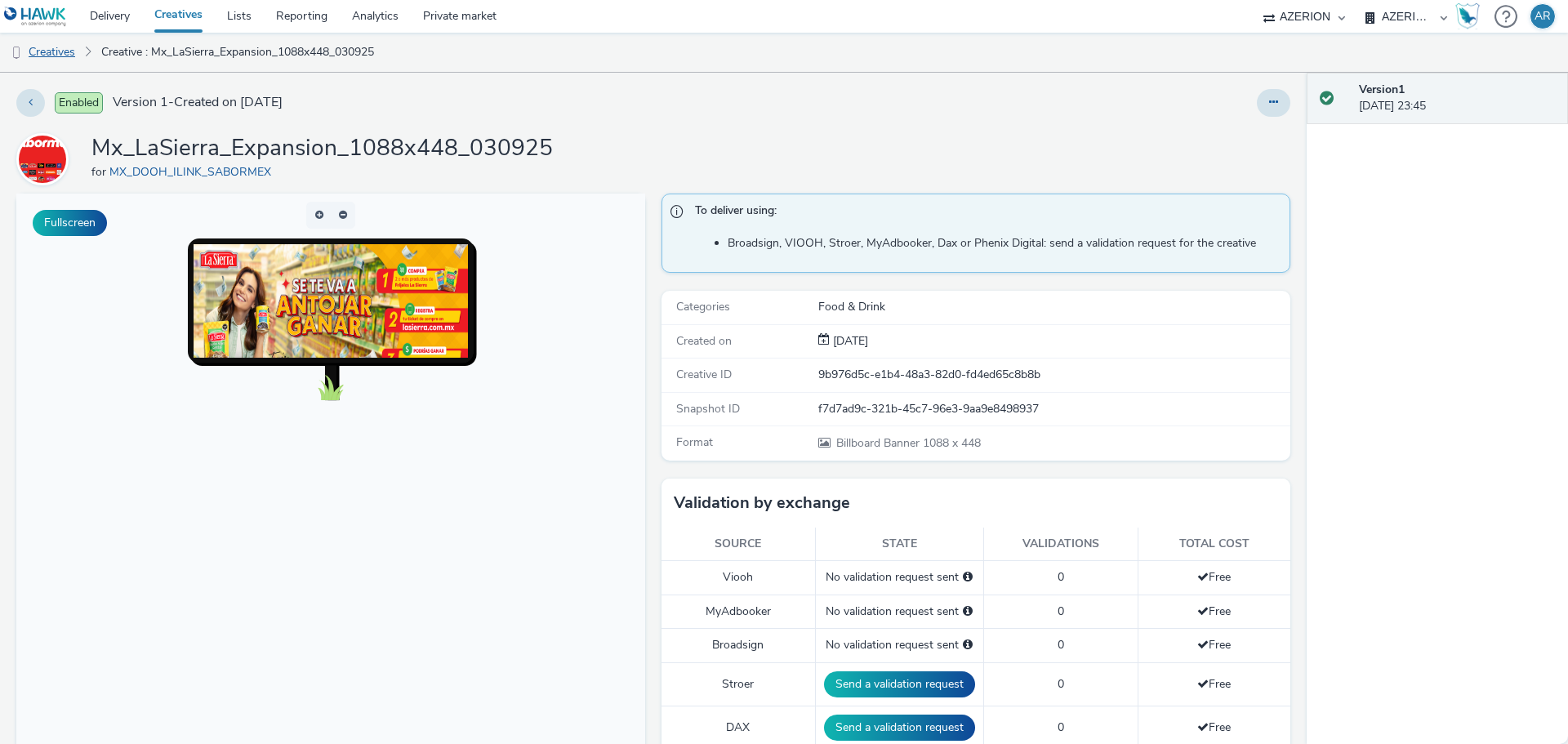
click at [37, 50] on link "Creatives" at bounding box center [42, 53] width 84 height 39
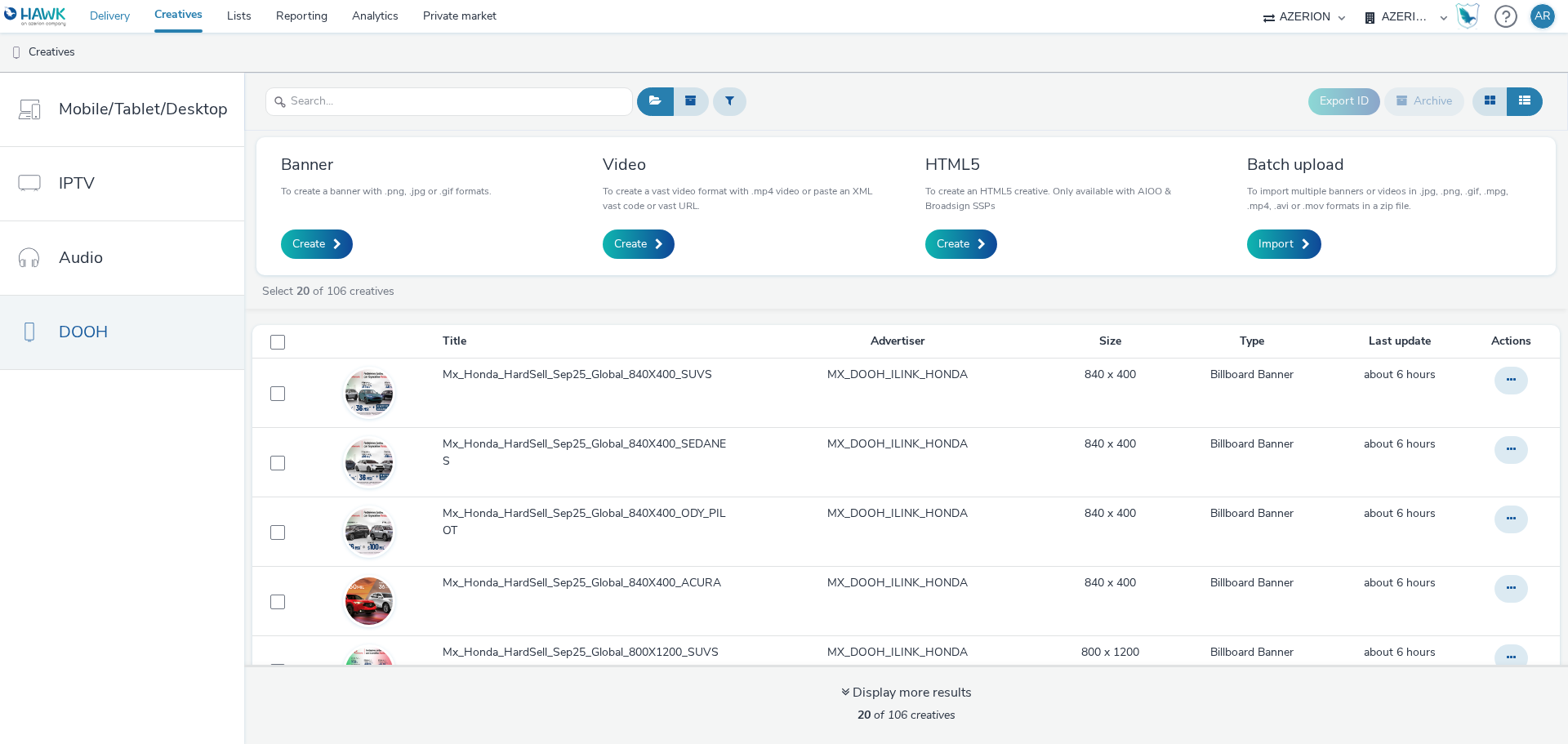
click at [113, 10] on link "Delivery" at bounding box center [110, 16] width 64 height 33
